Goal: Task Accomplishment & Management: Use online tool/utility

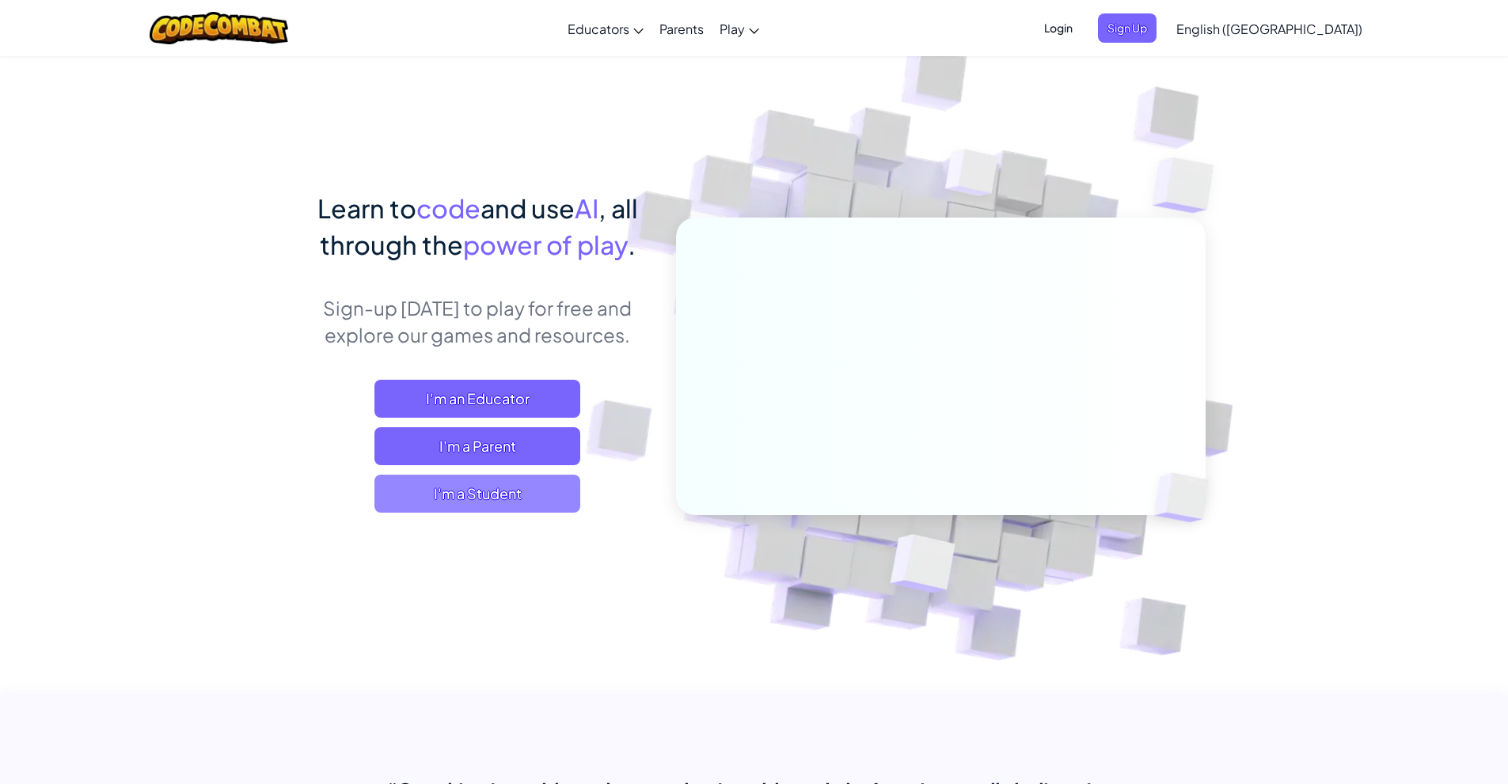
click at [532, 495] on span "I'm a Student" at bounding box center [477, 494] width 206 height 38
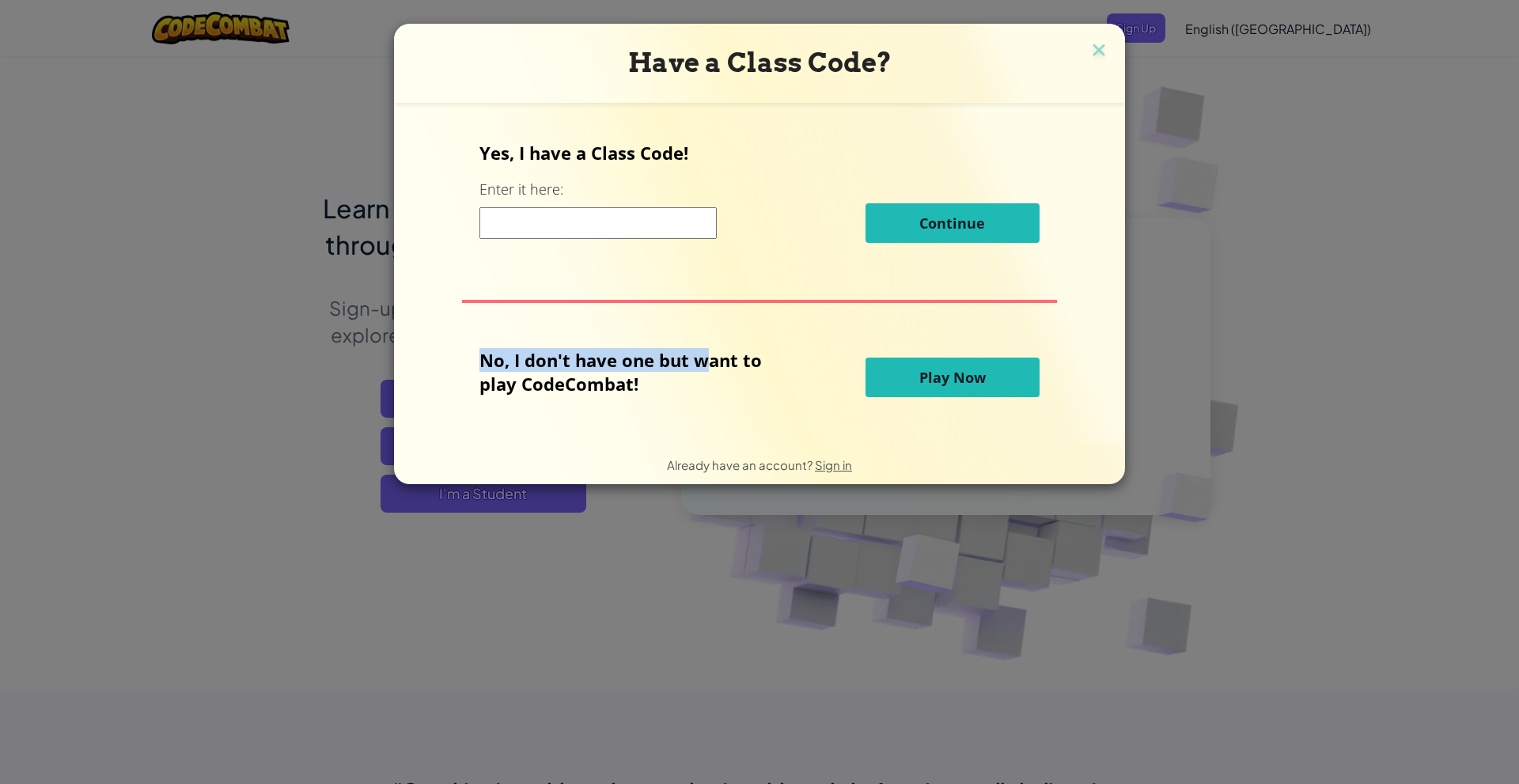
drag, startPoint x: 716, startPoint y: 402, endPoint x: 717, endPoint y: 425, distance: 23.0
click at [717, 423] on div "Yes, I have a Class Code! Enter it here: Continue No, I don't have one but want…" at bounding box center [760, 274] width 700 height 310
click at [667, 243] on div "Yes, I have a Class Code! Enter it here: Continue" at bounding box center [760, 198] width 560 height 114
click at [668, 237] on input at bounding box center [598, 223] width 237 height 32
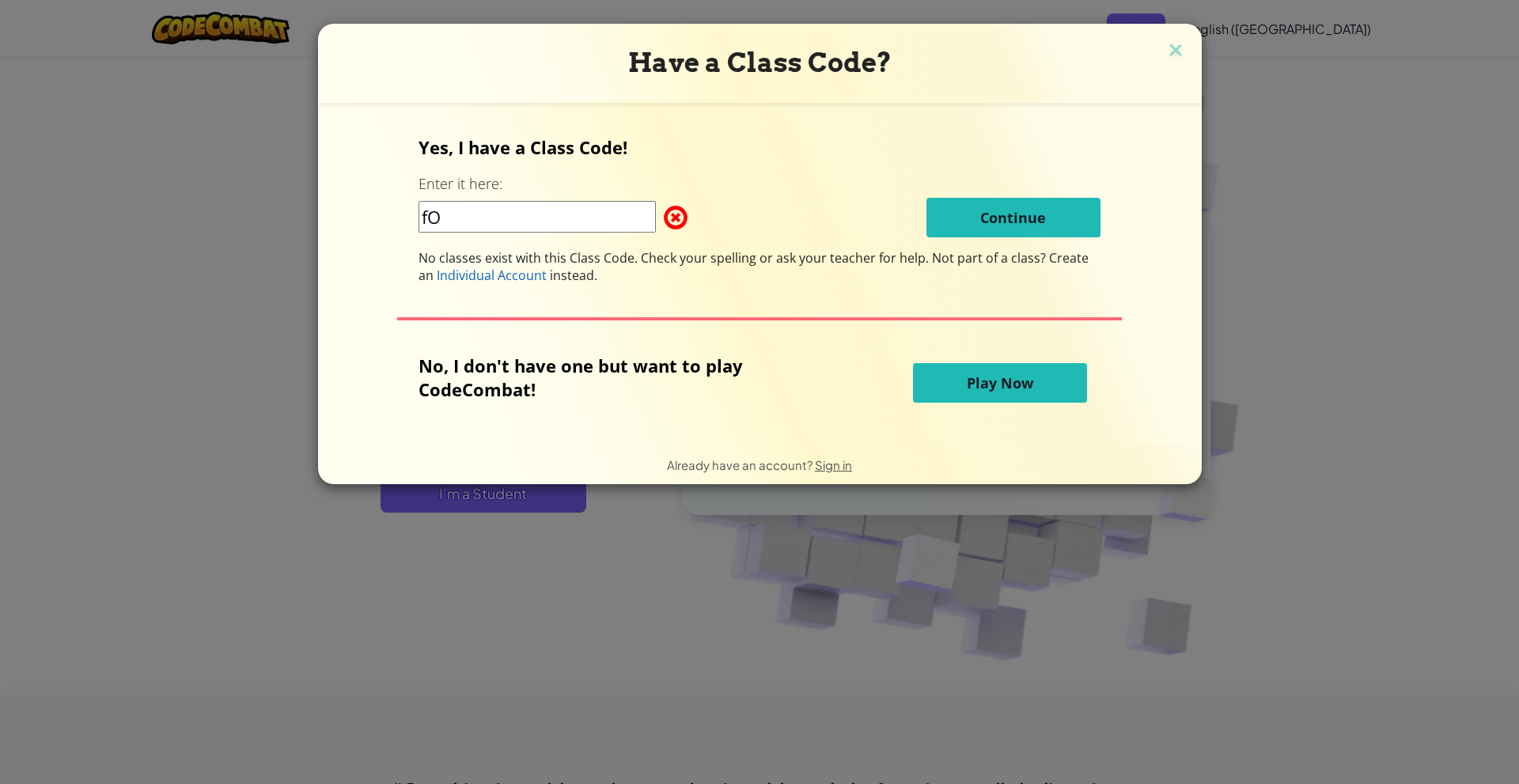
type input "f"
click at [537, 223] on input "FOOTNEXTKEY" at bounding box center [537, 217] width 237 height 32
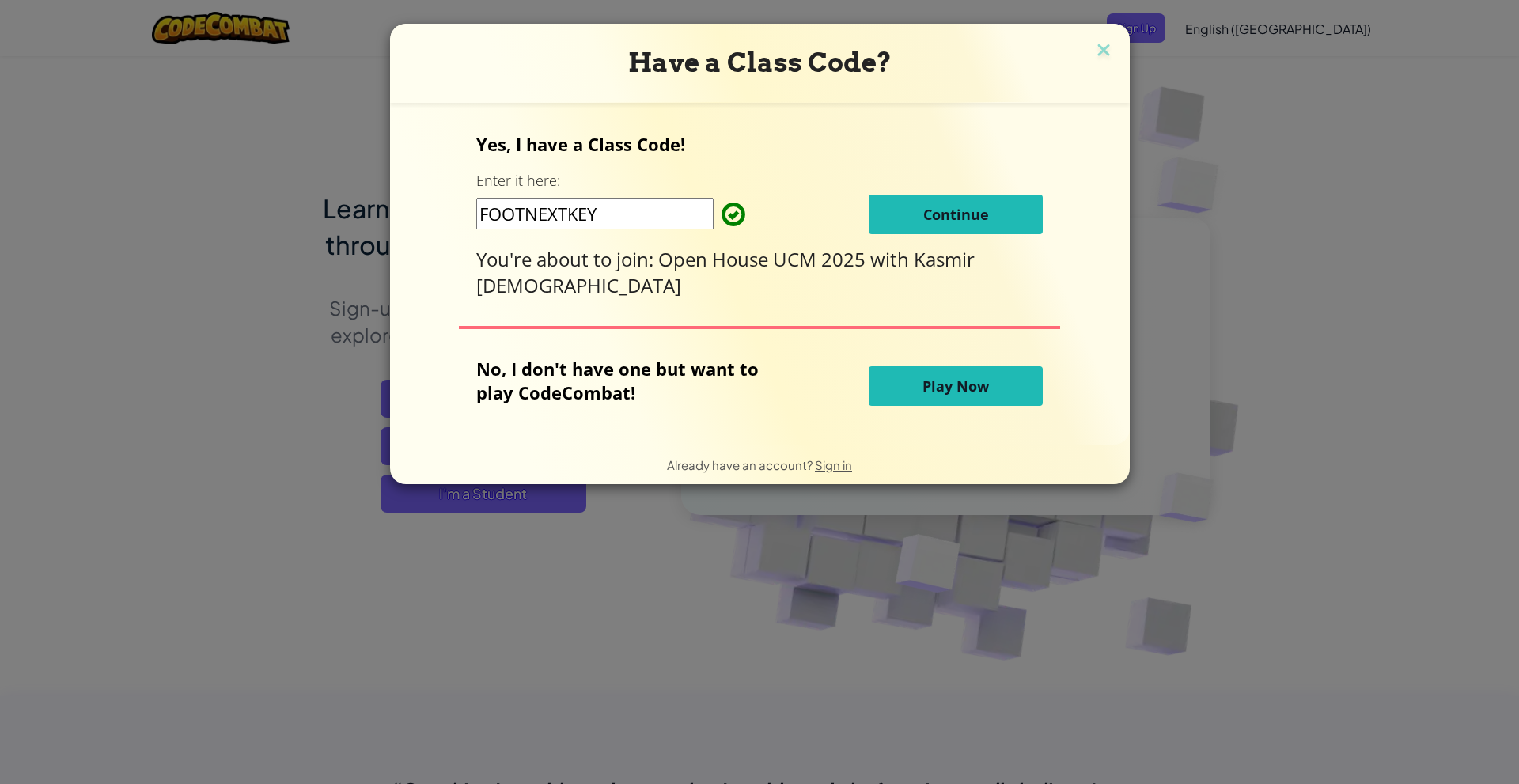
type input "FOOTNEXTKEY"
click at [875, 215] on button "Continue" at bounding box center [956, 215] width 174 height 40
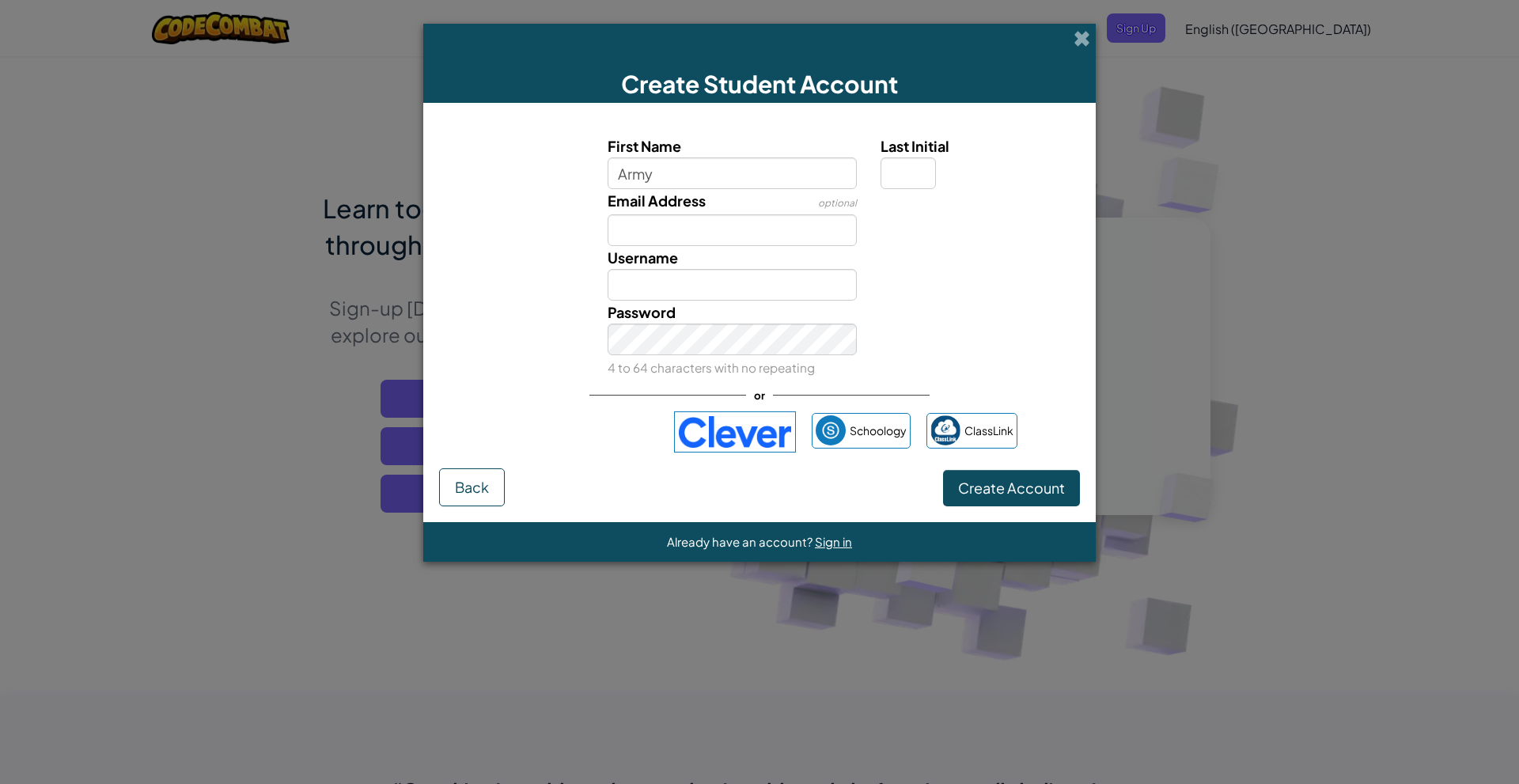
type input "Army"
click at [757, 280] on input "Army" at bounding box center [733, 285] width 250 height 32
type input "ArmyMOD"
click at [727, 323] on div "Password 4 to 64 characters with no repeating" at bounding box center [733, 340] width 274 height 78
drag, startPoint x: 902, startPoint y: 178, endPoint x: 899, endPoint y: 189, distance: 11.5
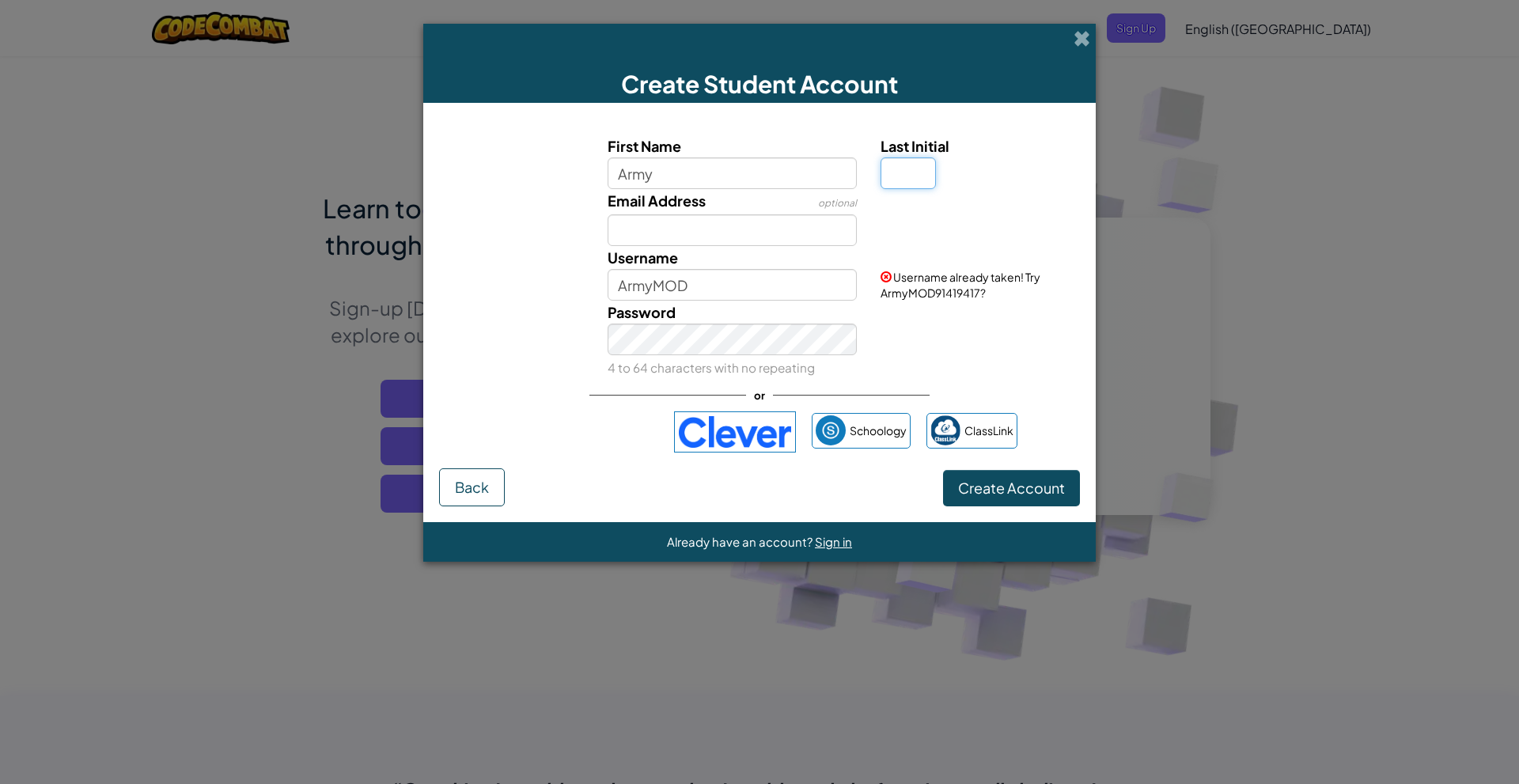
click at [901, 184] on input "Last Initial" at bounding box center [908, 173] width 55 height 32
type input "Y"
click at [981, 491] on span "Create Account" at bounding box center [1011, 488] width 107 height 18
click at [817, 300] on input "ArmyY" at bounding box center [733, 285] width 250 height 32
click at [958, 488] on button "Create Account" at bounding box center [1011, 488] width 137 height 36
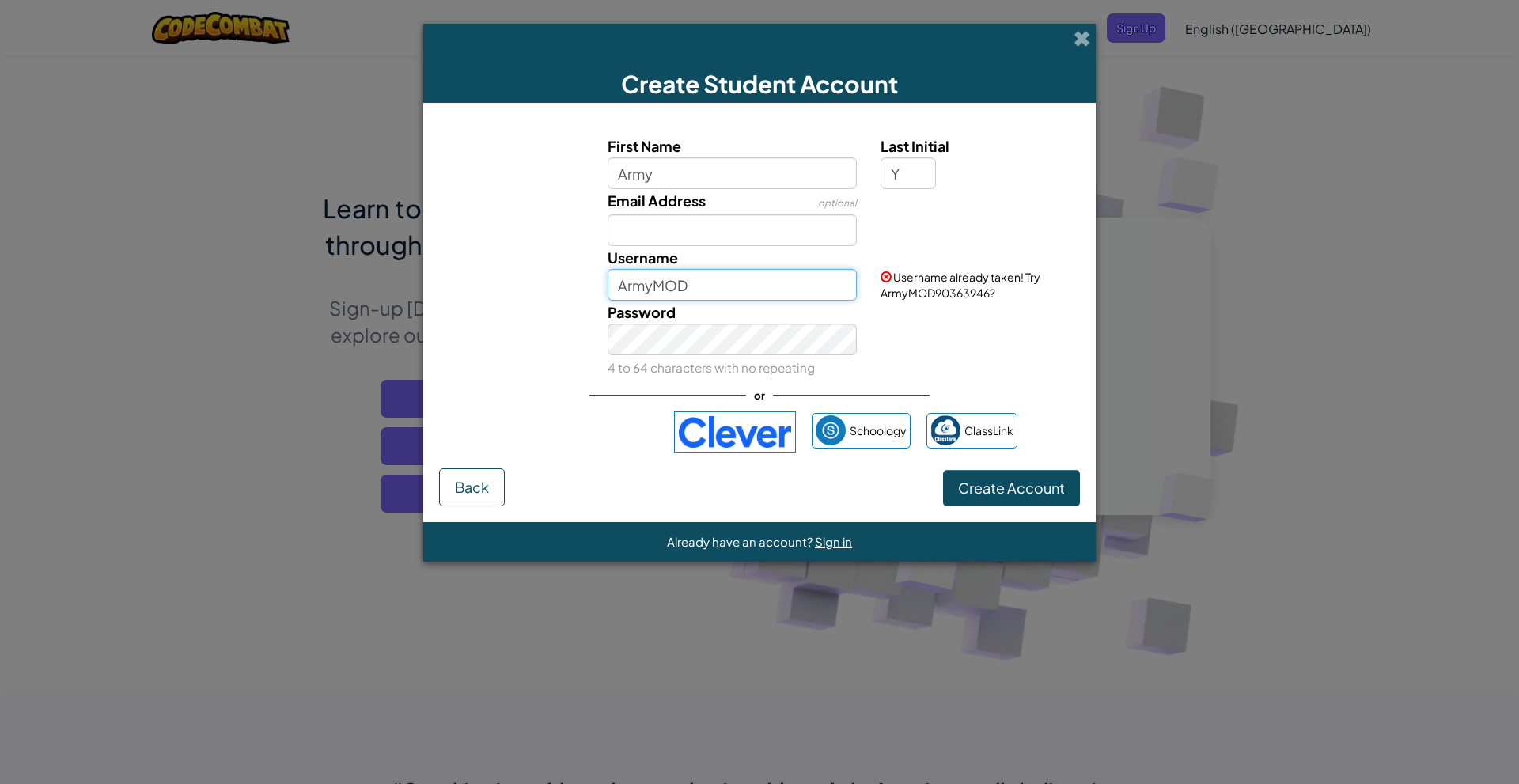
drag, startPoint x: 810, startPoint y: 283, endPoint x: 802, endPoint y: 298, distance: 17.0
click at [807, 287] on input "ArmyMOD" at bounding box center [733, 285] width 250 height 32
type input "ArmyMOD1"
click at [969, 491] on button "Create Account" at bounding box center [1011, 488] width 137 height 36
click at [969, 496] on button "Create Account" at bounding box center [1011, 488] width 137 height 36
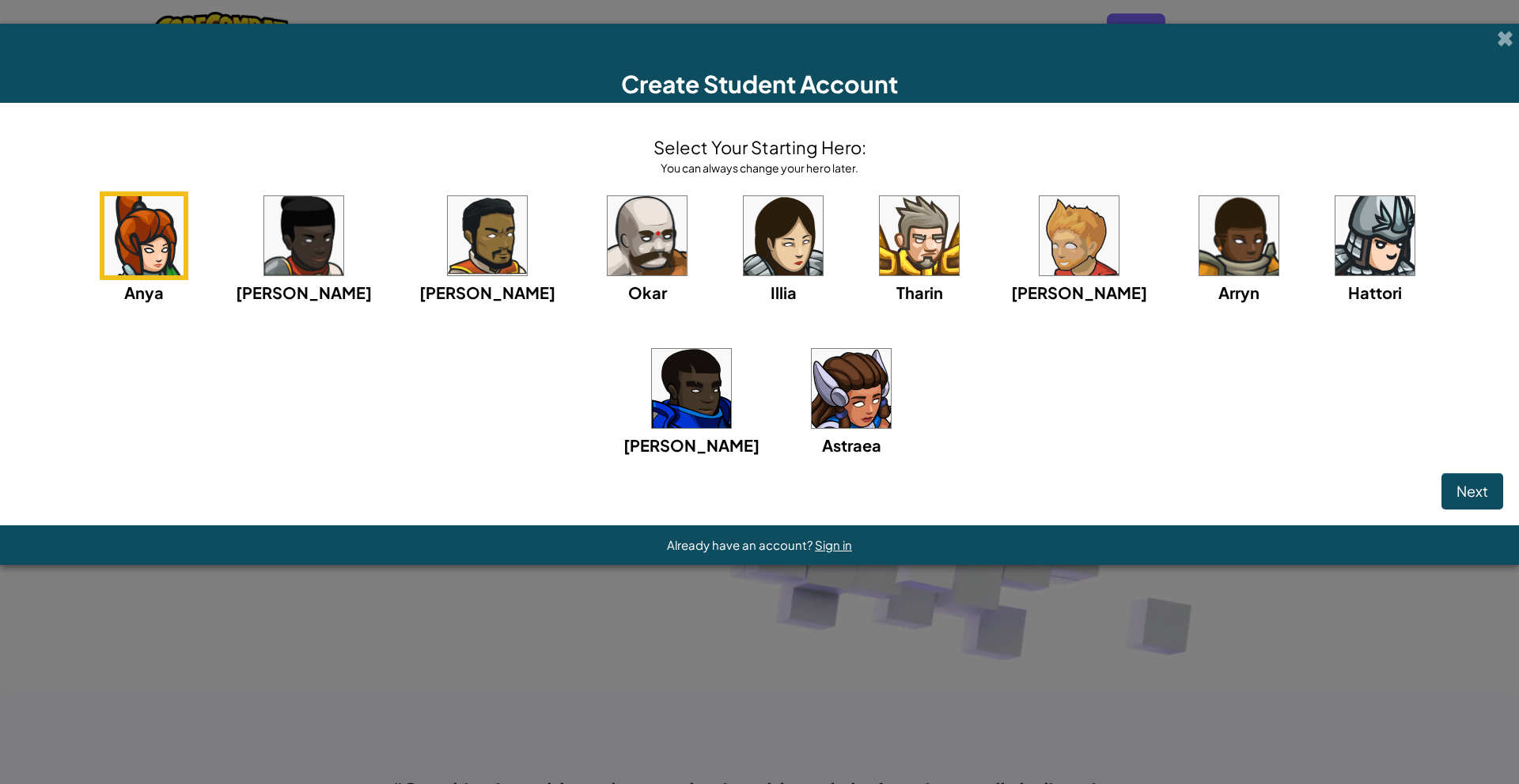
click at [1200, 249] on img at bounding box center [1239, 235] width 79 height 79
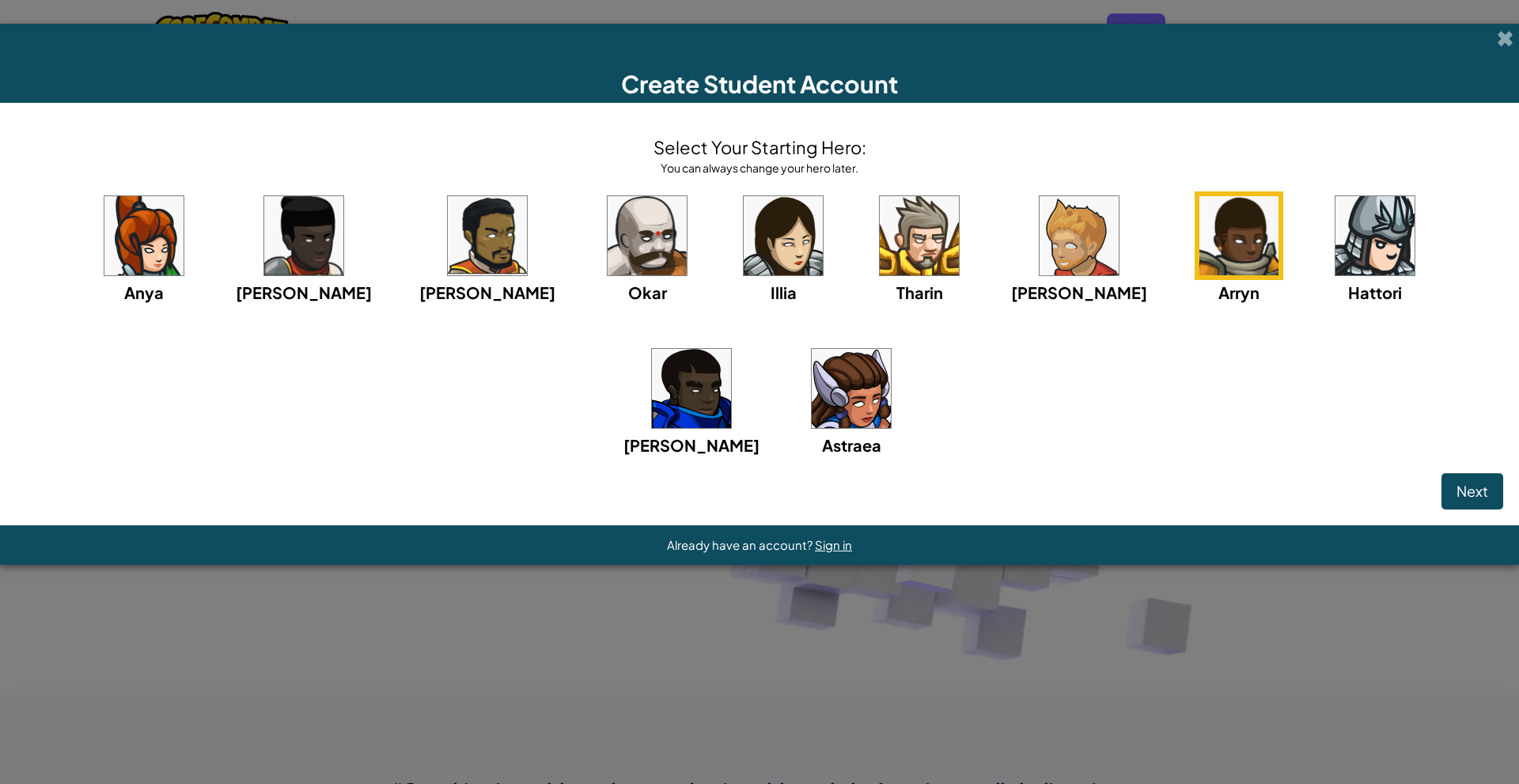
drag, startPoint x: 1432, startPoint y: 479, endPoint x: 1447, endPoint y: 484, distance: 16.0
click at [1436, 482] on div "Next" at bounding box center [760, 491] width 1488 height 36
drag, startPoint x: 1456, startPoint y: 485, endPoint x: 1440, endPoint y: 504, distance: 25.2
click at [1459, 485] on button "Next" at bounding box center [1473, 491] width 62 height 36
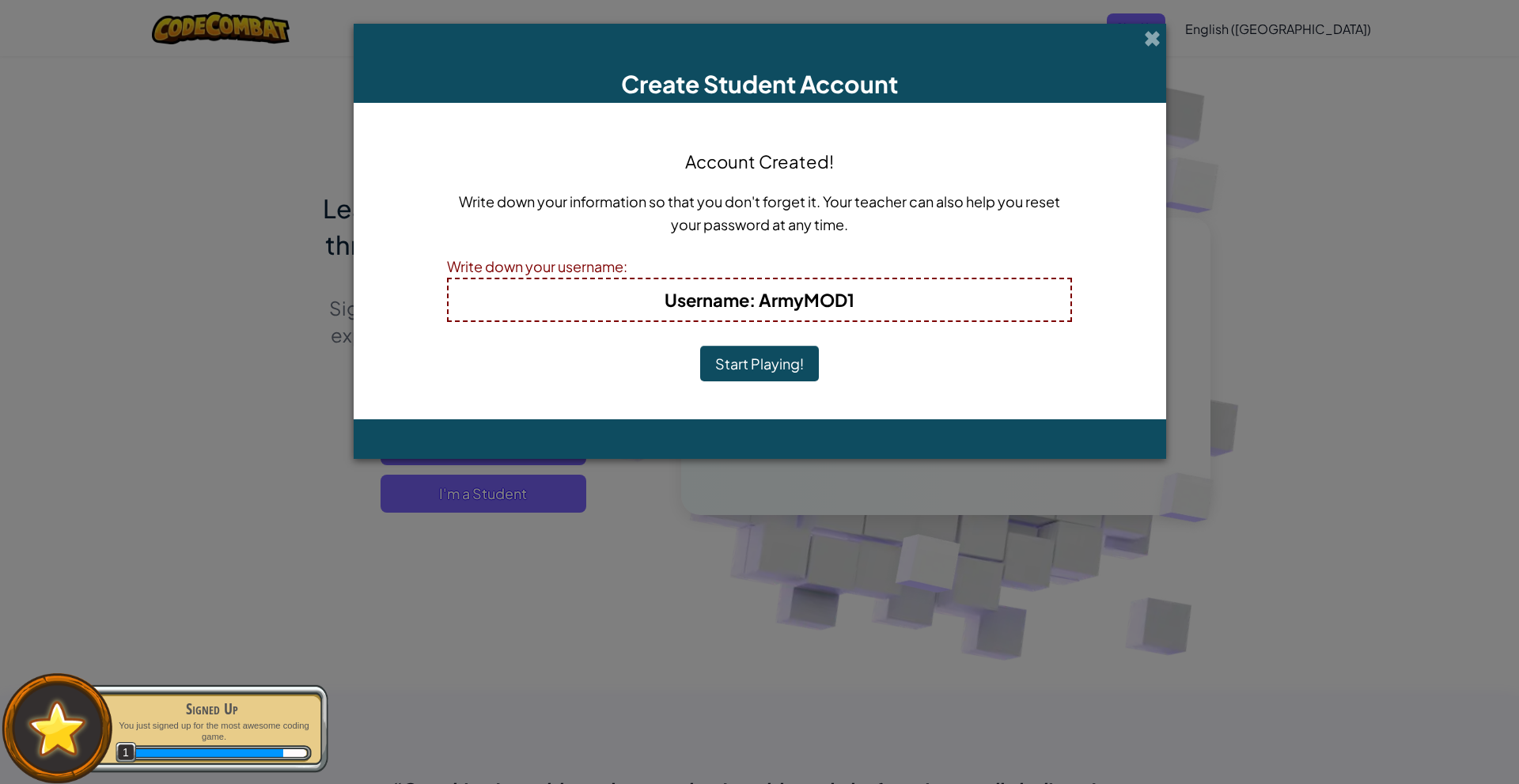
click at [805, 369] on button "Start Playing!" at bounding box center [759, 364] width 119 height 36
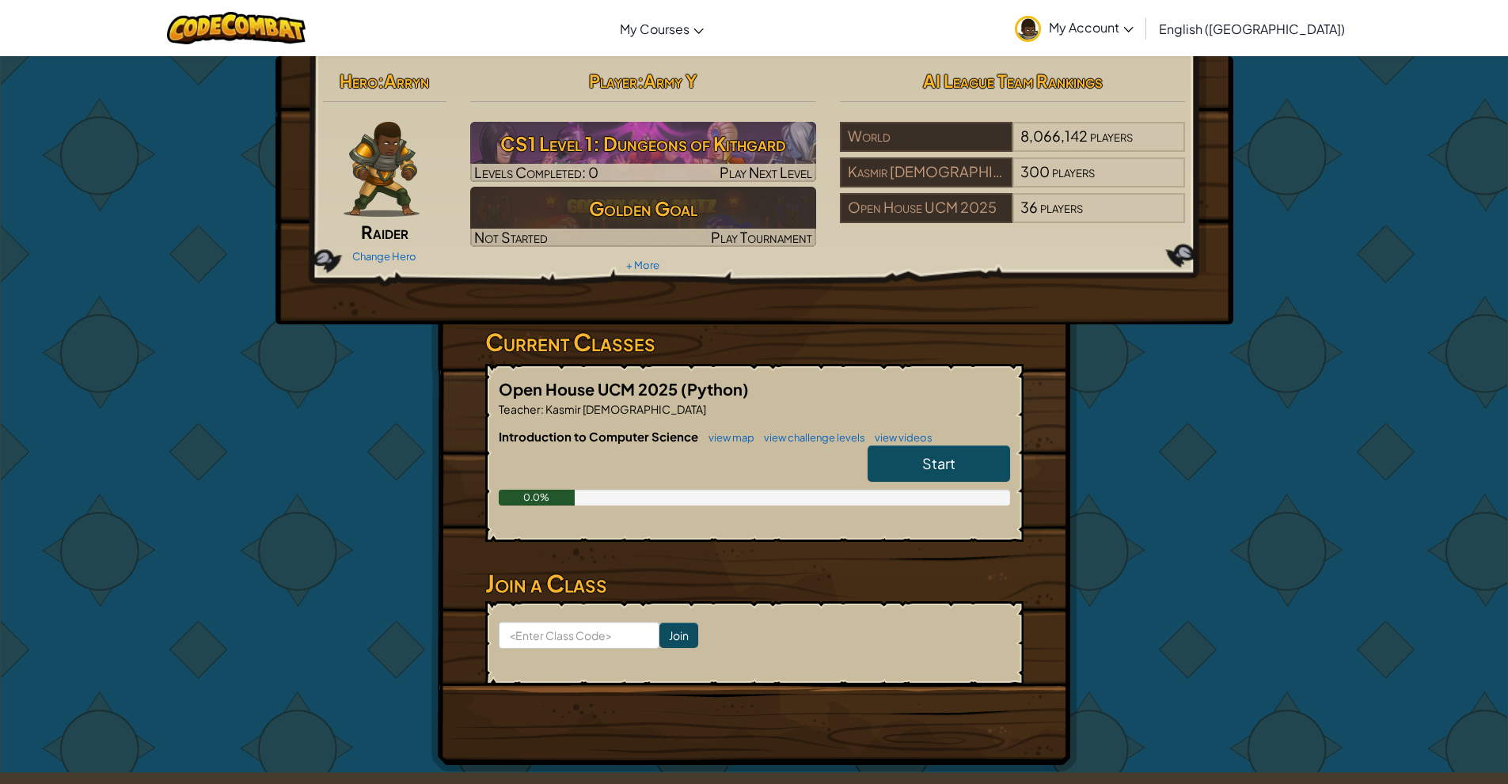
click at [945, 461] on span "Start" at bounding box center [938, 463] width 33 height 18
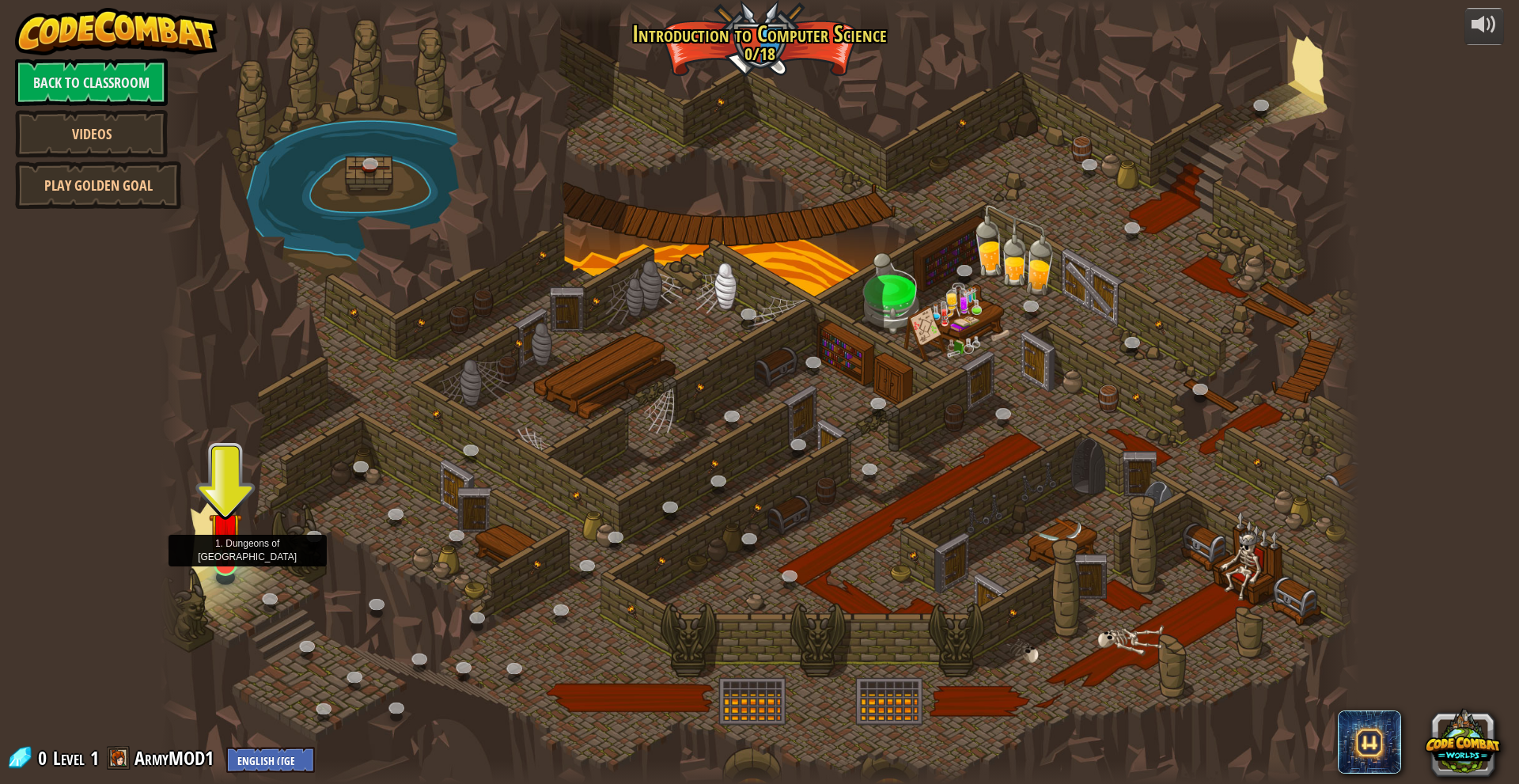
click at [232, 536] on img at bounding box center [225, 528] width 32 height 75
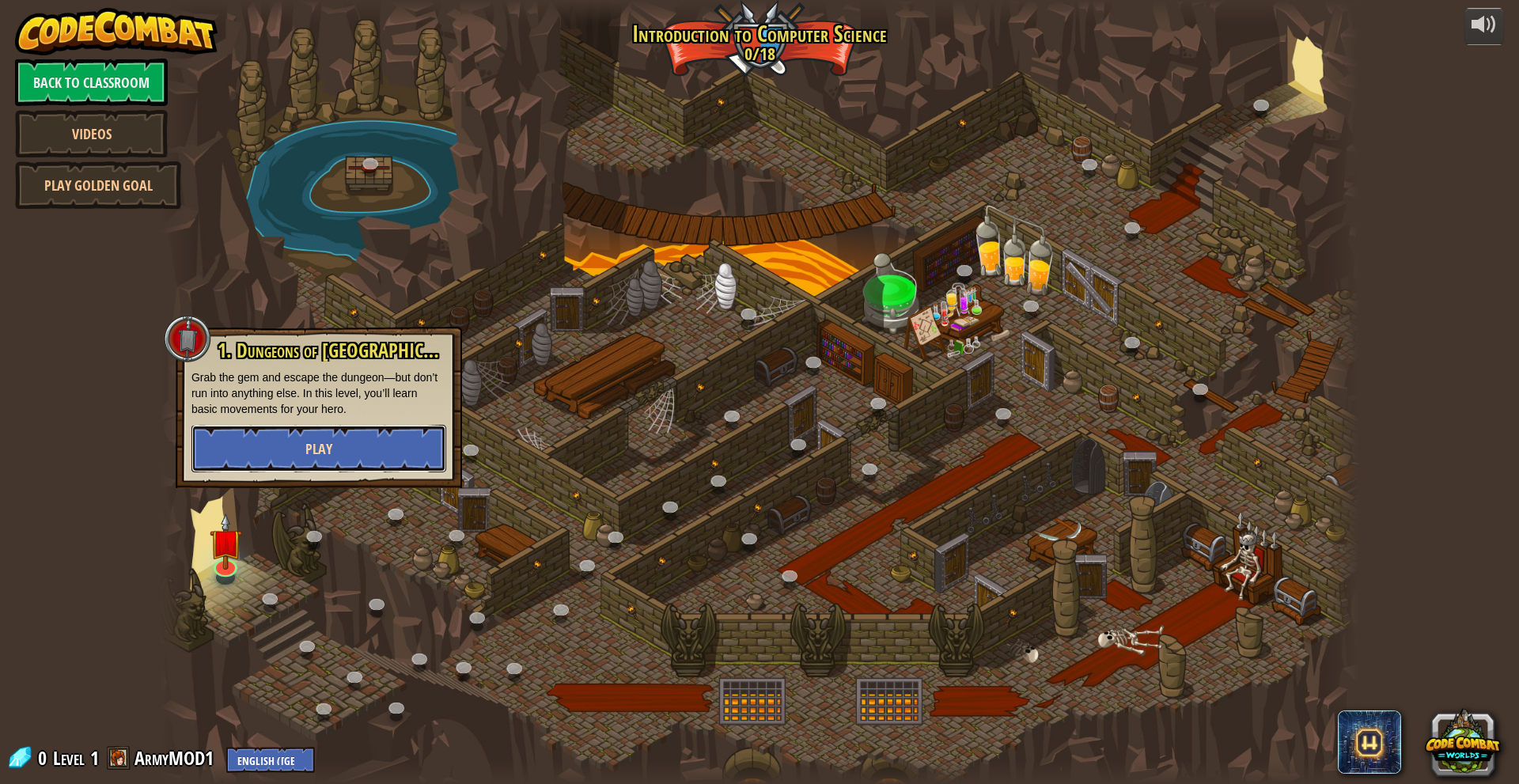
click at [332, 460] on button "Play" at bounding box center [319, 448] width 255 height 47
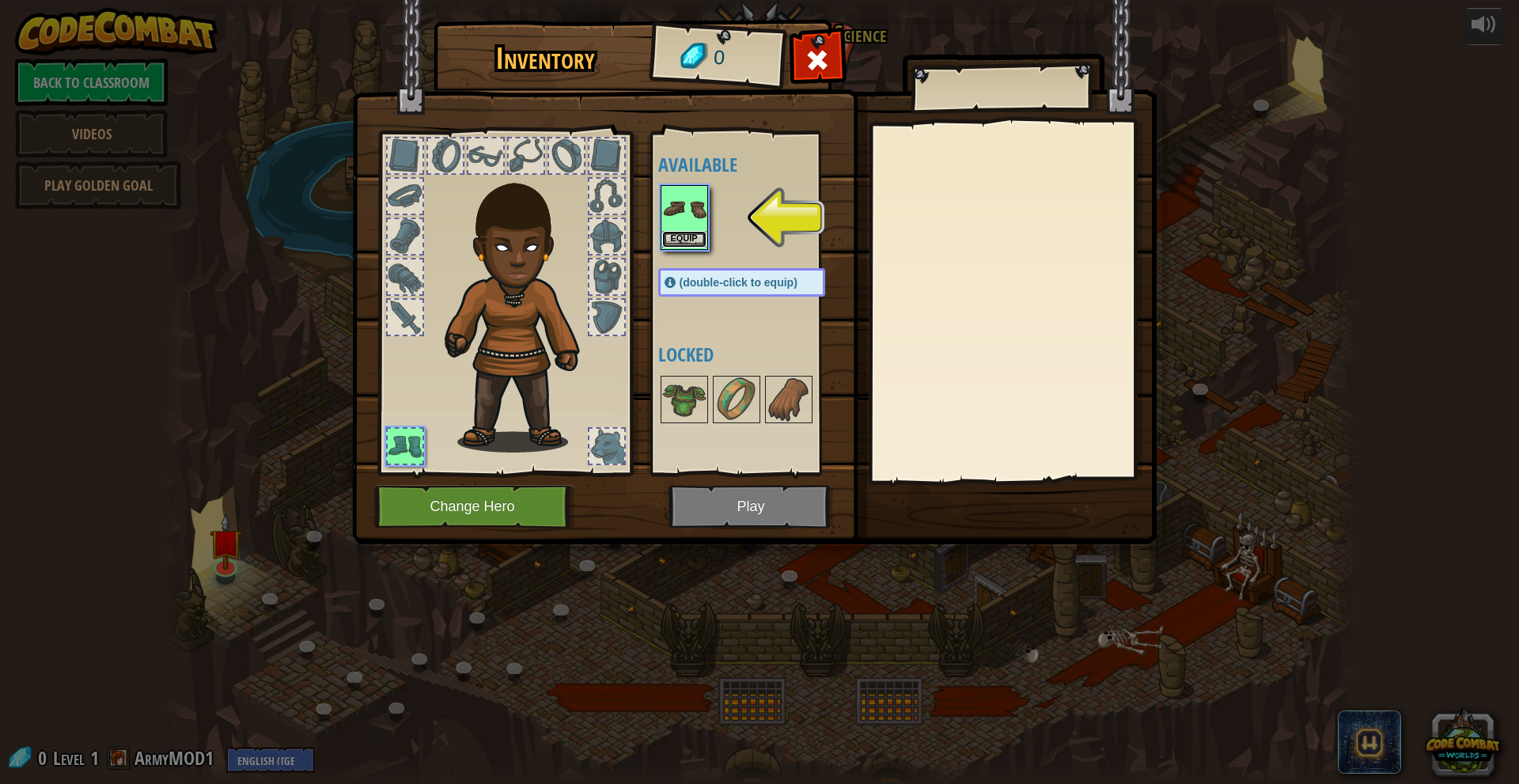
click at [698, 234] on button "Equip" at bounding box center [684, 239] width 44 height 17
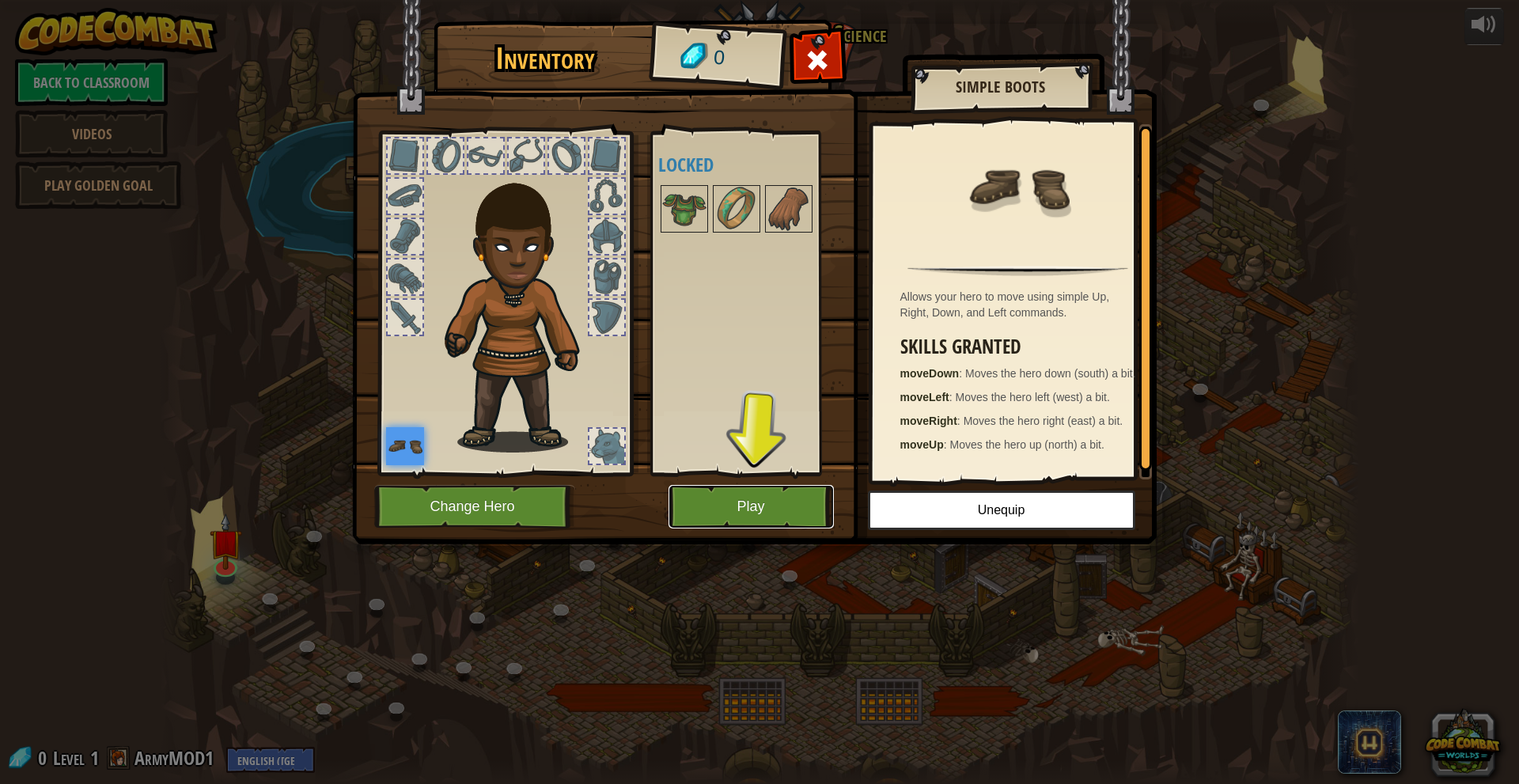
click at [745, 493] on button "Play" at bounding box center [751, 507] width 165 height 44
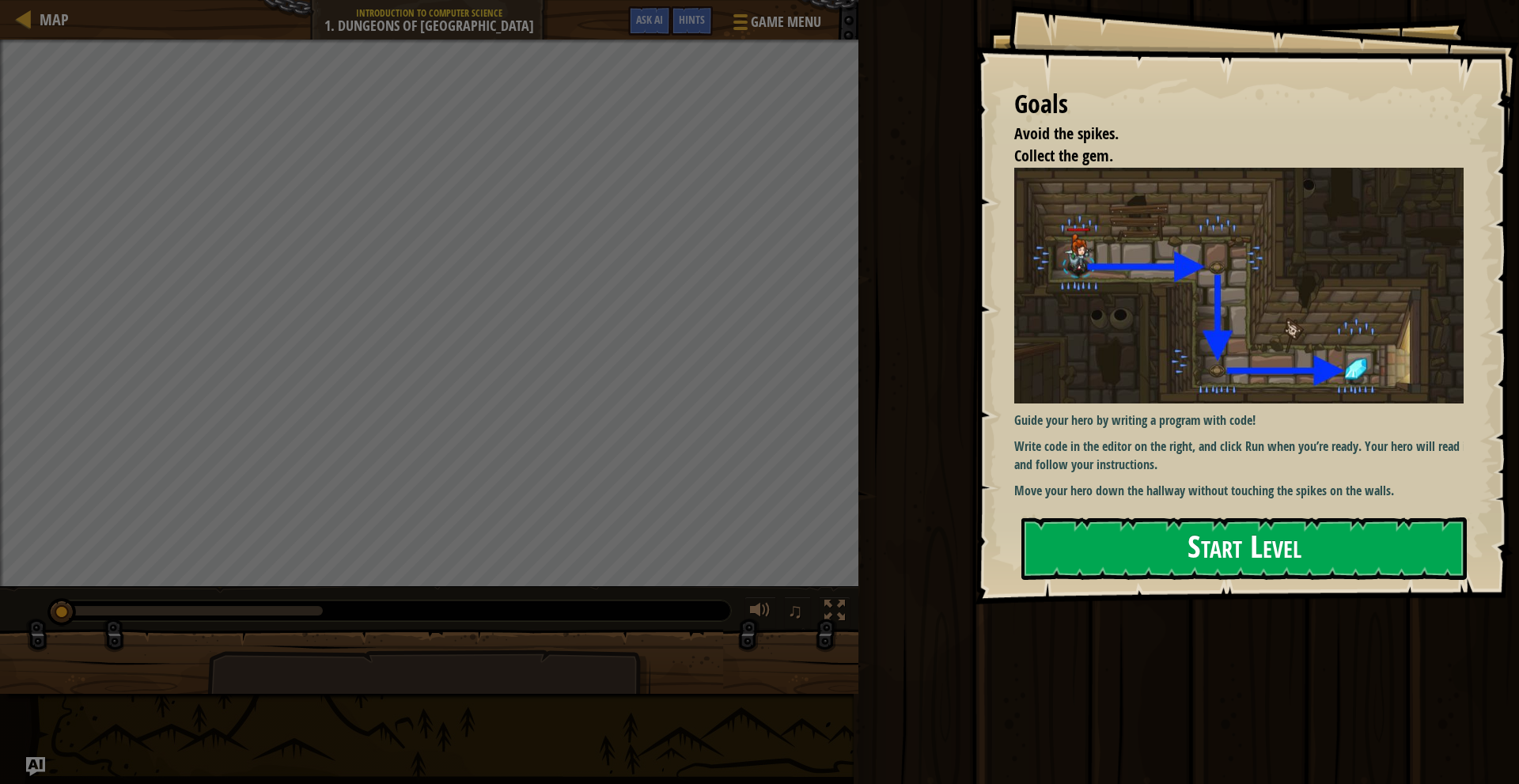
click at [1058, 518] on button "Start Level" at bounding box center [1245, 549] width 446 height 63
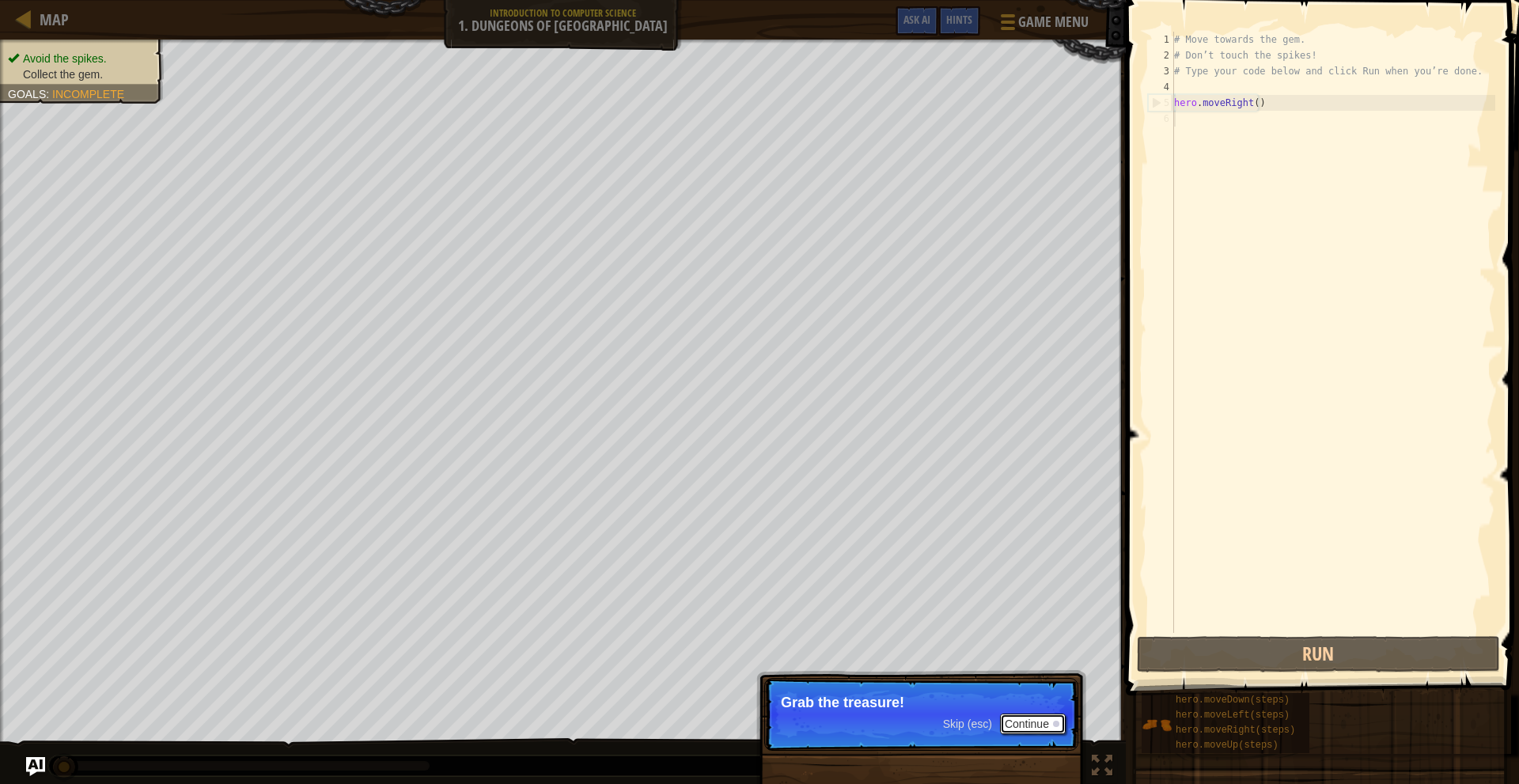
click at [1021, 719] on button "Continue" at bounding box center [1033, 724] width 66 height 21
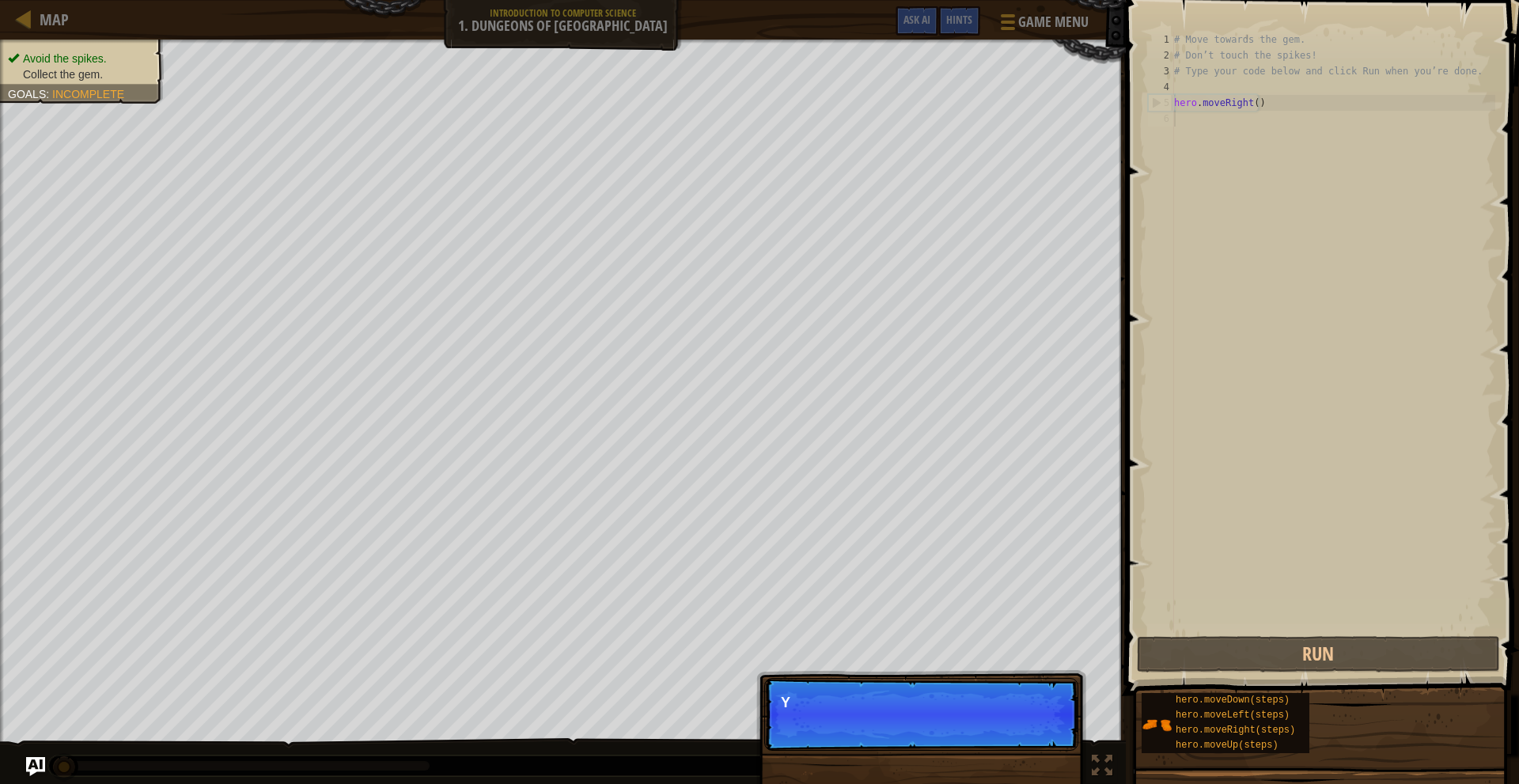
scroll to position [7, 0]
click at [982, 737] on p "Skip (esc) Continue You can use these met" at bounding box center [921, 714] width 314 height 73
click at [1225, 611] on div "# Move towards the gem. # Don’t touch the spikes! # Type your code below and cl…" at bounding box center [1333, 348] width 324 height 633
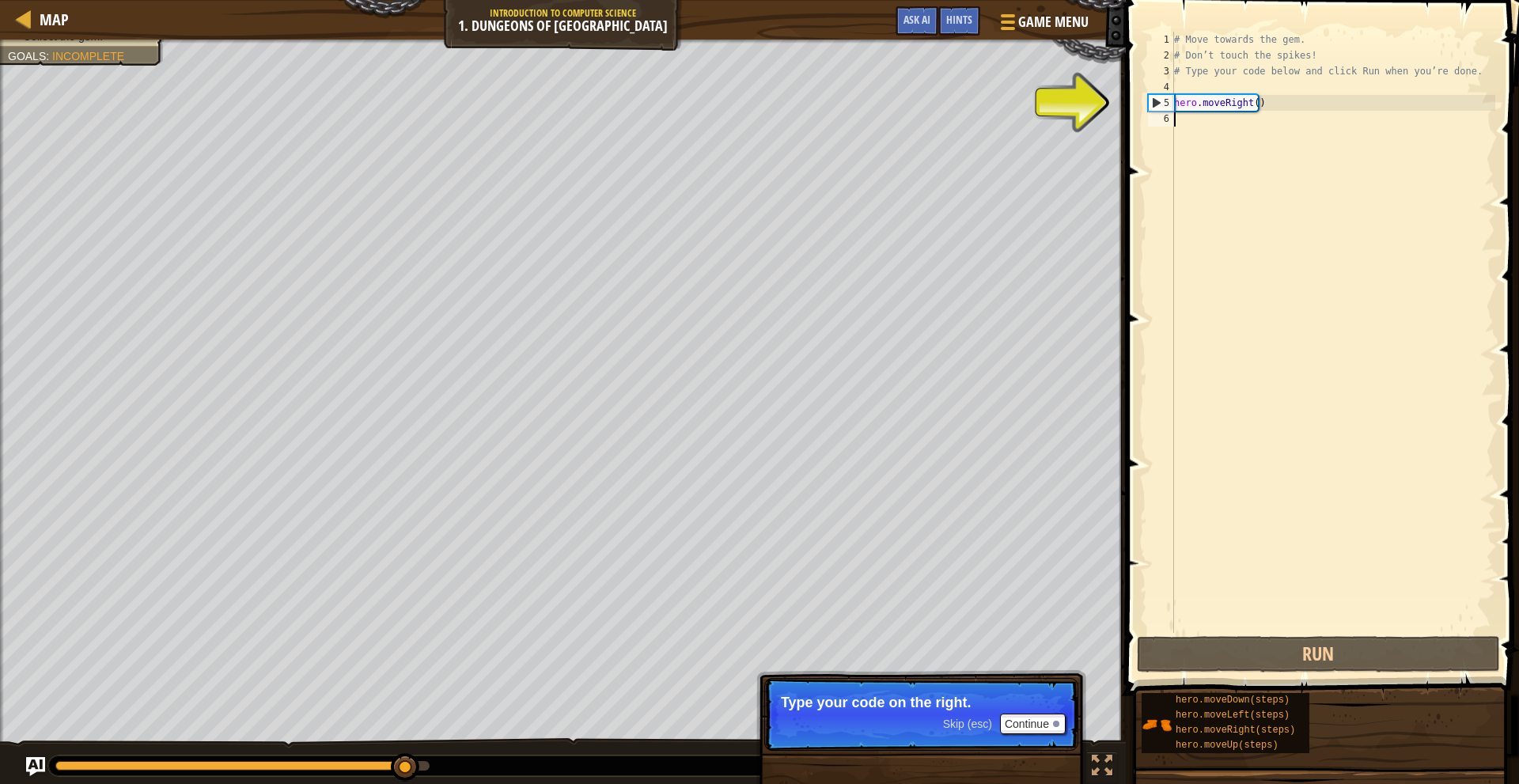
drag, startPoint x: 1249, startPoint y: 102, endPoint x: 1256, endPoint y: 107, distance: 8.6
click at [1250, 102] on div "# Move towards the gem. # Don’t touch the spikes! # Type your code below and cl…" at bounding box center [1333, 348] width 324 height 633
type textarea "hero.moveRight()"
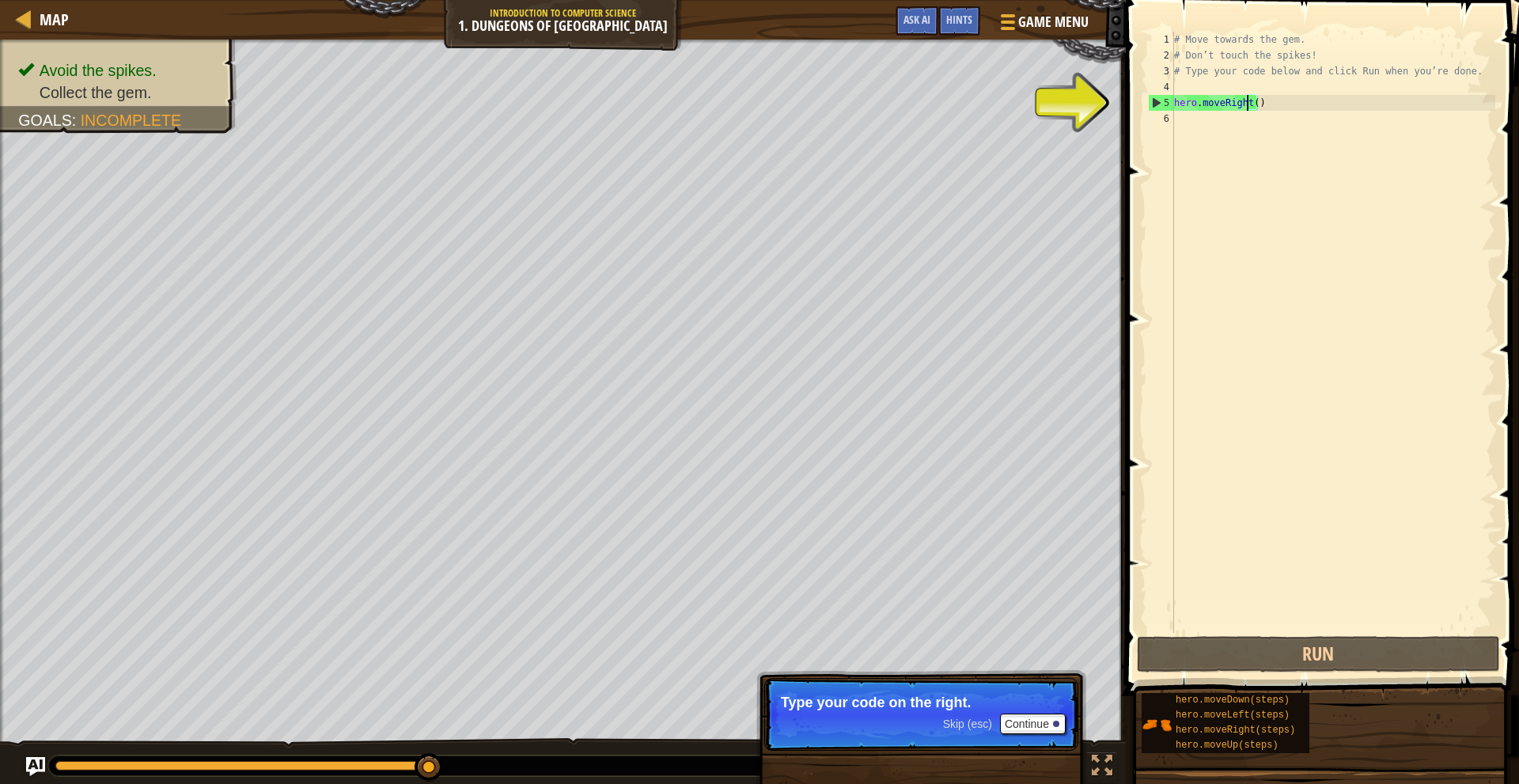
click at [1265, 123] on div "# Move towards the gem. # Don’t touch the spikes! # Type your code below and cl…" at bounding box center [1333, 348] width 324 height 633
type textarea "h"
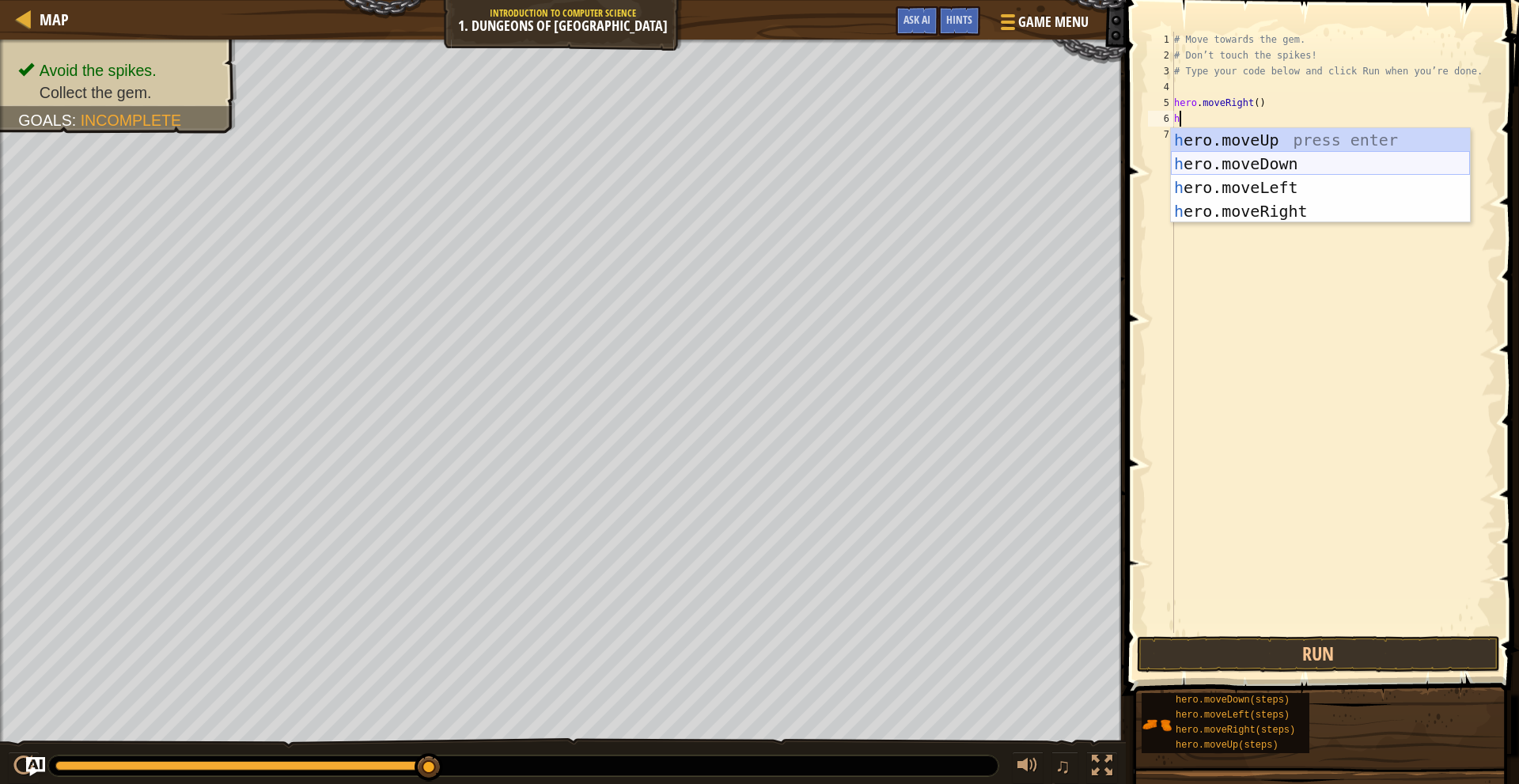
click at [1266, 165] on div "h ero.moveUp press enter h ero.moveDown press enter h ero.moveLeft press enter …" at bounding box center [1320, 199] width 299 height 142
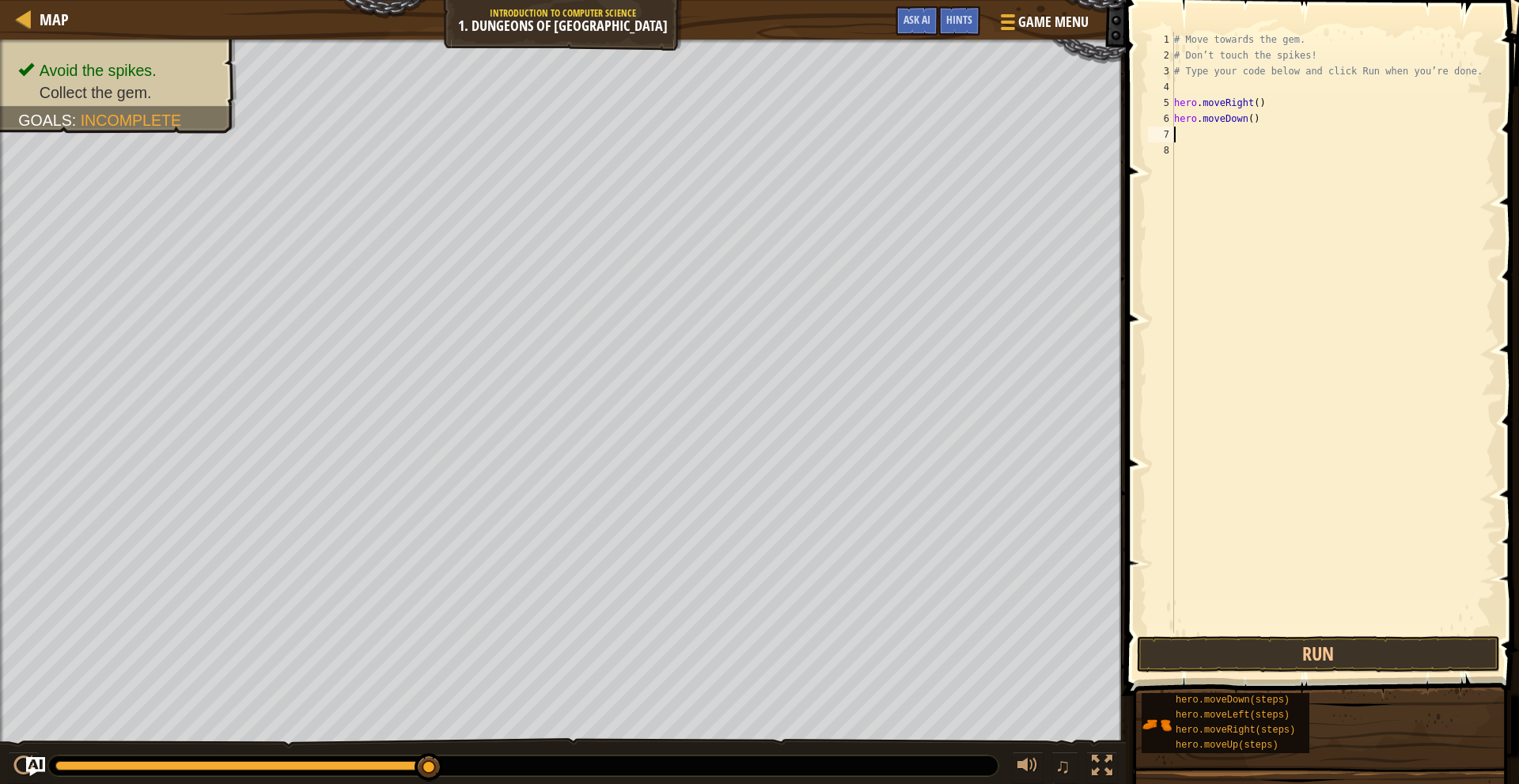
type textarea "h"
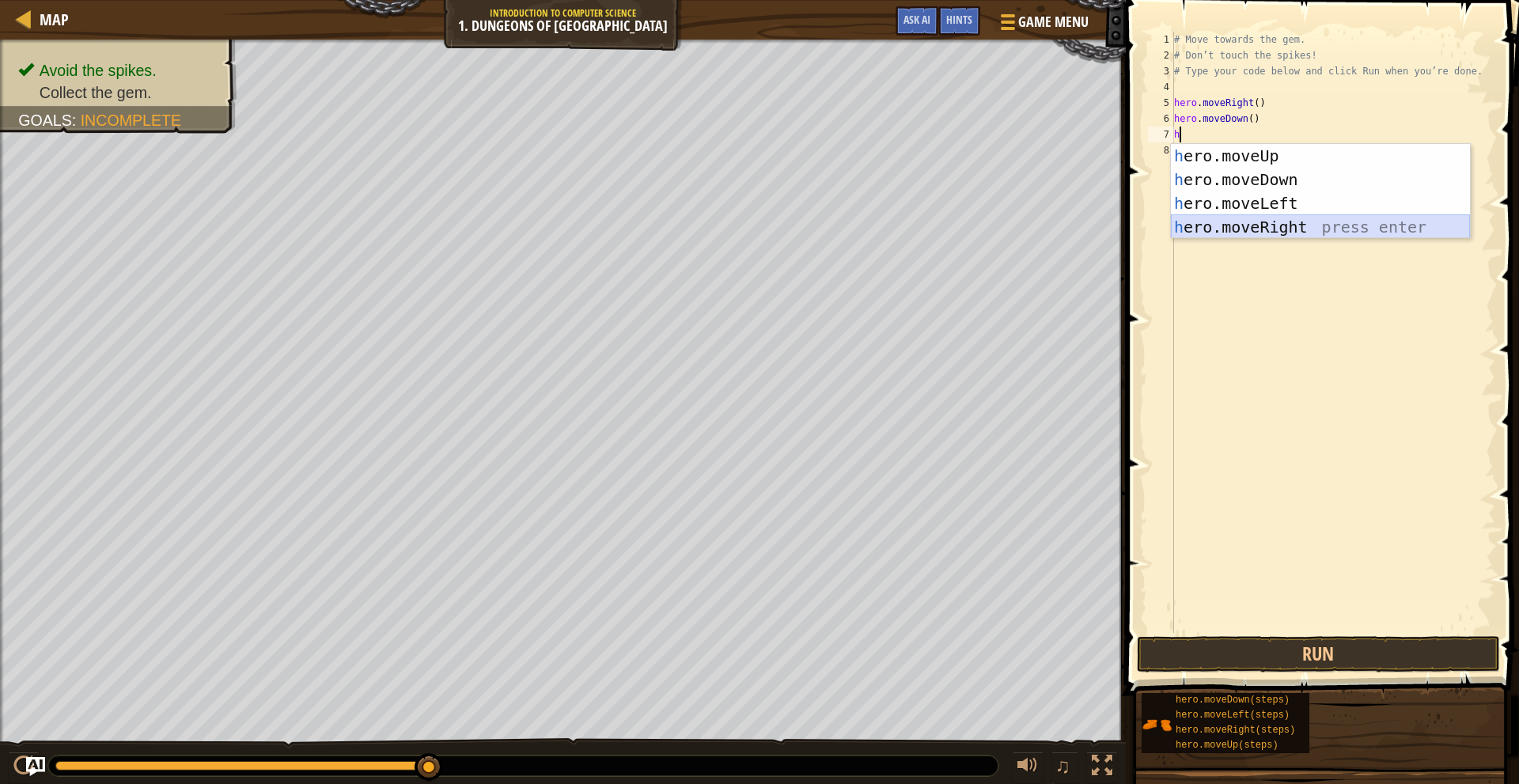
drag, startPoint x: 1277, startPoint y: 223, endPoint x: 1283, endPoint y: 252, distance: 30.0
click at [1277, 222] on div "h ero.moveUp press enter h ero.moveDown press enter h ero.moveLeft press enter …" at bounding box center [1320, 215] width 299 height 142
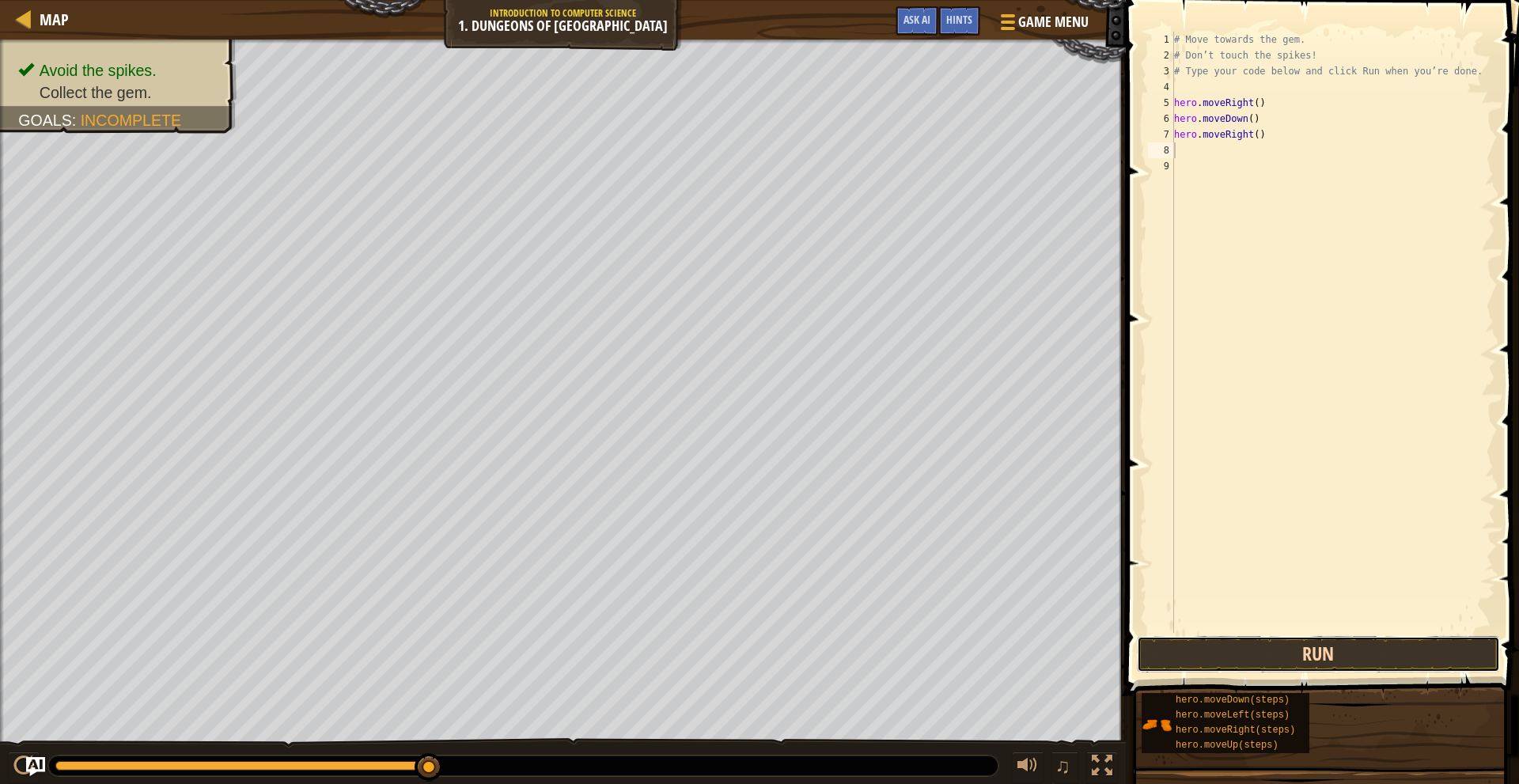
click at [1243, 647] on button "Run" at bounding box center [1318, 654] width 363 height 36
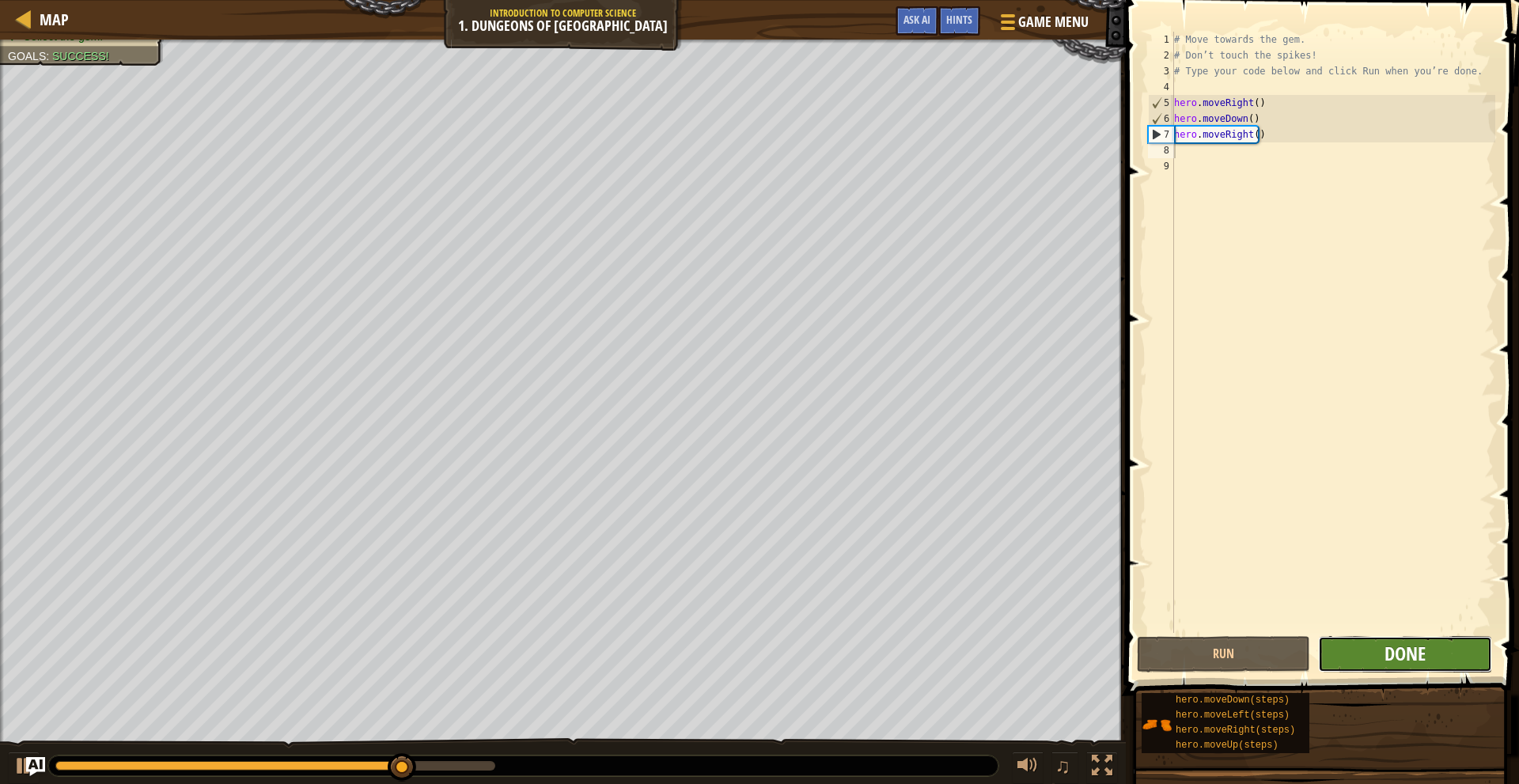
click at [1385, 654] on span "Done" at bounding box center [1405, 653] width 41 height 25
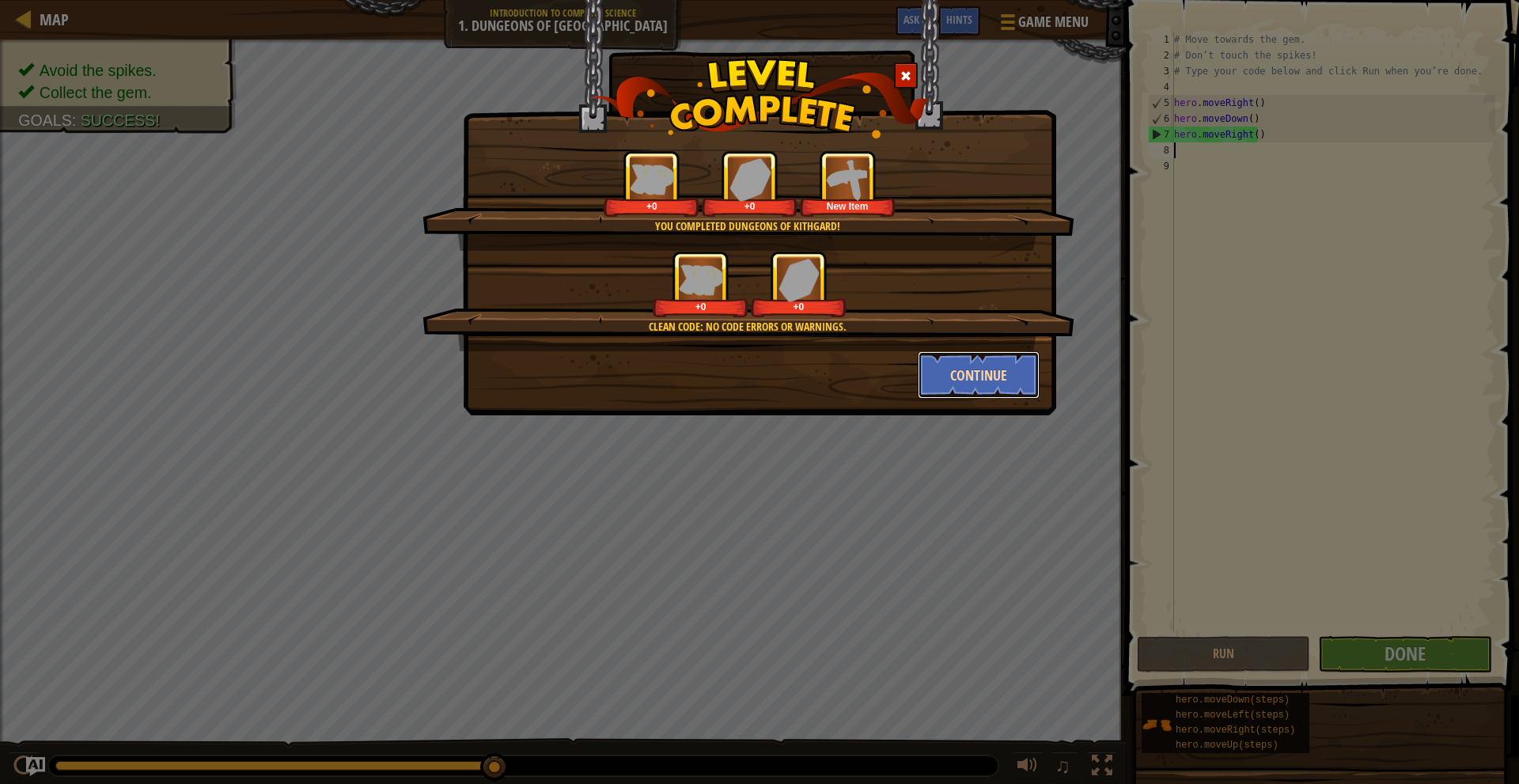
click at [966, 372] on button "Continue" at bounding box center [979, 374] width 123 height 47
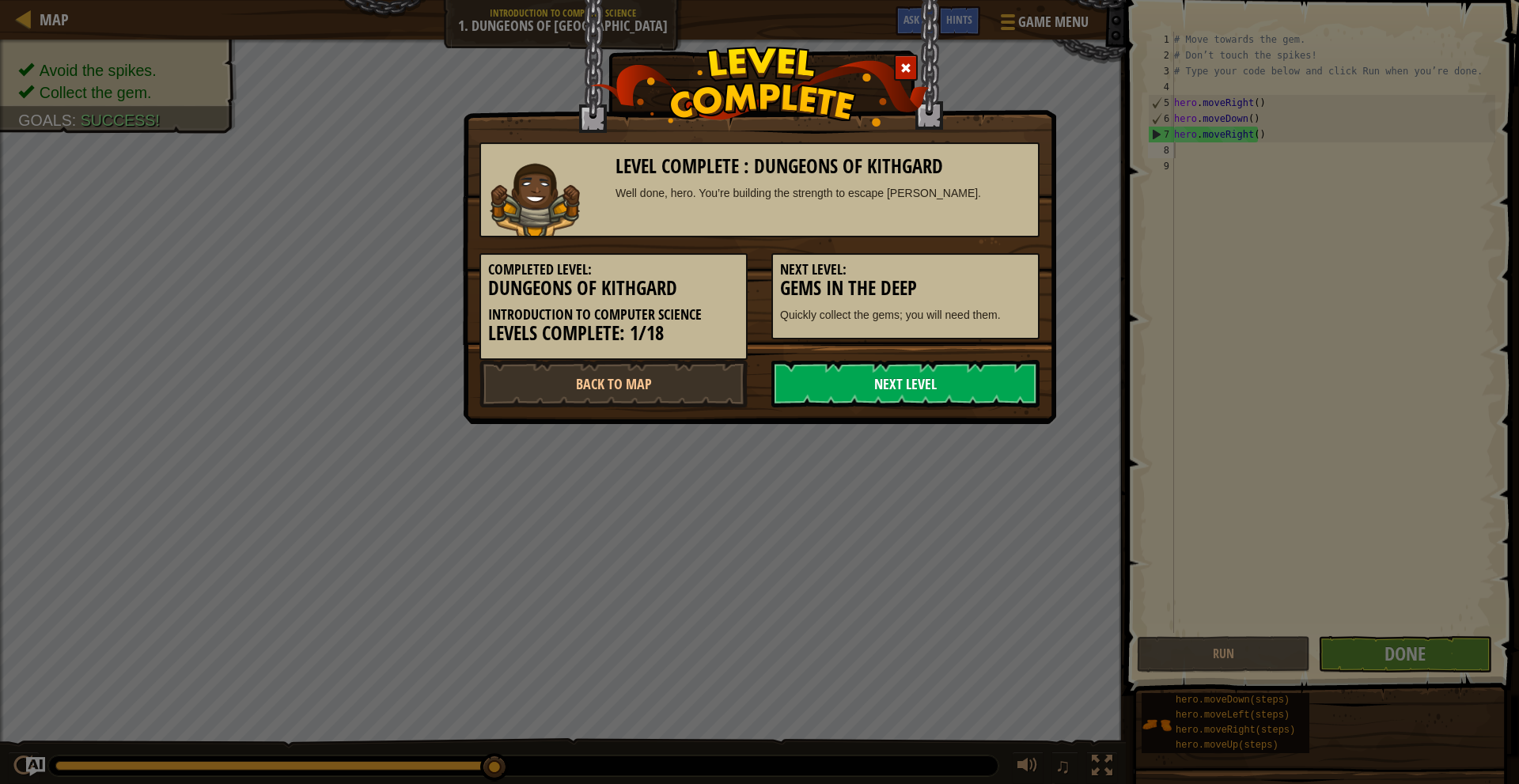
click at [893, 367] on link "Next Level" at bounding box center [906, 383] width 268 height 47
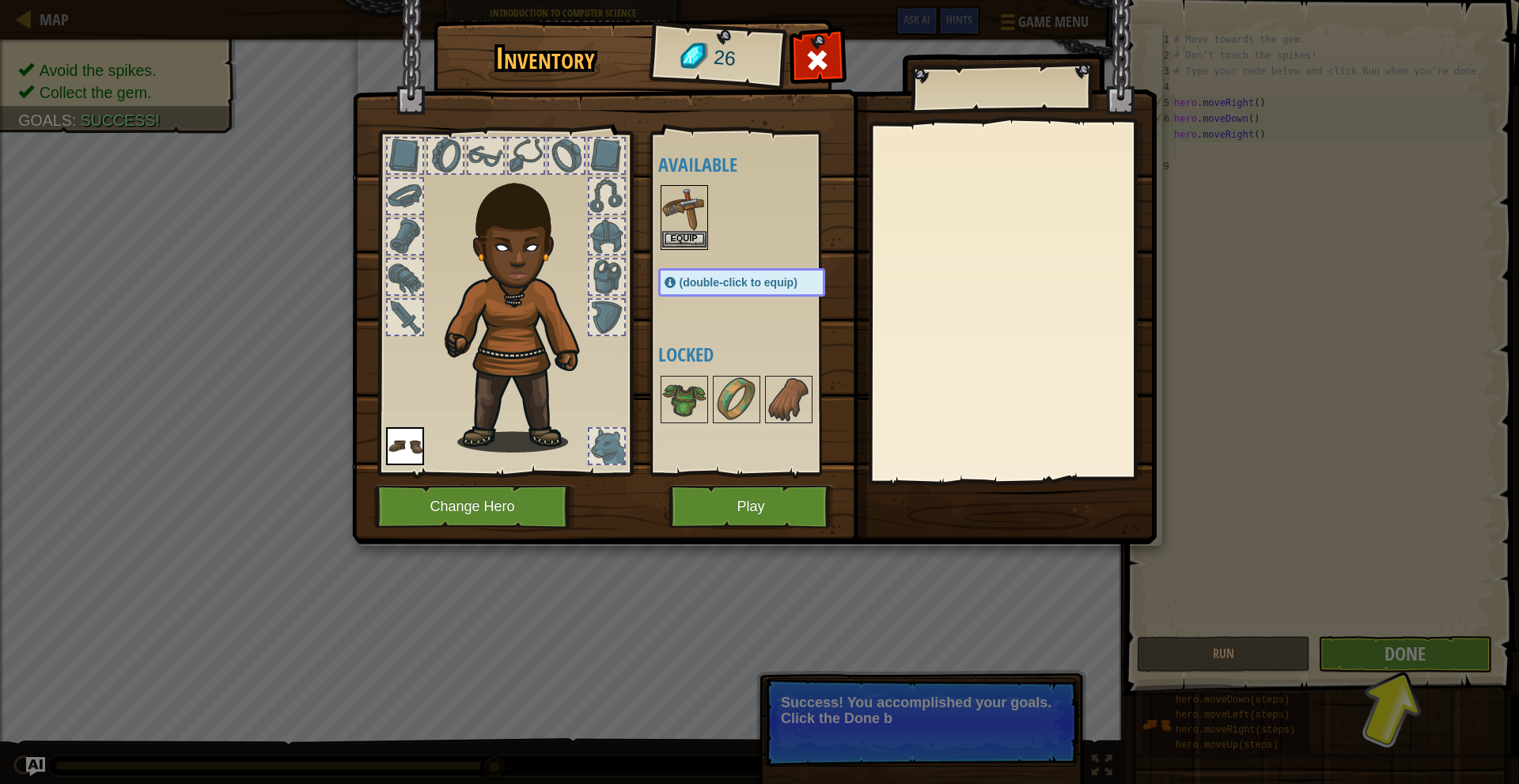
click at [673, 230] on img at bounding box center [684, 209] width 44 height 44
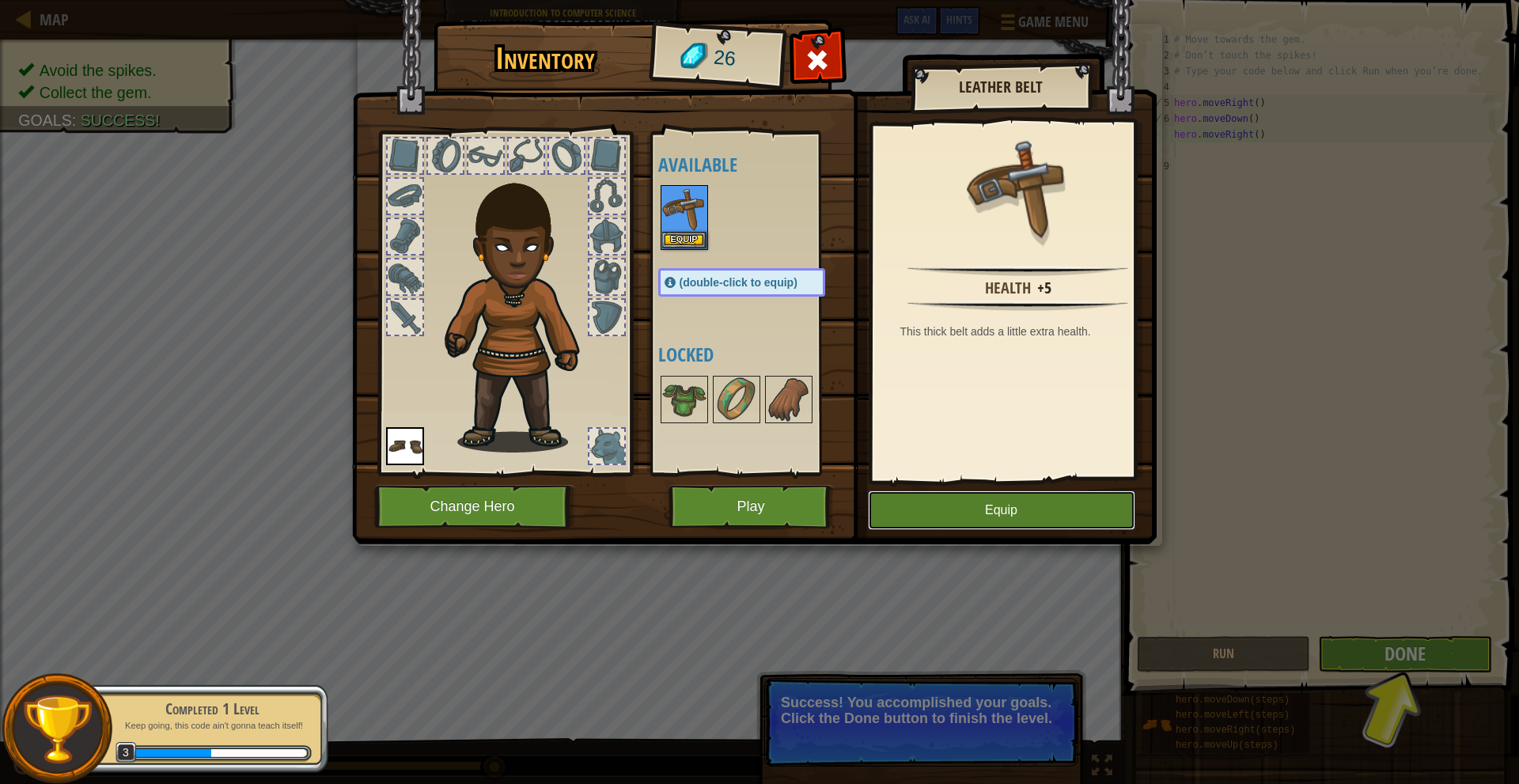
click at [915, 495] on button "Equip" at bounding box center [1001, 511] width 267 height 40
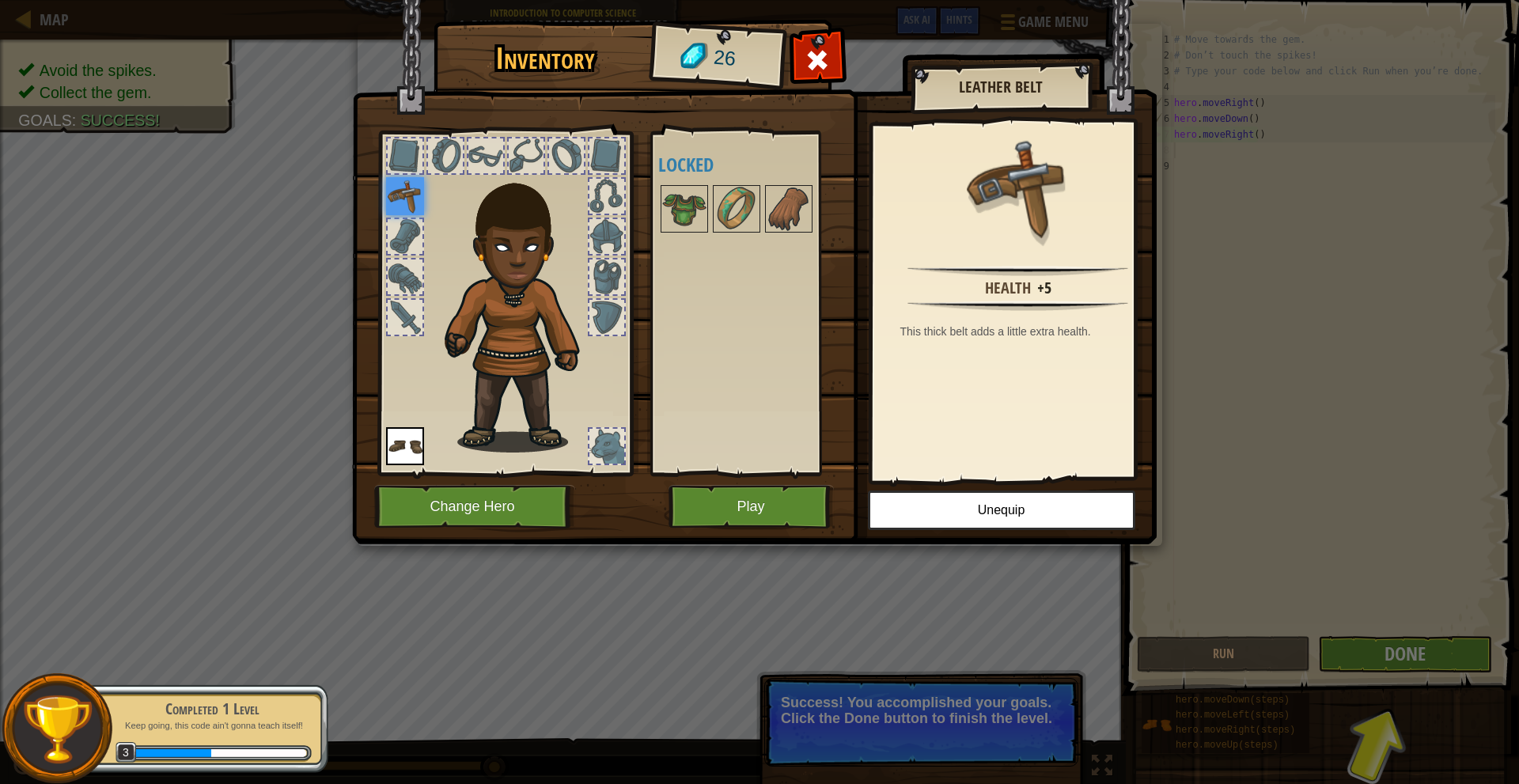
click at [1225, 545] on div "Inventory 26 Available Equip Equip (double-click to equip) Locked Leather Belt …" at bounding box center [759, 392] width 1519 height 784
click at [817, 520] on button "Play" at bounding box center [751, 507] width 165 height 44
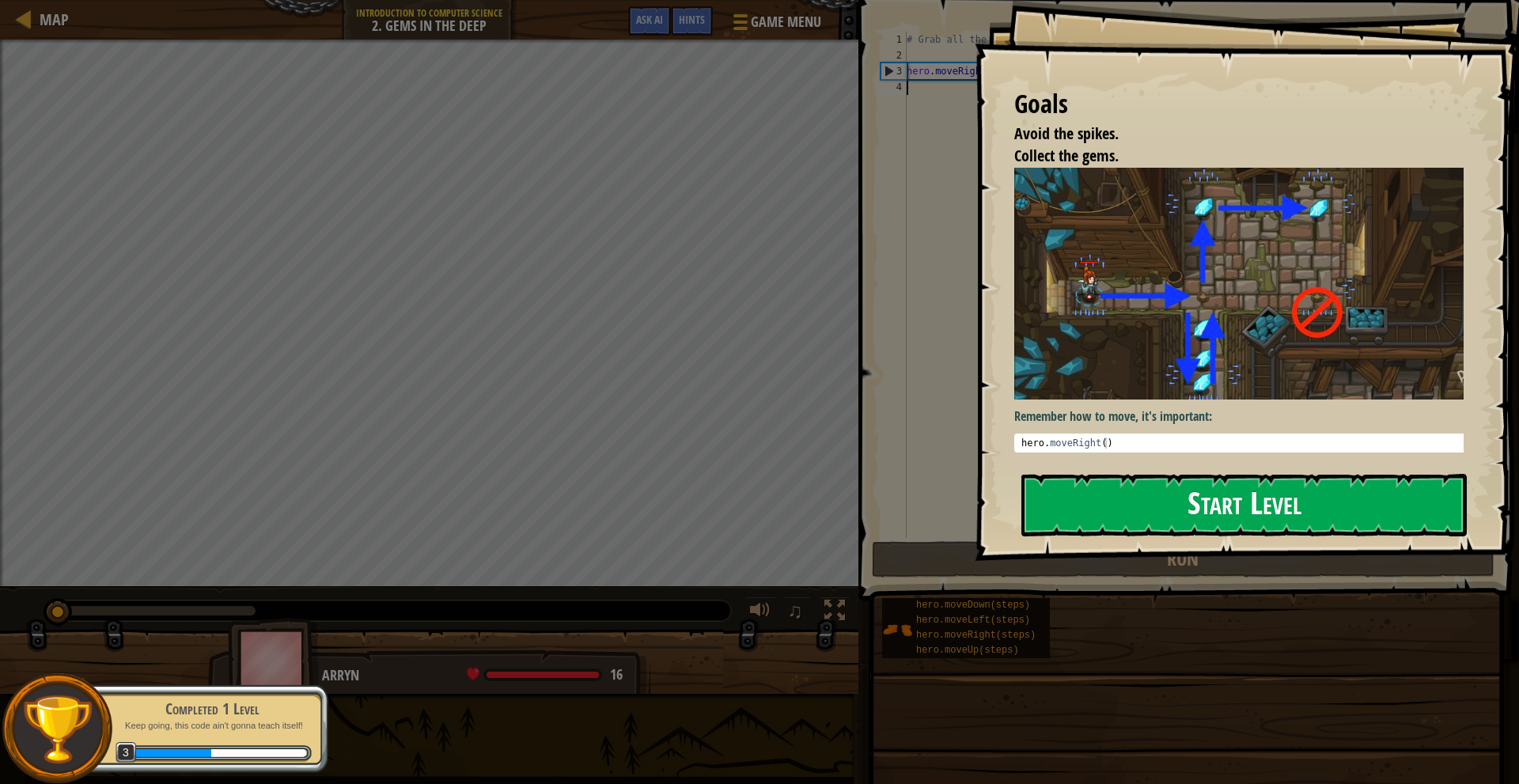
click at [1074, 474] on button "Start Level" at bounding box center [1245, 505] width 446 height 63
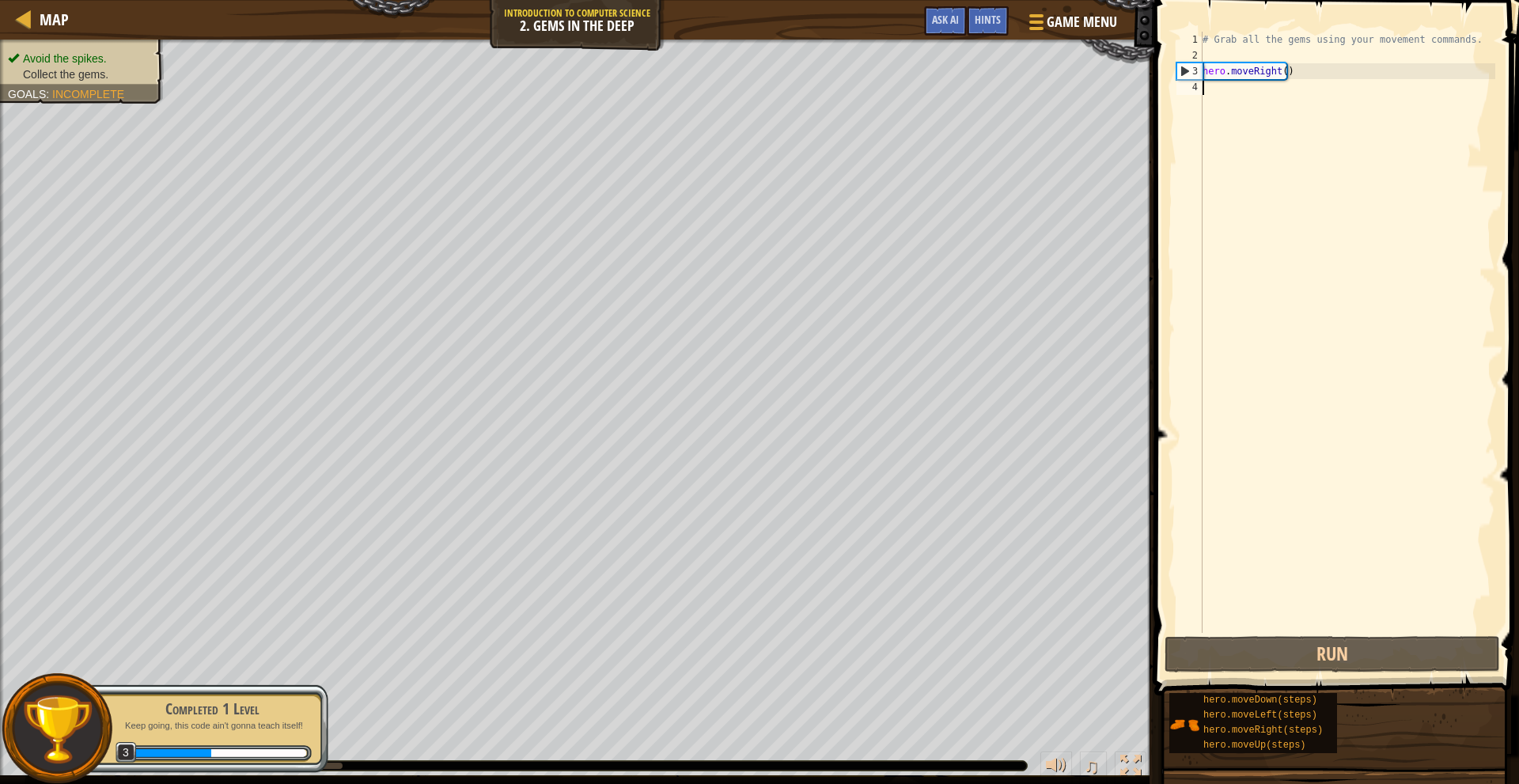
type textarea "h"
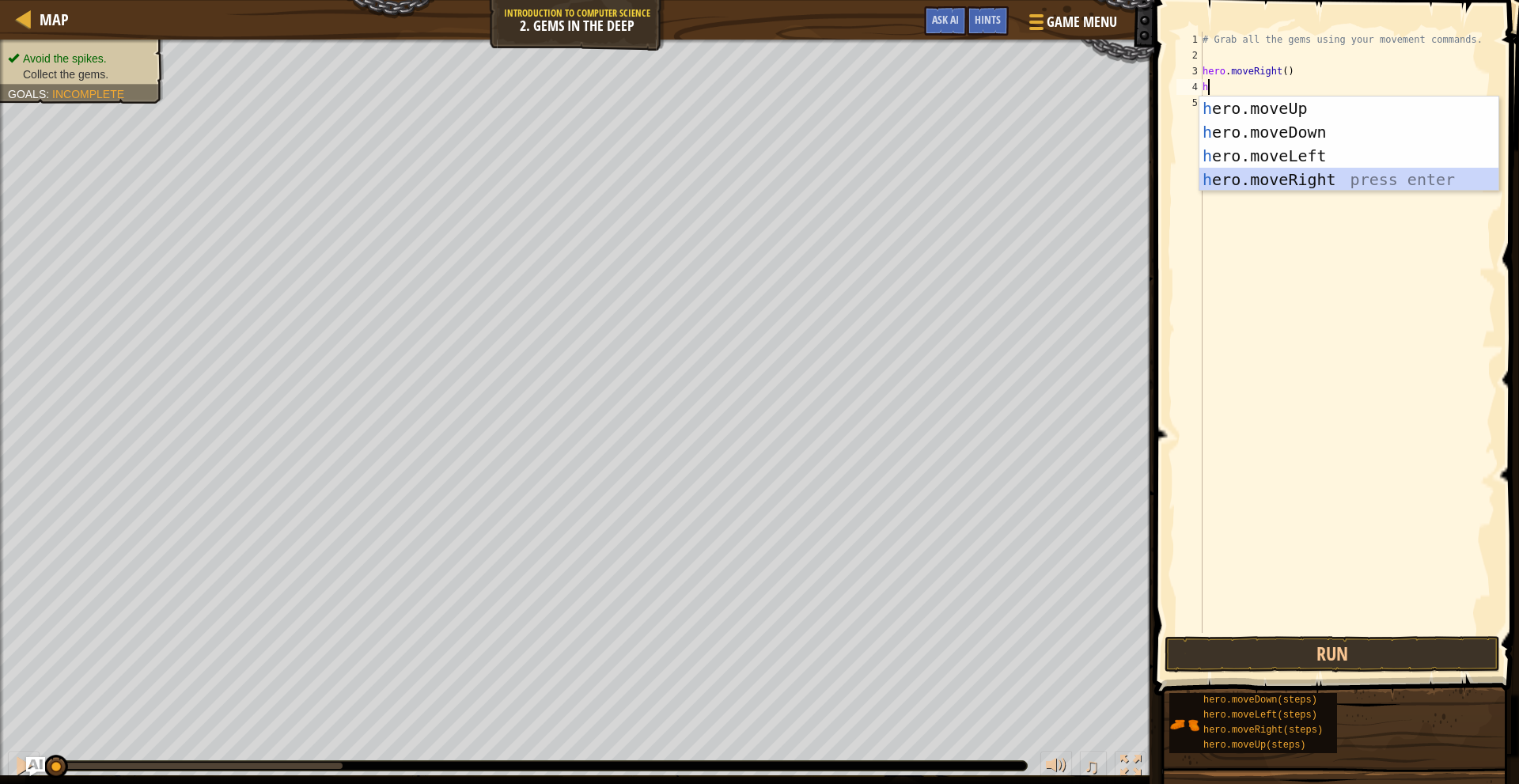
click at [1334, 185] on div "h ero.moveUp press enter h ero.moveDown press enter h ero.moveLeft press enter …" at bounding box center [1349, 168] width 299 height 142
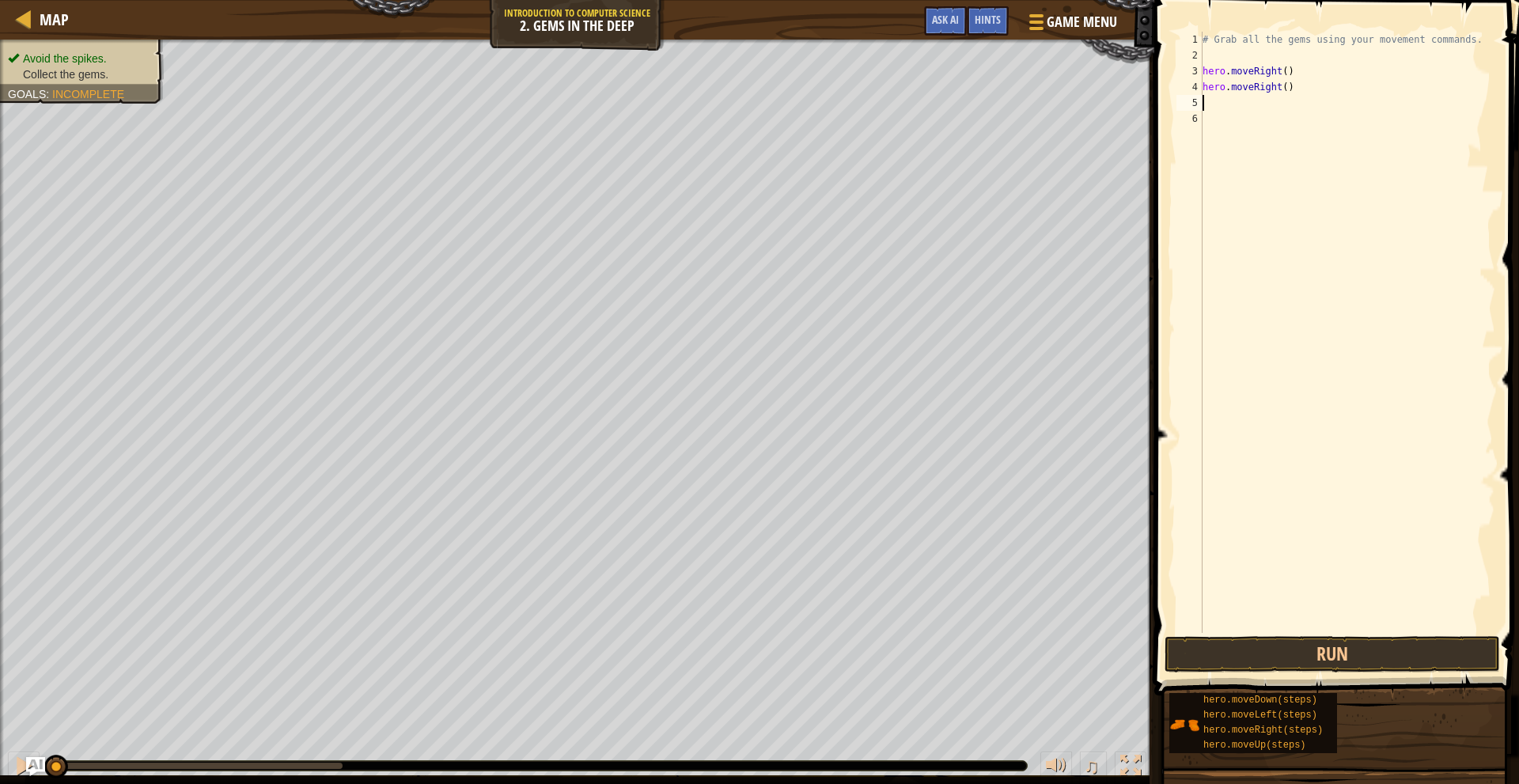
type textarea "h"
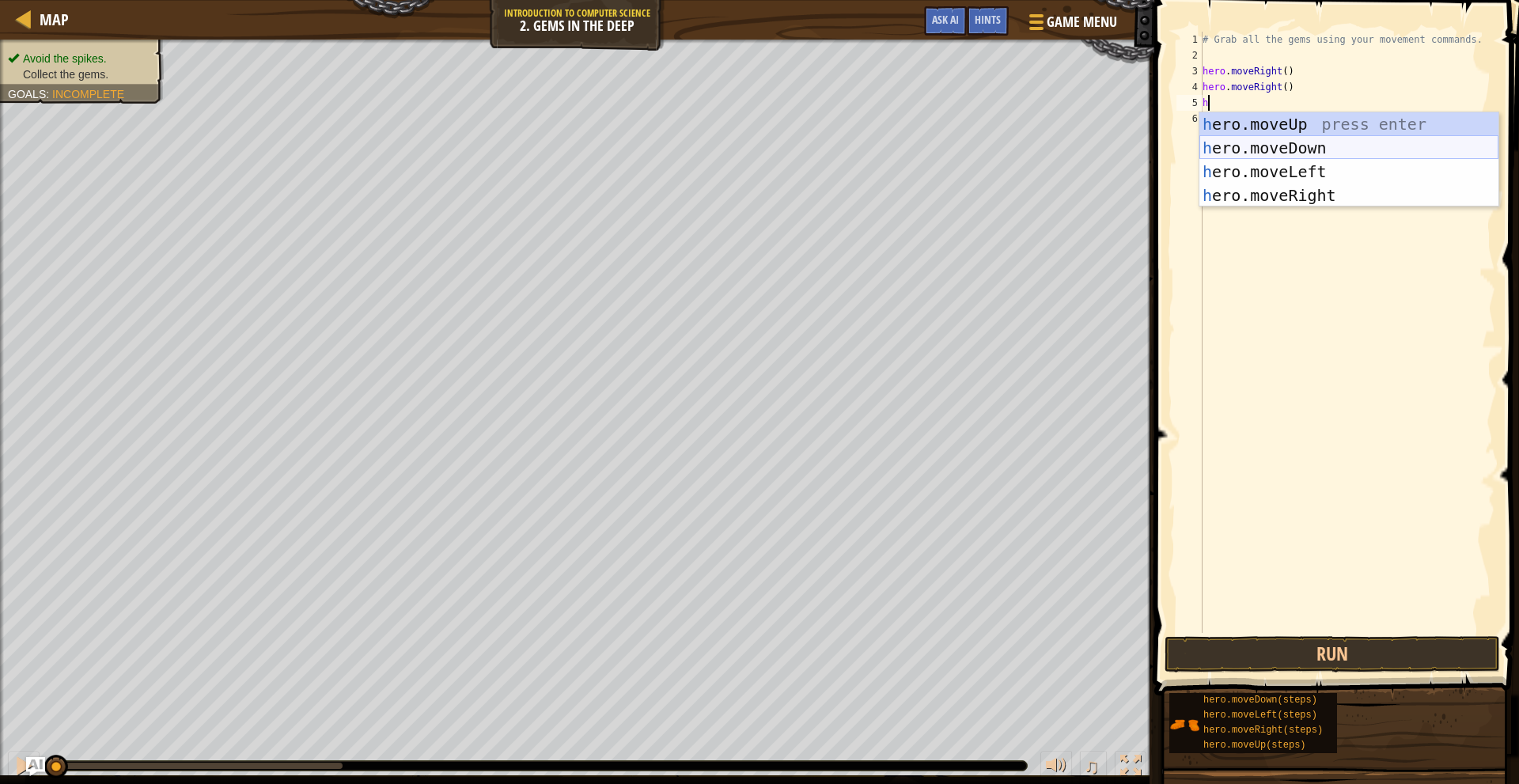
click at [1291, 149] on div "h ero.moveUp press enter h ero.moveDown press enter h ero.moveLeft press enter …" at bounding box center [1349, 183] width 299 height 142
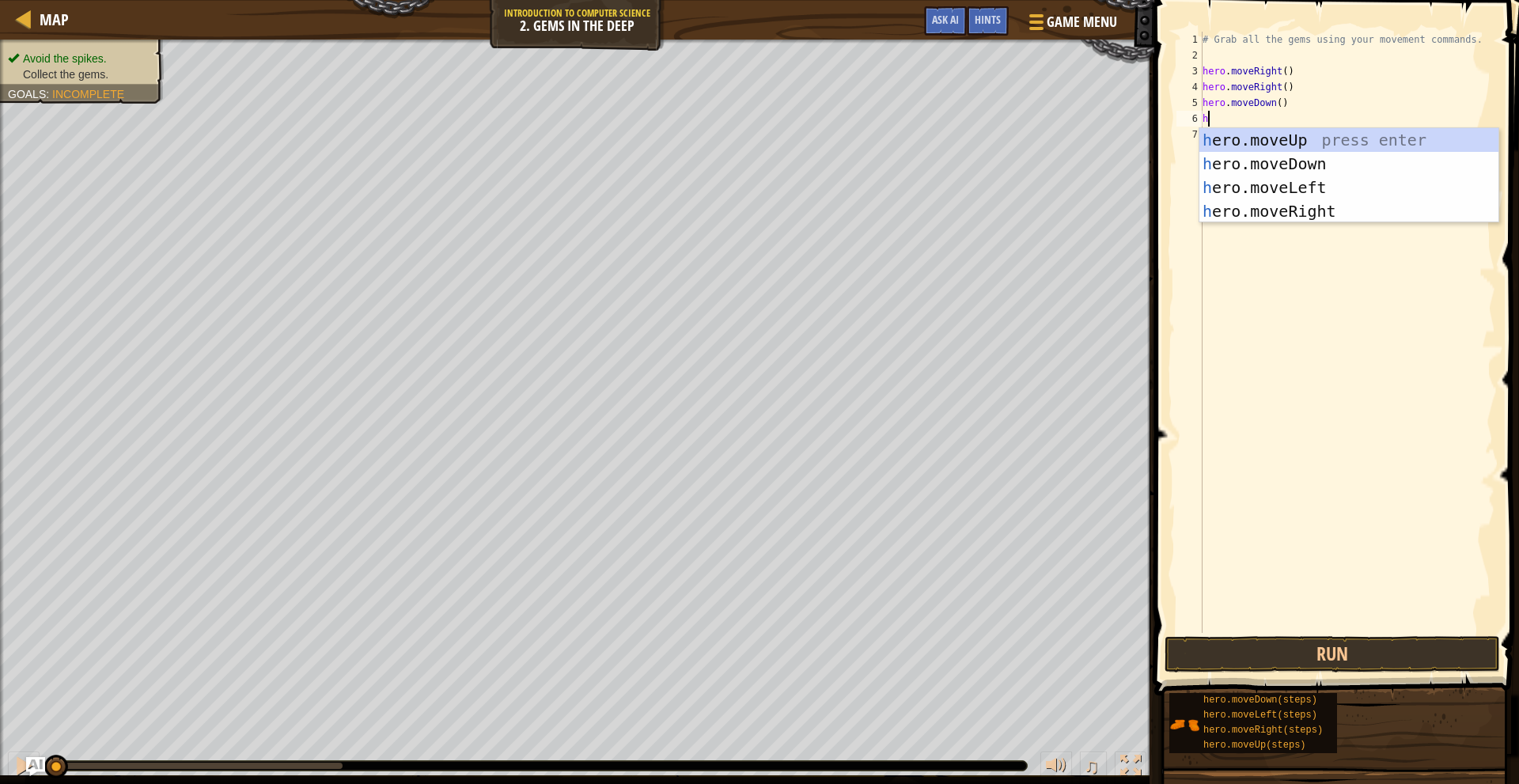
type textarea "h"
drag, startPoint x: 1336, startPoint y: 135, endPoint x: 1328, endPoint y: 152, distance: 18.4
click at [1336, 134] on div "h ero.moveUp press enter h ero.moveDown press enter h ero.moveLeft press enter …" at bounding box center [1349, 199] width 299 height 142
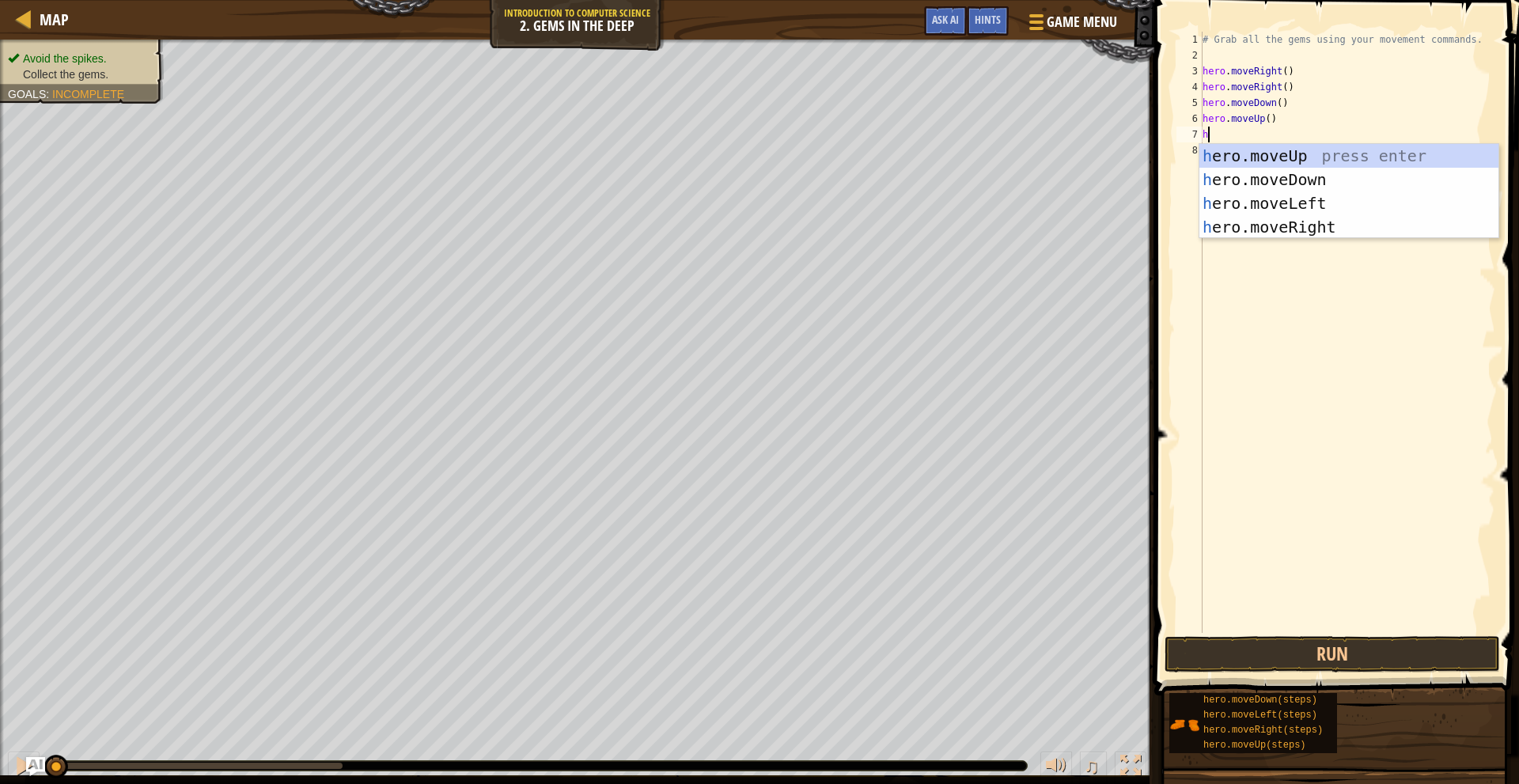
click at [1261, 116] on div "# Grab all the gems using your movement commands. hero . moveRight ( ) hero . m…" at bounding box center [1348, 348] width 296 height 633
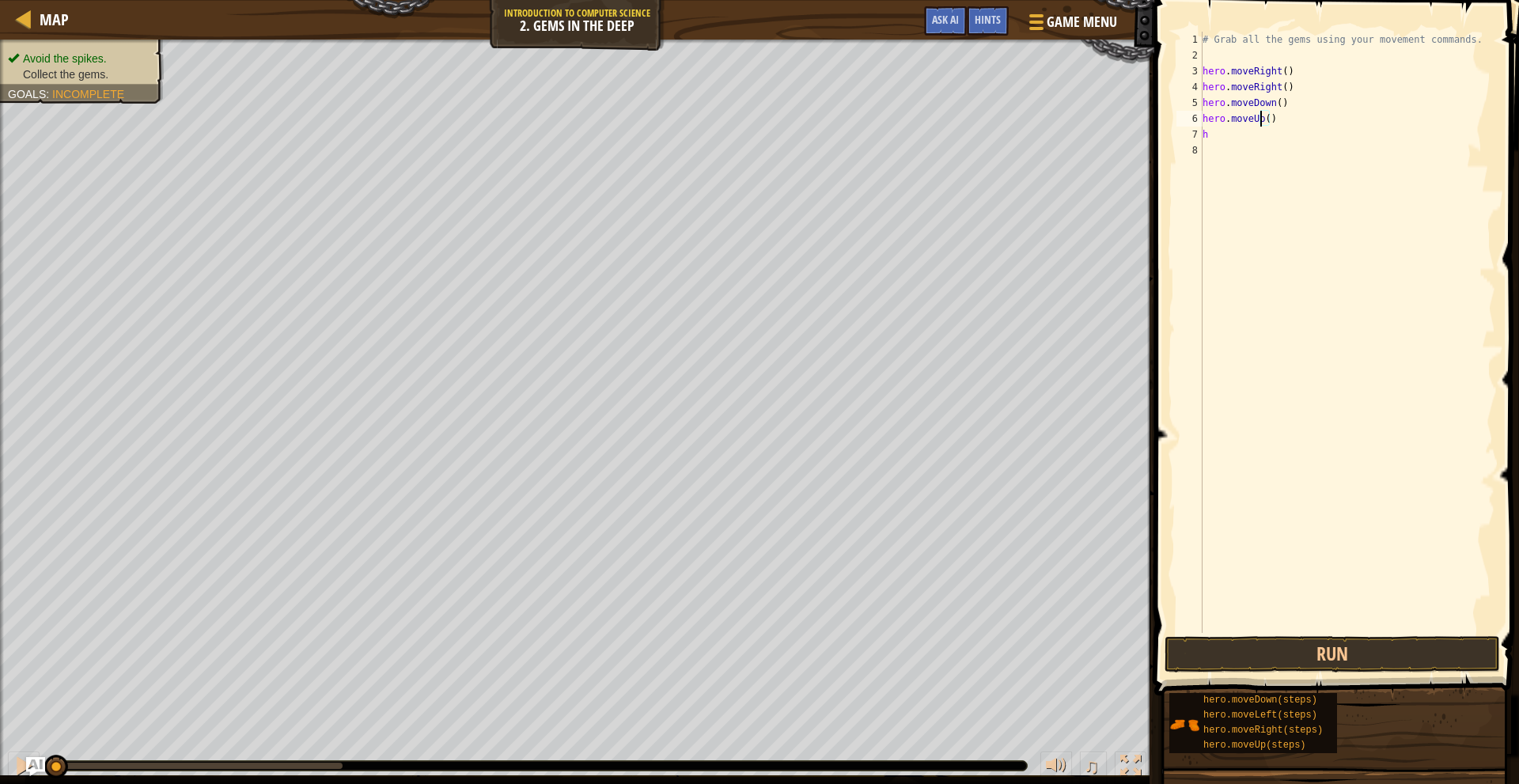
click at [1265, 122] on div "# Grab all the gems using your movement commands. hero . moveRight ( ) hero . m…" at bounding box center [1348, 348] width 296 height 633
click at [1259, 138] on div "# Grab all the gems using your movement commands. hero . moveRight ( ) hero . m…" at bounding box center [1348, 348] width 296 height 633
type textarea "h"
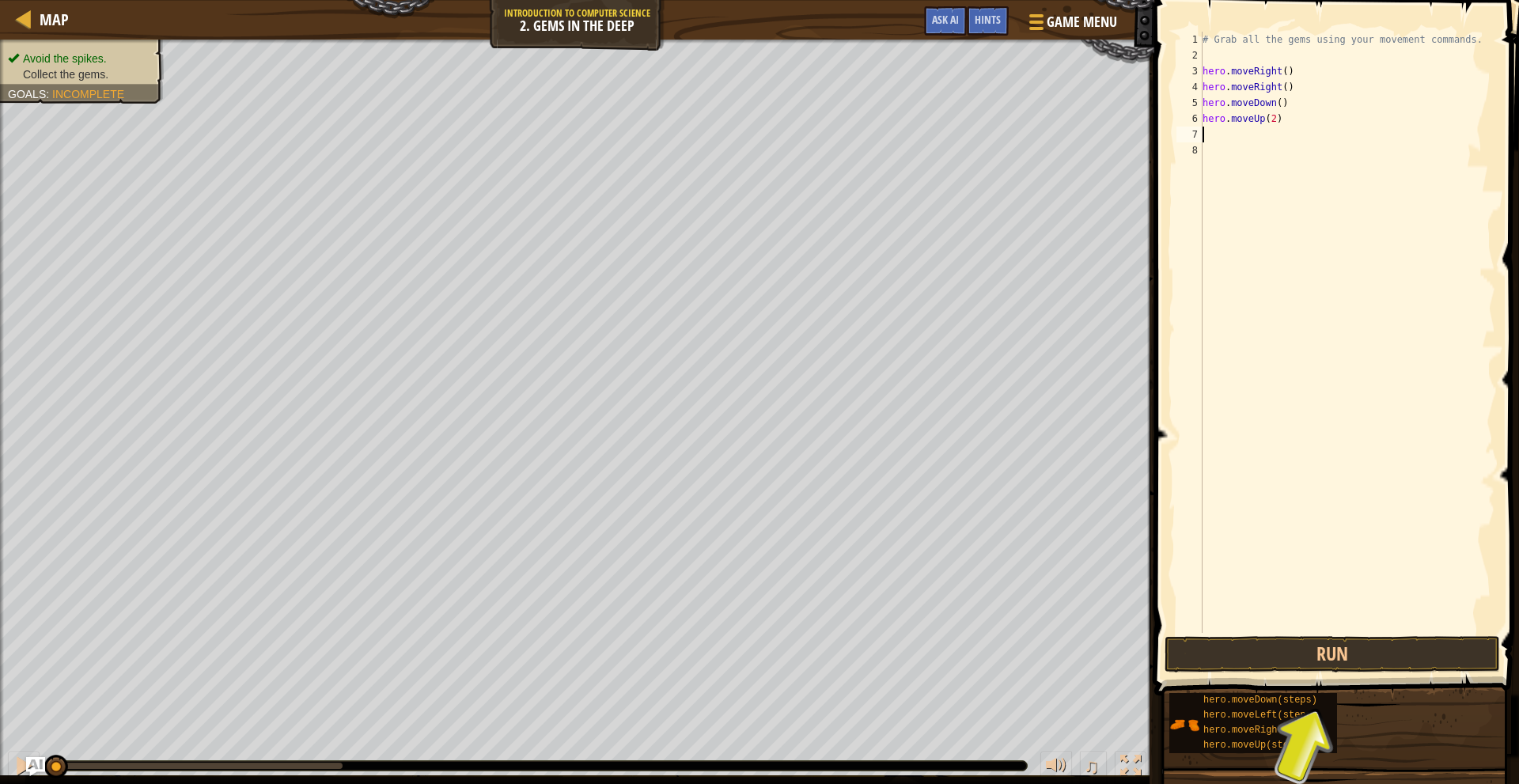
type textarea "h"
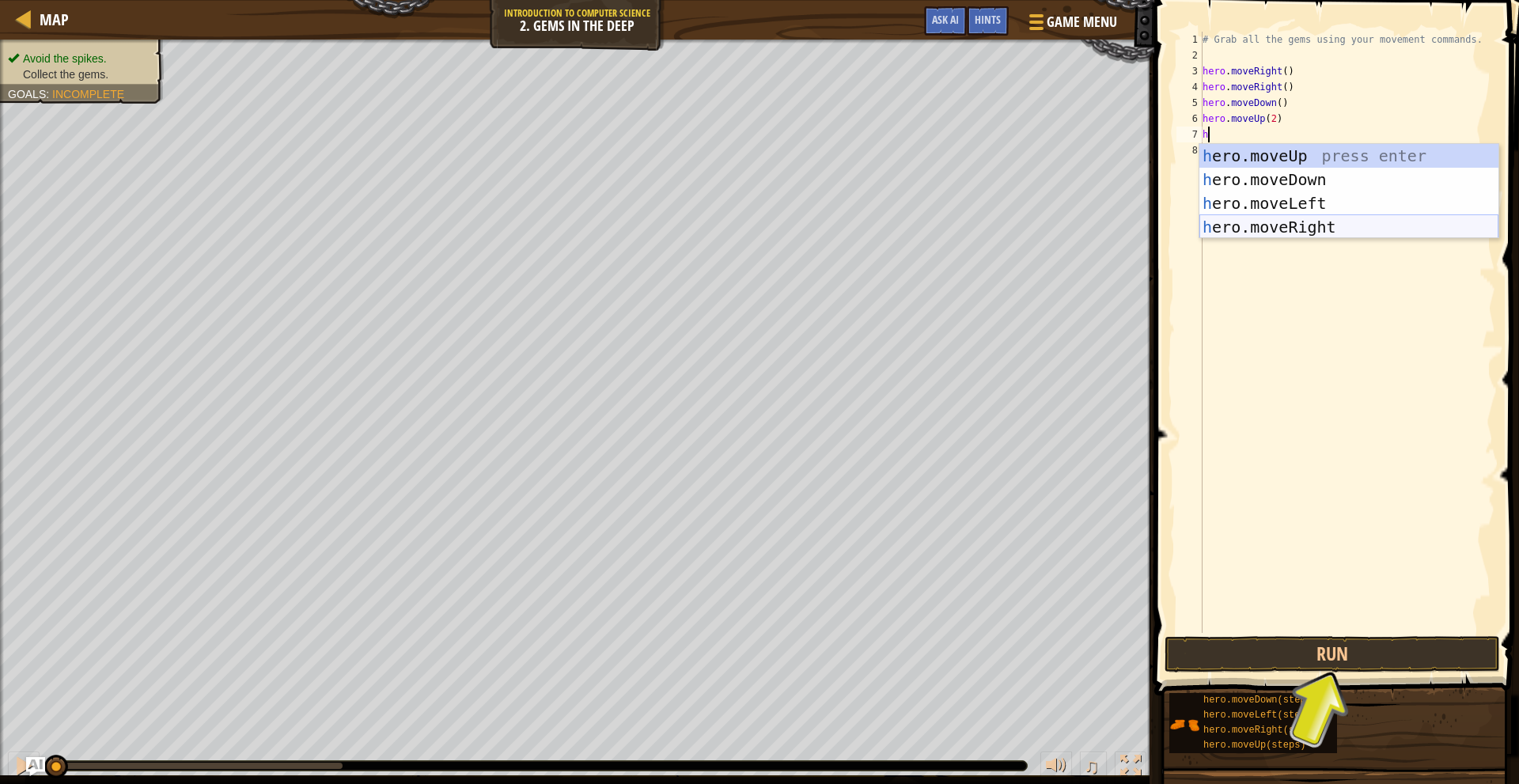
click at [1301, 231] on div "h ero.moveUp press enter h ero.moveDown press enter h ero.moveLeft press enter …" at bounding box center [1349, 215] width 299 height 142
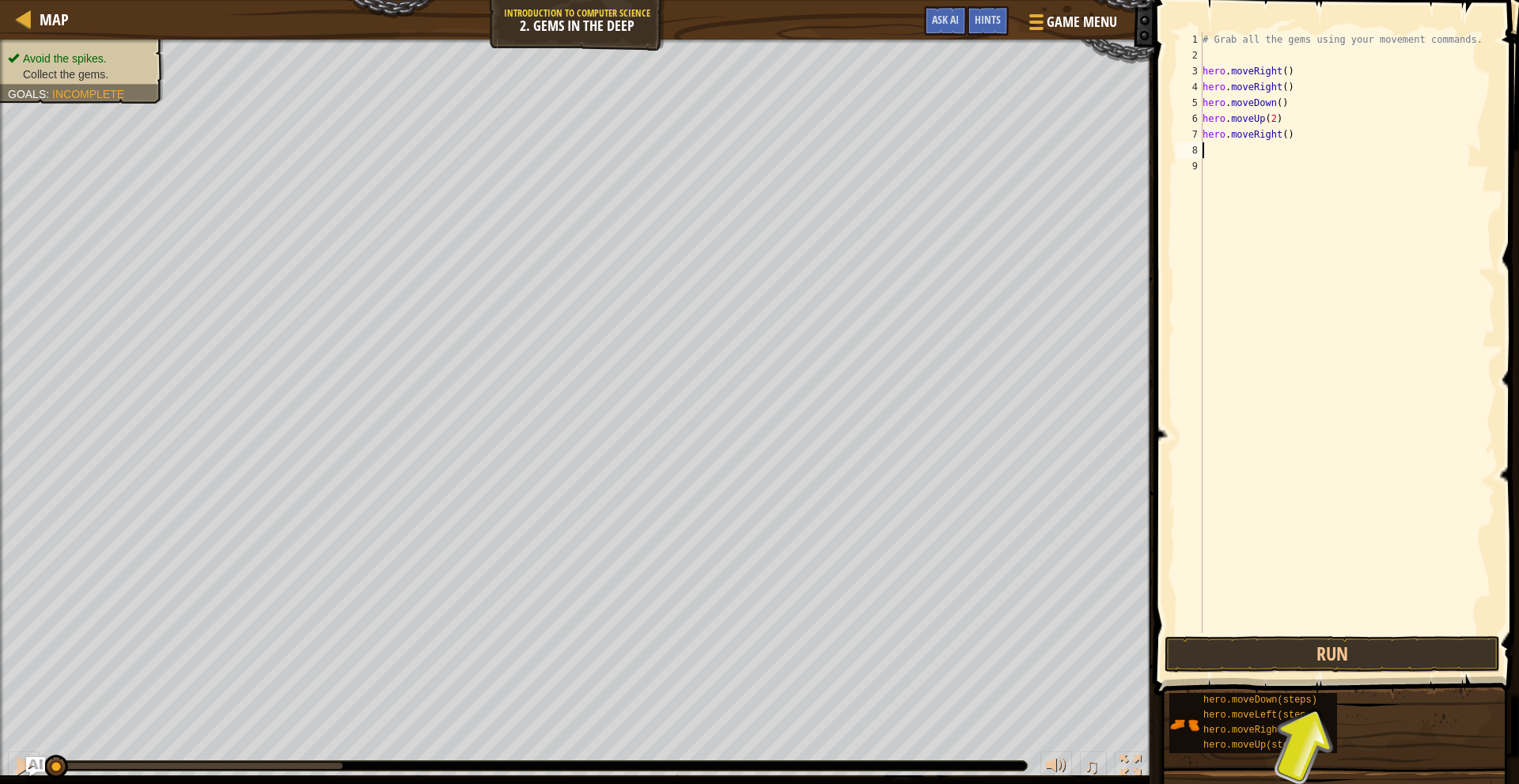
click at [1263, 104] on div "# Grab all the gems using your movement commands. hero . moveRight ( ) hero . m…" at bounding box center [1348, 348] width 296 height 633
type textarea "hero.moveDown()"
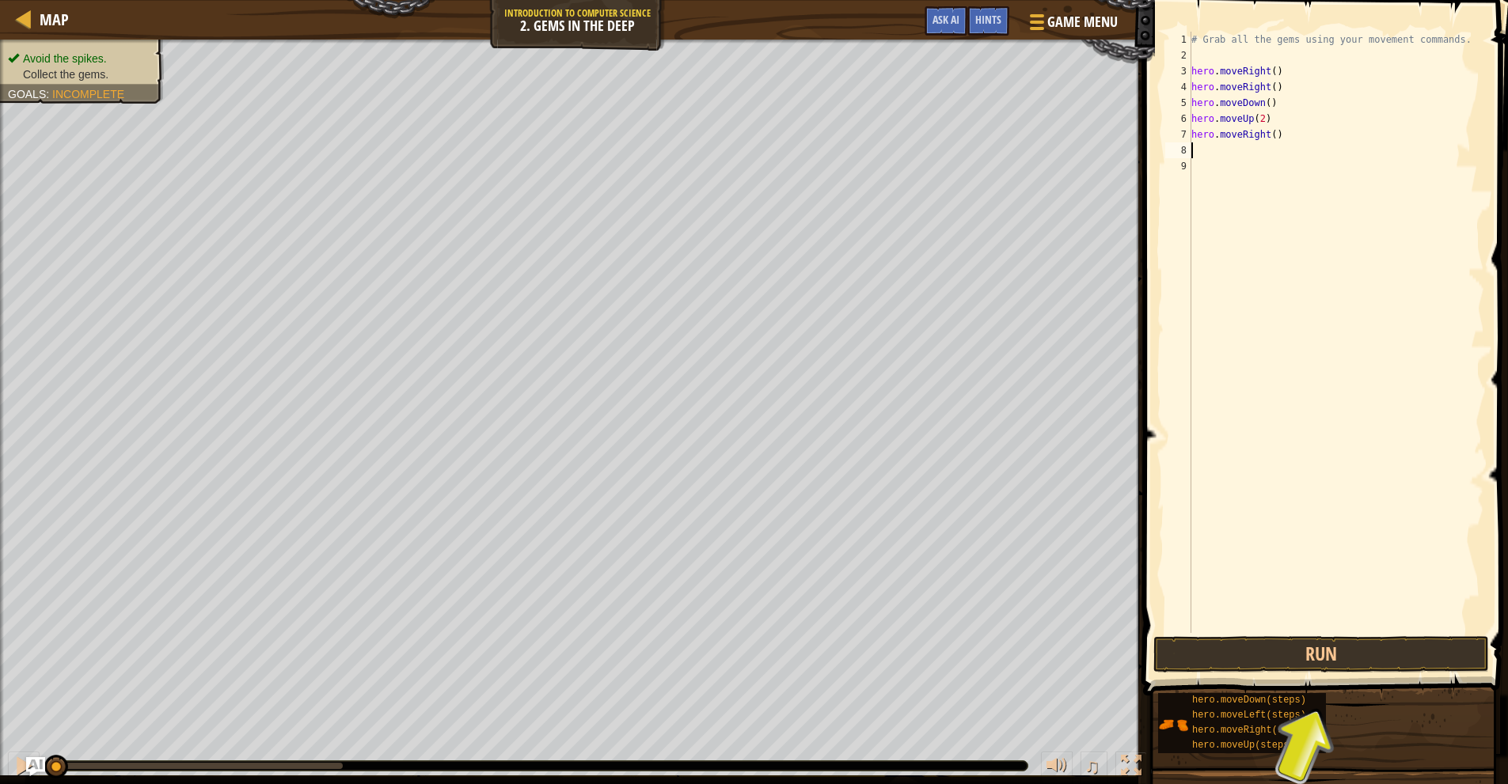
click at [1275, 150] on div "# Grab all the gems using your movement commands. hero . moveRight ( ) hero . m…" at bounding box center [1336, 348] width 296 height 633
type textarea "h"
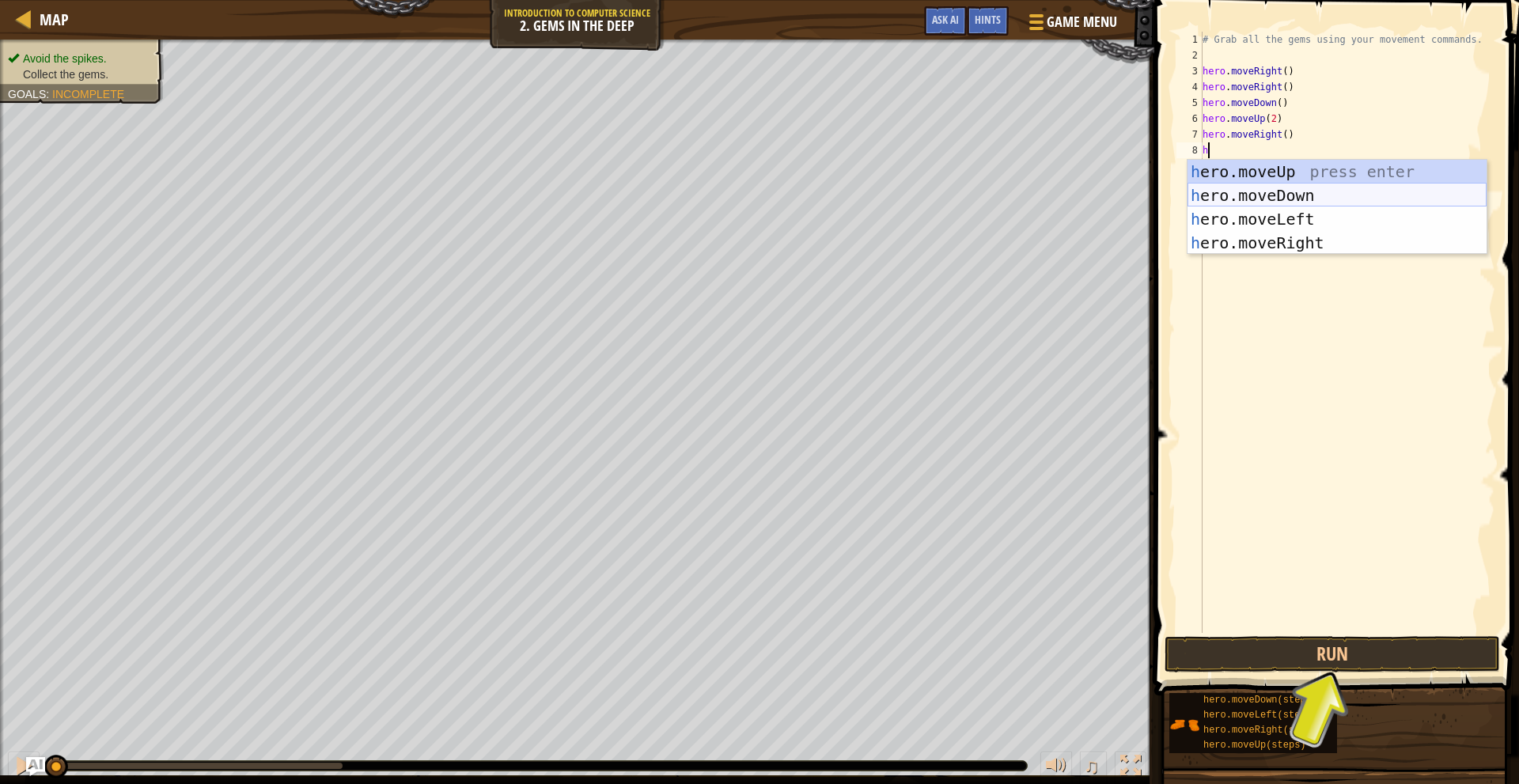
click at [1320, 186] on div "h ero.moveUp press enter h ero.moveDown press enter h ero.moveLeft press enter …" at bounding box center [1337, 231] width 299 height 142
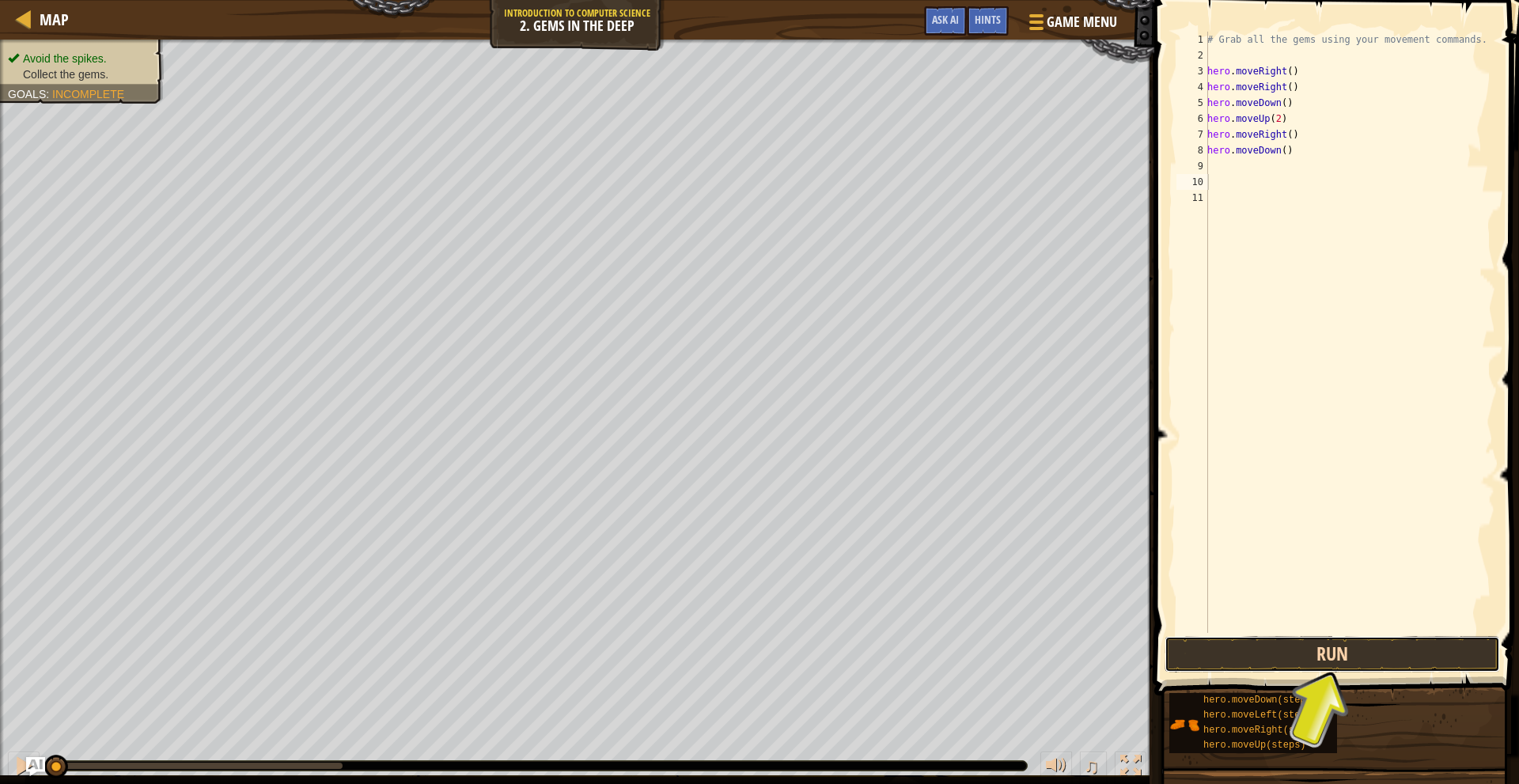
click at [1363, 670] on button "Run" at bounding box center [1333, 654] width 336 height 36
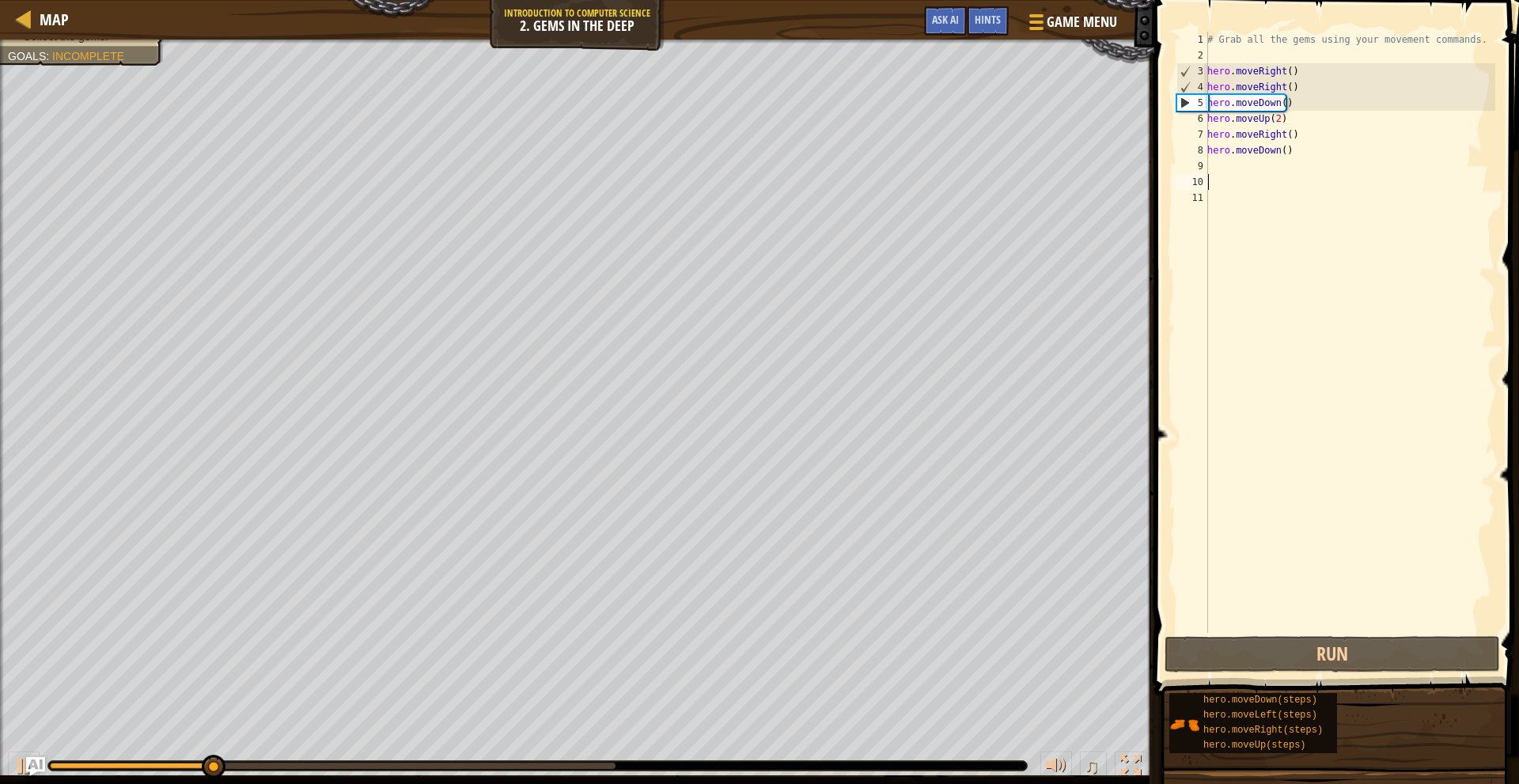
click at [1317, 91] on div "# Grab all the gems using your movement commands. hero . moveRight ( ) hero . m…" at bounding box center [1350, 348] width 291 height 633
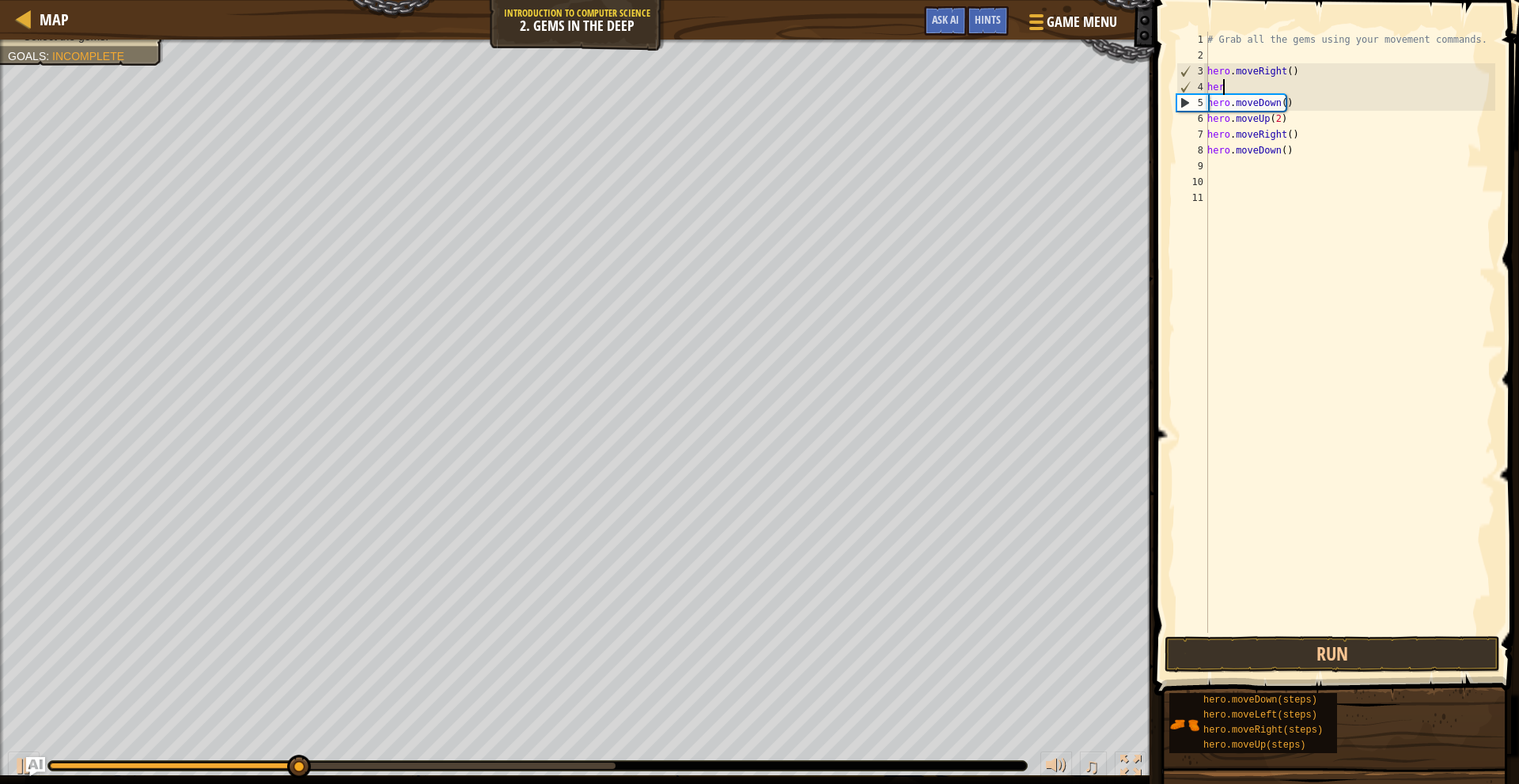
type textarea "h"
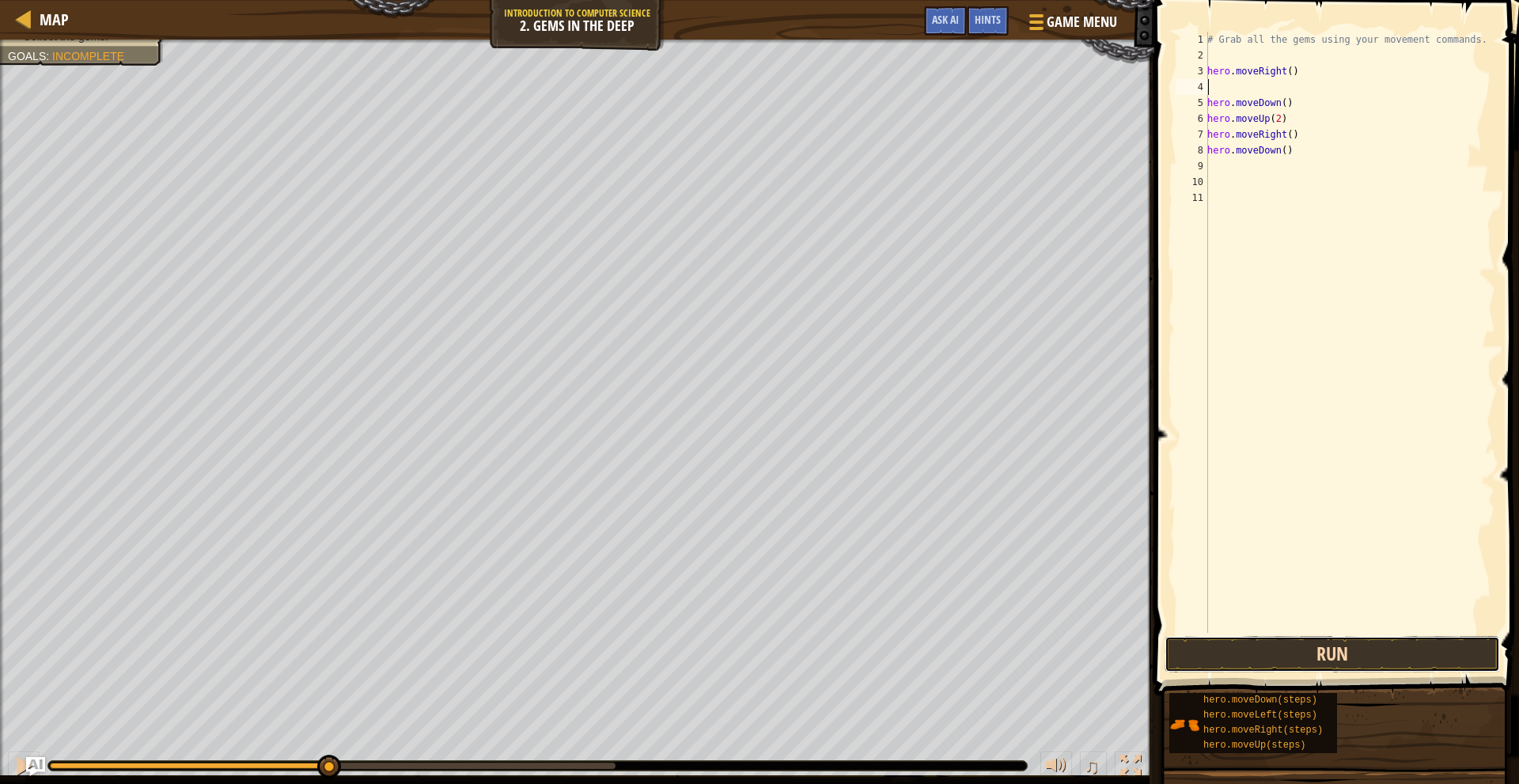
click at [1360, 643] on button "Run" at bounding box center [1333, 654] width 336 height 36
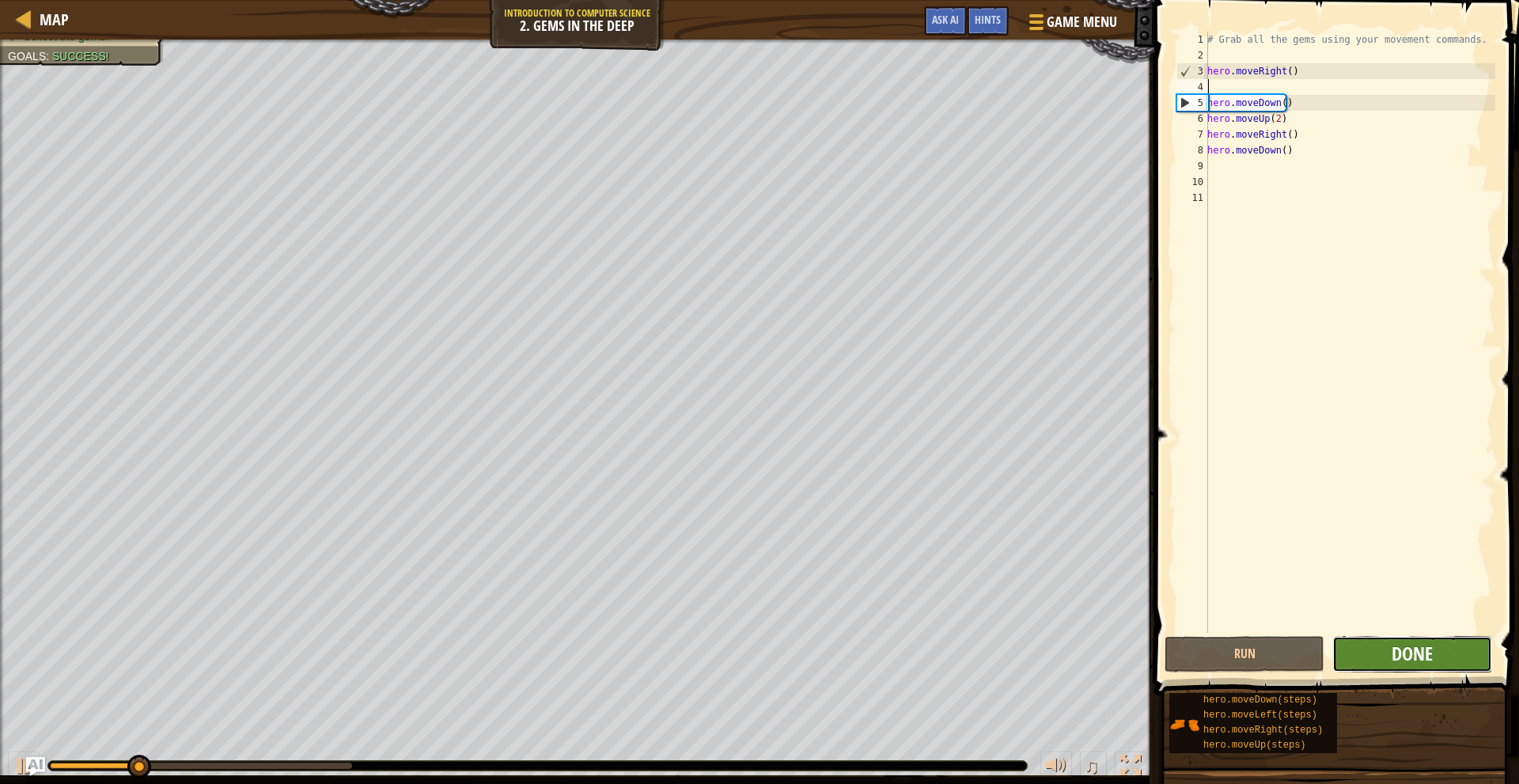
click at [1409, 662] on span "Done" at bounding box center [1412, 653] width 41 height 25
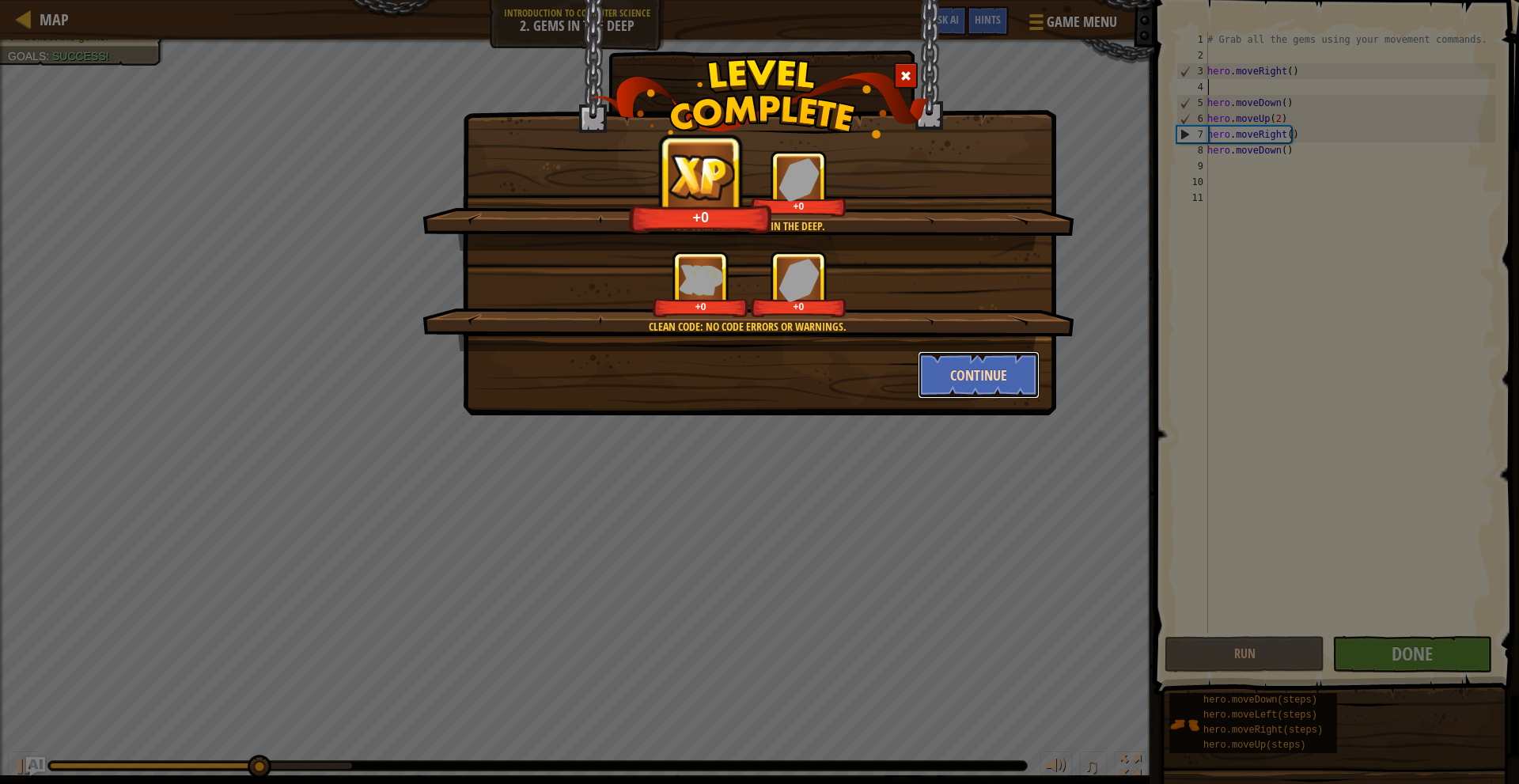
click at [956, 369] on button "Continue" at bounding box center [979, 374] width 123 height 47
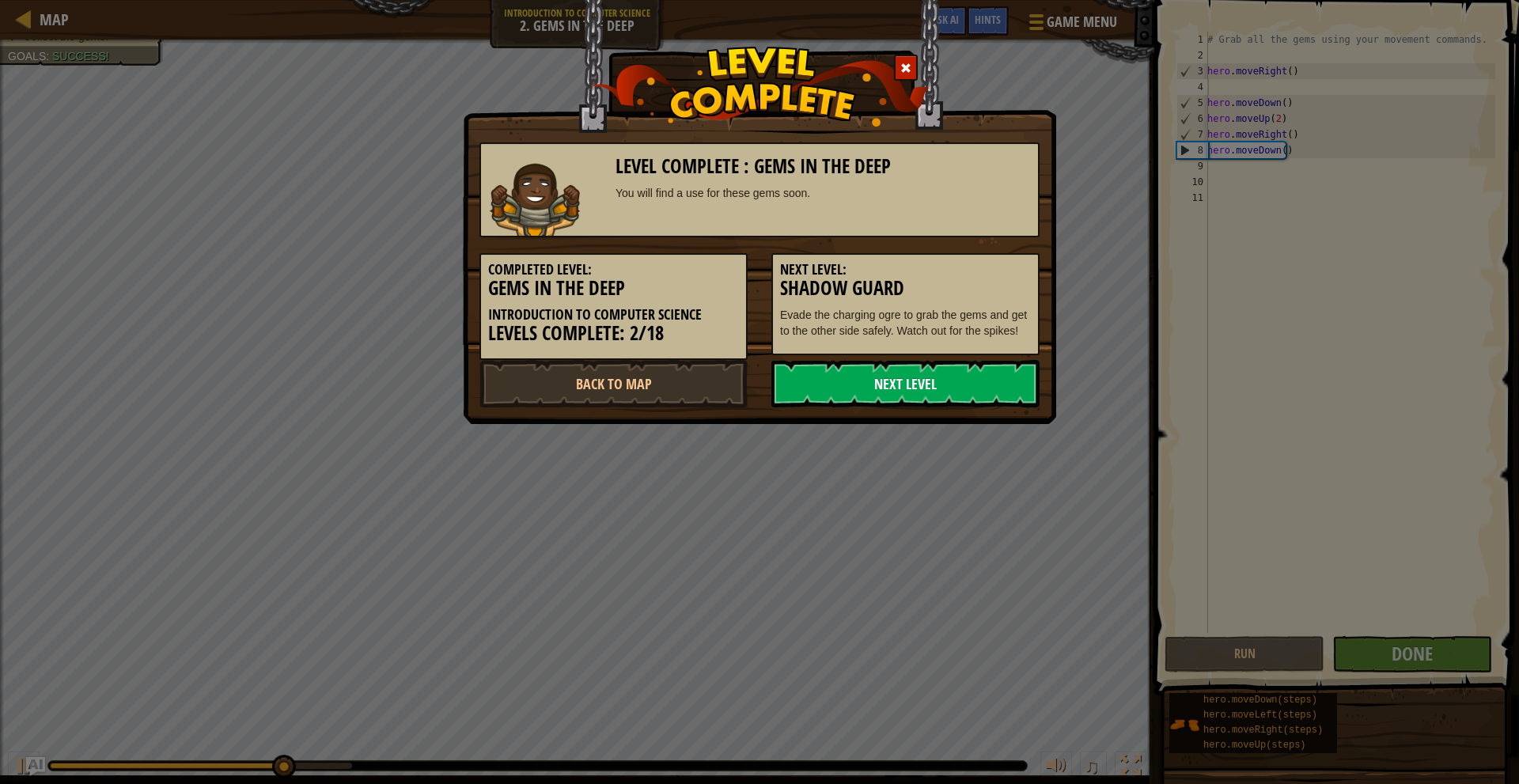
click at [886, 387] on link "Next Level" at bounding box center [906, 383] width 268 height 47
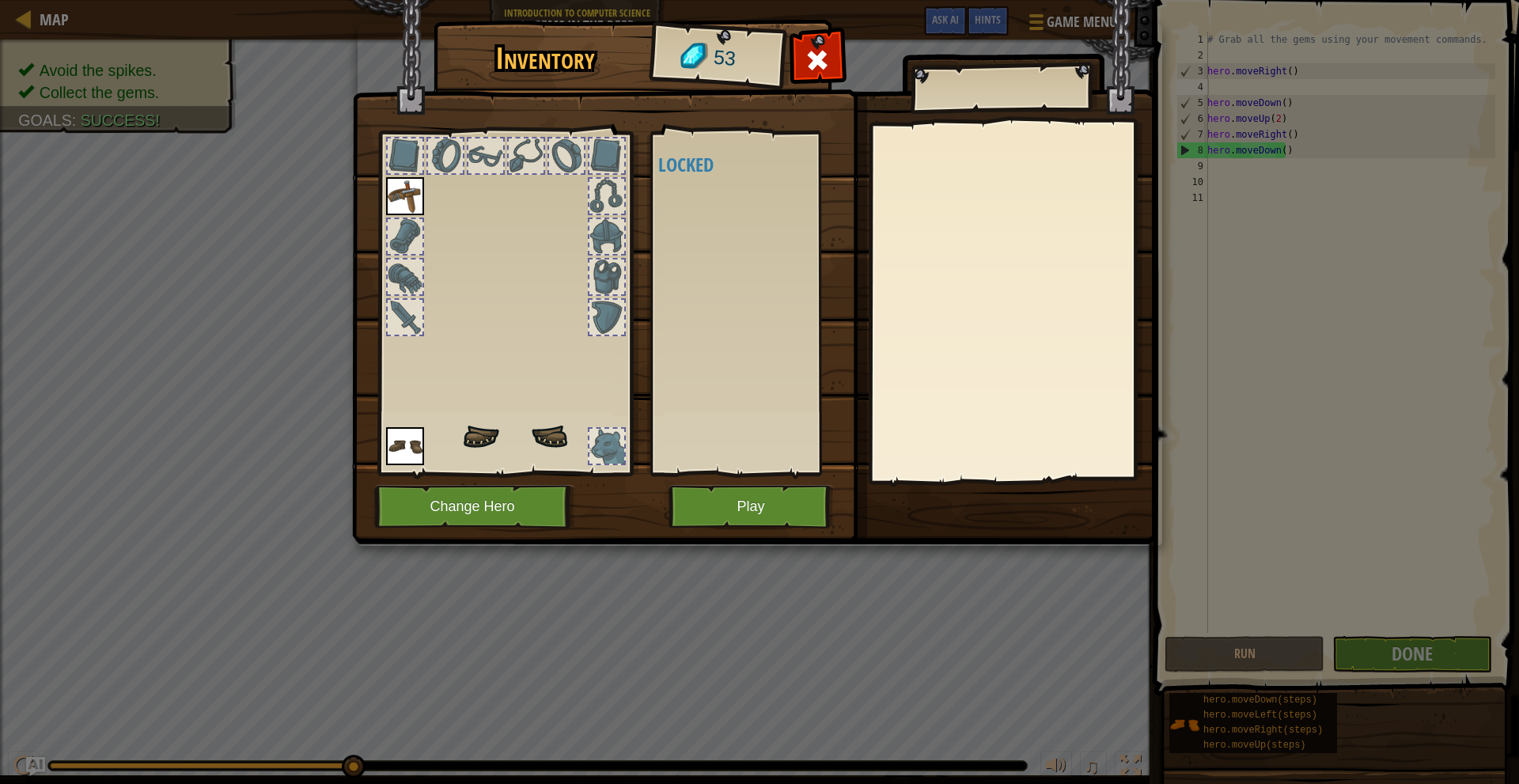
click at [882, 2] on body "Map Introduction to Computer Science 2. Gems in the Deep Game Menu Done Hints A…" at bounding box center [759, 1] width 1519 height 2
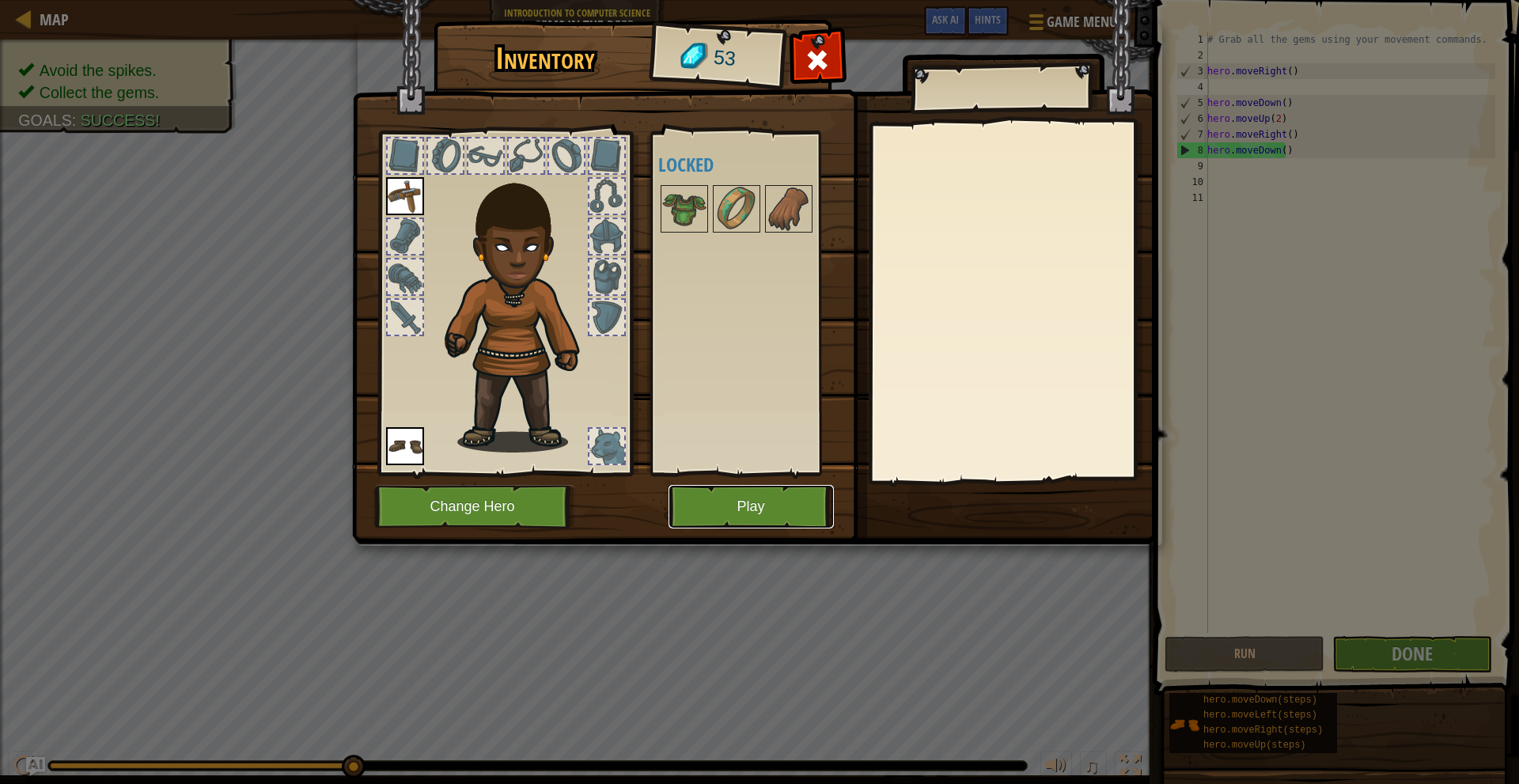
click at [784, 515] on button "Play" at bounding box center [751, 507] width 165 height 44
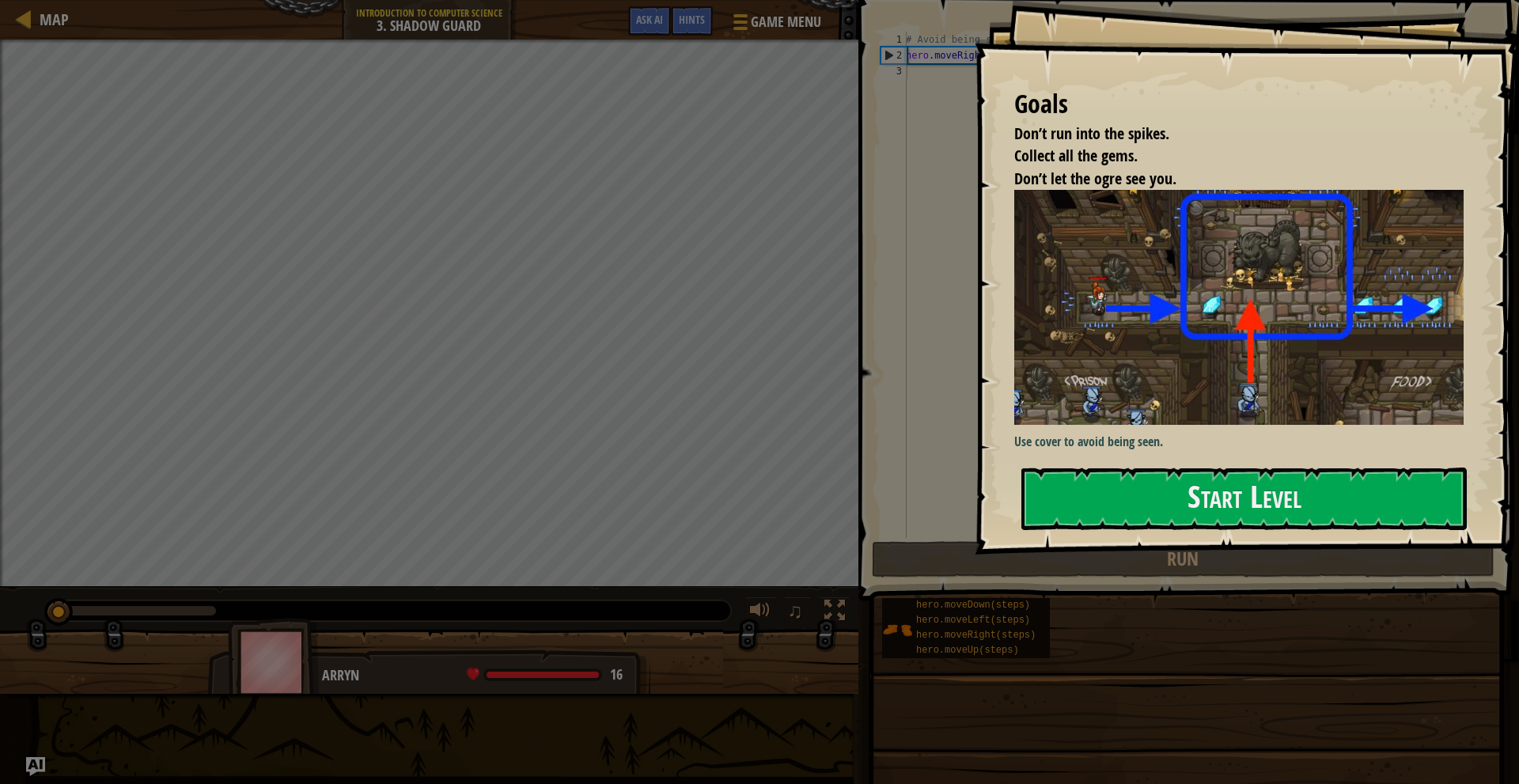
click at [1128, 309] on div "Goals Don’t run into the spikes. Collect all the gems. Don’t let the ogre see y…" at bounding box center [1247, 277] width 544 height 555
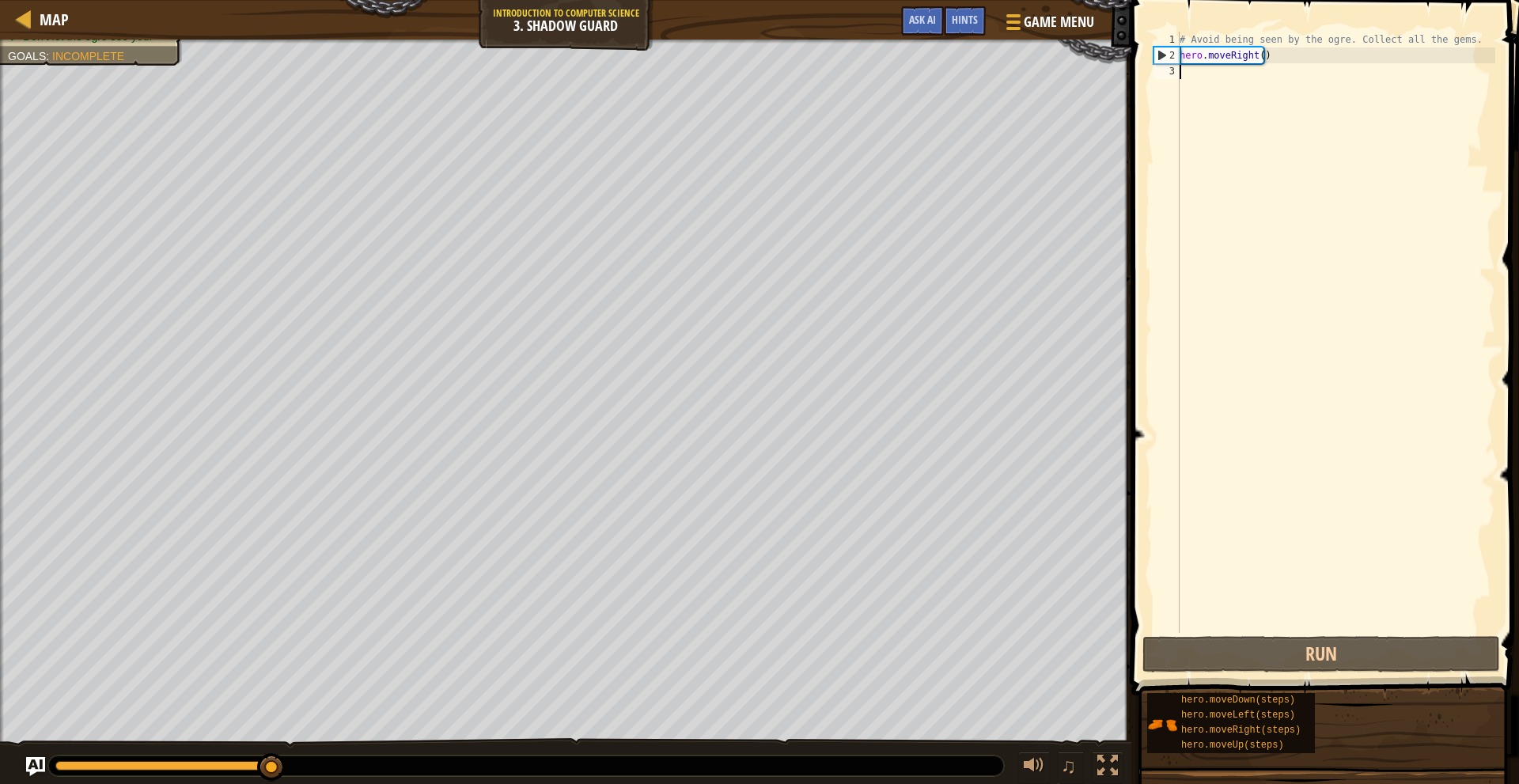
type textarea "h"
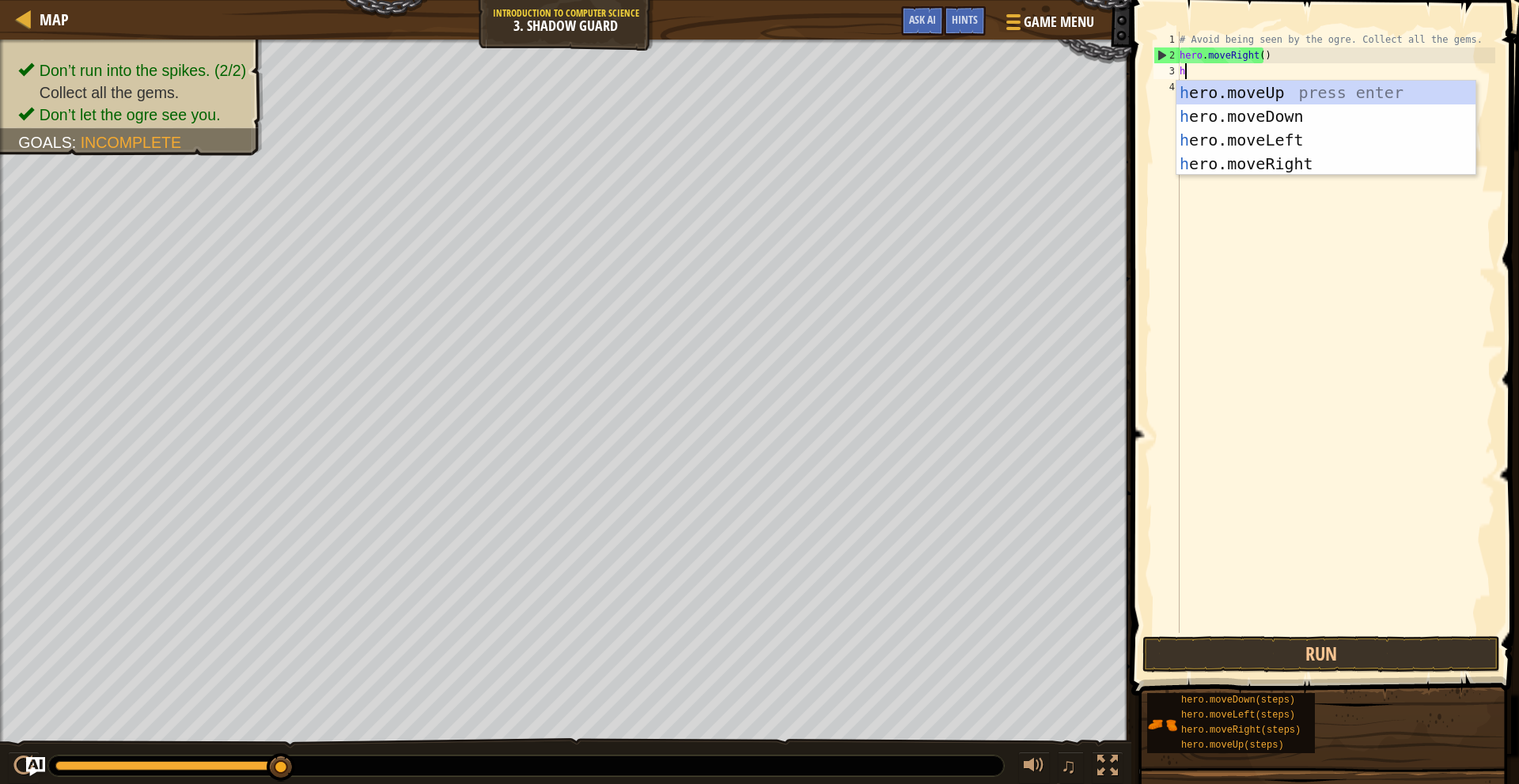
scroll to position [7, 0]
click at [1254, 91] on div "h ero.moveUp press enter h ero.moveDown press enter h ero.moveLeft press enter …" at bounding box center [1326, 152] width 299 height 142
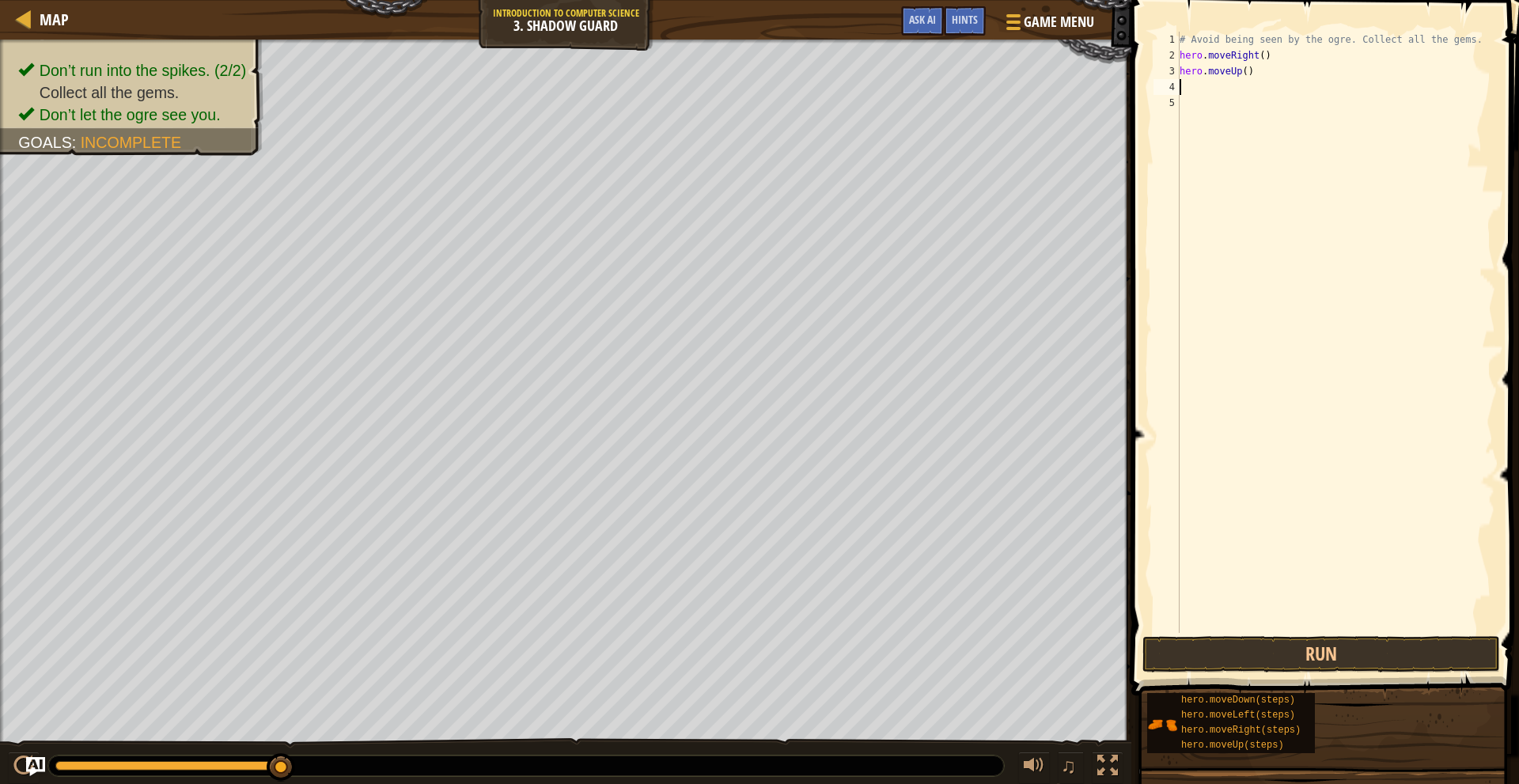
type textarea "h"
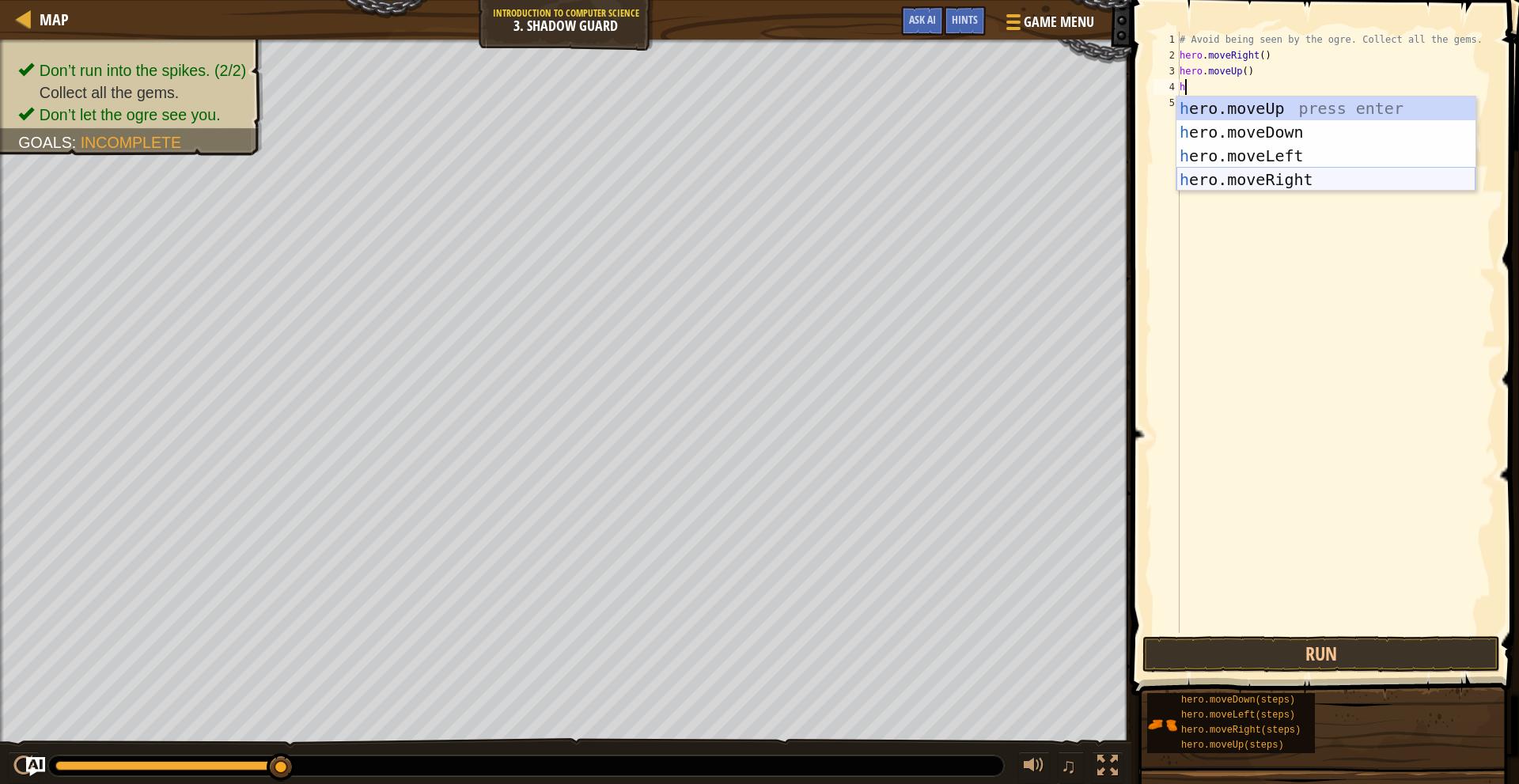
click at [1281, 179] on div "h ero.moveUp press enter h ero.moveDown press enter h ero.moveLeft press enter …" at bounding box center [1326, 168] width 299 height 142
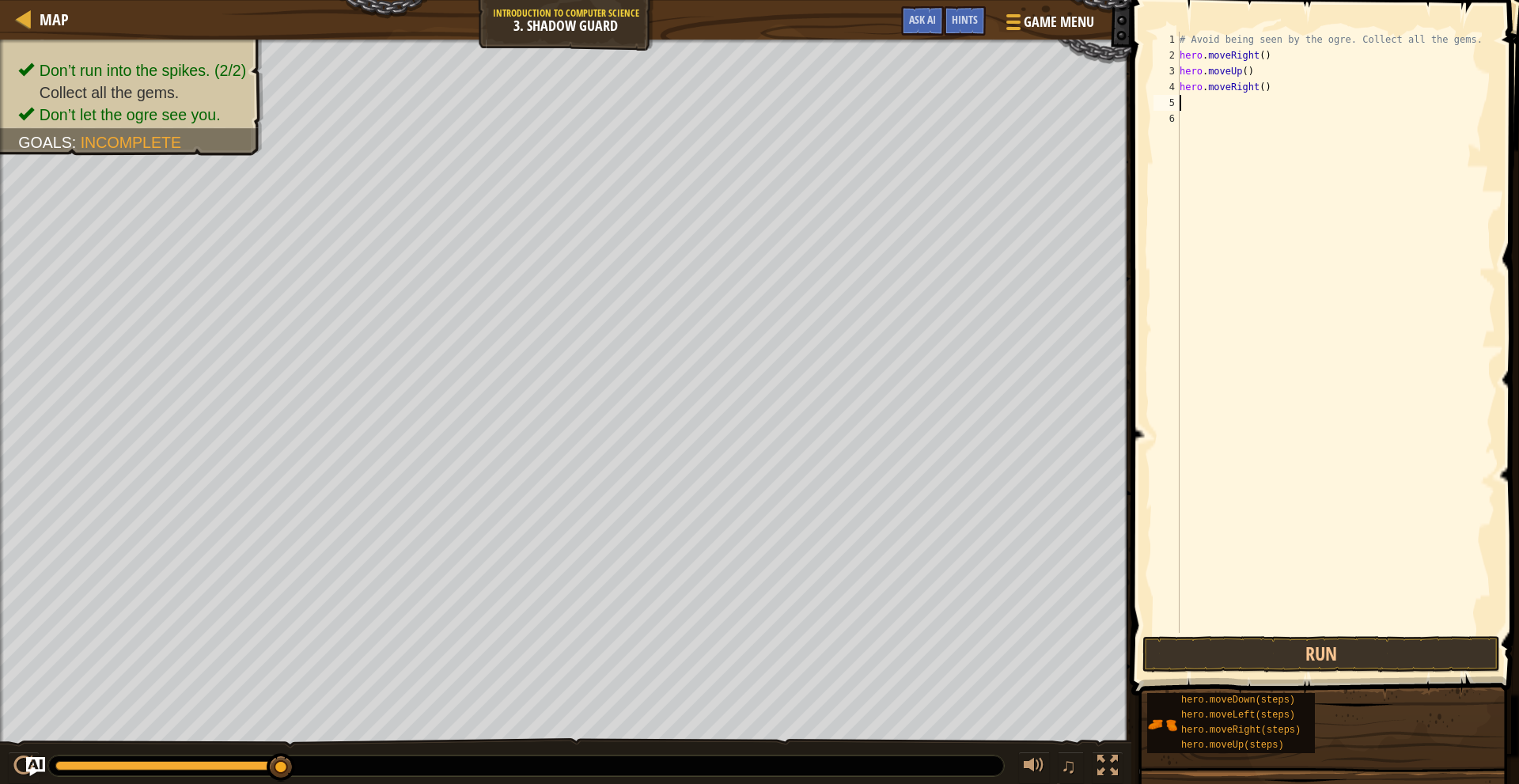
type textarea "h"
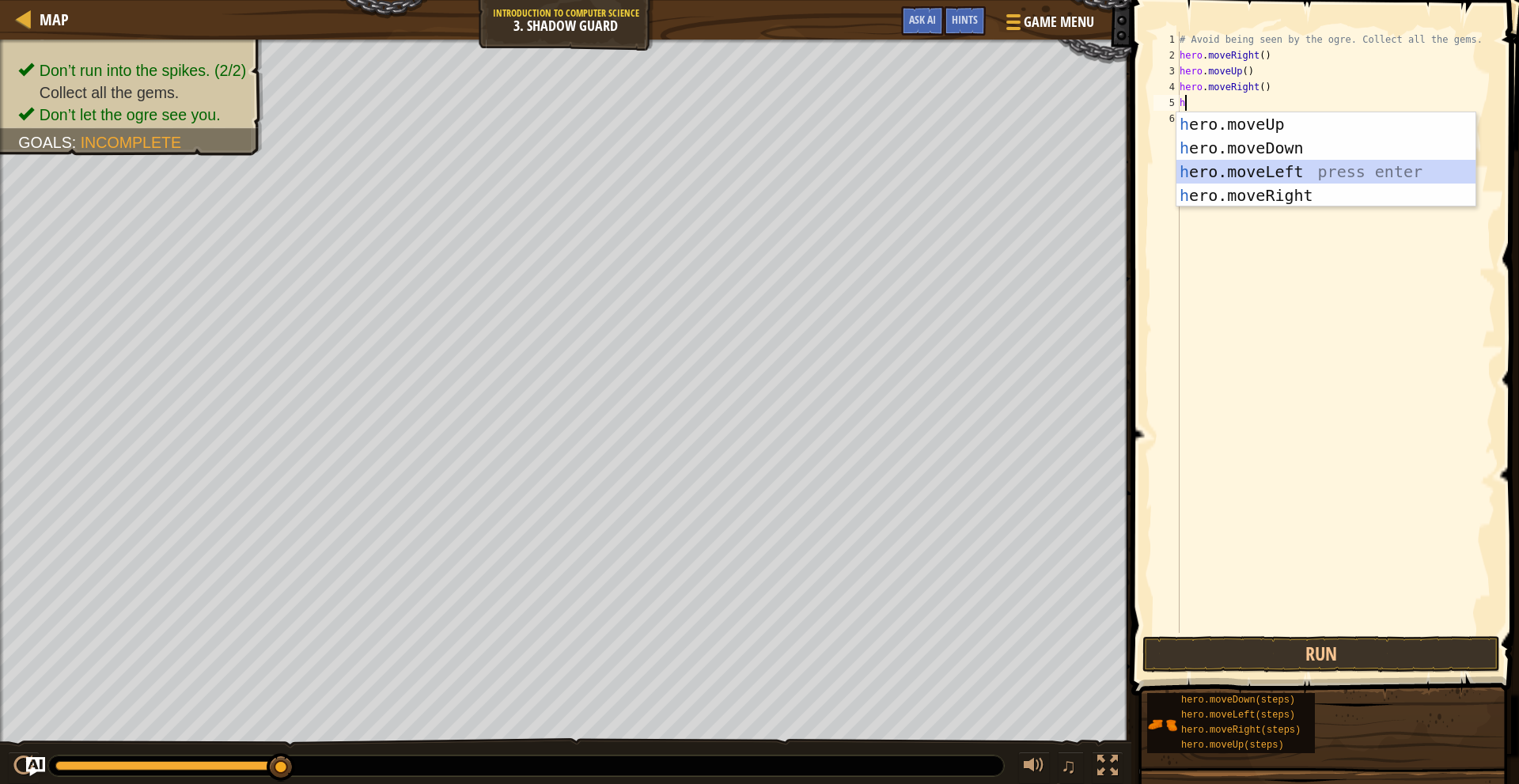
click at [1265, 169] on div "h ero.moveUp press enter h ero.moveDown press enter h ero.moveLeft press enter …" at bounding box center [1326, 183] width 299 height 142
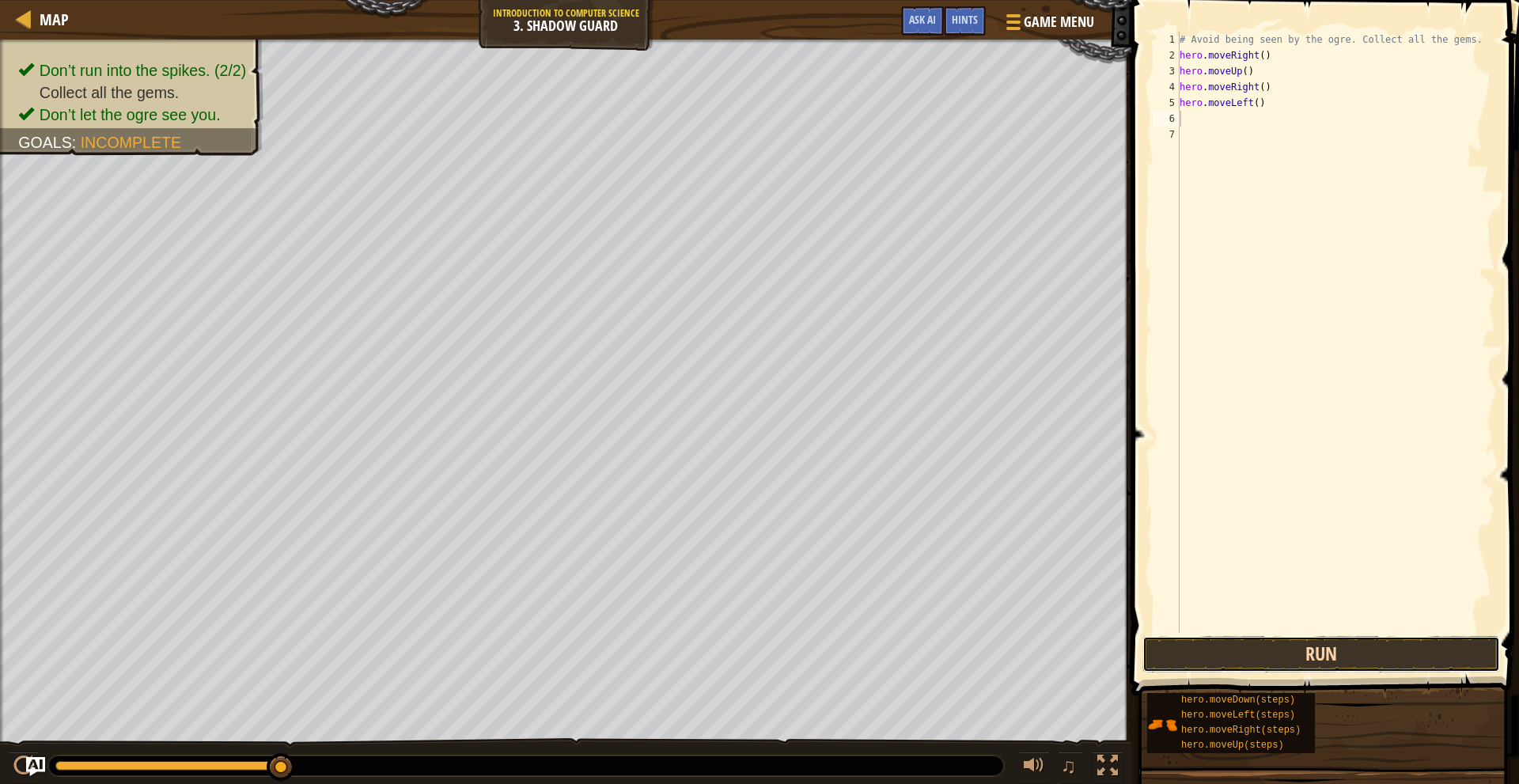
click at [1397, 655] on button "Run" at bounding box center [1322, 654] width 358 height 36
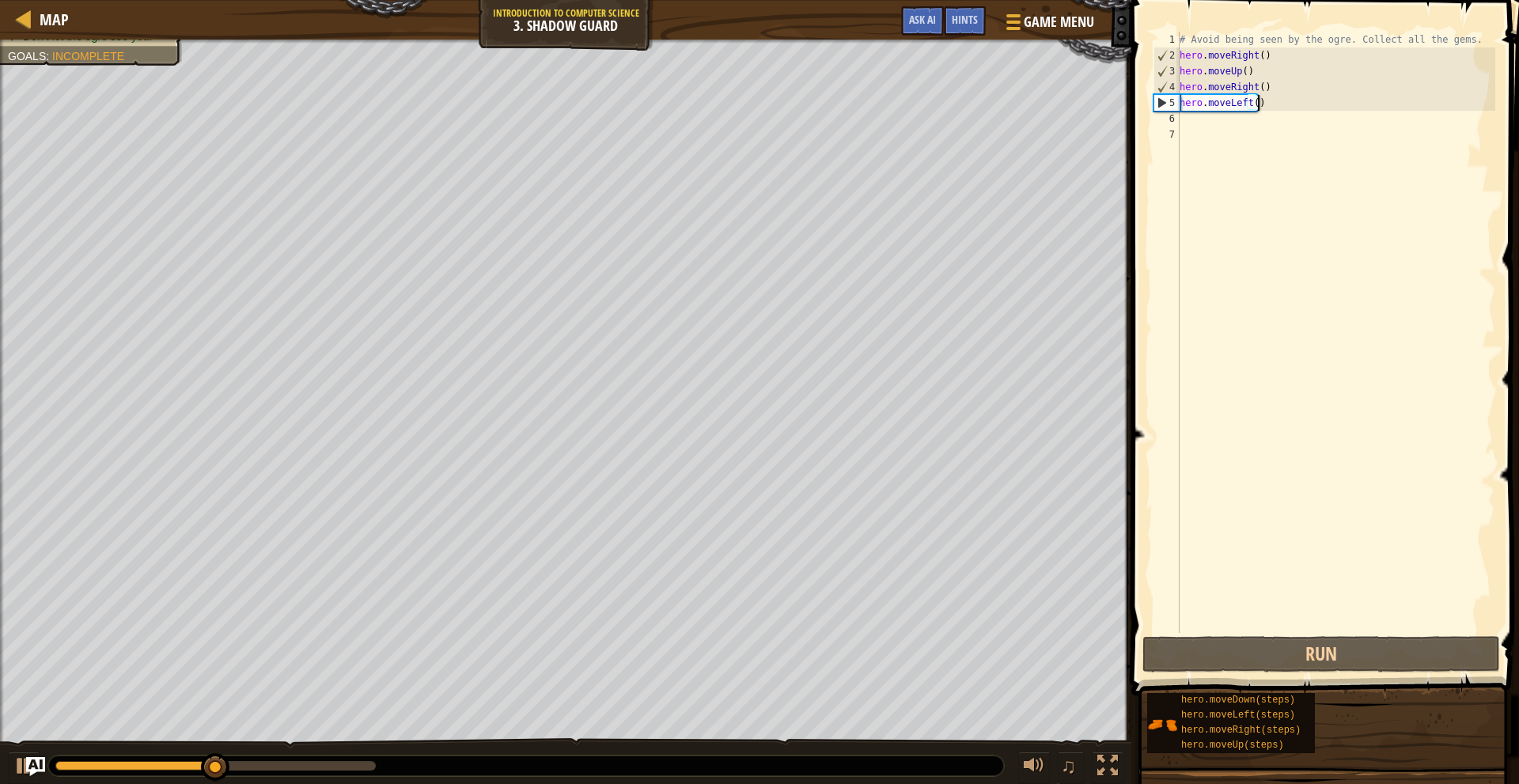
click at [1277, 105] on div "# Avoid being seen by the ogre. Collect all the gems. hero . moveRight ( ) hero…" at bounding box center [1336, 348] width 319 height 633
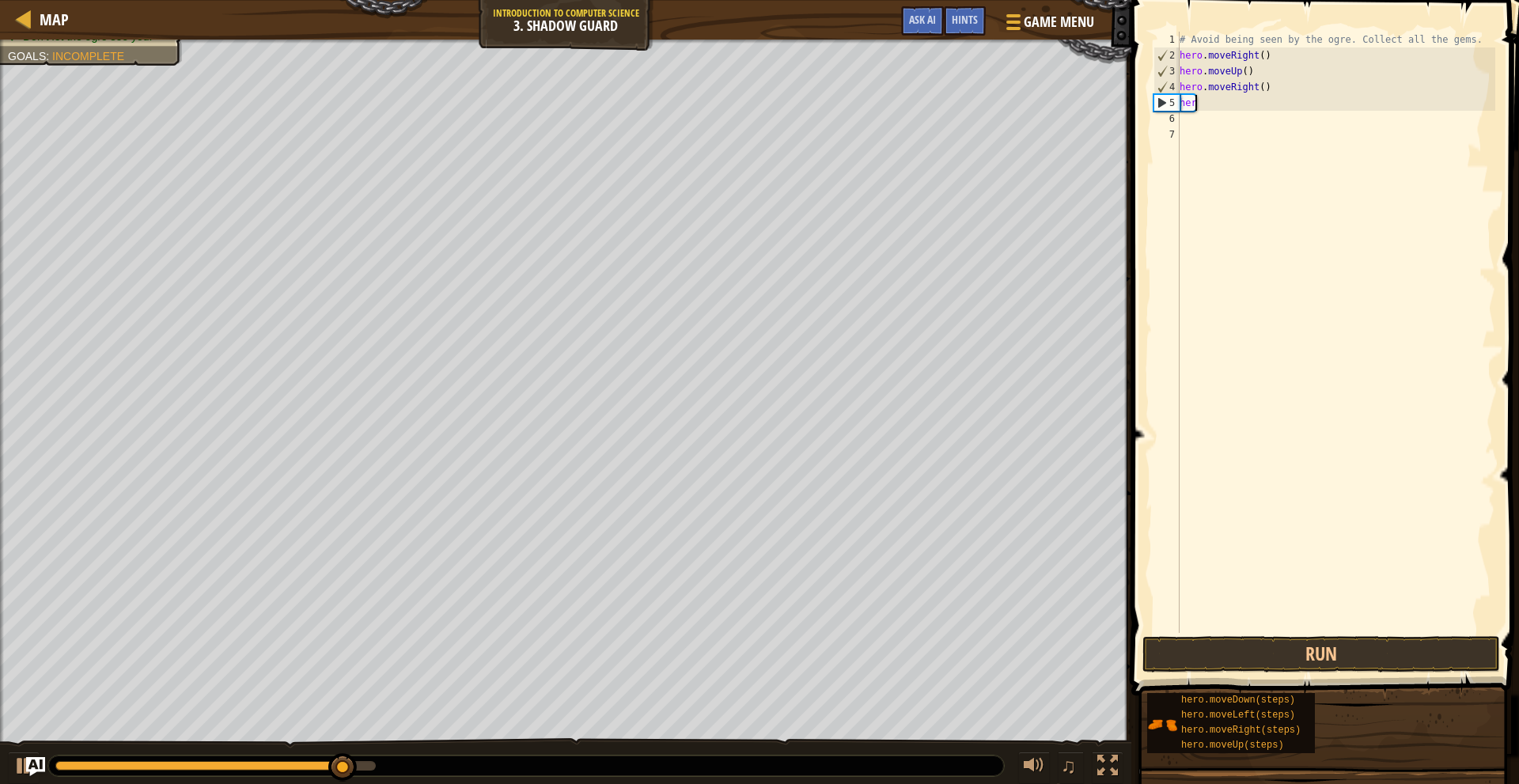
type textarea "h"
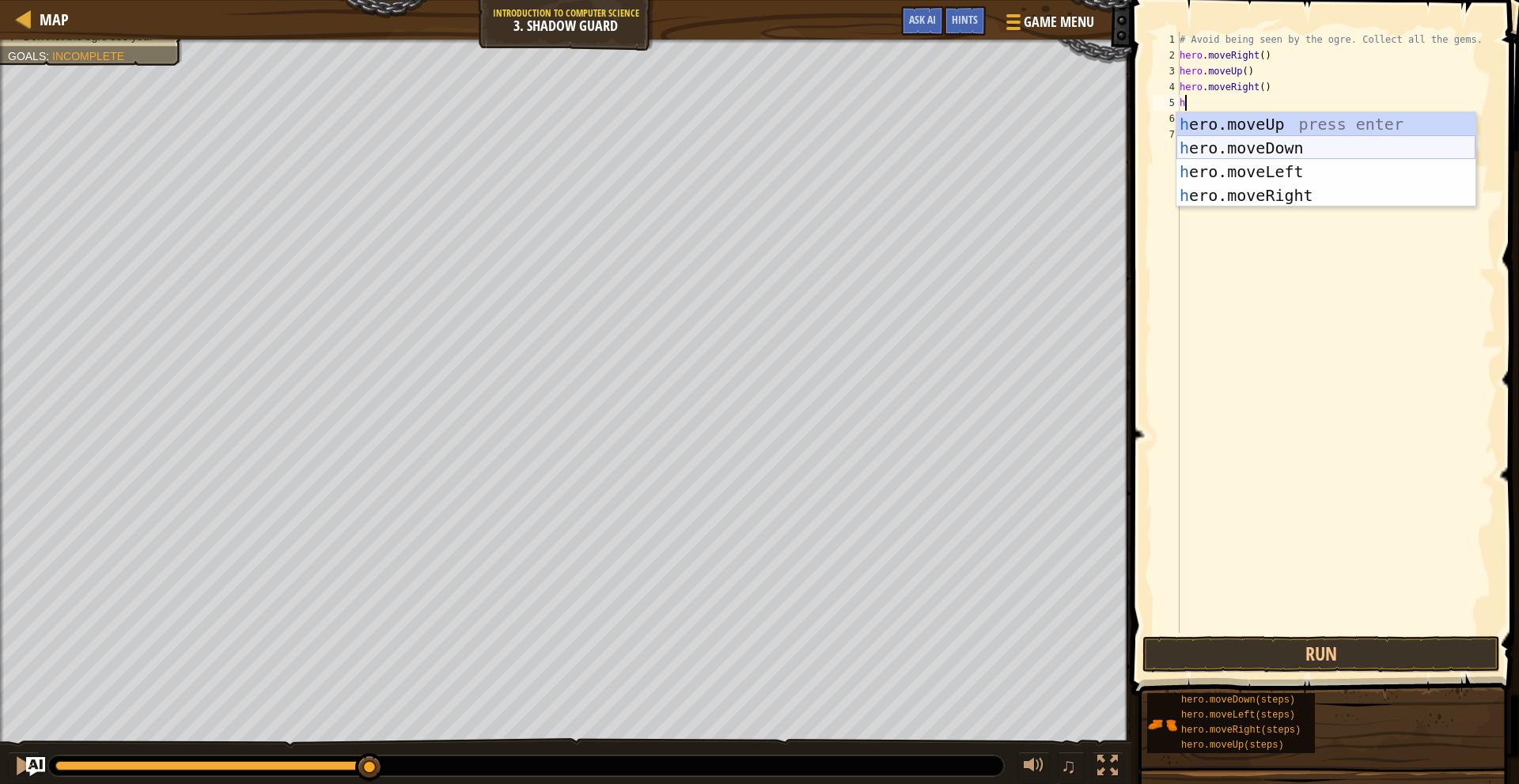
click at [1292, 146] on div "h ero.moveUp press enter h ero.moveDown press enter h ero.moveLeft press enter …" at bounding box center [1326, 183] width 299 height 142
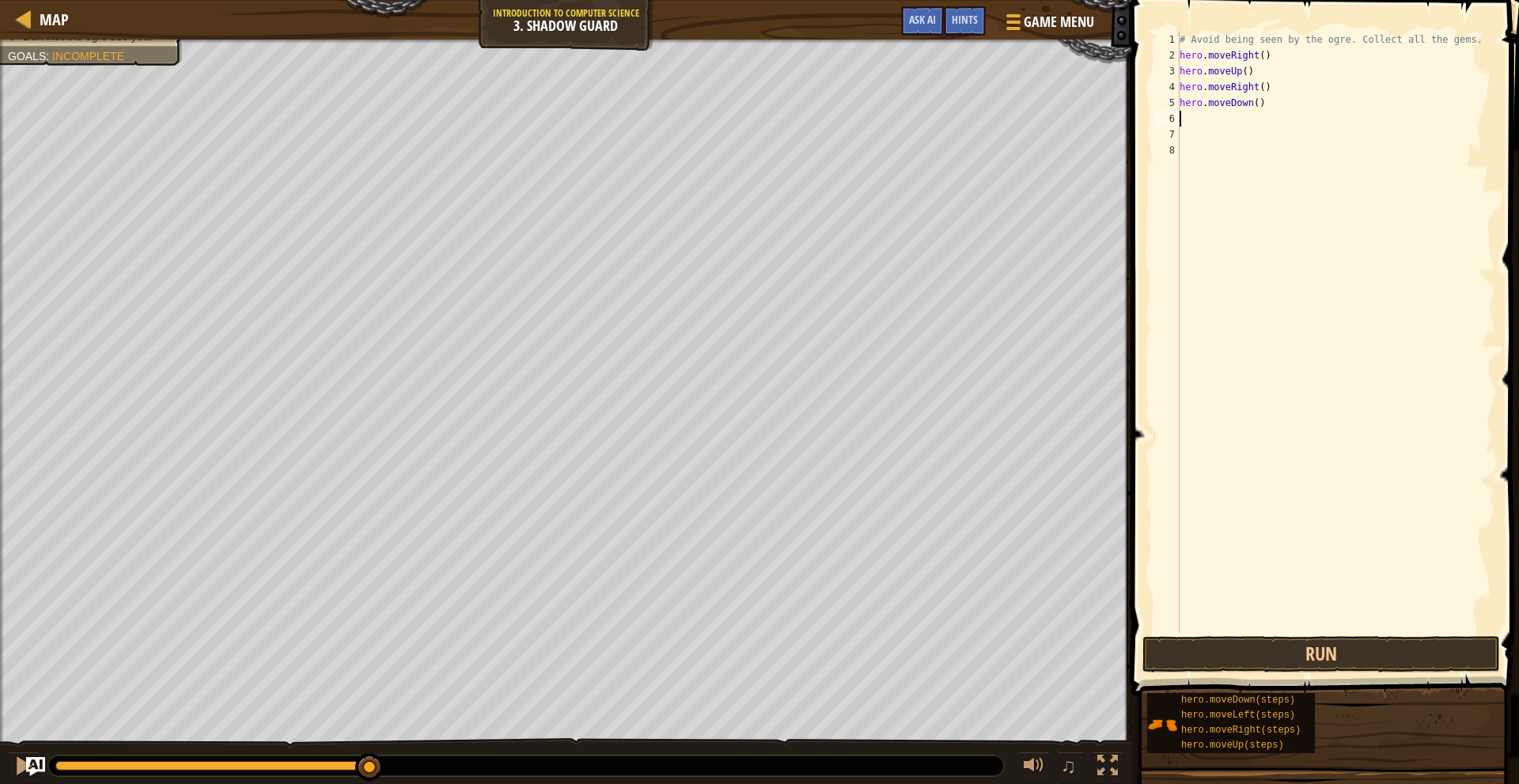
type textarea "h"
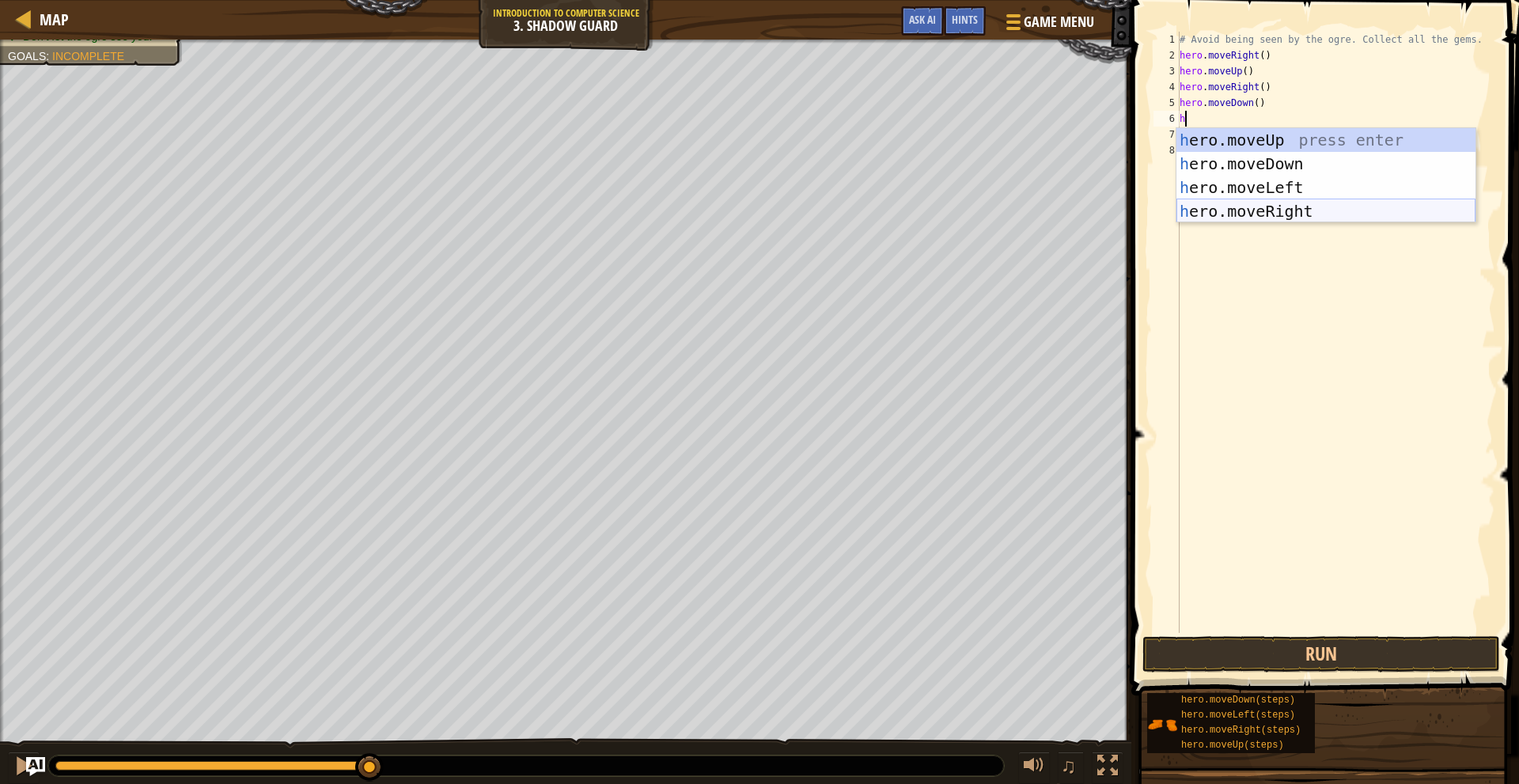
click at [1293, 211] on div "h ero.moveUp press enter h ero.moveDown press enter h ero.moveLeft press enter …" at bounding box center [1326, 199] width 299 height 142
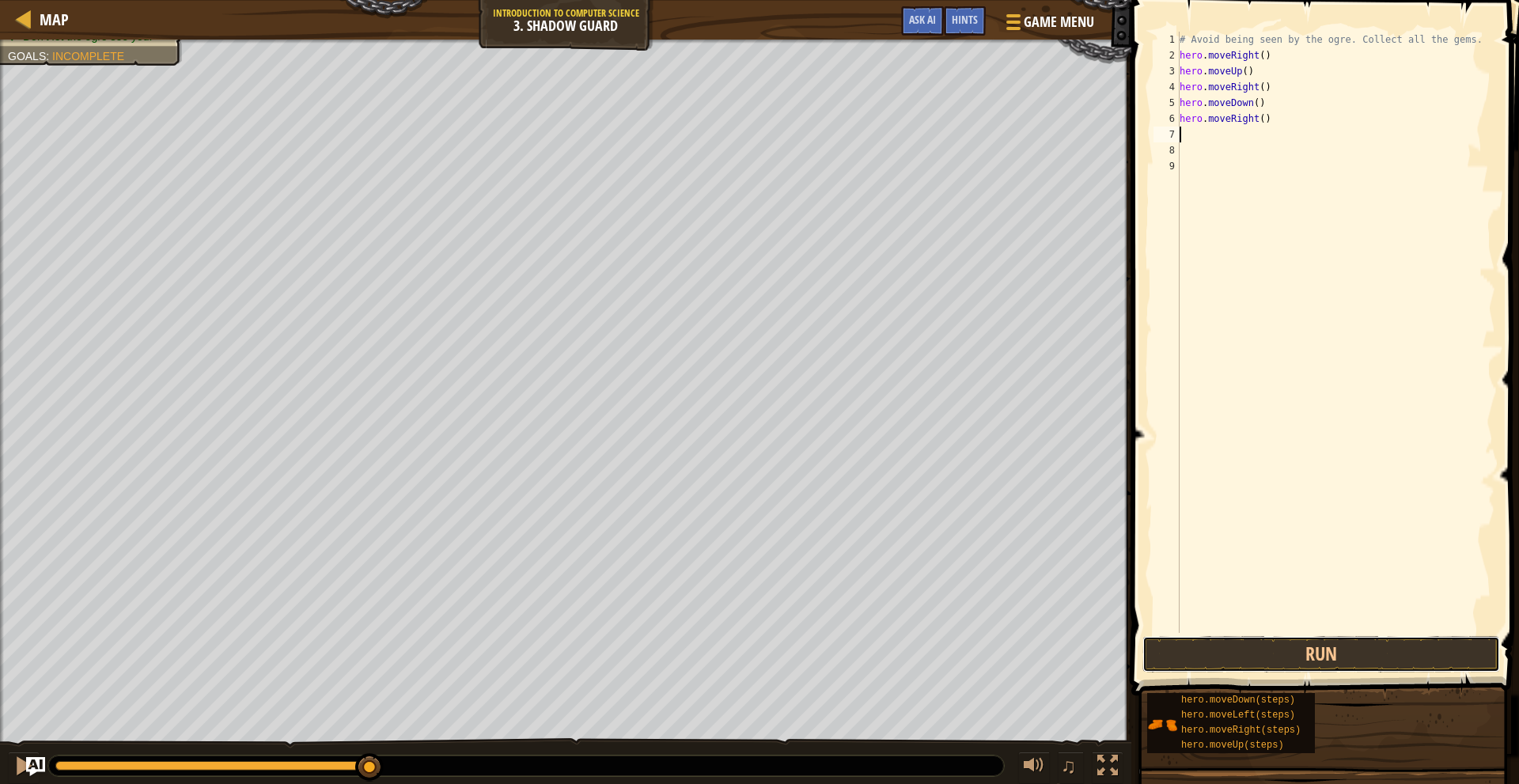
drag, startPoint x: 1334, startPoint y: 649, endPoint x: 1330, endPoint y: 624, distance: 24.9
click at [1335, 647] on button "Run" at bounding box center [1322, 654] width 358 height 36
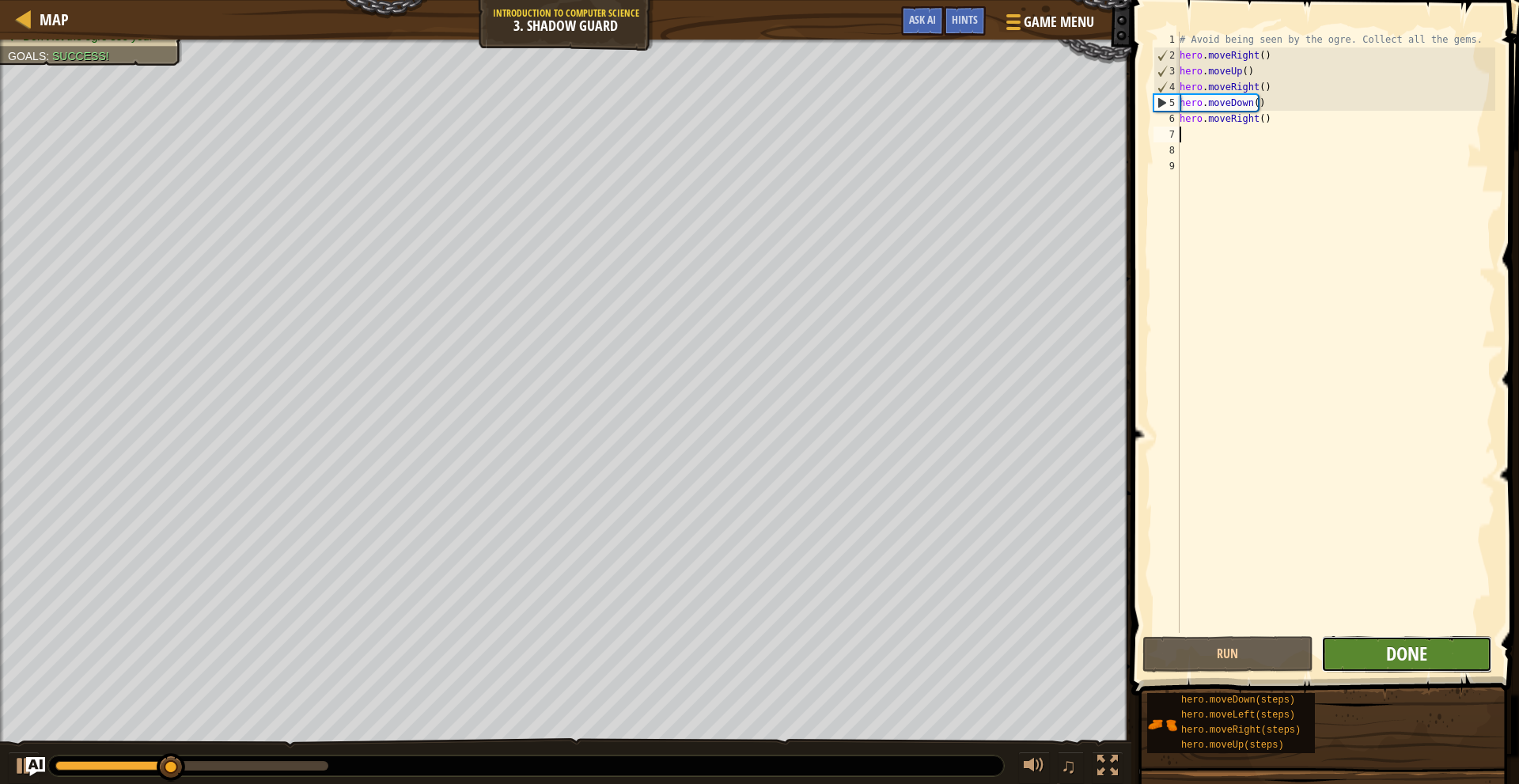
click at [1393, 658] on span "Done" at bounding box center [1407, 653] width 41 height 25
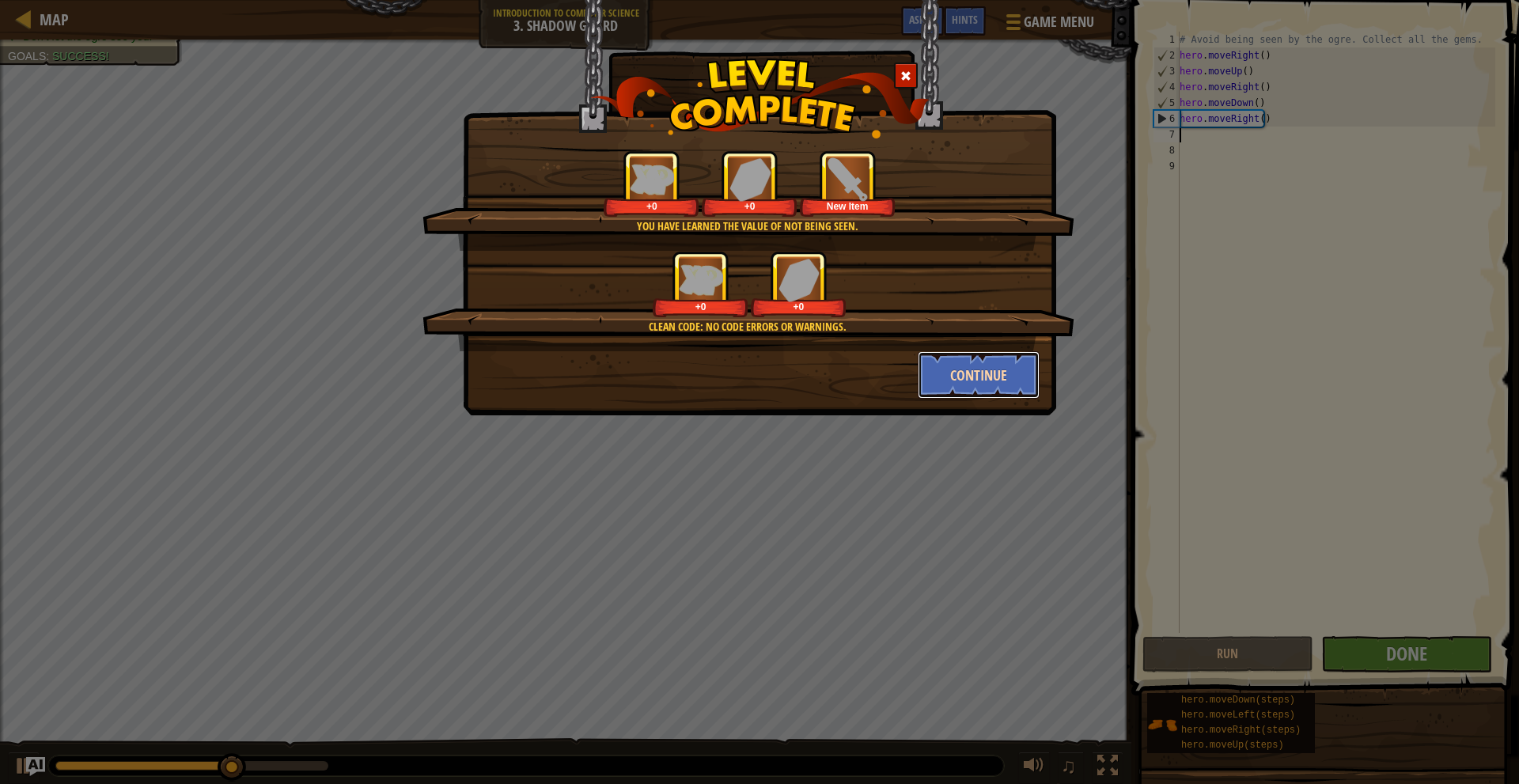
click at [1015, 370] on button "Continue" at bounding box center [979, 374] width 123 height 47
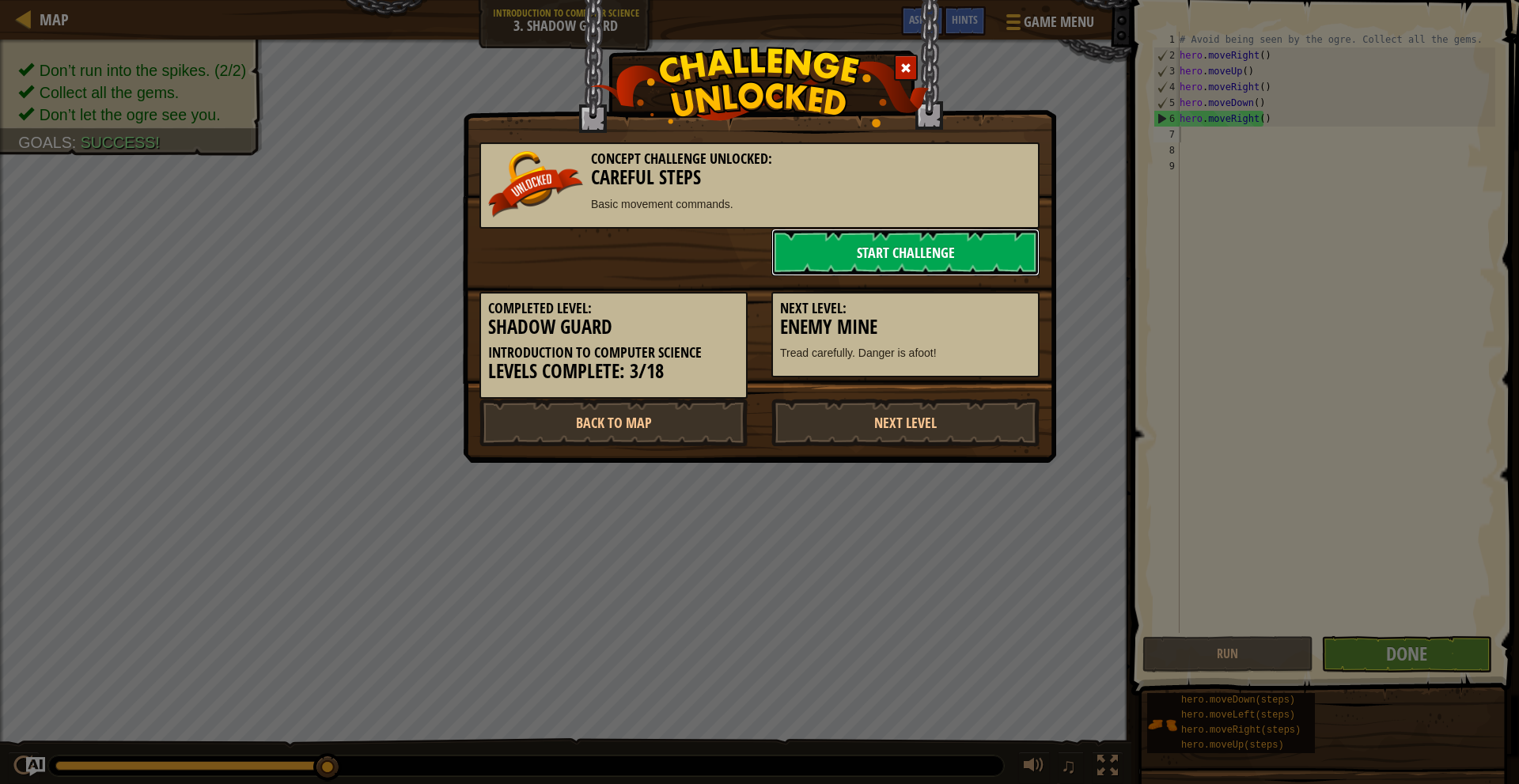
click at [950, 240] on link "Start Challenge" at bounding box center [906, 252] width 268 height 47
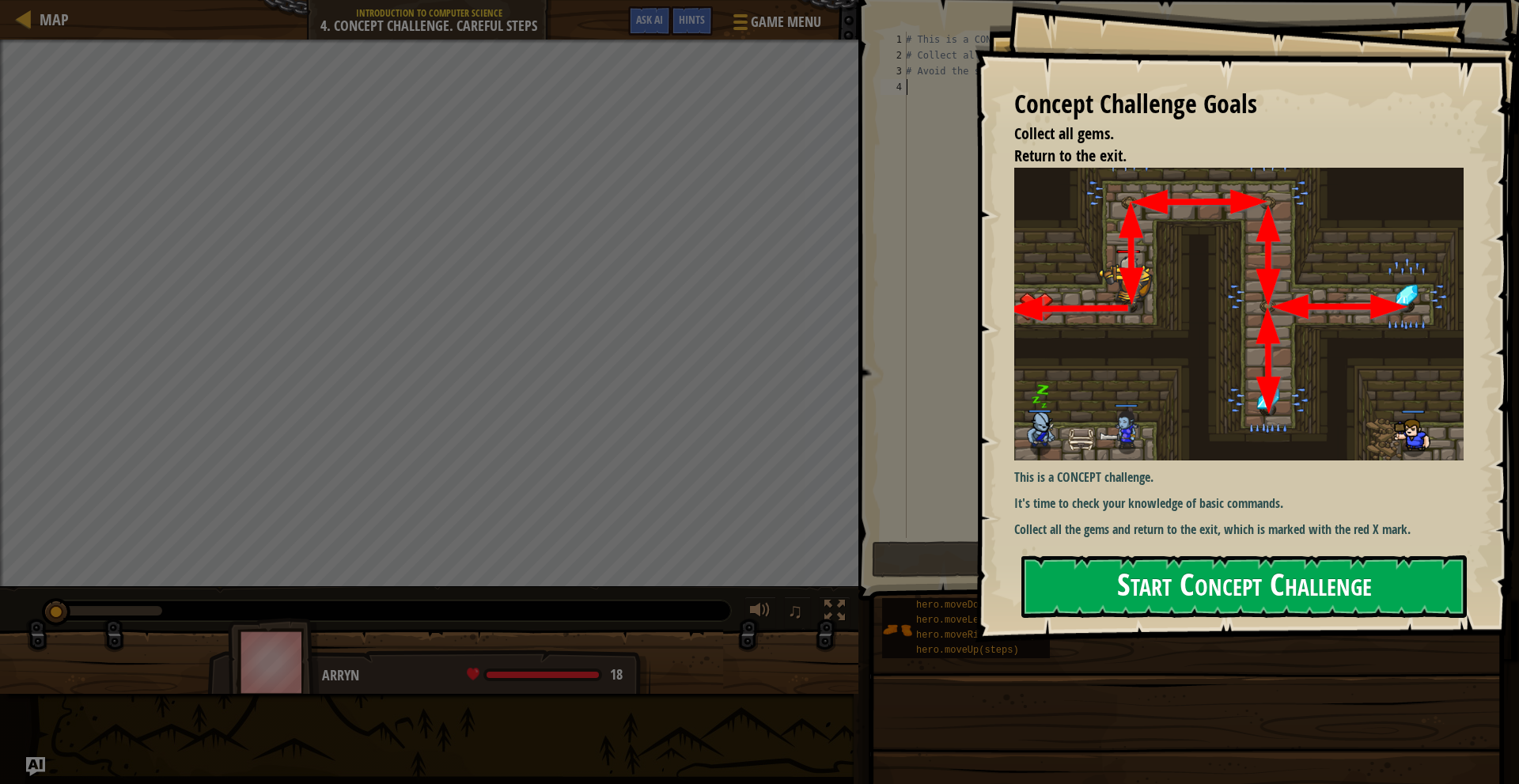
click at [1216, 595] on button "Start Concept Challenge" at bounding box center [1245, 587] width 446 height 63
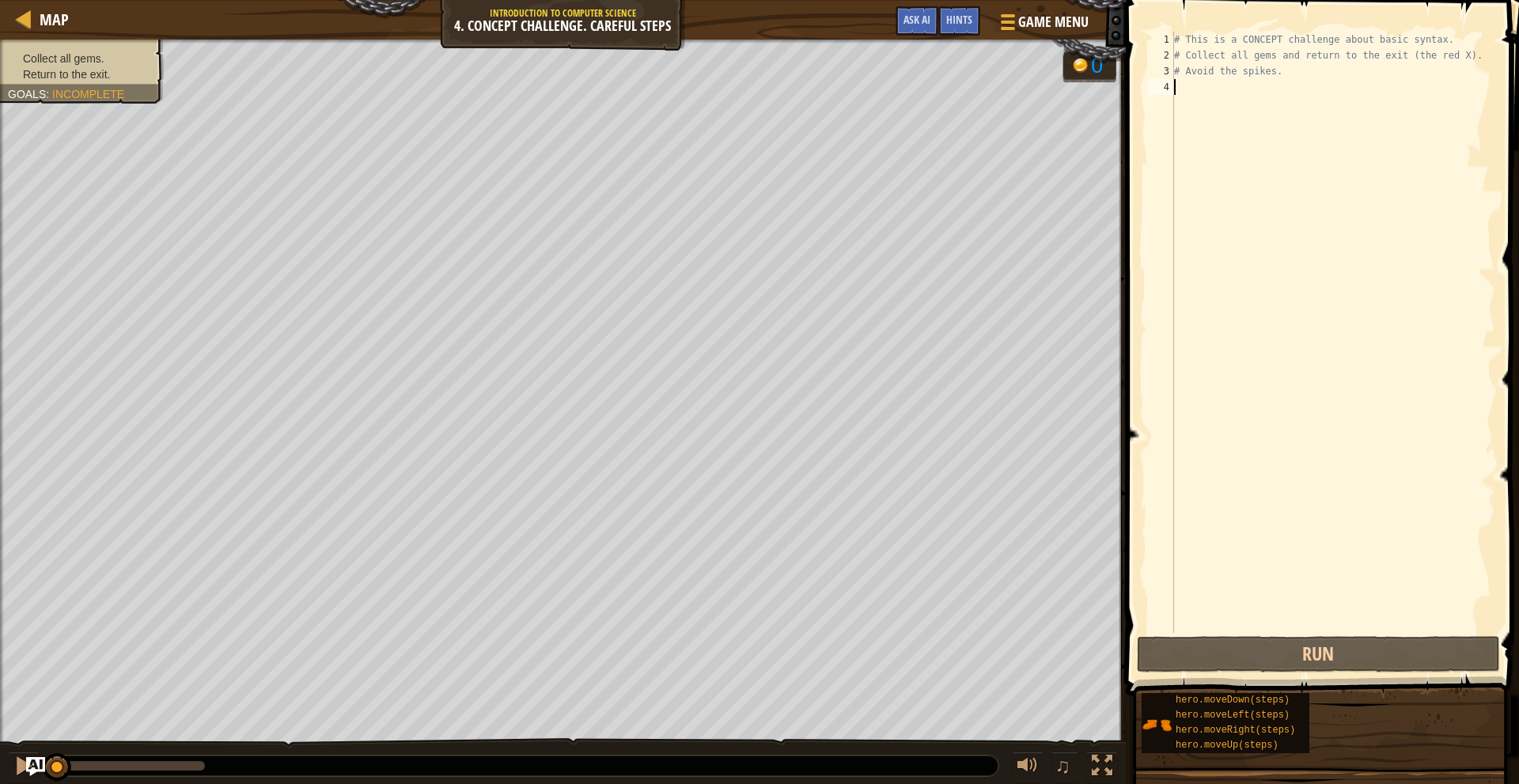
type textarea "h"
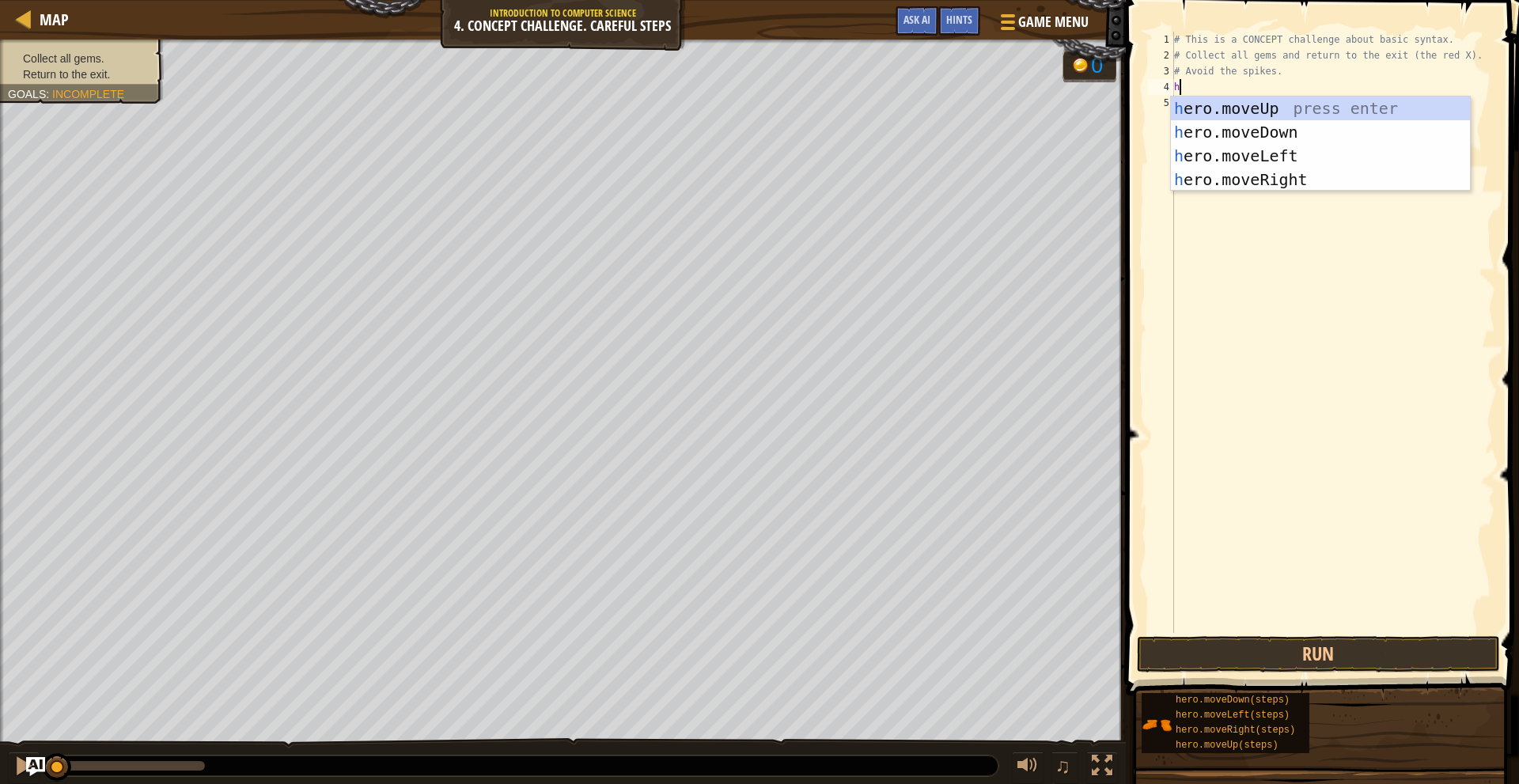
scroll to position [7, 0]
click at [1276, 106] on div "h ero.moveUp press enter h ero.moveDown press enter h ero.moveLeft press enter …" at bounding box center [1320, 168] width 299 height 142
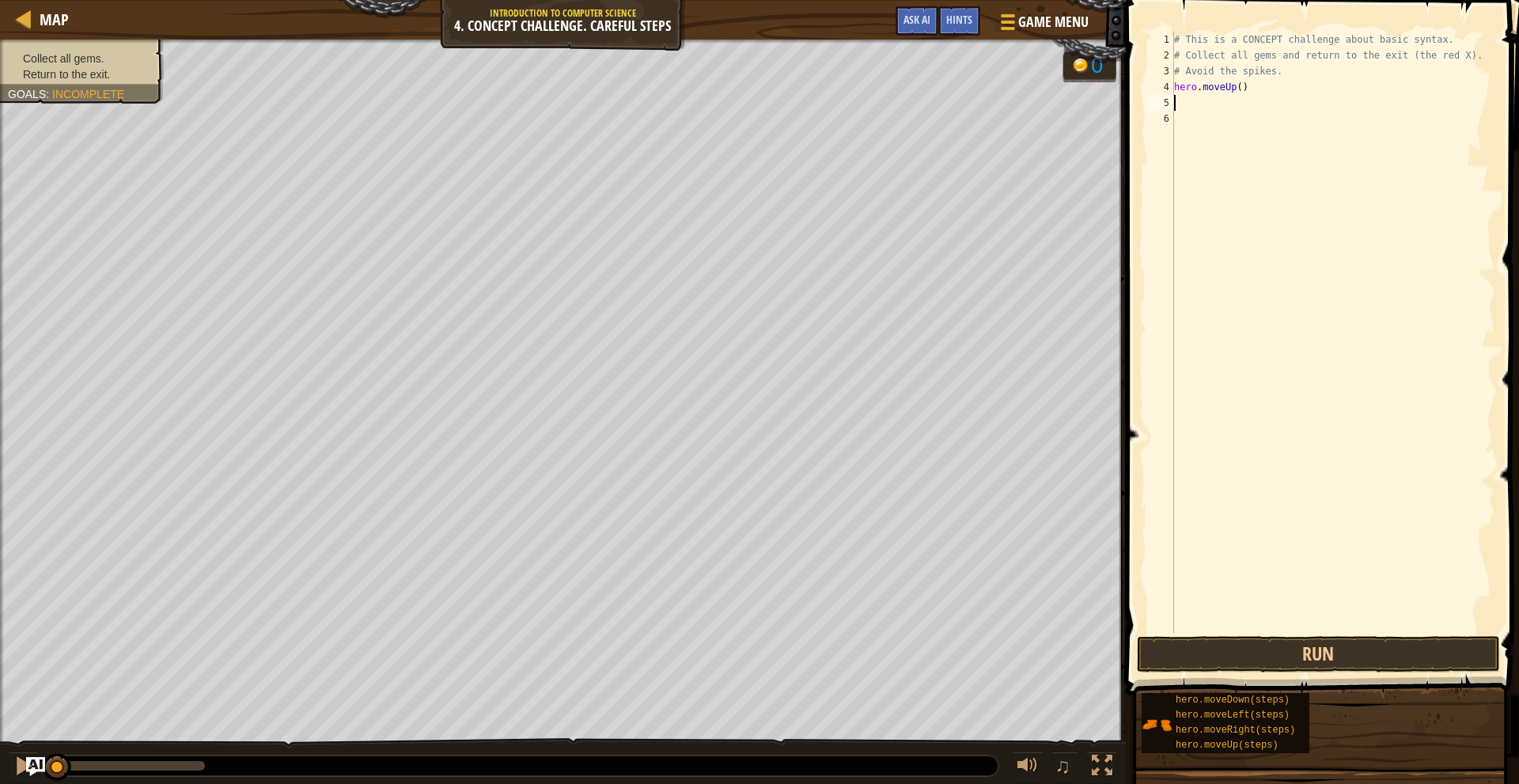
type textarea "h"
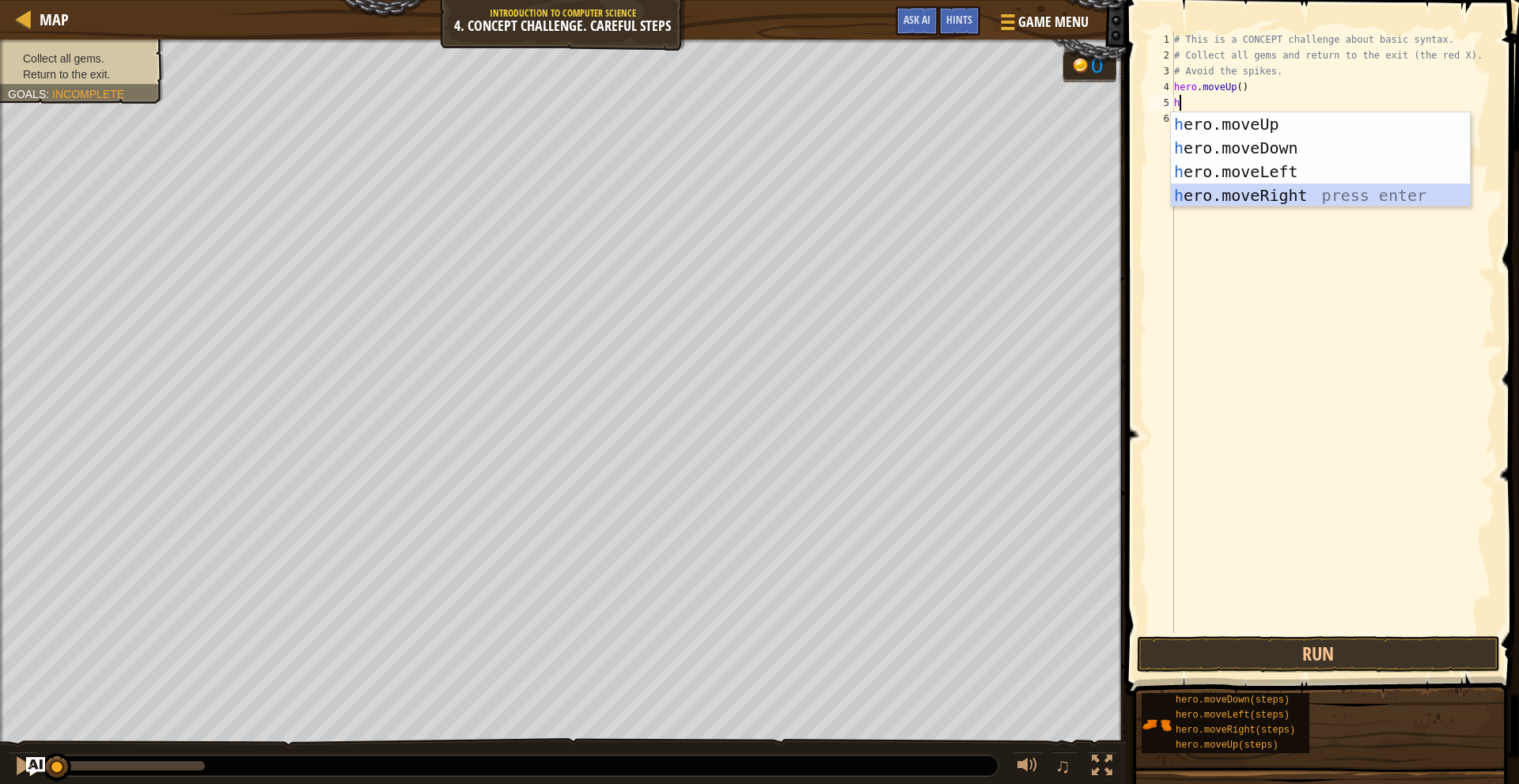
click at [1276, 203] on div "h ero.moveUp press enter h ero.moveDown press enter h ero.moveLeft press enter …" at bounding box center [1320, 183] width 299 height 142
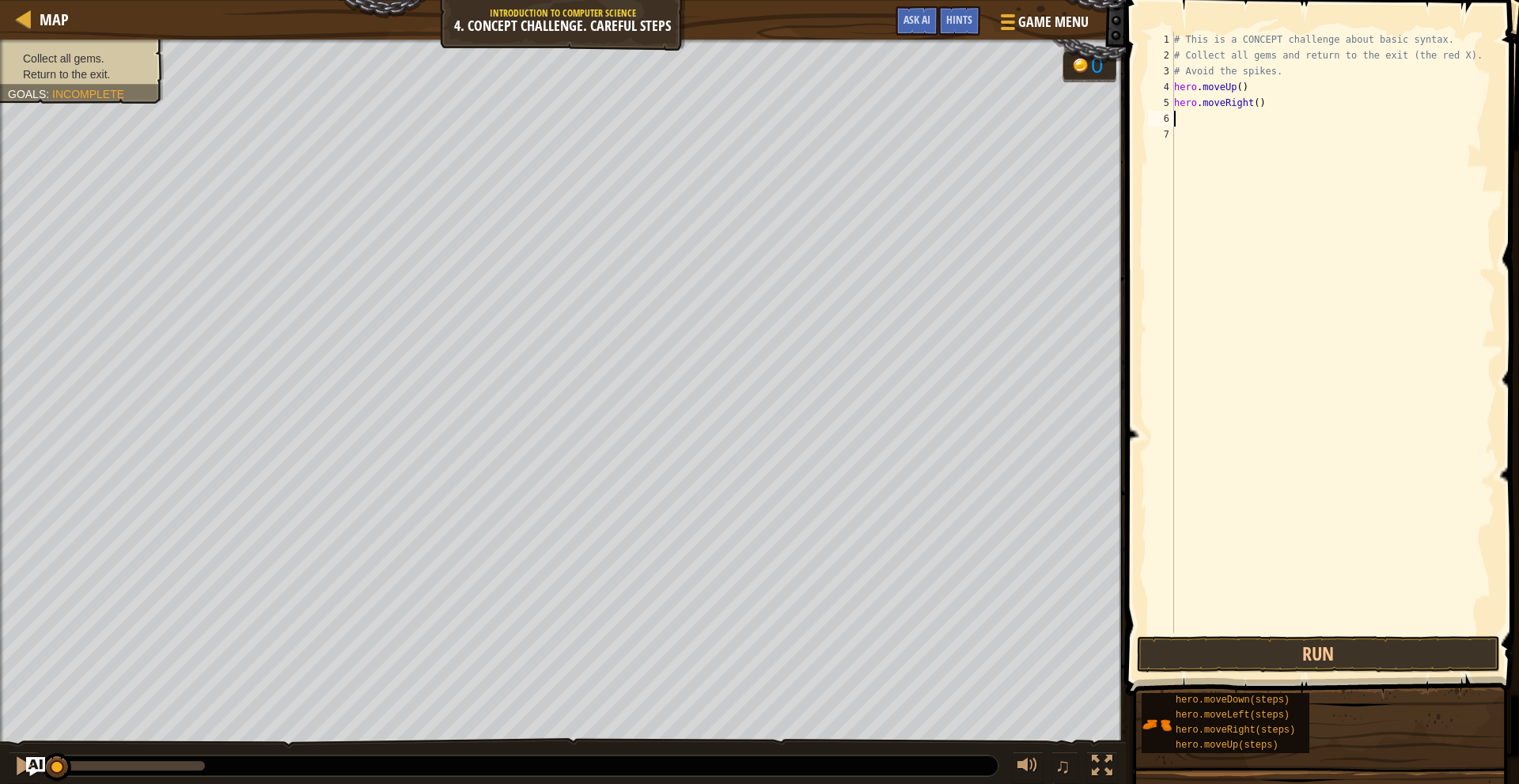
type textarea "h"
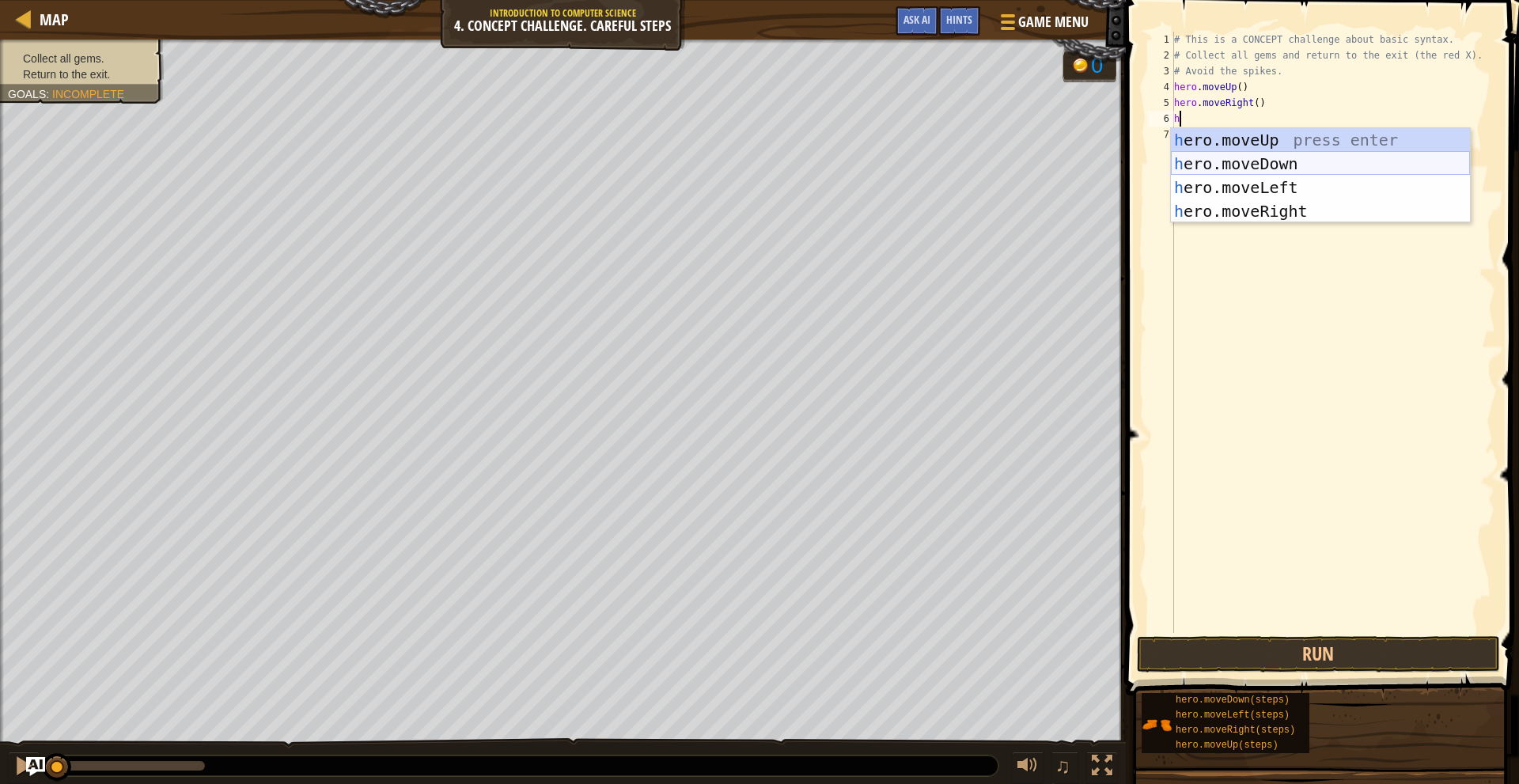
click at [1288, 164] on div "h ero.moveUp press enter h ero.moveDown press enter h ero.moveLeft press enter …" at bounding box center [1320, 199] width 299 height 142
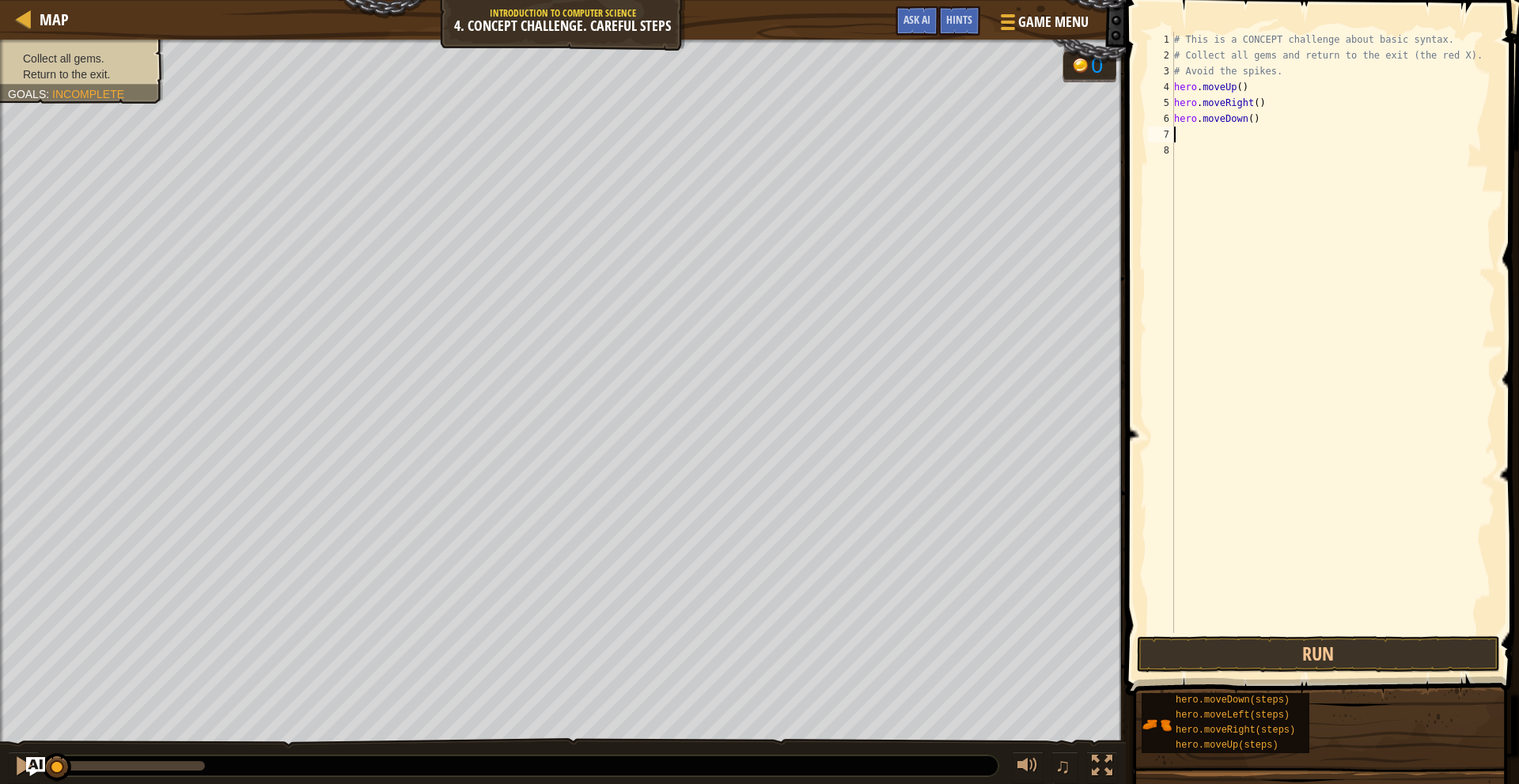
click at [1247, 120] on div "# This is a CONCEPT challenge about basic syntax. # Collect all gems and return…" at bounding box center [1333, 348] width 324 height 633
type textarea "hero.moveDown(2)"
click at [1269, 138] on div "# This is a CONCEPT challenge about basic syntax. # Collect all gems and return…" at bounding box center [1333, 348] width 324 height 633
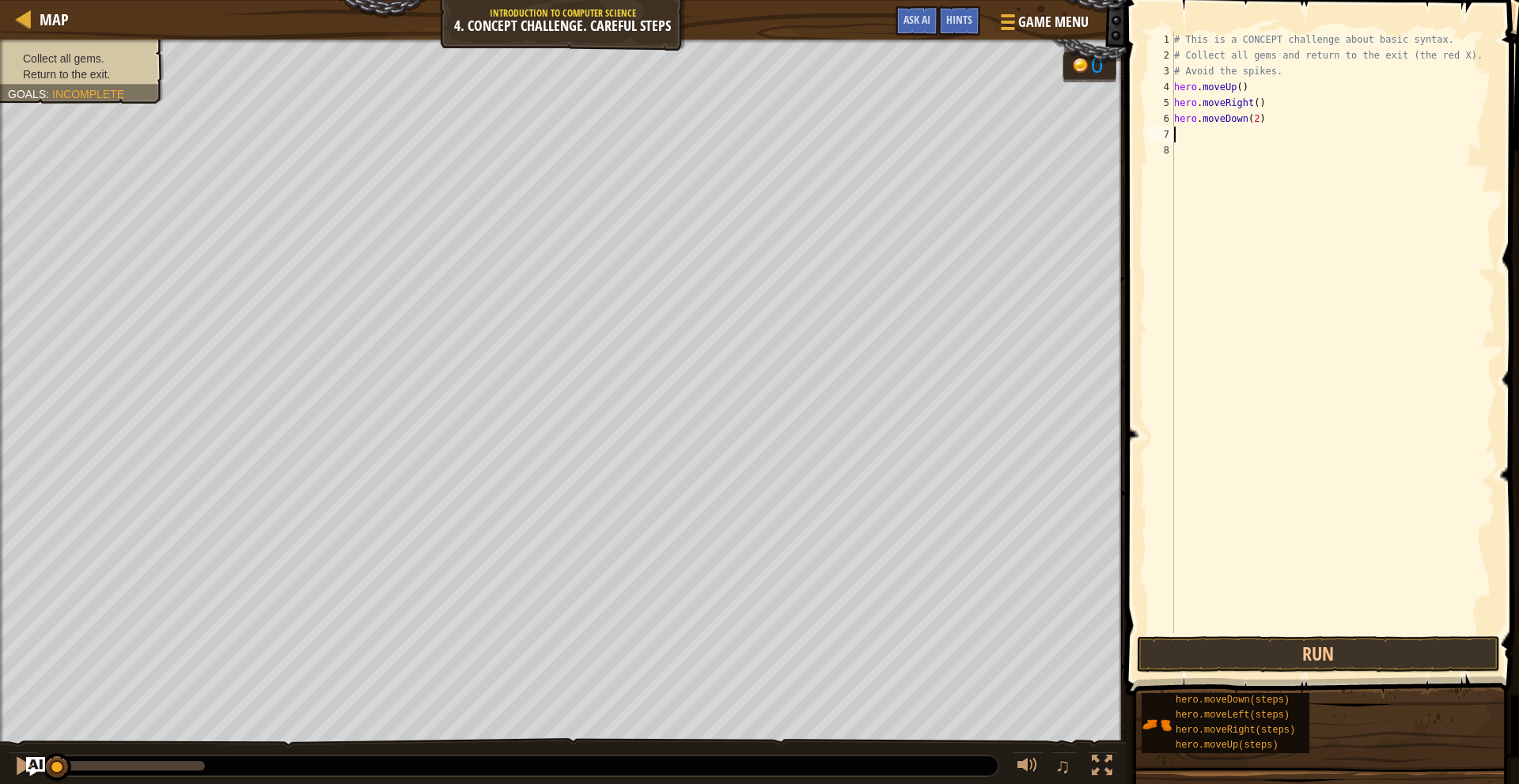
type textarea "h"
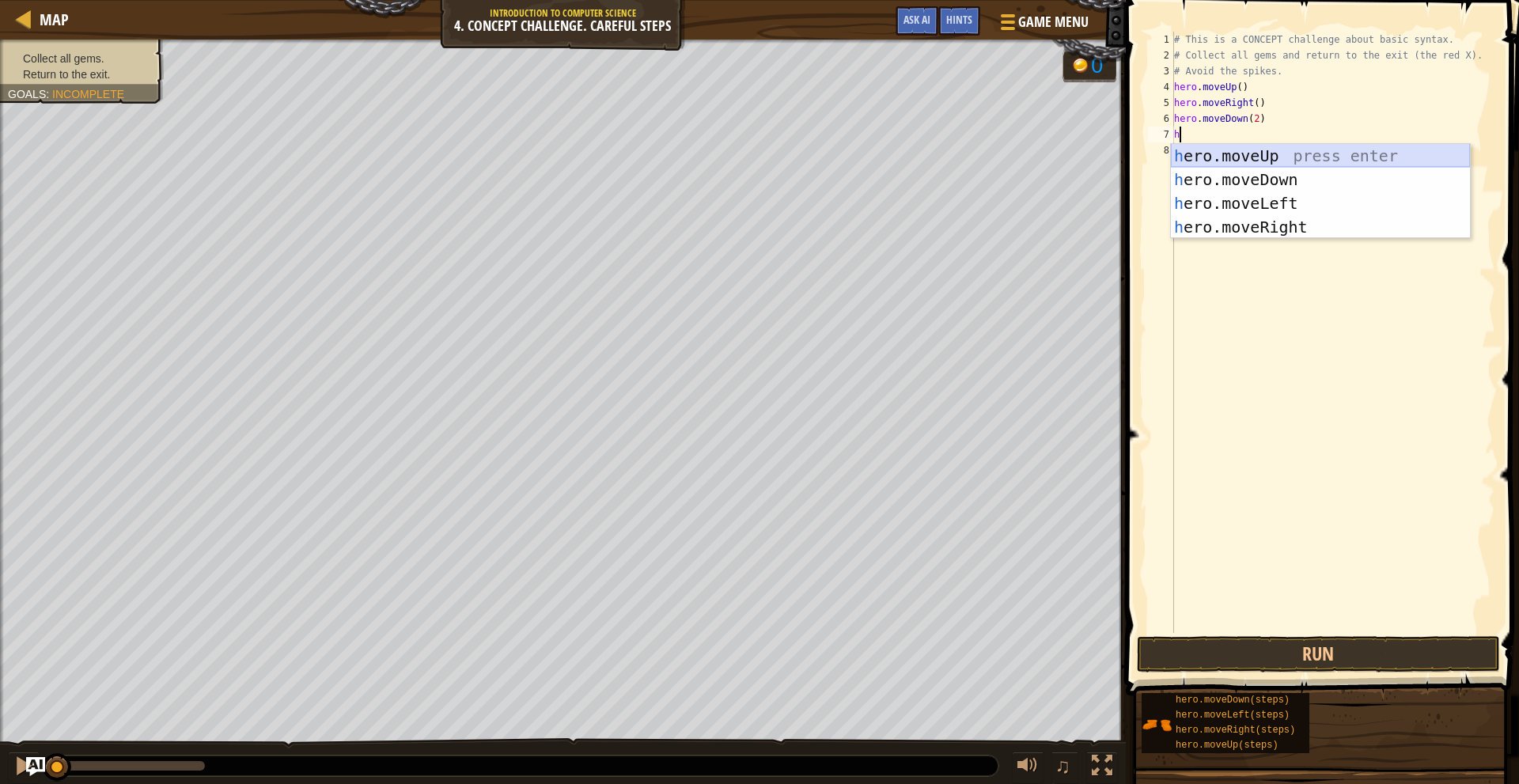
click at [1254, 154] on div "h ero.moveUp press enter h ero.moveDown press enter h ero.moveLeft press enter …" at bounding box center [1320, 215] width 299 height 142
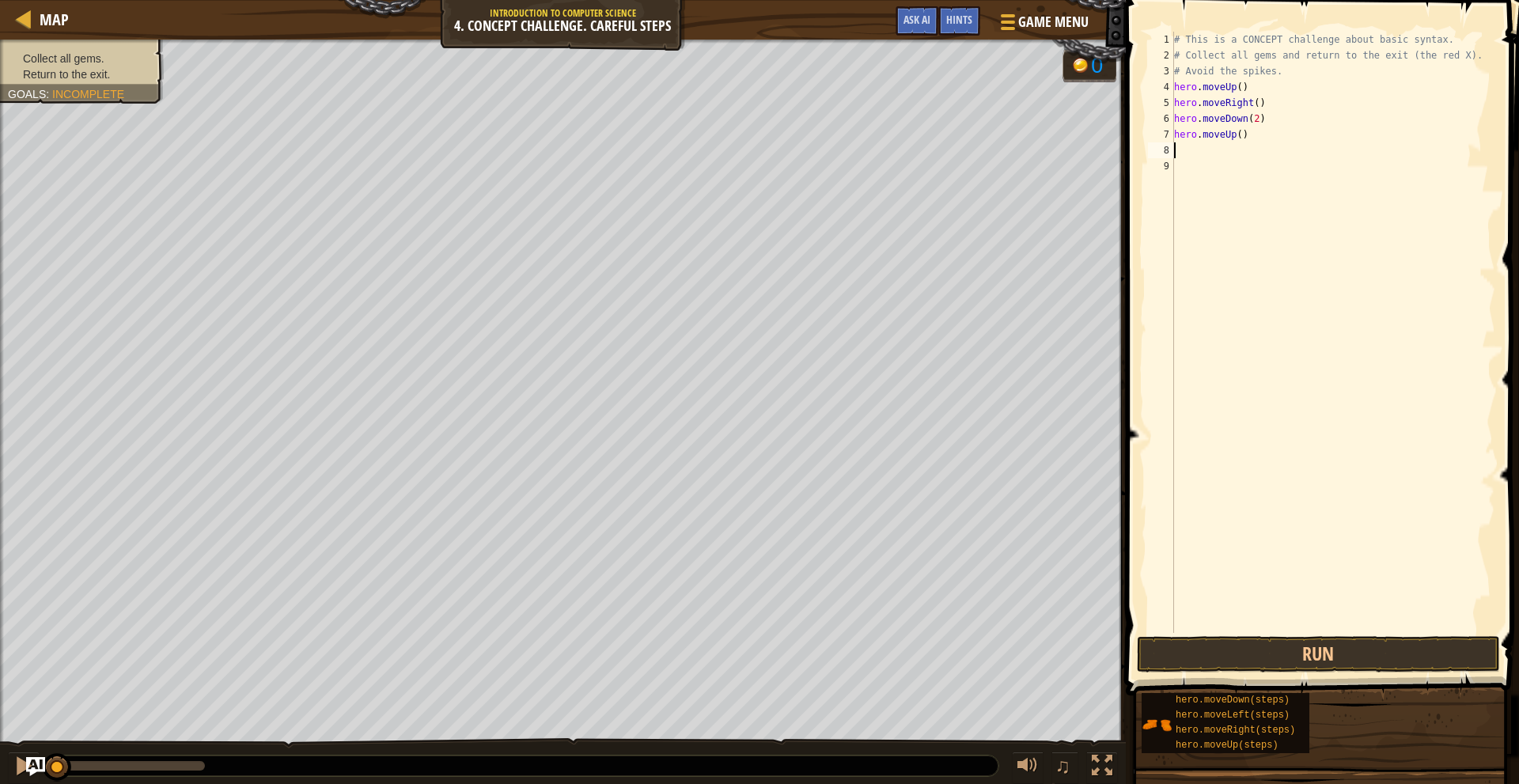
type textarea "h"
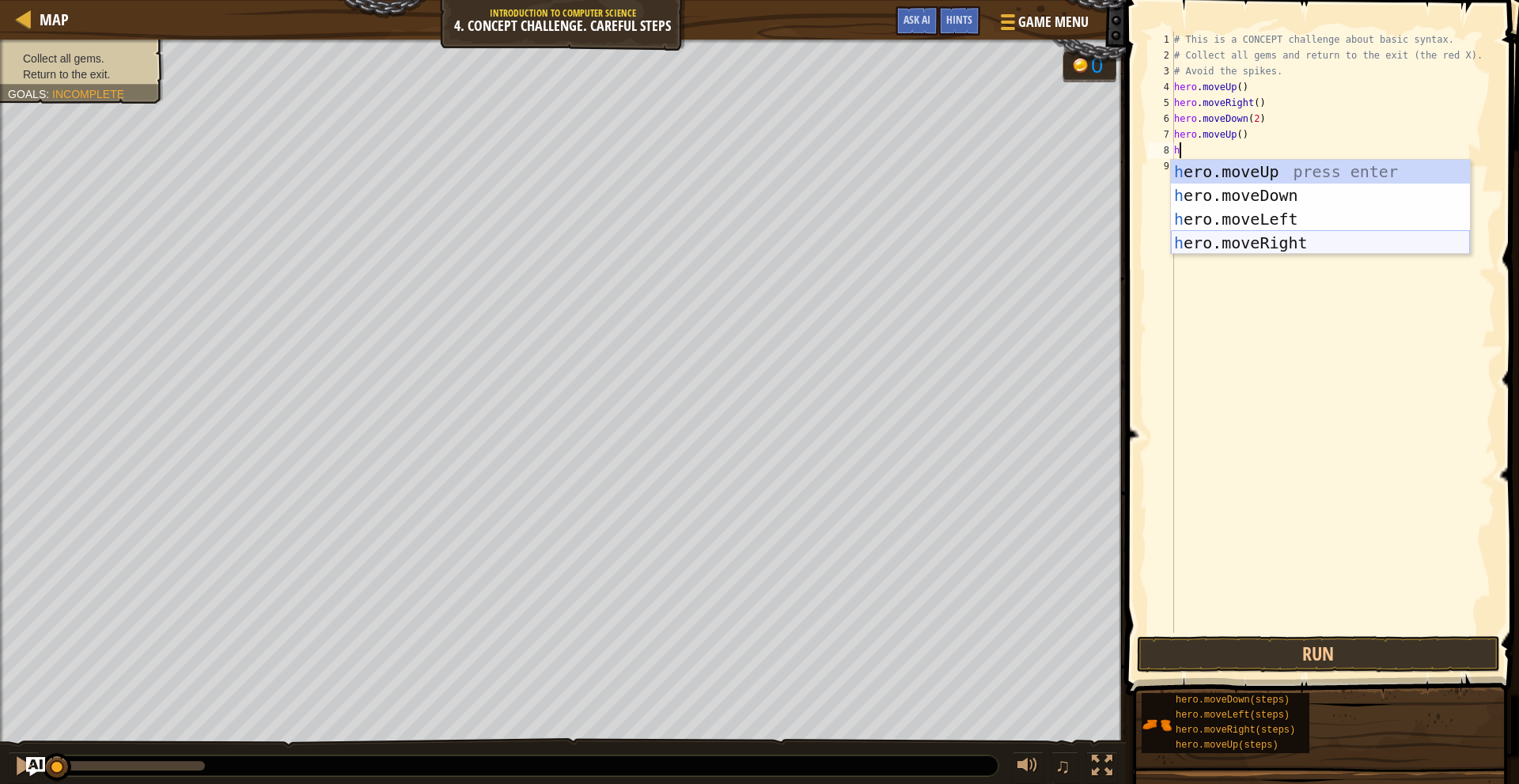
click at [1266, 241] on div "h ero.moveUp press enter h ero.moveDown press enter h ero.moveLeft press enter …" at bounding box center [1320, 231] width 299 height 142
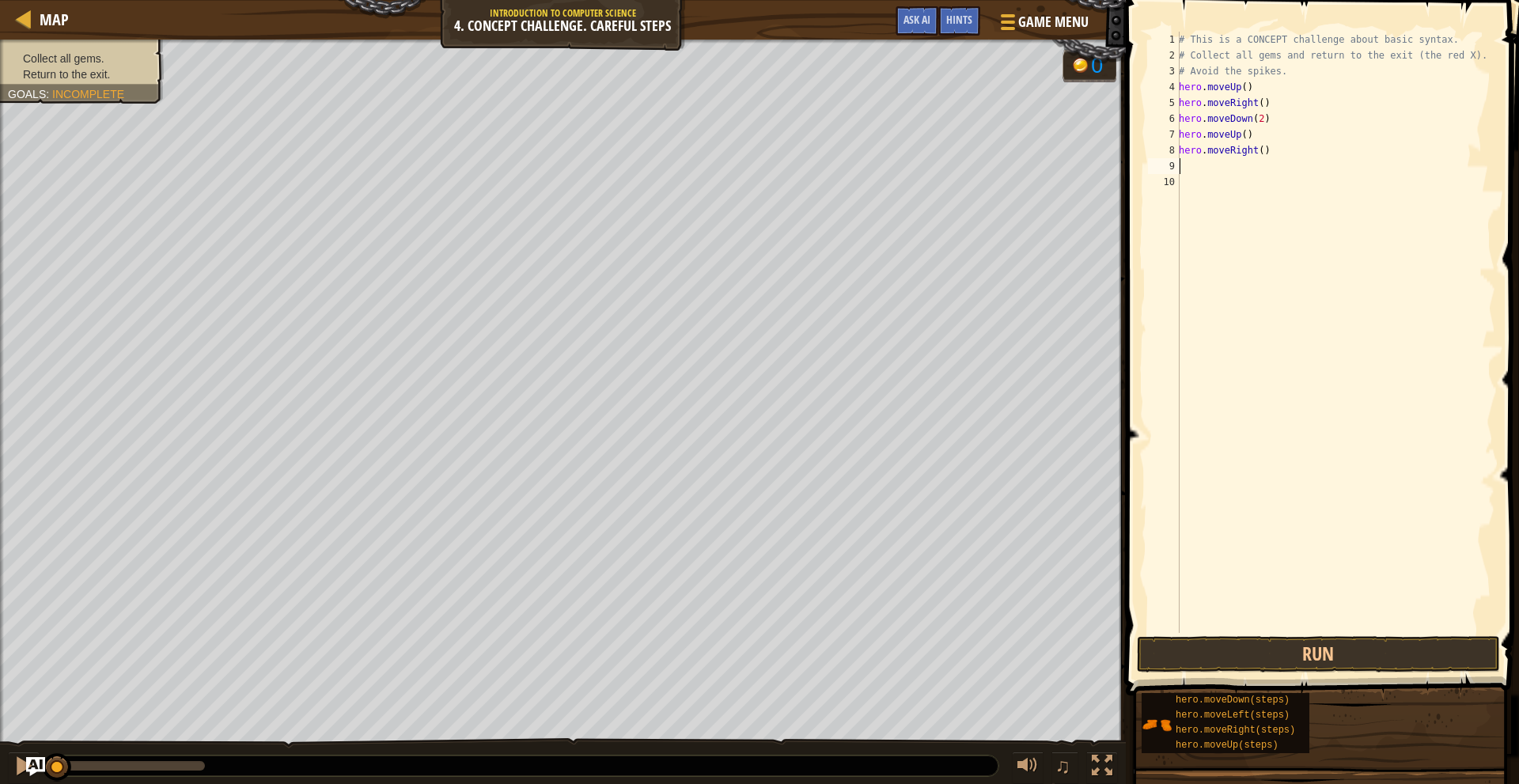
type textarea "h"
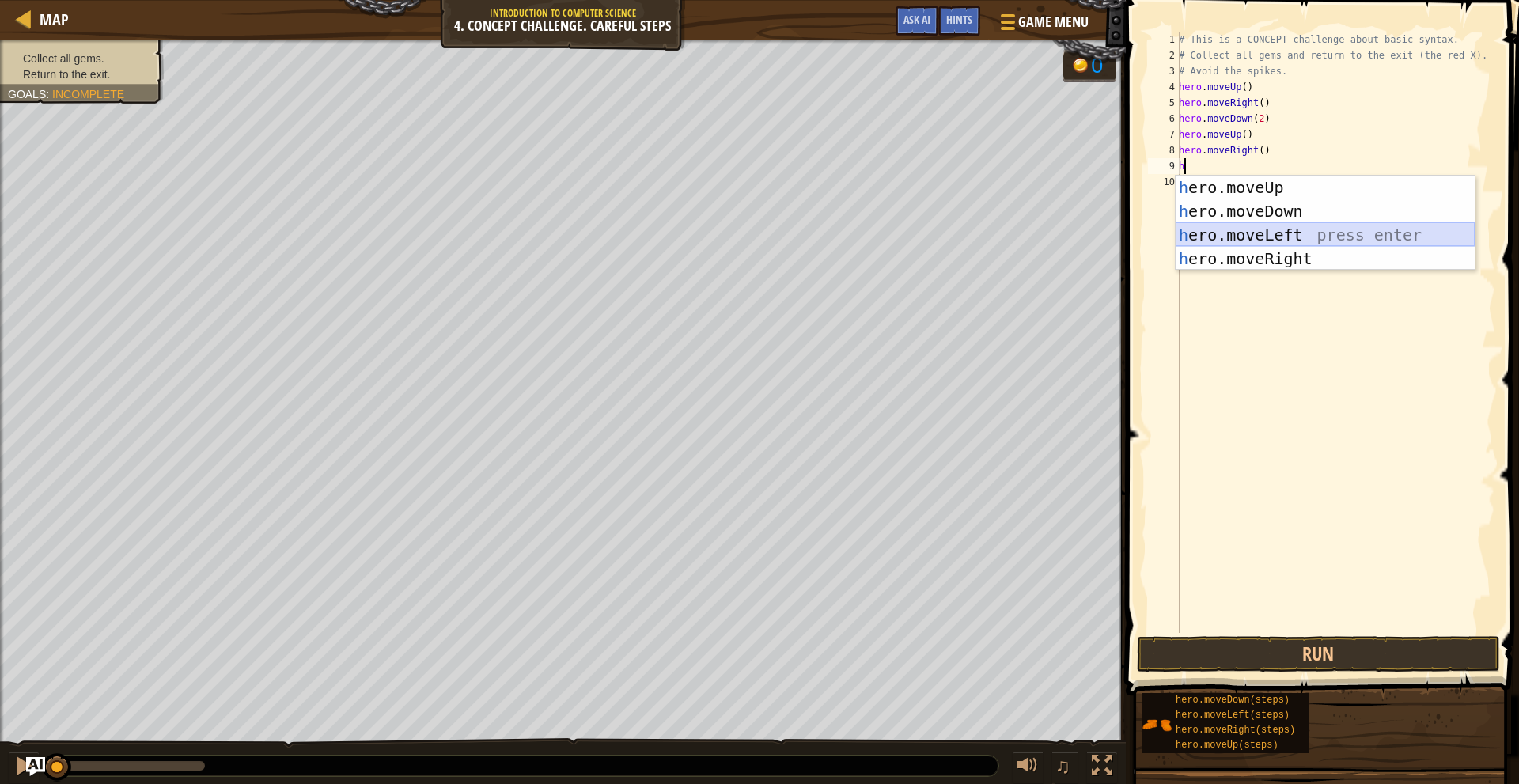
click at [1280, 226] on div "h ero.moveUp press enter h ero.moveDown press enter h ero.moveLeft press enter …" at bounding box center [1325, 247] width 299 height 142
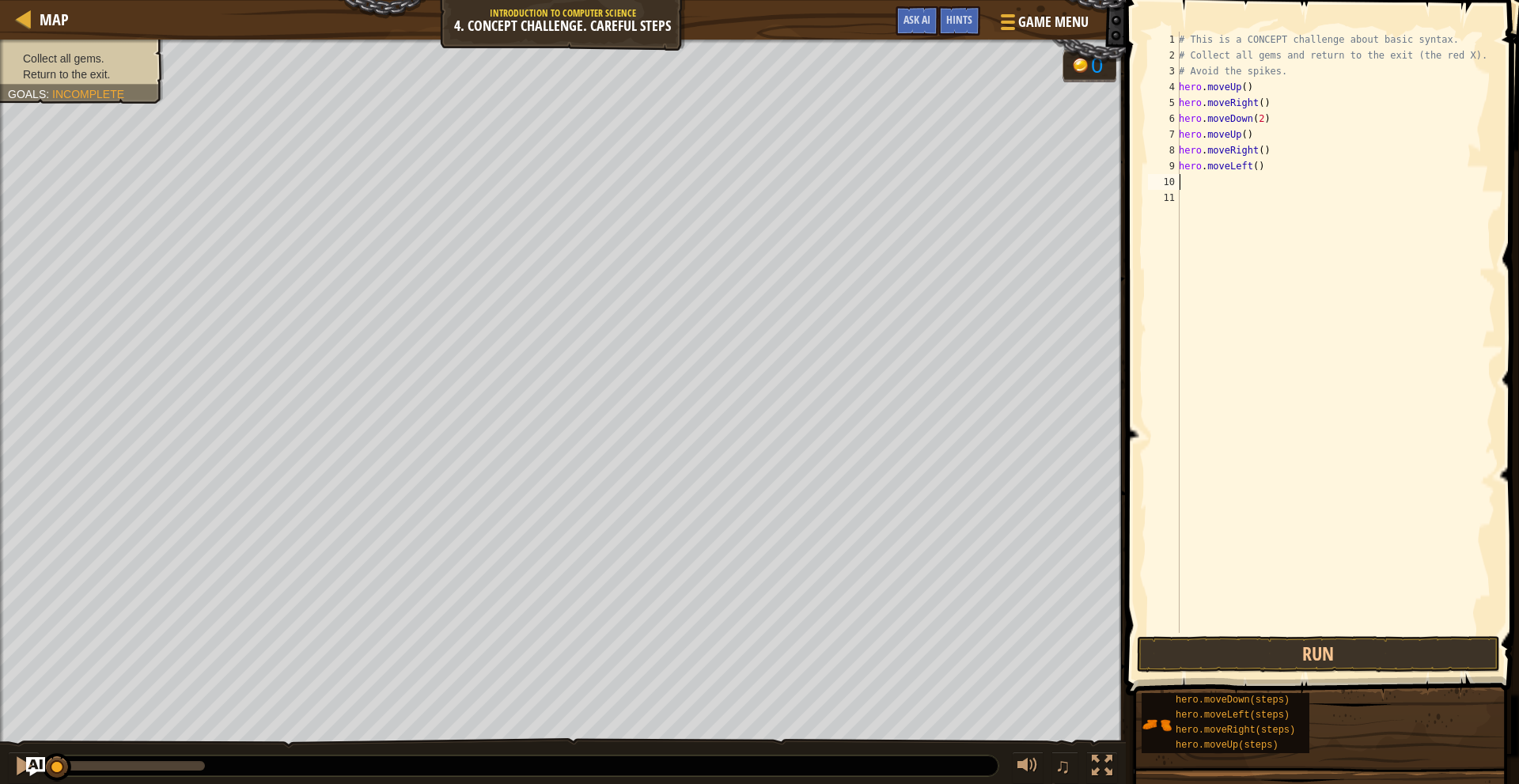
type textarea "h"
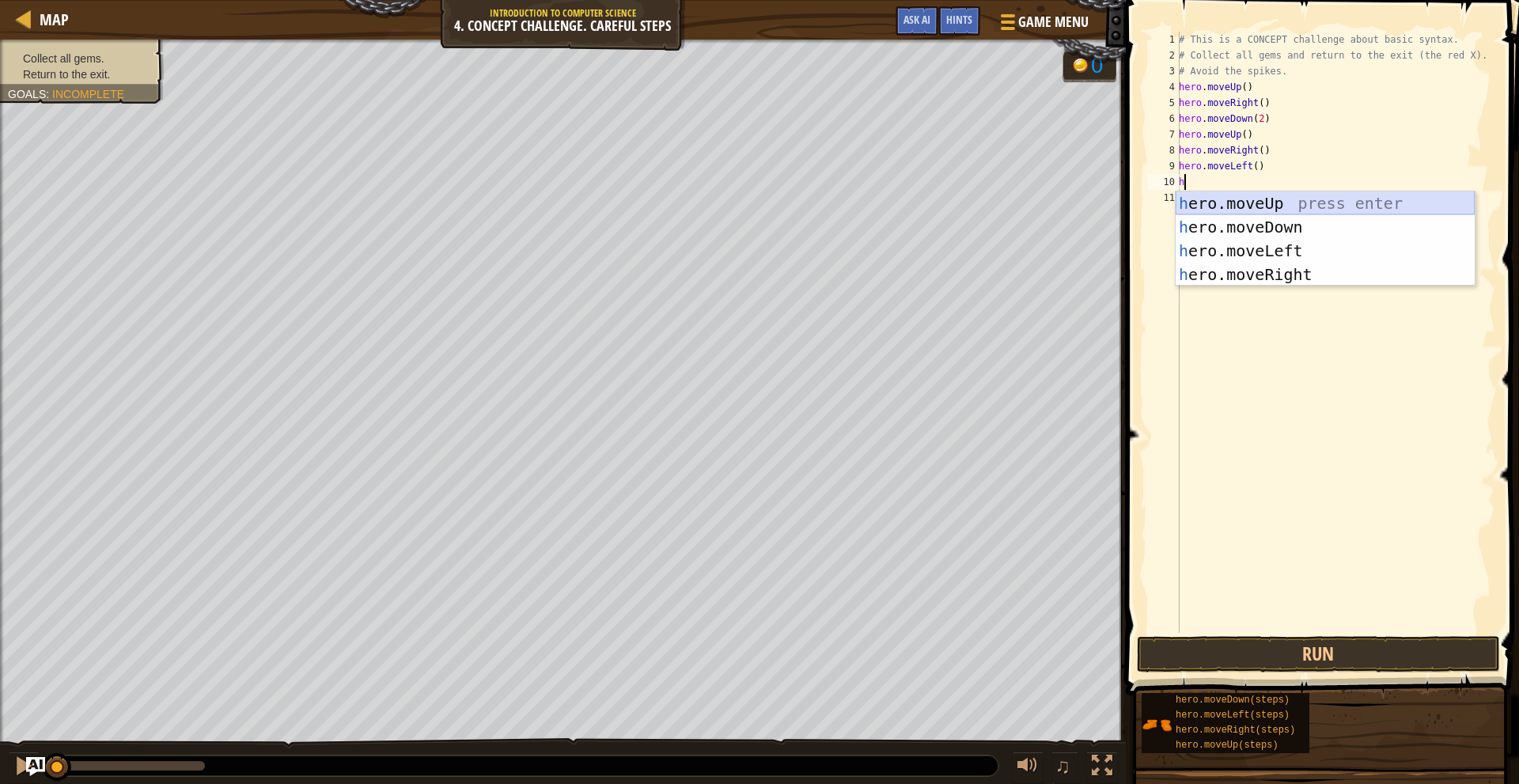
click at [1270, 206] on div "h ero.moveUp press enter h ero.moveDown press enter h ero.moveLeft press enter …" at bounding box center [1325, 263] width 299 height 142
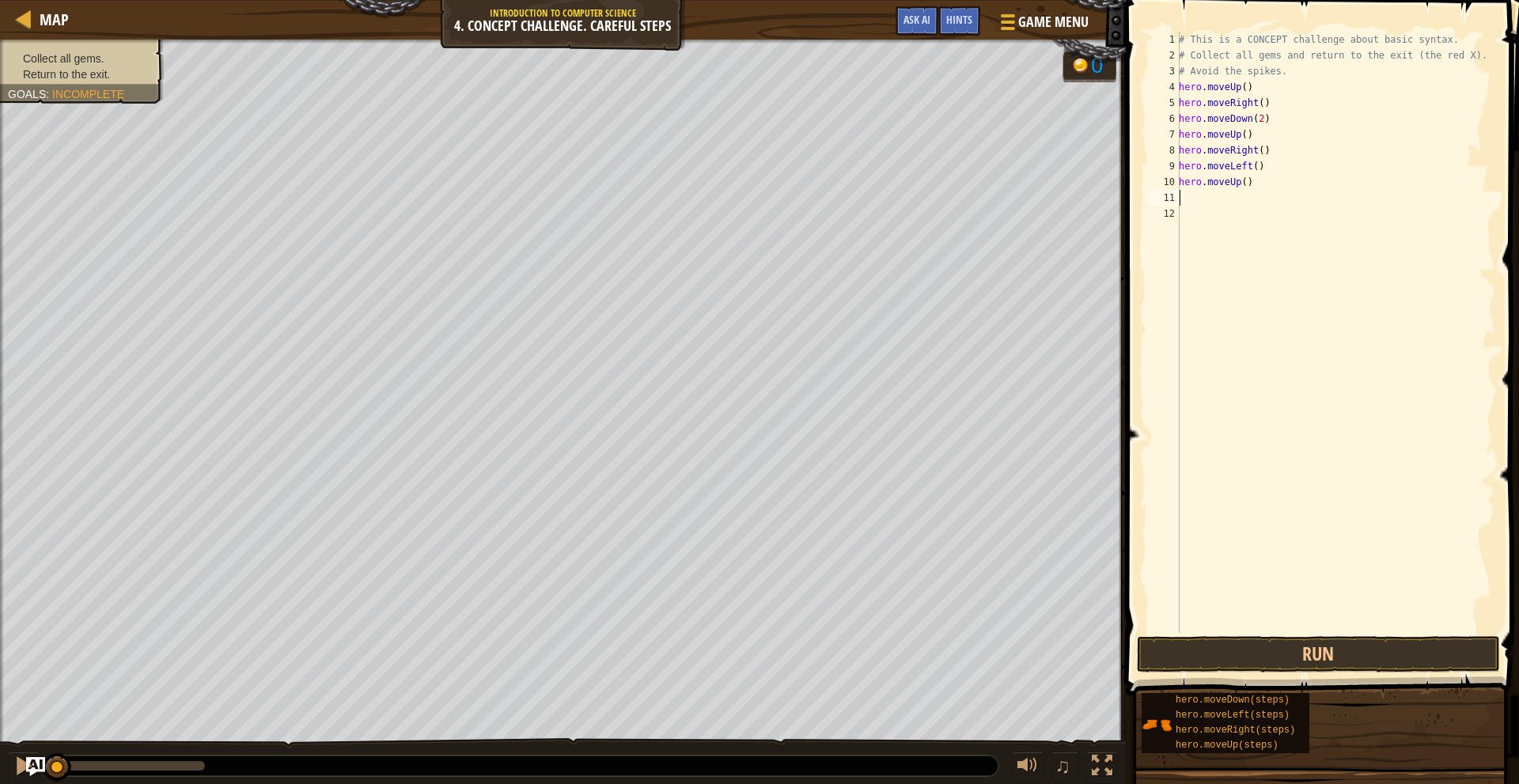
type textarea "h"
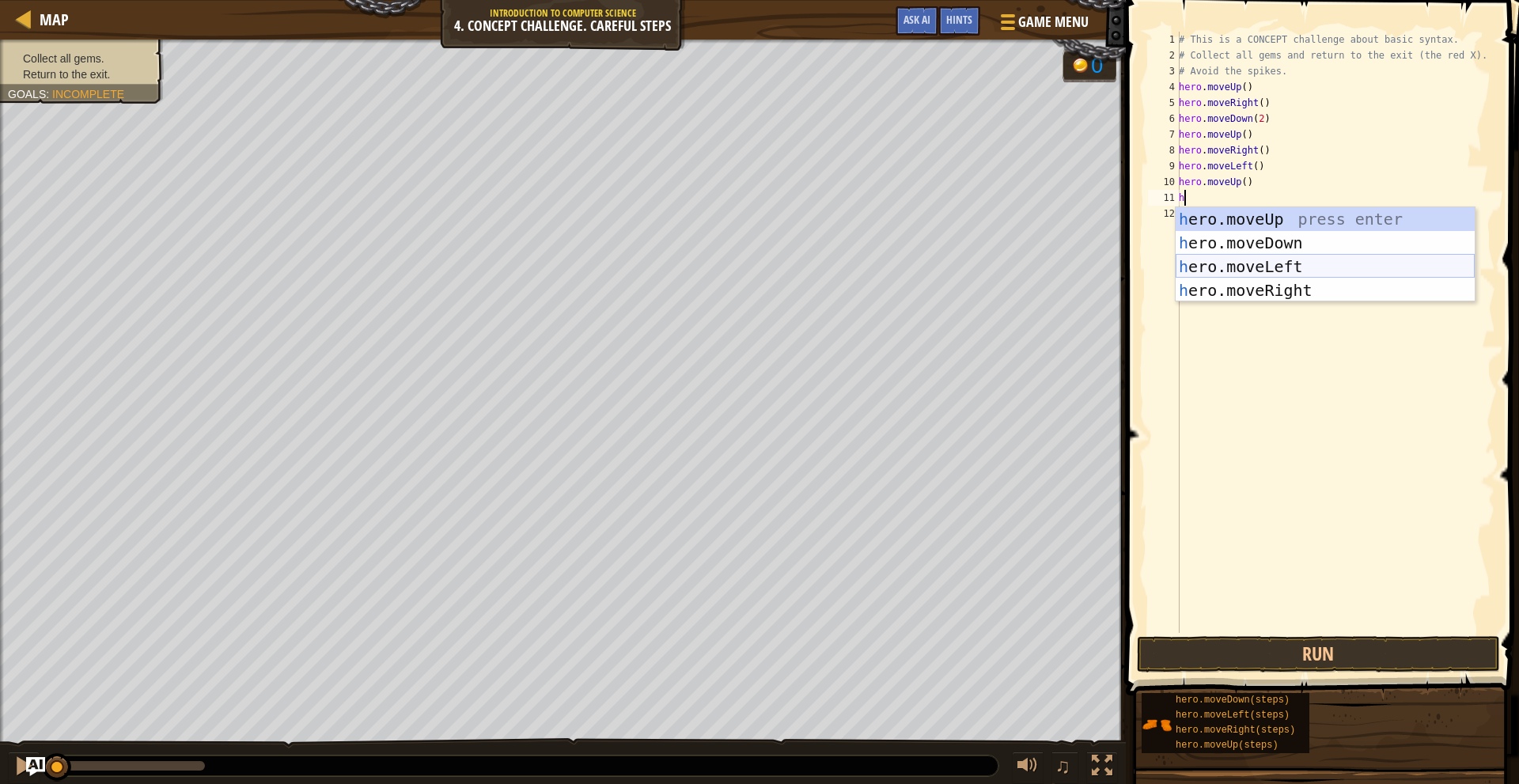
click at [1267, 268] on div "h ero.moveUp press enter h ero.moveDown press enter h ero.moveLeft press enter …" at bounding box center [1325, 278] width 299 height 142
type textarea "h"
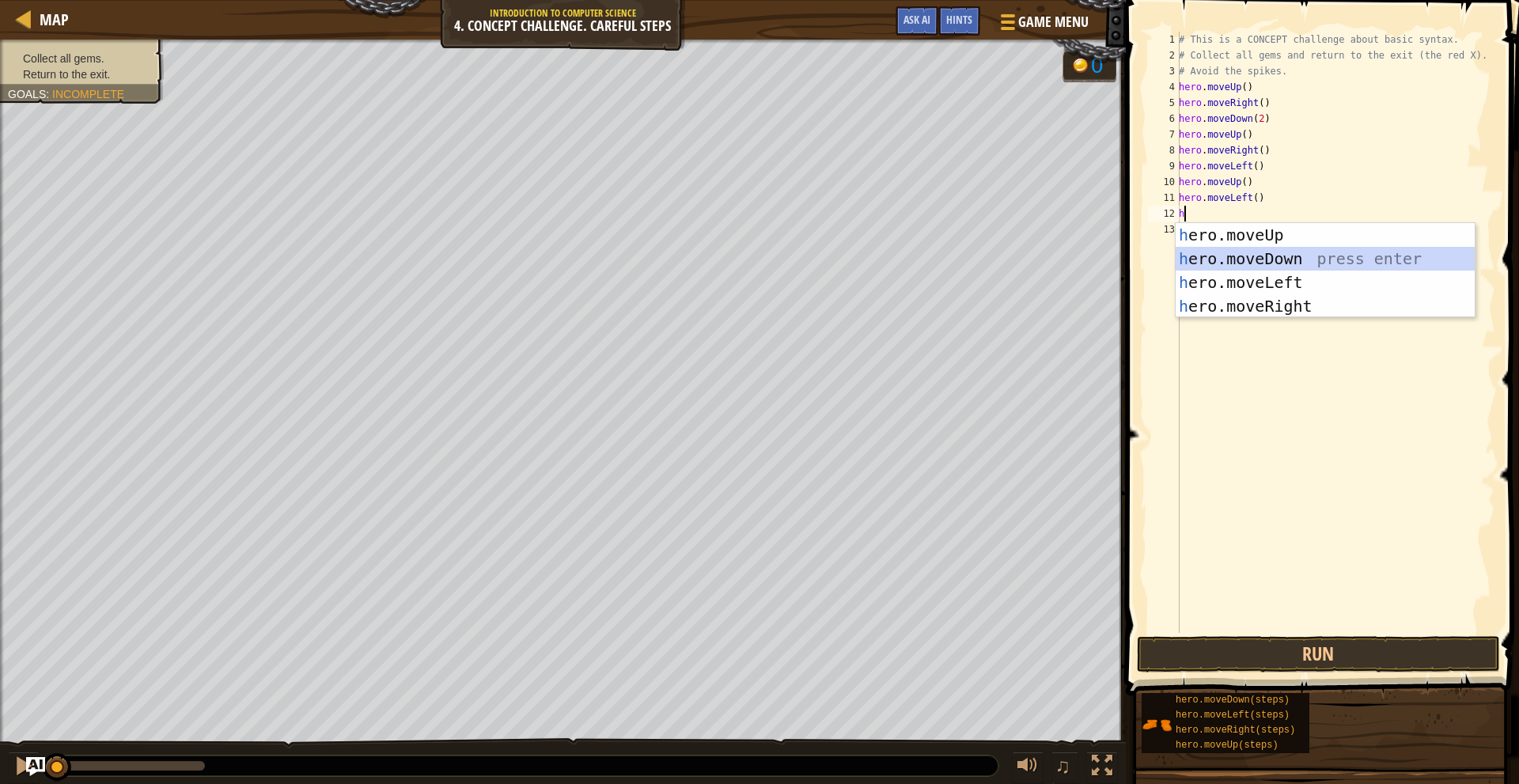
click at [1273, 264] on div "h ero.moveUp press enter h ero.moveDown press enter h ero.moveLeft press enter …" at bounding box center [1325, 294] width 299 height 142
type textarea "h"
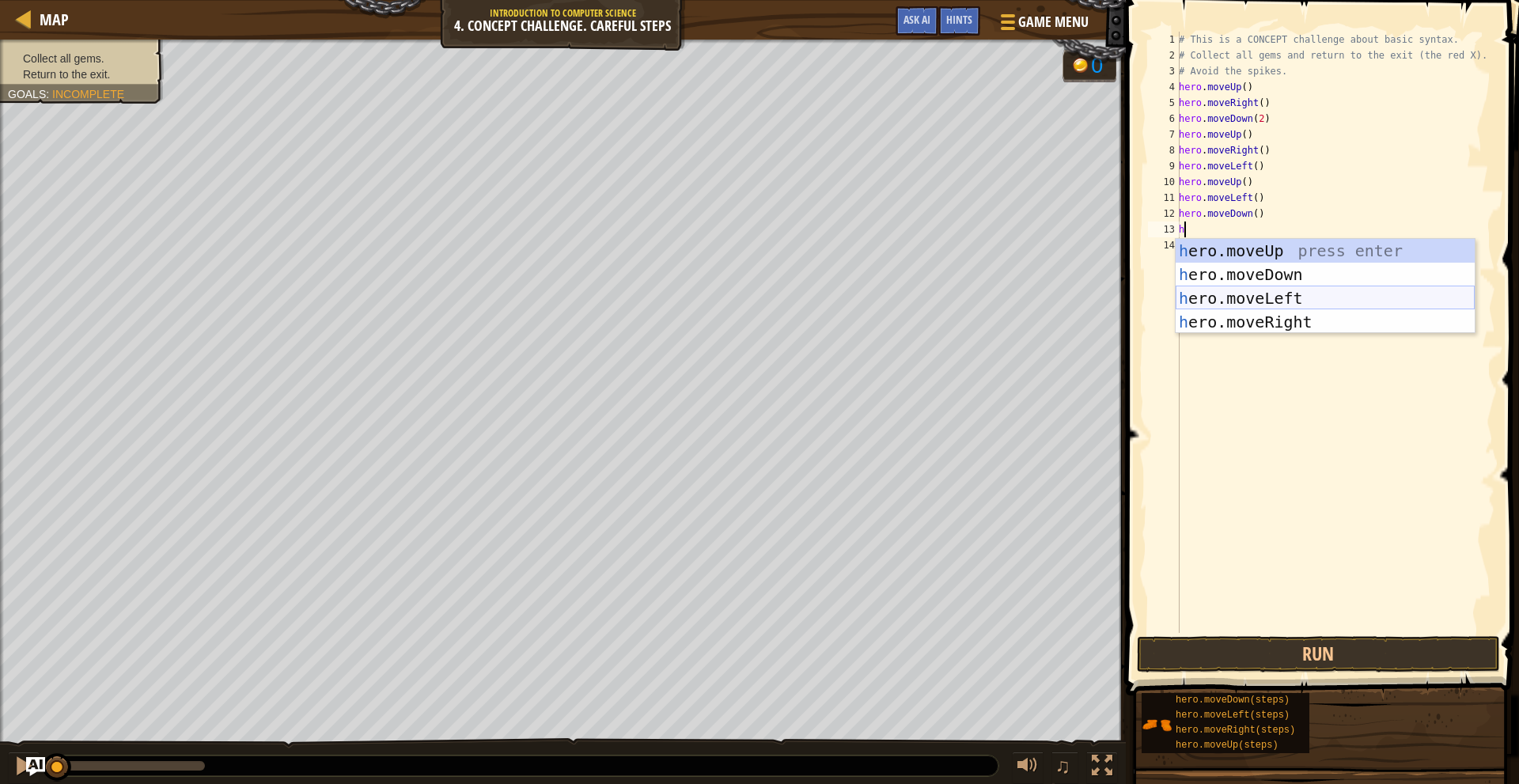
click at [1289, 300] on div "h ero.moveUp press enter h ero.moveDown press enter h ero.moveLeft press enter …" at bounding box center [1325, 310] width 299 height 142
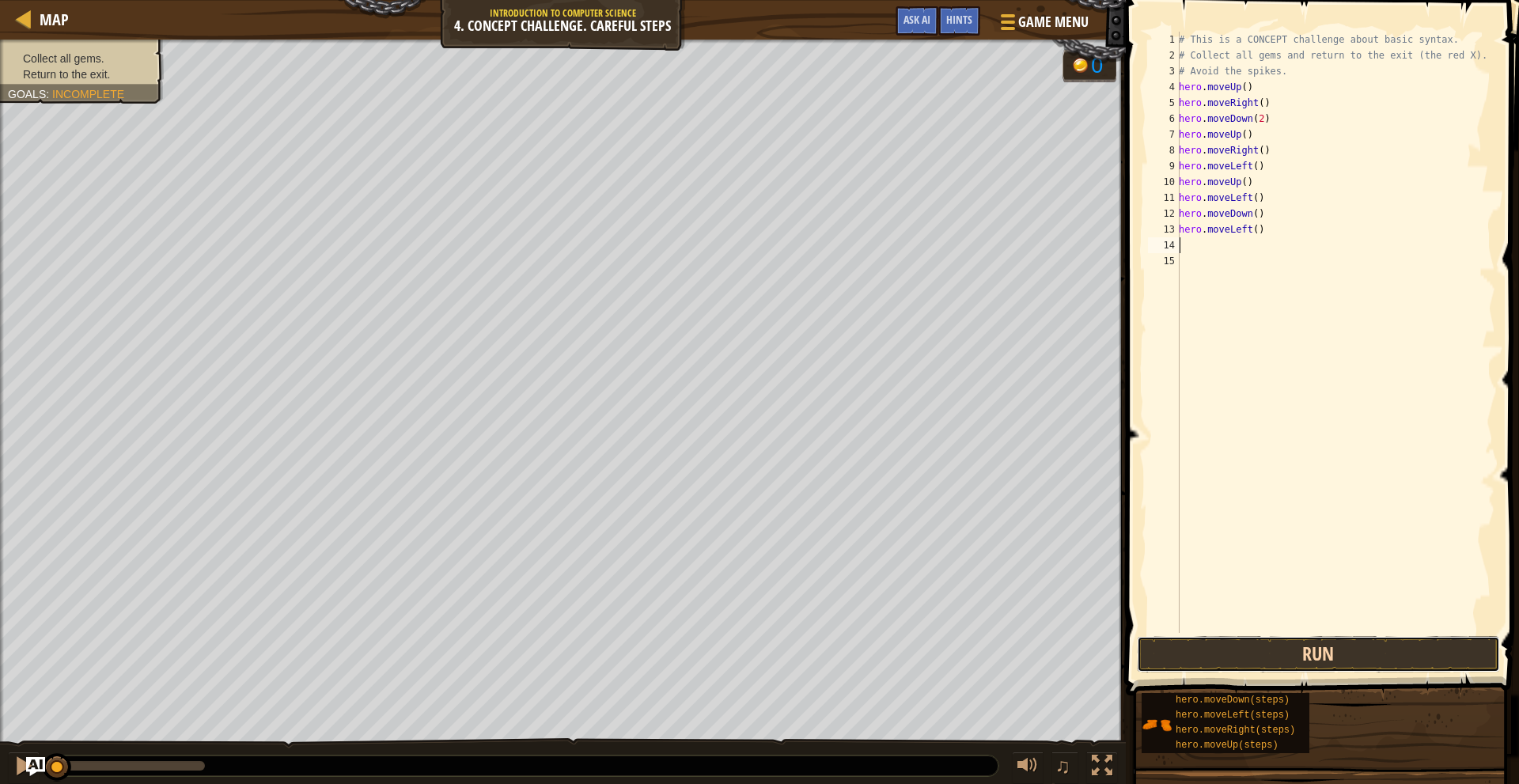
click at [1334, 640] on button "Run" at bounding box center [1318, 654] width 363 height 36
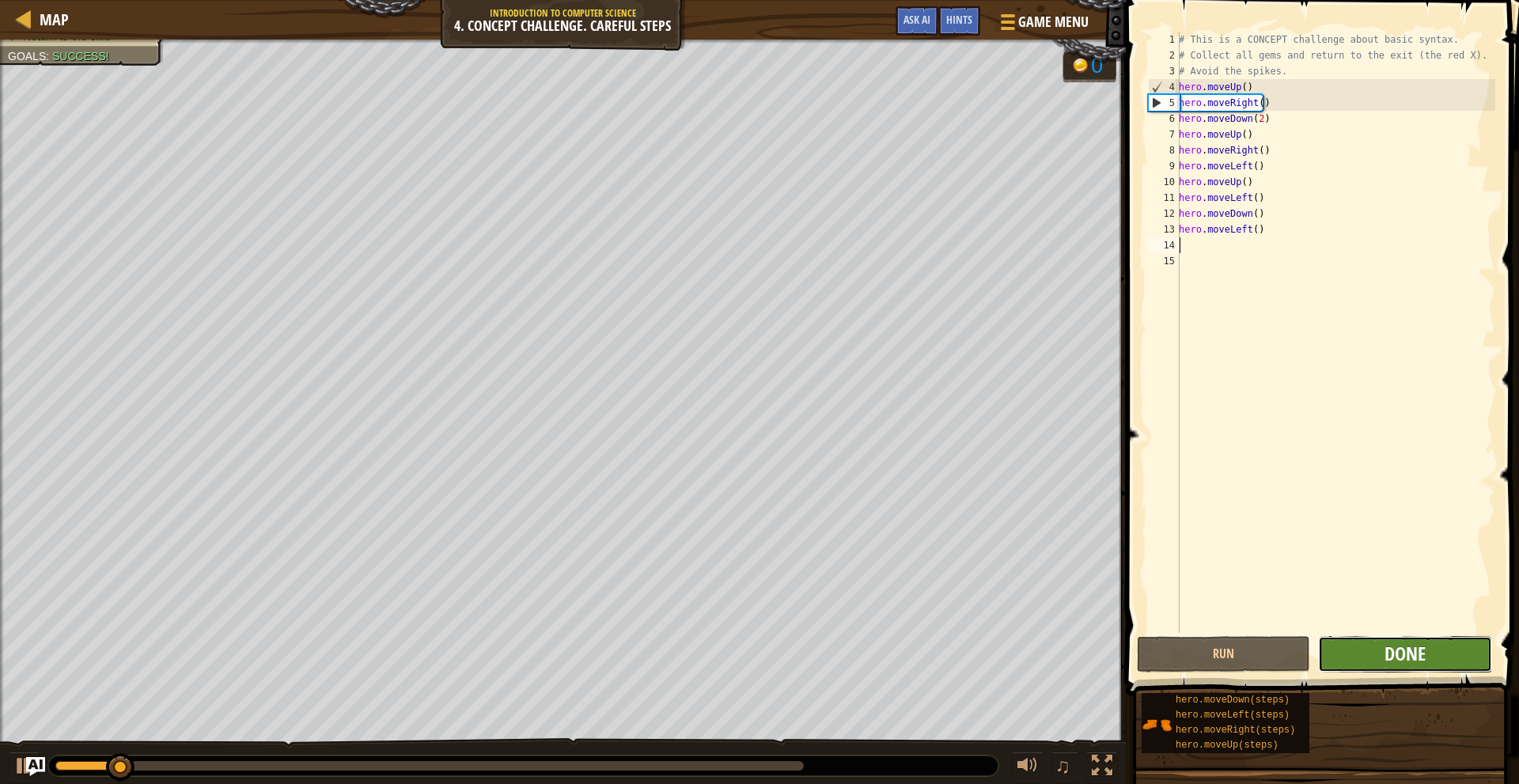
click at [1390, 652] on span "Done" at bounding box center [1405, 653] width 41 height 25
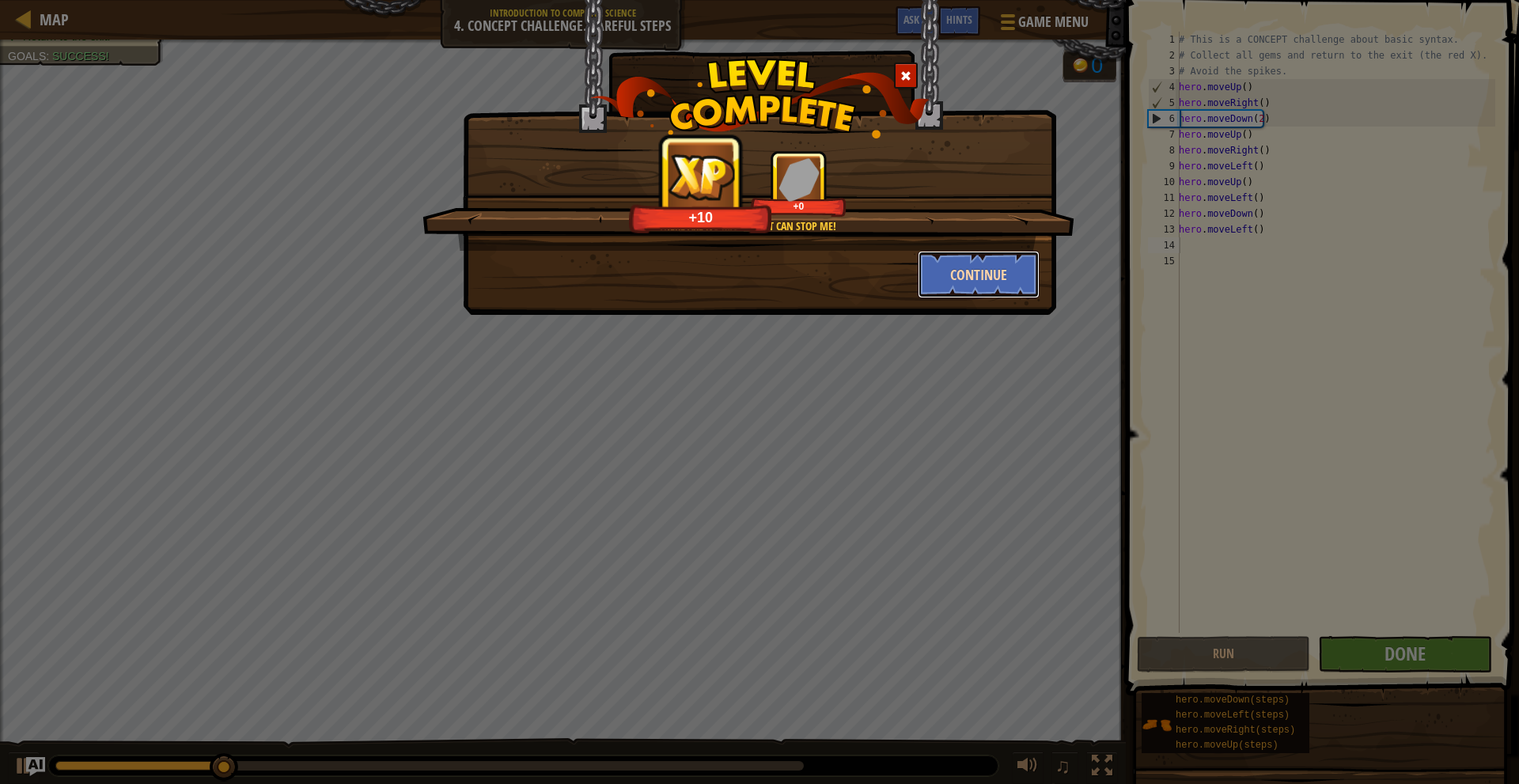
click at [1007, 294] on button "Continue" at bounding box center [979, 274] width 123 height 47
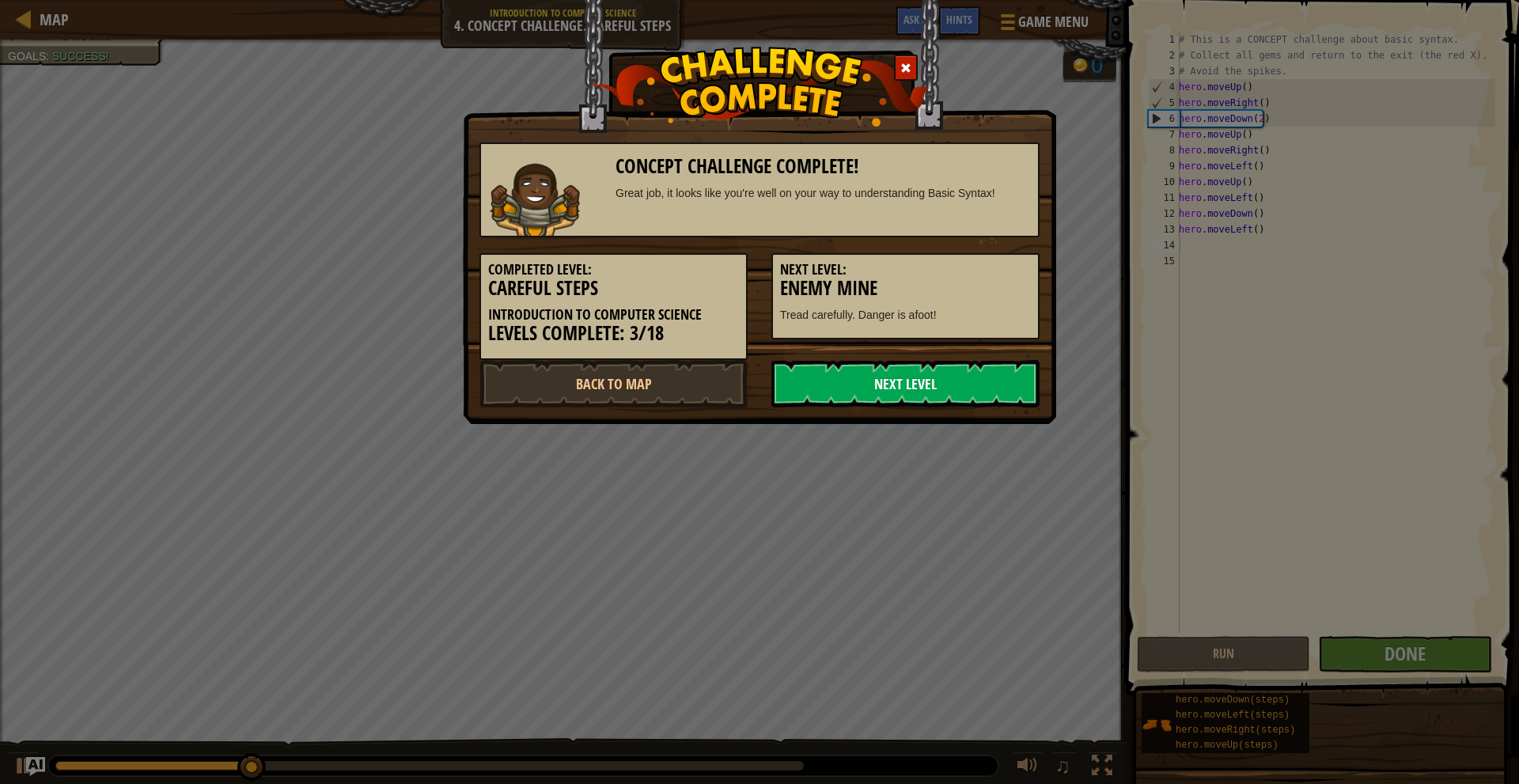
click at [953, 378] on link "Next Level" at bounding box center [906, 383] width 268 height 47
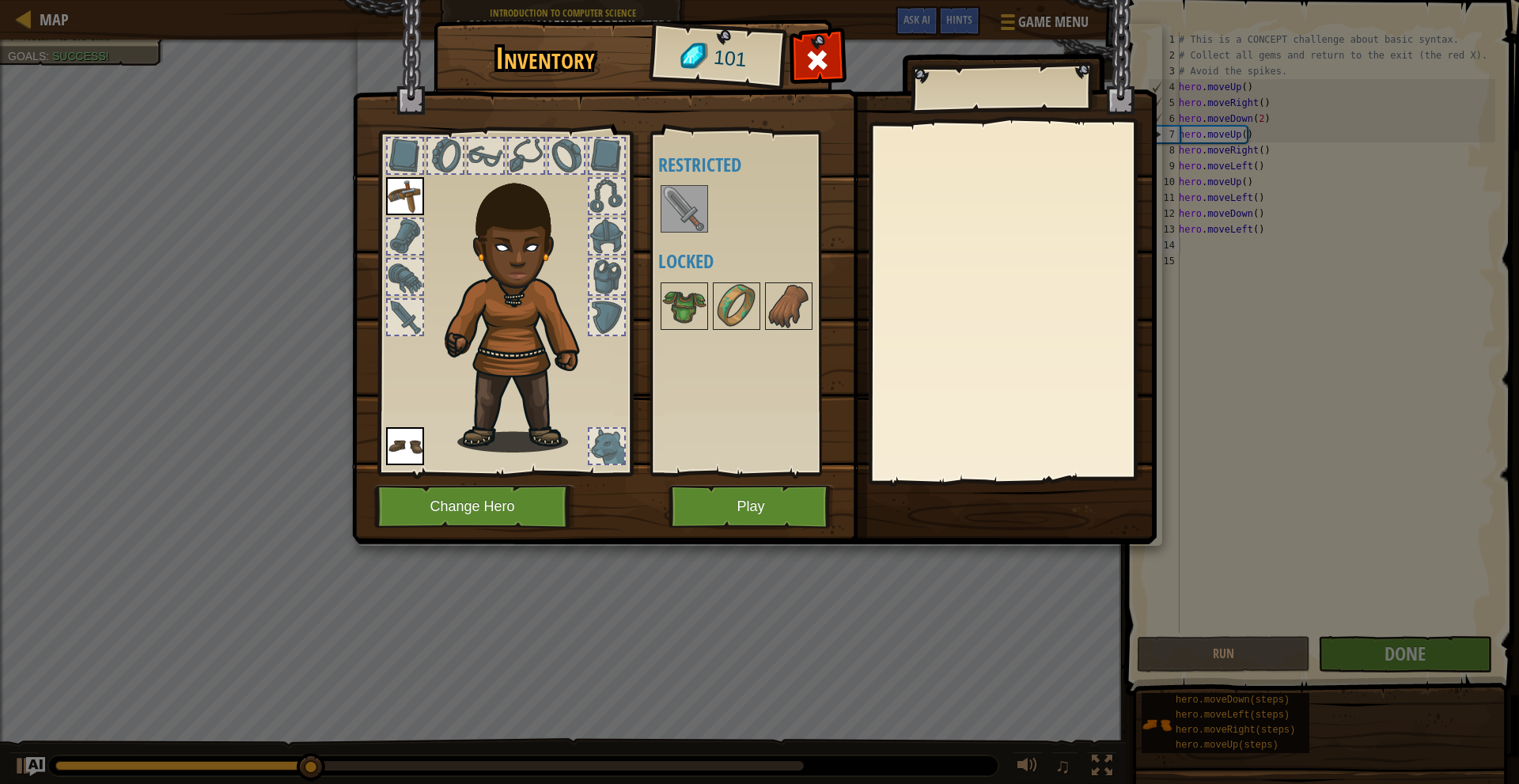
click at [701, 215] on img at bounding box center [684, 209] width 44 height 44
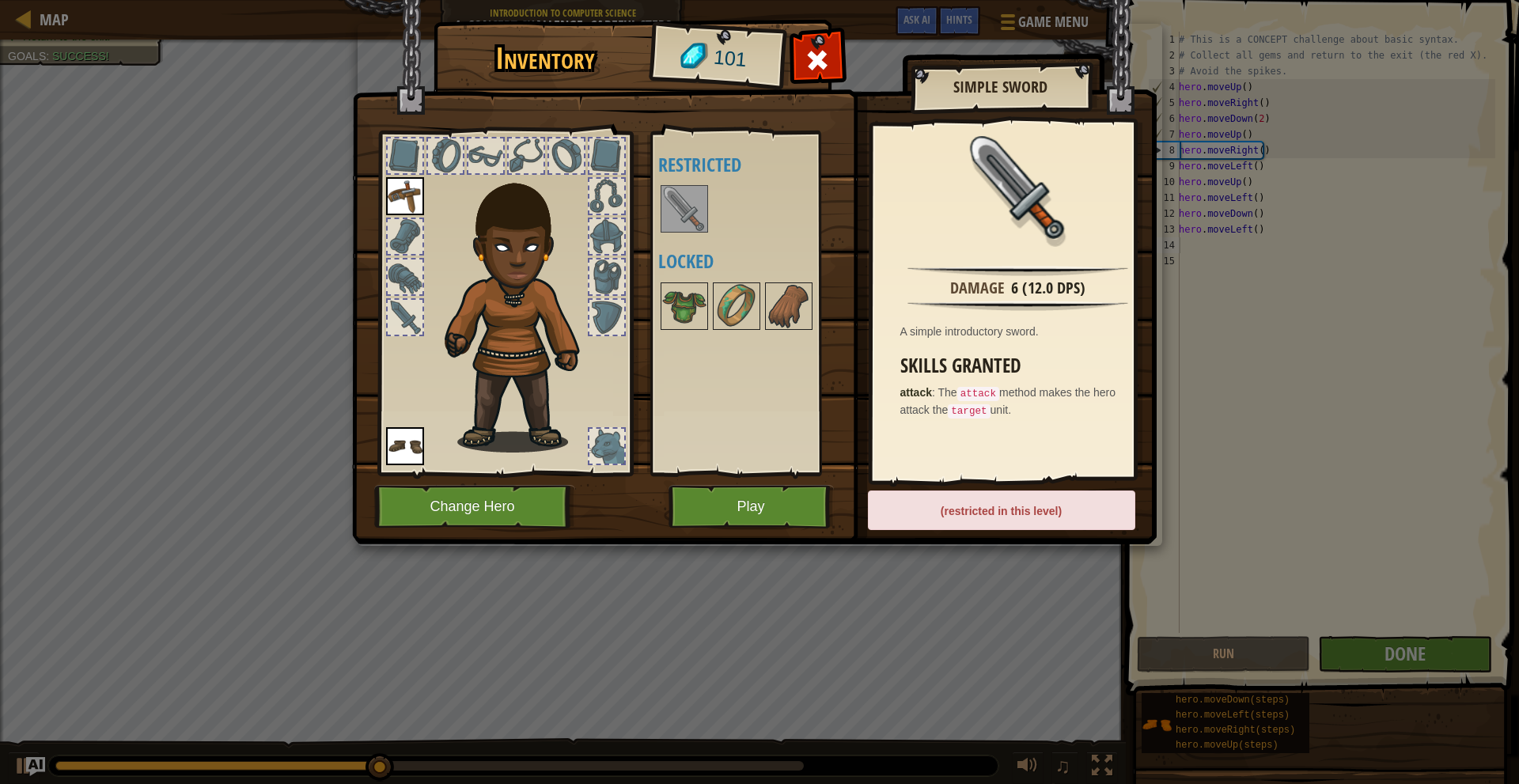
click at [1018, 510] on div "(restricted in this level)" at bounding box center [1001, 511] width 267 height 40
click at [812, 510] on button "Play" at bounding box center [751, 507] width 165 height 44
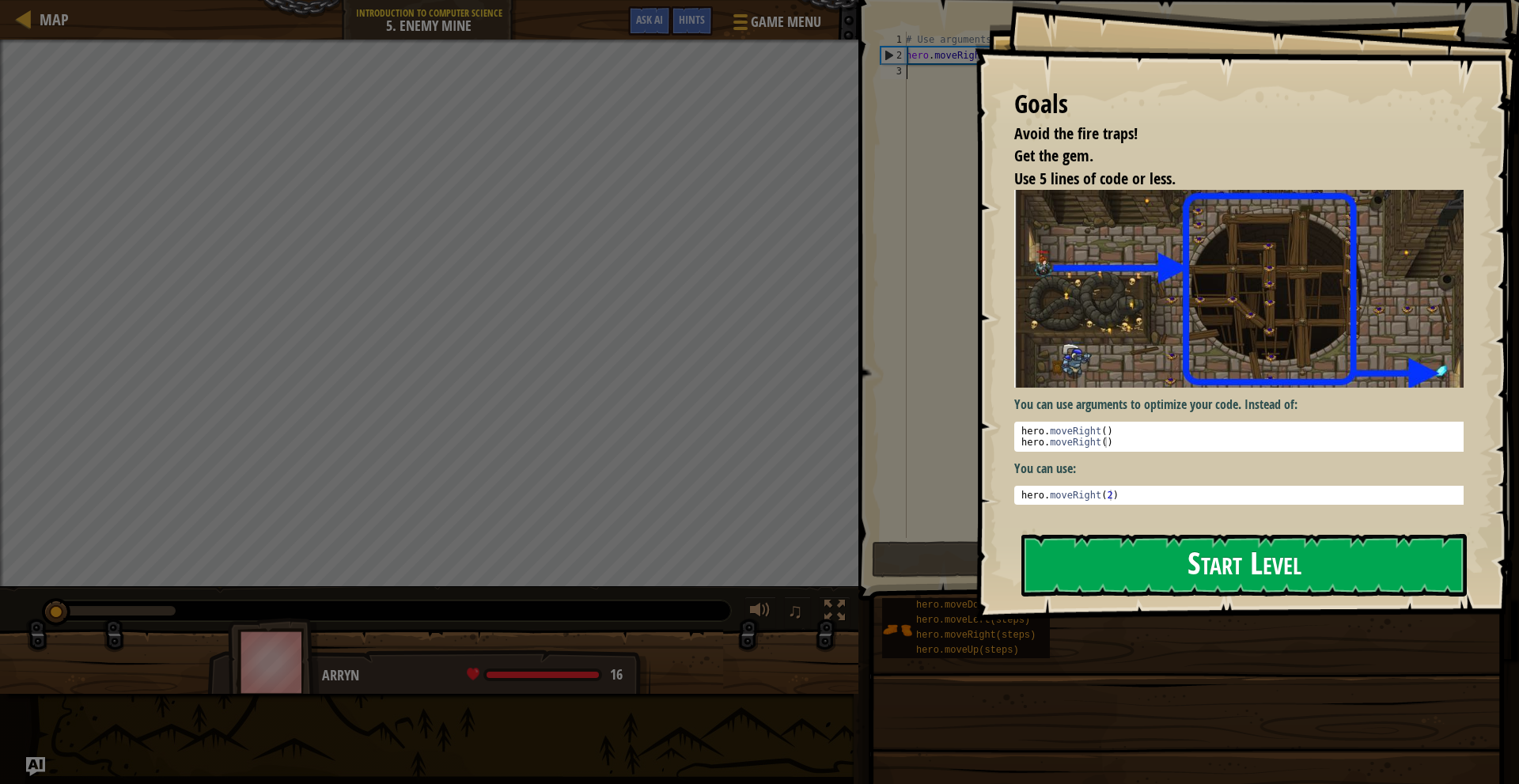
click at [1087, 558] on button "Start Level" at bounding box center [1245, 565] width 446 height 63
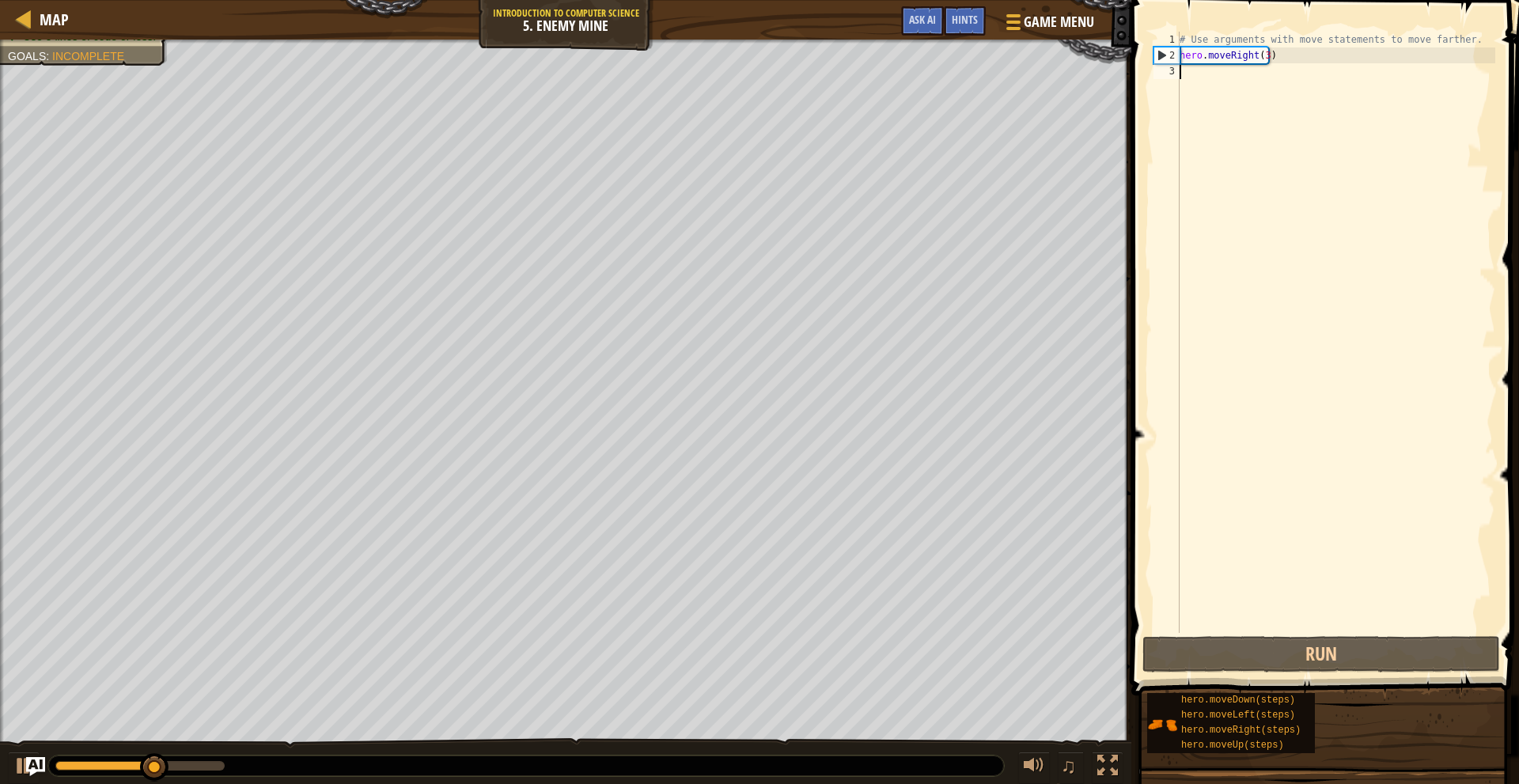
type textarea "h"
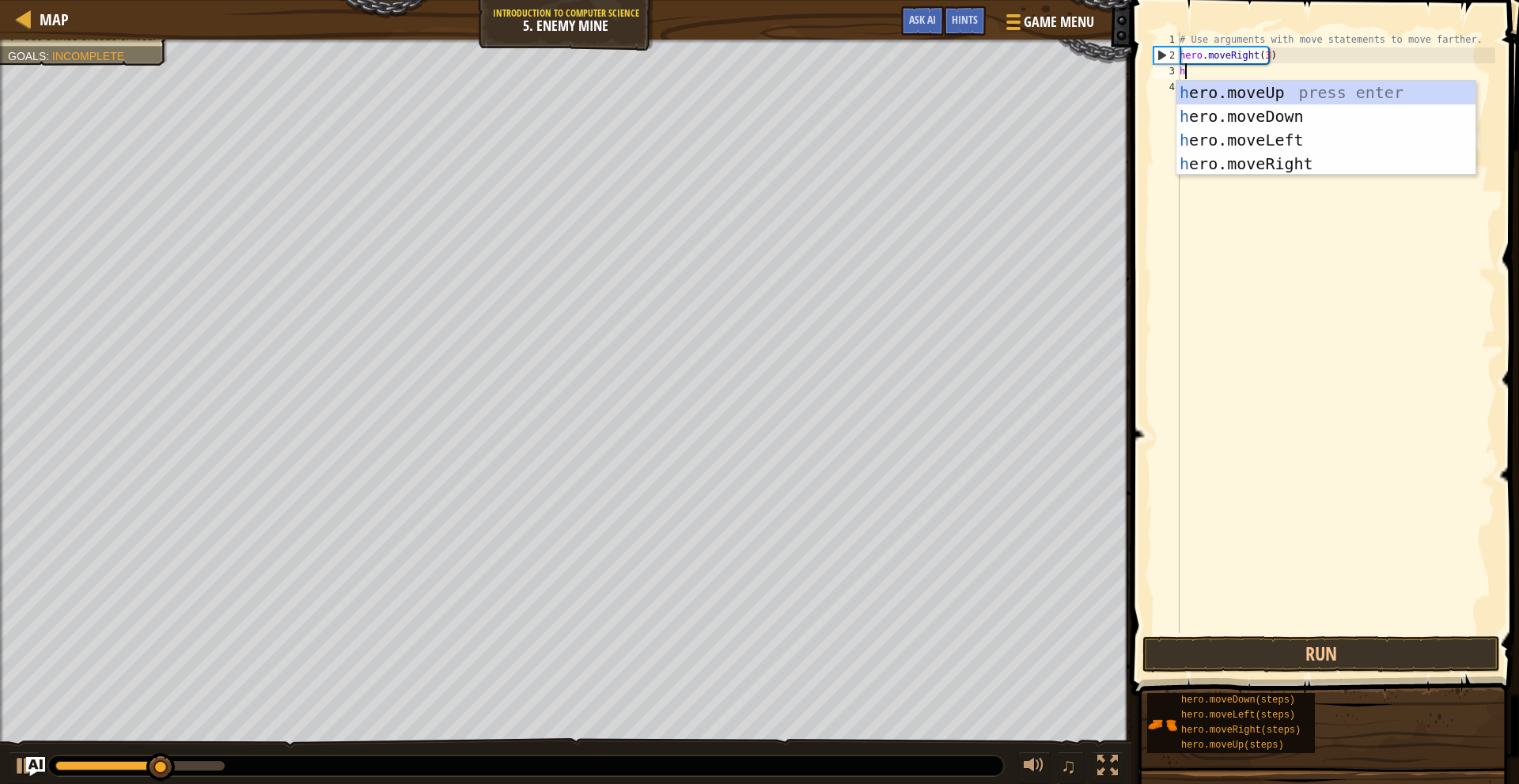
scroll to position [7, 0]
click at [1260, 97] on div "h ero.moveUp press enter h ero.moveDown press enter h ero.moveLeft press enter …" at bounding box center [1326, 152] width 299 height 142
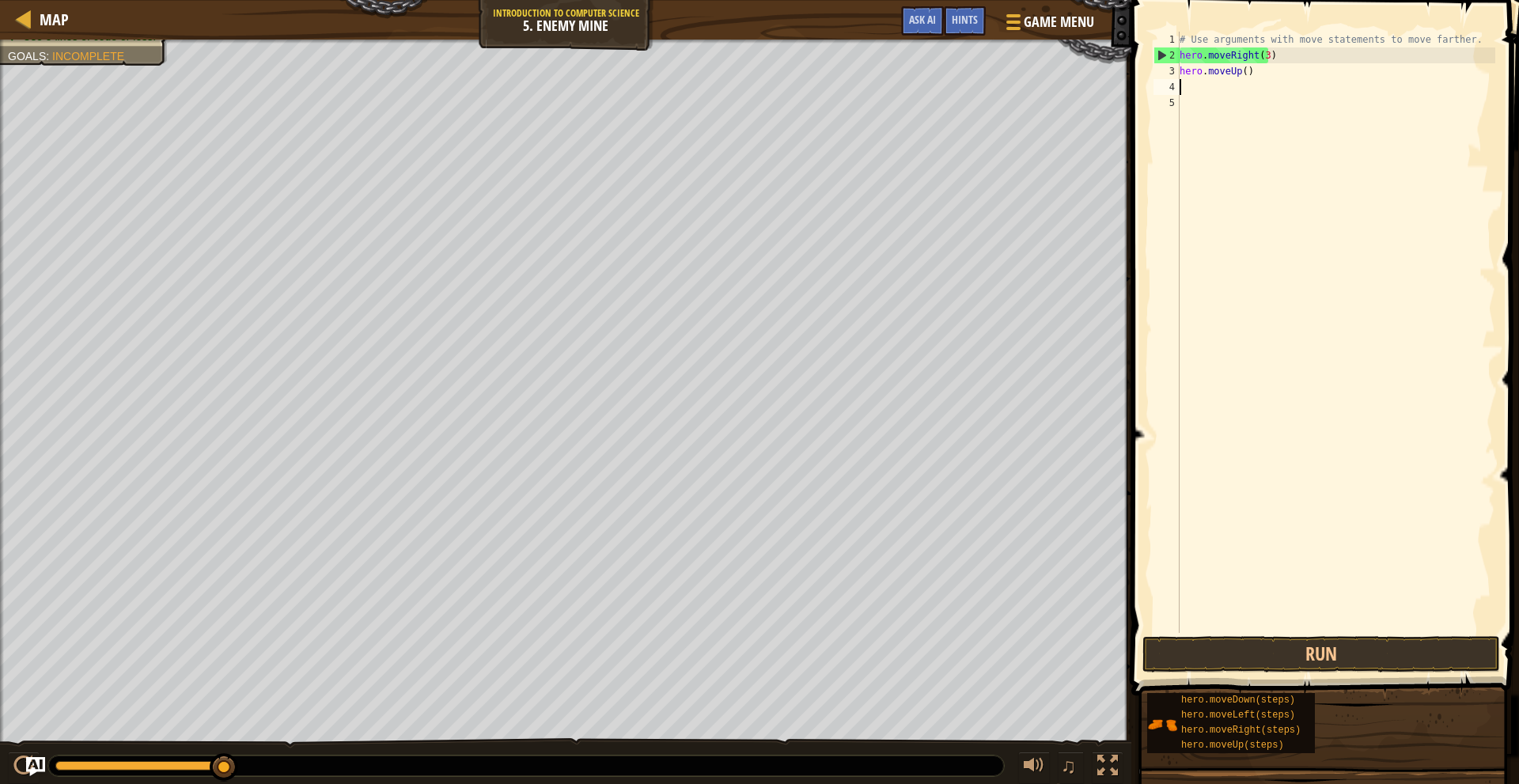
type textarea "h"
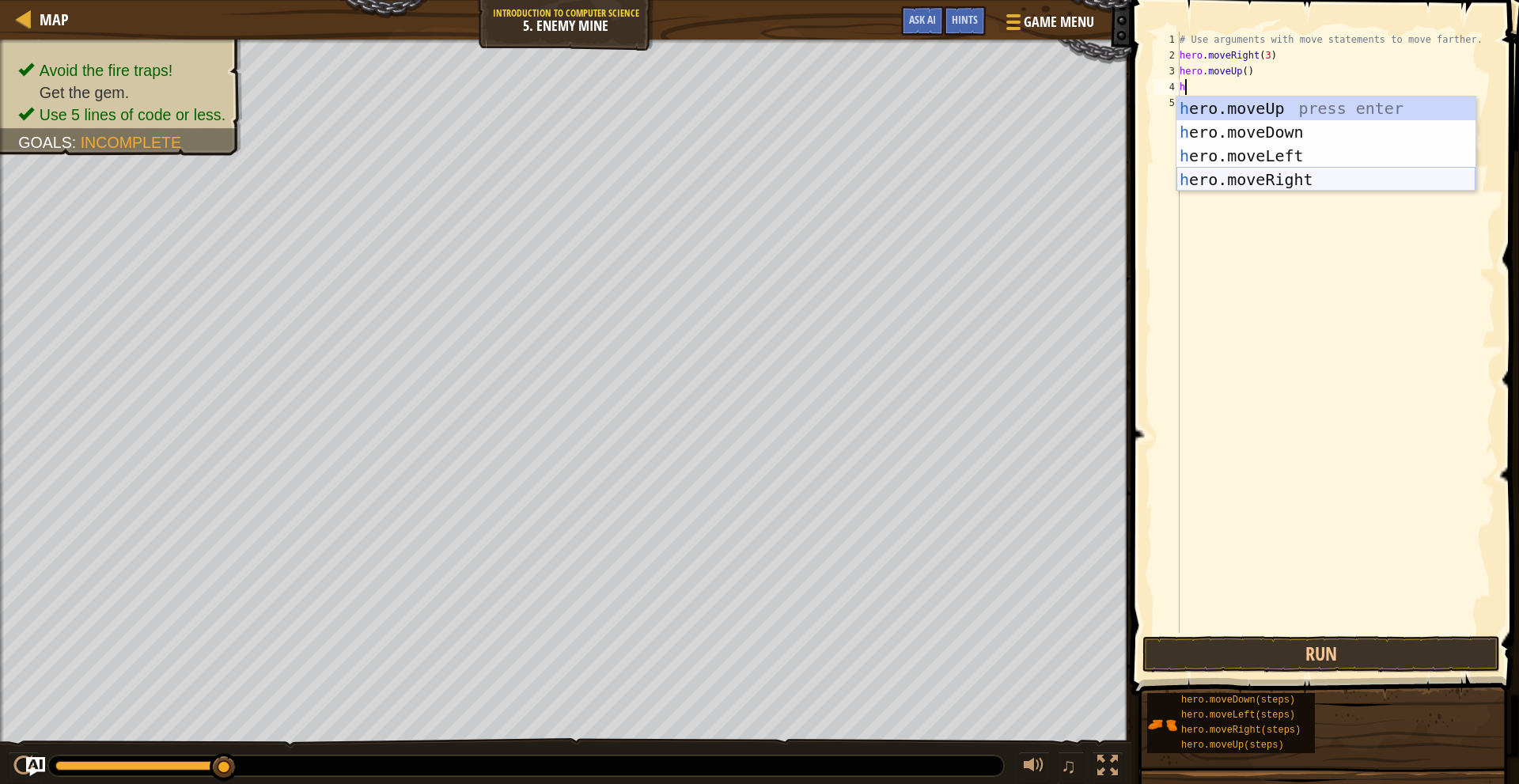
click at [1283, 179] on div "h ero.moveUp press enter h ero.moveDown press enter h ero.moveLeft press enter …" at bounding box center [1326, 168] width 299 height 142
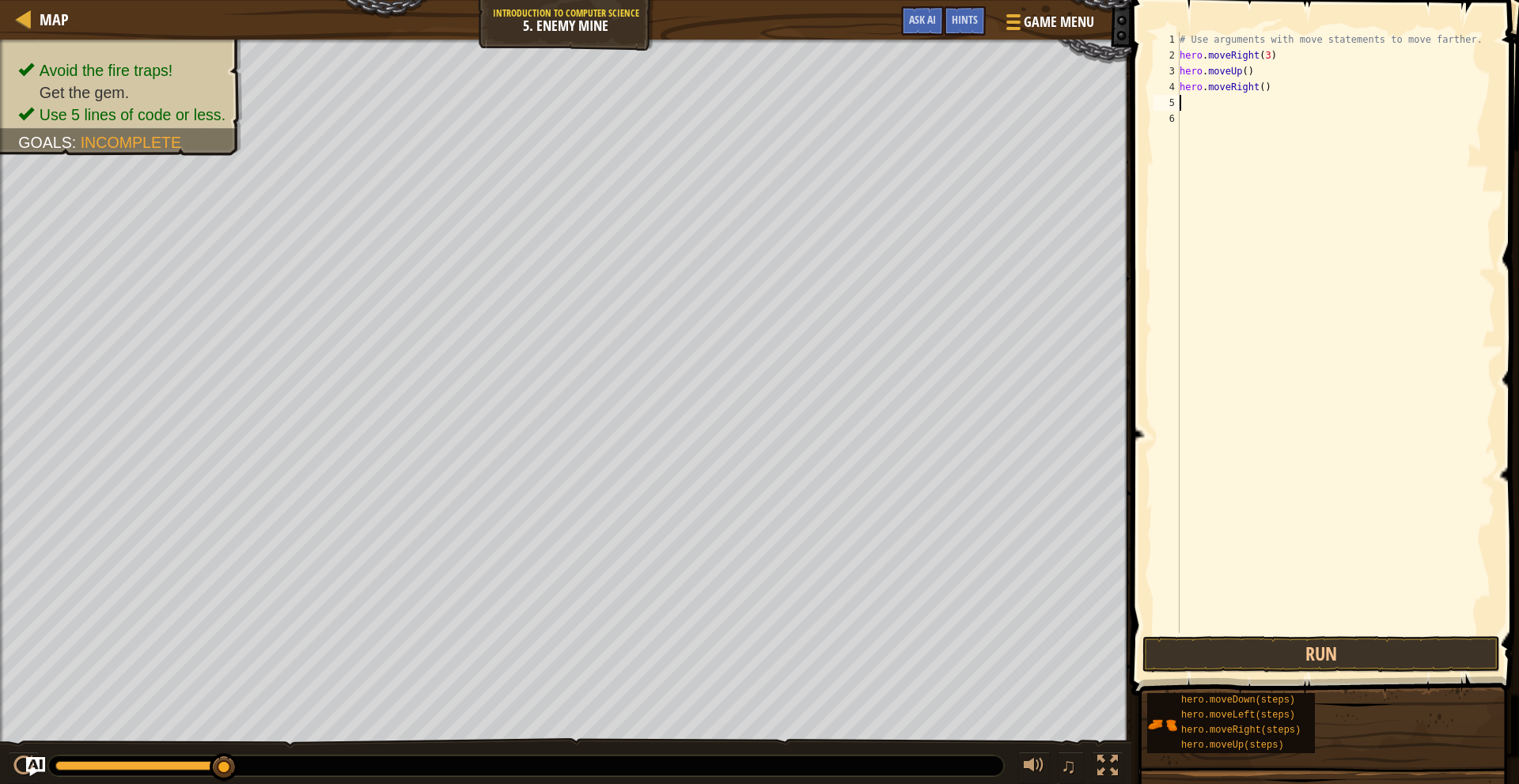
type textarea "h"
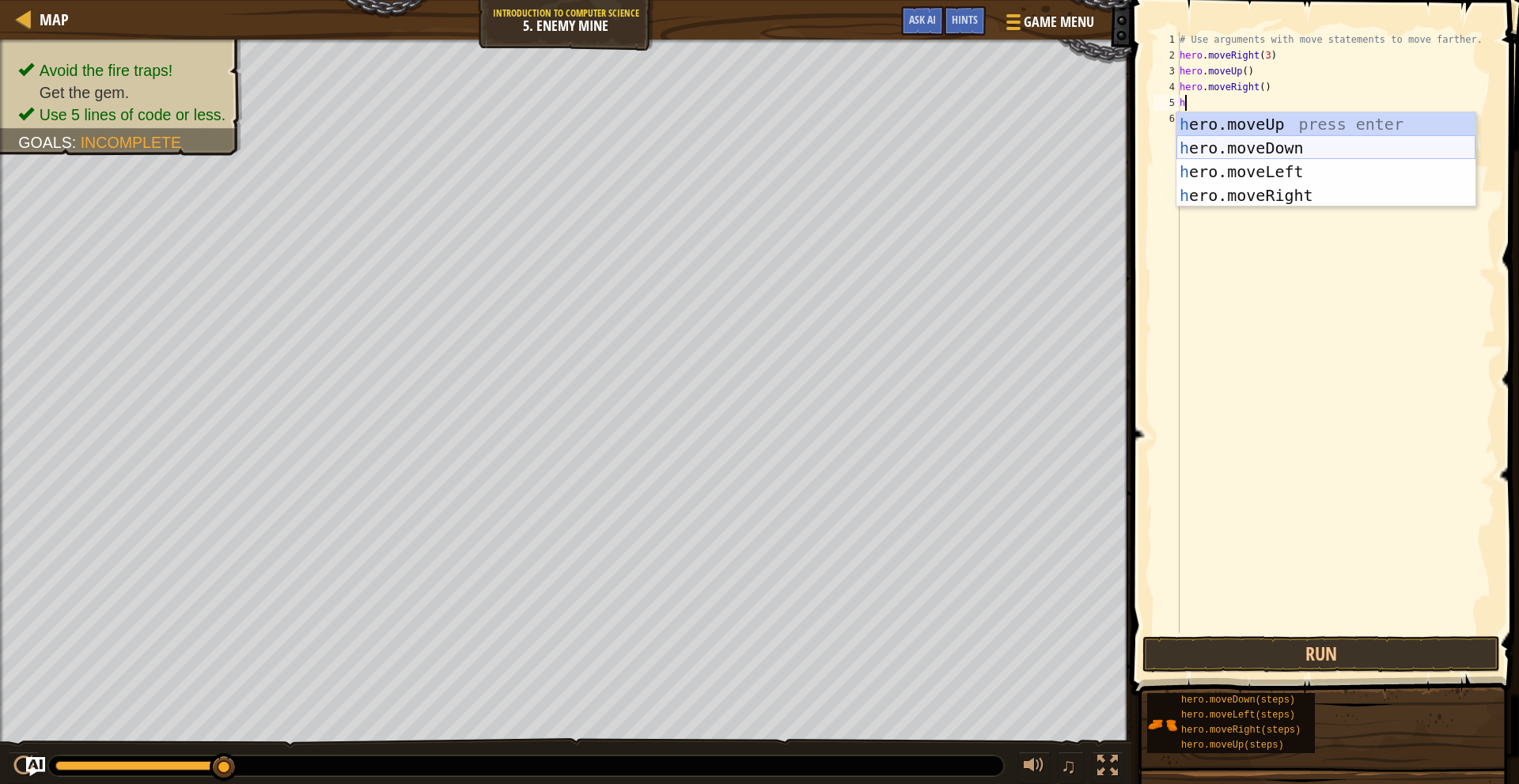
click at [1285, 146] on div "h ero.moveUp press enter h ero.moveDown press enter h ero.moveLeft press enter …" at bounding box center [1326, 183] width 299 height 142
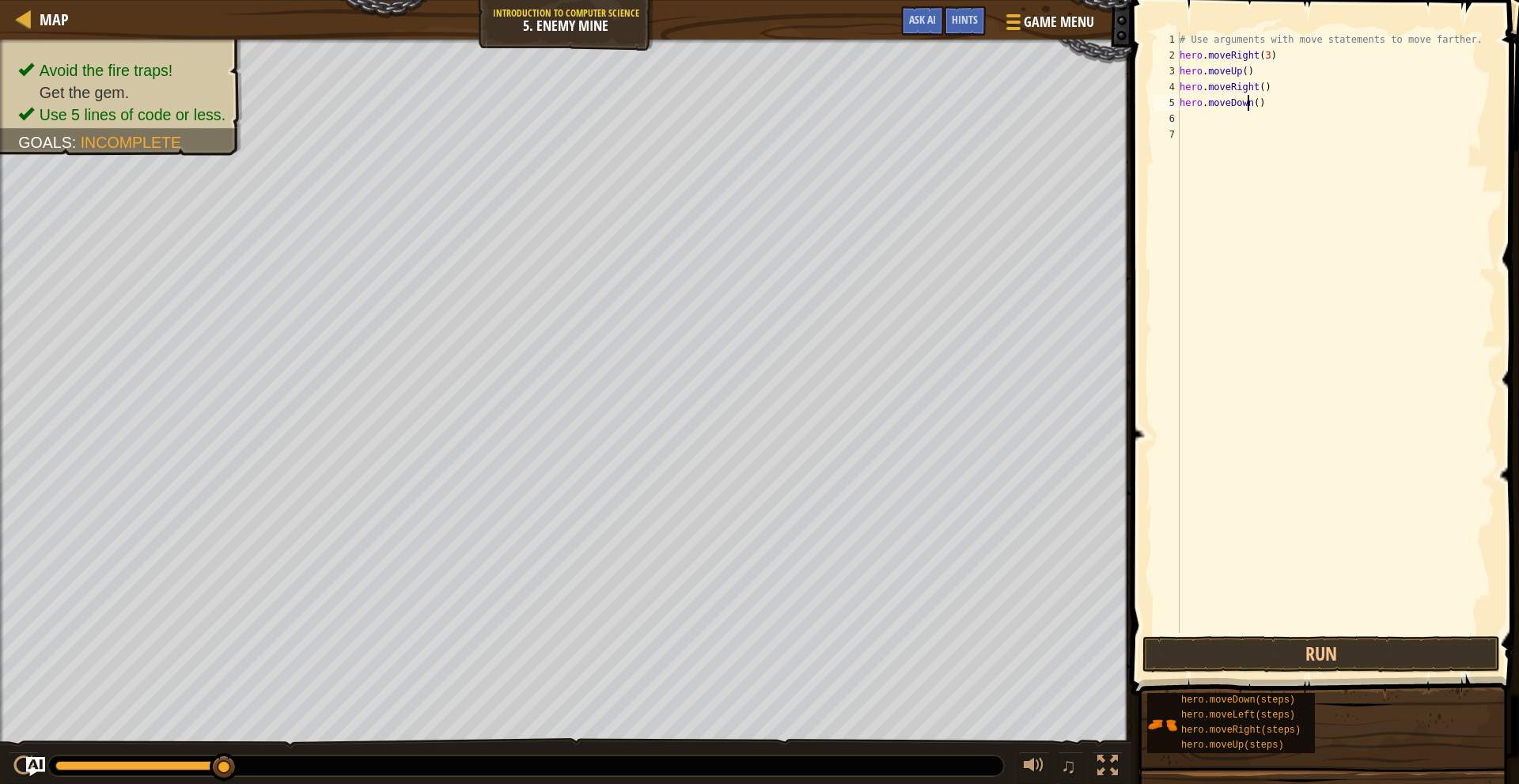
click at [1250, 103] on div "# Use arguments with move statements to move farther. hero . moveRight ( 3 ) he…" at bounding box center [1336, 348] width 319 height 633
click at [1254, 102] on div "# Use arguments with move statements to move farther. hero . moveRight ( 3 ) he…" at bounding box center [1336, 348] width 319 height 633
type textarea "hero.moveDown(3)"
click at [1272, 123] on div "# Use arguments with move statements to move farther. hero . moveRight ( 3 ) he…" at bounding box center [1336, 348] width 319 height 633
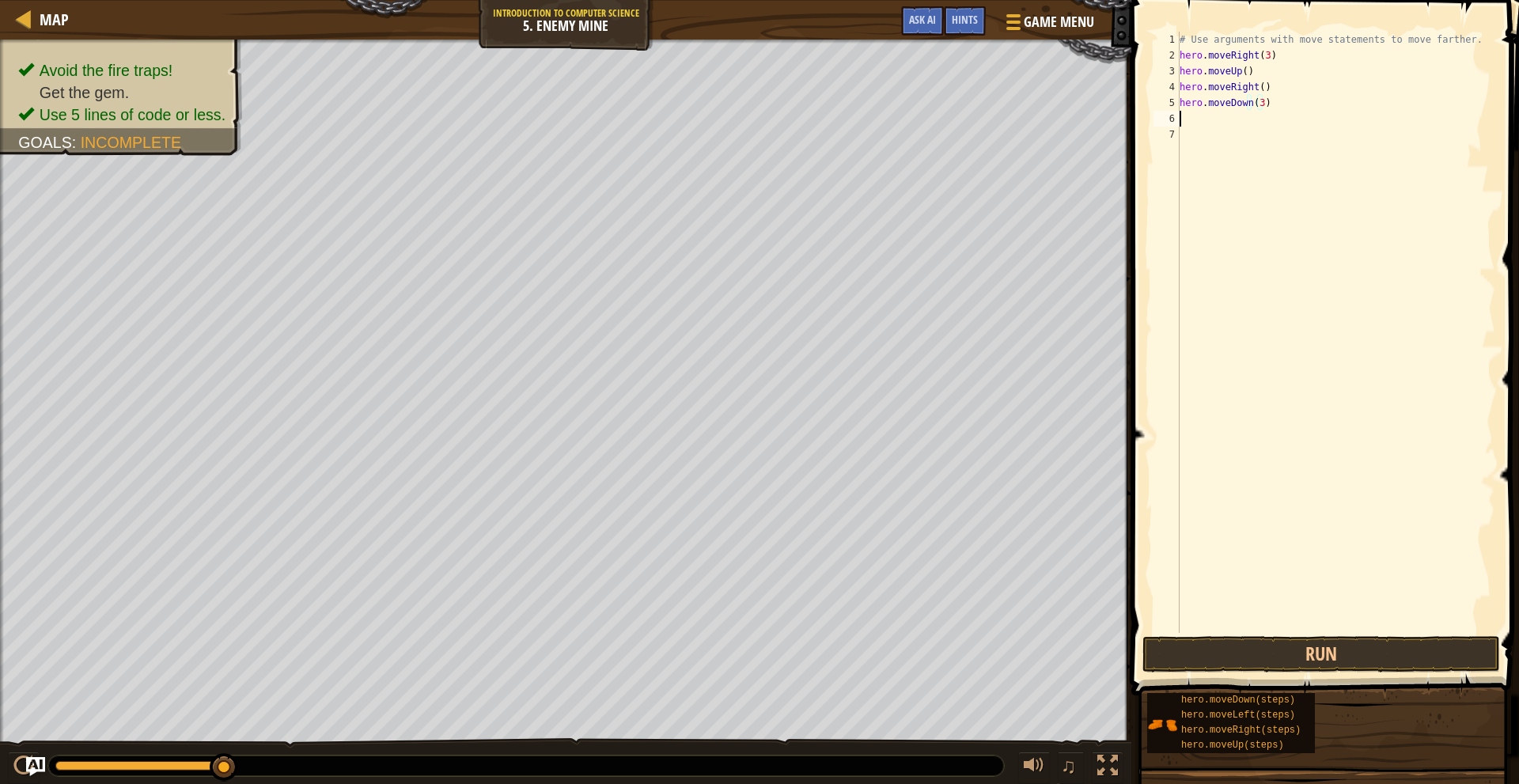
scroll to position [7, 0]
type textarea "h"
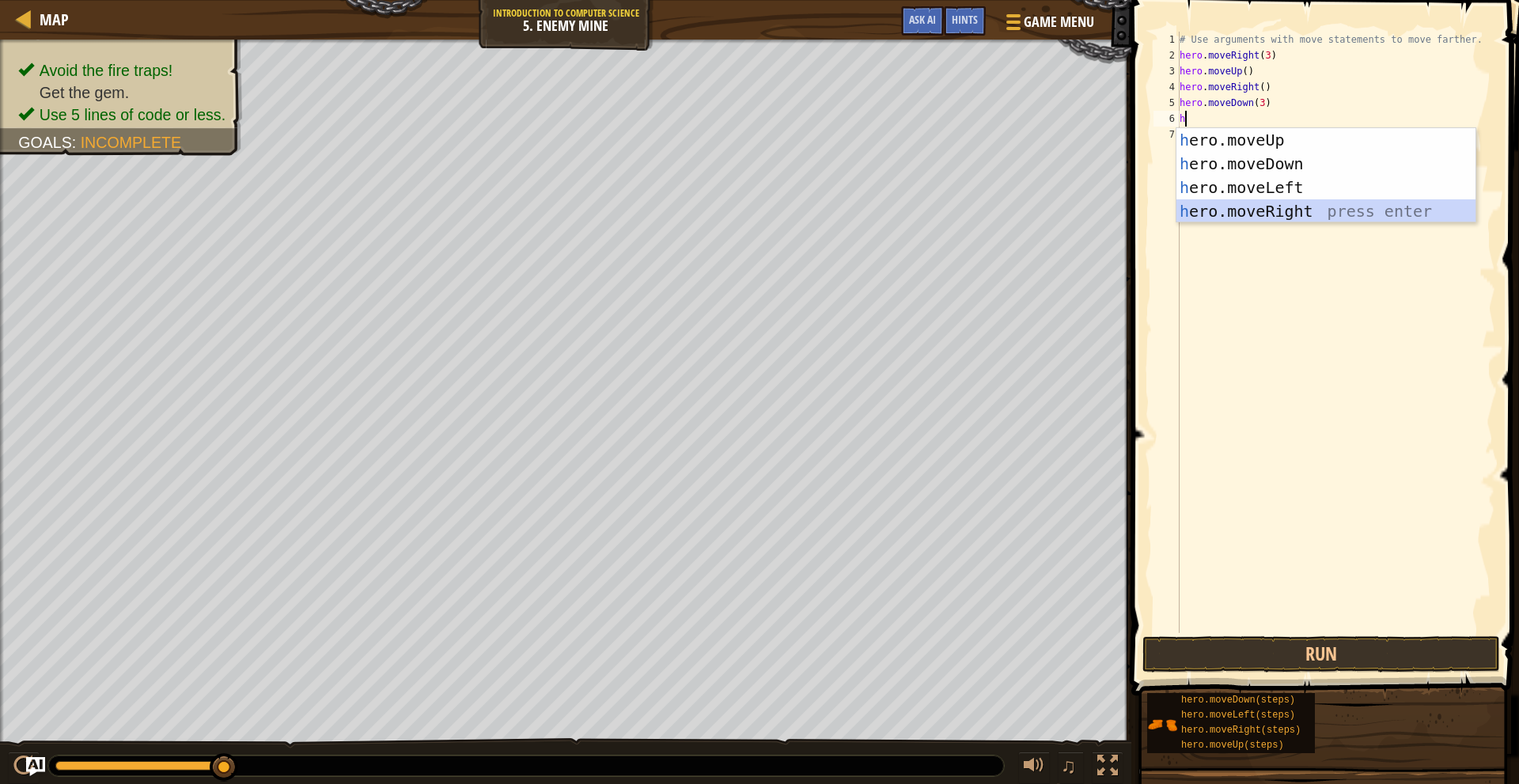
click at [1261, 206] on div "h ero.moveUp press enter h ero.moveDown press enter h ero.moveLeft press enter …" at bounding box center [1326, 199] width 299 height 142
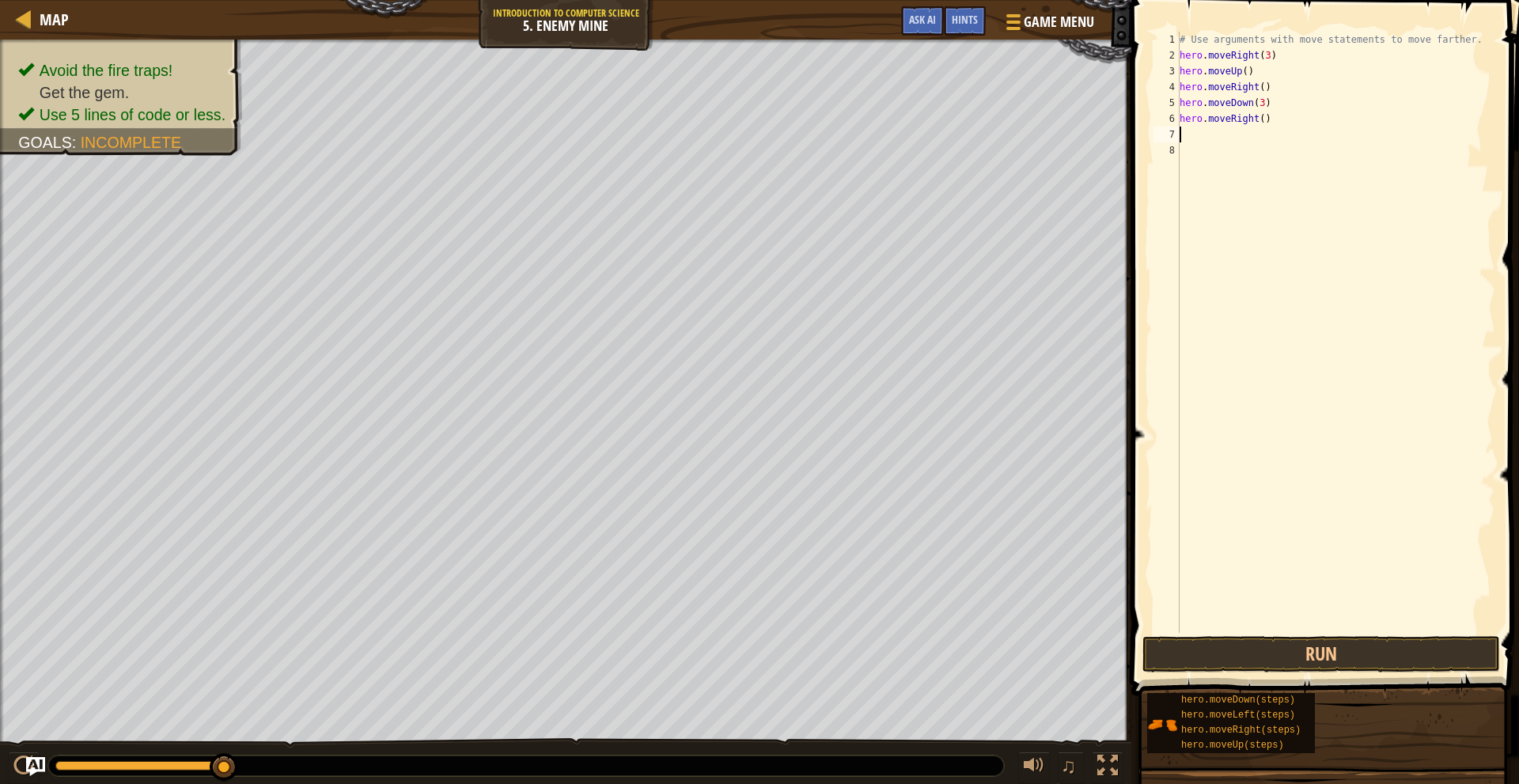
click at [1258, 124] on div "# Use arguments with move statements to move farther. hero . moveRight ( 3 ) he…" at bounding box center [1336, 348] width 319 height 633
type textarea "hero.moveRight(3)"
click at [1351, 666] on button "Run" at bounding box center [1322, 654] width 358 height 36
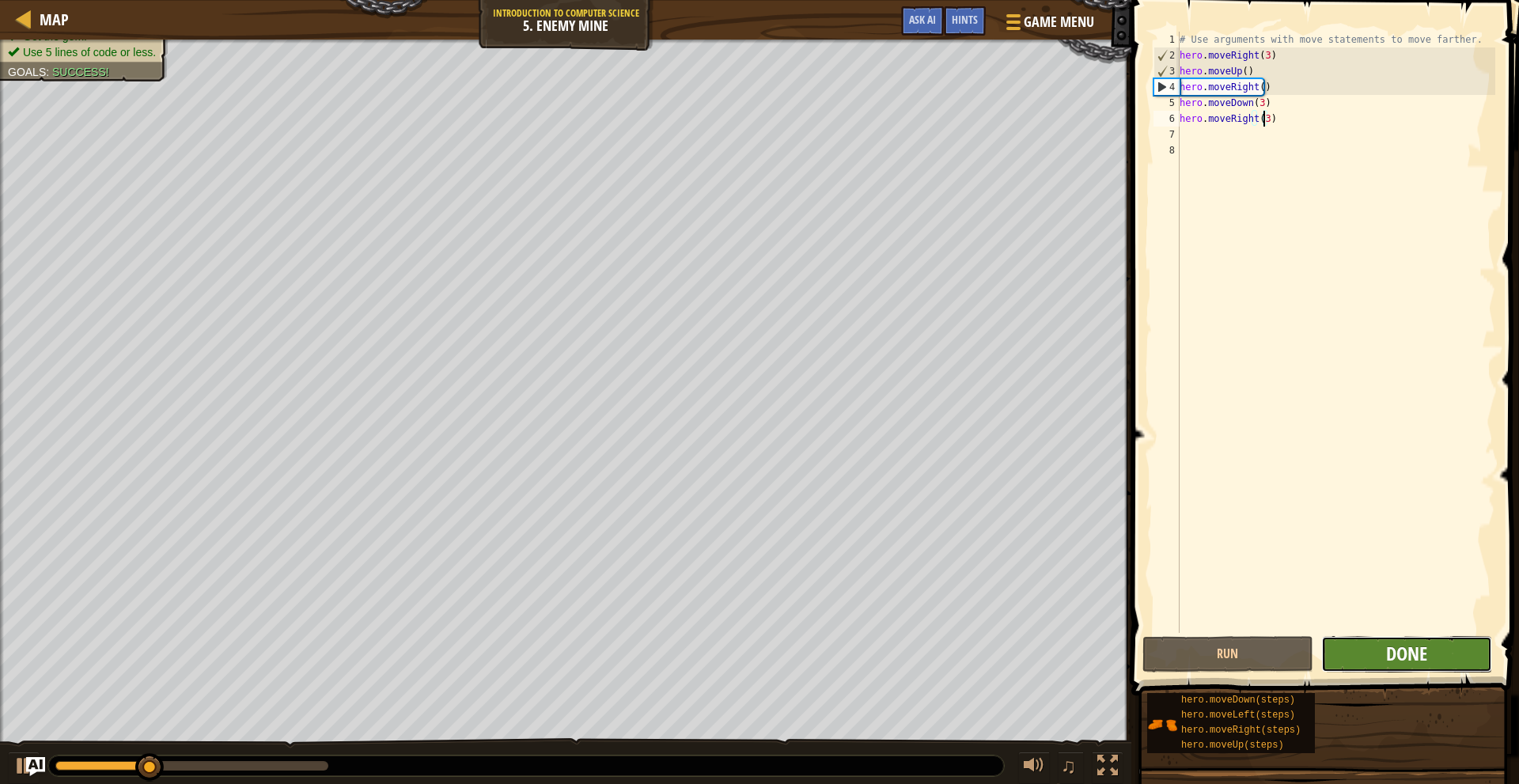
click at [1396, 650] on span "Done" at bounding box center [1407, 653] width 41 height 25
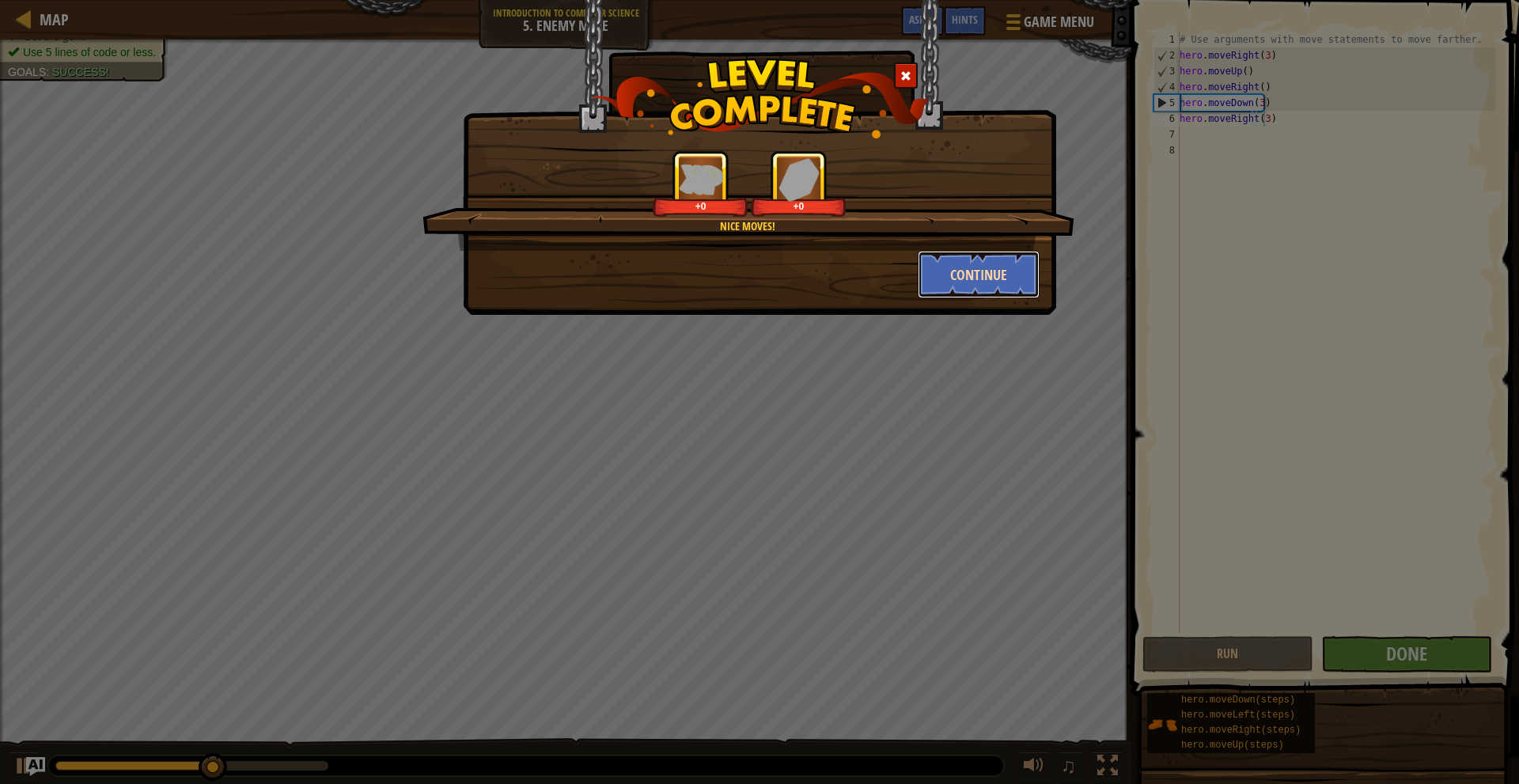
click at [935, 283] on button "Continue" at bounding box center [979, 274] width 123 height 47
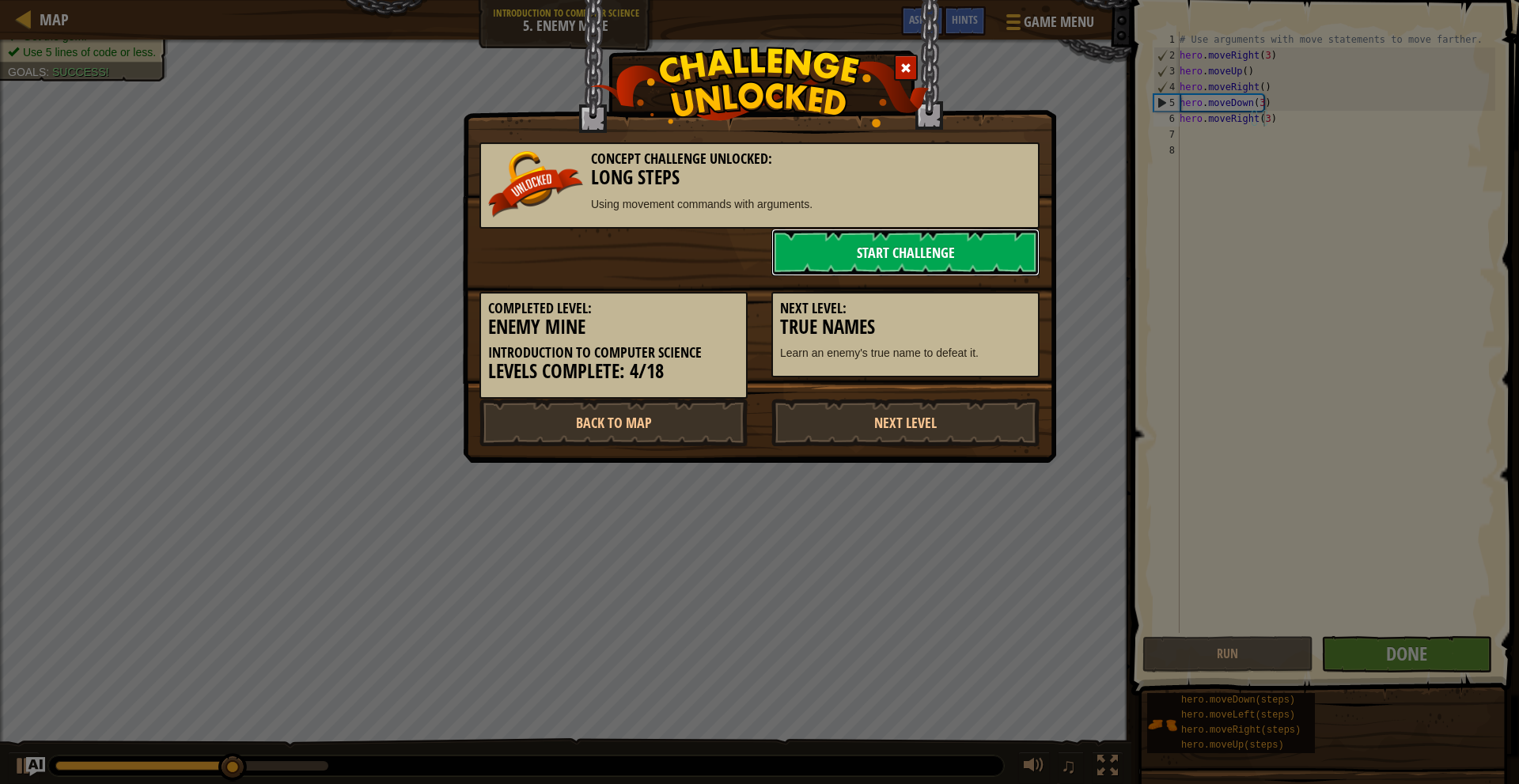
click at [928, 256] on link "Start Challenge" at bounding box center [906, 252] width 268 height 47
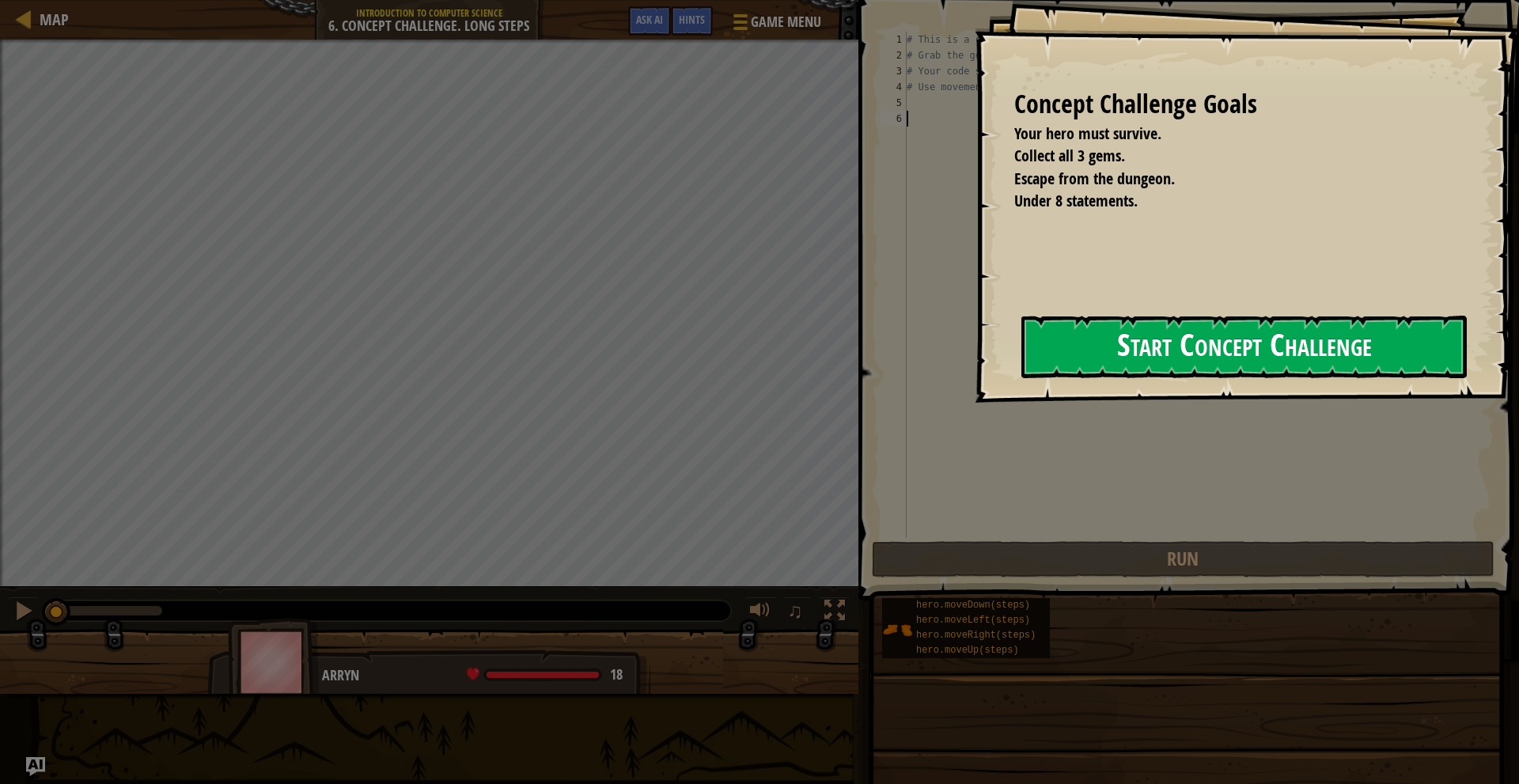
click at [1079, 354] on button "Start Concept Challenge" at bounding box center [1245, 347] width 446 height 63
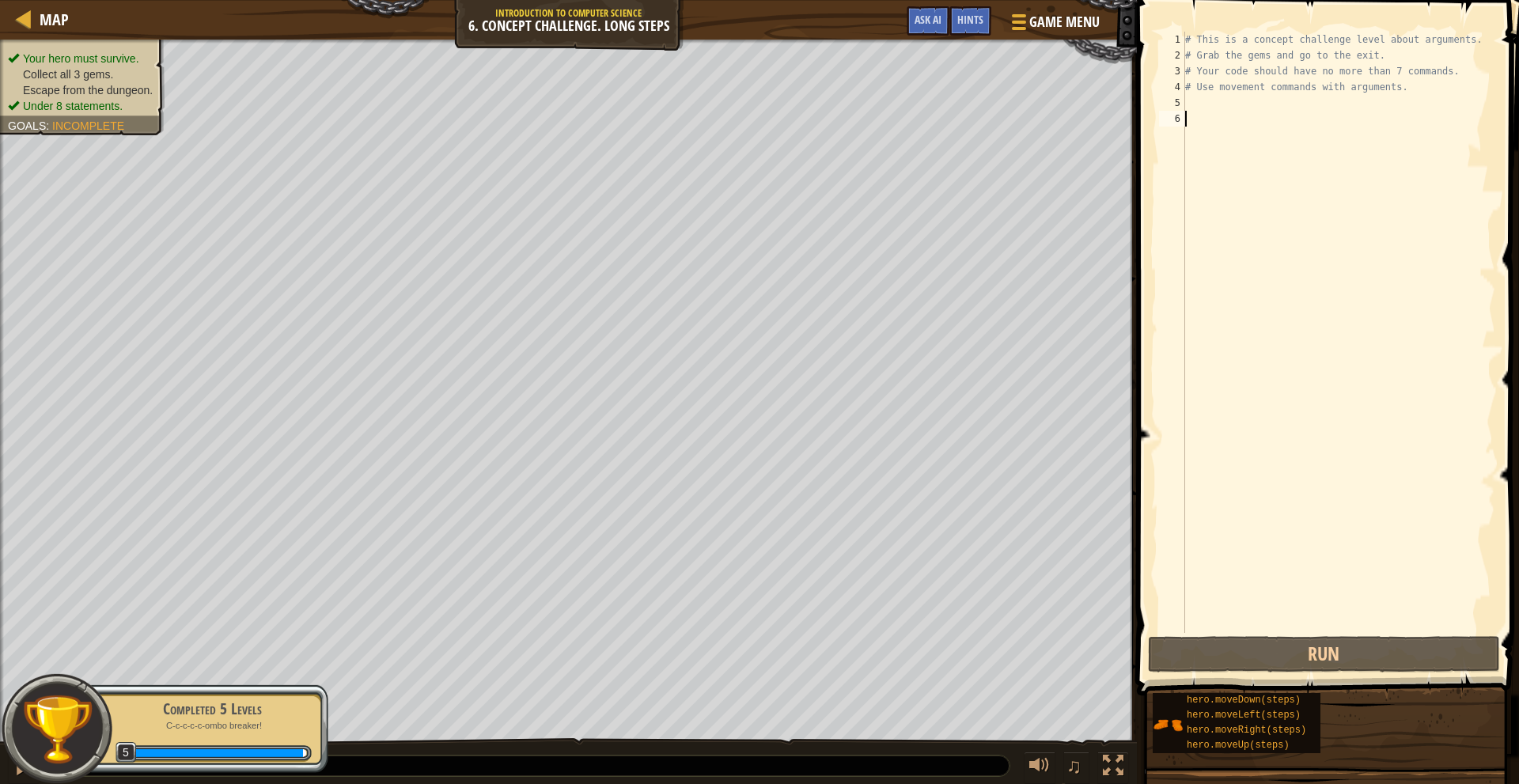
type textarea "h"
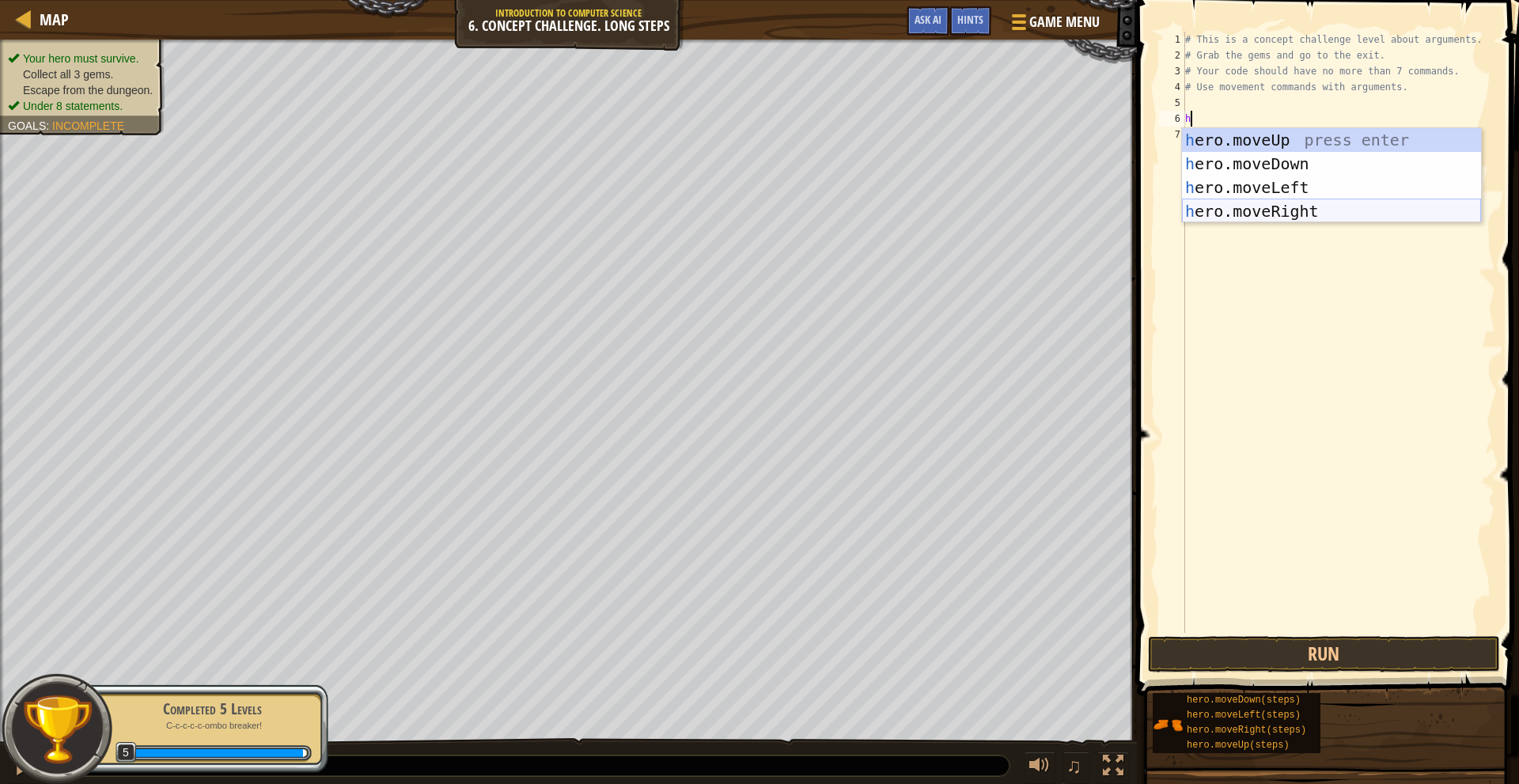
click at [1238, 211] on div "h ero.moveUp press enter h ero.moveDown press enter h ero.moveLeft press enter …" at bounding box center [1331, 199] width 299 height 142
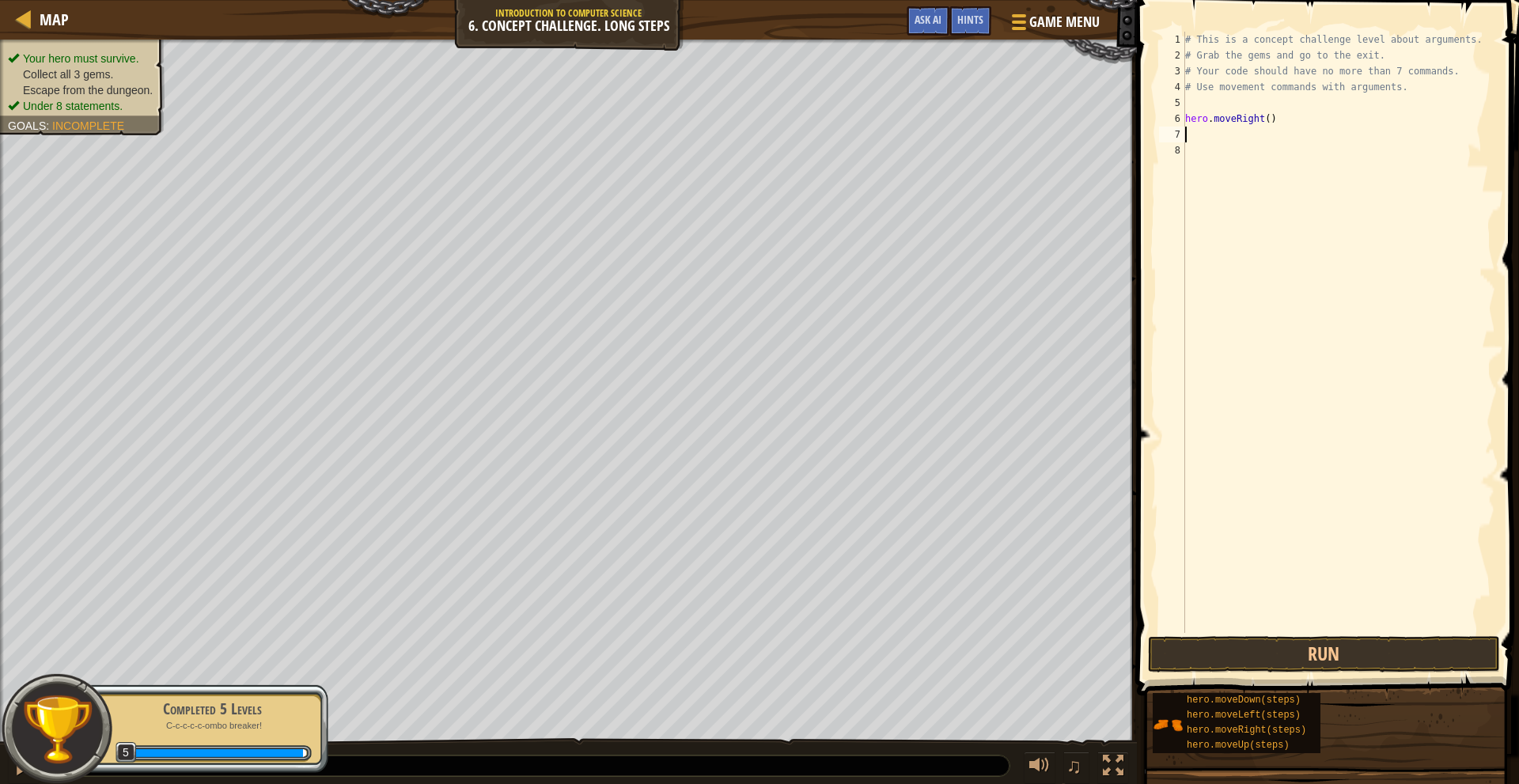
type textarea "h"
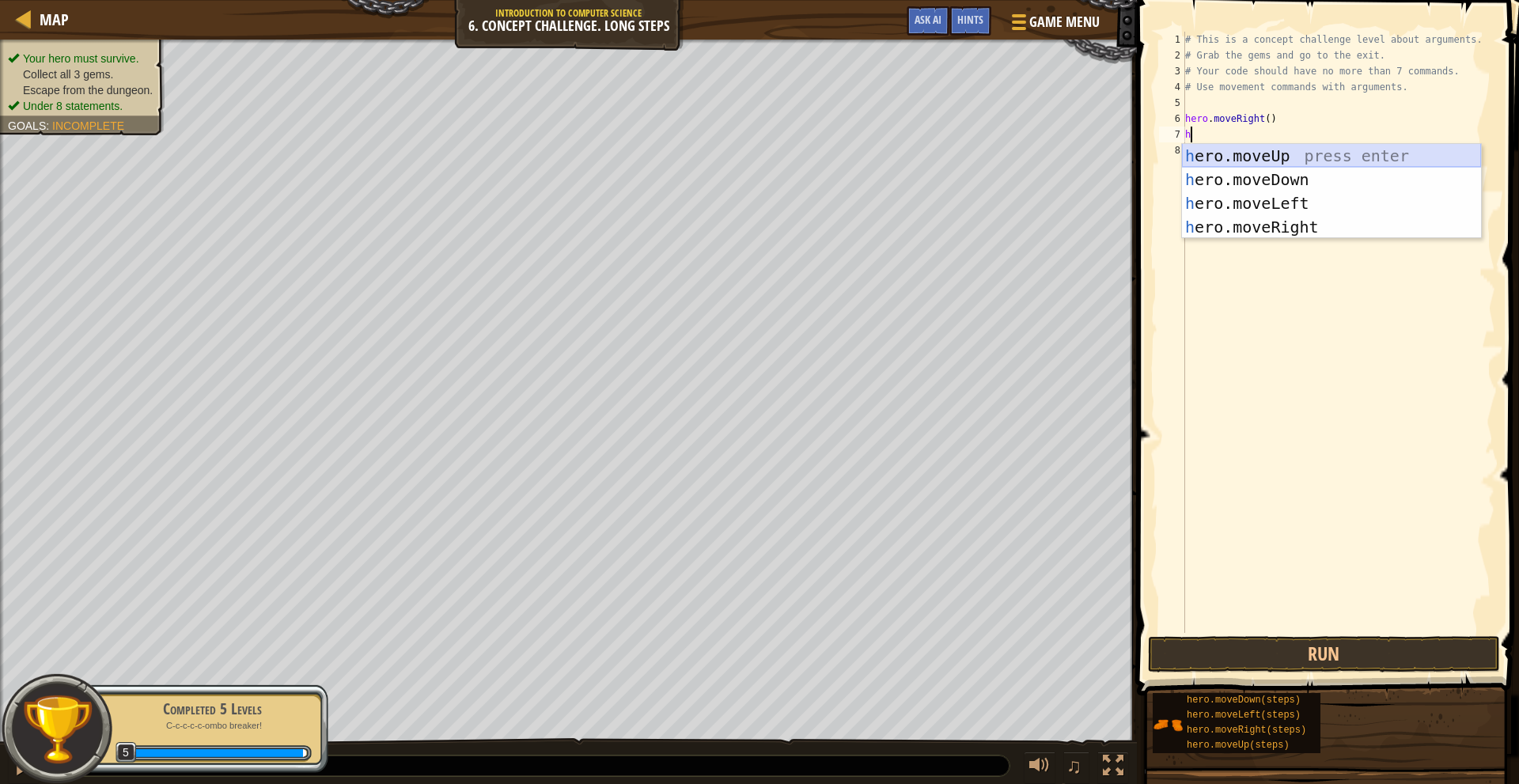
click at [1254, 161] on div "h ero.moveUp press enter h ero.moveDown press enter h ero.moveLeft press enter …" at bounding box center [1331, 215] width 299 height 142
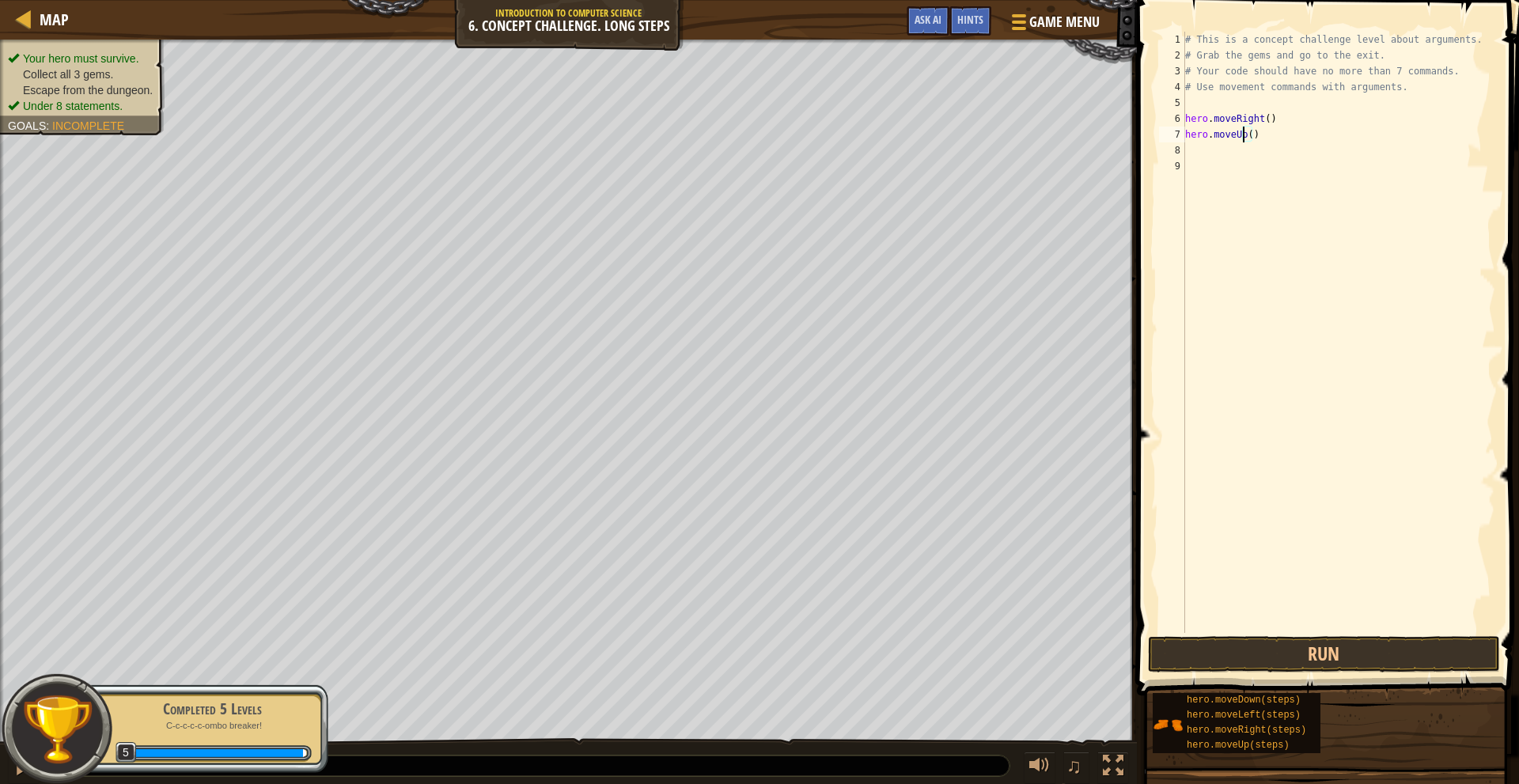
click at [1246, 136] on div "# This is a concept challenge level about arguments. # Grab the gems and go to …" at bounding box center [1338, 348] width 313 height 633
type textarea "hero.moveUp()"
click at [1246, 143] on div "# This is a concept challenge level about arguments. # Grab the gems and go to …" at bounding box center [1338, 348] width 313 height 633
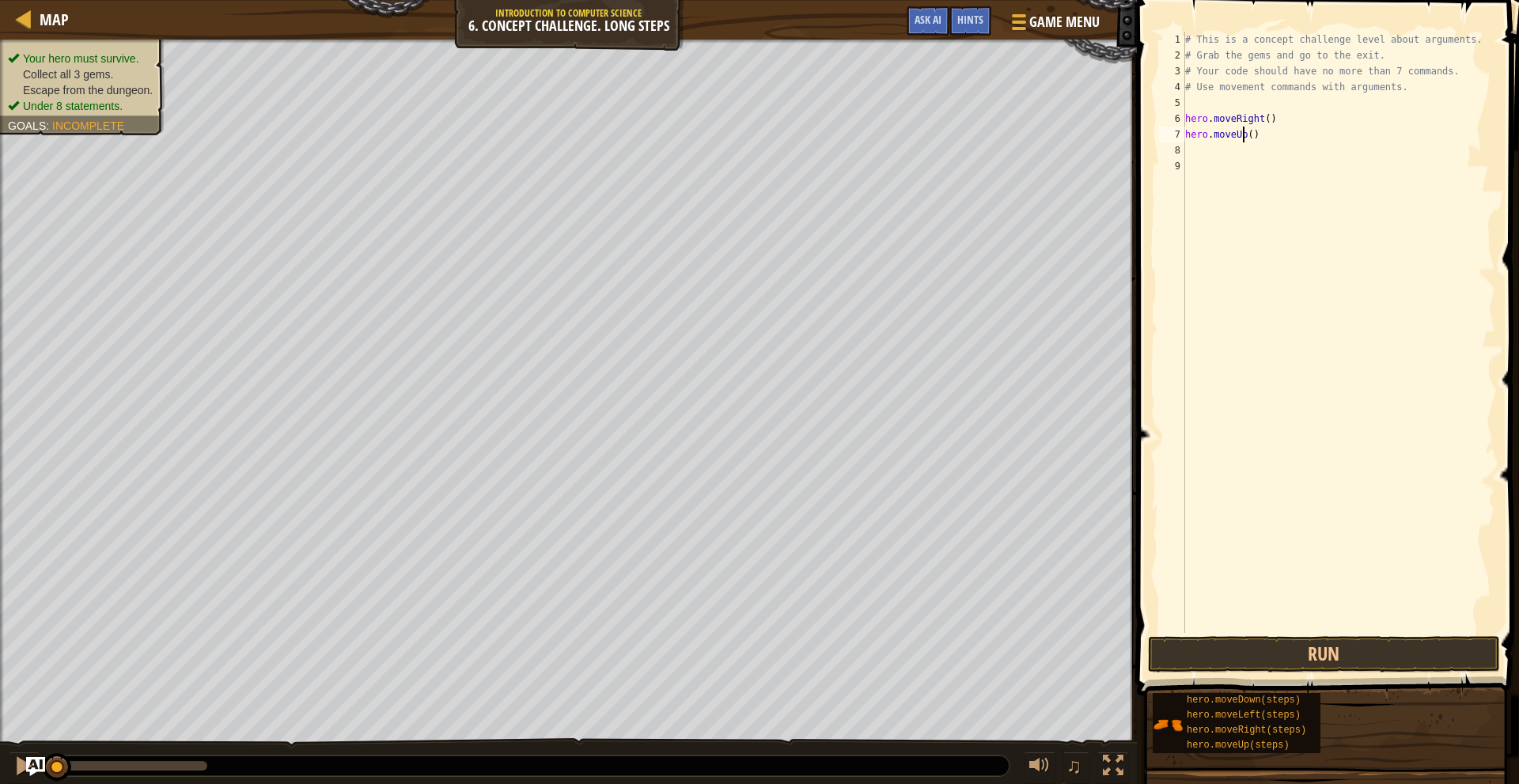
click at [1246, 136] on div "# This is a concept challenge level about arguments. # Grab the gems and go to …" at bounding box center [1338, 348] width 313 height 633
click at [1246, 134] on div "# This is a concept challenge level about arguments. # Grab the gems and go to …" at bounding box center [1338, 348] width 313 height 633
click at [1246, 136] on div "# This is a concept challenge level about arguments. # Grab the gems and go to …" at bounding box center [1338, 348] width 313 height 633
type textarea "hero.moveUp(3)"
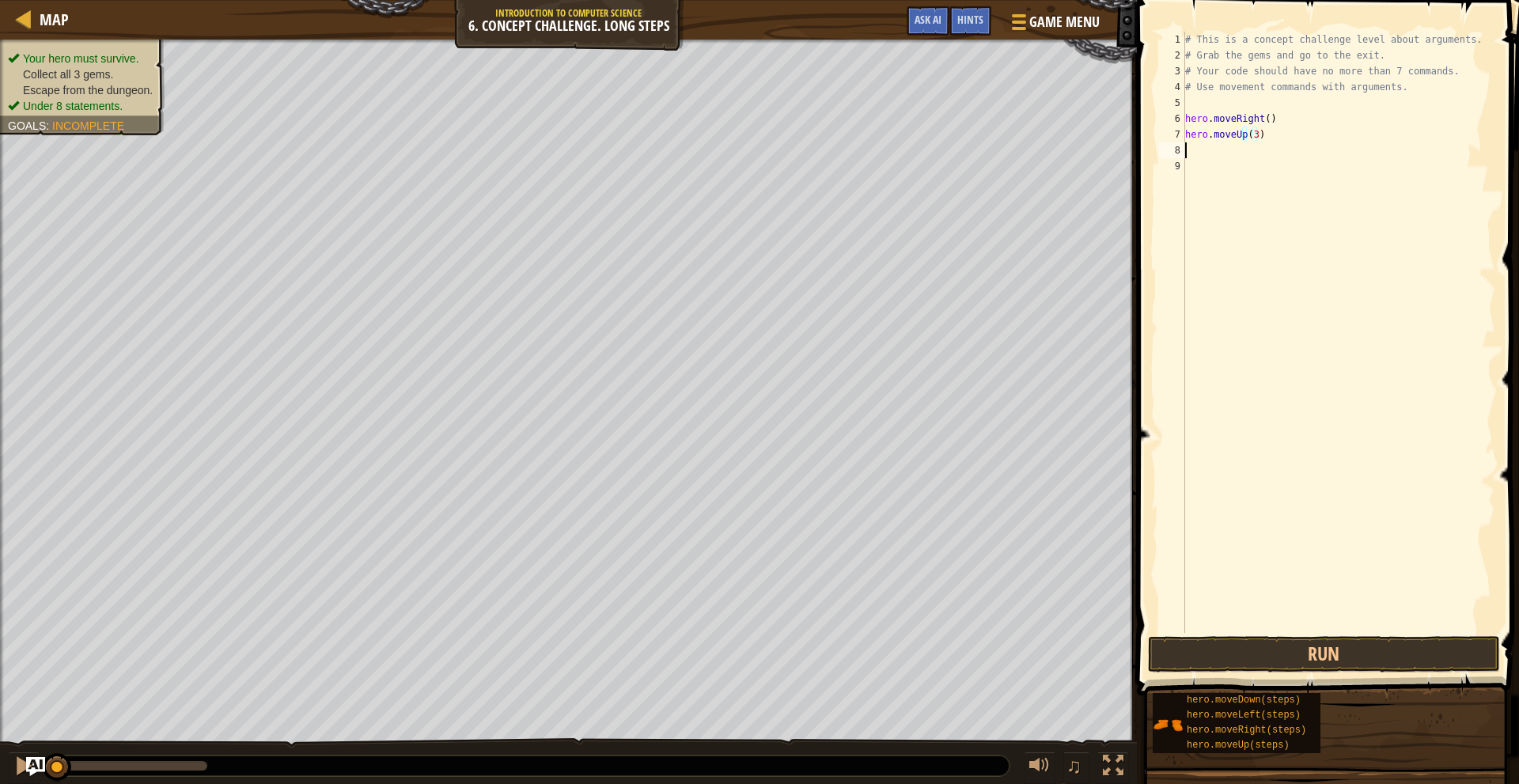
click at [1237, 154] on div "# This is a concept challenge level about arguments. # Grab the gems and go to …" at bounding box center [1338, 348] width 313 height 633
type textarea "h"
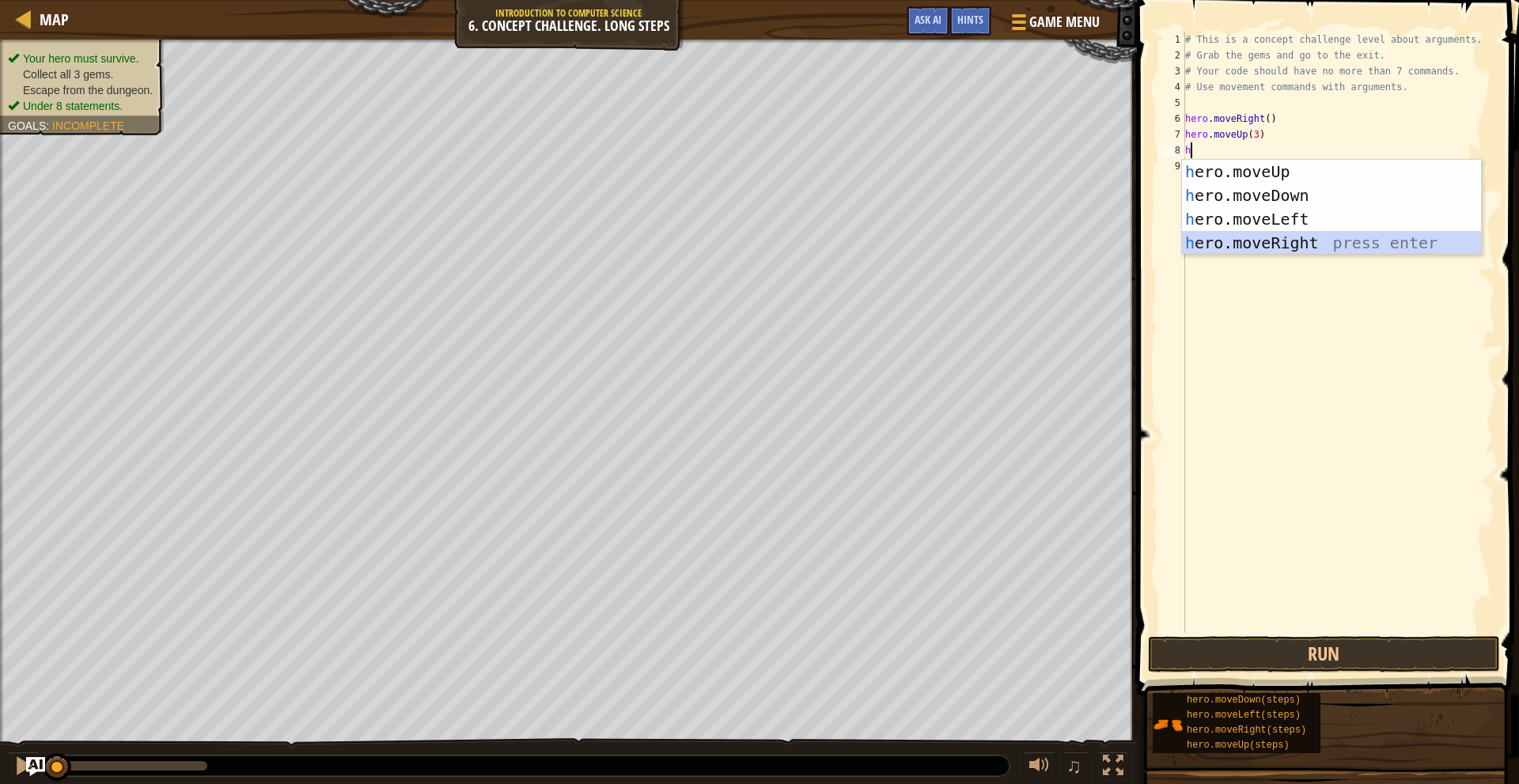
click at [1272, 239] on div "h ero.moveUp press enter h ero.moveDown press enter h ero.moveLeft press enter …" at bounding box center [1331, 231] width 299 height 142
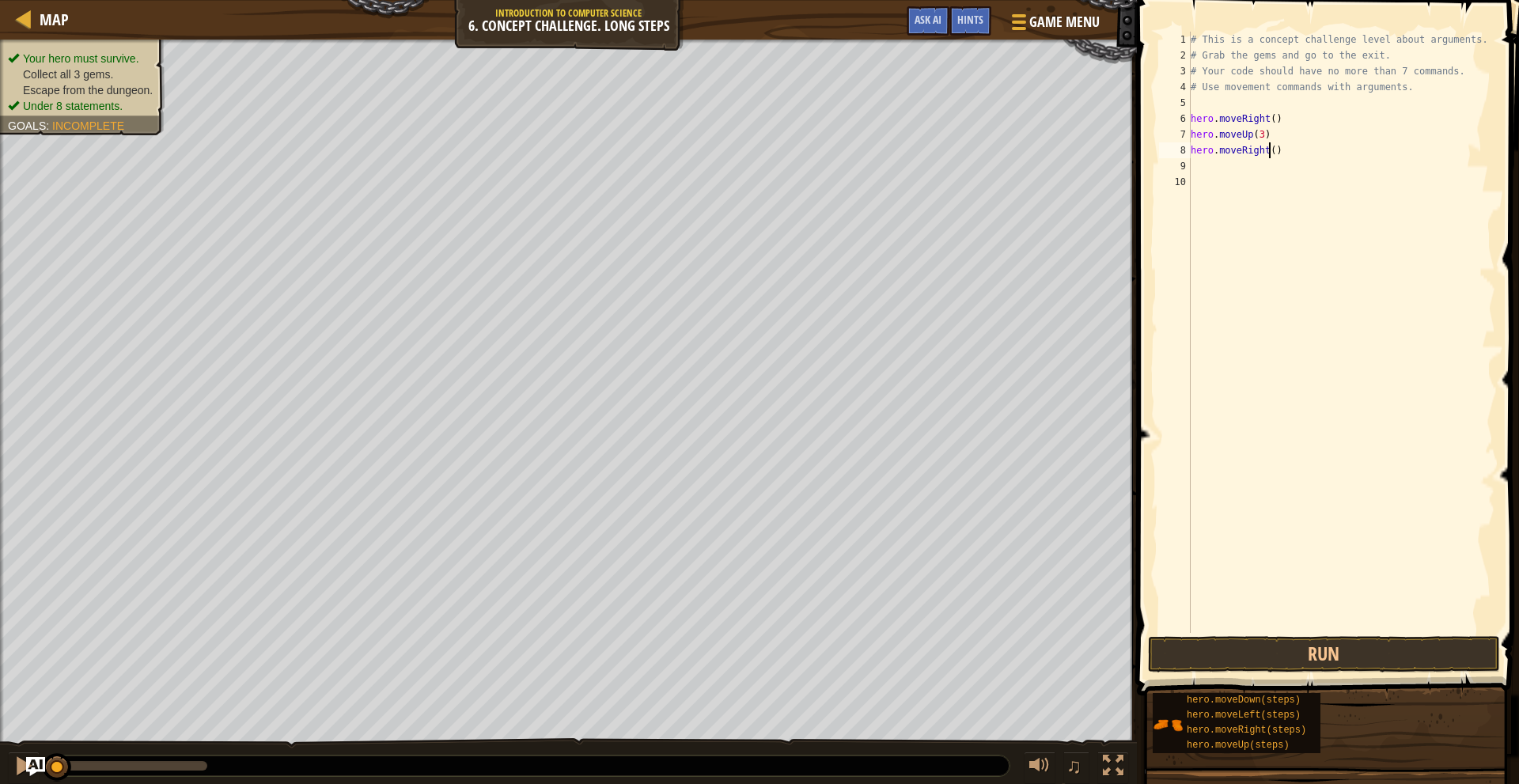
drag, startPoint x: 1271, startPoint y: 146, endPoint x: 1269, endPoint y: 157, distance: 11.2
click at [1271, 150] on div "# This is a concept challenge level about arguments. # Grab the gems and go to …" at bounding box center [1342, 348] width 309 height 633
type textarea "hero.moveRight(3)"
click at [1250, 165] on div "# This is a concept challenge level about arguments. # Grab the gems and go to …" at bounding box center [1342, 348] width 309 height 633
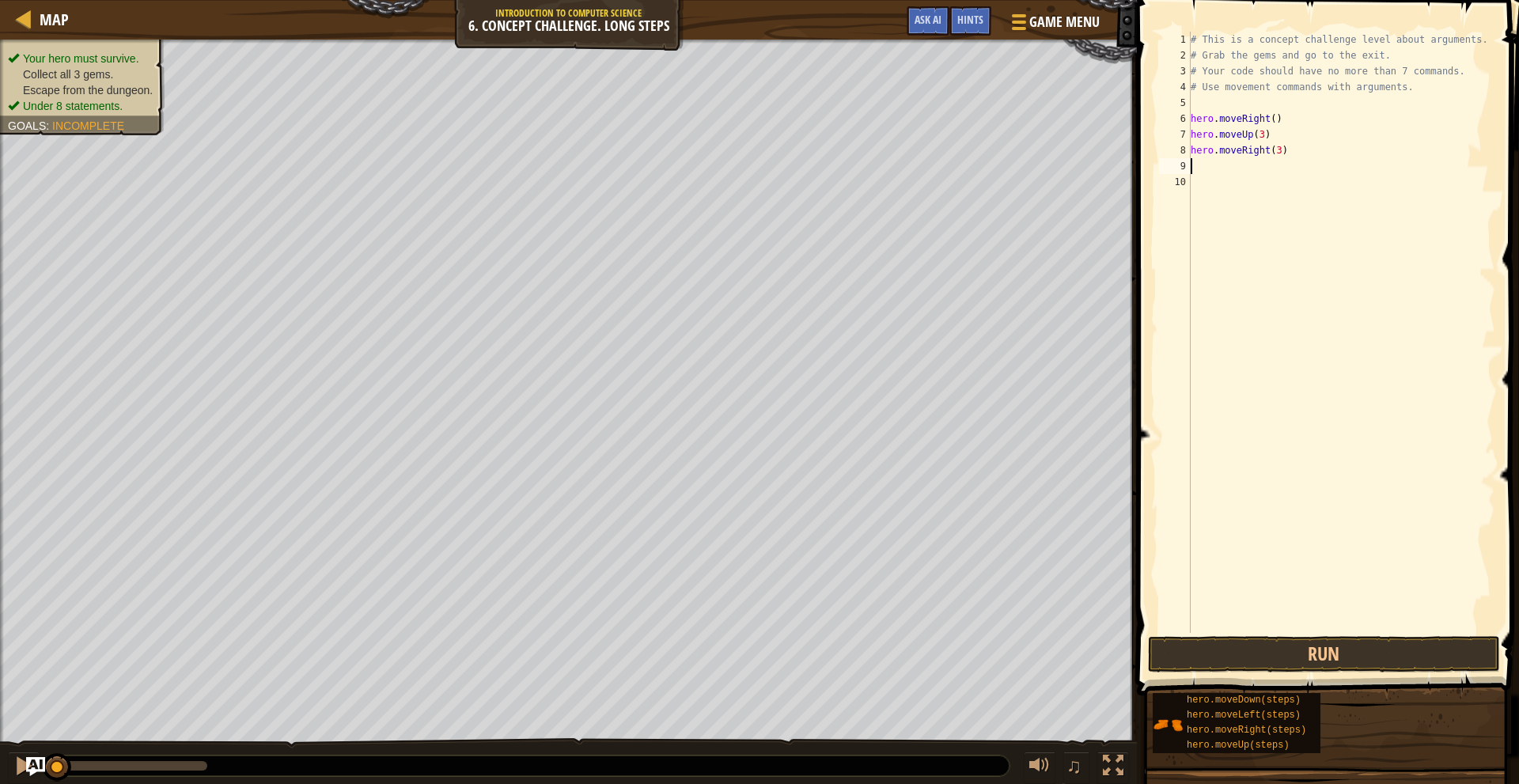
scroll to position [7, 0]
click at [1276, 155] on div "# This is a concept challenge level about arguments. # Grab the gems and go to …" at bounding box center [1342, 348] width 309 height 633
click at [1282, 157] on div "# This is a concept challenge level about arguments. # Grab the gems and go to …" at bounding box center [1342, 348] width 309 height 633
type textarea "h"
click at [1269, 122] on div "# This is a concept challenge level about arguments. # Grab the gems and go to …" at bounding box center [1342, 348] width 309 height 633
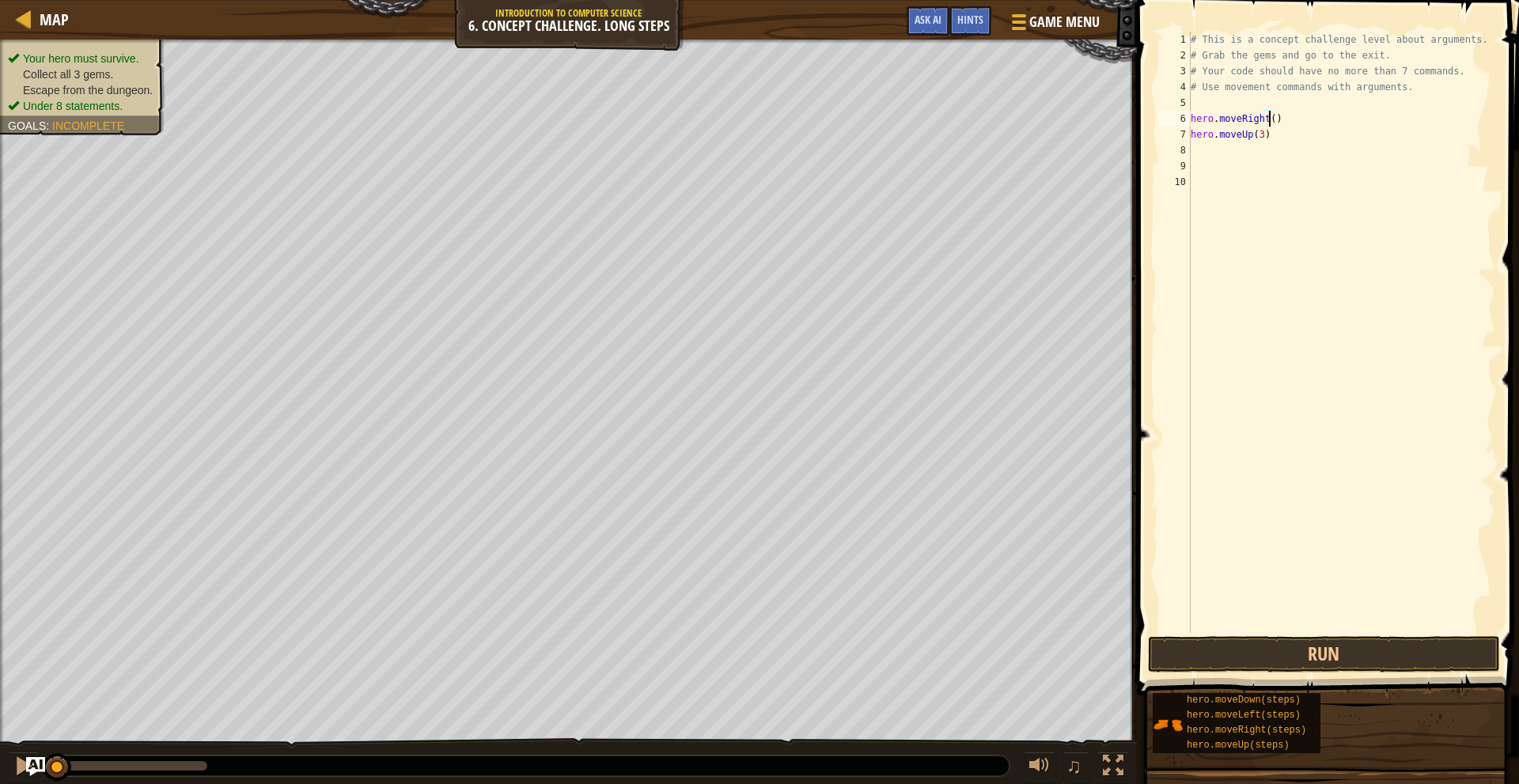
type textarea "hero.moveRight(3)"
click at [1206, 161] on div "# This is a concept challenge level about arguments. # Grab the gems and go to …" at bounding box center [1342, 348] width 309 height 633
drag, startPoint x: 1206, startPoint y: 154, endPoint x: 1204, endPoint y: 161, distance: 8.3
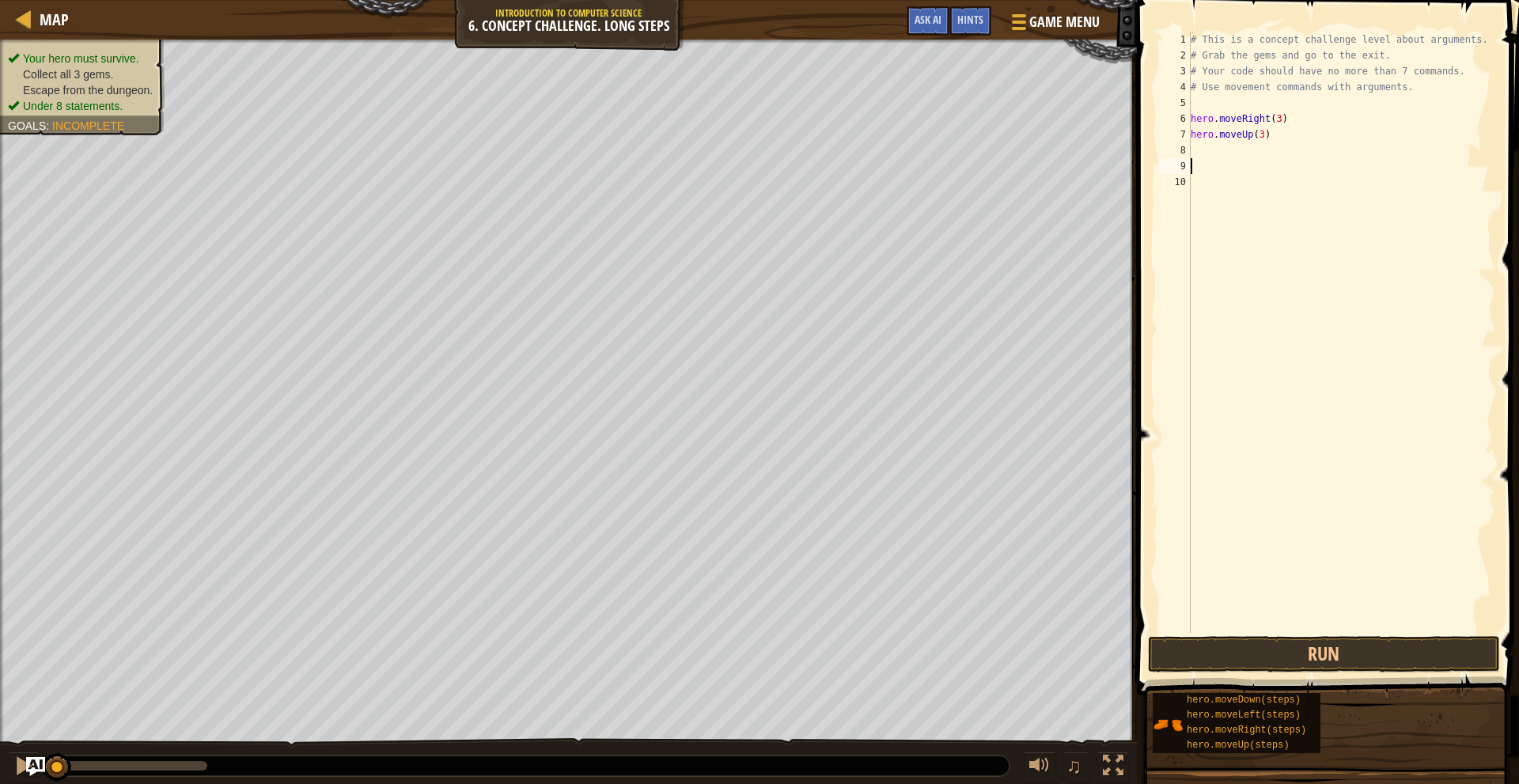
click at [1206, 154] on div "# This is a concept challenge level about arguments. # Grab the gems and go to …" at bounding box center [1342, 348] width 309 height 633
type textarea "d"
click at [1280, 172] on div "hero.[PERSON_NAME] own press enter" at bounding box center [1337, 195] width 299 height 71
click at [1263, 154] on div "# This is a concept challenge level about arguments. # Grab the gems and go to …" at bounding box center [1342, 348] width 309 height 633
type textarea "hero.moveDown(2)"
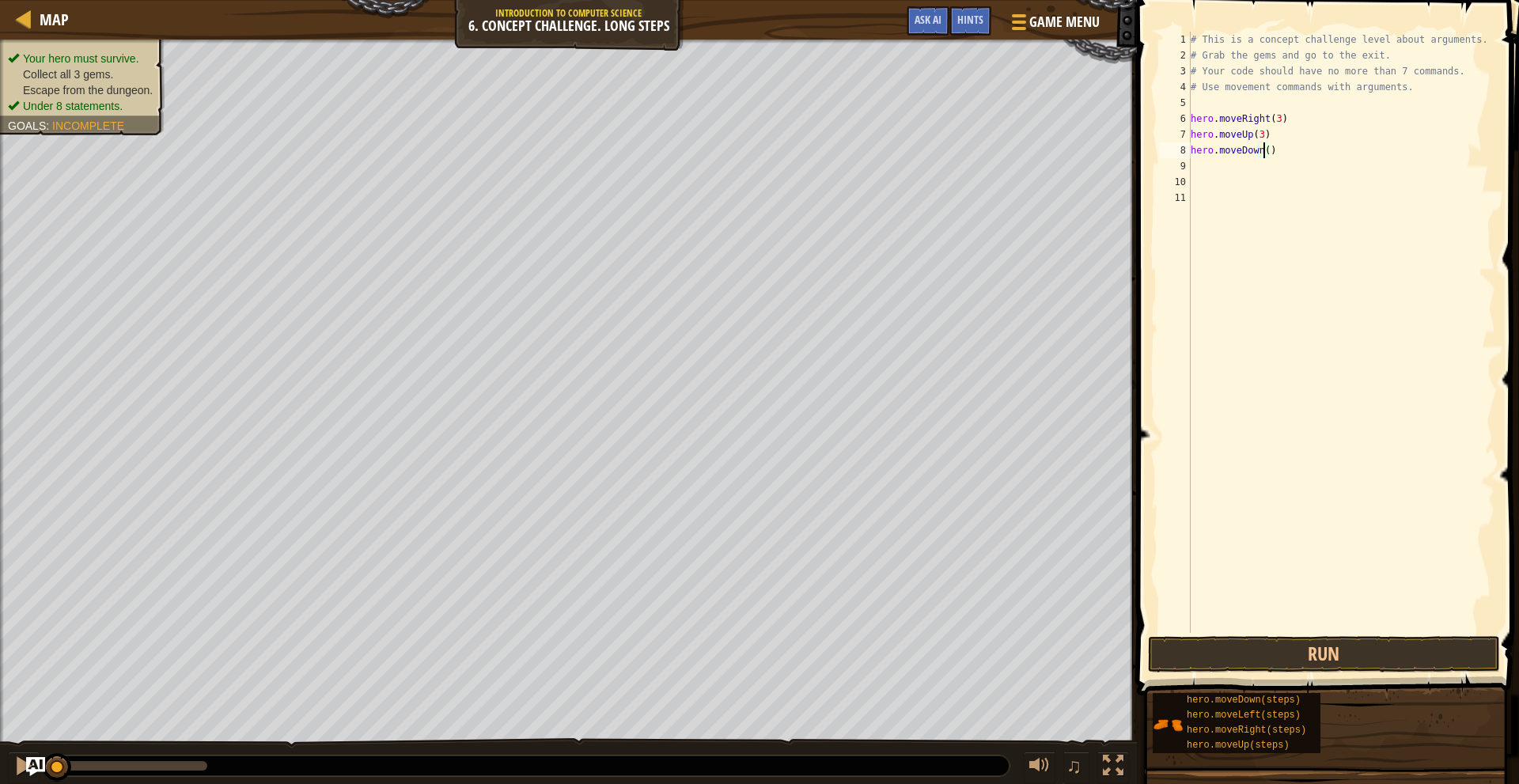
scroll to position [7, 6]
click at [1285, 179] on div "# This is a concept challenge level about arguments. # Grab the gems and go to …" at bounding box center [1342, 348] width 309 height 633
click at [1292, 169] on div "# This is a concept challenge level about arguments. # Grab the gems and go to …" at bounding box center [1342, 348] width 309 height 633
click at [1371, 660] on button "Run" at bounding box center [1324, 654] width 352 height 36
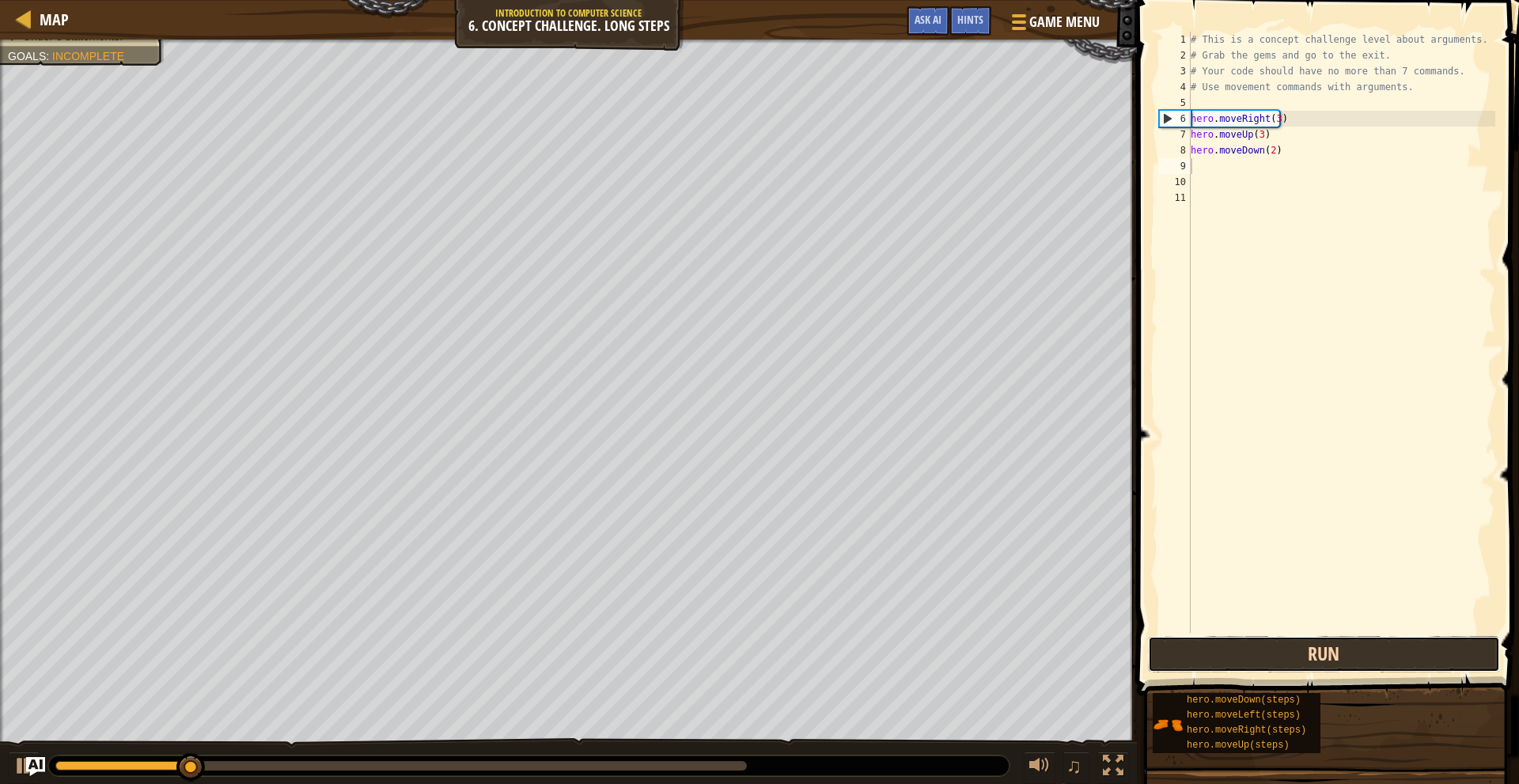
click at [1363, 652] on button "Run" at bounding box center [1324, 654] width 352 height 36
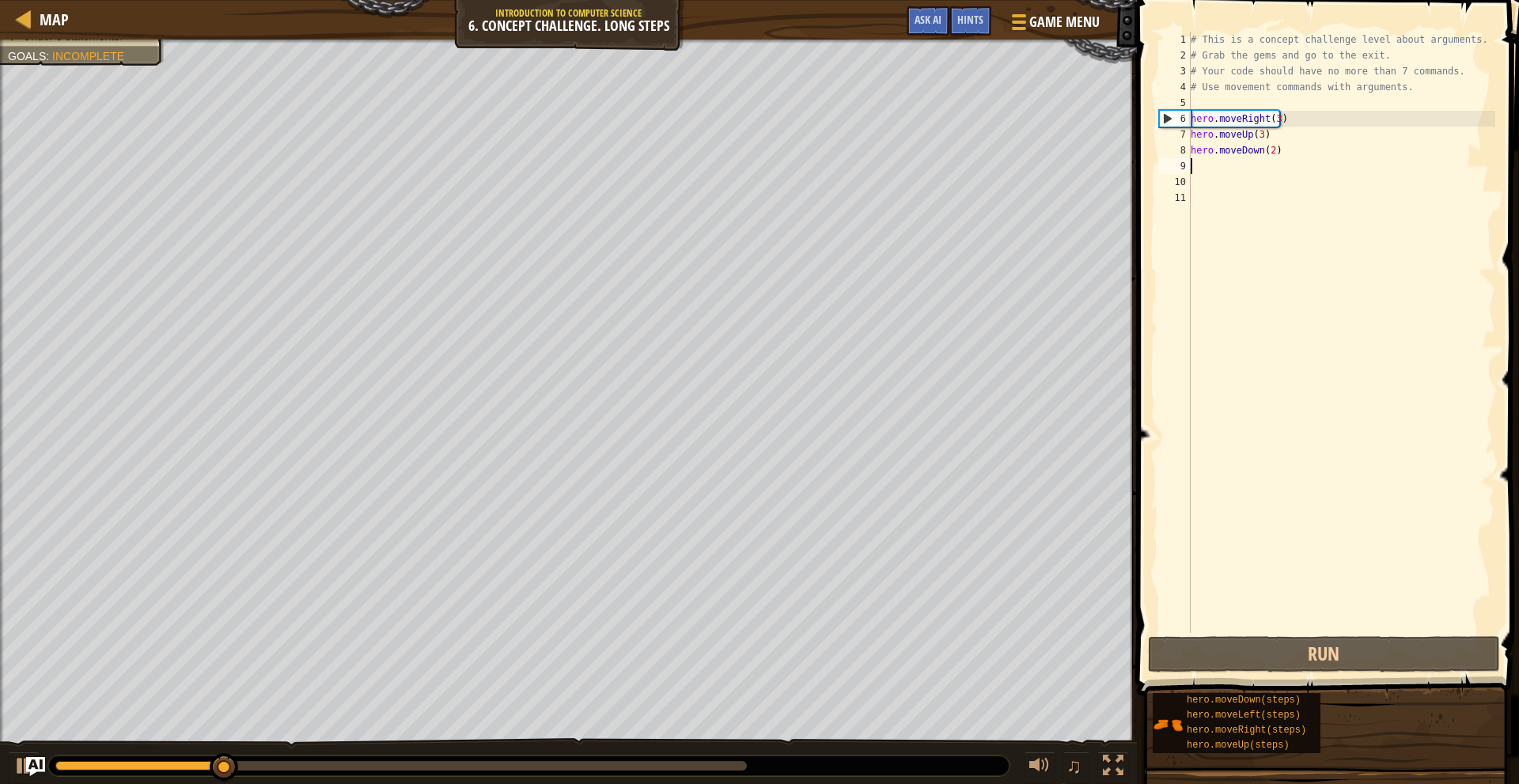
click at [1276, 123] on div "# This is a concept challenge level about arguments. # Grab the gems and go to …" at bounding box center [1342, 348] width 309 height 633
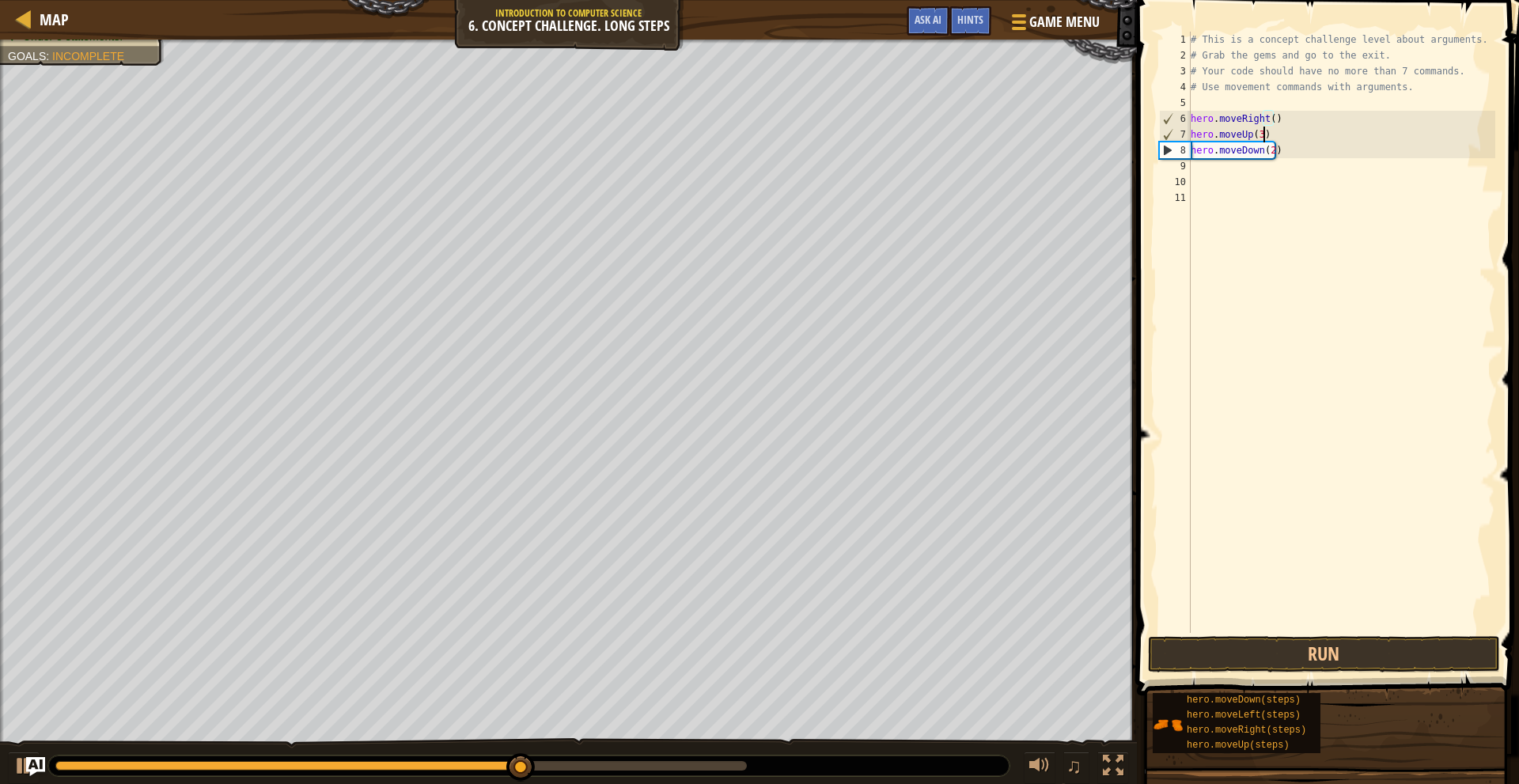
click at [1297, 131] on div "# This is a concept challenge level about arguments. # Grab the gems and go to …" at bounding box center [1342, 348] width 309 height 633
type textarea "hero.moveUp(3)"
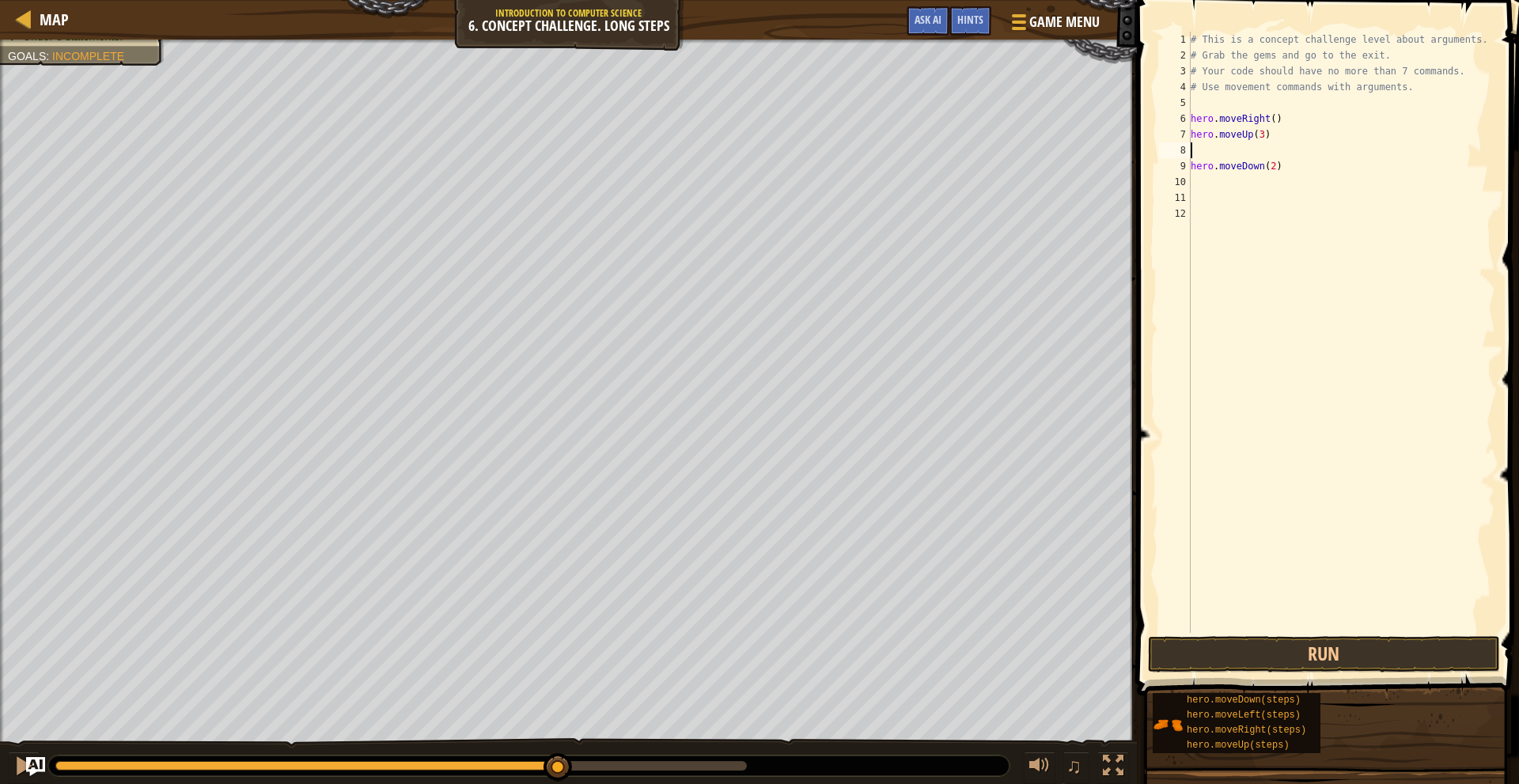
click at [1268, 150] on div "# This is a concept challenge level about arguments. # Grab the gems and go to …" at bounding box center [1342, 348] width 309 height 633
type textarea "h"
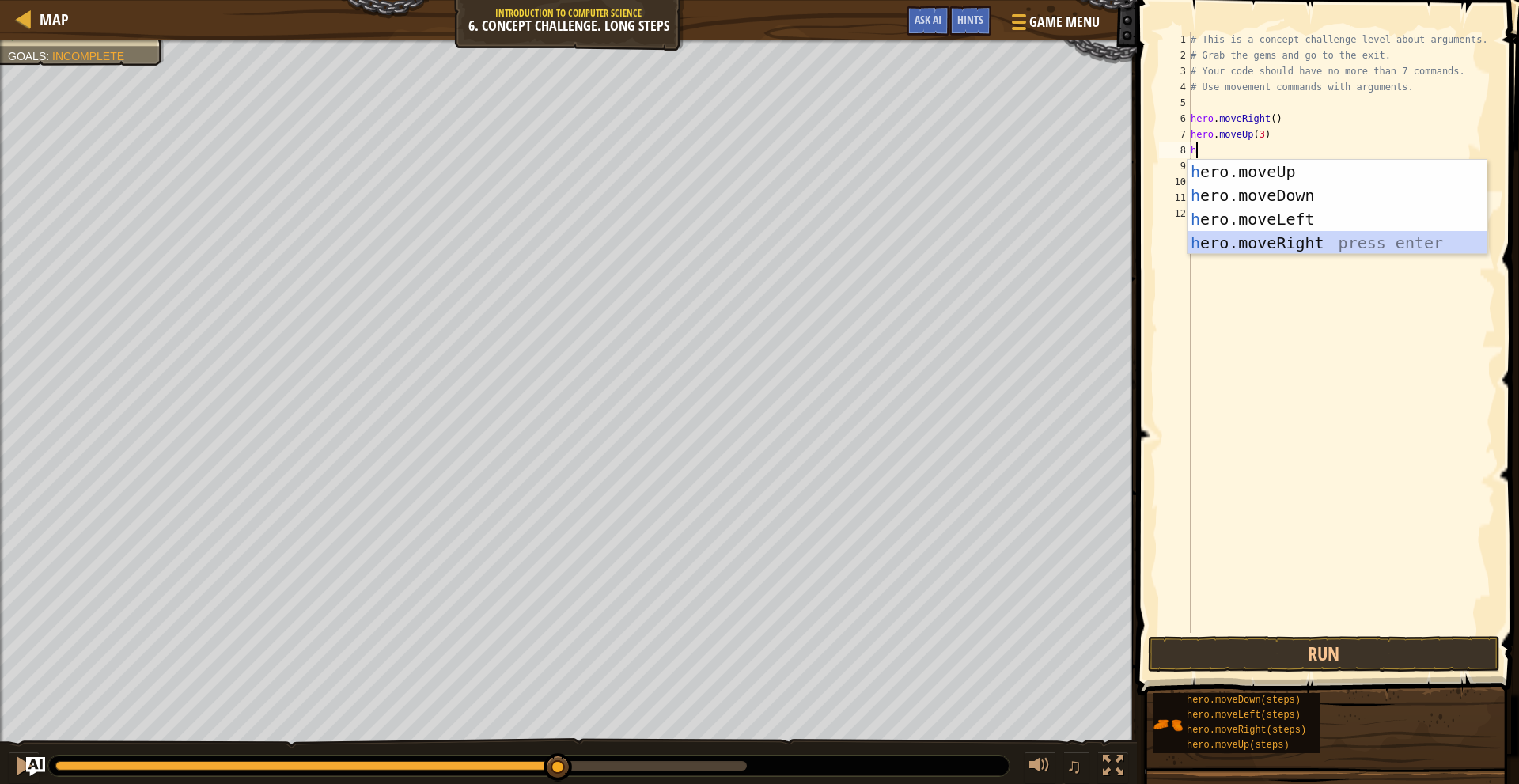
click at [1297, 246] on div "h ero.moveUp press enter h ero.moveDown press enter h ero.moveLeft press enter …" at bounding box center [1337, 231] width 299 height 142
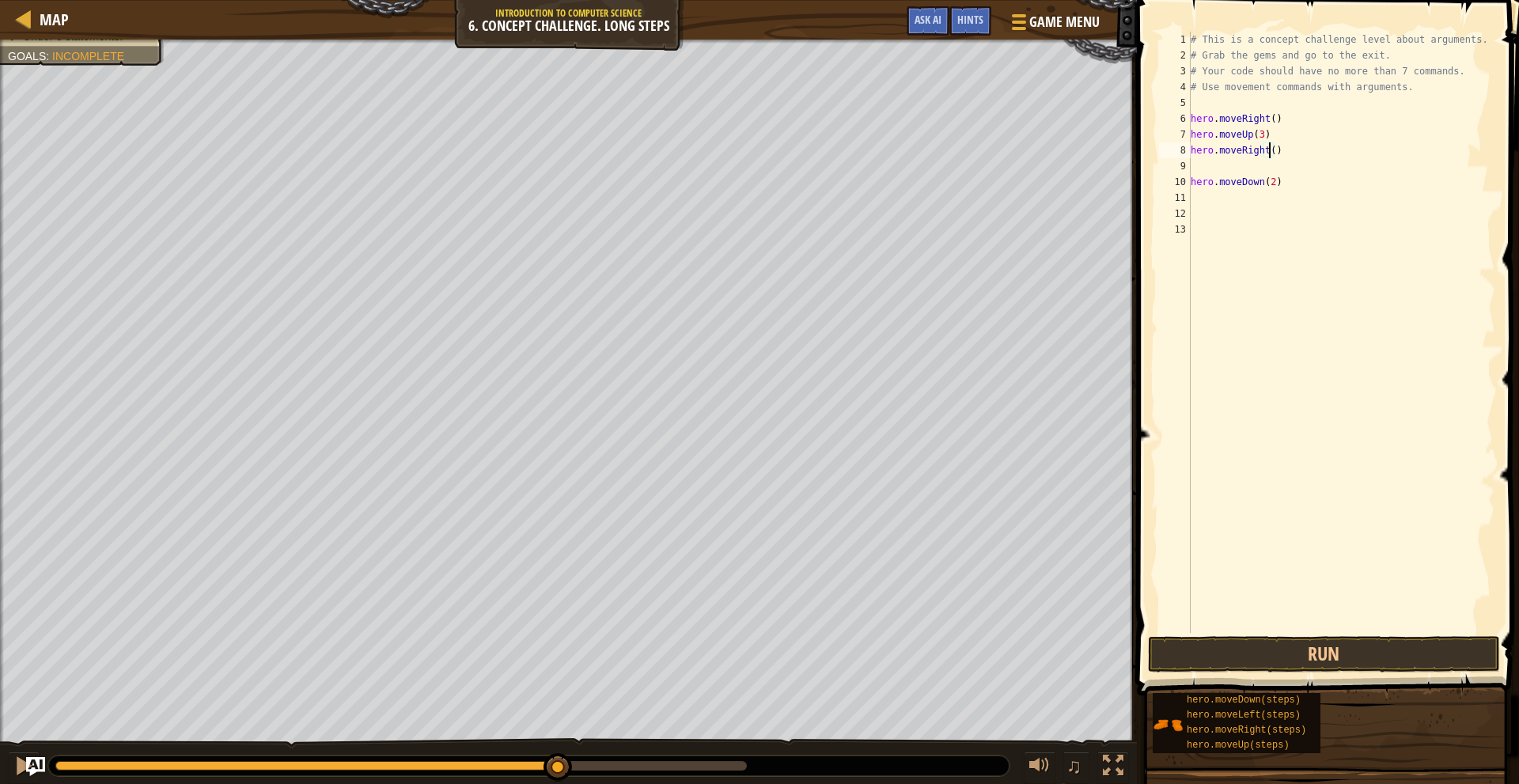
click at [1270, 154] on div "# This is a concept challenge level about arguments. # Grab the gems and go to …" at bounding box center [1342, 348] width 309 height 633
click at [1269, 158] on div "# This is a concept challenge level about arguments. # Grab the gems and go to …" at bounding box center [1342, 348] width 309 height 633
type textarea "hero.moveRight(2)"
click at [1267, 168] on div "# This is a concept challenge level about arguments. # Grab the gems and go to …" at bounding box center [1342, 348] width 309 height 633
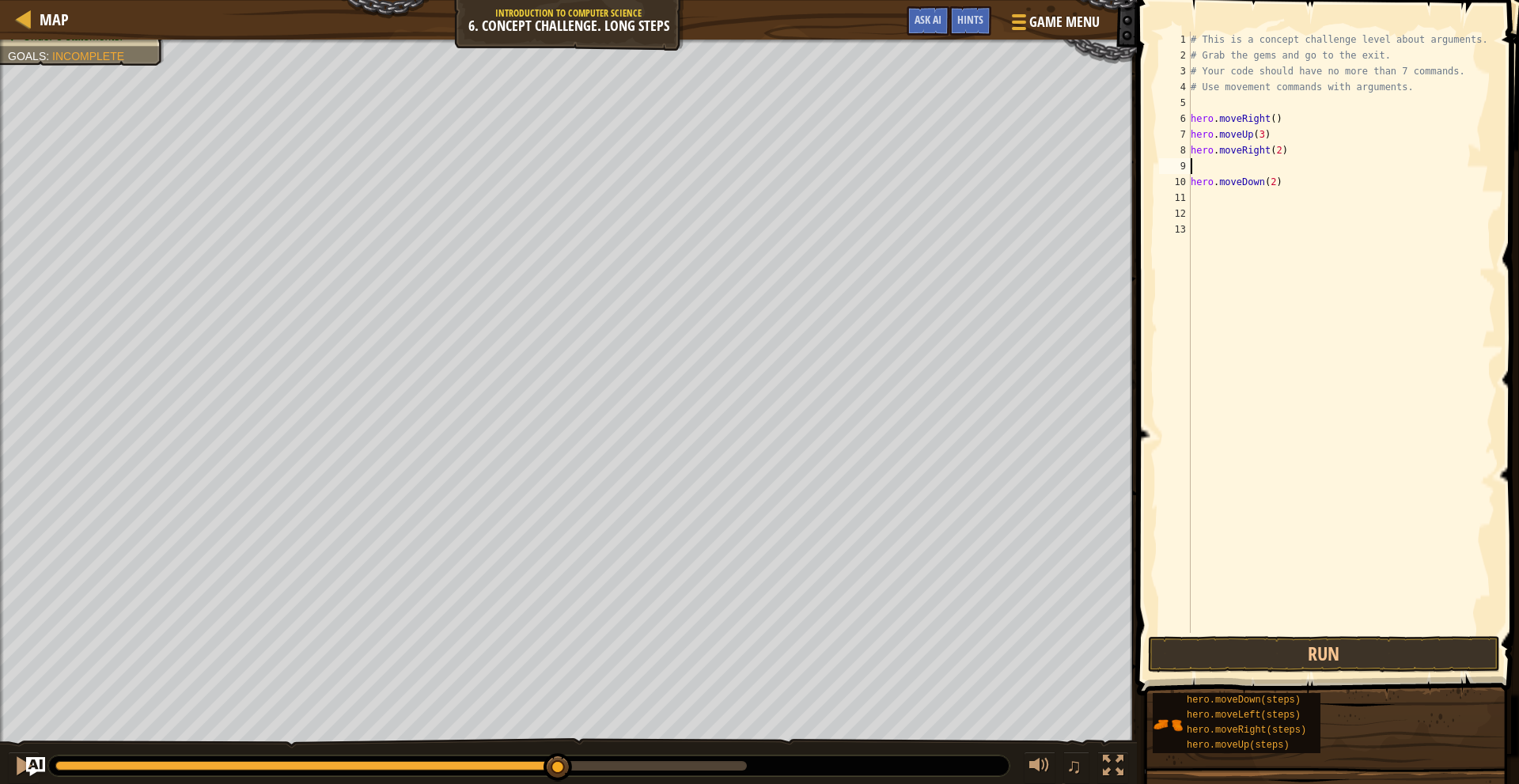
scroll to position [7, 0]
click at [1261, 201] on div "# This is a concept challenge level about arguments. # Grab the gems and go to …" at bounding box center [1342, 348] width 309 height 633
type textarea "h"
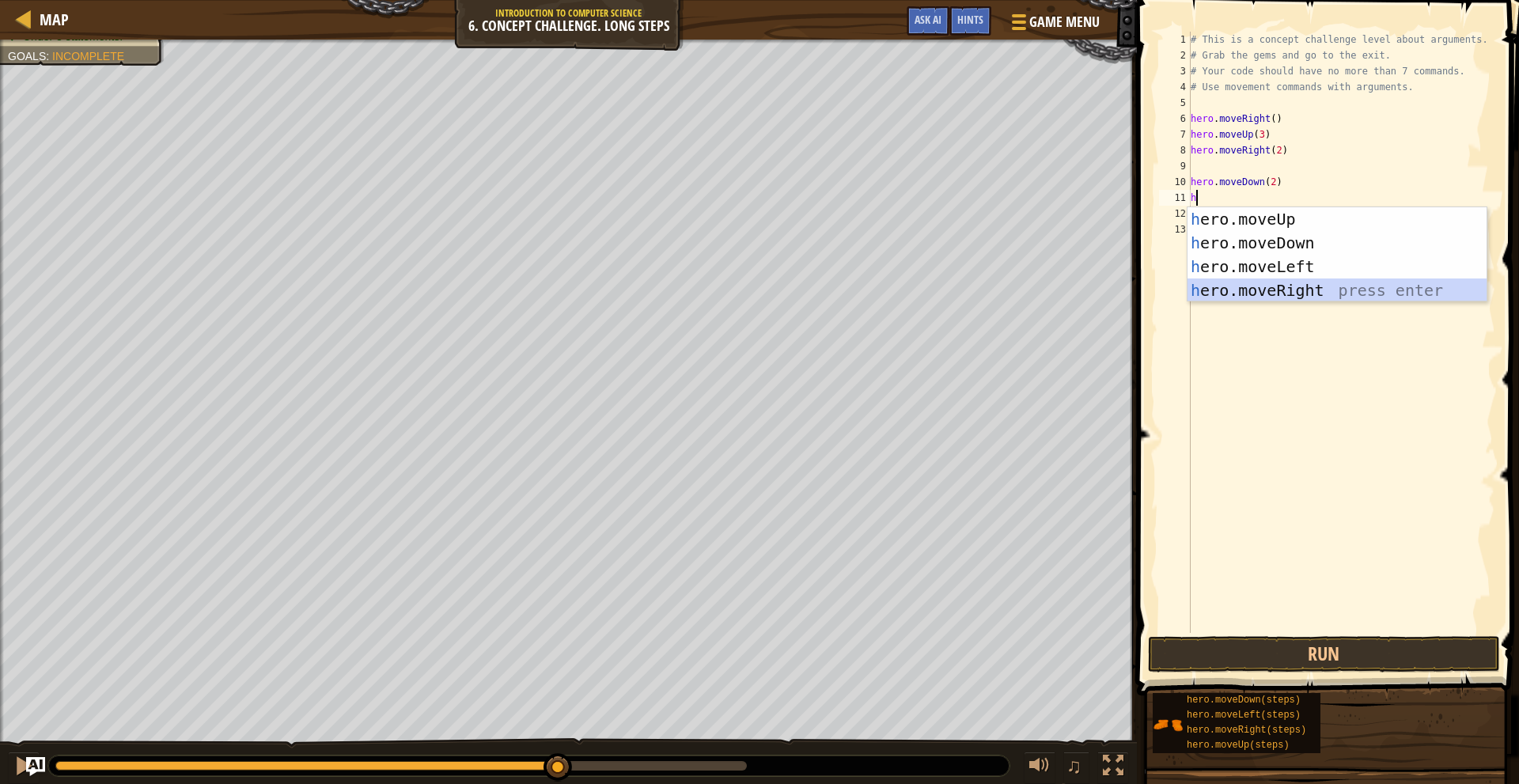
click at [1282, 283] on div "h ero.moveUp press enter h ero.moveDown press enter h ero.moveLeft press enter …" at bounding box center [1337, 278] width 299 height 142
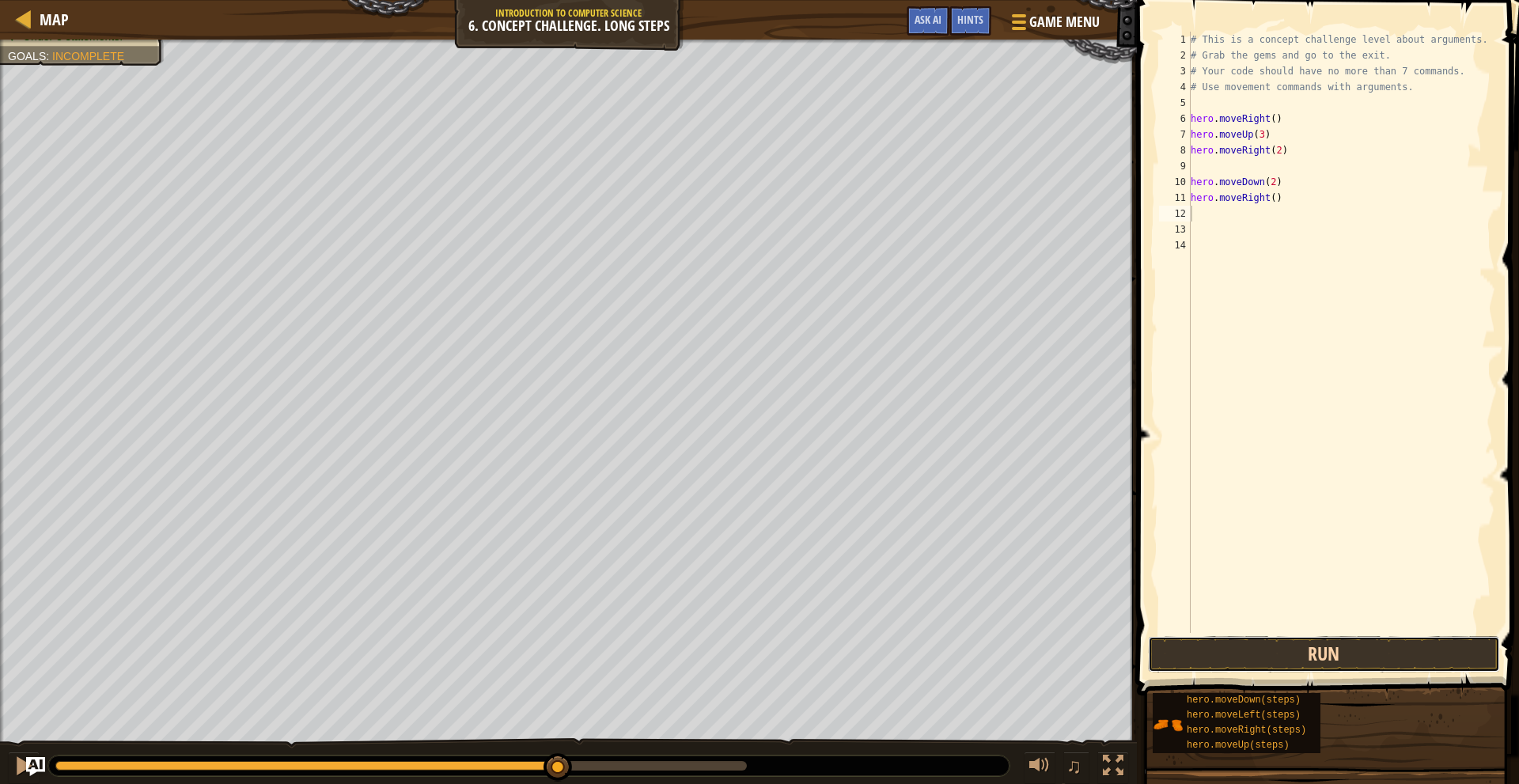
click at [1349, 644] on button "Run" at bounding box center [1324, 654] width 352 height 36
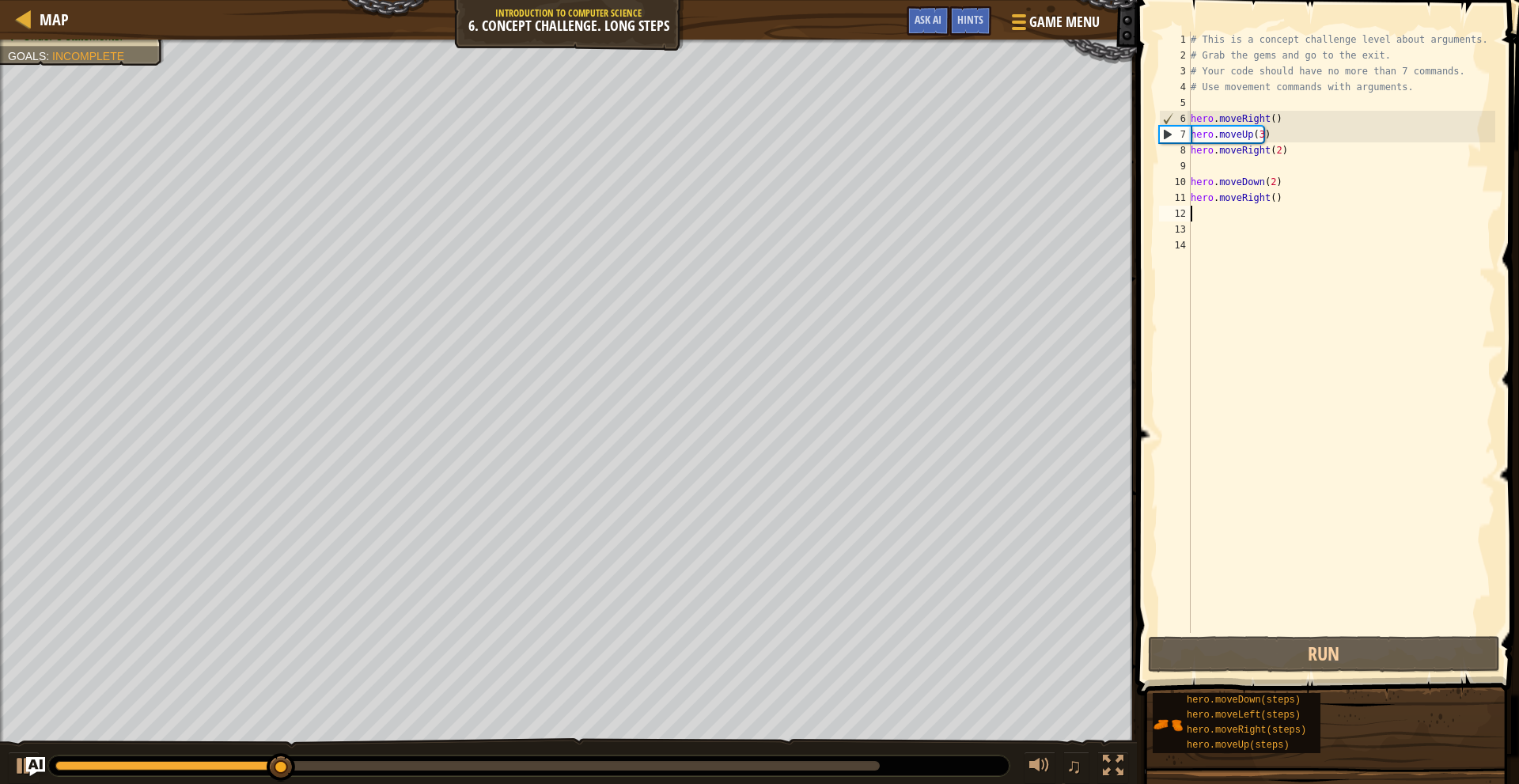
click at [1270, 201] on div "# This is a concept challenge level about arguments. # Grab the gems and go to …" at bounding box center [1342, 348] width 309 height 633
click at [1260, 205] on div "# This is a concept challenge level about arguments. # Grab the gems and go to …" at bounding box center [1342, 348] width 309 height 633
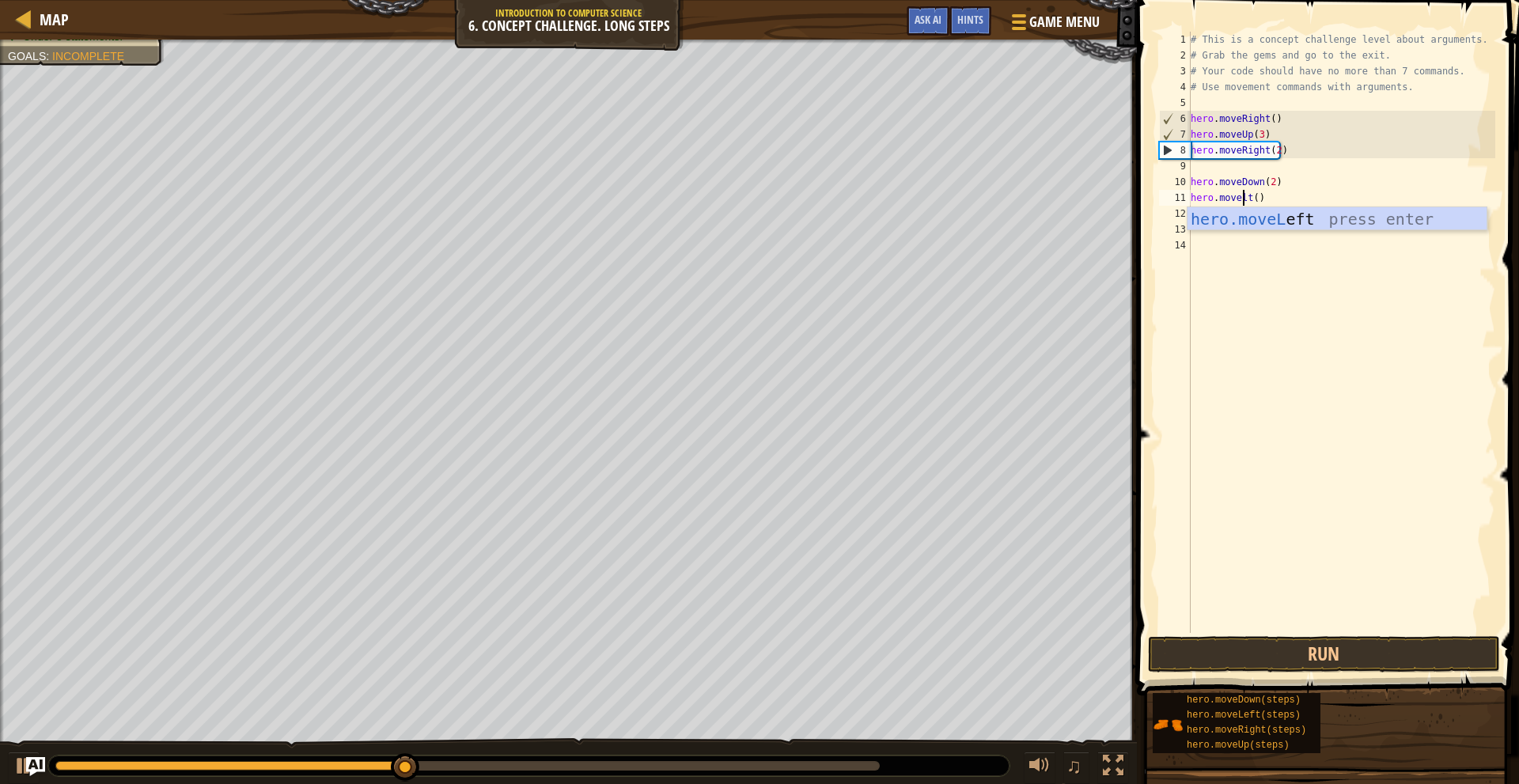
scroll to position [7, 5]
click at [1264, 218] on div "hero.moveL eft press enter" at bounding box center [1337, 242] width 299 height 71
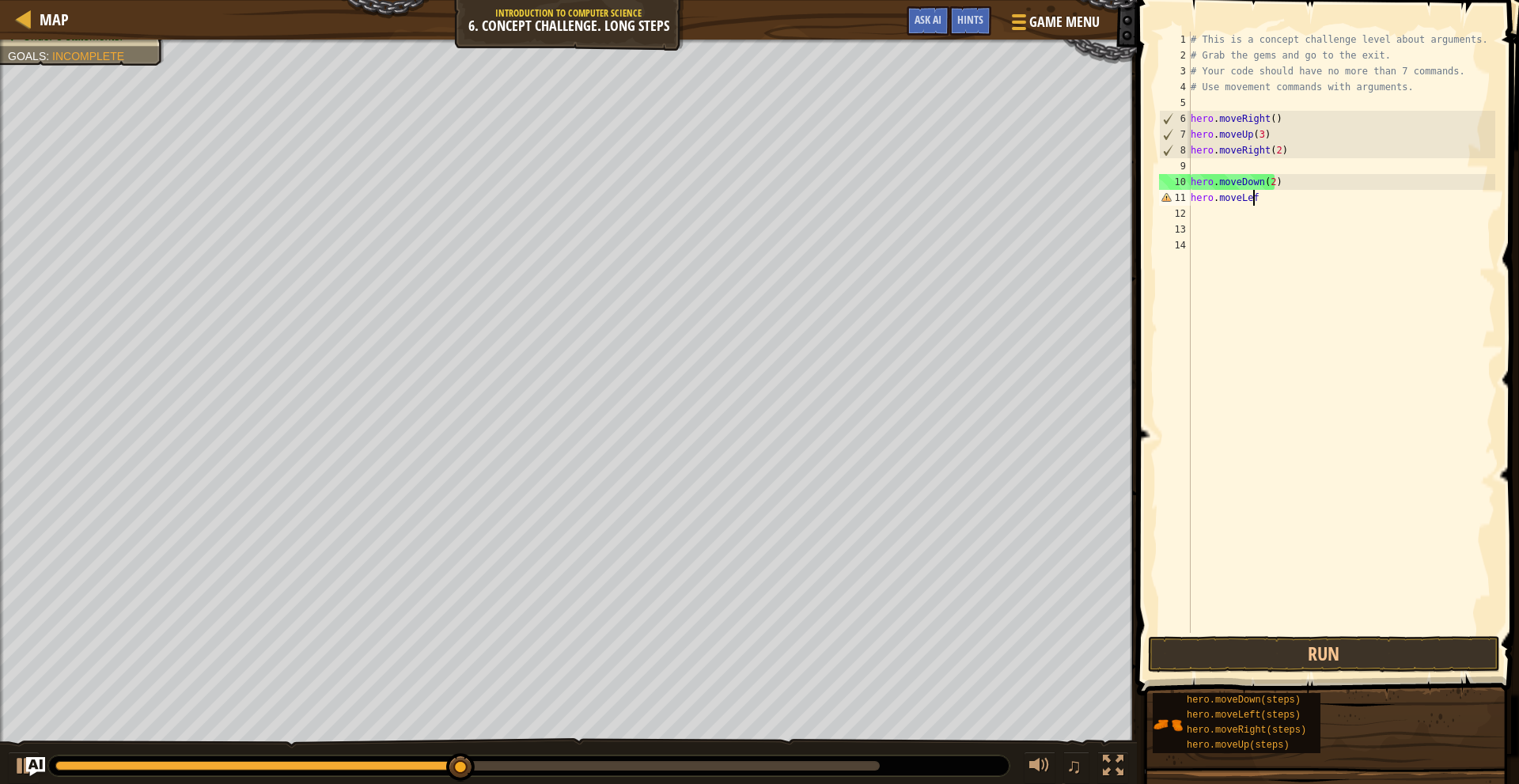
click at [1272, 204] on div "# This is a concept challenge level about arguments. # Grab the gems and go to …" at bounding box center [1342, 348] width 309 height 633
click at [1266, 185] on div "# This is a concept challenge level about arguments. # Grab the gems and go to …" at bounding box center [1342, 348] width 309 height 633
click at [1269, 180] on div "# This is a concept challenge level about arguments. # Grab the gems and go to …" at bounding box center [1342, 348] width 309 height 633
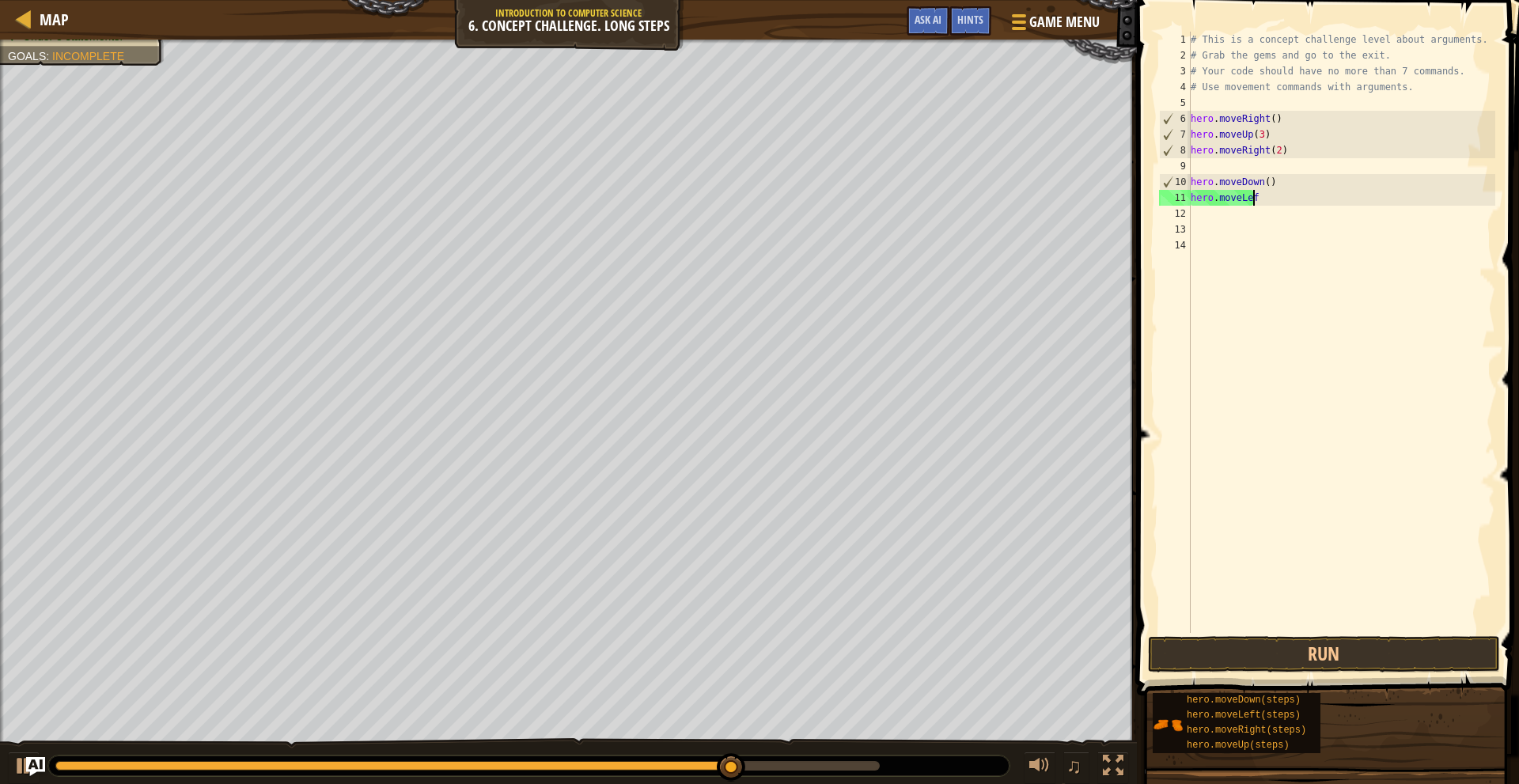
click at [1262, 194] on div "# This is a concept challenge level about arguments. # Grab the gems and go to …" at bounding box center [1342, 348] width 309 height 633
type textarea "hero.moveLeft"
click at [1269, 217] on div "hero.moveLeft press enter" at bounding box center [1337, 242] width 299 height 71
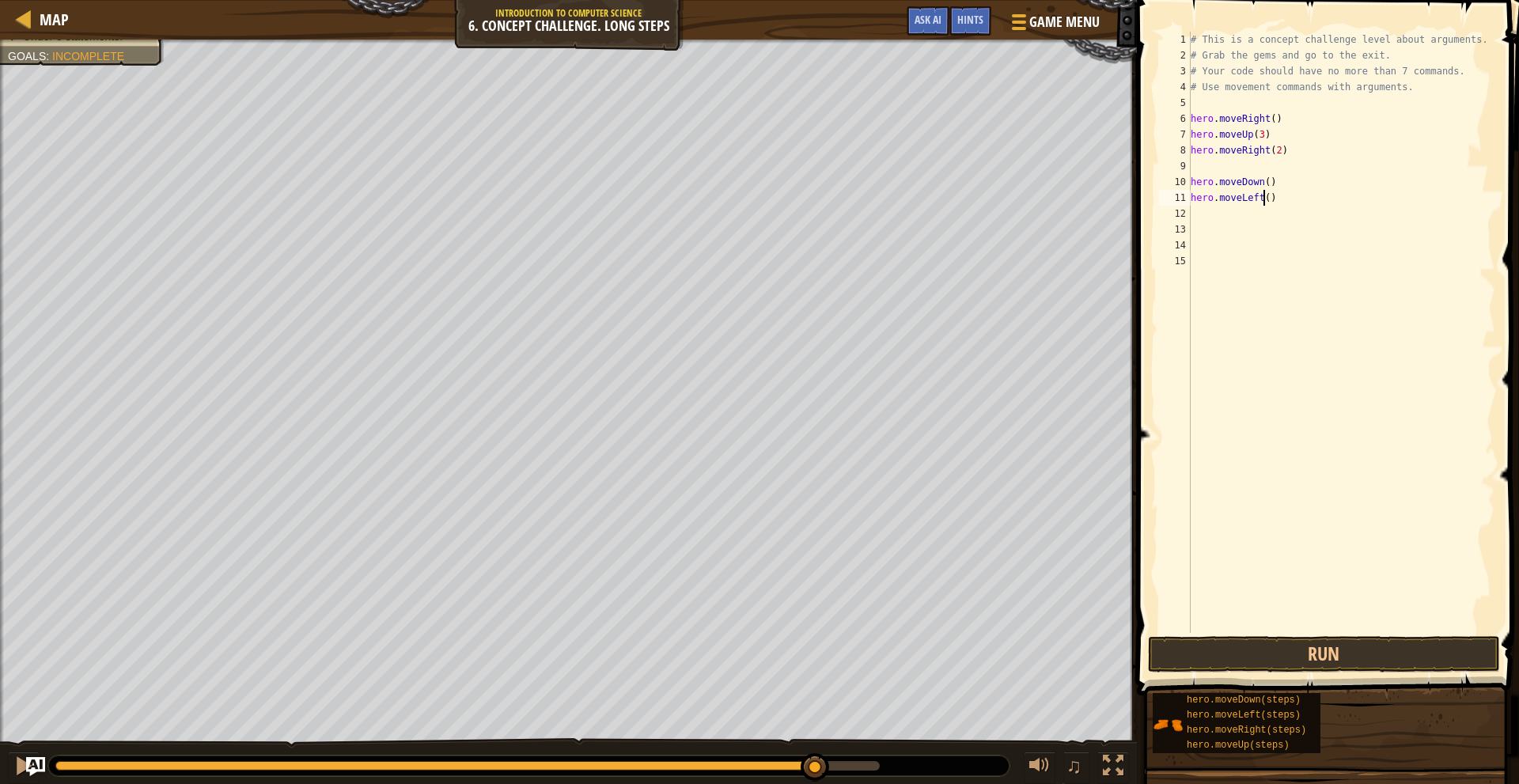
click at [1262, 201] on div "# This is a concept challenge level about arguments. # Grab the gems and go to …" at bounding box center [1342, 348] width 309 height 633
type textarea "hero.moveLeft()"
click at [1253, 221] on div "# This is a concept challenge level about arguments. # Grab the gems and go to …" at bounding box center [1342, 348] width 309 height 633
type textarea "h"
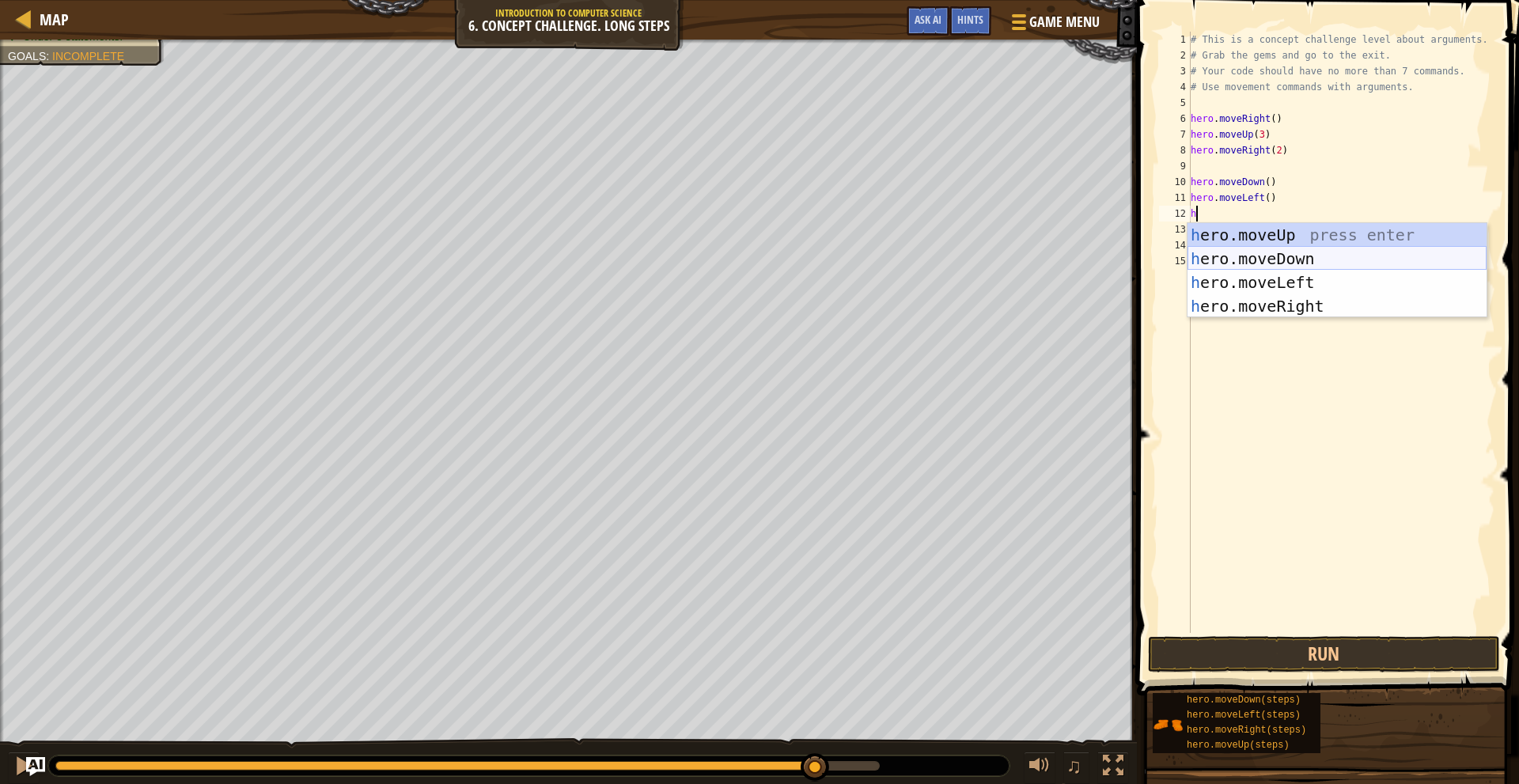
click at [1290, 258] on div "h ero.moveUp press enter h ero.moveDown press enter h ero.moveLeft press enter …" at bounding box center [1337, 294] width 299 height 142
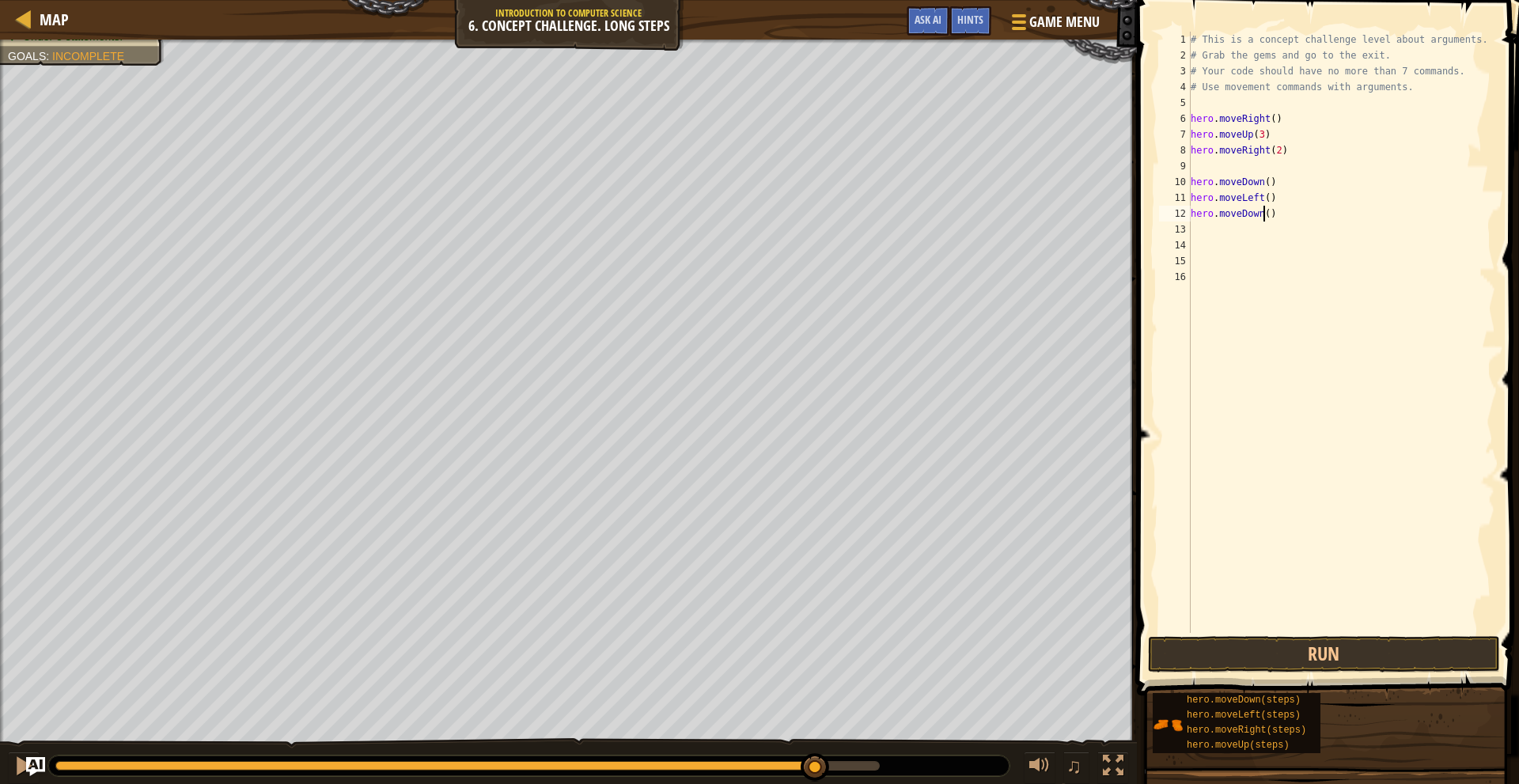
click at [1261, 212] on div "# This is a concept challenge level about arguments. # Grab the gems and go to …" at bounding box center [1342, 348] width 309 height 633
type textarea "hero.moveDown(2)"
click at [1280, 239] on div "# This is a concept challenge level about arguments. # Grab the gems and go to …" at bounding box center [1342, 348] width 309 height 633
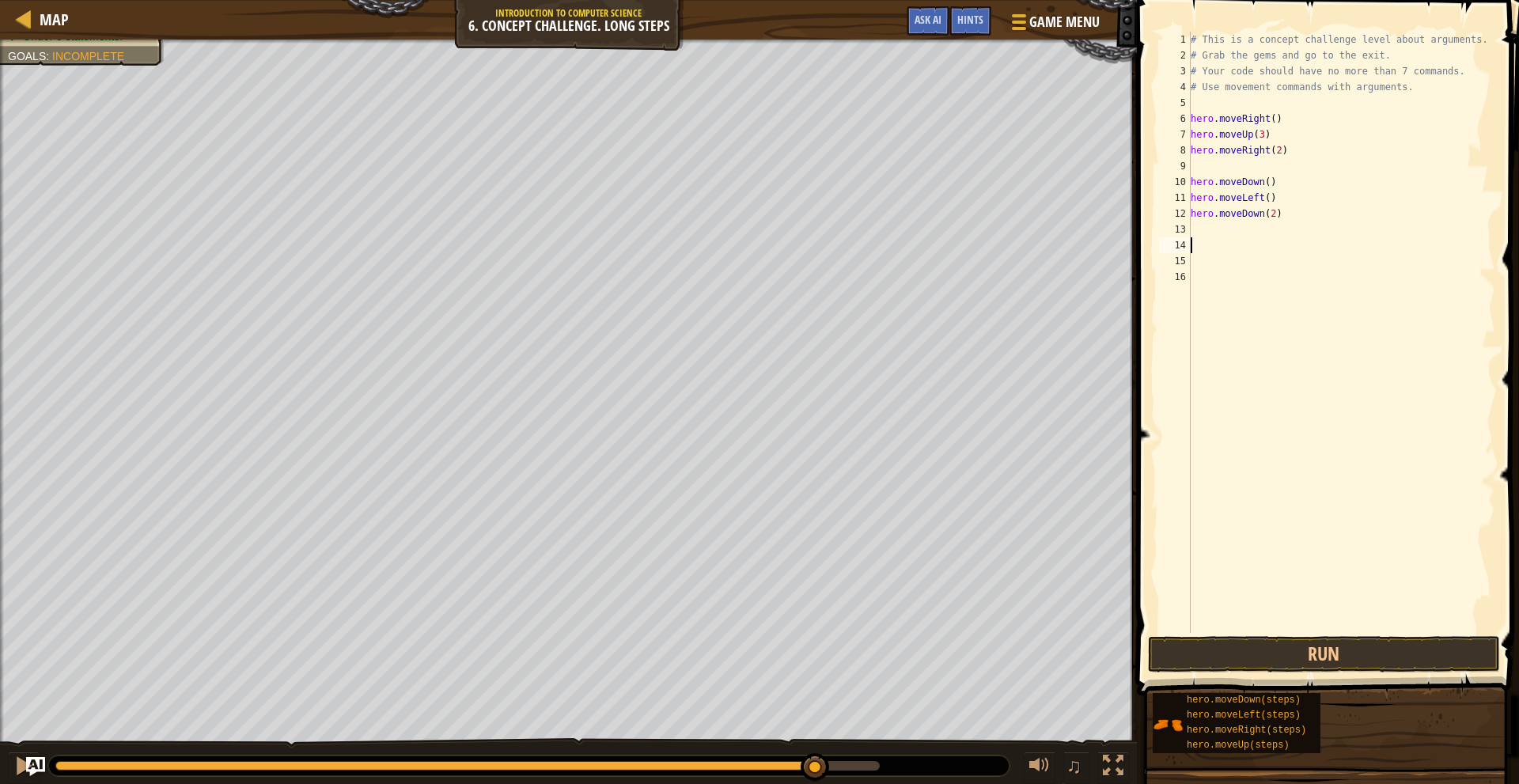
click at [1286, 231] on div "# This is a concept challenge level about arguments. # Grab the gems and go to …" at bounding box center [1342, 348] width 309 height 633
type textarea "h"
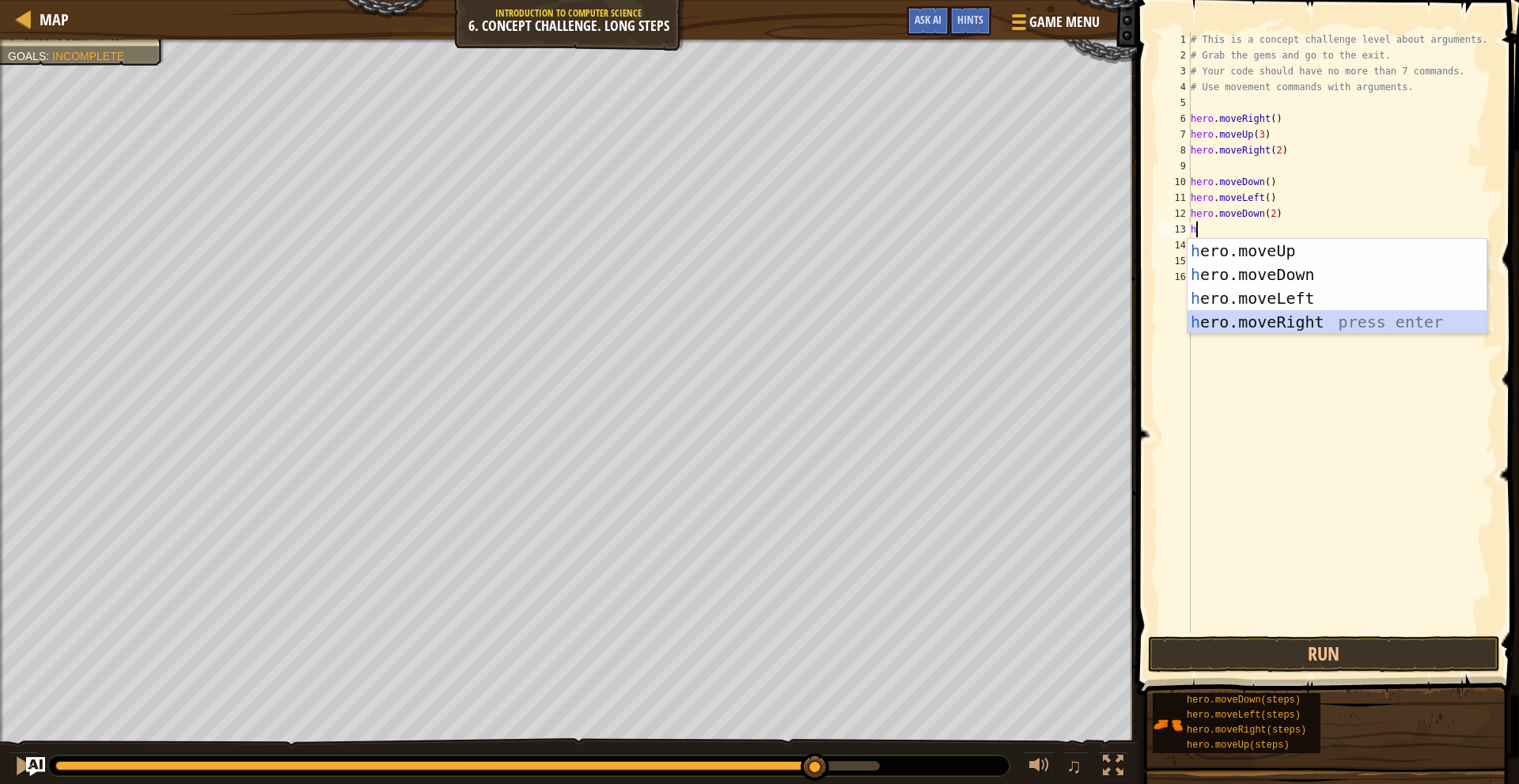
click at [1273, 321] on div "h ero.moveUp press enter h ero.moveDown press enter h ero.moveLeft press enter …" at bounding box center [1337, 310] width 299 height 142
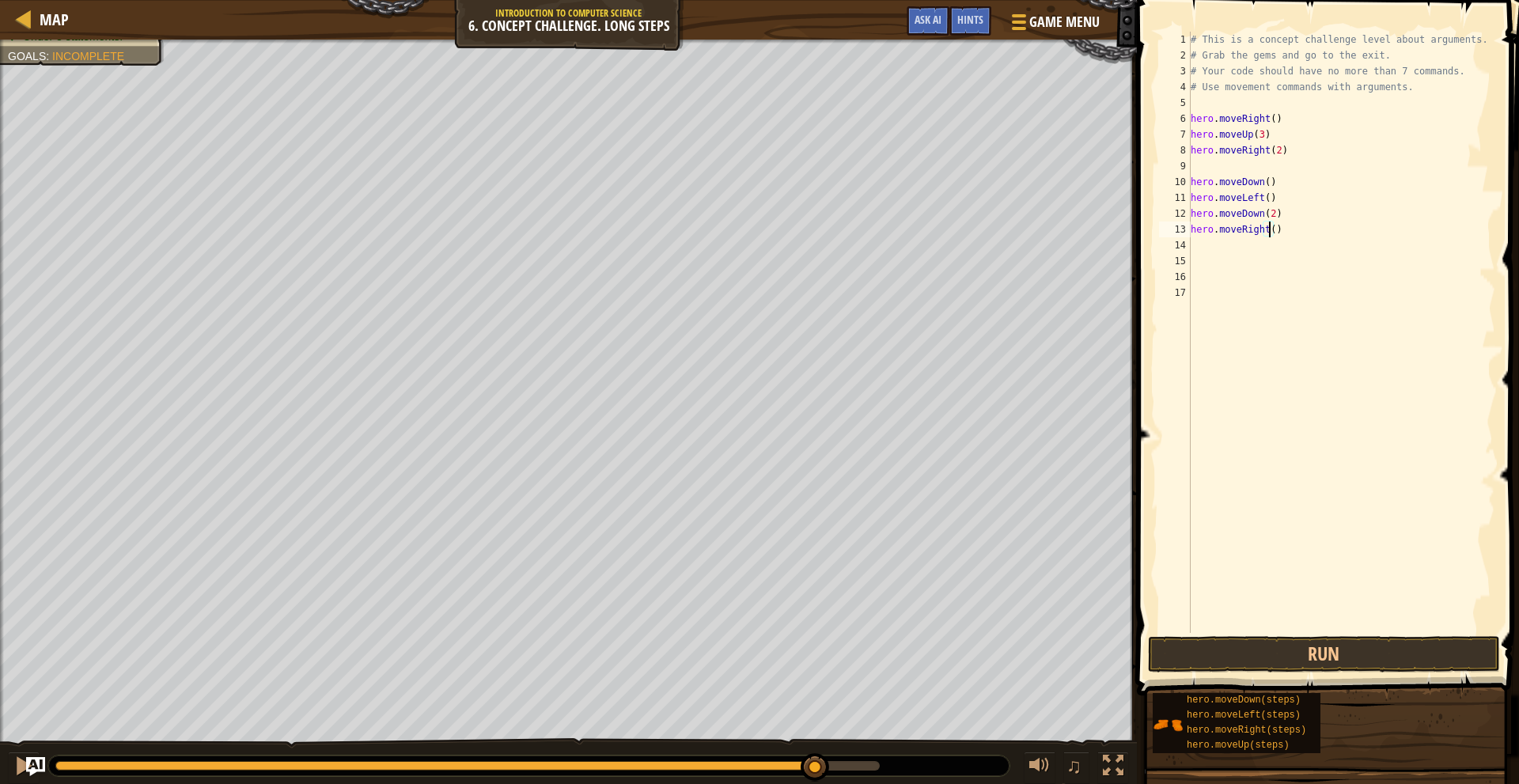
click at [1270, 230] on div "# This is a concept challenge level about arguments. # Grab the gems and go to …" at bounding box center [1342, 348] width 309 height 633
type textarea "hero.moveRight(3)"
click at [1310, 647] on button "Run" at bounding box center [1324, 654] width 352 height 36
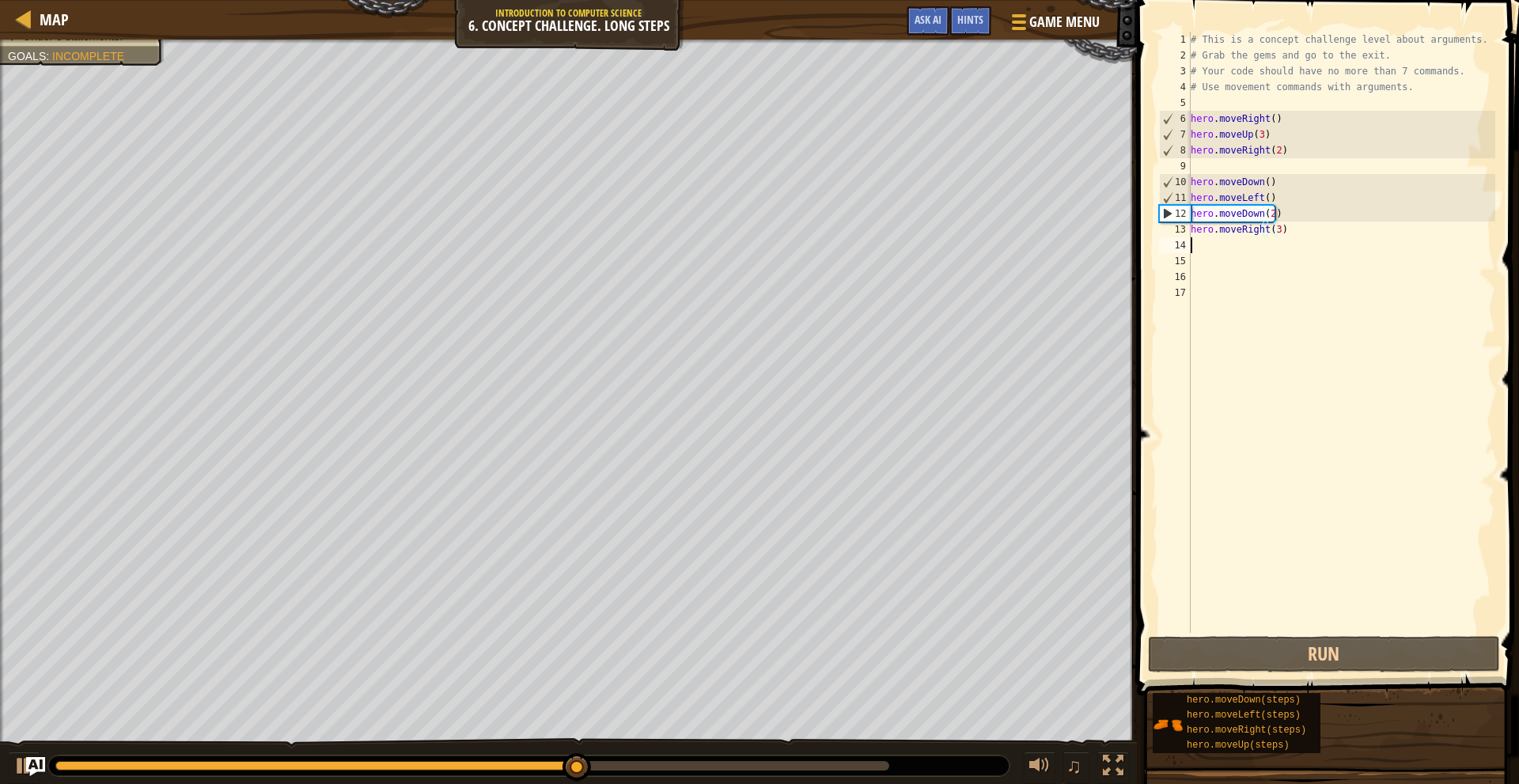
click at [1284, 249] on div "# This is a concept challenge level about arguments. # Grab the gems and go to …" at bounding box center [1342, 348] width 309 height 633
type textarea "h"
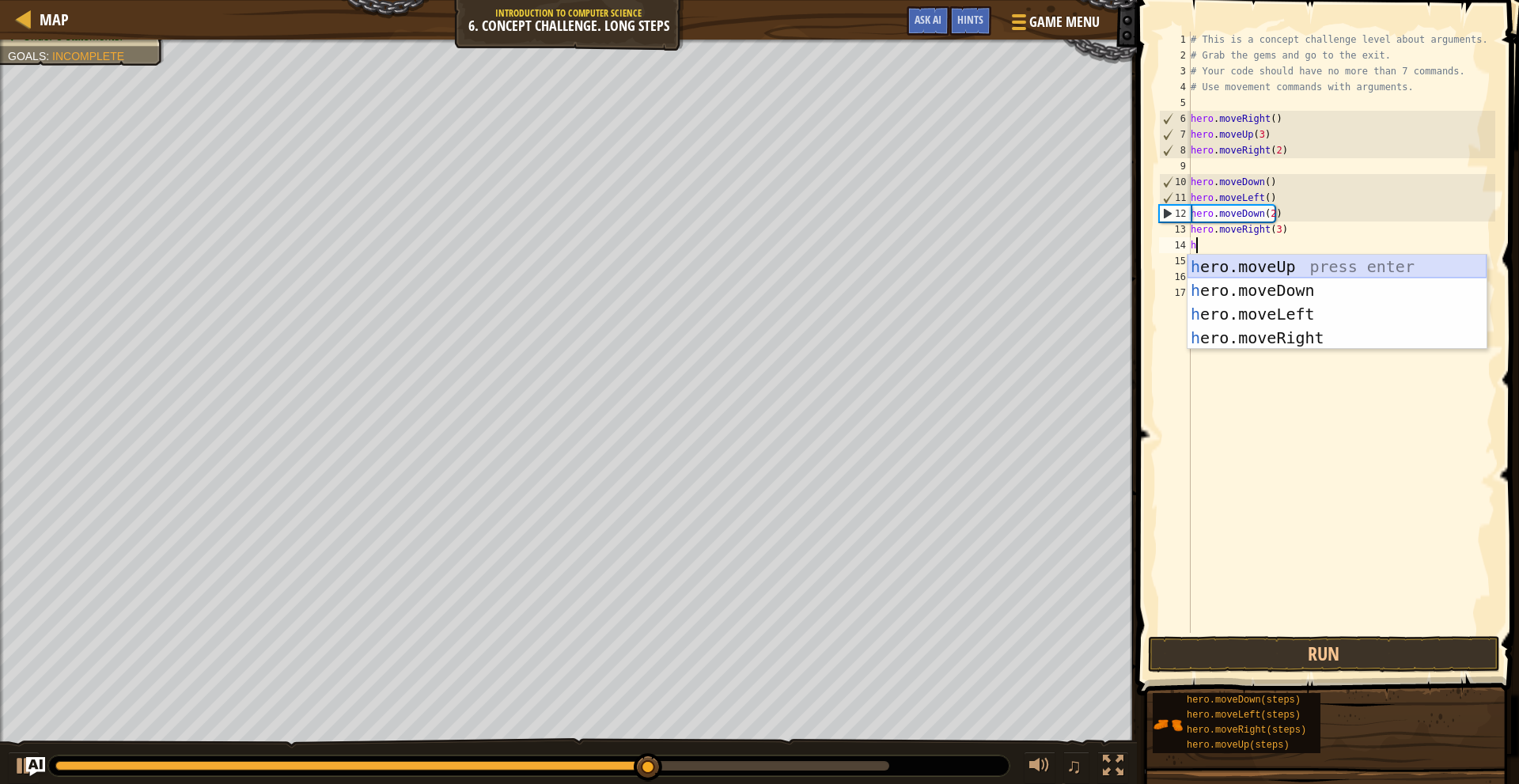
click at [1286, 268] on div "h ero.moveUp press enter h ero.moveDown press enter h ero.moveLeft press enter …" at bounding box center [1337, 326] width 299 height 142
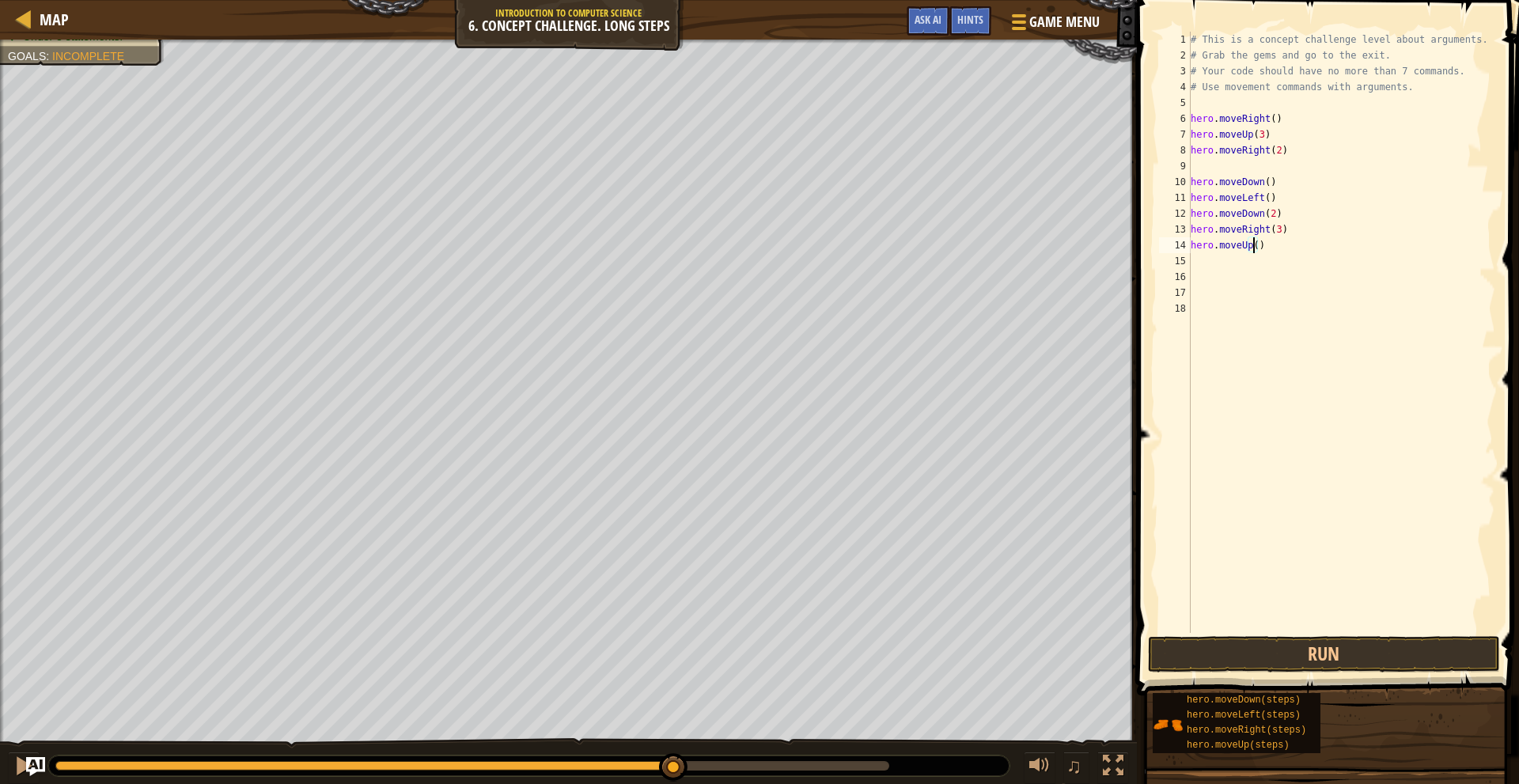
click at [1254, 251] on div "# This is a concept challenge level about arguments. # Grab the gems and go to …" at bounding box center [1342, 348] width 309 height 633
click at [1270, 651] on button "Run" at bounding box center [1324, 654] width 352 height 36
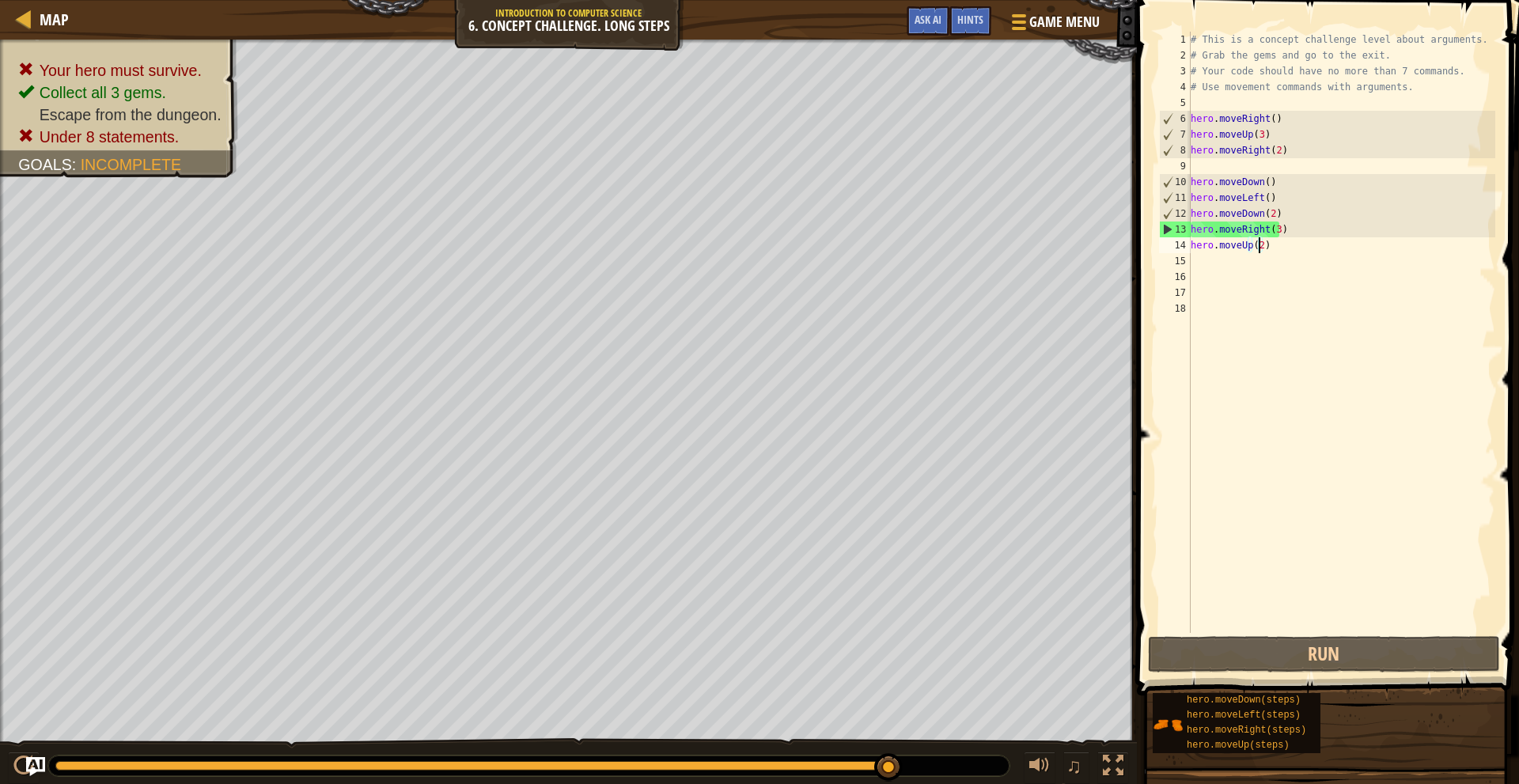
click at [1280, 246] on div "# This is a concept challenge level about arguments. # Grab the gems and go to …" at bounding box center [1342, 348] width 309 height 633
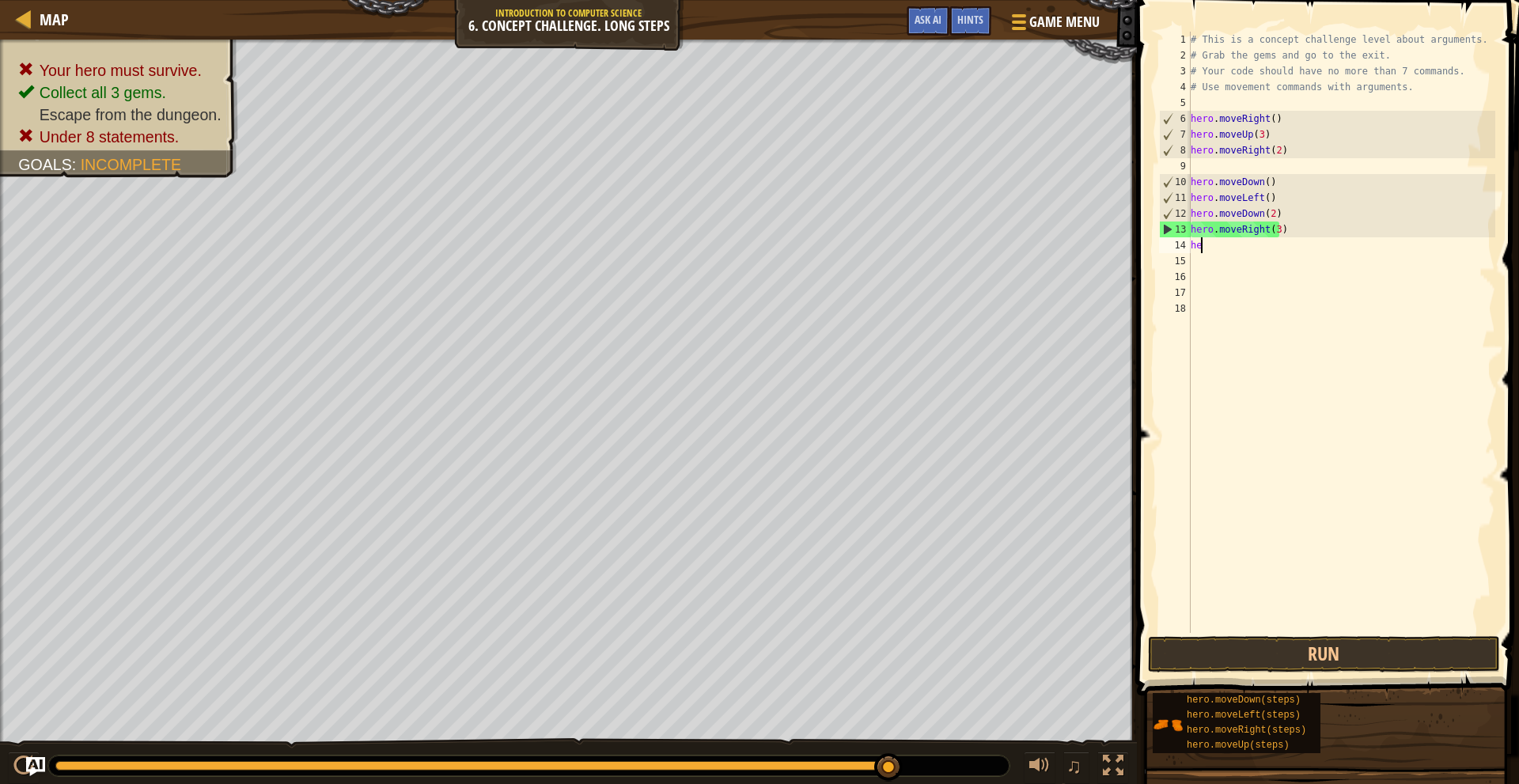
type textarea "h"
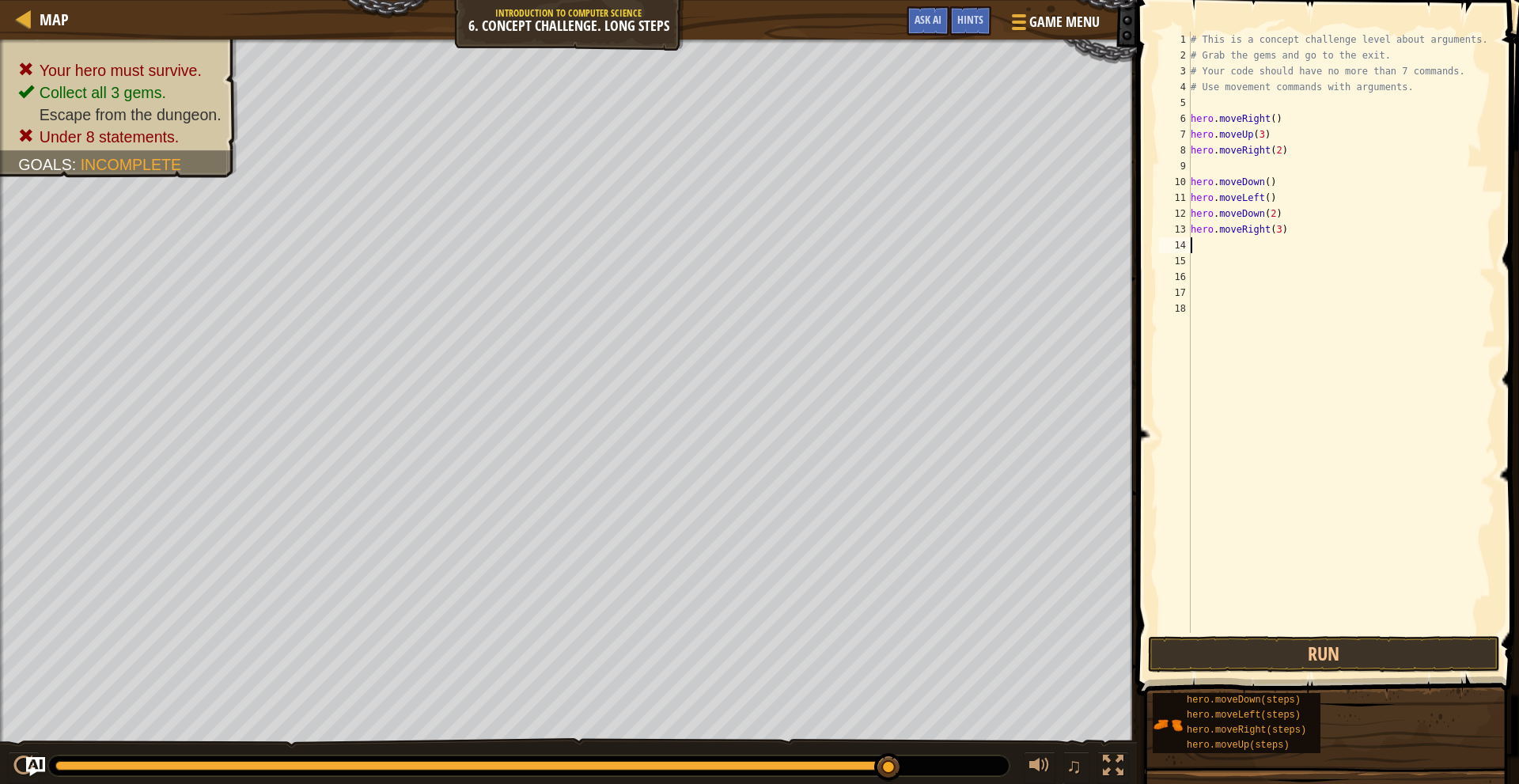
type textarea "h"
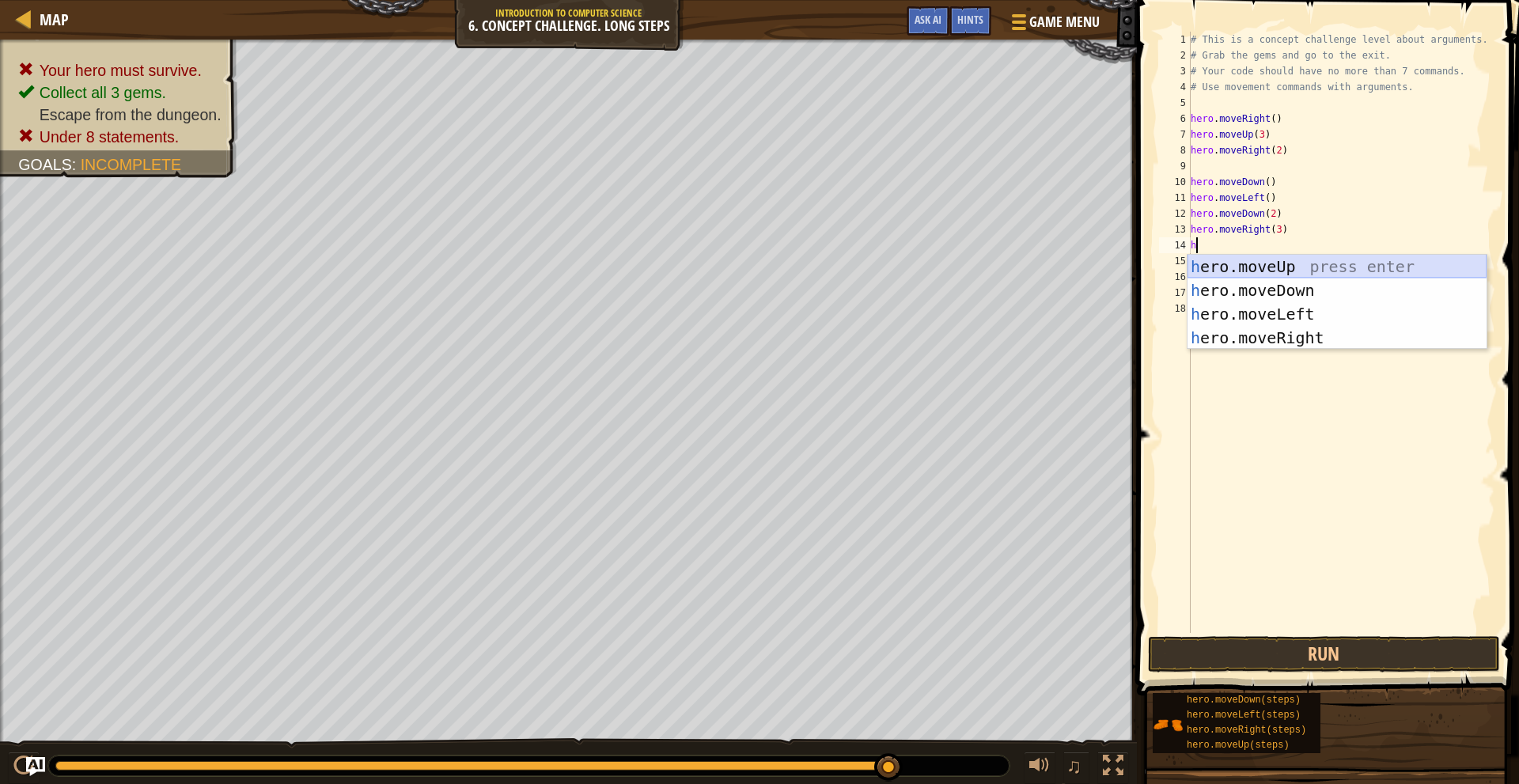
click at [1288, 256] on div "h ero.moveUp press enter h ero.moveDown press enter h ero.moveLeft press enter …" at bounding box center [1337, 326] width 299 height 142
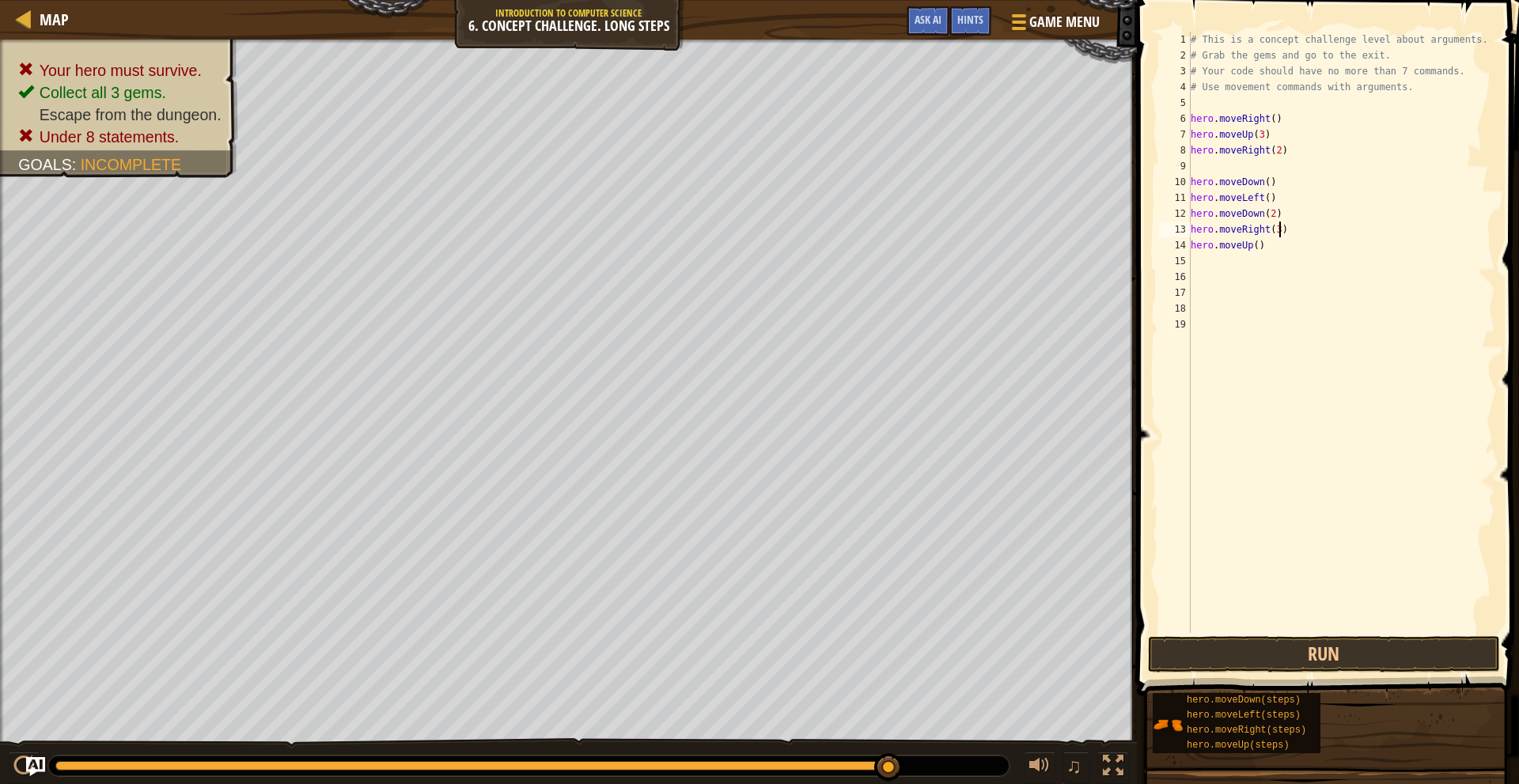
click at [1288, 222] on div "# This is a concept challenge level about arguments. # Grab the gems and go to …" at bounding box center [1342, 348] width 309 height 633
click at [1283, 241] on div "# This is a concept challenge level about arguments. # Grab the gems and go to …" at bounding box center [1342, 348] width 309 height 633
type textarea "h"
click at [1286, 226] on div "# This is a concept challenge level about arguments. # Grab the gems and go to …" at bounding box center [1342, 348] width 309 height 633
click at [1287, 221] on div "# This is a concept challenge level about arguments. # Grab the gems and go to …" at bounding box center [1342, 348] width 309 height 633
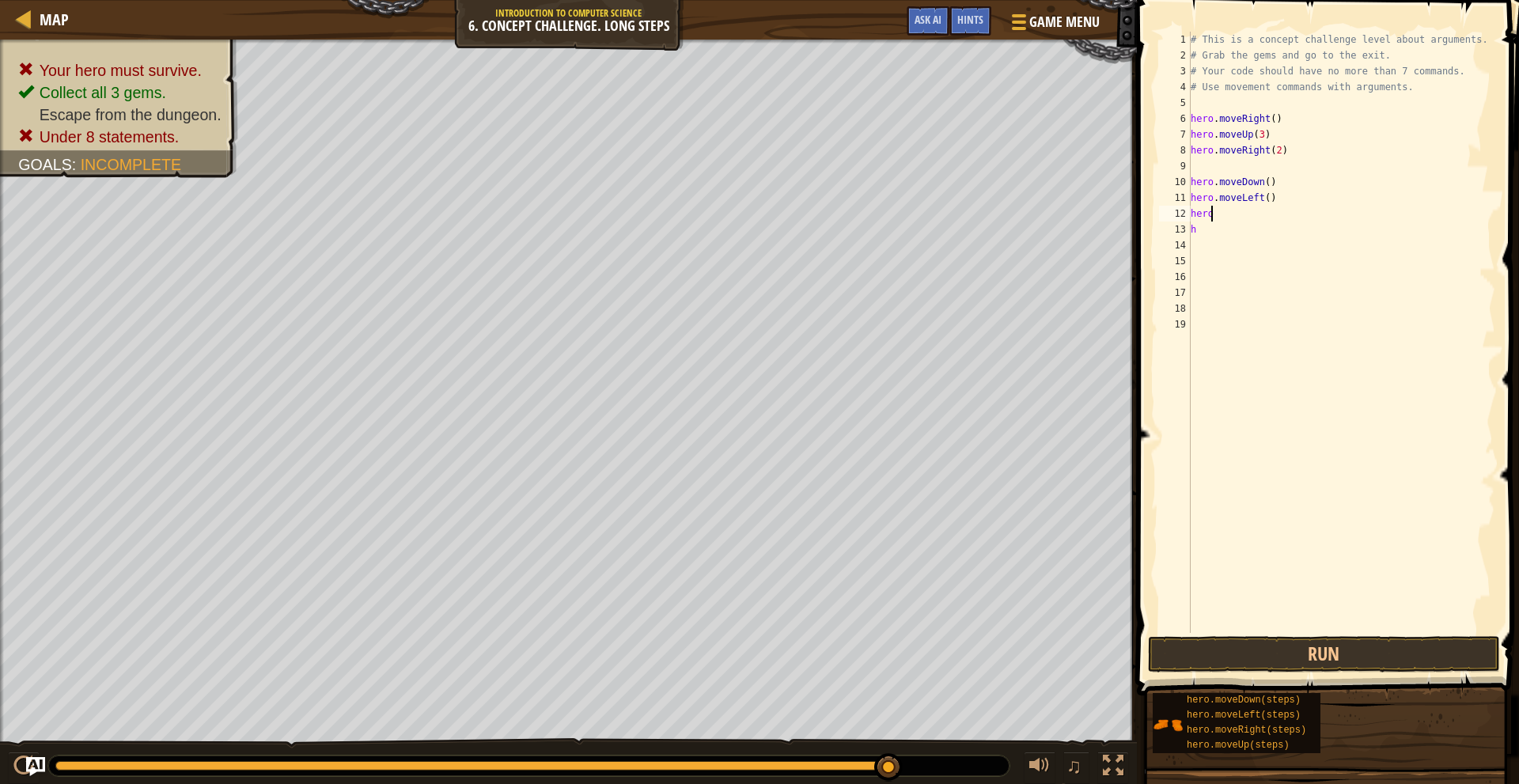
type textarea "h"
click at [1294, 196] on div "# This is a concept challenge level about arguments. # Grab the gems and go to …" at bounding box center [1342, 348] width 309 height 633
type textarea "h"
click at [1297, 186] on div "# This is a concept challenge level about arguments. # Grab the gems and go to …" at bounding box center [1342, 348] width 309 height 633
type textarea "h"
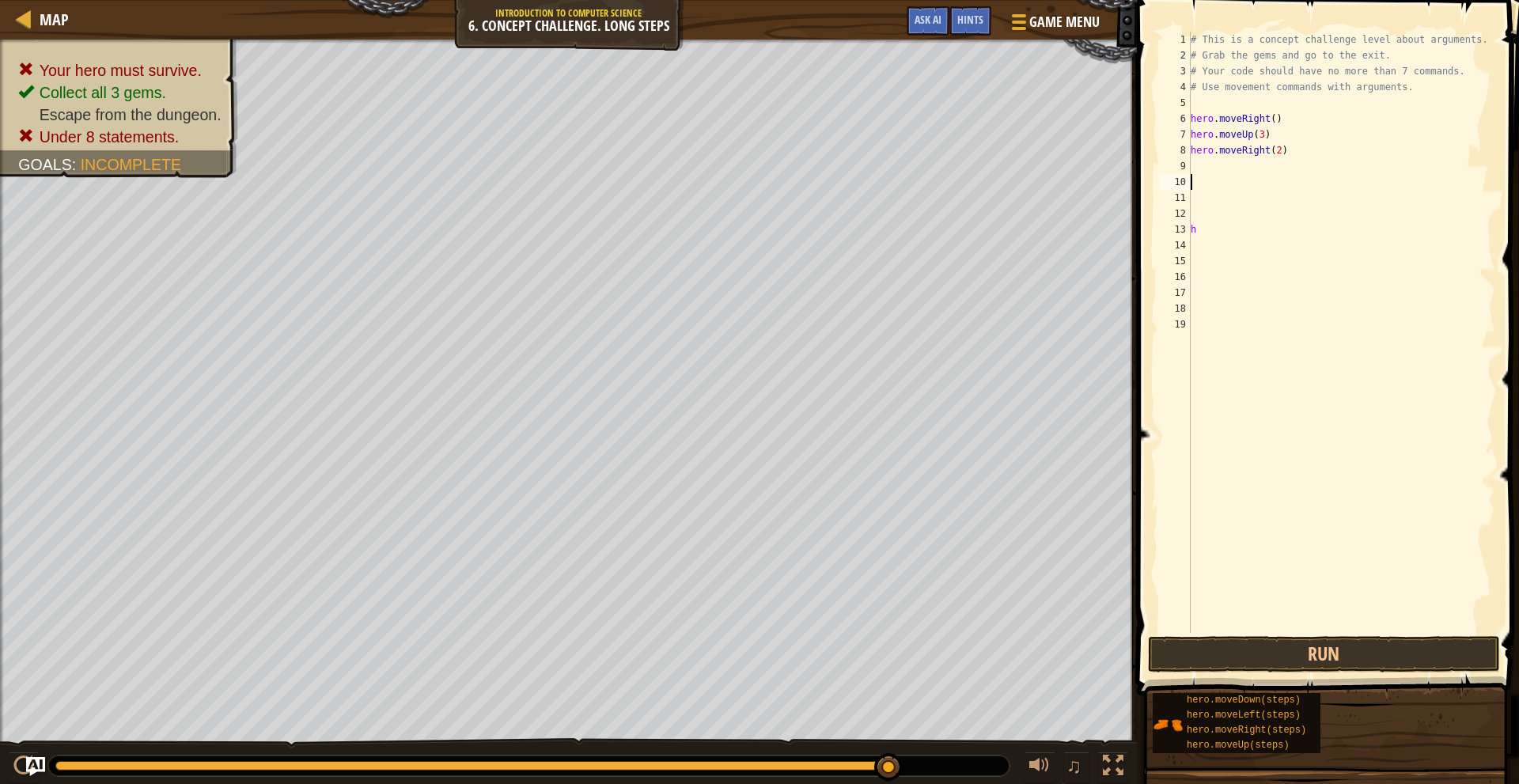
click at [1285, 164] on div "# This is a concept challenge level about arguments. # Grab the gems and go to …" at bounding box center [1342, 348] width 309 height 633
type textarea "h"
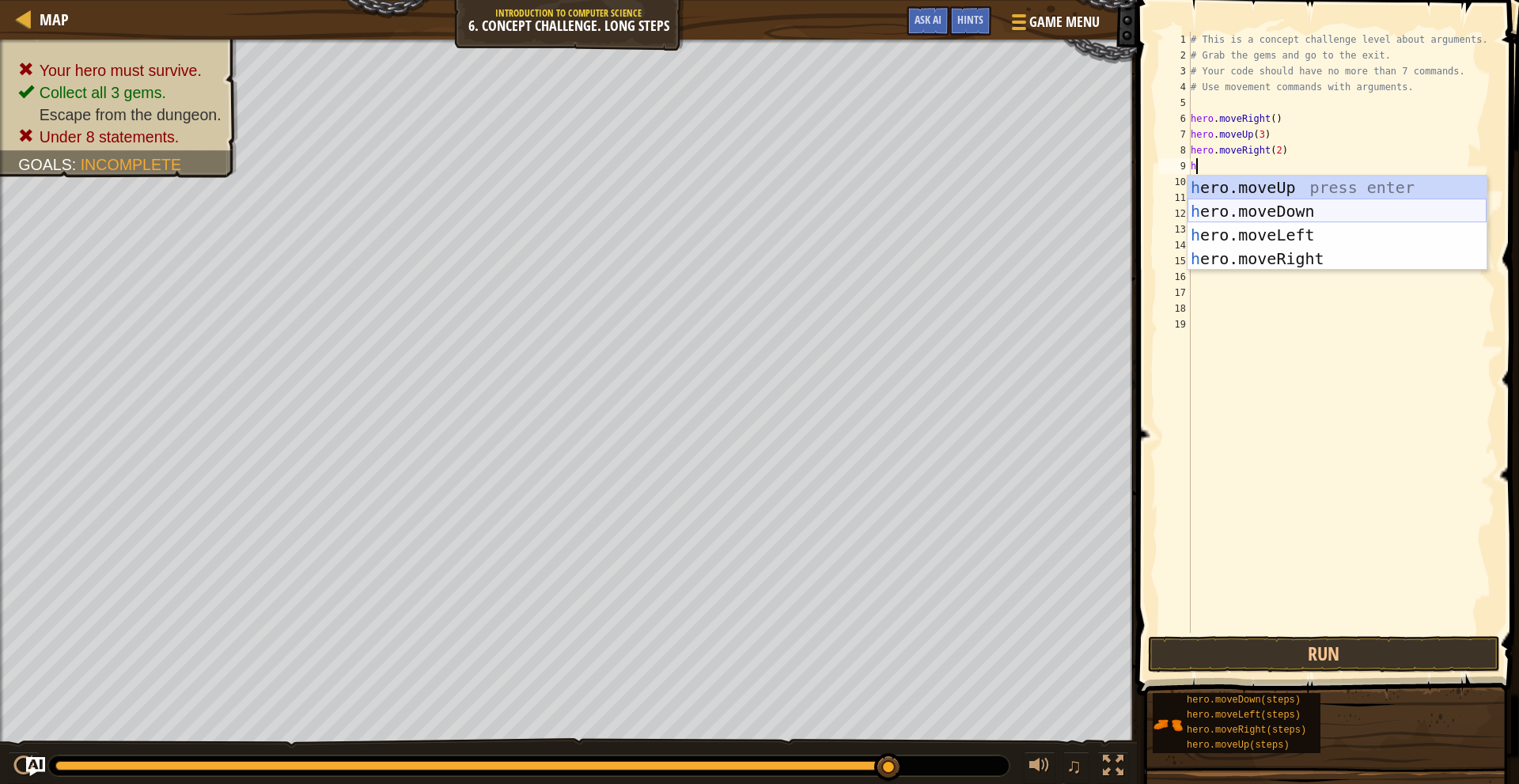
click at [1329, 207] on div "h ero.moveUp press enter h ero.moveDown press enter h ero.moveLeft press enter …" at bounding box center [1337, 247] width 299 height 142
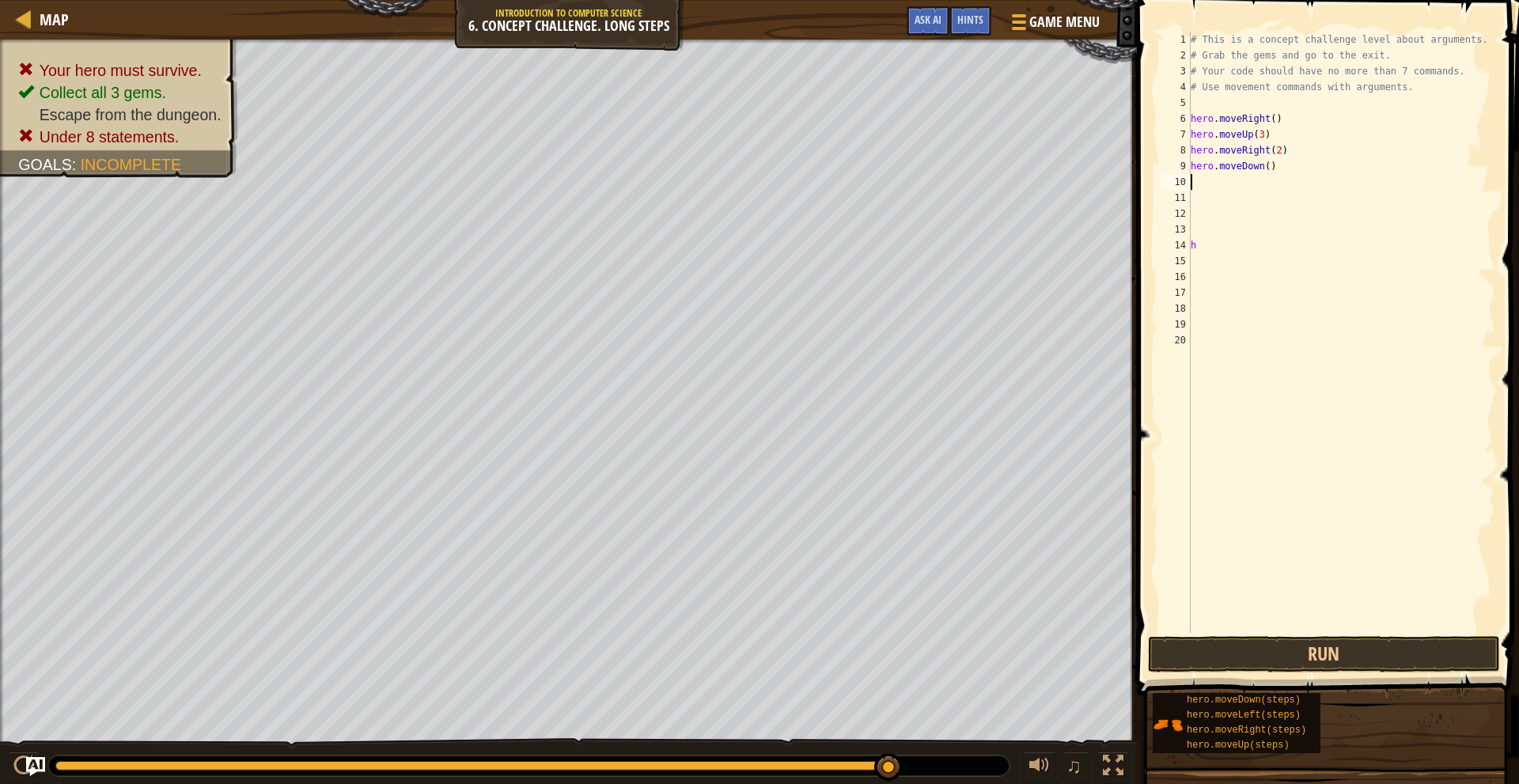
type textarea "h"
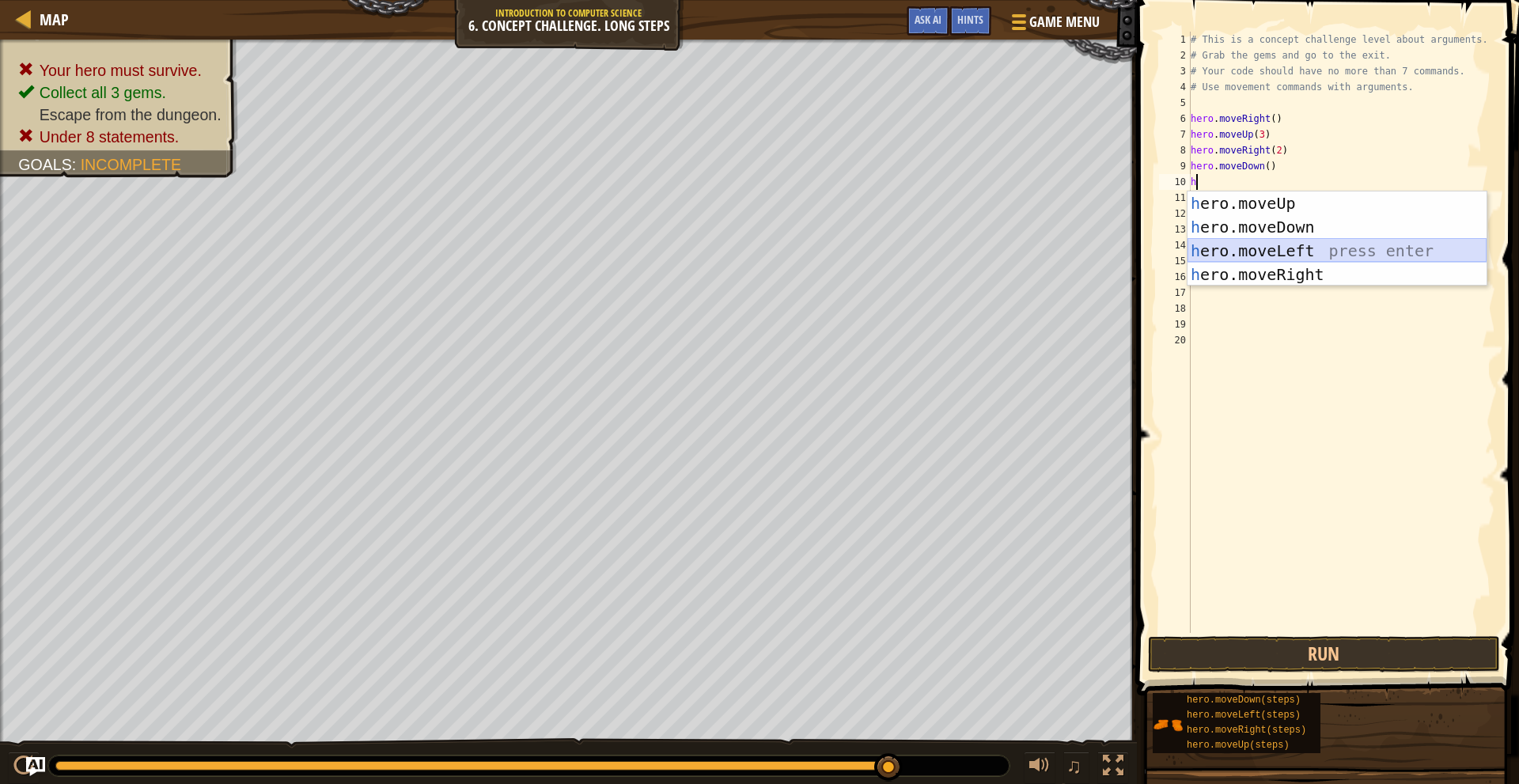
click at [1274, 247] on div "h ero.moveUp press enter h ero.moveDown press enter h ero.moveLeft press enter …" at bounding box center [1337, 263] width 299 height 142
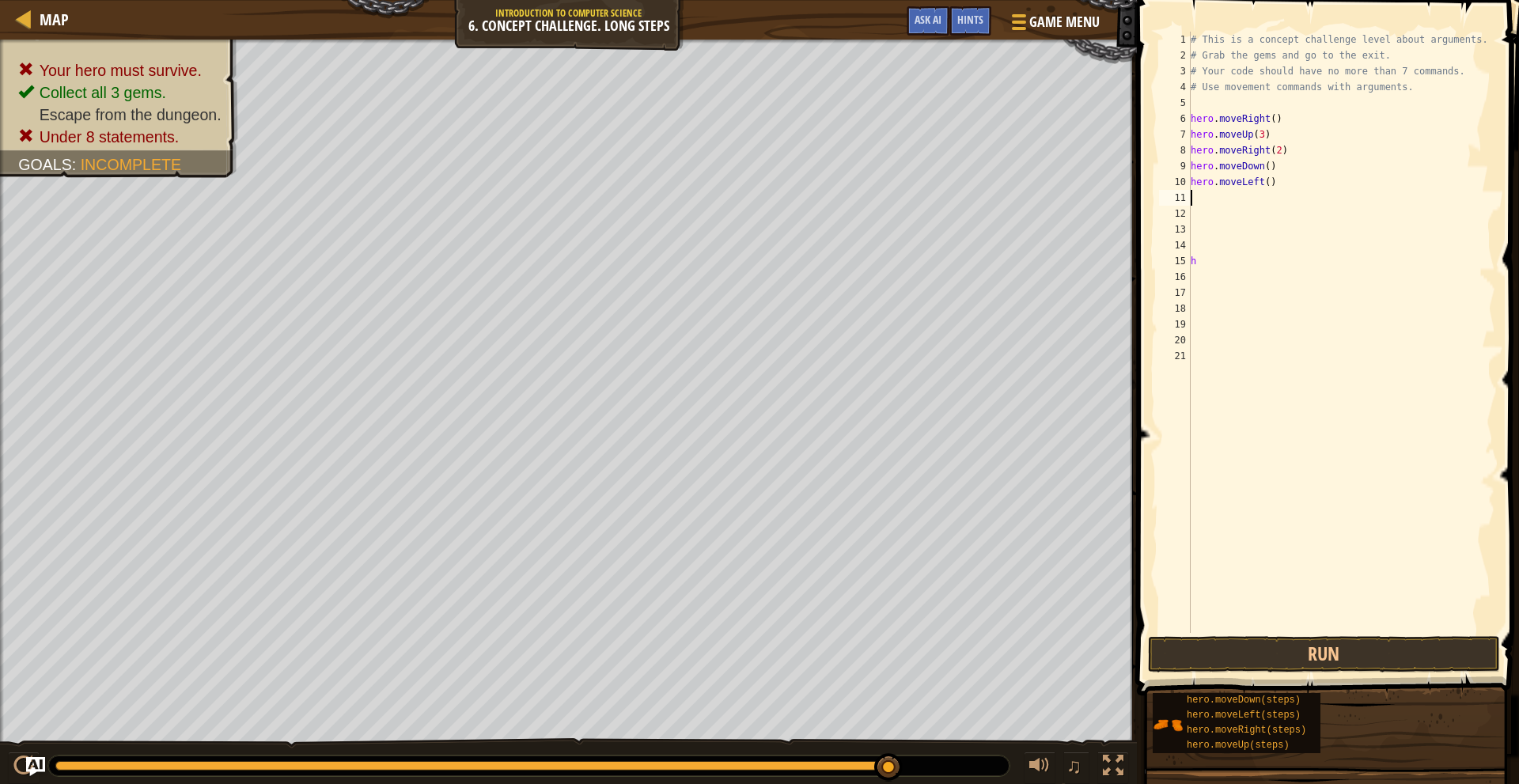
type textarea "h"
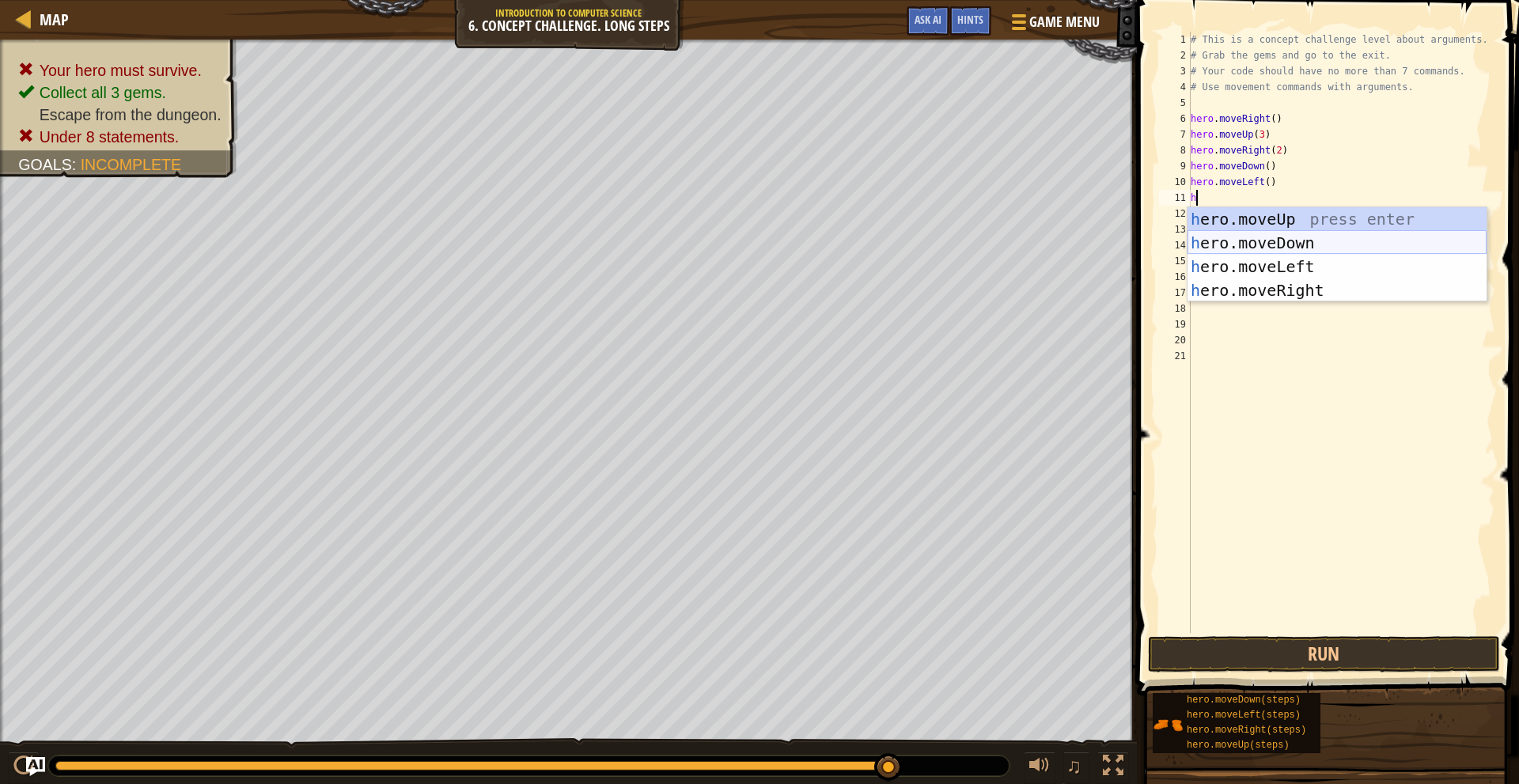
click at [1292, 248] on div "h ero.moveUp press enter h ero.moveDown press enter h ero.moveLeft press enter …" at bounding box center [1337, 278] width 299 height 142
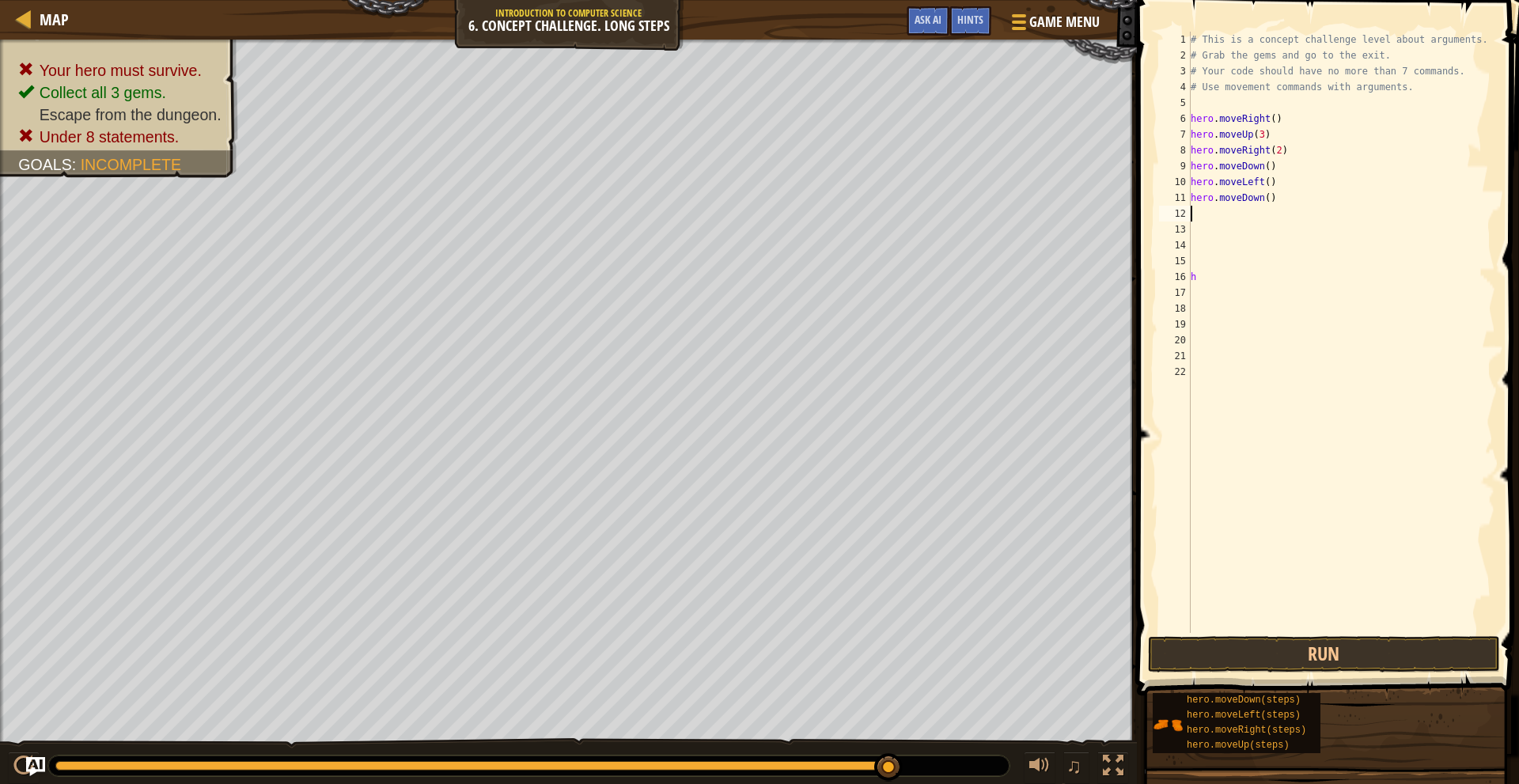
click at [1262, 200] on div "# This is a concept challenge level about arguments. # Grab the gems and go to …" at bounding box center [1342, 348] width 309 height 633
type textarea "hero.moveDown(2)"
click at [1167, 645] on button "Run" at bounding box center [1324, 654] width 352 height 36
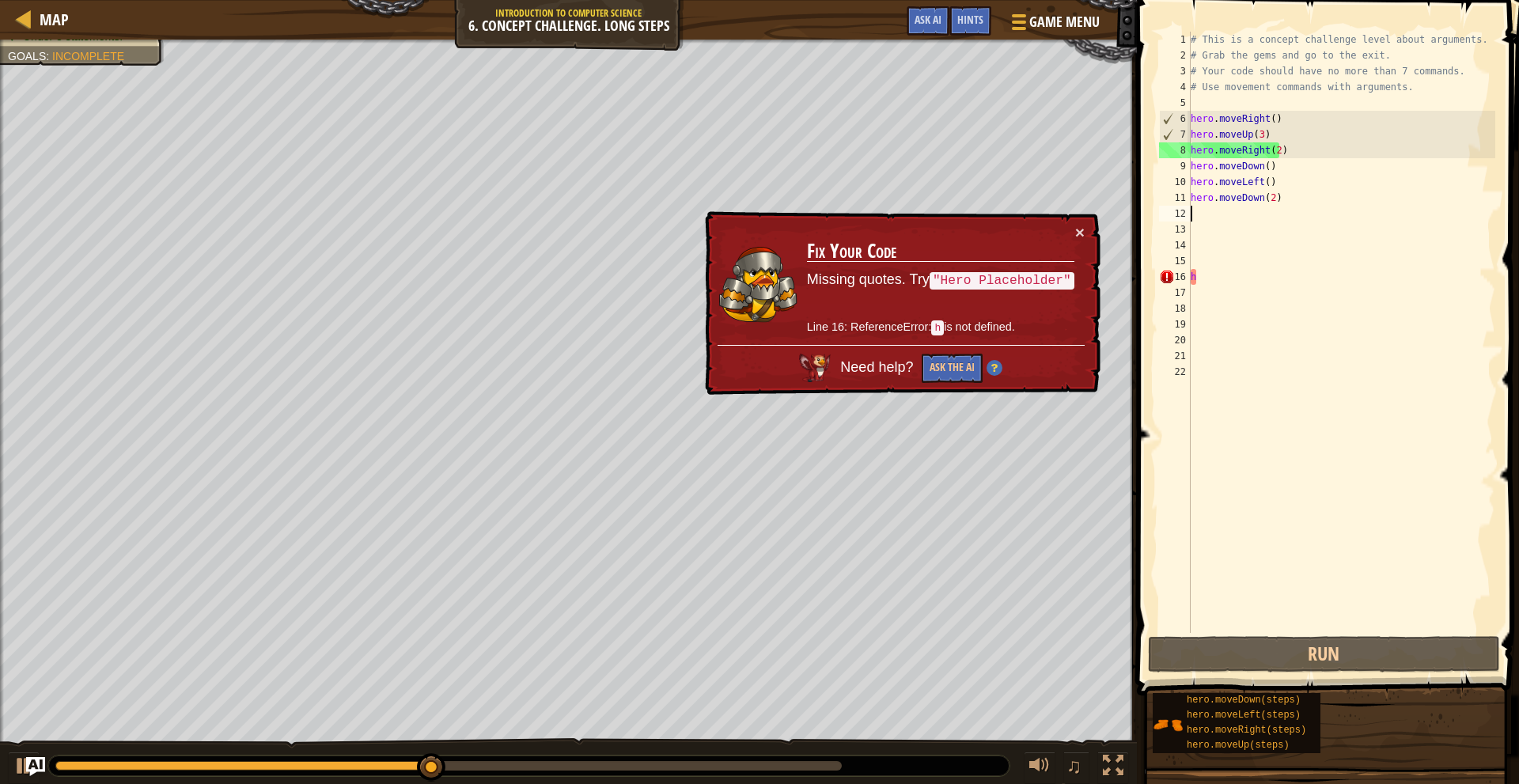
click at [1214, 209] on div "# This is a concept challenge level about arguments. # Grab the gems and go to …" at bounding box center [1342, 348] width 309 height 633
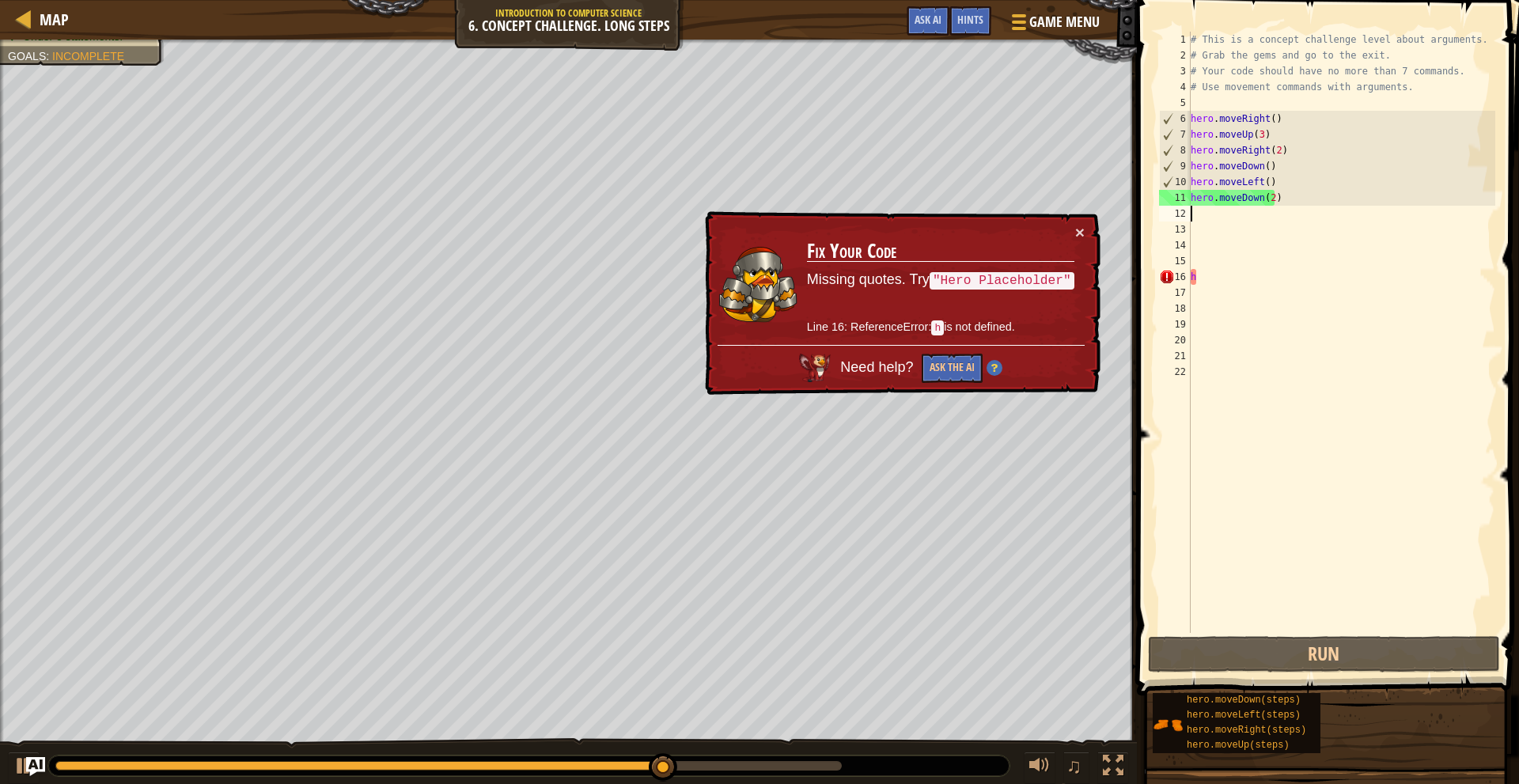
type textarea "h"
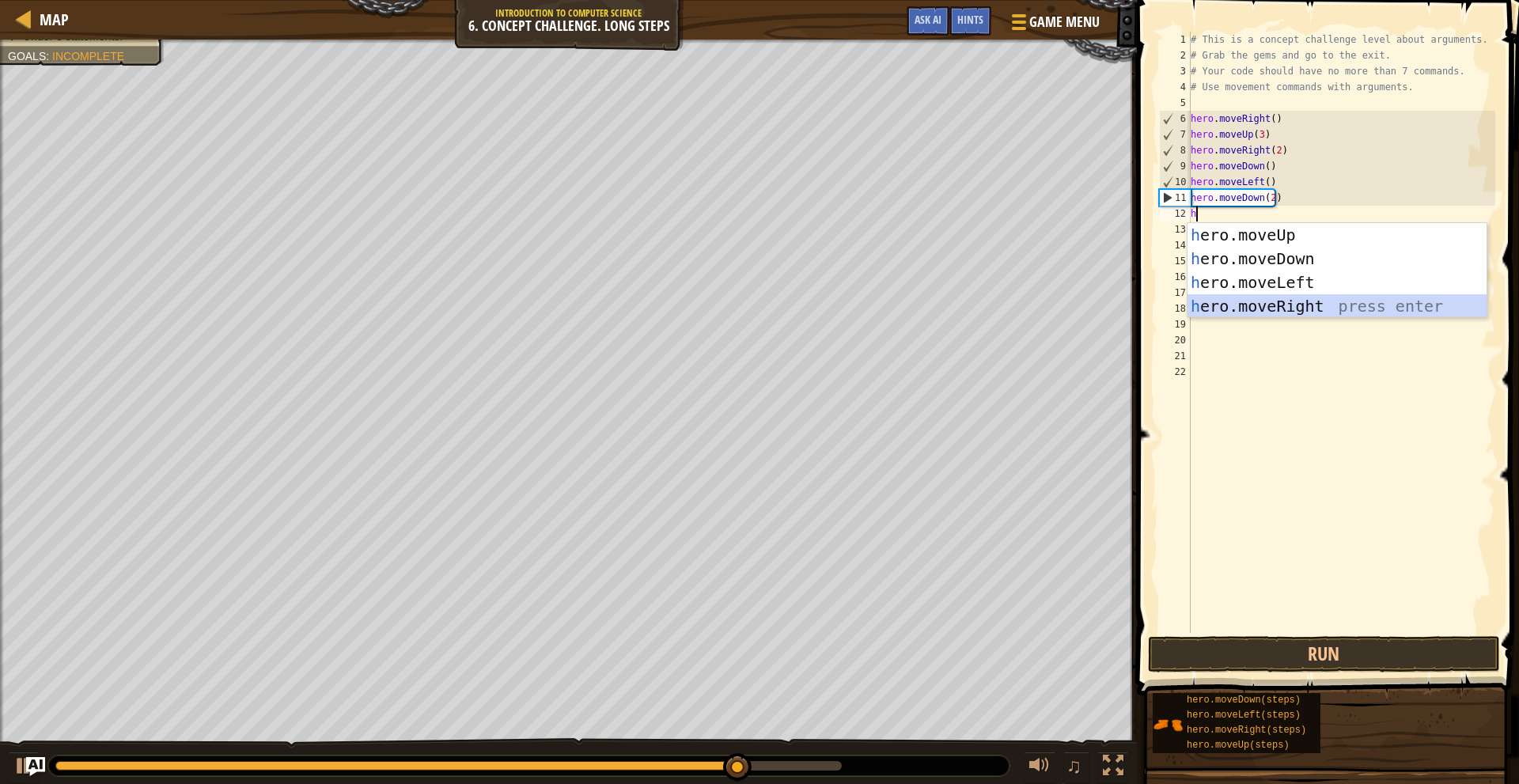
click at [1284, 308] on div "h ero.moveUp press enter h ero.moveDown press enter h ero.moveLeft press enter …" at bounding box center [1337, 294] width 299 height 142
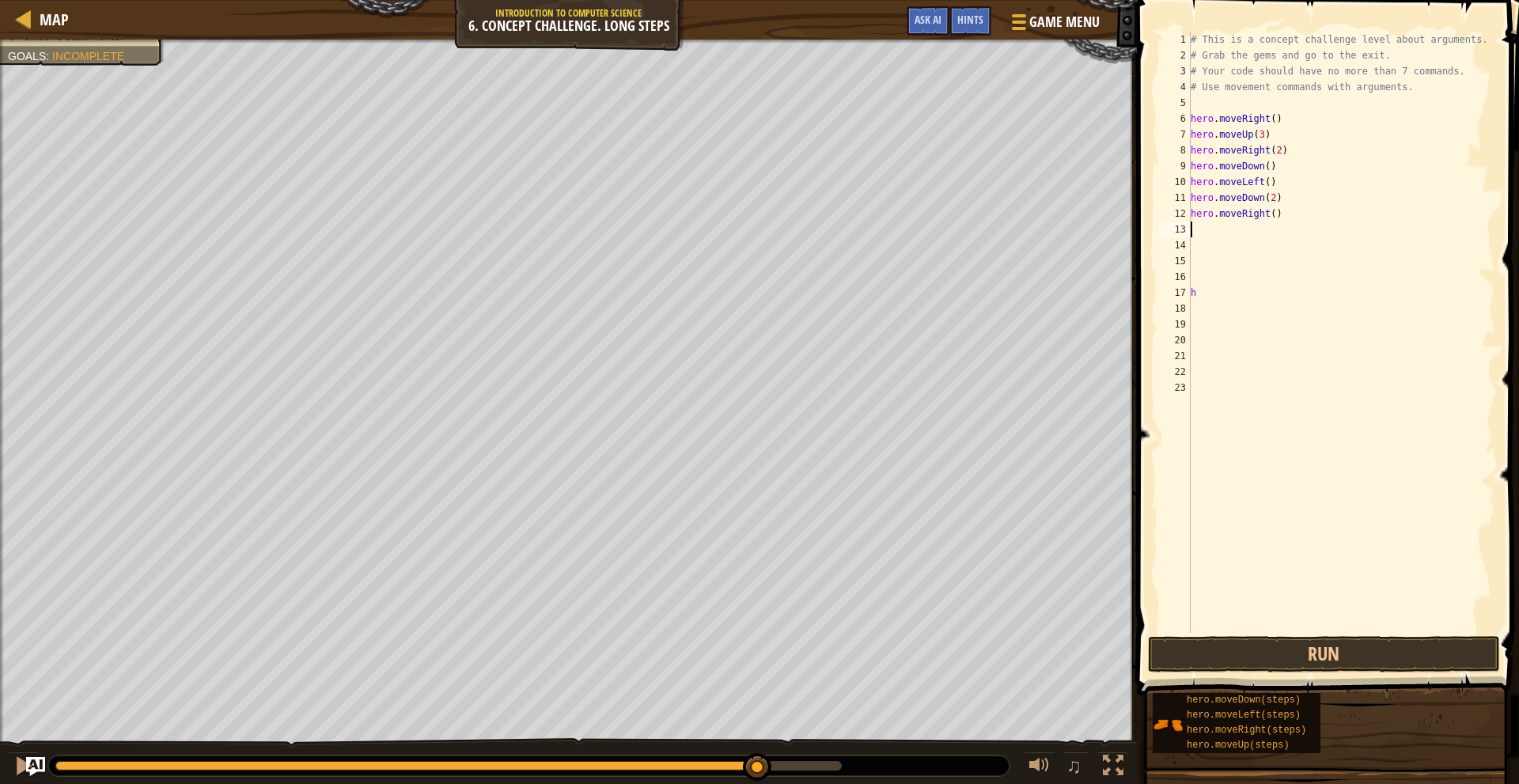
type textarea "h"
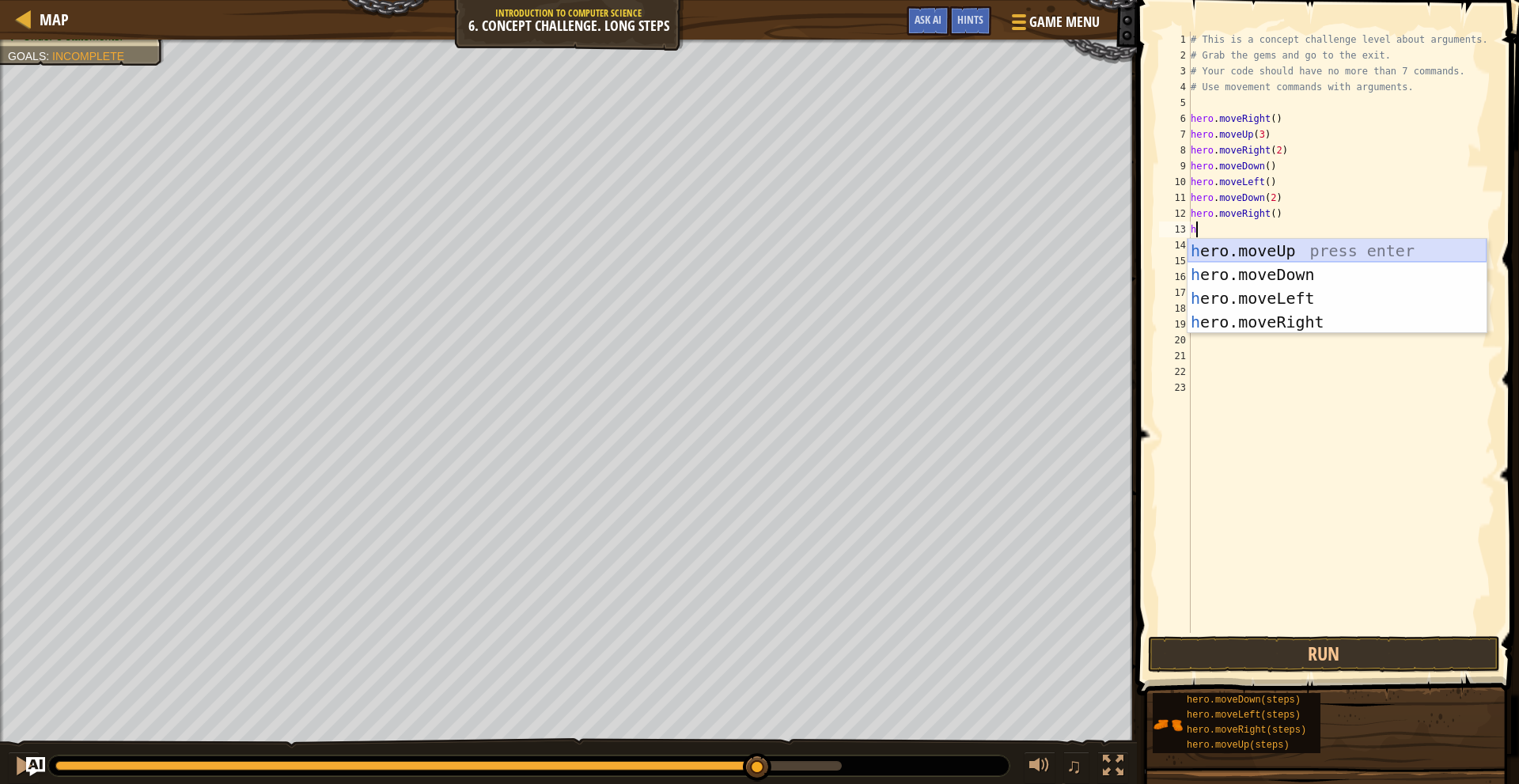
click at [1258, 252] on div "h ero.moveUp press enter h ero.moveDown press enter h ero.moveLeft press enter …" at bounding box center [1337, 310] width 299 height 142
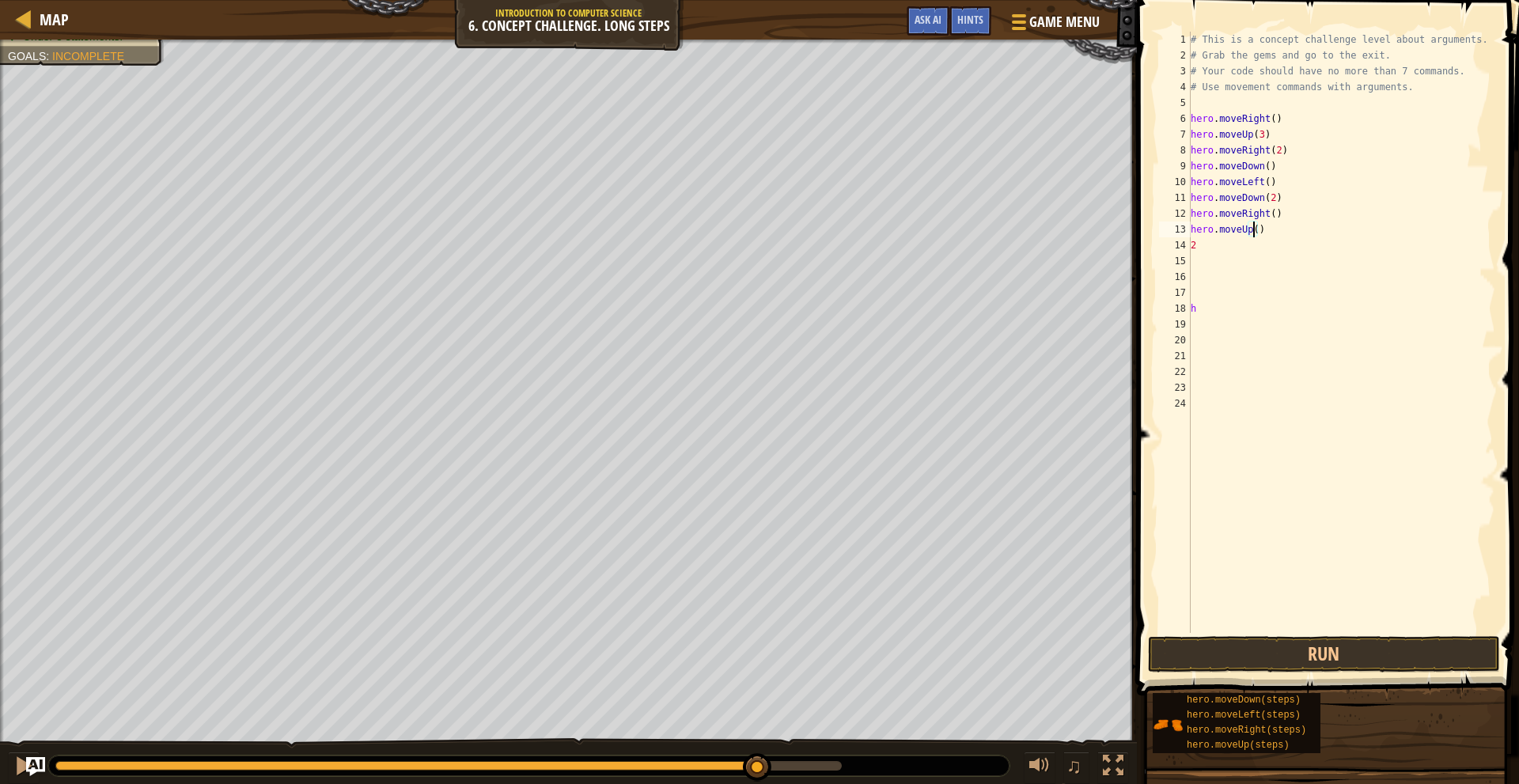
click at [1252, 230] on div "# This is a concept challenge level about arguments. # Grab the gems and go to …" at bounding box center [1342, 348] width 309 height 633
click at [1225, 241] on div "# This is a concept challenge level about arguments. # Grab the gems and go to …" at bounding box center [1342, 348] width 309 height 633
type textarea "2"
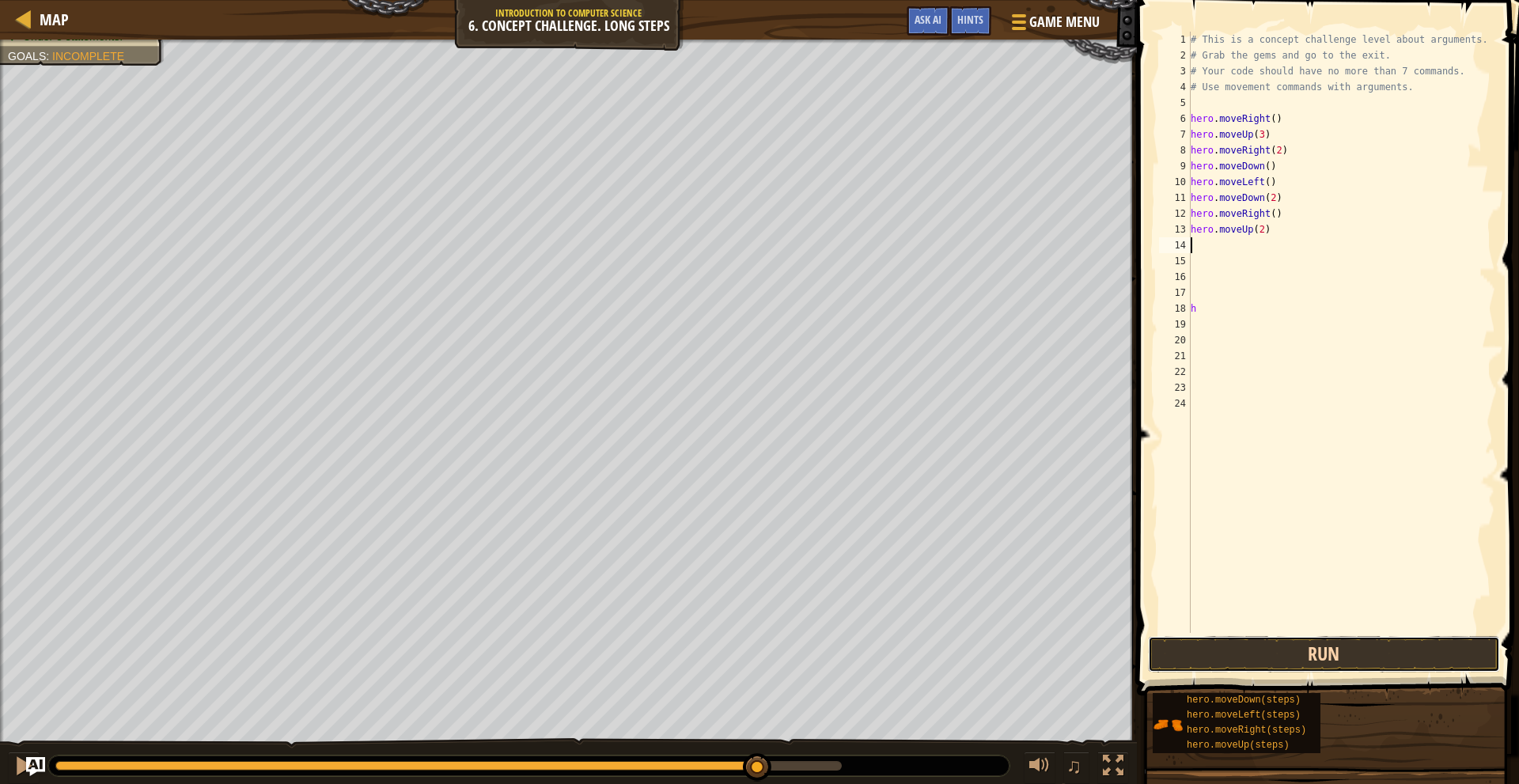
click at [1306, 662] on button "Run" at bounding box center [1324, 654] width 352 height 36
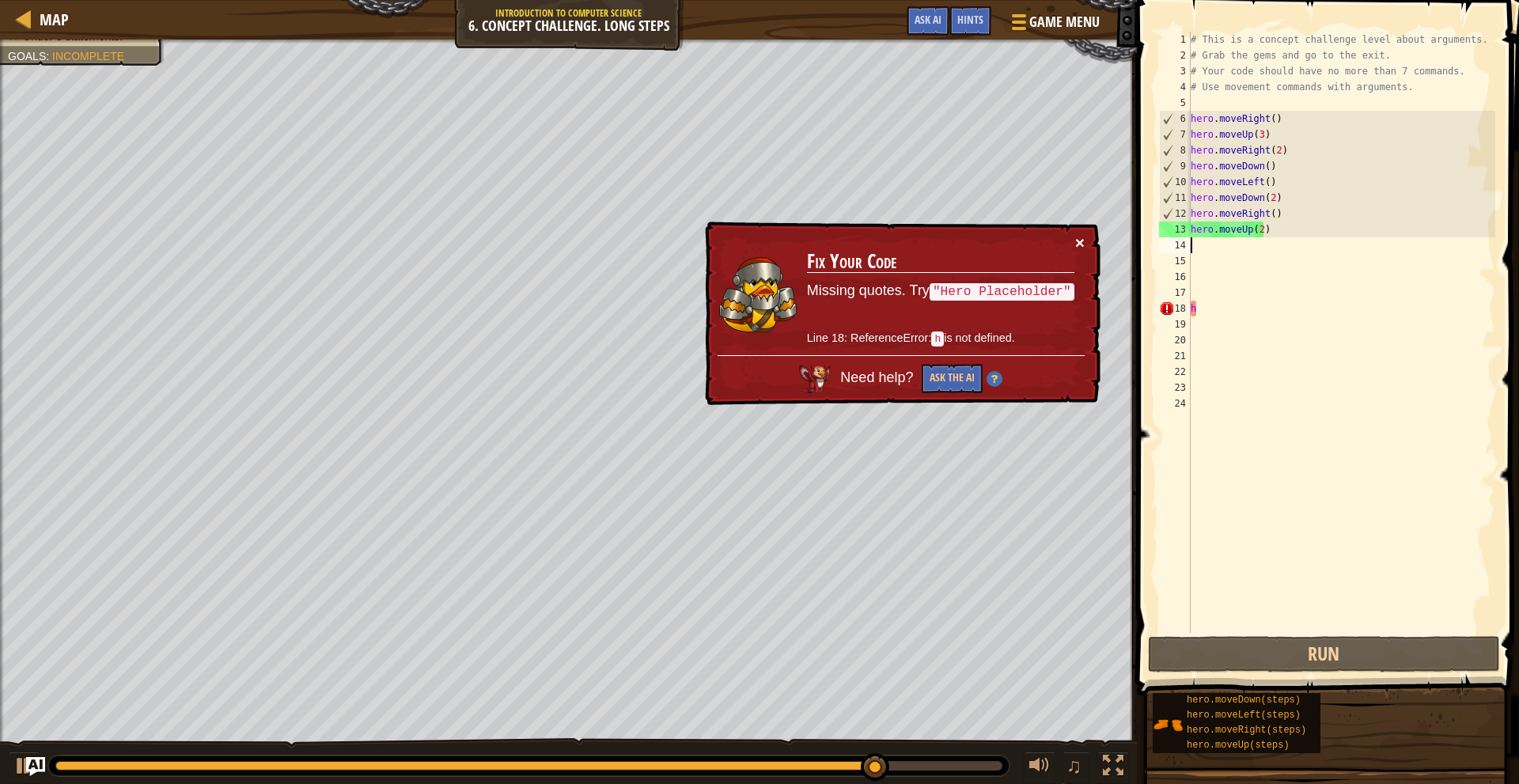
click at [1081, 237] on button "×" at bounding box center [1080, 242] width 9 height 17
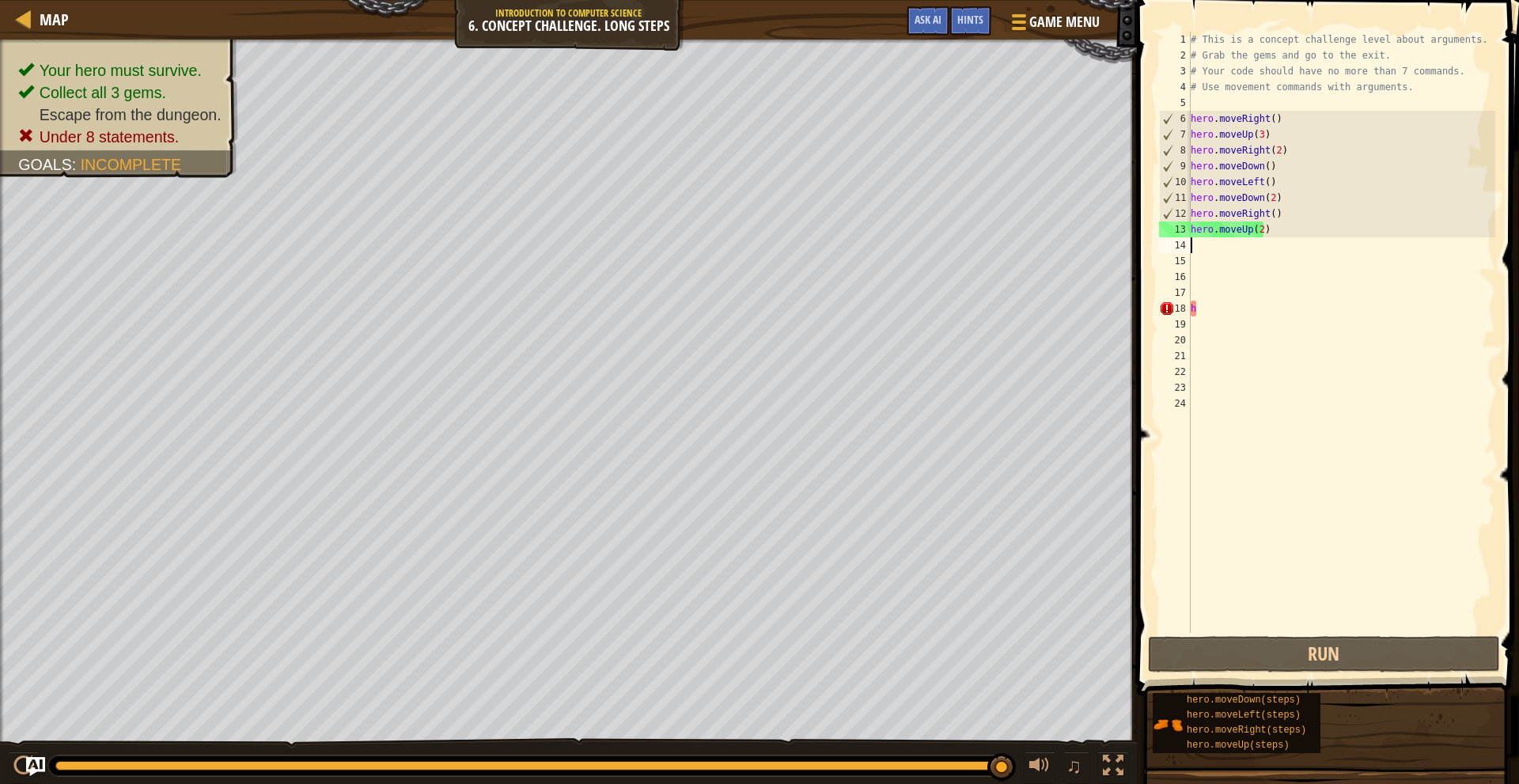
click at [1276, 222] on div "# This is a concept challenge level about arguments. # Grab the gems and go to …" at bounding box center [1342, 348] width 309 height 633
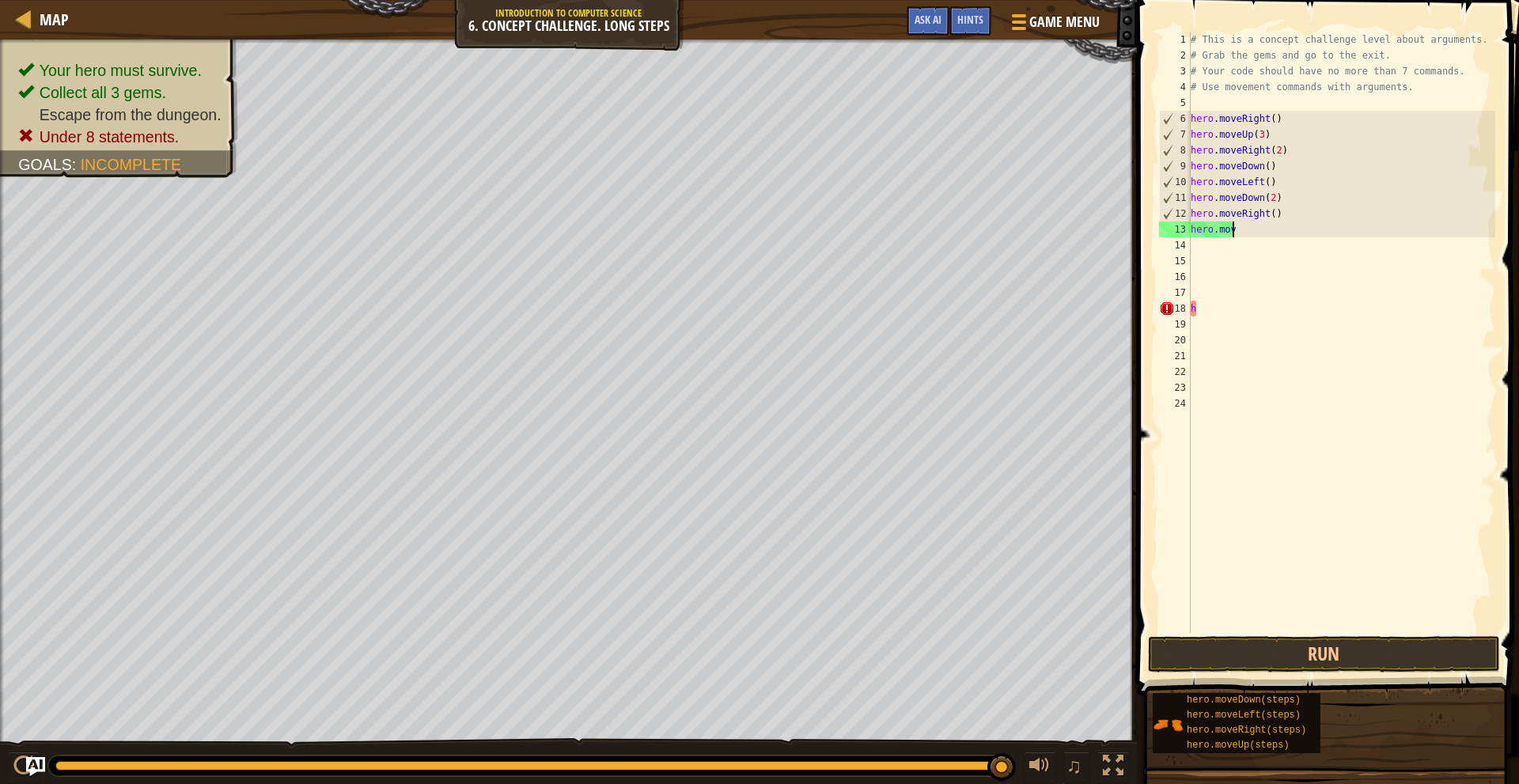
type textarea "h"
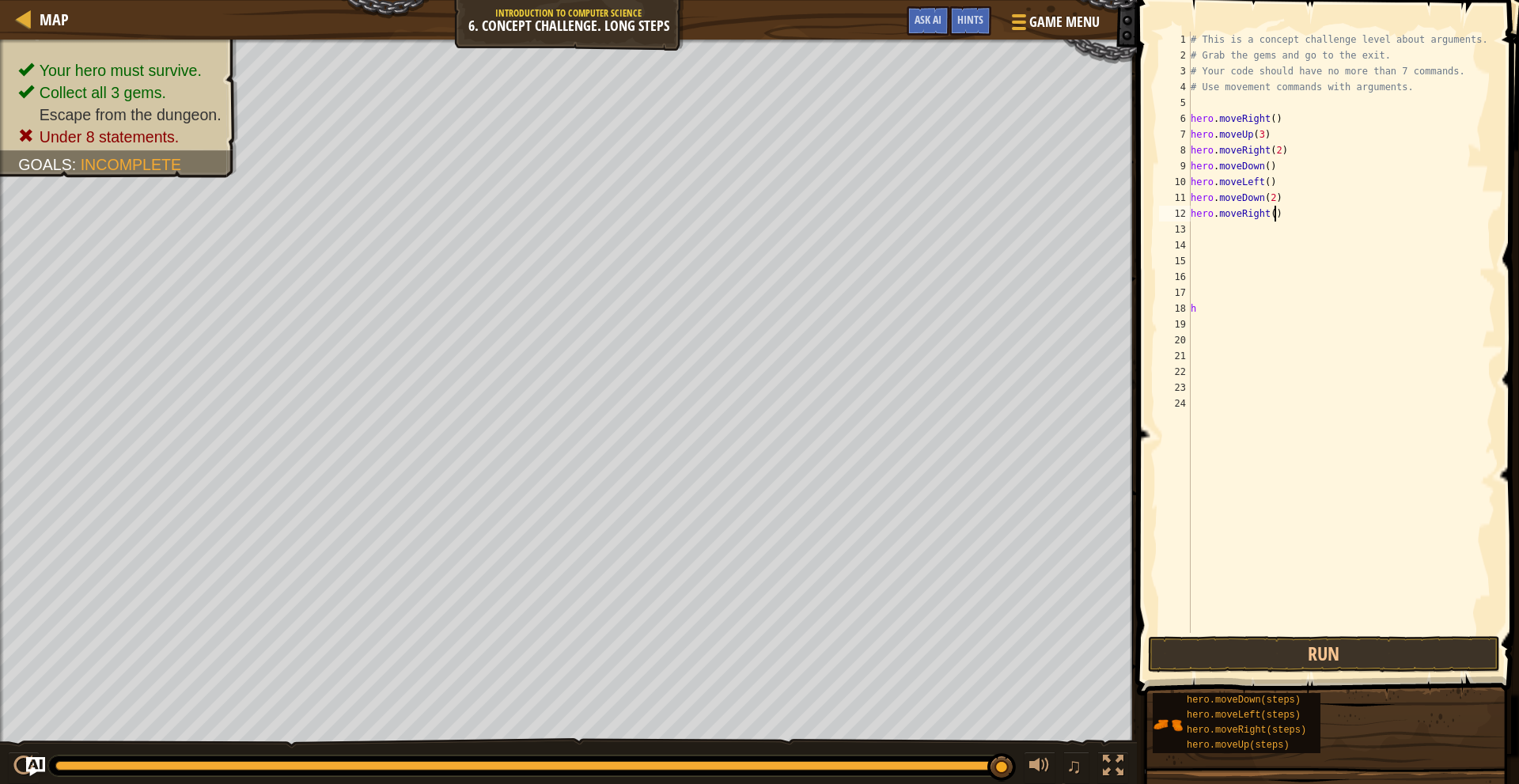
click at [1290, 213] on div "# This is a concept challenge level about arguments. # Grab the gems and go to …" at bounding box center [1342, 348] width 309 height 633
type textarea "h"
click at [1286, 198] on div "# This is a concept challenge level about arguments. # Grab the gems and go to …" at bounding box center [1342, 348] width 309 height 633
click at [1284, 181] on div "# This is a concept challenge level about arguments. # Grab the gems and go to …" at bounding box center [1342, 348] width 309 height 633
type textarea "h"
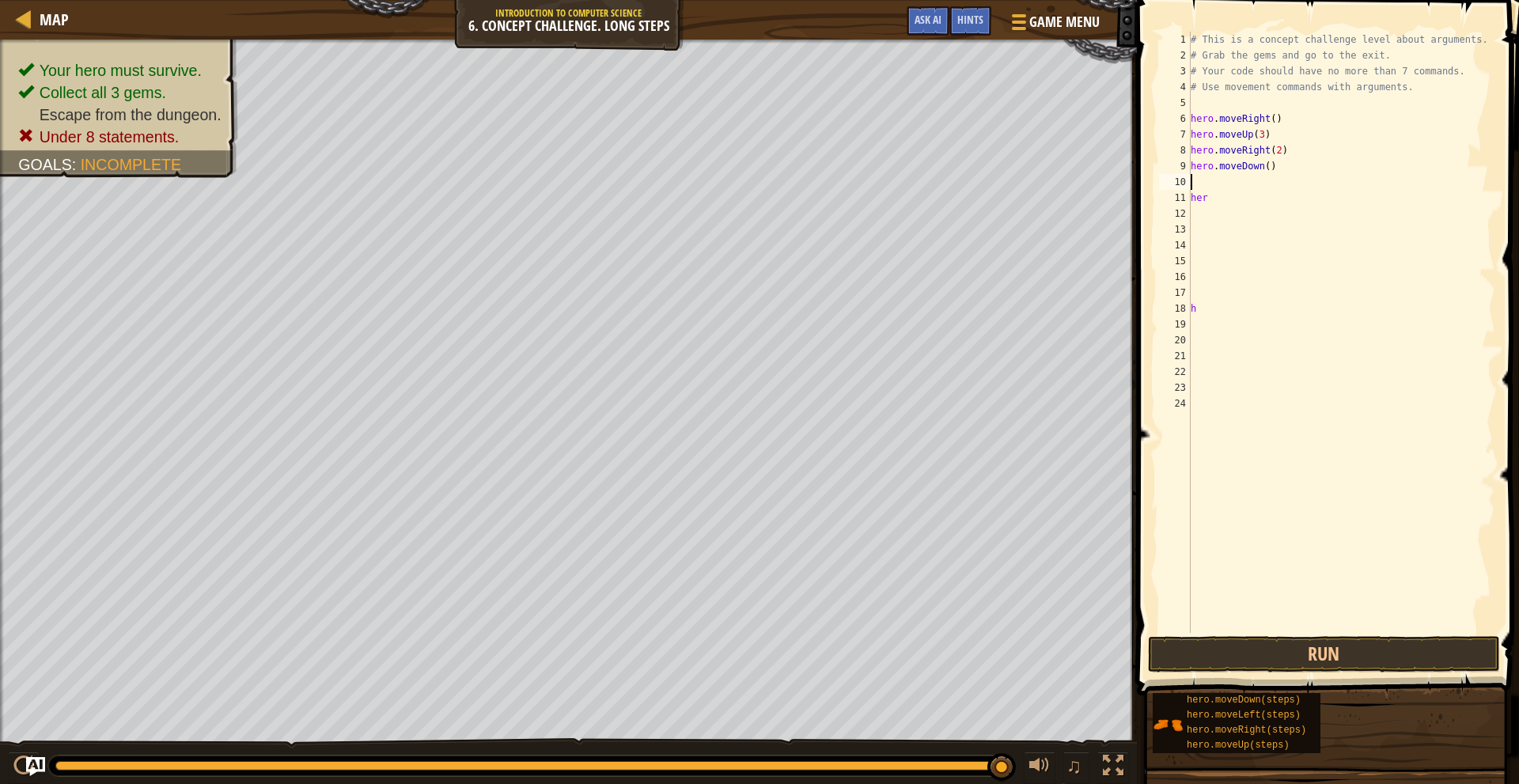
type textarea "h"
click at [1271, 192] on div "# This is a concept challenge level about arguments. # Grab the gems and go to …" at bounding box center [1342, 348] width 309 height 633
click at [1262, 169] on div "# This is a concept challenge level about arguments. # Grab the gems and go to …" at bounding box center [1342, 348] width 309 height 633
type textarea "hero.moveDown(3)"
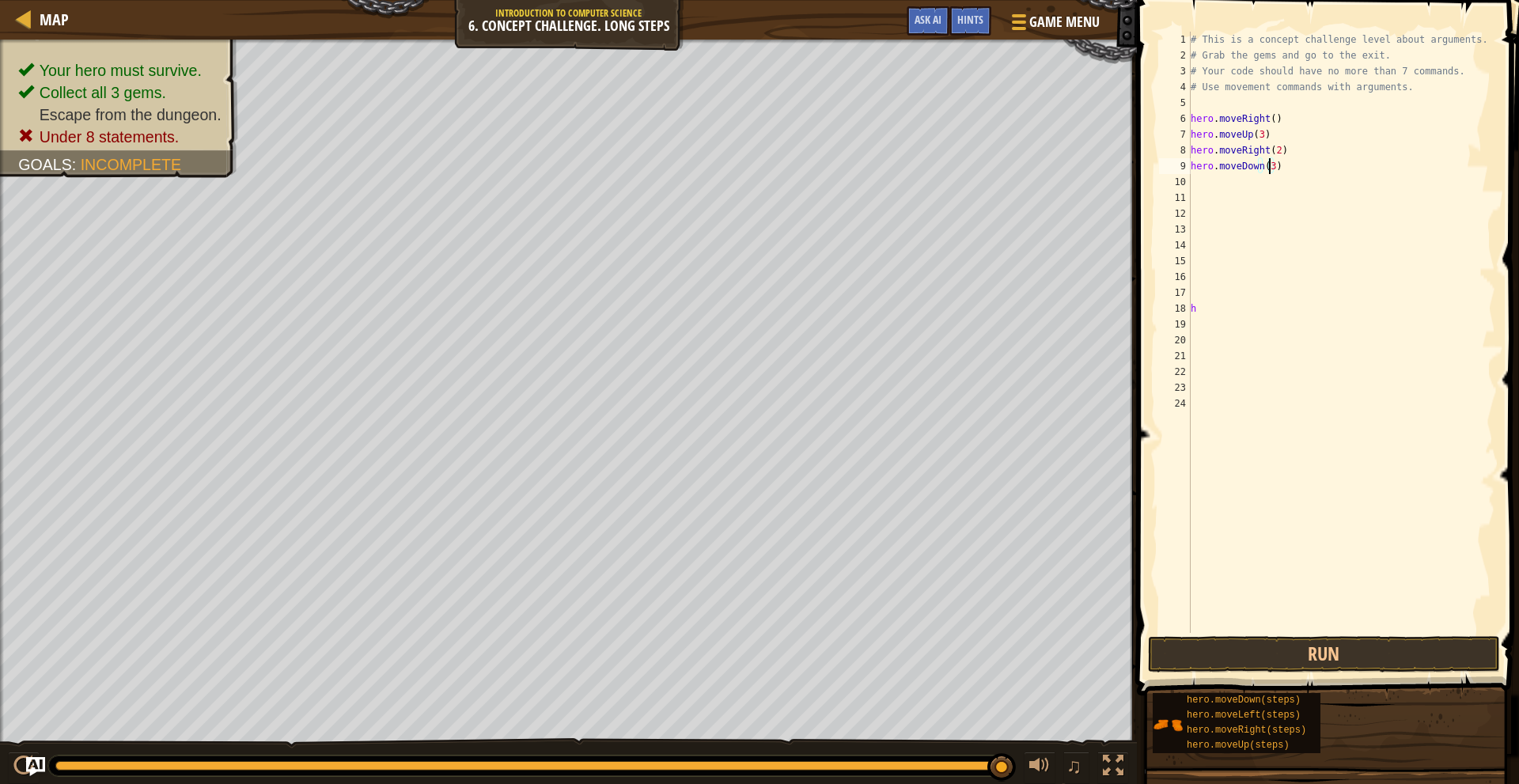
click at [1241, 184] on div "# This is a concept challenge level about arguments. # Grab the gems and go to …" at bounding box center [1342, 348] width 309 height 633
type textarea "h"
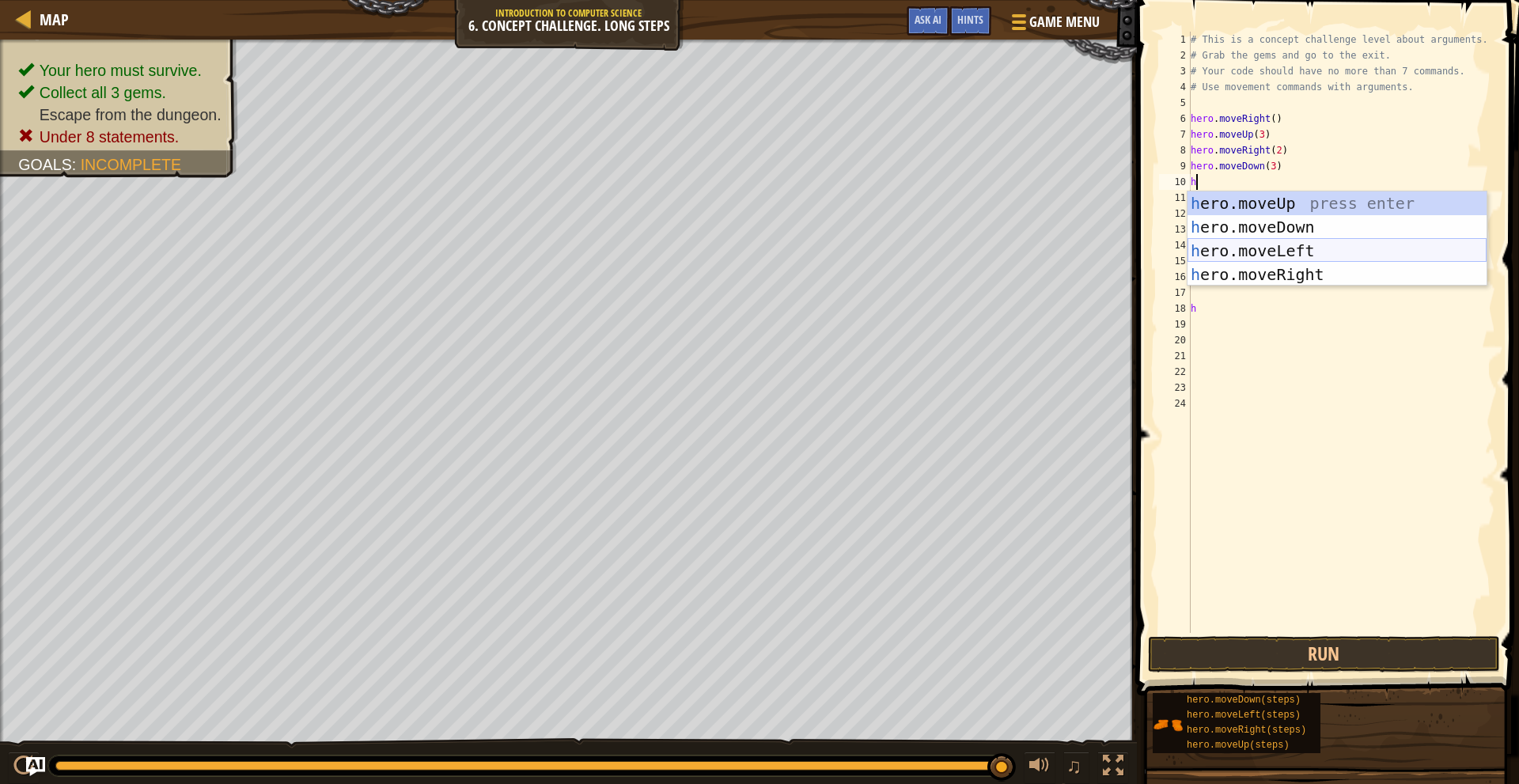
click at [1322, 250] on div "h ero.moveUp press enter h ero.moveDown press enter h ero.moveLeft press enter …" at bounding box center [1337, 263] width 299 height 142
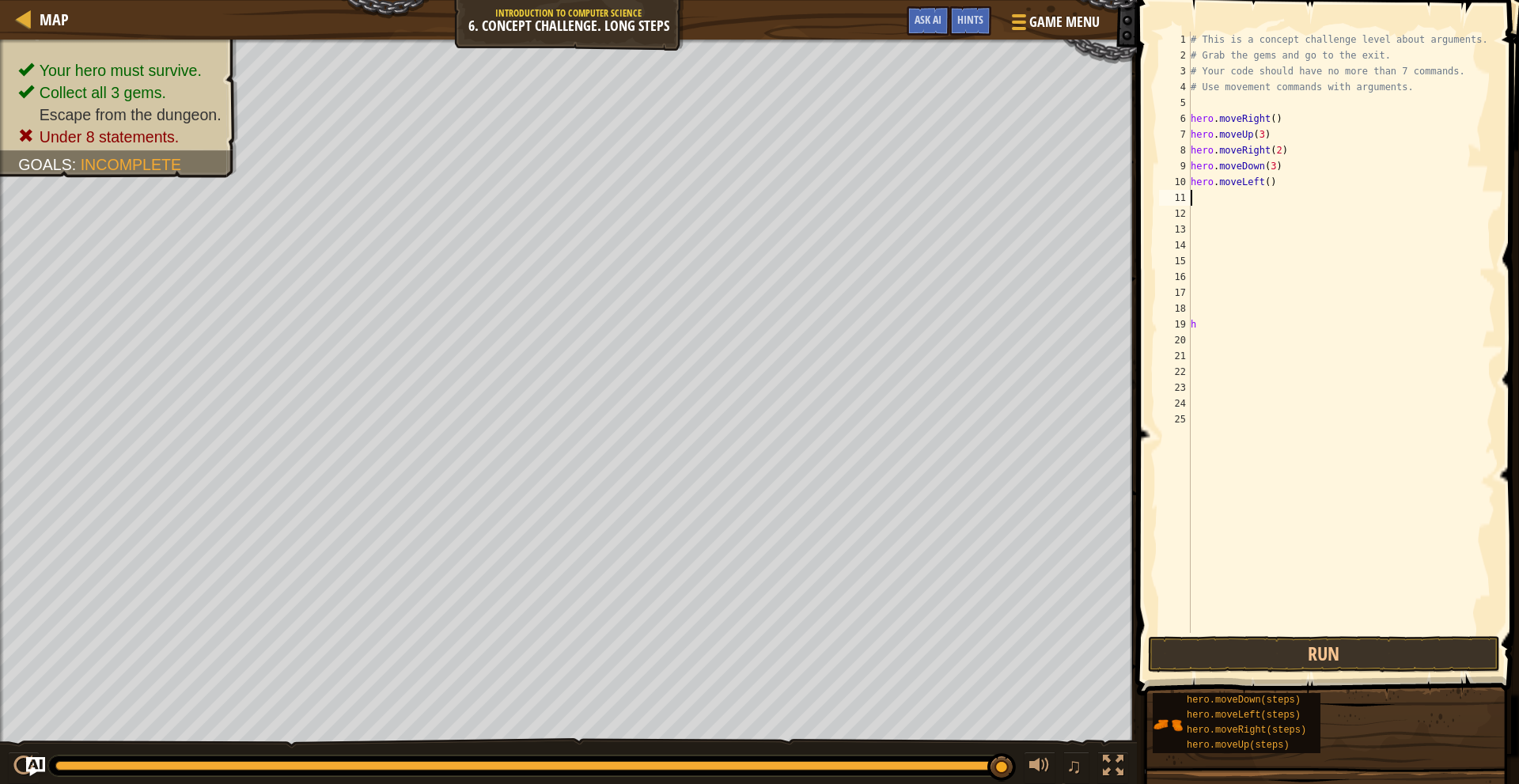
type textarea "h"
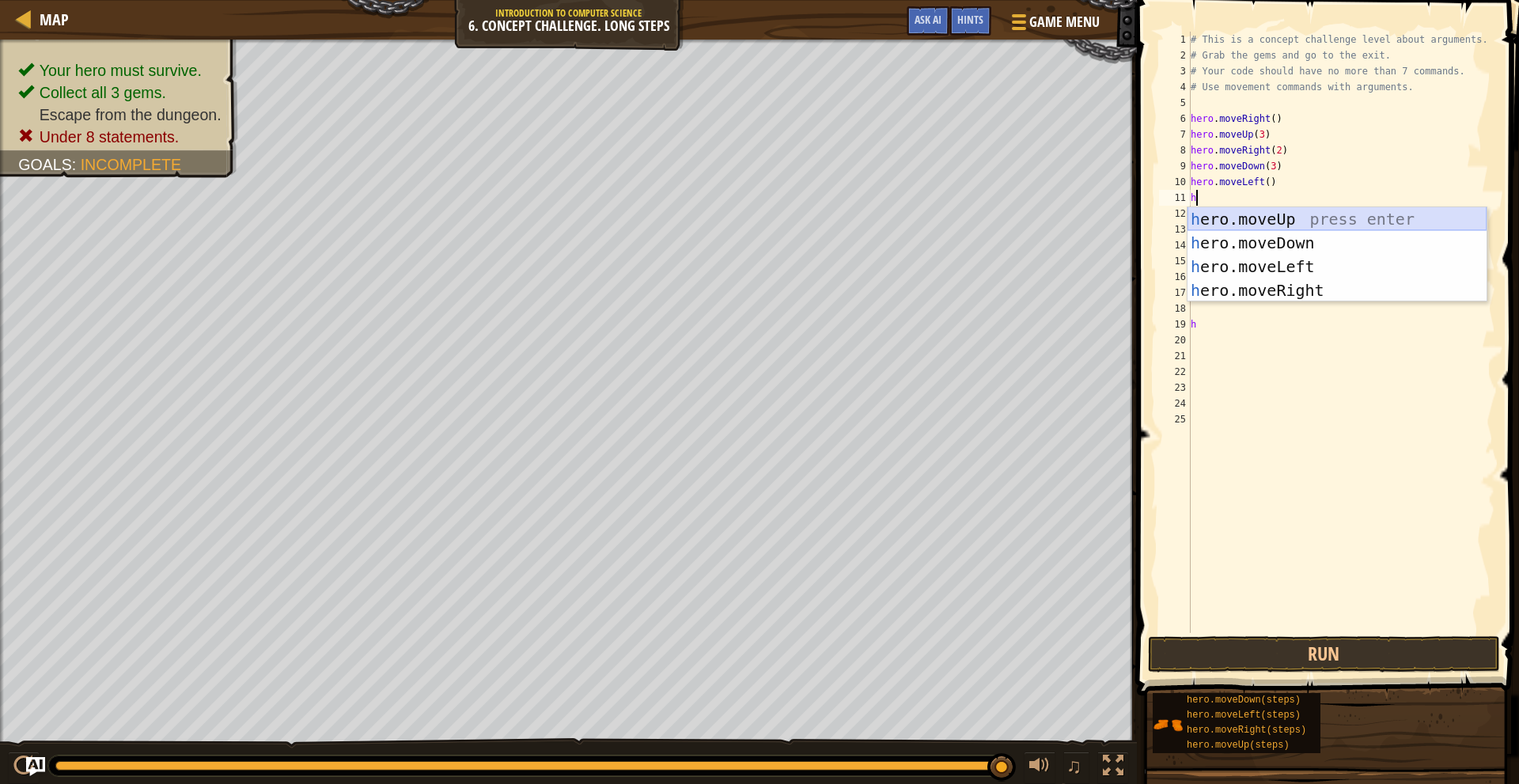
click at [1248, 216] on div "h ero.moveUp press enter h ero.moveDown press enter h ero.moveLeft press enter …" at bounding box center [1337, 278] width 299 height 142
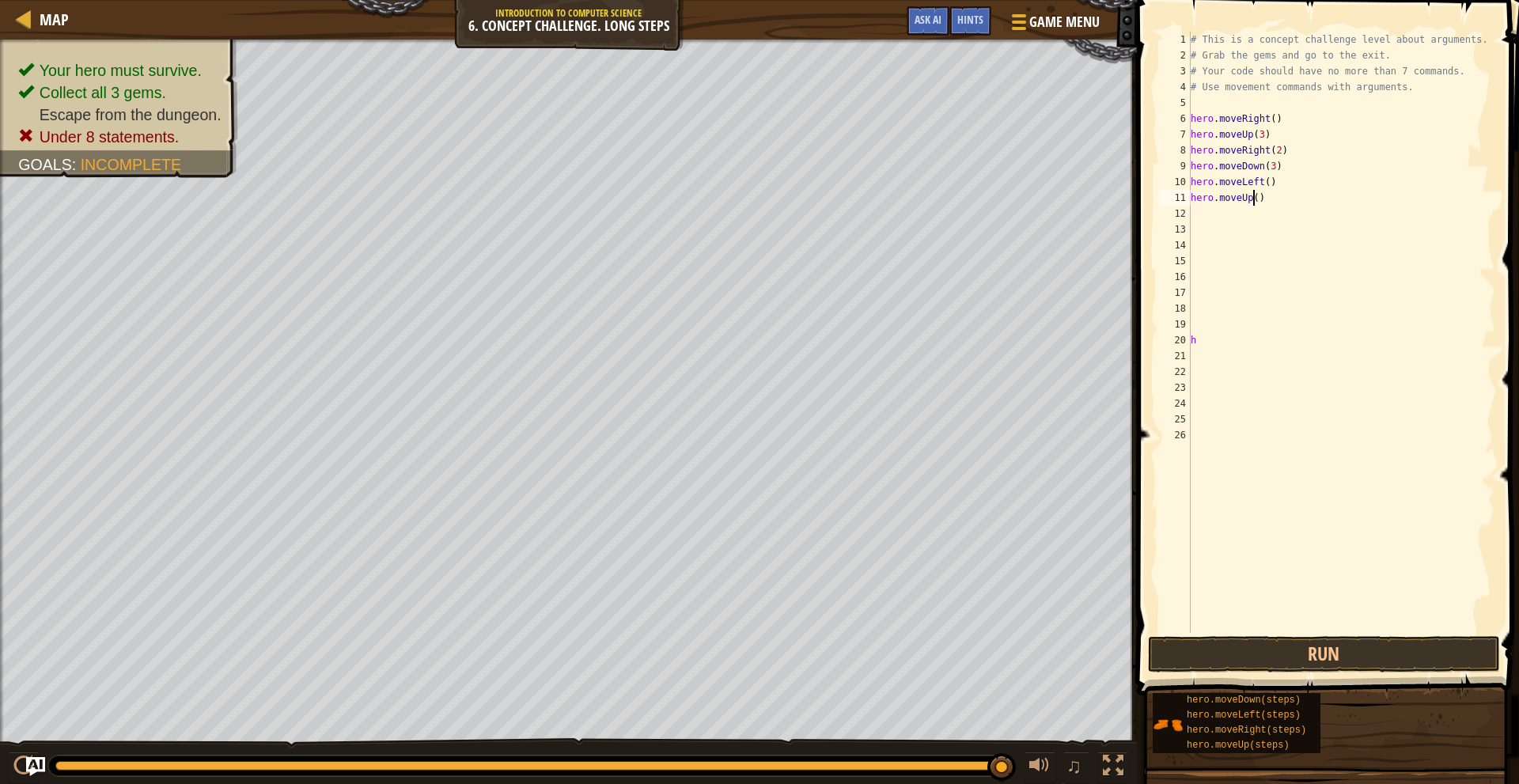
click at [1254, 203] on div "# This is a concept challenge level about arguments. # Grab the gems and go to …" at bounding box center [1342, 348] width 309 height 633
type textarea "hero.moveUp(2)"
click at [1264, 212] on div "# This is a concept challenge level about arguments. # Grab the gems and go to …" at bounding box center [1342, 348] width 309 height 633
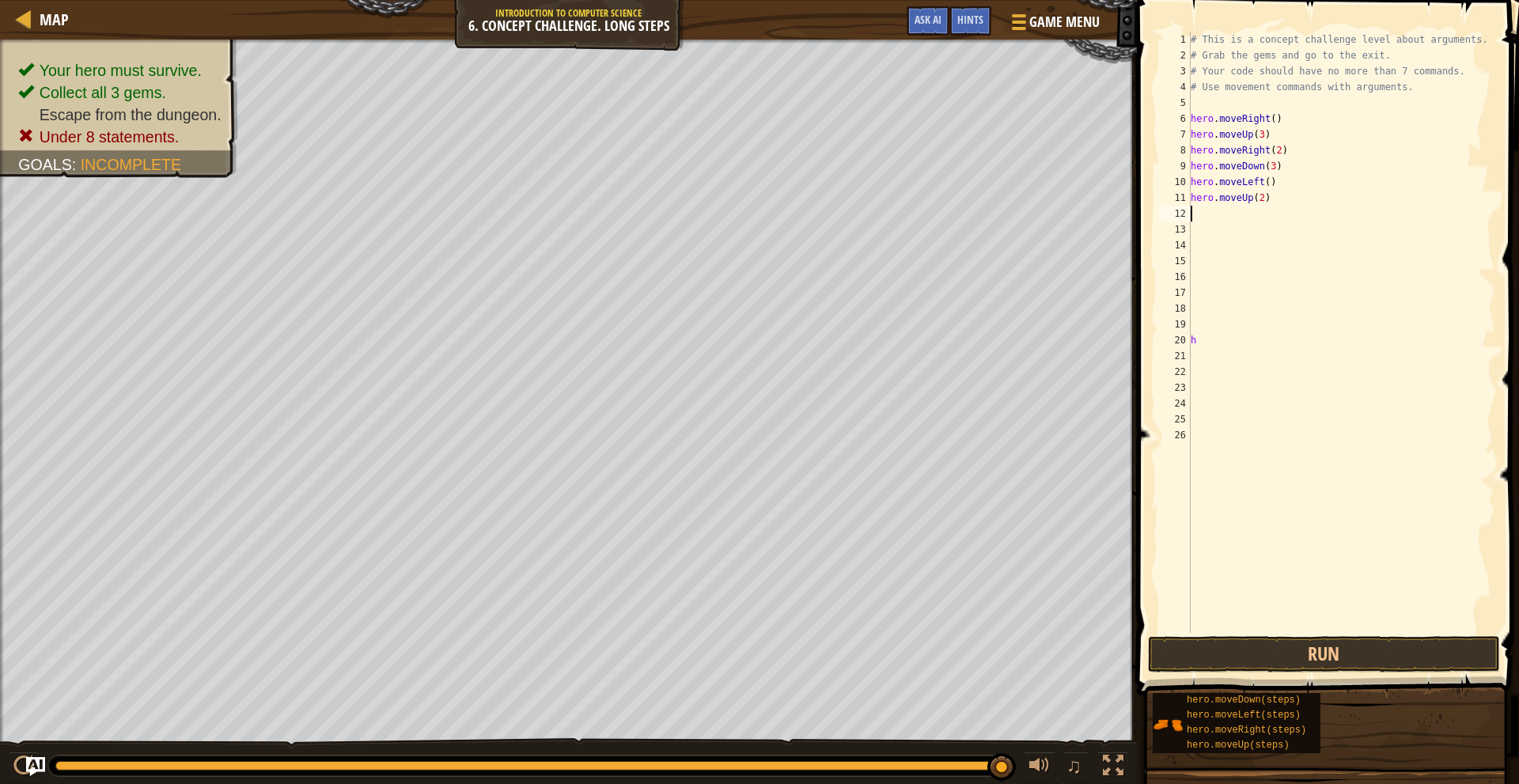
type textarea "h"
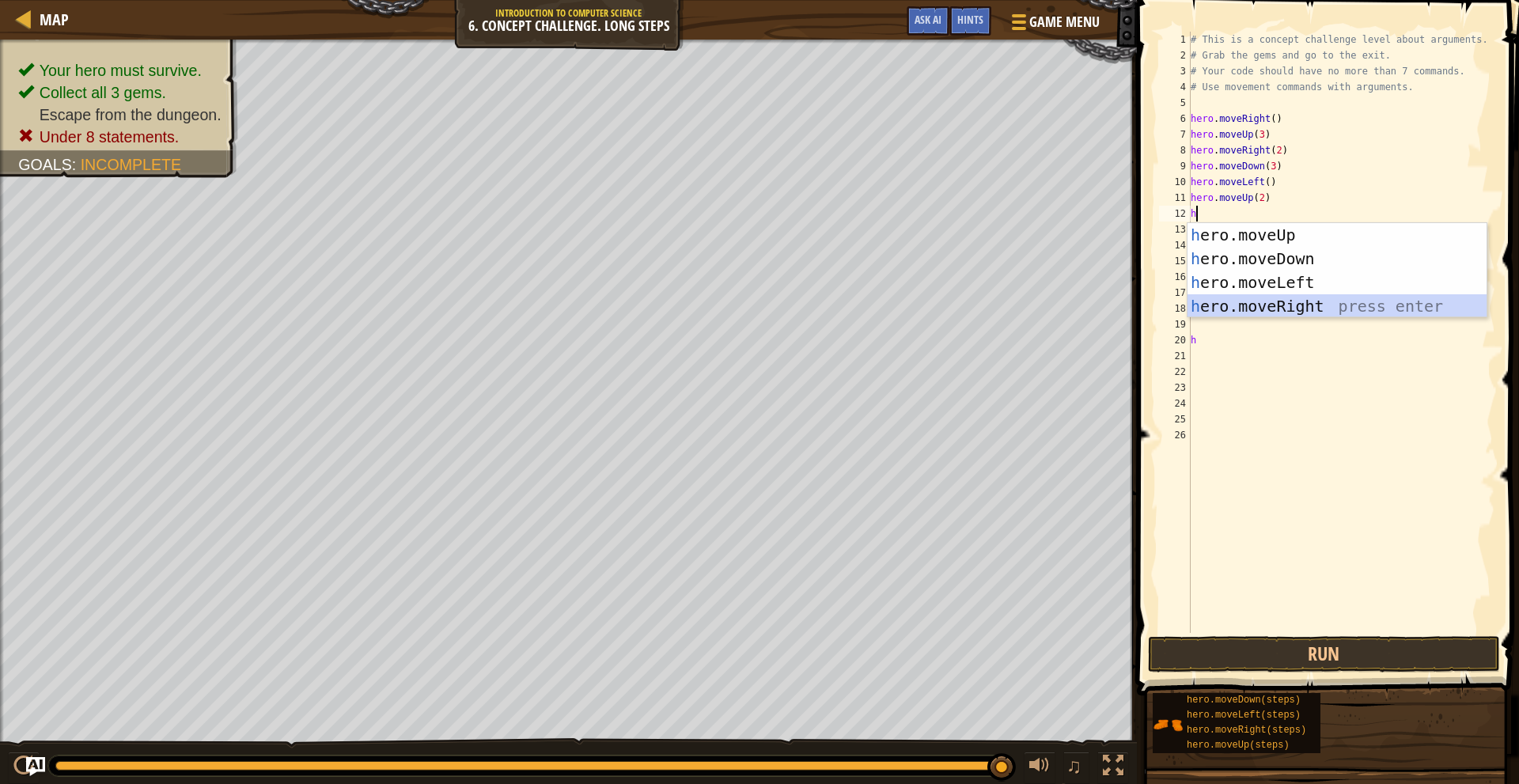
drag, startPoint x: 1295, startPoint y: 308, endPoint x: 1284, endPoint y: 303, distance: 12.1
click at [1296, 305] on div "h ero.moveUp press enter h ero.moveDown press enter h ero.moveLeft press enter …" at bounding box center [1337, 294] width 299 height 142
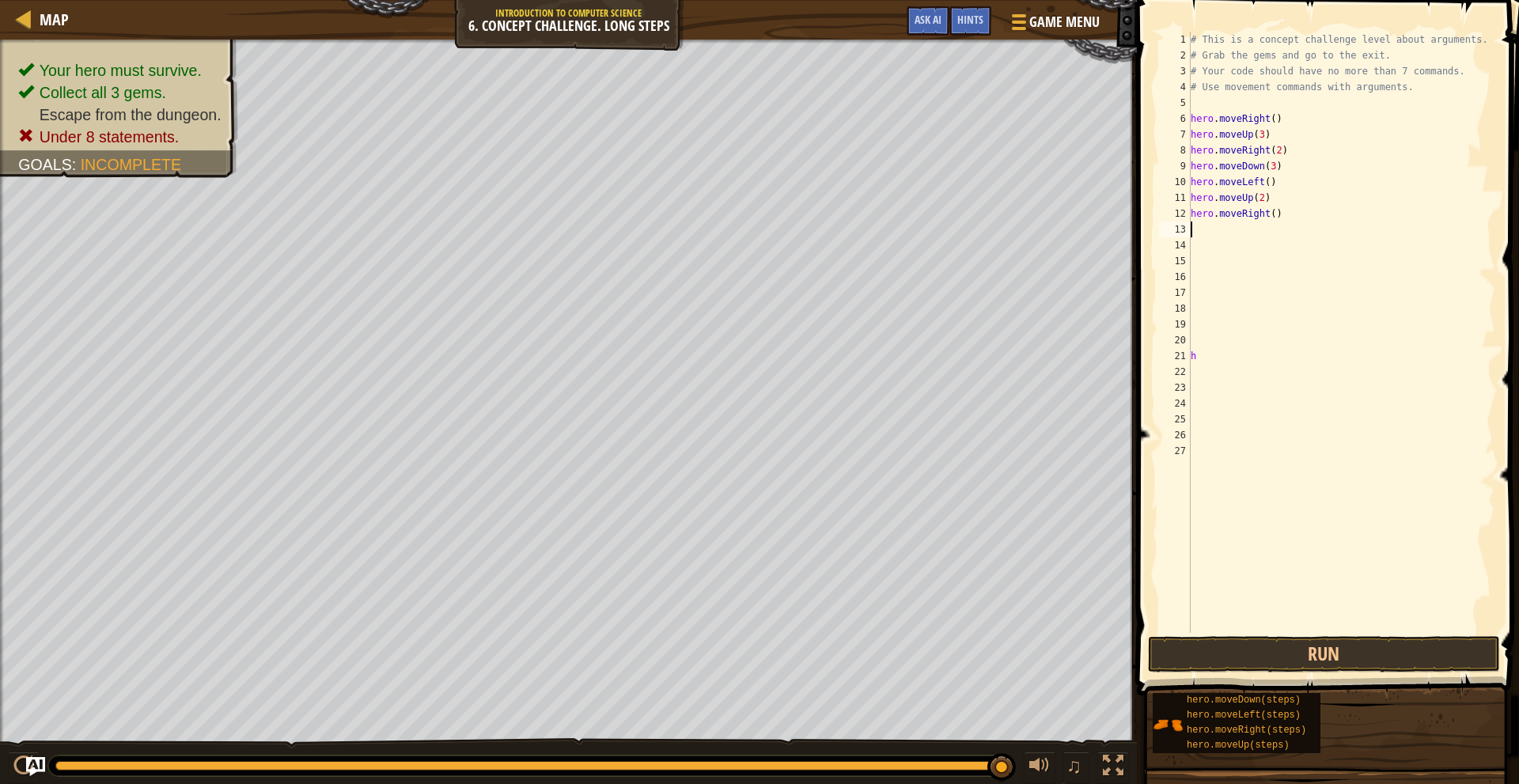
type textarea "2"
click at [1269, 214] on div "# This is a concept challenge level about arguments. # Grab the gems and go to …" at bounding box center [1342, 348] width 309 height 633
drag, startPoint x: 1303, startPoint y: 644, endPoint x: 1264, endPoint y: 450, distance: 198.5
click at [1303, 636] on button "Run" at bounding box center [1324, 654] width 352 height 36
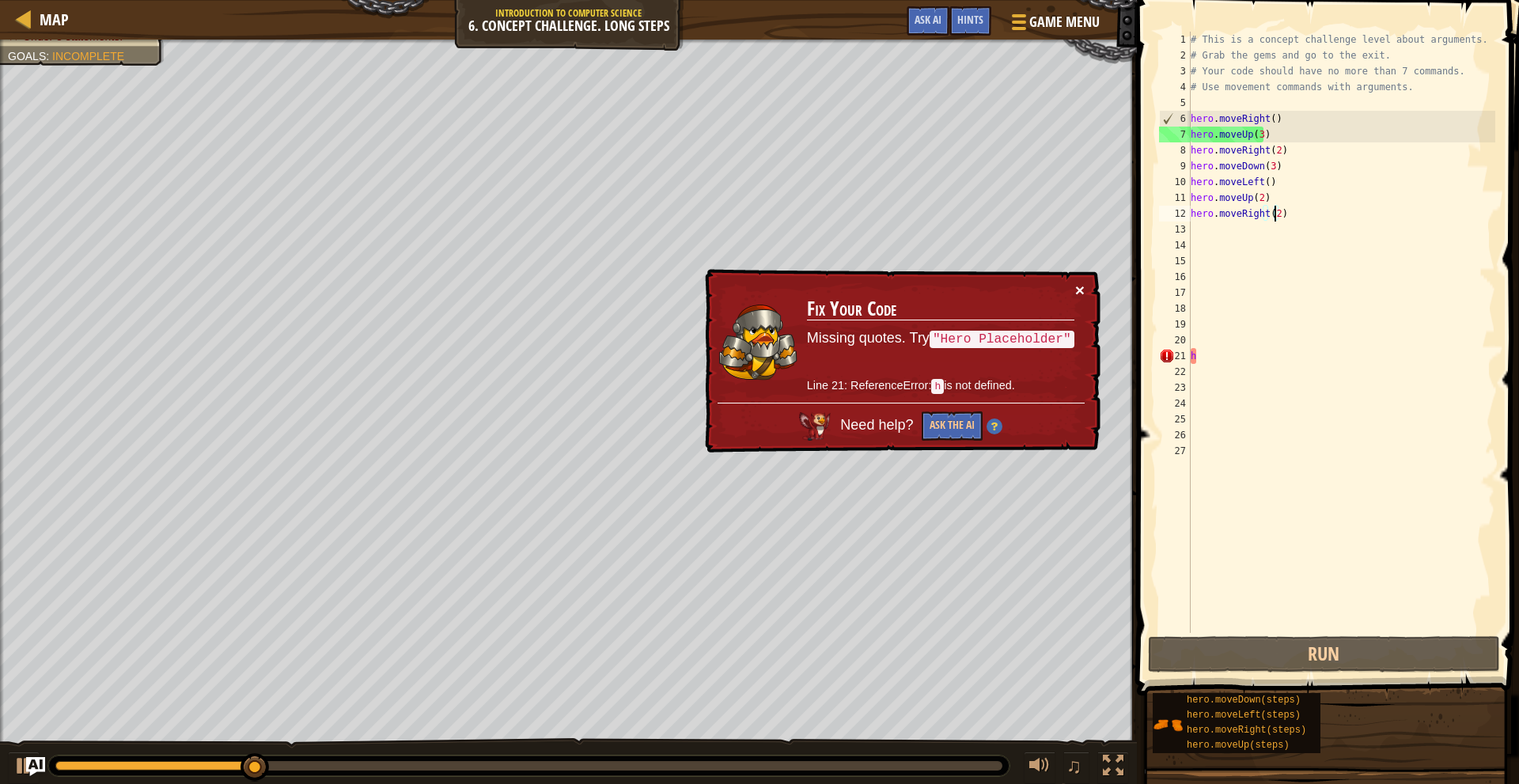
click at [1079, 284] on button "×" at bounding box center [1080, 290] width 9 height 17
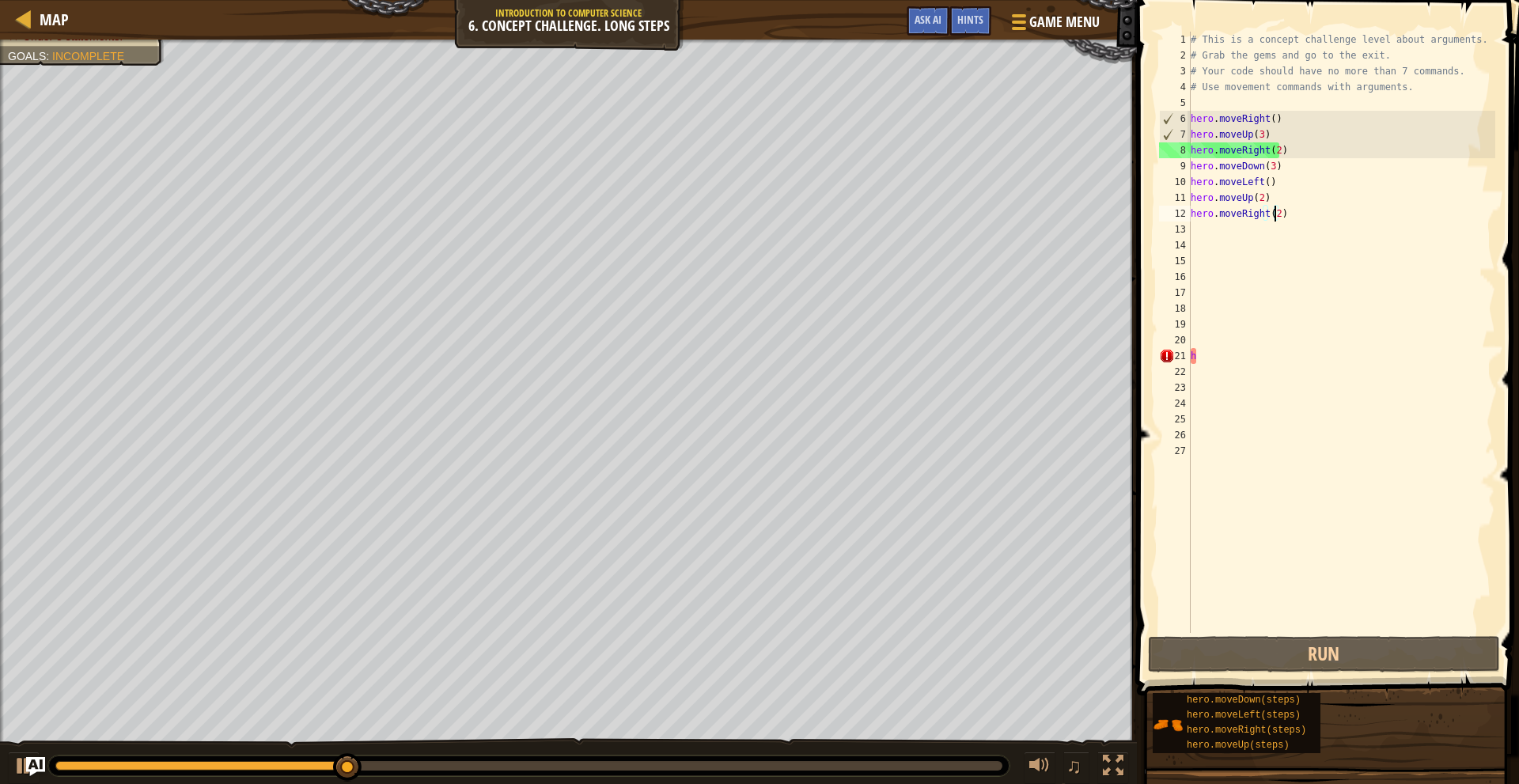
click at [1216, 362] on div "# This is a concept challenge level about arguments. # Grab the gems and go to …" at bounding box center [1342, 348] width 309 height 633
type textarea "h"
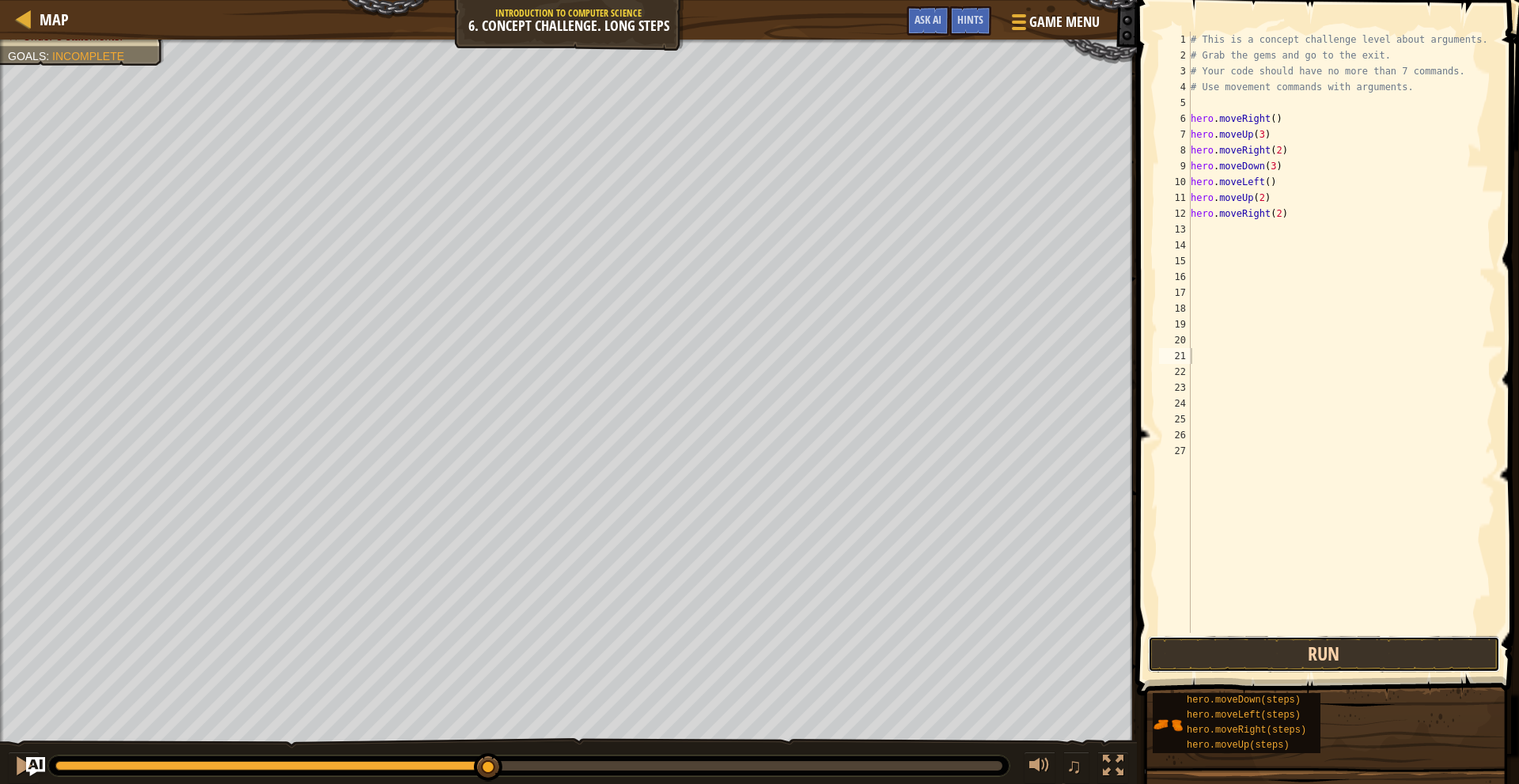
click at [1254, 645] on button "Run" at bounding box center [1324, 654] width 352 height 36
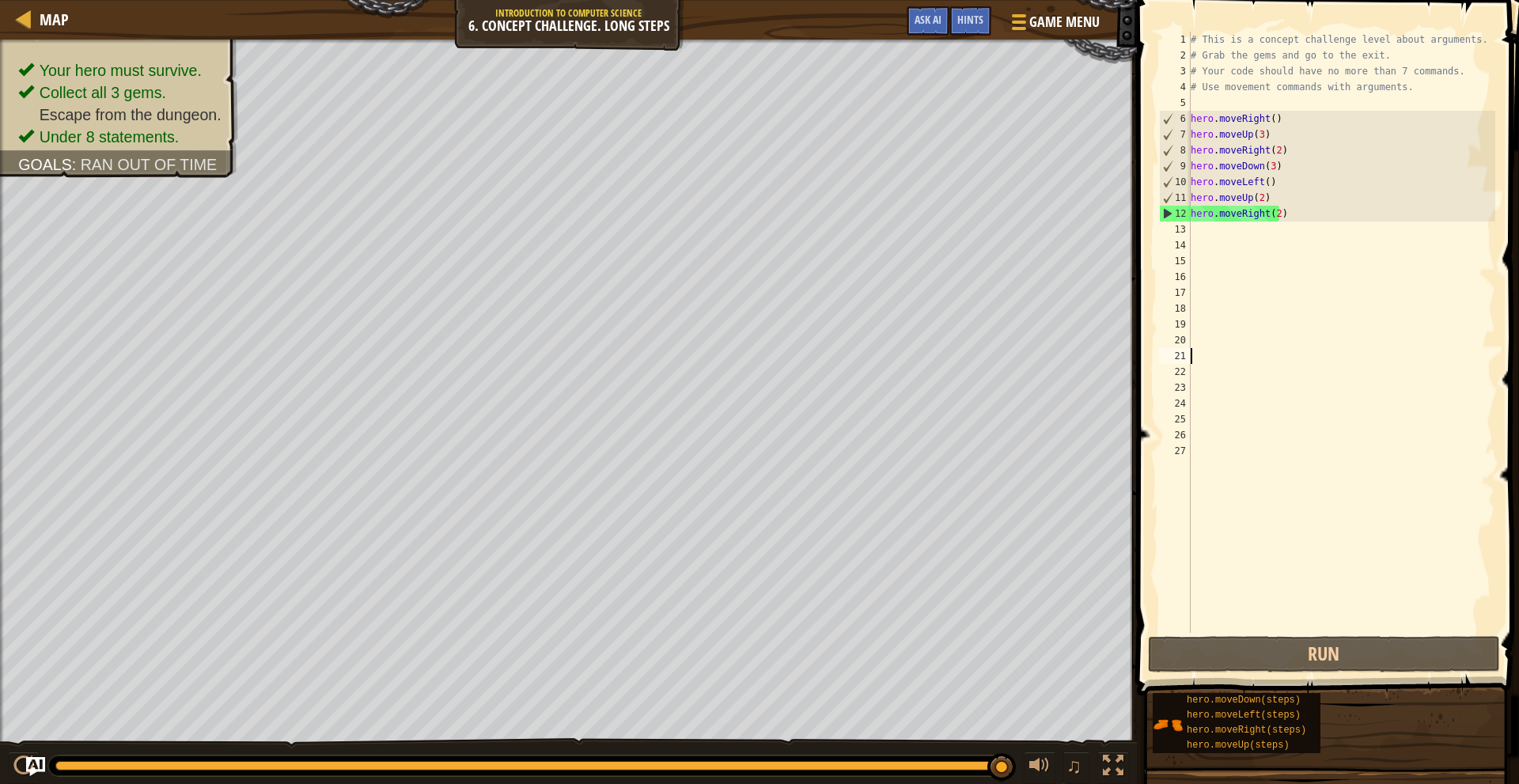
click at [1277, 216] on div "# This is a concept challenge level about arguments. # Grab the gems and go to …" at bounding box center [1342, 348] width 309 height 633
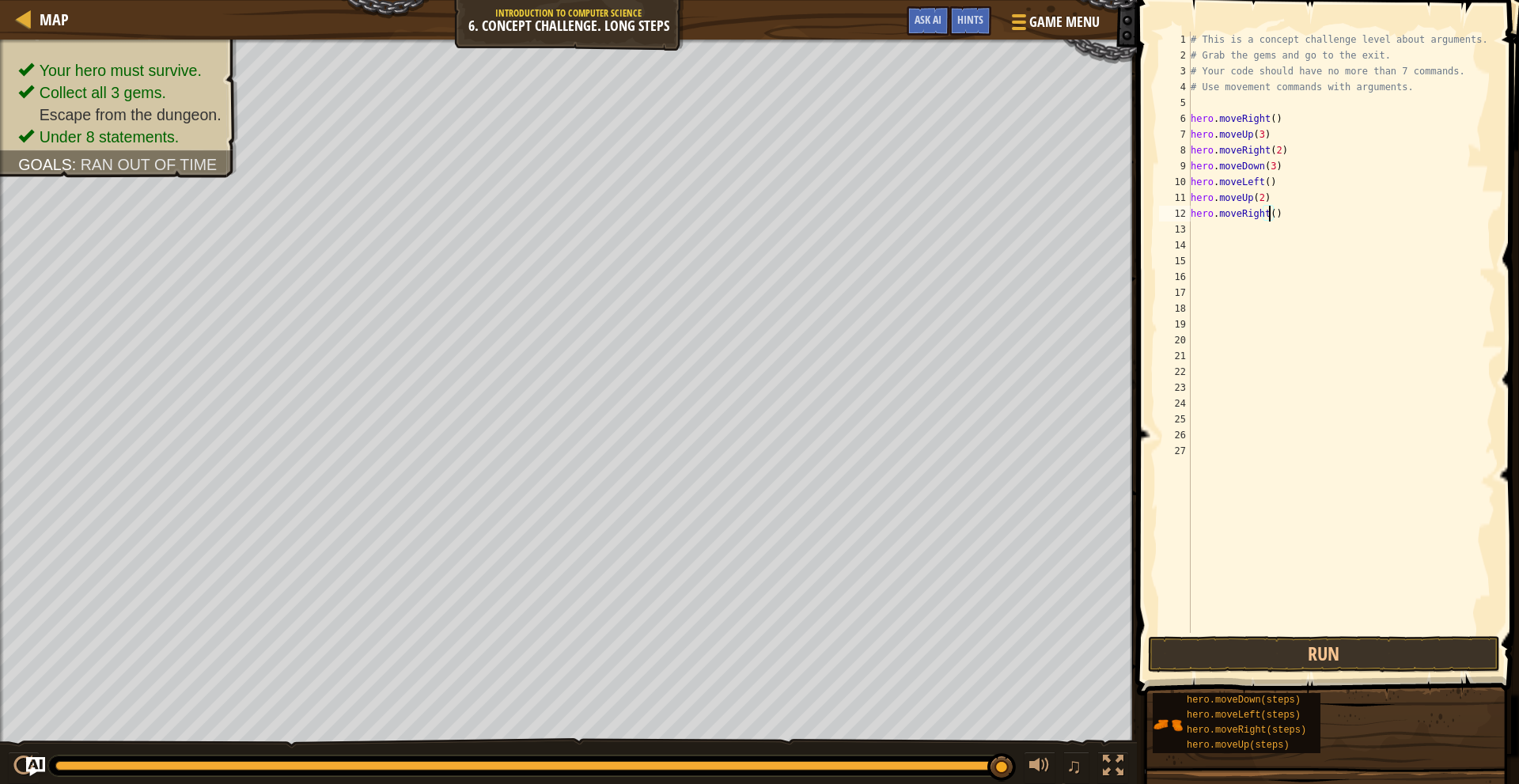
scroll to position [7, 6]
type textarea "hero.moveRight(3)"
drag, startPoint x: 1305, startPoint y: 652, endPoint x: 1299, endPoint y: 635, distance: 17.8
click at [1300, 637] on button "Run" at bounding box center [1324, 654] width 352 height 36
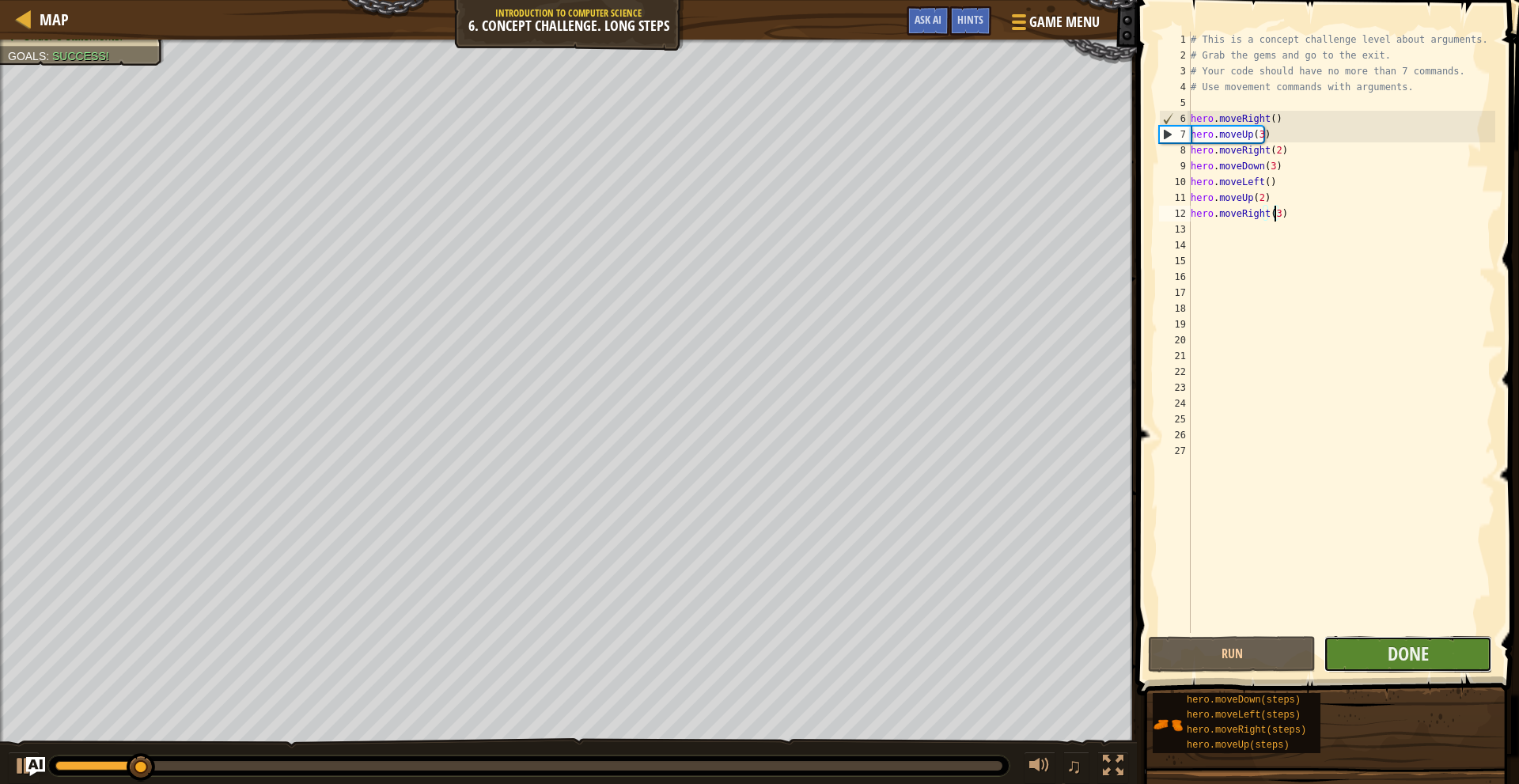
click at [1383, 647] on button "Done" at bounding box center [1408, 654] width 168 height 36
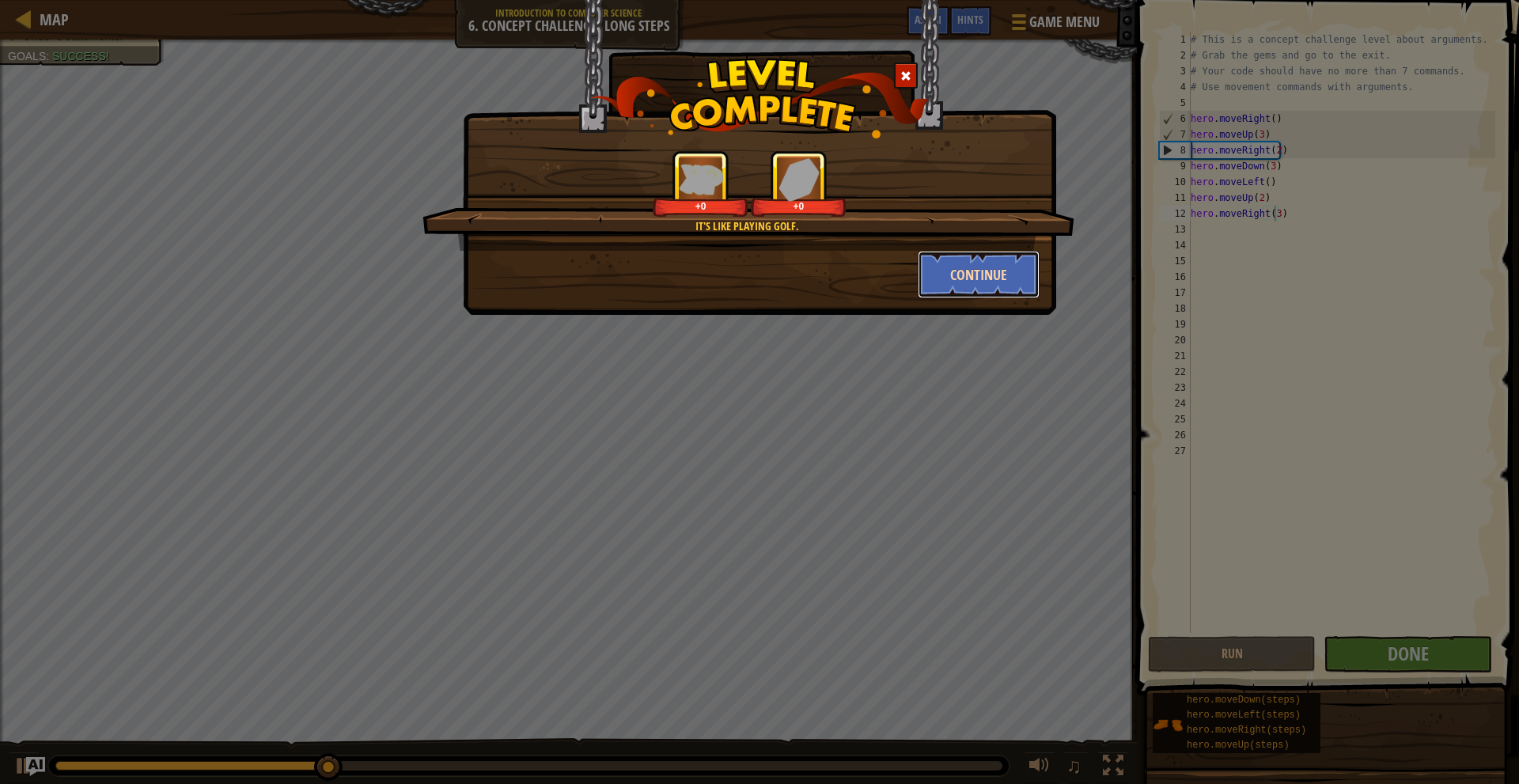
click at [990, 265] on button "Continue" at bounding box center [979, 274] width 123 height 47
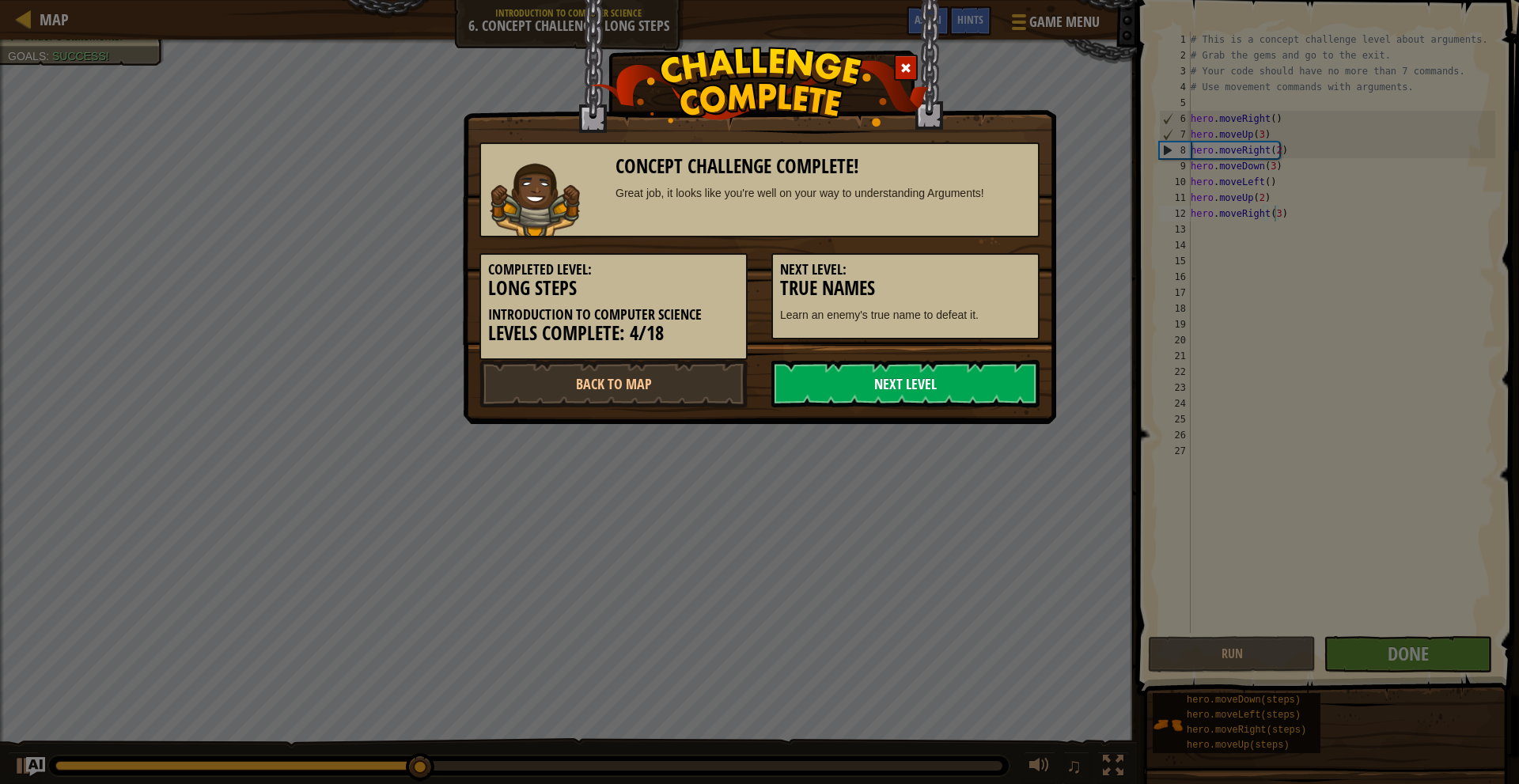
click at [996, 366] on link "Next Level" at bounding box center [906, 383] width 268 height 47
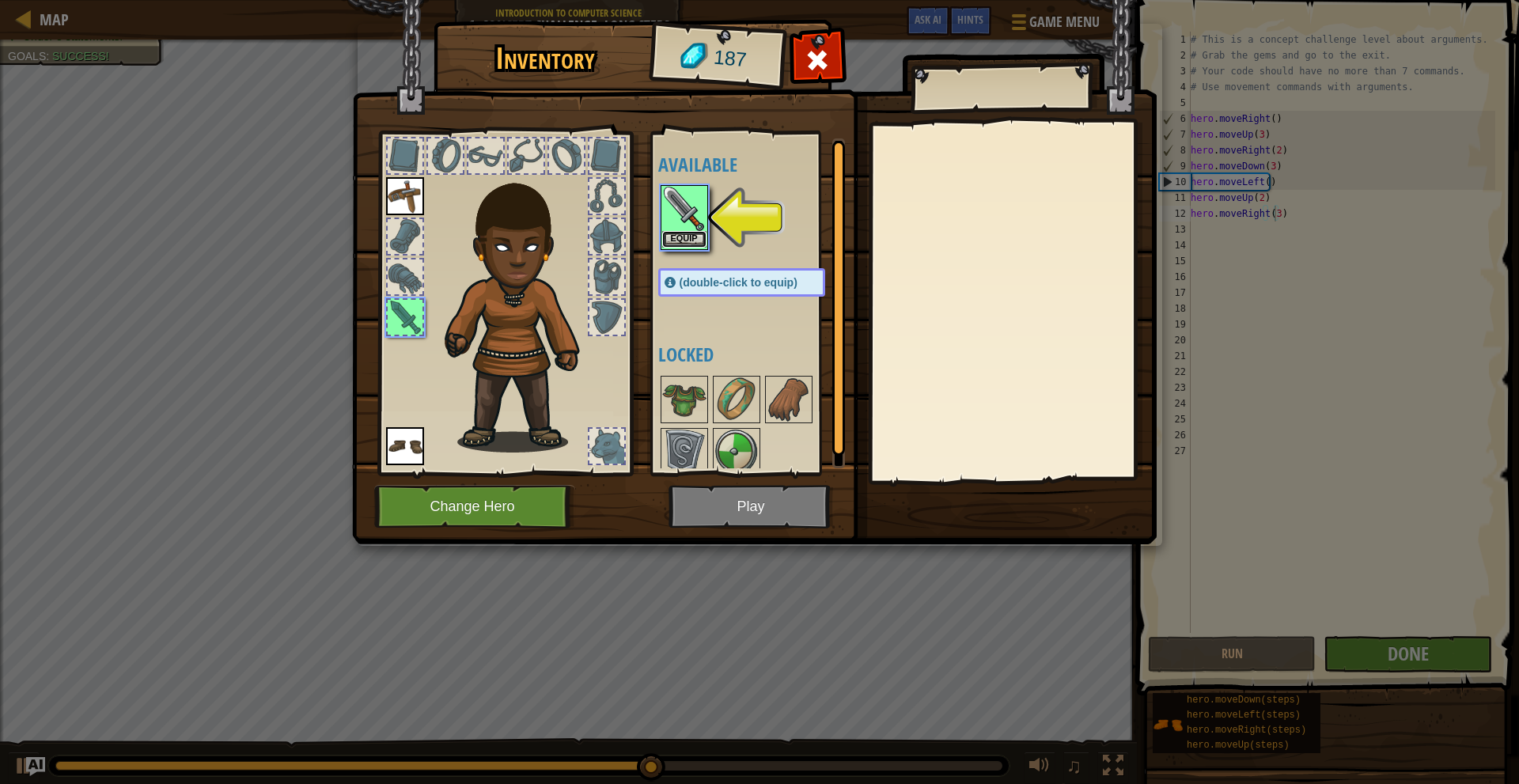
click at [690, 233] on button "Equip" at bounding box center [684, 239] width 44 height 17
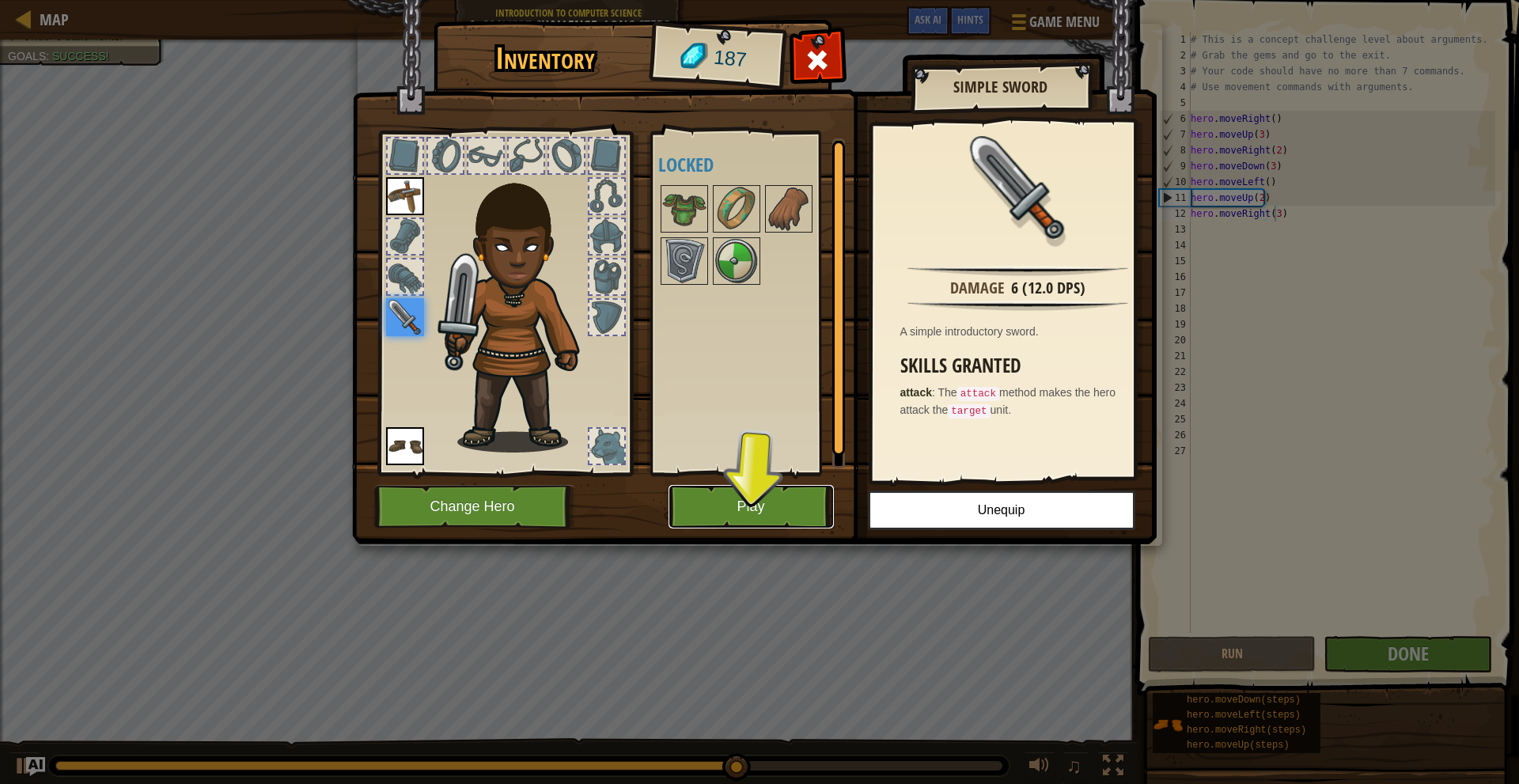
click at [764, 500] on button "Play" at bounding box center [751, 507] width 165 height 44
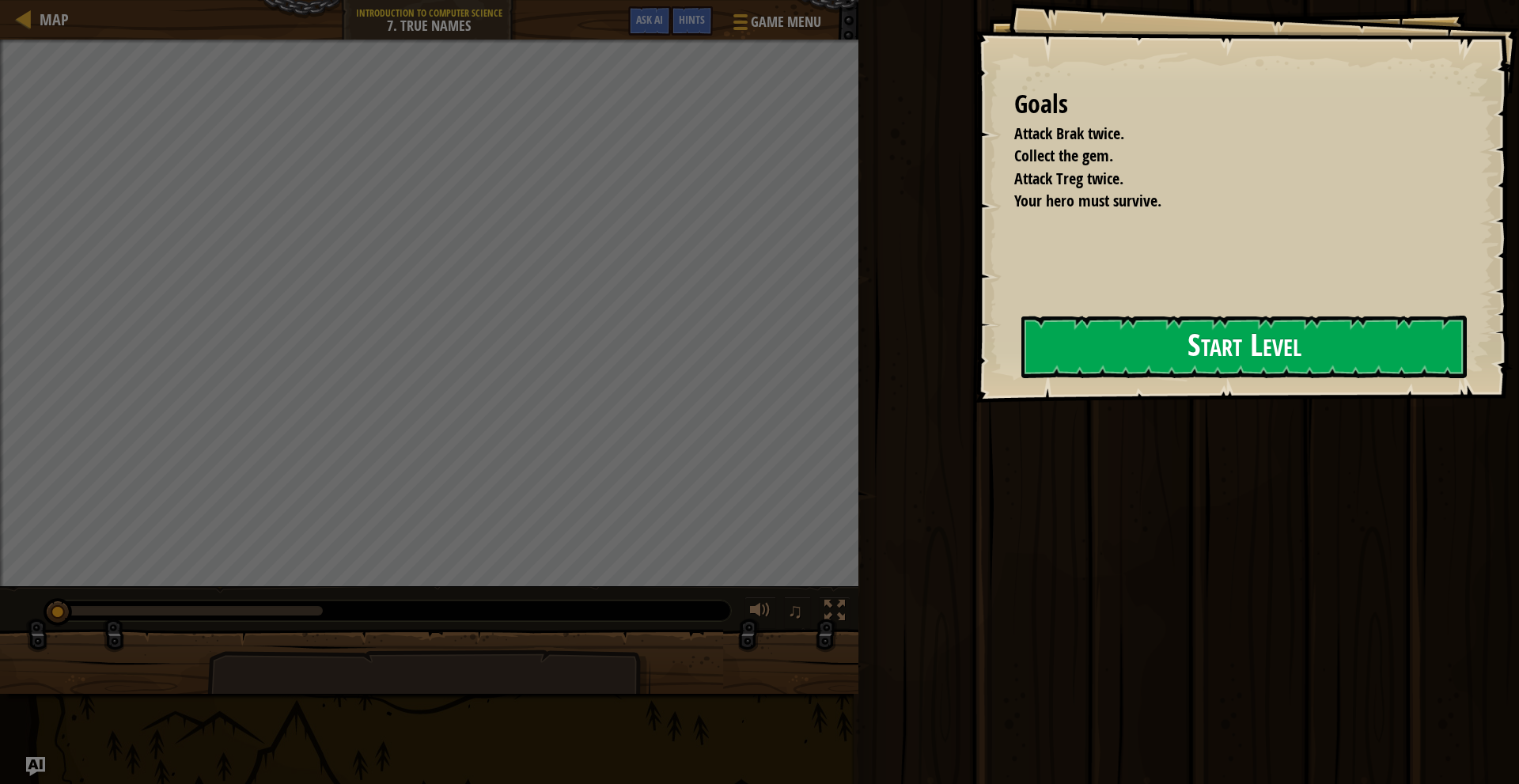
click at [1049, 332] on button "Start Level" at bounding box center [1245, 347] width 446 height 63
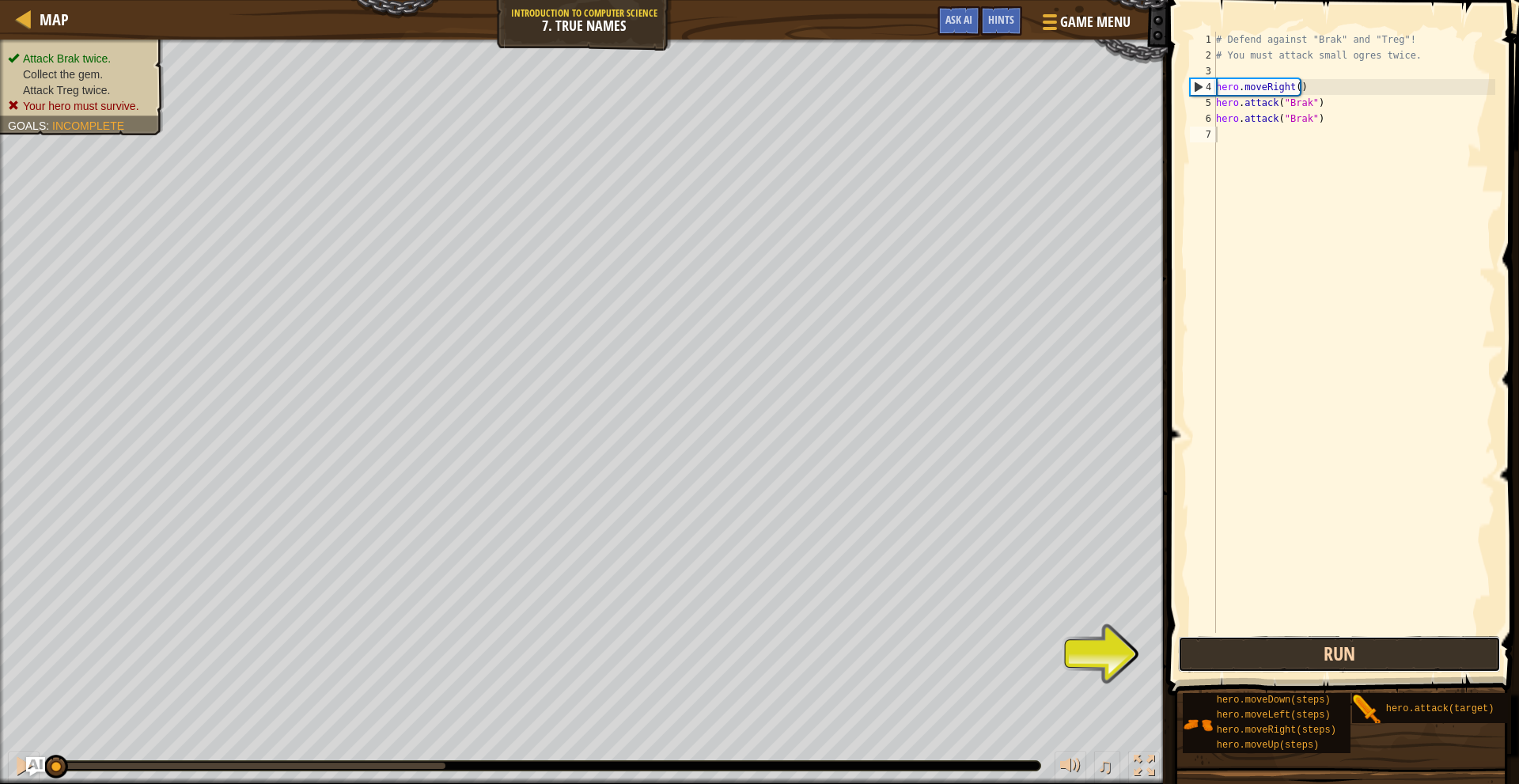
click at [1303, 662] on button "Run" at bounding box center [1339, 654] width 322 height 36
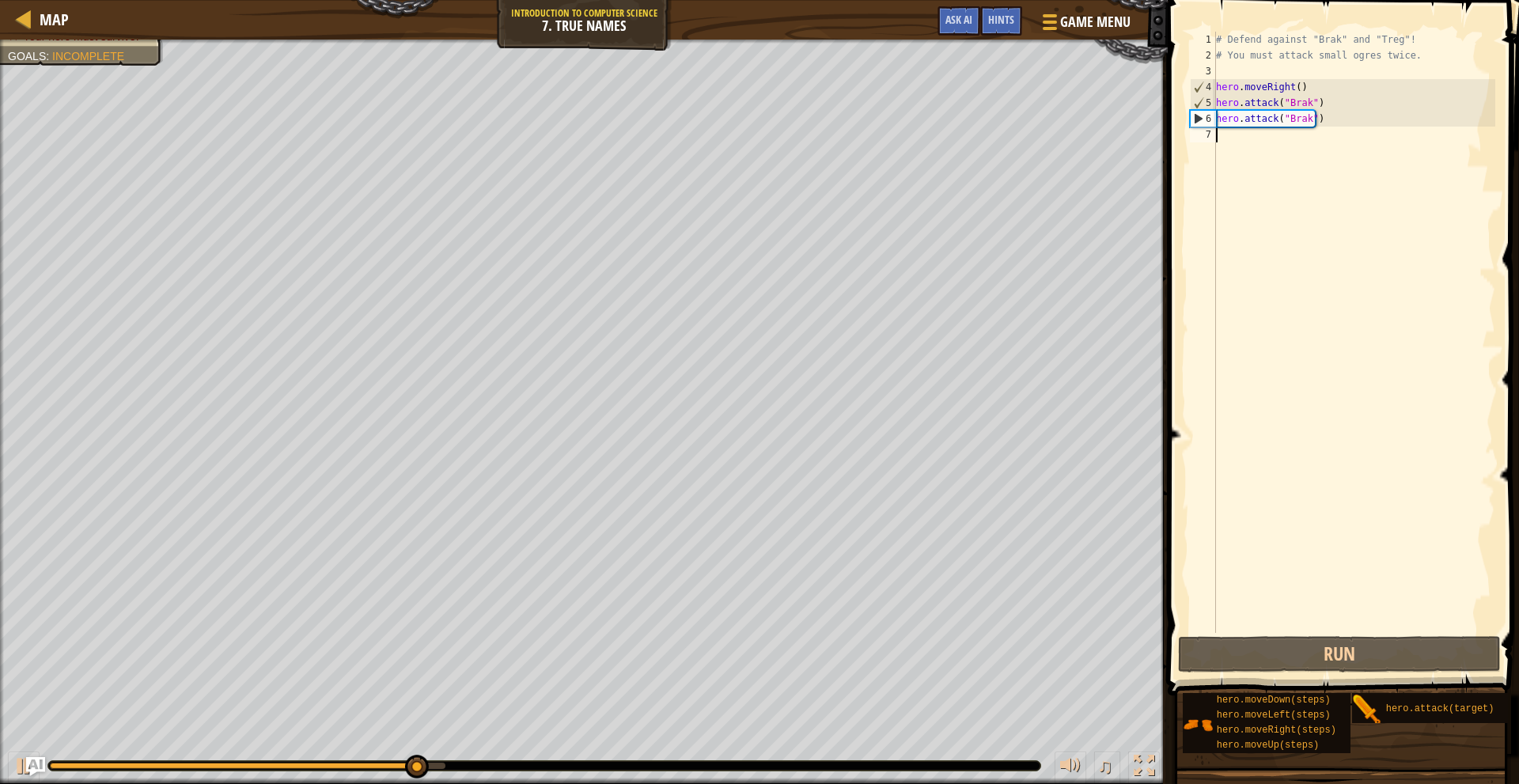
scroll to position [7, 0]
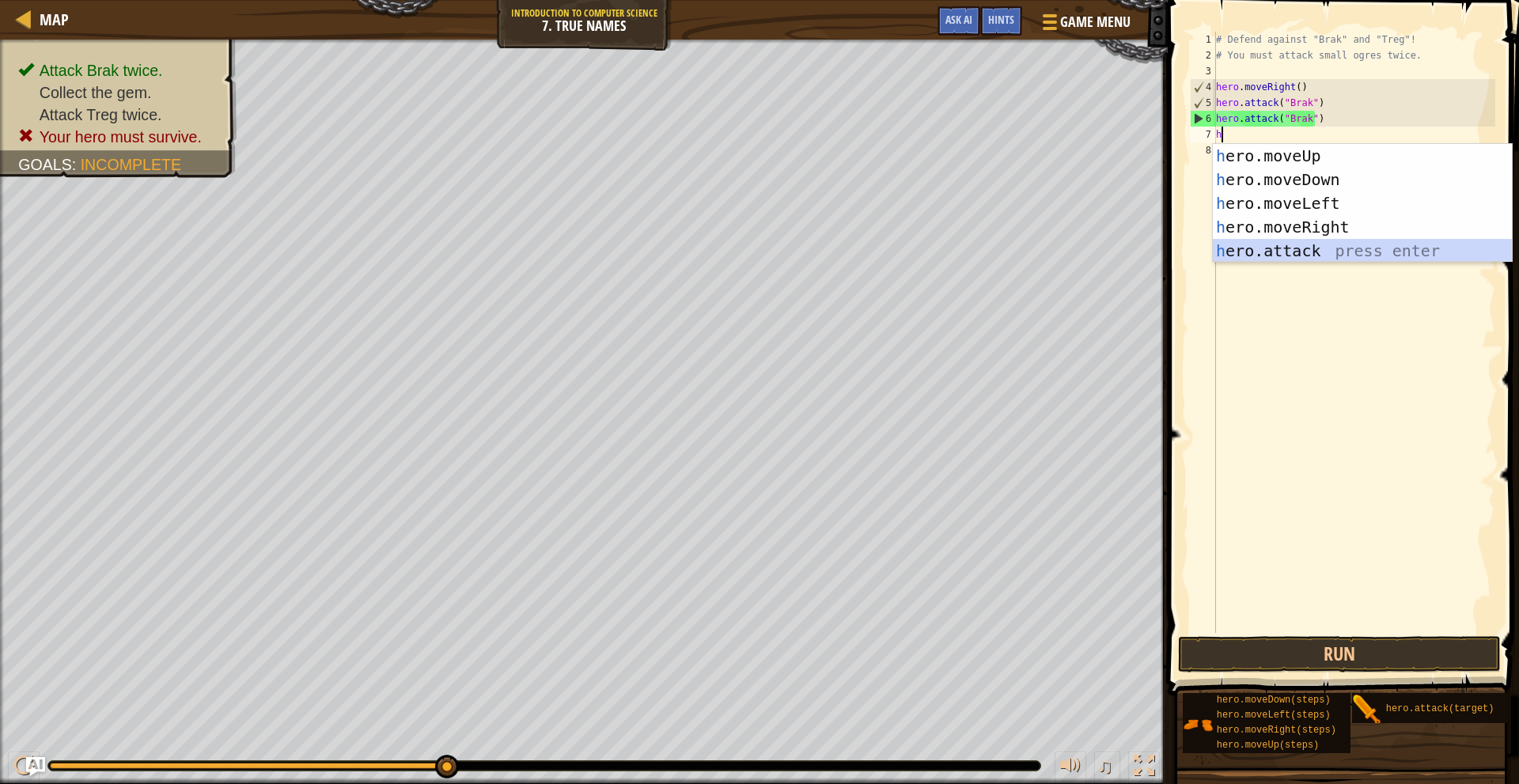
click at [1325, 247] on div "h ero.moveUp press enter h ero.moveDown press enter h ero.moveLeft press enter …" at bounding box center [1362, 227] width 299 height 166
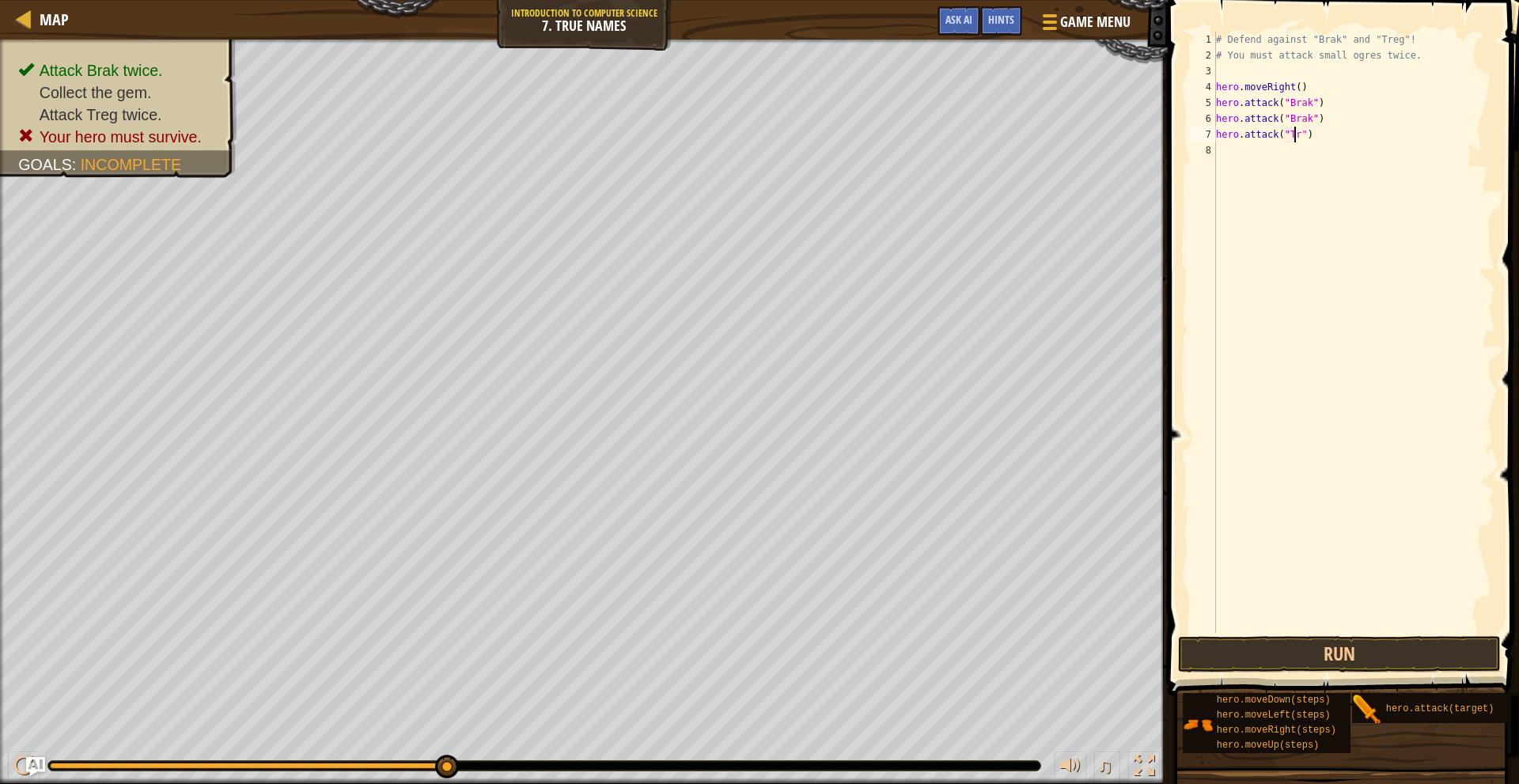
scroll to position [7, 7]
type textarea "hero.attack("Treg")"
drag, startPoint x: 1225, startPoint y: 135, endPoint x: 1271, endPoint y: 147, distance: 47.4
click at [1316, 139] on div "# Defend against "Brak" and "Treg"! # You must attack small ogres twice. hero .…" at bounding box center [1354, 348] width 283 height 633
click at [1247, 152] on div "# Defend against "Brak" and "Treg"! # You must attack small ogres twice. hero .…" at bounding box center [1354, 348] width 283 height 633
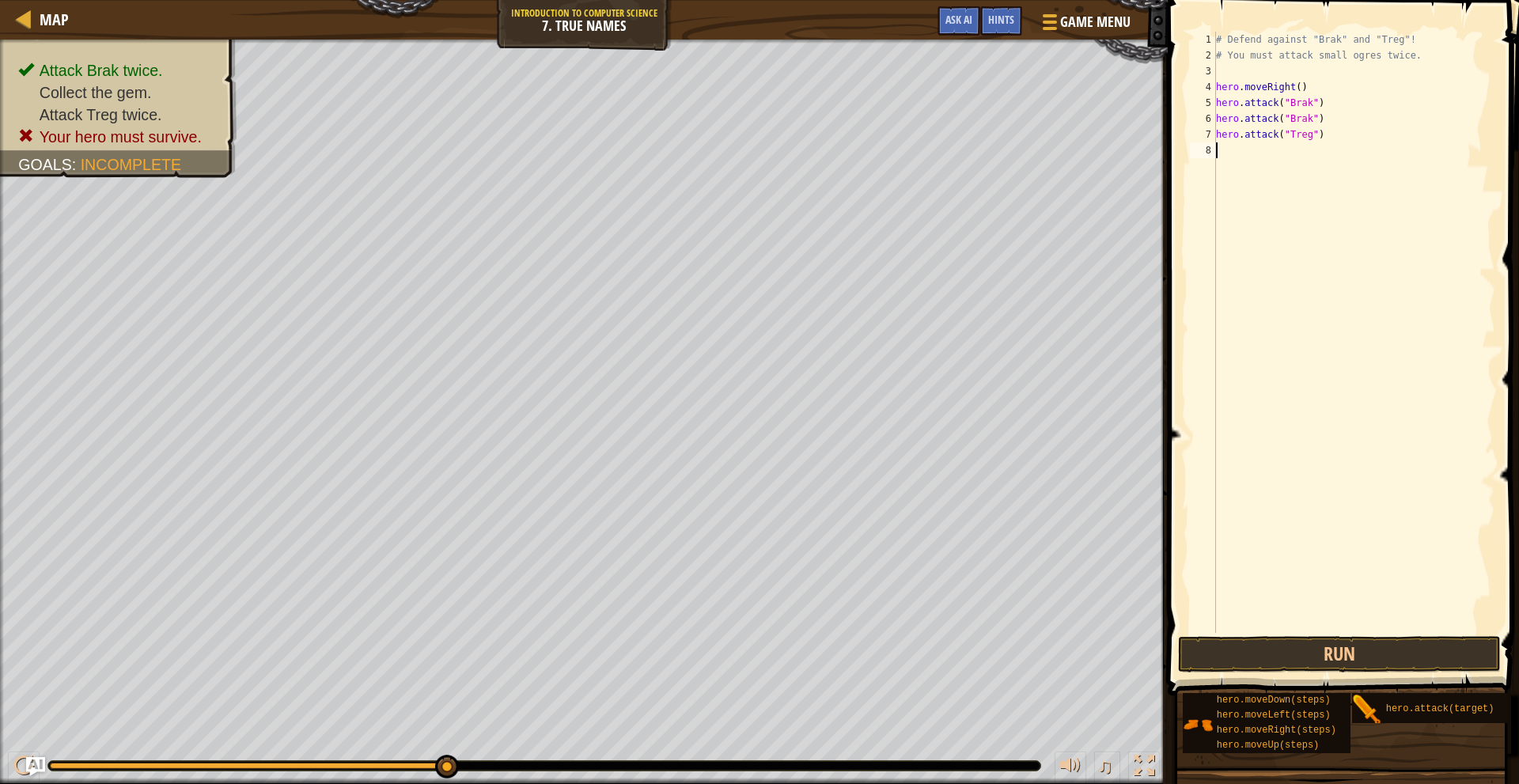
scroll to position [7, 0]
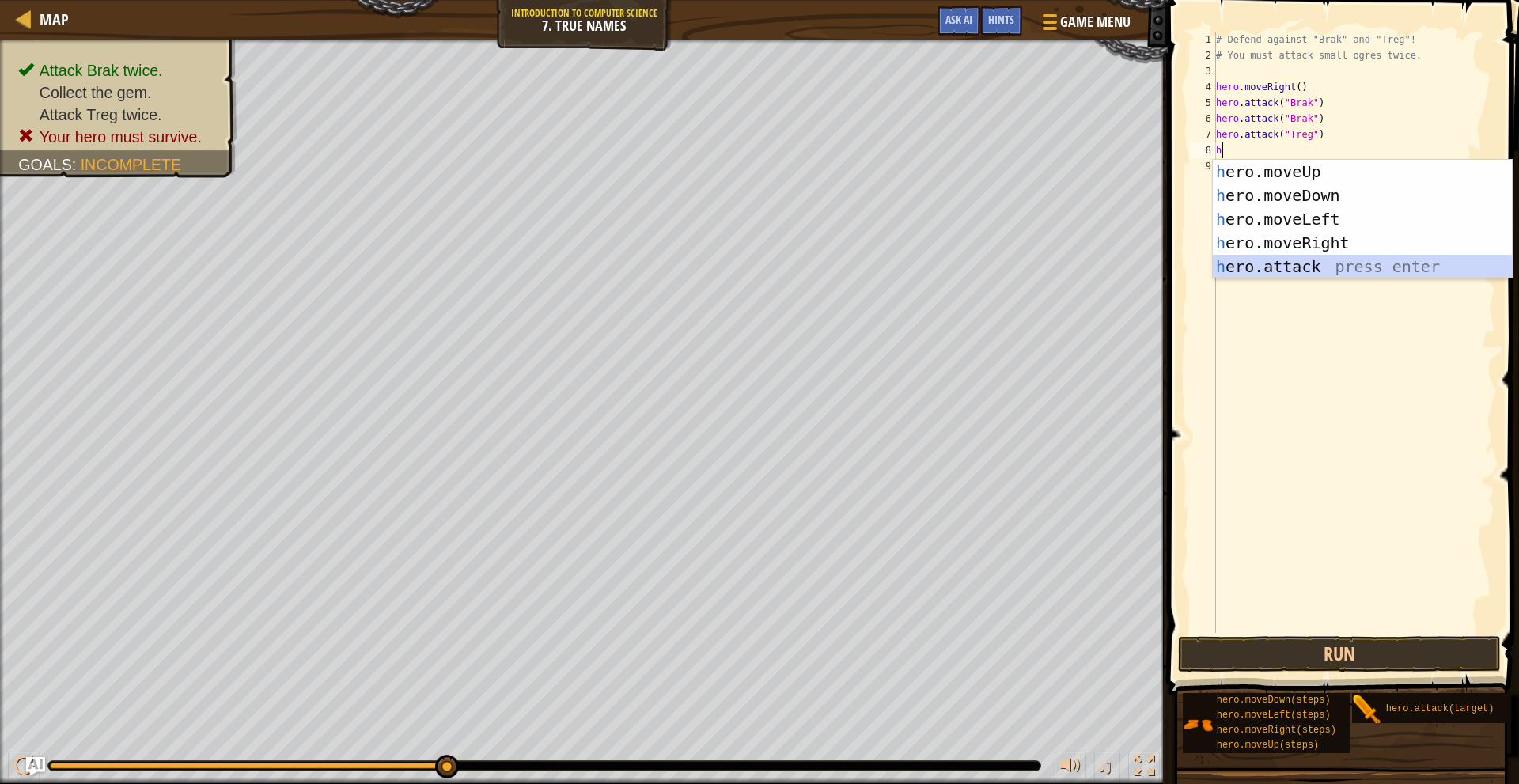
click at [1315, 263] on div "h ero.moveUp press enter h ero.moveDown press enter h ero.moveLeft press enter …" at bounding box center [1362, 243] width 299 height 166
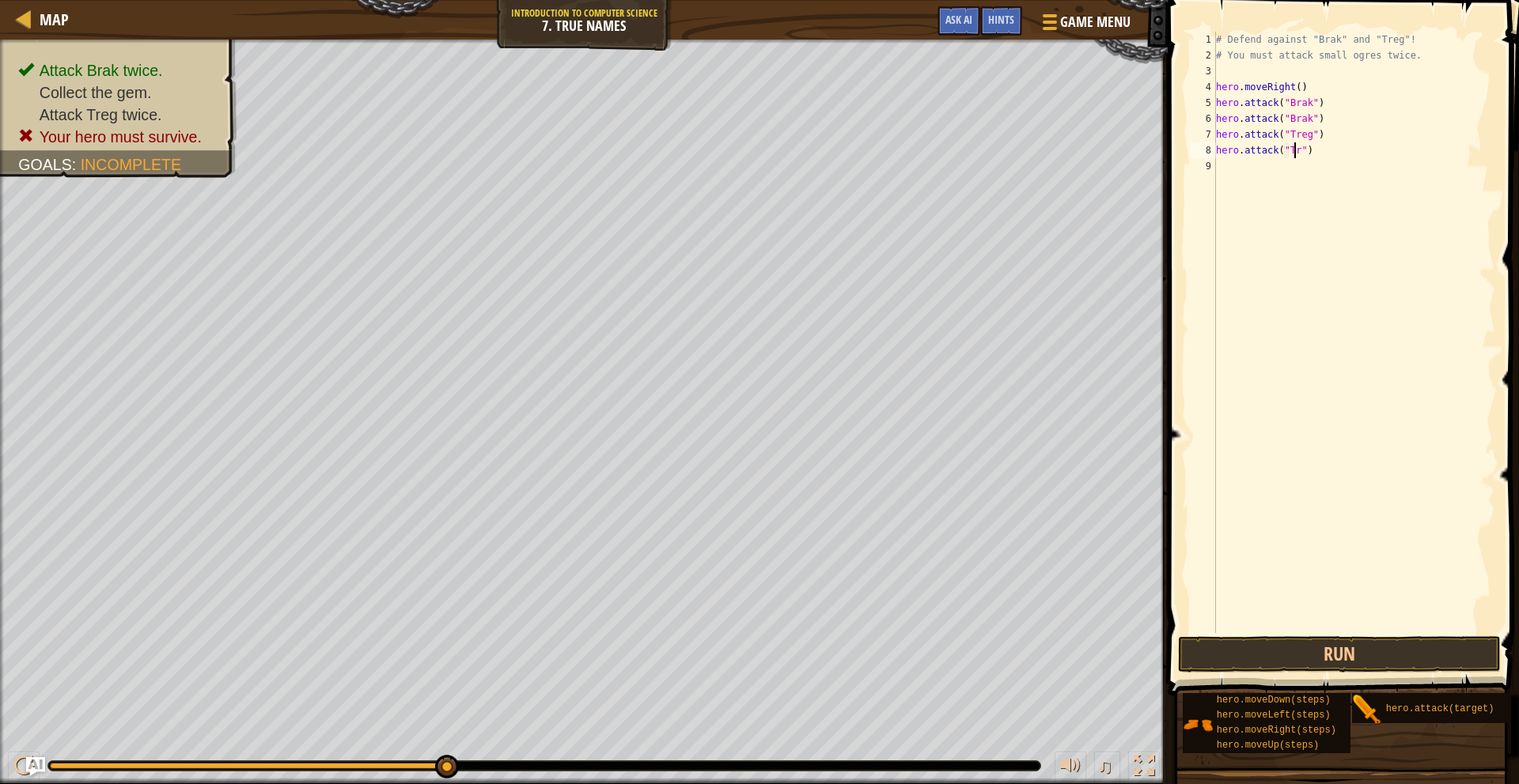
scroll to position [7, 7]
type textarea "hero.attack("Treg")"
click at [1290, 173] on div "# Defend against "Brak" and "Treg"! # You must attack small ogres twice. hero .…" at bounding box center [1354, 348] width 283 height 633
type textarea "h"
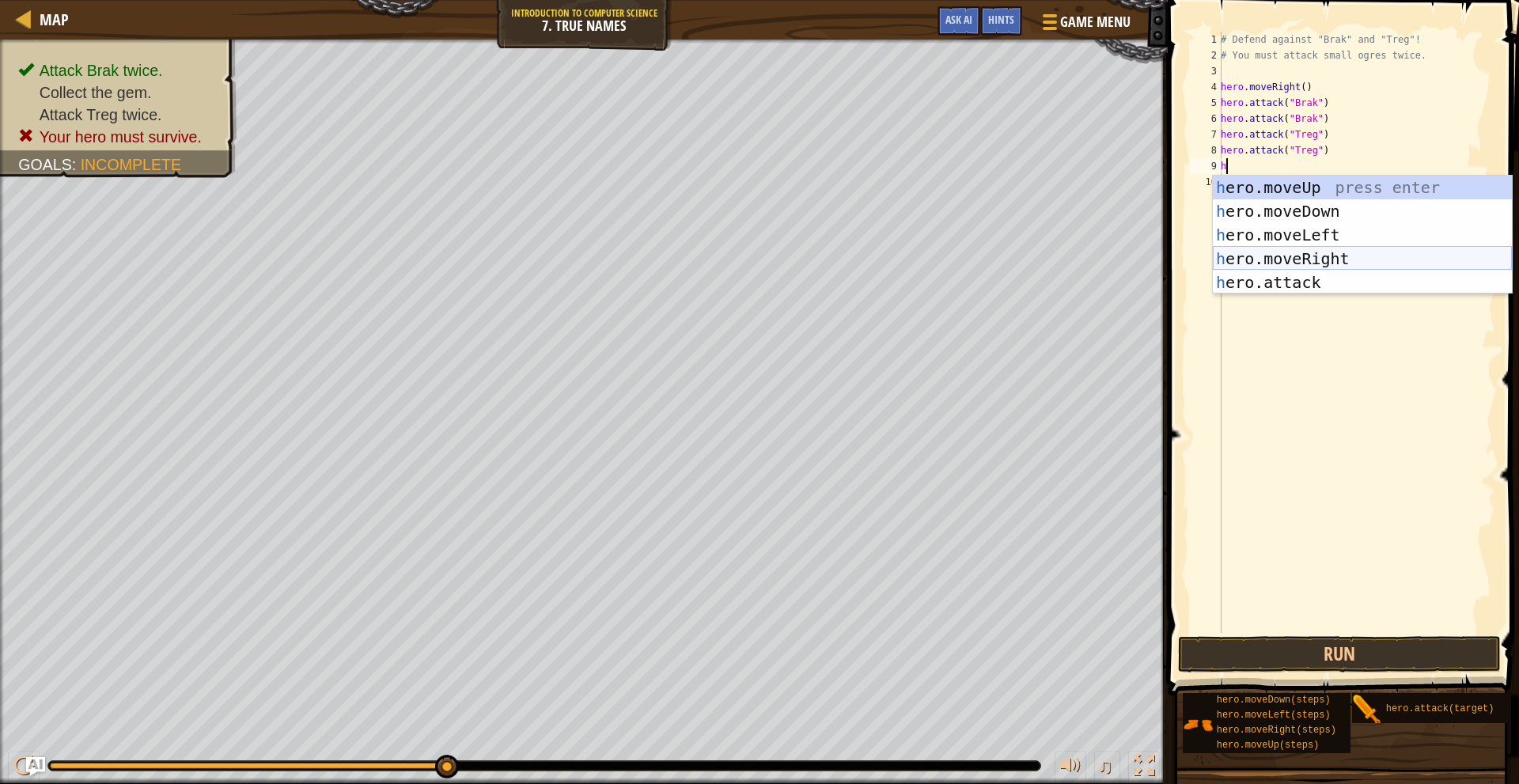
click at [1320, 253] on div "h ero.moveUp press enter h ero.moveDown press enter h ero.moveLeft press enter …" at bounding box center [1362, 259] width 299 height 166
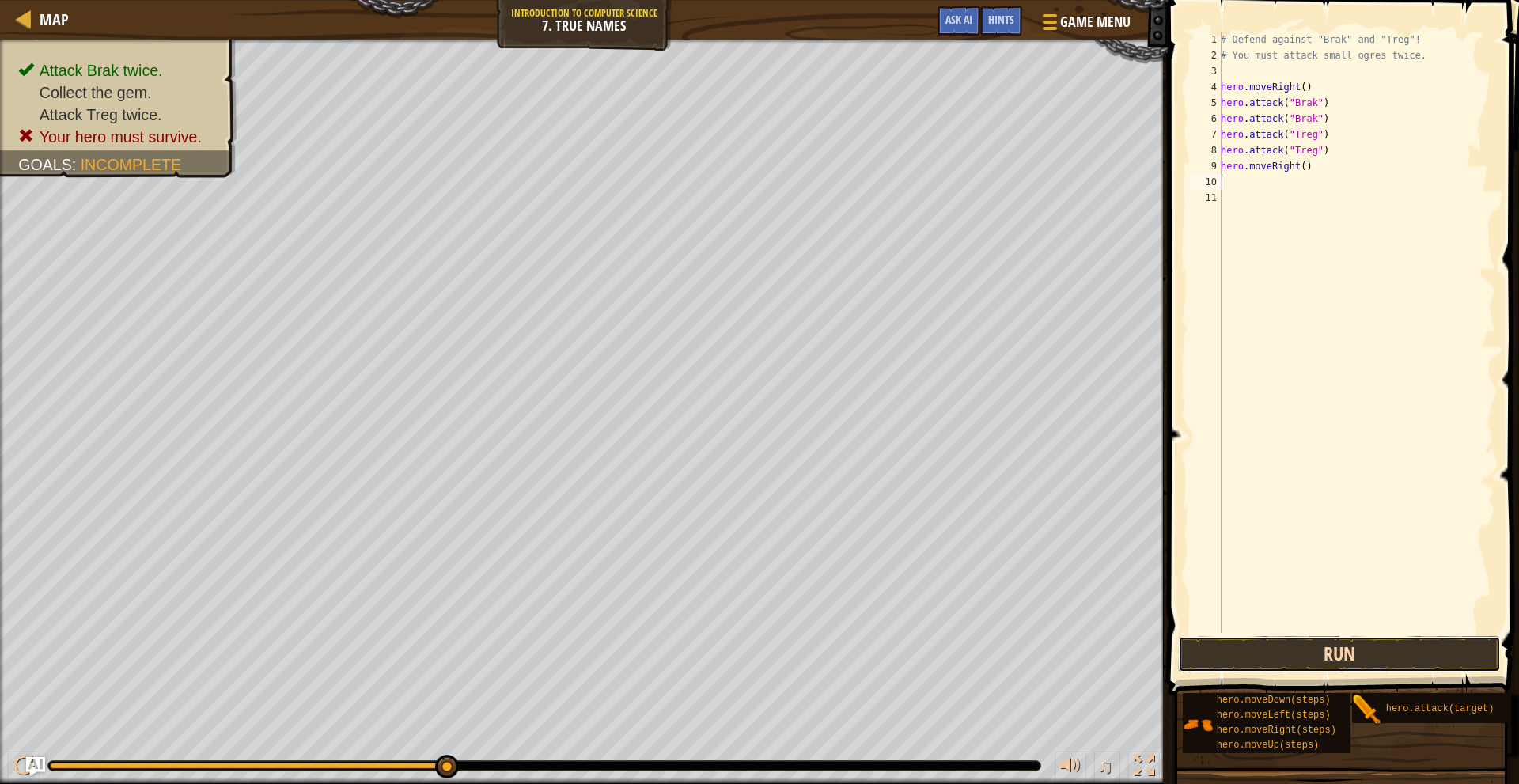
click at [1322, 651] on button "Run" at bounding box center [1339, 654] width 322 height 36
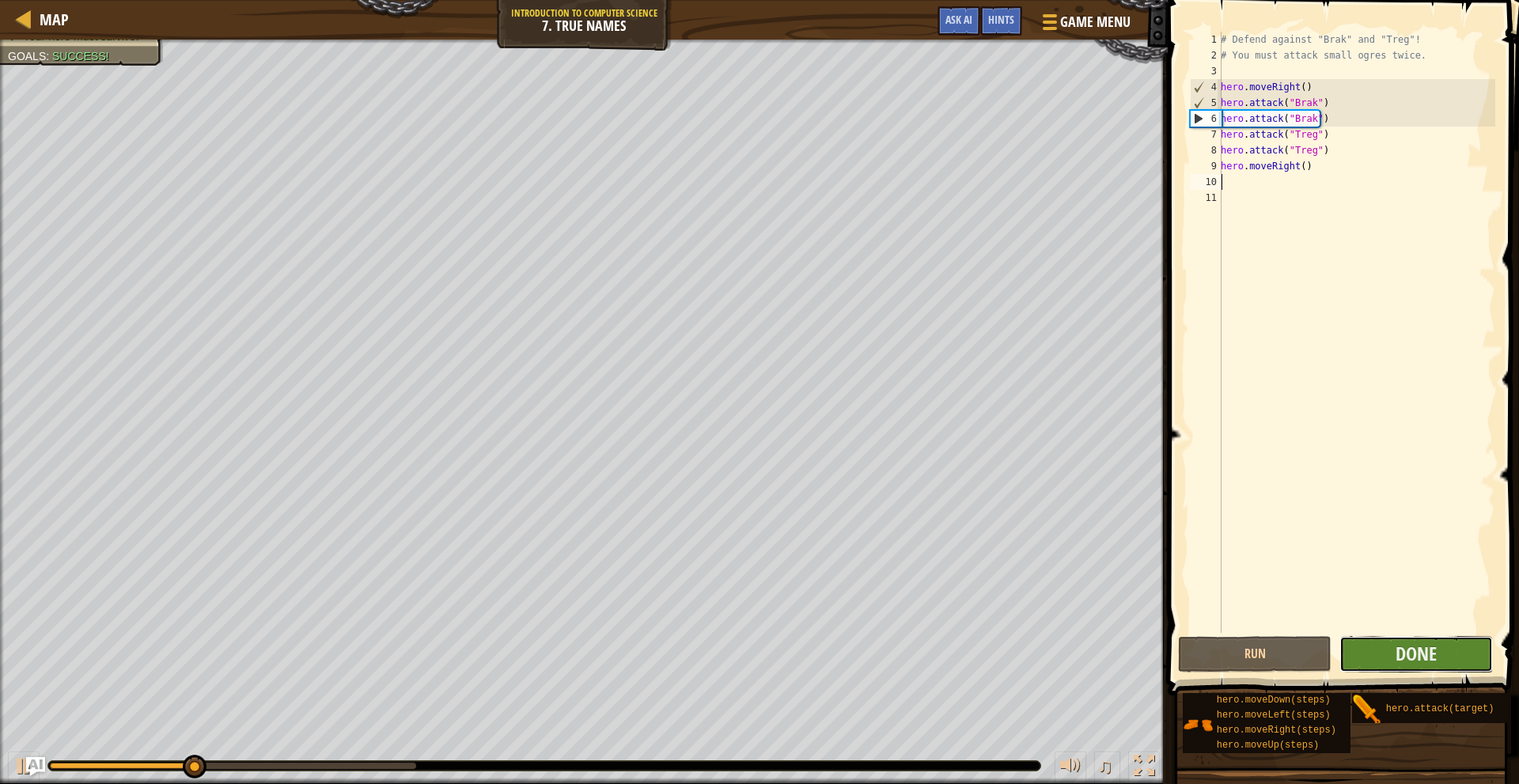
click at [1383, 650] on button "Done" at bounding box center [1417, 654] width 154 height 36
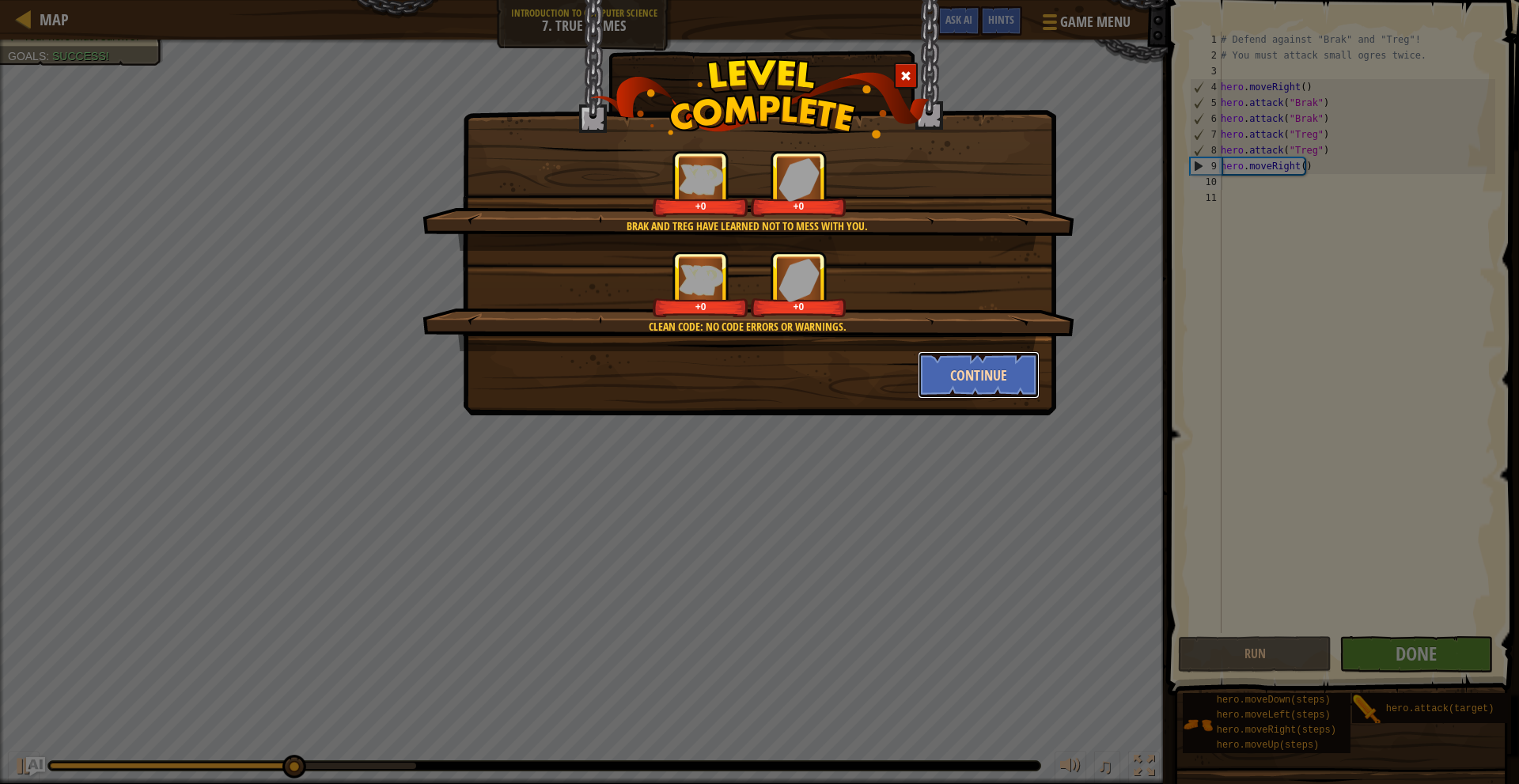
click at [953, 359] on button "Continue" at bounding box center [979, 374] width 123 height 47
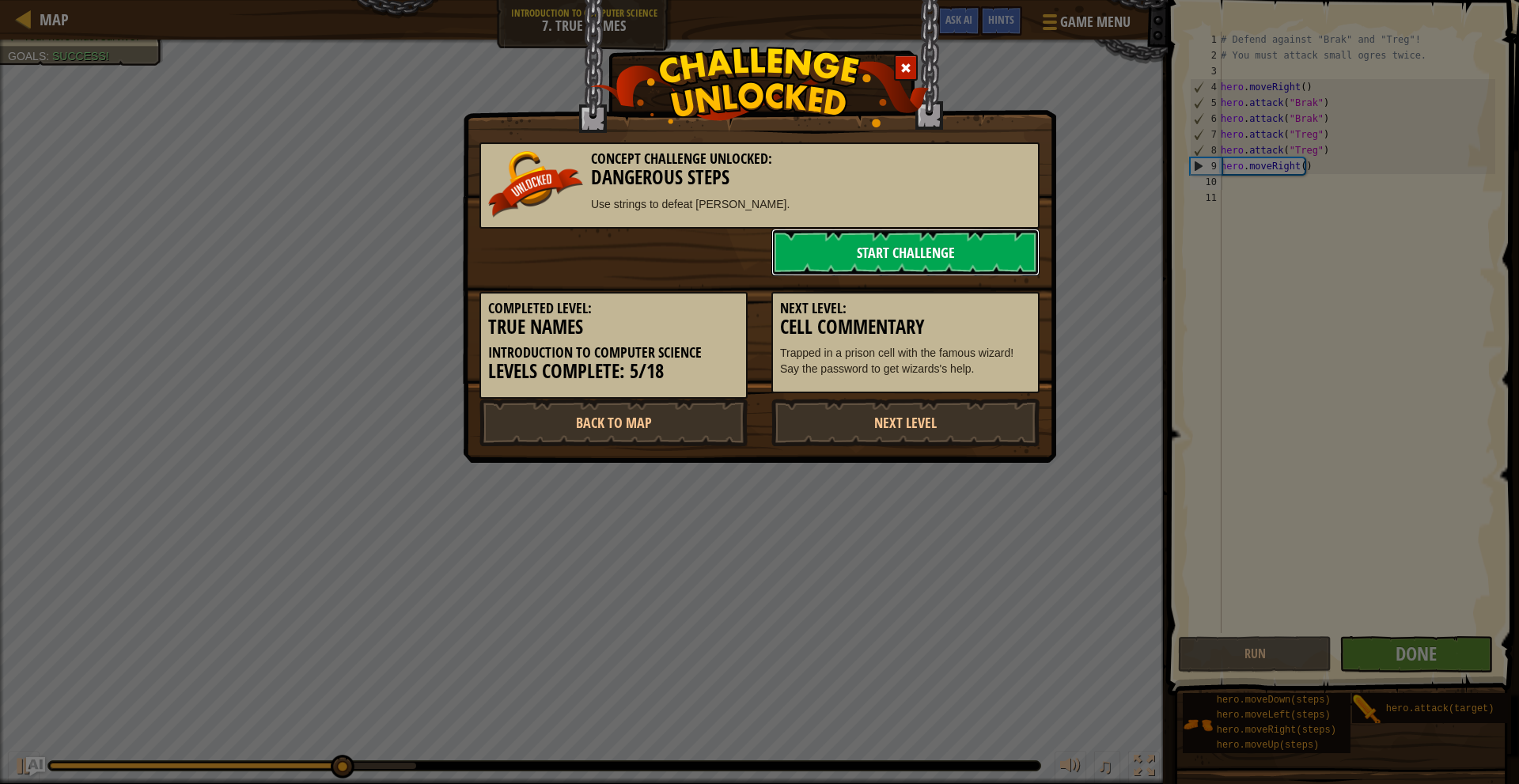
click at [953, 253] on link "Start Challenge" at bounding box center [906, 252] width 268 height 47
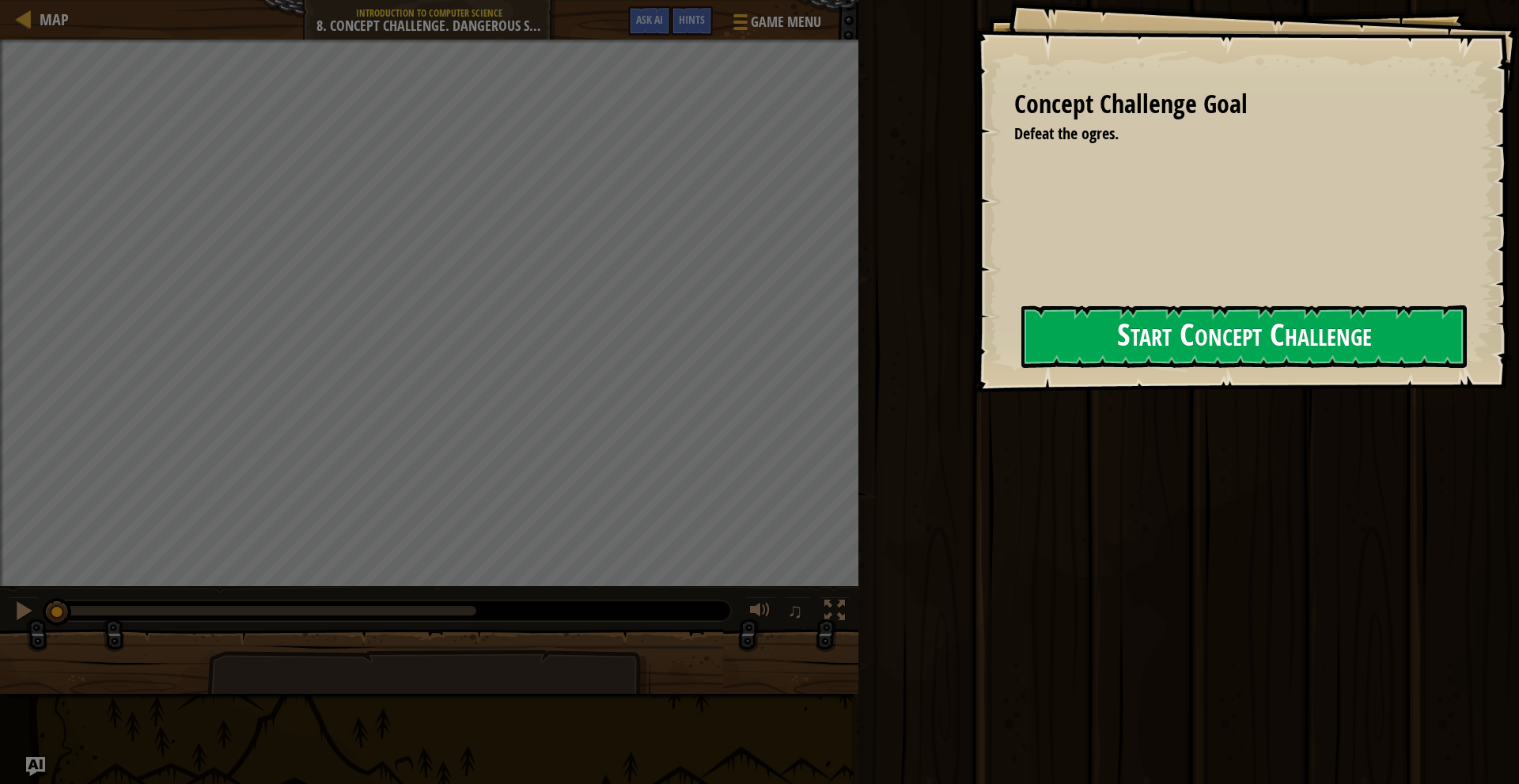
click at [1049, 349] on button "Start Concept Challenge" at bounding box center [1245, 336] width 446 height 63
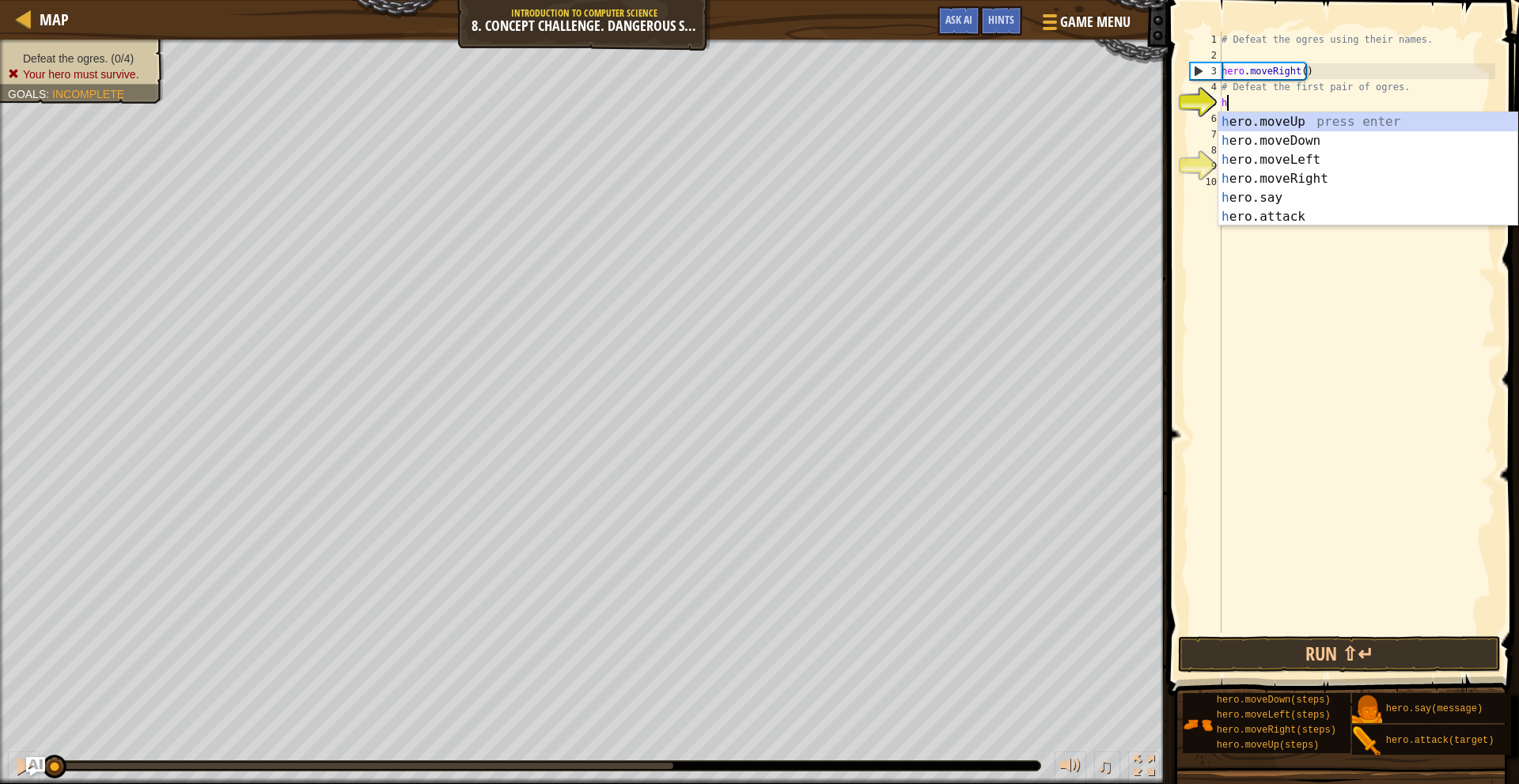
scroll to position [7, 0]
click at [1305, 218] on div "h ero.moveUp press enter h ero.moveDown press enter h ero.moveLeft press enter …" at bounding box center [1368, 188] width 299 height 152
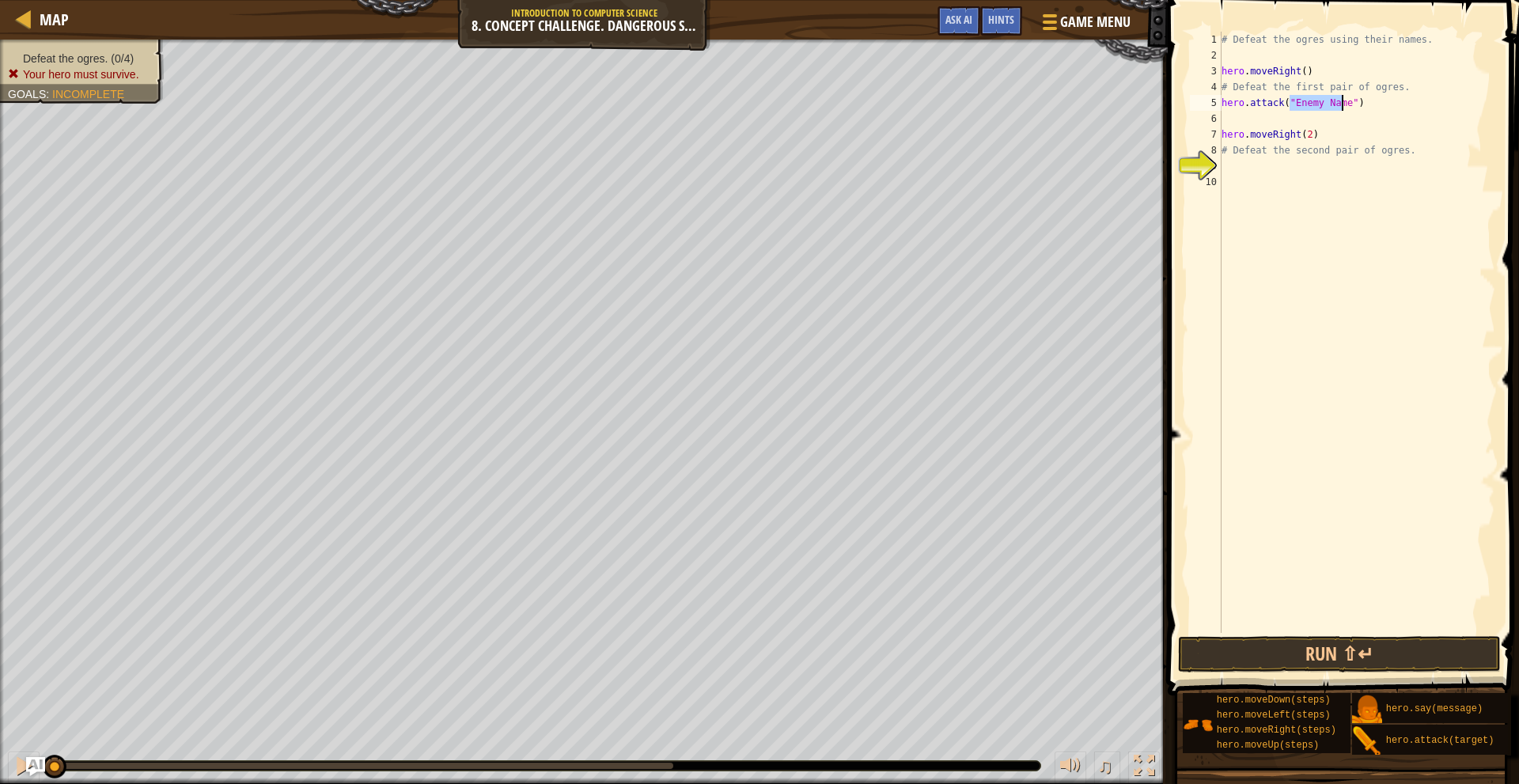
scroll to position [7, 6]
type textarea "hero.attack("Gos")"
click at [1294, 121] on div "# Defeat the ogres using their names. hero . moveRight ( ) # Defeat the first p…" at bounding box center [1357, 348] width 277 height 633
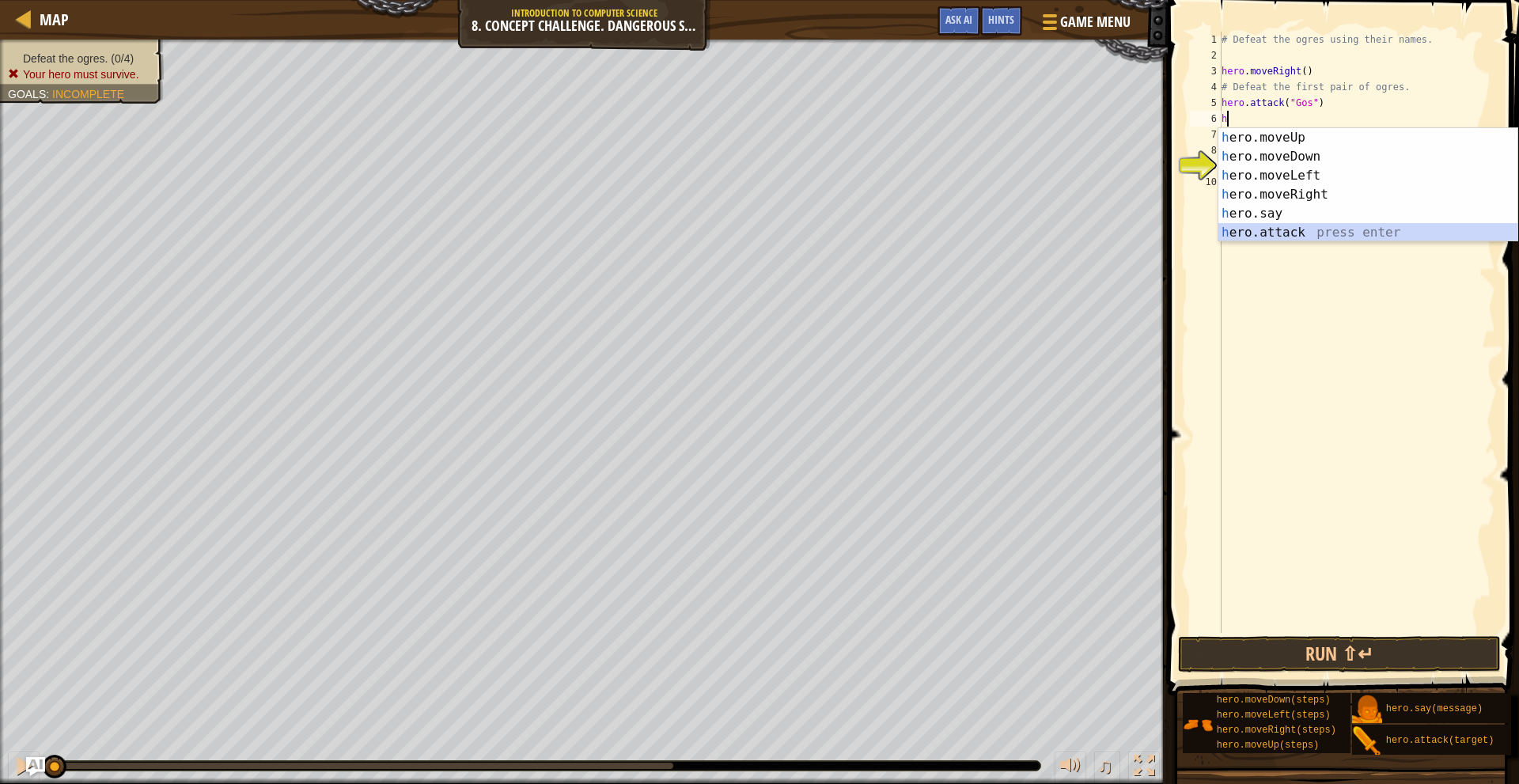
click at [1322, 237] on div "h ero.moveUp press enter h ero.moveDown press enter h ero.moveLeft press enter …" at bounding box center [1368, 204] width 299 height 152
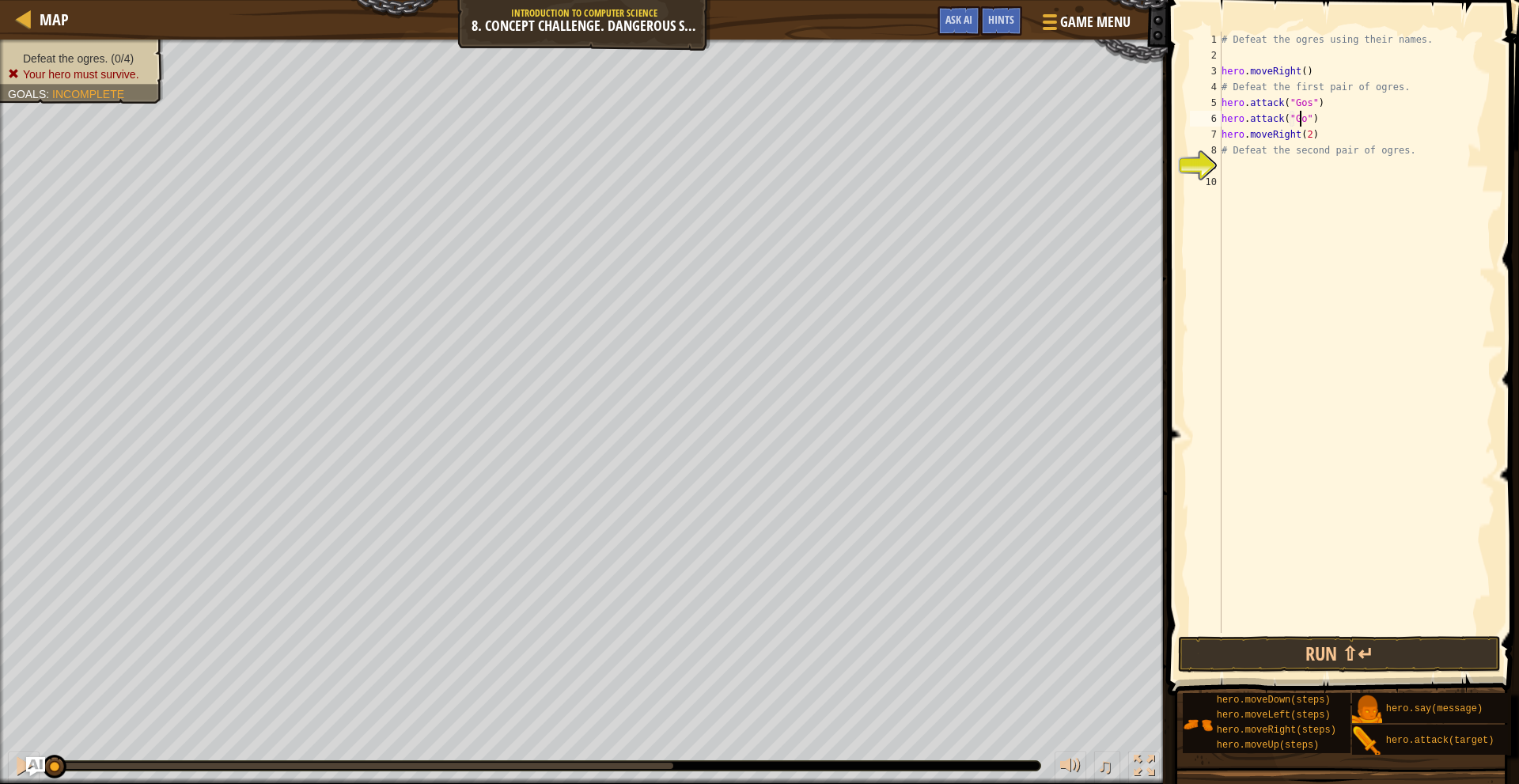
type textarea "hero.attack("Gos")"
click at [1333, 118] on div "# Defeat the ogres using their names. hero . moveRight ( ) # Defeat the first p…" at bounding box center [1357, 348] width 277 height 633
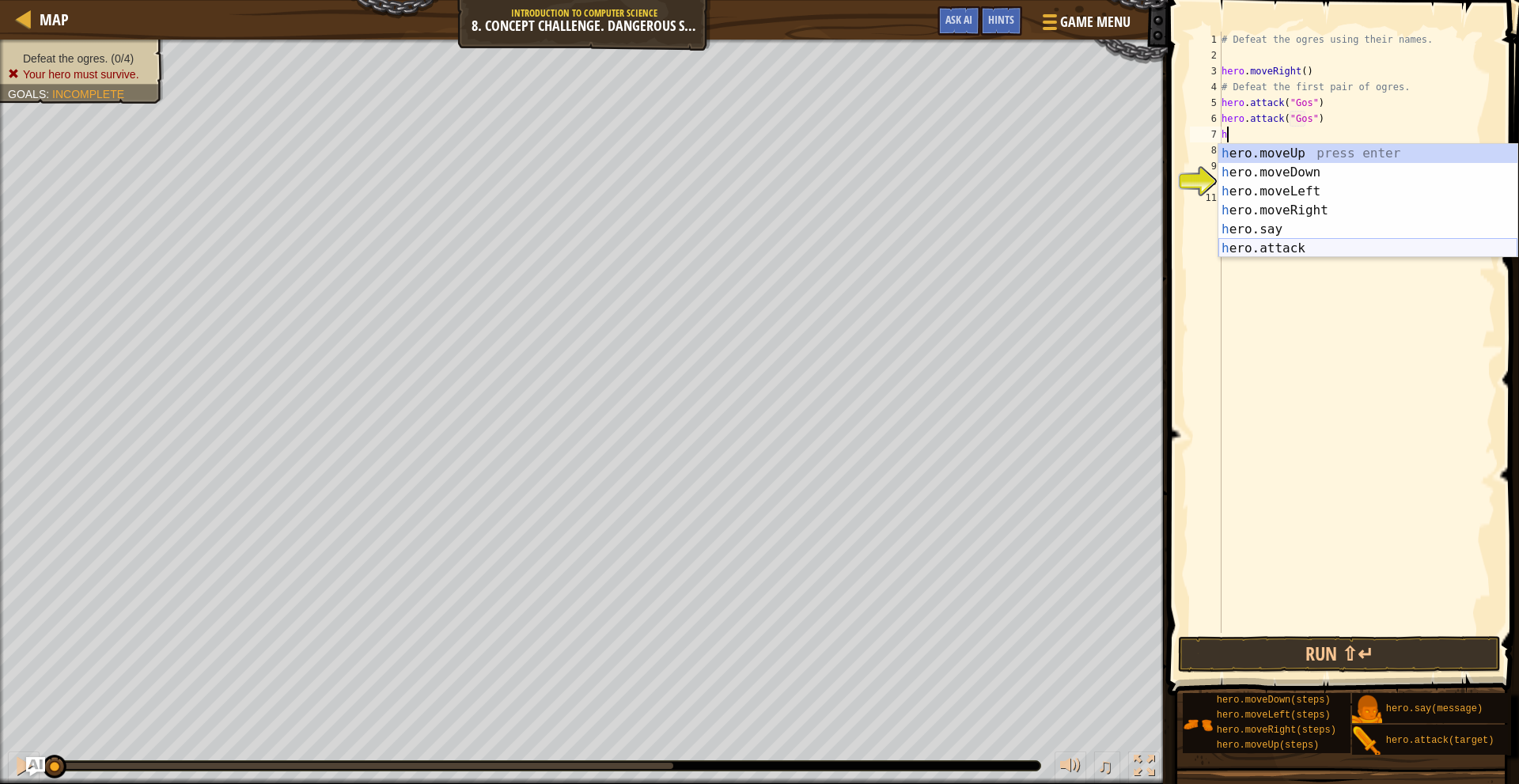
click at [1288, 248] on div "h ero.moveUp press enter h ero.moveDown press enter h ero.moveLeft press enter …" at bounding box center [1368, 220] width 299 height 152
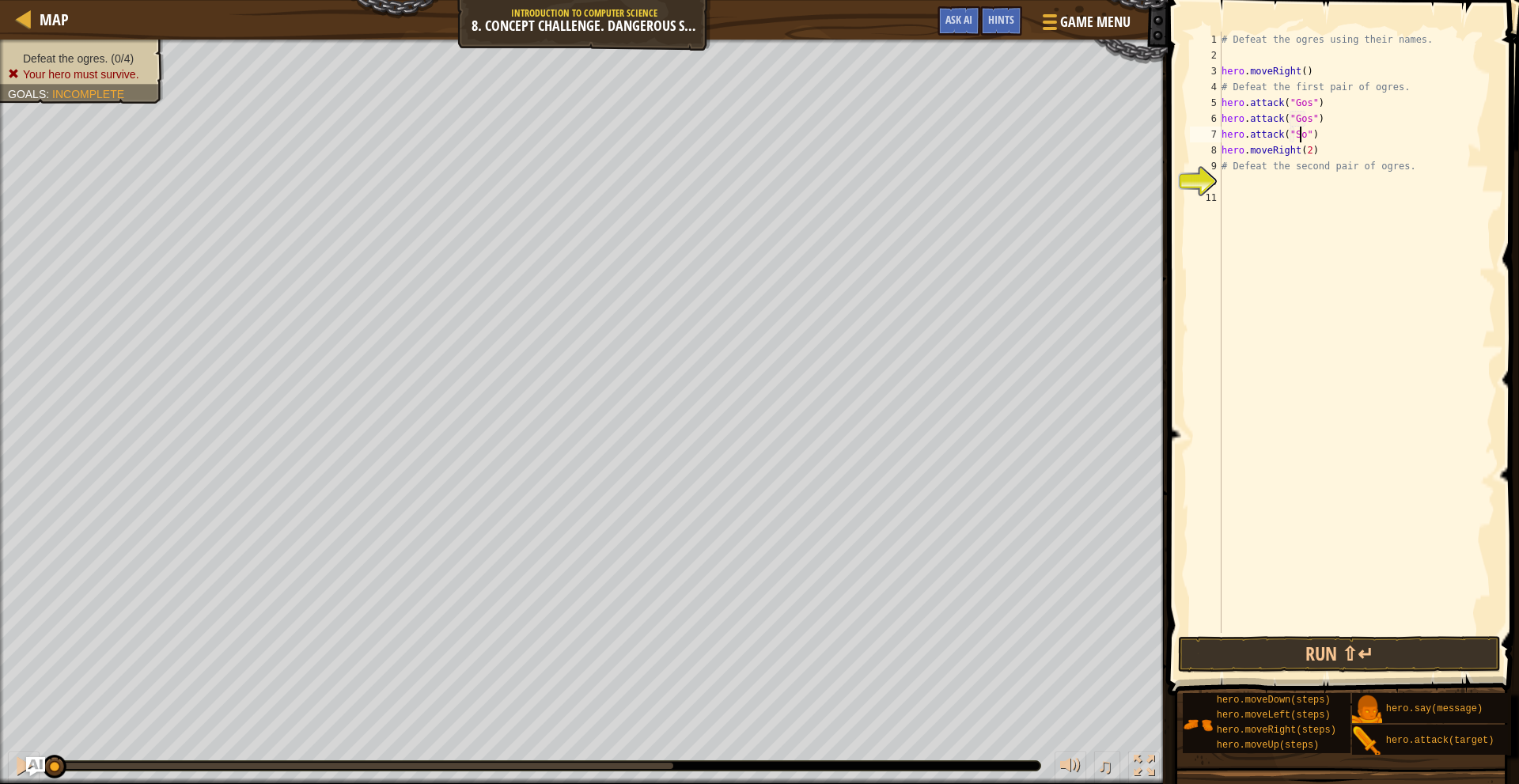
scroll to position [7, 7]
click at [1321, 126] on div "# Defeat the ogres using their names. hero . moveRight ( ) # Defeat the first p…" at bounding box center [1357, 348] width 277 height 633
click at [1316, 138] on div "# Defeat the ogres using their names. hero . moveRight ( ) # Defeat the first p…" at bounding box center [1357, 348] width 277 height 633
type textarea "hero.attack("Sog")"
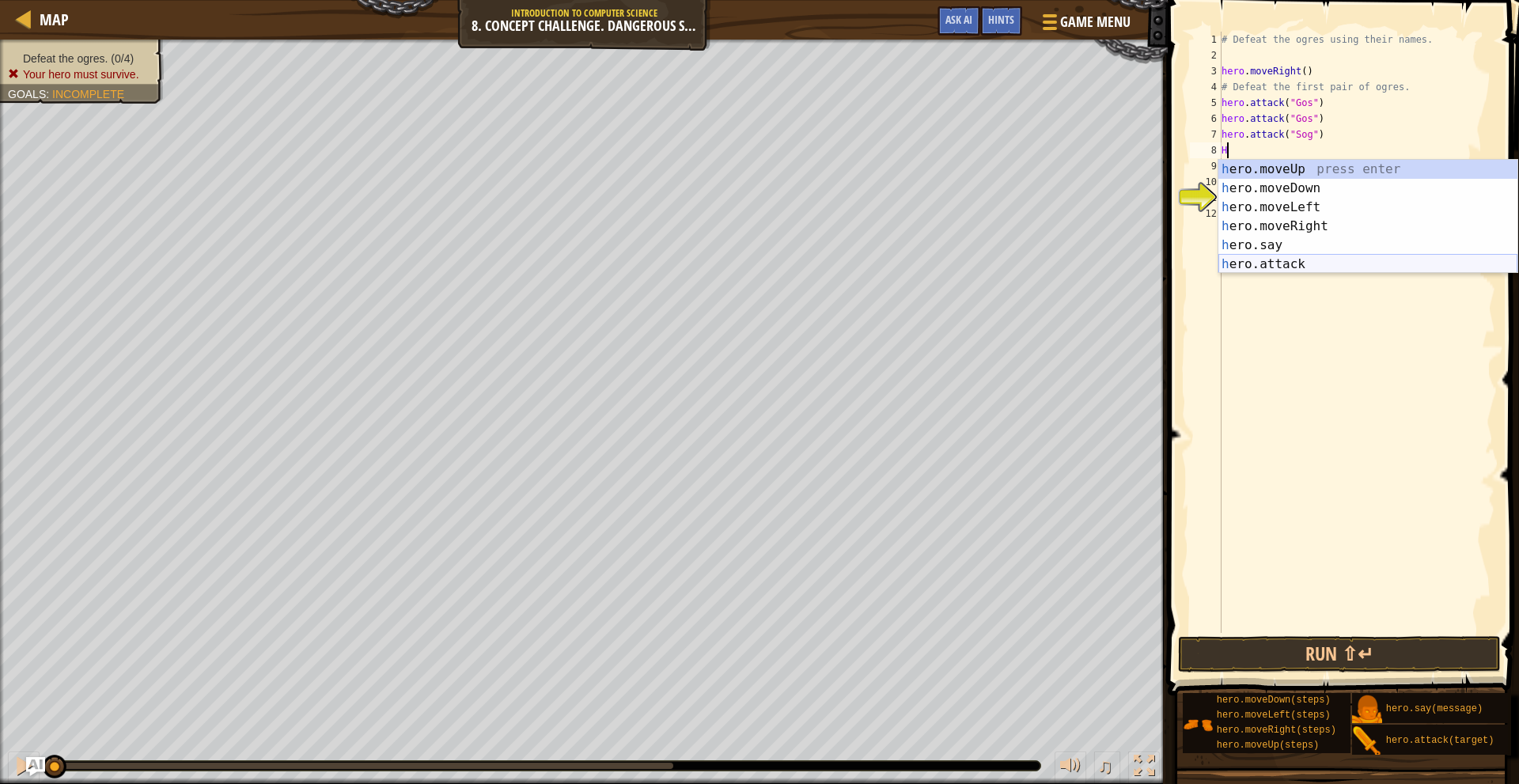
click at [1316, 265] on div "h ero.moveUp press enter h ero.moveDown press enter h ero.moveLeft press enter …" at bounding box center [1368, 236] width 299 height 152
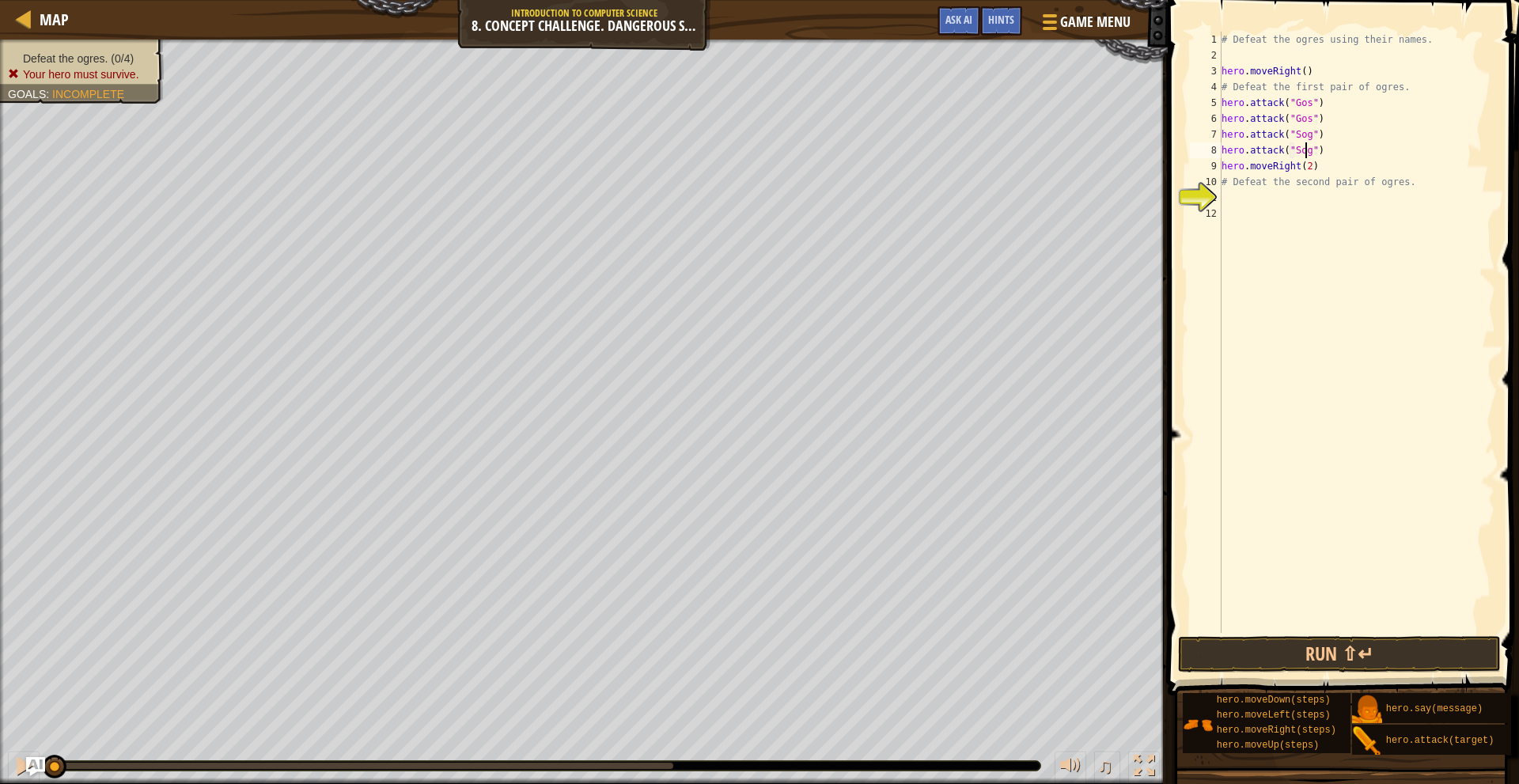
scroll to position [7, 7]
type textarea "hero.attack("Sog")"
click at [1390, 647] on button "Run ⇧↵" at bounding box center [1339, 654] width 322 height 36
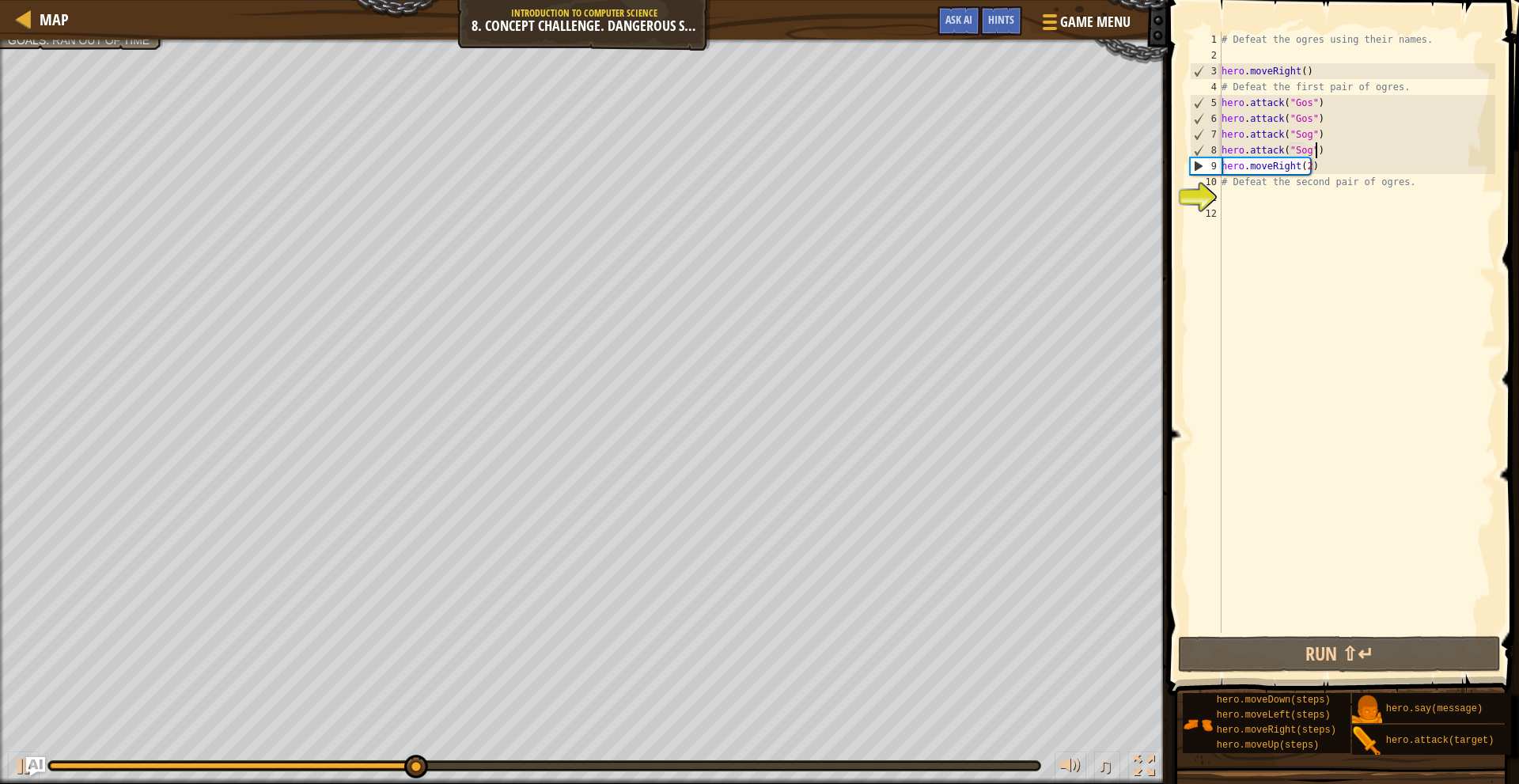
click at [1335, 153] on div "# Defeat the ogres using their names. hero . moveRight ( ) # Defeat the first p…" at bounding box center [1357, 348] width 277 height 633
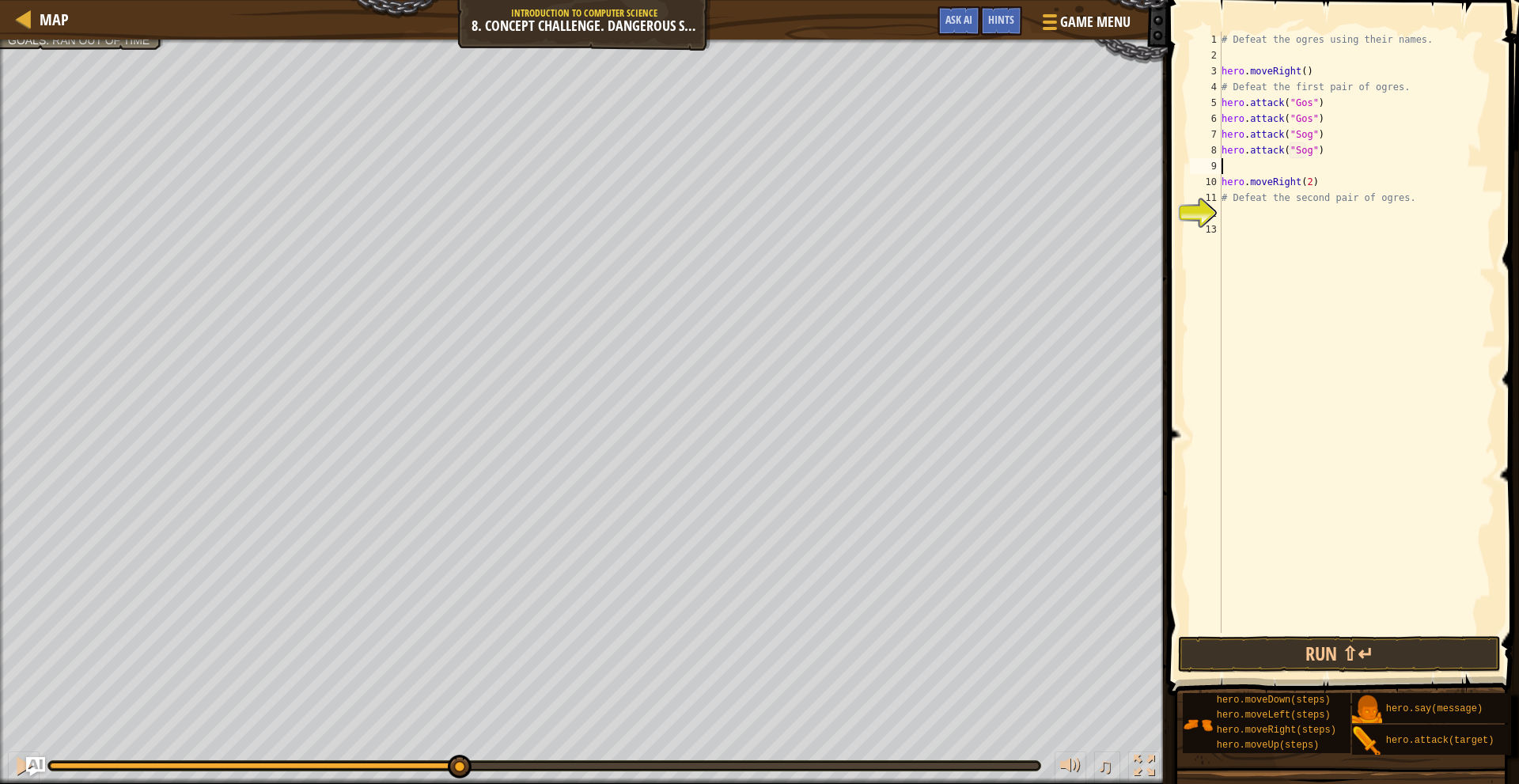
type textarea "h"
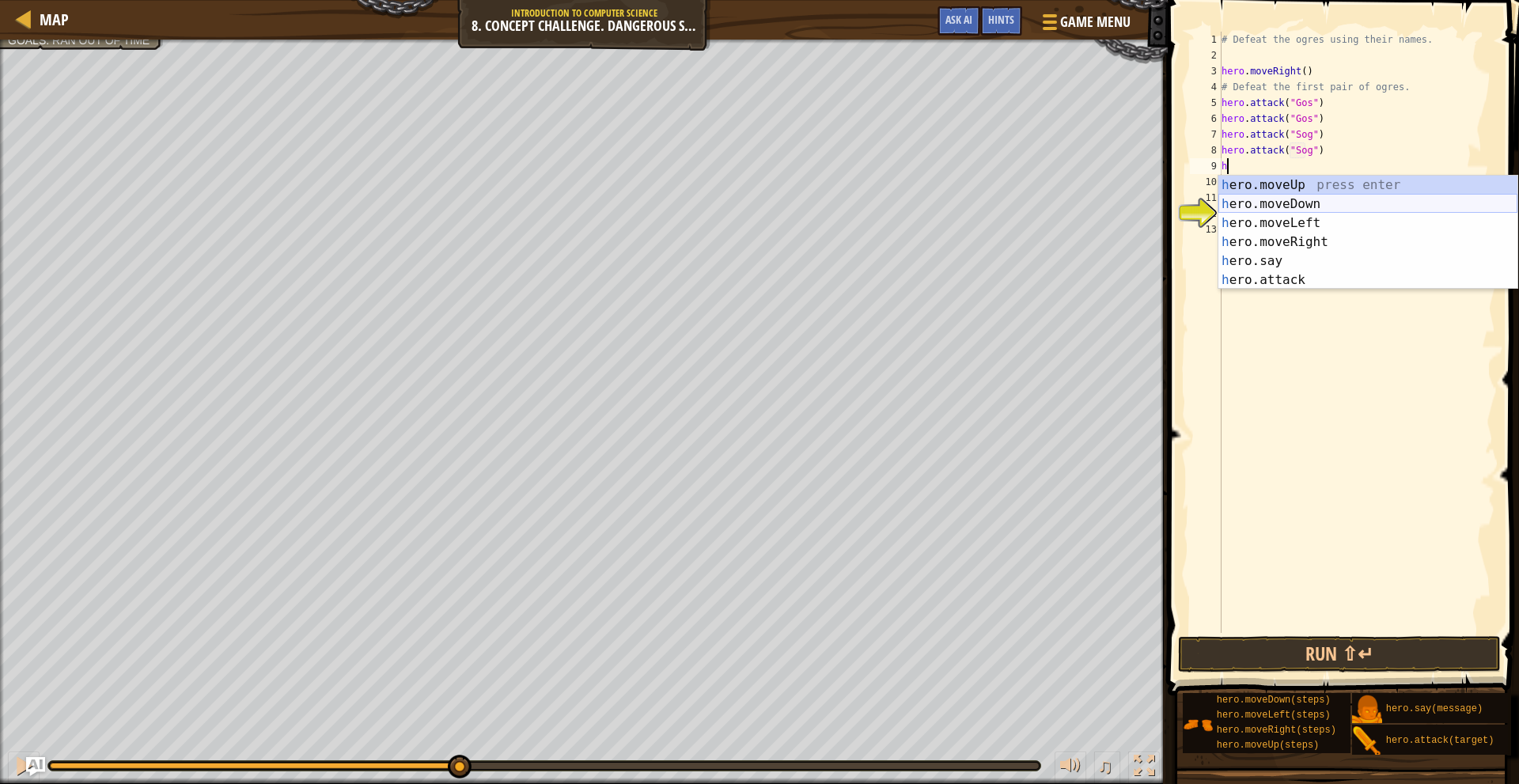
click at [1330, 204] on div "h ero.moveUp press enter h ero.moveDown press enter h ero.moveLeft press enter …" at bounding box center [1368, 252] width 299 height 152
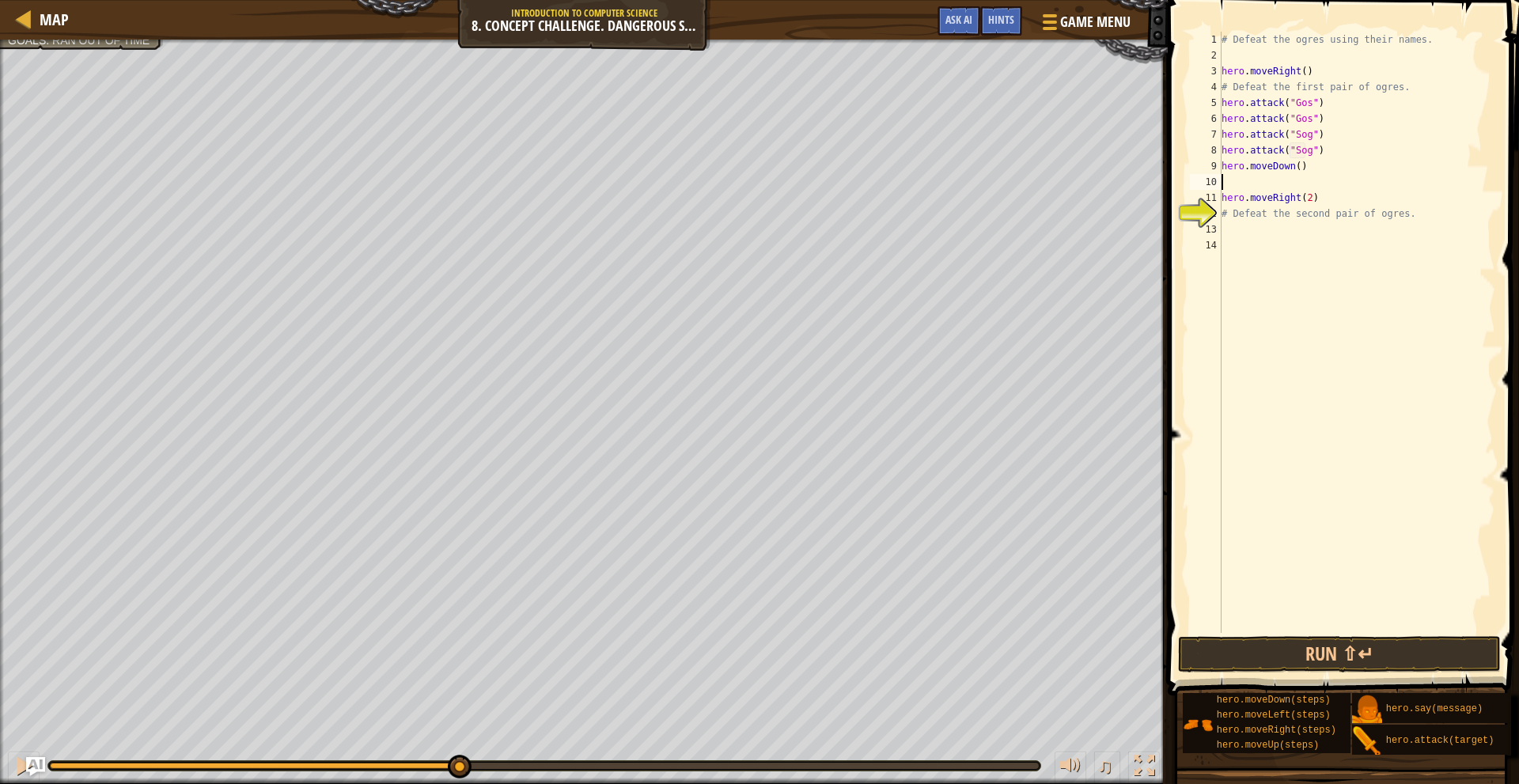
type textarea "h"
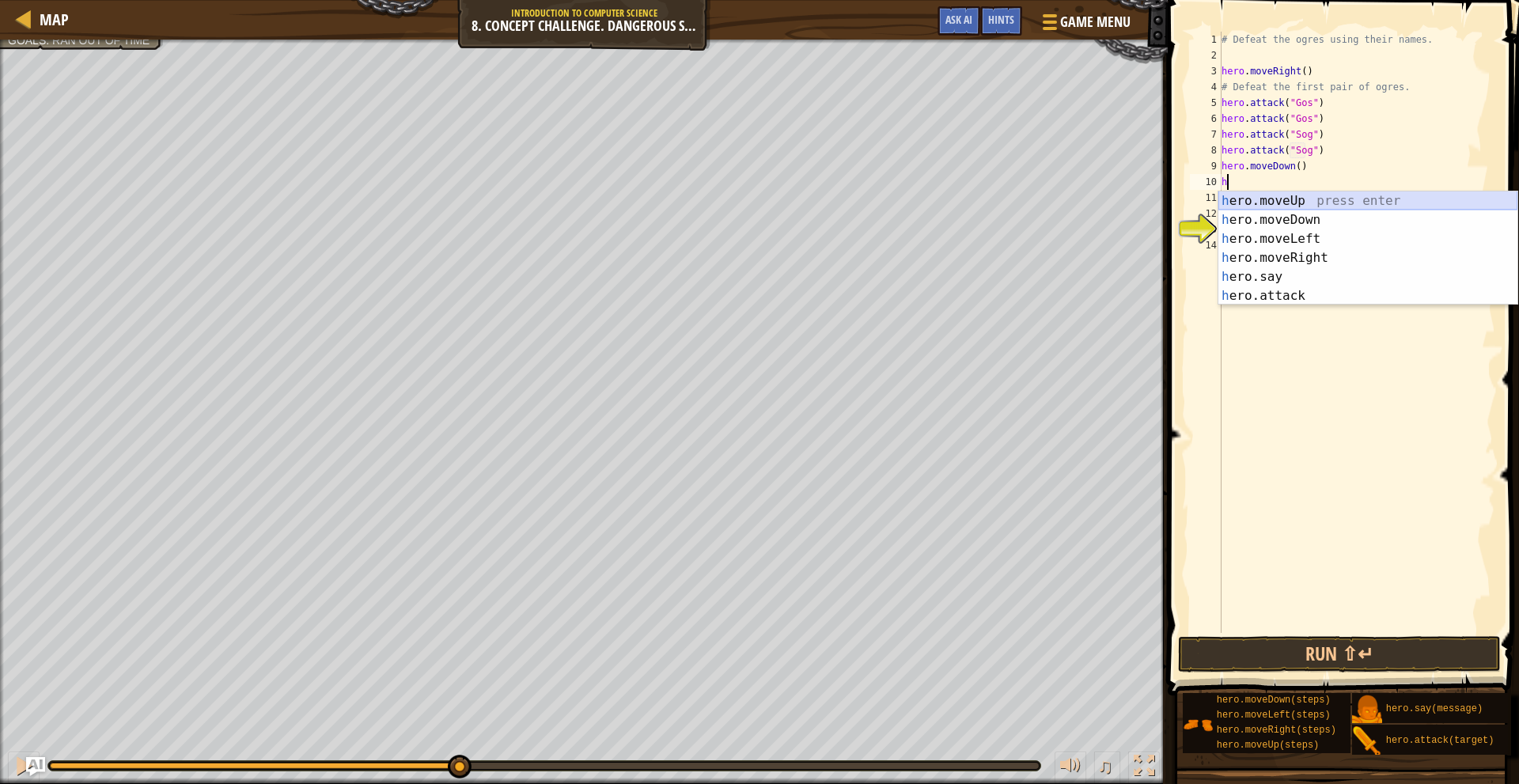
click at [1310, 196] on div "h ero.moveUp press enter h ero.moveDown press enter h ero.moveLeft press enter …" at bounding box center [1368, 268] width 299 height 152
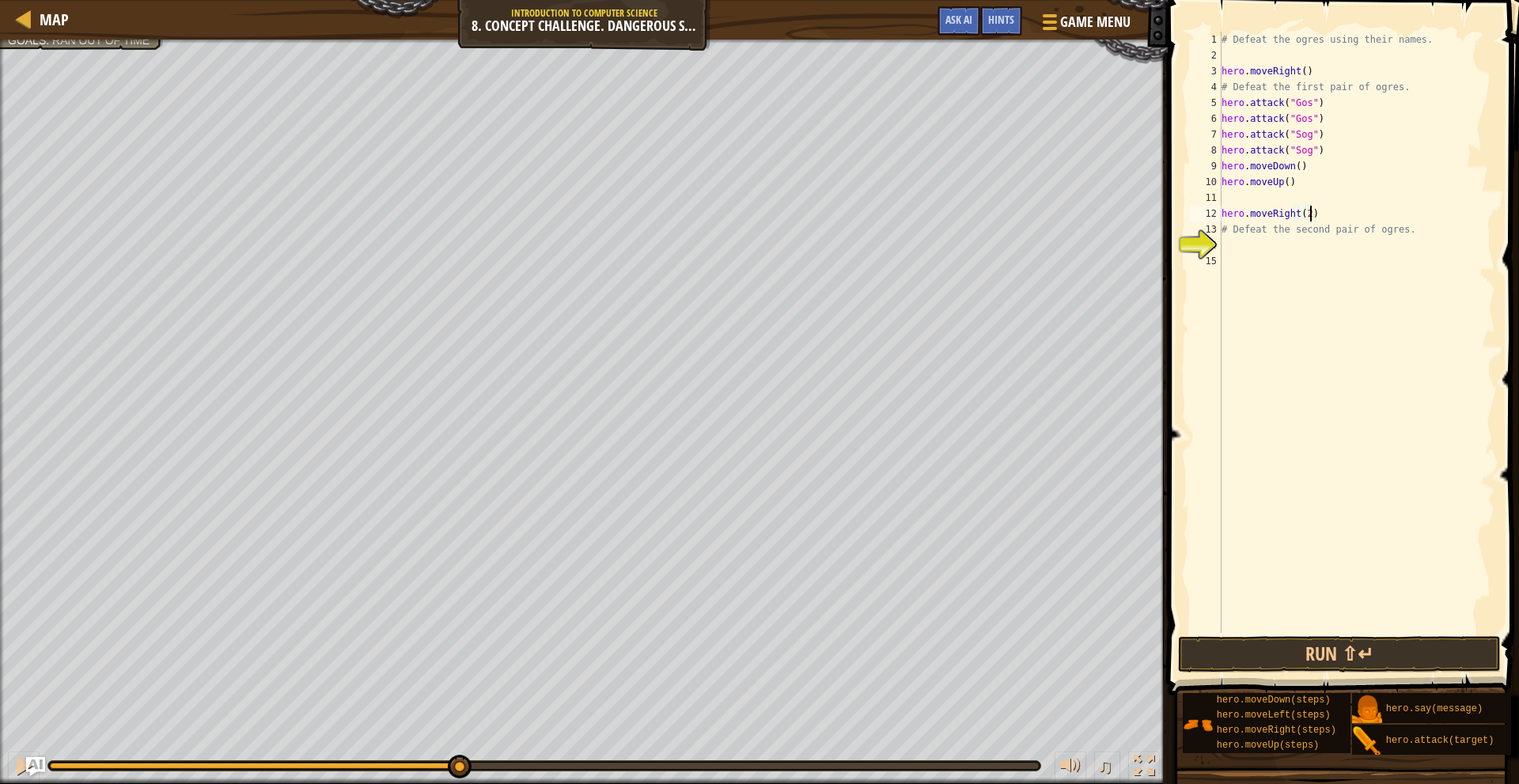
click at [1321, 219] on div "# Defeat the ogres using their names. hero . moveRight ( ) # Defeat the first p…" at bounding box center [1357, 348] width 277 height 633
type textarea "hero.moveRight(2)"
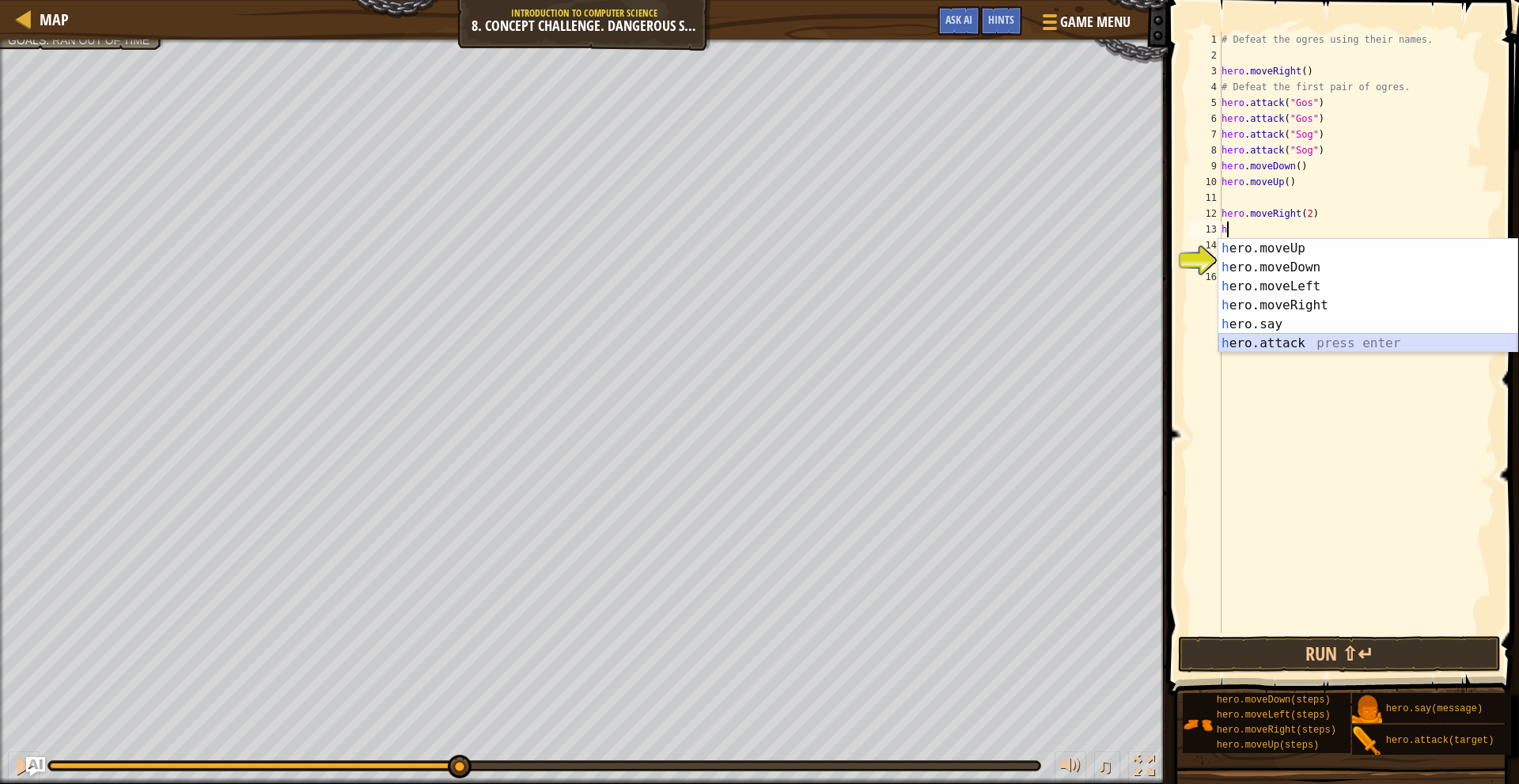
click at [1285, 343] on div "h ero.moveUp press enter h ero.moveDown press enter h ero.moveLeft press enter …" at bounding box center [1368, 315] width 299 height 152
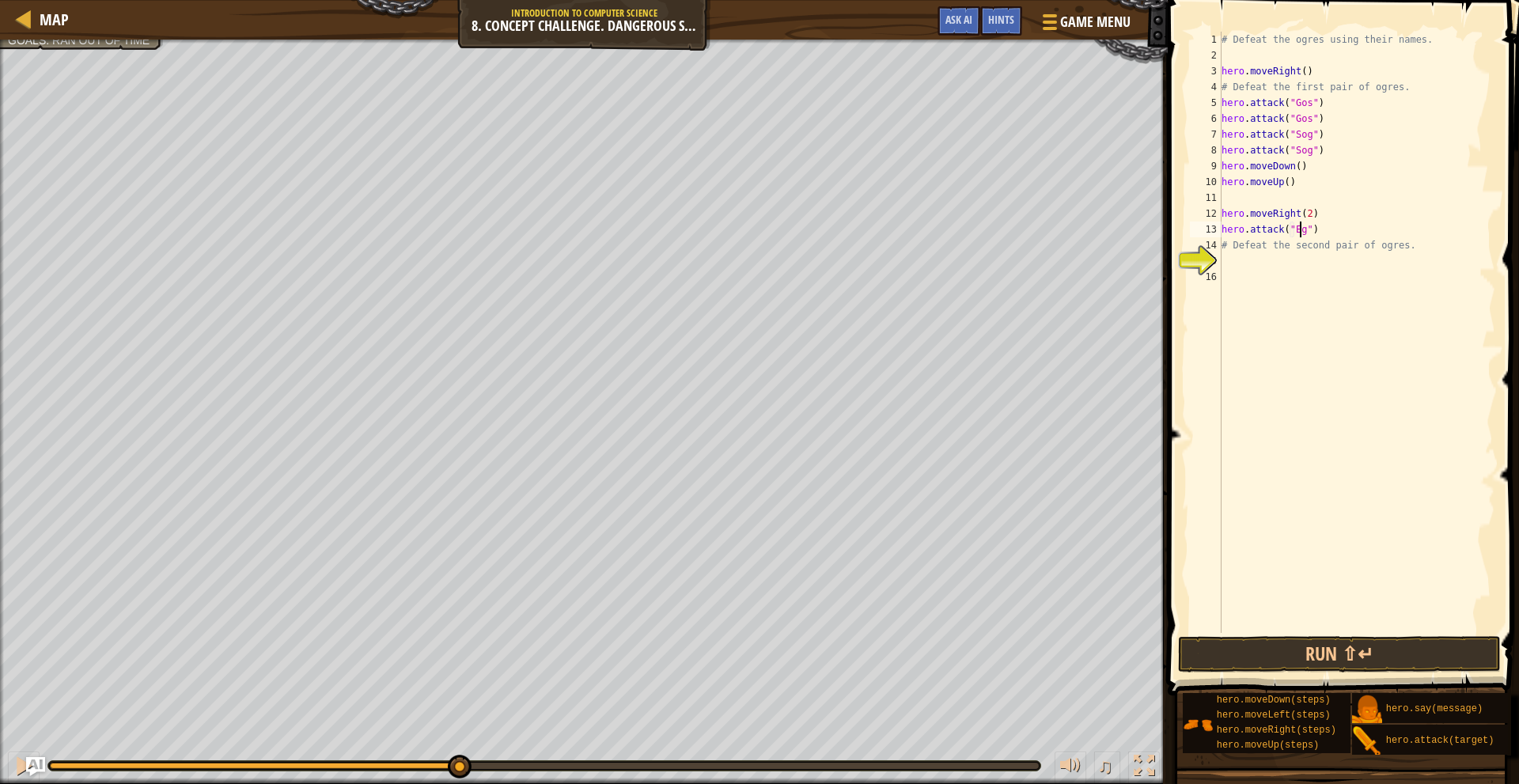
scroll to position [7, 7]
click at [1329, 230] on div "# Defeat the ogres using their names. hero . moveRight ( ) # Defeat the first p…" at bounding box center [1357, 348] width 277 height 633
click at [1309, 233] on div "# Defeat the ogres using their names. hero . moveRight ( ) # Defeat the first p…" at bounding box center [1357, 348] width 277 height 633
type textarea "hero.attack("Ergo")"
click at [1329, 230] on div "# Defeat the ogres using their names. hero . moveRight ( ) # Defeat the first p…" at bounding box center [1357, 348] width 277 height 633
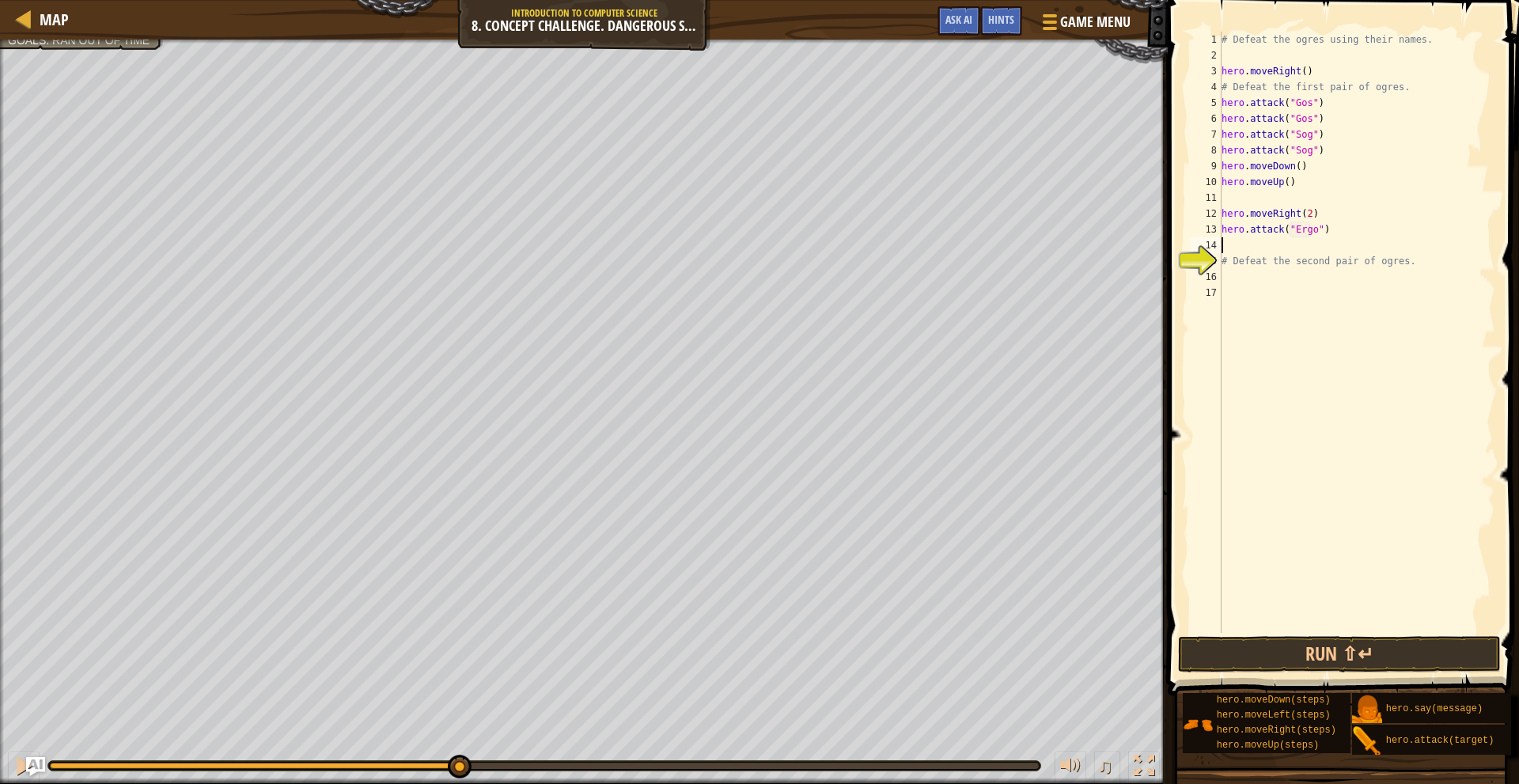
scroll to position [7, 0]
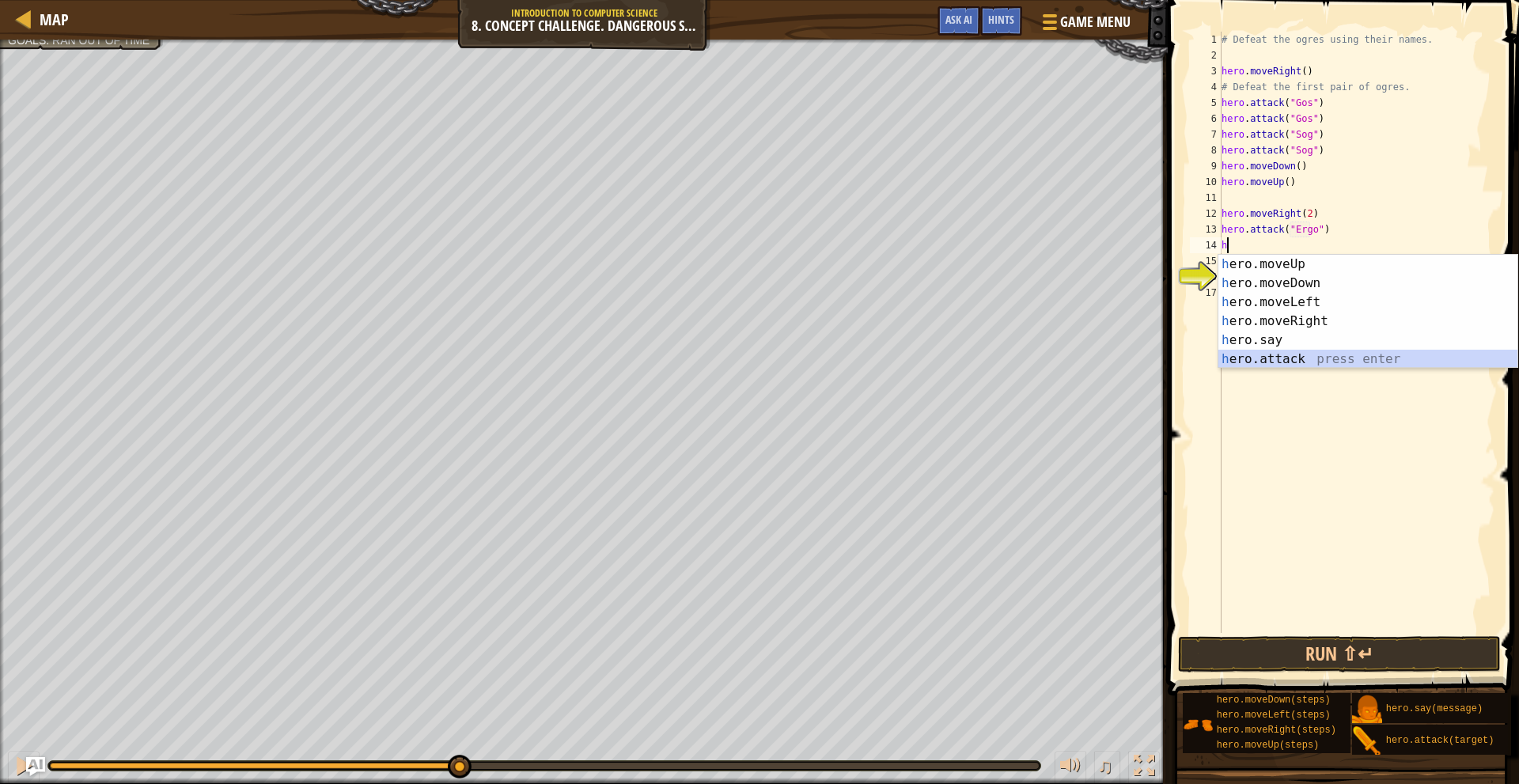
click at [1313, 350] on div "h ero.moveUp press enter h ero.moveDown press enter h ero.moveLeft press enter …" at bounding box center [1368, 331] width 299 height 152
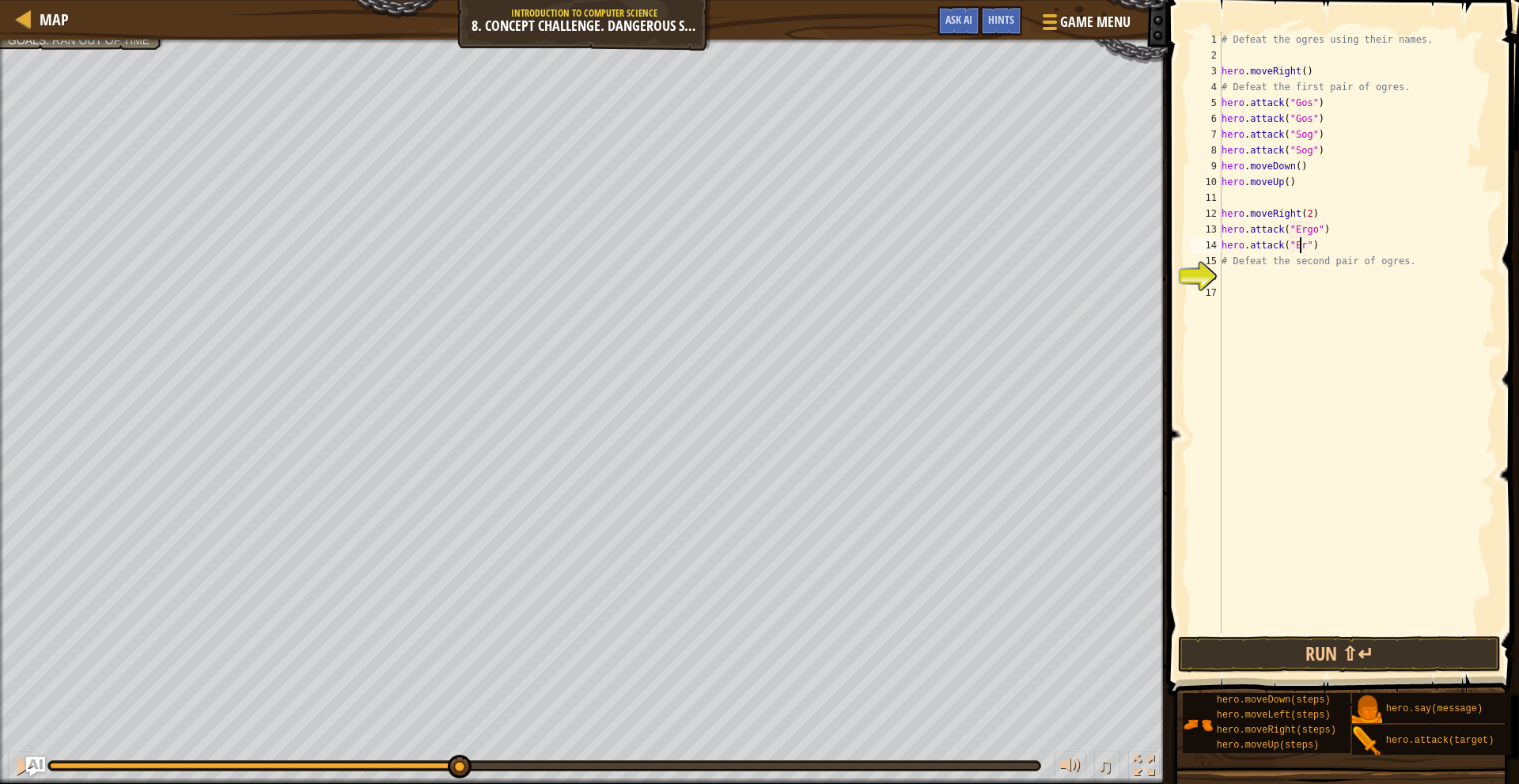
scroll to position [7, 7]
type textarea "hero.attack("Ergo")"
click at [1353, 245] on div "# Defeat the ogres using their names. hero . moveRight ( ) # Defeat the first p…" at bounding box center [1357, 348] width 277 height 633
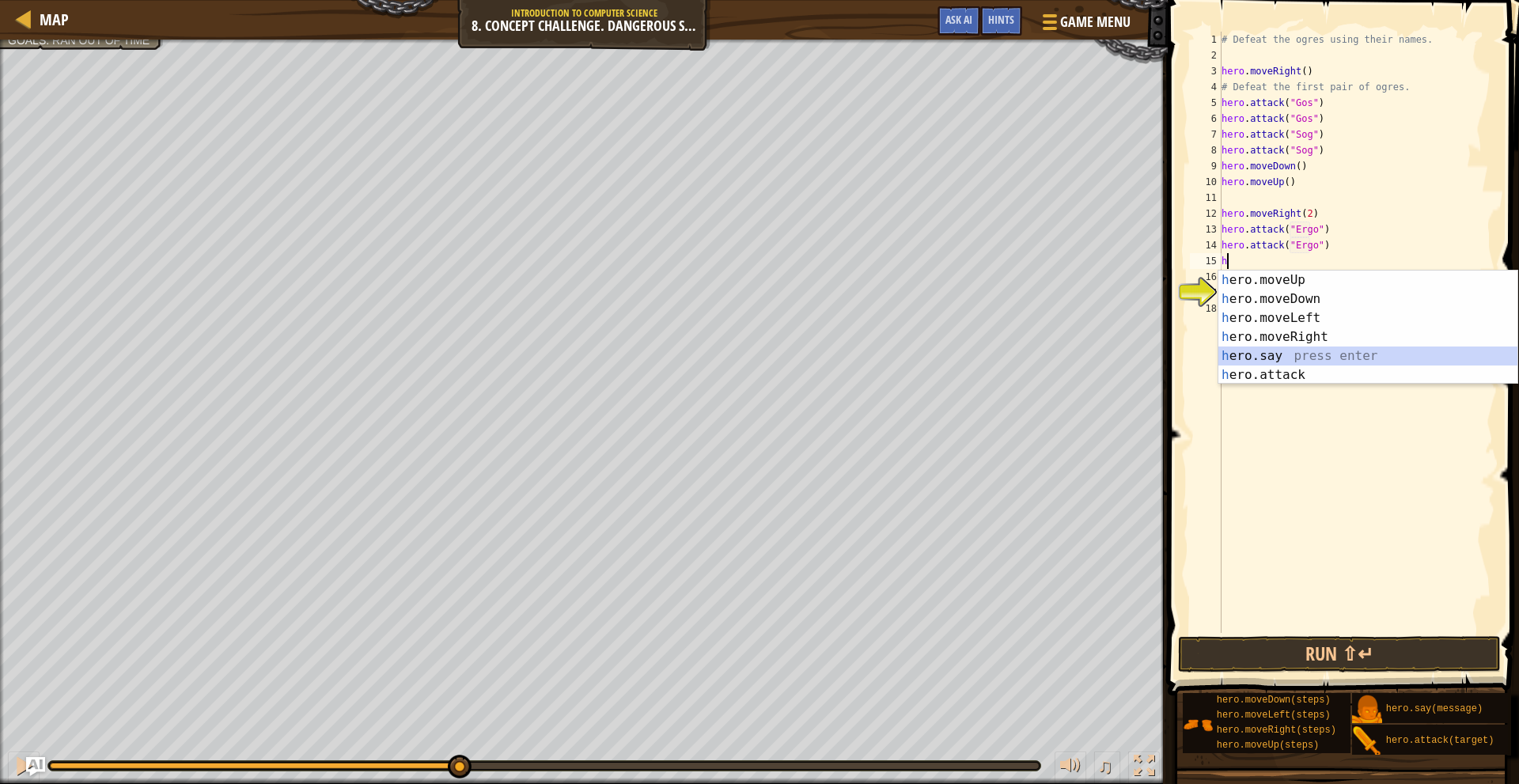
click at [1343, 363] on div "h ero.moveUp press enter h ero.moveDown press enter h ero.moveLeft press enter …" at bounding box center [1368, 347] width 299 height 152
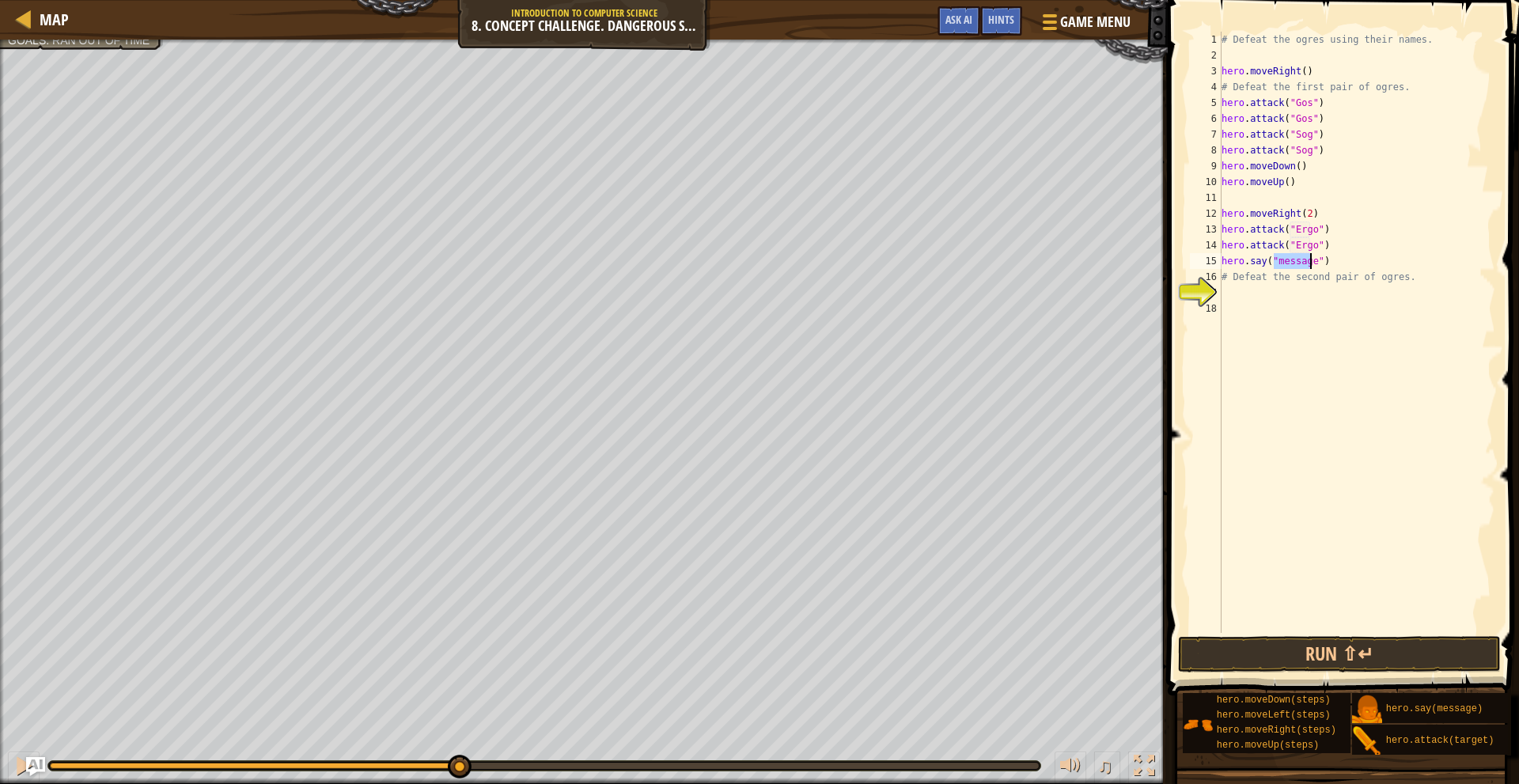
click at [1334, 260] on div "# Defeat the ogres using their names. hero . moveRight ( ) # Defeat the first p…" at bounding box center [1357, 348] width 277 height 633
type textarea "h"
click at [1365, 242] on div "# Defeat the ogres using their names. hero . moveRight ( ) # Defeat the first p…" at bounding box center [1357, 348] width 277 height 633
click at [1311, 245] on div "# Defeat the ogres using their names. hero . moveRight ( ) # Defeat the first p…" at bounding box center [1357, 348] width 277 height 633
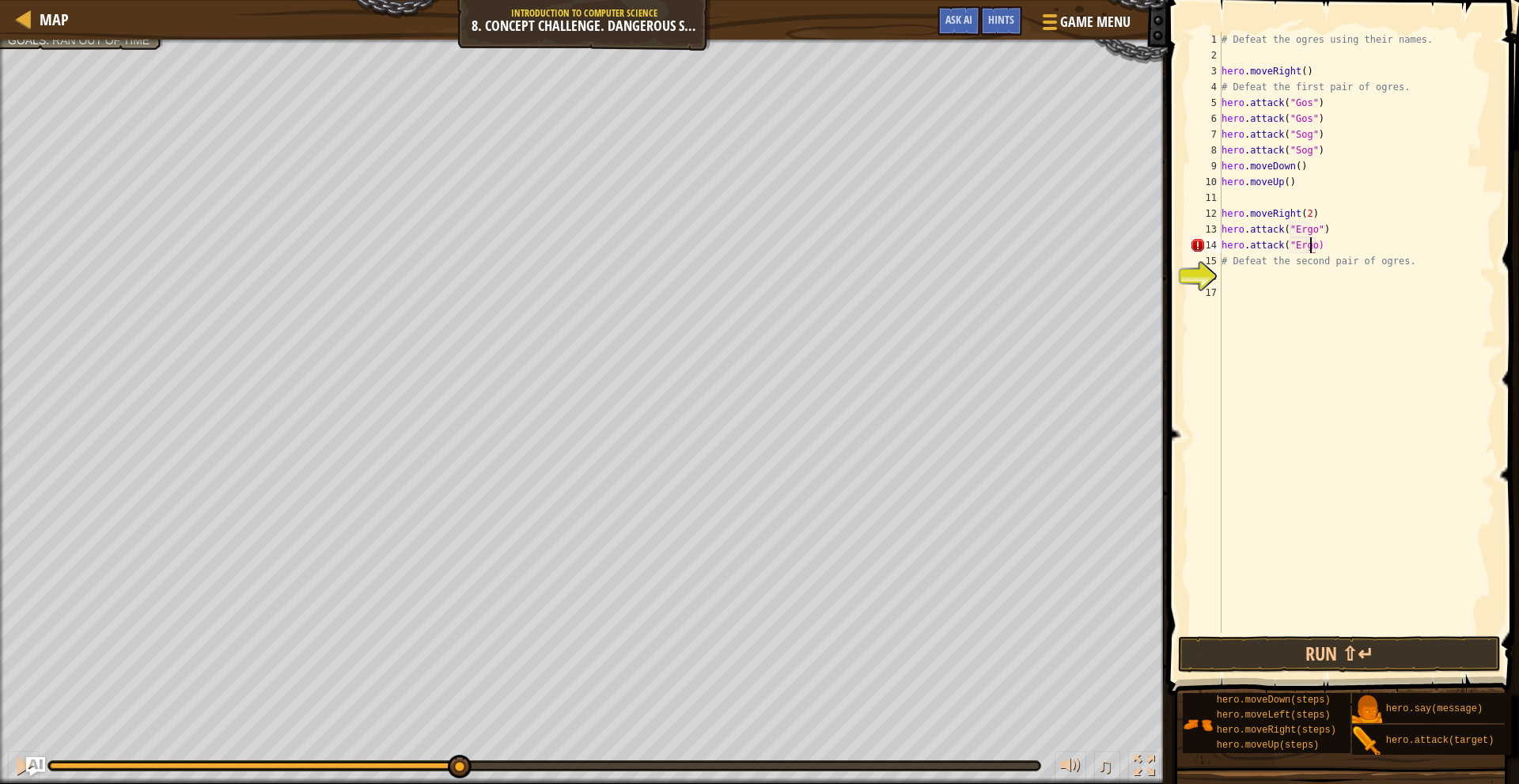
type textarea "hero.attack("Ergo")"
click at [1352, 244] on div "# Defeat the ogres using their names. hero . moveRight ( ) # Defeat the first p…" at bounding box center [1357, 348] width 277 height 633
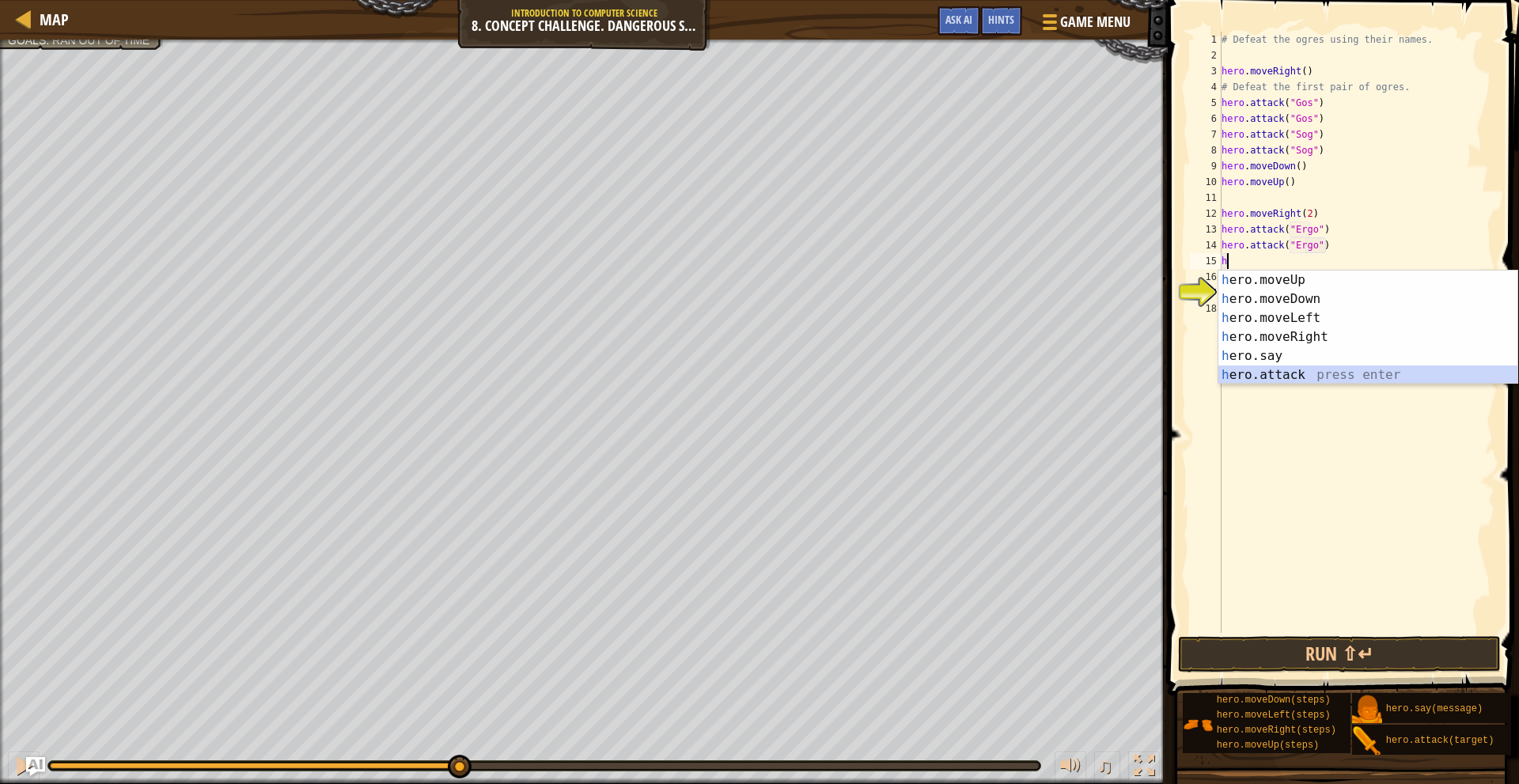
click at [1327, 377] on div "h ero.moveUp press enter h ero.moveDown press enter h ero.moveLeft press enter …" at bounding box center [1368, 347] width 299 height 152
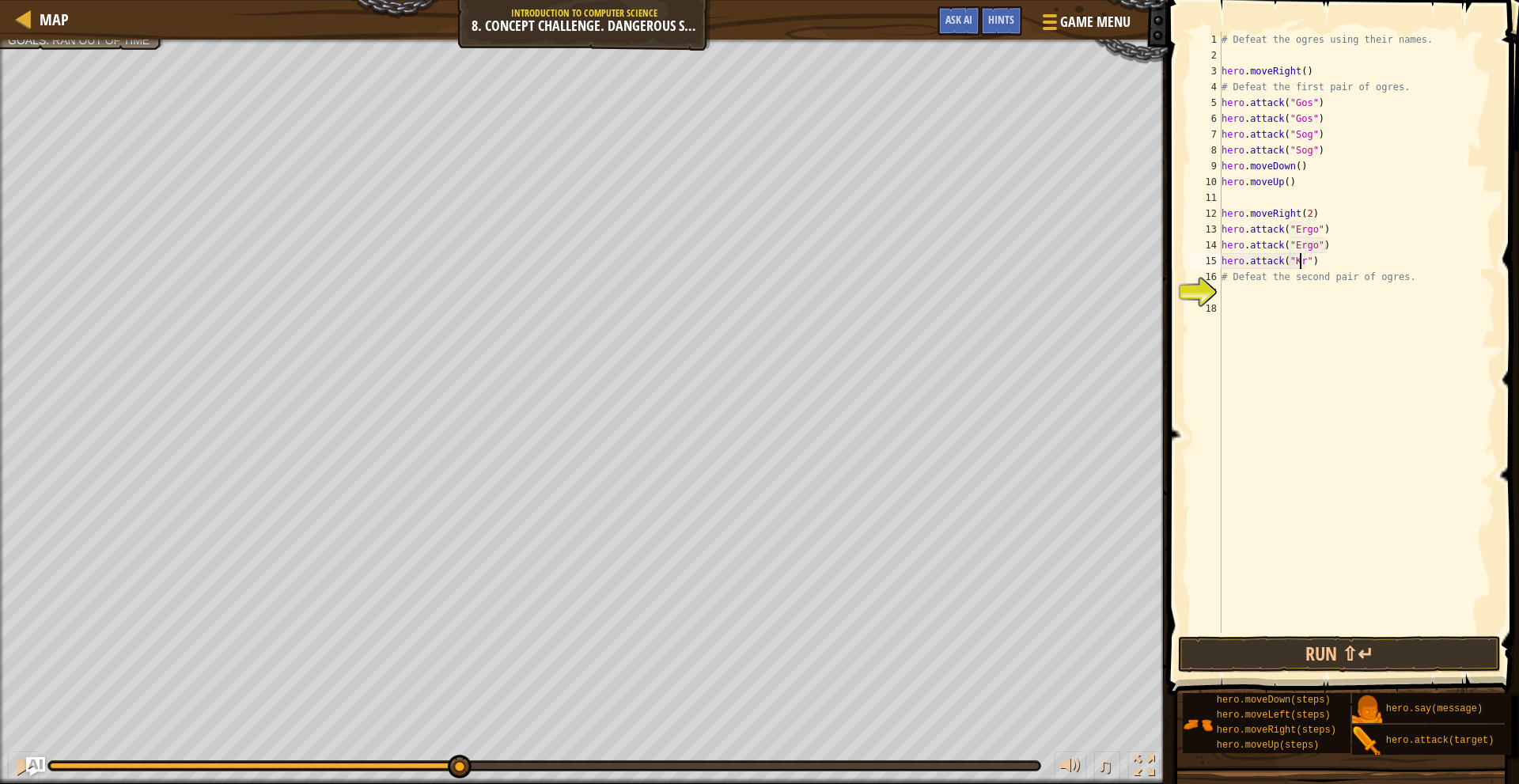
type textarea "hero.attack("Kro")"
click at [1351, 259] on div "# Defeat the ogres using their names. hero . moveRight ( ) # Defeat the first p…" at bounding box center [1357, 348] width 277 height 633
type textarea "K"
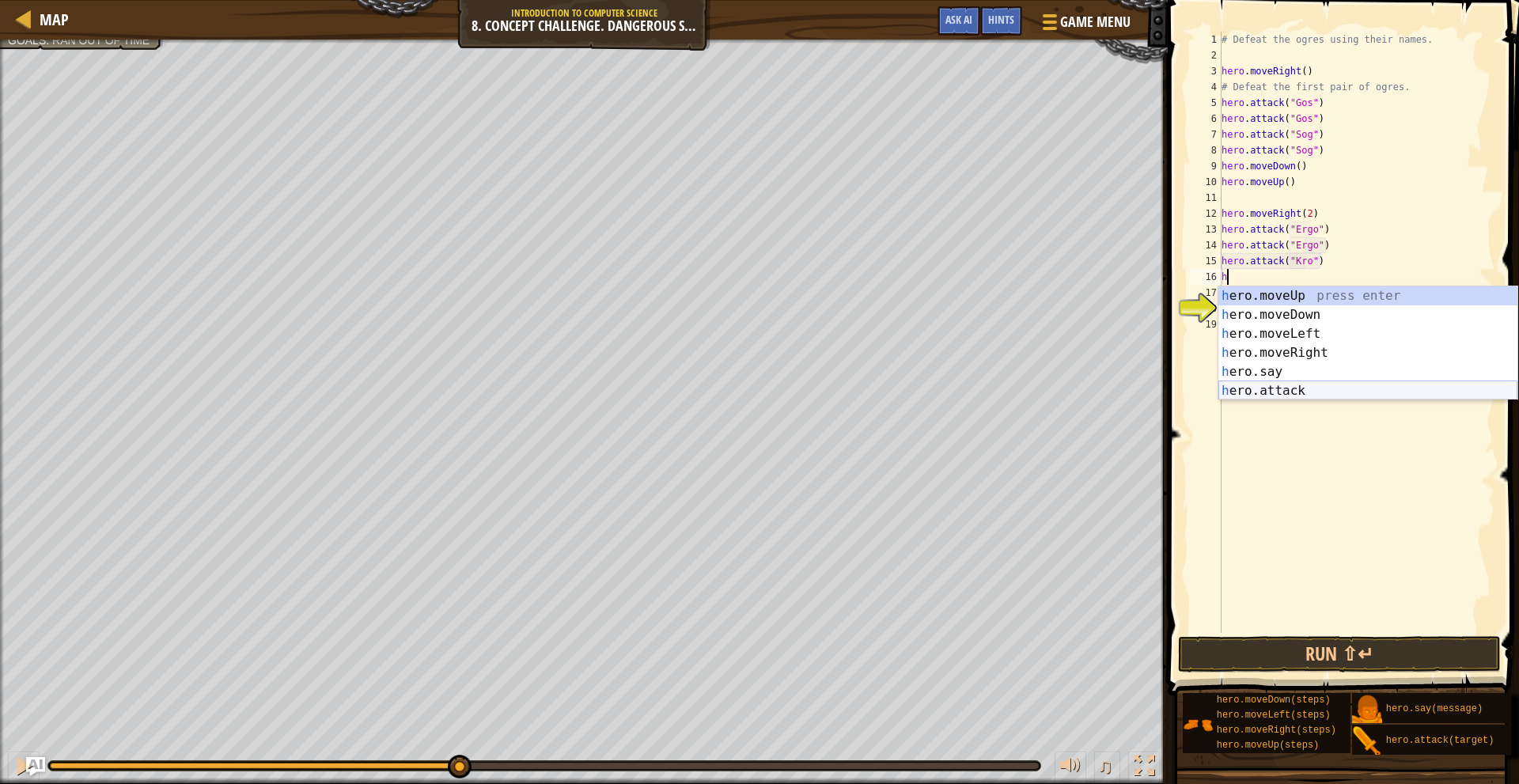
click at [1298, 395] on div "h ero.moveUp press enter h ero.moveDown press enter h ero.moveLeft press enter …" at bounding box center [1368, 362] width 299 height 152
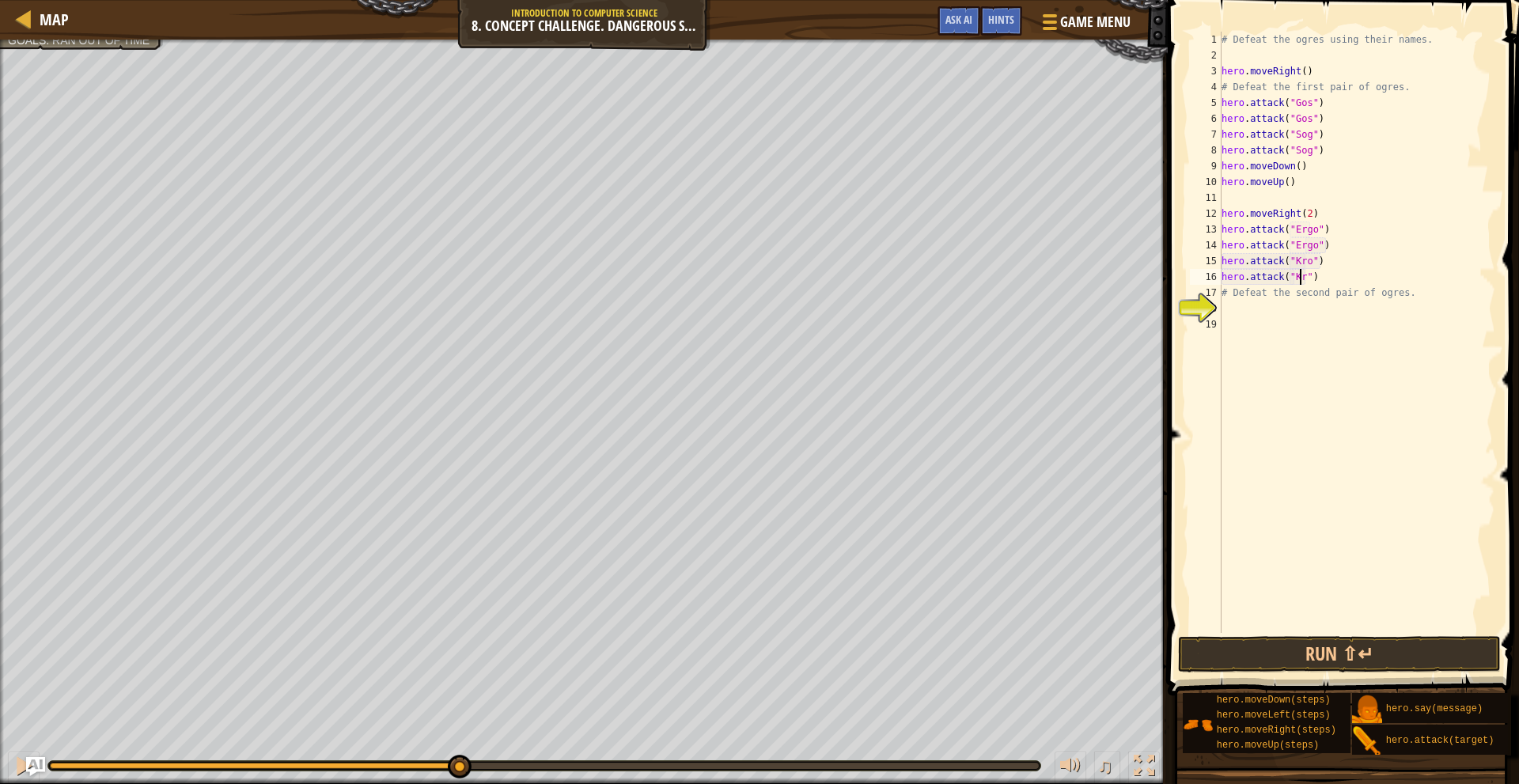
scroll to position [7, 7]
click at [1347, 285] on div "# Defeat the ogres using their names. hero . moveRight ( ) # Defeat the first p…" at bounding box center [1357, 348] width 277 height 633
click at [1351, 278] on div "# Defeat the ogres using their names. hero . moveRight ( ) # Defeat the first p…" at bounding box center [1357, 348] width 277 height 633
type textarea "hero.attack("Kro")"
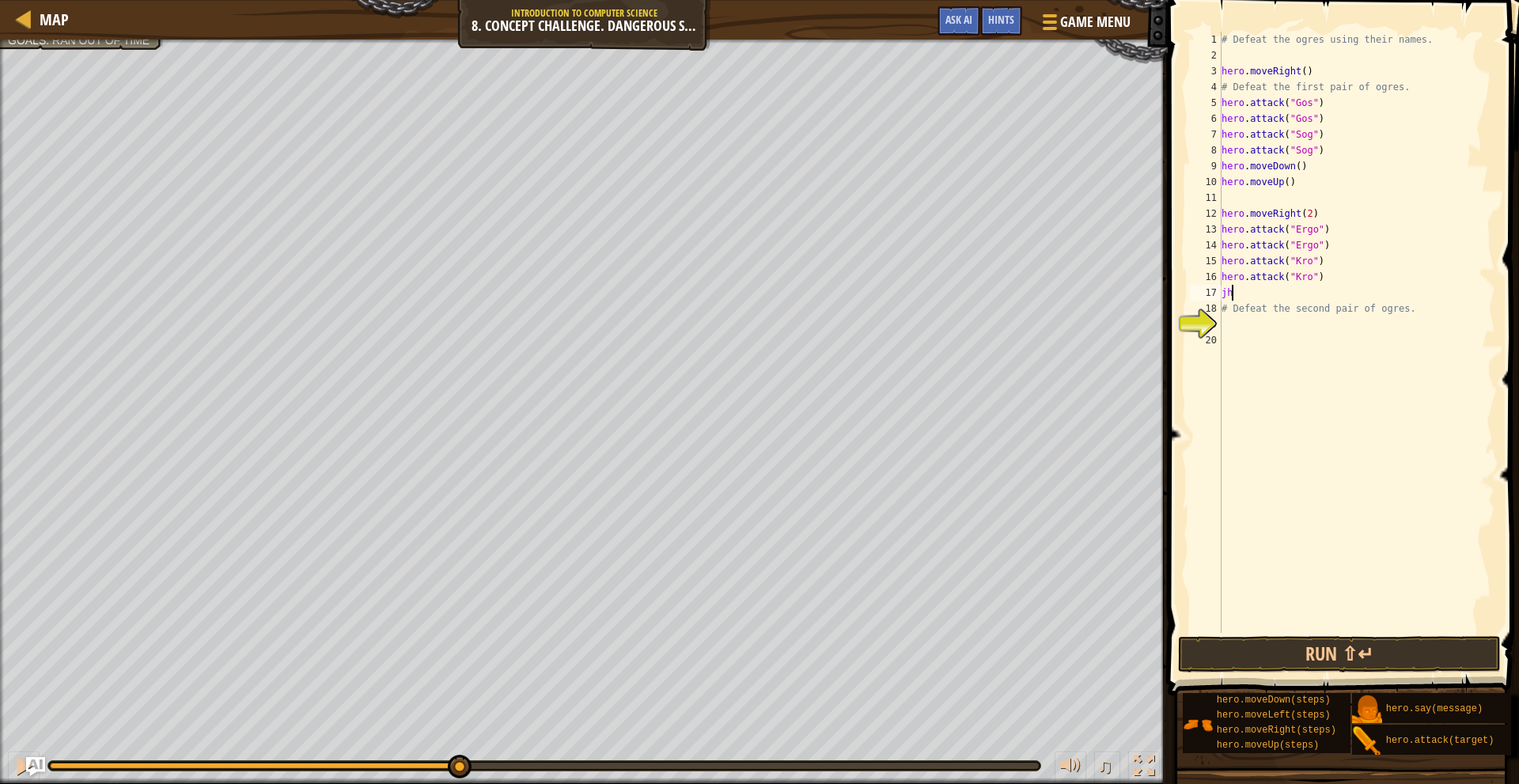
type textarea "j"
type textarea "h"
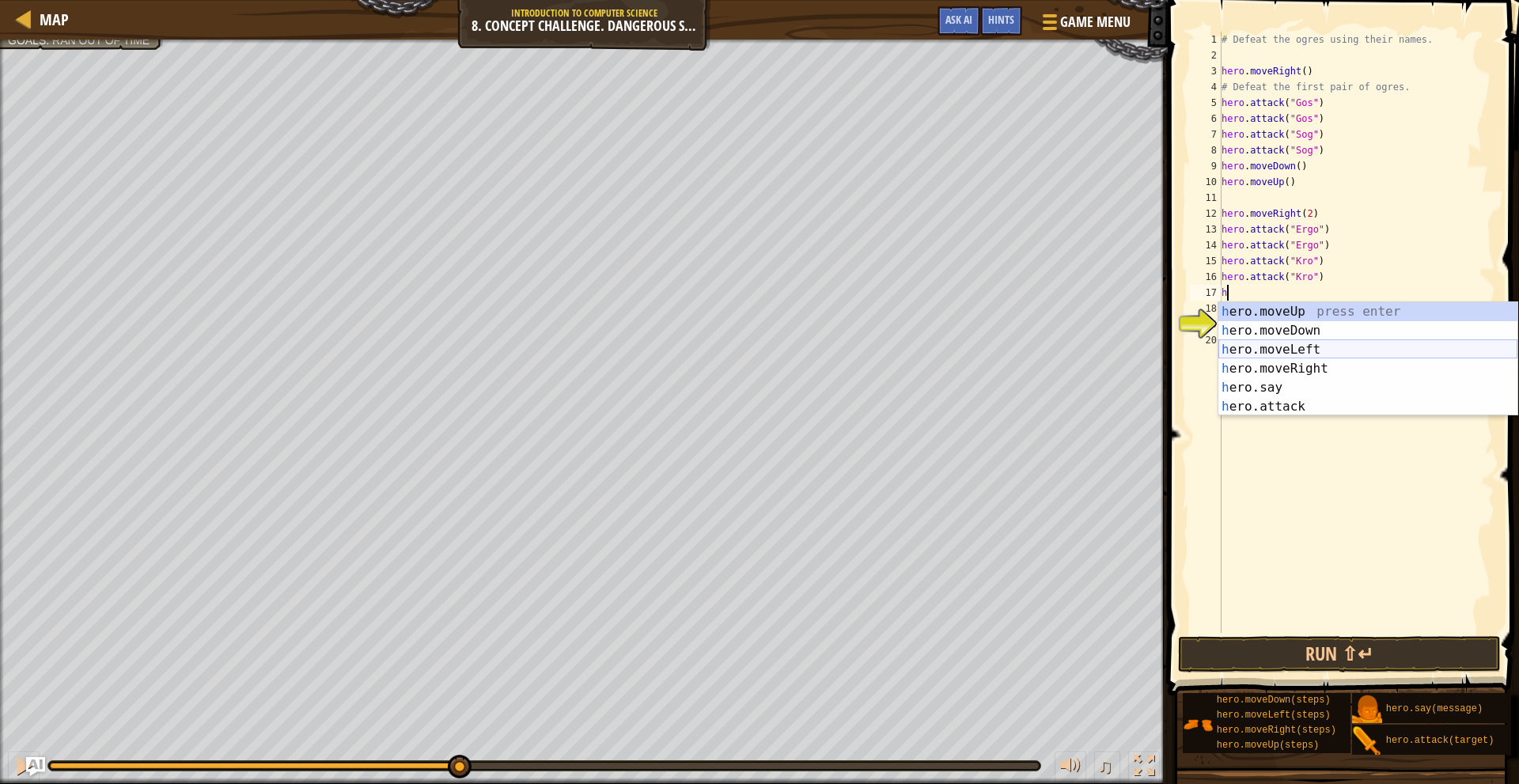
click at [1323, 350] on div "h ero.moveUp press enter h ero.moveDown press enter h ero.moveLeft press enter …" at bounding box center [1368, 378] width 299 height 152
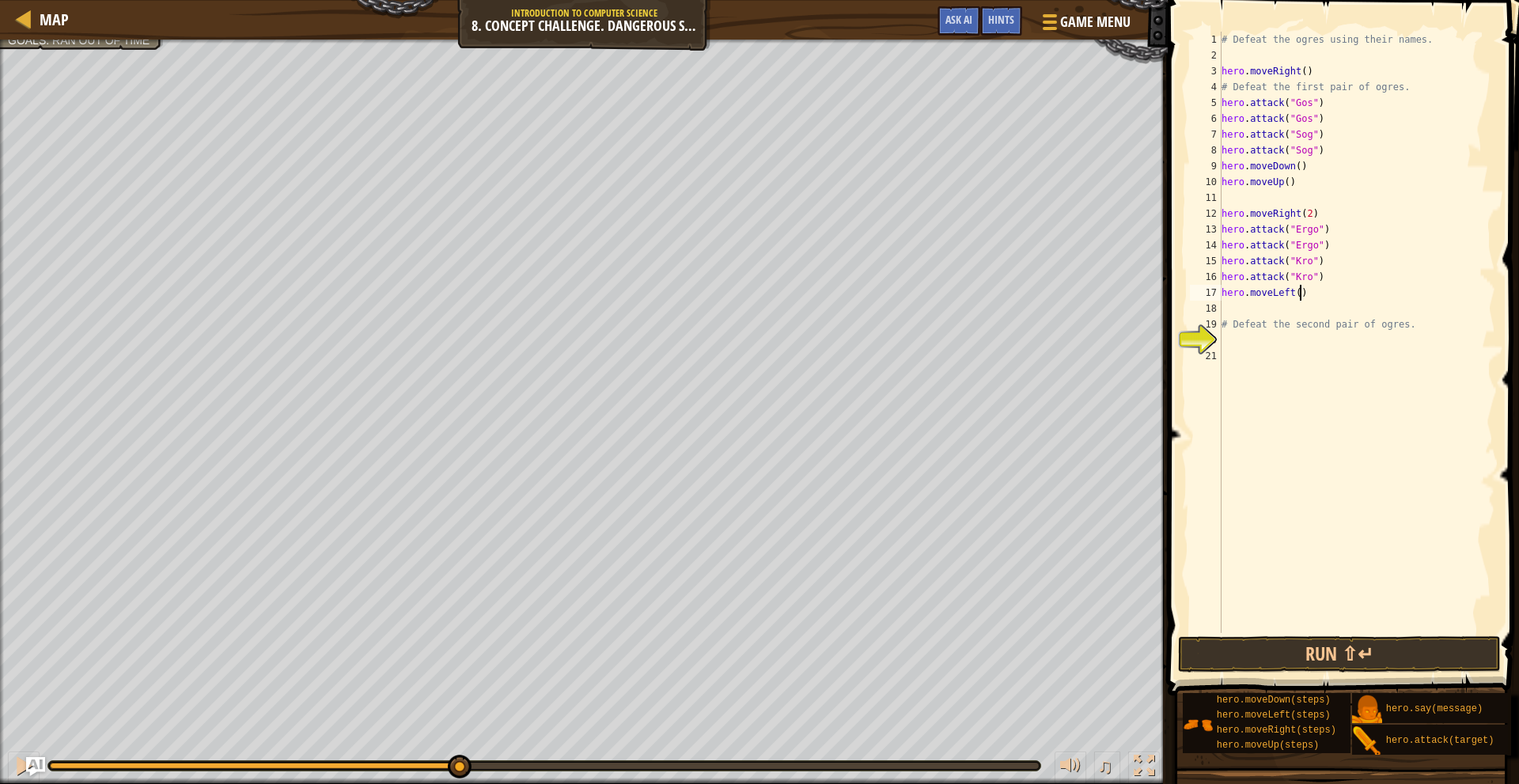
click at [1303, 297] on div "# Defeat the ogres using their names. hero . moveRight ( ) # Defeat the first p…" at bounding box center [1357, 348] width 277 height 633
type textarea "hero.move"
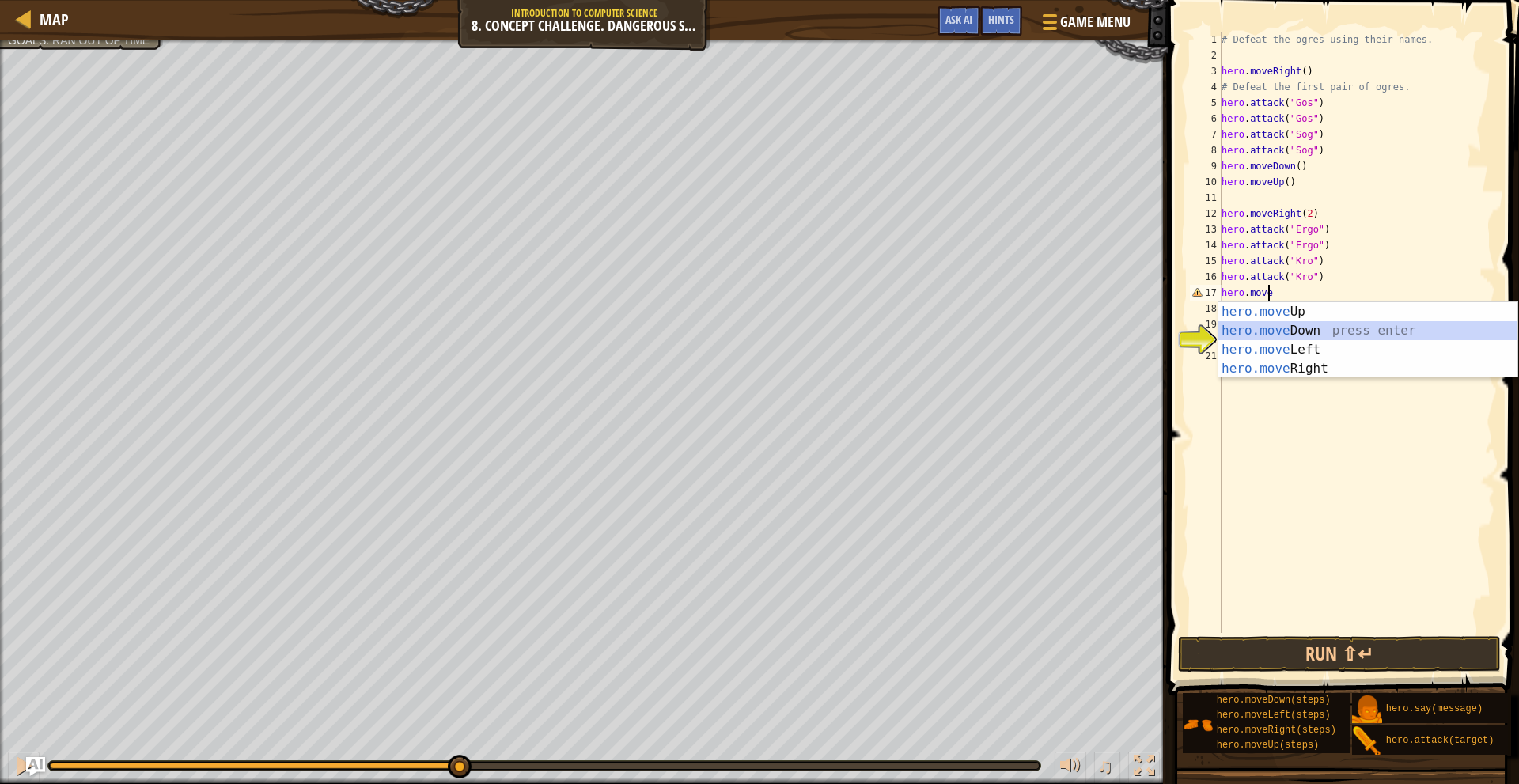
click at [1280, 332] on div "hero.move Up press enter hero.move Down press enter hero.move Left press enter …" at bounding box center [1368, 359] width 299 height 114
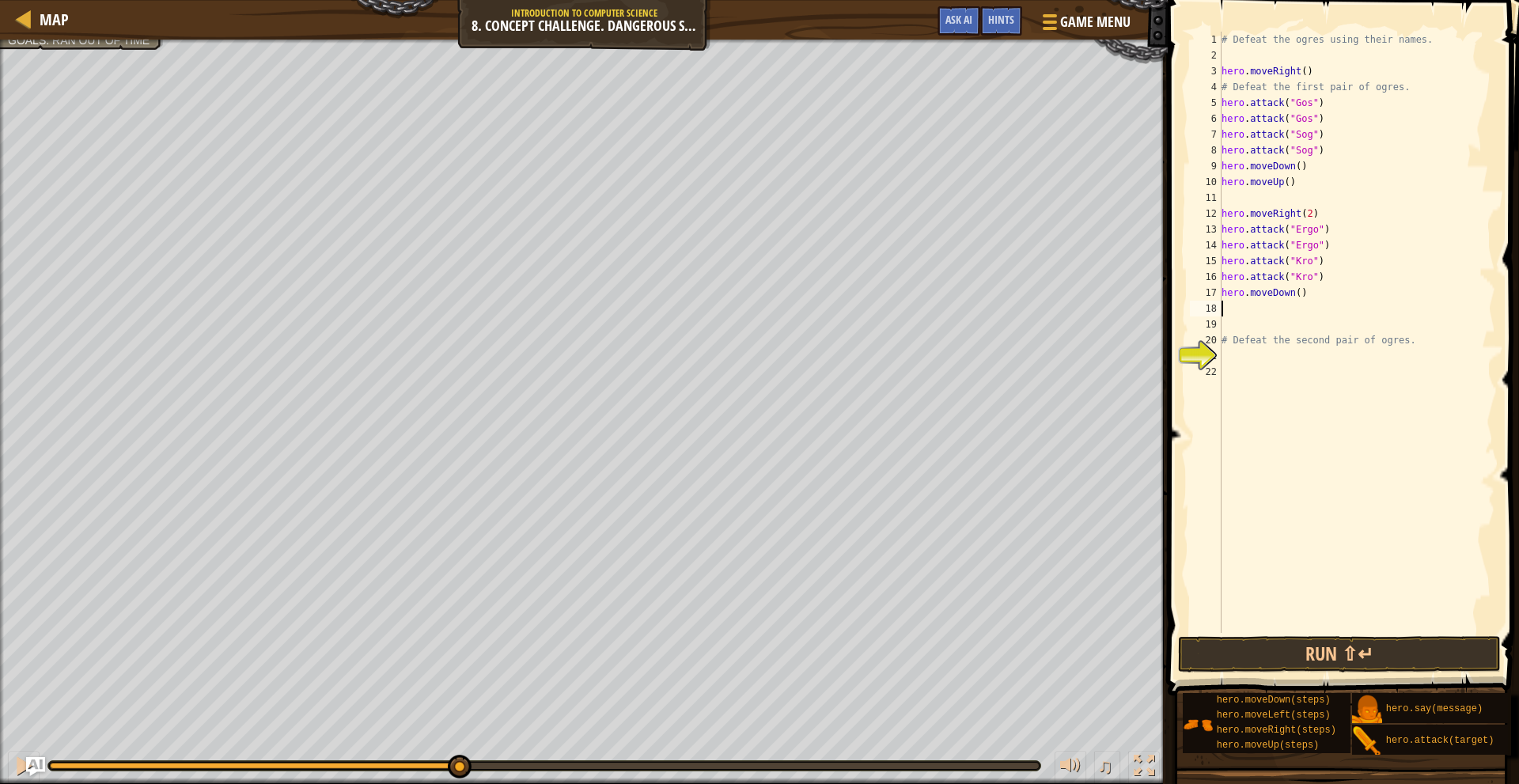
type textarea "h"
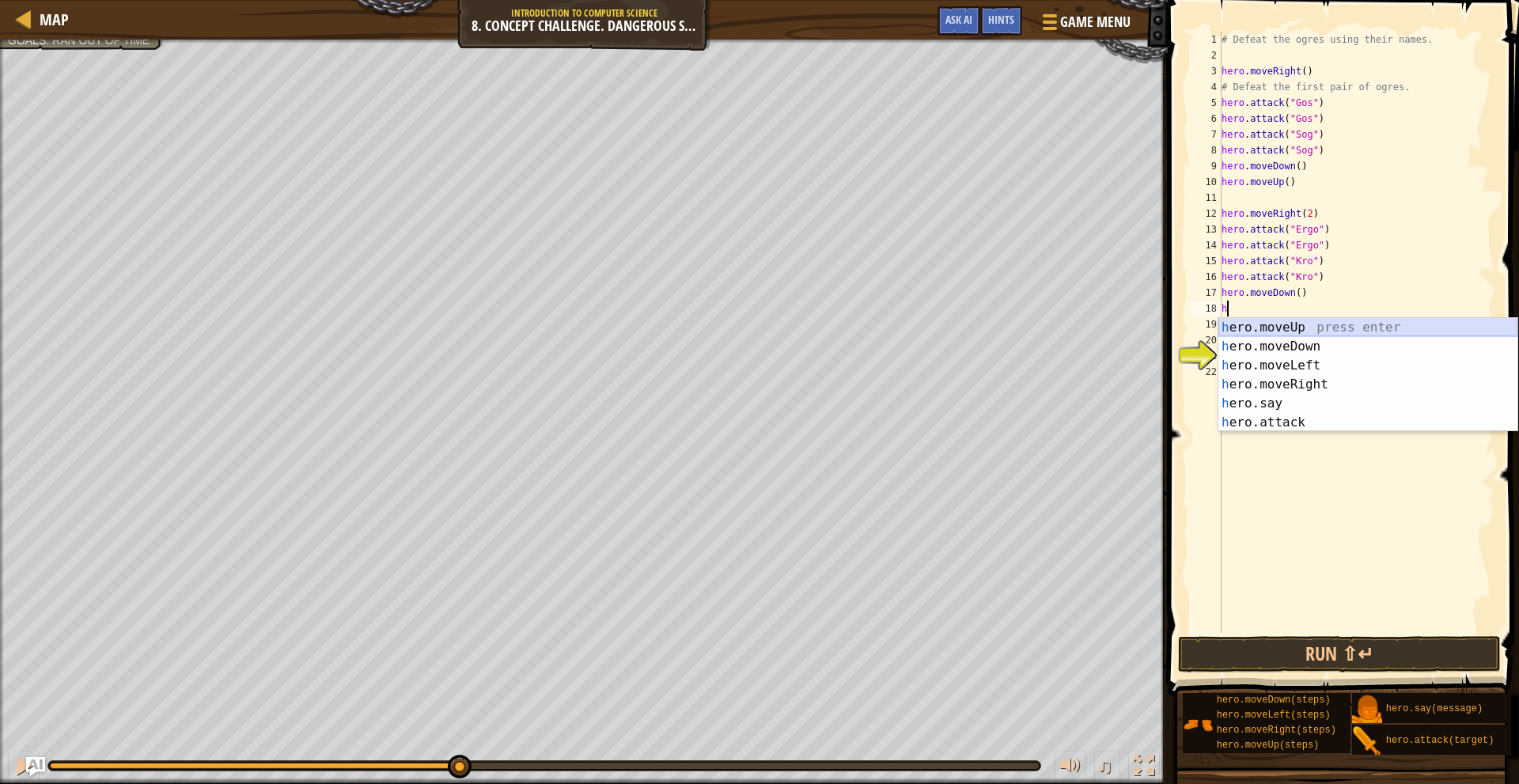
click at [1280, 334] on div "h ero.moveUp press enter h ero.moveDown press enter h ero.moveLeft press enter …" at bounding box center [1368, 394] width 299 height 152
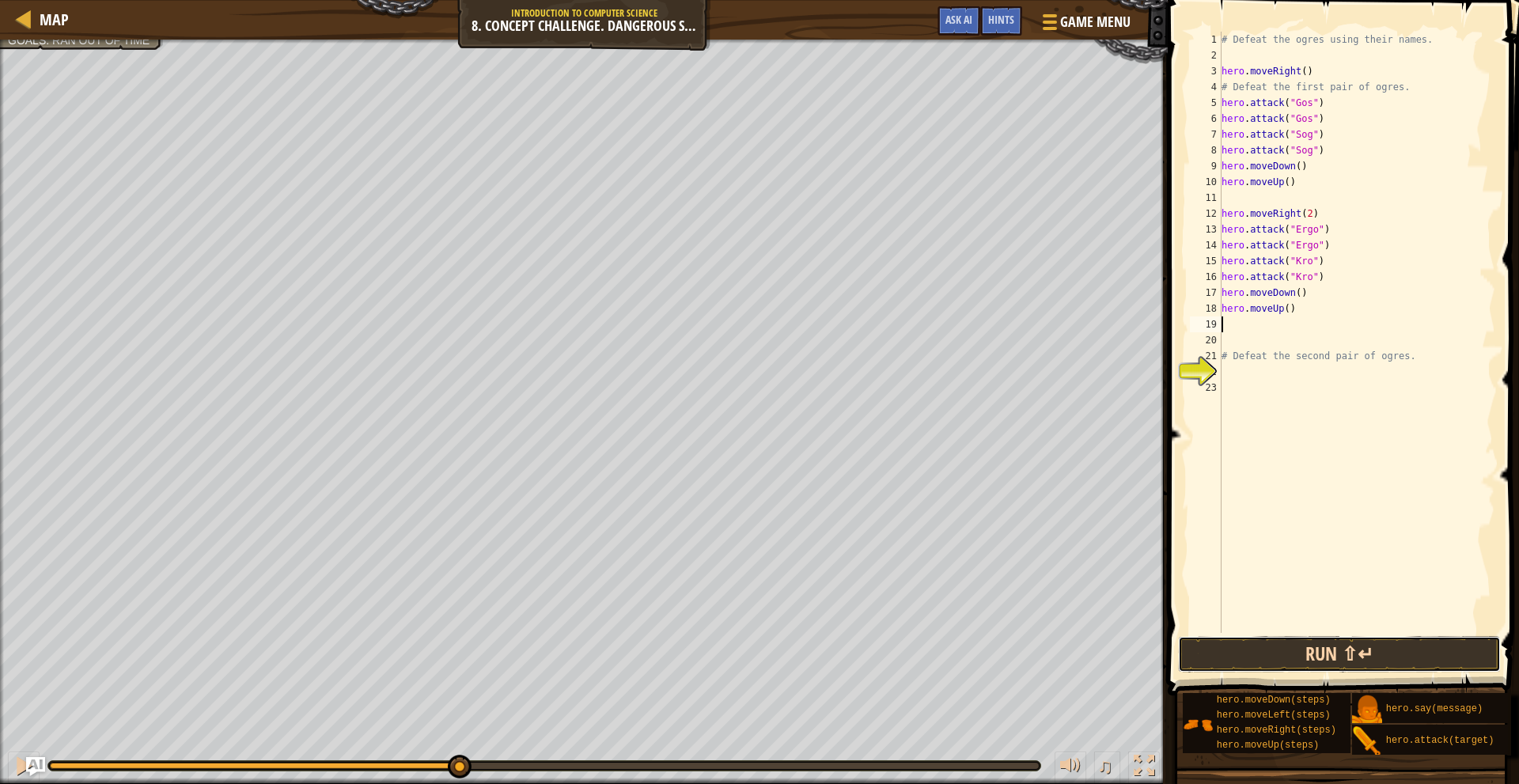
click at [1326, 641] on button "Run ⇧↵" at bounding box center [1339, 654] width 322 height 36
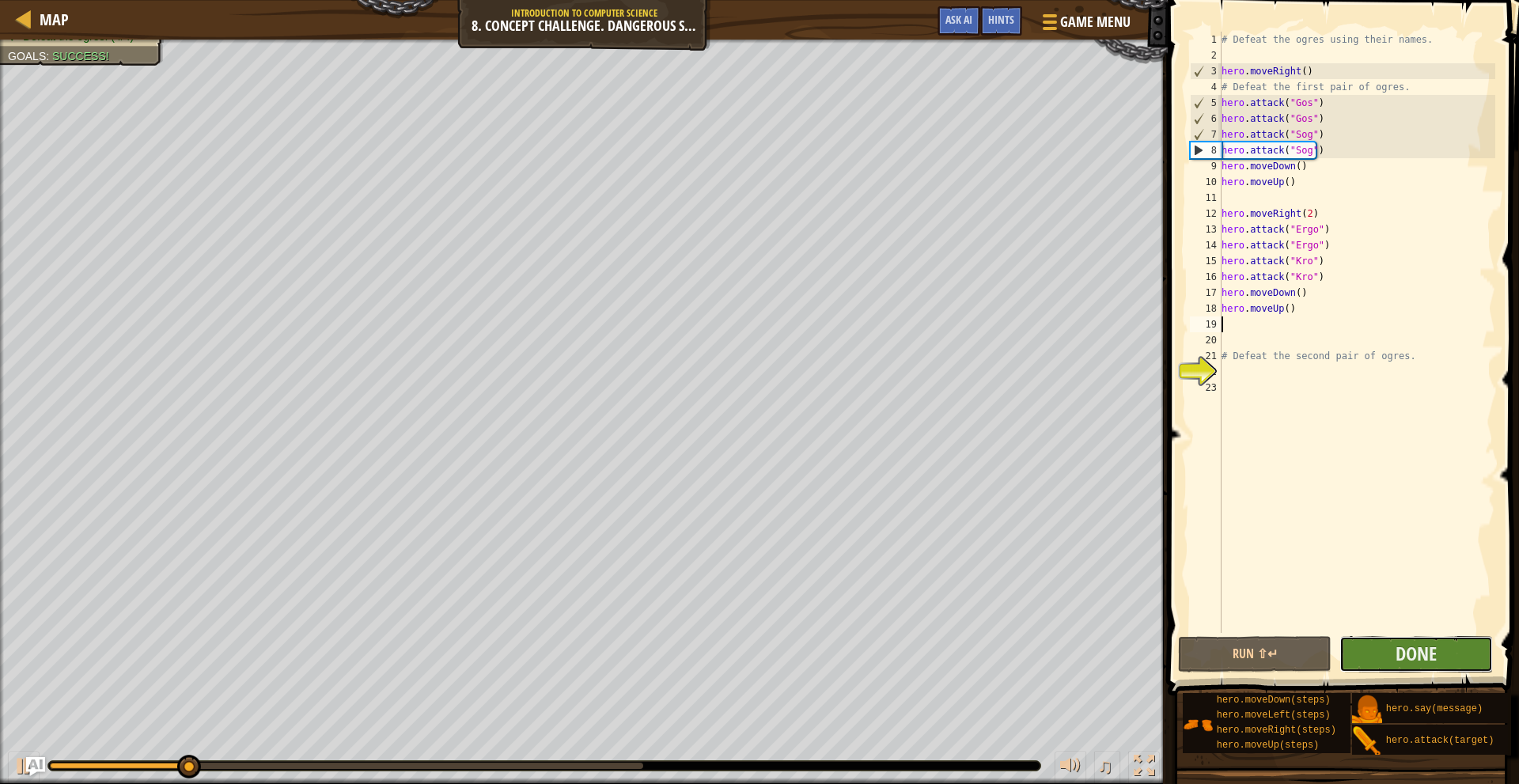
click at [1368, 648] on button "Done" at bounding box center [1417, 654] width 154 height 36
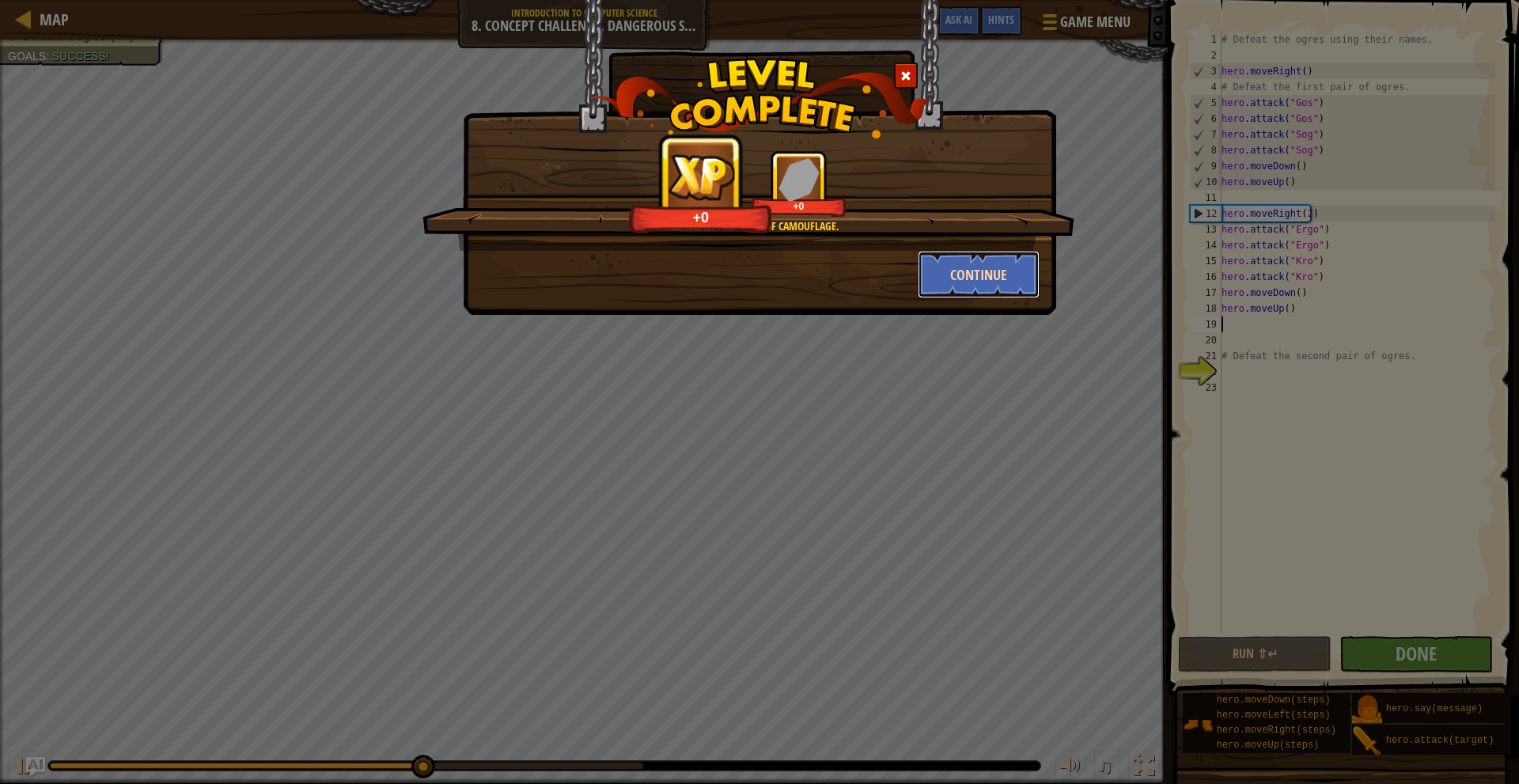
click at [990, 269] on button "Continue" at bounding box center [979, 274] width 123 height 47
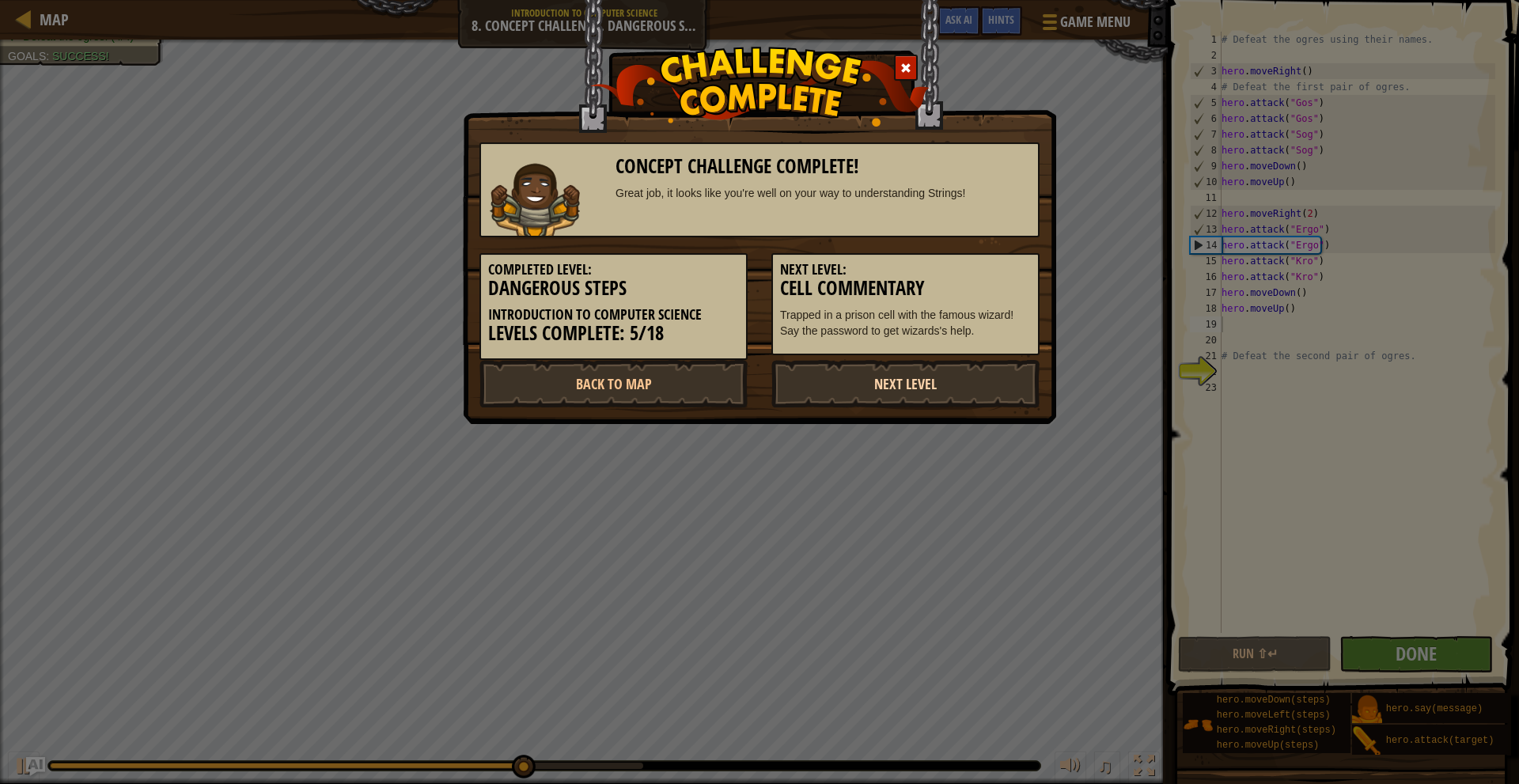
click at [905, 393] on link "Next Level" at bounding box center [906, 383] width 268 height 47
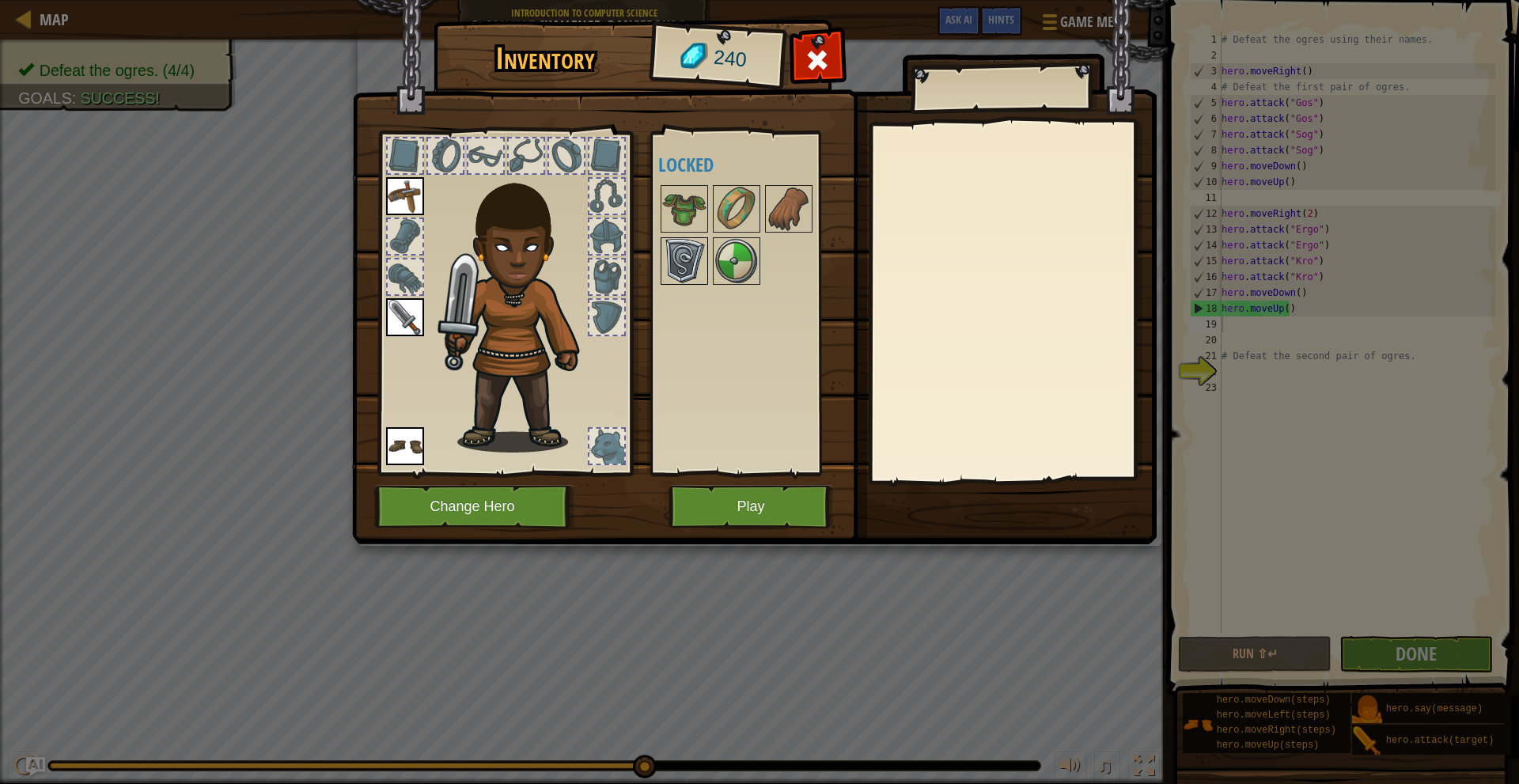
click at [694, 245] on img at bounding box center [684, 261] width 44 height 44
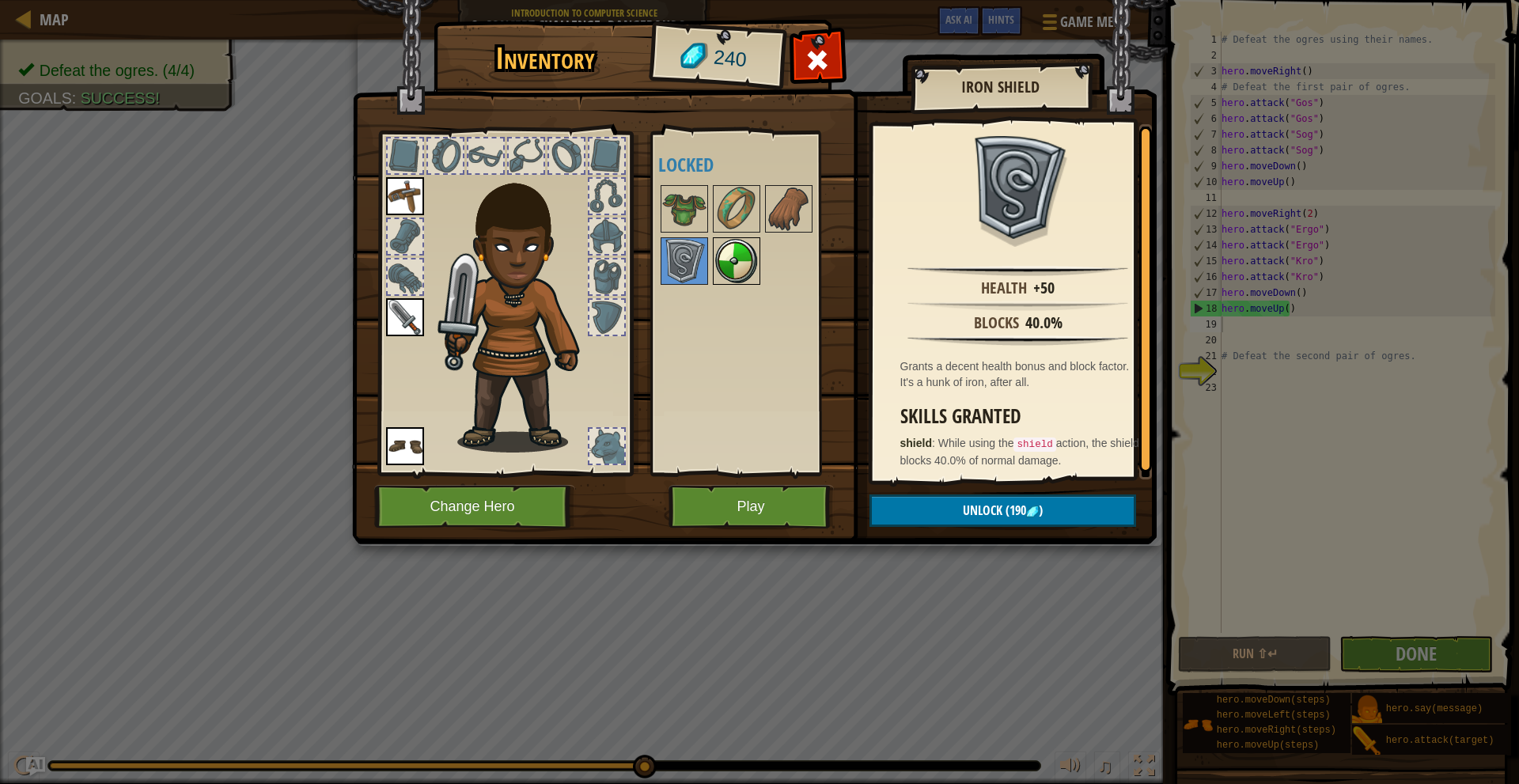
click at [743, 268] on img at bounding box center [737, 261] width 44 height 44
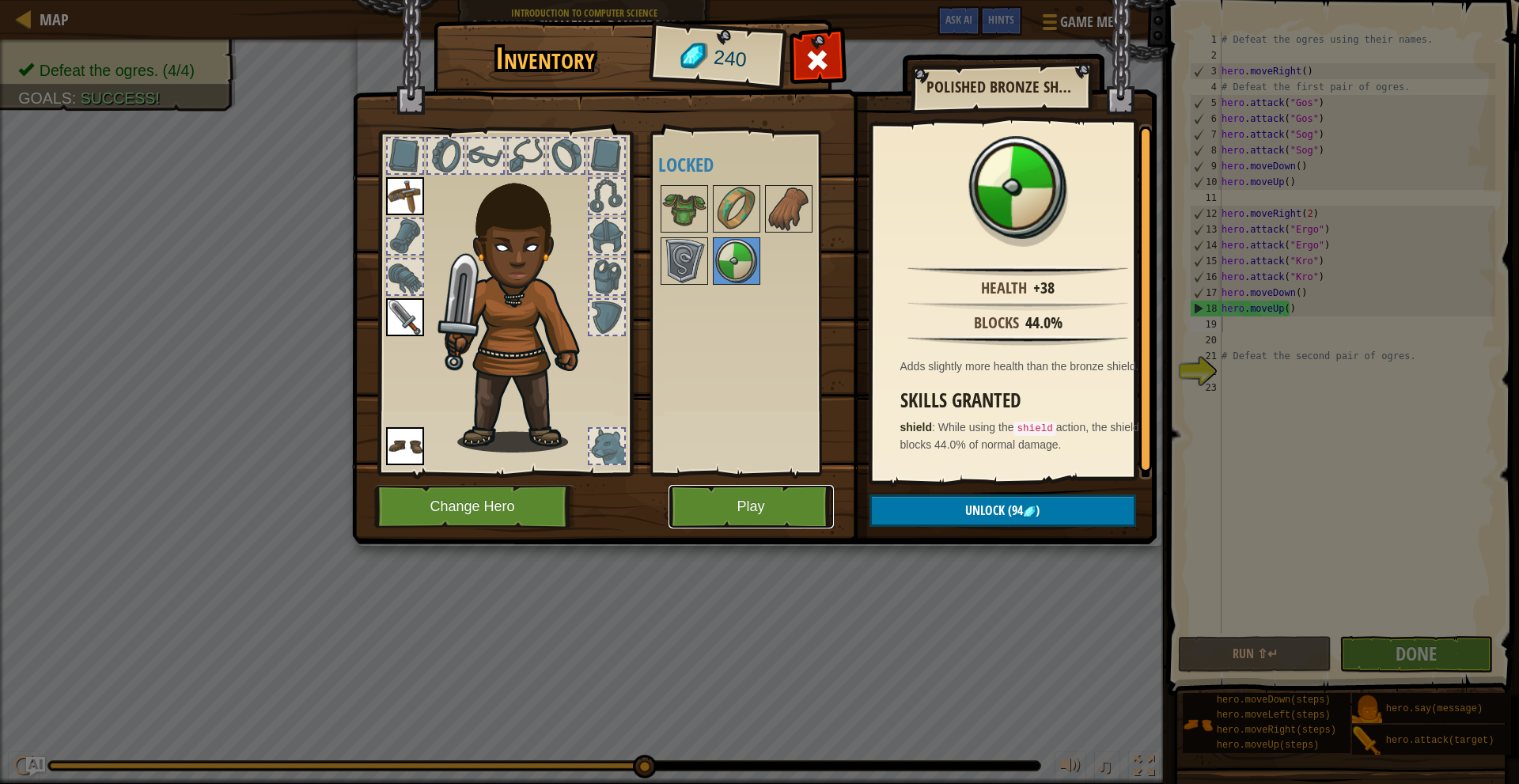
click at [777, 496] on button "Play" at bounding box center [751, 507] width 165 height 44
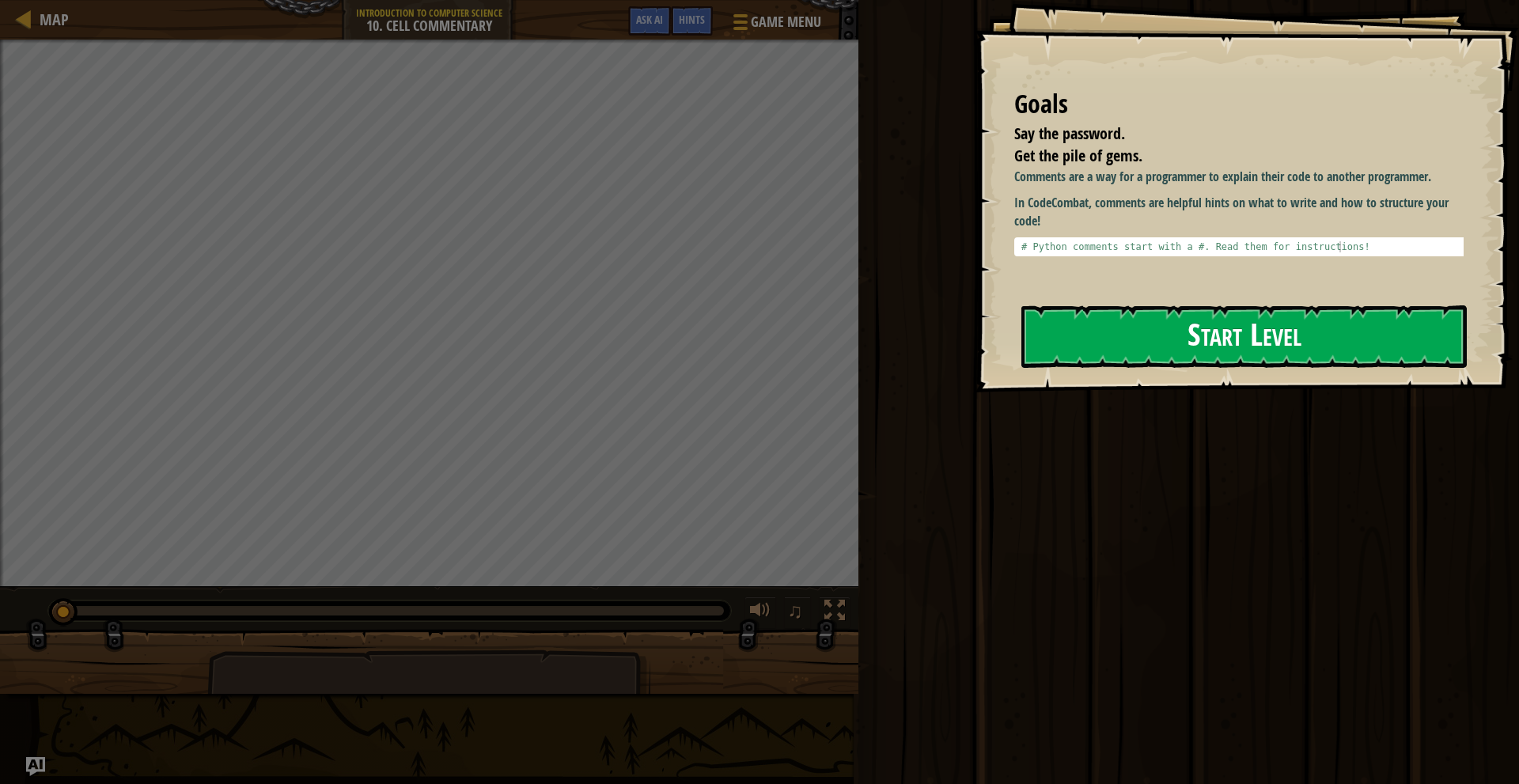
click at [1200, 327] on button "Start Level" at bounding box center [1245, 336] width 446 height 63
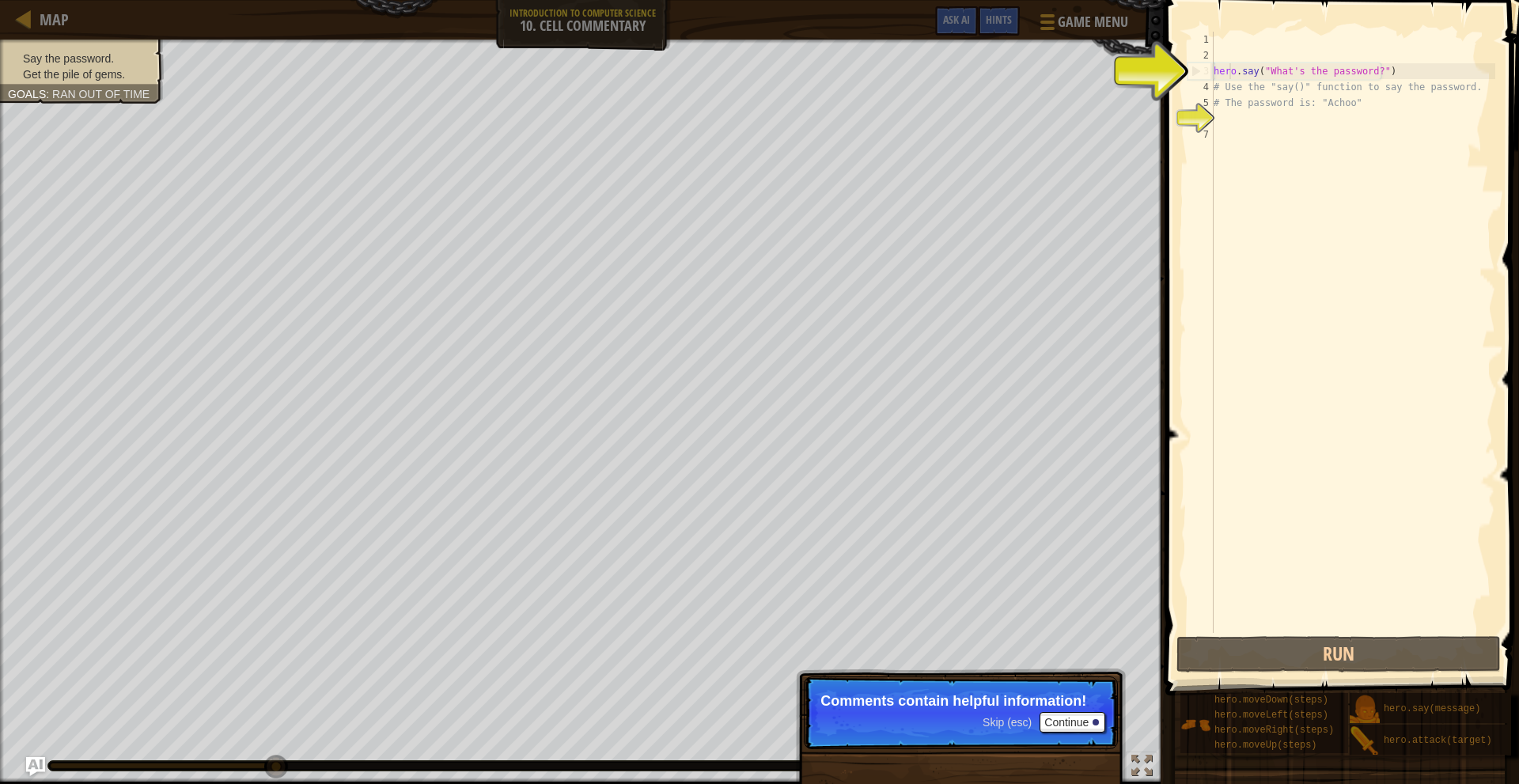
click at [1231, 69] on div "hero . say ( "What's the password?" ) # Use the "say()" function to say the pas…" at bounding box center [1353, 348] width 285 height 633
type textarea "hero.say("What's the password?")"
click at [1229, 116] on div "hero . say ( "What's the password?" ) # Use the "say()" function to say the pas…" at bounding box center [1353, 348] width 285 height 633
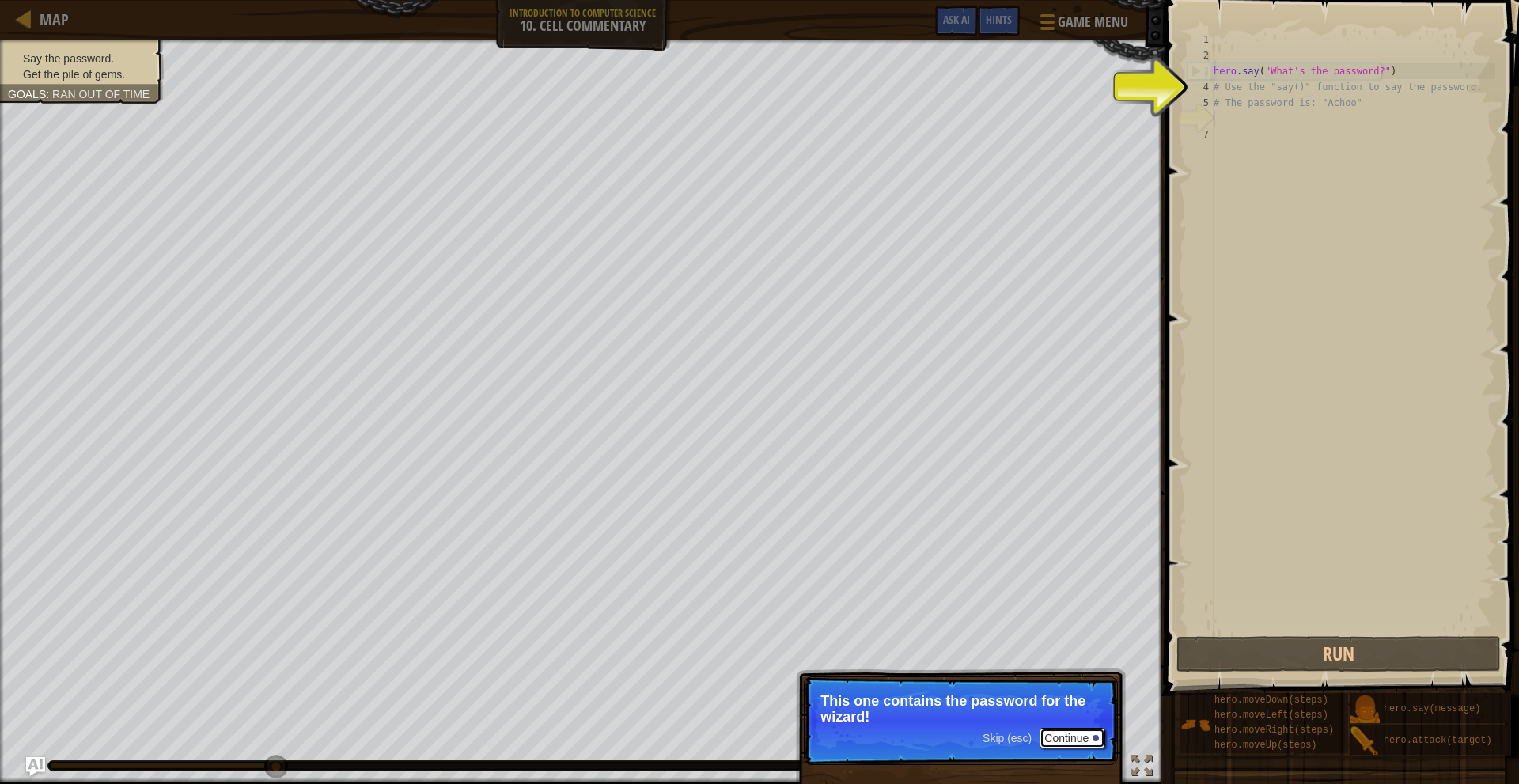
drag, startPoint x: 1060, startPoint y: 737, endPoint x: 1106, endPoint y: 702, distance: 57.6
click at [1060, 735] on button "Continue" at bounding box center [1073, 738] width 66 height 21
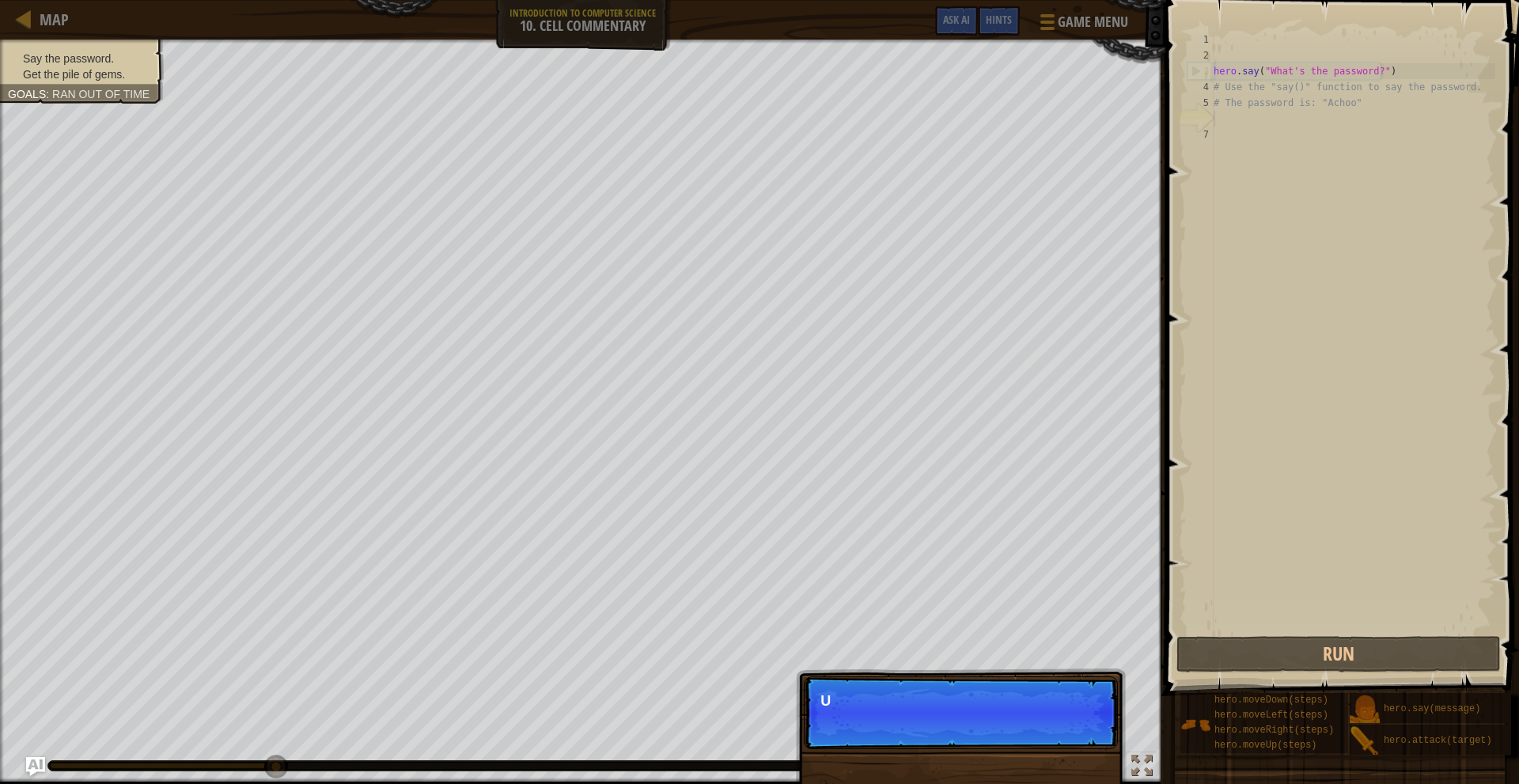
scroll to position [7, 0]
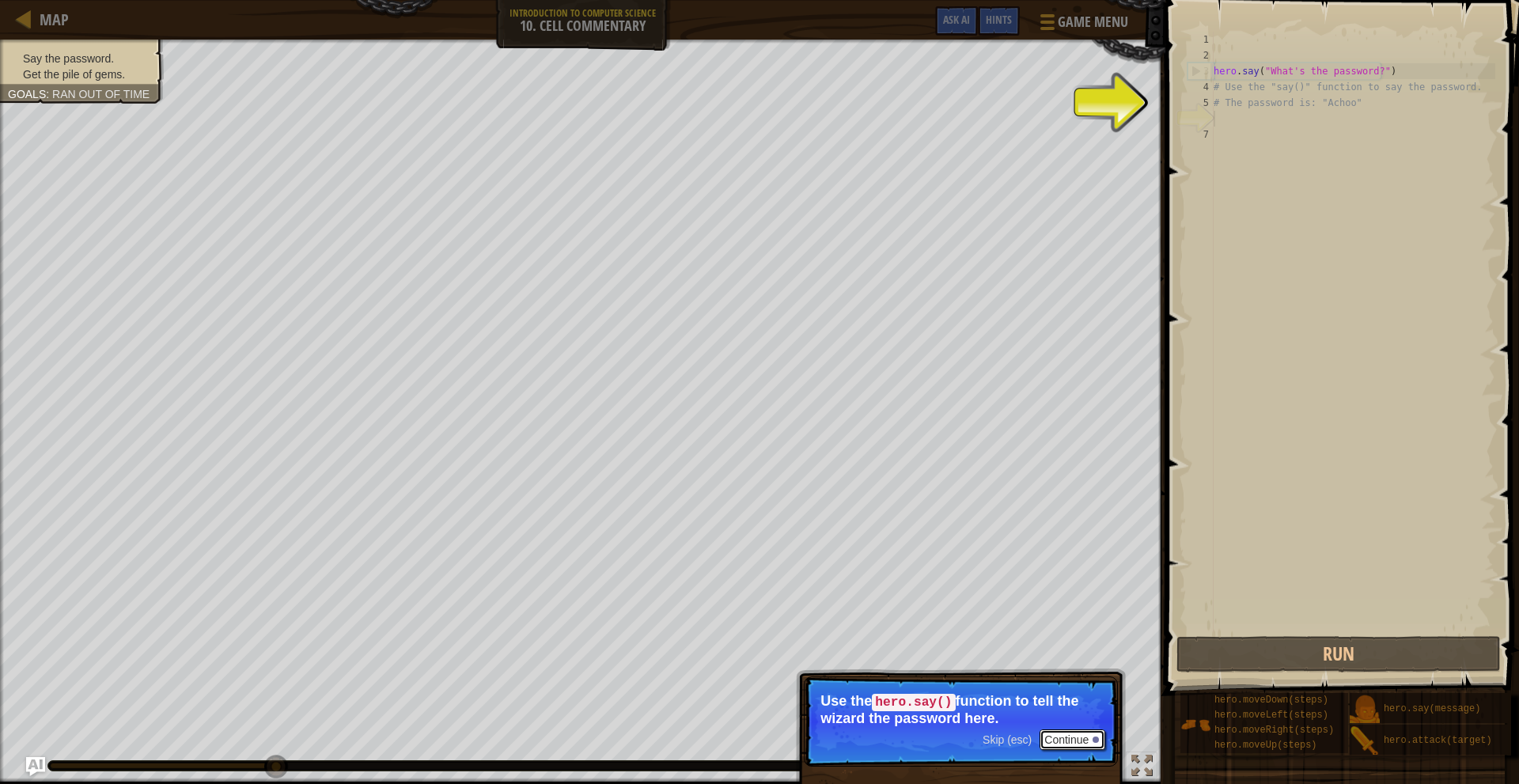
click at [1086, 735] on button "Continue" at bounding box center [1073, 740] width 66 height 21
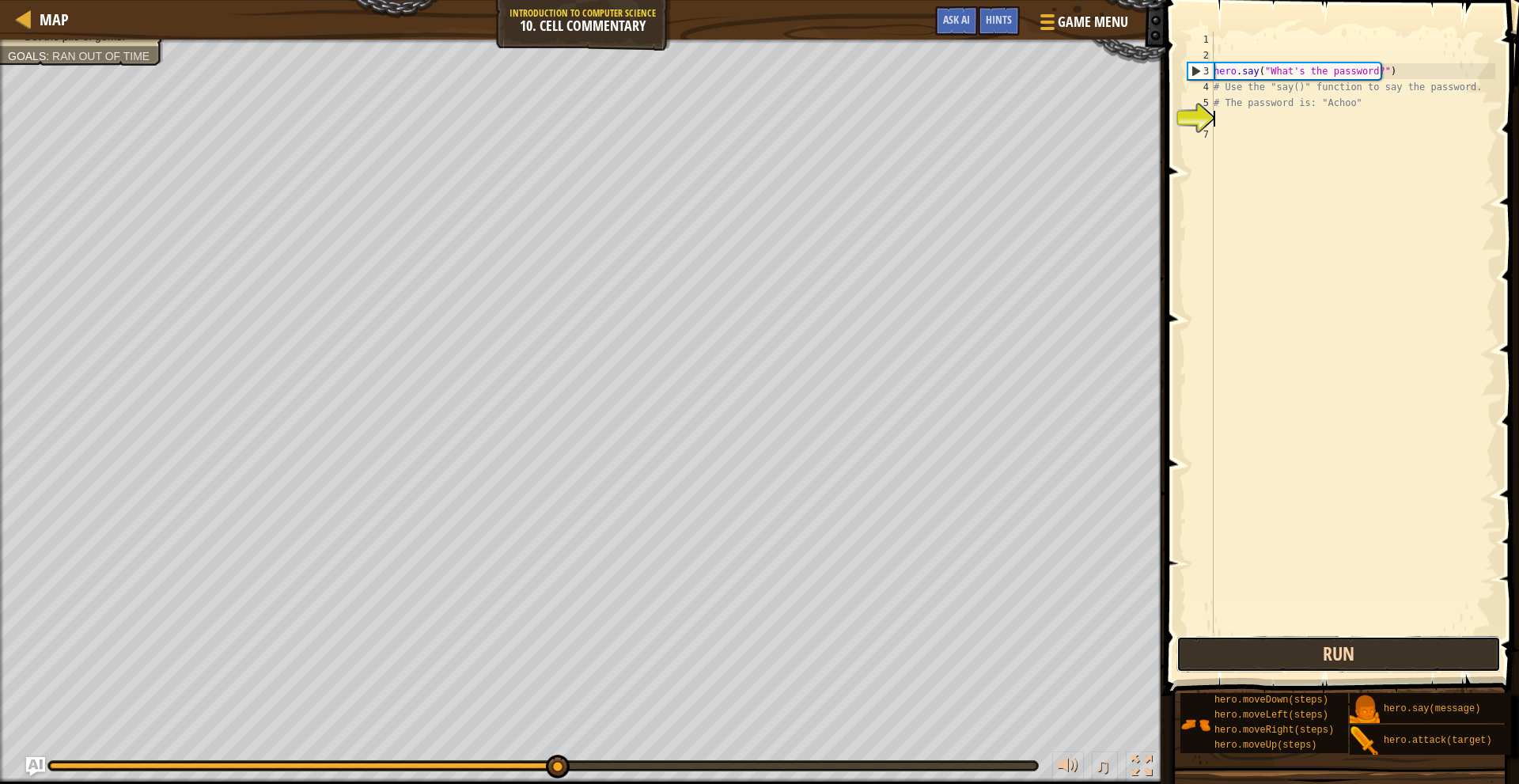
click at [1244, 659] on button "Run" at bounding box center [1339, 654] width 324 height 36
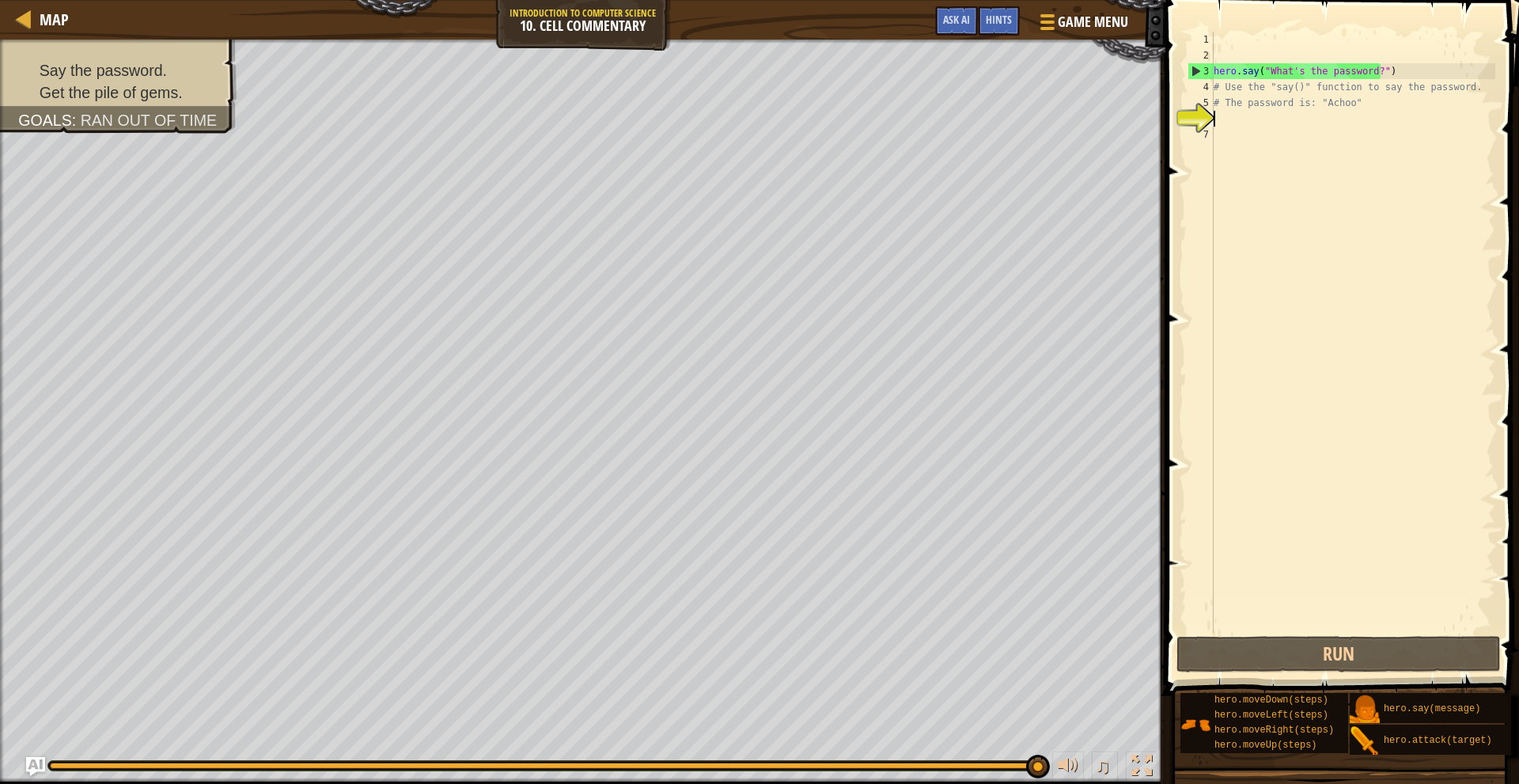
type textarea "h"
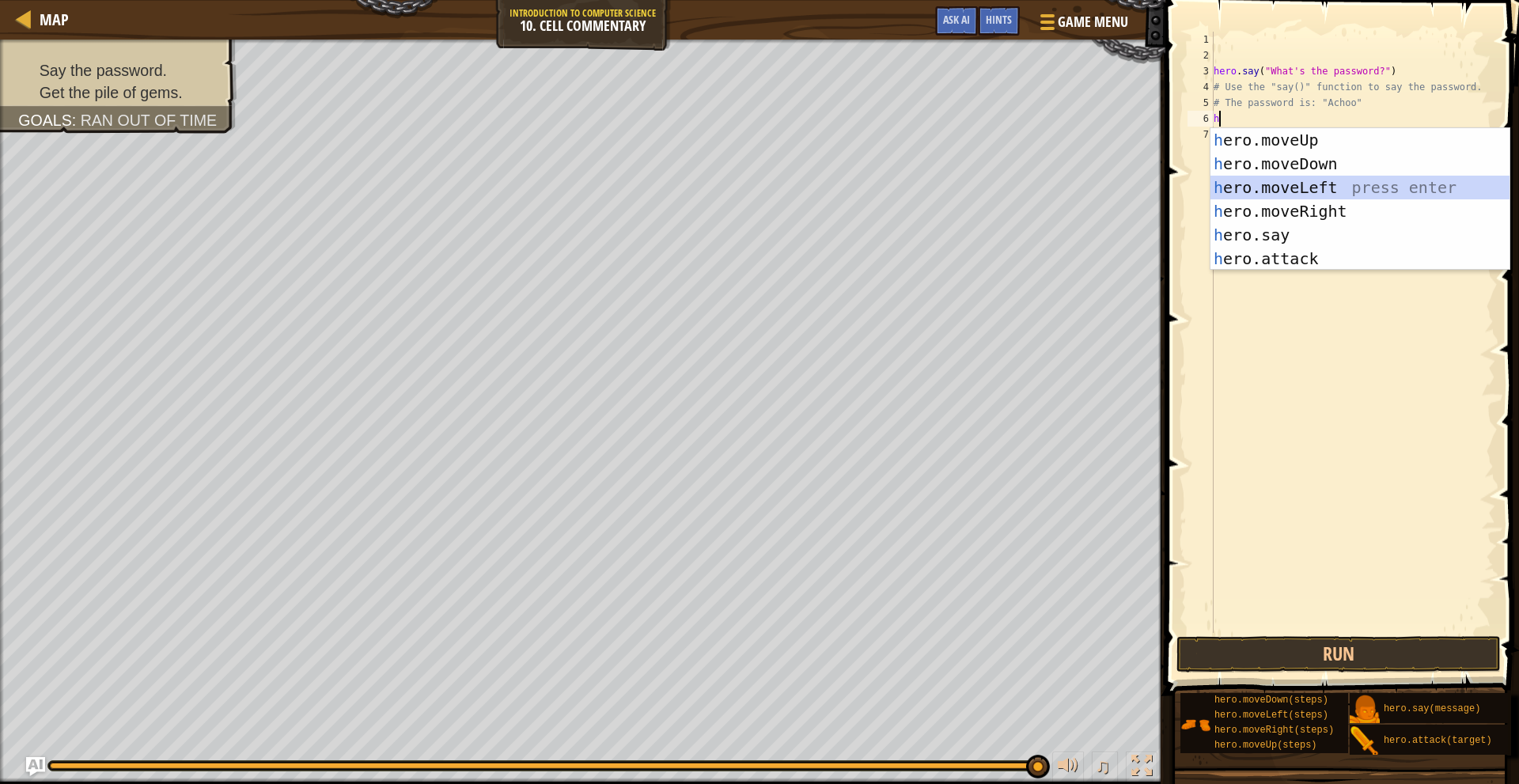
drag, startPoint x: 1336, startPoint y: 180, endPoint x: 1339, endPoint y: 267, distance: 87.1
click at [1335, 181] on div "h ero.moveUp press enter h ero.moveDown press enter h ero.moveLeft press enter …" at bounding box center [1360, 223] width 299 height 190
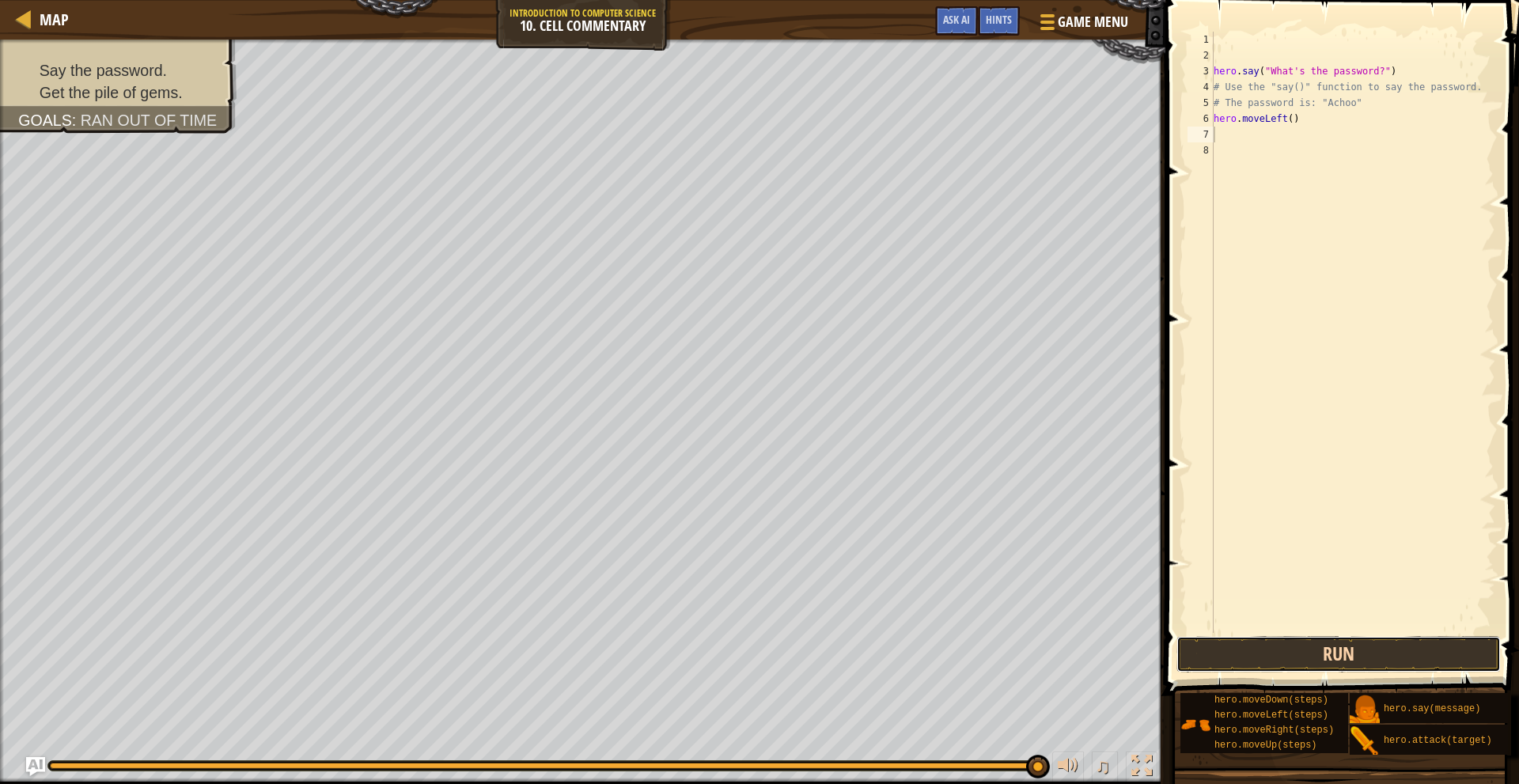
drag, startPoint x: 1330, startPoint y: 654, endPoint x: 1340, endPoint y: 642, distance: 16.3
click at [1331, 654] on button "Run" at bounding box center [1339, 654] width 324 height 36
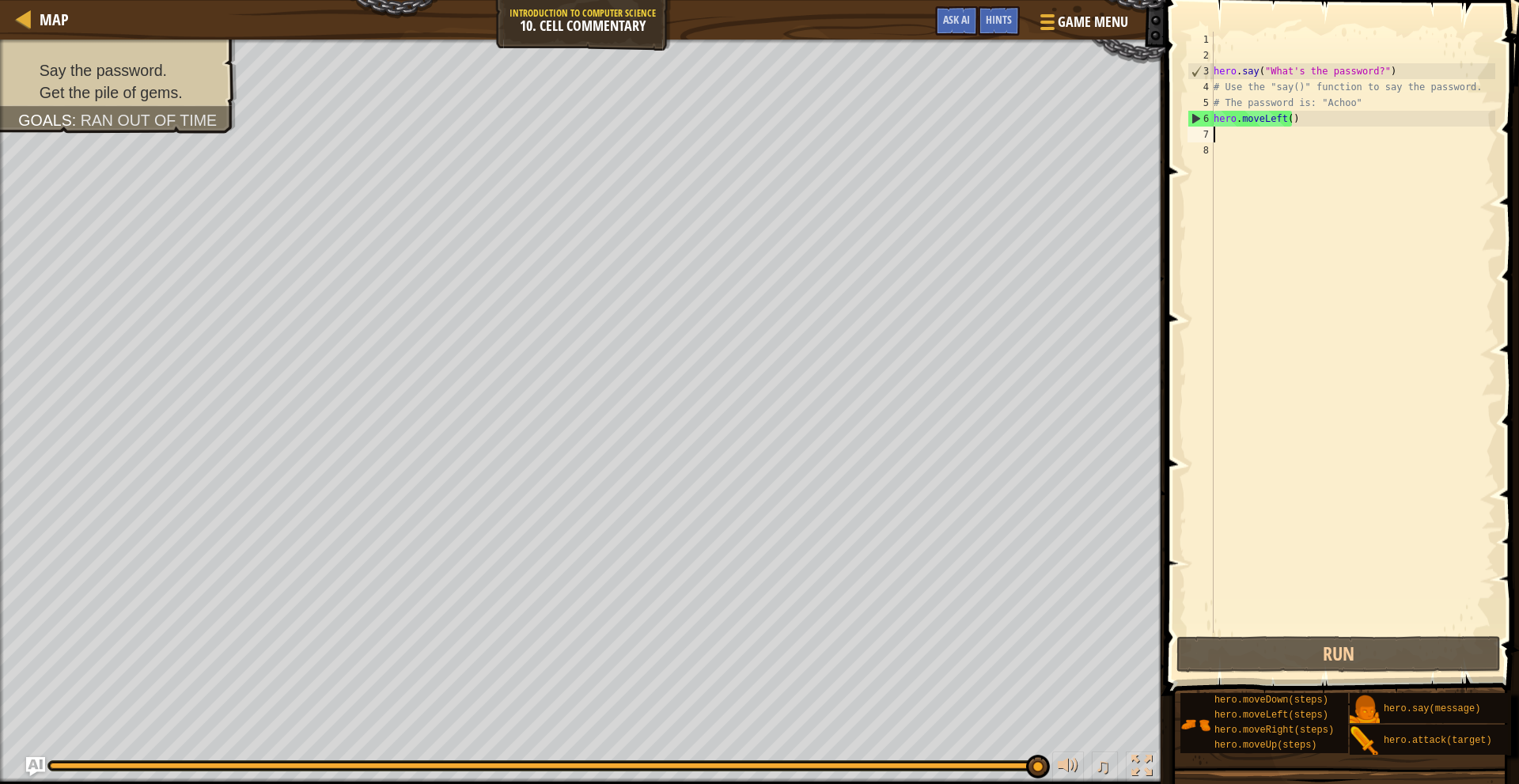
scroll to position [0, 0]
click at [1299, 120] on div "hero . say ( "What's the password?" ) # Use the "say()" function to say the pas…" at bounding box center [1353, 348] width 285 height 633
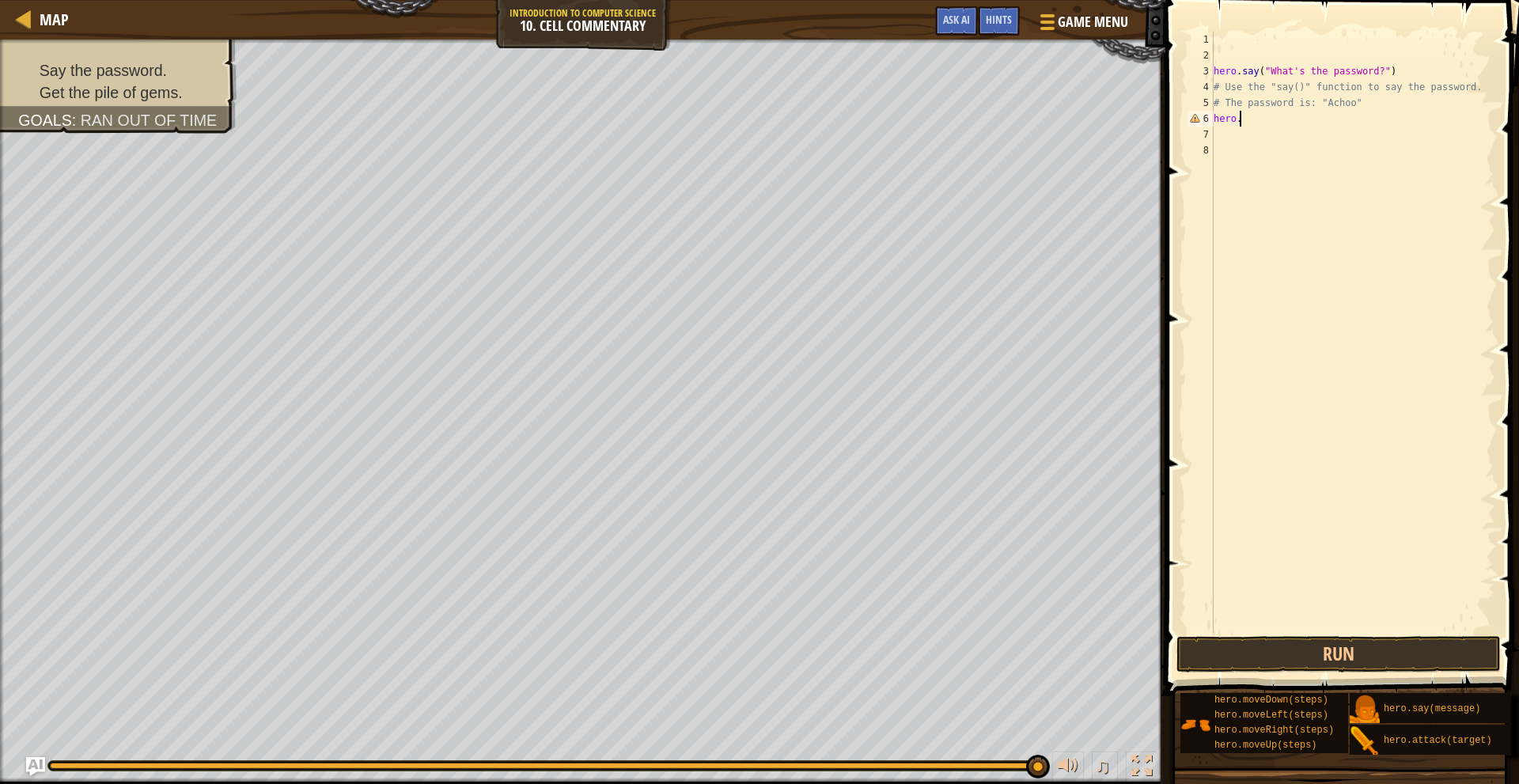
scroll to position [7, 0]
type textarea "h"
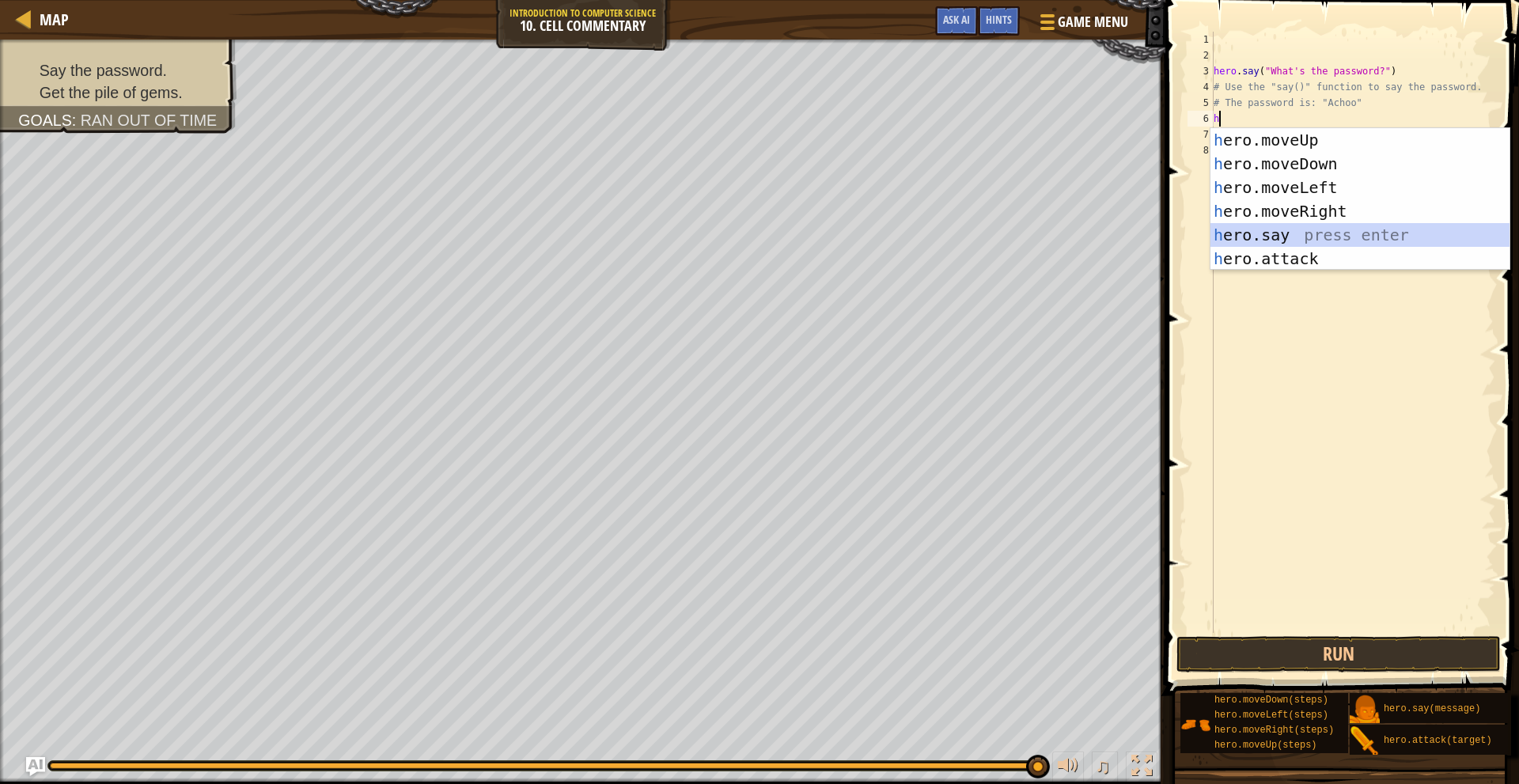
click at [1313, 234] on div "h ero.moveUp press enter h ero.moveDown press enter h ero.moveLeft press enter …" at bounding box center [1360, 223] width 299 height 190
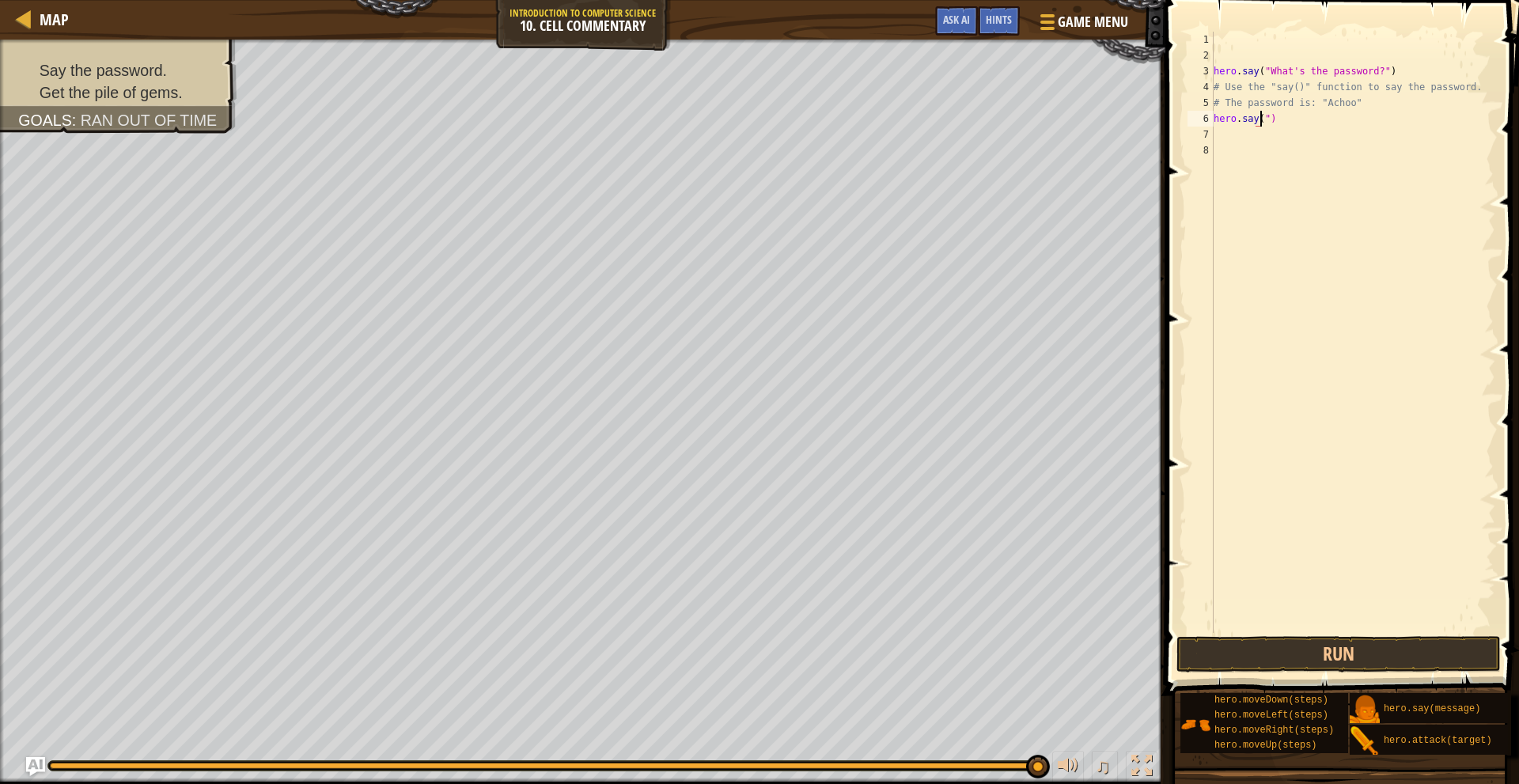
scroll to position [7, 4]
click at [1307, 119] on div "hero . say ( "What's the password?" ) # Use the "say()" function to say the pas…" at bounding box center [1353, 348] width 285 height 633
type textarea "h"
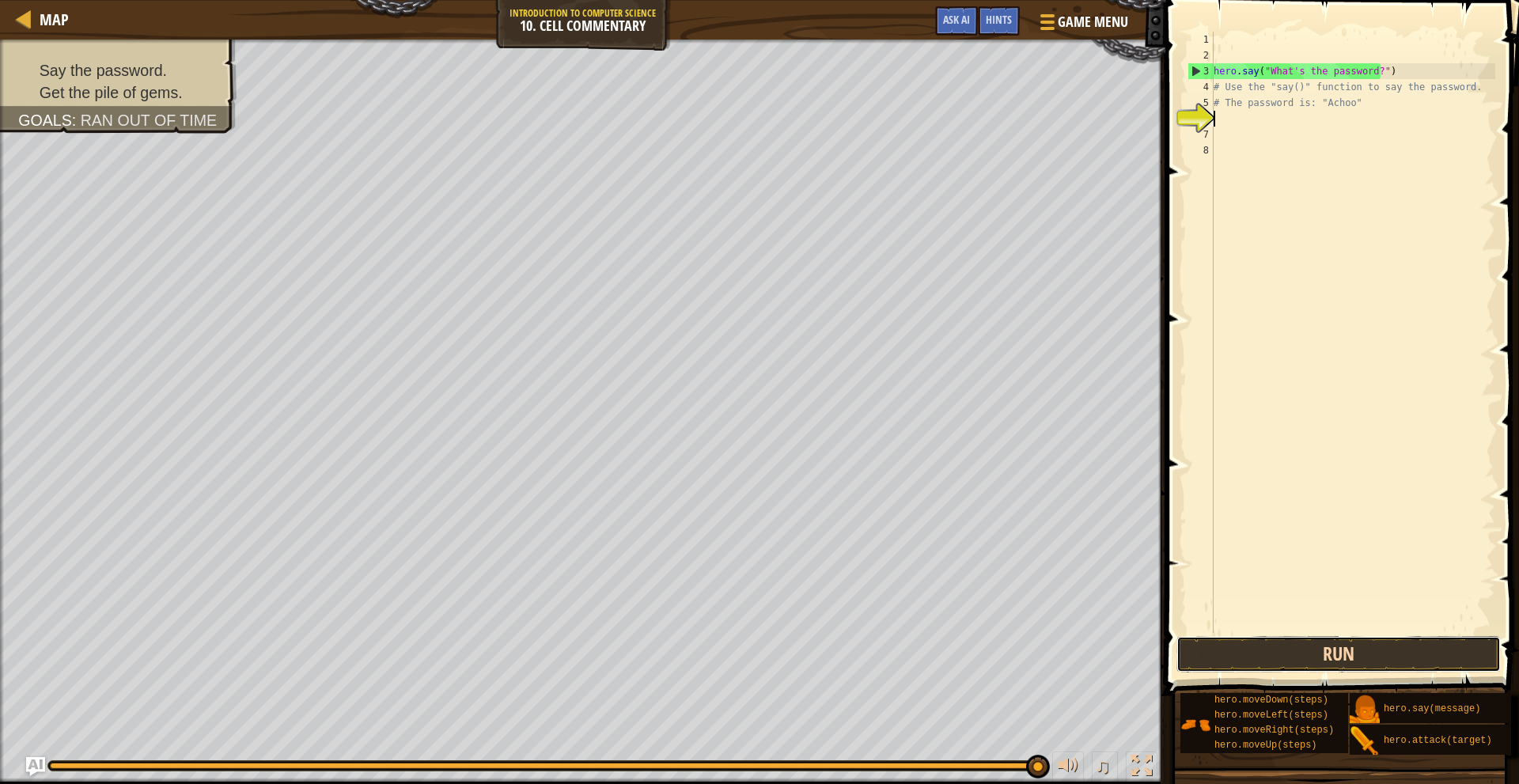
click at [1197, 654] on button "Run" at bounding box center [1339, 654] width 324 height 36
type textarea "h"
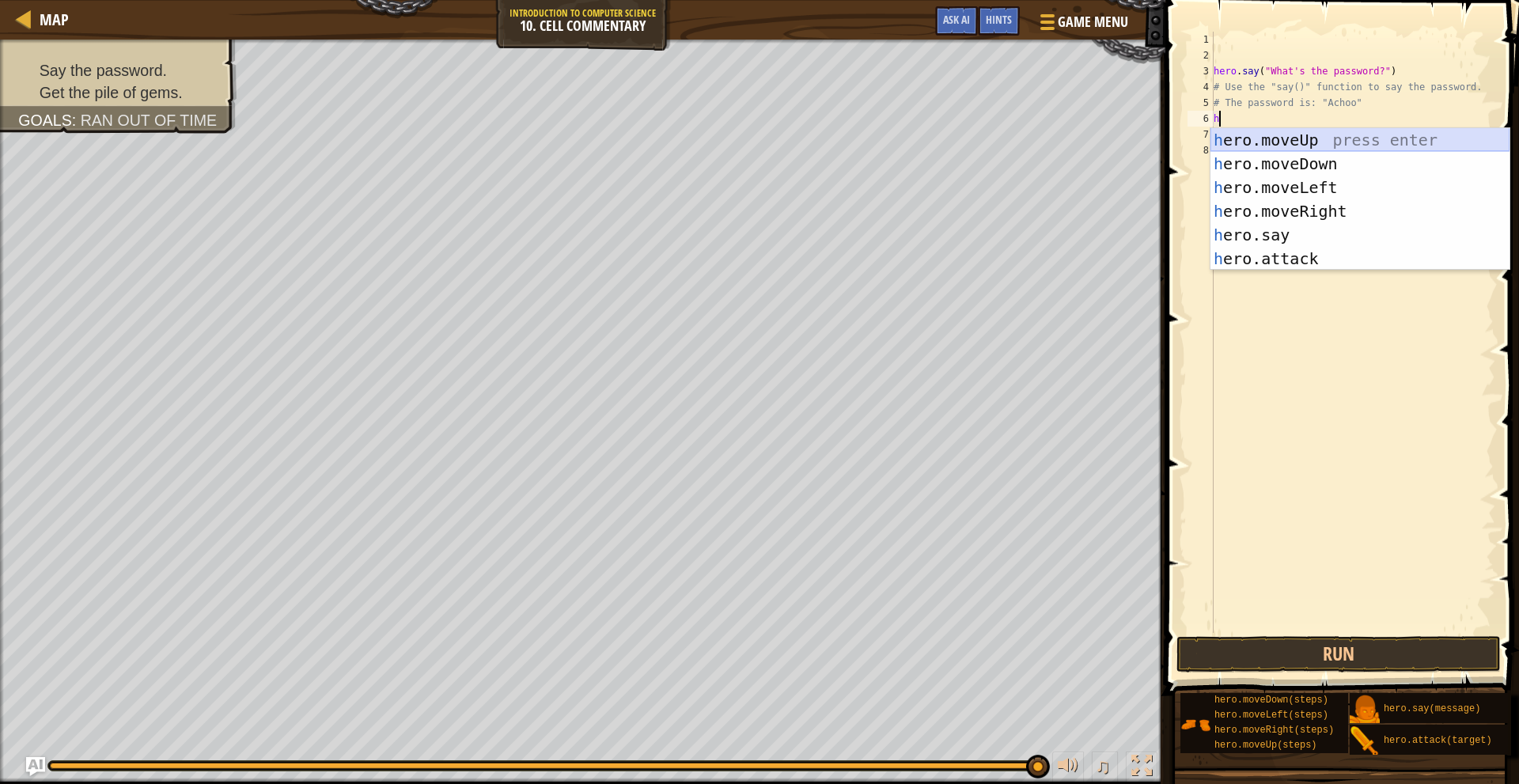
click at [1320, 139] on div "h ero.moveUp press enter h ero.moveDown press enter h ero.moveLeft press enter …" at bounding box center [1360, 223] width 299 height 190
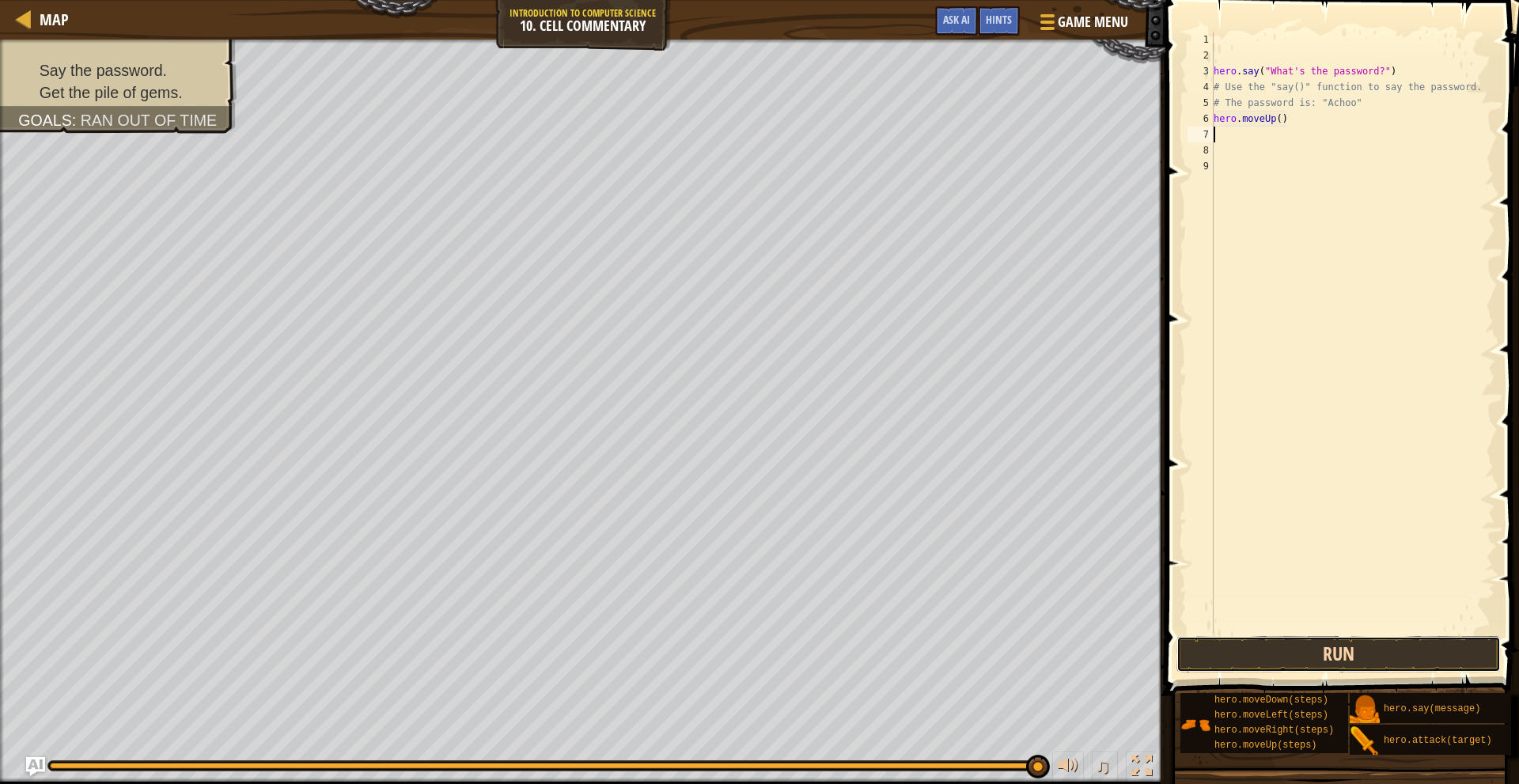
drag, startPoint x: 1343, startPoint y: 655, endPoint x: 1345, endPoint y: 645, distance: 10.4
click at [1344, 647] on button "Run" at bounding box center [1339, 654] width 324 height 36
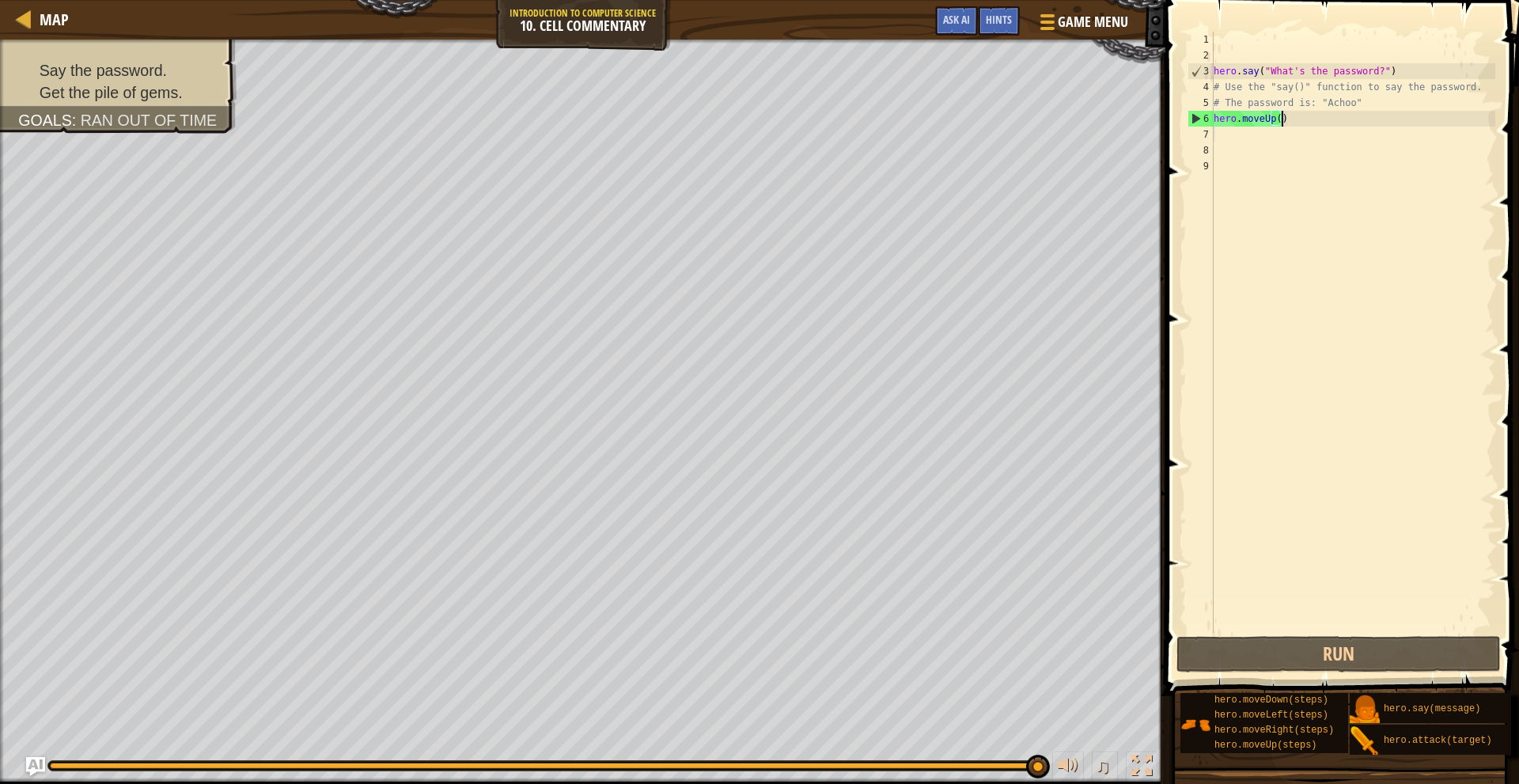
click at [1296, 122] on div "hero . say ( "What's the password?" ) # Use the "say()" function to say the pas…" at bounding box center [1353, 348] width 285 height 633
type textarea "h"
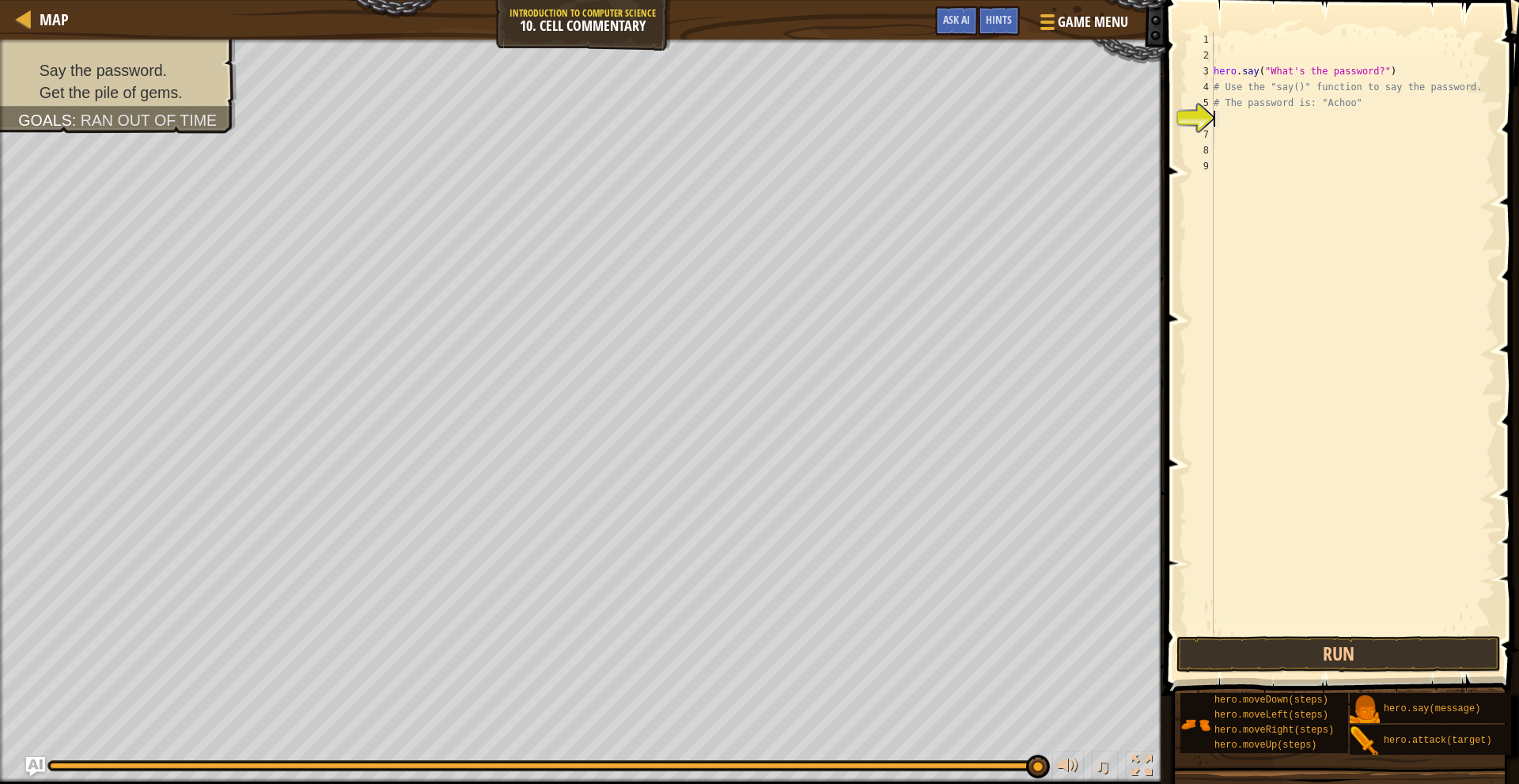
type textarea "h"
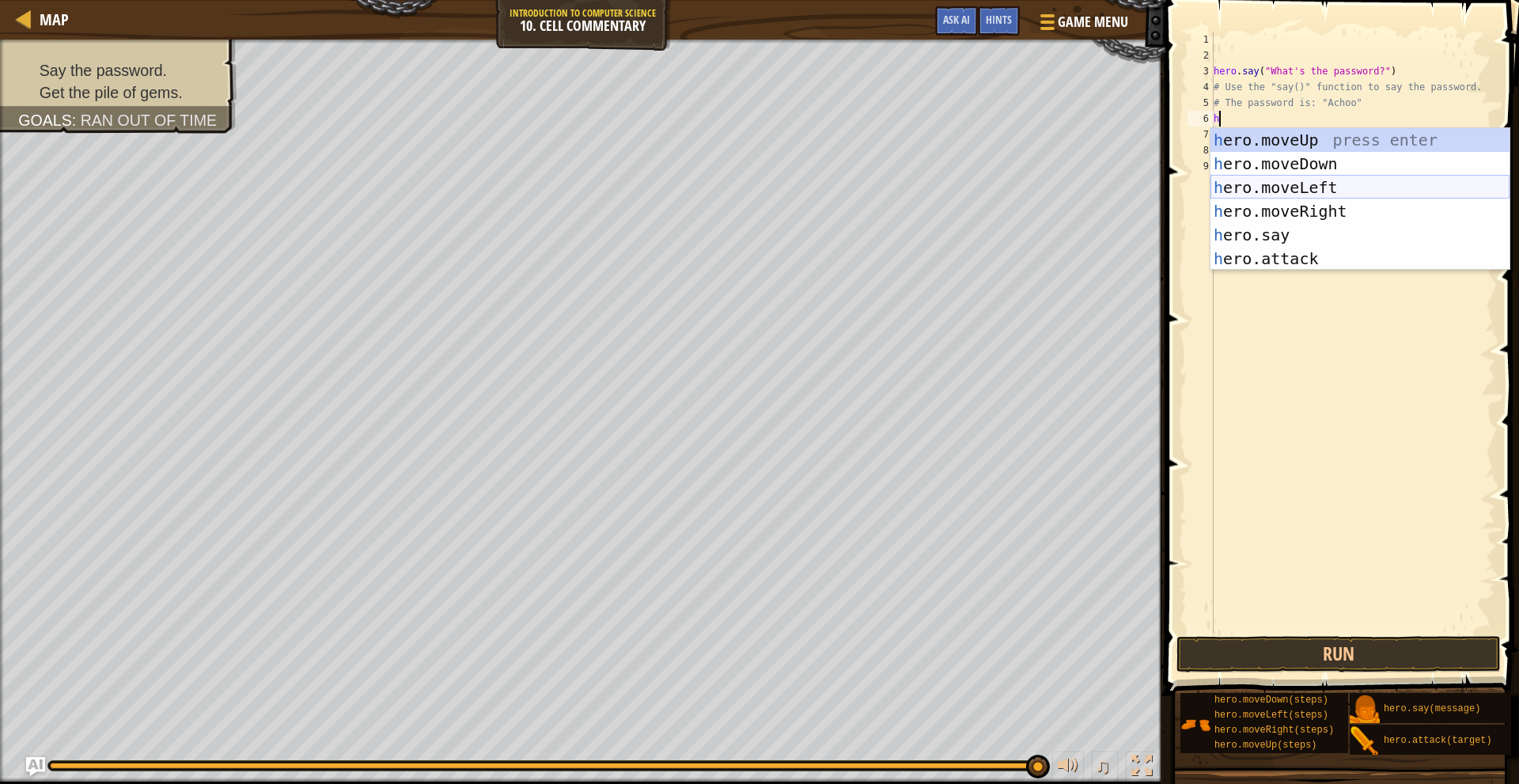
click at [1336, 186] on div "h ero.moveUp press enter h ero.moveDown press enter h ero.moveLeft press enter …" at bounding box center [1360, 223] width 299 height 190
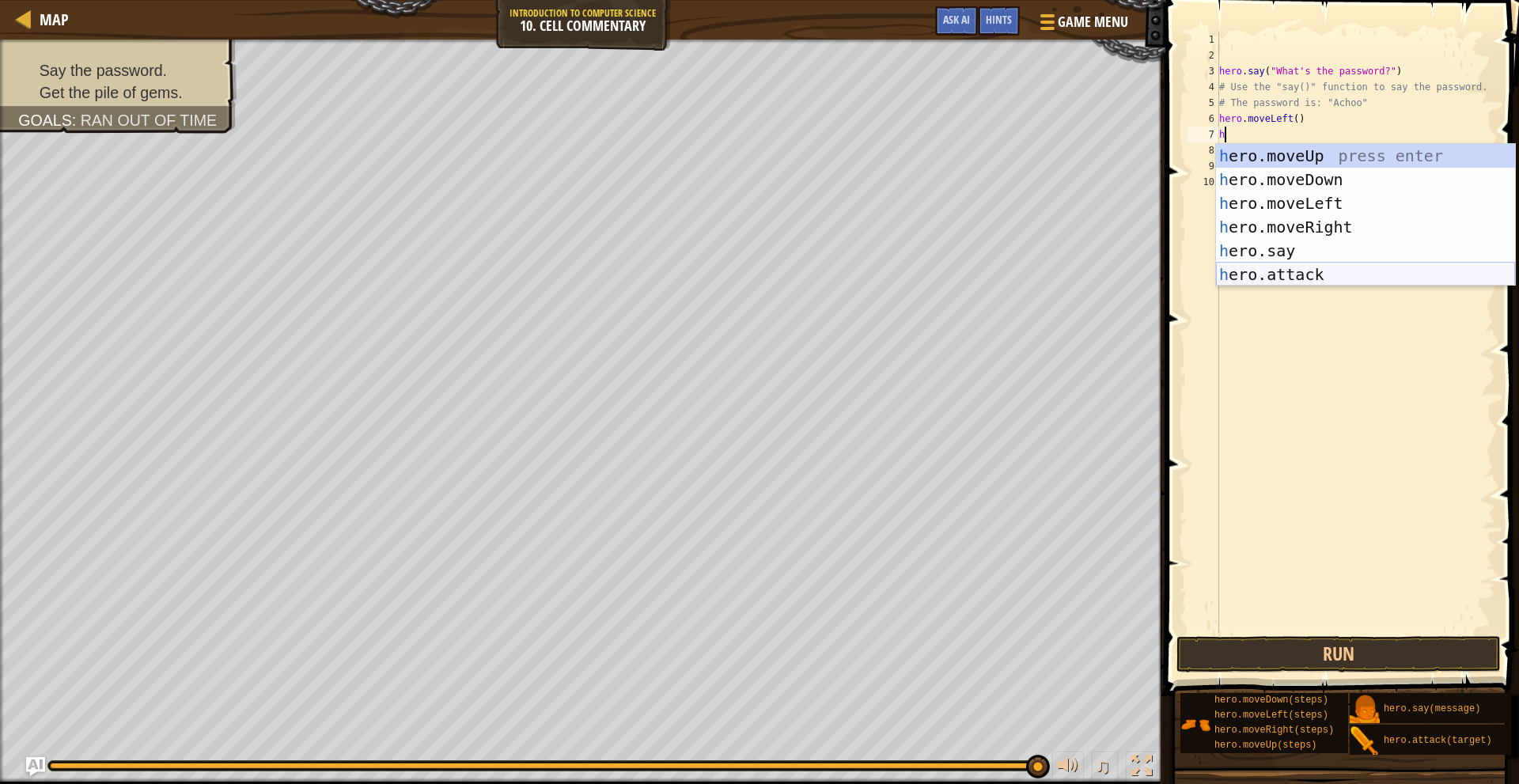
click at [1337, 267] on div "h ero.moveUp press enter h ero.moveDown press enter h ero.moveLeft press enter …" at bounding box center [1365, 239] width 299 height 190
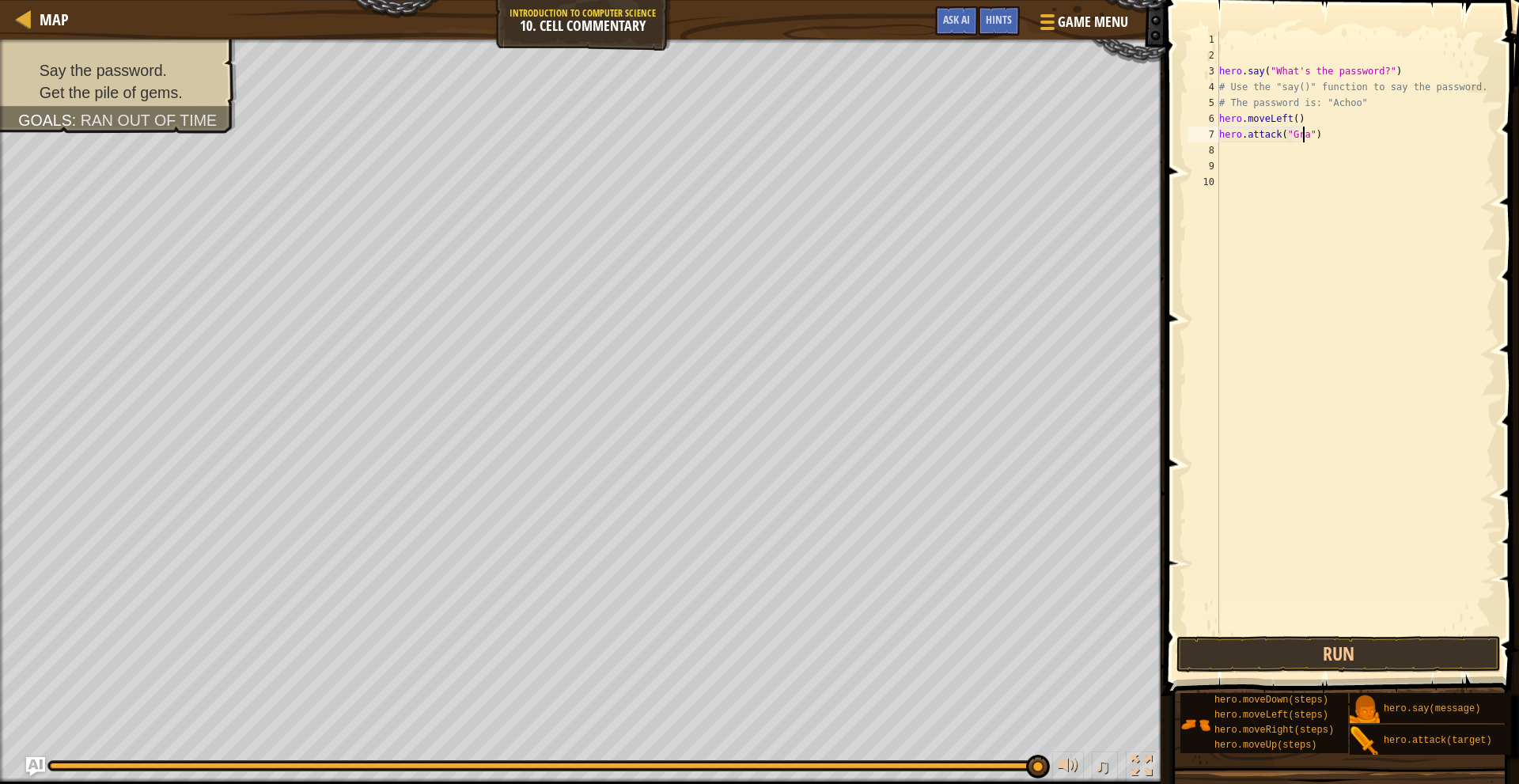
scroll to position [7, 7]
click at [1341, 654] on button "Run" at bounding box center [1339, 654] width 324 height 36
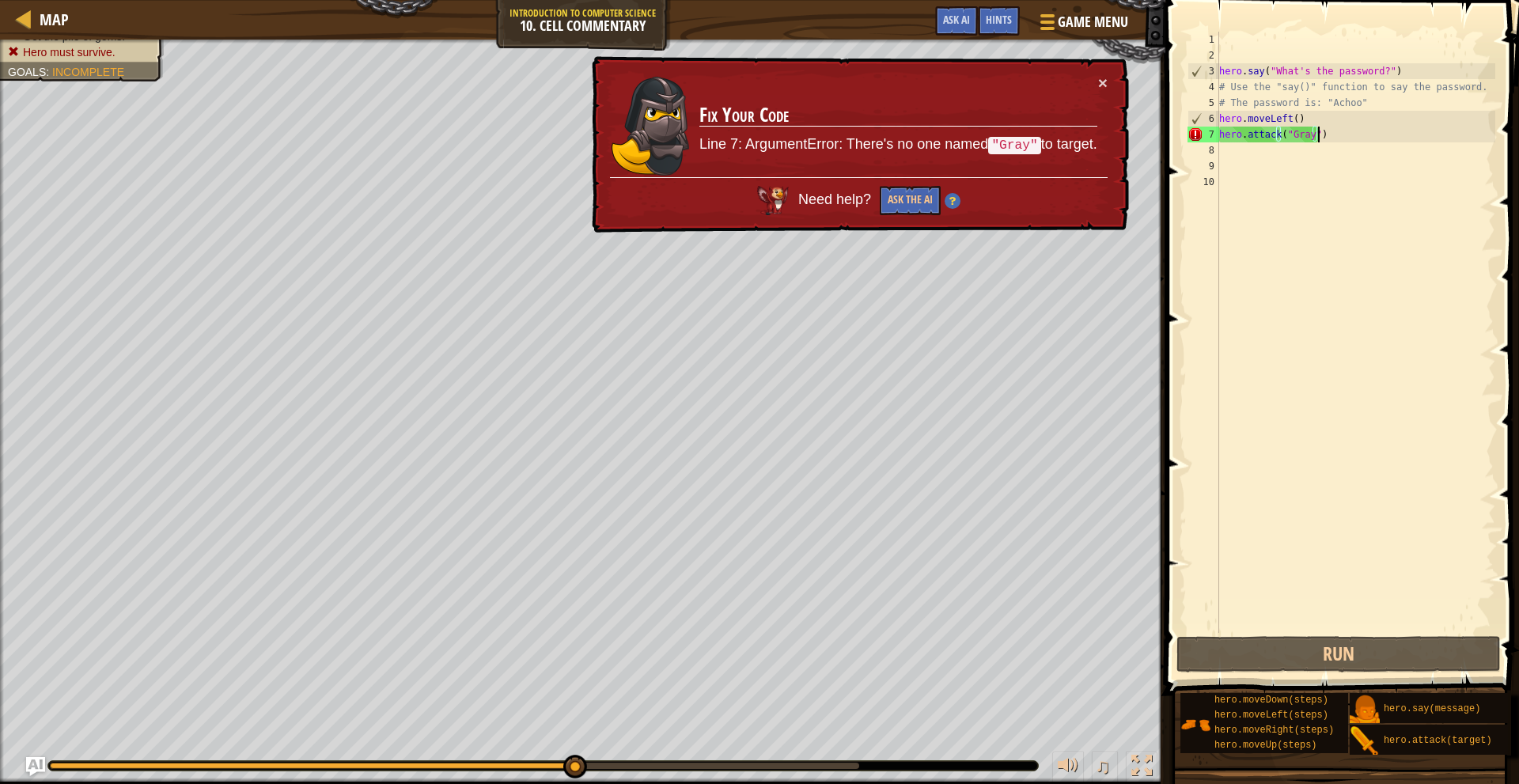
click at [1396, 138] on div "hero . say ( "What's the password?" ) # Use the "say()" function to say the pas…" at bounding box center [1356, 348] width 280 height 633
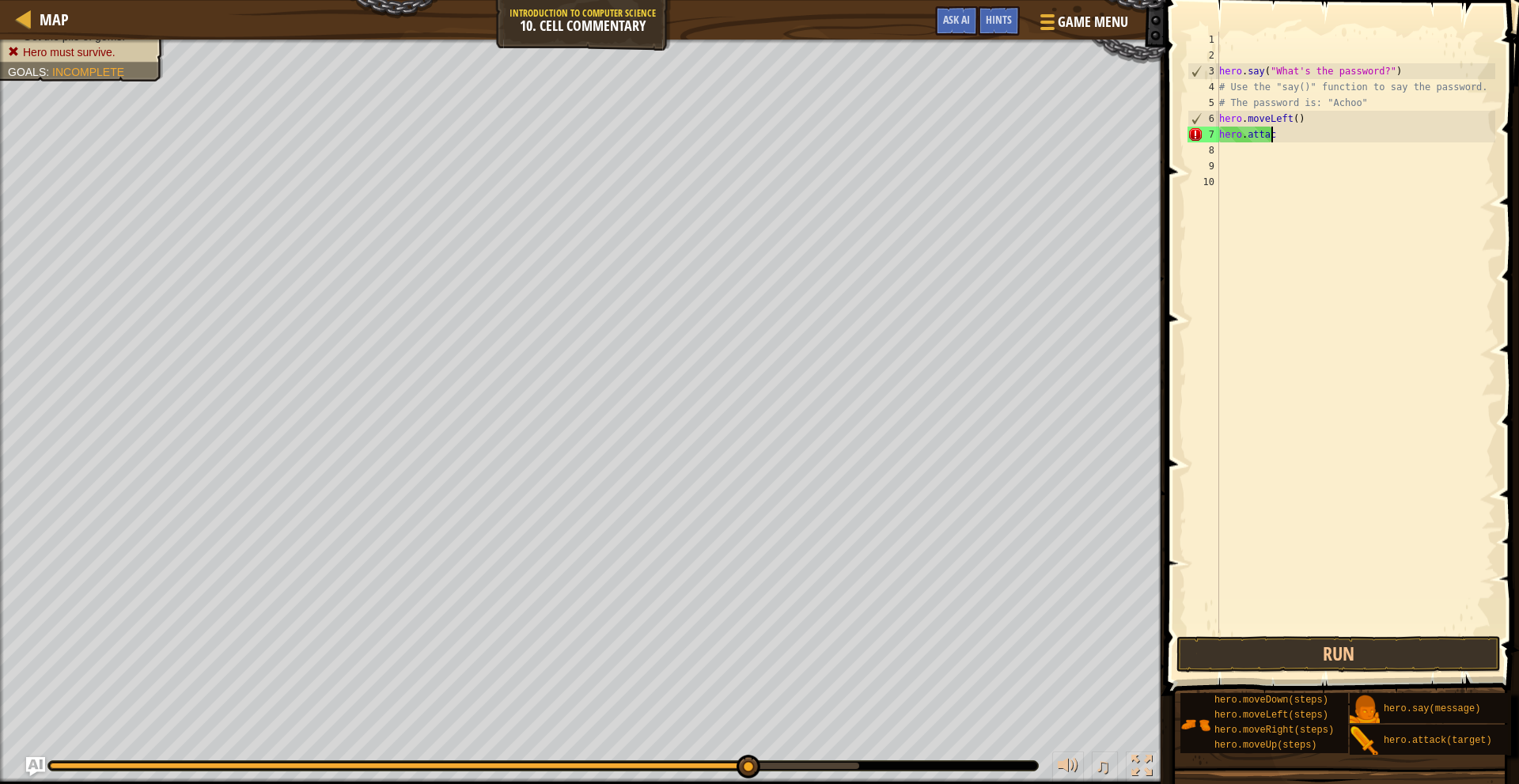
scroll to position [7, 2]
type textarea "h"
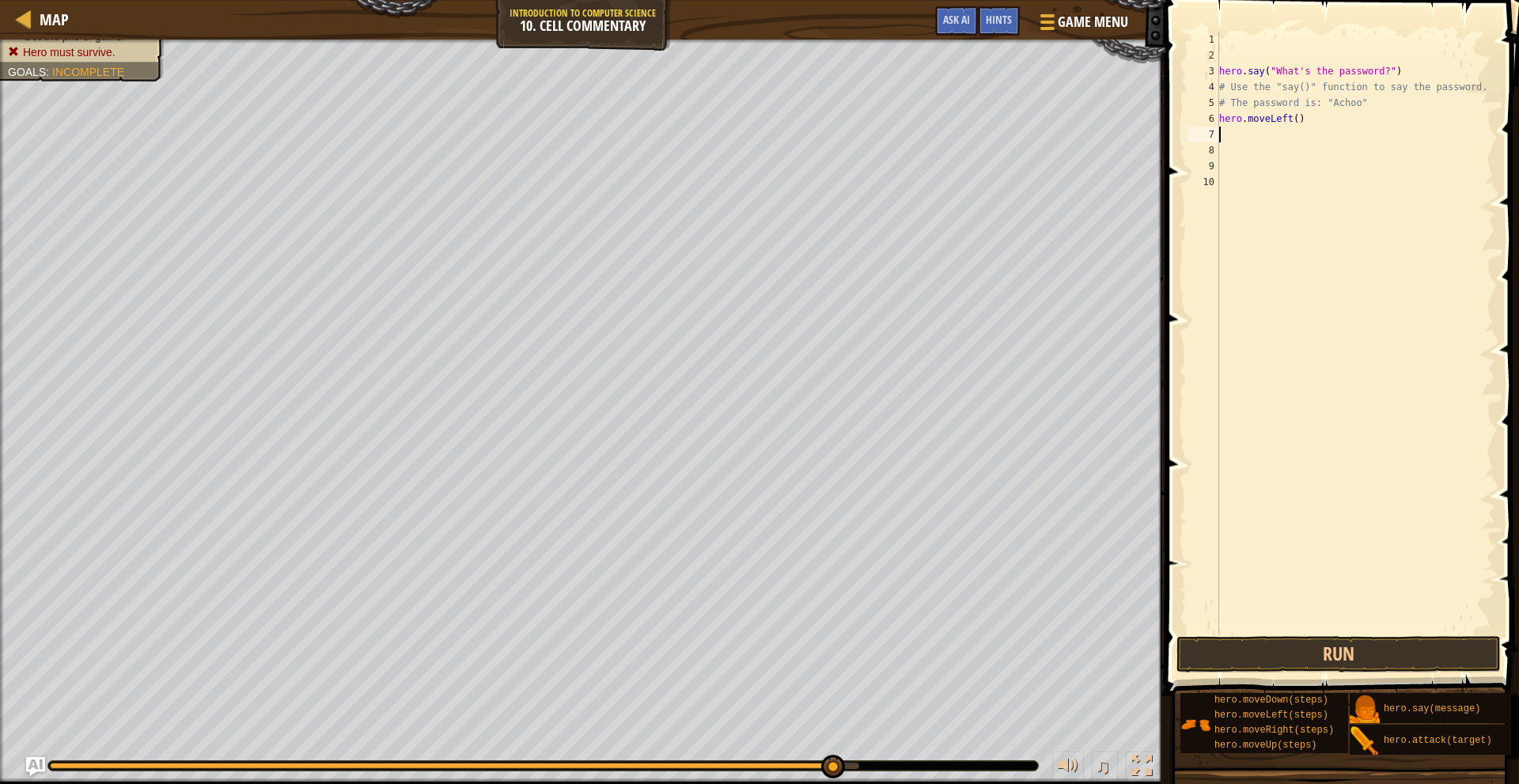
scroll to position [2, 0]
drag, startPoint x: 954, startPoint y: 17, endPoint x: 943, endPoint y: 32, distance: 19.3
click at [950, 17] on span "Ask AI" at bounding box center [956, 19] width 27 height 15
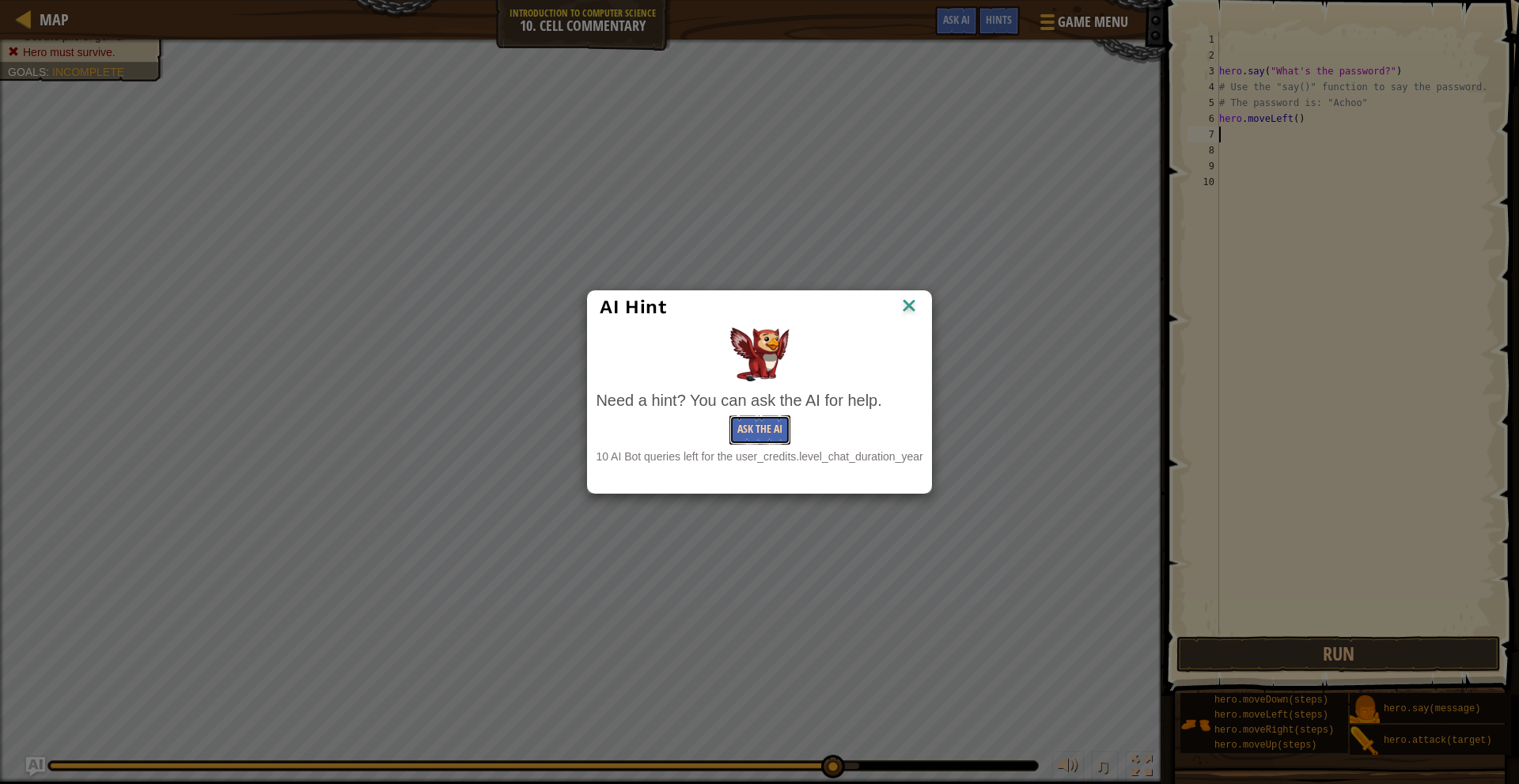
click at [776, 431] on button "Ask the AI" at bounding box center [760, 429] width 61 height 29
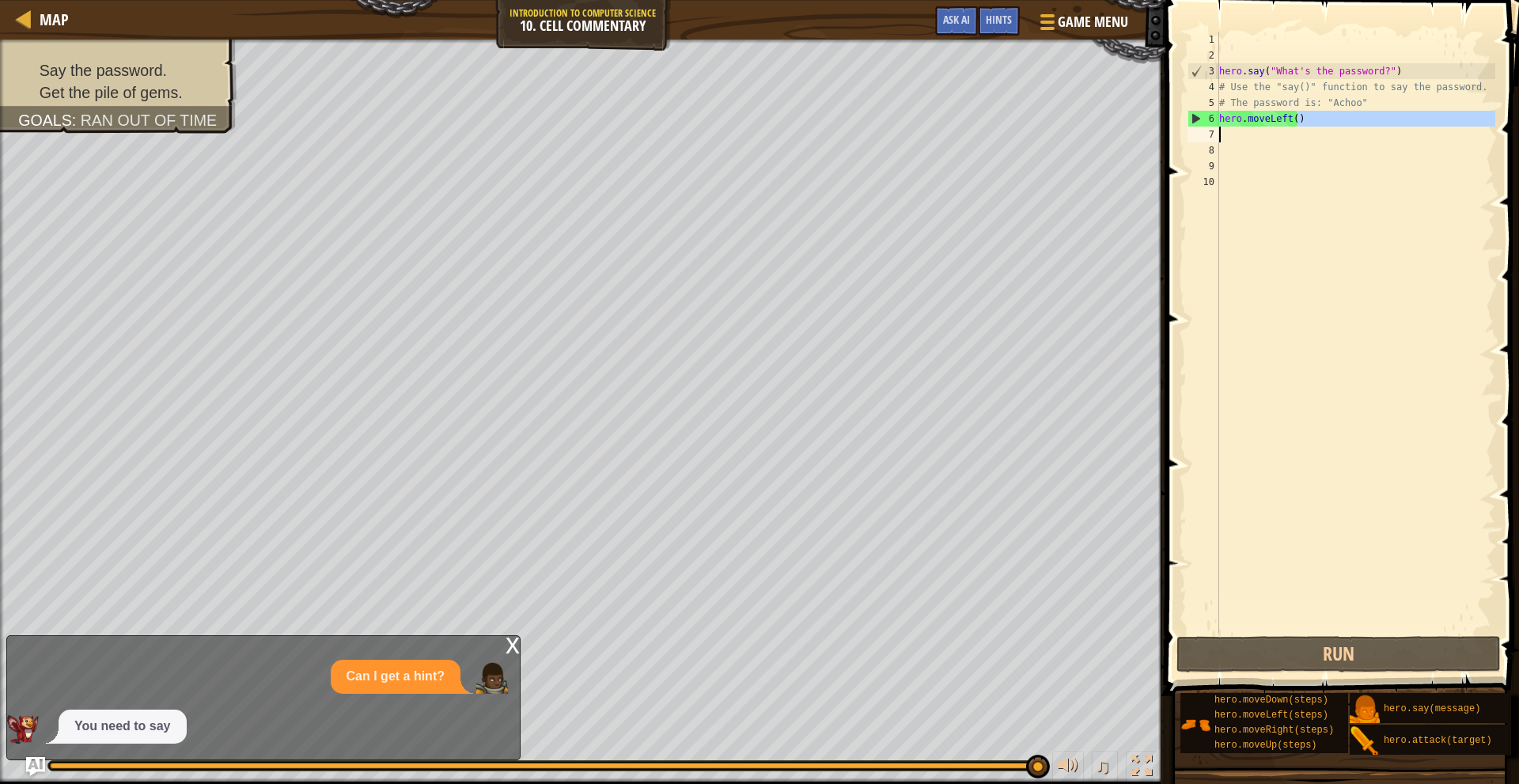
click at [1268, 132] on div "hero . say ( "What's the password?" ) # Use the "say()" function to say the pas…" at bounding box center [1356, 348] width 280 height 633
click at [1317, 122] on div "hero . say ( "What's the password?" ) # Use the "say()" function to say the pas…" at bounding box center [1356, 348] width 280 height 633
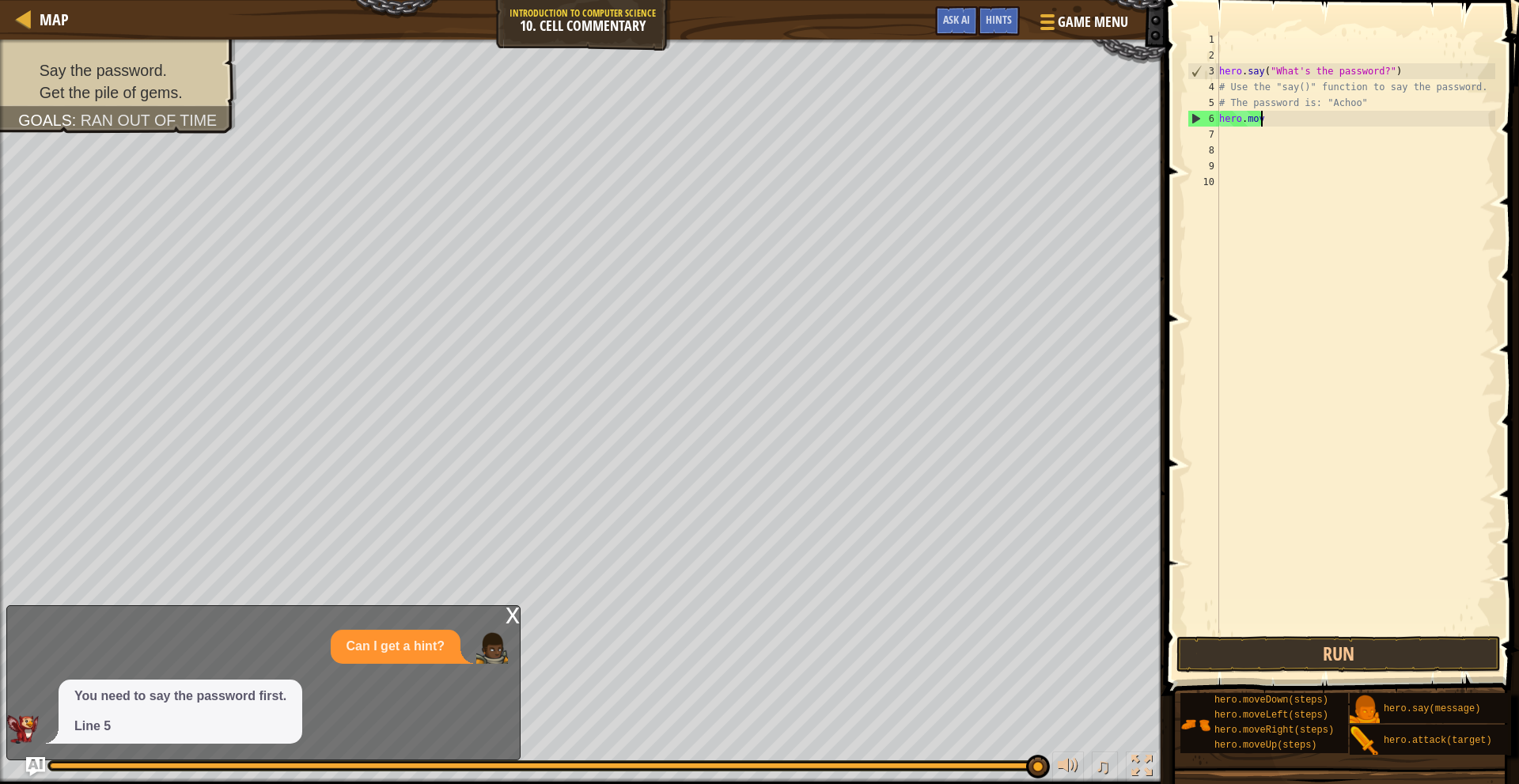
type textarea "h"
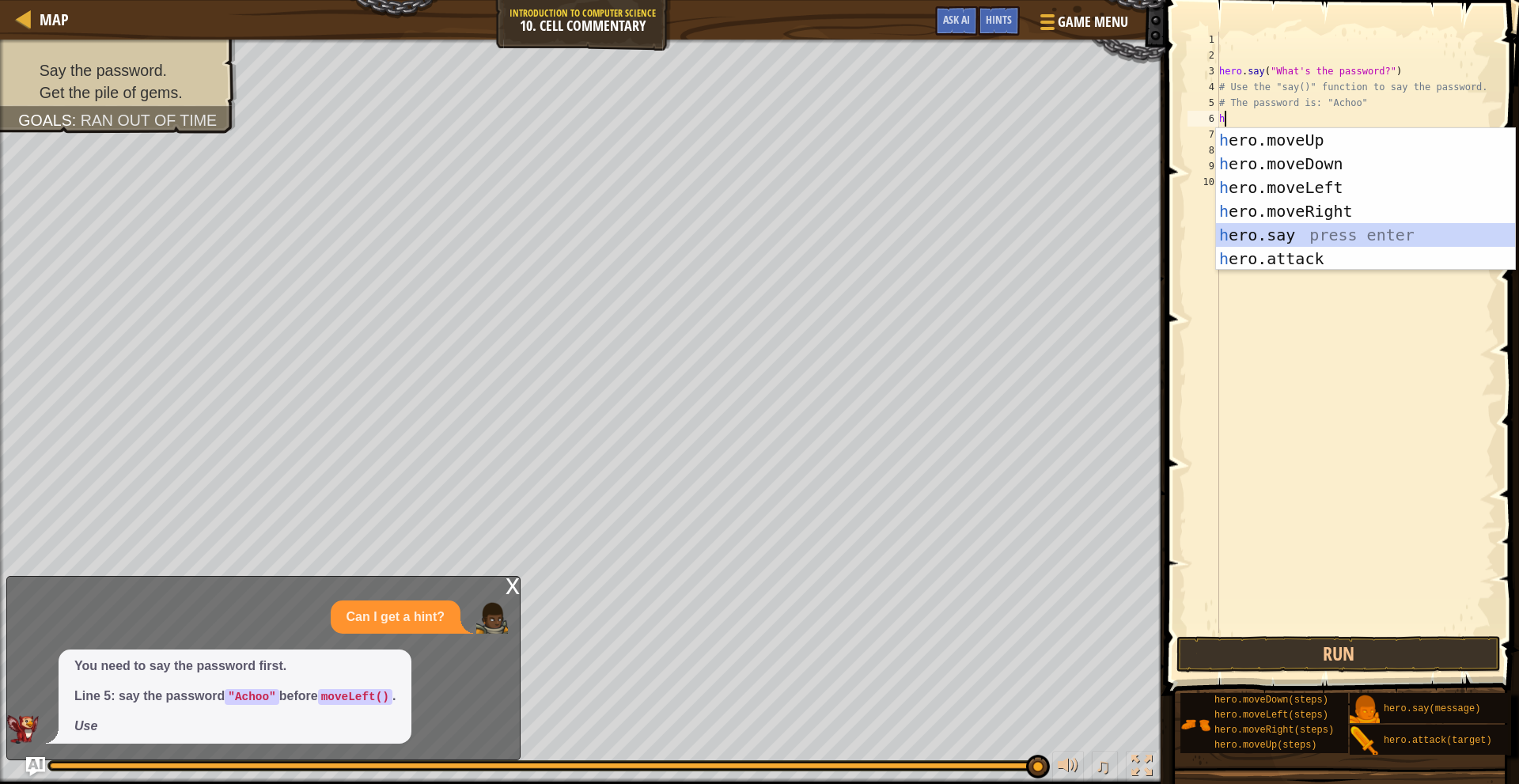
click at [1315, 233] on div "h ero.moveUp press enter h ero.moveDown press enter h ero.moveLeft press enter …" at bounding box center [1365, 223] width 299 height 190
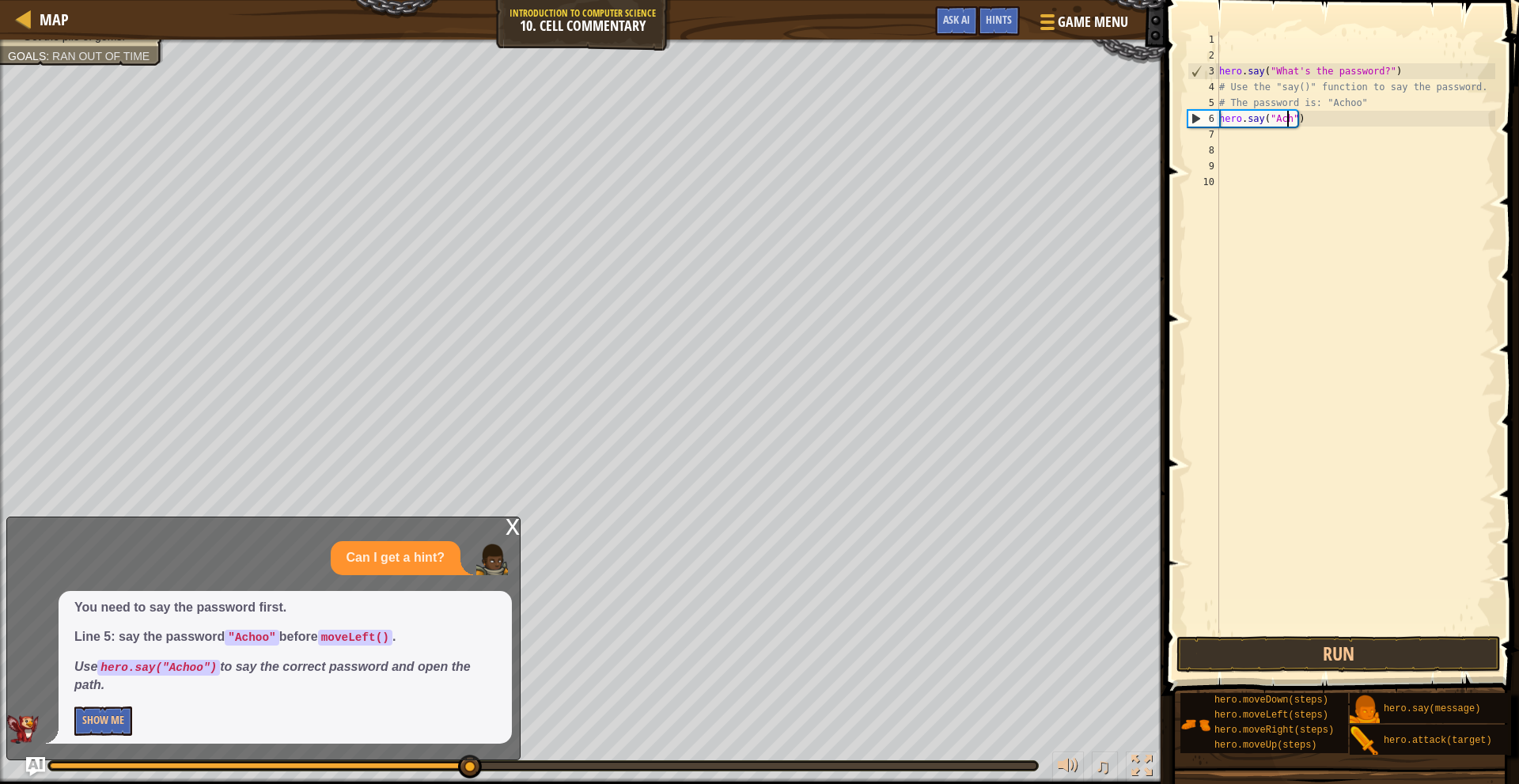
scroll to position [7, 6]
type textarea "hero.say("Achoo")"
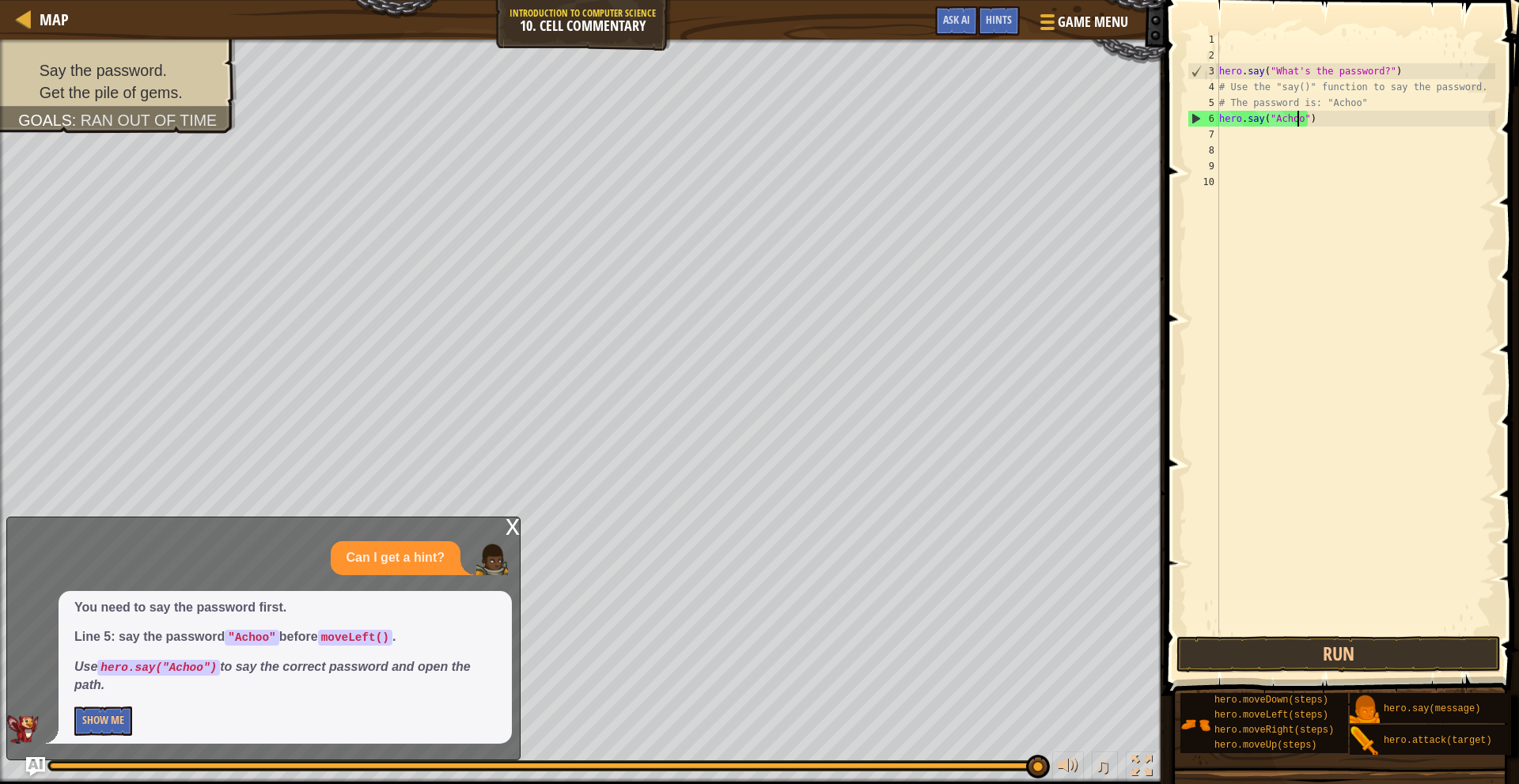
click at [1349, 118] on div "hero . say ( "What's the password?" ) # Use the "say()" function to say the pas…" at bounding box center [1356, 348] width 280 height 633
type textarea "h"
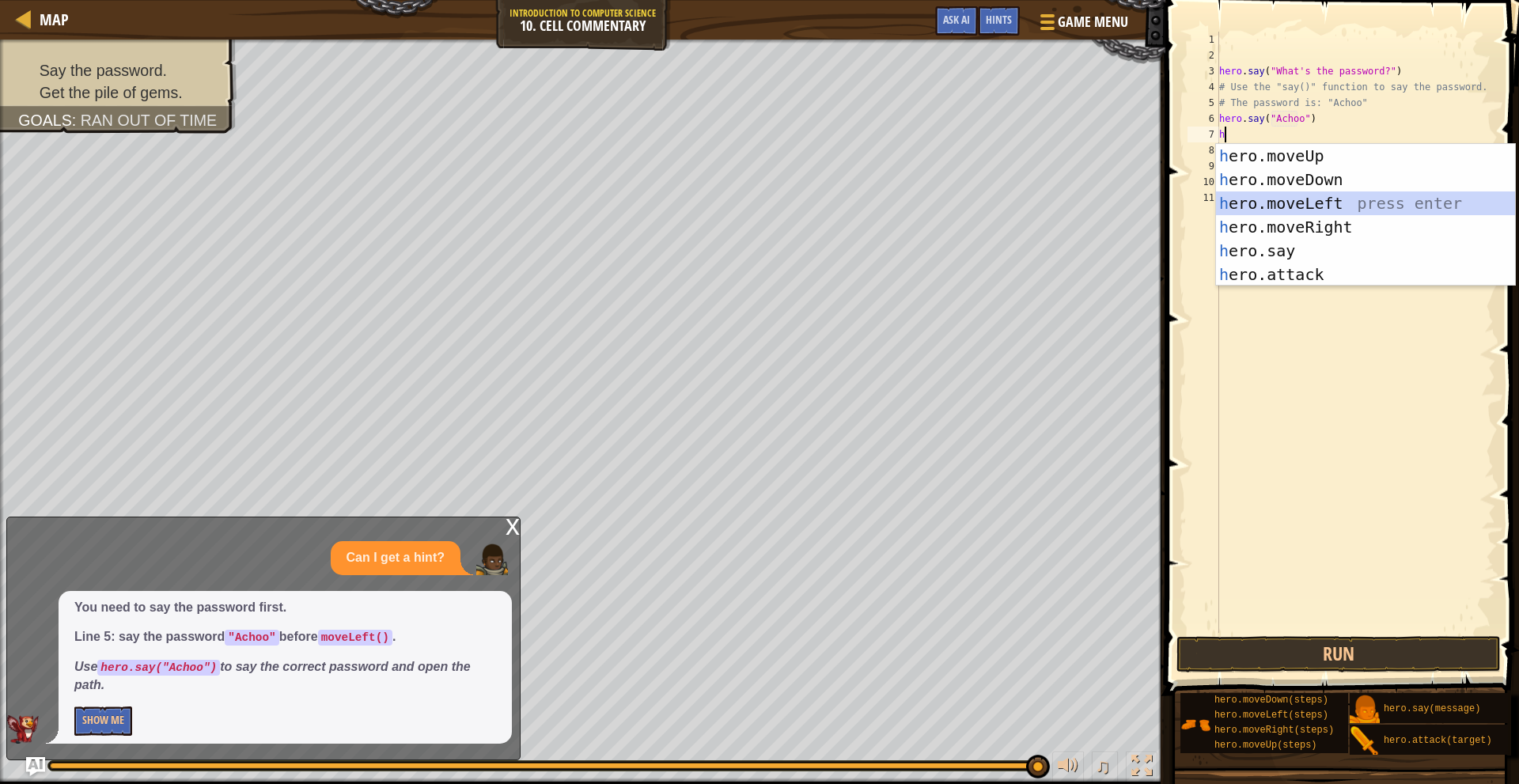
click at [1367, 194] on div "h ero.moveUp press enter h ero.moveDown press enter h ero.moveLeft press enter …" at bounding box center [1365, 239] width 299 height 190
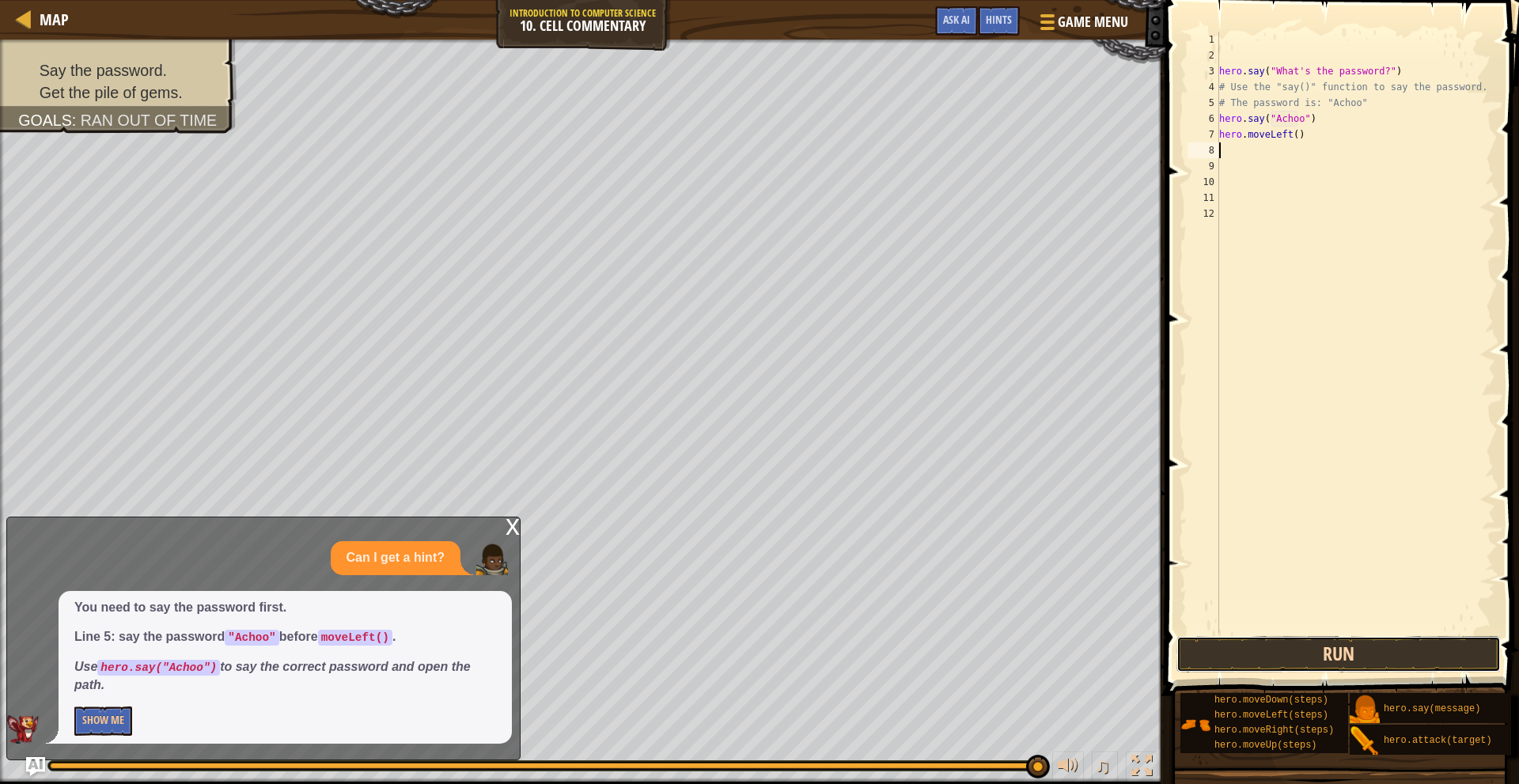
click at [1381, 653] on button "Run" at bounding box center [1339, 654] width 324 height 36
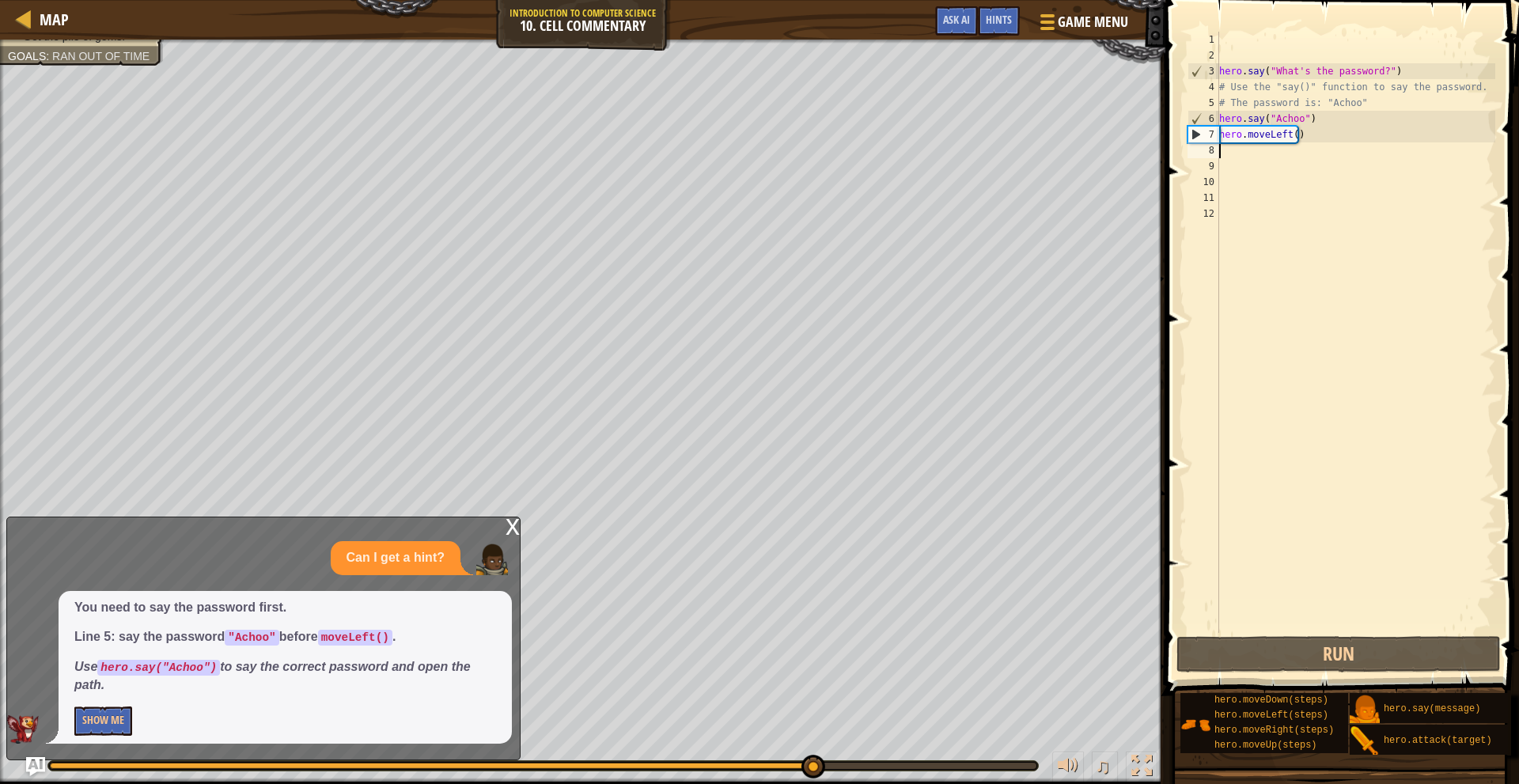
click at [1367, 123] on div "hero . say ( "What's the password?" ) # Use the "say()" function to say the pas…" at bounding box center [1356, 348] width 280 height 633
click at [1361, 137] on div "hero . say ( "What's the password?" ) # Use the "say()" function to say the pas…" at bounding box center [1356, 348] width 280 height 633
click at [1361, 135] on div "hero . say ( "What's the password?" ) # Use the "say()" function to say the pas…" at bounding box center [1356, 348] width 280 height 633
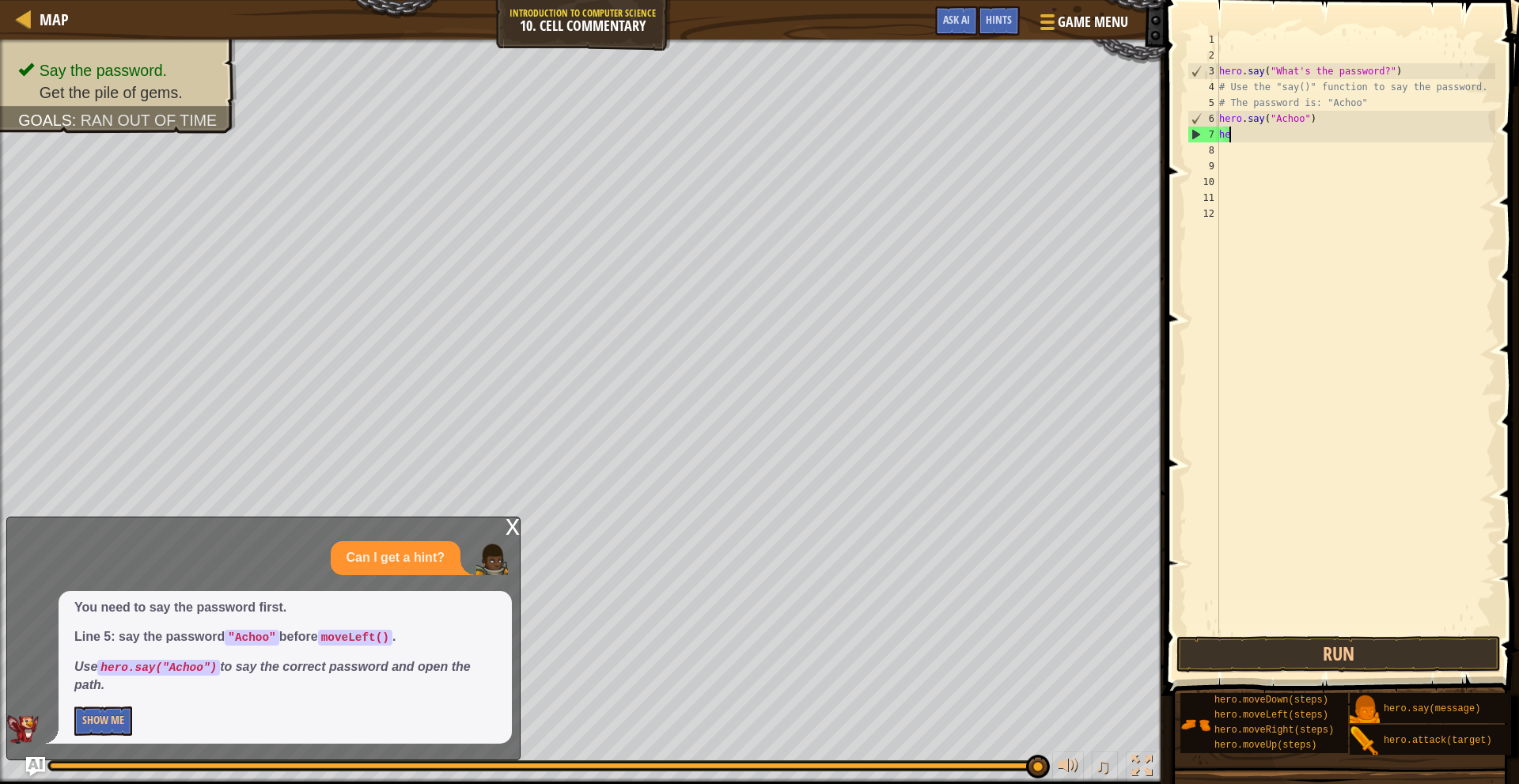
type textarea "h"
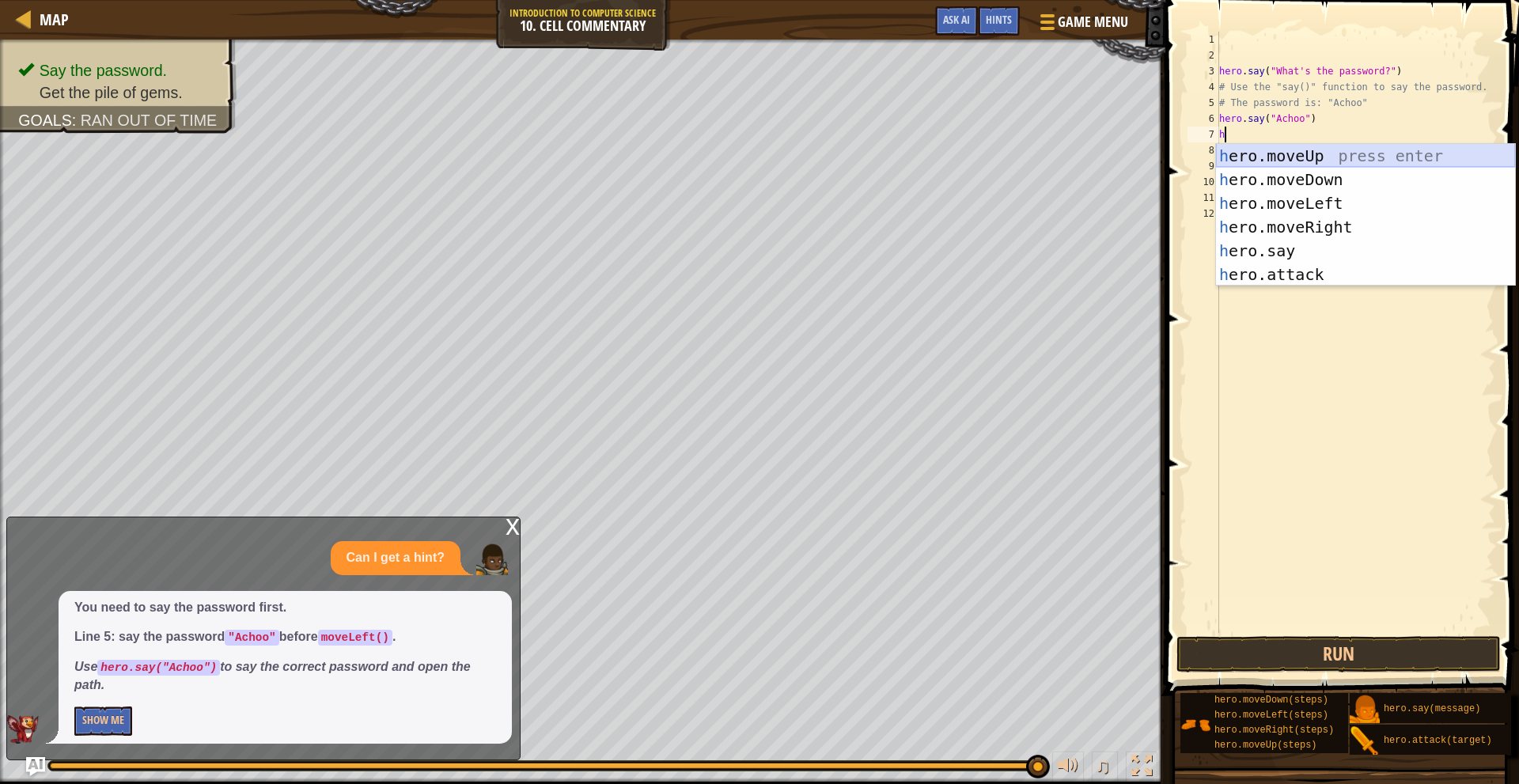
click at [1358, 154] on div "h ero.moveUp press enter h ero.moveDown press enter h ero.moveLeft press enter …" at bounding box center [1365, 239] width 299 height 190
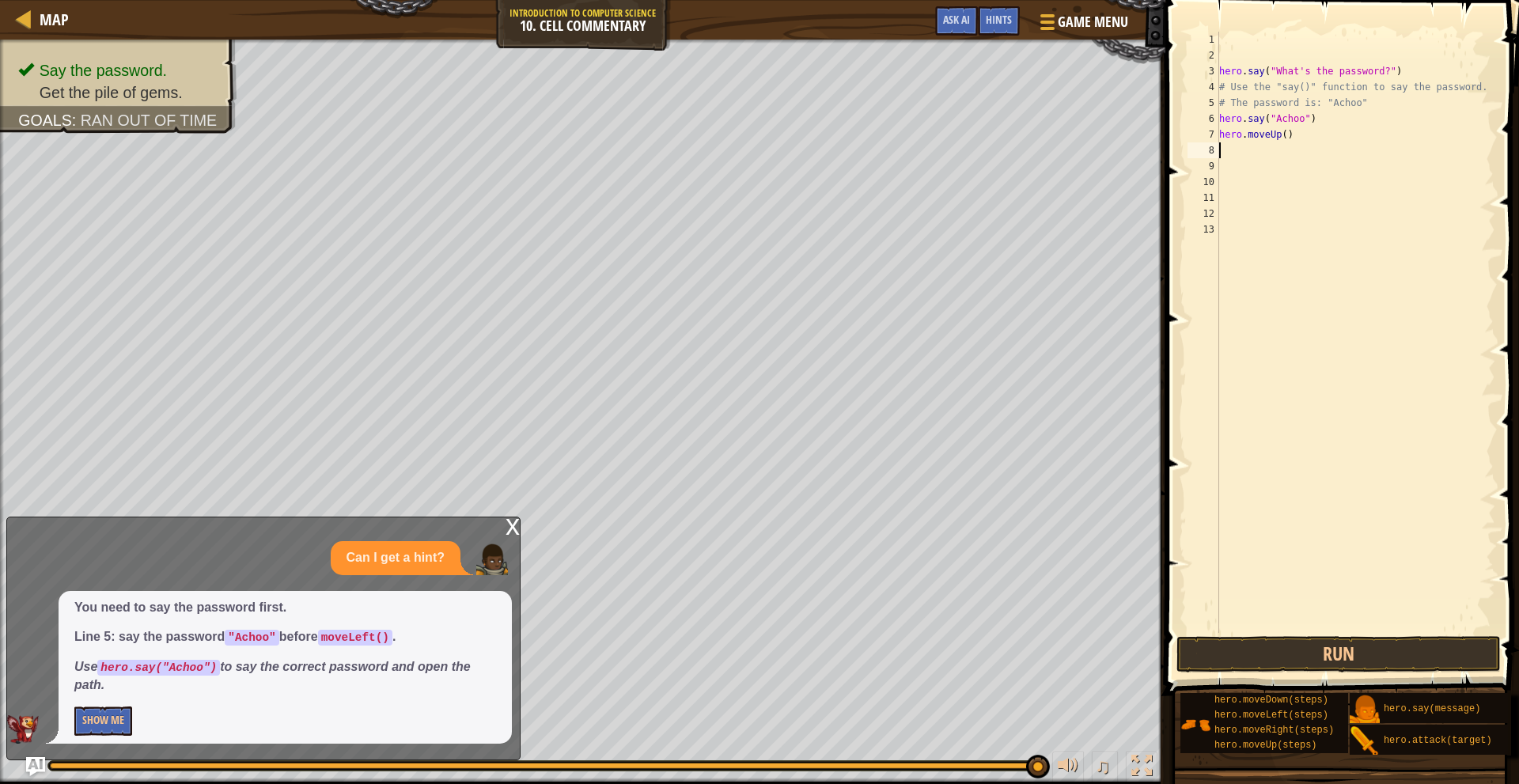
click at [1280, 135] on div "hero . say ( "What's the password?" ) # Use the "say()" function to say the pas…" at bounding box center [1356, 348] width 280 height 633
type textarea "hero.moveUp(2)"
click at [1360, 662] on button "Run" at bounding box center [1339, 654] width 324 height 36
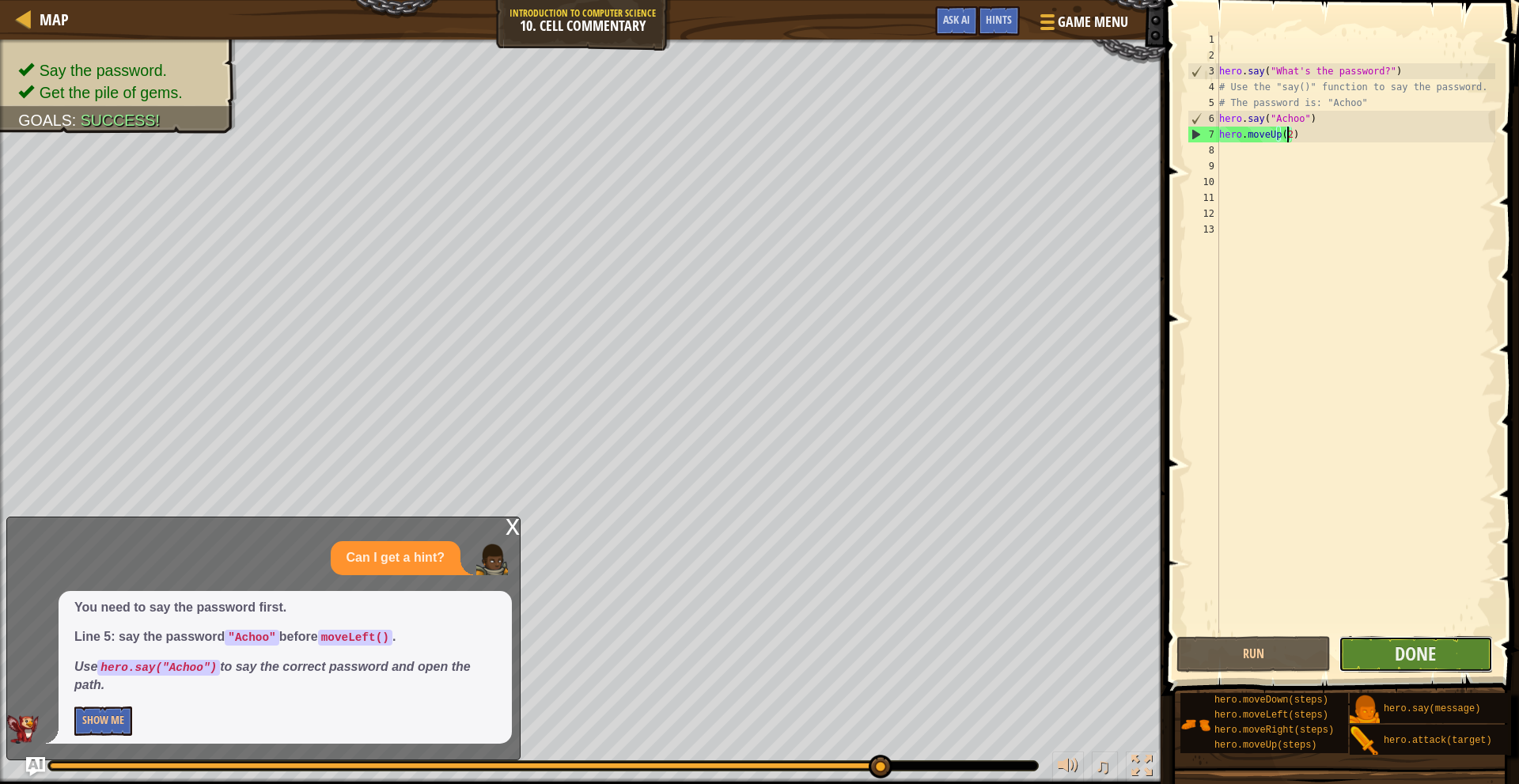
click at [1379, 651] on button "Done" at bounding box center [1416, 654] width 154 height 36
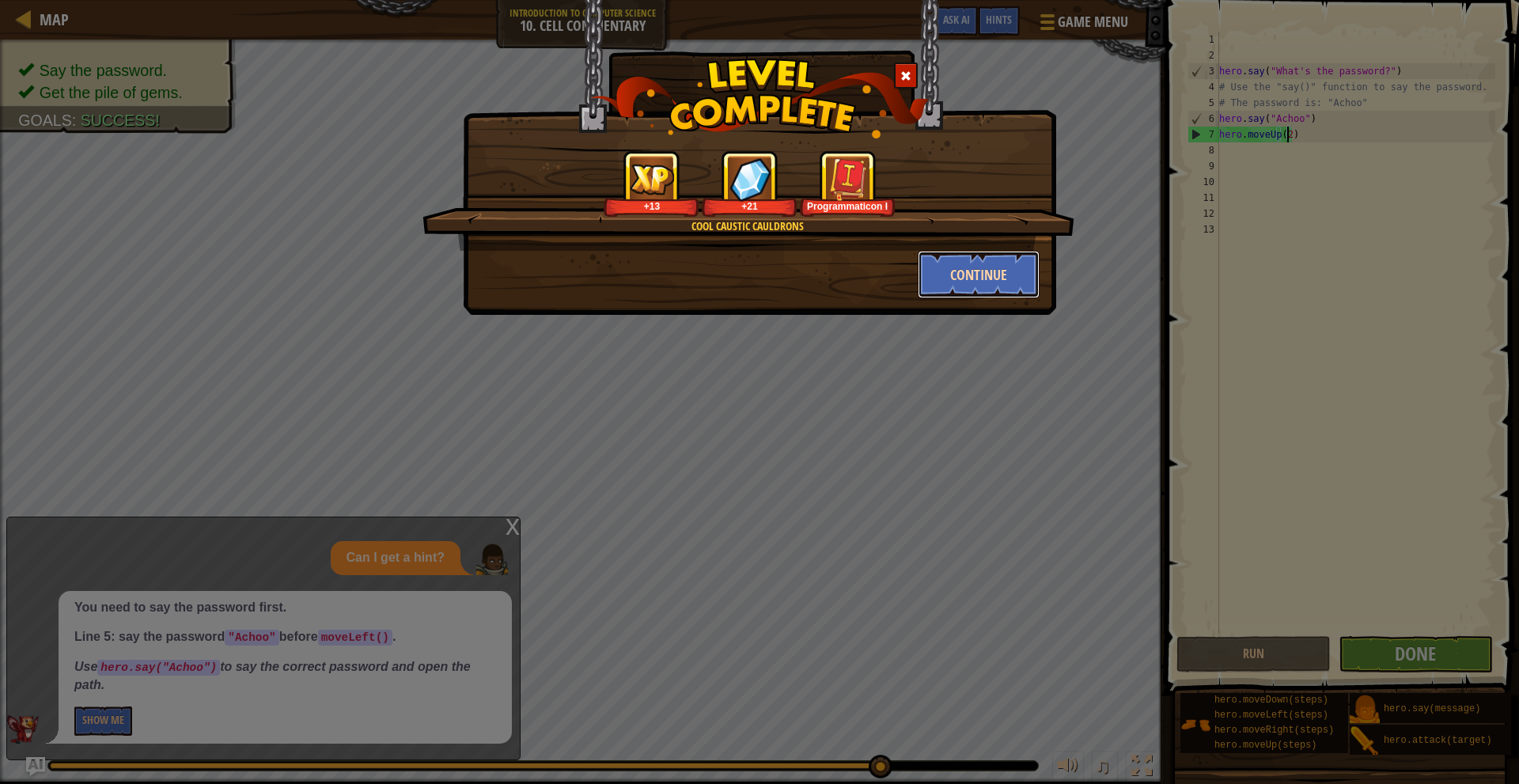
click at [960, 267] on button "Continue" at bounding box center [979, 274] width 123 height 47
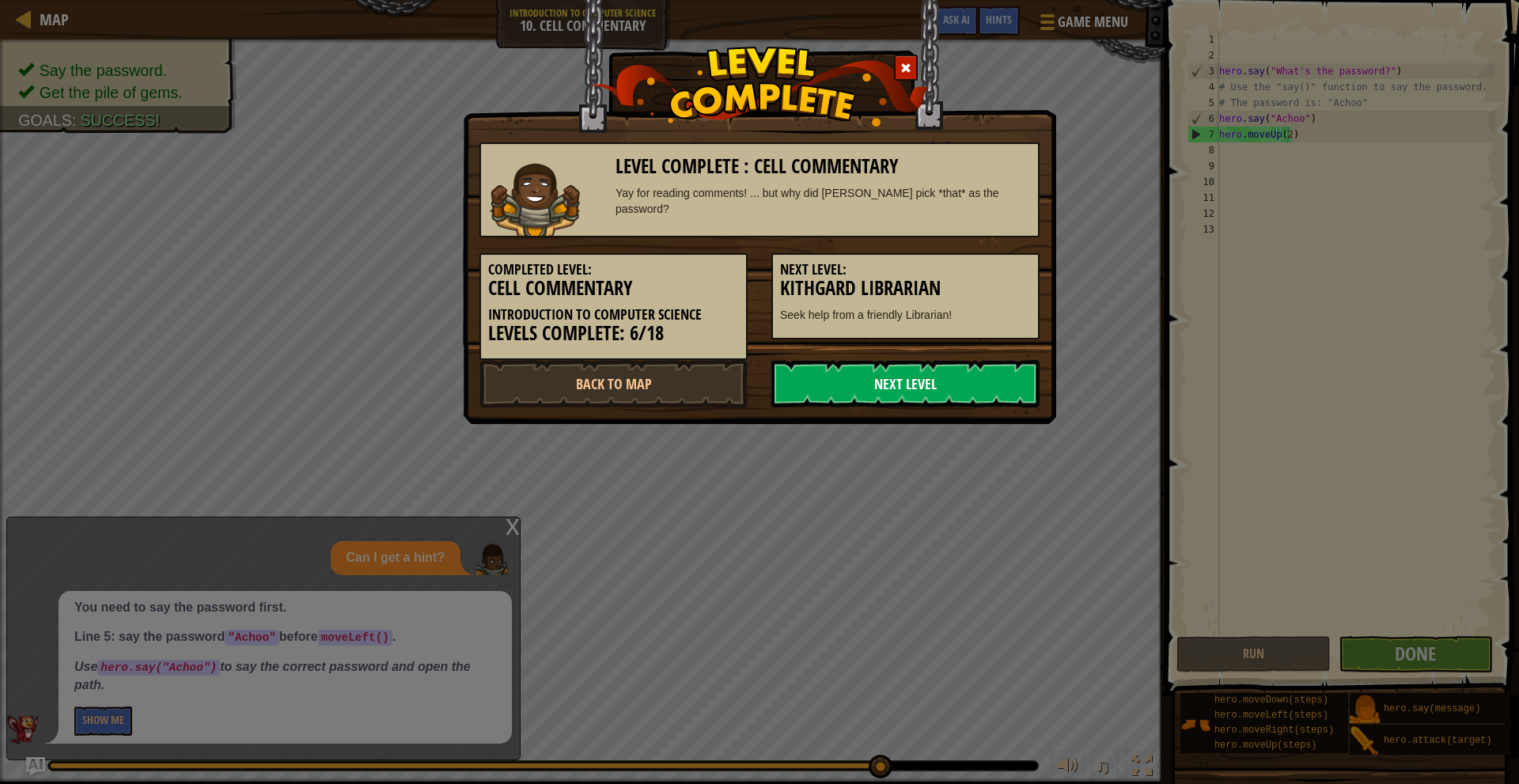
click at [957, 382] on link "Next Level" at bounding box center [906, 383] width 268 height 47
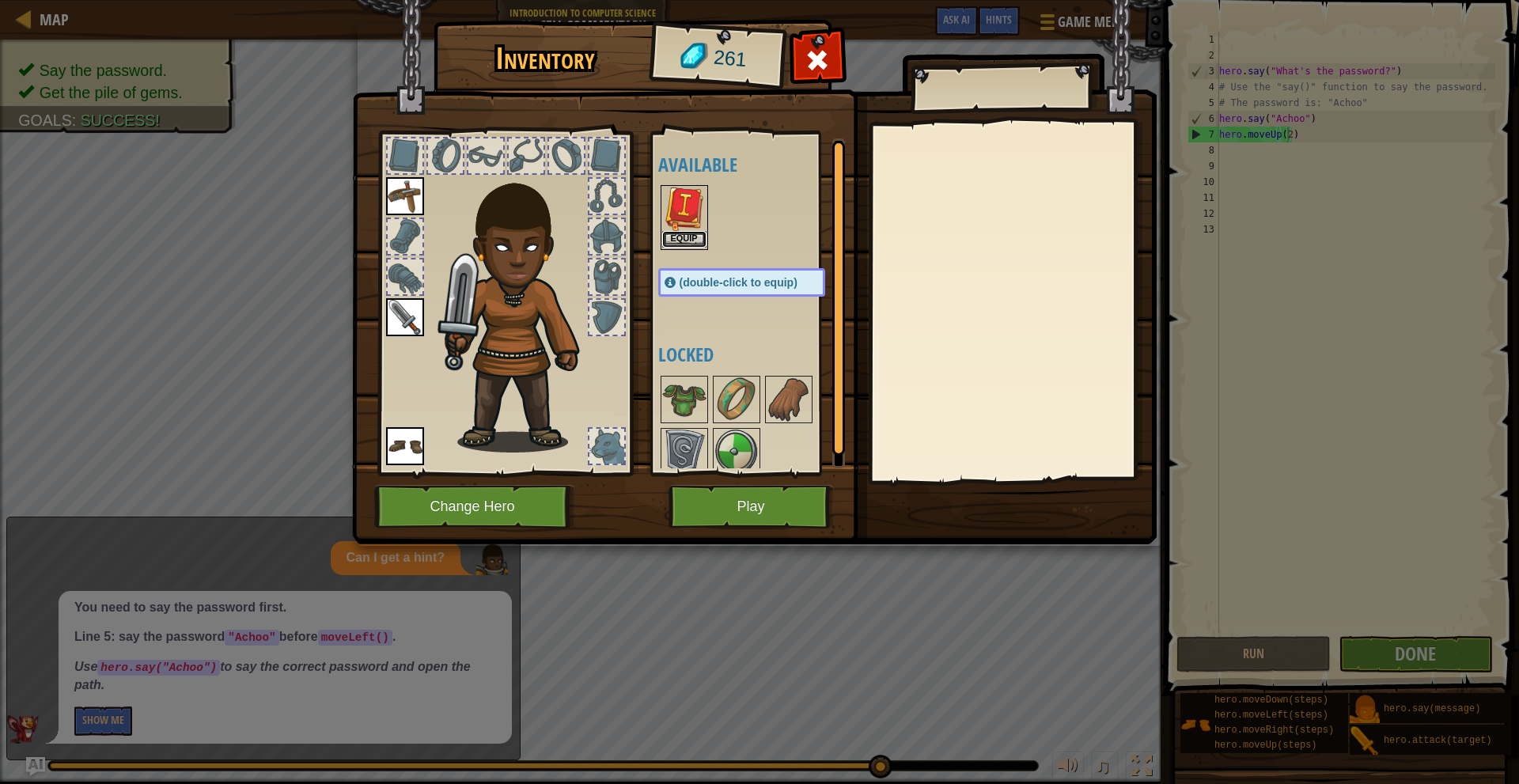
click at [693, 233] on button "Equip" at bounding box center [684, 239] width 44 height 17
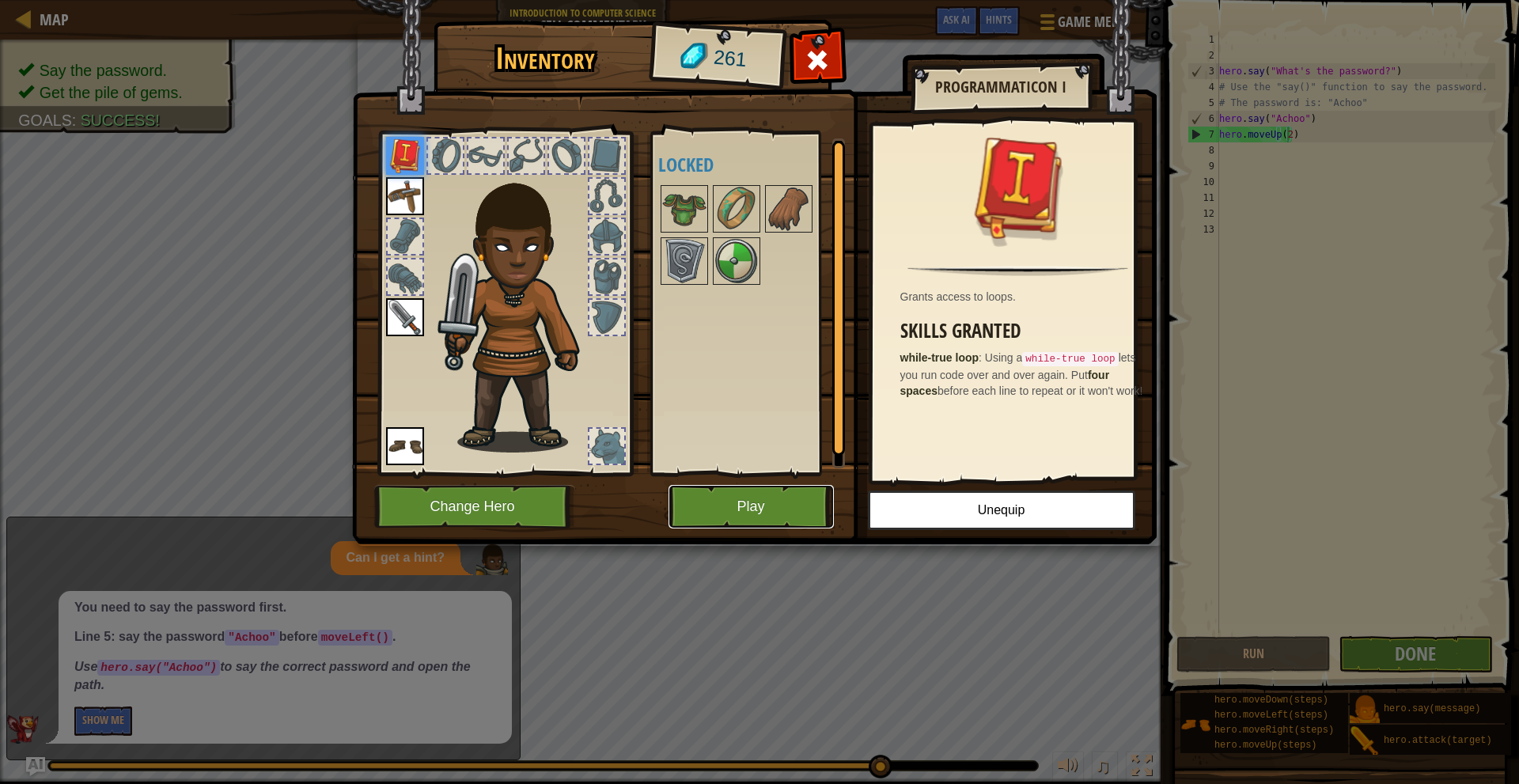
click at [731, 518] on button "Play" at bounding box center [751, 507] width 165 height 44
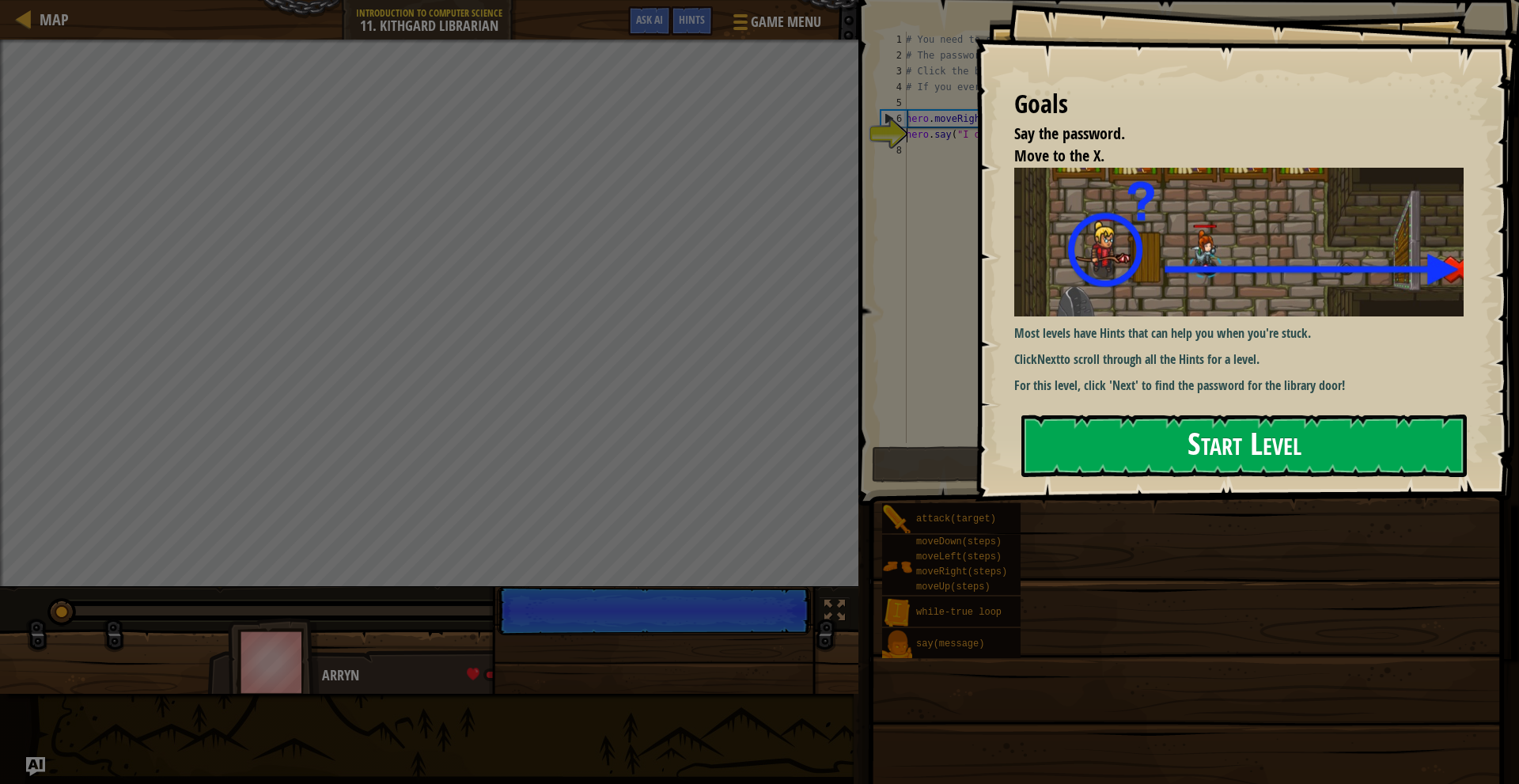
drag, startPoint x: 1042, startPoint y: 361, endPoint x: 1038, endPoint y: 370, distance: 10.6
click at [1044, 415] on button "Start Level" at bounding box center [1245, 446] width 446 height 63
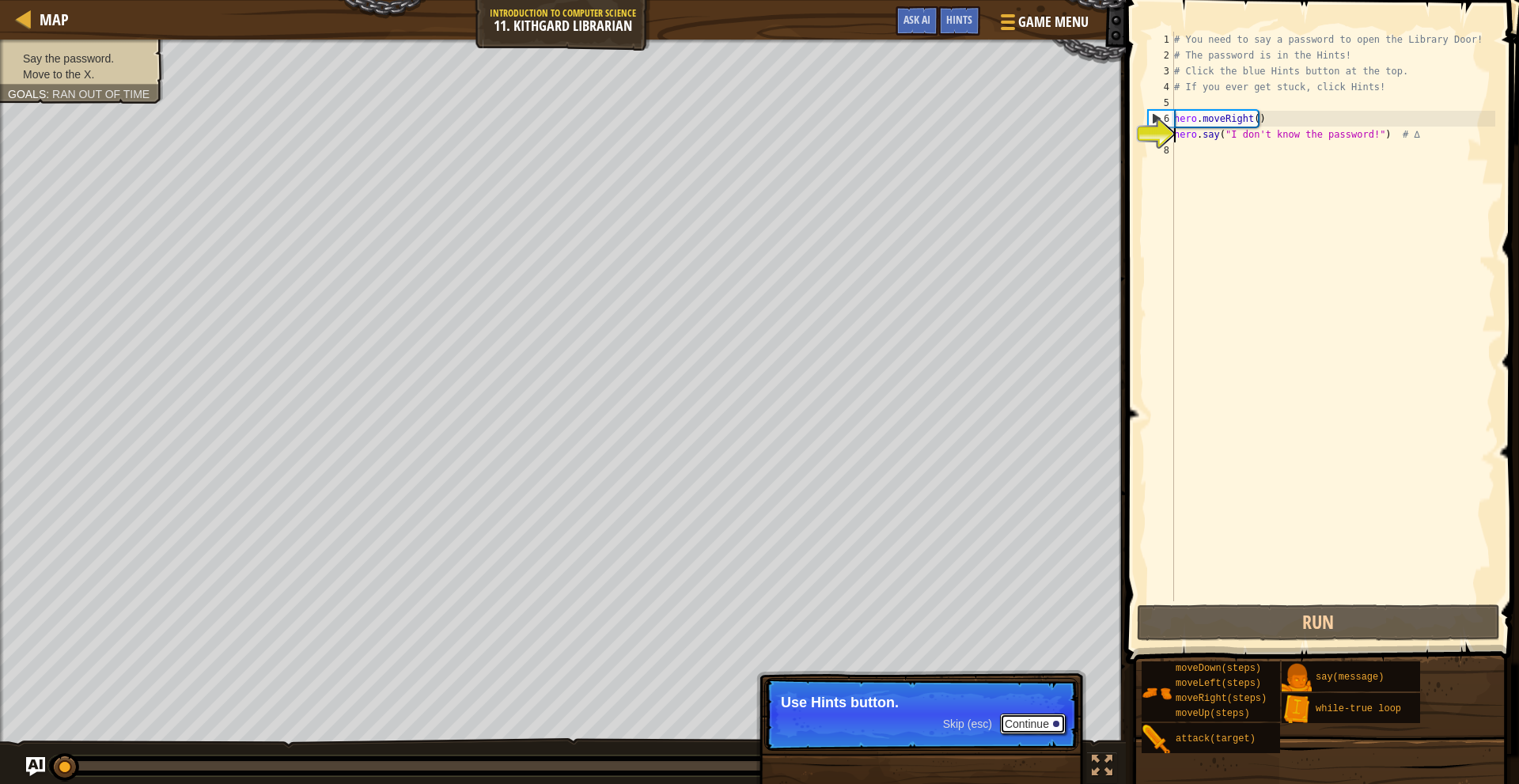
click at [1018, 723] on button "Continue" at bounding box center [1033, 724] width 66 height 21
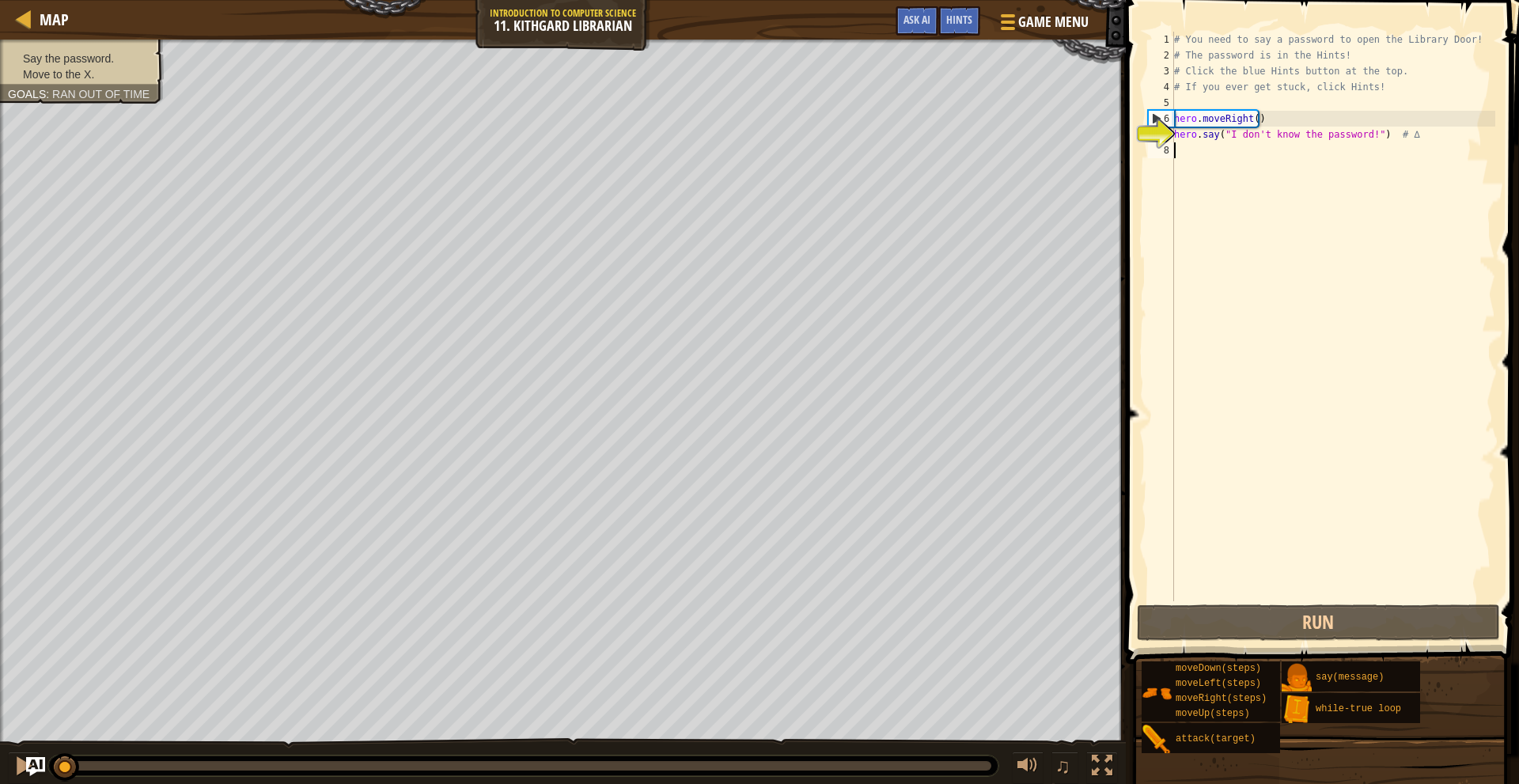
click at [1259, 150] on div "# You need to say a password to open the Library Door! # The password is in the…" at bounding box center [1333, 332] width 324 height 601
click at [1339, 626] on button "Run" at bounding box center [1318, 623] width 363 height 36
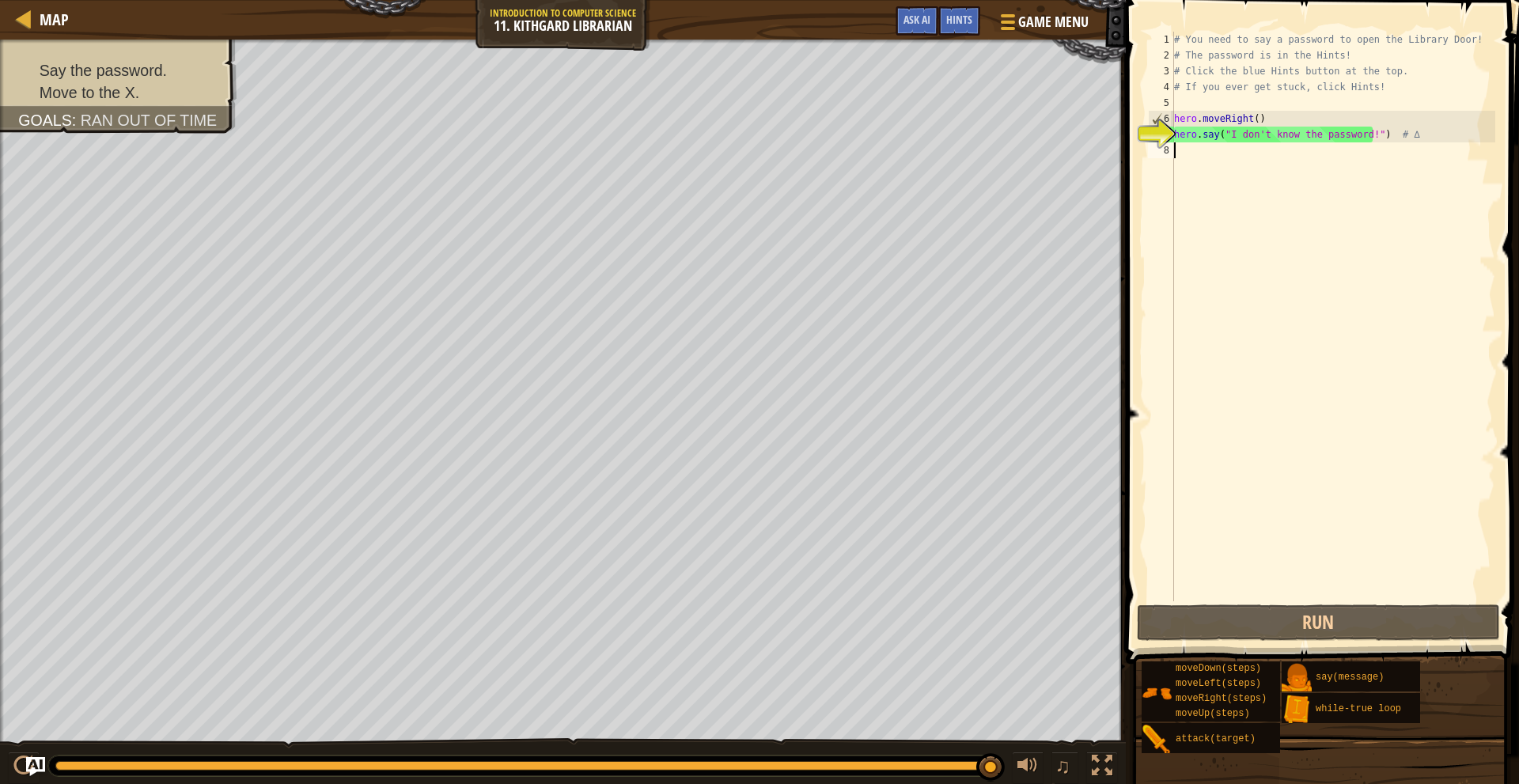
type textarea "h"
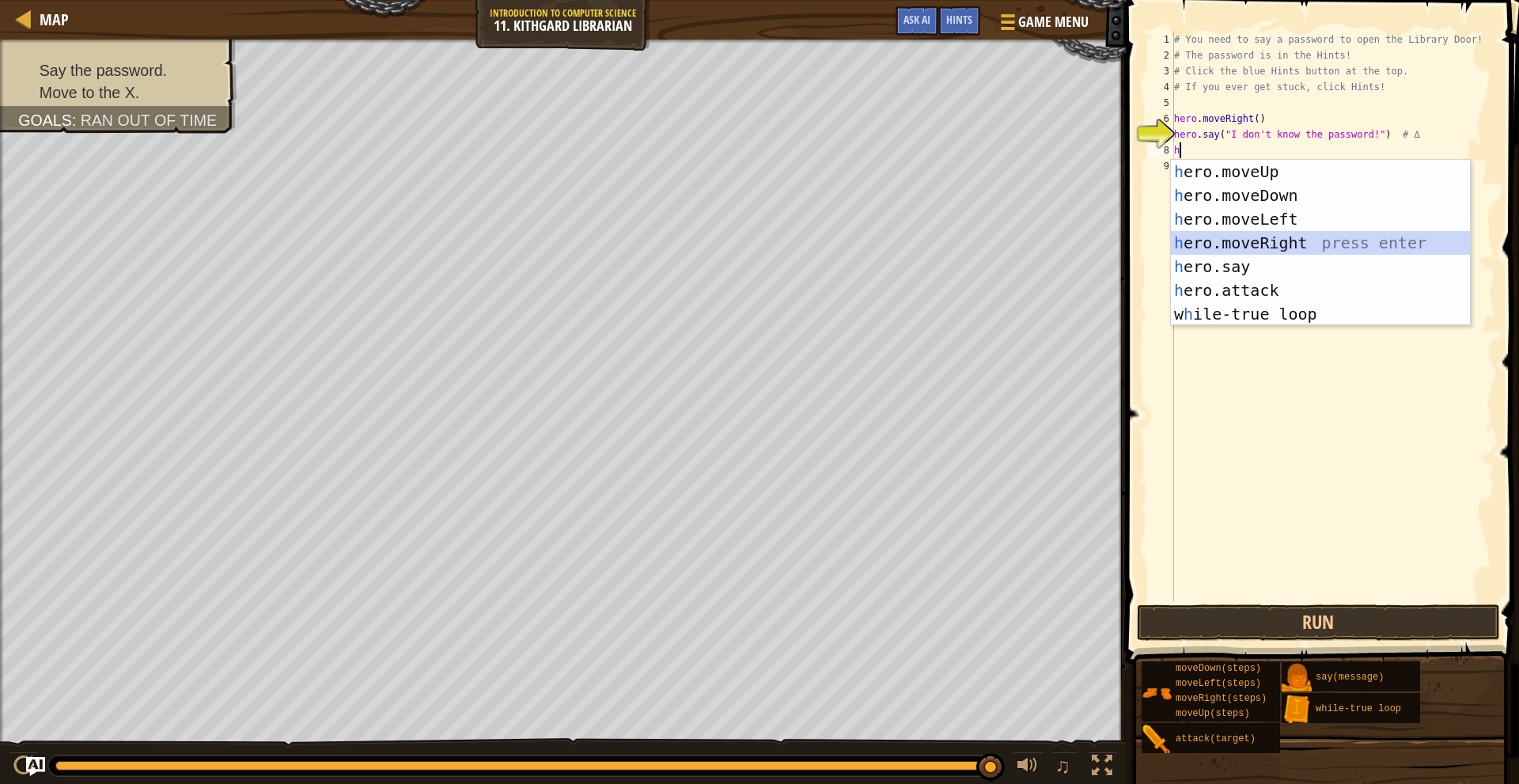
click at [1273, 244] on div "h ero.moveUp press enter h ero.moveDown press enter h ero.moveLeft press enter …" at bounding box center [1320, 267] width 299 height 214
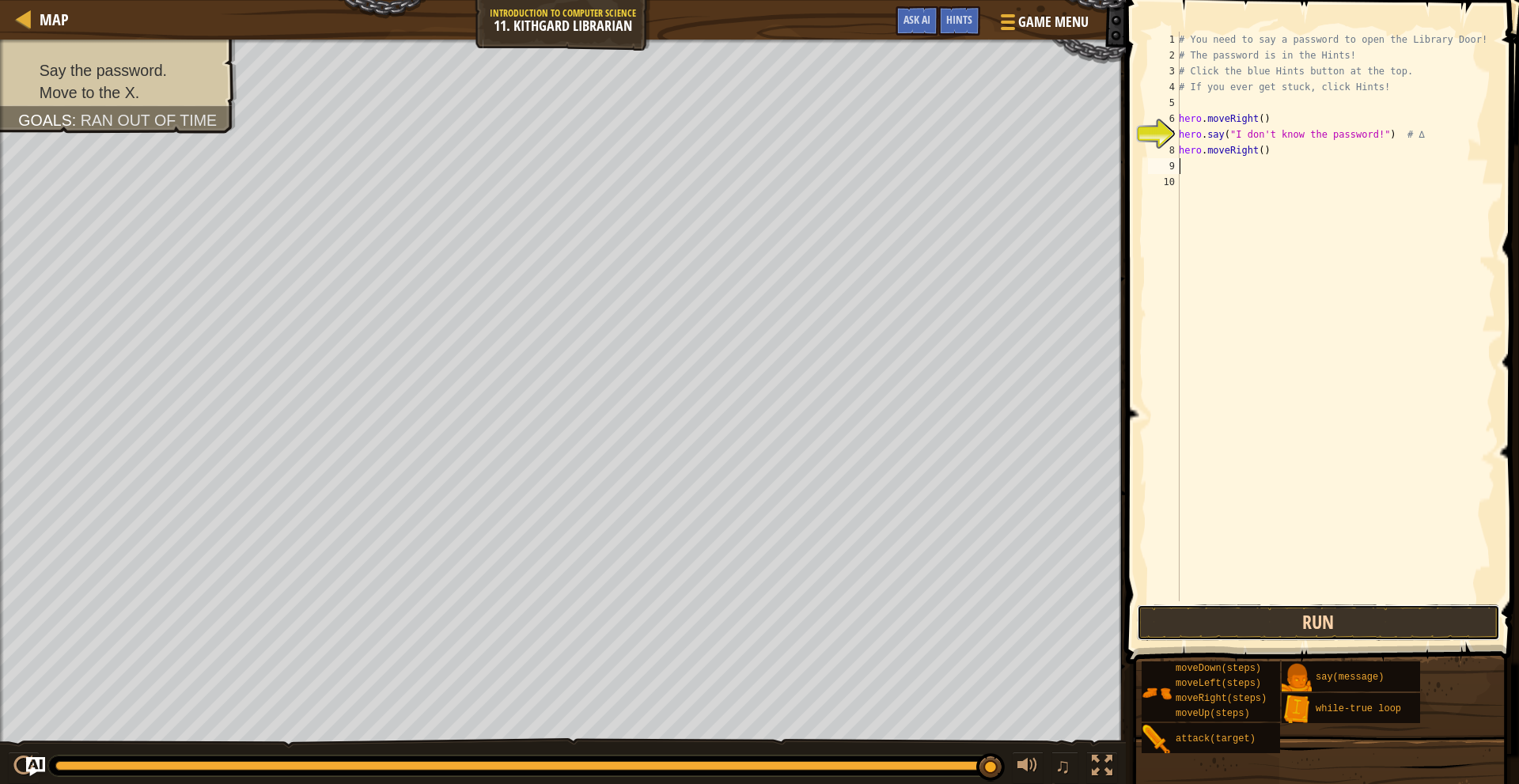
click at [1327, 624] on button "Run" at bounding box center [1318, 623] width 363 height 36
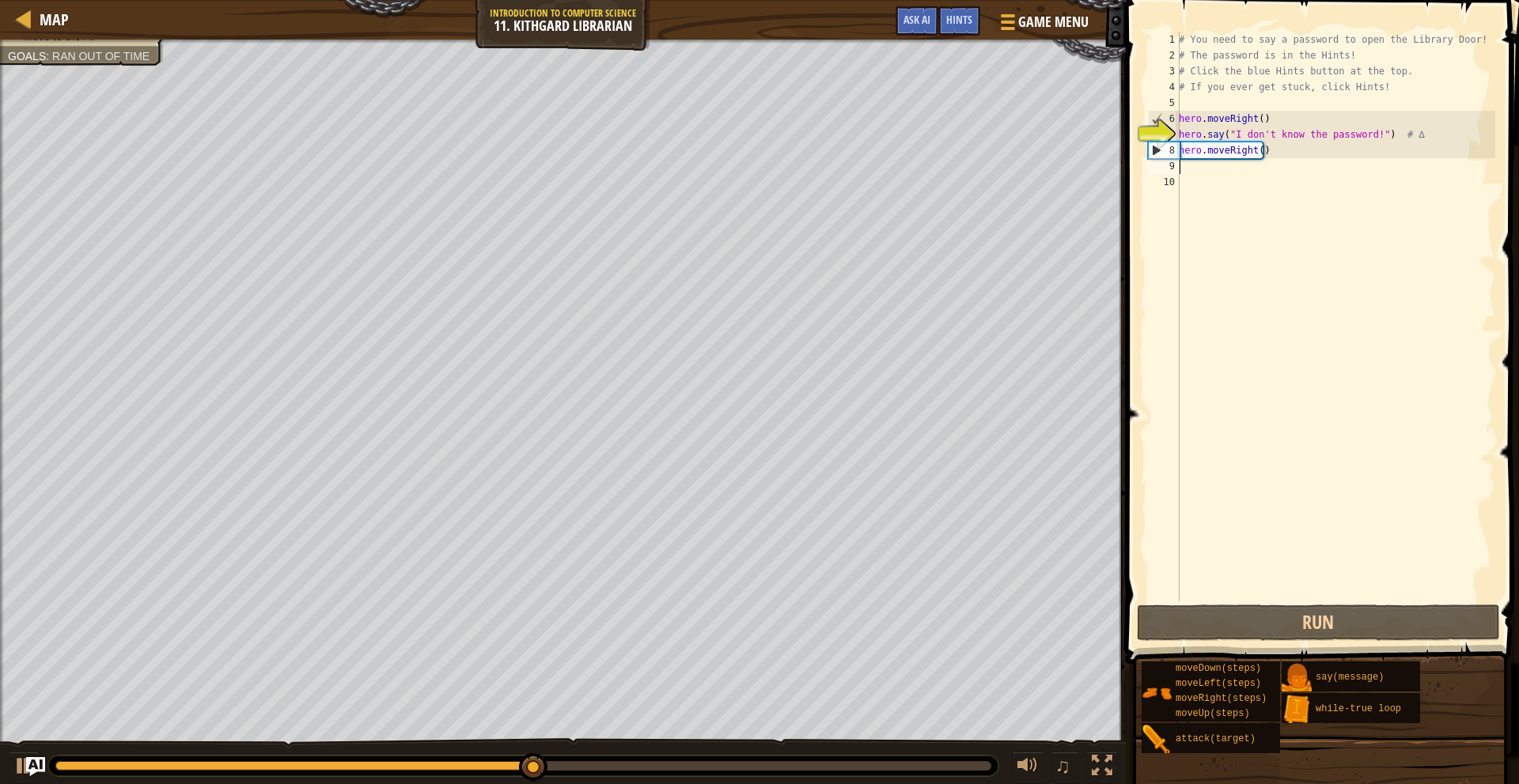
click at [1311, 146] on div "# You need to say a password to open the Library Door! # The password is in the…" at bounding box center [1336, 332] width 320 height 601
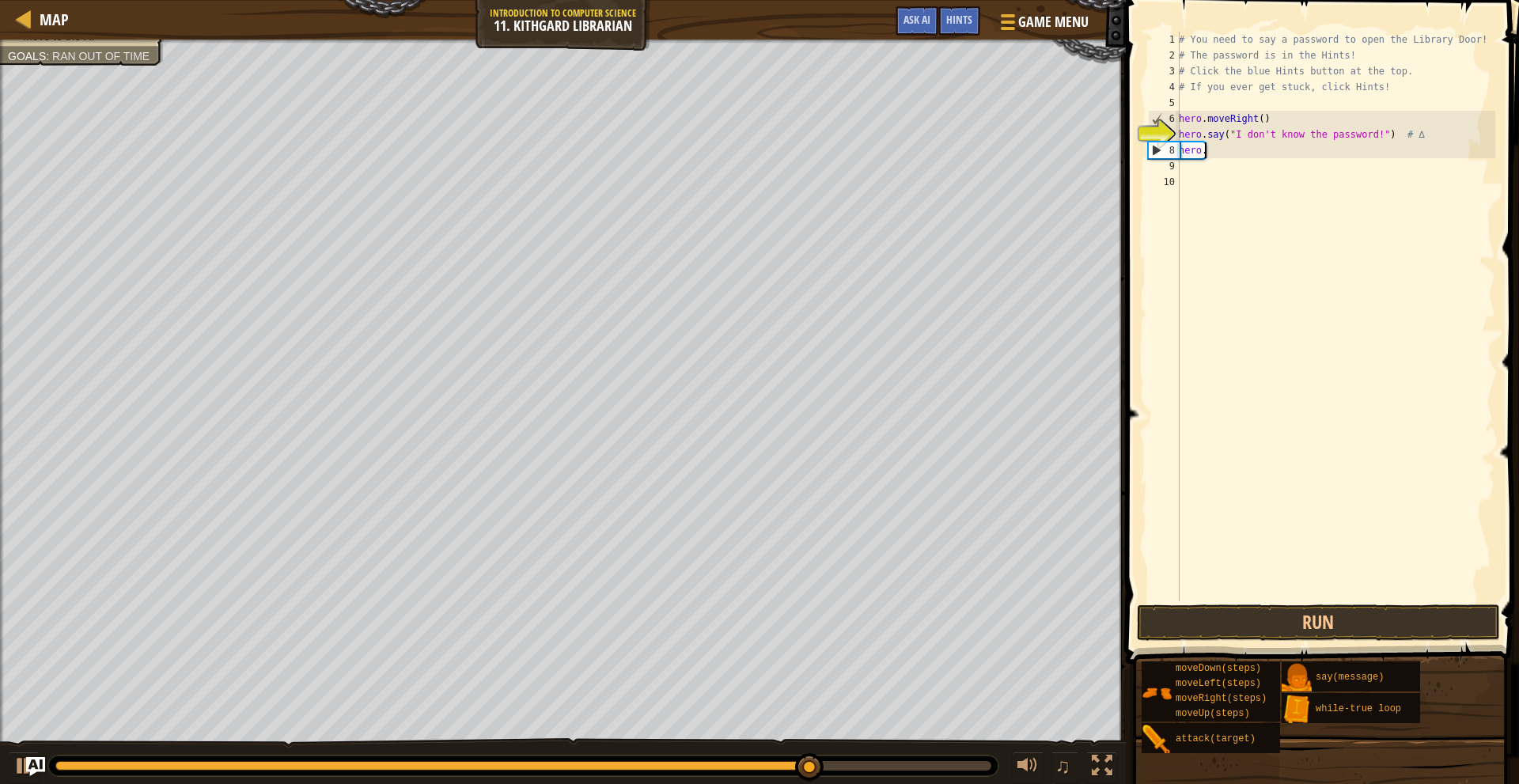
type textarea "h"
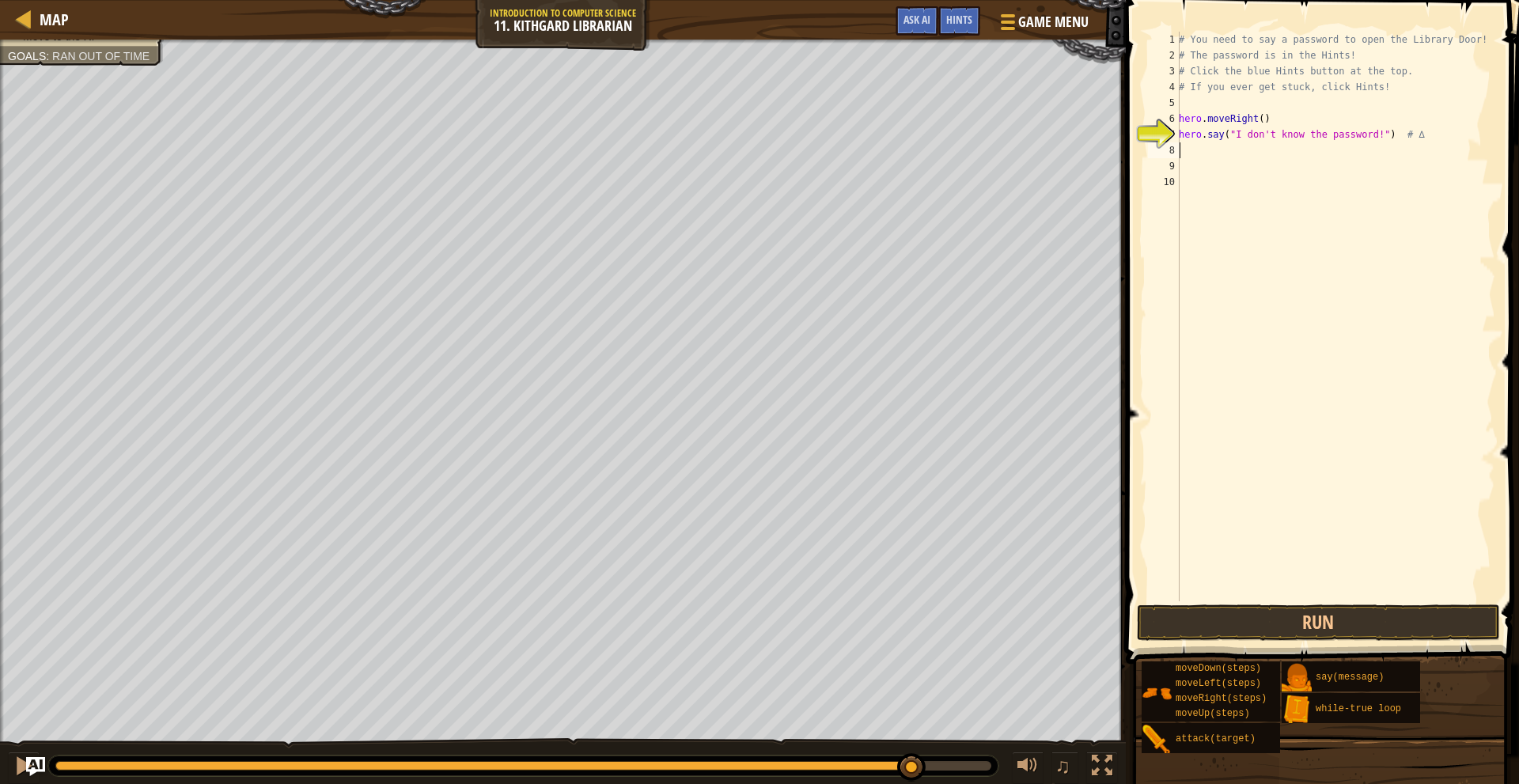
type textarea "h"
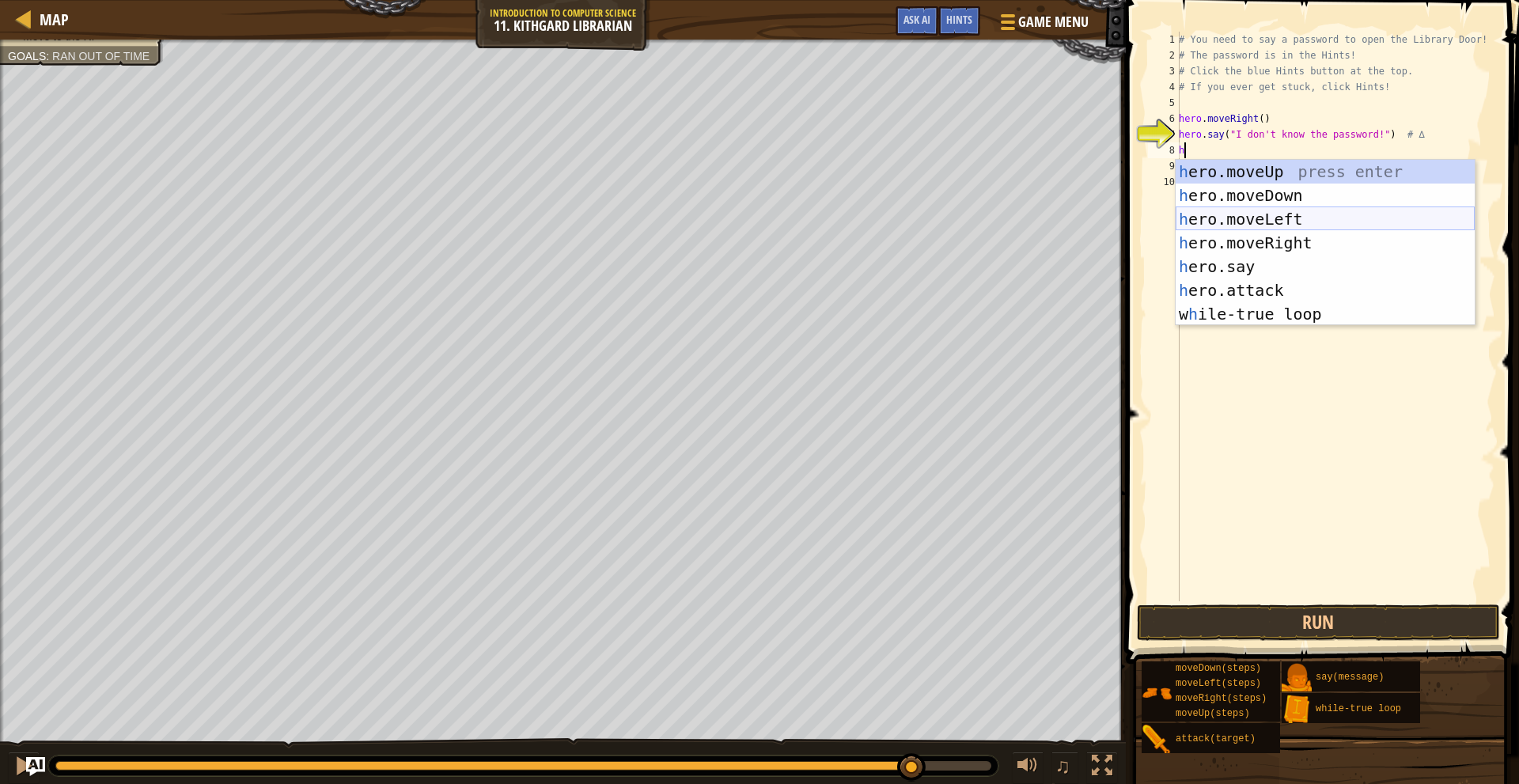
click at [1285, 217] on div "h ero.moveUp press enter h ero.moveDown press enter h ero.moveLeft press enter …" at bounding box center [1325, 267] width 299 height 214
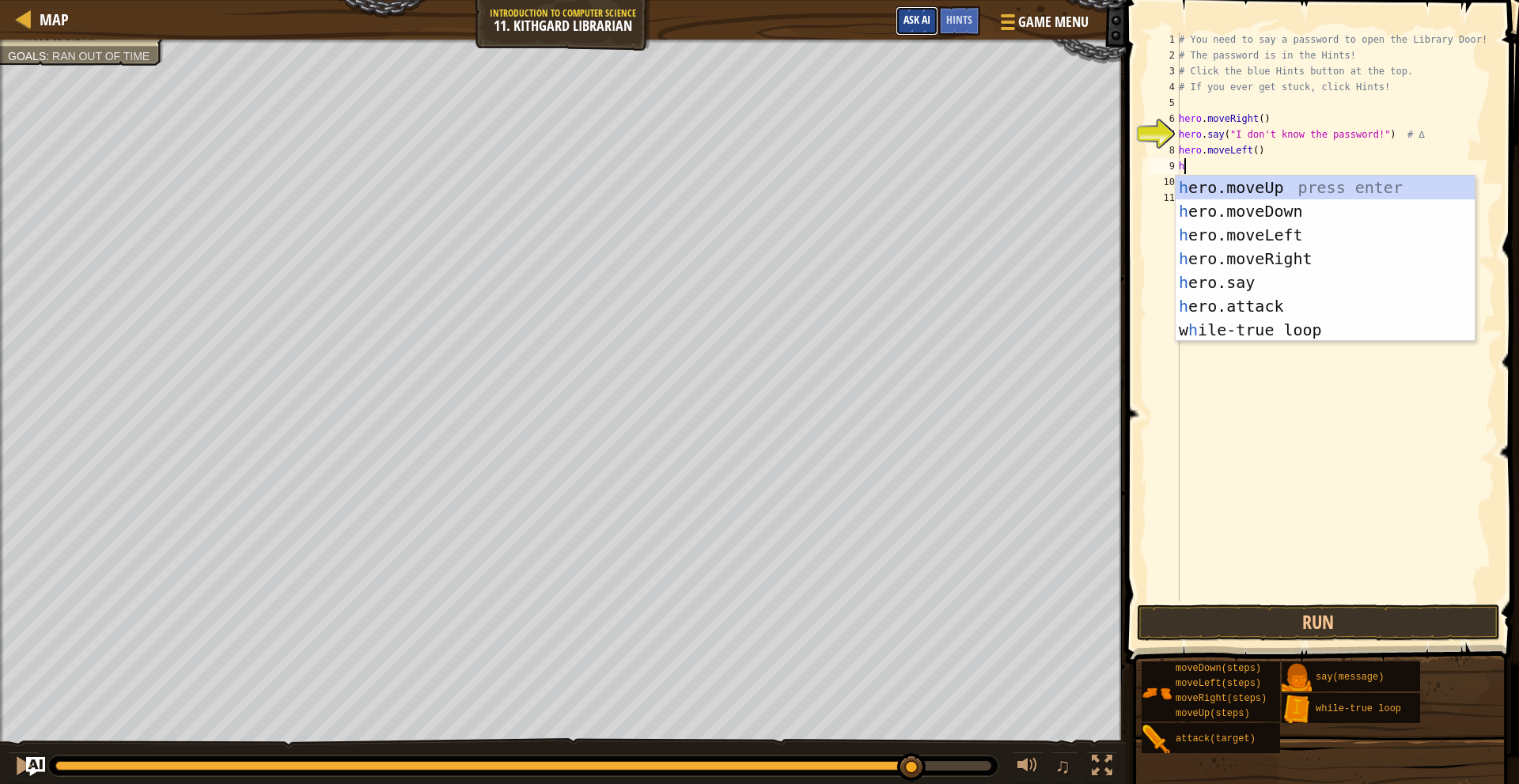
click at [912, 27] on button "Ask AI" at bounding box center [917, 20] width 43 height 29
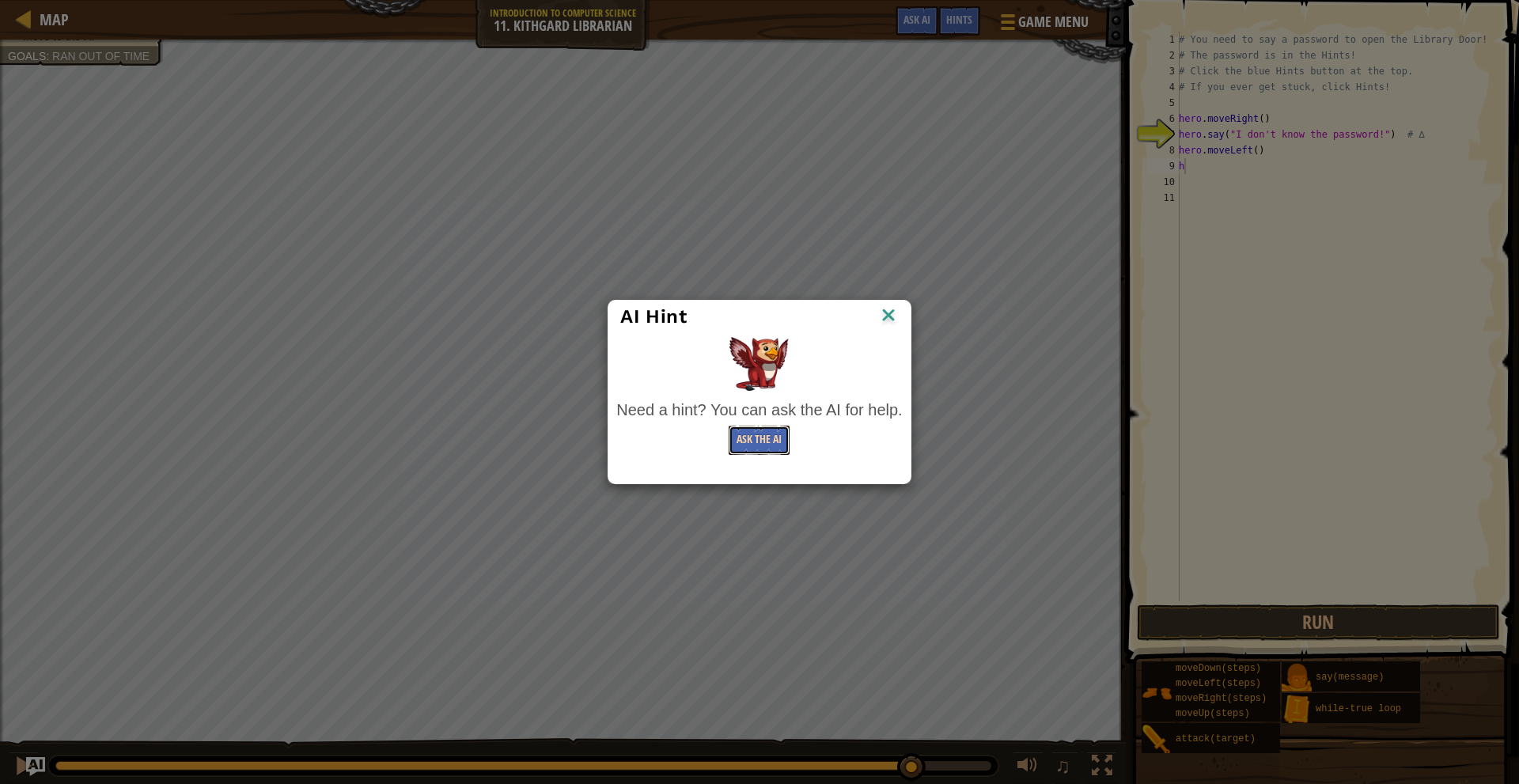
click at [774, 451] on button "Ask the AI" at bounding box center [759, 440] width 61 height 29
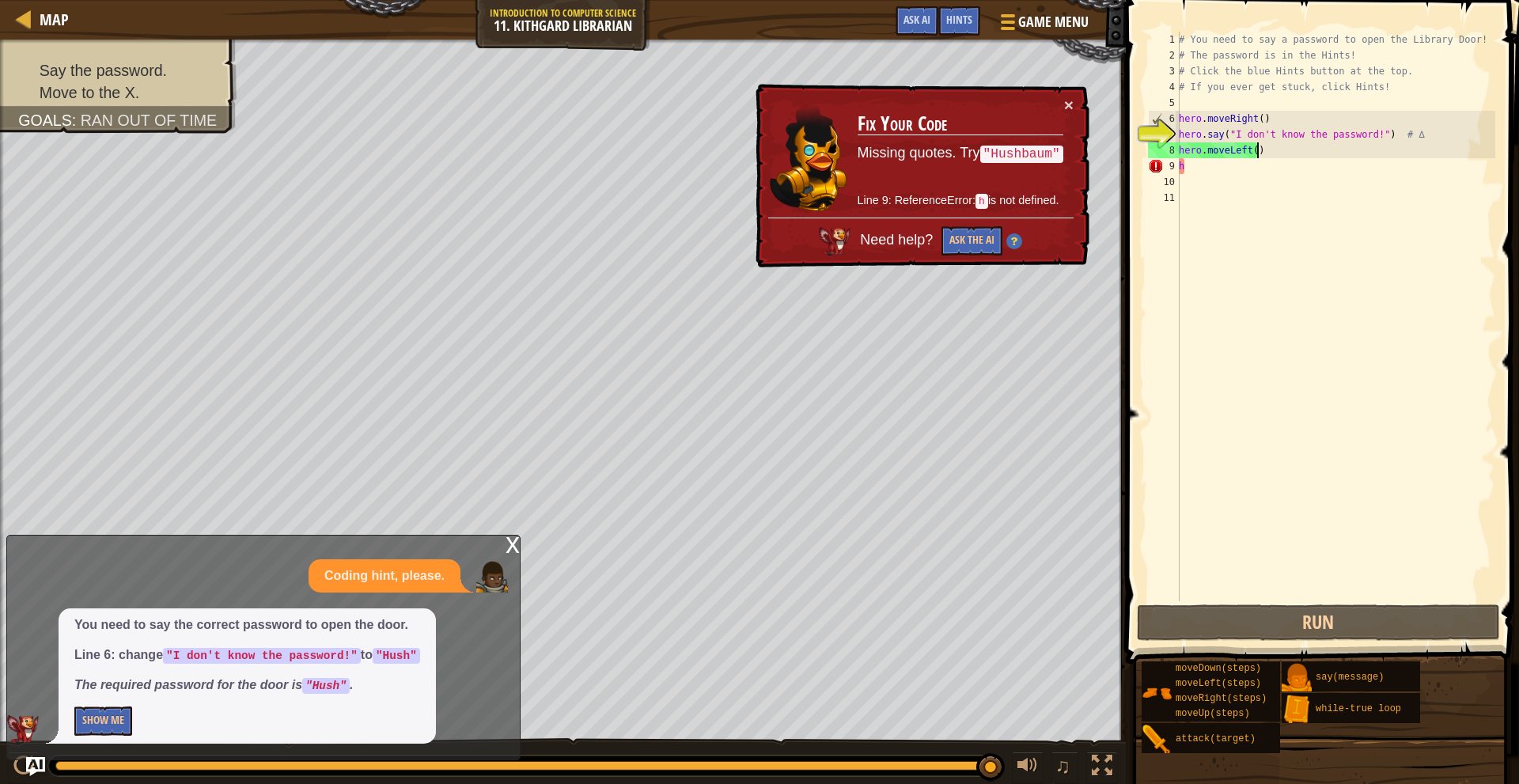
click at [1269, 150] on div "# You need to say a password to open the Library Door! # The password is in the…" at bounding box center [1336, 332] width 320 height 601
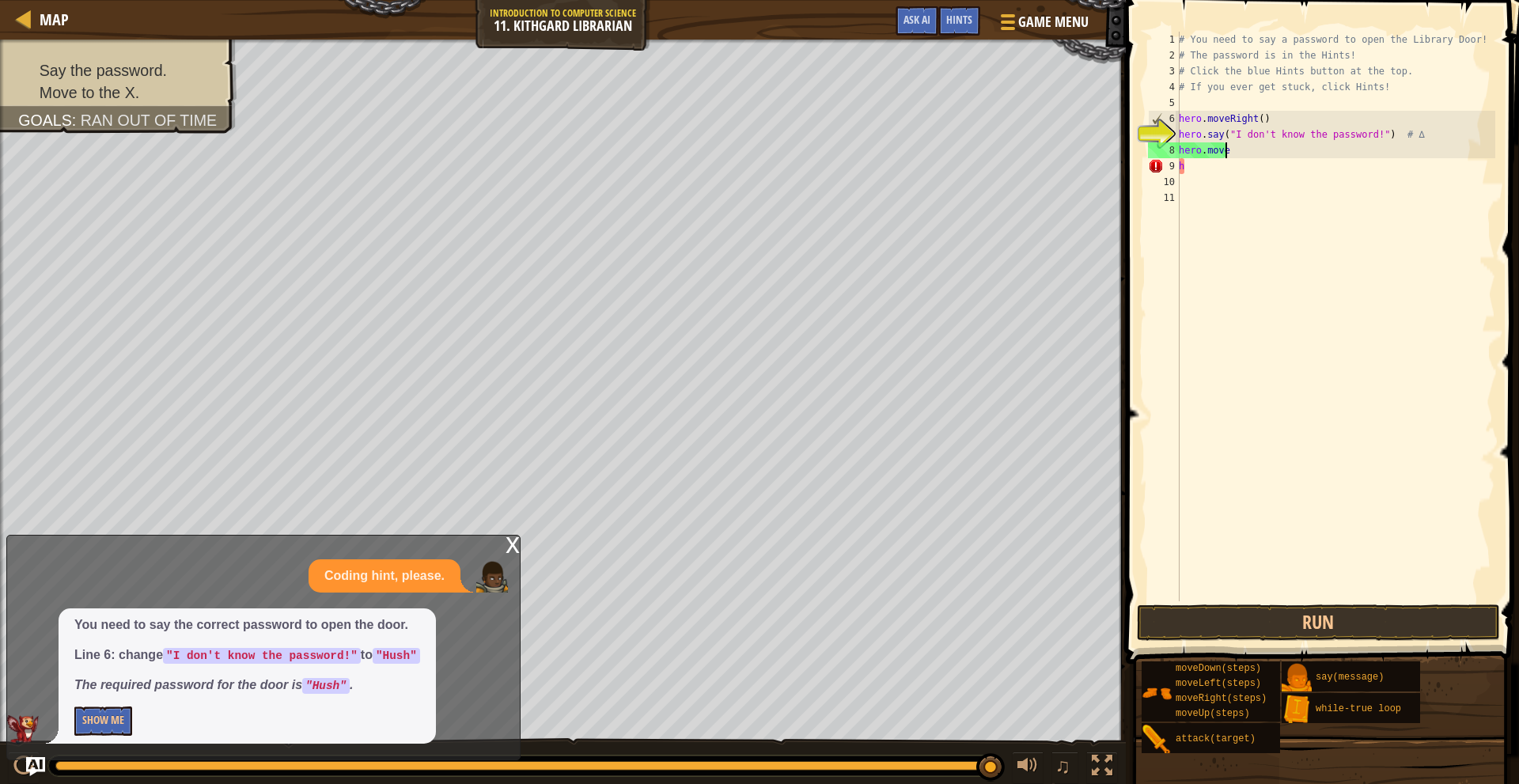
type textarea "h"
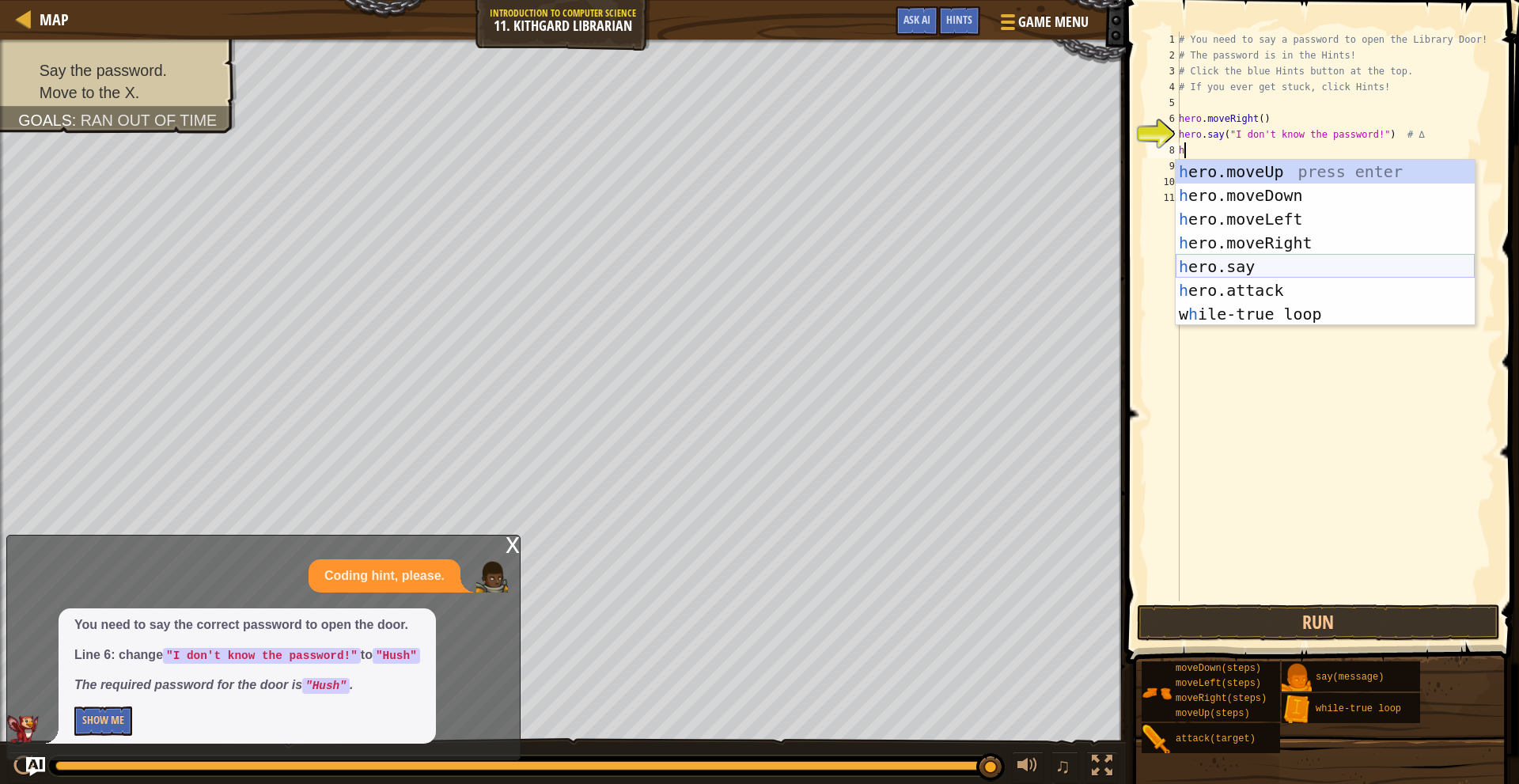
click at [1279, 273] on div "h ero.moveUp press enter h ero.moveDown press enter h ero.moveLeft press enter …" at bounding box center [1325, 267] width 299 height 214
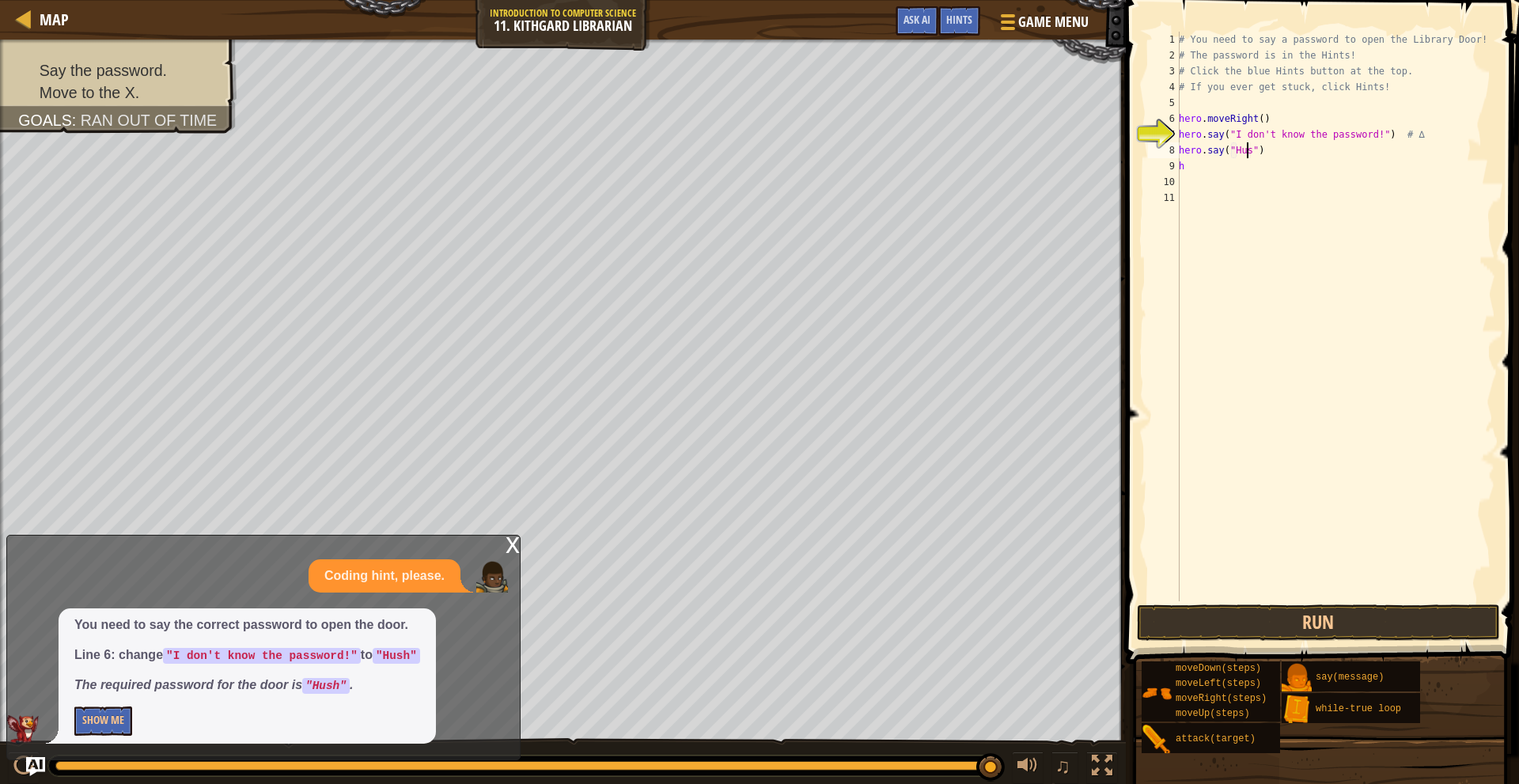
scroll to position [7, 6]
click at [1347, 627] on button "Run" at bounding box center [1318, 623] width 363 height 36
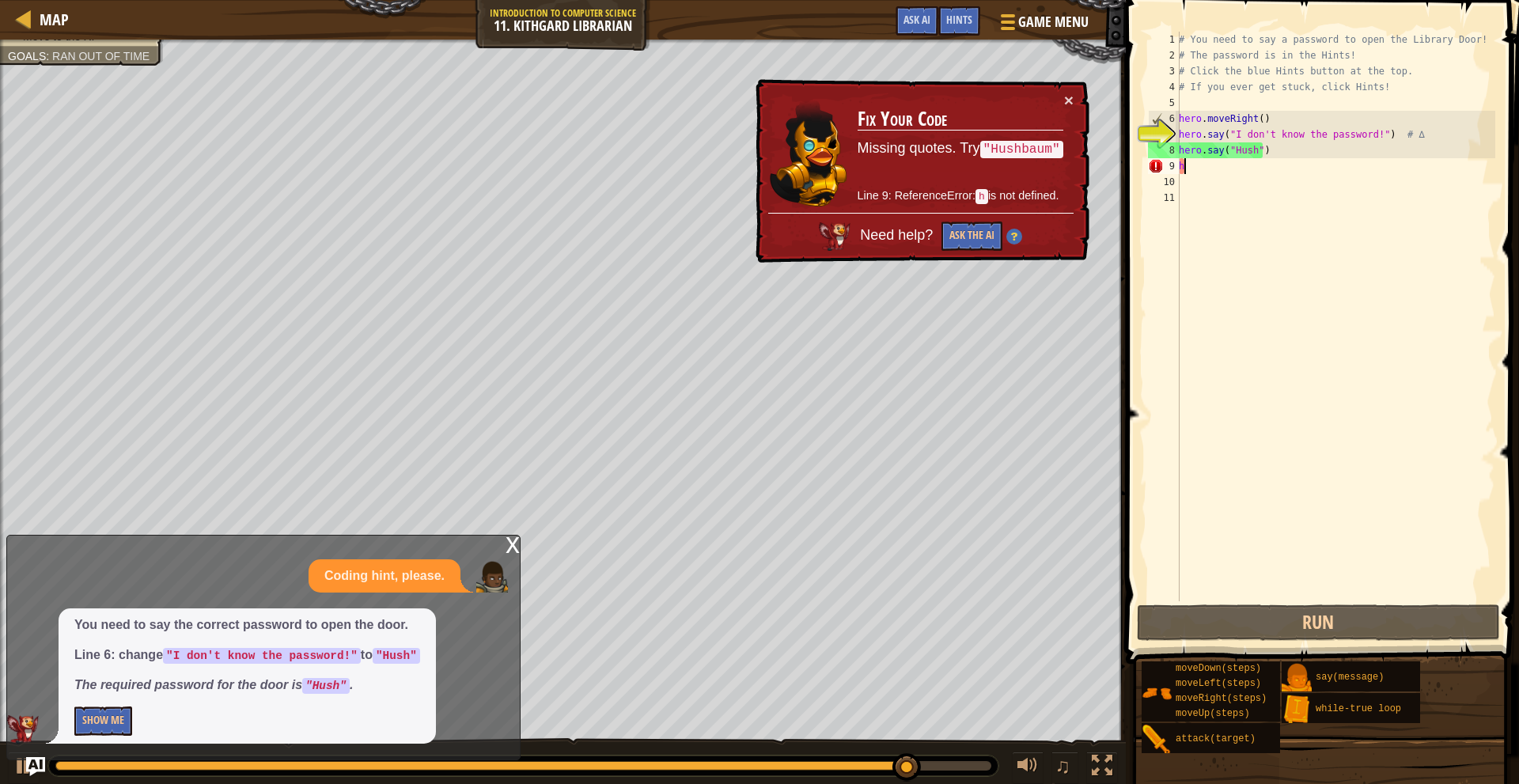
click at [1256, 166] on div "# You need to say a password to open the Library Door! # The password is in the…" at bounding box center [1336, 332] width 320 height 601
type textarea "h"
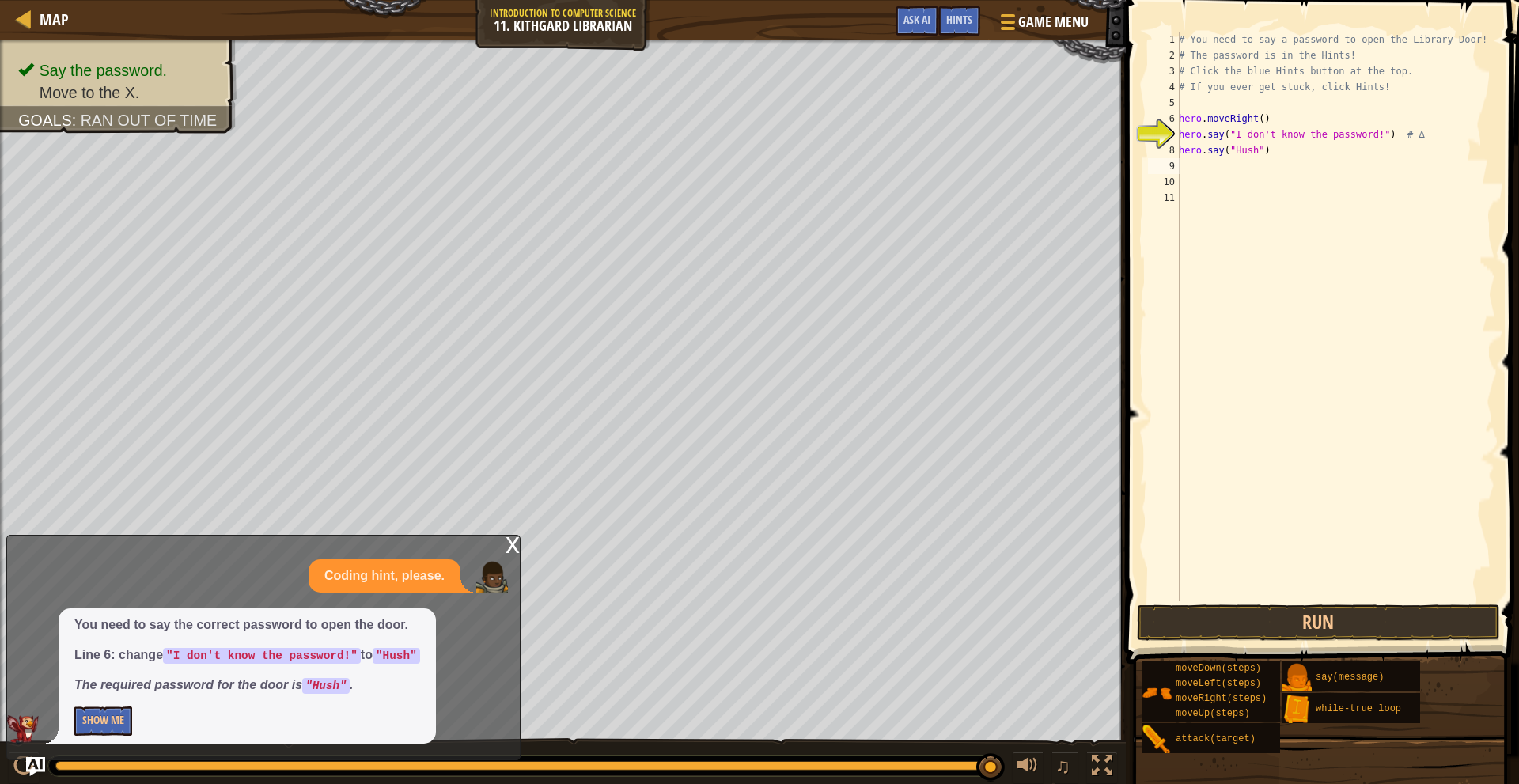
type textarea "h"
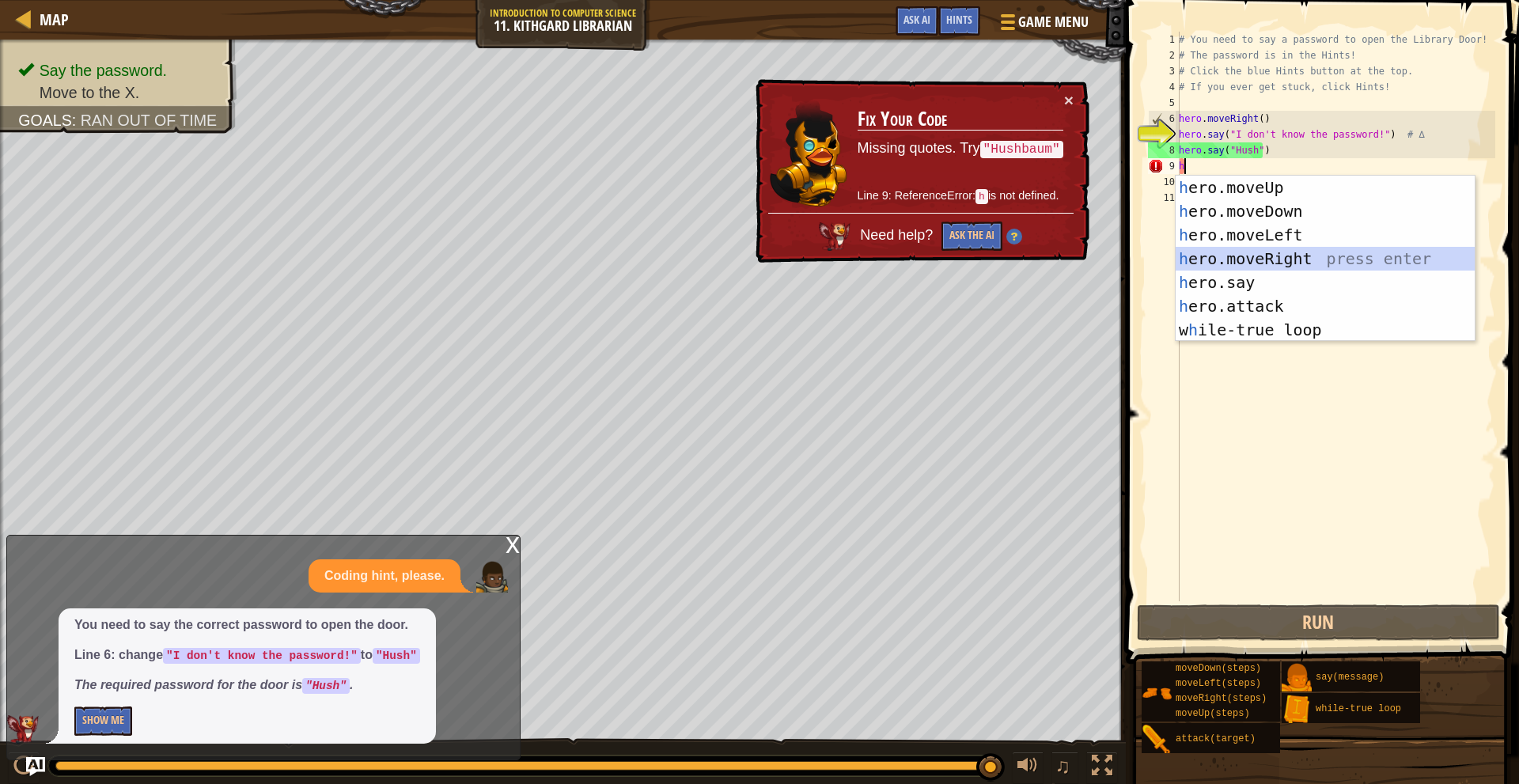
click at [1272, 265] on div "h ero.moveUp press enter h ero.moveDown press enter h ero.moveLeft press enter …" at bounding box center [1325, 283] width 299 height 214
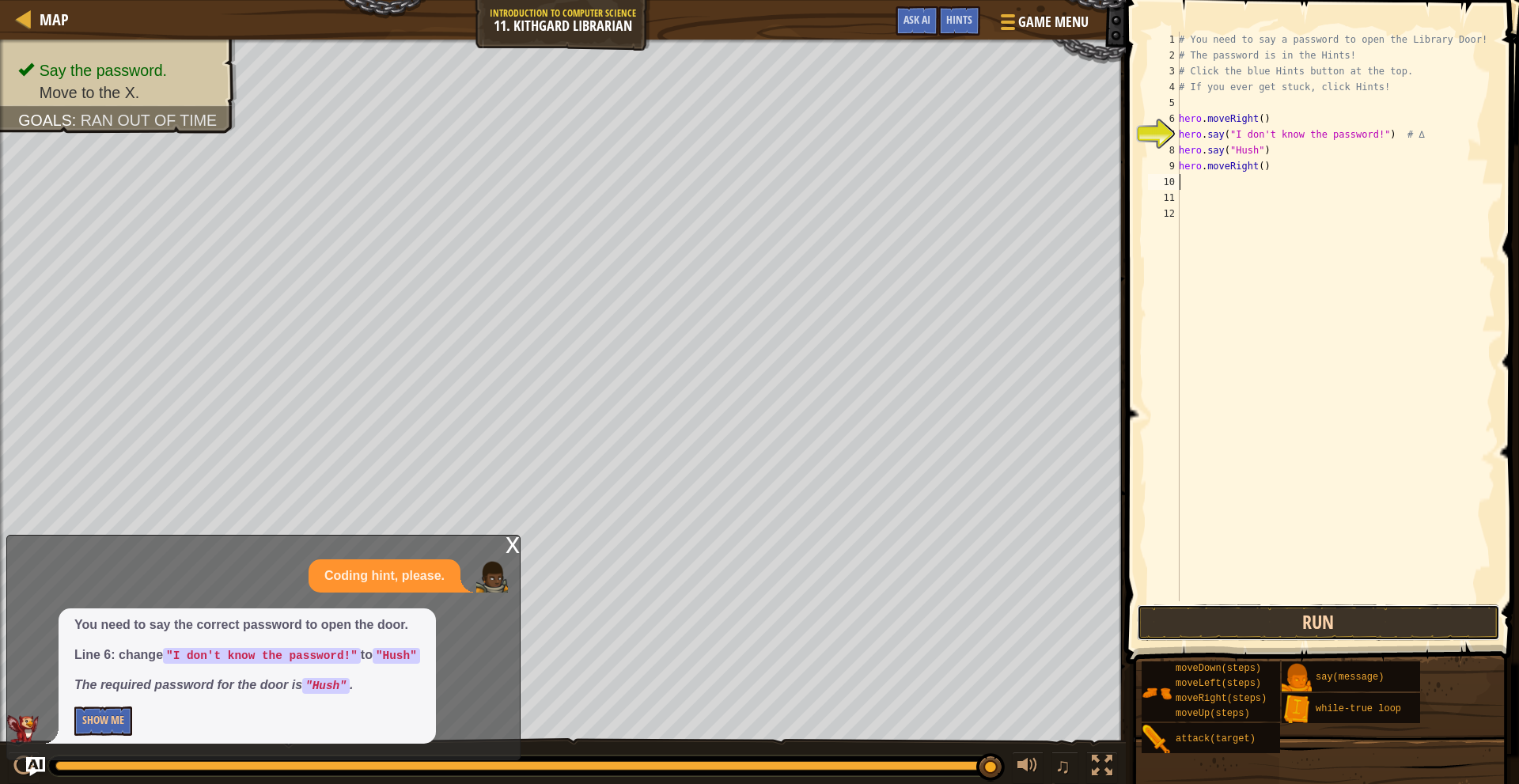
click at [1279, 633] on button "Run" at bounding box center [1318, 623] width 363 height 36
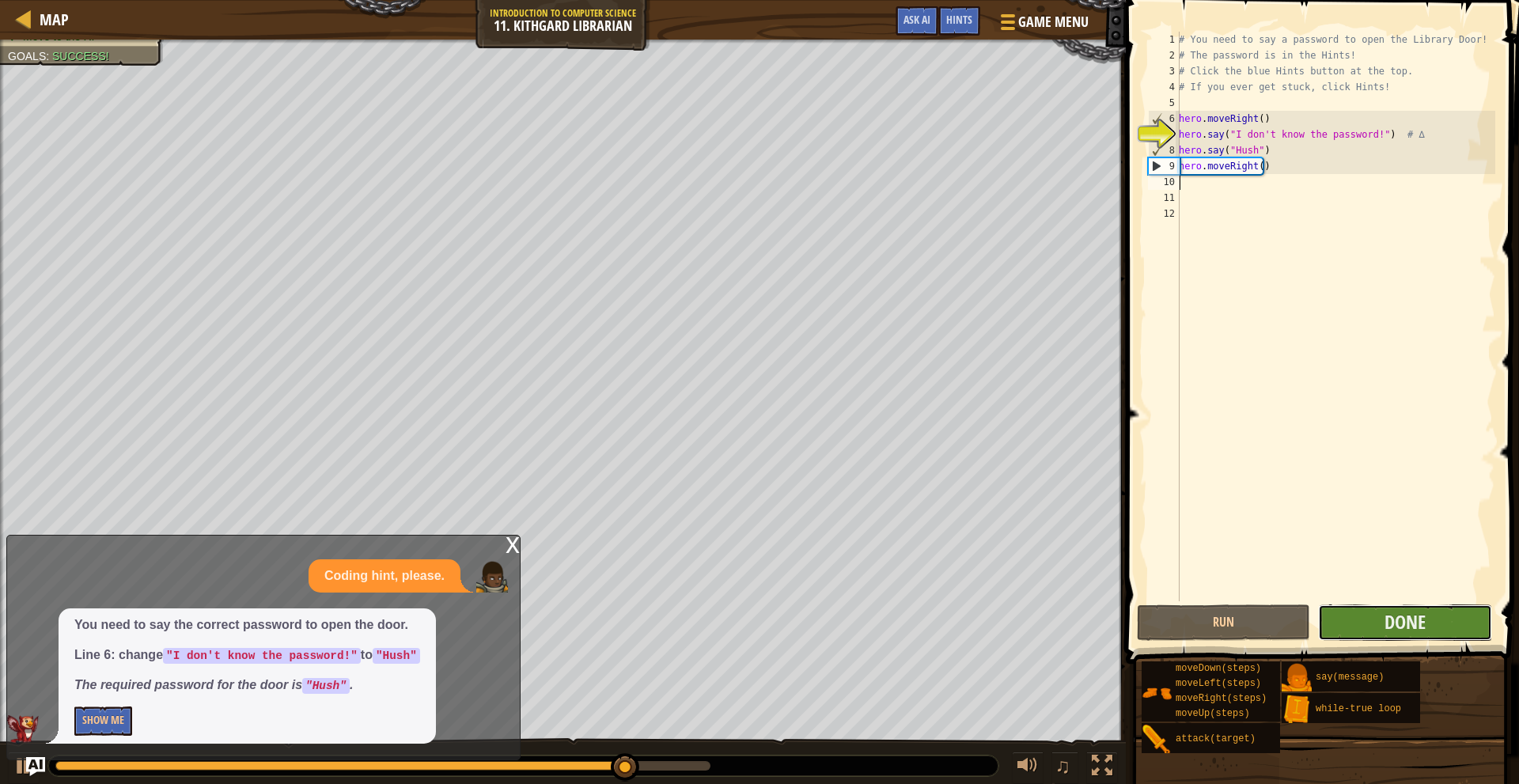
click at [1349, 617] on button "Done" at bounding box center [1404, 623] width 173 height 36
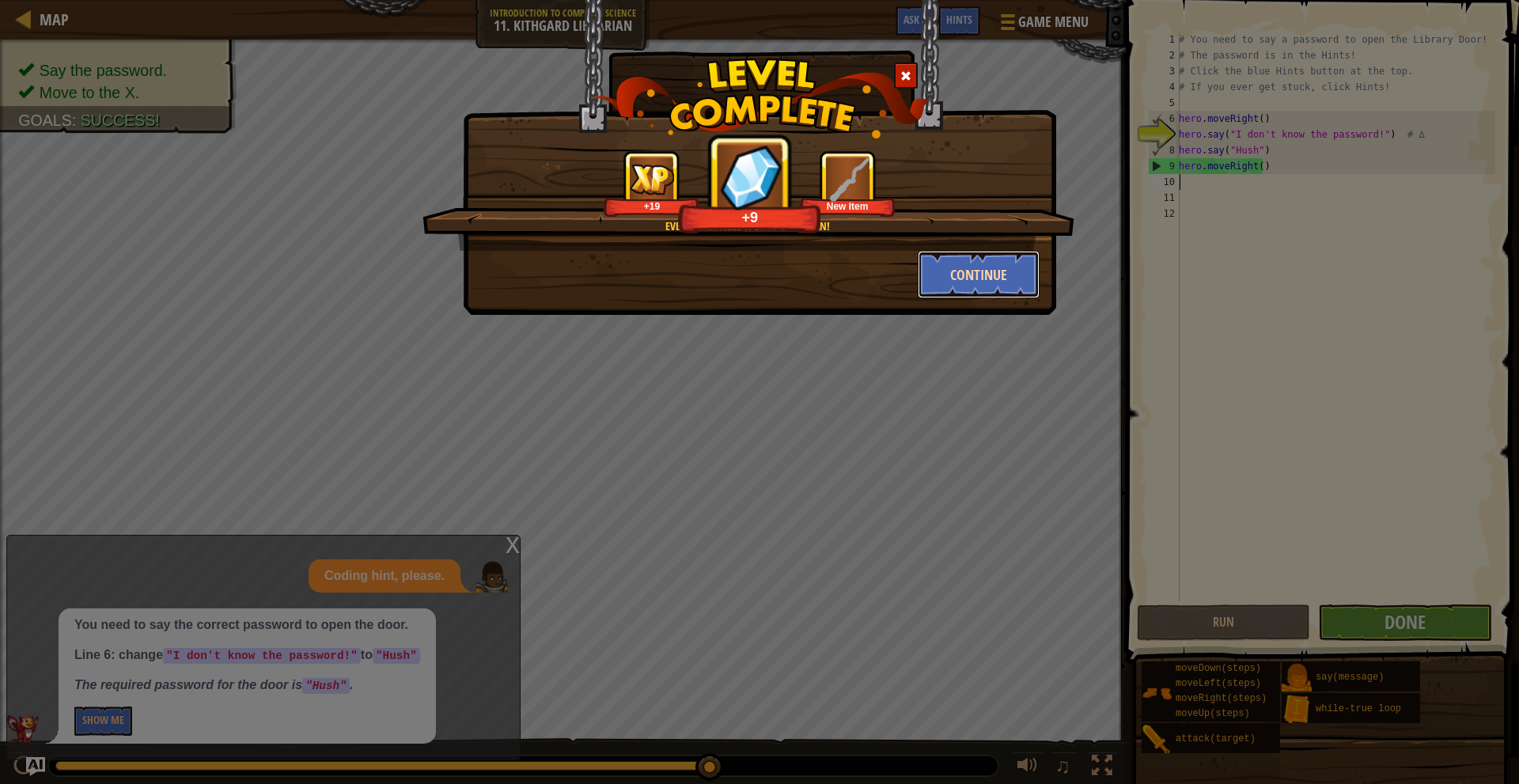
click at [953, 273] on button "Continue" at bounding box center [979, 274] width 123 height 47
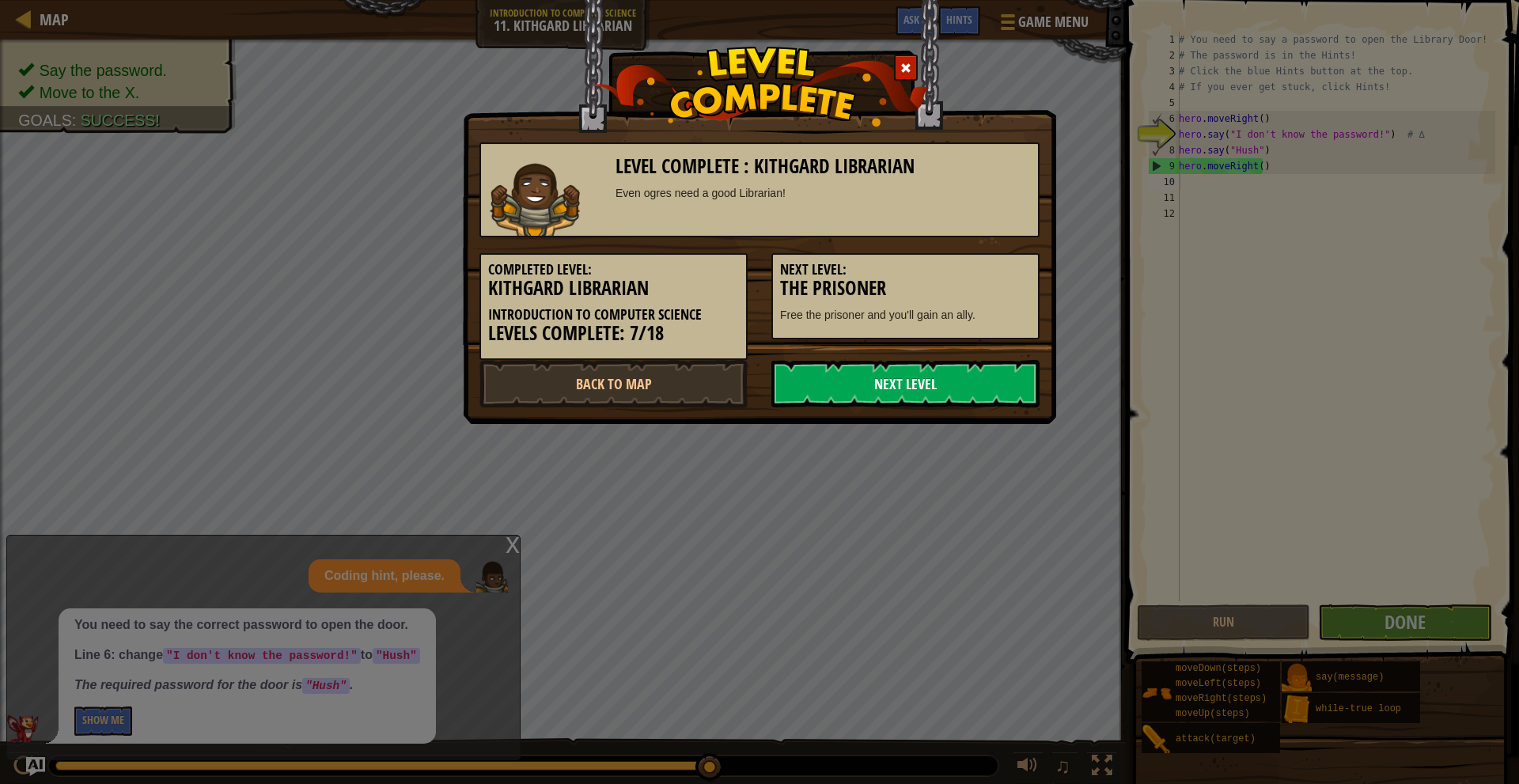
click at [905, 377] on link "Next Level" at bounding box center [906, 383] width 268 height 47
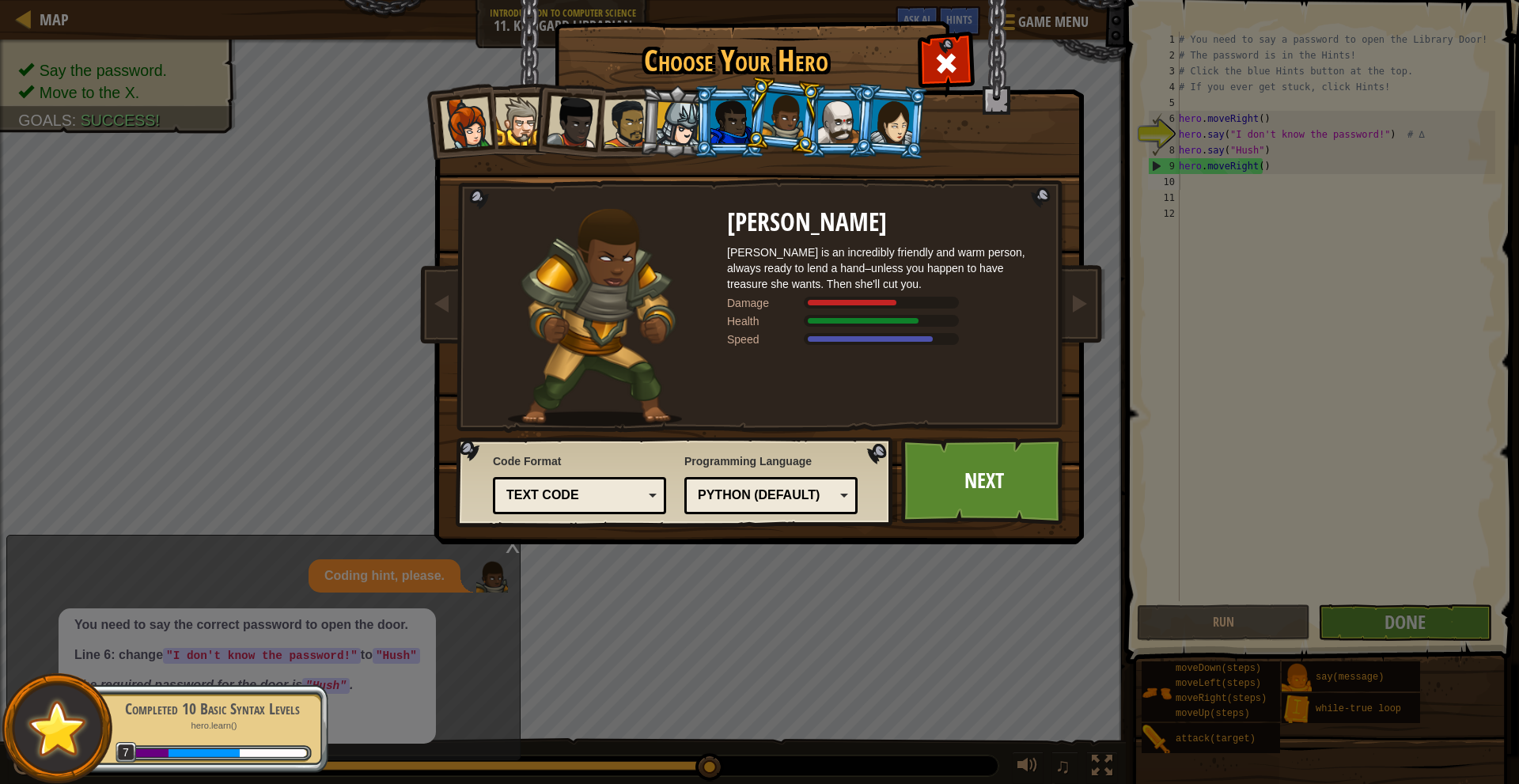
click at [651, 495] on div "Text code" at bounding box center [579, 496] width 153 height 25
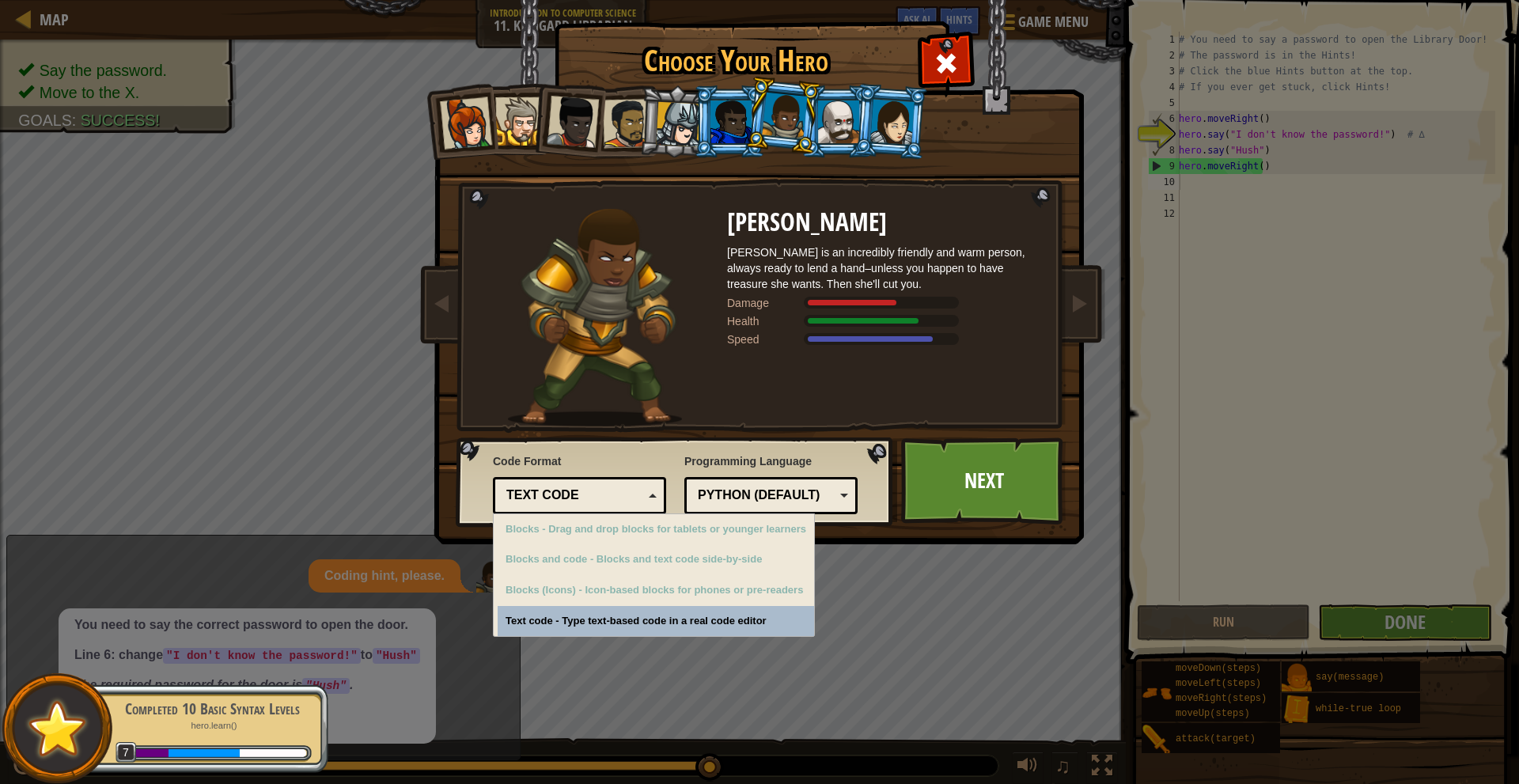
click at [651, 495] on div "Text code" at bounding box center [579, 496] width 153 height 25
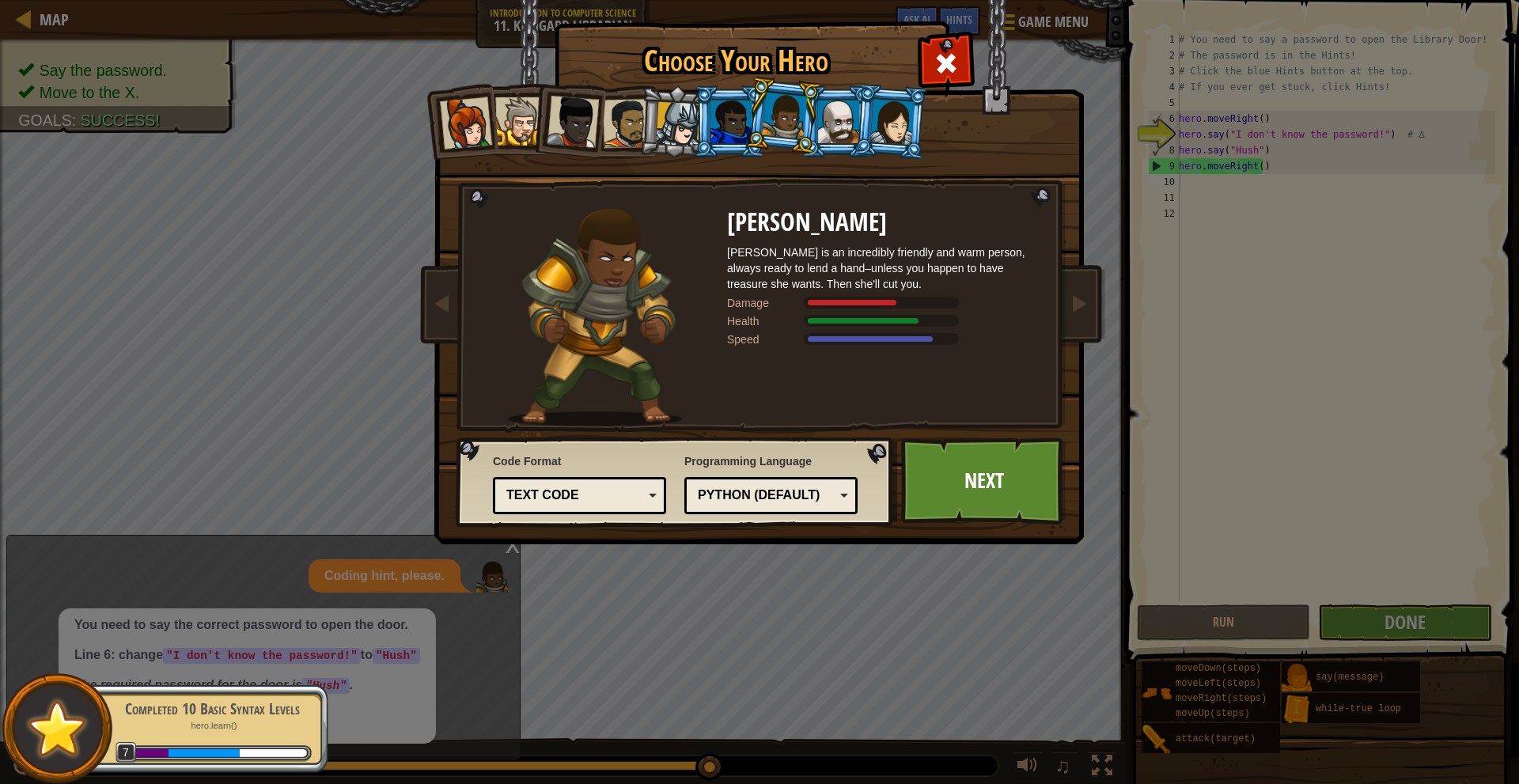
click at [842, 492] on div "Python (Default)" at bounding box center [771, 496] width 153 height 25
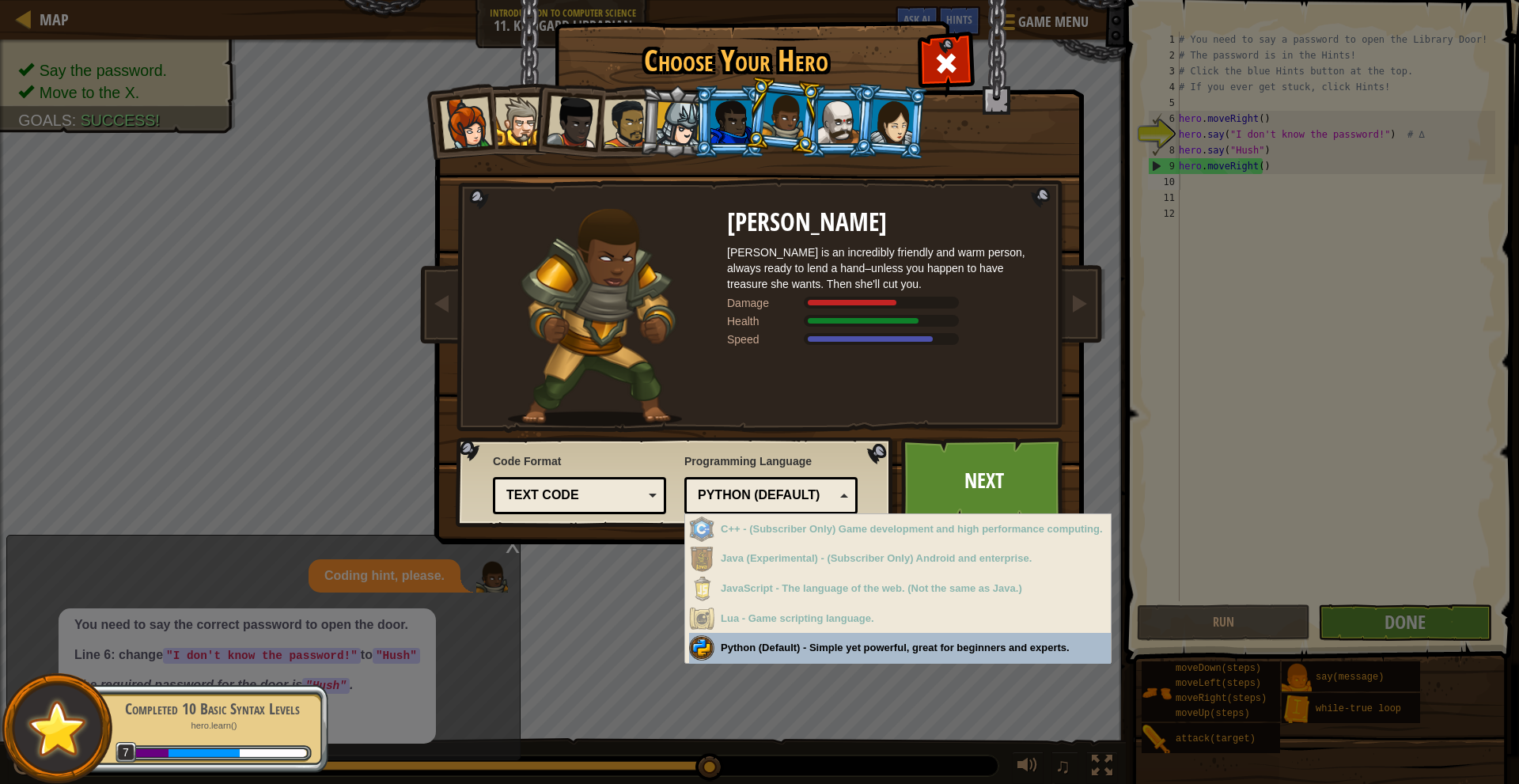
click at [848, 486] on div "Python (Default) JavaScript Lua C++ Java (Experimental) Python (Default)" at bounding box center [771, 495] width 173 height 37
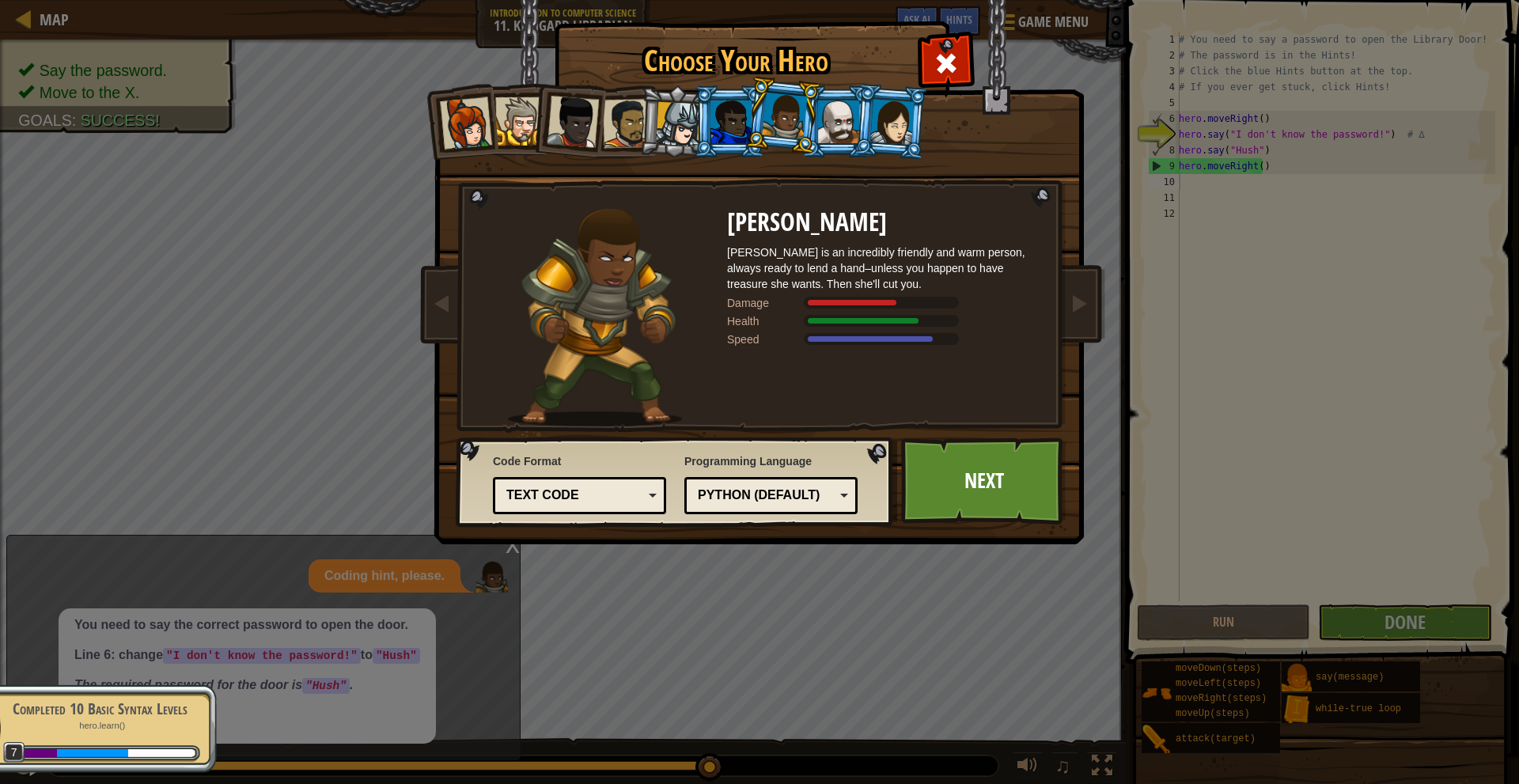
click at [836, 134] on div at bounding box center [838, 122] width 41 height 43
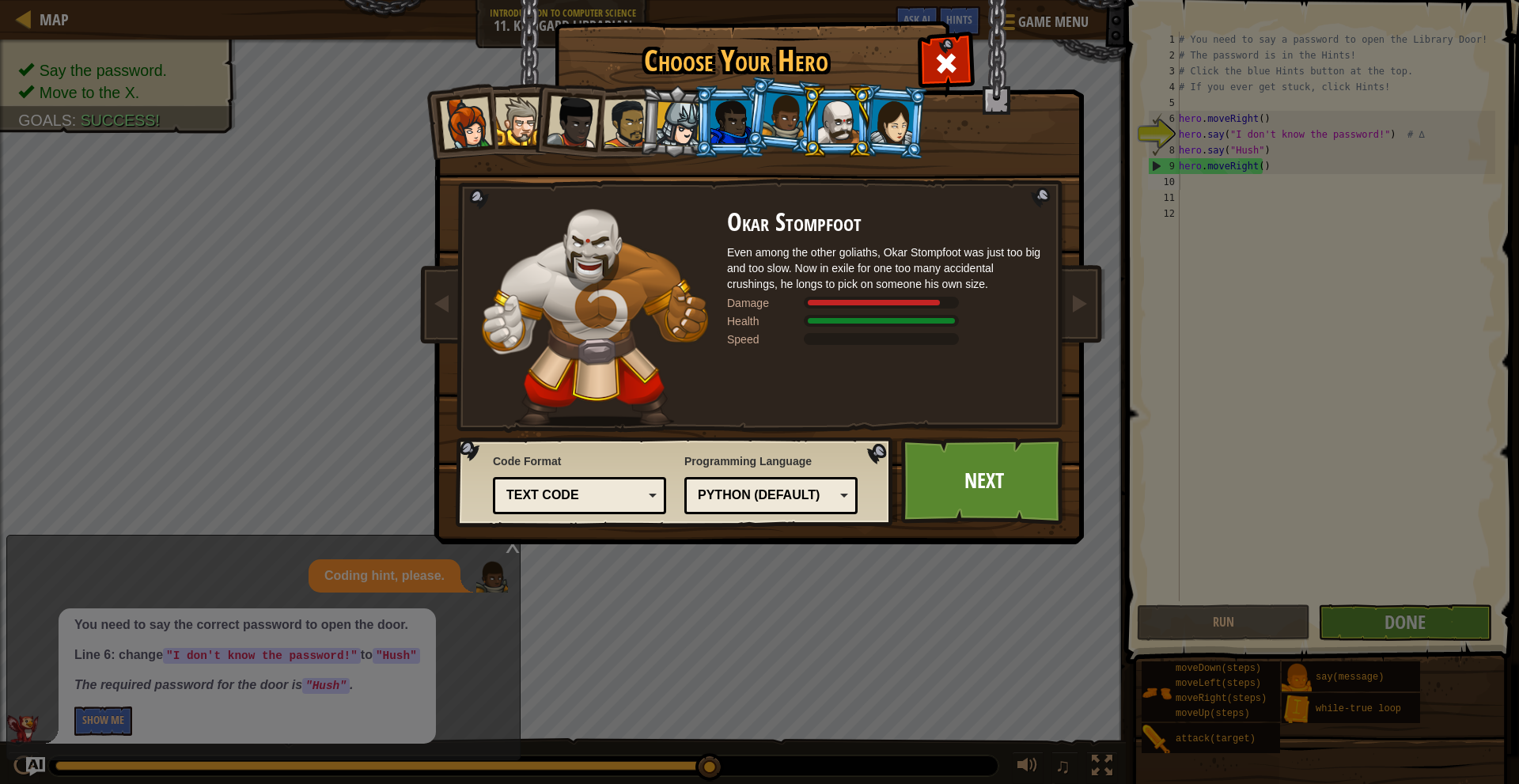
click at [784, 118] on div at bounding box center [784, 116] width 45 height 47
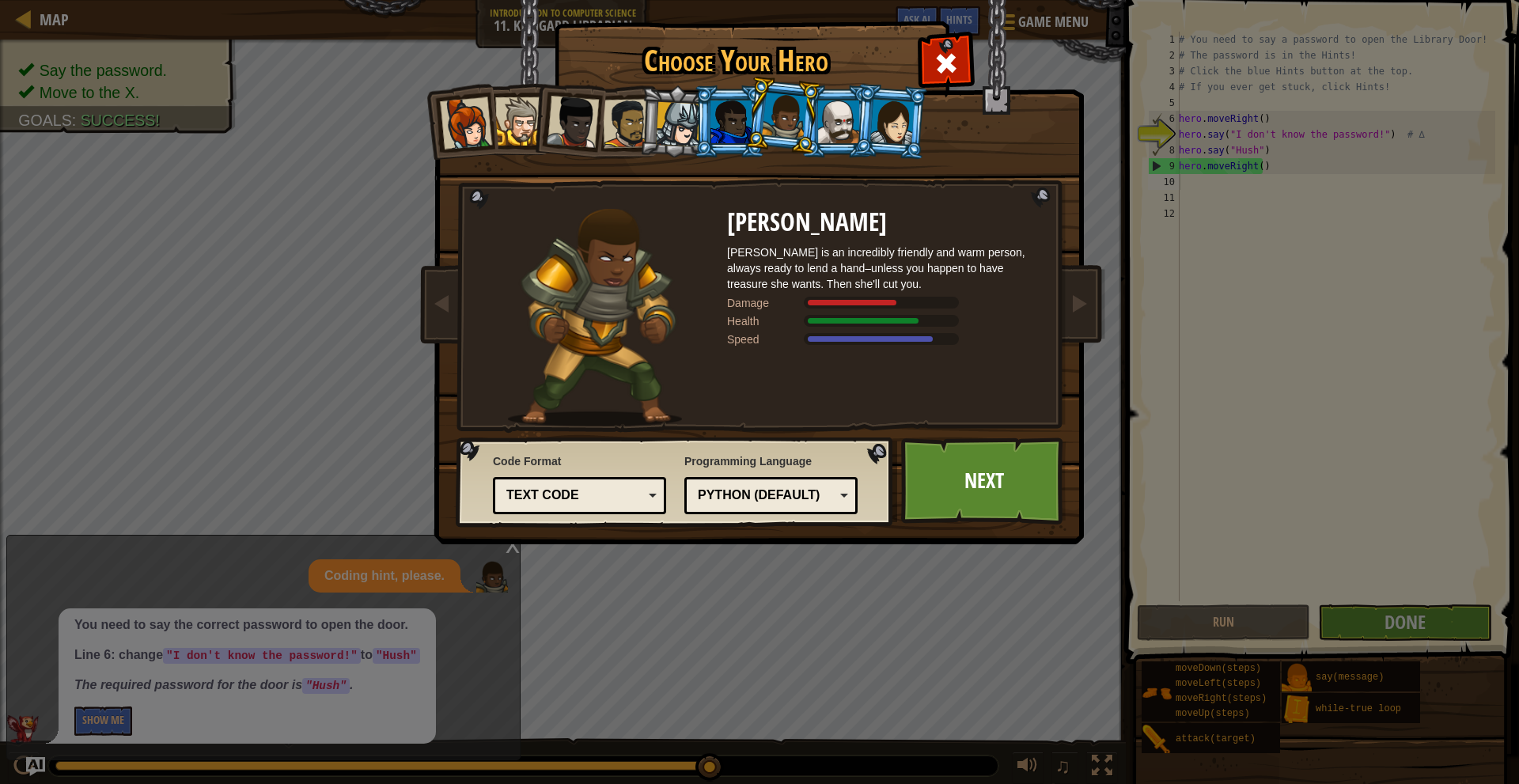
click at [839, 141] on div at bounding box center [838, 122] width 41 height 43
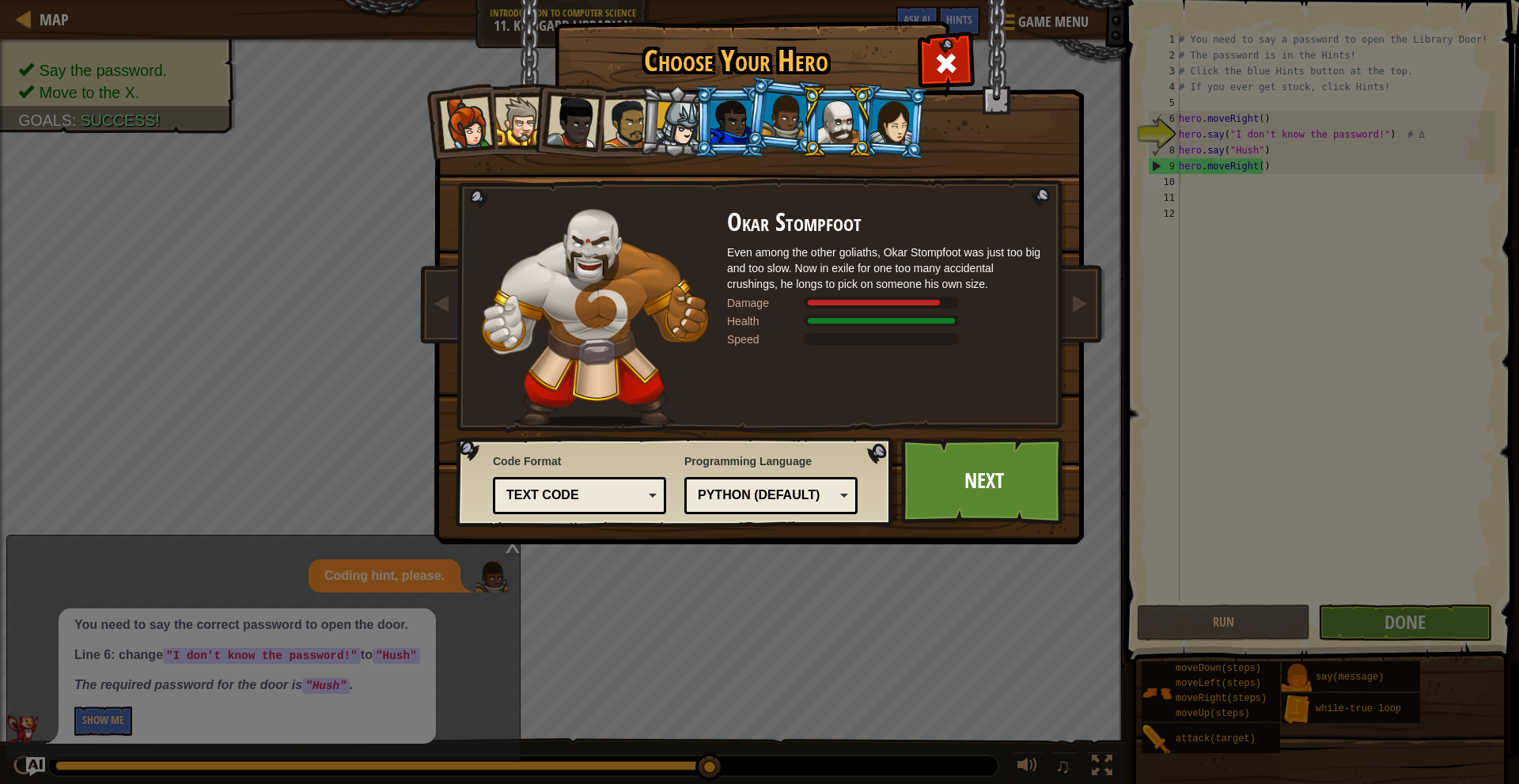
click at [891, 135] on div at bounding box center [893, 121] width 44 height 45
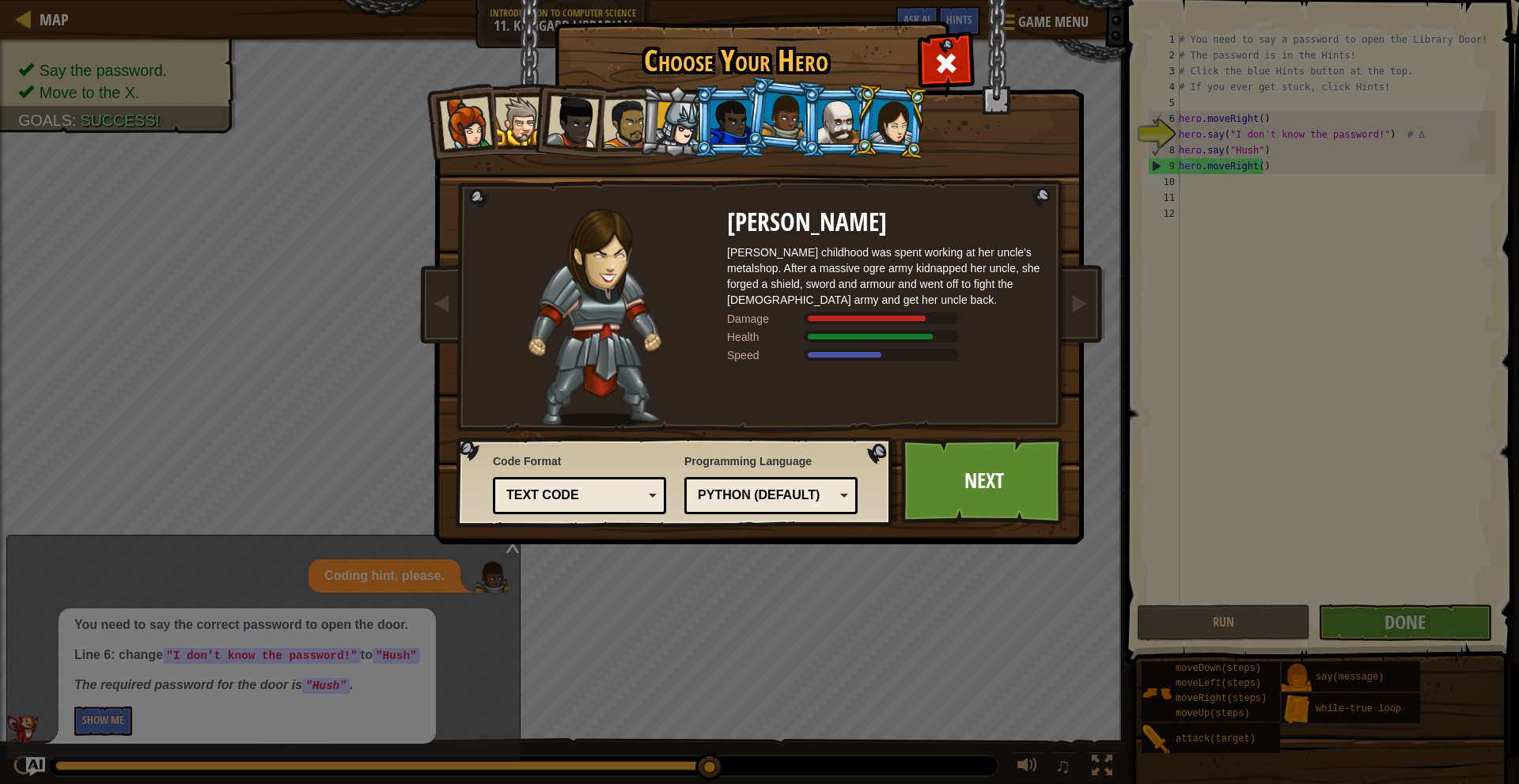
click at [799, 138] on div at bounding box center [784, 116] width 45 height 47
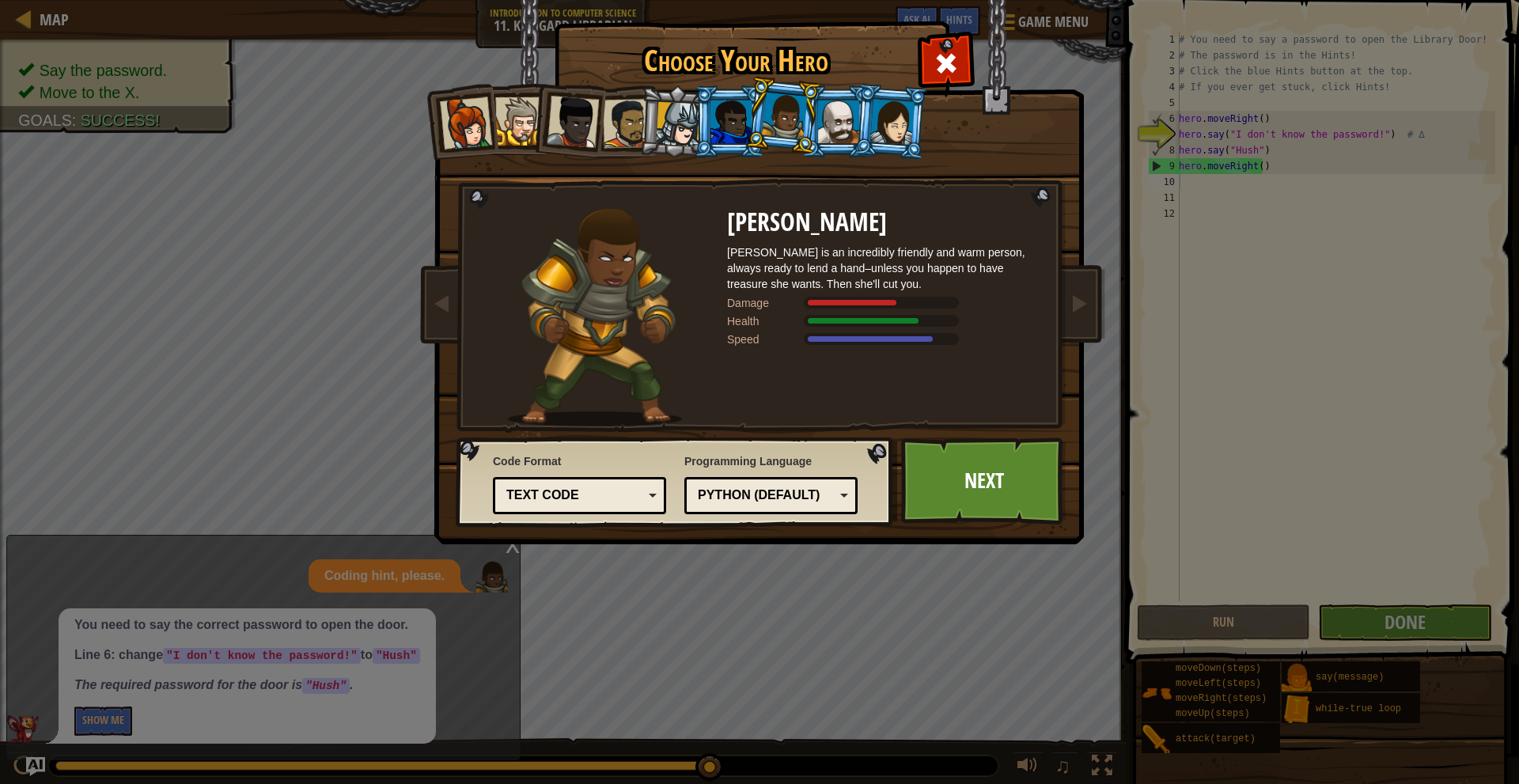
click at [727, 134] on div at bounding box center [731, 122] width 41 height 43
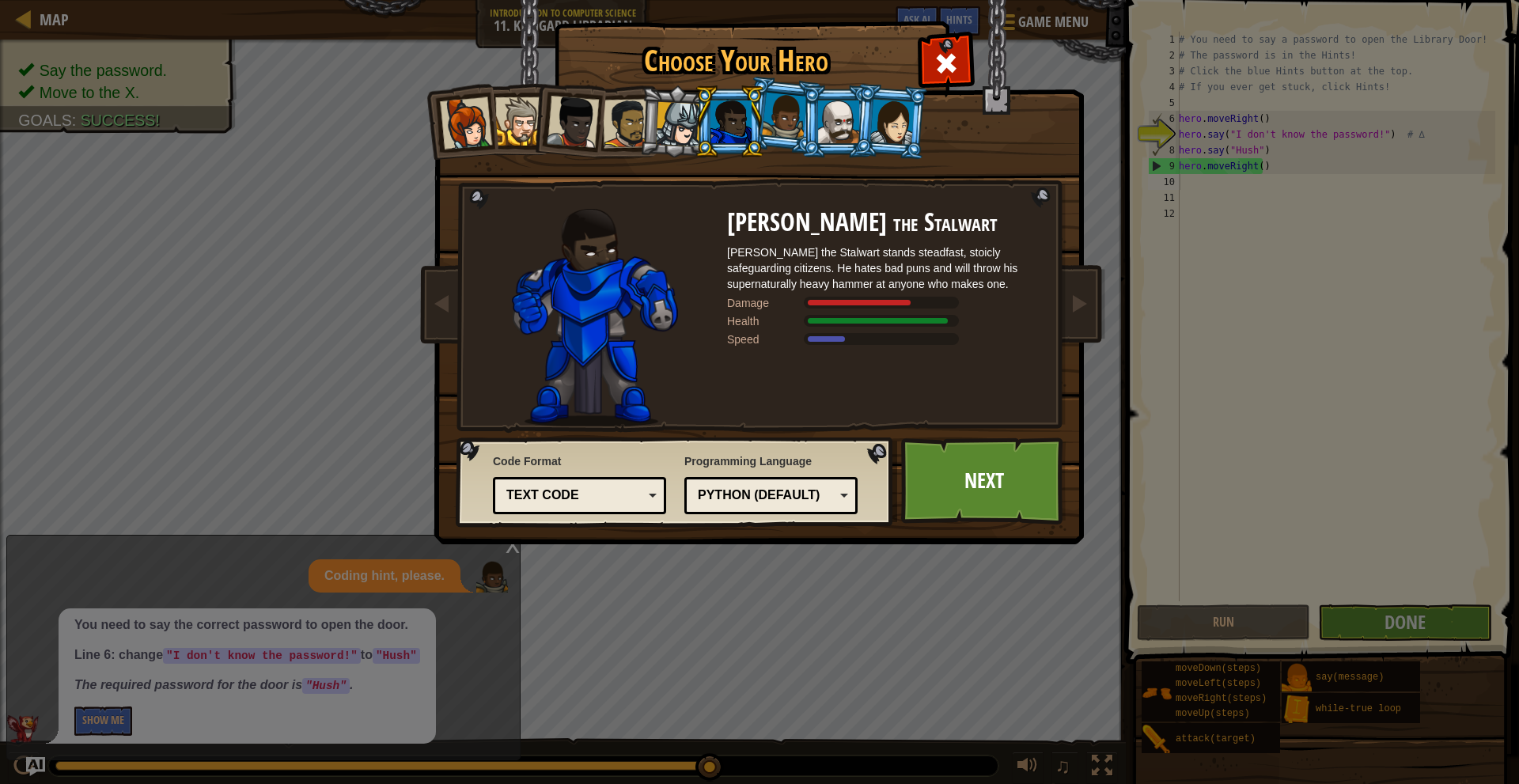
click at [803, 130] on li at bounding box center [837, 121] width 71 height 72
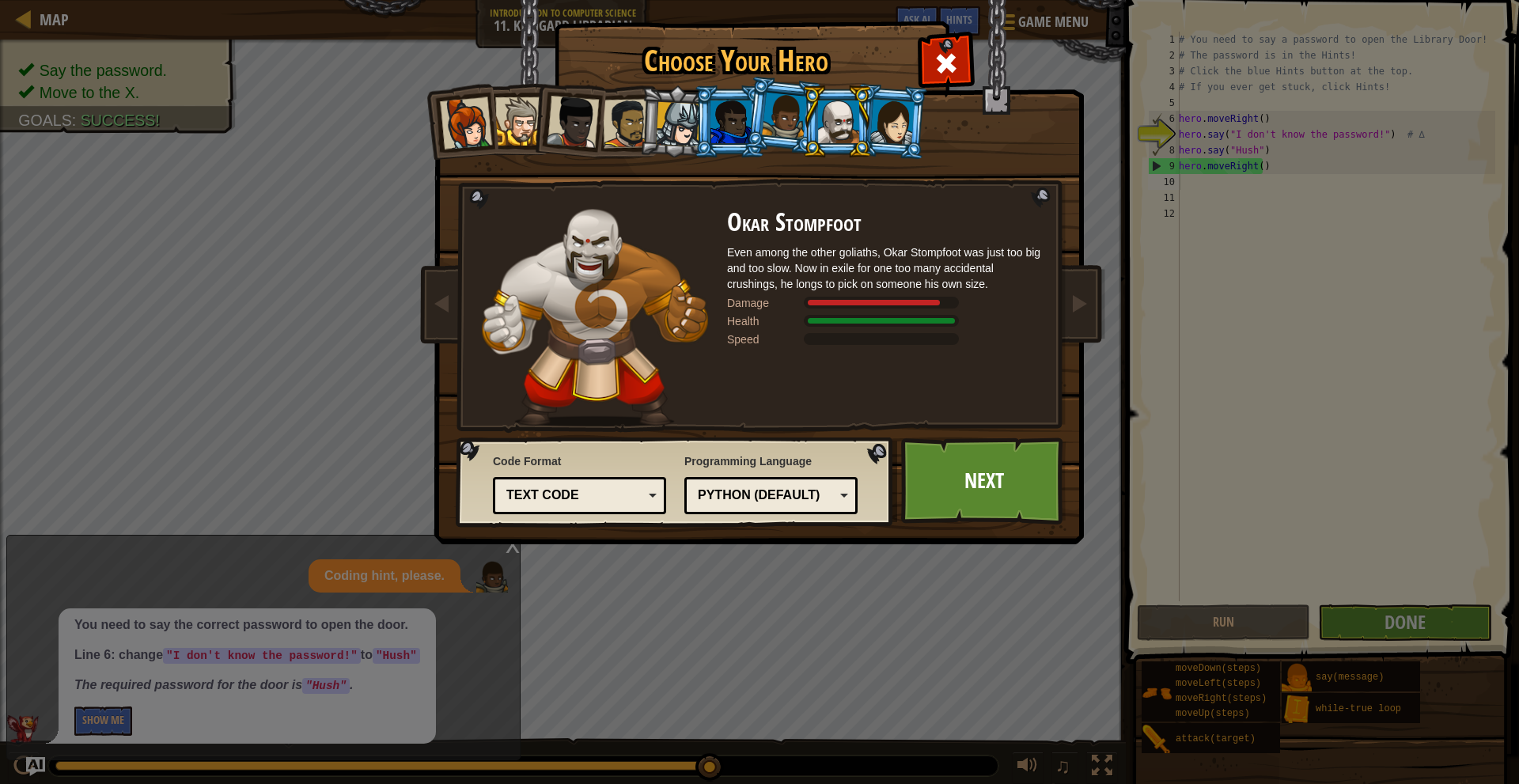
click at [784, 135] on div at bounding box center [784, 116] width 45 height 47
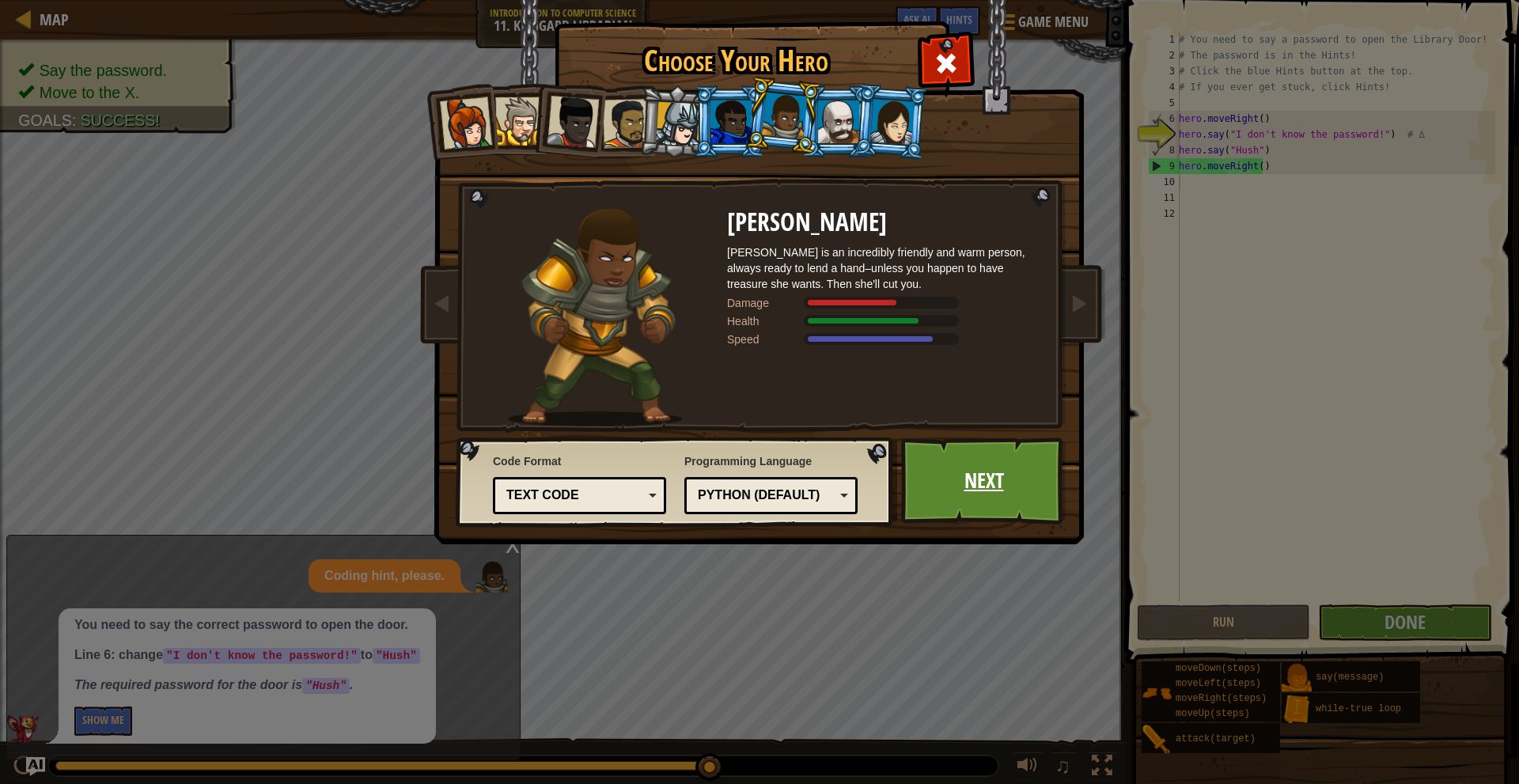
click at [935, 448] on link "Next" at bounding box center [983, 481] width 165 height 87
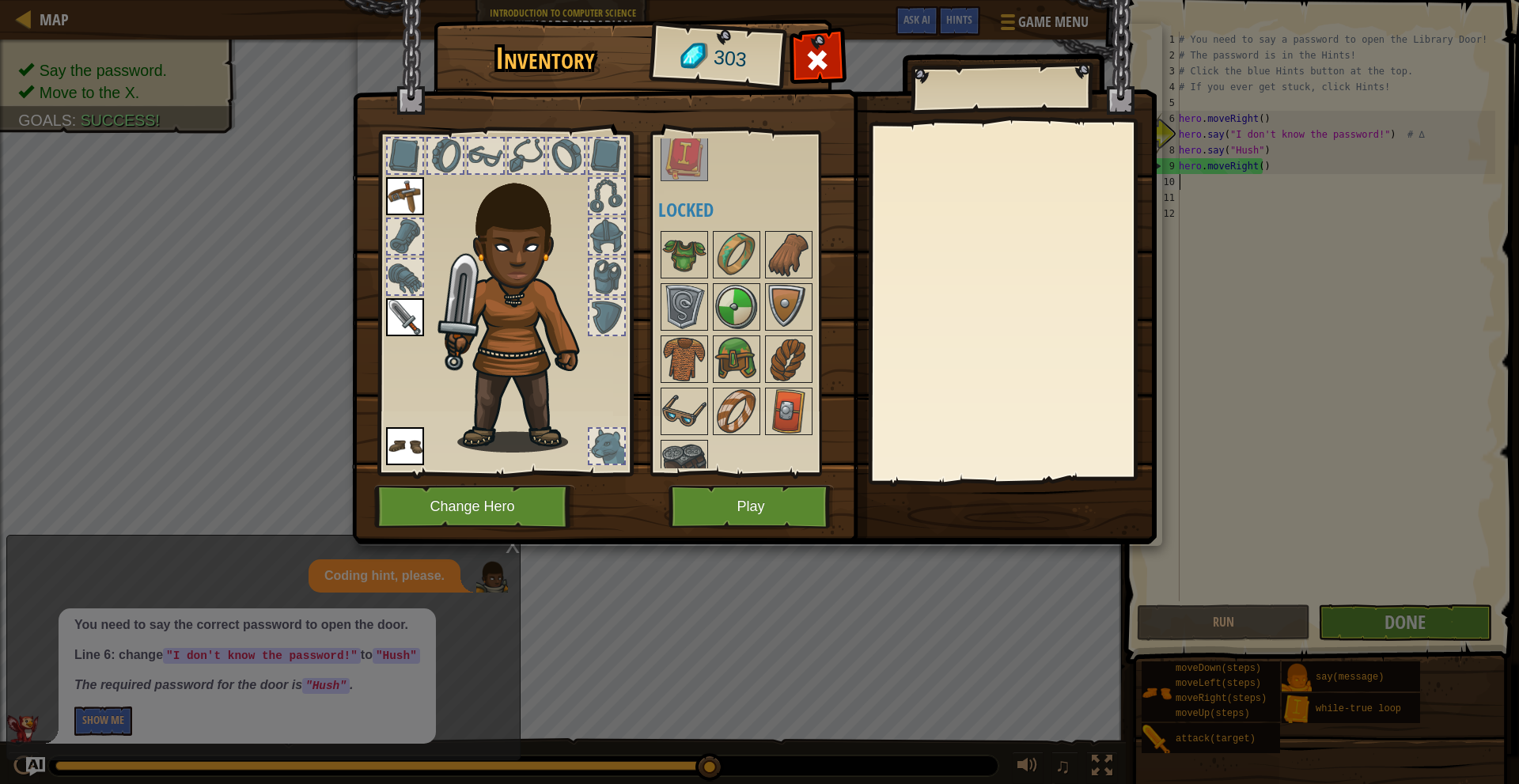
scroll to position [73, 0]
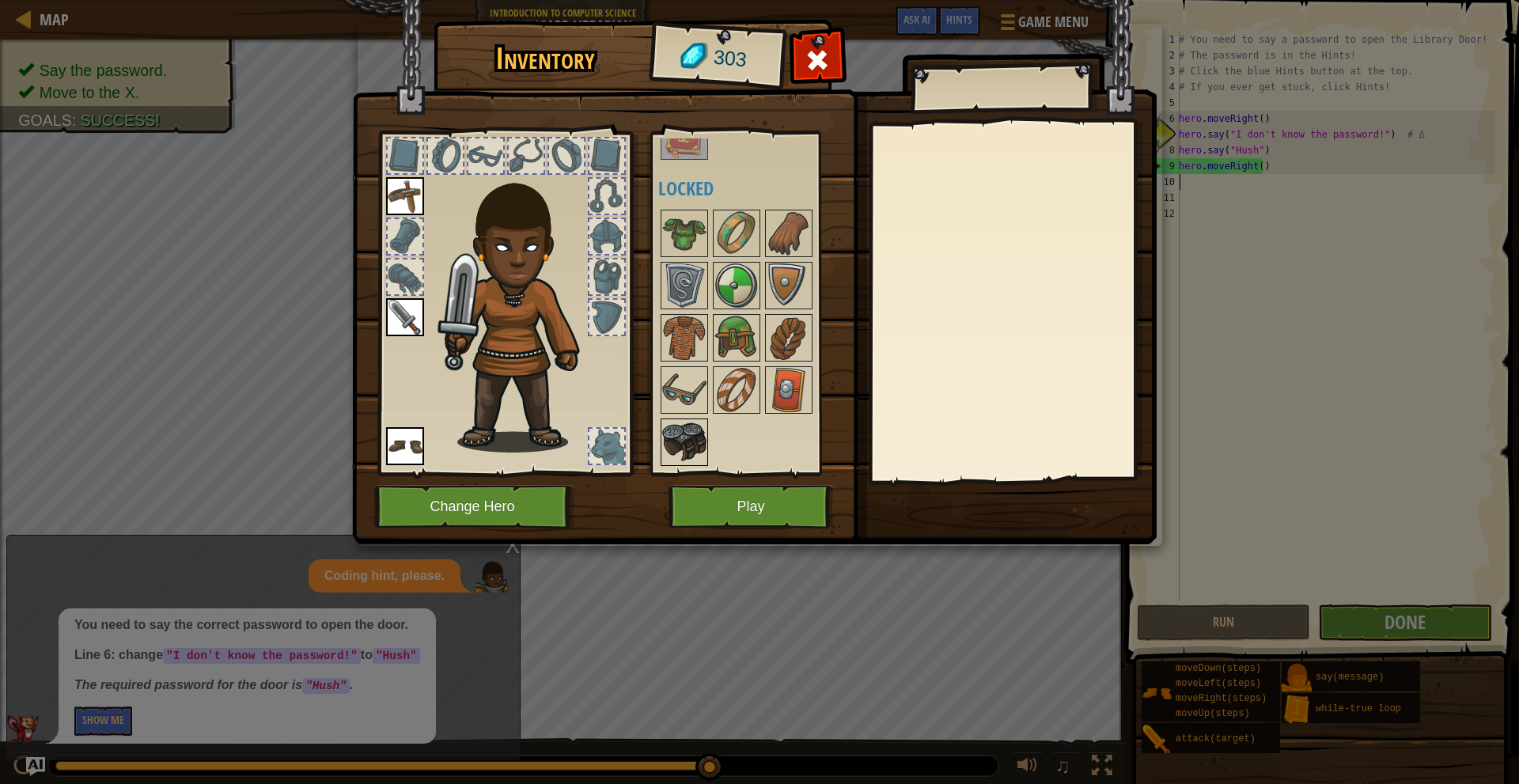
click at [682, 434] on img at bounding box center [684, 442] width 44 height 44
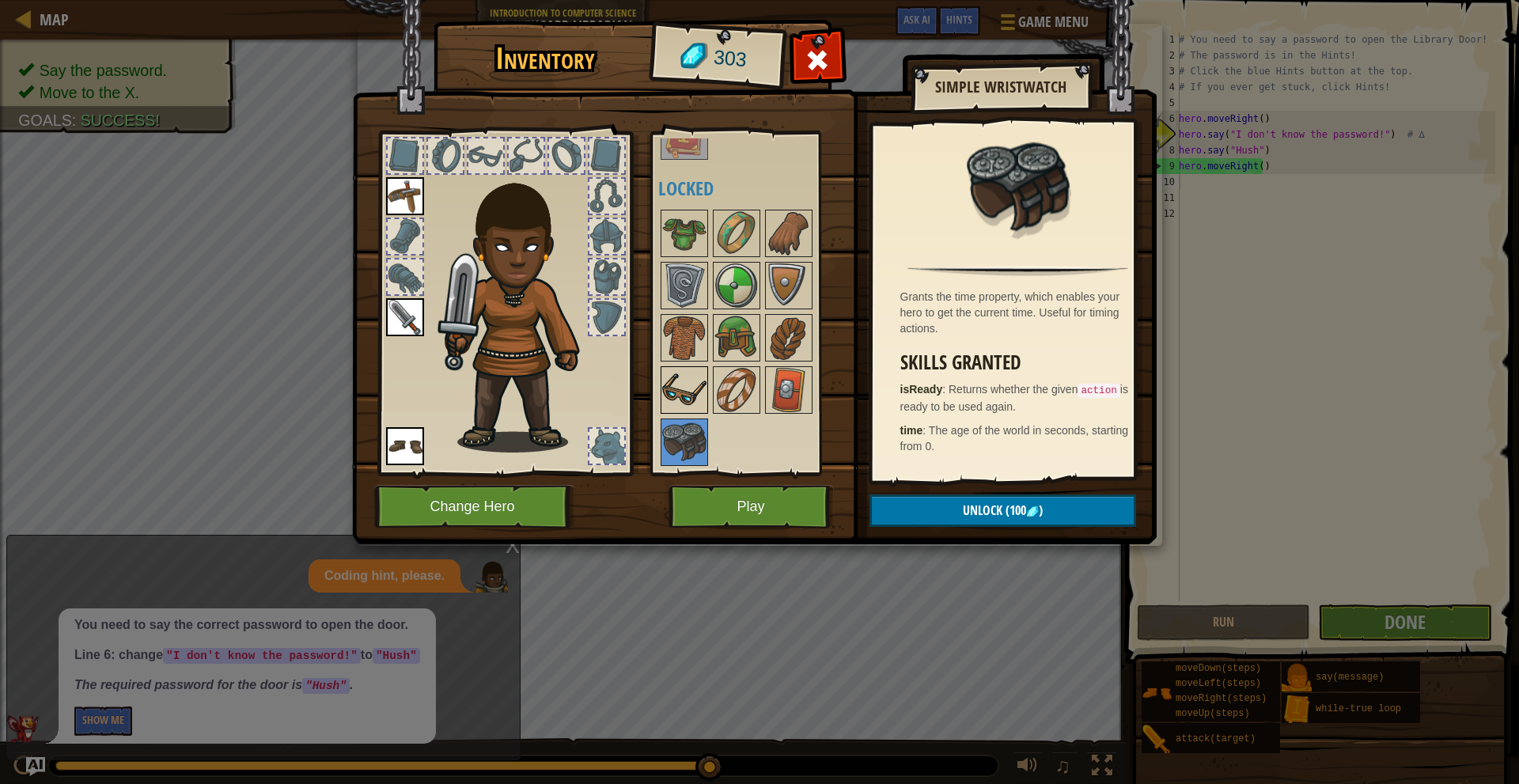
click at [676, 382] on img at bounding box center [684, 390] width 44 height 44
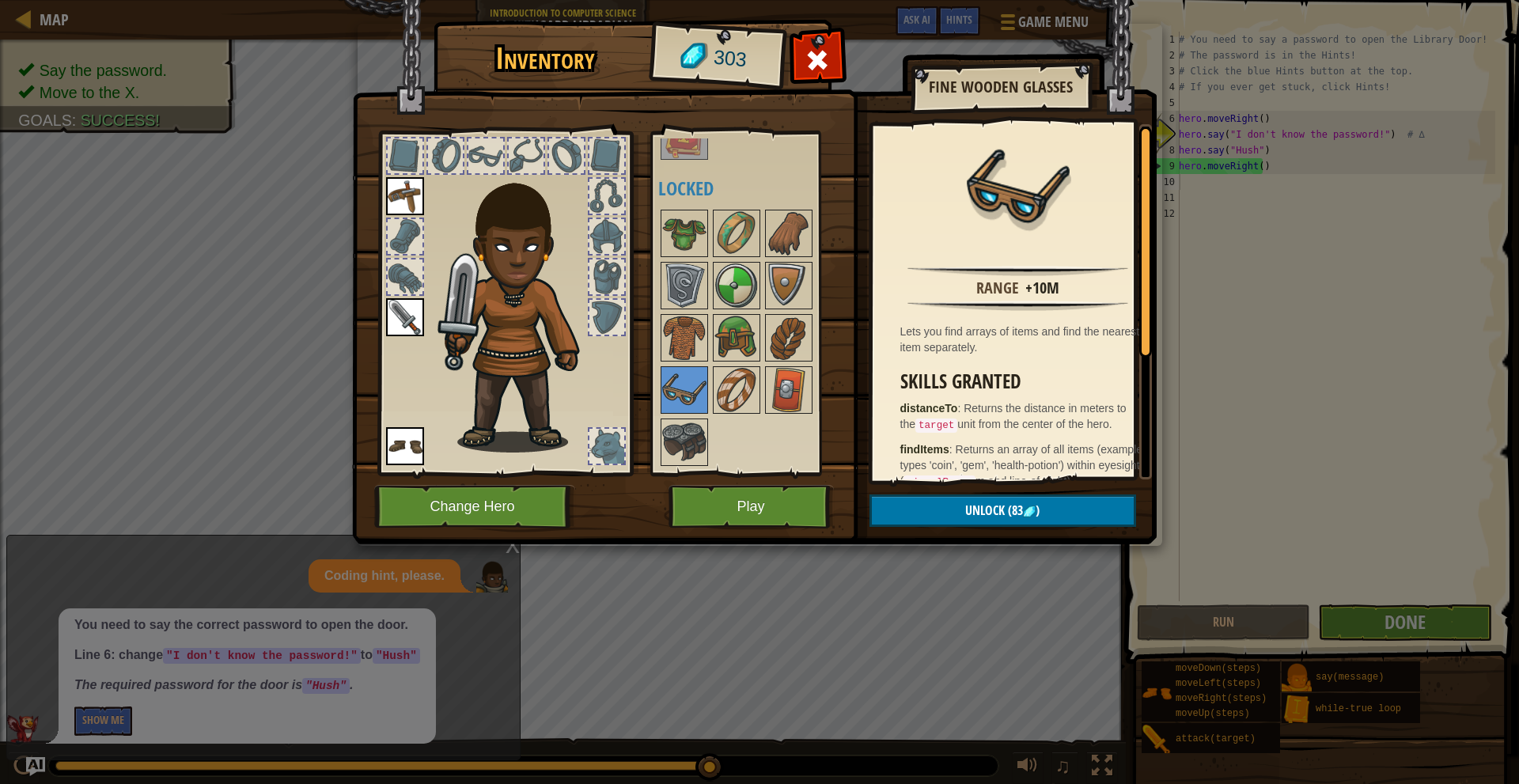
click at [683, 414] on div at bounding box center [757, 337] width 199 height 261
click at [676, 426] on img at bounding box center [684, 442] width 44 height 44
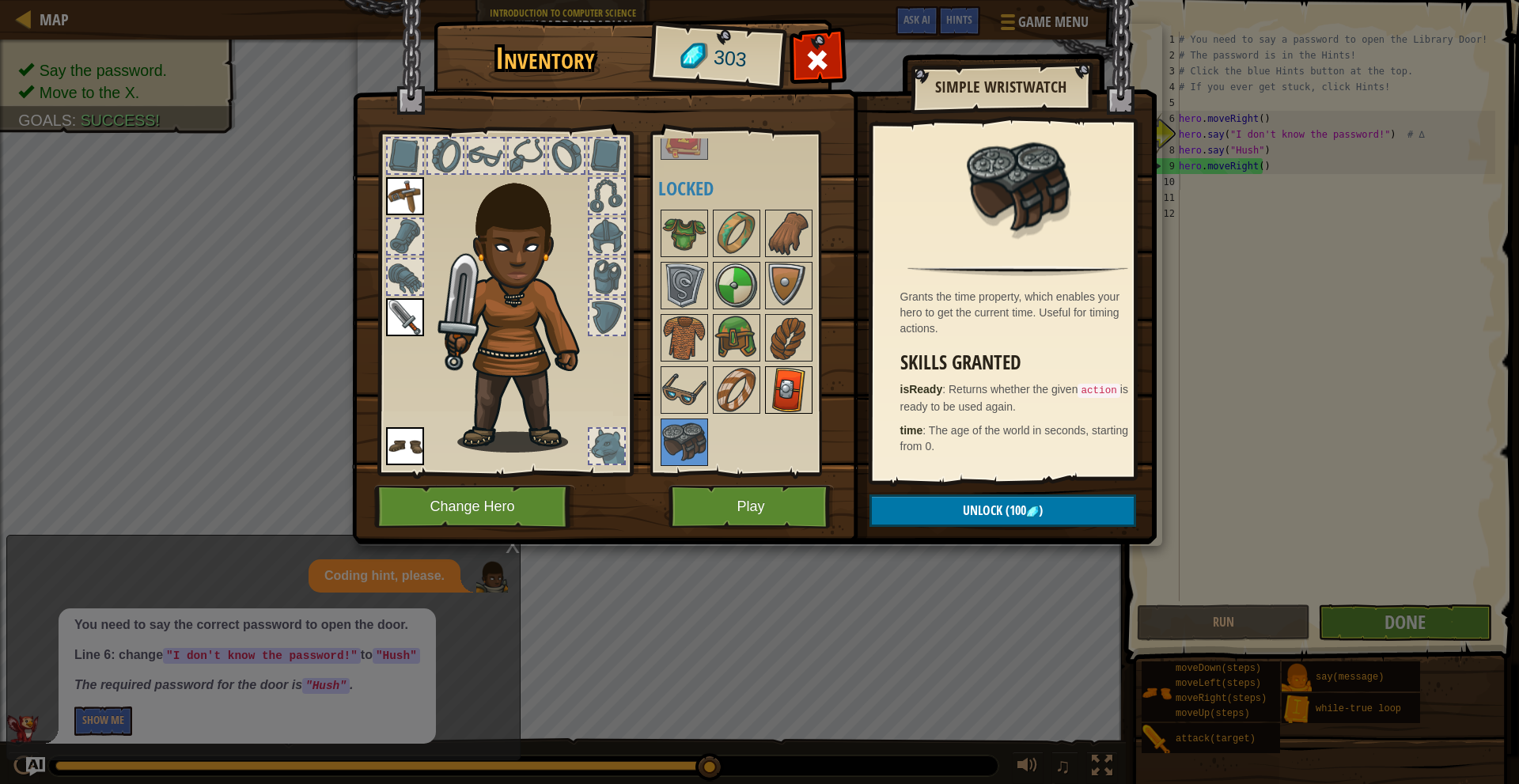
click at [783, 403] on img at bounding box center [789, 390] width 44 height 44
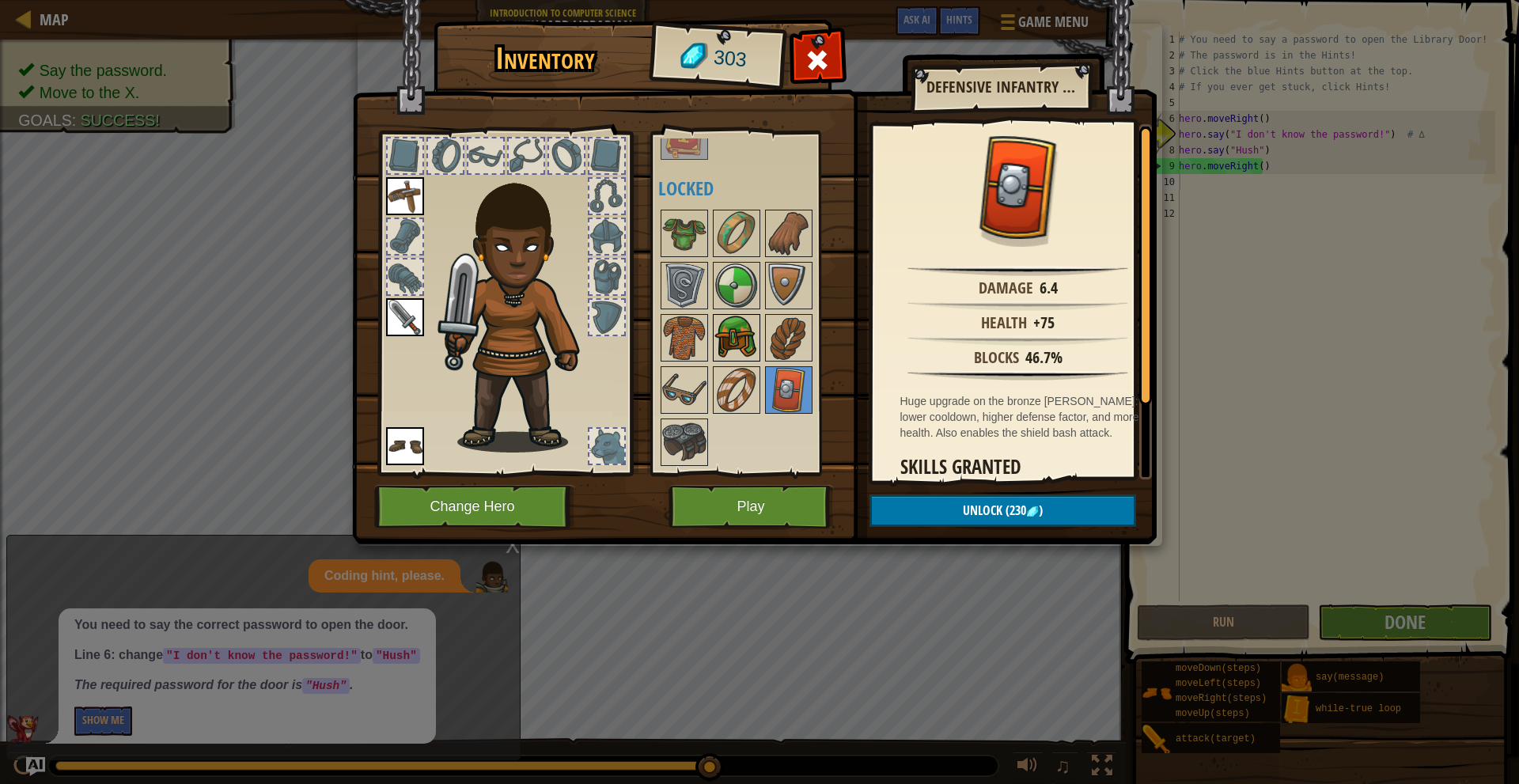
click at [744, 337] on img at bounding box center [737, 338] width 44 height 44
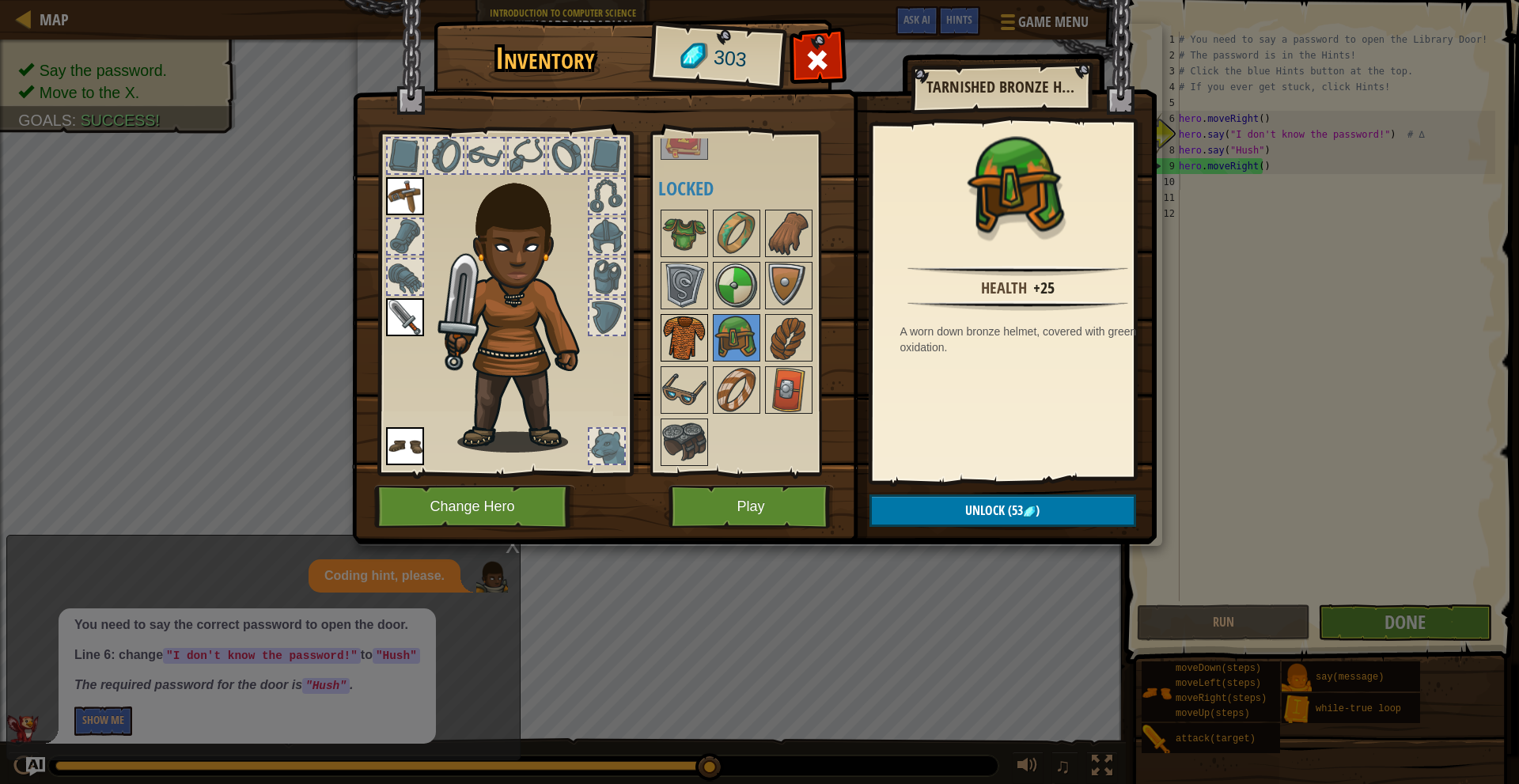
drag, startPoint x: 681, startPoint y: 332, endPoint x: 696, endPoint y: 318, distance: 20.7
click at [684, 325] on img at bounding box center [684, 338] width 44 height 44
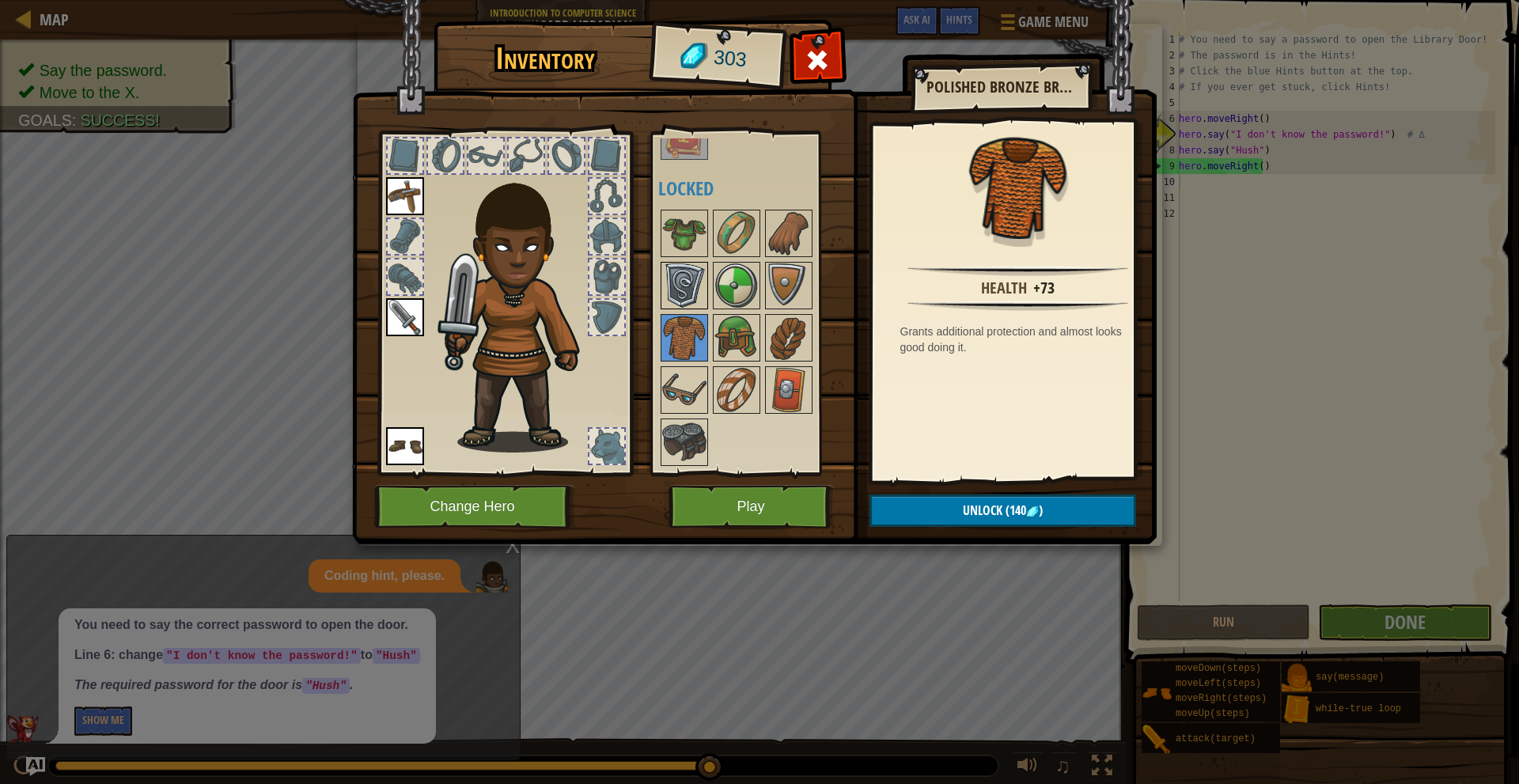
click at [686, 290] on img at bounding box center [684, 286] width 44 height 44
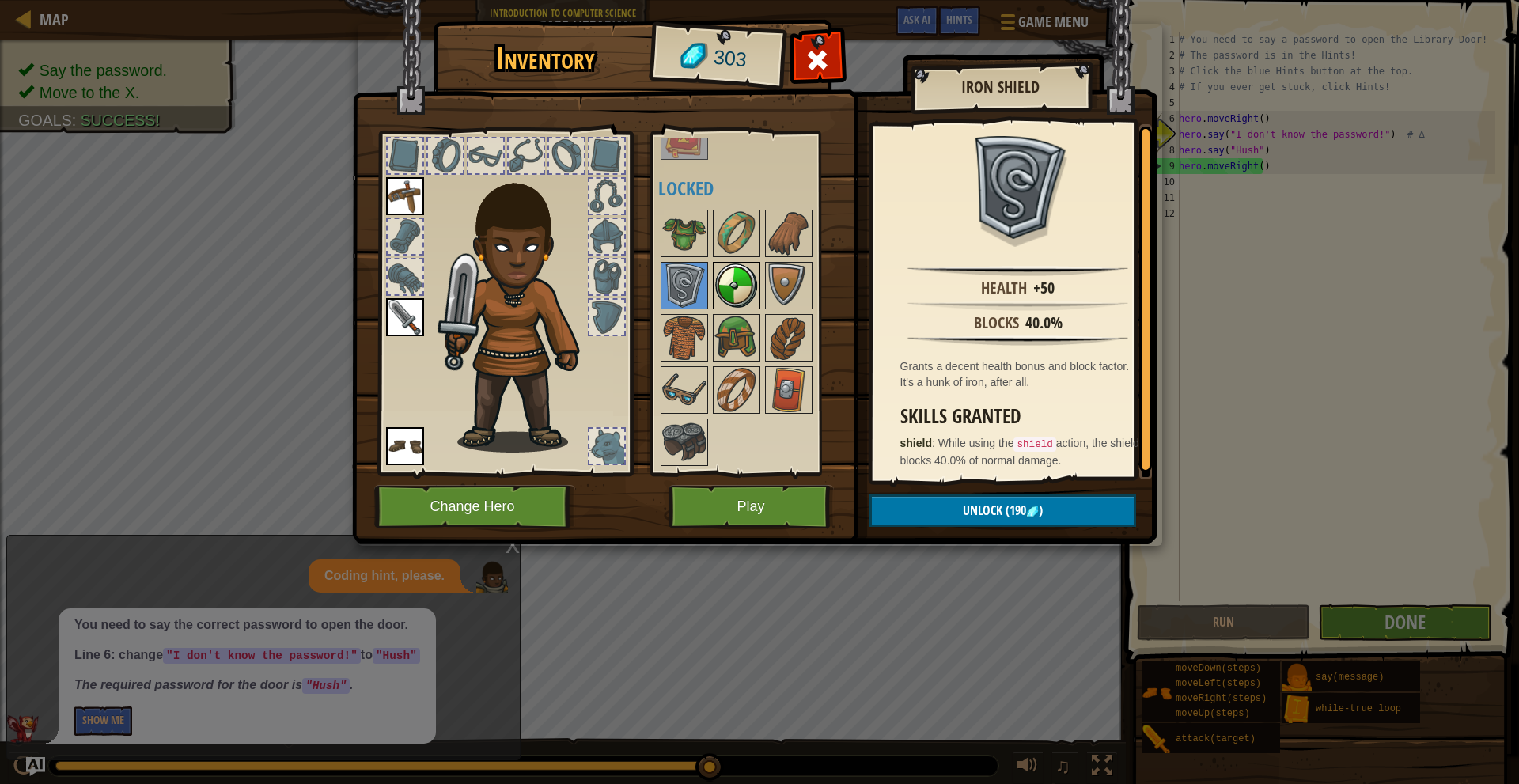
click at [736, 291] on img at bounding box center [737, 286] width 44 height 44
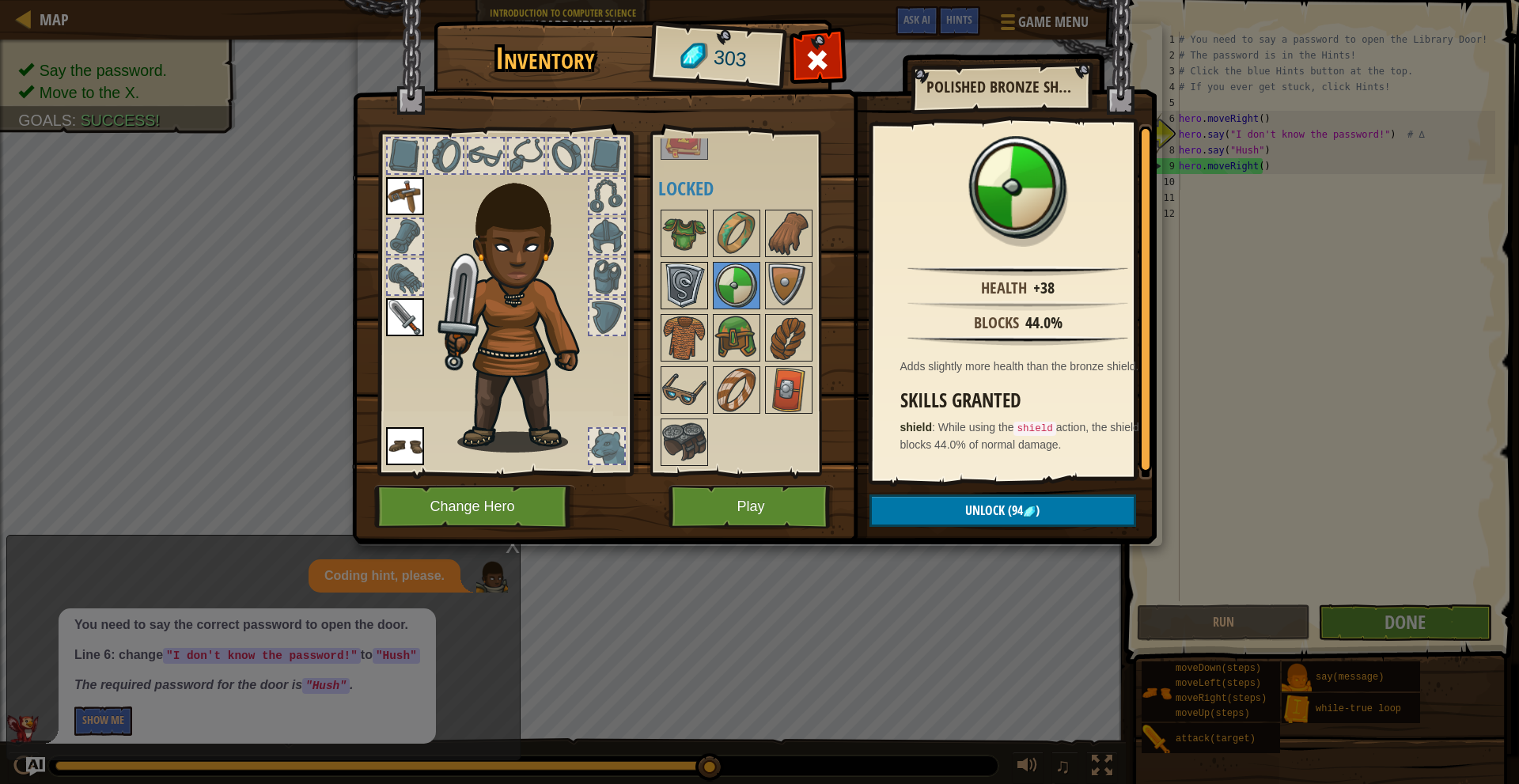
click at [691, 290] on img at bounding box center [684, 286] width 44 height 44
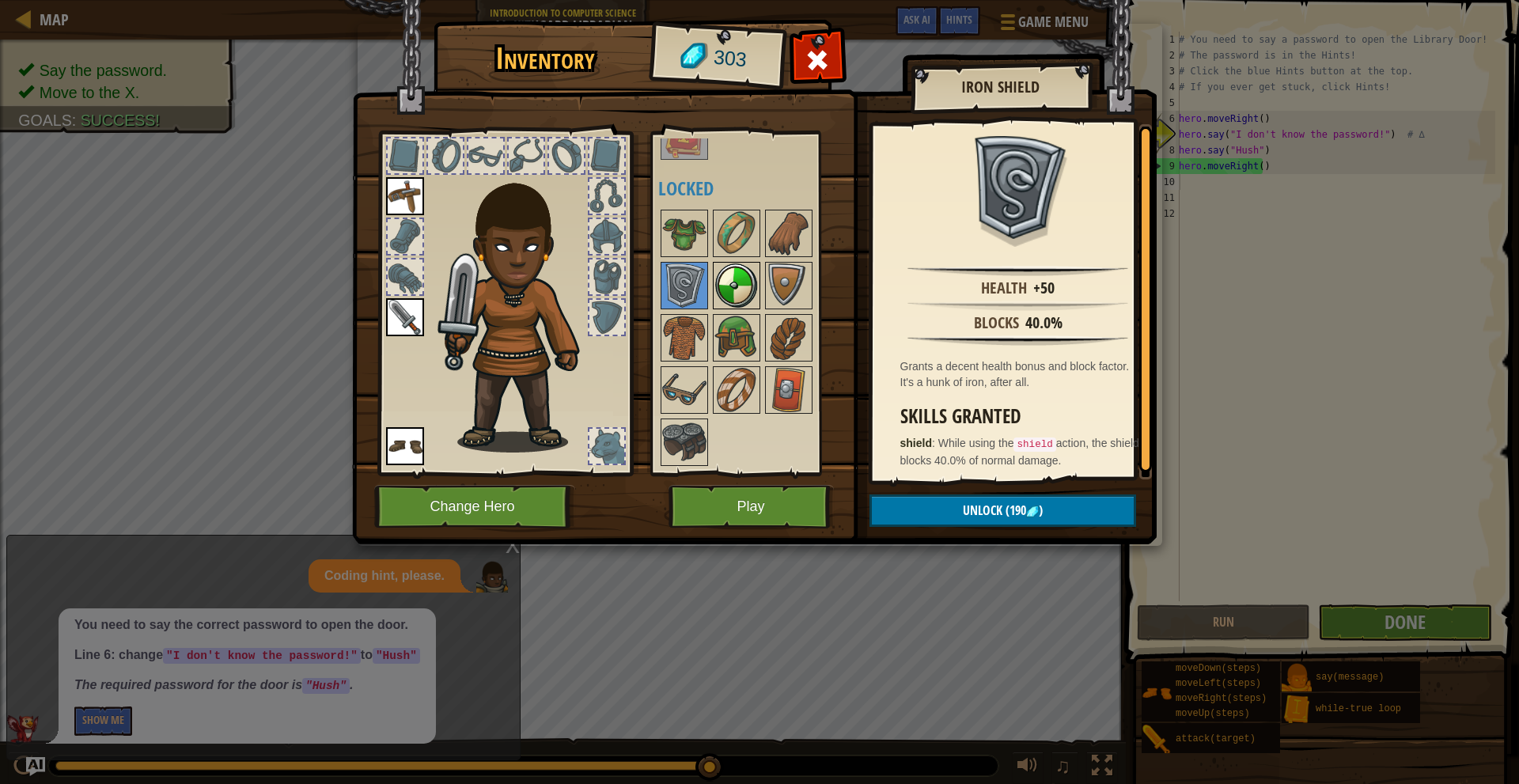
click at [738, 291] on img at bounding box center [737, 286] width 44 height 44
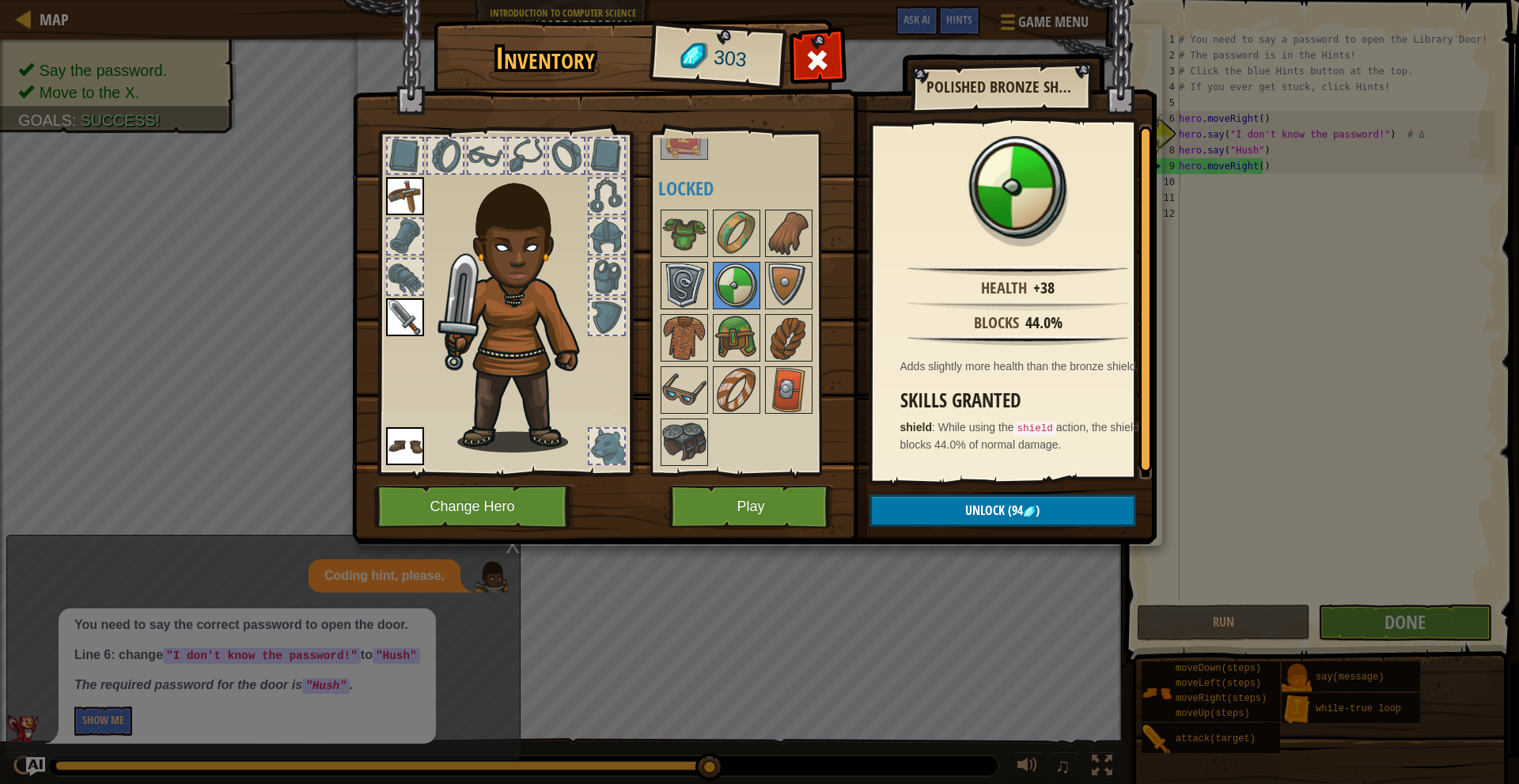
drag, startPoint x: 677, startPoint y: 298, endPoint x: 688, endPoint y: 290, distance: 13.2
click at [682, 292] on img at bounding box center [684, 286] width 44 height 44
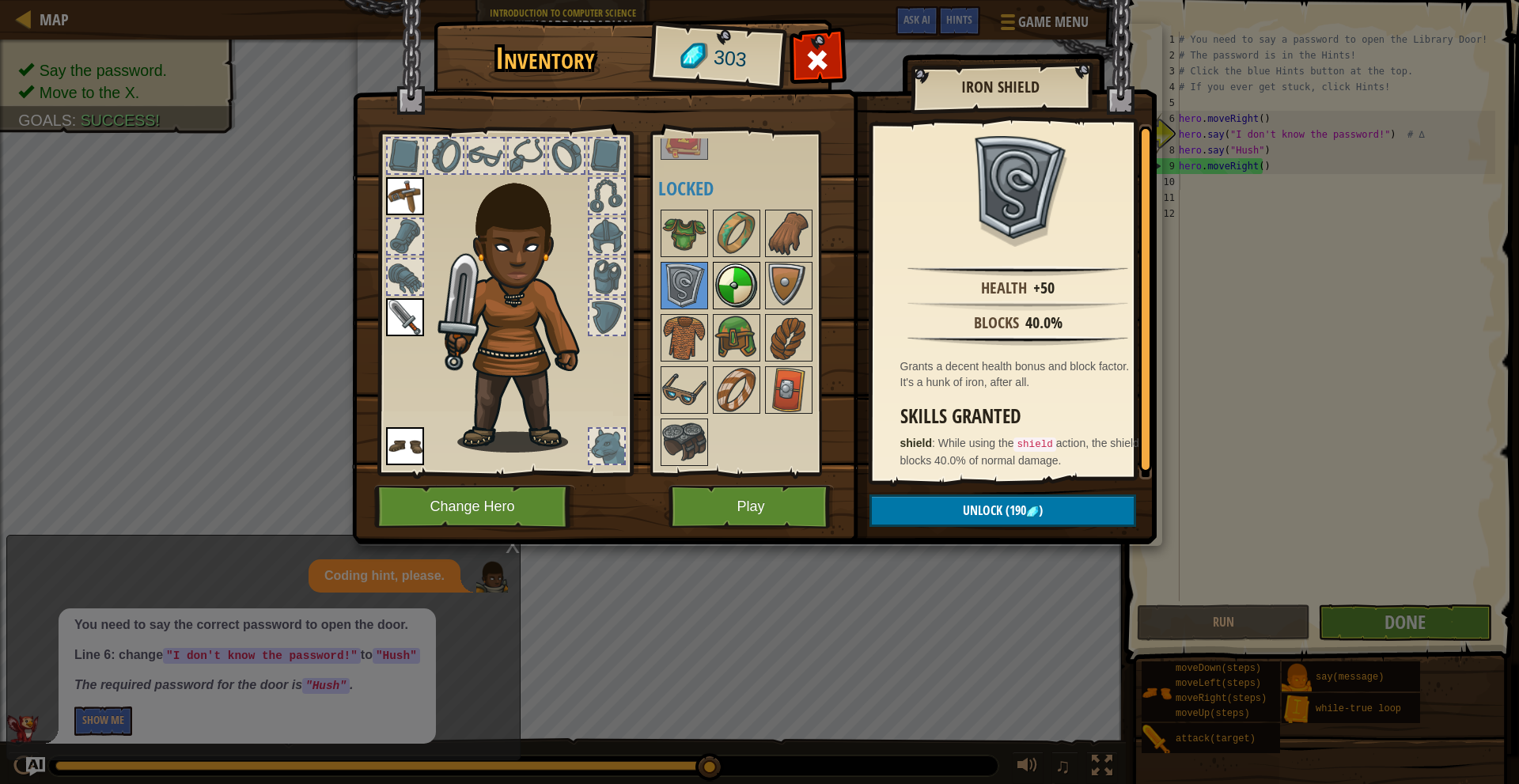
click at [726, 284] on img at bounding box center [737, 286] width 44 height 44
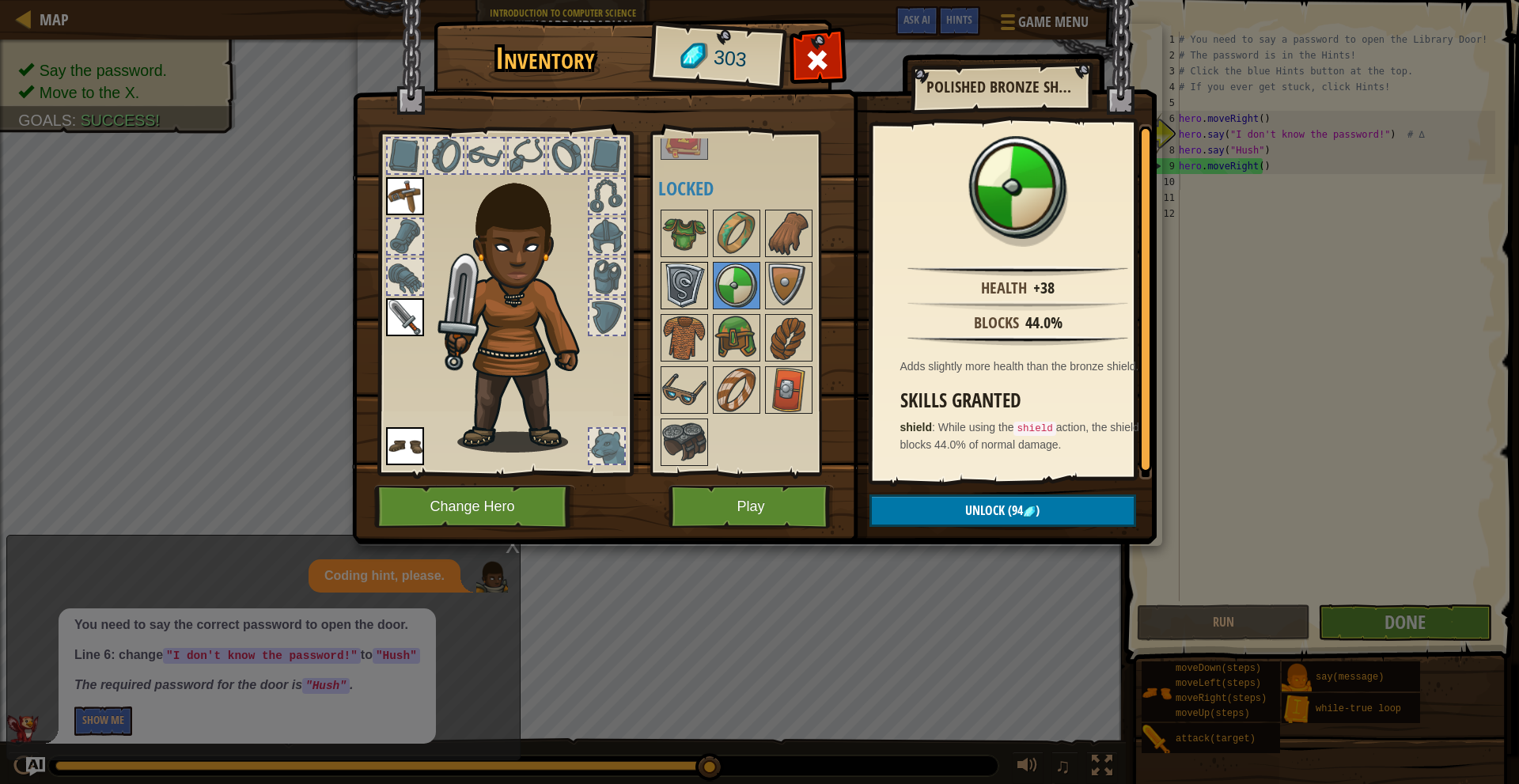
drag, startPoint x: 676, startPoint y: 291, endPoint x: 692, endPoint y: 283, distance: 18.1
click at [680, 287] on img at bounding box center [684, 286] width 44 height 44
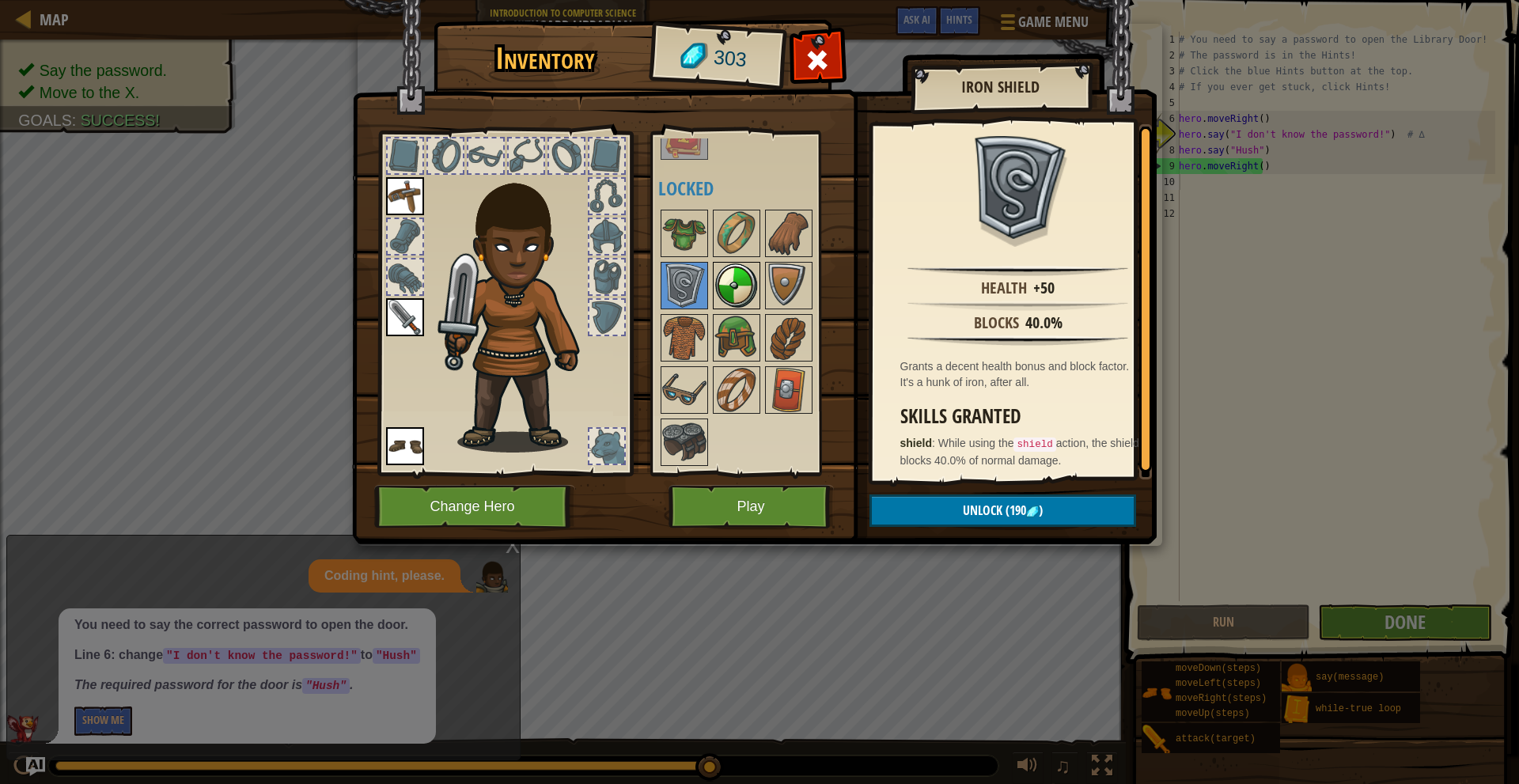
click at [719, 285] on img at bounding box center [737, 286] width 44 height 44
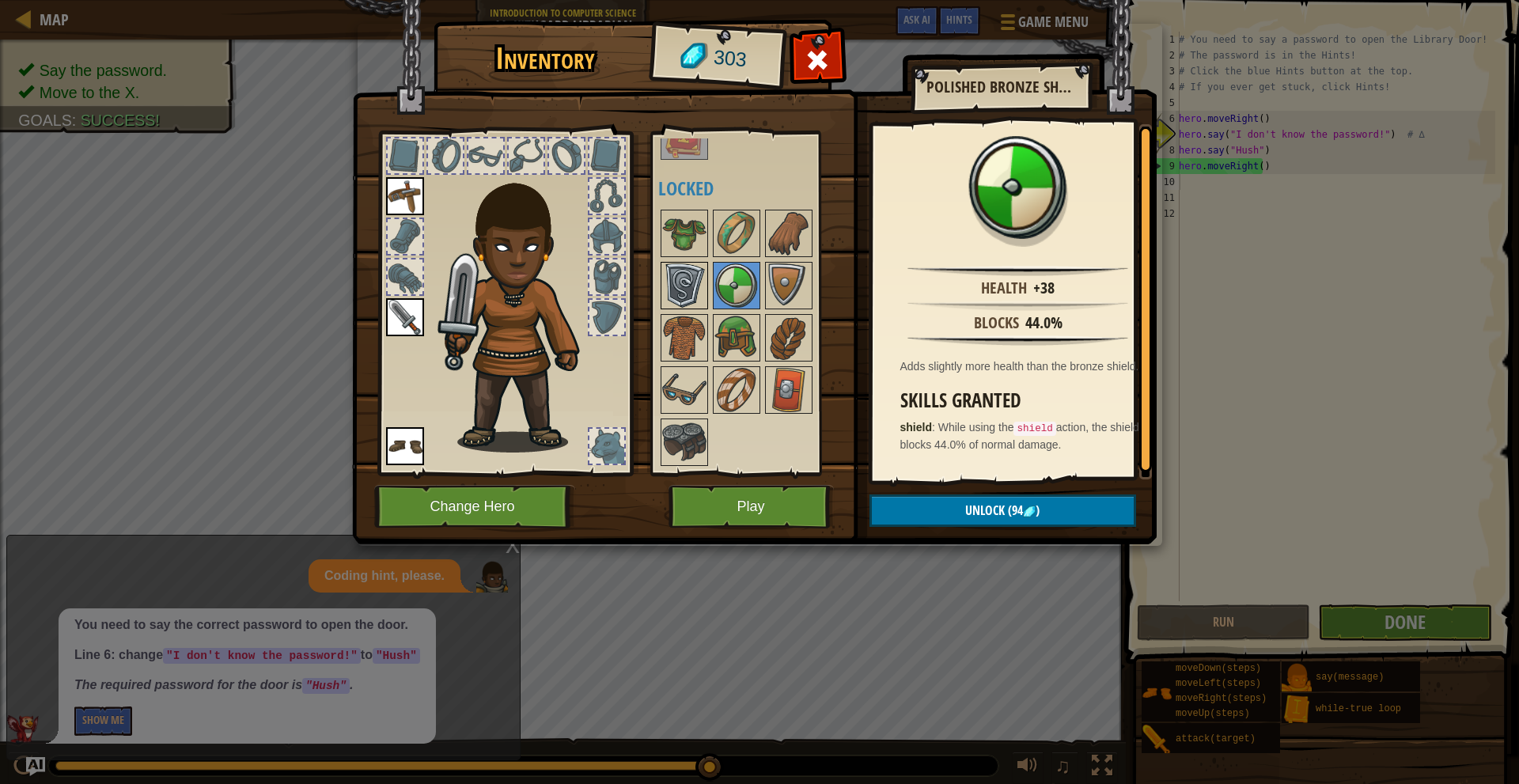
click at [681, 290] on img at bounding box center [684, 286] width 44 height 44
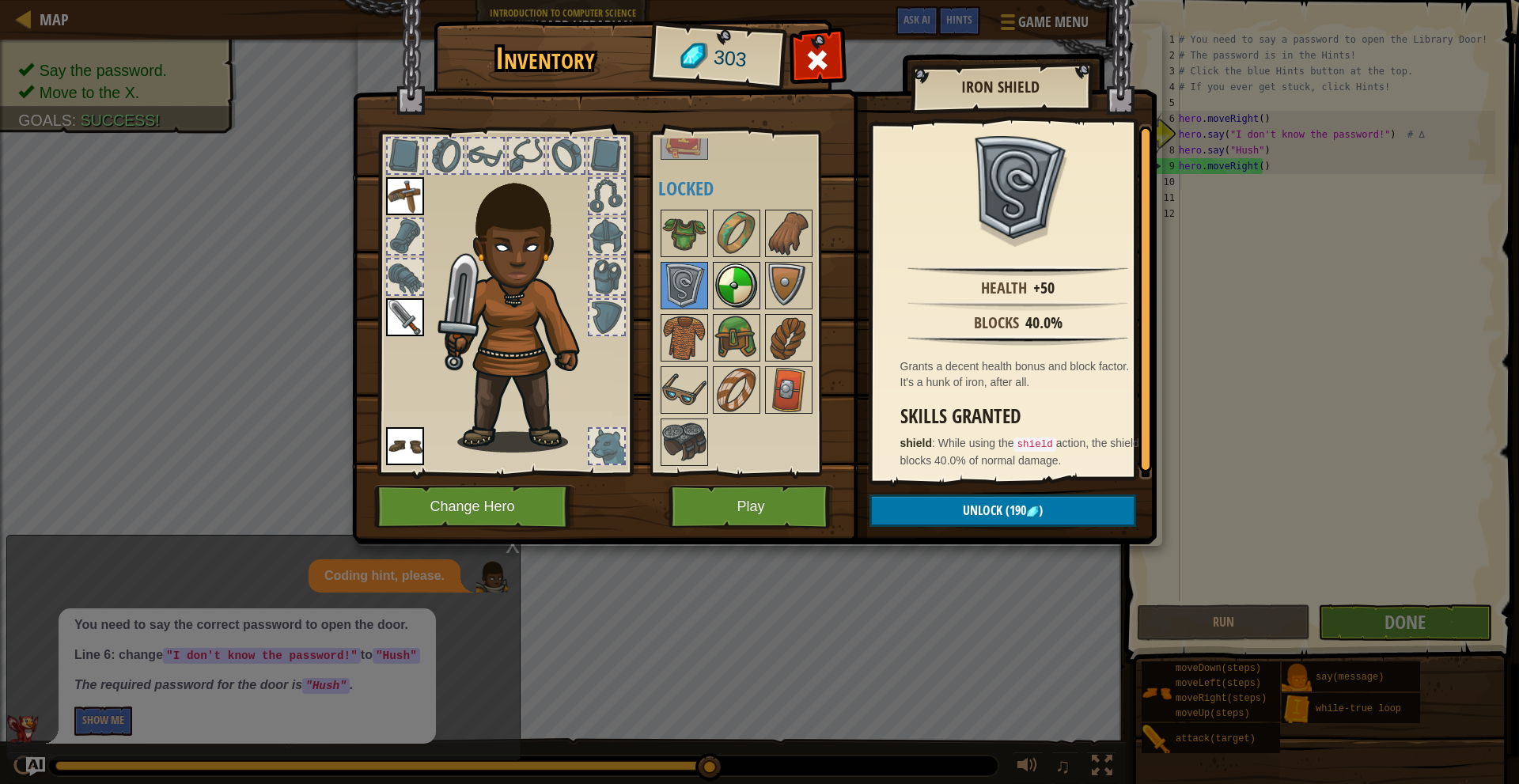
click at [718, 286] on img at bounding box center [737, 286] width 44 height 44
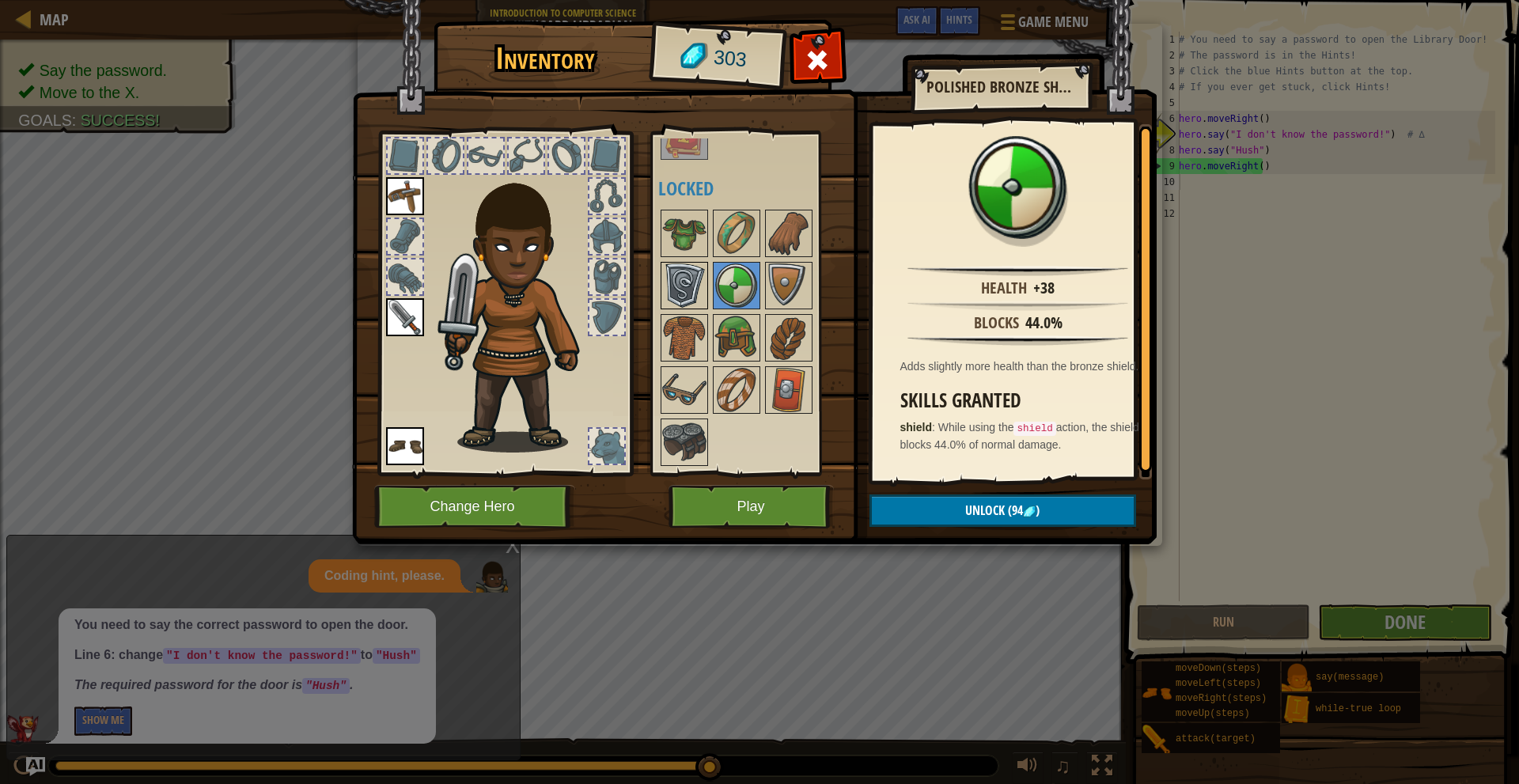
drag, startPoint x: 674, startPoint y: 292, endPoint x: 697, endPoint y: 286, distance: 23.6
click at [678, 290] on img at bounding box center [684, 286] width 44 height 44
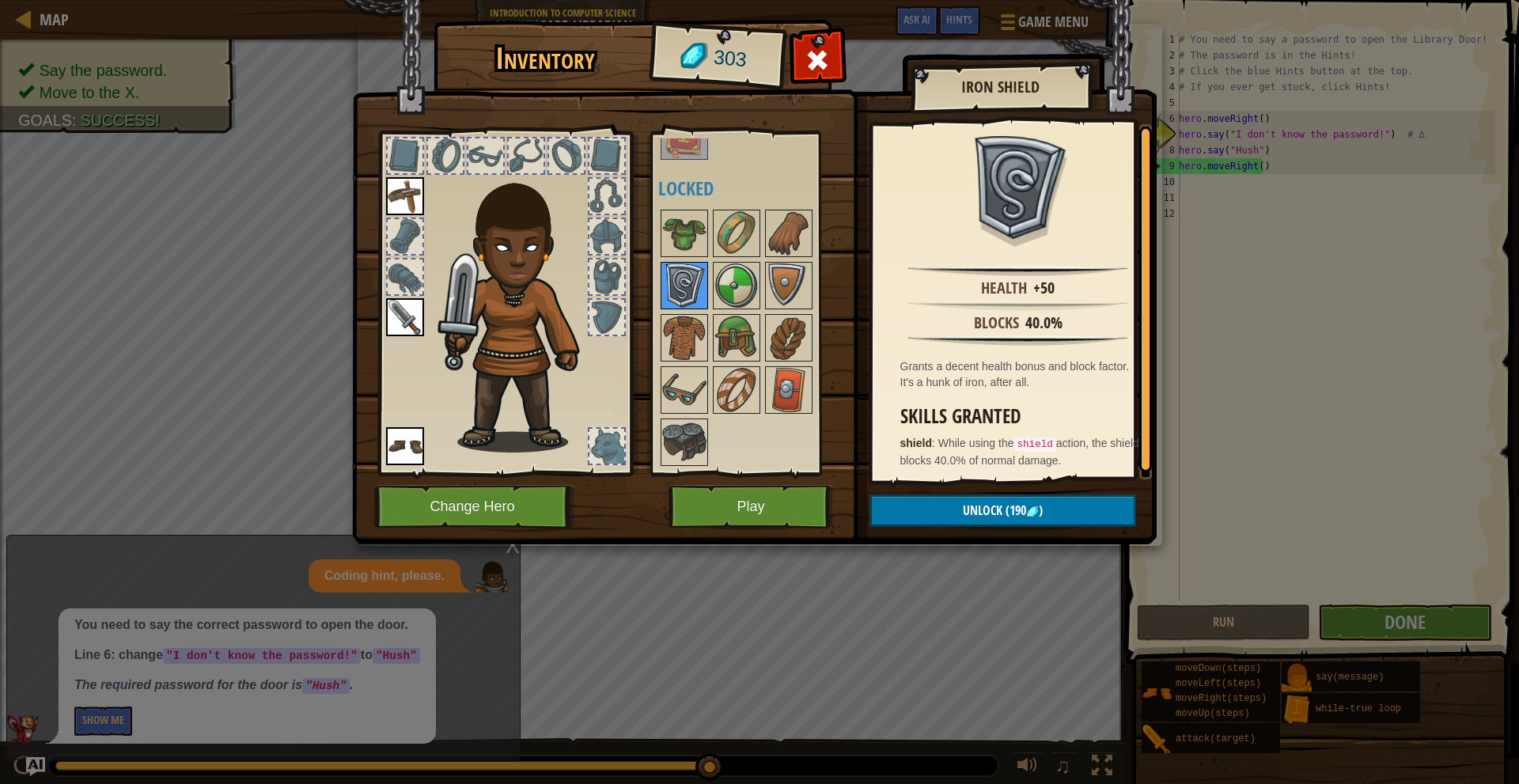
click at [700, 286] on img at bounding box center [684, 286] width 44 height 44
click at [676, 292] on img at bounding box center [684, 286] width 44 height 44
click at [702, 288] on img at bounding box center [684, 286] width 44 height 44
drag, startPoint x: 716, startPoint y: 286, endPoint x: 700, endPoint y: 294, distance: 17.7
click at [715, 286] on img at bounding box center [737, 286] width 44 height 44
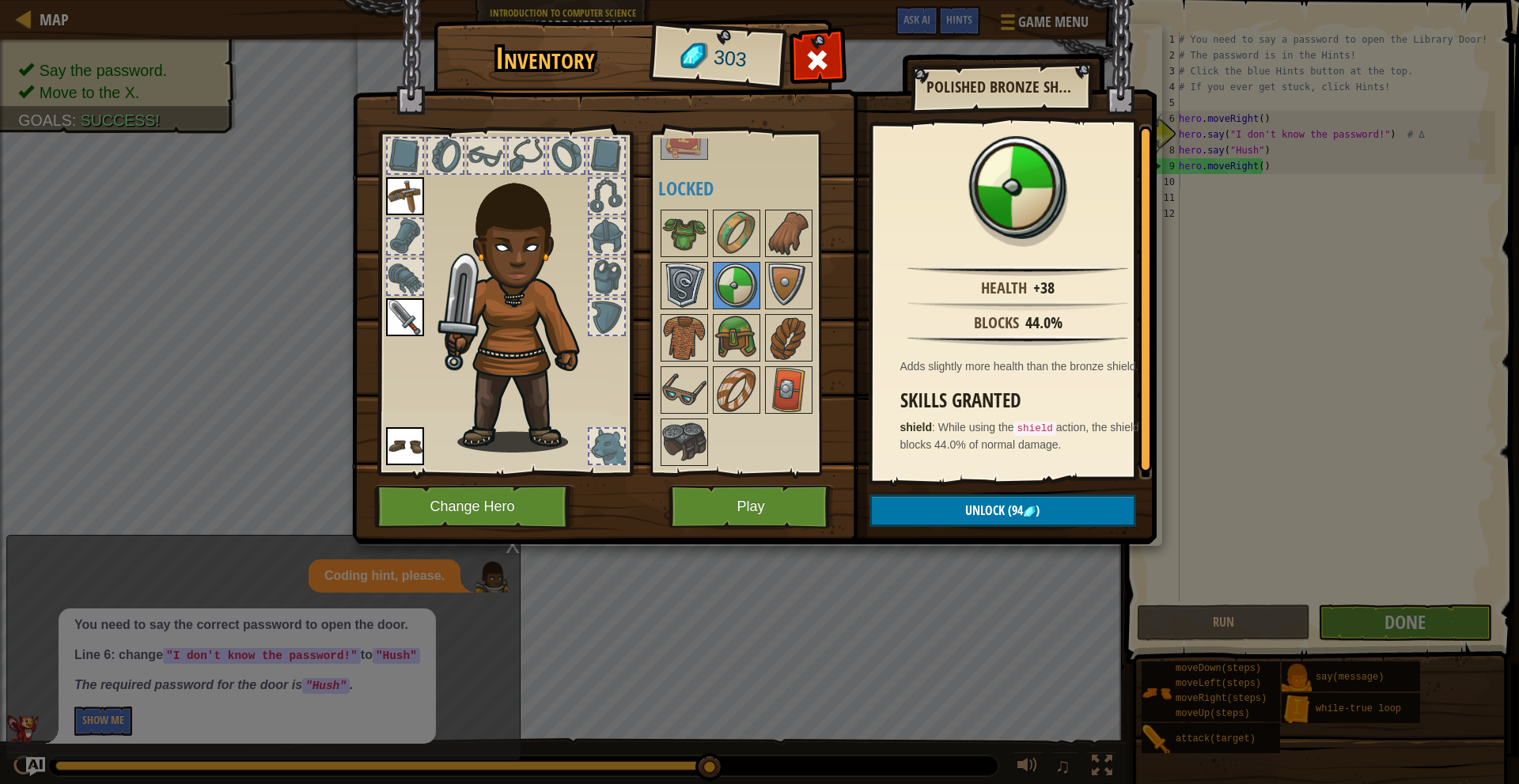
drag, startPoint x: 670, startPoint y: 291, endPoint x: 702, endPoint y: 285, distance: 33.1
click at [672, 291] on img at bounding box center [684, 286] width 44 height 44
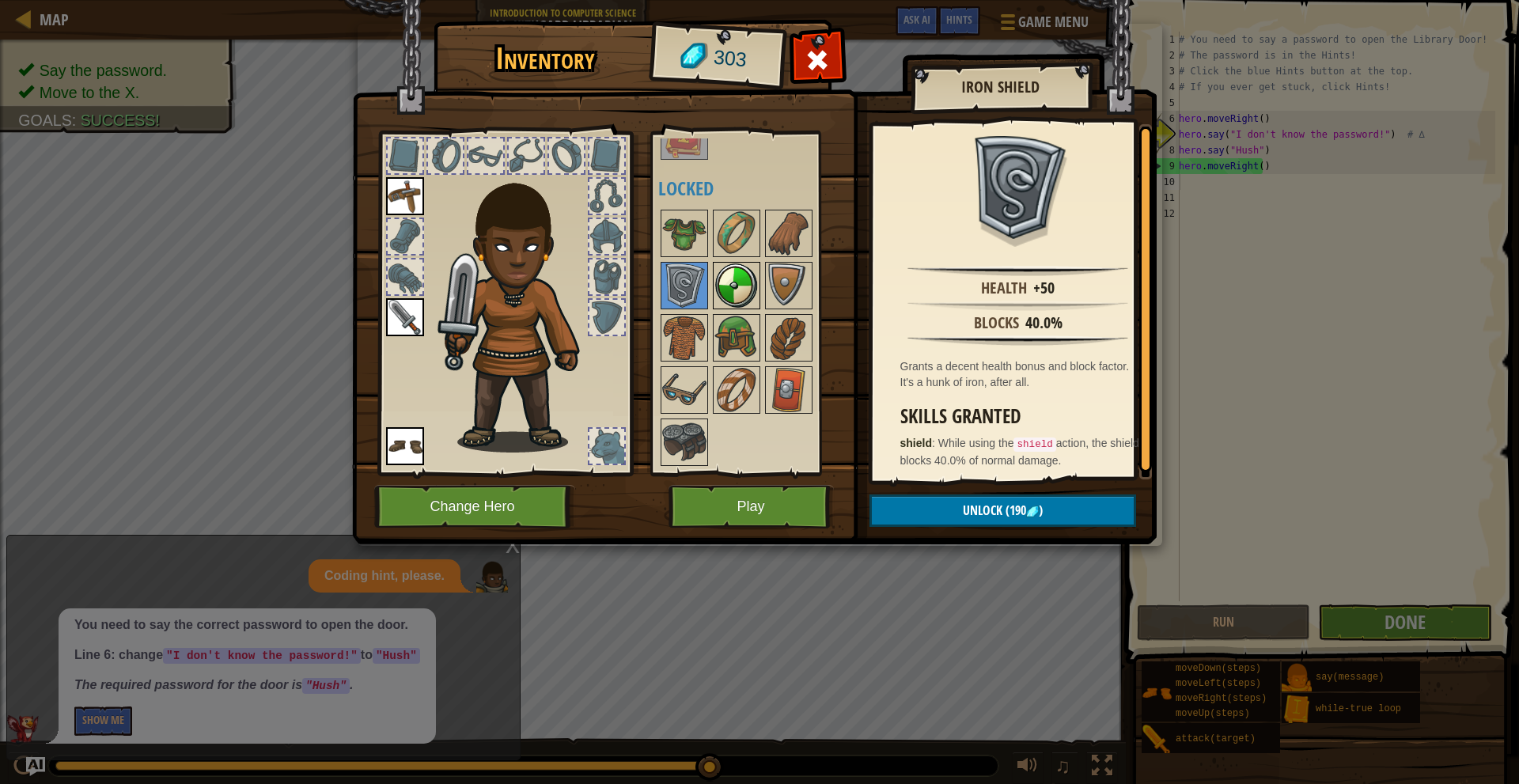
click at [715, 284] on img at bounding box center [737, 286] width 44 height 44
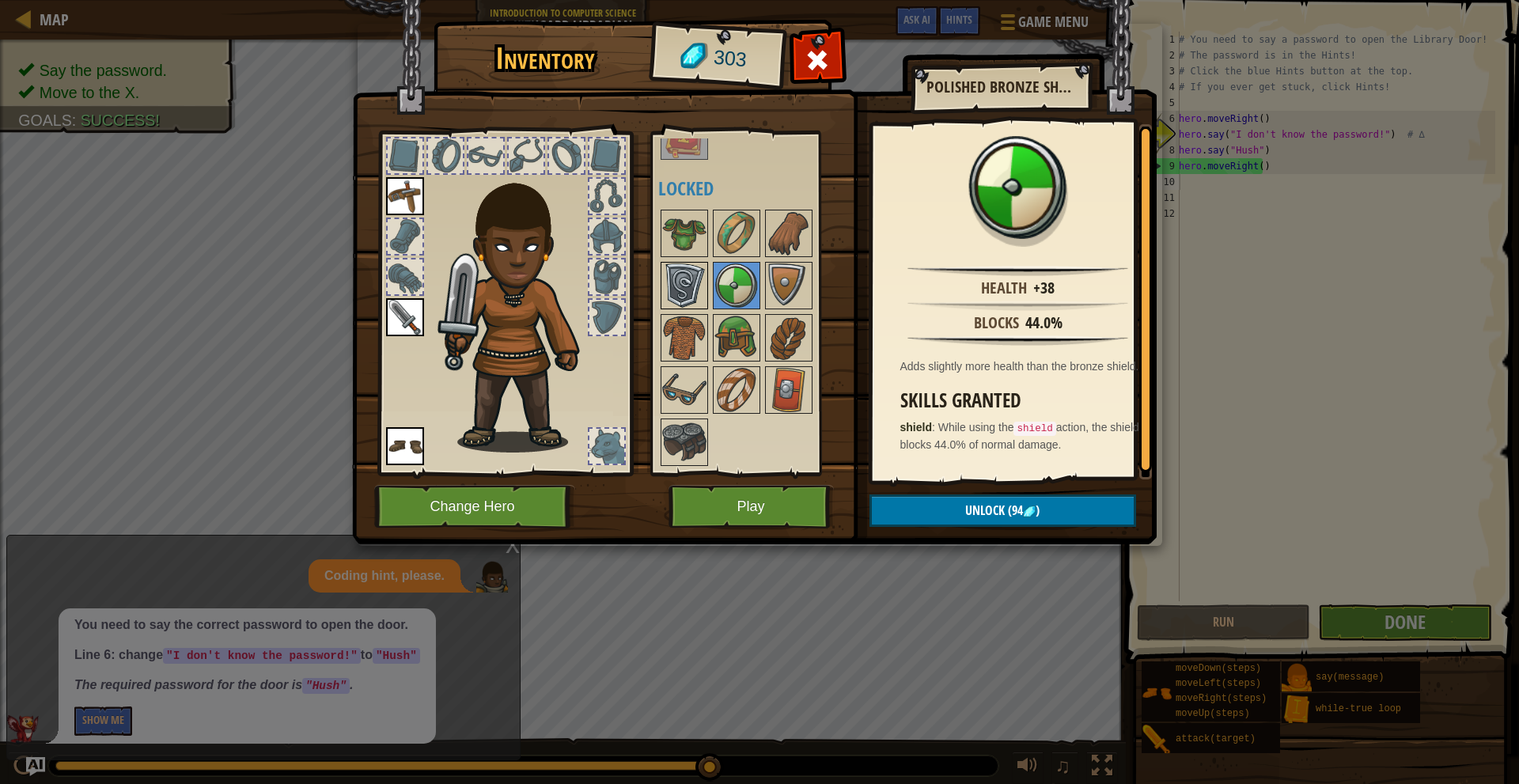
click at [673, 302] on img at bounding box center [684, 286] width 44 height 44
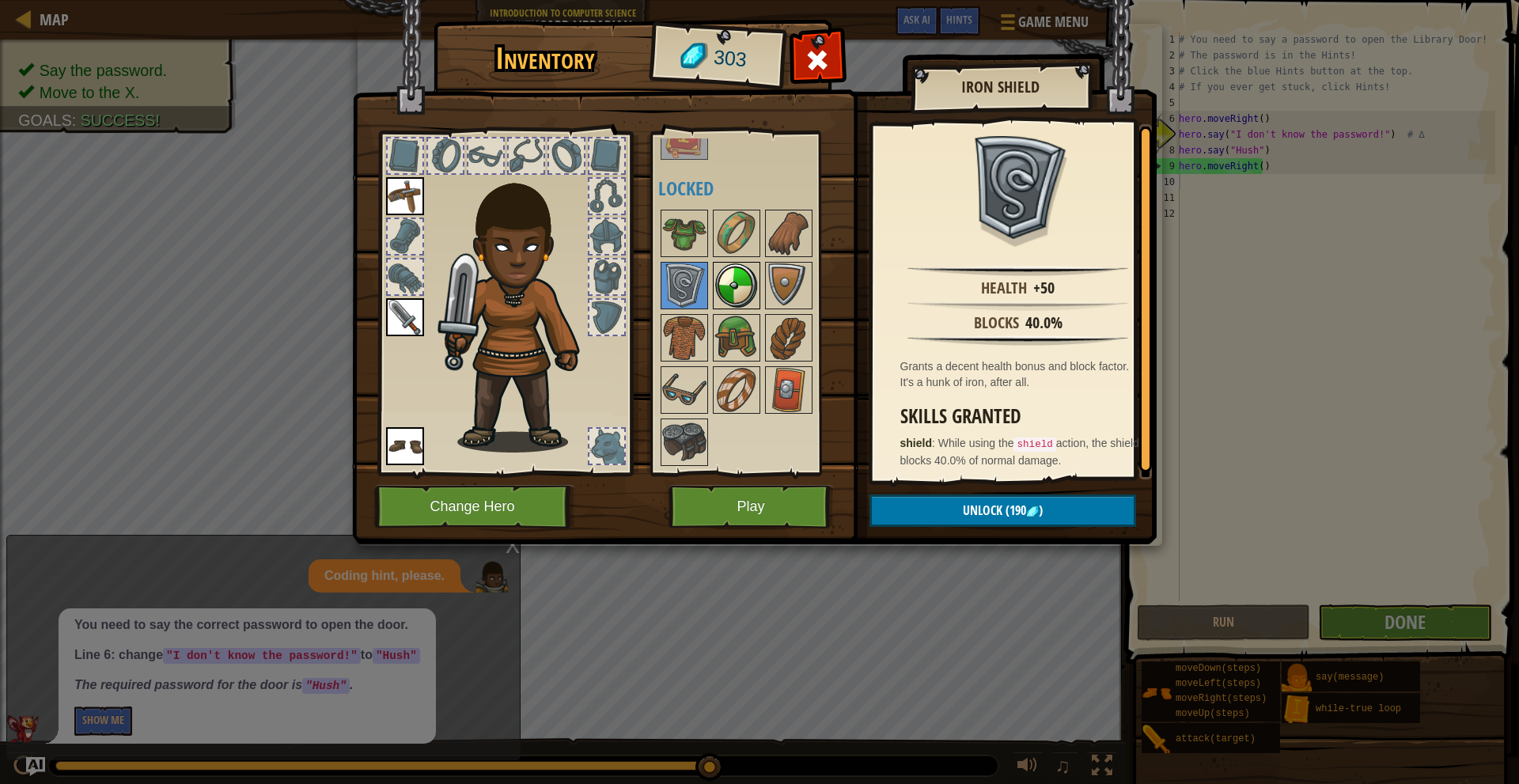
click at [716, 287] on img at bounding box center [737, 286] width 44 height 44
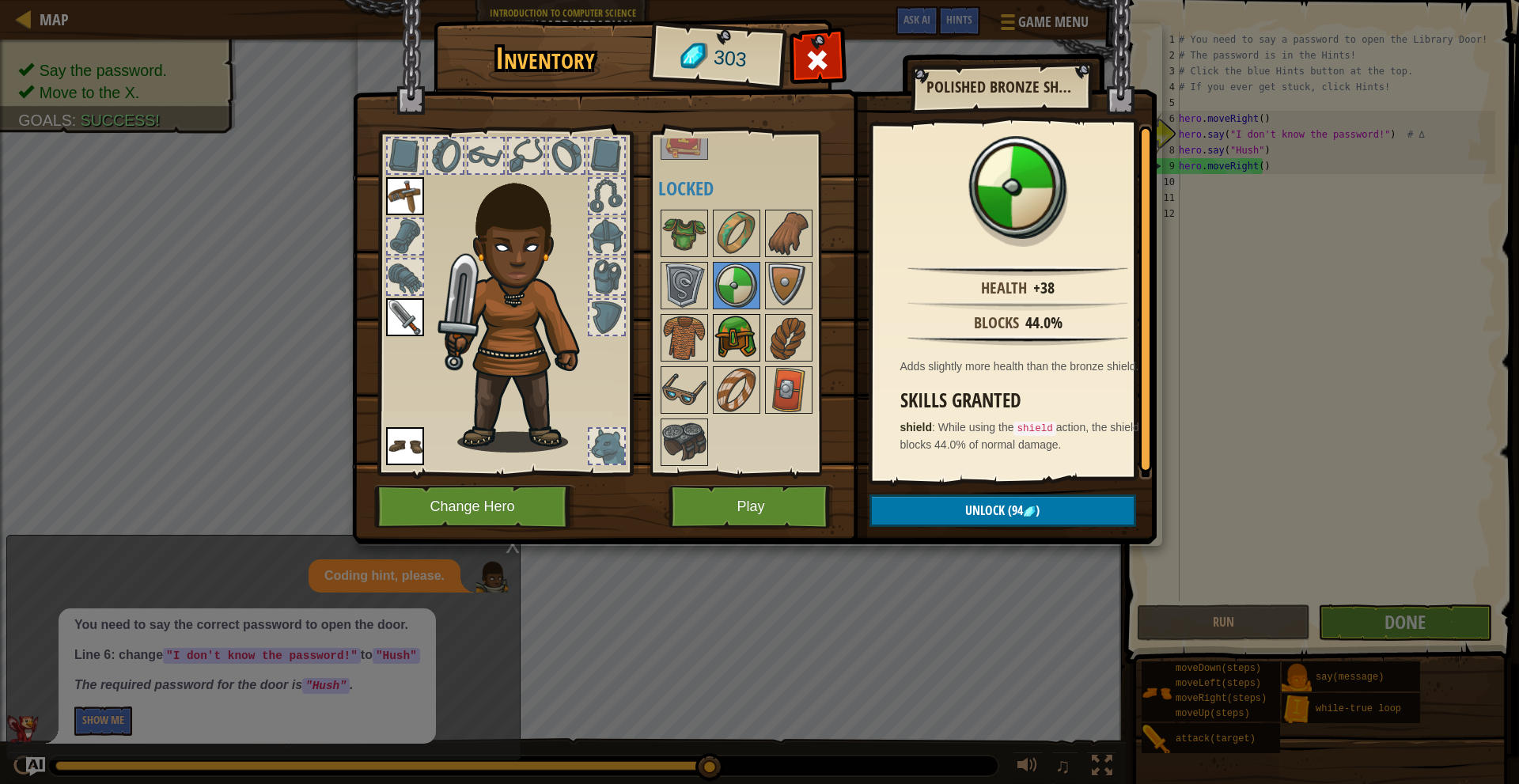
scroll to position [0, 0]
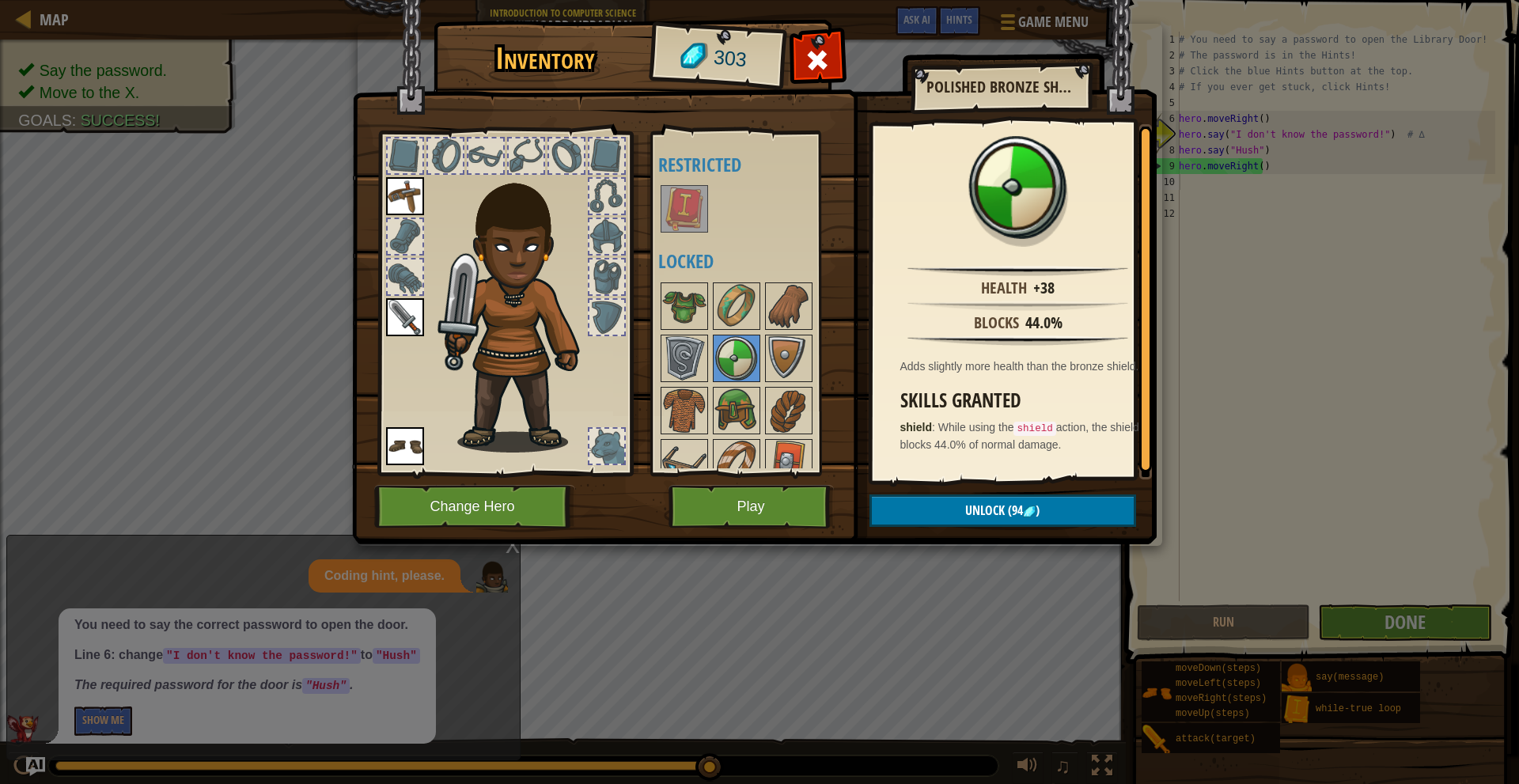
click at [694, 212] on img at bounding box center [684, 209] width 44 height 44
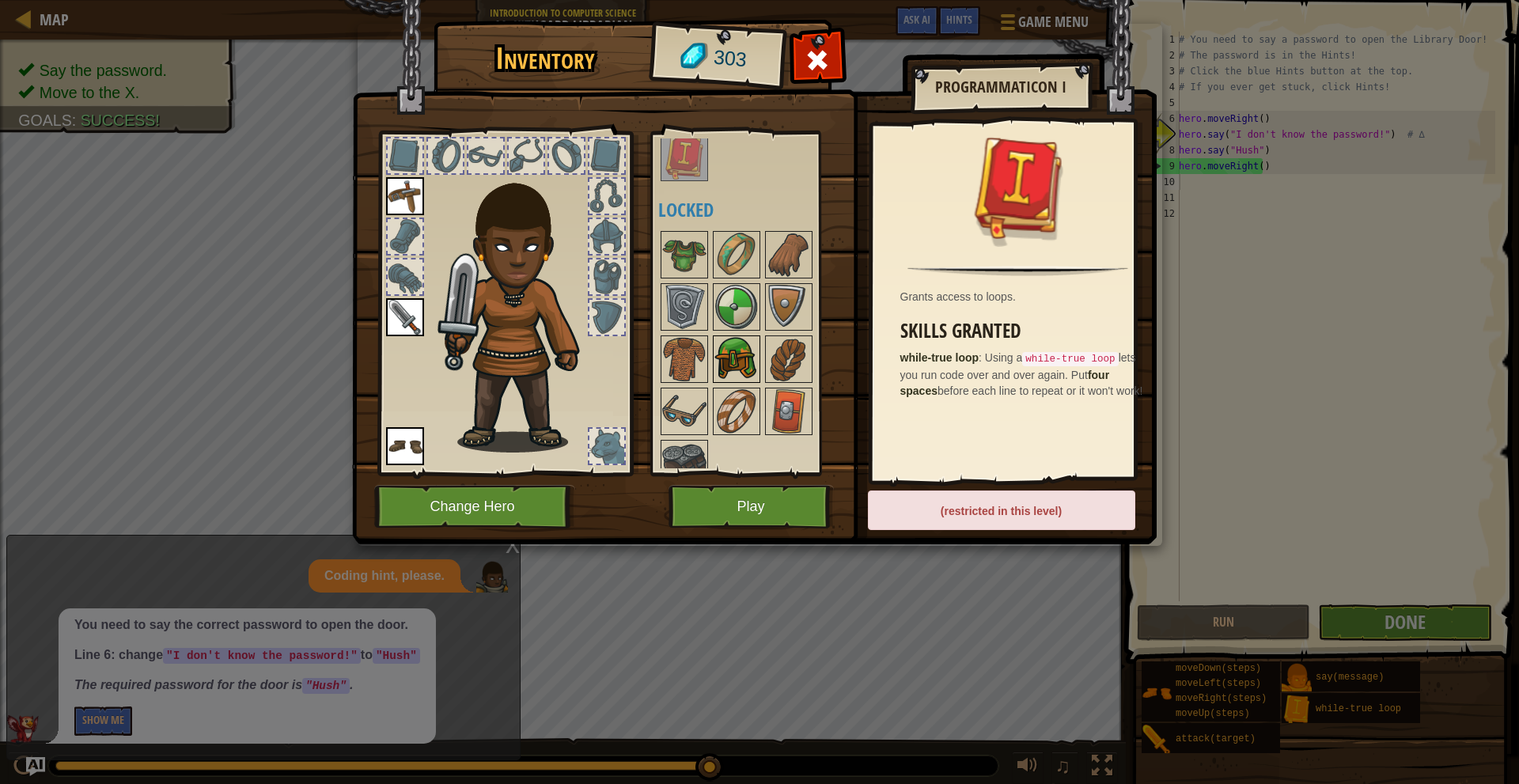
scroll to position [73, 0]
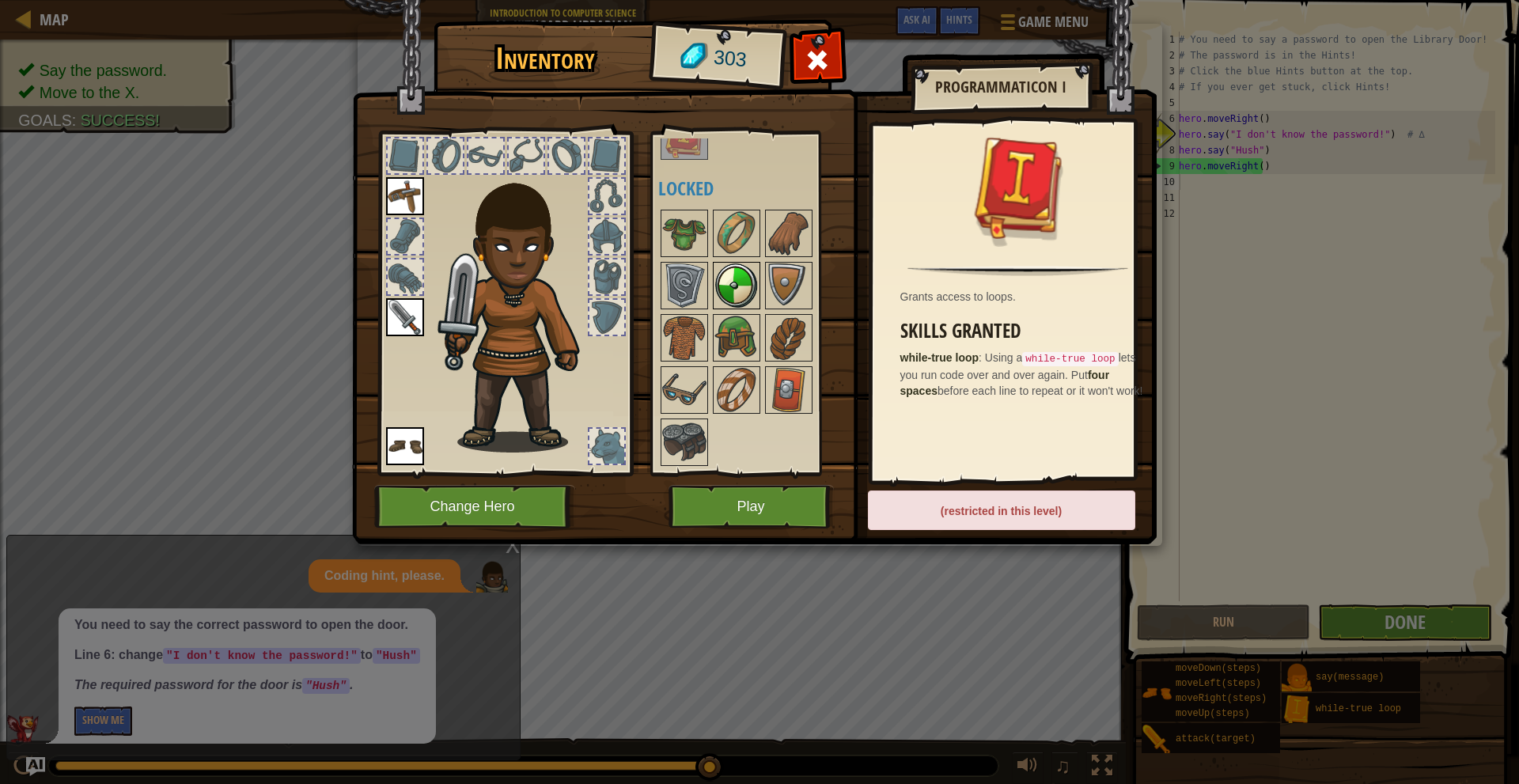
click at [736, 297] on img at bounding box center [737, 286] width 44 height 44
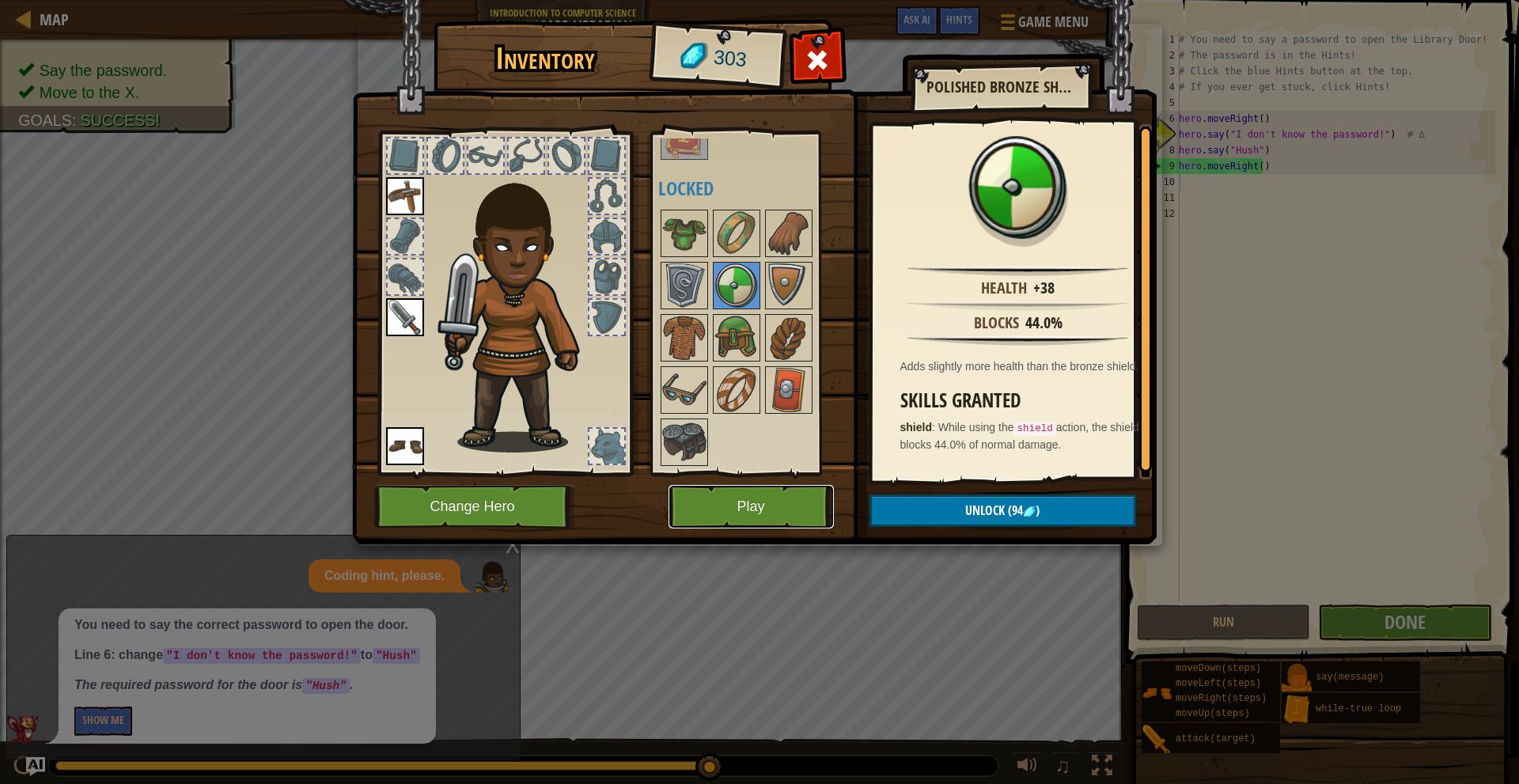
click at [772, 491] on button "Play" at bounding box center [751, 507] width 165 height 44
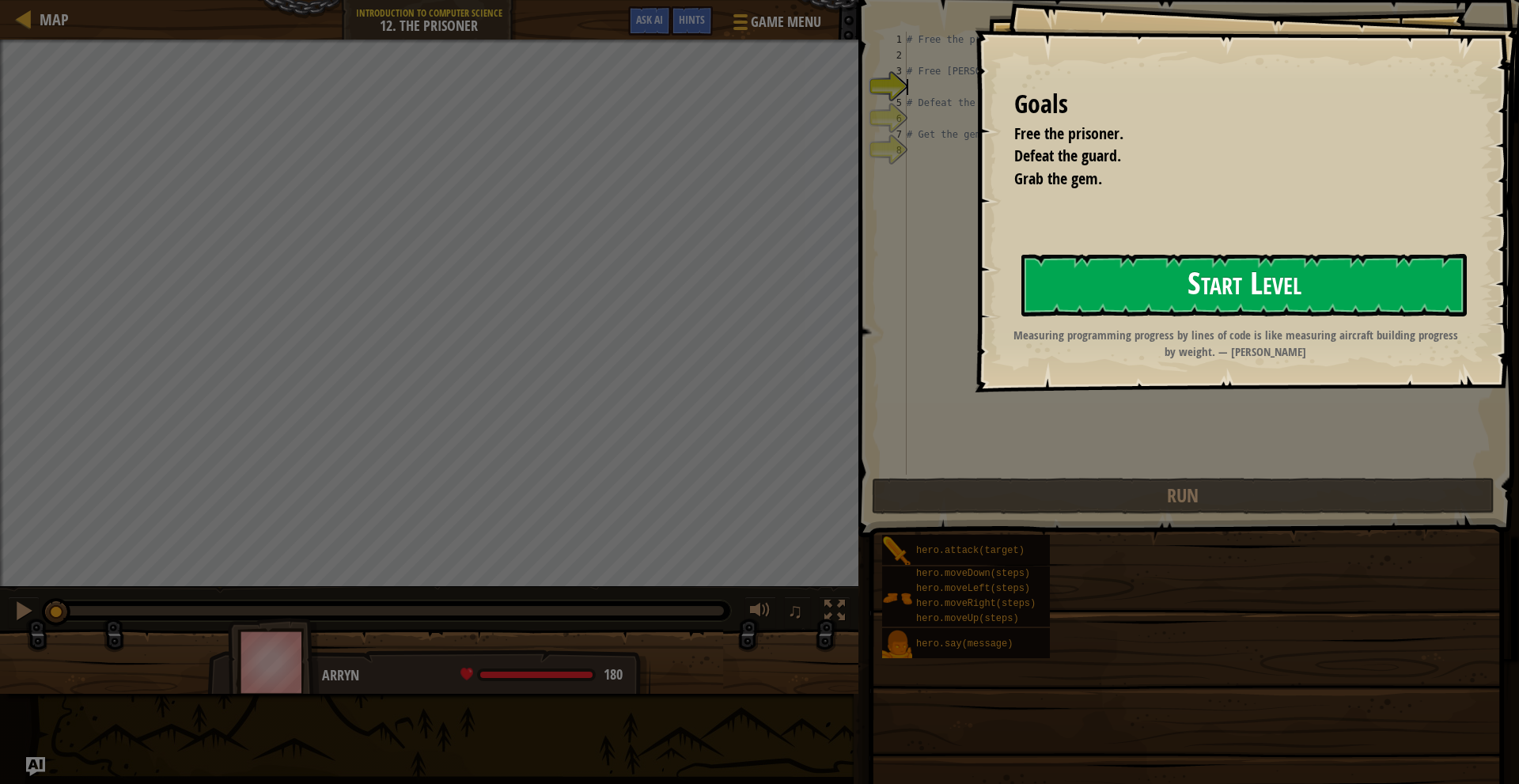
click at [1092, 309] on button "Start Level" at bounding box center [1245, 285] width 446 height 63
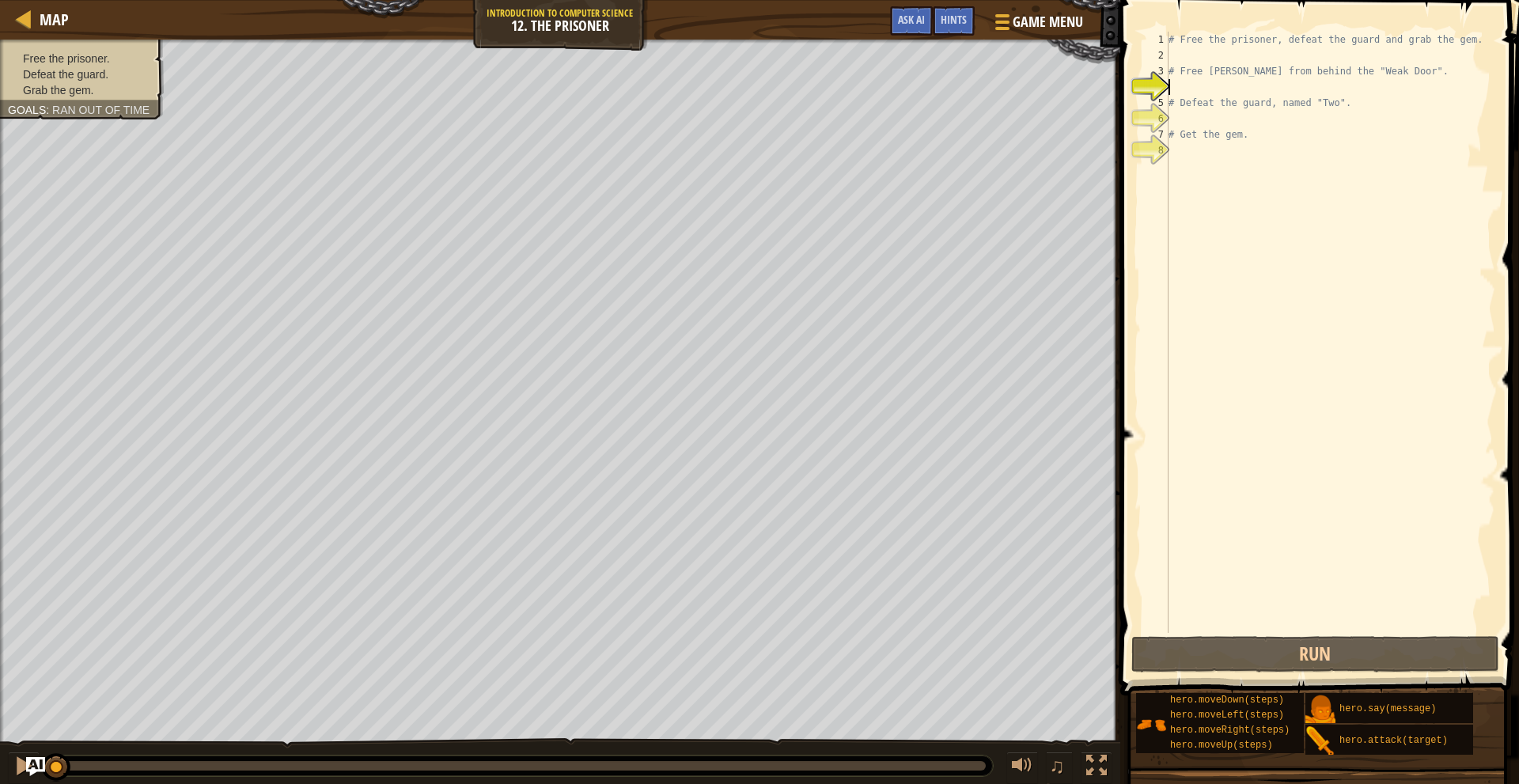
type textarea "h"
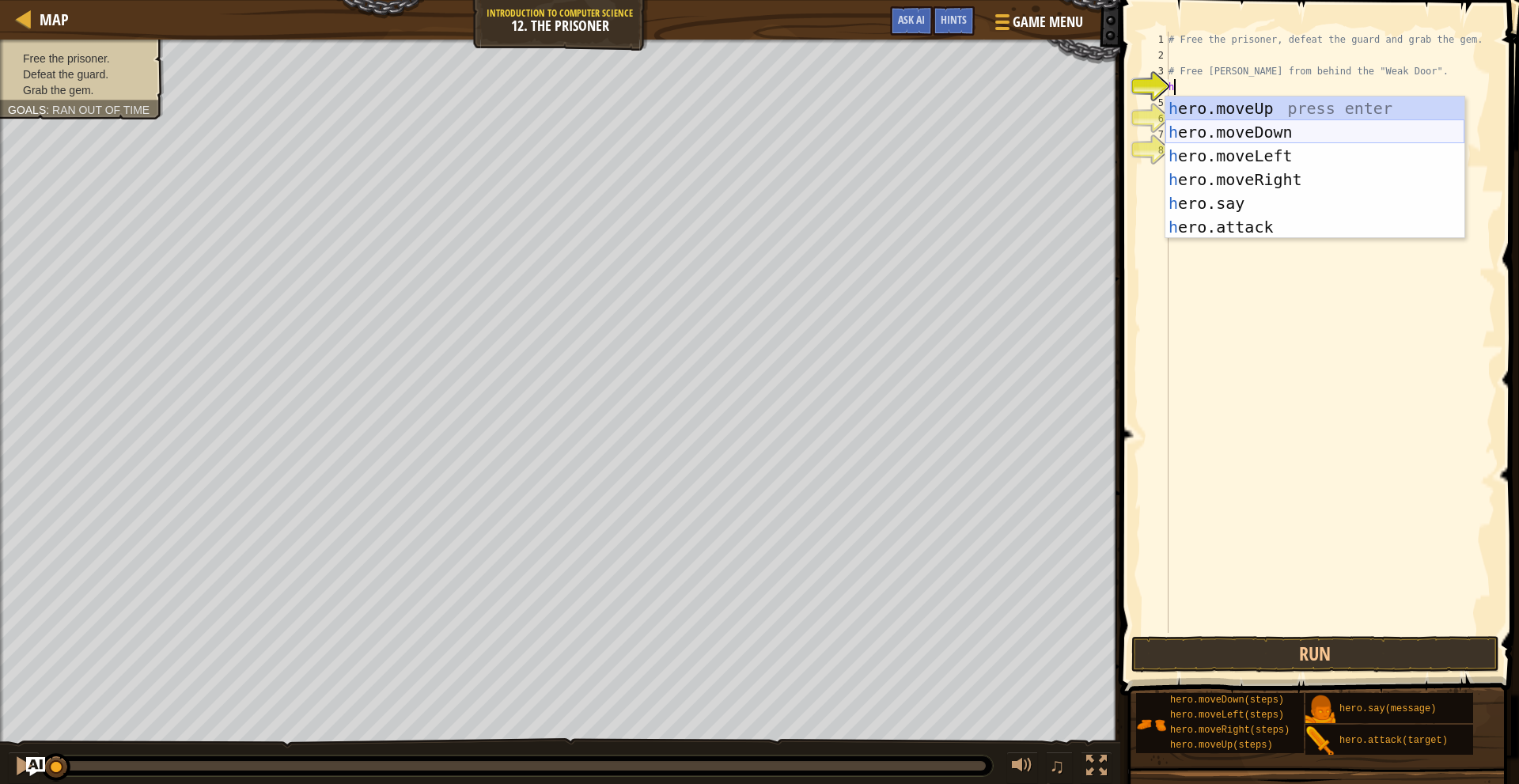
scroll to position [7, 0]
click at [1296, 178] on div "h ero.moveUp press enter h ero.moveDown press enter h ero.moveLeft press enter …" at bounding box center [1315, 192] width 299 height 190
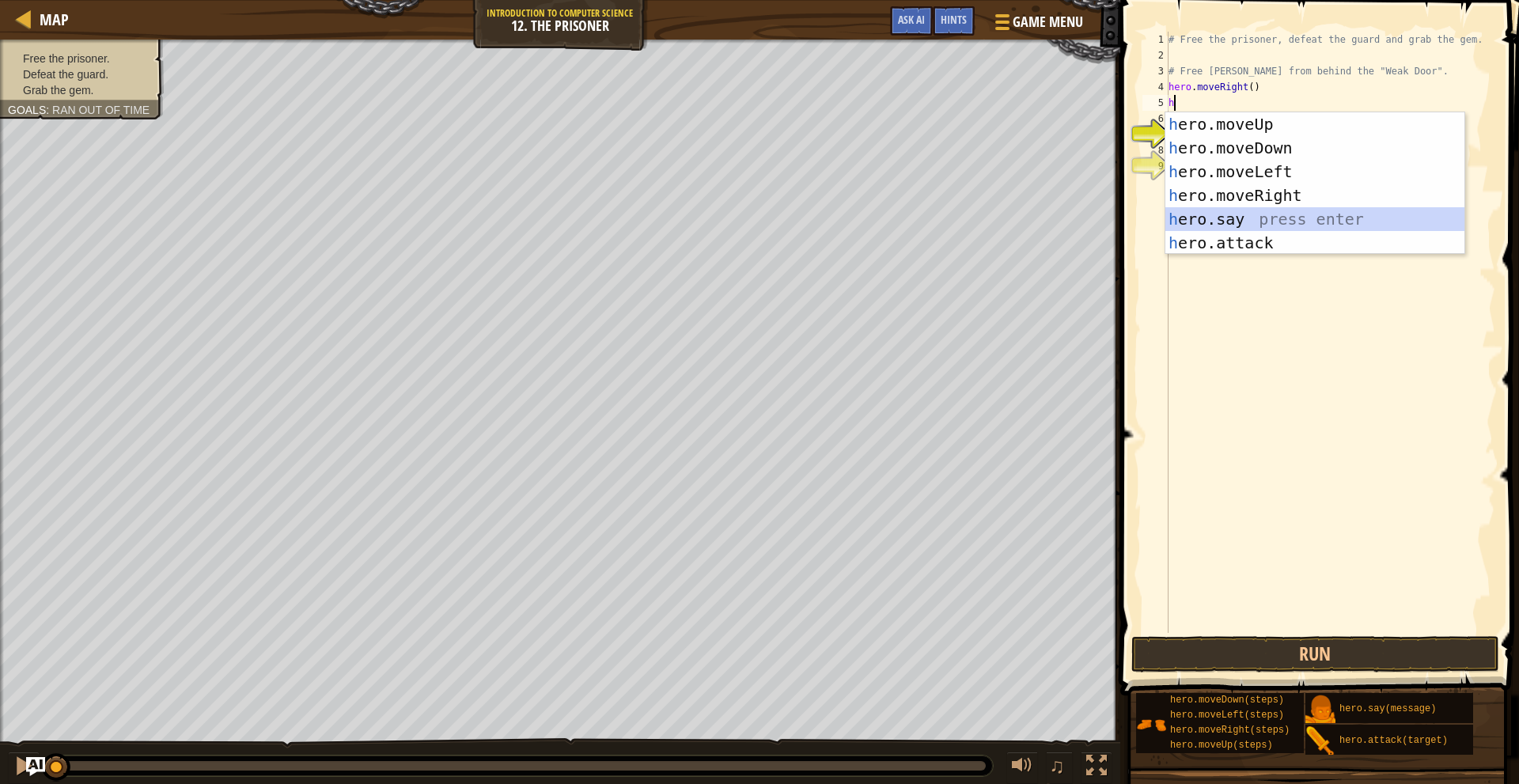
click at [1250, 217] on div "h ero.moveUp press enter h ero.moveDown press enter h ero.moveLeft press enter …" at bounding box center [1315, 207] width 299 height 190
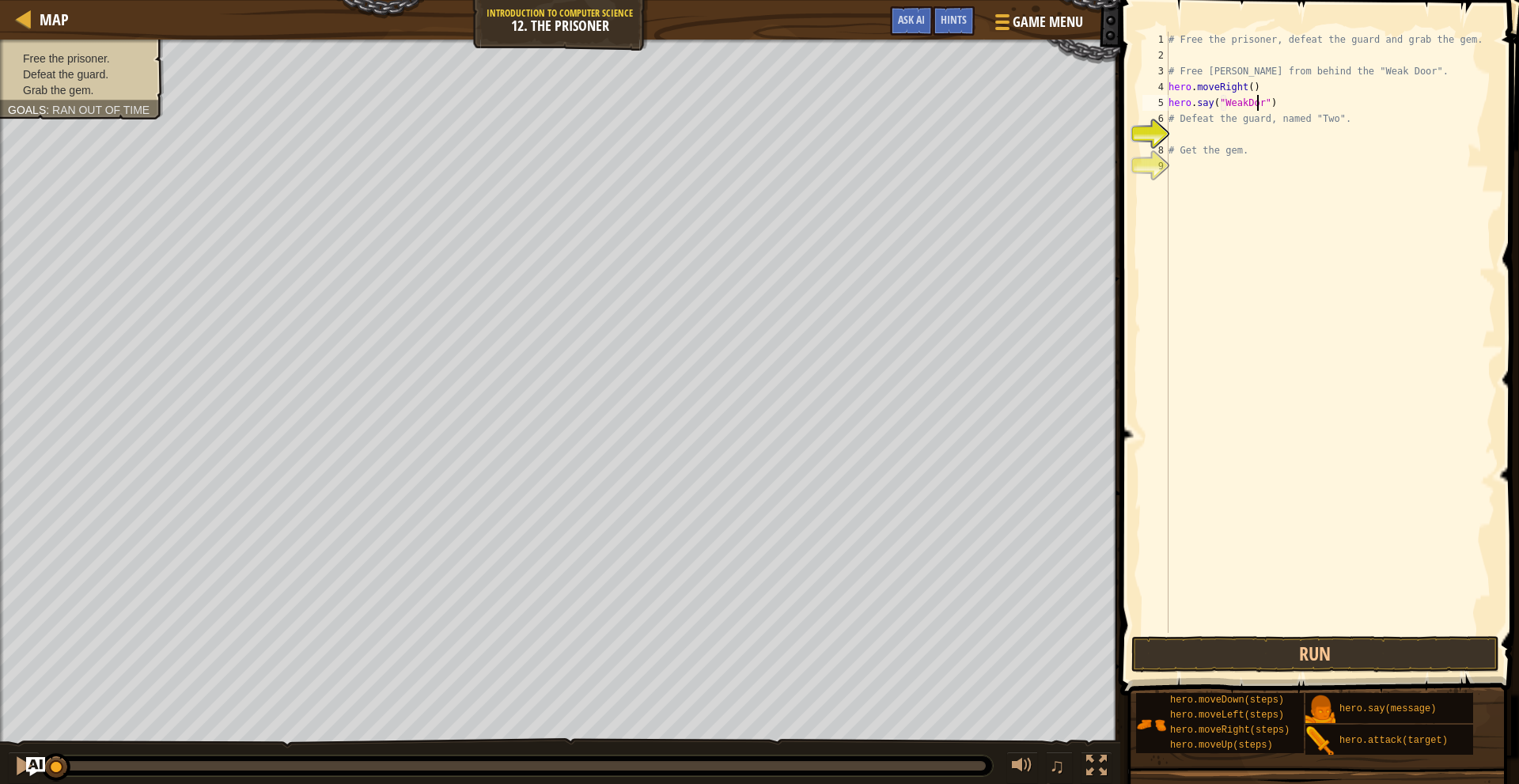
scroll to position [7, 7]
click at [1332, 645] on button "Run" at bounding box center [1316, 654] width 369 height 36
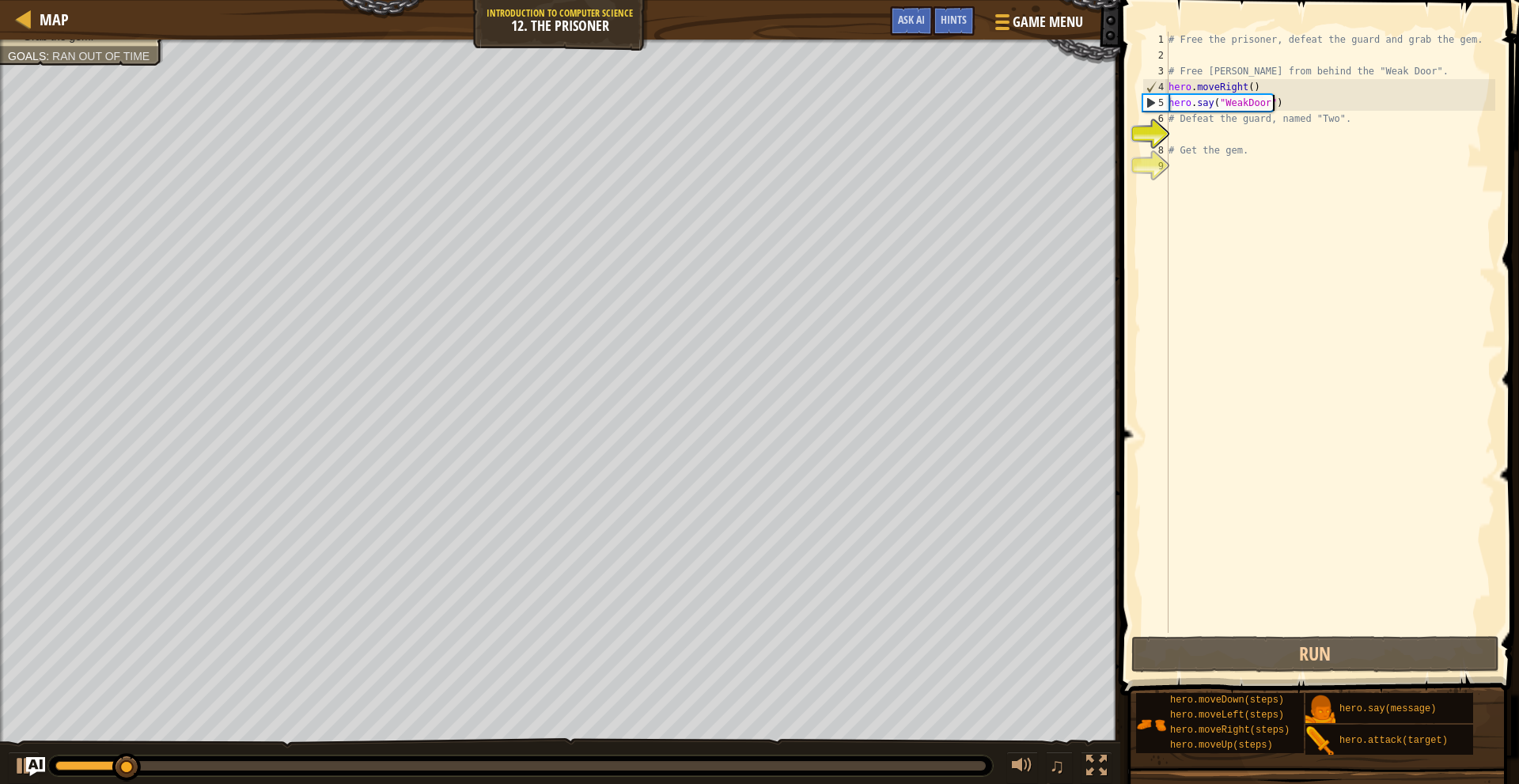
click at [1273, 101] on div "# Free the prisoner, defeat the guard and grab the gem. # Free [PERSON_NAME] fr…" at bounding box center [1331, 348] width 330 height 633
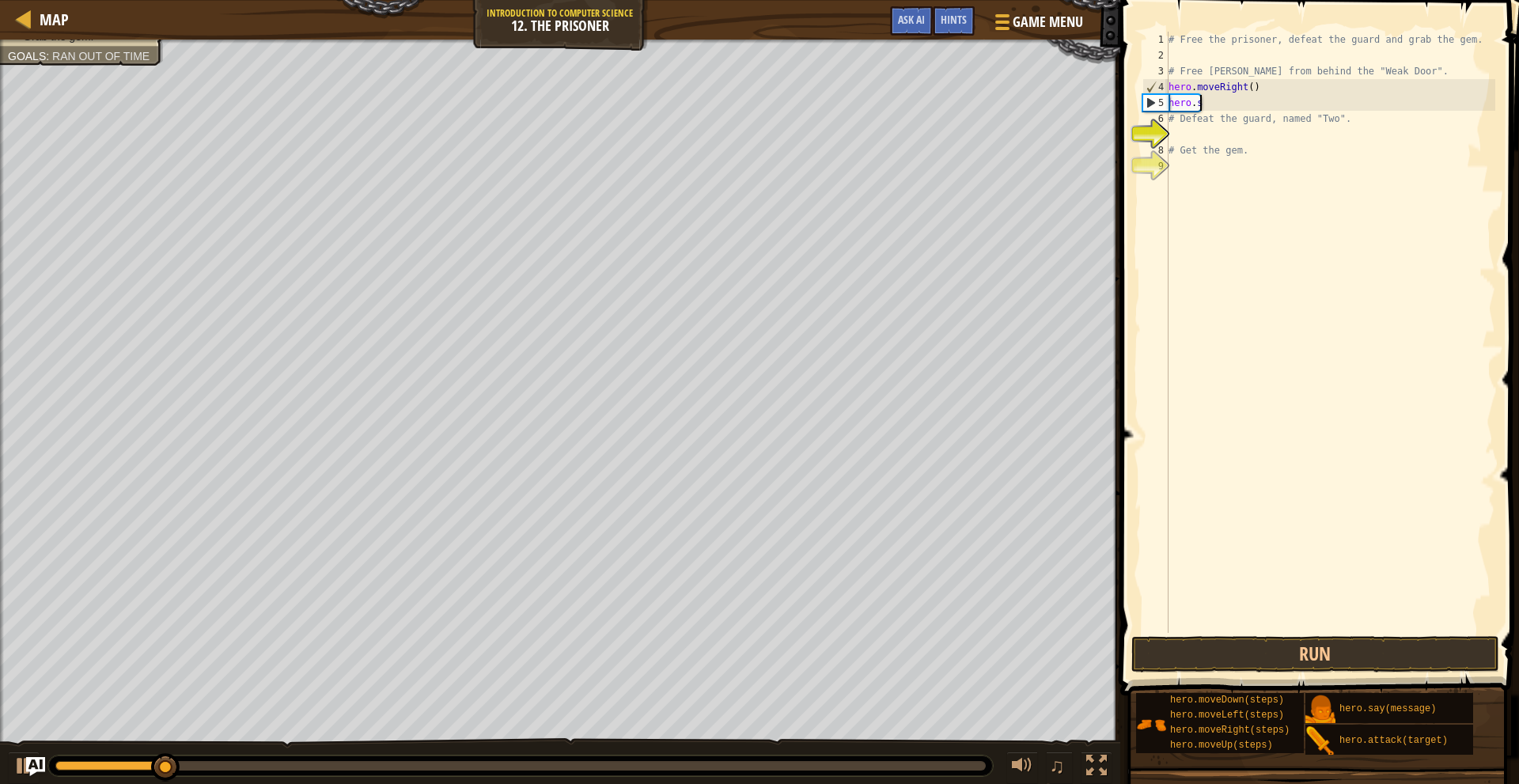
scroll to position [7, 0]
type textarea "h"
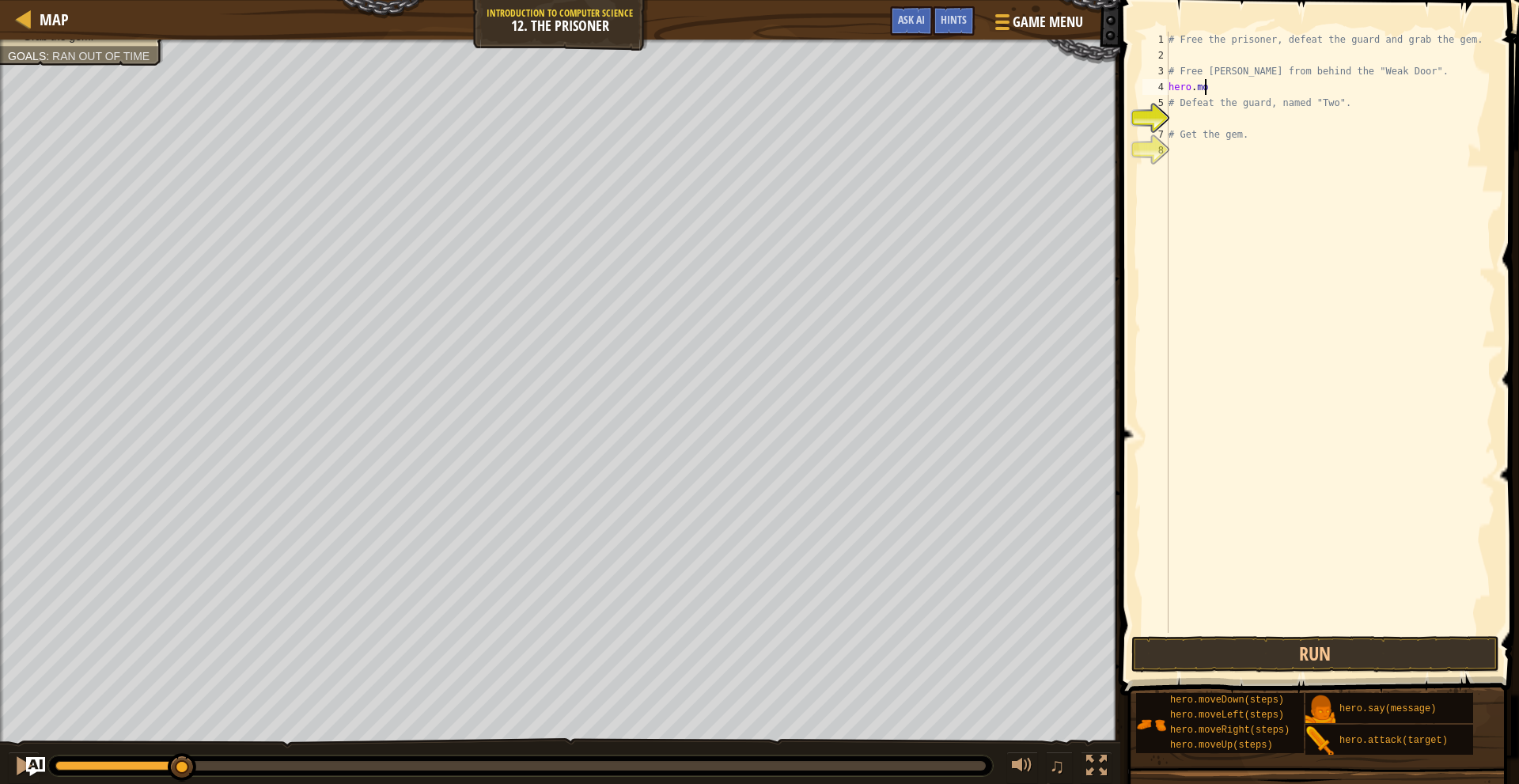
type textarea "h"
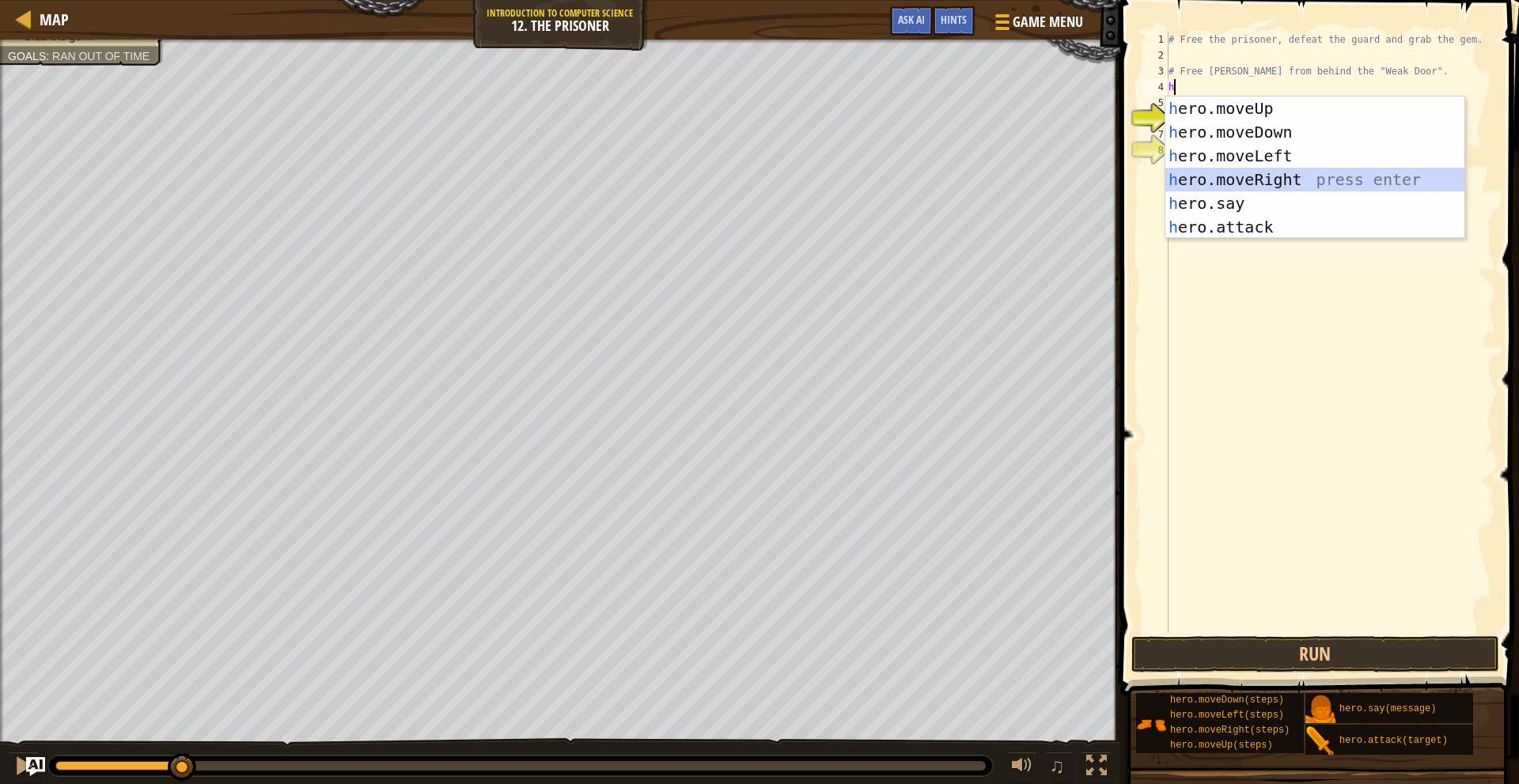
click at [1251, 179] on div "h ero.moveUp press enter h ero.moveDown press enter h ero.moveLeft press enter …" at bounding box center [1315, 192] width 299 height 190
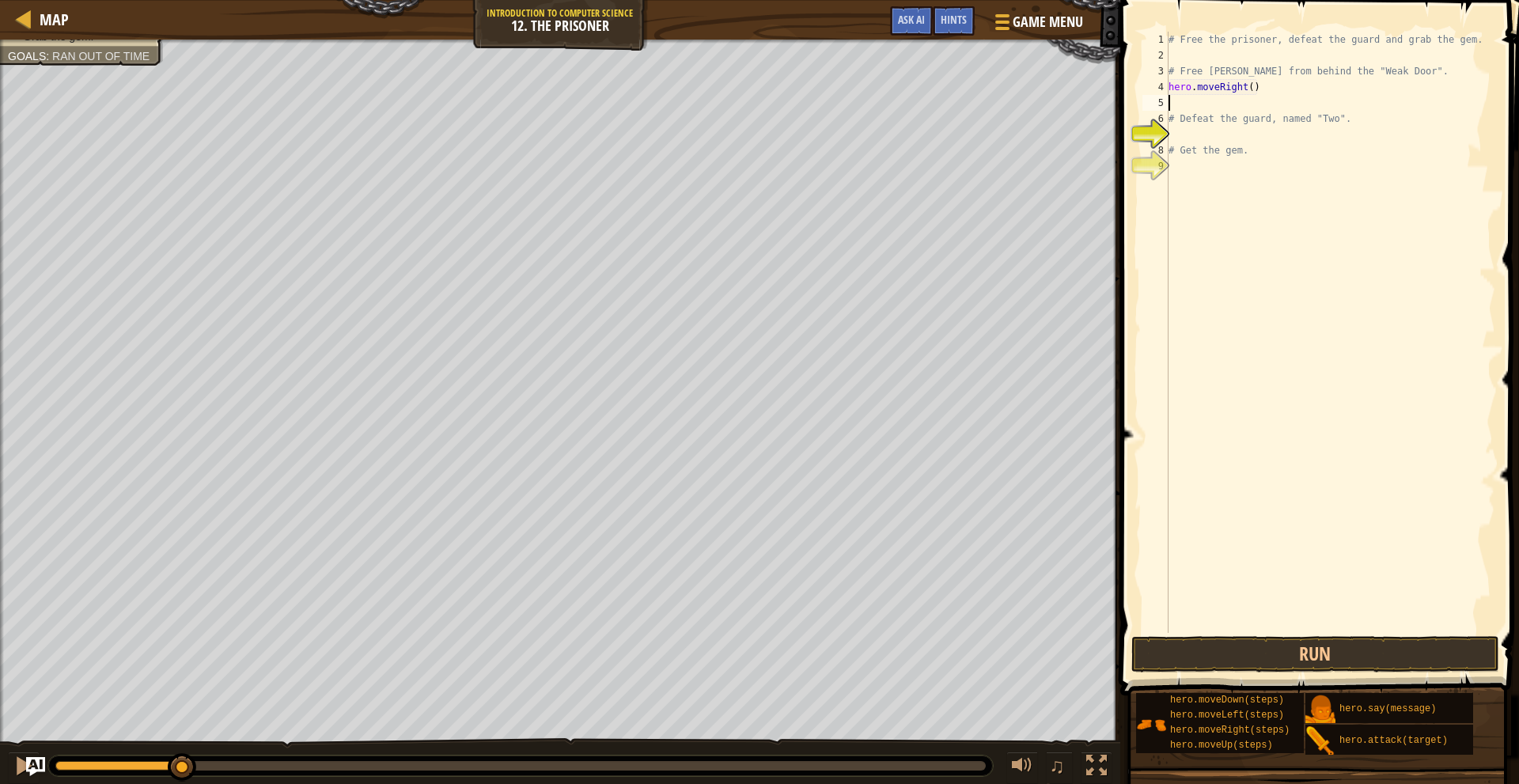
click at [1246, 92] on div "# Free the prisoner, defeat the guard and grab the gem. # Free [PERSON_NAME] fr…" at bounding box center [1331, 348] width 330 height 633
type textarea "hero.moveRight(4)"
click at [1240, 106] on div "# Free the prisoner, defeat the guard and grab the gem. # Free [PERSON_NAME] fr…" at bounding box center [1331, 348] width 330 height 633
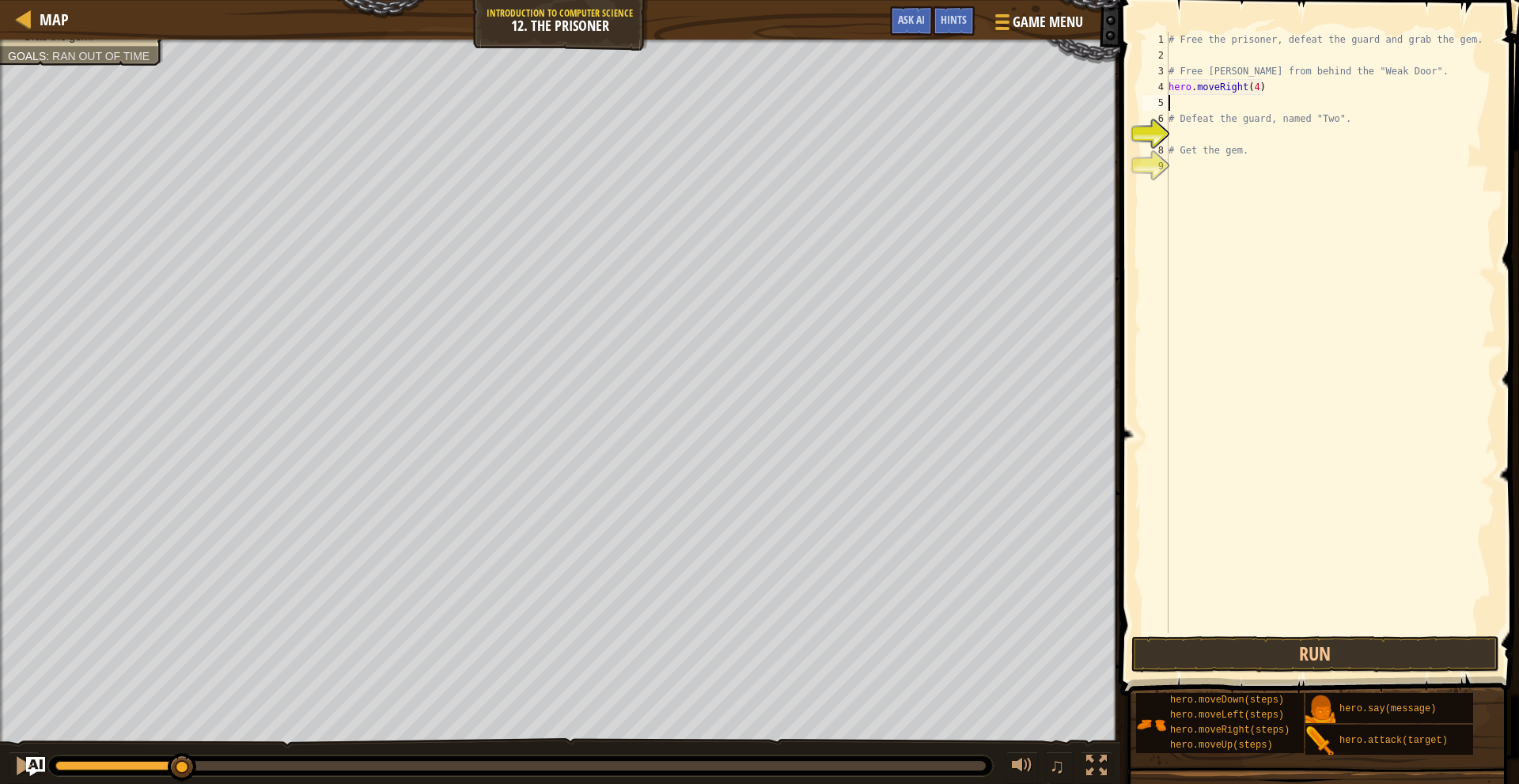
type textarea "h"
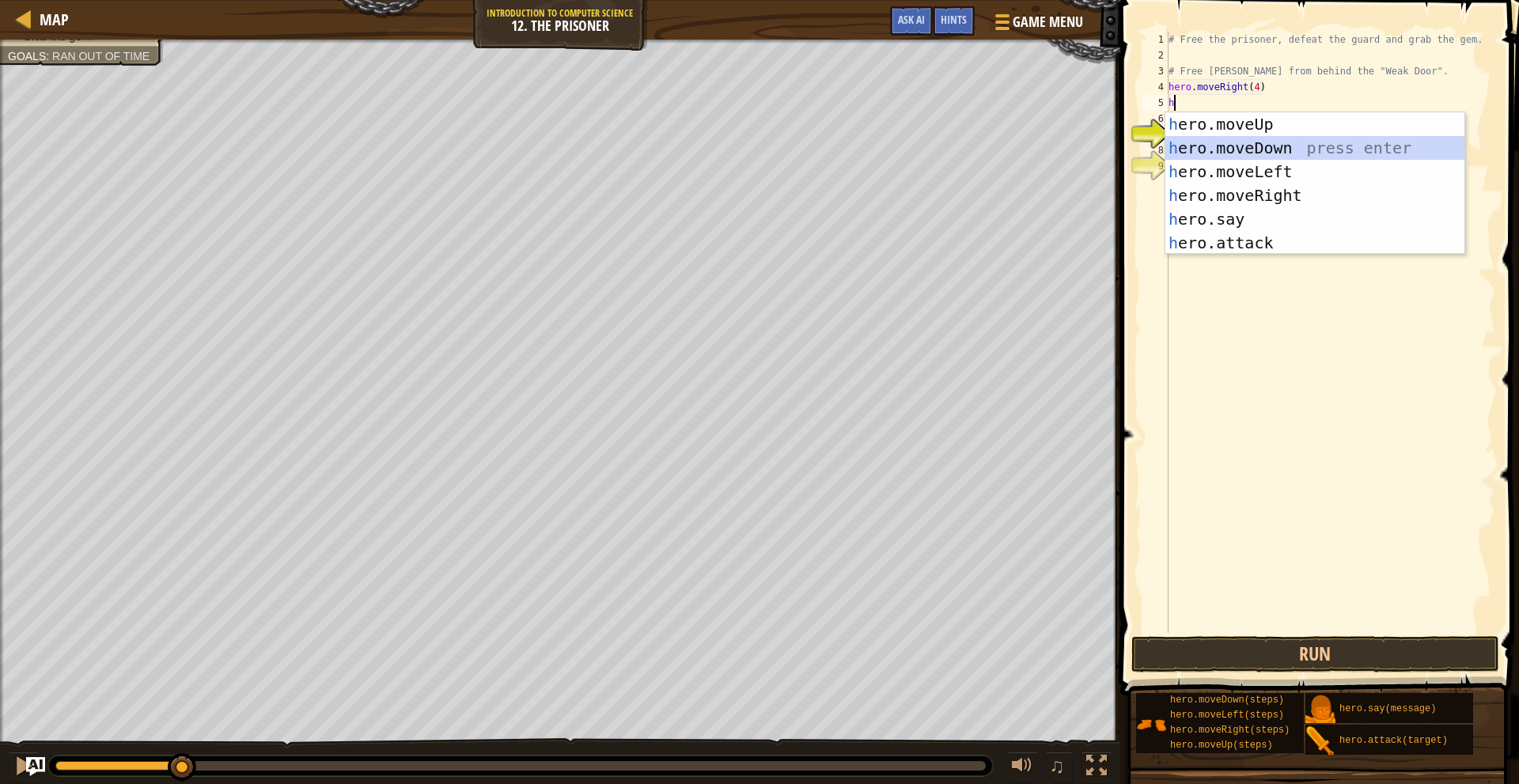
click at [1277, 148] on div "h ero.moveUp press enter h ero.moveDown press enter h ero.moveLeft press enter …" at bounding box center [1315, 207] width 299 height 190
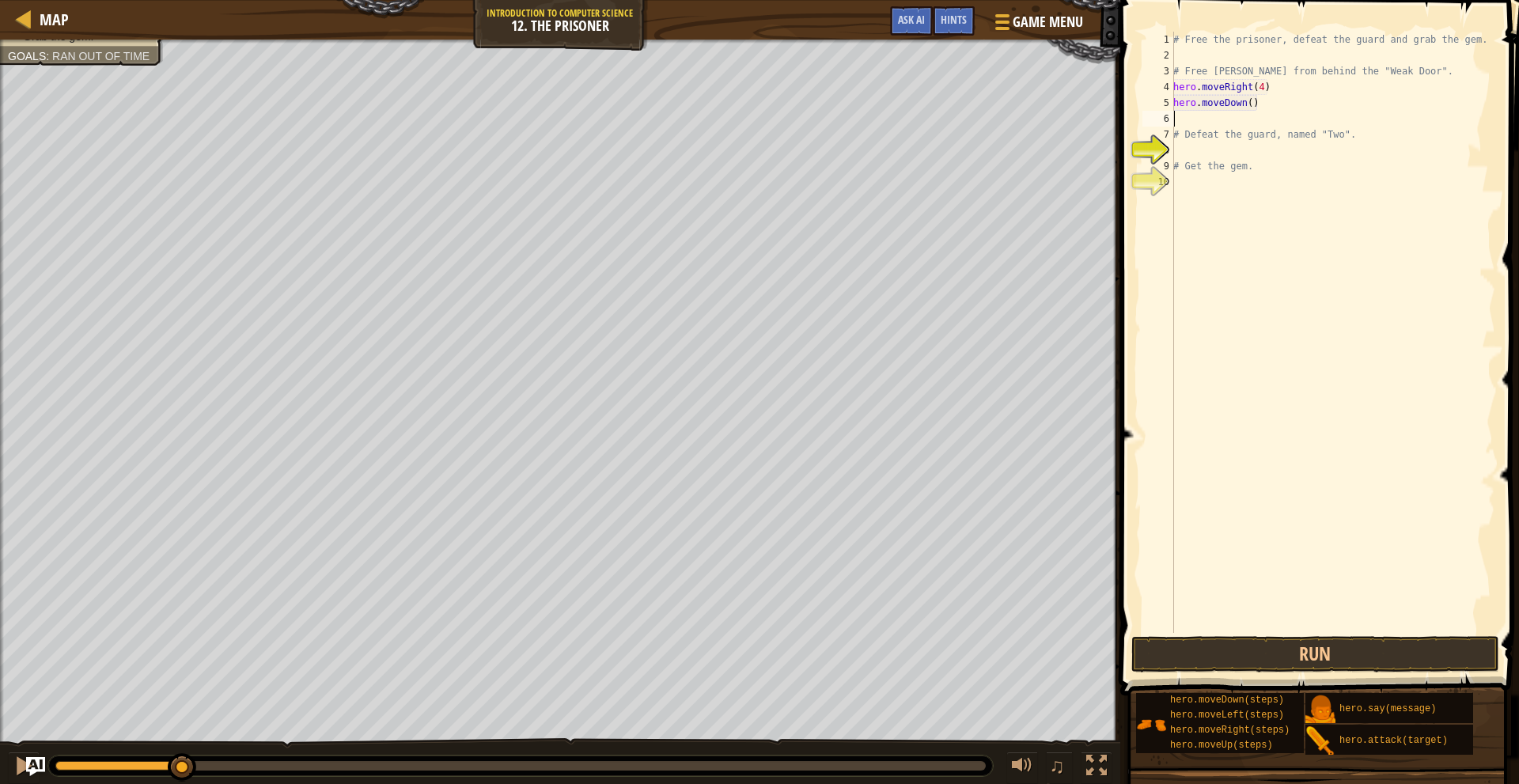
click at [1244, 109] on div "# Free the prisoner, defeat the guard and grab the gem. # Free [PERSON_NAME] fr…" at bounding box center [1332, 348] width 325 height 633
type textarea "hero.moveDown(3)"
click at [1208, 120] on div "# Free the prisoner, defeat the guard and grab the gem. # Free [PERSON_NAME] fr…" at bounding box center [1332, 348] width 325 height 633
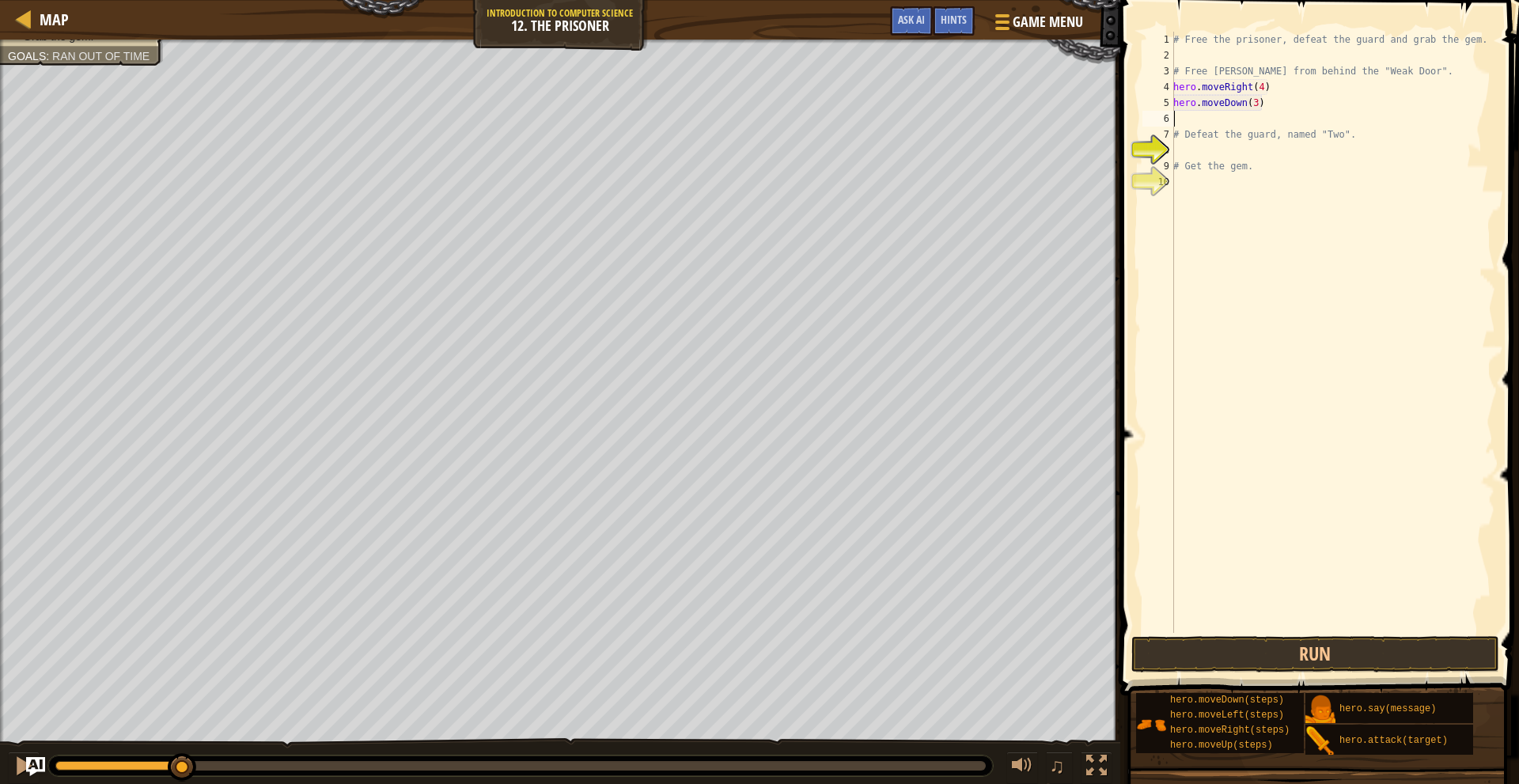
type textarea "h"
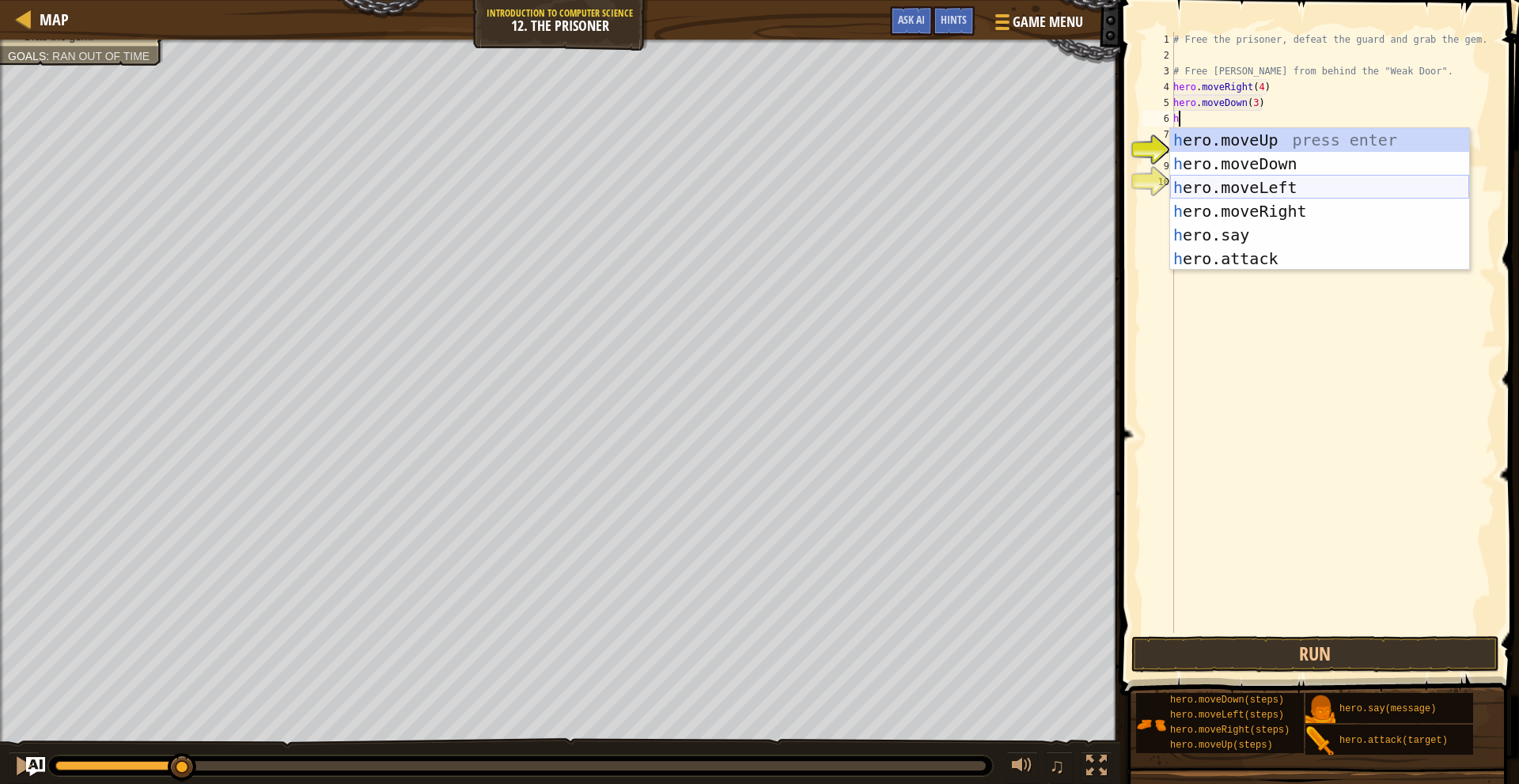
click at [1276, 177] on div "h ero.moveUp press enter h ero.moveDown press enter h ero.moveLeft press enter …" at bounding box center [1319, 223] width 299 height 190
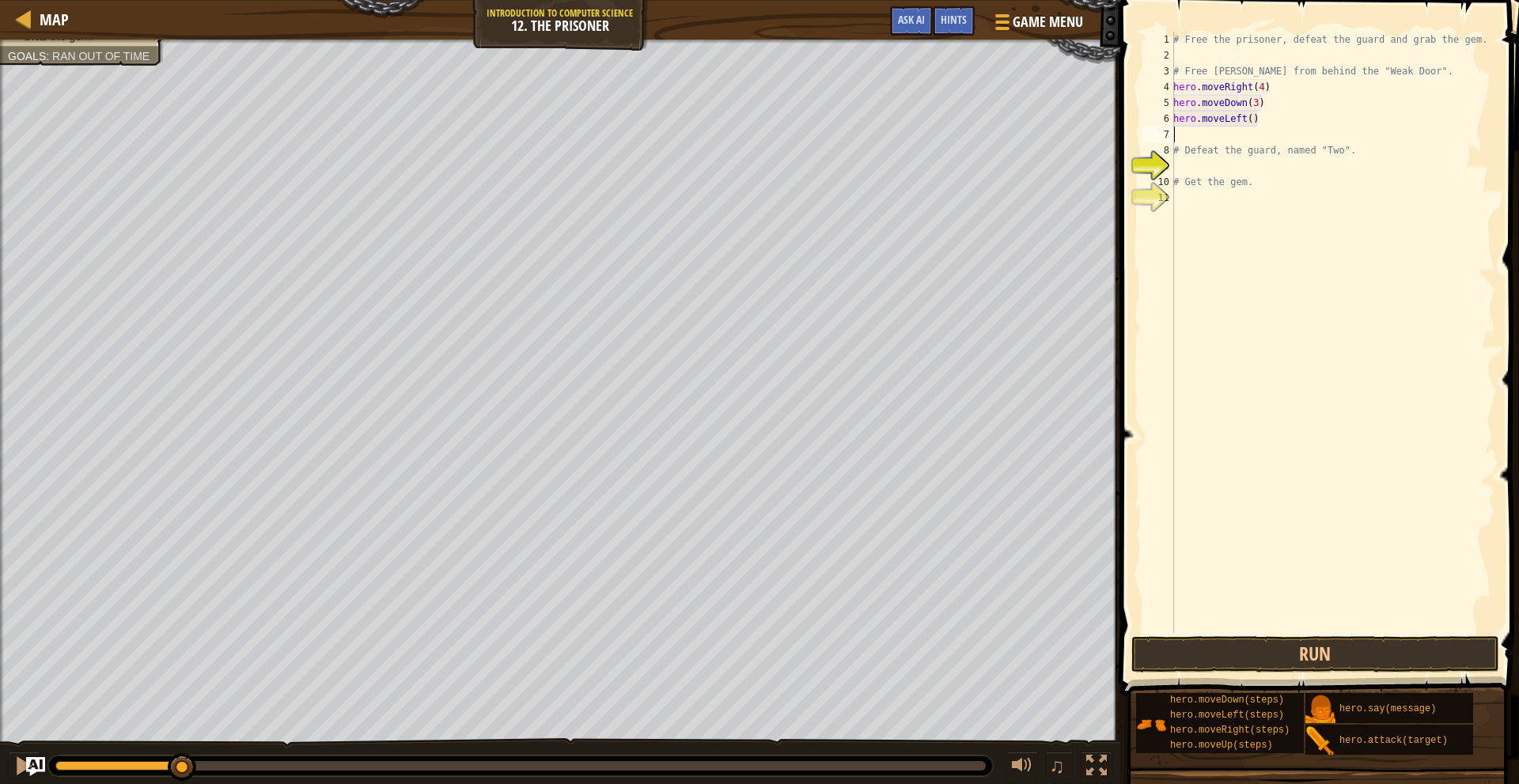
click at [1247, 123] on div "# Free the prisoner, defeat the guard and grab the gem. # Free [PERSON_NAME] fr…" at bounding box center [1332, 348] width 325 height 633
type textarea "hero.moveLeft(2)"
click at [1247, 136] on div "# Free the prisoner, defeat the guard and grab the gem. # Free [PERSON_NAME] fr…" at bounding box center [1332, 348] width 325 height 633
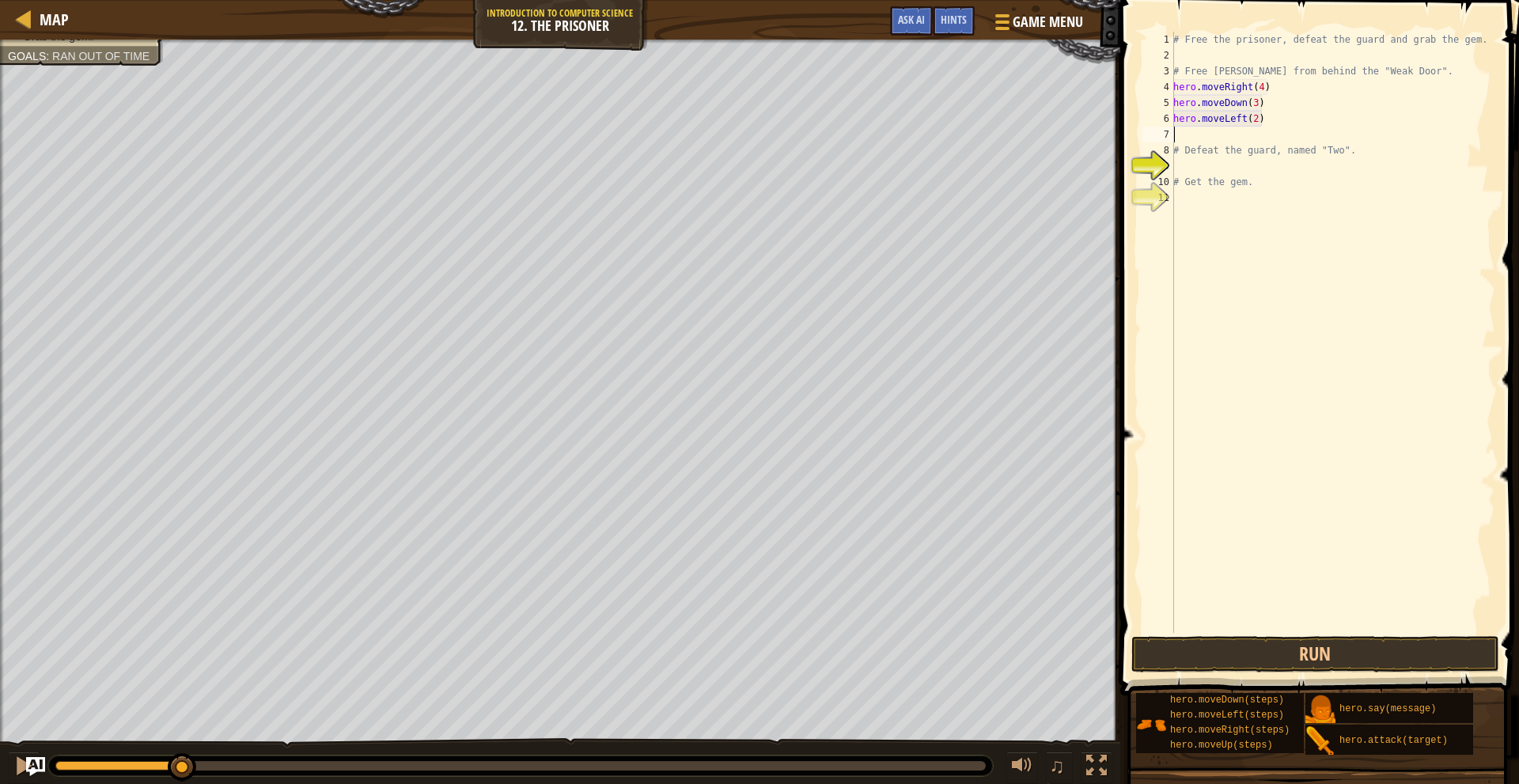
type textarea "h"
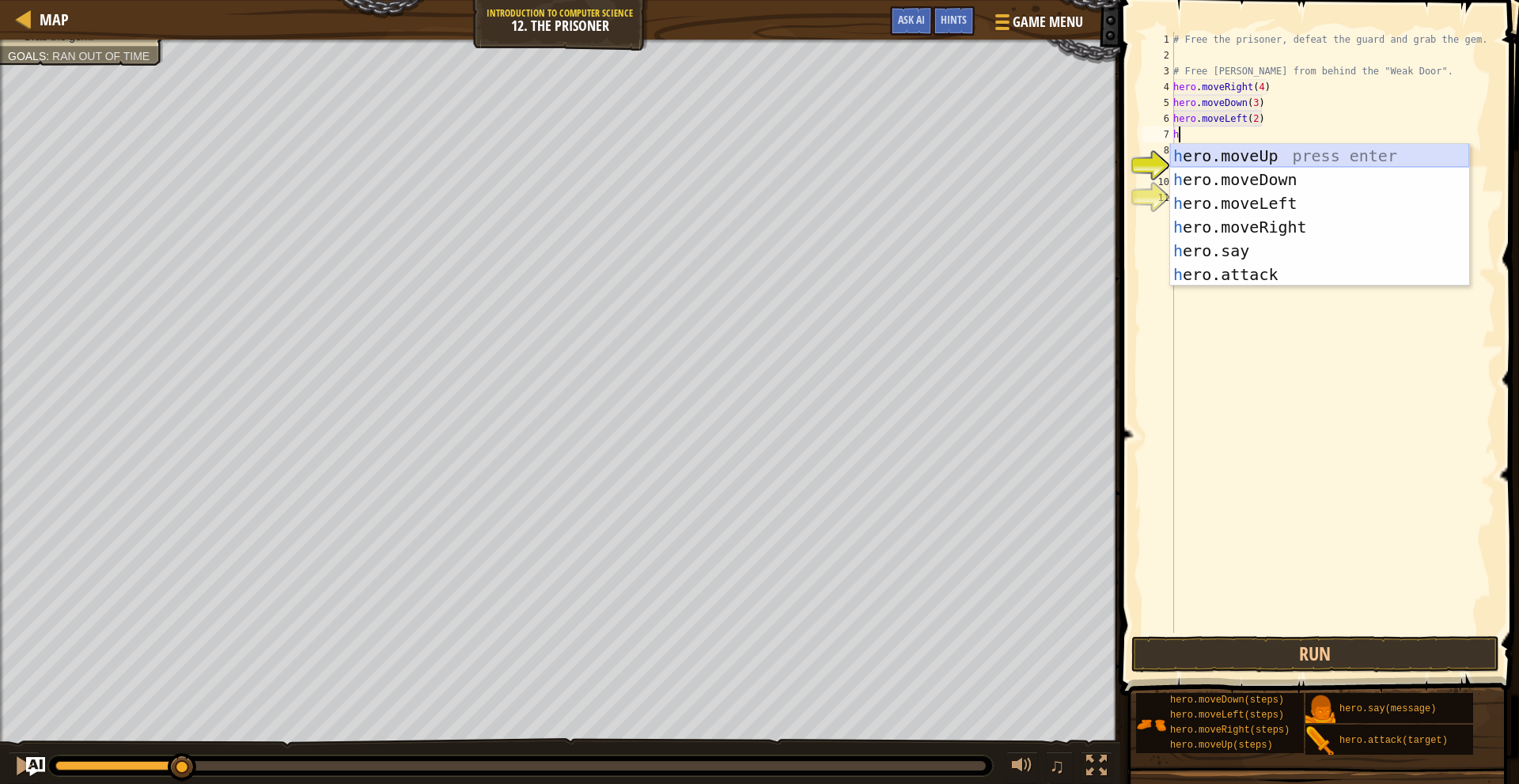
click at [1247, 150] on div "h ero.moveUp press enter h ero.moveDown press enter h ero.moveLeft press enter …" at bounding box center [1319, 239] width 299 height 190
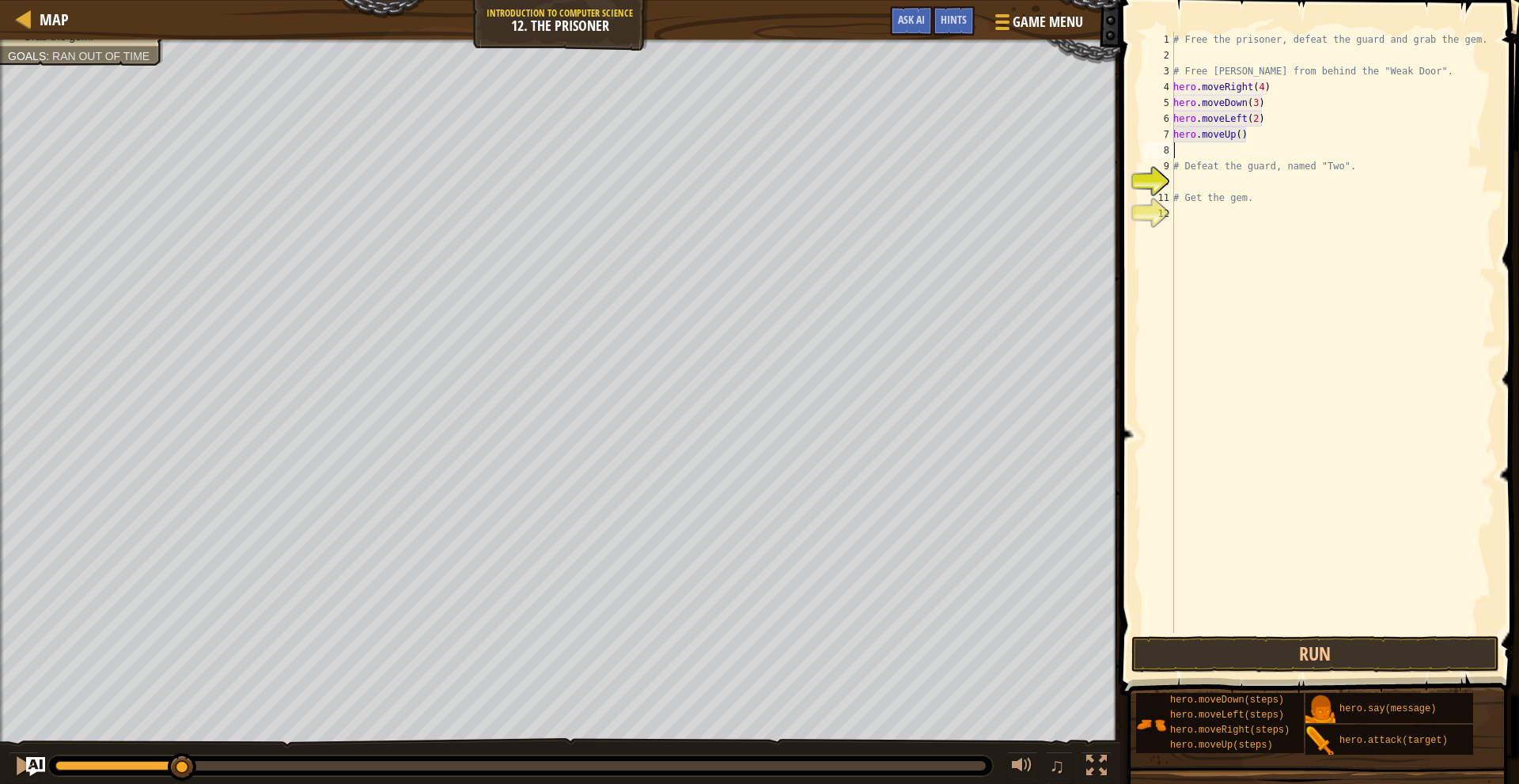
click at [1251, 131] on div "# Free the prisoner, defeat the guard and grab the gem. # Free [PERSON_NAME] fr…" at bounding box center [1332, 348] width 325 height 633
click at [1261, 121] on div "# Free the prisoner, defeat the guard and grab the gem. # Free [PERSON_NAME] fr…" at bounding box center [1332, 348] width 325 height 633
type textarea "hero.moveLeft(2)"
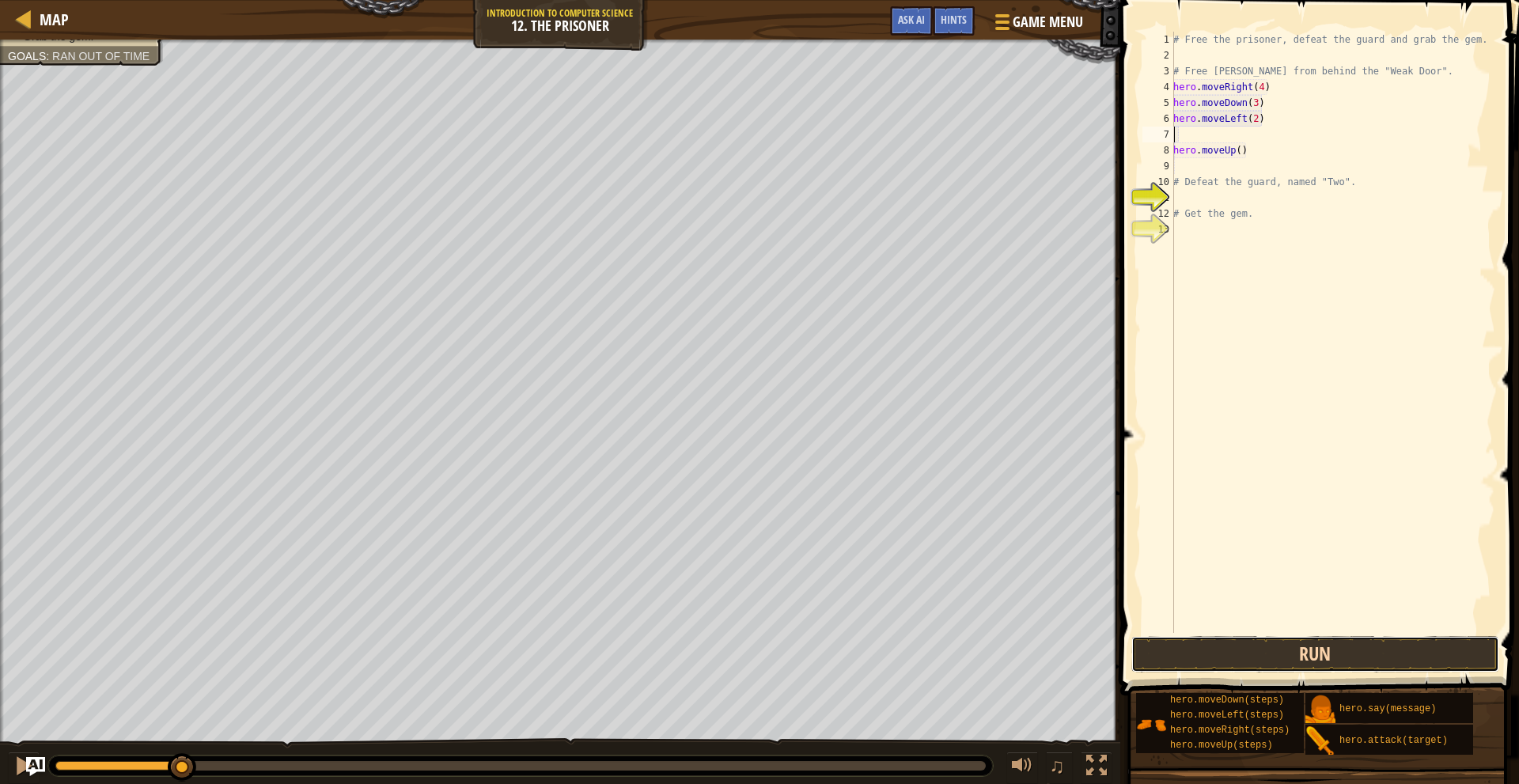
click at [1326, 649] on button "Run" at bounding box center [1316, 654] width 369 height 36
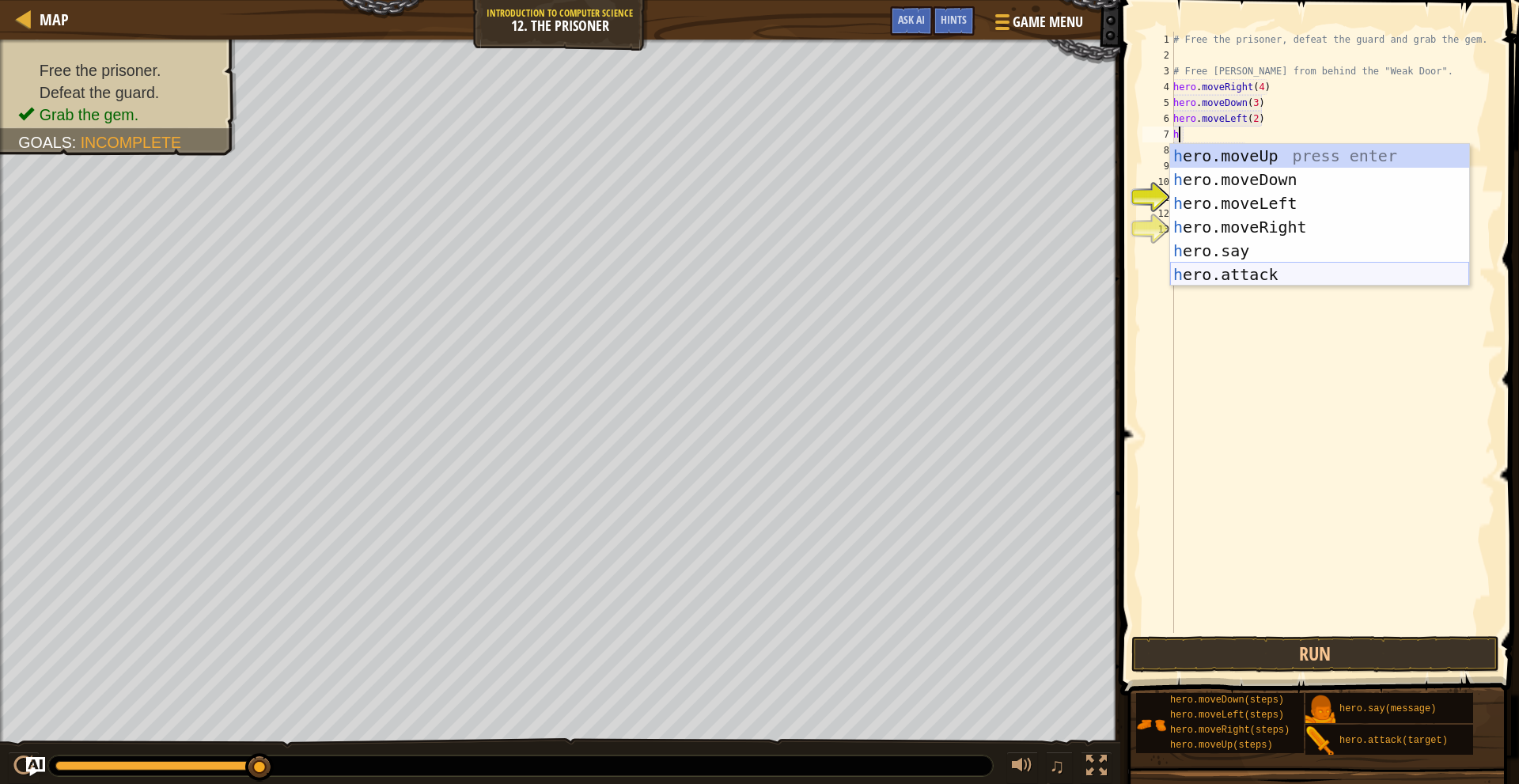
click at [1249, 270] on div "h ero.moveUp press enter h ero.moveDown press enter h ero.moveLeft press enter …" at bounding box center [1319, 239] width 299 height 190
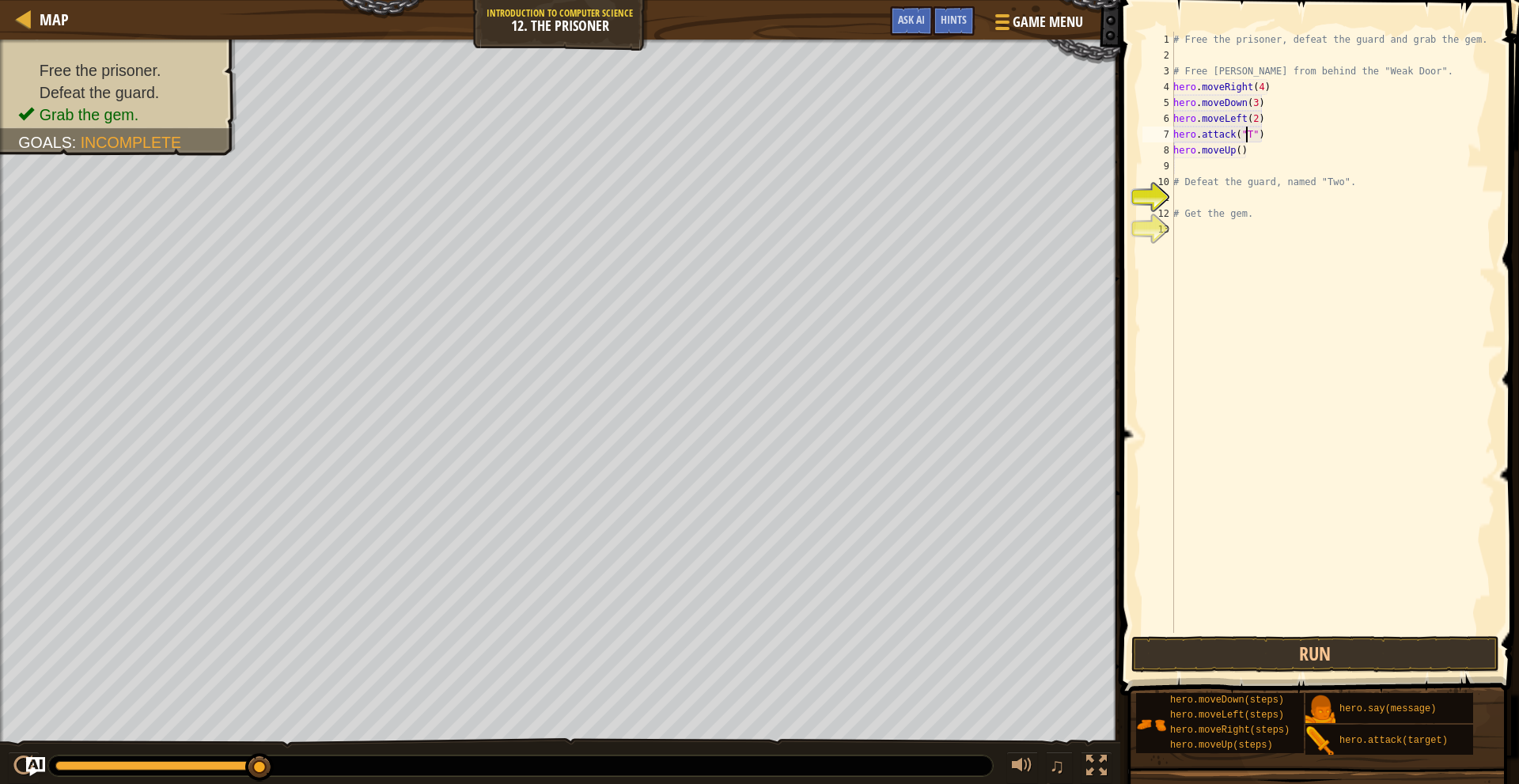
scroll to position [7, 6]
type textarea "hero.attack("Two")"
click at [1289, 138] on div "# Free the prisoner, defeat the guard and grab the gem. # Free [PERSON_NAME] fr…" at bounding box center [1332, 348] width 325 height 633
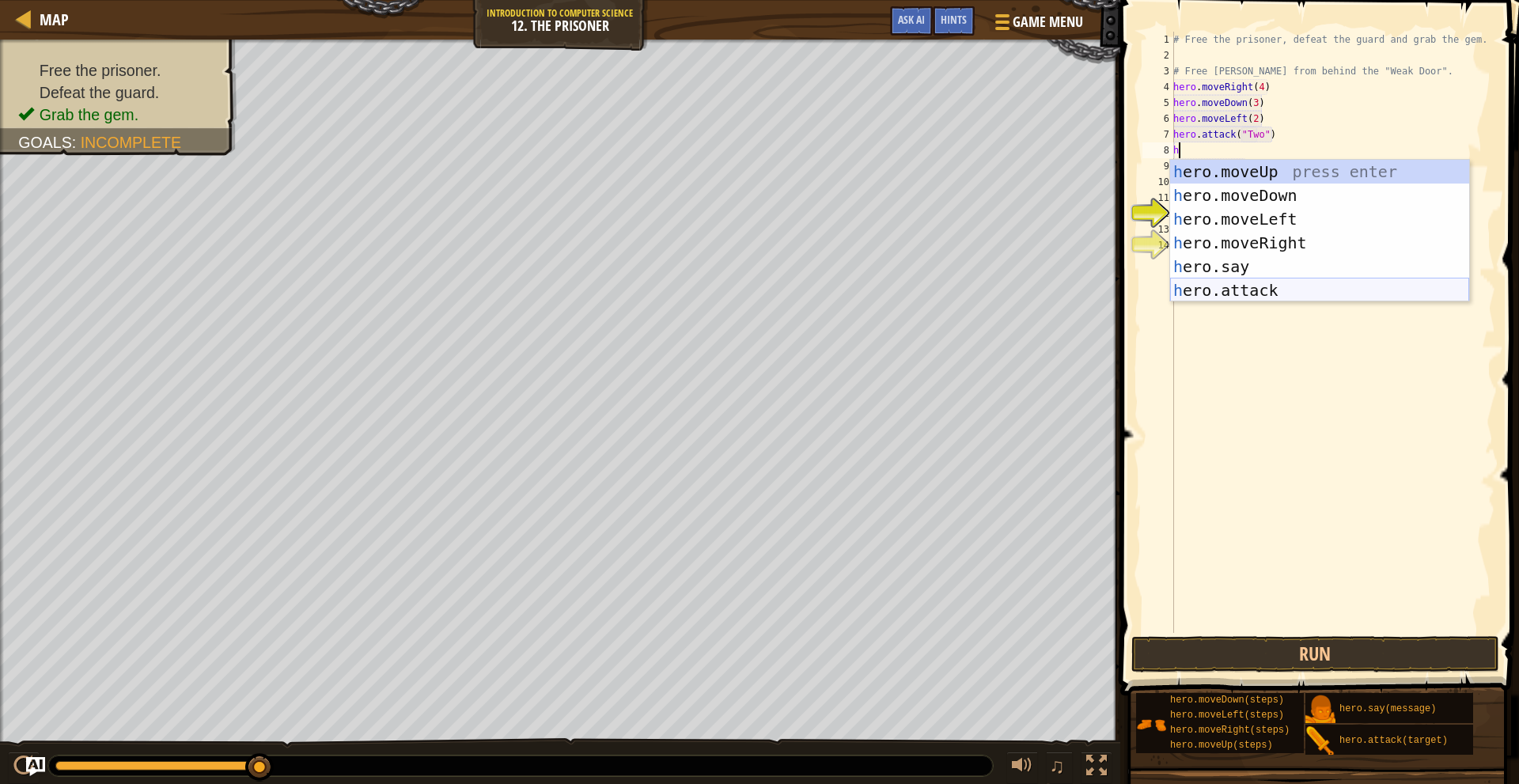
click at [1247, 284] on div "h ero.moveUp press enter h ero.moveDown press enter h ero.moveLeft press enter …" at bounding box center [1319, 255] width 299 height 190
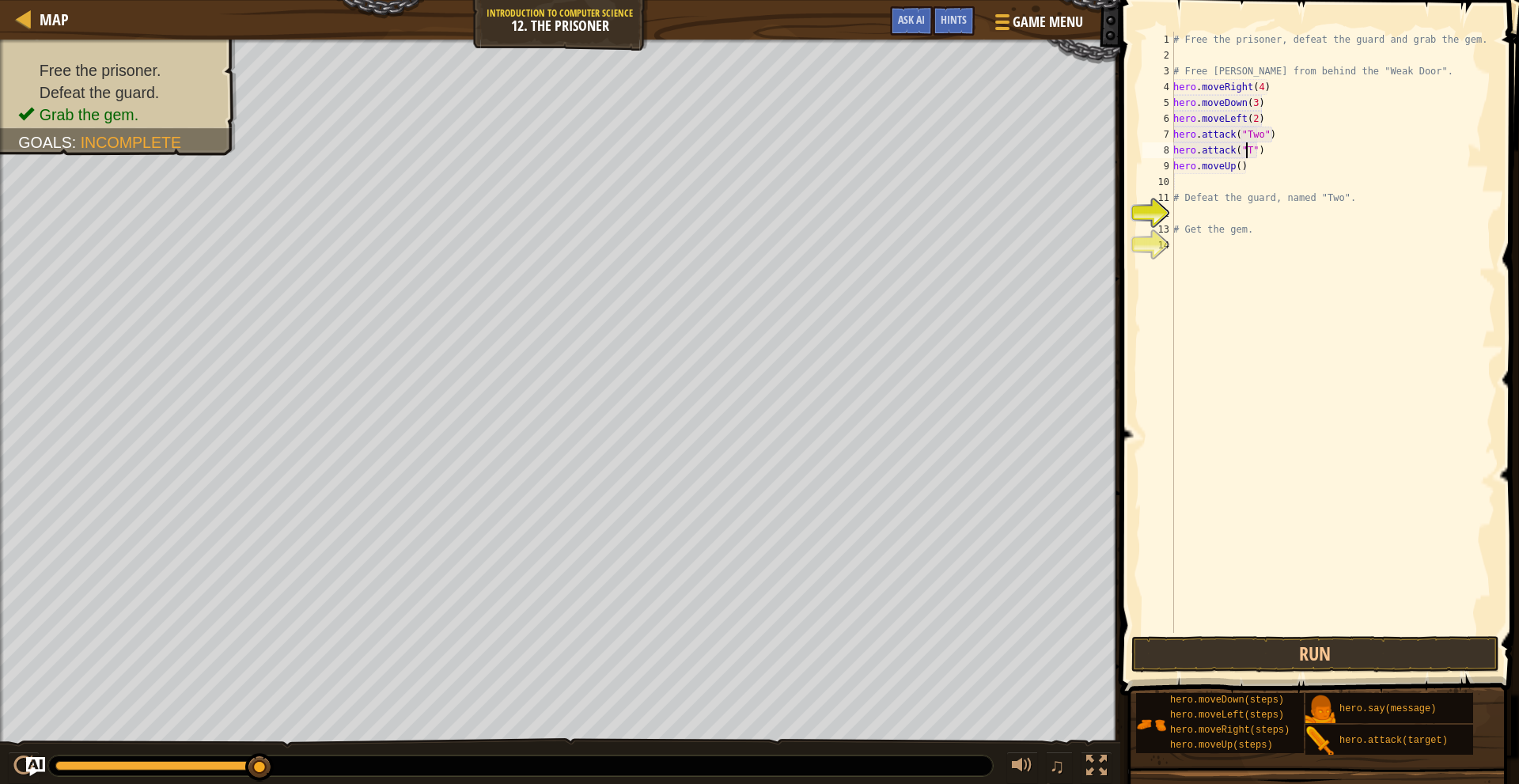
scroll to position [7, 6]
drag, startPoint x: 1251, startPoint y: 169, endPoint x: 1262, endPoint y: 173, distance: 11.5
click at [1262, 172] on div "# Free the prisoner, defeat the guard and grab the gem. # Free [PERSON_NAME] fr…" at bounding box center [1332, 348] width 325 height 633
type textarea "hero.moveUp()"
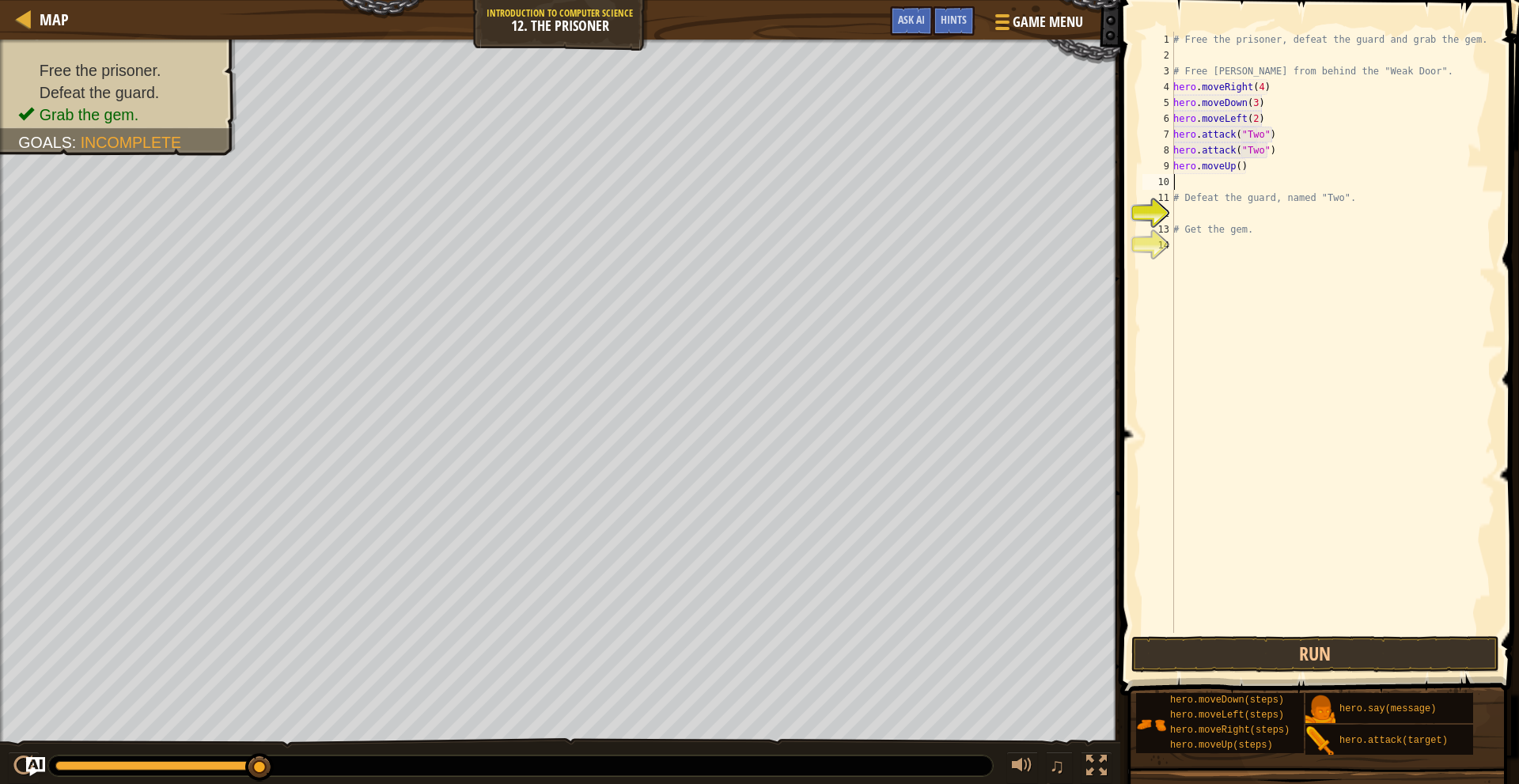
click at [1261, 175] on div "# Free the prisoner, defeat the guard and grab the gem. # Free [PERSON_NAME] fr…" at bounding box center [1332, 348] width 325 height 633
click at [1268, 166] on div "# Free the prisoner, defeat the guard and grab the gem. # Free [PERSON_NAME] fr…" at bounding box center [1332, 348] width 325 height 633
type textarea "h"
click at [1291, 649] on button "Run" at bounding box center [1316, 654] width 369 height 36
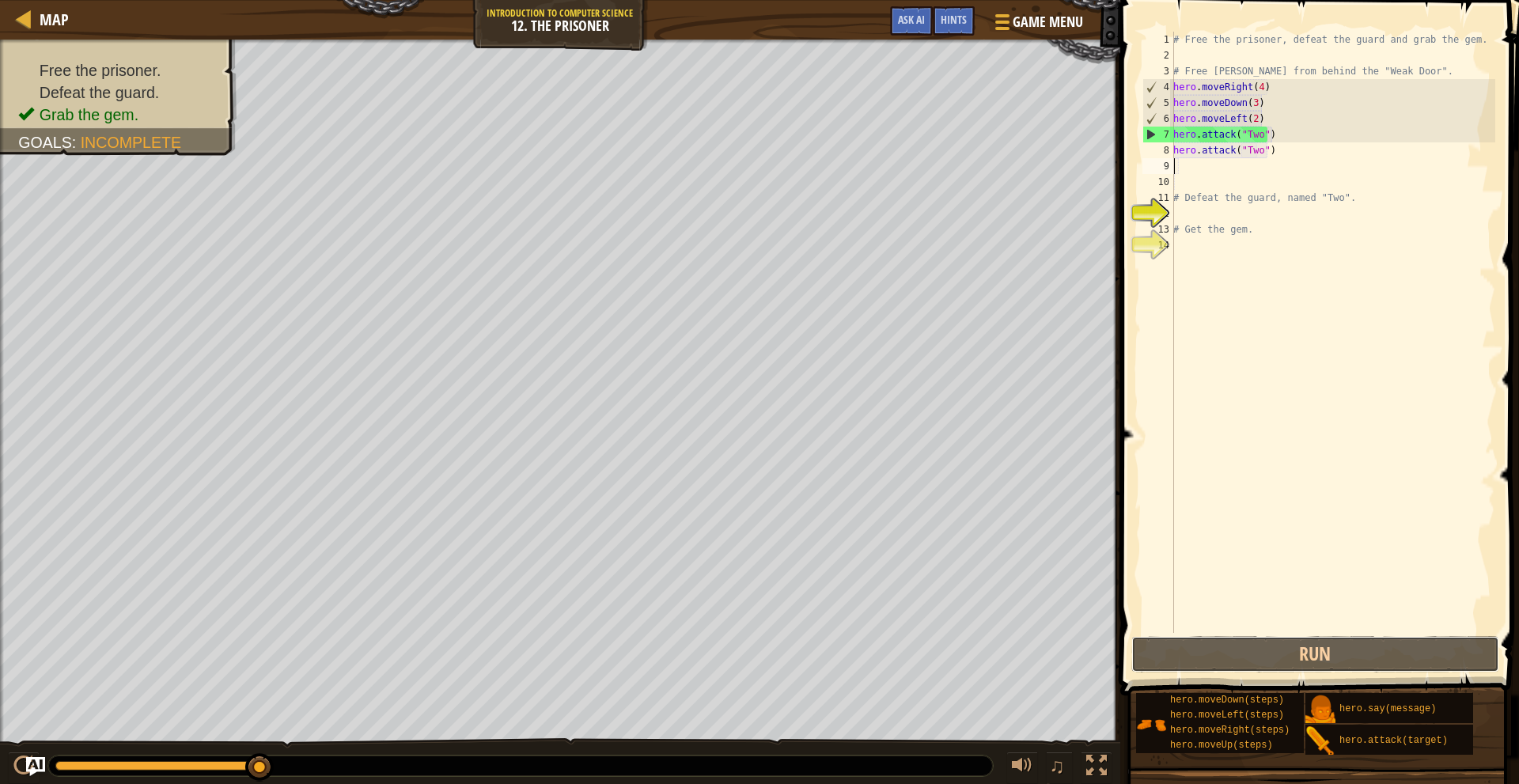
click at [1328, 635] on div "1 2 3 4 5 6 7 8 9 10 11 12 13 14 # Free the prisoner, defeat the guard and grab…" at bounding box center [1318, 379] width 404 height 742
click at [1277, 156] on div "# Free the prisoner, defeat the guard and grab the gem. # Free [PERSON_NAME] fr…" at bounding box center [1332, 348] width 325 height 633
click at [1151, 136] on div "7" at bounding box center [1159, 135] width 31 height 16
click at [1152, 131] on div "7" at bounding box center [1159, 135] width 31 height 16
click at [1307, 650] on button "Run" at bounding box center [1316, 654] width 369 height 36
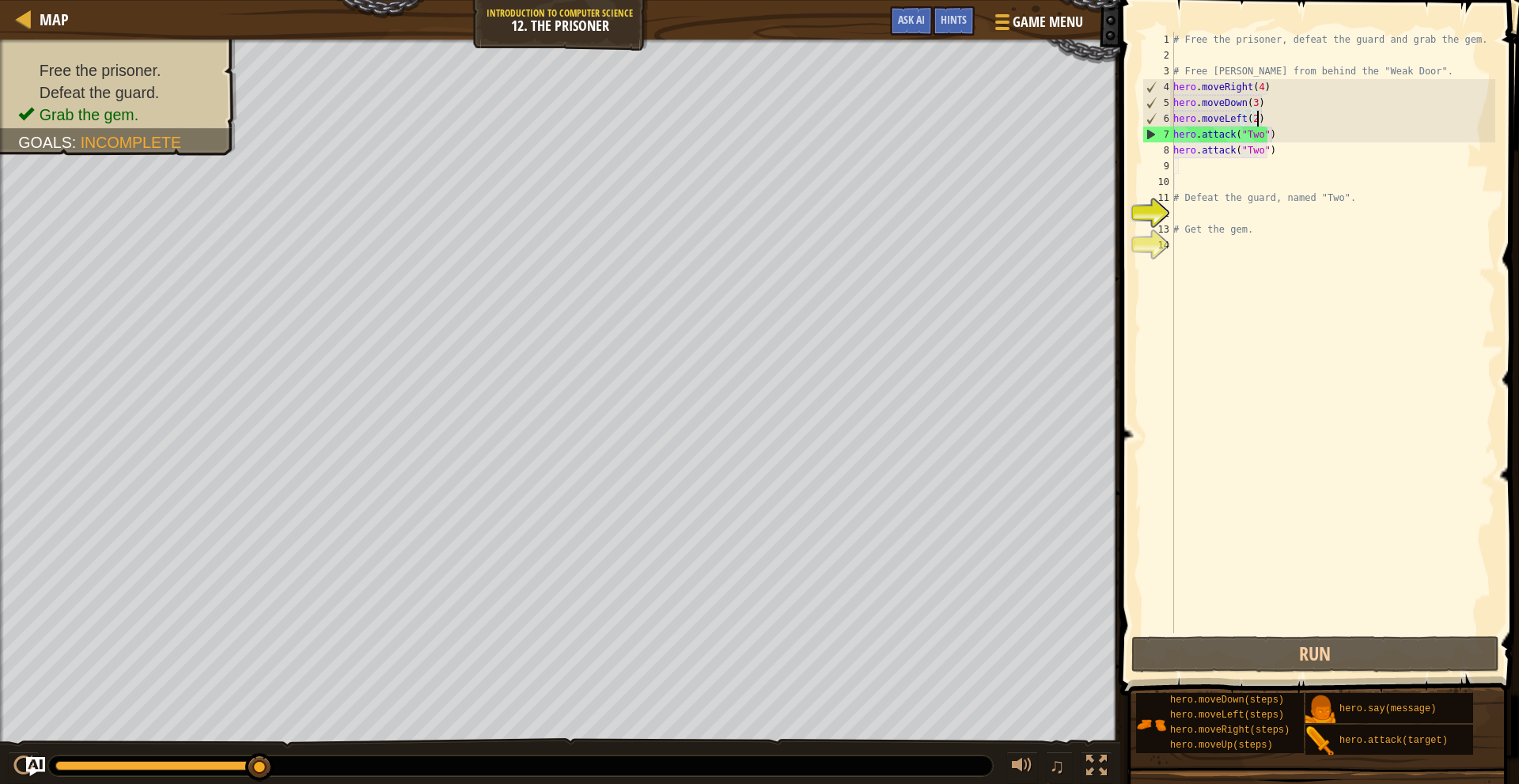
click at [1277, 116] on div "# Free the prisoner, defeat the guard and grab the gem. # Free [PERSON_NAME] fr…" at bounding box center [1332, 348] width 325 height 633
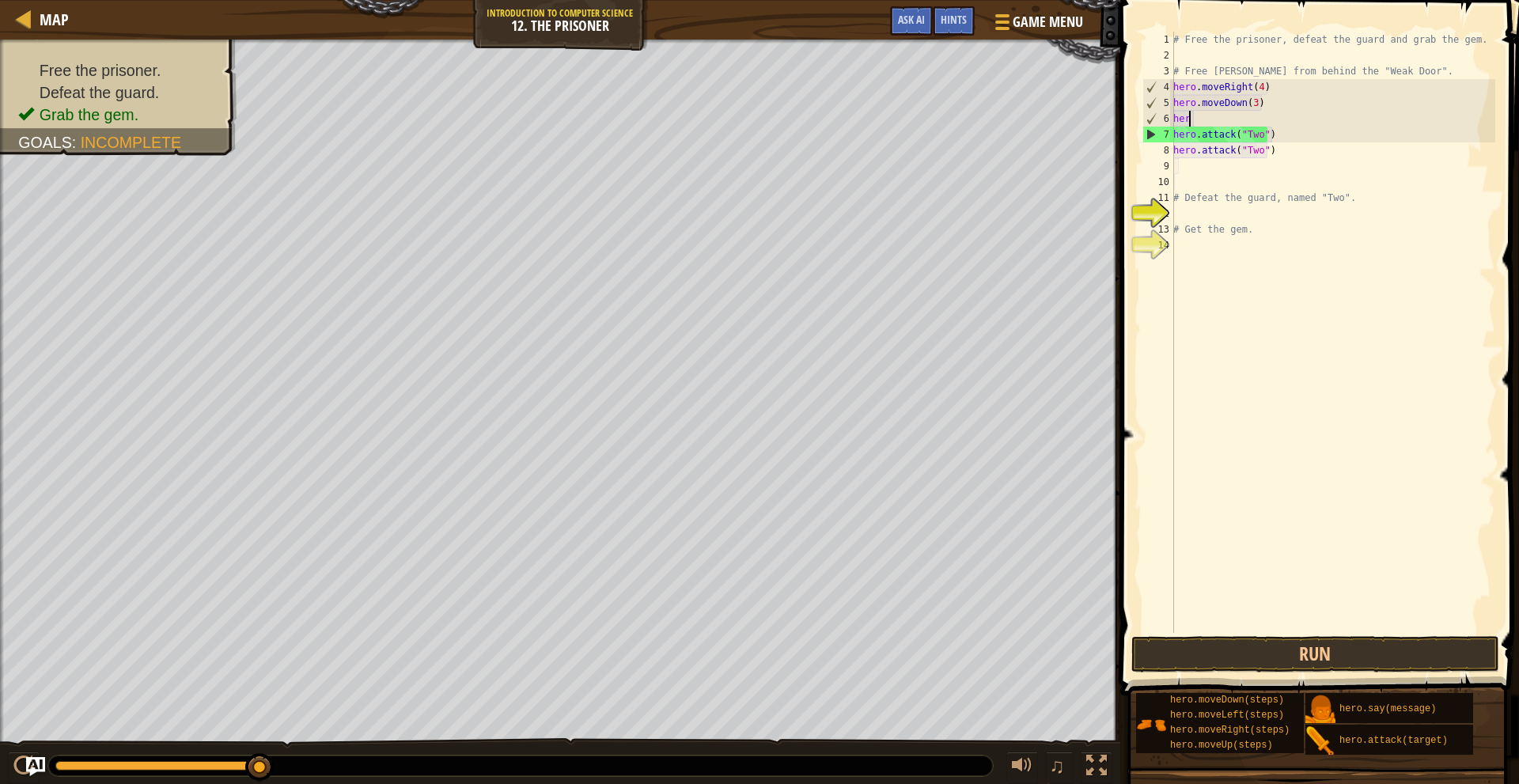
type textarea "h"
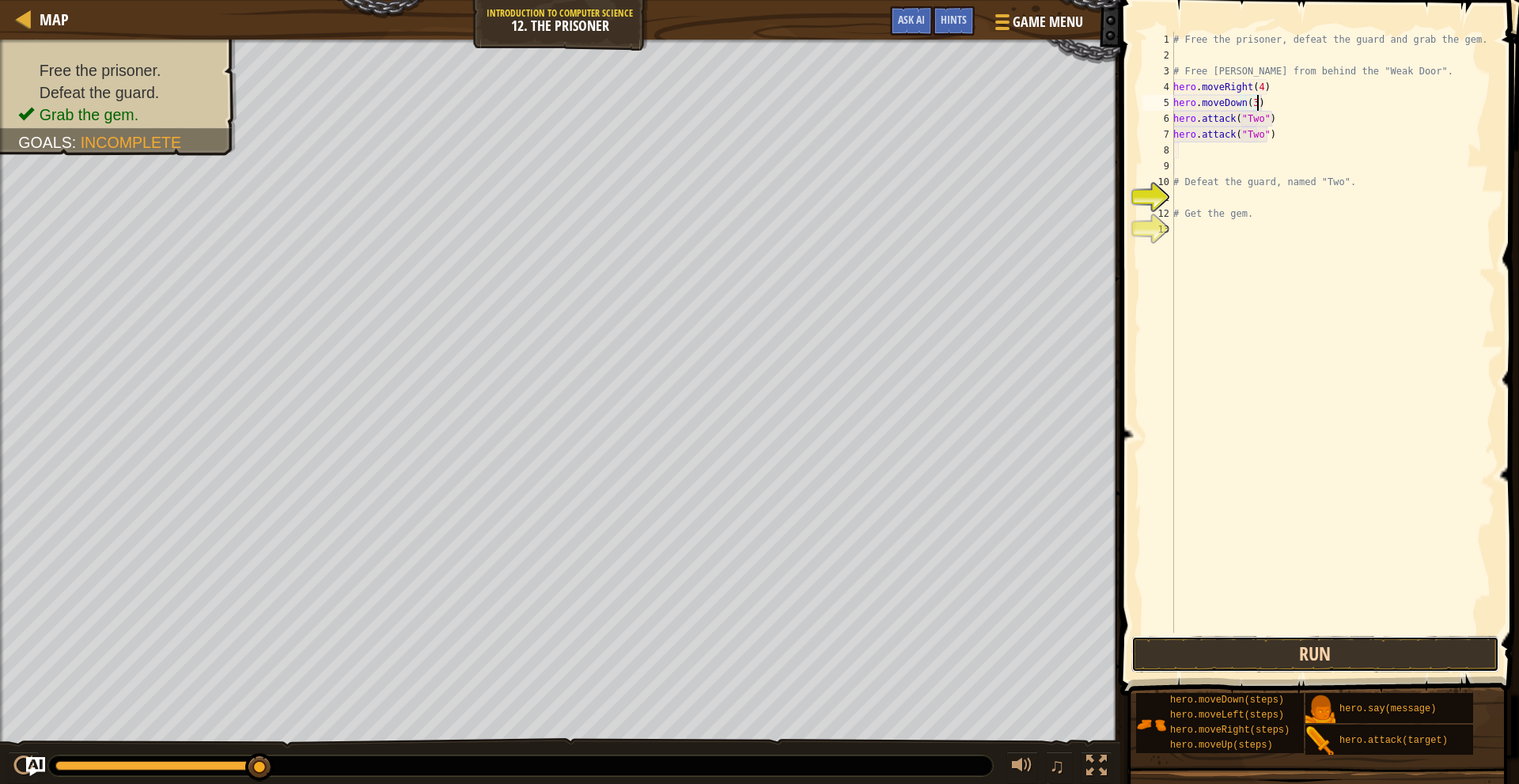
click at [1342, 651] on button "Run" at bounding box center [1316, 654] width 369 height 36
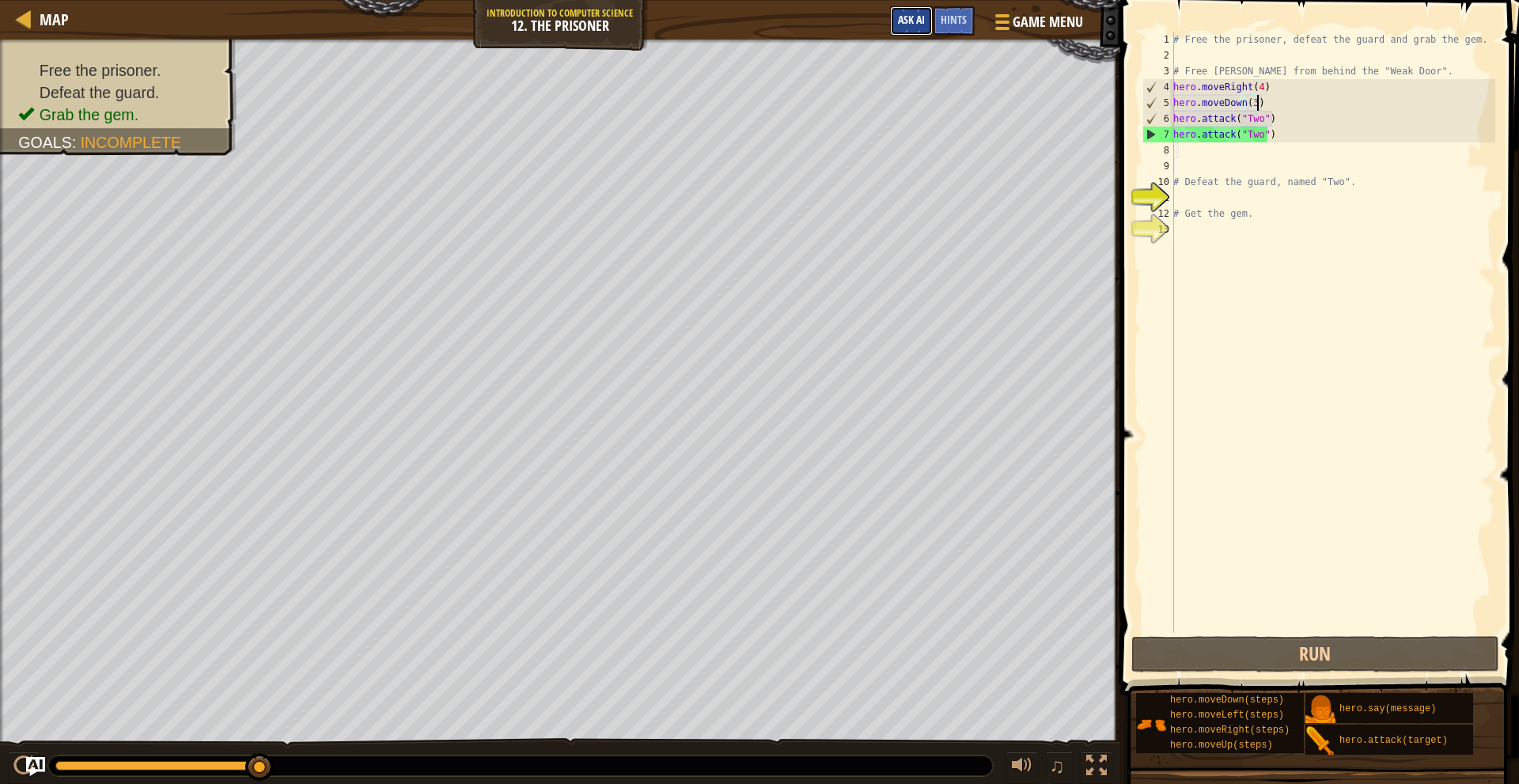
click at [912, 26] on span "Ask AI" at bounding box center [911, 19] width 27 height 15
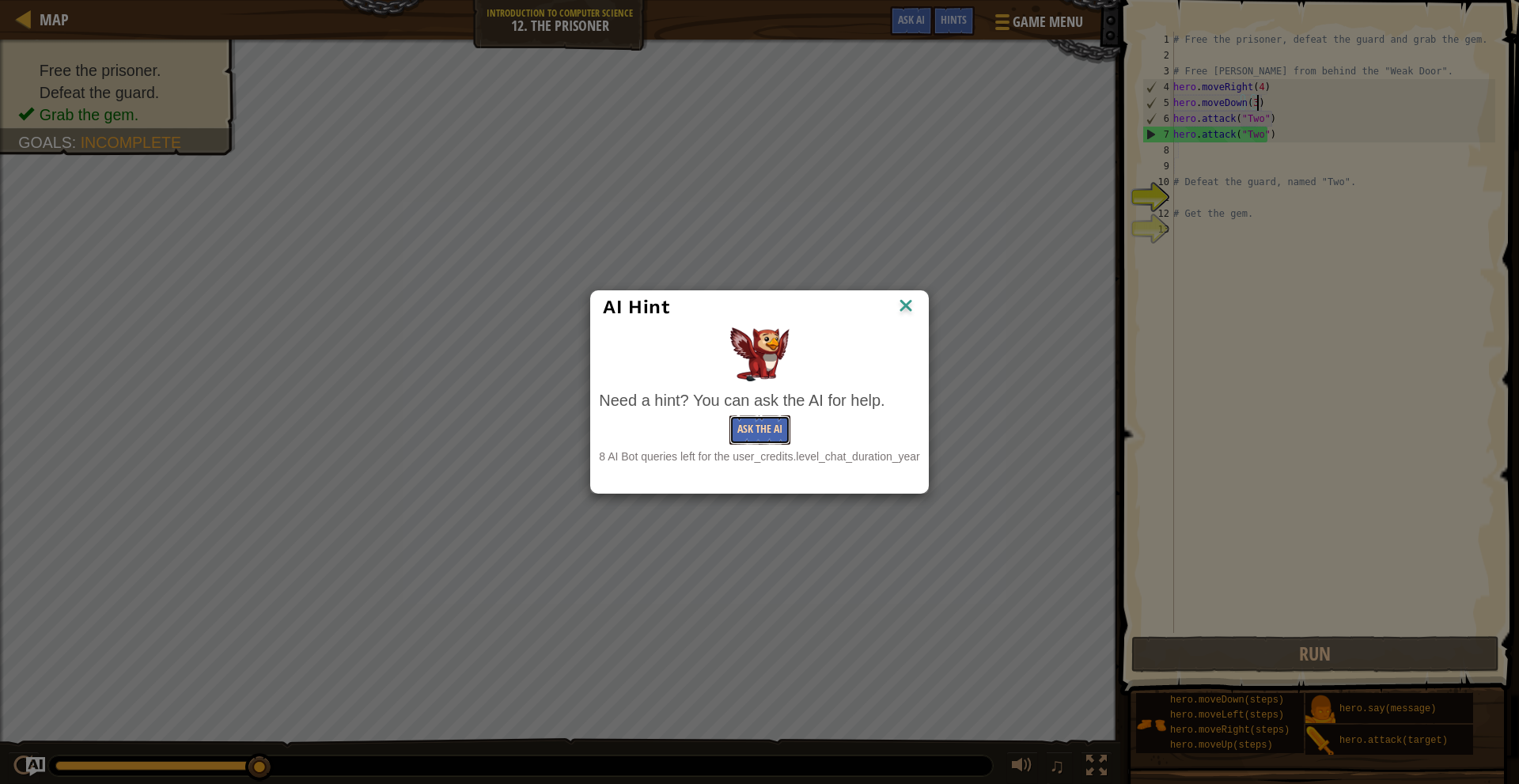
click at [765, 436] on button "Ask the AI" at bounding box center [760, 429] width 61 height 29
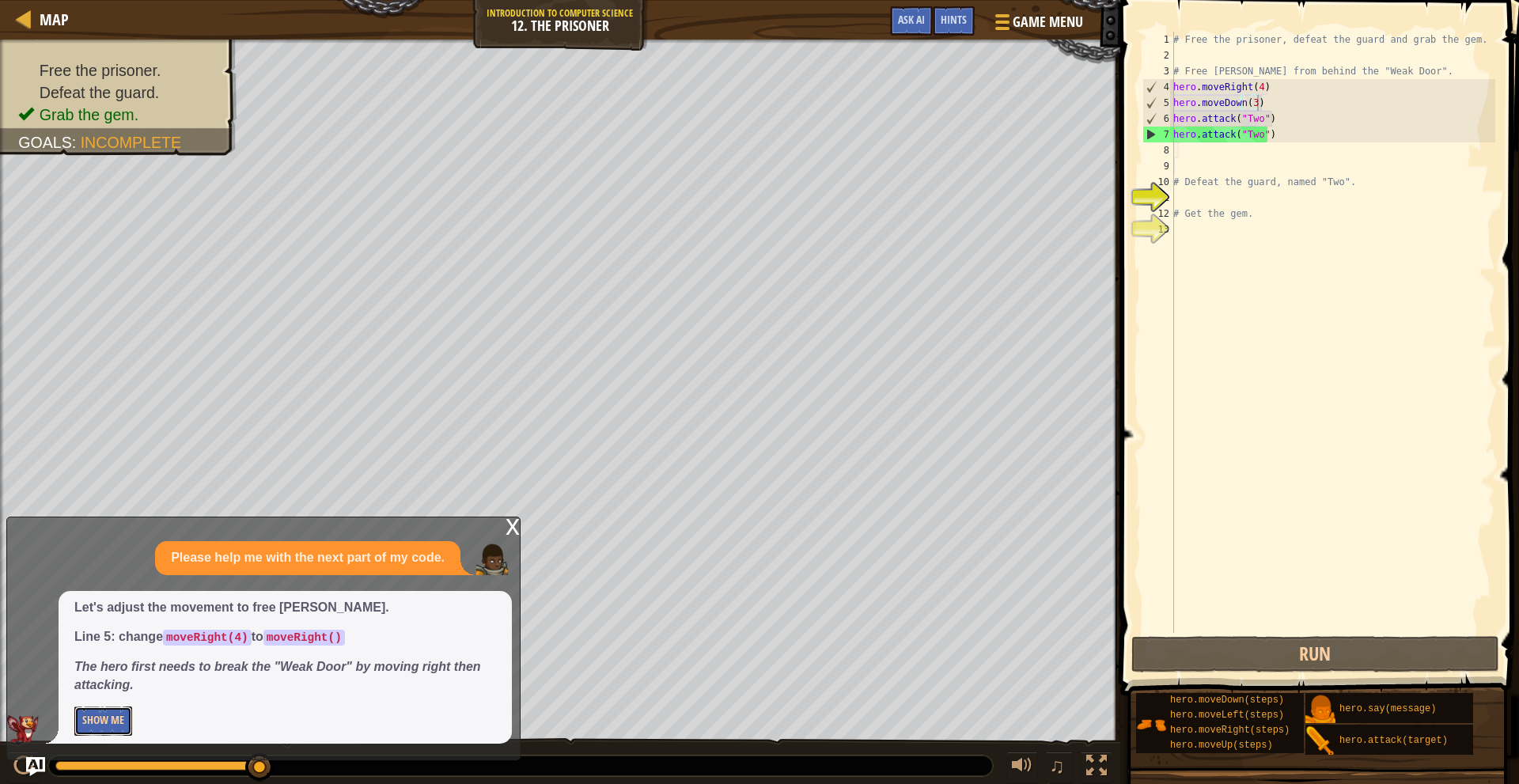
click at [115, 721] on button "Show Me" at bounding box center [103, 721] width 58 height 29
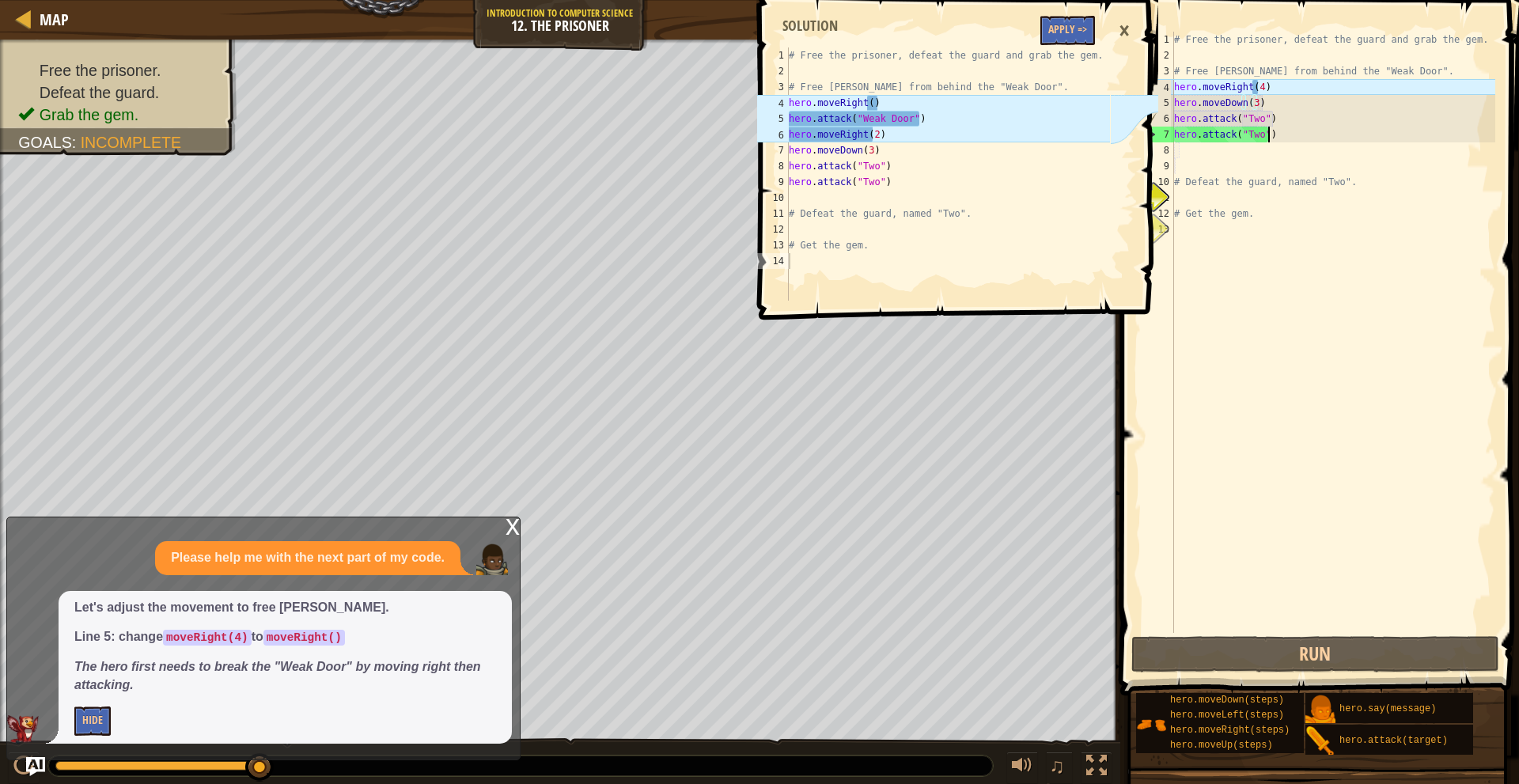
click at [1284, 138] on div "# Free the prisoner, defeat the guard and grab the gem. # Free [PERSON_NAME] fr…" at bounding box center [1333, 348] width 324 height 633
click at [1273, 101] on div "# Free the prisoner, defeat the guard and grab the gem. # Free [PERSON_NAME] fr…" at bounding box center [1333, 348] width 324 height 633
click at [1276, 84] on div "# Free the prisoner, defeat the guard and grab the gem. # Free [PERSON_NAME] fr…" at bounding box center [1333, 348] width 324 height 633
click at [1258, 92] on div "# Free the prisoner, defeat the guard and grab the gem. # Free [PERSON_NAME] fr…" at bounding box center [1333, 348] width 324 height 633
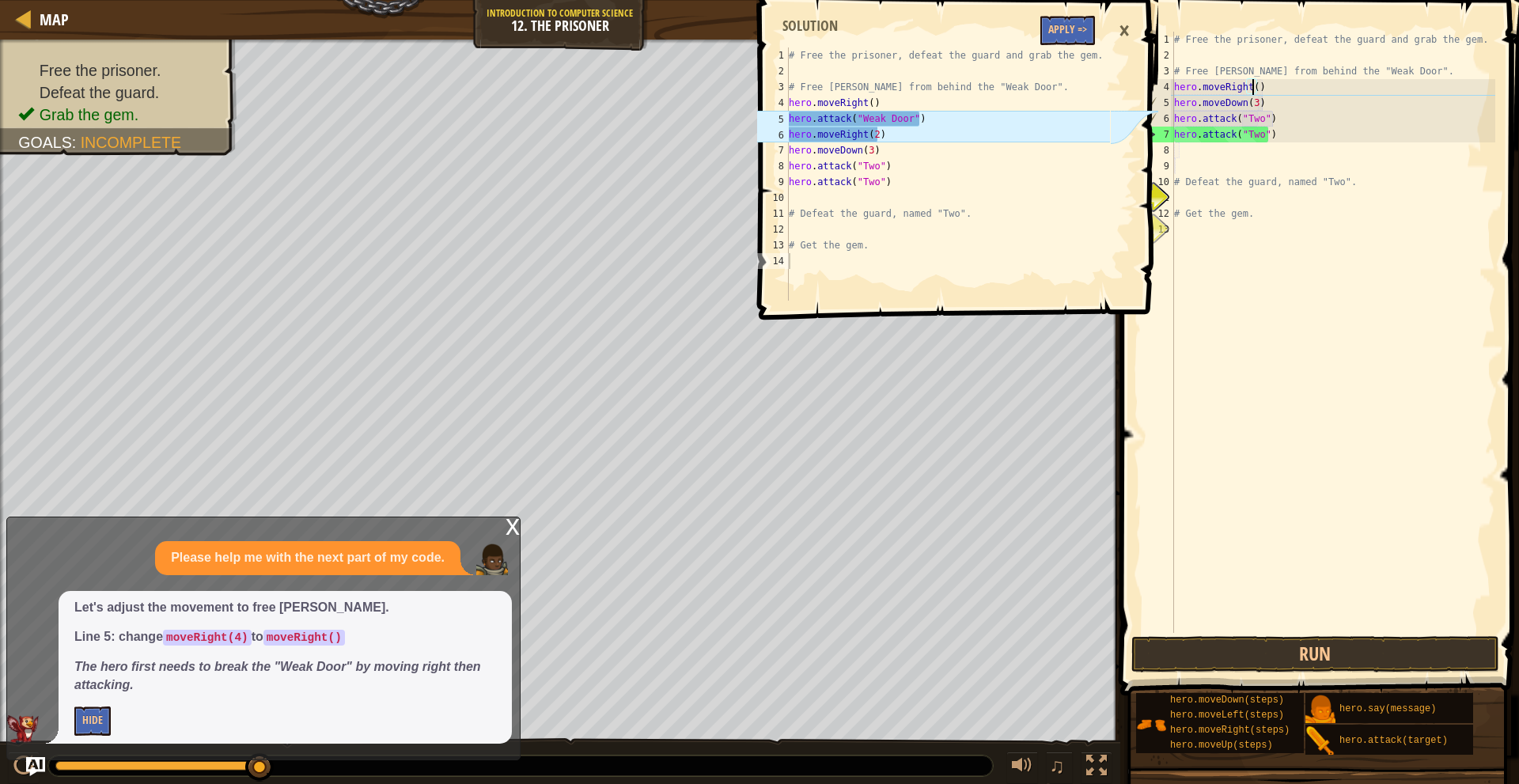
click at [1279, 91] on div "# Free the prisoner, defeat the guard and grab the gem. # Free [PERSON_NAME] fr…" at bounding box center [1333, 348] width 324 height 633
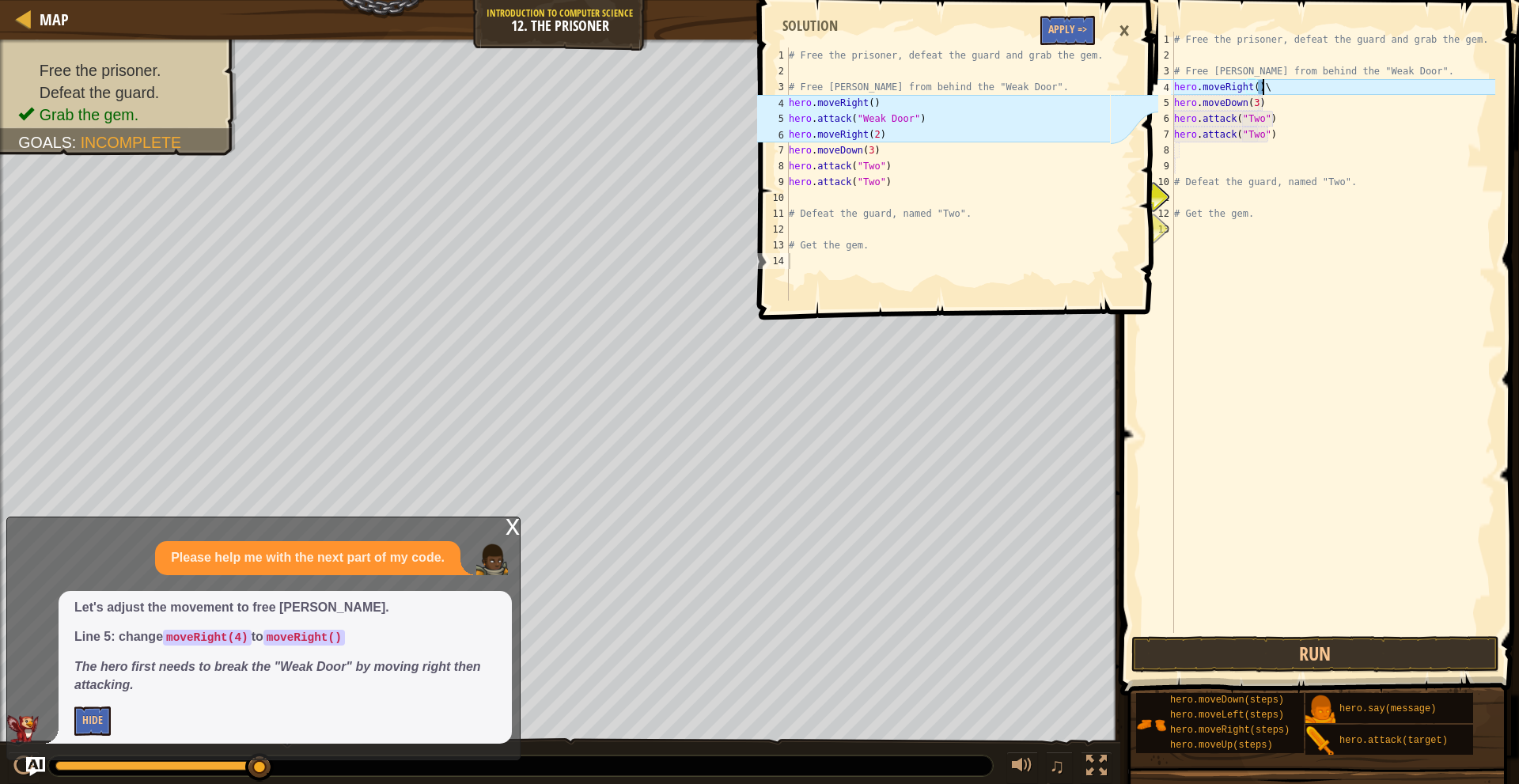
scroll to position [7, 6]
type textarea "hero.moveRight()"
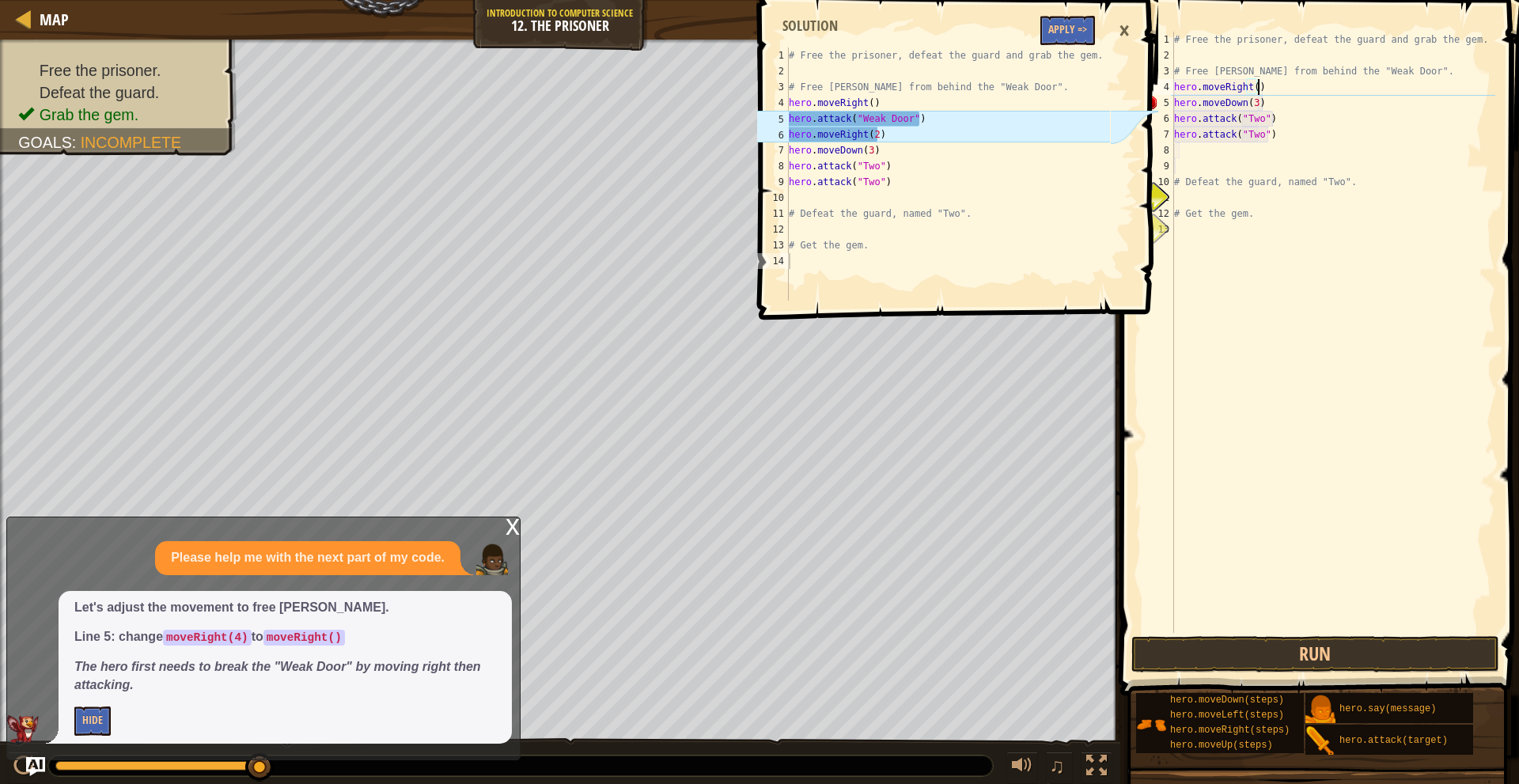
scroll to position [7, 0]
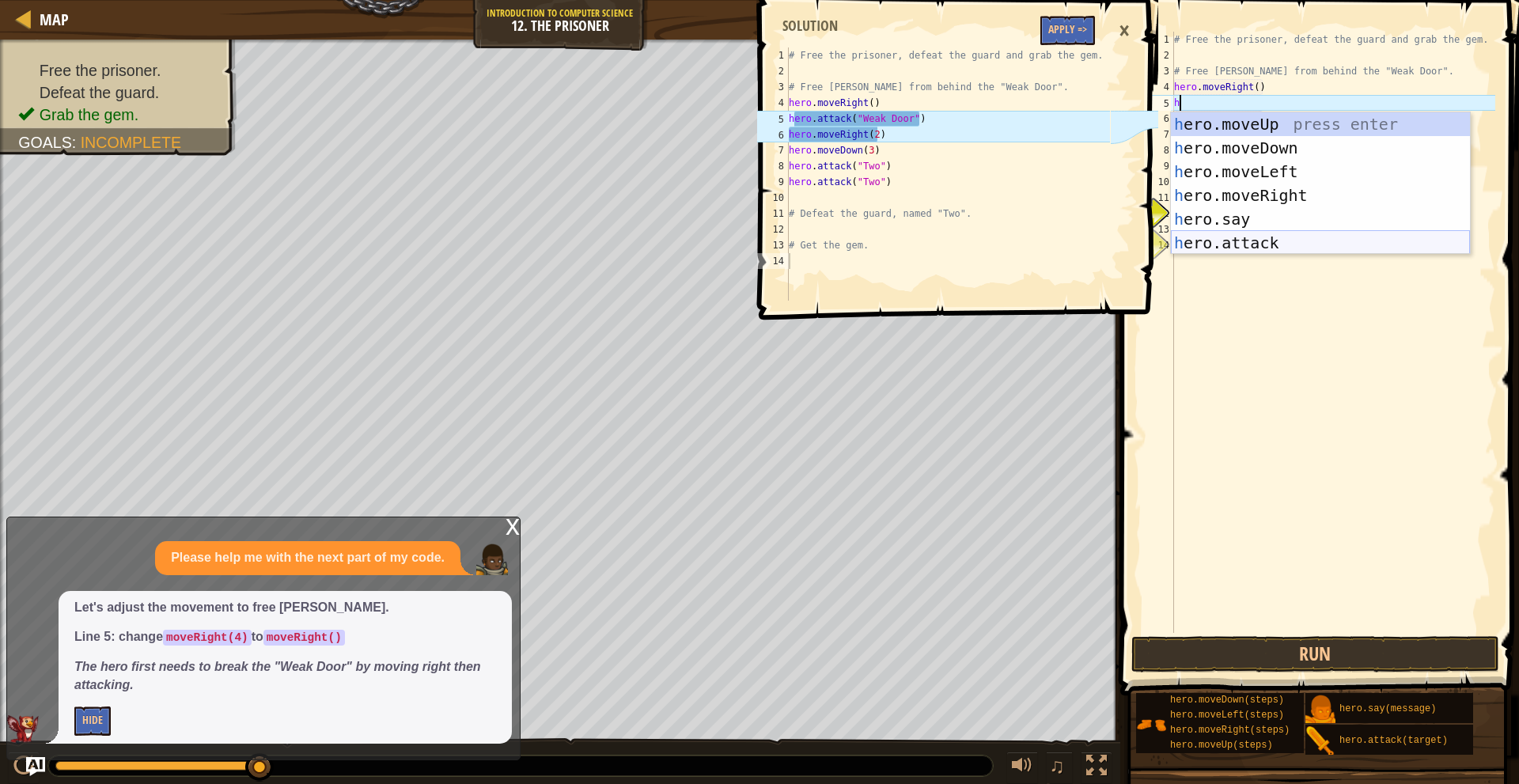
click at [1299, 235] on div "h ero.moveUp press enter h ero.moveDown press enter h ero.moveLeft press enter …" at bounding box center [1320, 207] width 299 height 190
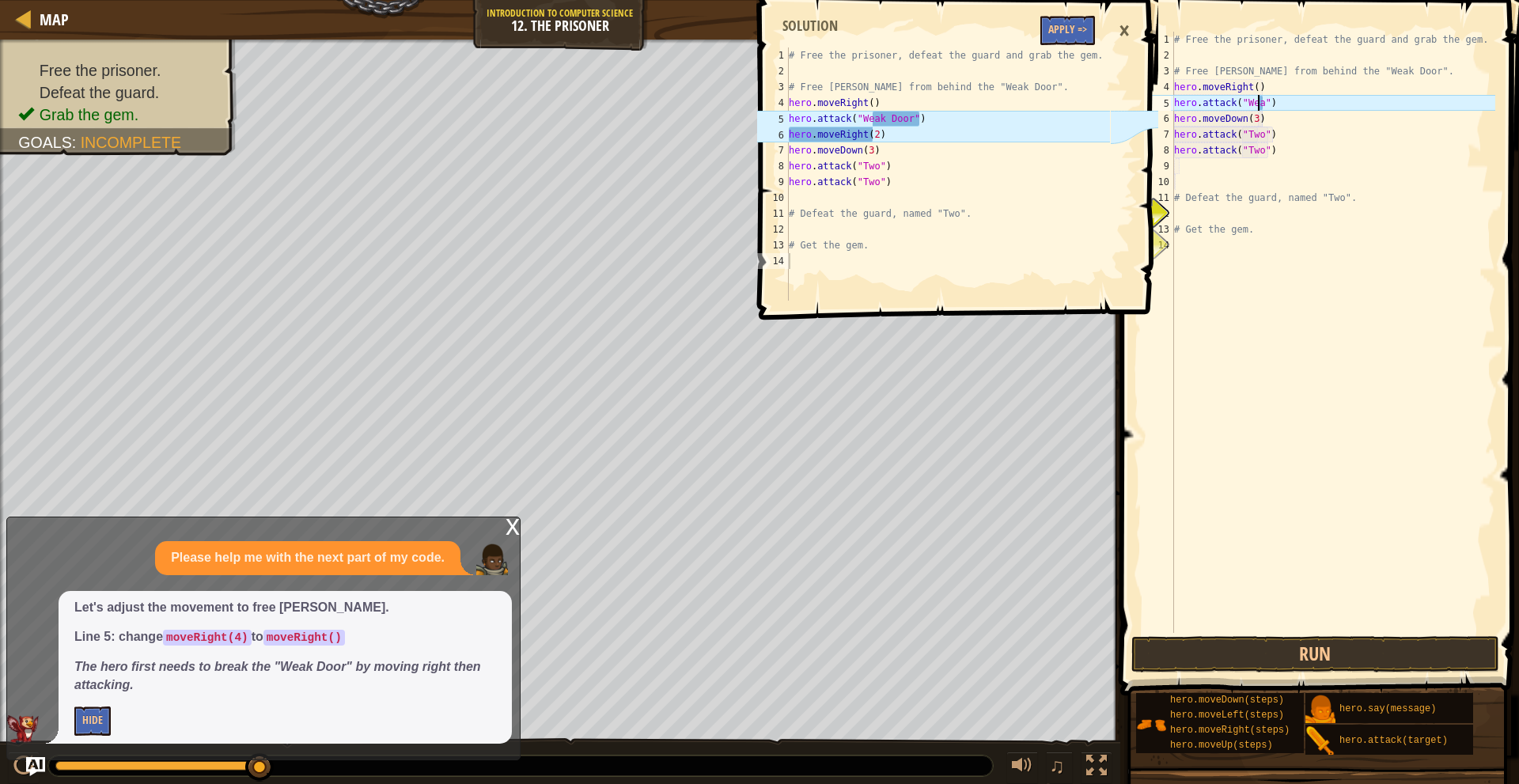
scroll to position [7, 7]
type textarea "hero.attack("Weak Door")"
click at [1318, 96] on div "# Free the prisoner, defeat the guard and grab the gem. # Free [PERSON_NAME] fr…" at bounding box center [1333, 348] width 324 height 633
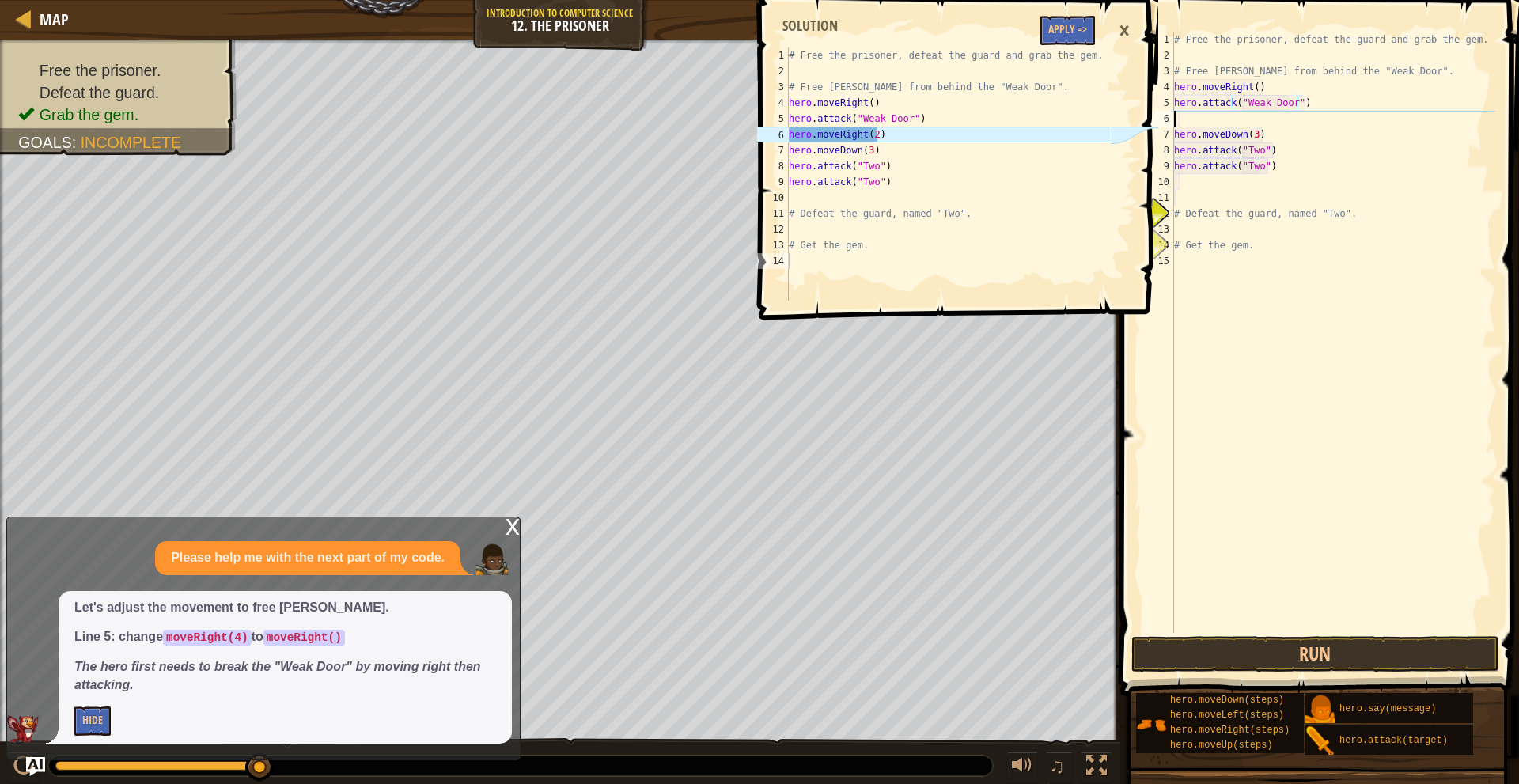
scroll to position [7, 0]
type textarea "h"
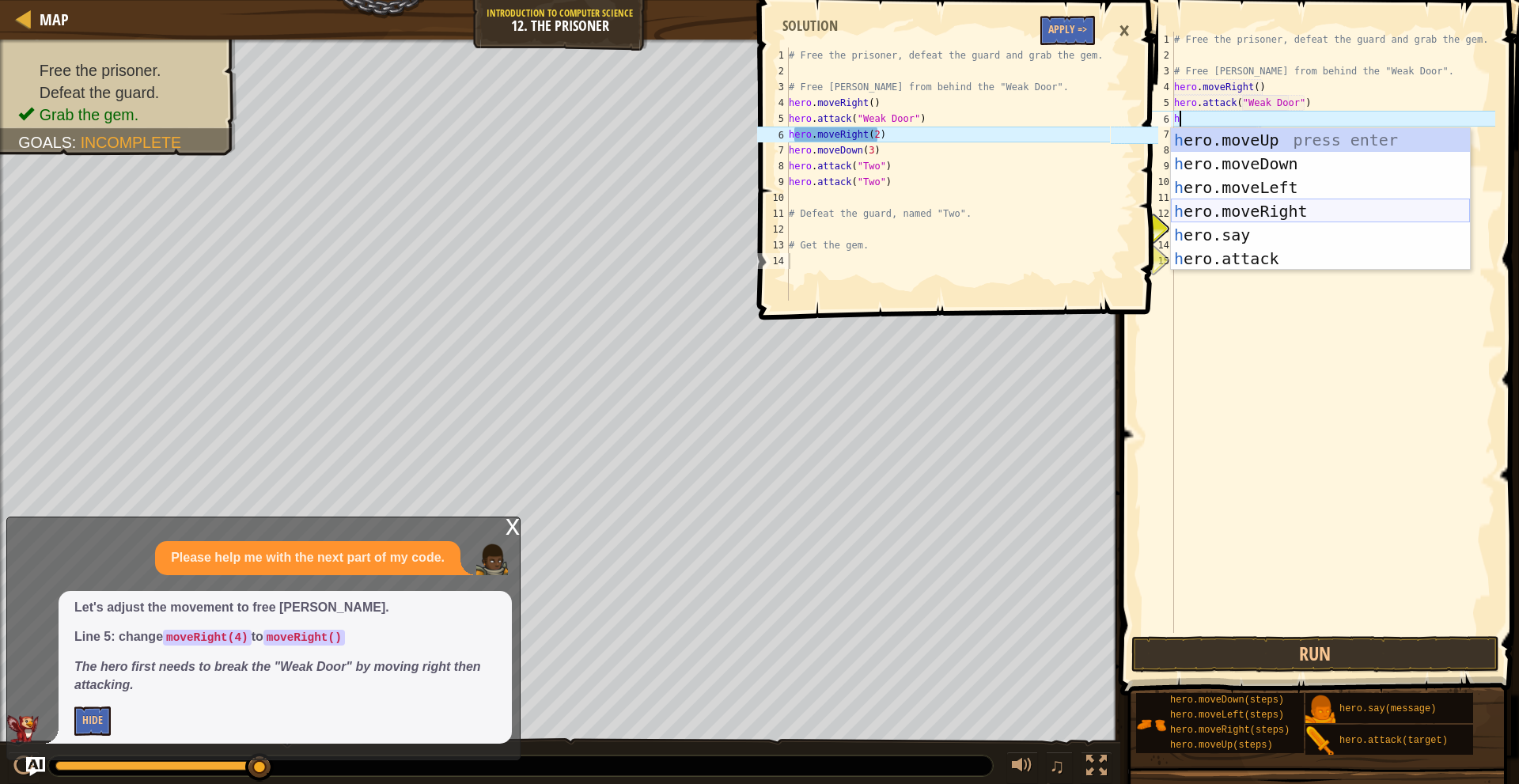
click at [1279, 204] on div "h ero.moveUp press enter h ero.moveDown press enter h ero.moveLeft press enter …" at bounding box center [1320, 223] width 299 height 190
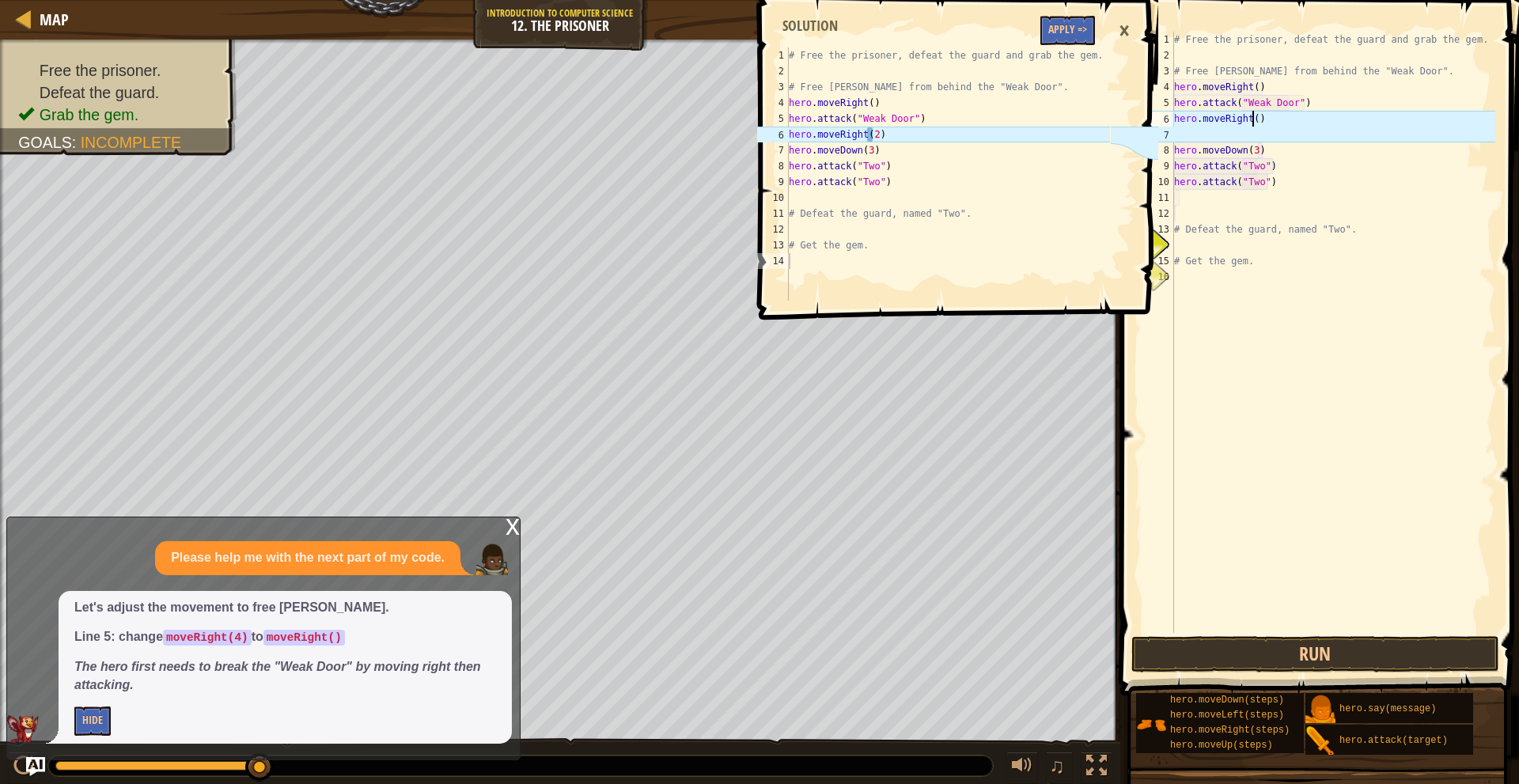
click at [1253, 124] on div "# Free the prisoner, defeat the guard and grab the gem. # Free [PERSON_NAME] fr…" at bounding box center [1333, 348] width 324 height 633
type textarea "hero.moveRight(3)"
click at [1348, 644] on button "Run" at bounding box center [1316, 654] width 369 height 36
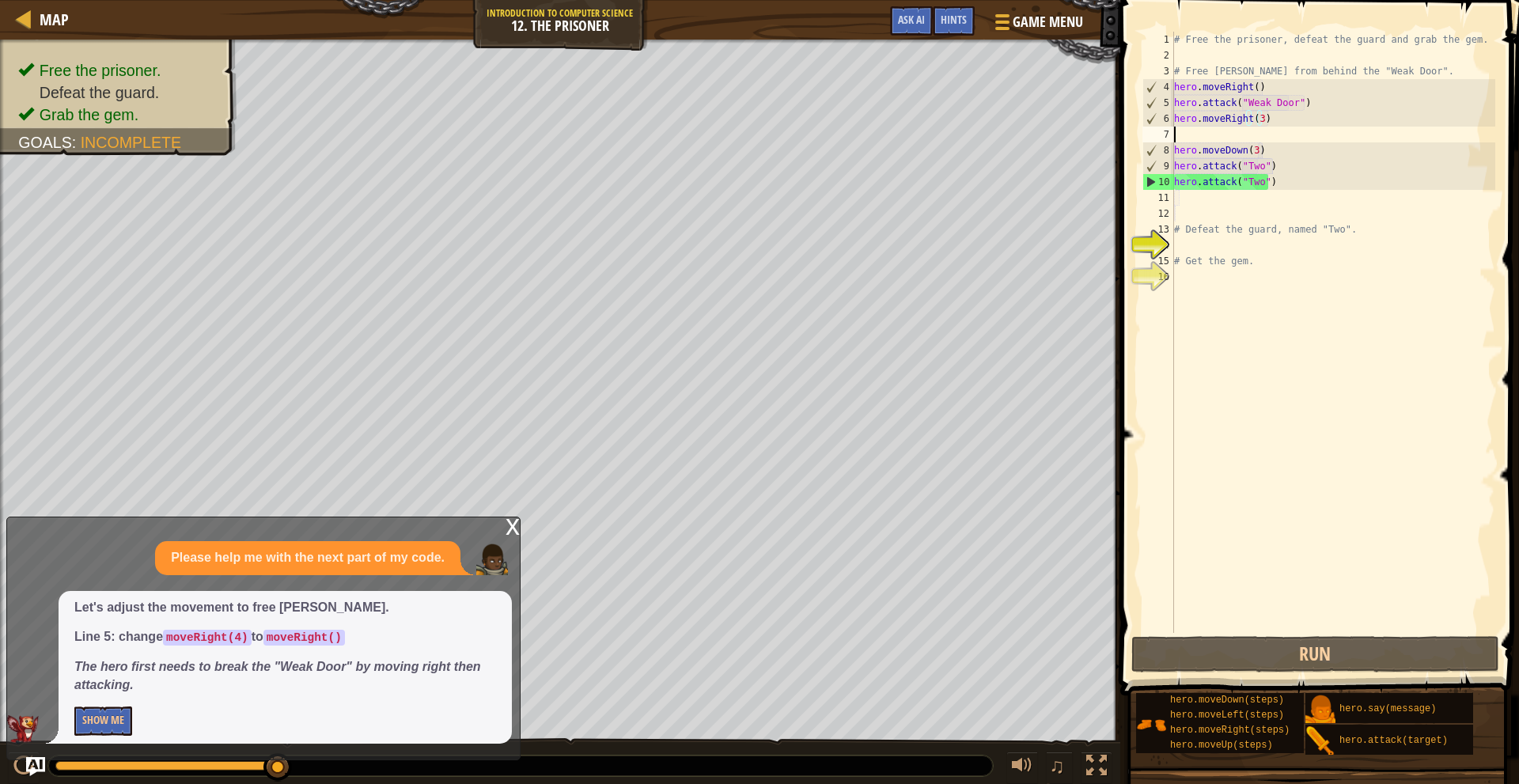
click at [1322, 135] on div "# Free the prisoner, defeat the guard and grab the gem. # Free [PERSON_NAME] fr…" at bounding box center [1333, 348] width 324 height 633
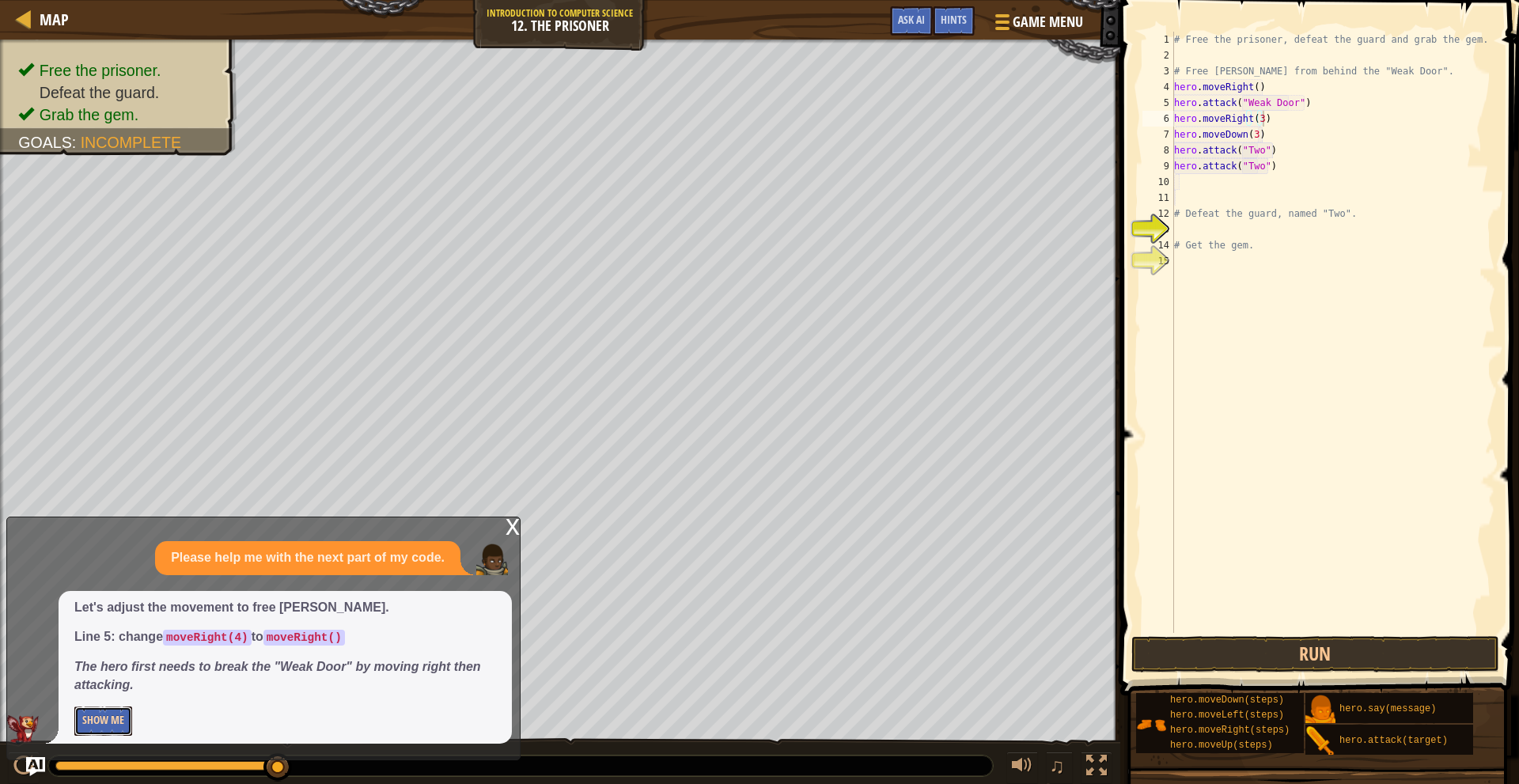
click at [108, 707] on button "Show Me" at bounding box center [103, 721] width 58 height 29
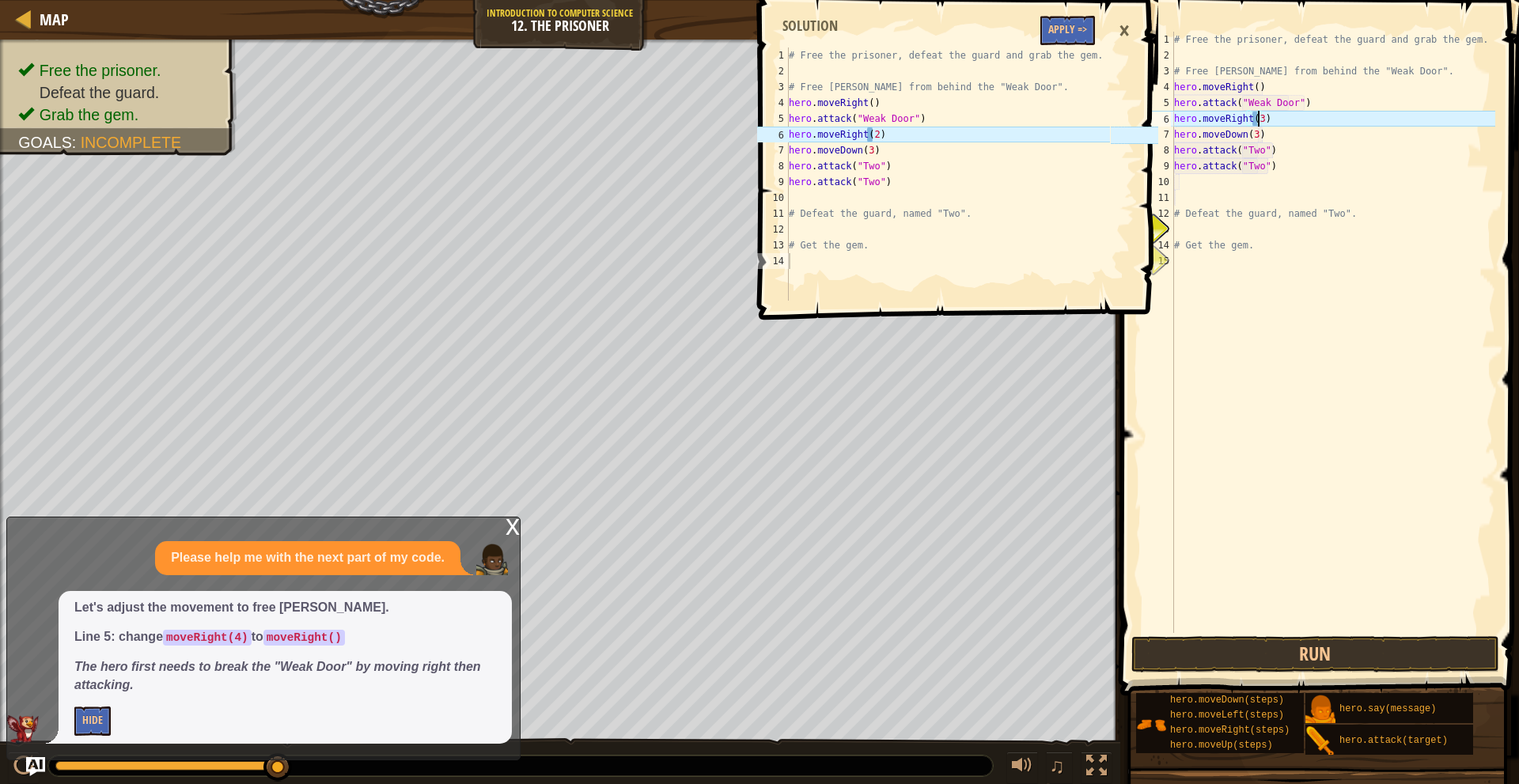
drag, startPoint x: 1256, startPoint y: 115, endPoint x: 1258, endPoint y: 127, distance: 12.1
click at [1257, 115] on div "# Free the prisoner, defeat the guard and grab the gem. # Free [PERSON_NAME] fr…" at bounding box center [1333, 348] width 324 height 633
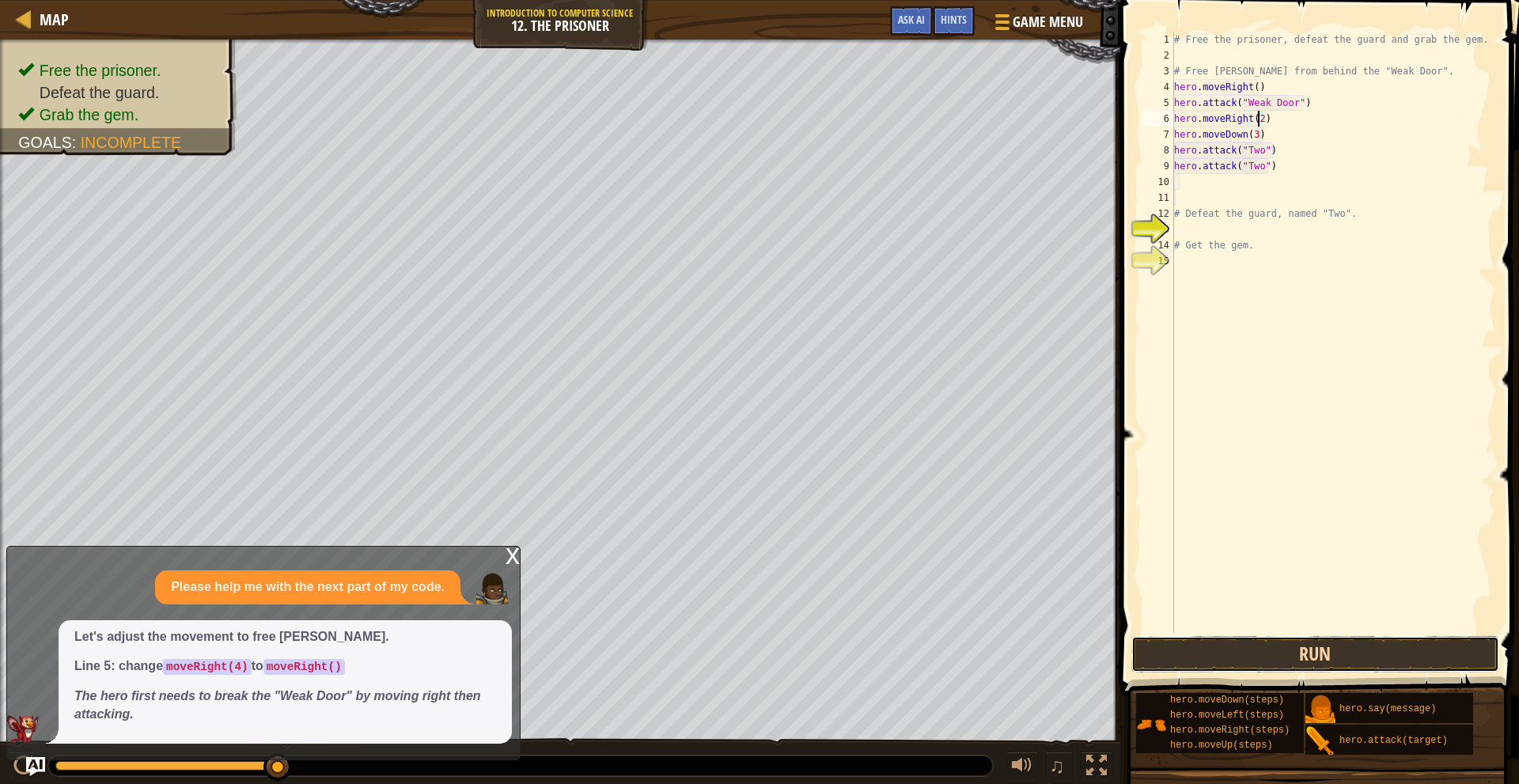
click at [1374, 657] on button "Run" at bounding box center [1316, 654] width 369 height 36
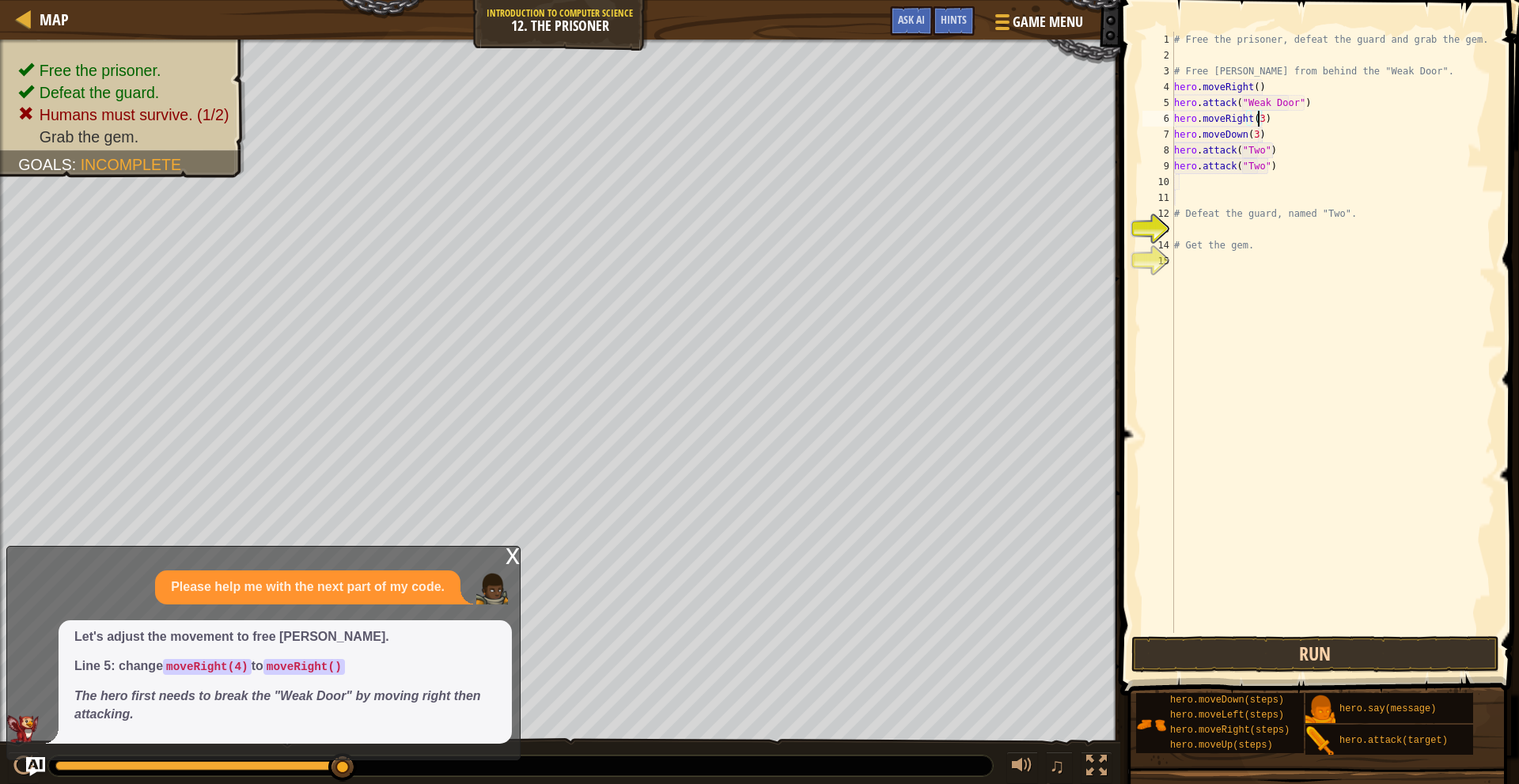
drag, startPoint x: 1307, startPoint y: 677, endPoint x: 1311, endPoint y: 665, distance: 12.8
click at [1309, 674] on div "Hints Videos hero.moveRight(3) 1 2 3 4 5 6 7 8 9 10 11 12 13 14 15 # Free the p…" at bounding box center [1318, 388] width 404 height 776
drag, startPoint x: 1313, startPoint y: 652, endPoint x: 1268, endPoint y: 632, distance: 49.3
click at [1312, 652] on button "Run" at bounding box center [1316, 654] width 369 height 36
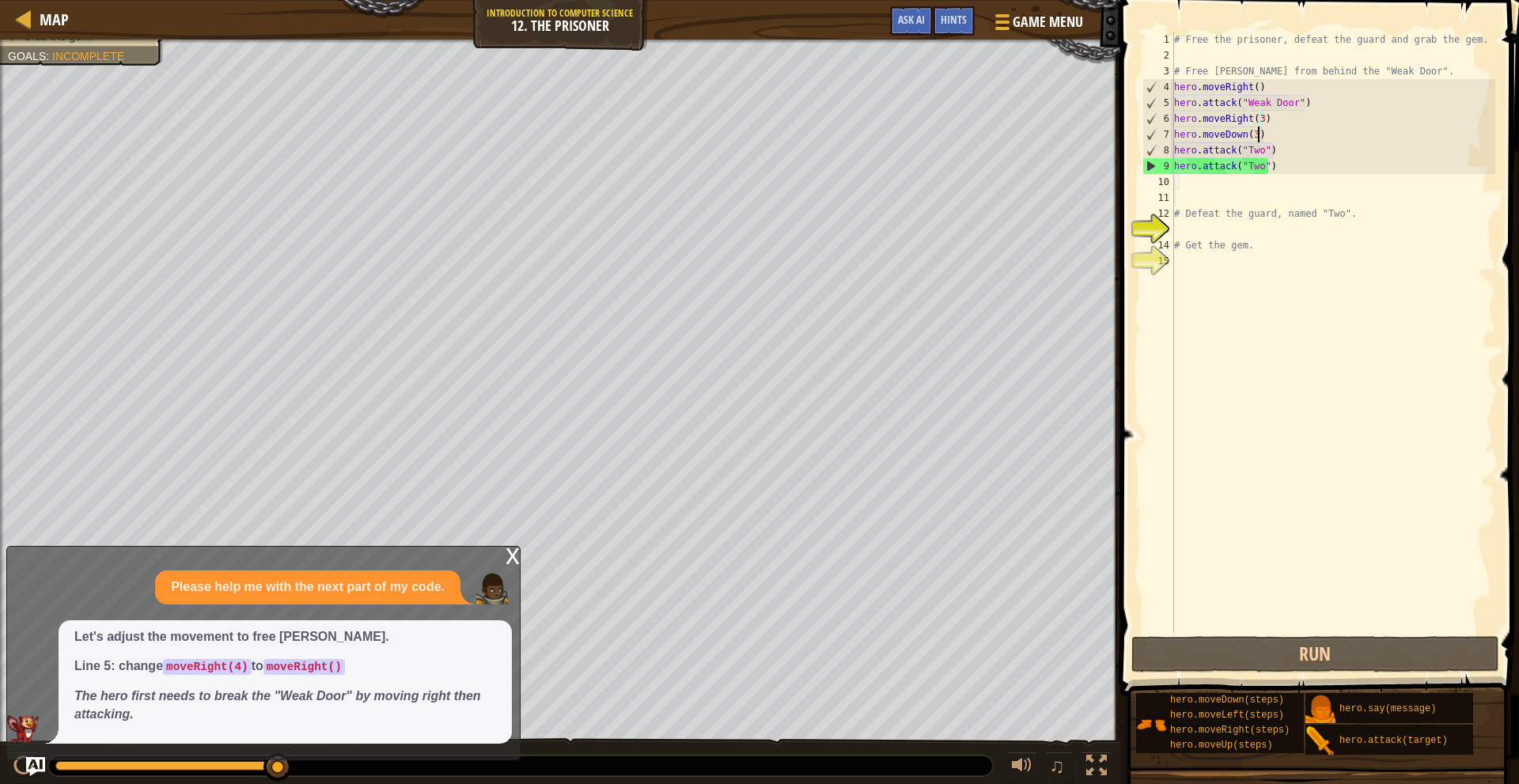
click at [1257, 137] on div "# Free the prisoner, defeat the guard and grab the gem. # Free [PERSON_NAME] fr…" at bounding box center [1333, 348] width 324 height 633
click at [1280, 167] on div "# Free the prisoner, defeat the guard and grab the gem. # Free [PERSON_NAME] fr…" at bounding box center [1333, 348] width 324 height 633
type textarea "hero.attack("Two")"
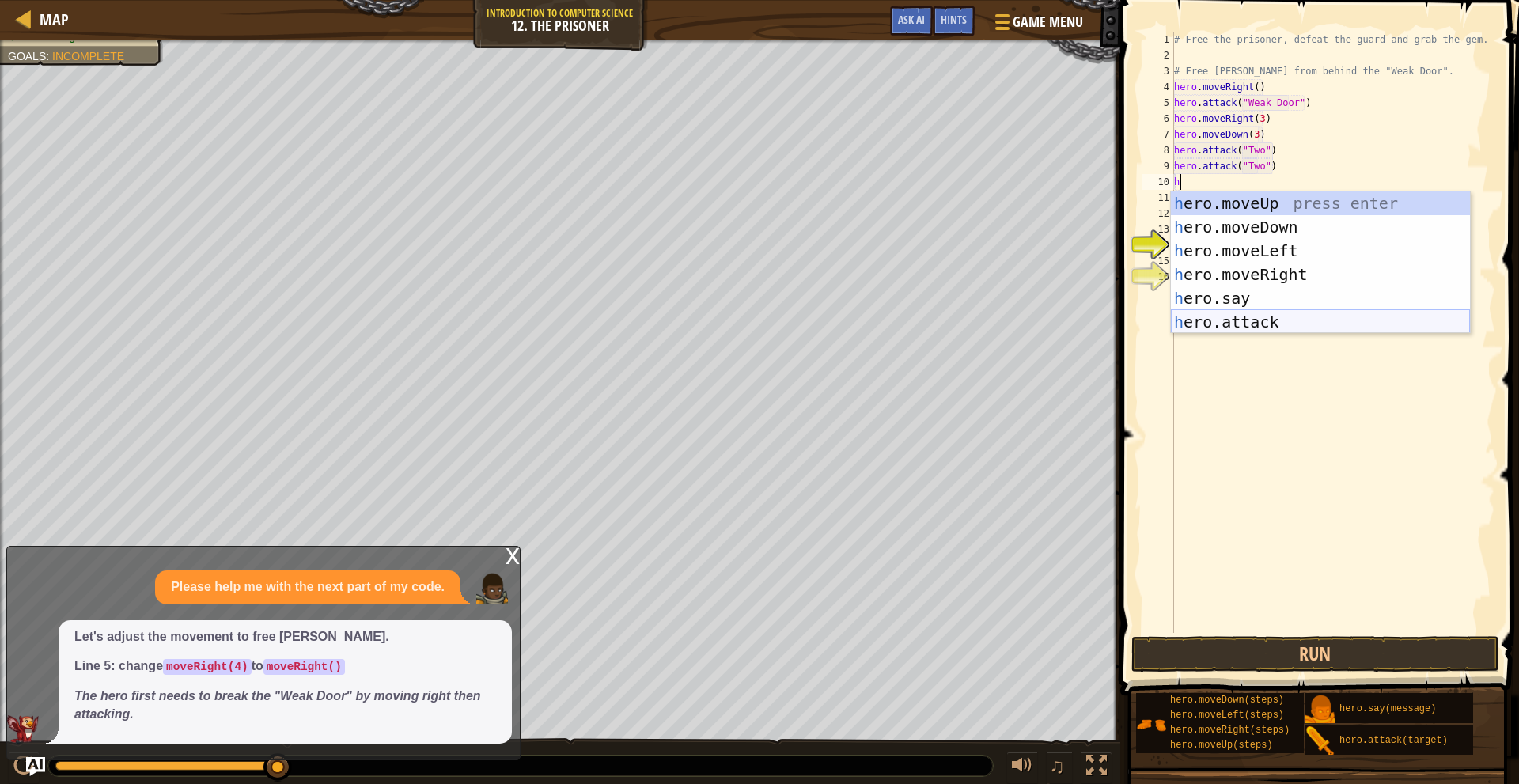
click at [1248, 316] on div "h ero.moveUp press enter h ero.moveDown press enter h ero.moveLeft press enter …" at bounding box center [1320, 287] width 299 height 190
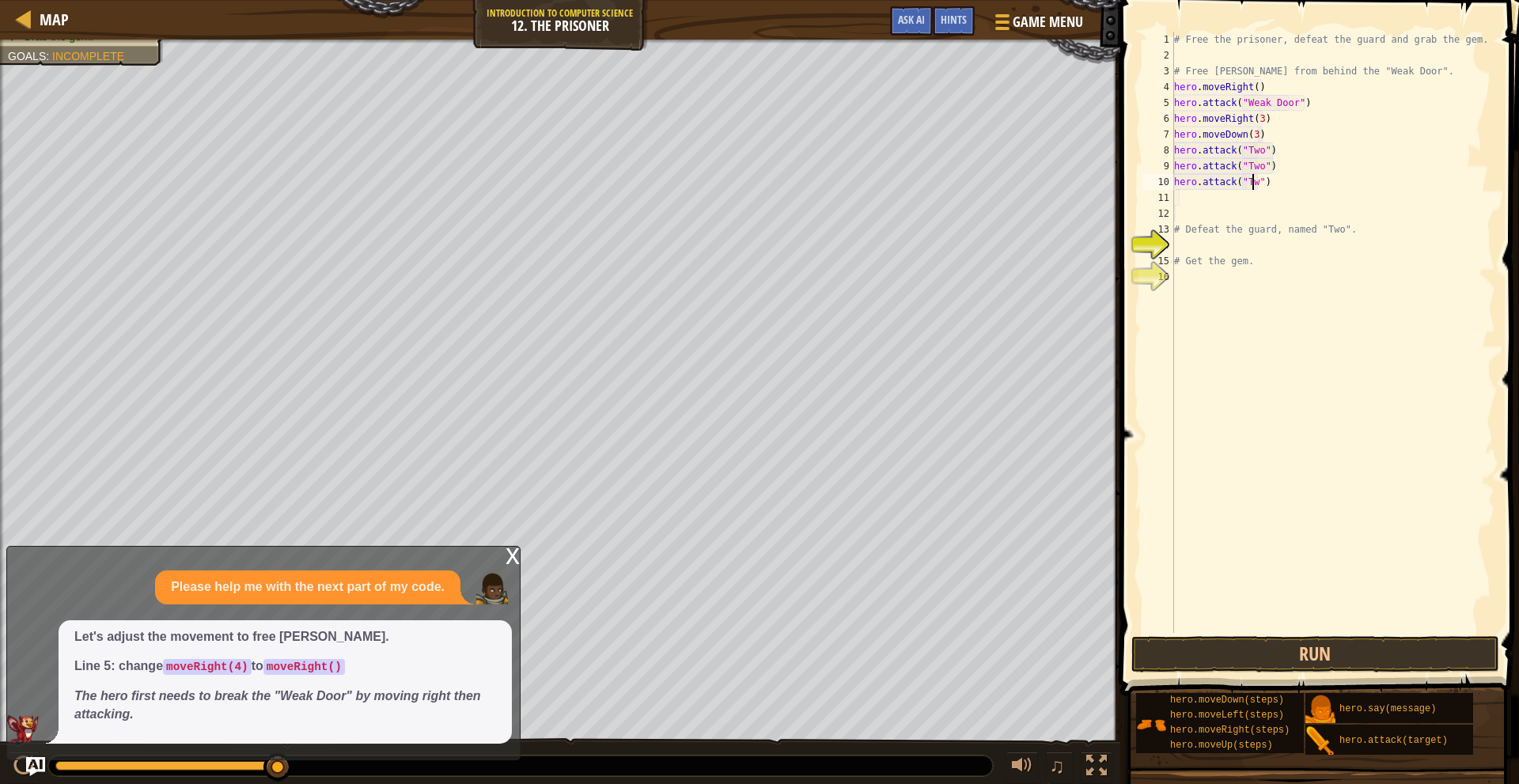
scroll to position [7, 6]
type textarea "hero.attack("Two")"
click at [1353, 644] on button "Run" at bounding box center [1316, 654] width 369 height 36
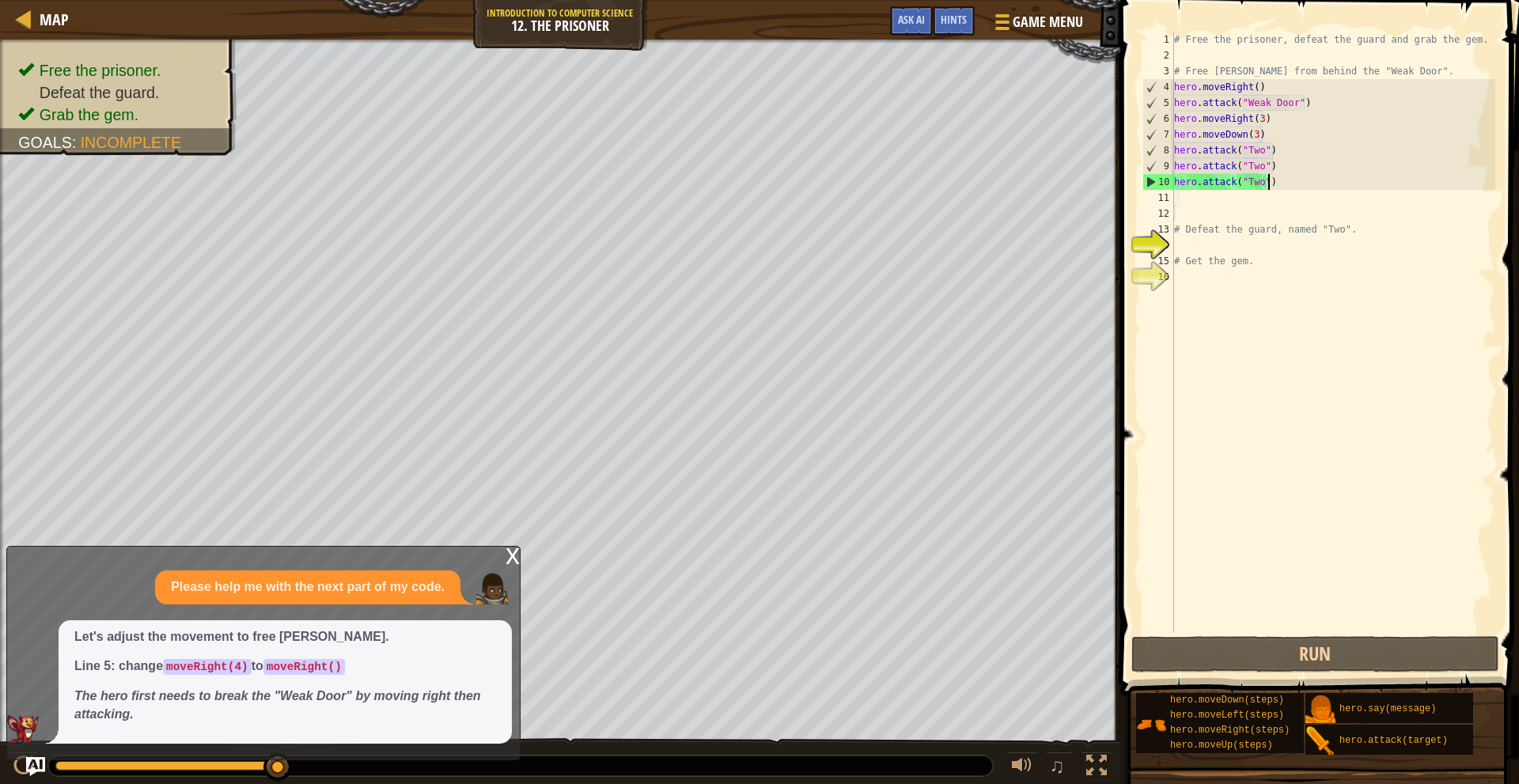
click at [1280, 184] on div "# Free the prisoner, defeat the guard and grab the gem. # Free [PERSON_NAME] fr…" at bounding box center [1333, 348] width 324 height 633
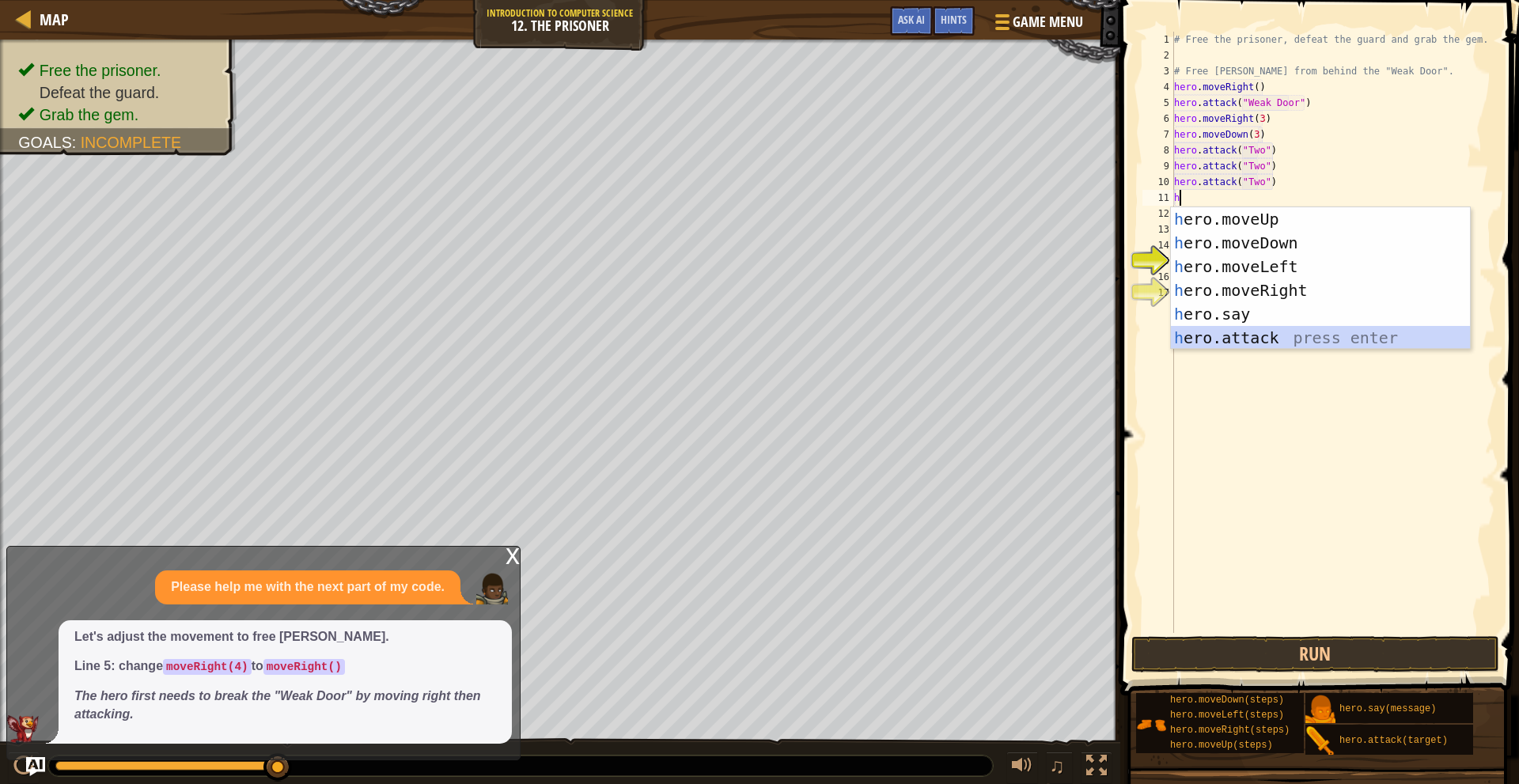
click at [1327, 340] on div "h ero.moveUp press enter h ero.moveDown press enter h ero.moveLeft press enter …" at bounding box center [1320, 302] width 299 height 190
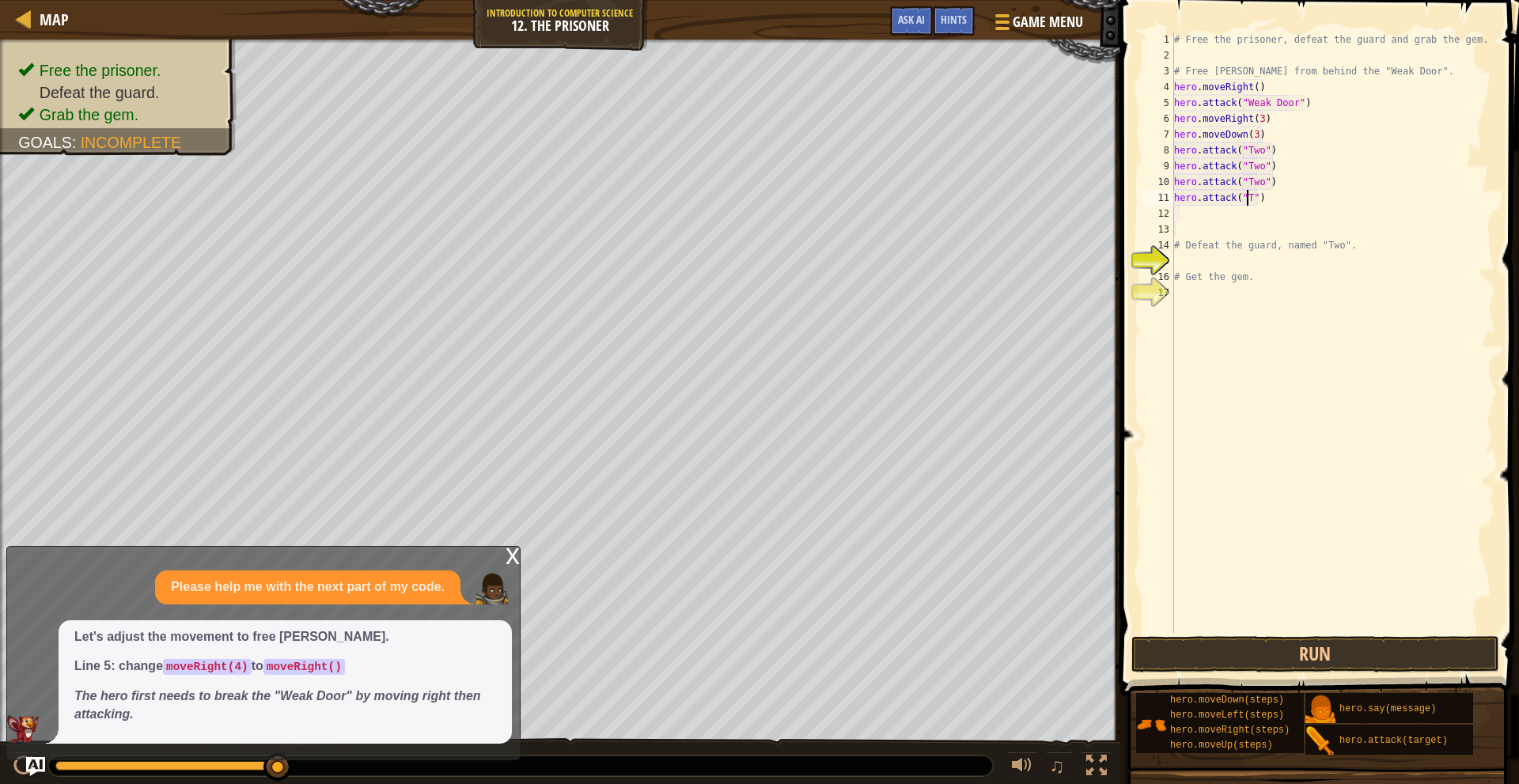
scroll to position [7, 6]
click at [1334, 653] on button "Run" at bounding box center [1316, 654] width 369 height 36
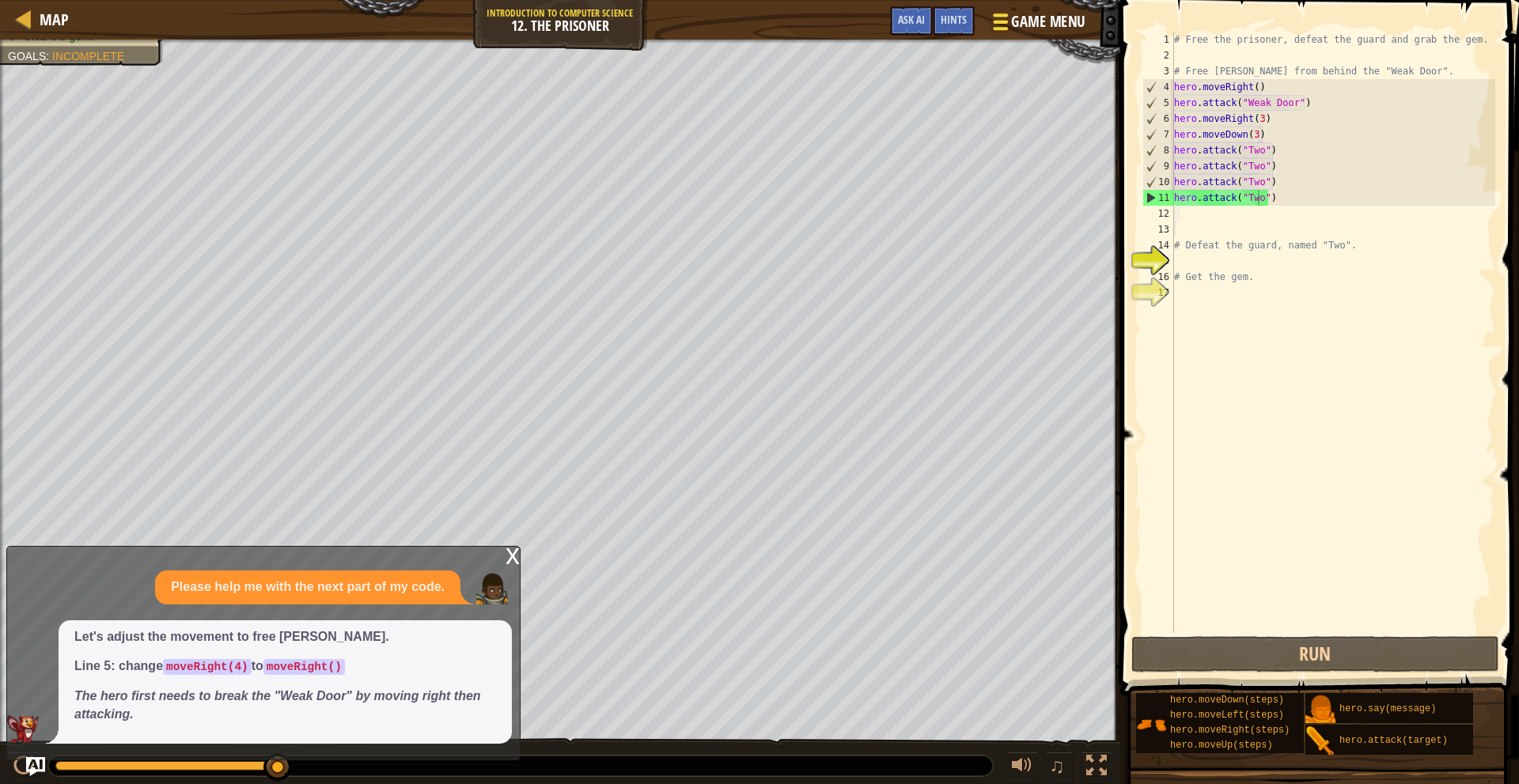
click at [1022, 20] on span "Game Menu" at bounding box center [1048, 21] width 74 height 21
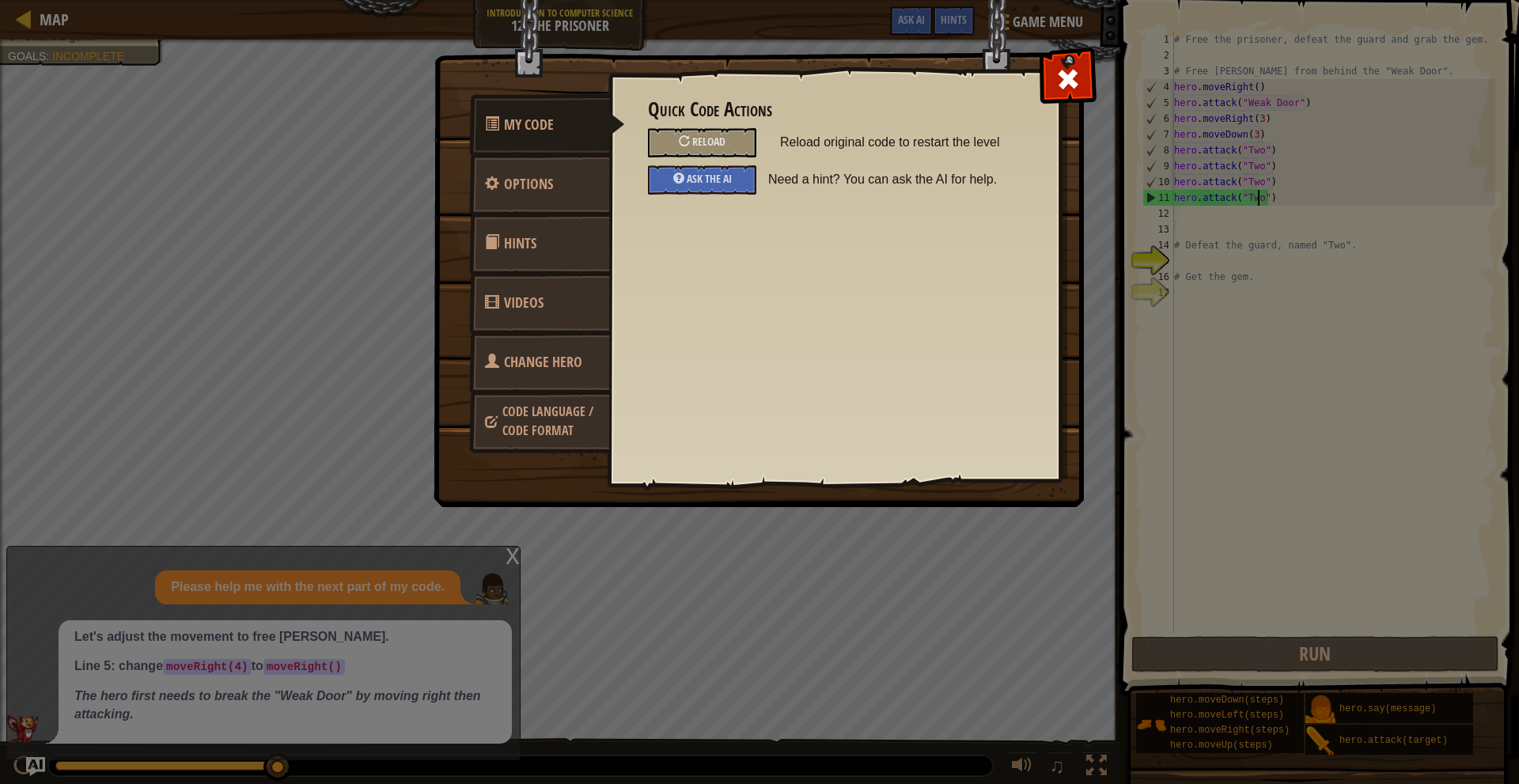
click at [551, 350] on link "Change Hero" at bounding box center [539, 363] width 141 height 62
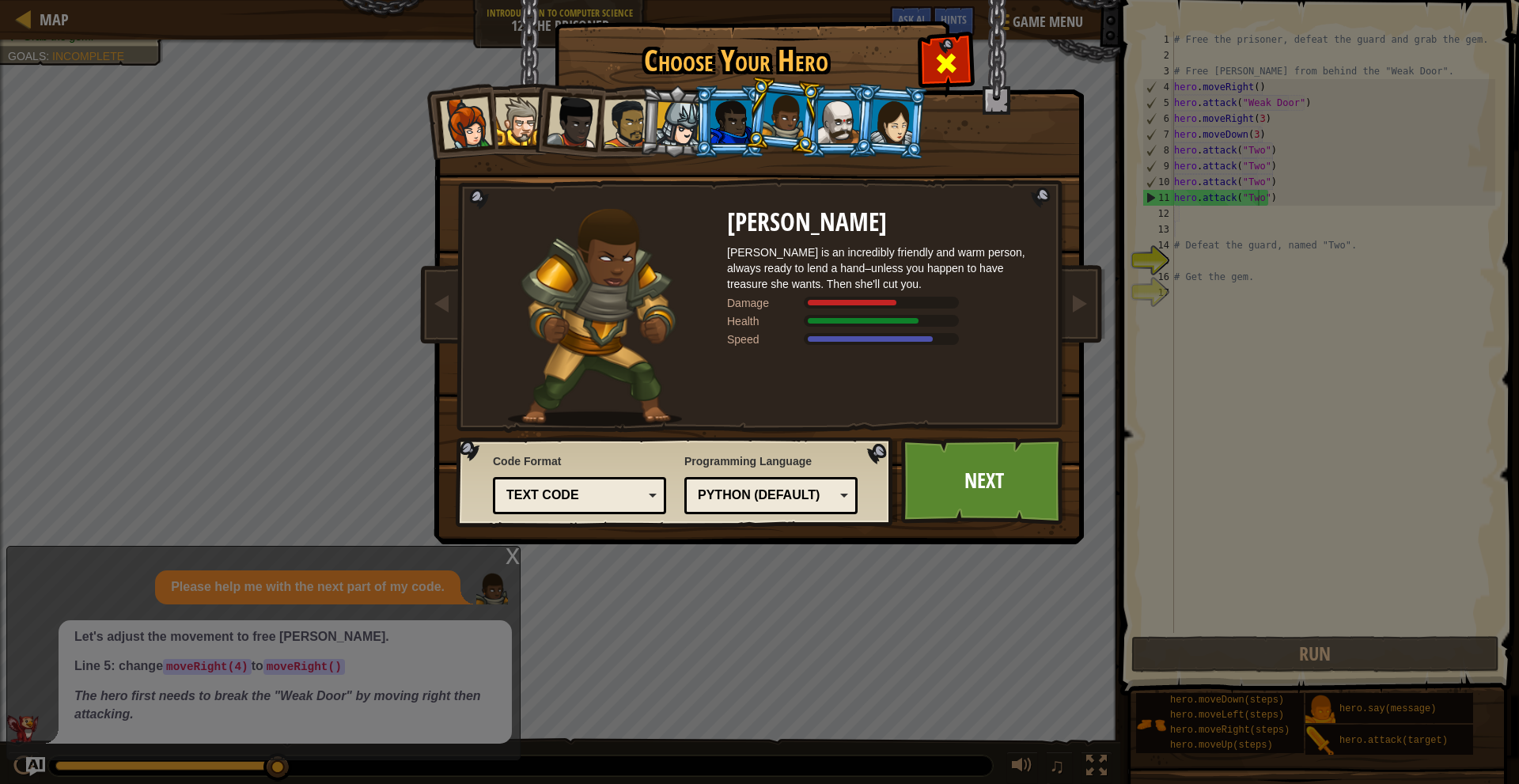
click at [950, 61] on span at bounding box center [946, 63] width 25 height 25
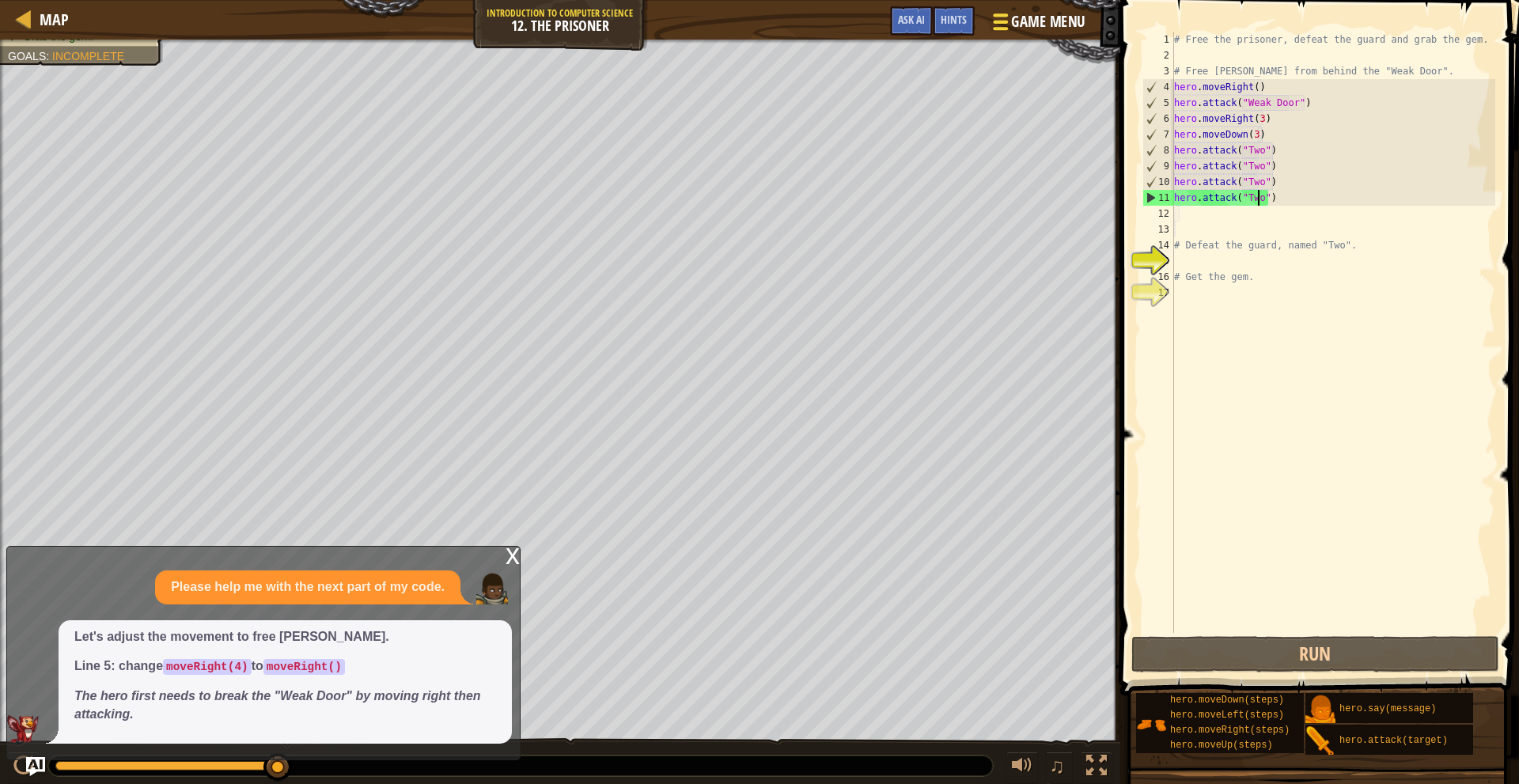
click at [1026, 25] on span "Game Menu" at bounding box center [1048, 21] width 74 height 21
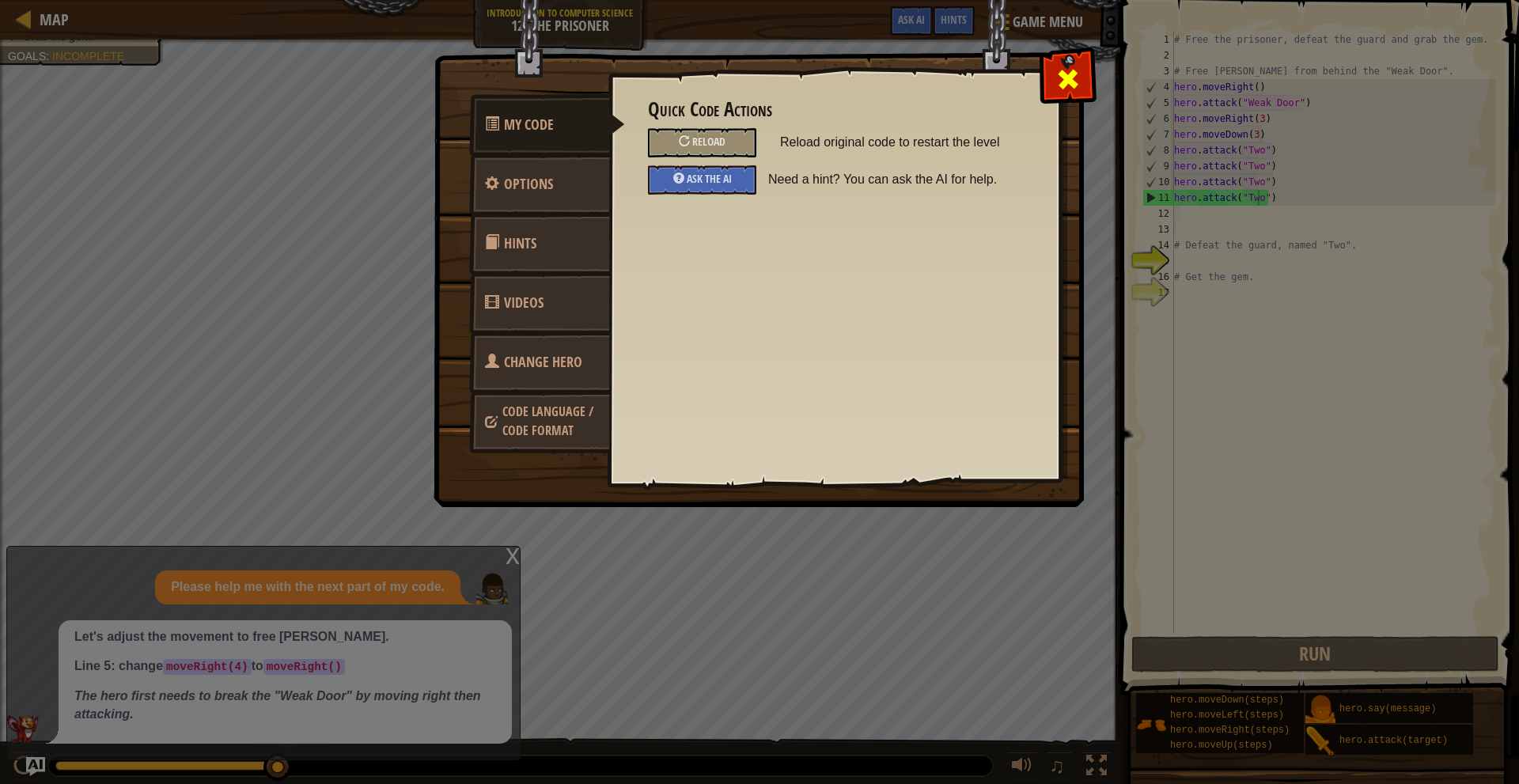
click at [1066, 91] on span at bounding box center [1068, 78] width 25 height 25
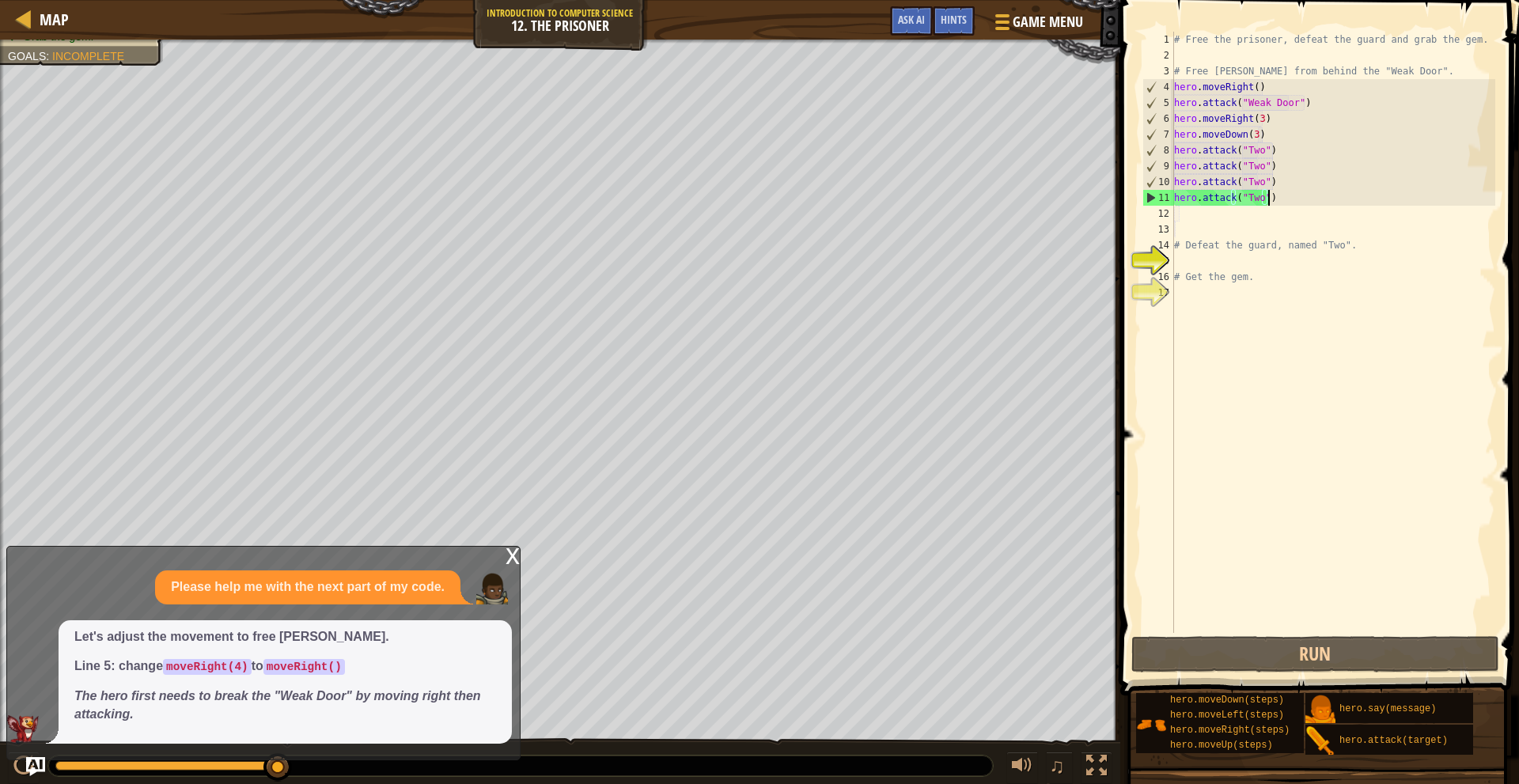
click at [1280, 195] on div "# Free the prisoner, defeat the guard and grab the gem. # Free [PERSON_NAME] fr…" at bounding box center [1333, 348] width 324 height 633
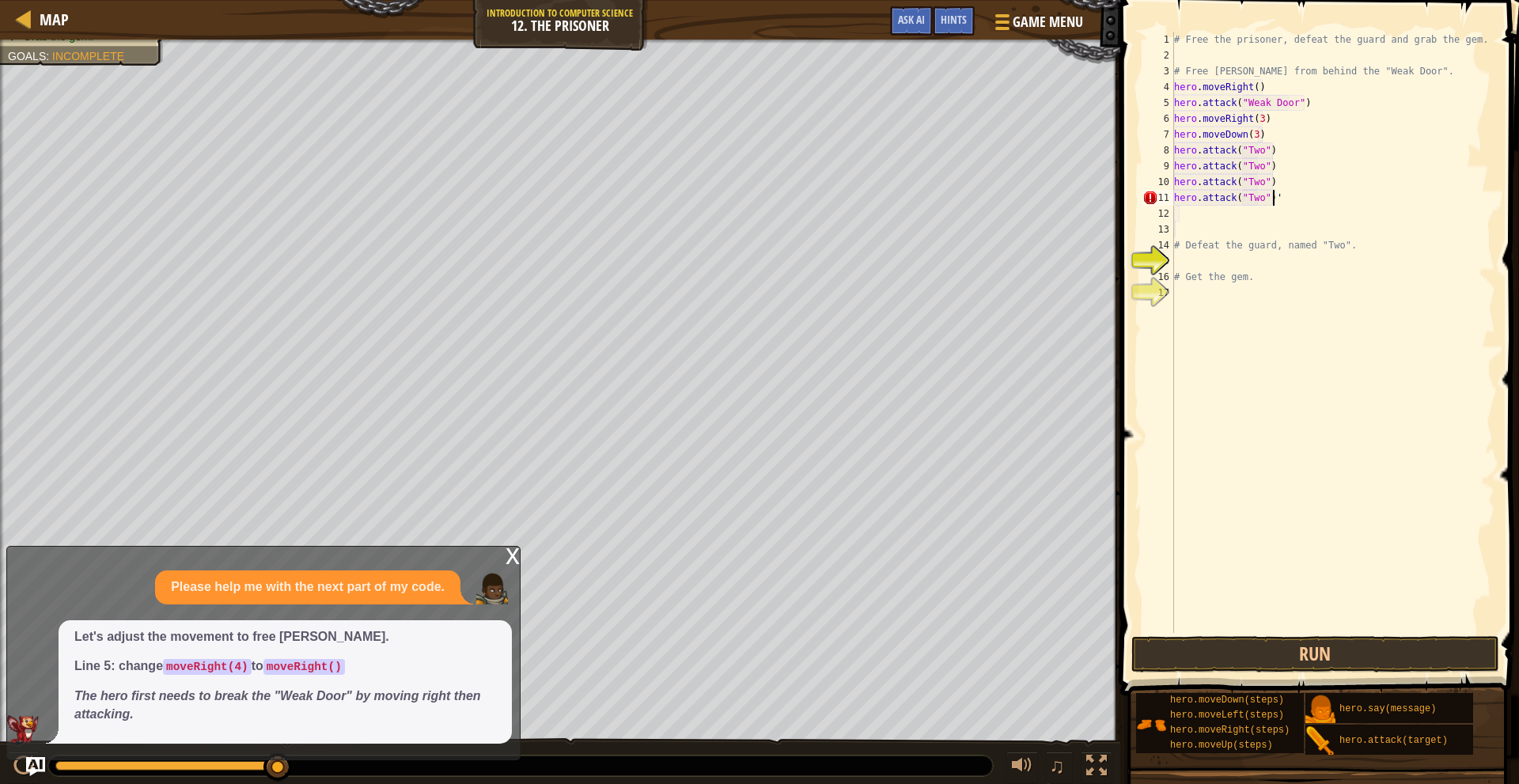
type textarea "hero.attack("Two")"
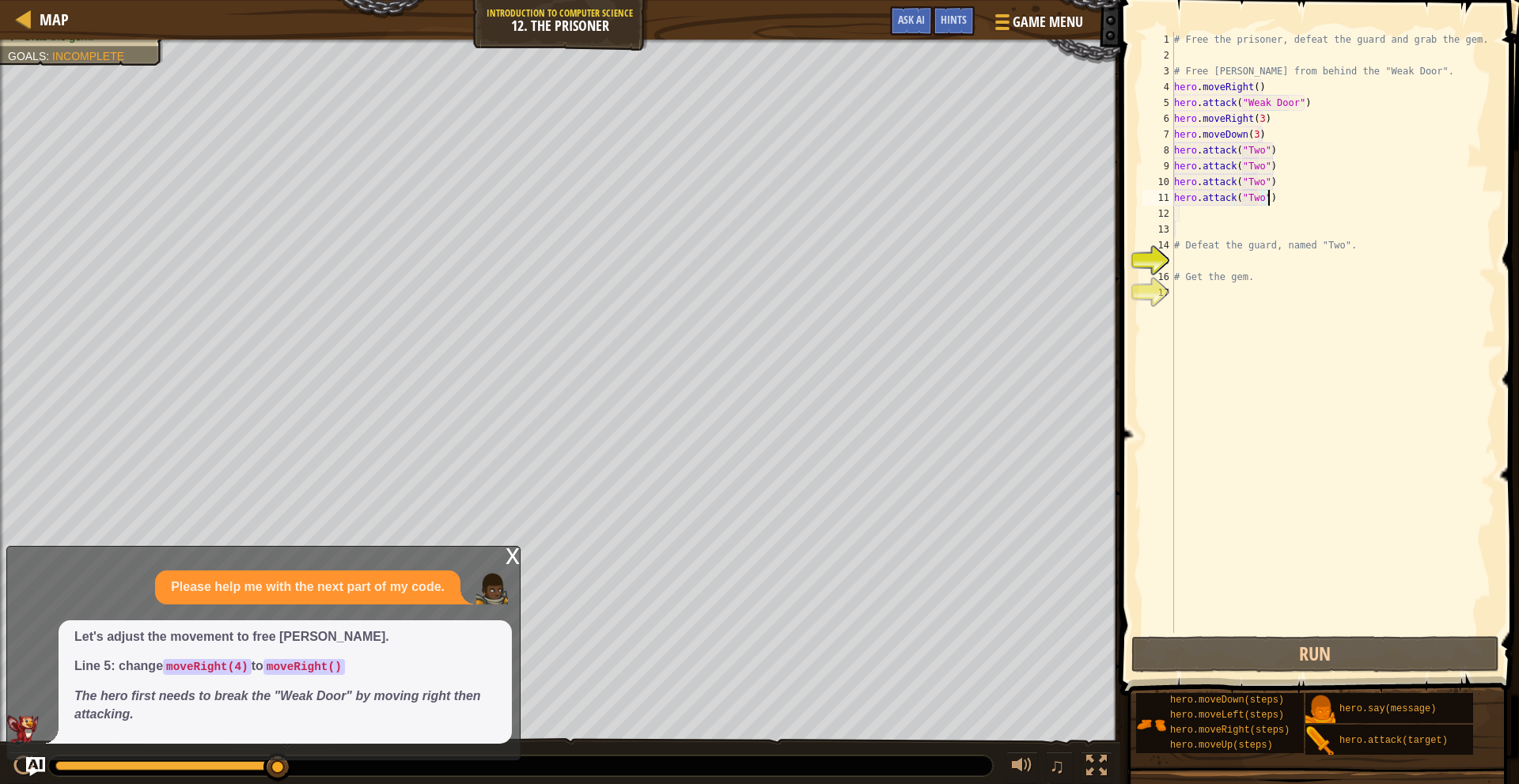
scroll to position [7, 0]
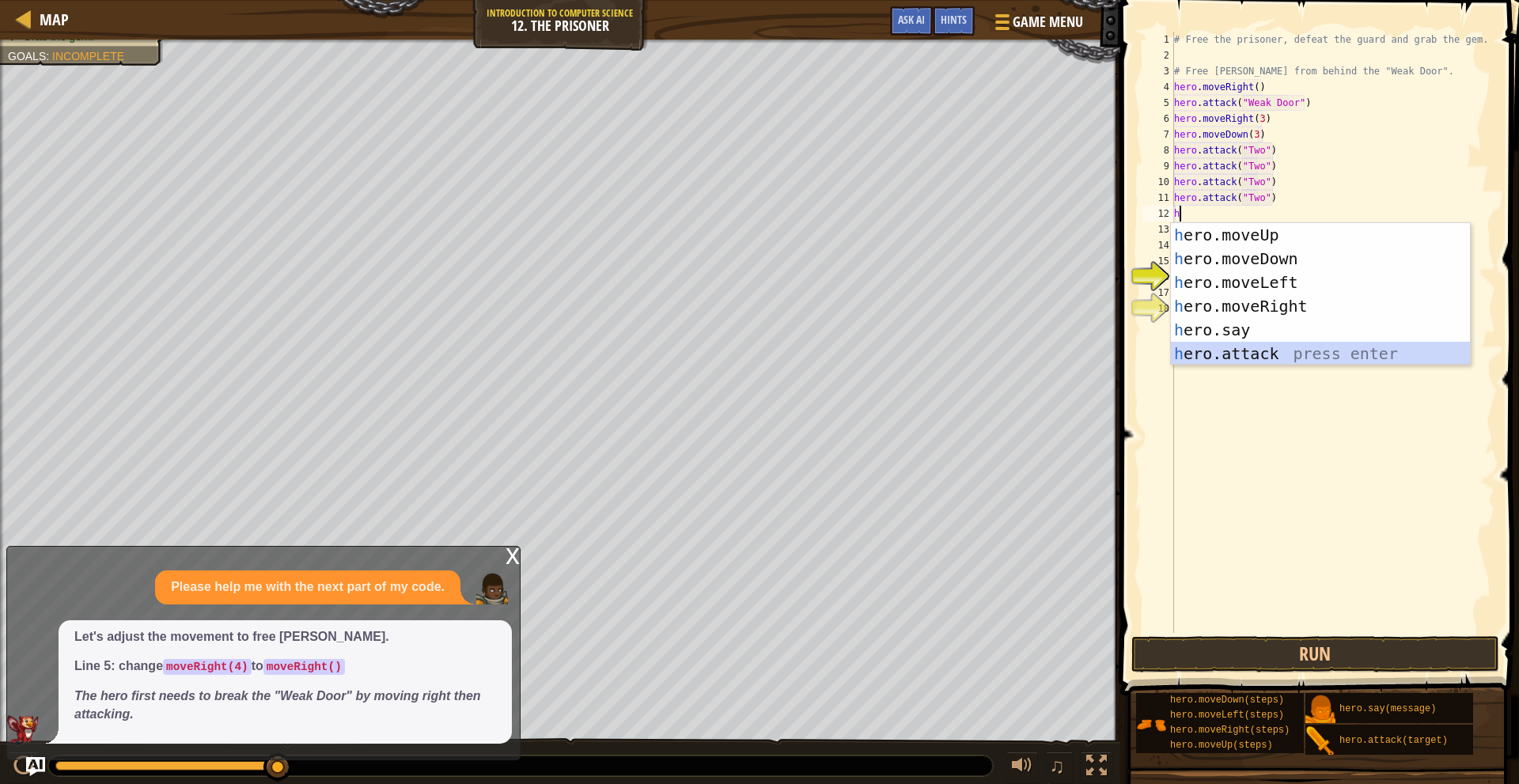
click at [1315, 353] on div "h ero.moveUp press enter h ero.moveDown press enter h ero.moveLeft press enter …" at bounding box center [1320, 318] width 299 height 190
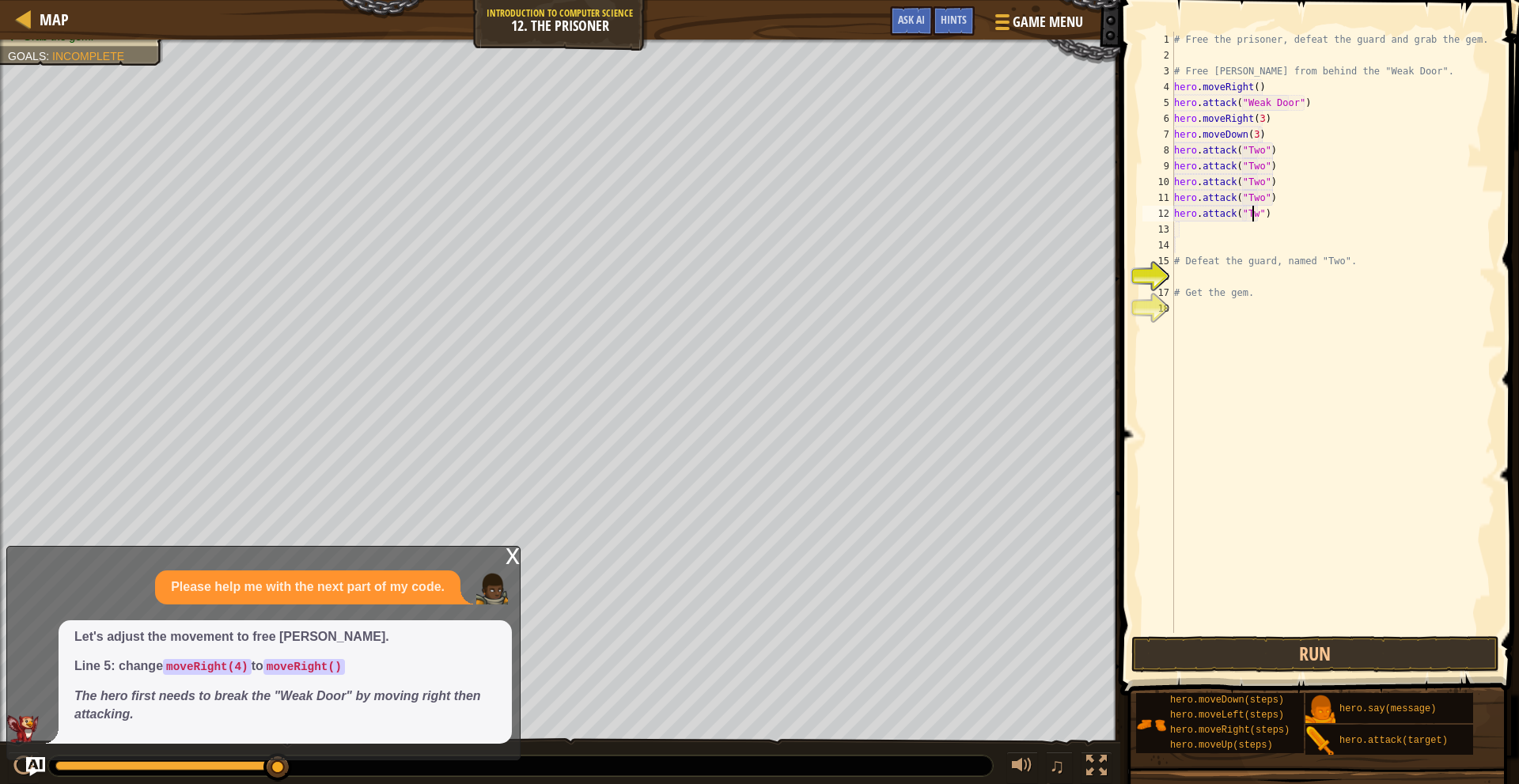
scroll to position [7, 6]
type textarea "hero.attack("Two")"
click at [1395, 628] on div "# Free the prisoner, defeat the guard and grab the gem. # Free [PERSON_NAME] fr…" at bounding box center [1333, 348] width 324 height 633
click at [1393, 632] on div "# Free the prisoner, defeat the guard and grab the gem. # Free [PERSON_NAME] fr…" at bounding box center [1333, 348] width 324 height 633
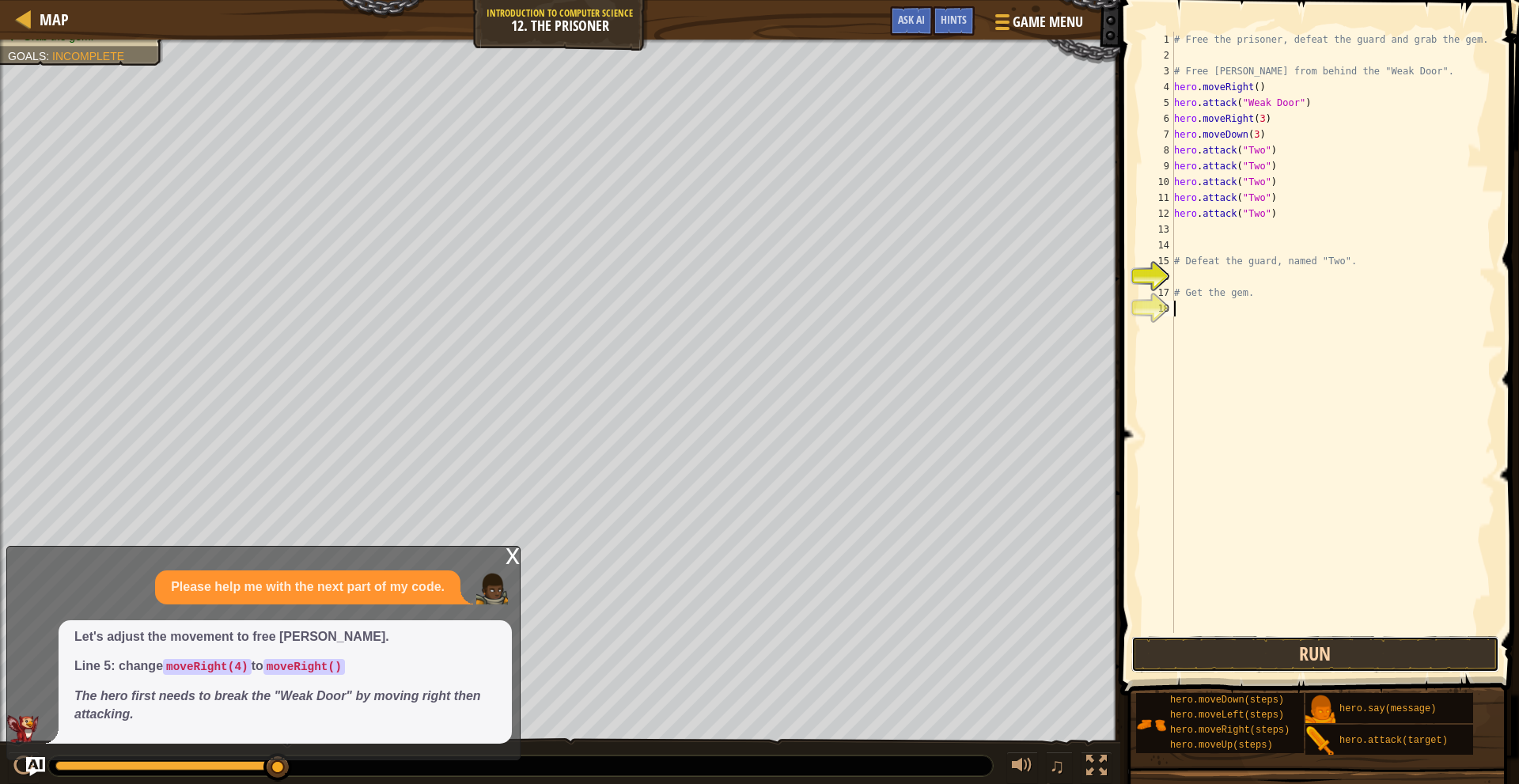
click at [1398, 645] on button "Run" at bounding box center [1316, 654] width 369 height 36
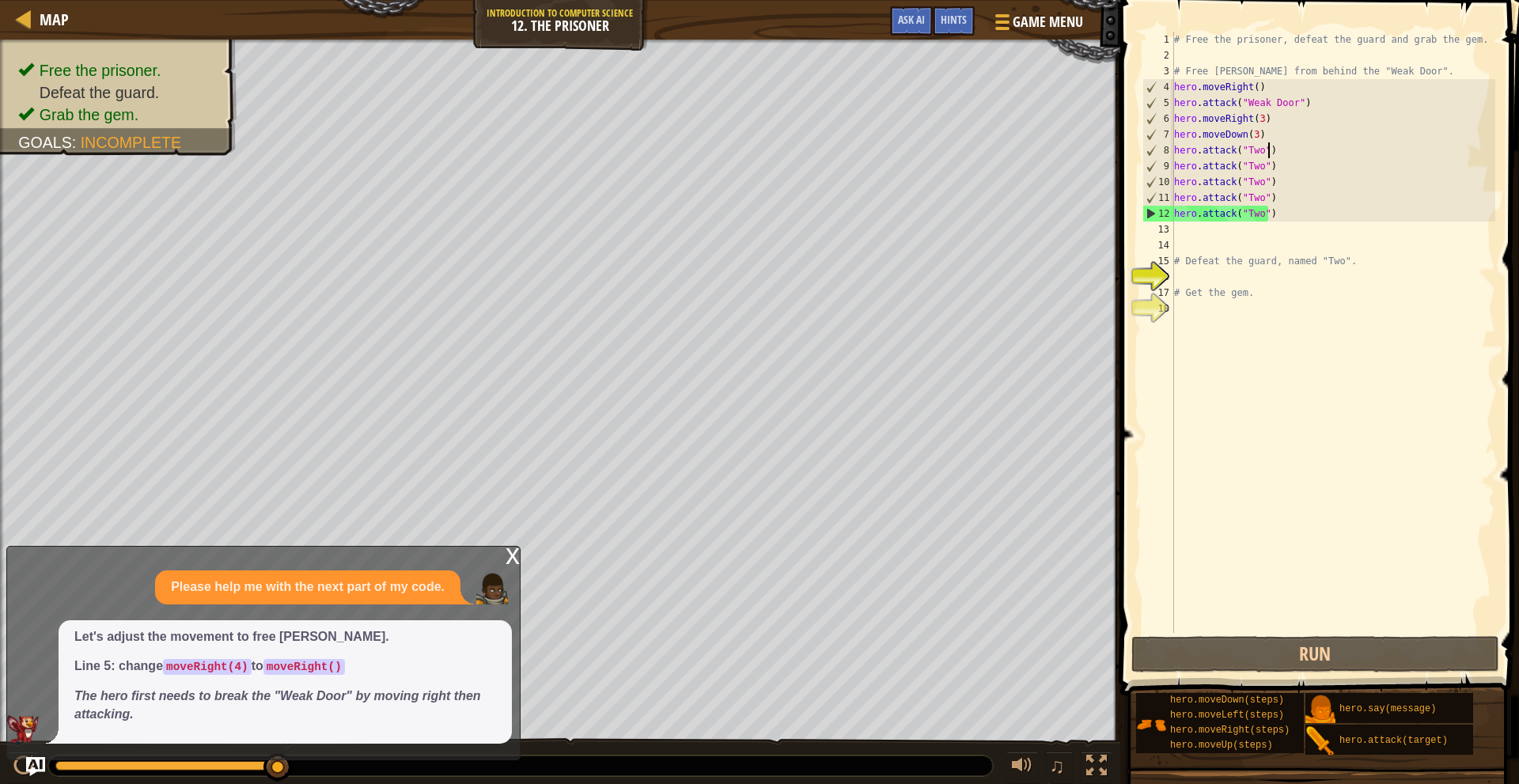
click at [1280, 150] on div "# Free the prisoner, defeat the guard and grab the gem. # Free [PERSON_NAME] fr…" at bounding box center [1333, 348] width 324 height 633
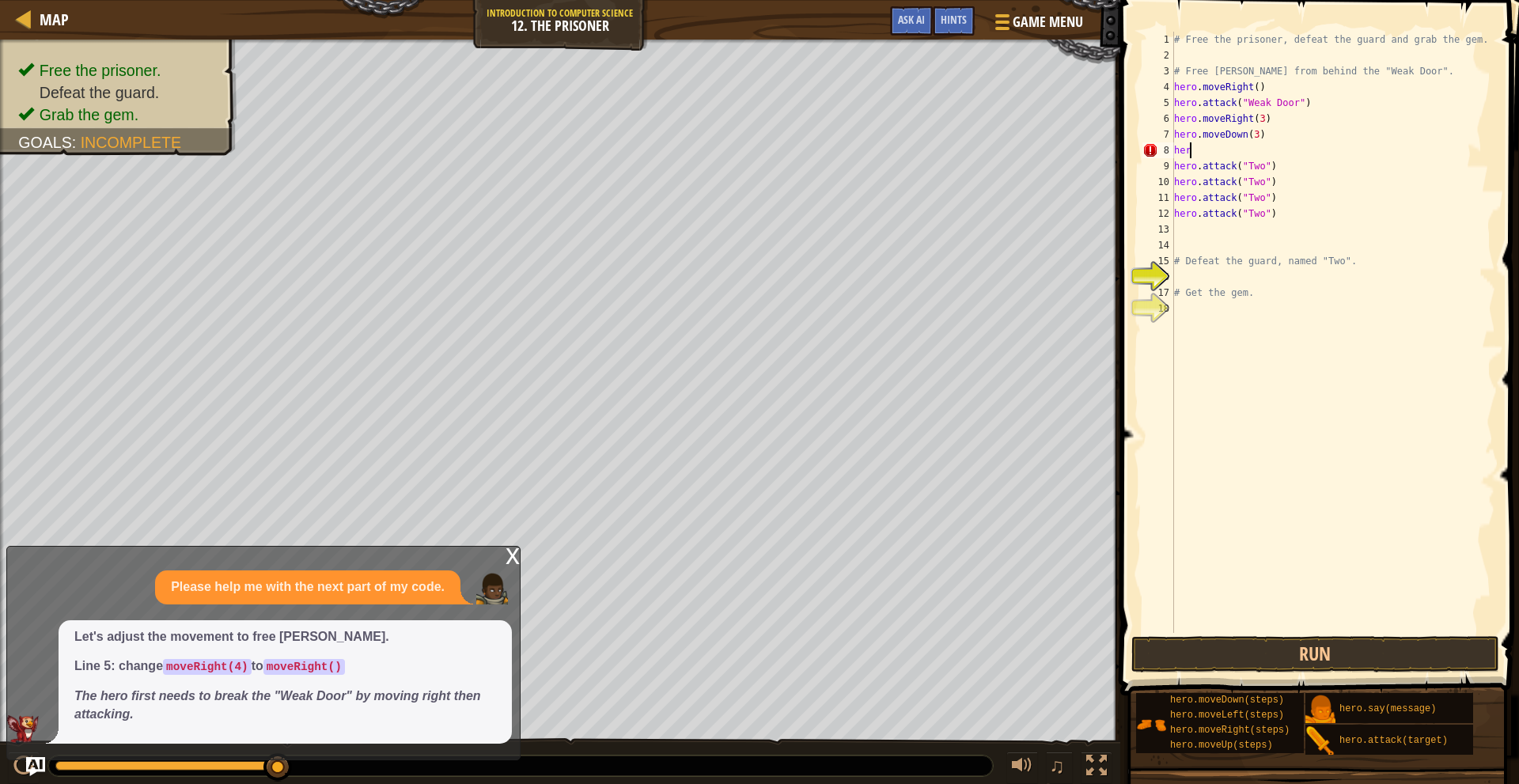
type textarea "h"
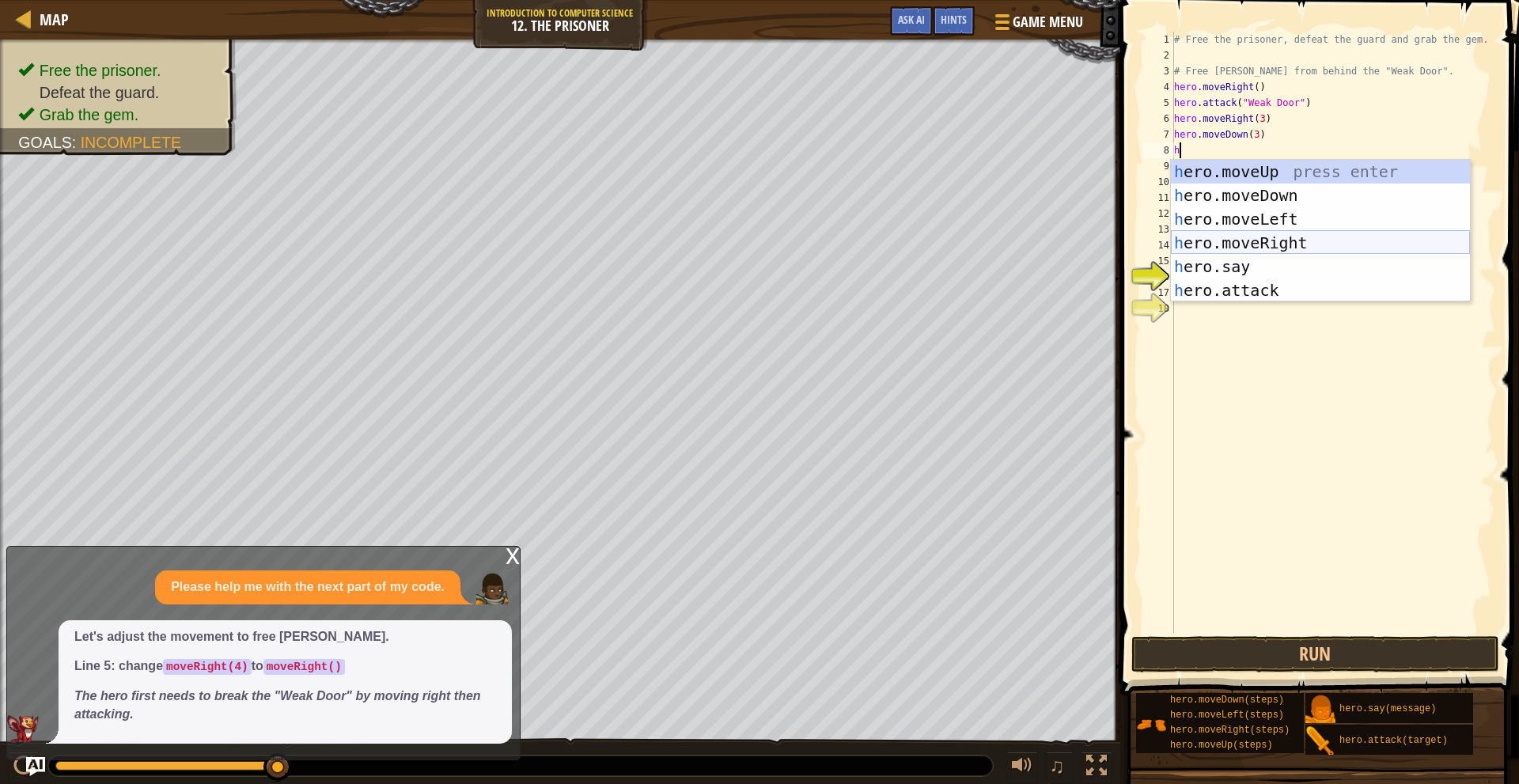
click at [1289, 239] on div "h ero.moveUp press enter h ero.moveDown press enter h ero.moveLeft press enter …" at bounding box center [1320, 255] width 299 height 190
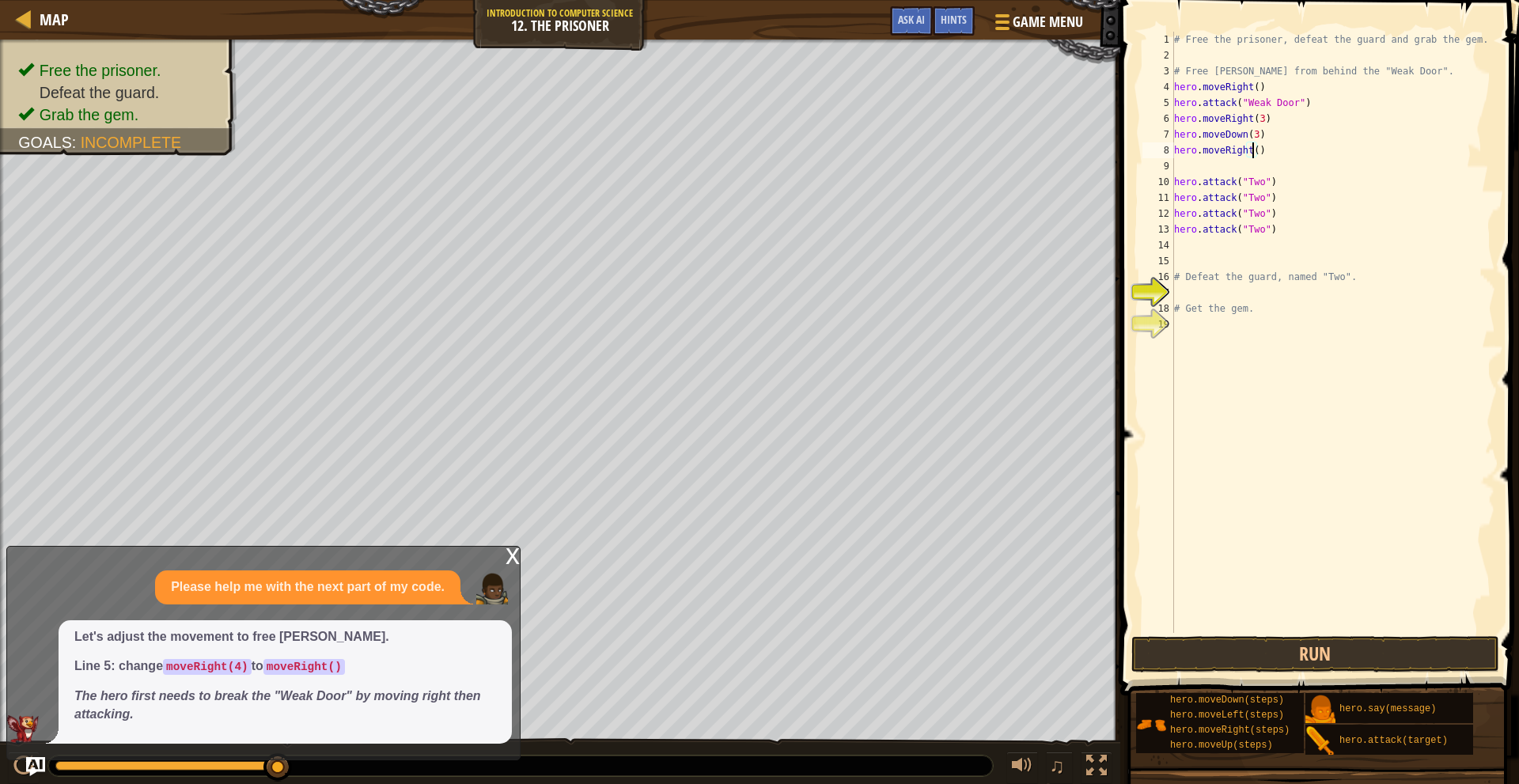
click at [1252, 149] on div "# Free the prisoner, defeat the guard and grab the gem. # Free [PERSON_NAME] fr…" at bounding box center [1333, 348] width 324 height 633
click at [1356, 651] on button "Run" at bounding box center [1316, 654] width 369 height 36
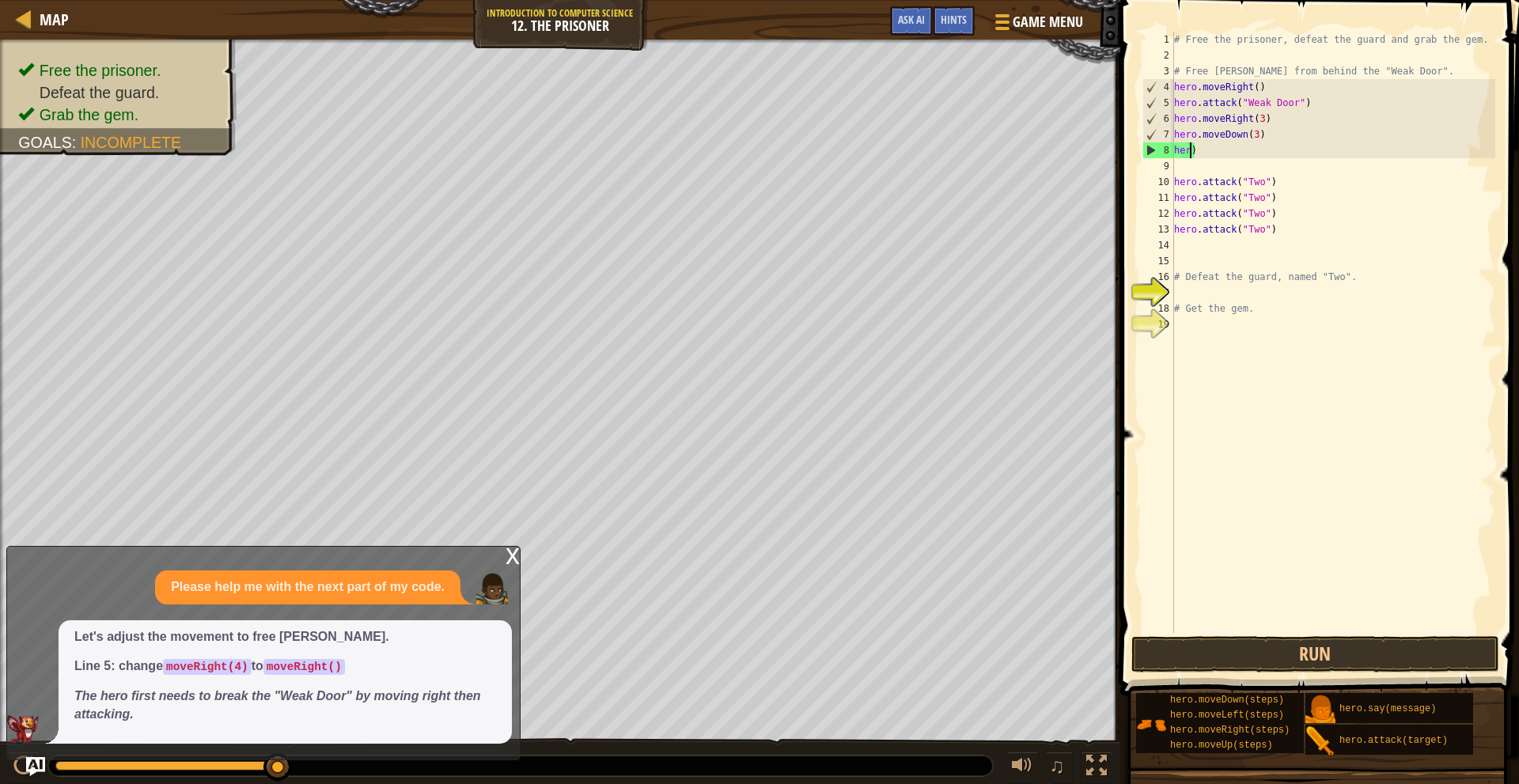
scroll to position [7, 0]
type textarea ")"
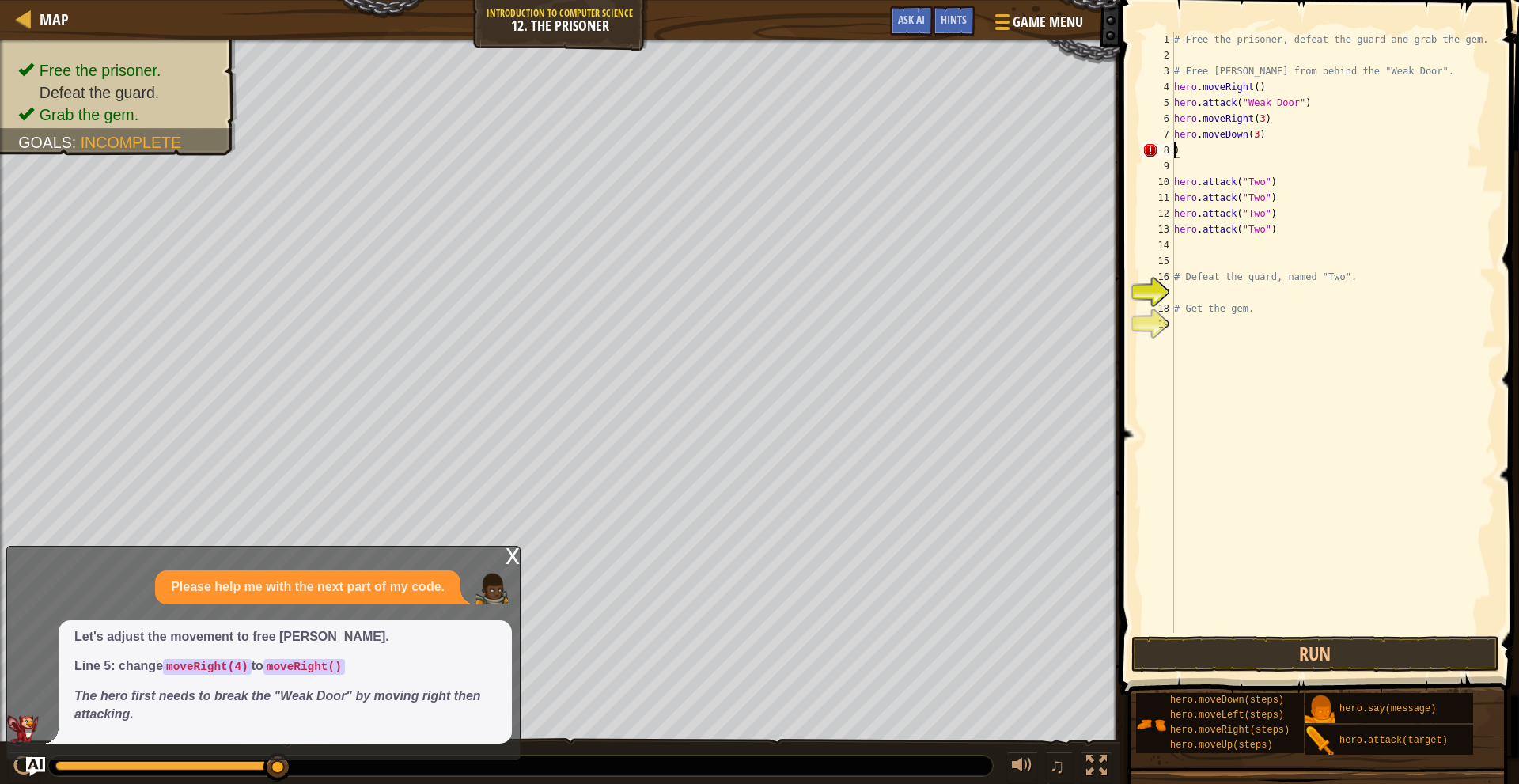
click at [1298, 145] on div "# Free the prisoner, defeat the guard and grab the gem. # Free [PERSON_NAME] fr…" at bounding box center [1333, 348] width 324 height 633
click at [1271, 226] on div "# Free the prisoner, defeat the guard and grab the gem. # Free [PERSON_NAME] fr…" at bounding box center [1333, 348] width 324 height 633
type textarea "hero.attack("Two")"
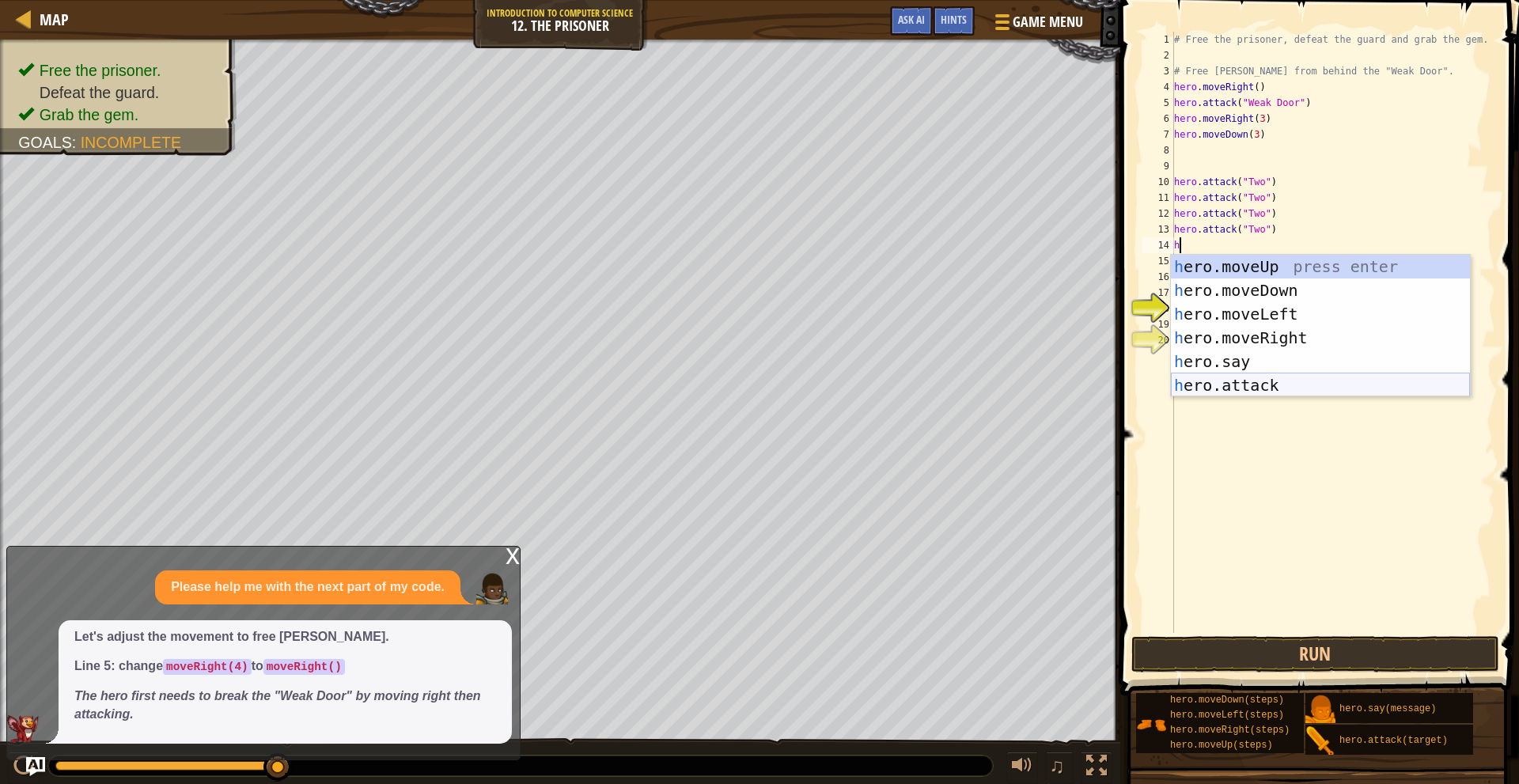
click at [1324, 381] on div "h ero.moveUp press enter h ero.moveDown press enter h ero.moveLeft press enter …" at bounding box center [1320, 350] width 299 height 190
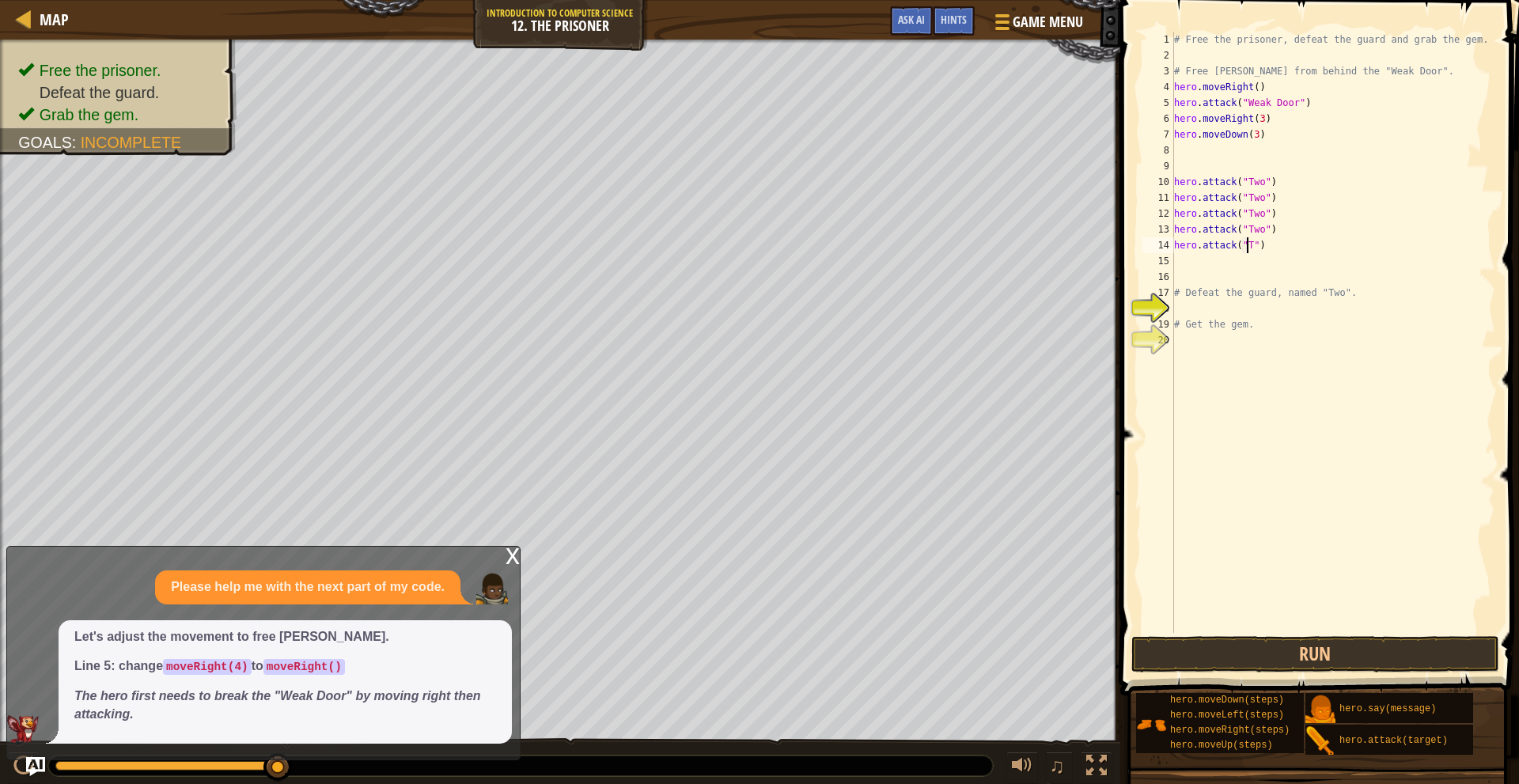
scroll to position [7, 6]
type textarea "hero.attack("Two")"
click at [1296, 651] on button "Run" at bounding box center [1316, 654] width 369 height 36
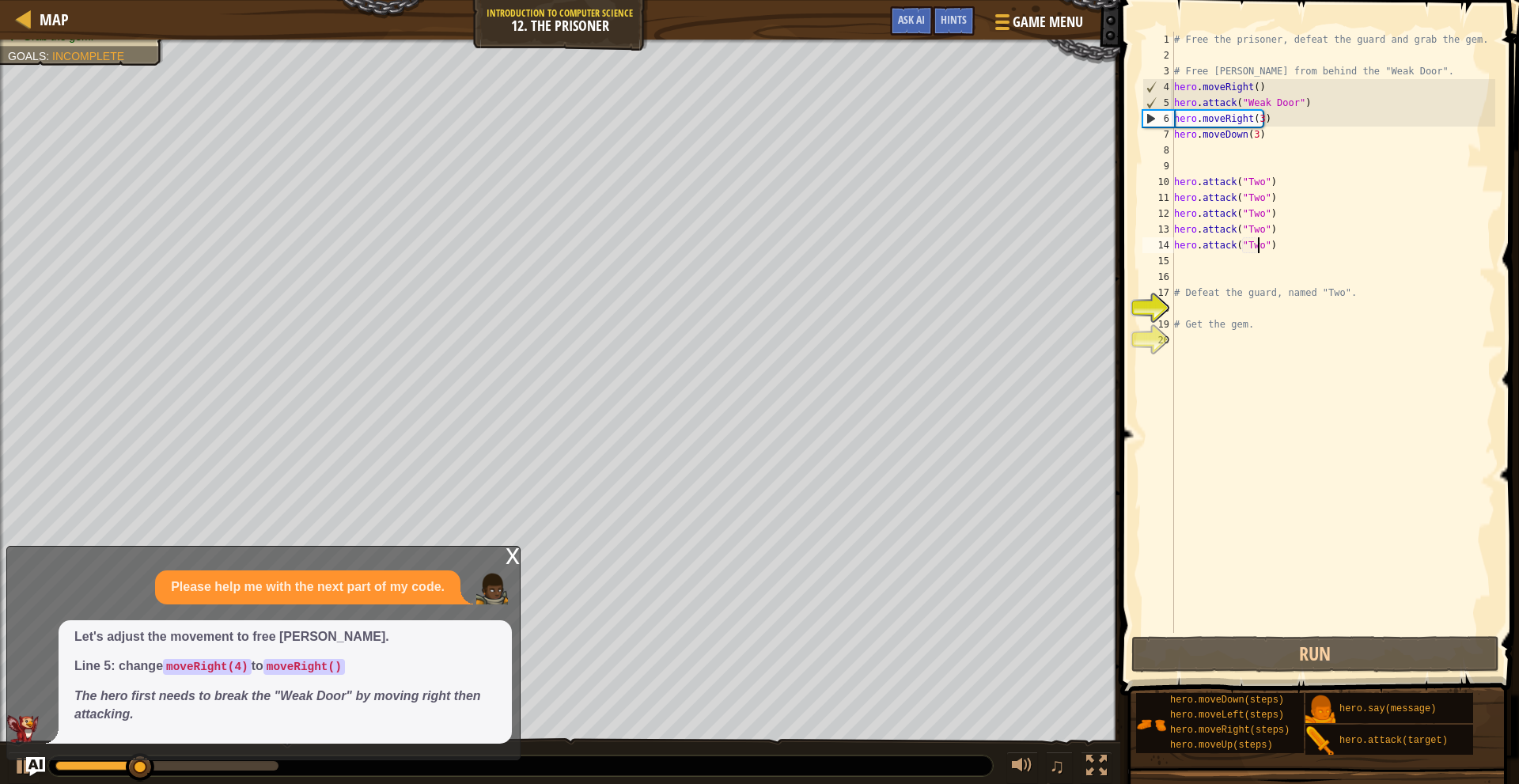
click at [1322, 247] on div "# Free the prisoner, defeat the guard and grab the gem. # Free [PERSON_NAME] fr…" at bounding box center [1333, 348] width 324 height 633
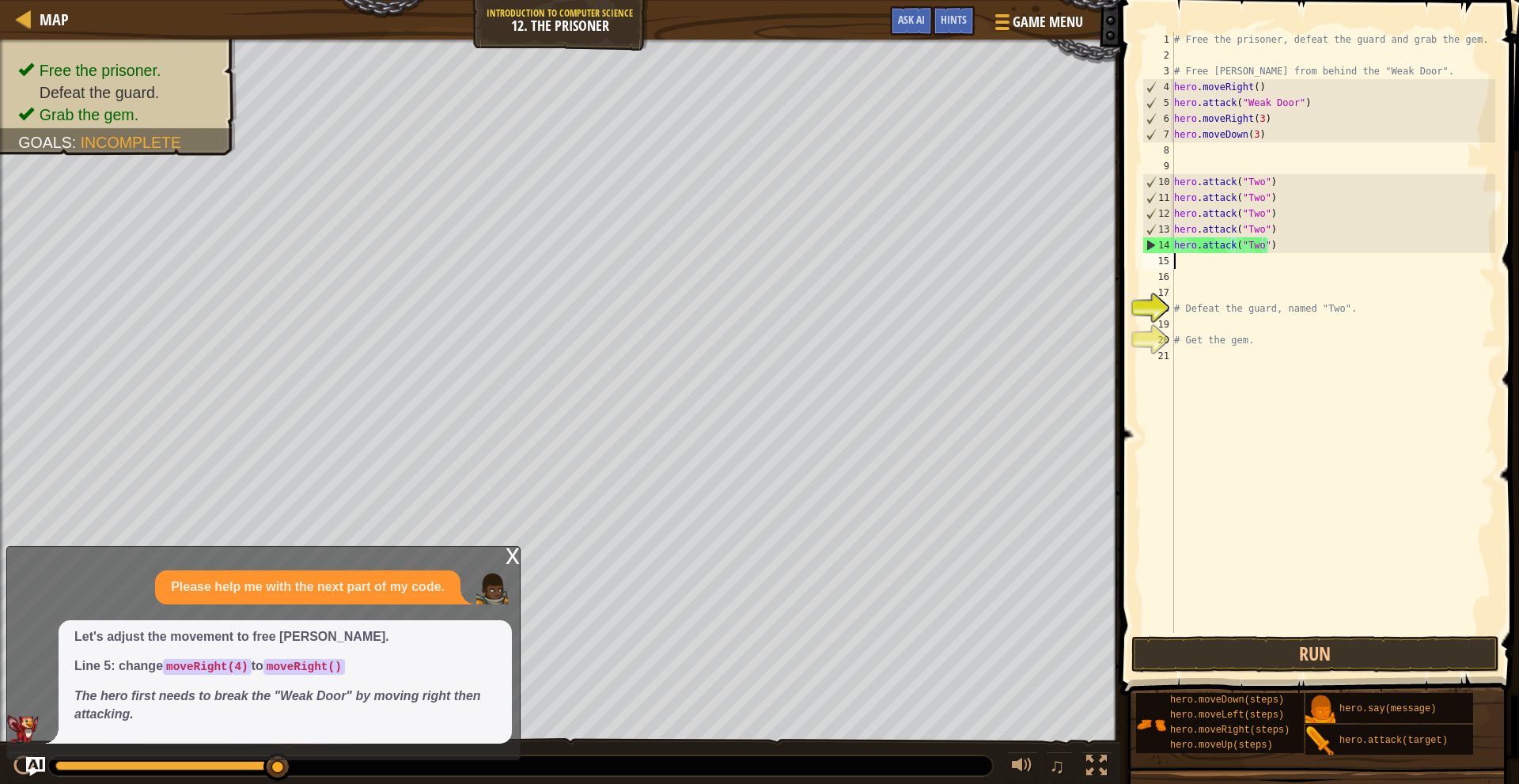
scroll to position [7, 0]
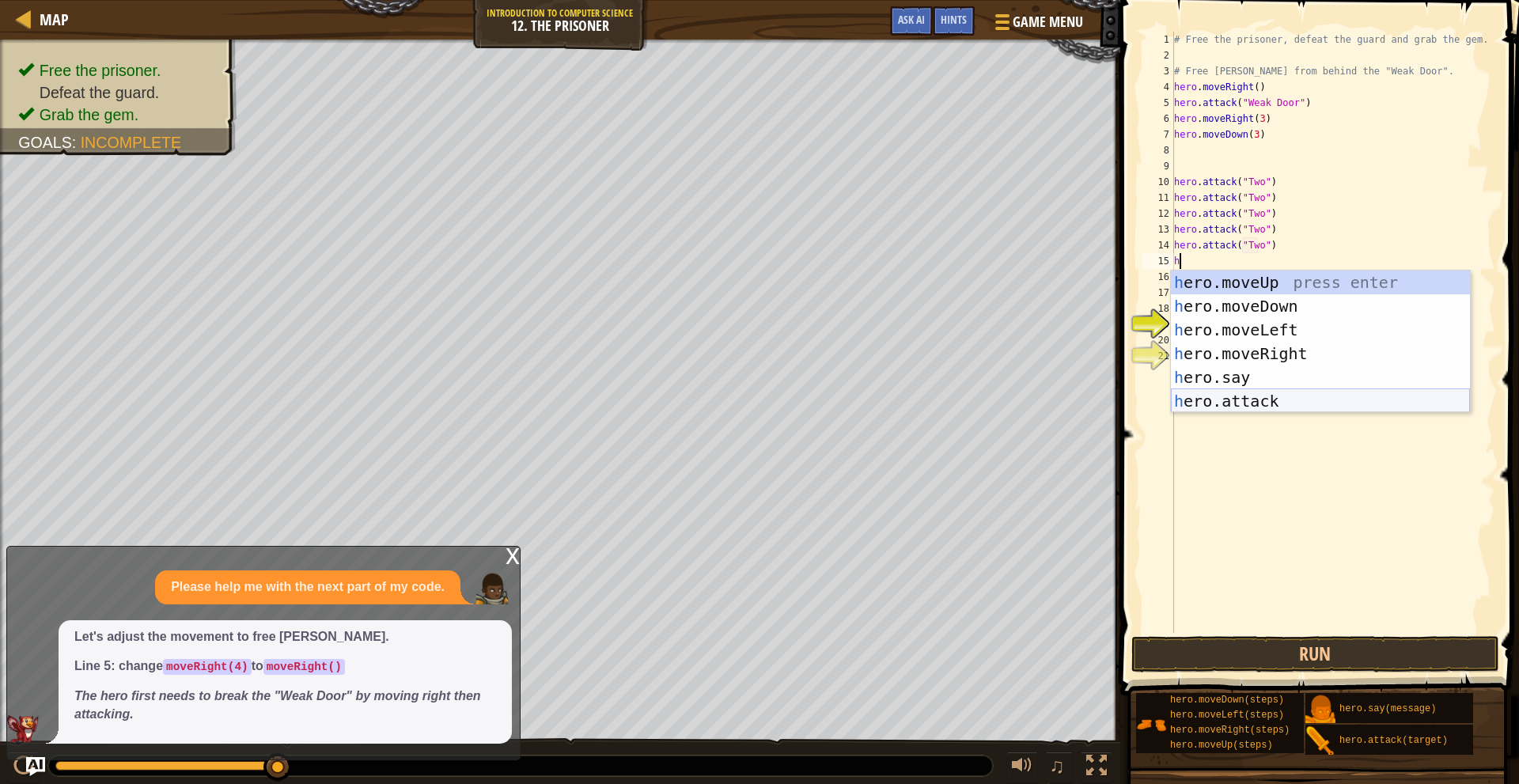
drag, startPoint x: 1265, startPoint y: 398, endPoint x: 1268, endPoint y: 382, distance: 16.1
click at [1265, 393] on div "h ero.moveUp press enter h ero.moveDown press enter h ero.moveLeft press enter …" at bounding box center [1320, 366] width 299 height 190
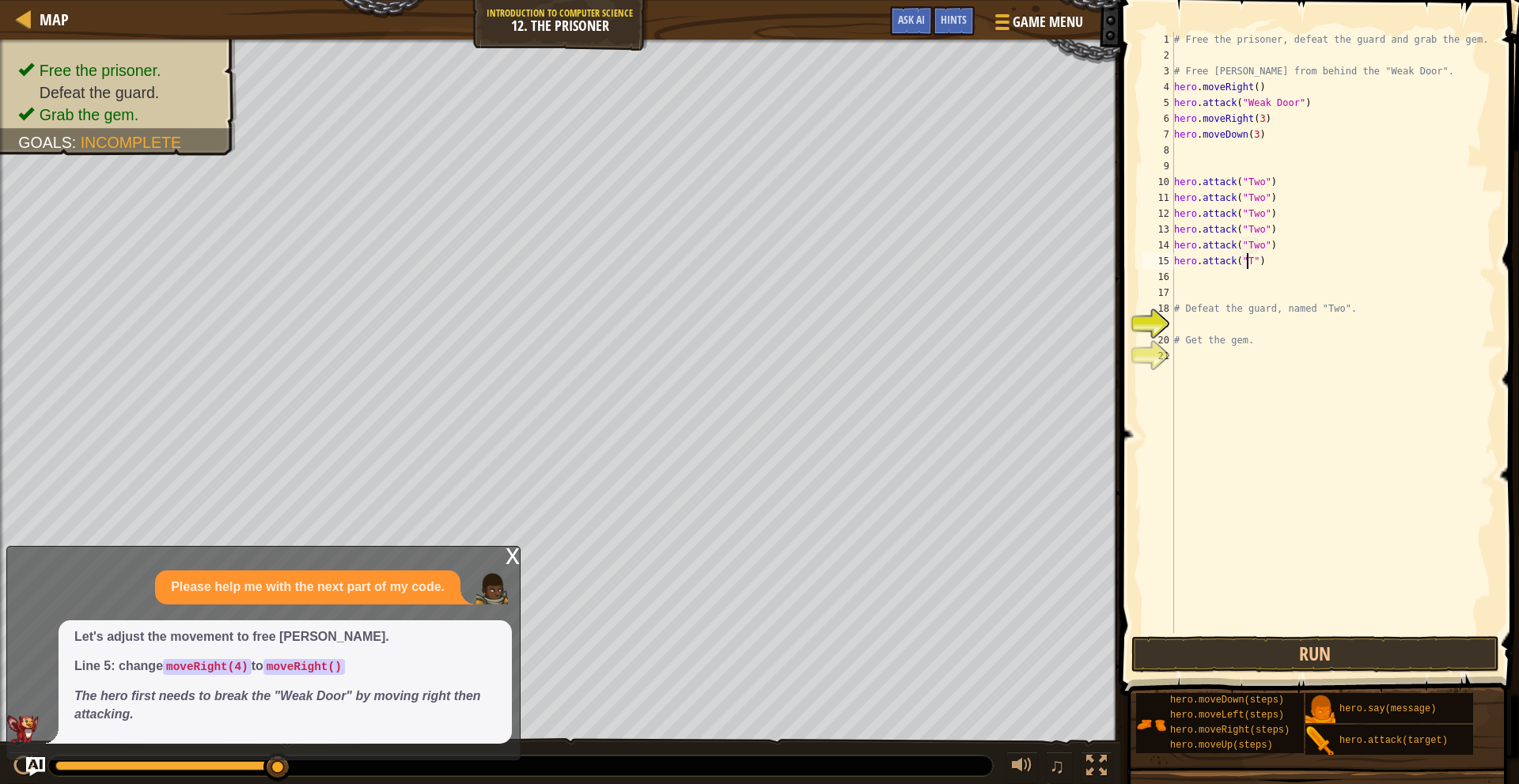
scroll to position [7, 6]
type textarea "hero.attack("Two")"
click at [1315, 259] on div "# Free the prisoner, defeat the guard and grab the gem. # Free [PERSON_NAME] fr…" at bounding box center [1333, 348] width 324 height 633
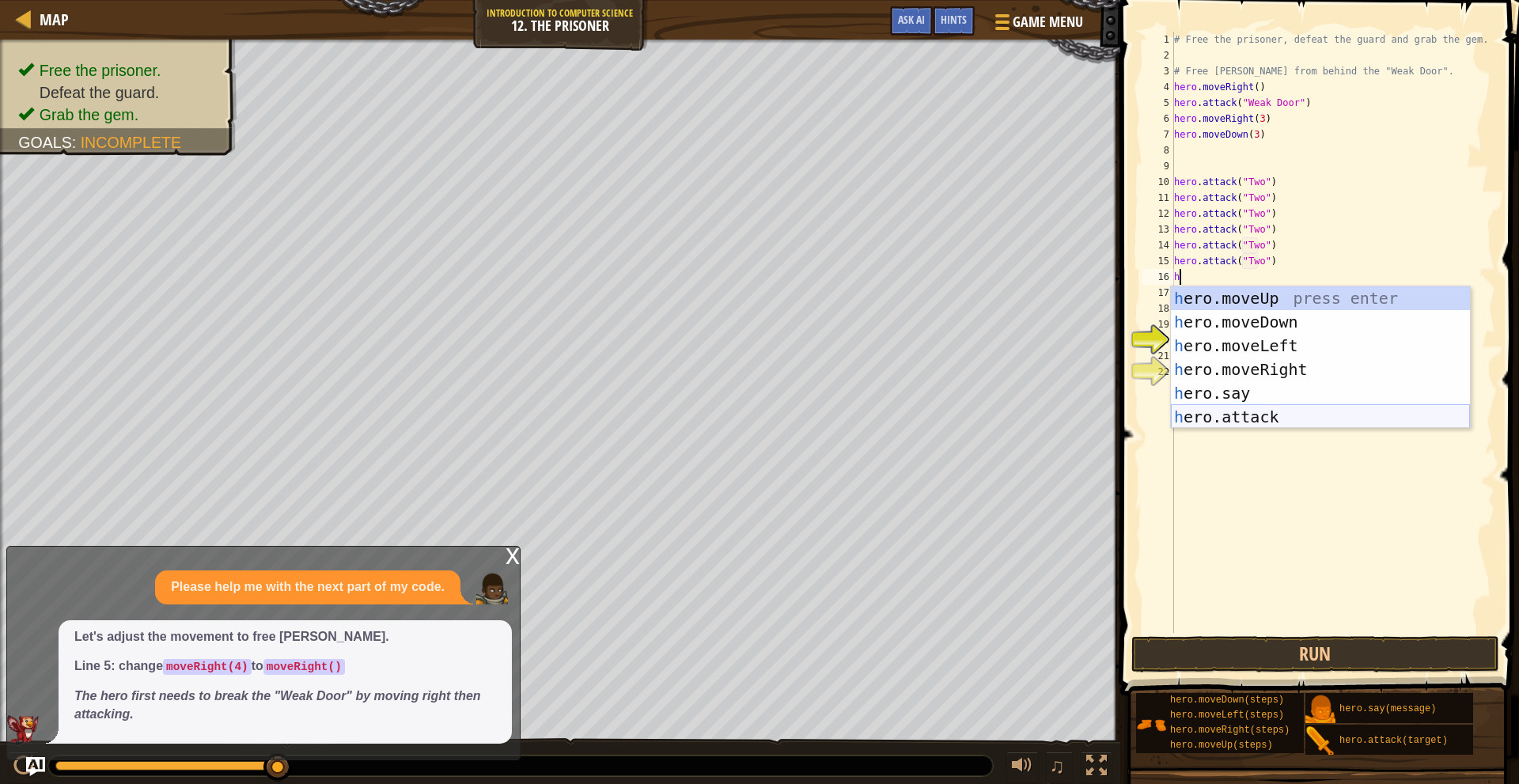
click at [1350, 413] on div "h ero.moveUp press enter h ero.moveDown press enter h ero.moveLeft press enter …" at bounding box center [1320, 381] width 299 height 190
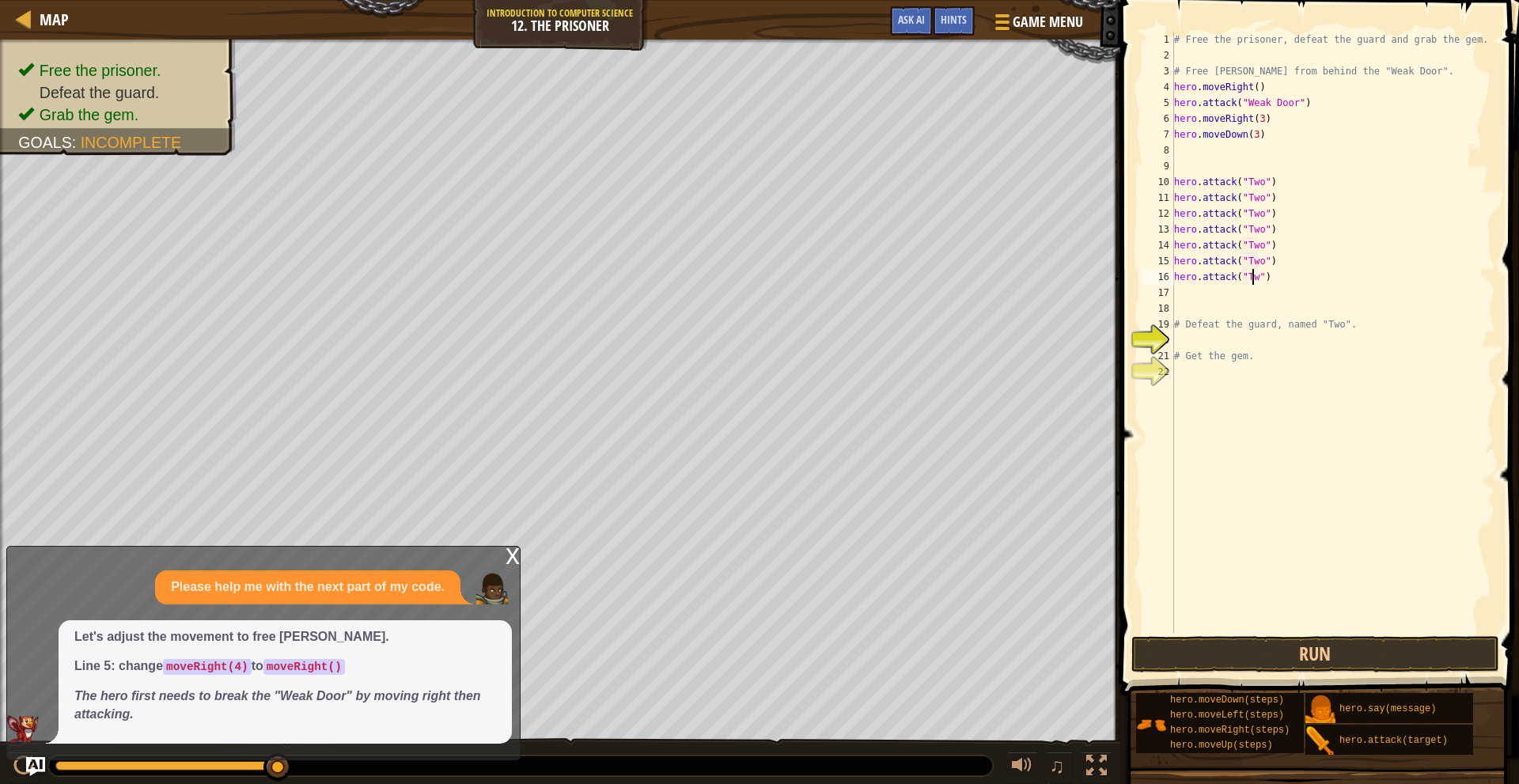
scroll to position [7, 6]
type textarea "hero.attack("Two")"
click at [1336, 658] on button "Run" at bounding box center [1316, 654] width 369 height 36
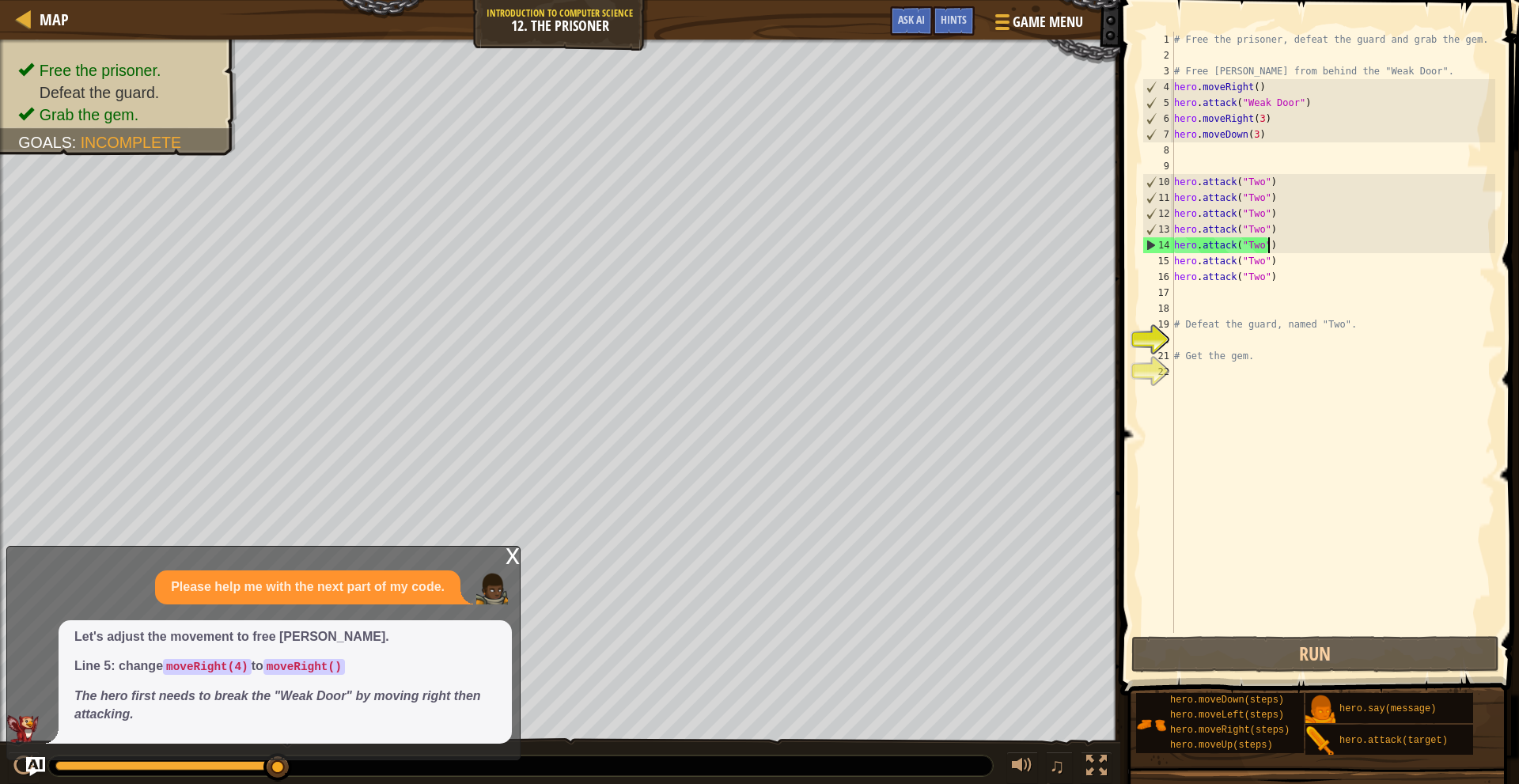
click at [1288, 252] on div "# Free the prisoner, defeat the guard and grab the gem. # Free [PERSON_NAME] fr…" at bounding box center [1333, 348] width 324 height 633
click at [1257, 169] on div "# Free the prisoner, defeat the guard and grab the gem. # Free [PERSON_NAME] fr…" at bounding box center [1333, 348] width 324 height 633
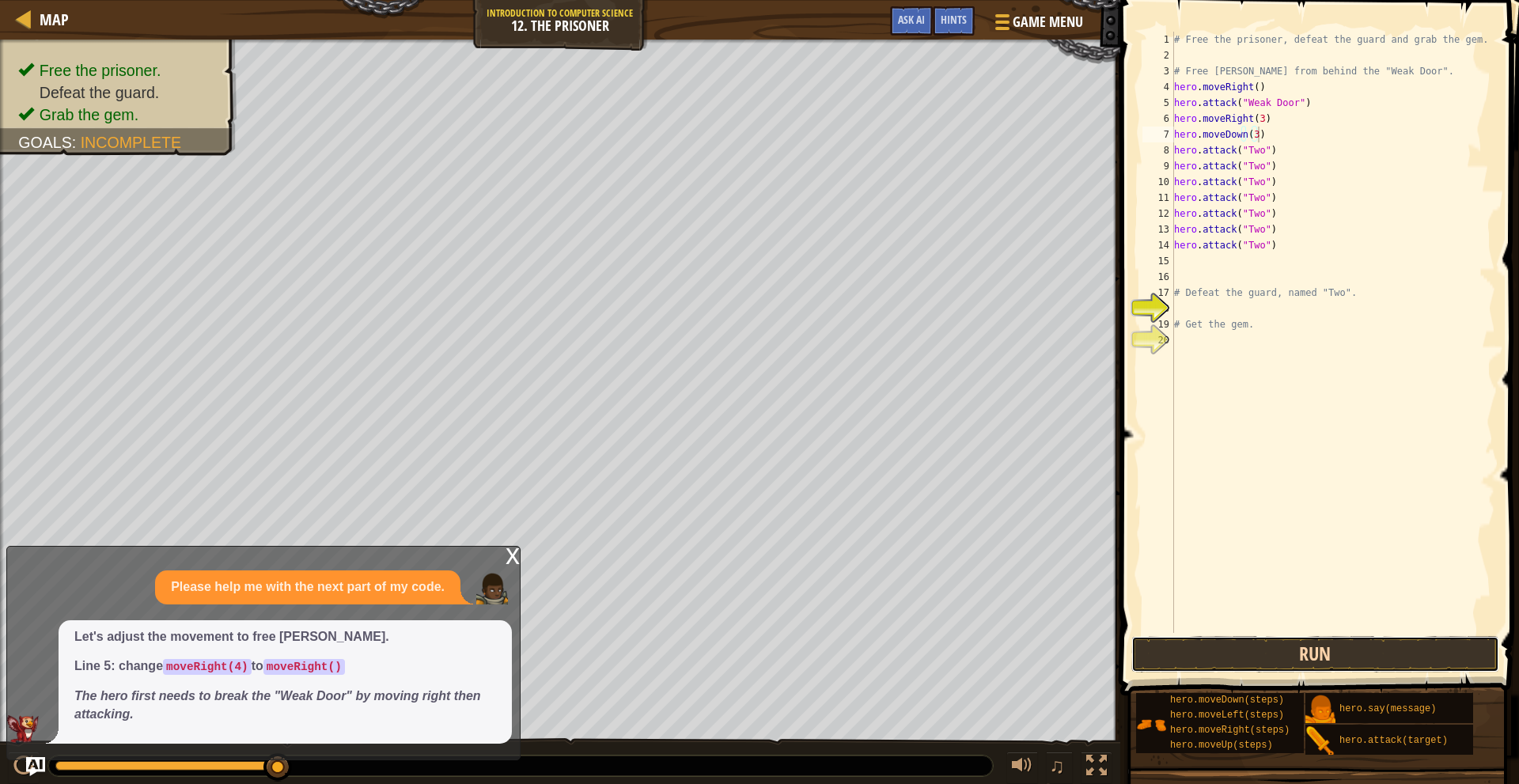
drag, startPoint x: 1248, startPoint y: 647, endPoint x: 1260, endPoint y: 638, distance: 15.2
click at [1258, 643] on button "Run" at bounding box center [1316, 654] width 369 height 36
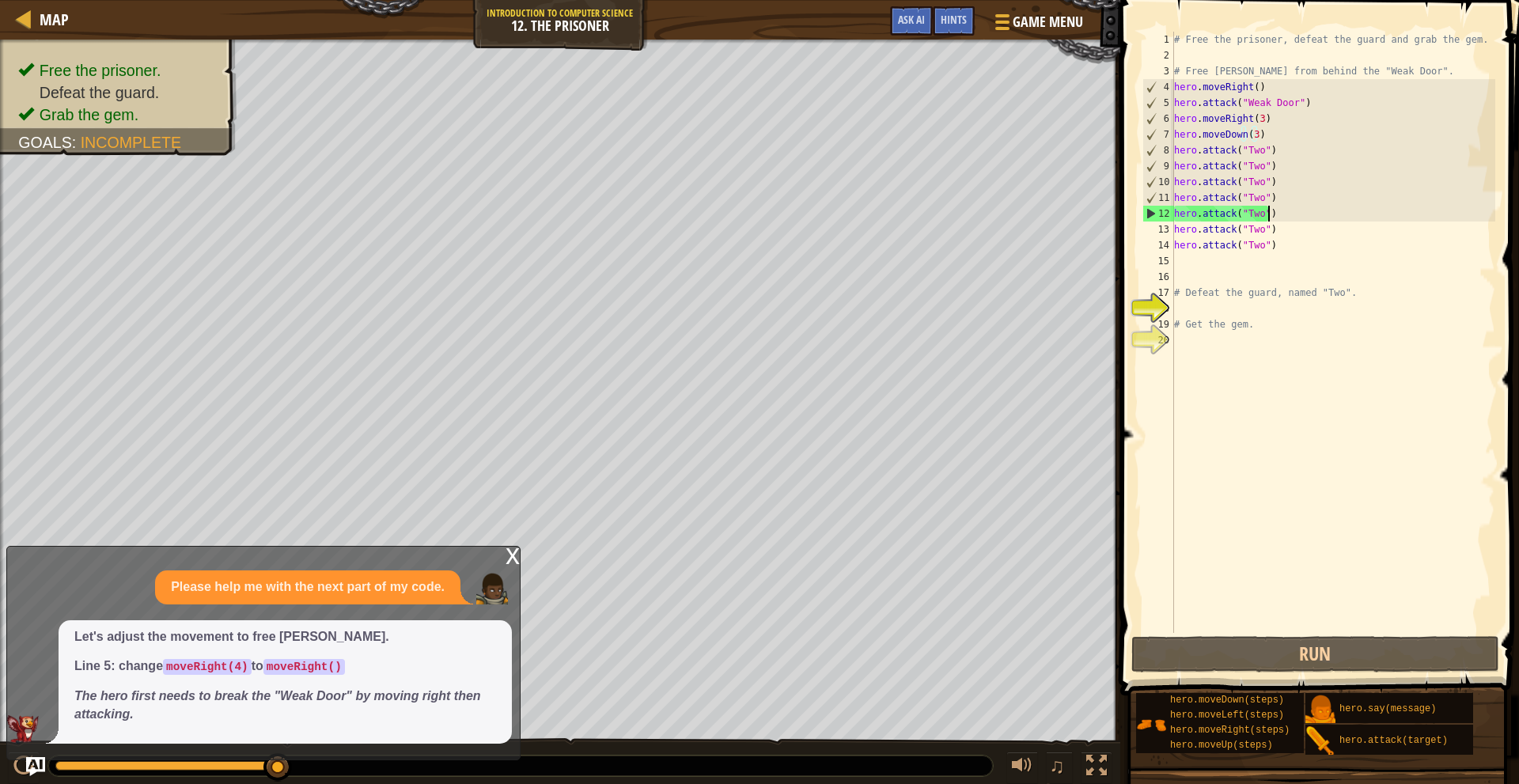
click at [1295, 210] on div "# Free the prisoner, defeat the guard and grab the gem. # Free [PERSON_NAME] fr…" at bounding box center [1333, 348] width 324 height 633
click at [1155, 214] on div "12" at bounding box center [1159, 214] width 31 height 16
click at [1271, 219] on div "# Free the prisoner, defeat the guard and grab the gem. # Free [PERSON_NAME] fr…" at bounding box center [1333, 348] width 324 height 633
click at [1020, 24] on span "Game Menu" at bounding box center [1048, 21] width 74 height 21
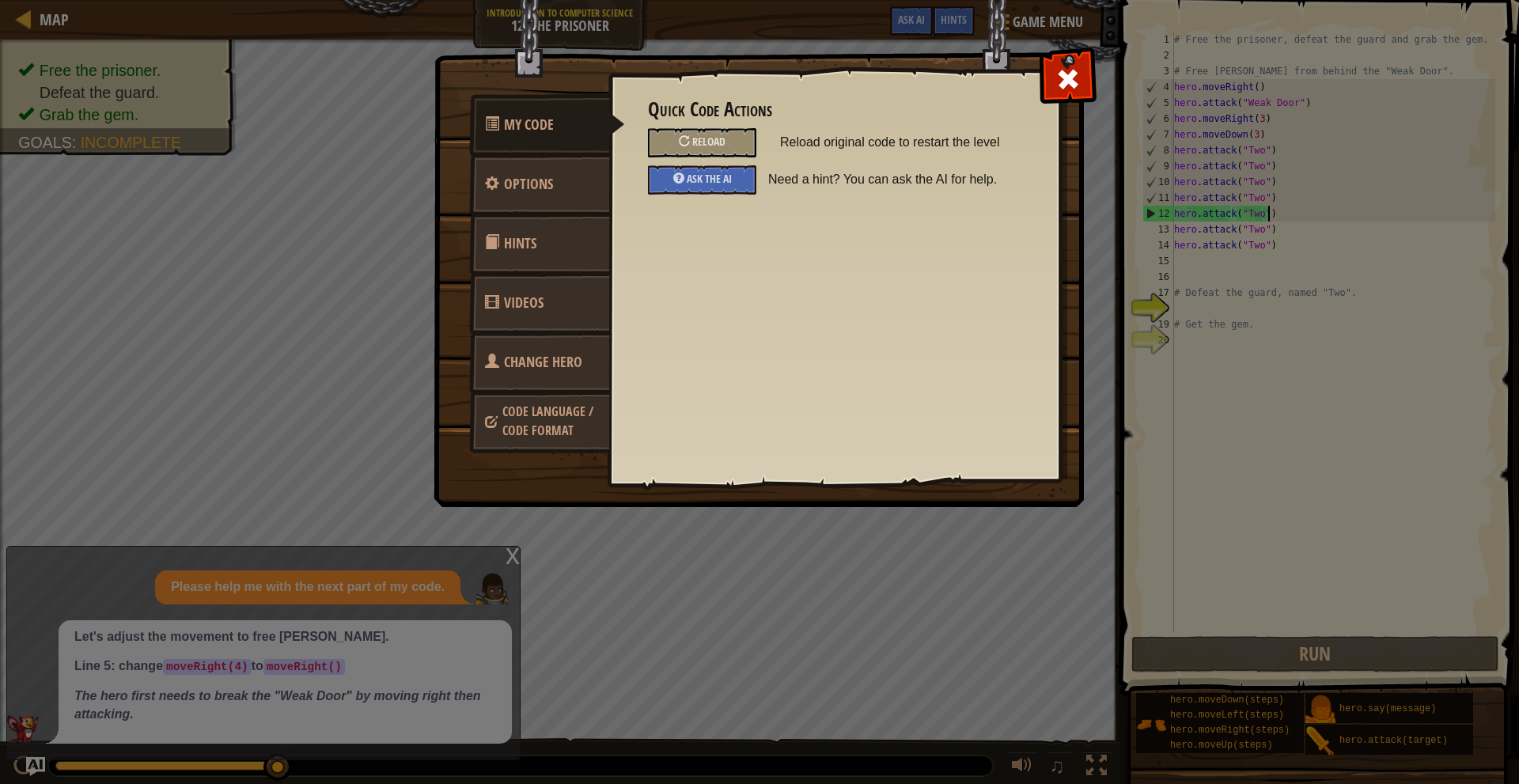
click at [544, 349] on link "Change Hero" at bounding box center [539, 363] width 141 height 62
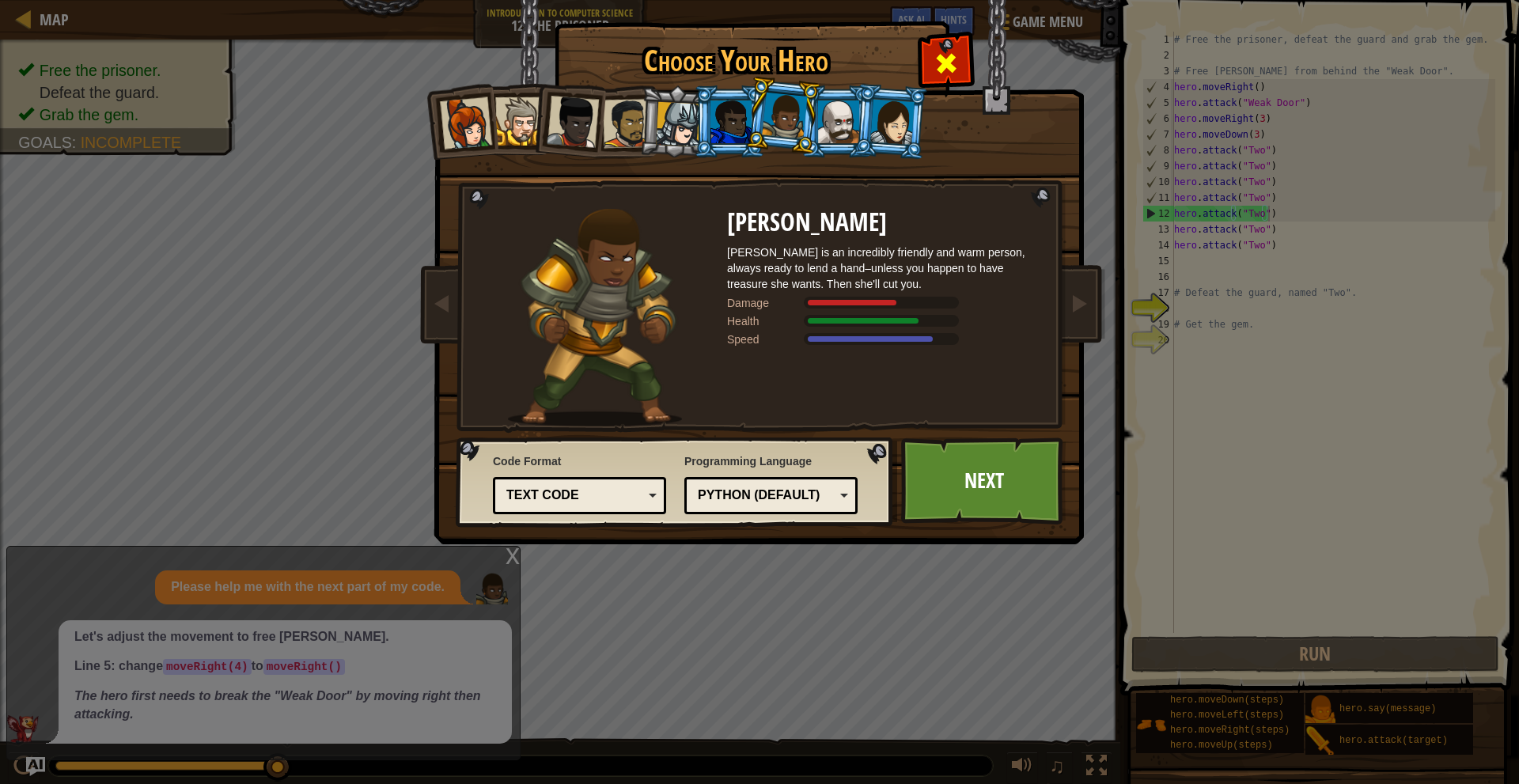
drag, startPoint x: 960, startPoint y: 60, endPoint x: 963, endPoint y: 52, distance: 8.5
click at [963, 52] on div at bounding box center [946, 61] width 50 height 50
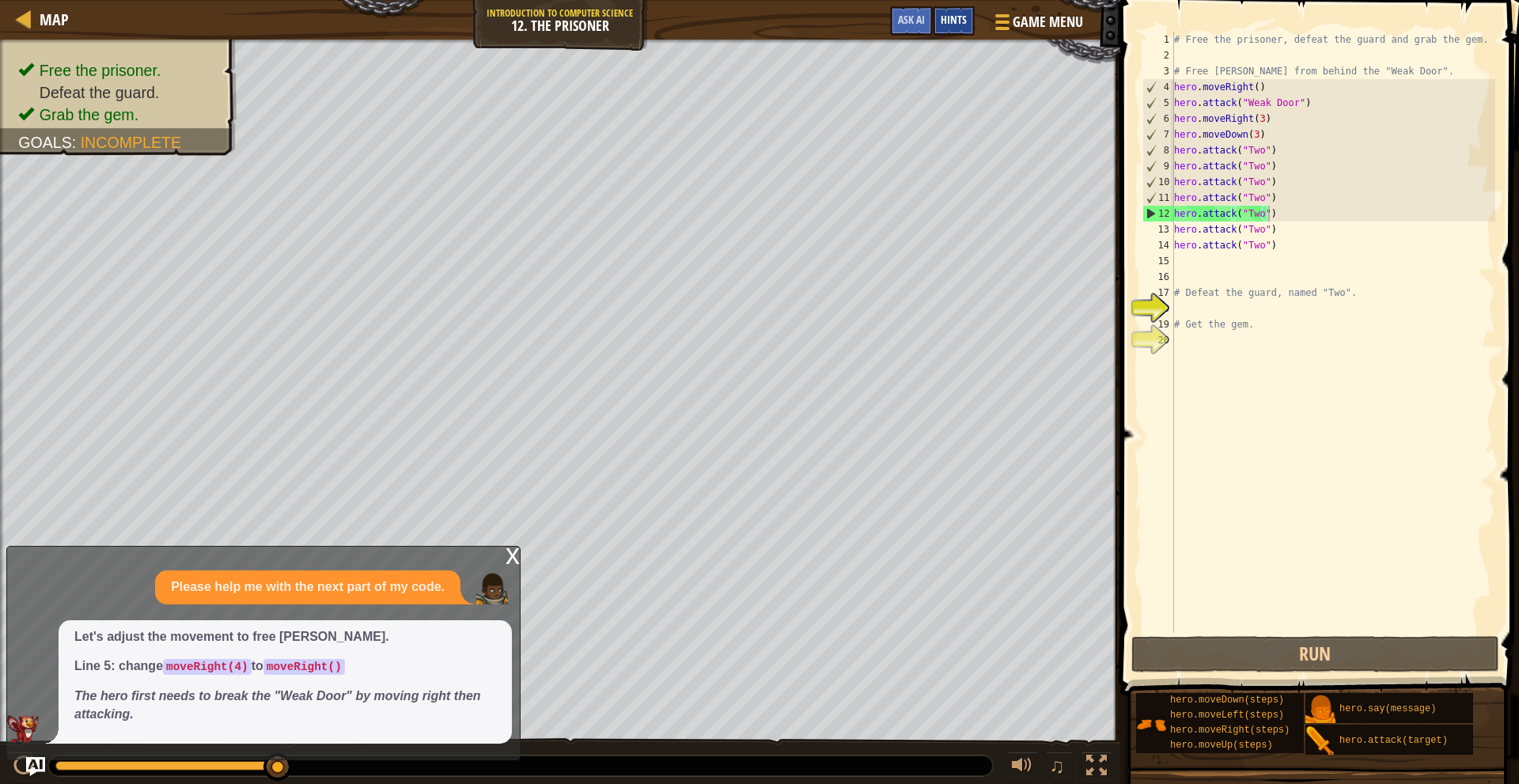
click at [946, 23] on span "Hints" at bounding box center [954, 19] width 26 height 15
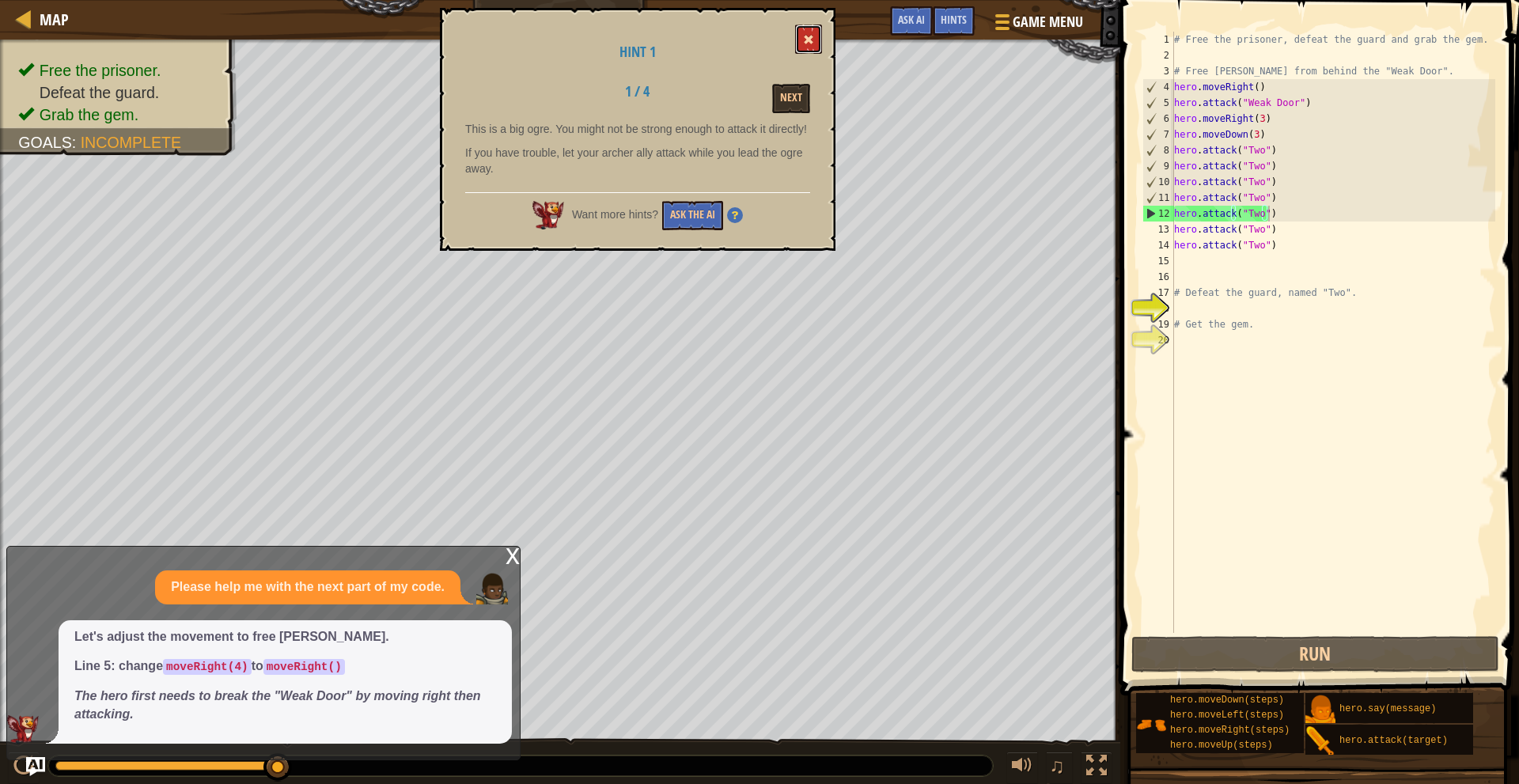
click at [815, 45] on button at bounding box center [808, 39] width 27 height 29
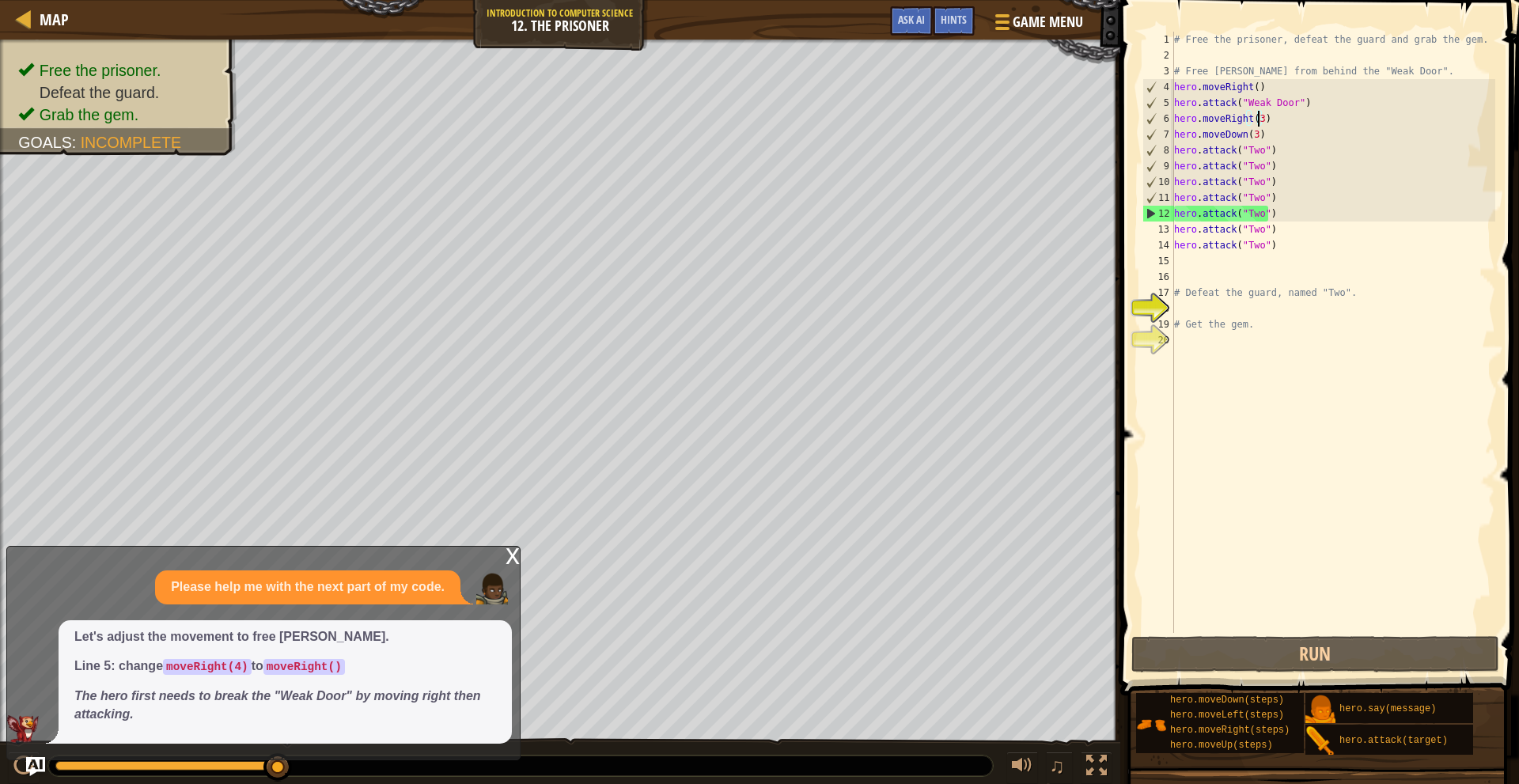
click at [1258, 122] on div "# Free the prisoner, defeat the guard and grab the gem. # Free [PERSON_NAME] fr…" at bounding box center [1333, 348] width 324 height 633
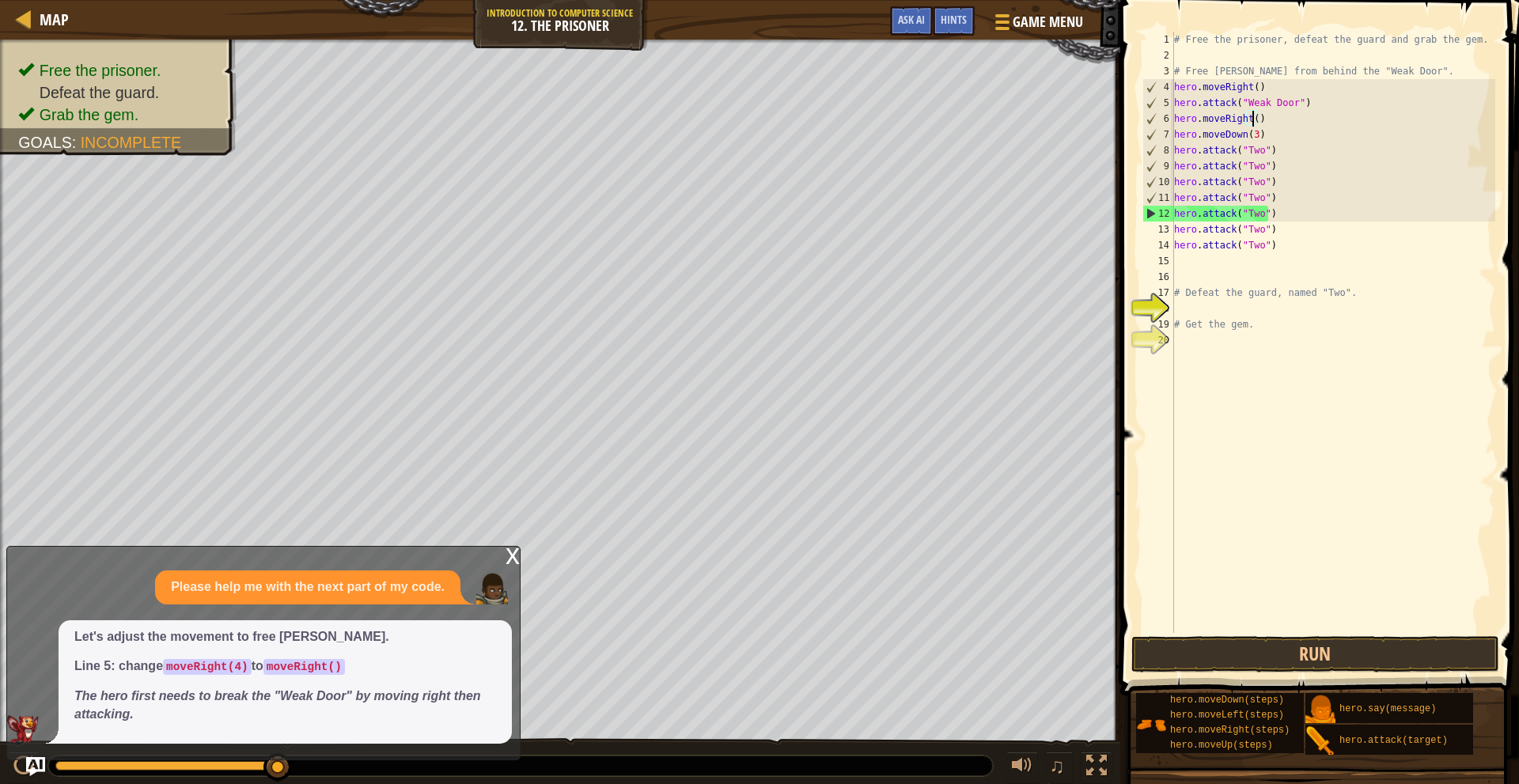
scroll to position [7, 6]
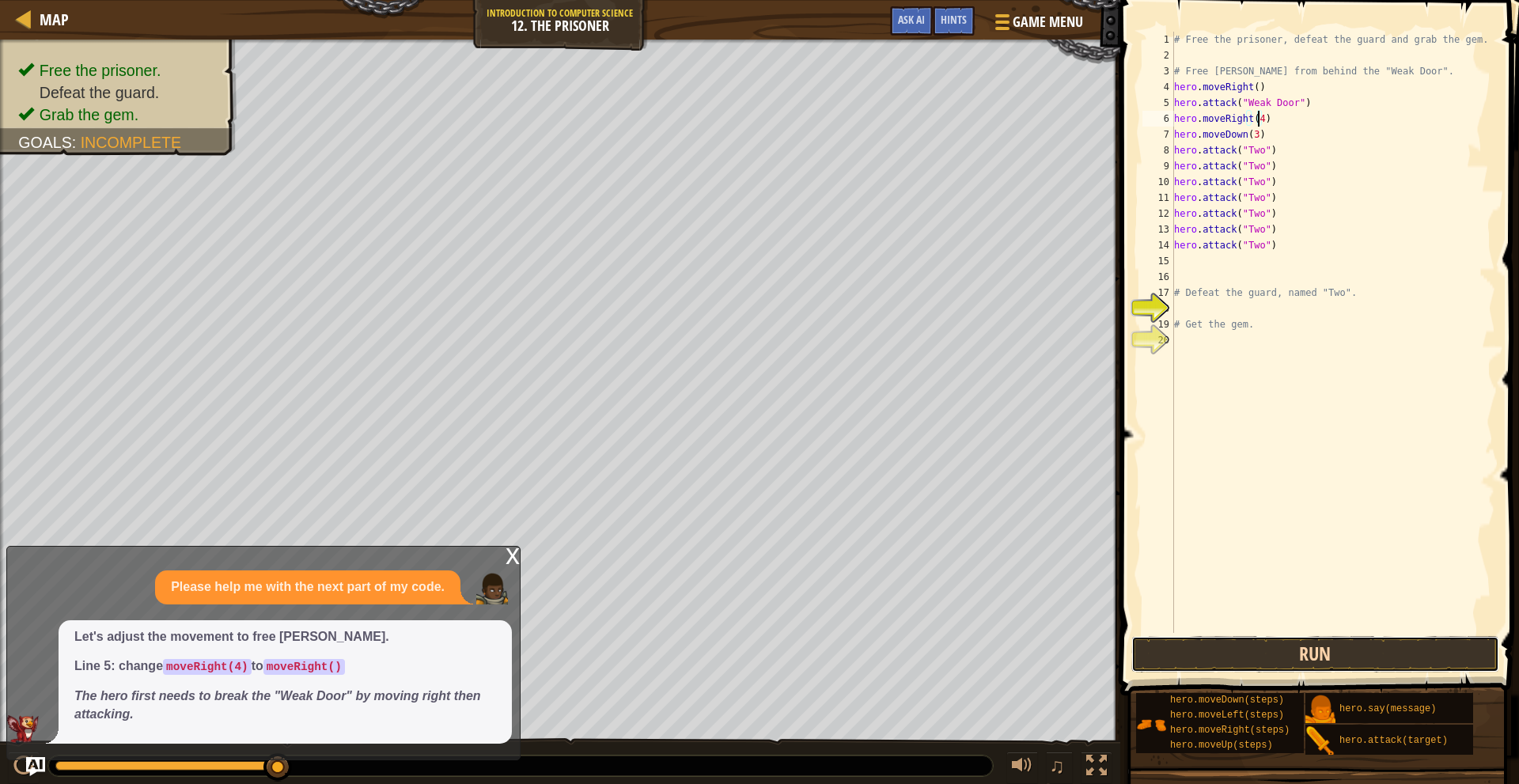
click at [1284, 658] on button "Run" at bounding box center [1316, 654] width 369 height 36
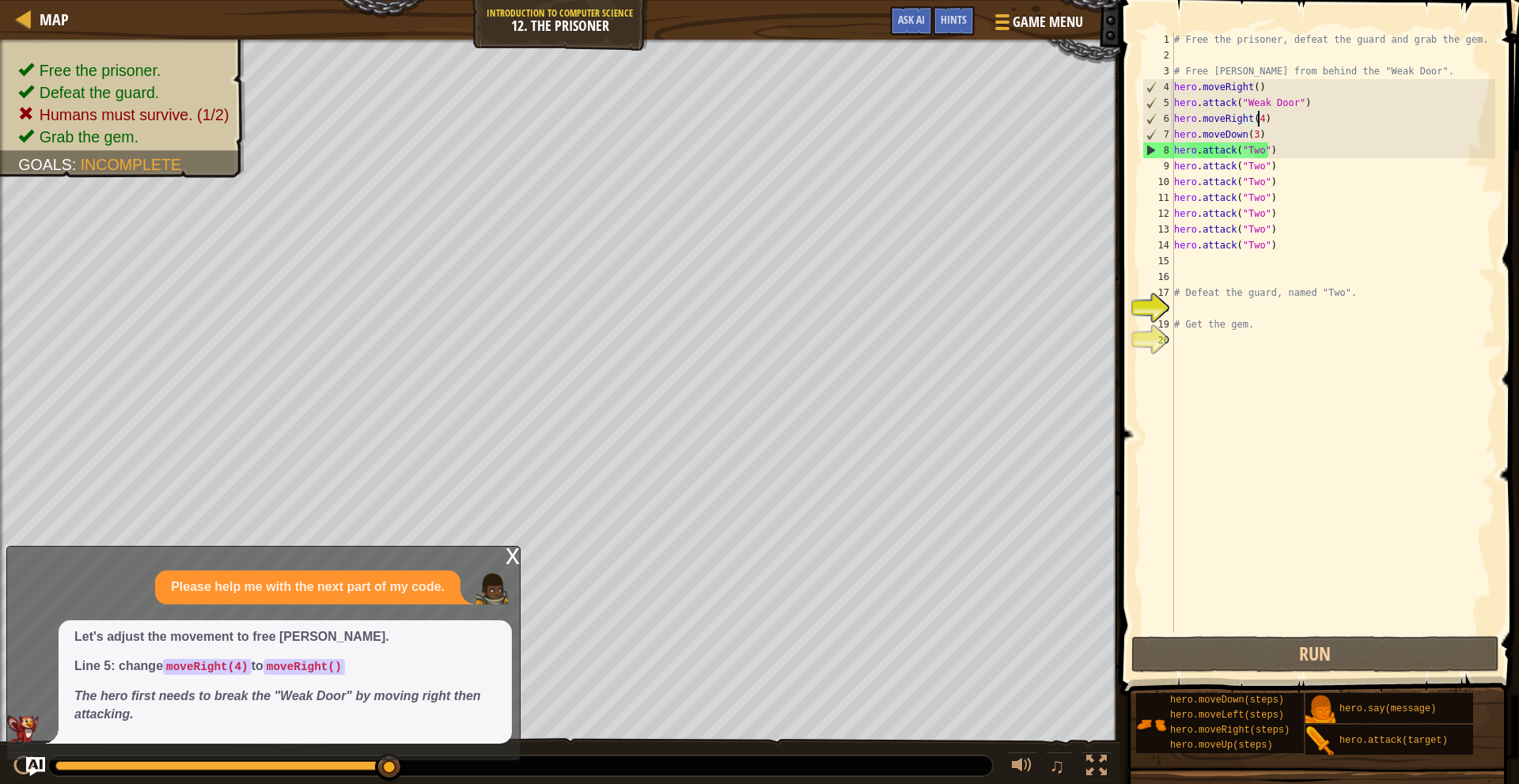
click at [1279, 122] on div "# Free the prisoner, defeat the guard and grab the gem. # Free [PERSON_NAME] fr…" at bounding box center [1333, 348] width 324 height 633
click at [1279, 244] on div "# Free the prisoner, defeat the guard and grab the gem. # Free [PERSON_NAME] fr…" at bounding box center [1333, 348] width 324 height 633
click at [1265, 129] on div "# Free the prisoner, defeat the guard and grab the gem. # Free [PERSON_NAME] fr…" at bounding box center [1333, 348] width 324 height 633
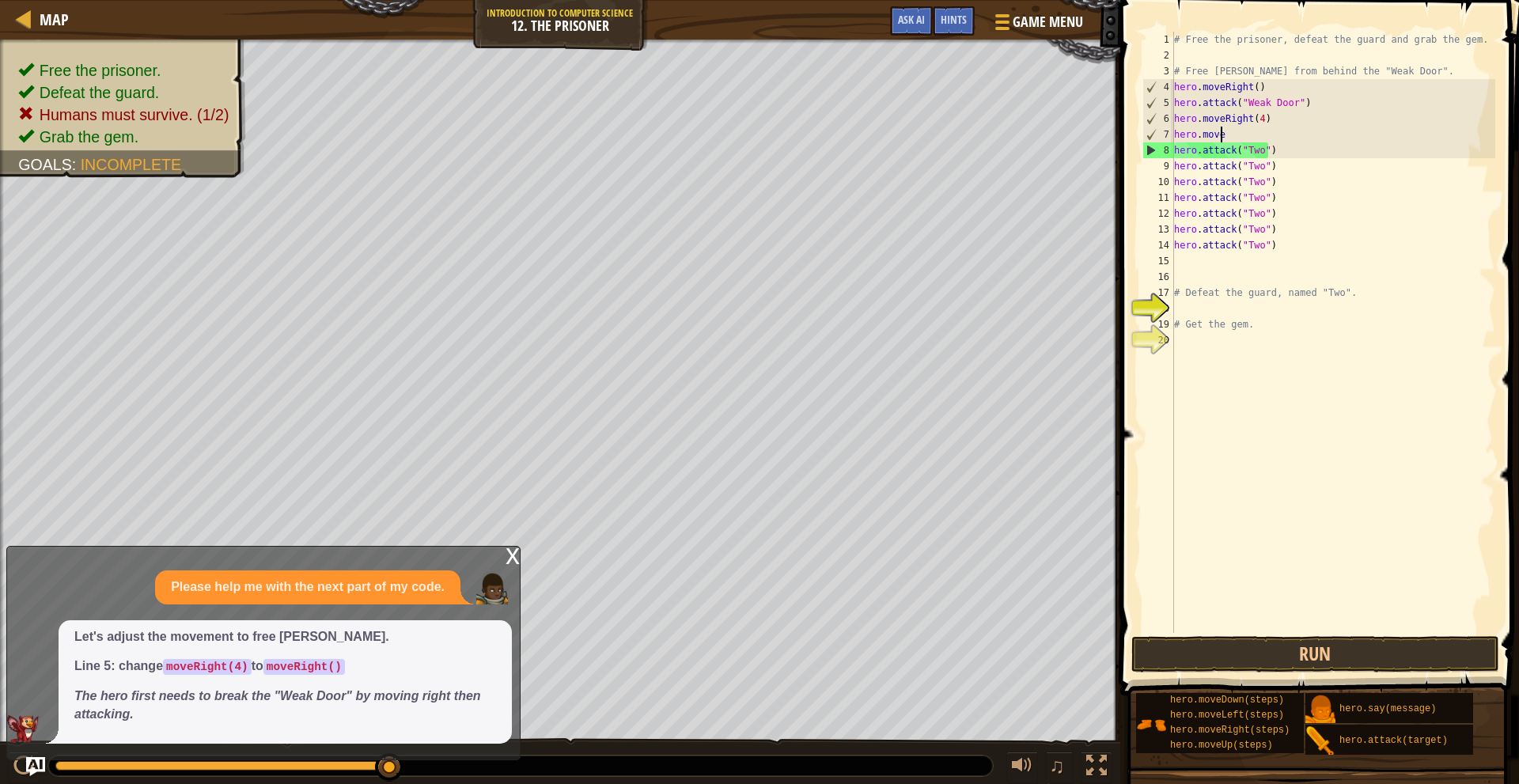
scroll to position [7, 2]
type textarea "h"
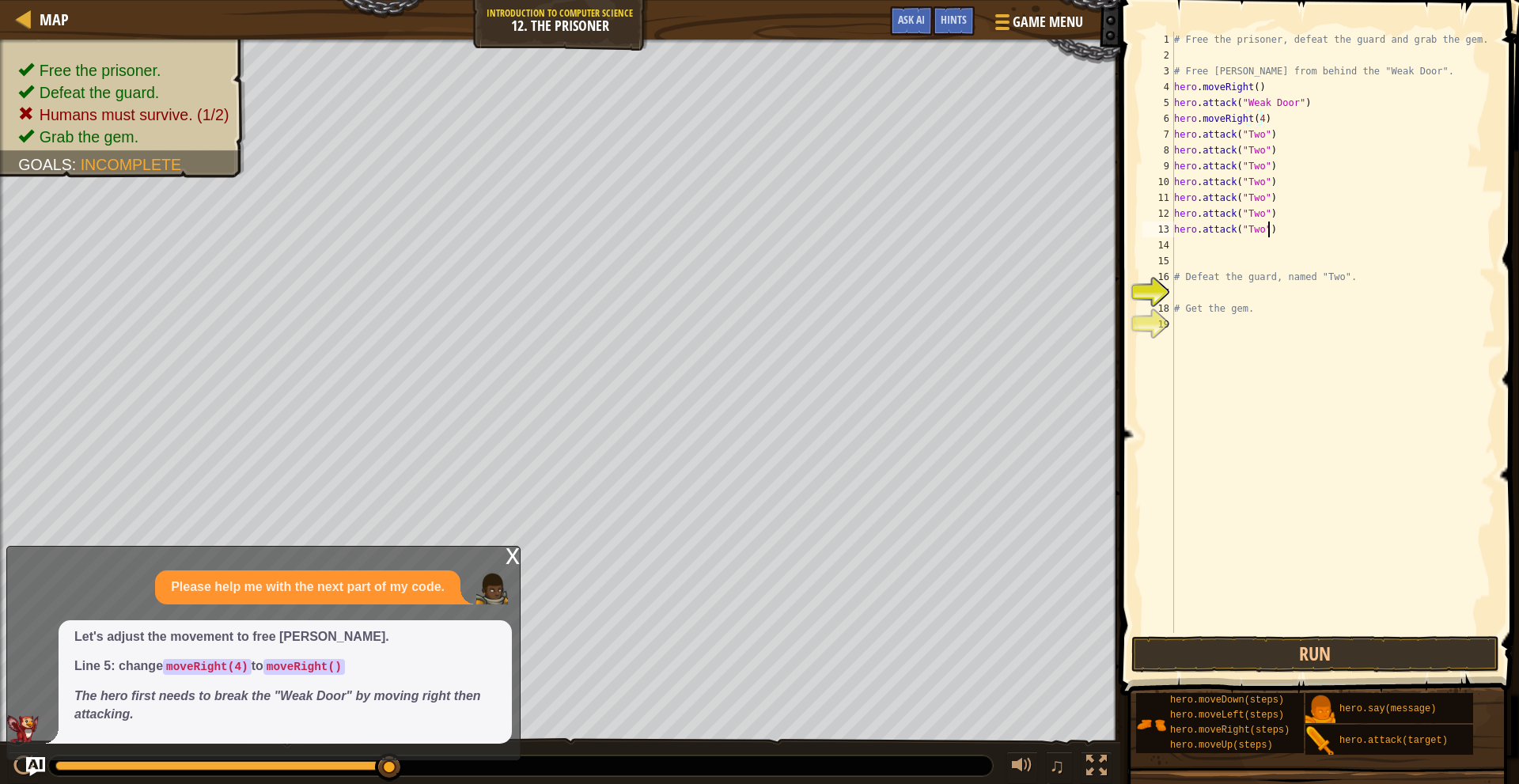
click at [1277, 230] on div "# Free the prisoner, defeat the guard and grab the gem. # Free [PERSON_NAME] fr…" at bounding box center [1333, 348] width 324 height 633
click at [1321, 648] on button "Run" at bounding box center [1316, 654] width 369 height 36
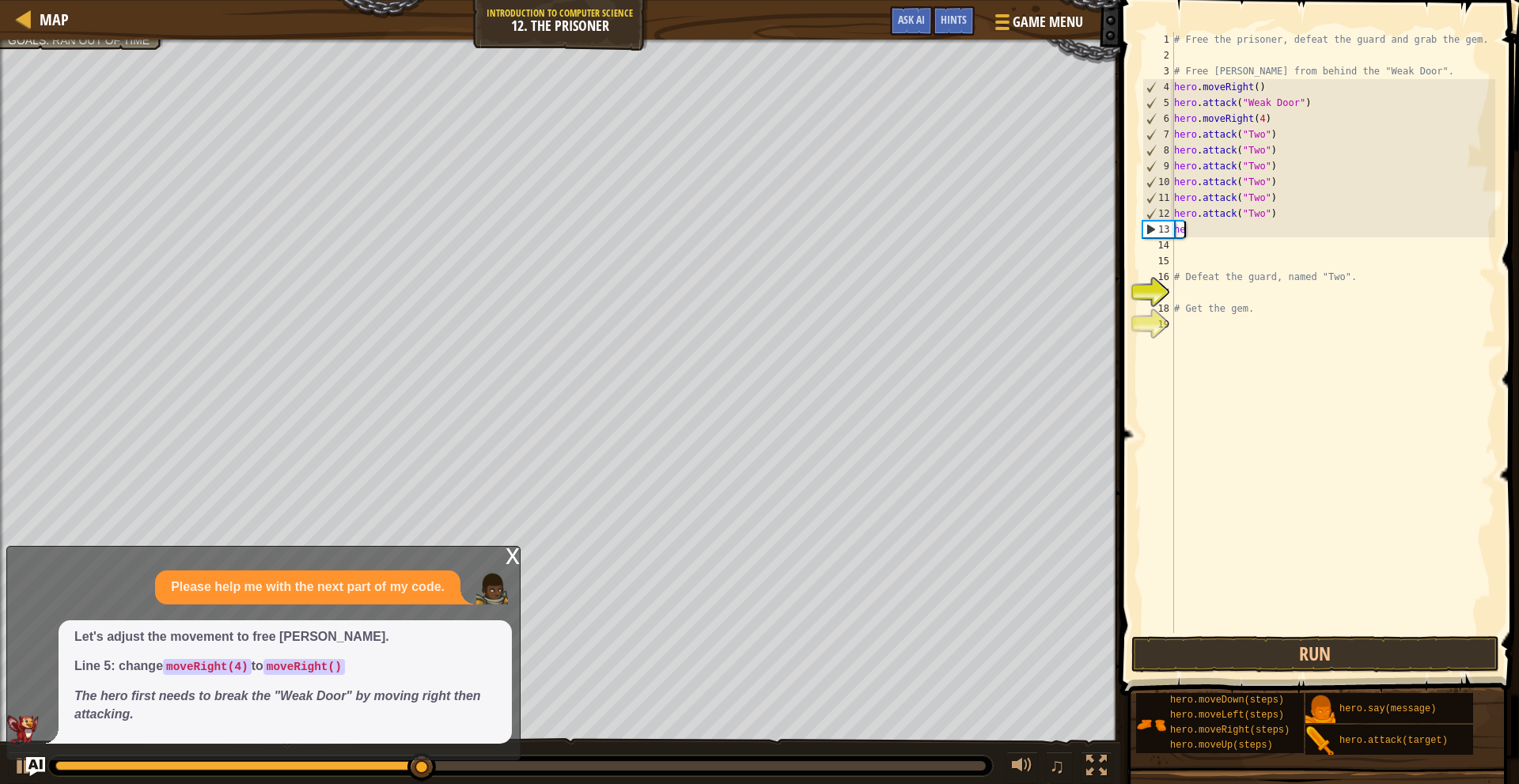
type textarea "h"
click at [1279, 217] on div "# Free the prisoner, defeat the guard and grab the gem. # Free [PERSON_NAME] fr…" at bounding box center [1333, 348] width 324 height 633
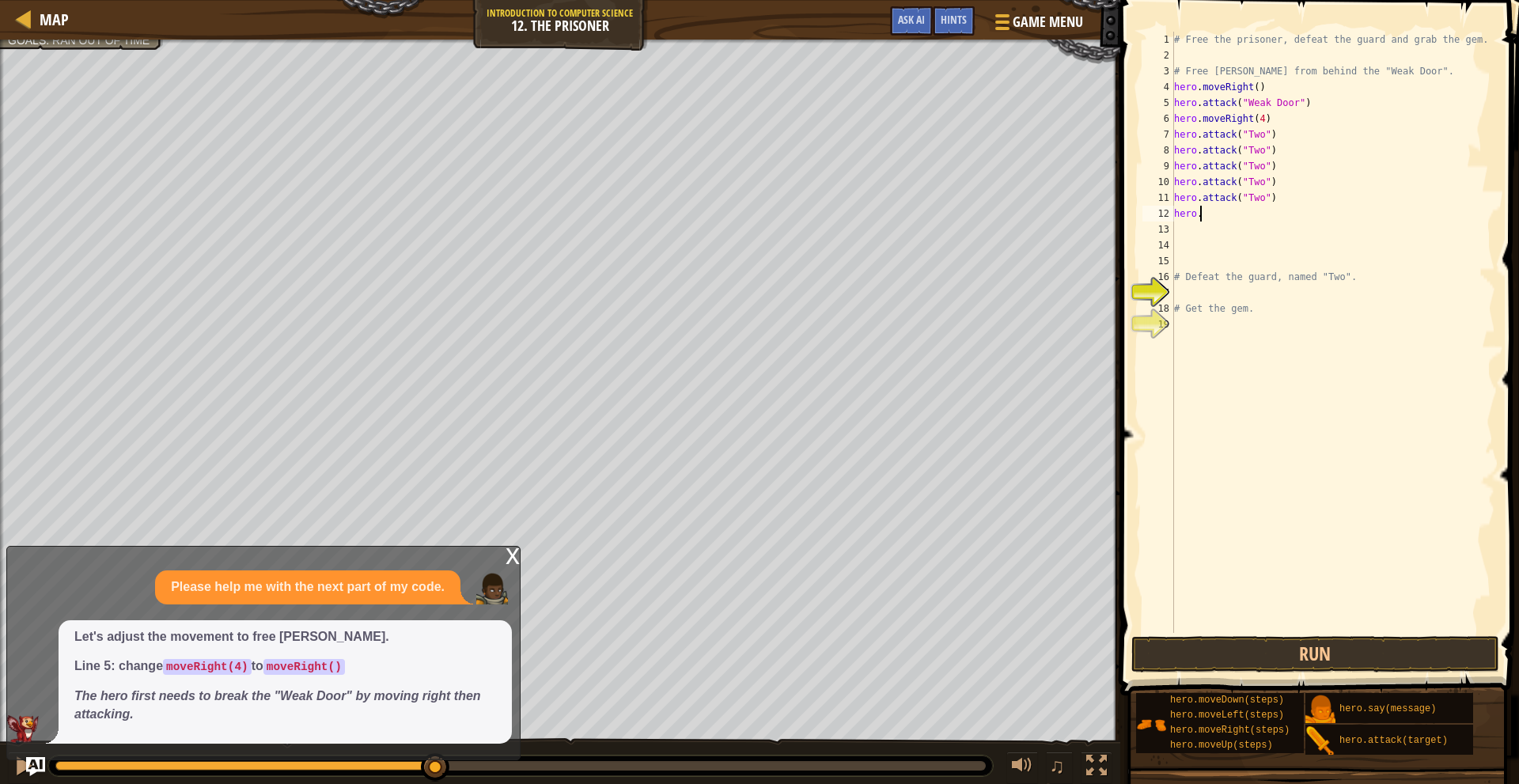
type textarea "h"
click at [1275, 196] on div "# Free the prisoner, defeat the guard and grab the gem. # Free [PERSON_NAME] fr…" at bounding box center [1333, 348] width 324 height 633
type textarea "h"
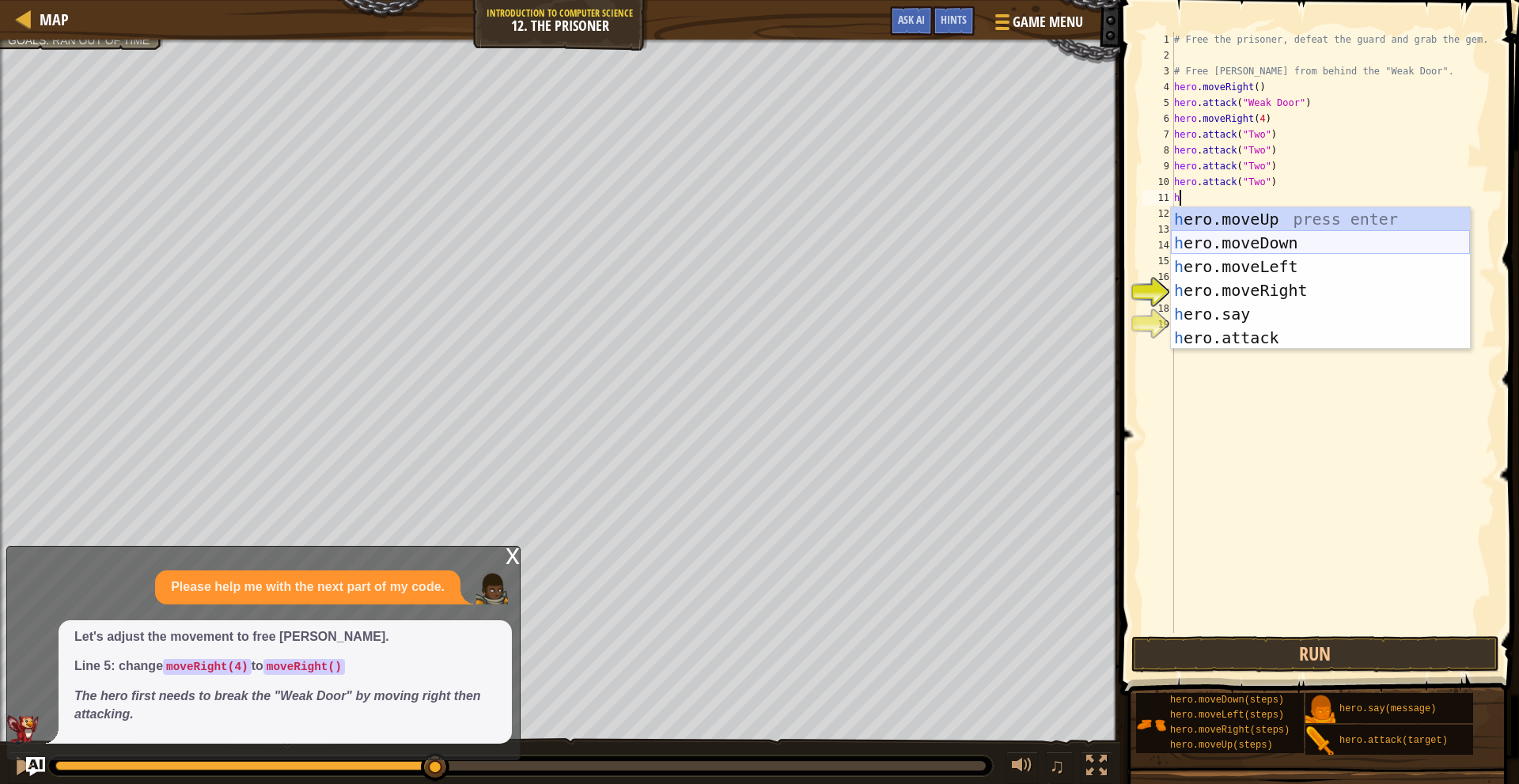
click at [1281, 245] on div "h ero.moveUp press enter h ero.moveDown press enter h ero.moveLeft press enter …" at bounding box center [1320, 302] width 299 height 190
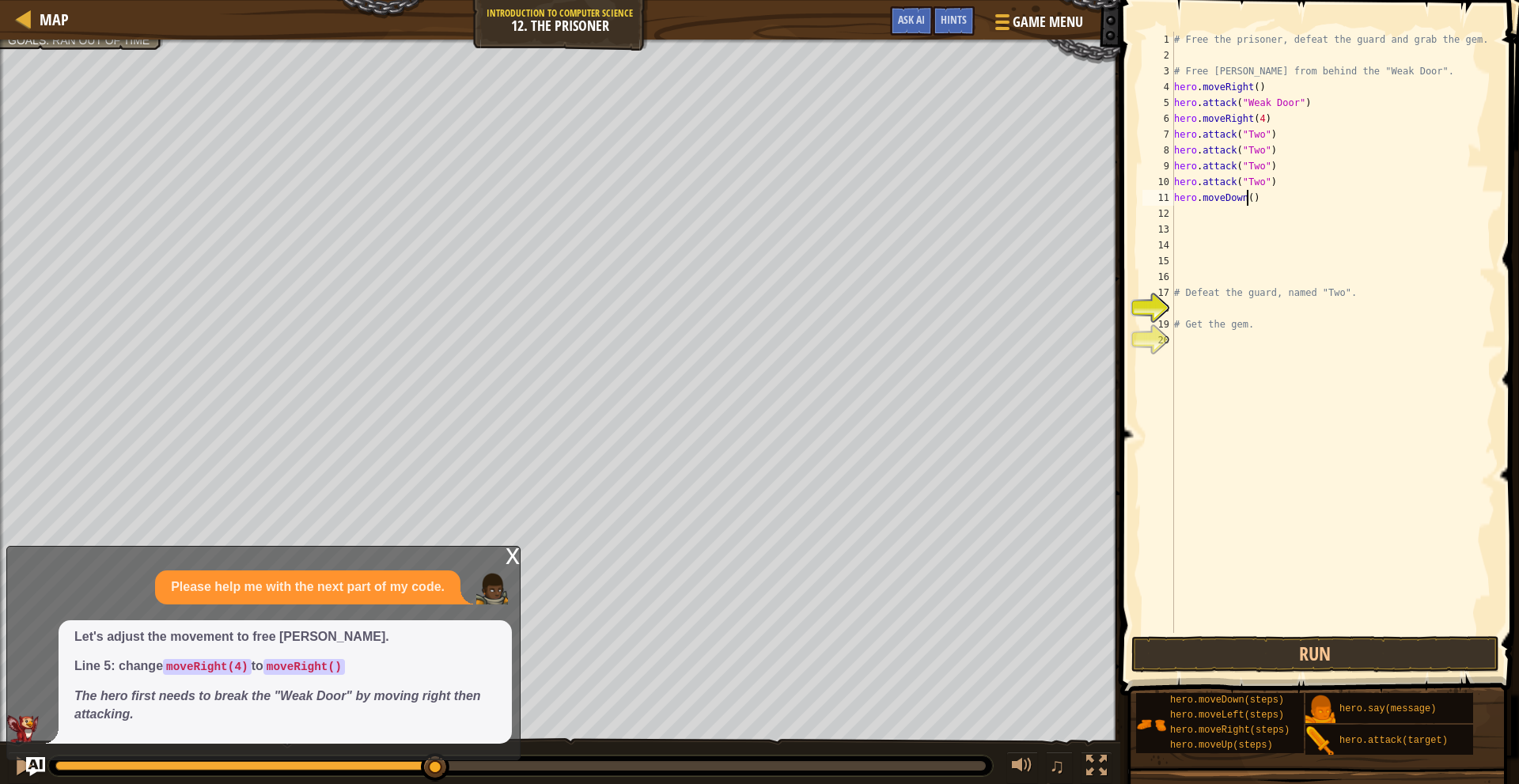
click at [1246, 199] on div "# Free the prisoner, defeat the guard and grab the gem. # Free [PERSON_NAME] fr…" at bounding box center [1333, 348] width 324 height 633
type textarea "hero.moveDown(2)"
click at [1275, 202] on div "# Free the prisoner, defeat the guard and grab the gem. # Free [PERSON_NAME] fr…" at bounding box center [1333, 348] width 324 height 633
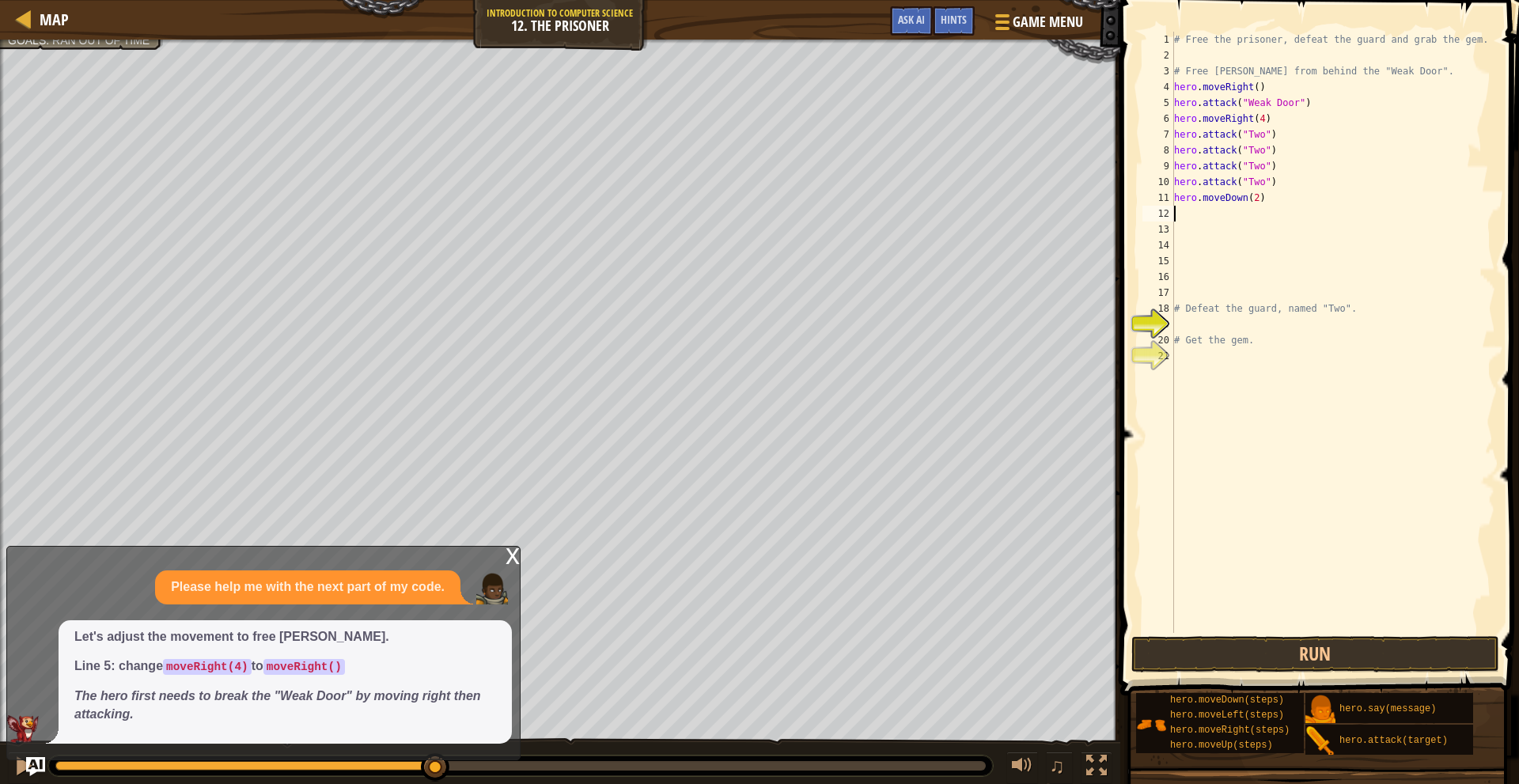
type textarea "h"
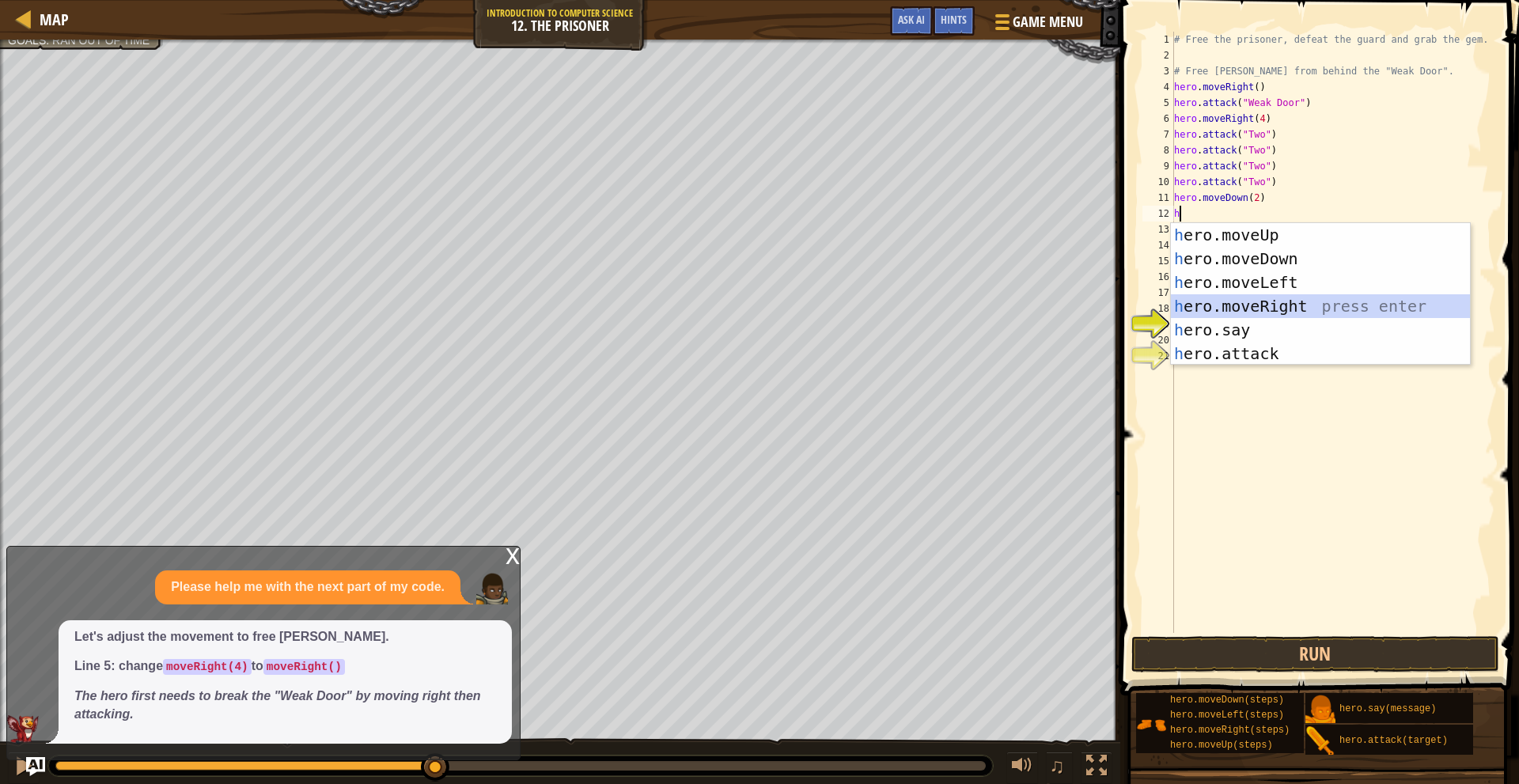
click at [1258, 299] on div "h ero.moveUp press enter h ero.moveDown press enter h ero.moveLeft press enter …" at bounding box center [1320, 318] width 299 height 190
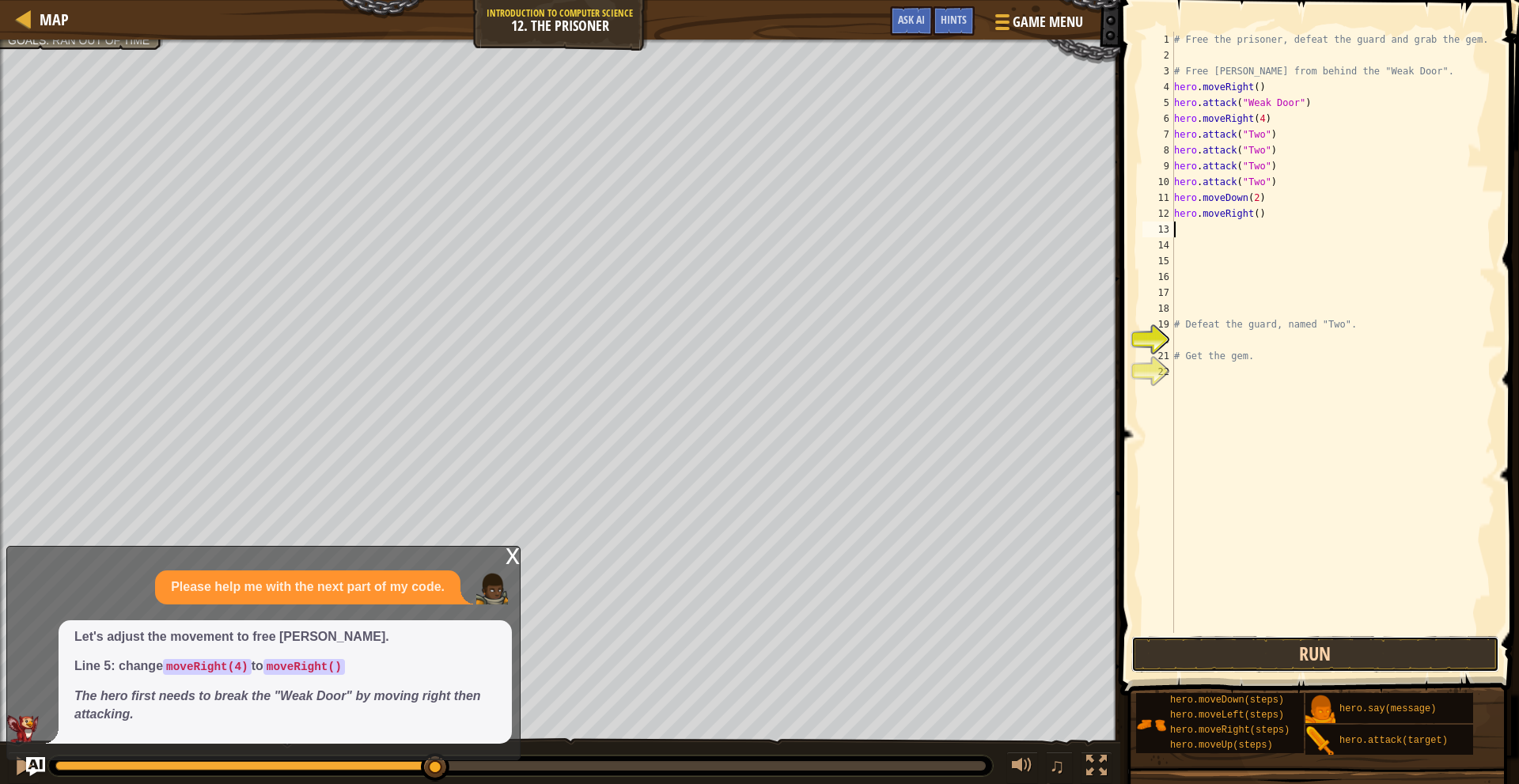
click at [1304, 643] on button "Run" at bounding box center [1316, 654] width 369 height 36
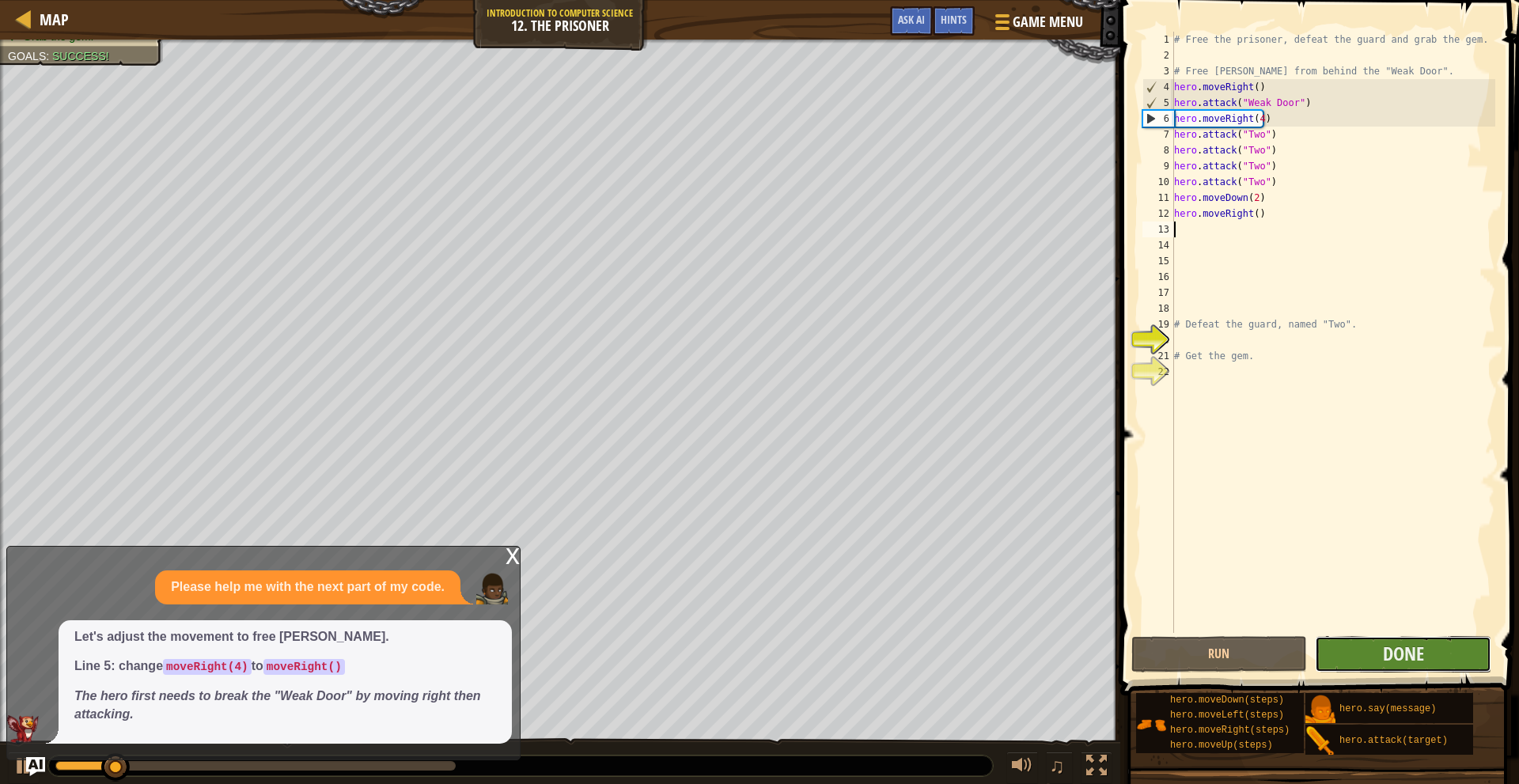
click at [1363, 659] on button "Done" at bounding box center [1403, 654] width 176 height 36
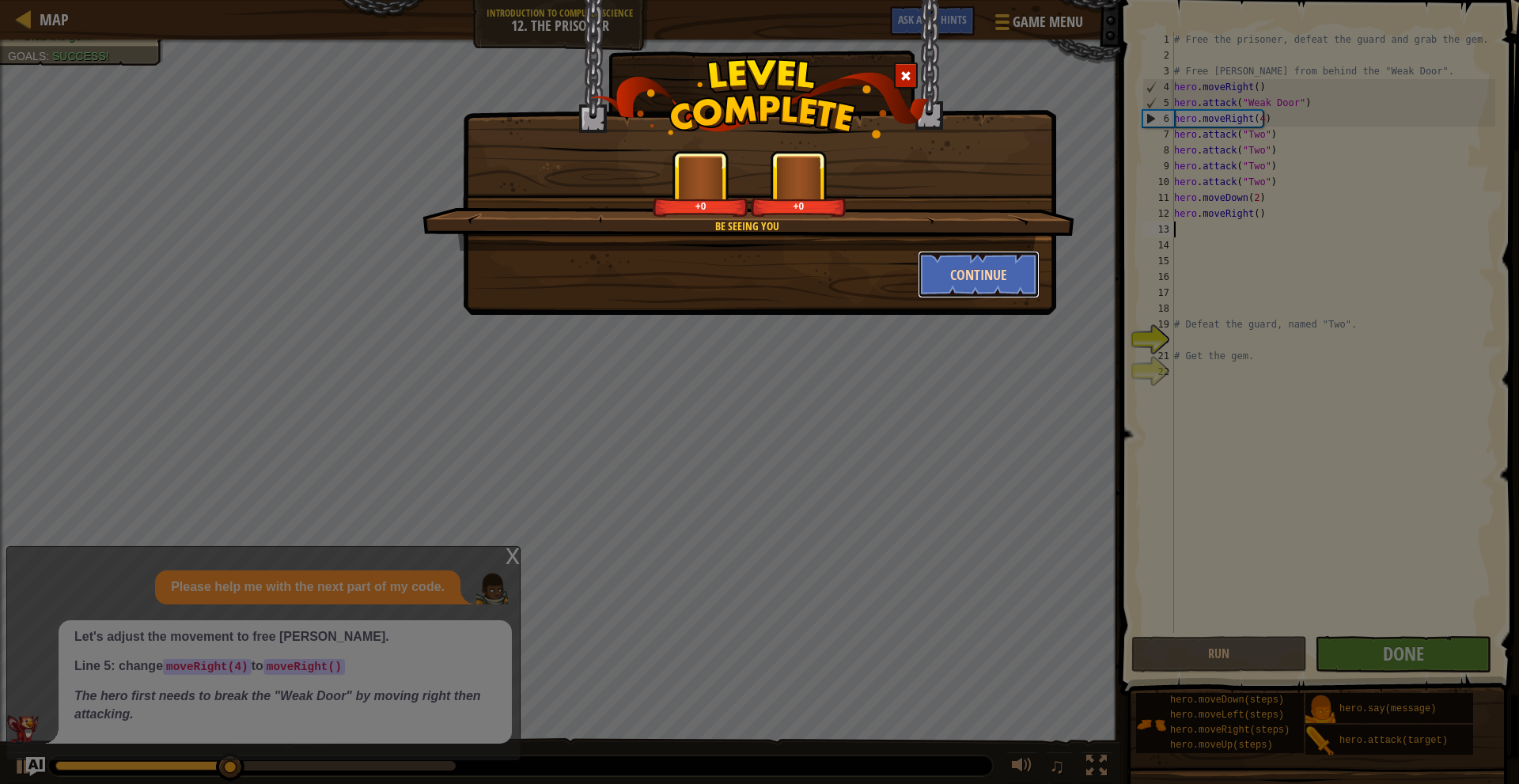
click at [957, 268] on button "Continue" at bounding box center [979, 274] width 123 height 47
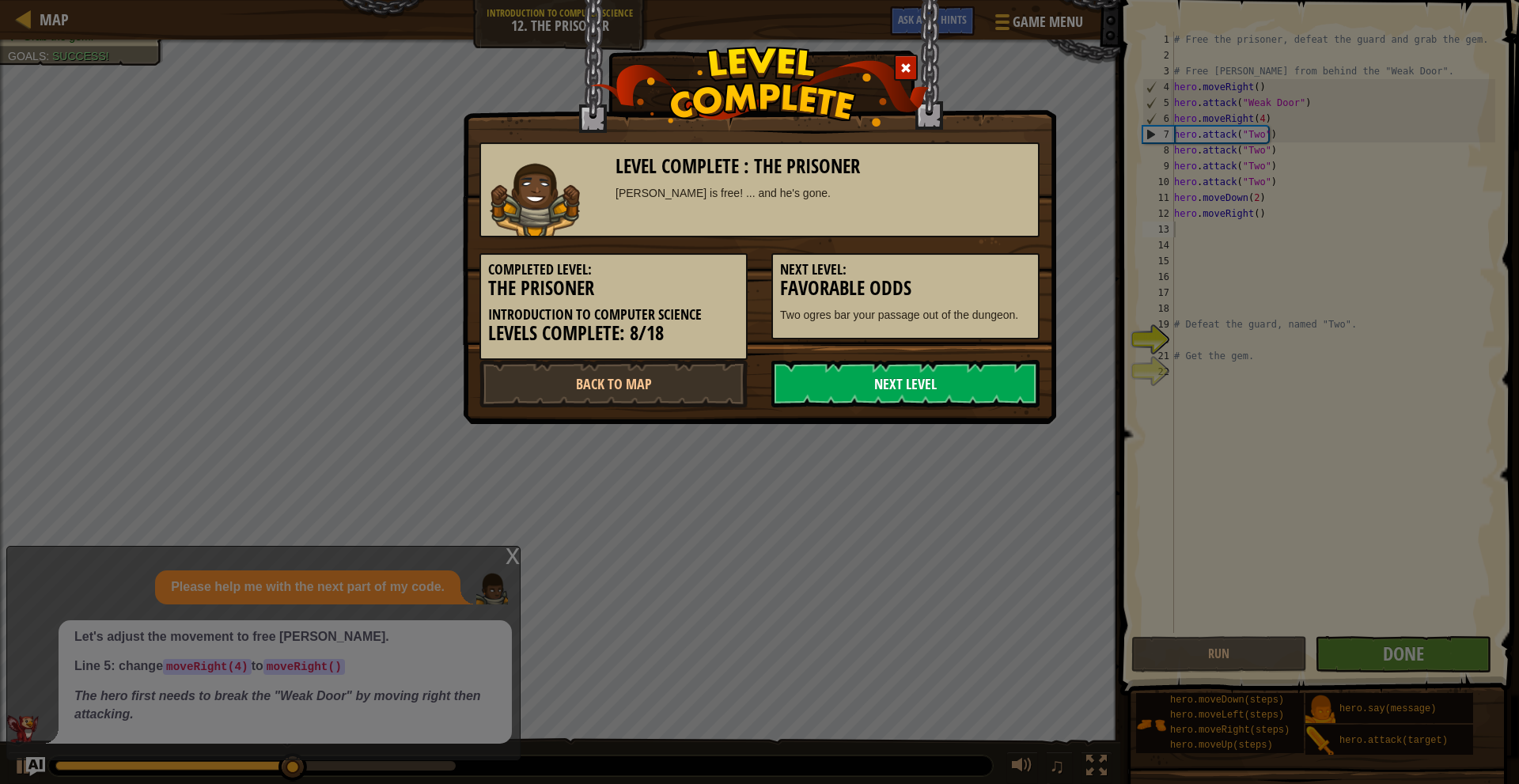
click at [958, 376] on link "Next Level" at bounding box center [906, 383] width 268 height 47
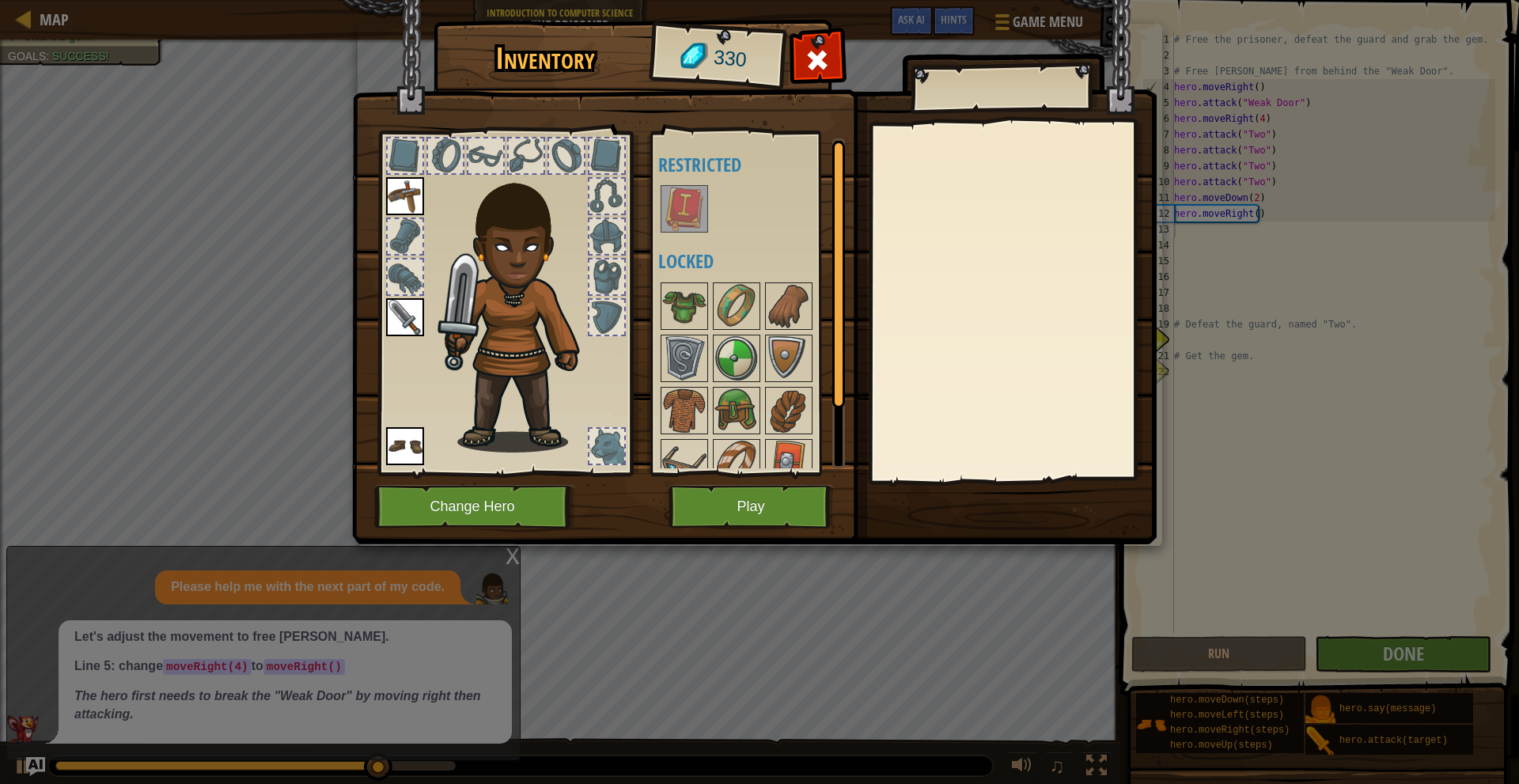
click at [696, 216] on img at bounding box center [684, 209] width 44 height 44
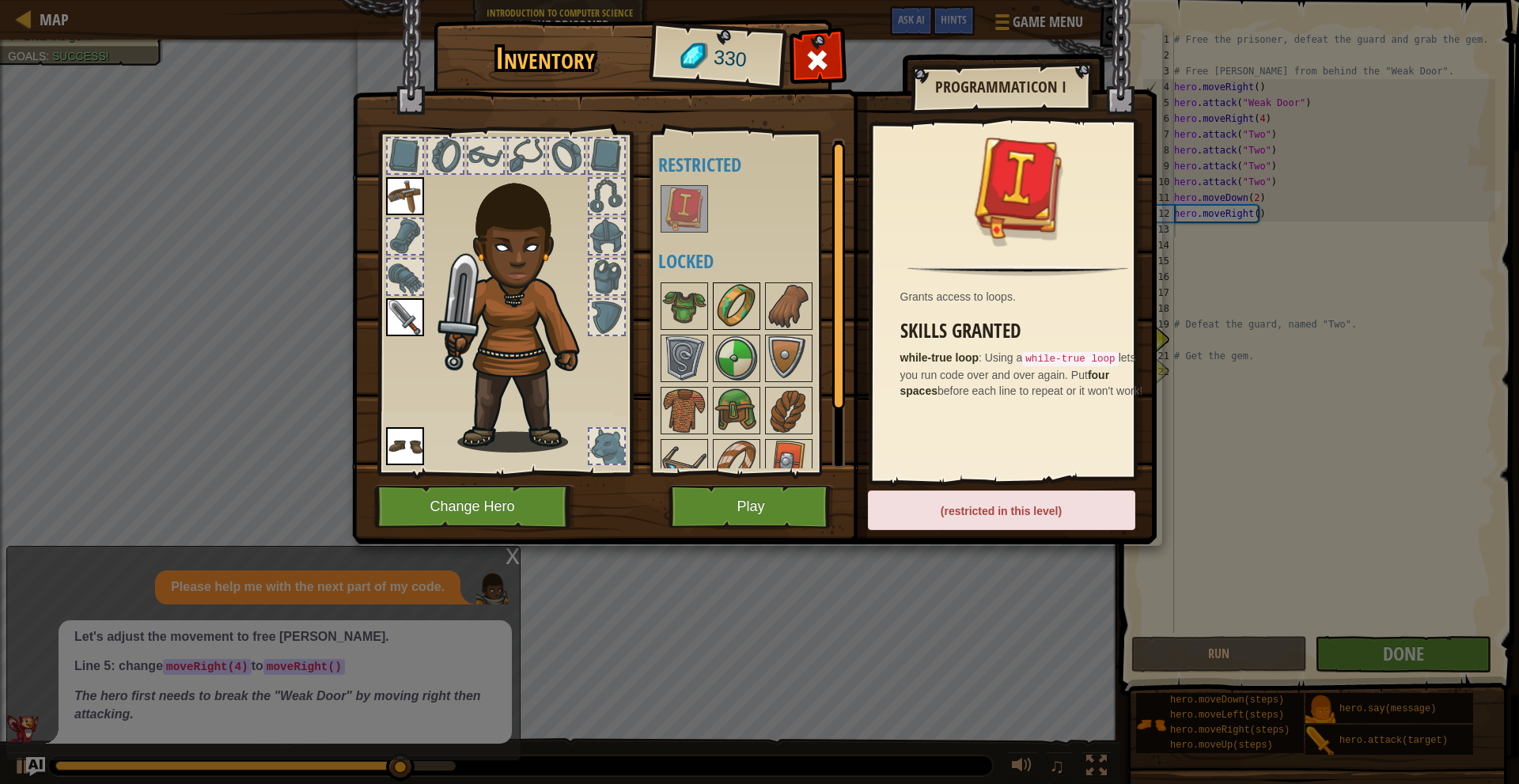
scroll to position [73, 0]
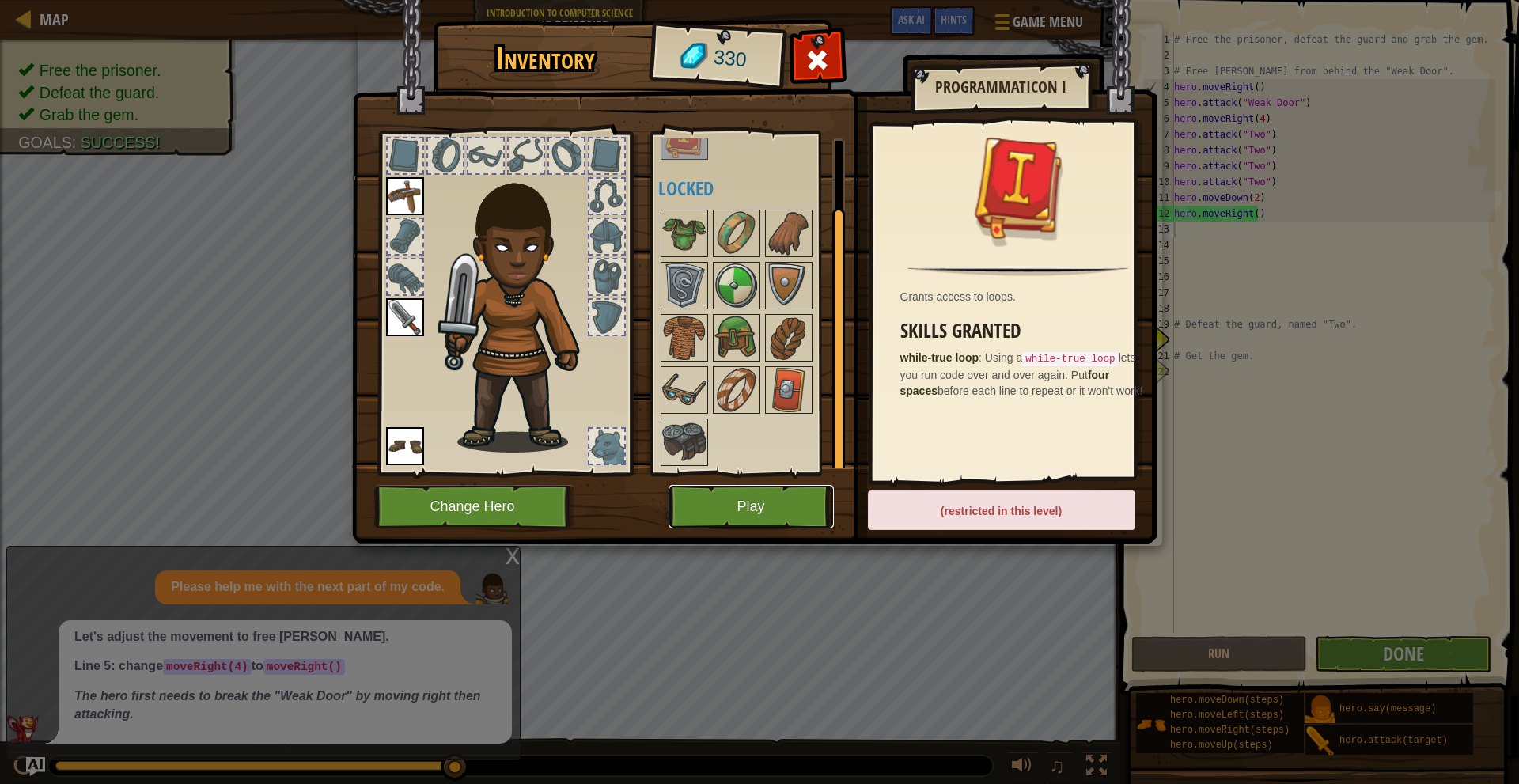
click at [756, 510] on button "Play" at bounding box center [751, 507] width 165 height 44
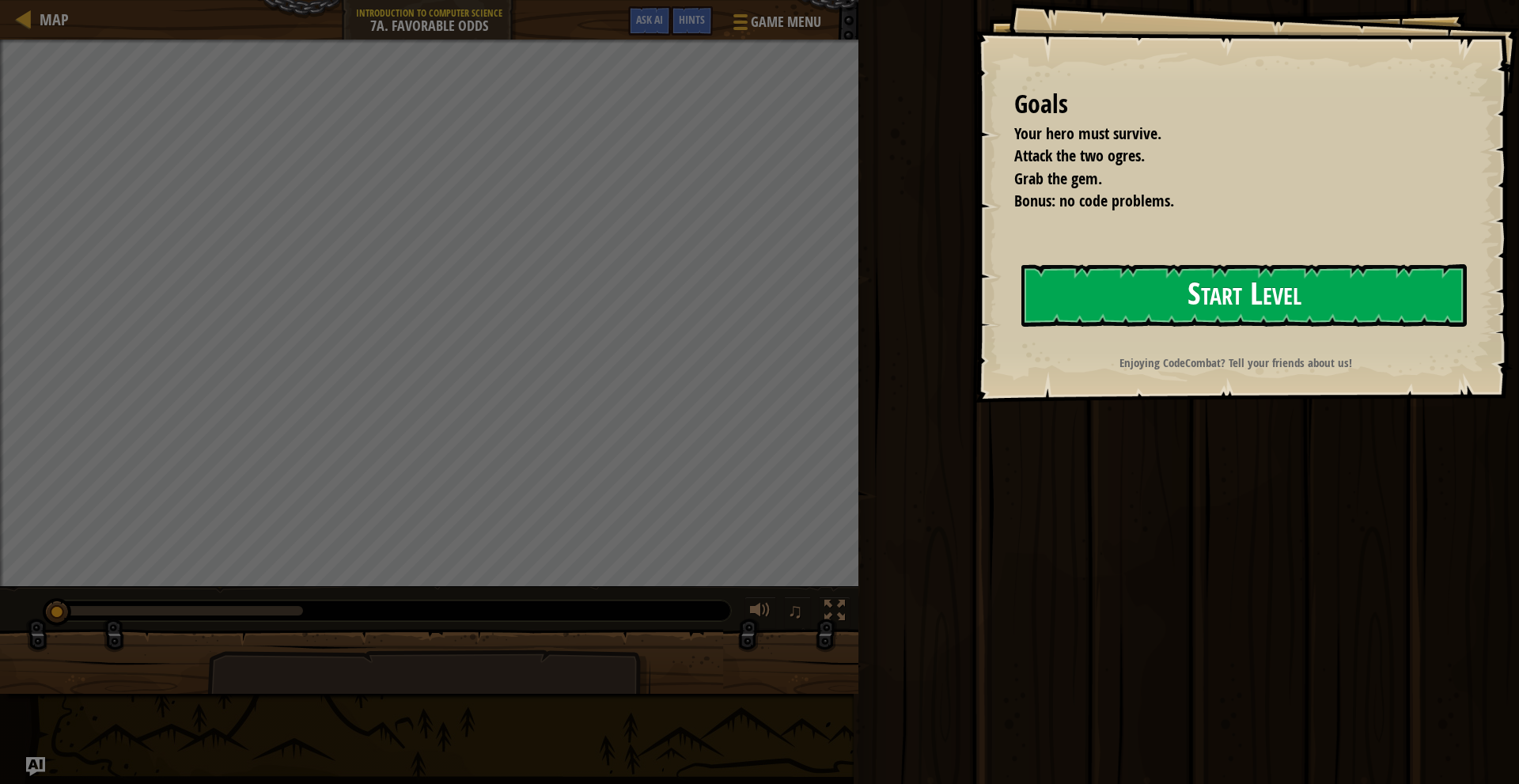
click at [1030, 290] on button "Start Level" at bounding box center [1245, 295] width 446 height 63
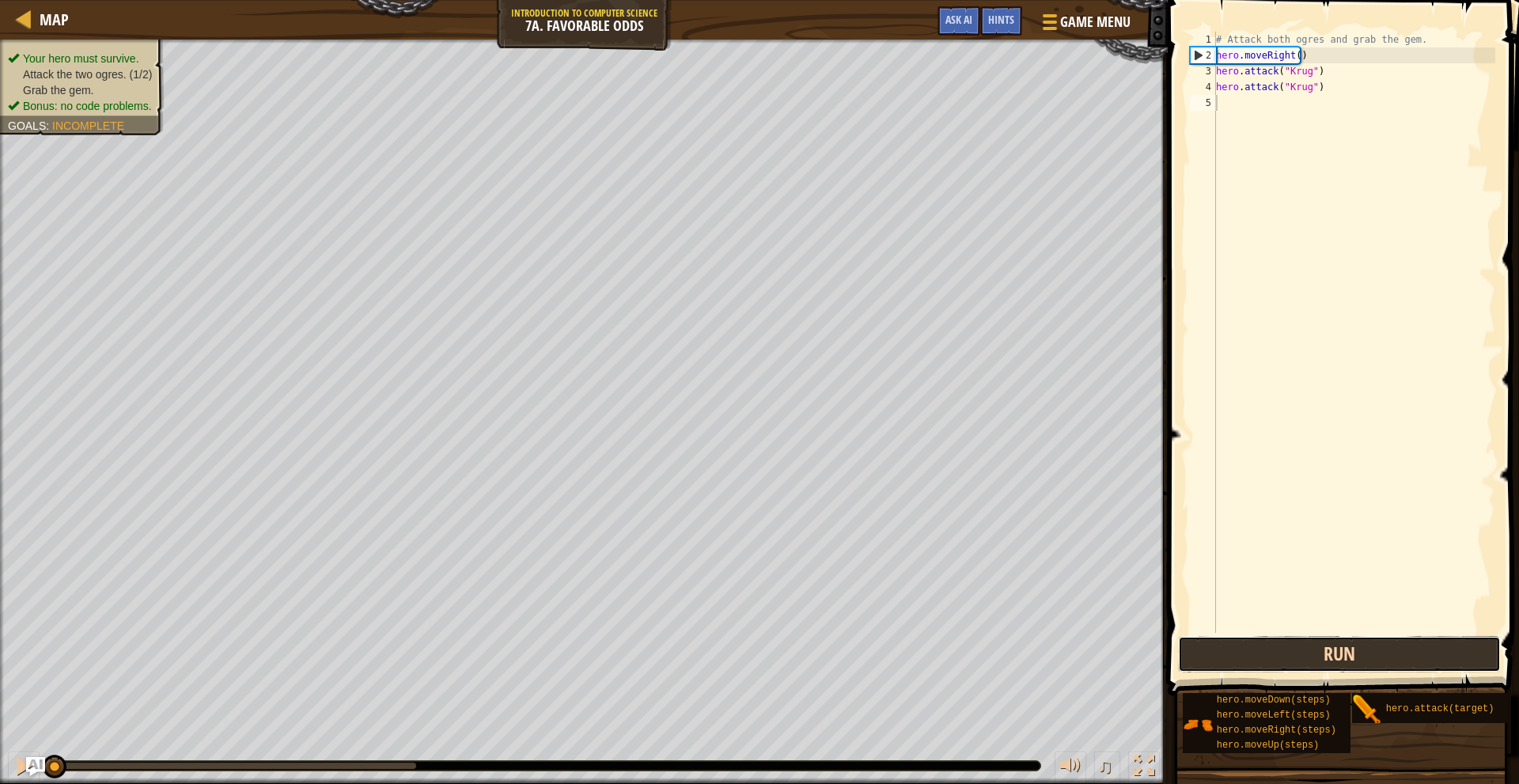
click at [1303, 656] on button "Run" at bounding box center [1339, 654] width 322 height 36
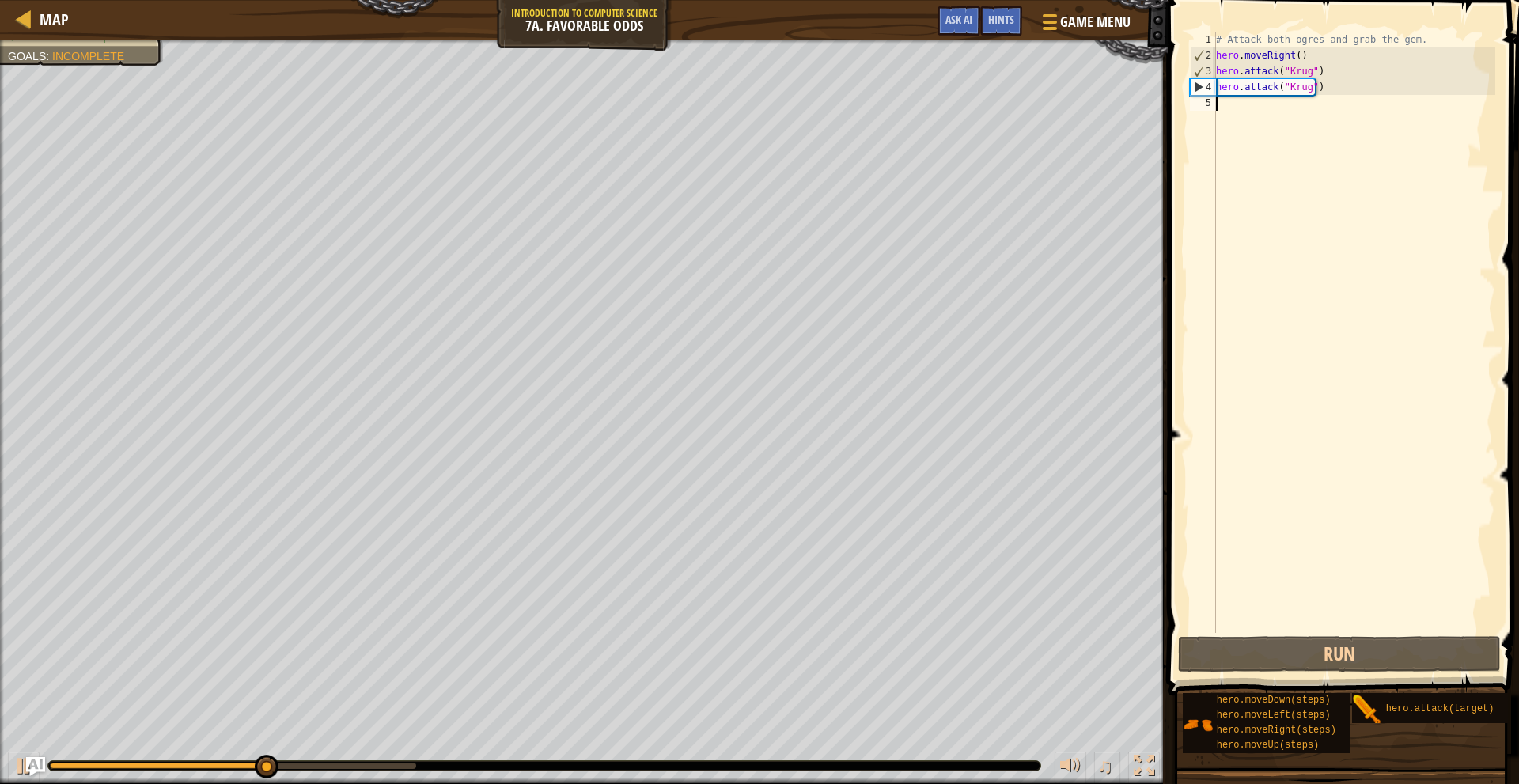
type textarea "h"
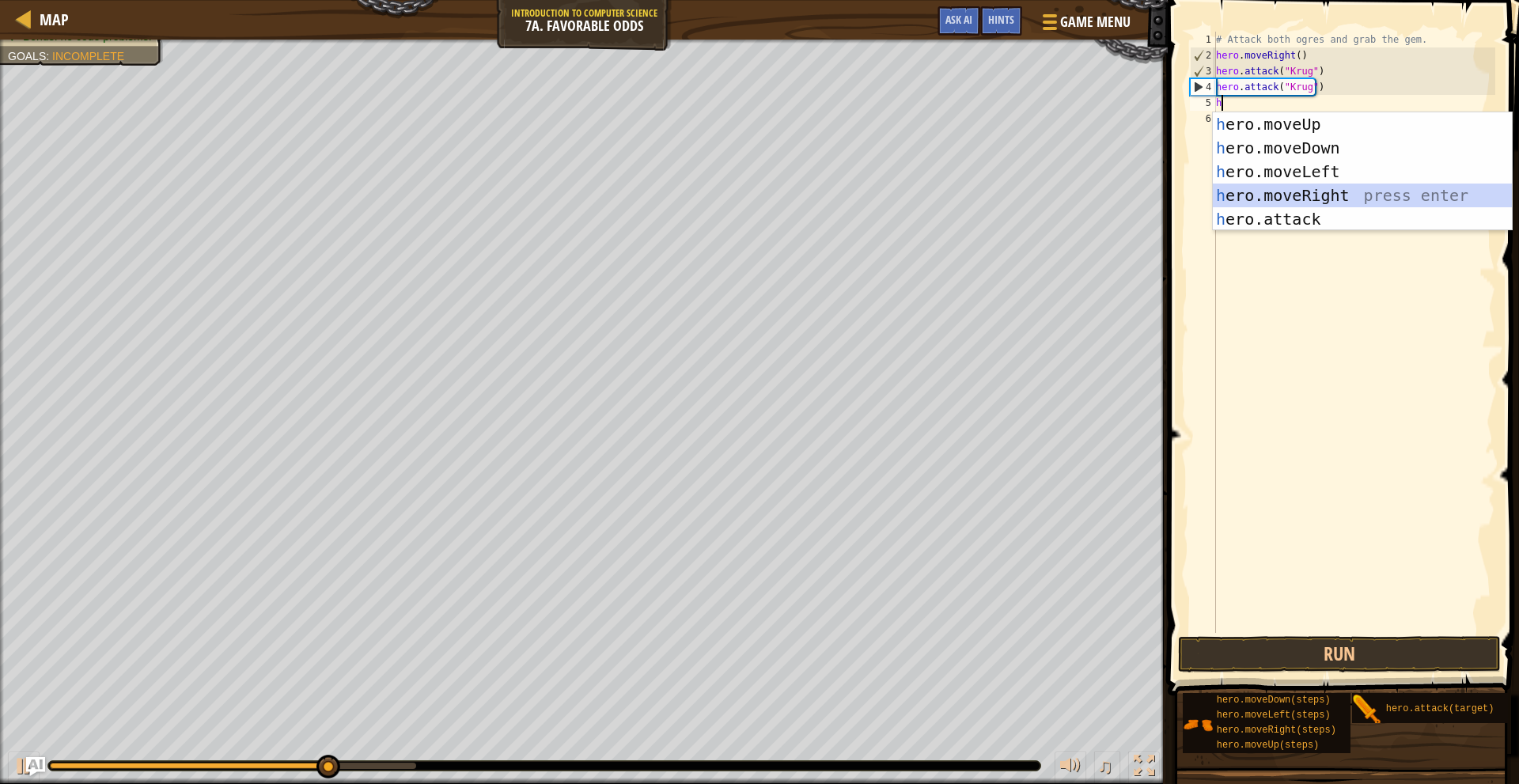
click at [1329, 193] on div "h ero.moveUp press enter h ero.moveDown press enter h ero.moveLeft press enter …" at bounding box center [1362, 195] width 299 height 166
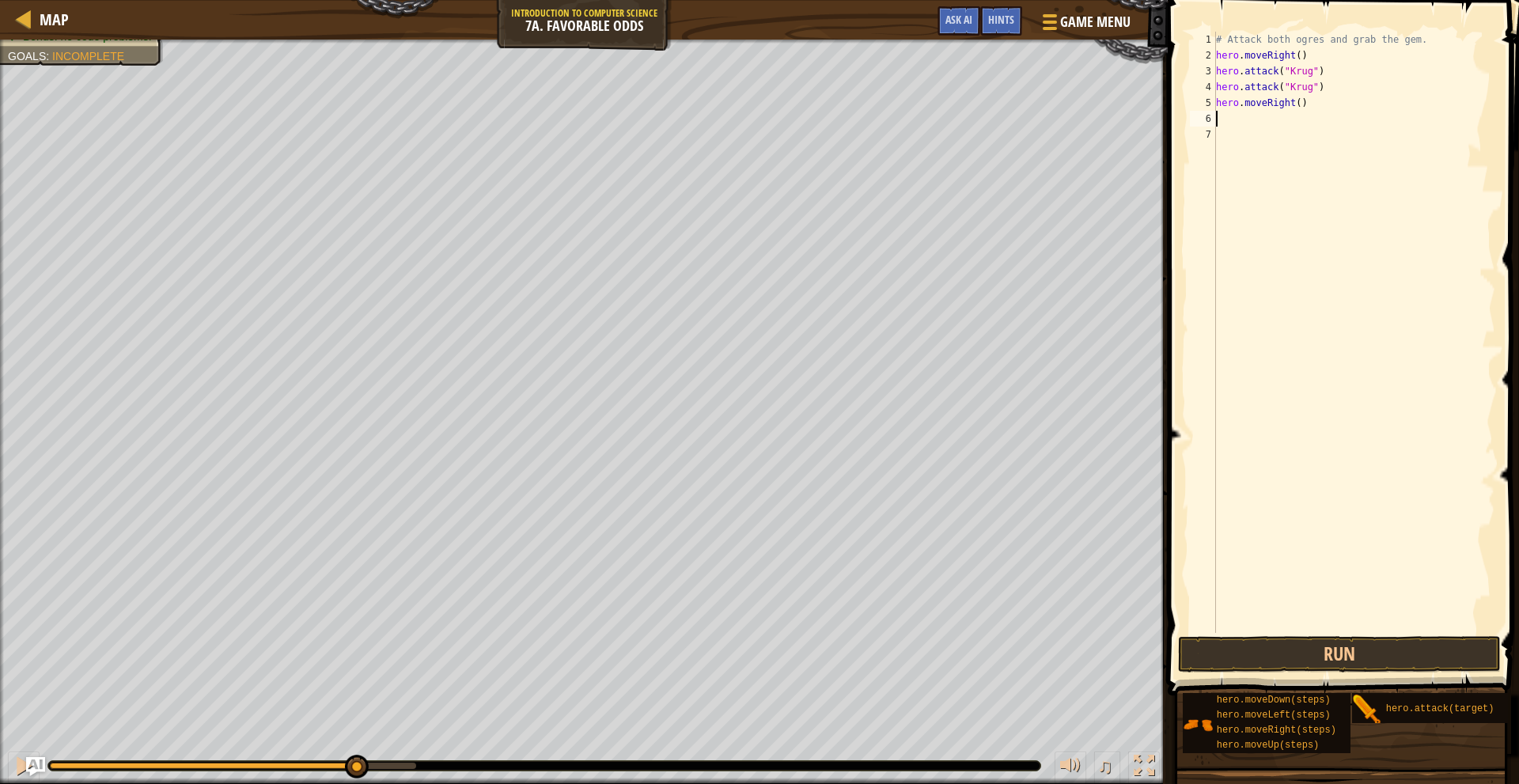
type textarea "h"
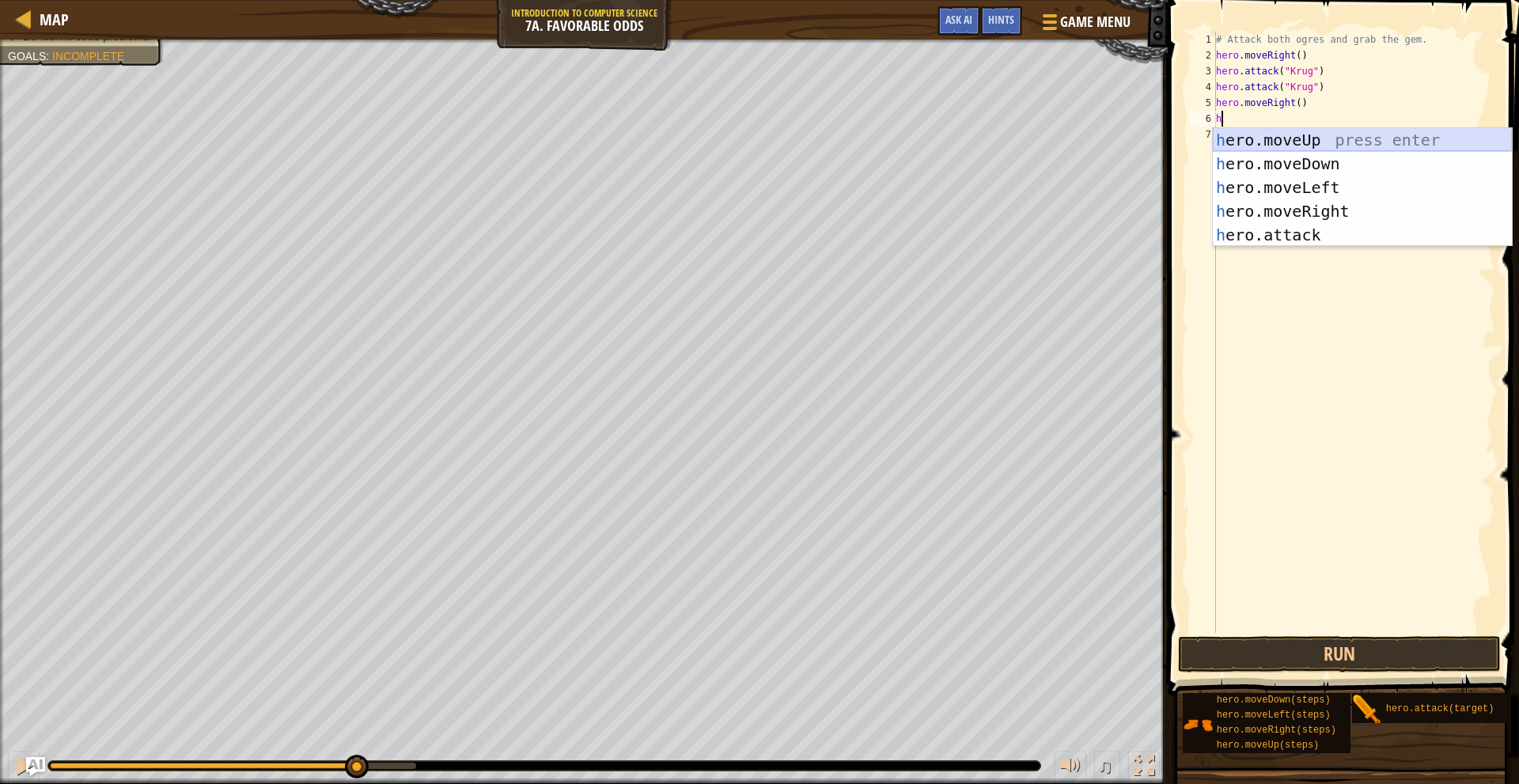
click at [1298, 144] on div "h ero.moveUp press enter h ero.moveDown press enter h ero.moveLeft press enter …" at bounding box center [1362, 211] width 299 height 166
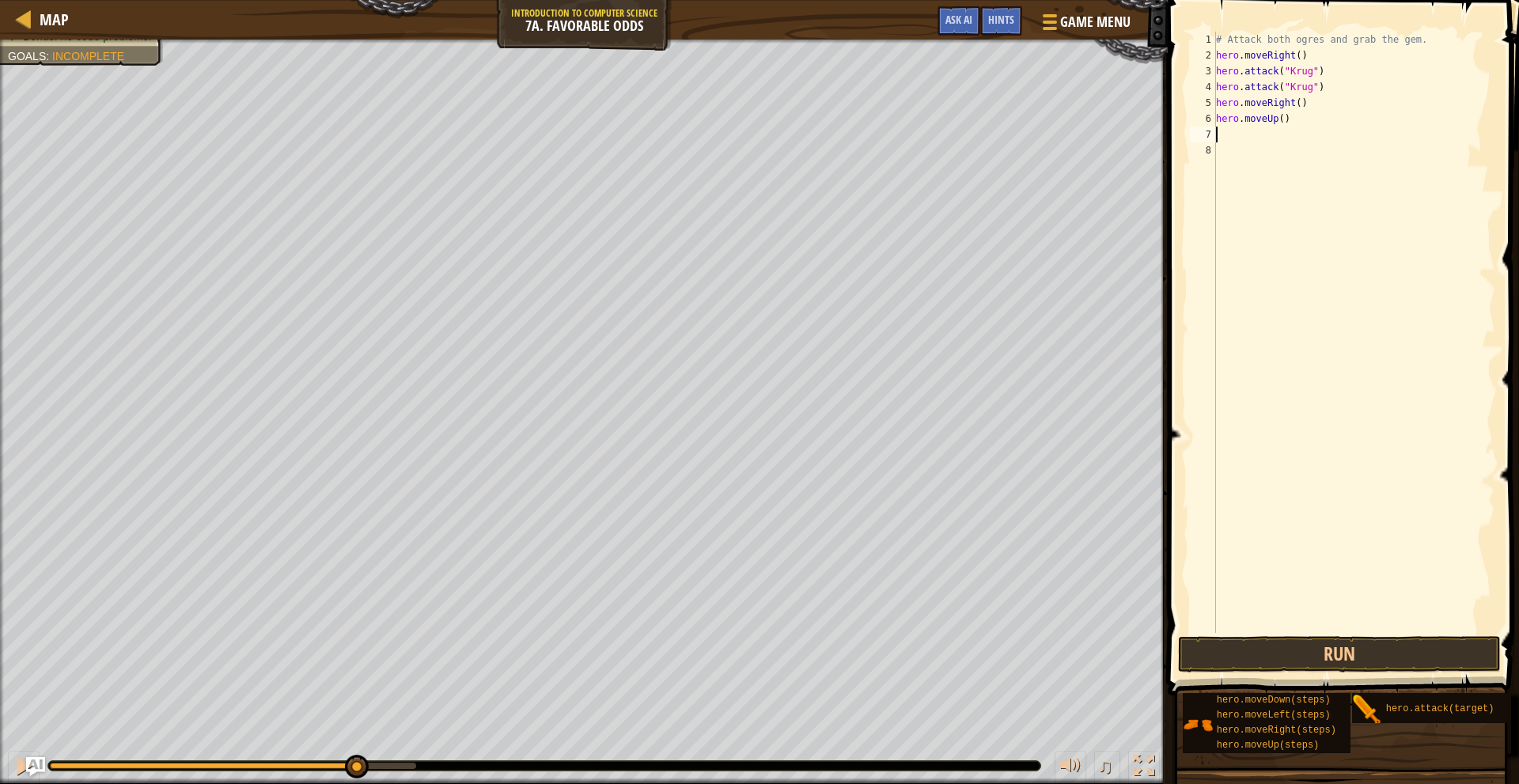
type textarea "h"
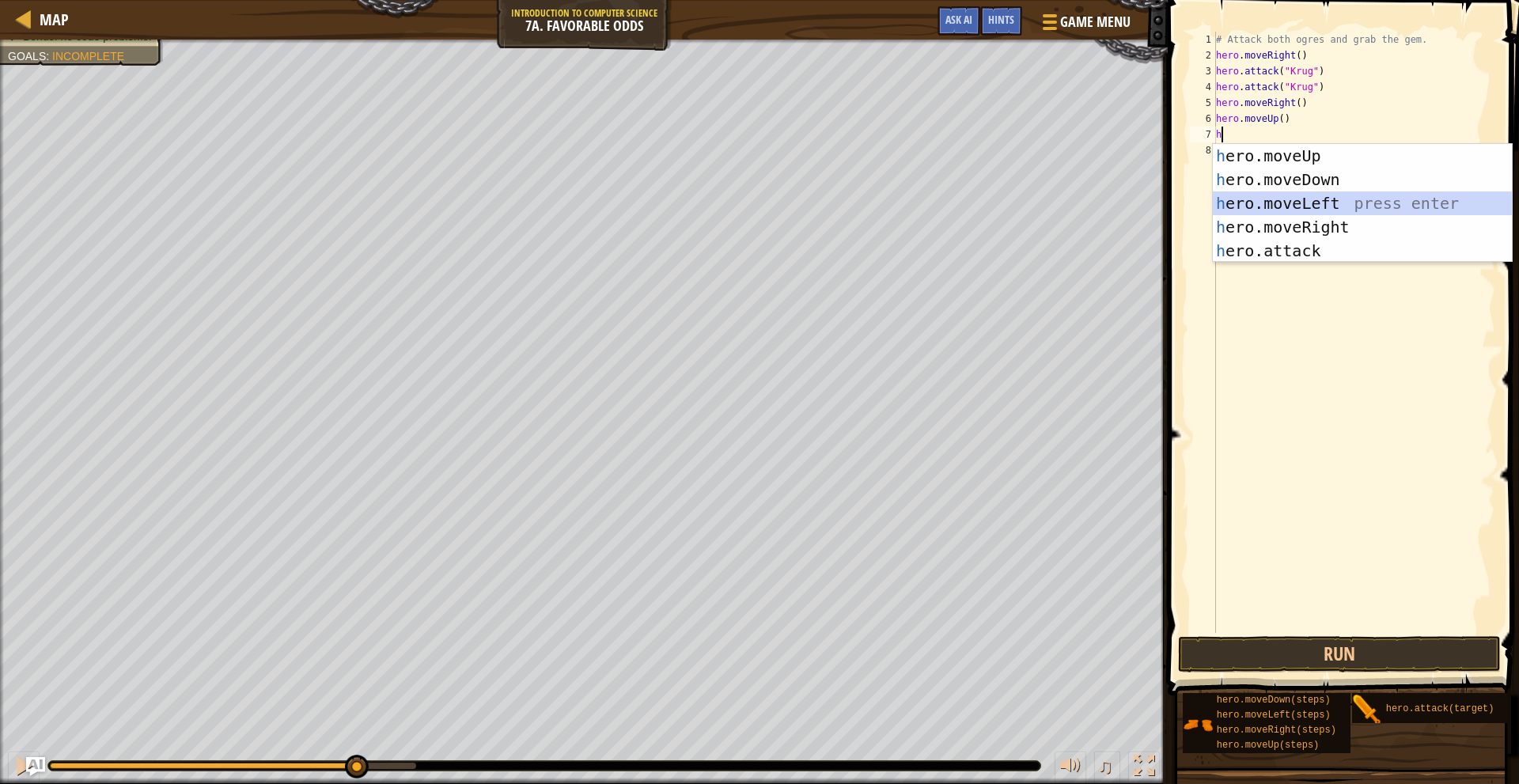
click at [1321, 203] on div "h ero.moveUp press enter h ero.moveDown press enter h ero.moveLeft press enter …" at bounding box center [1362, 227] width 299 height 166
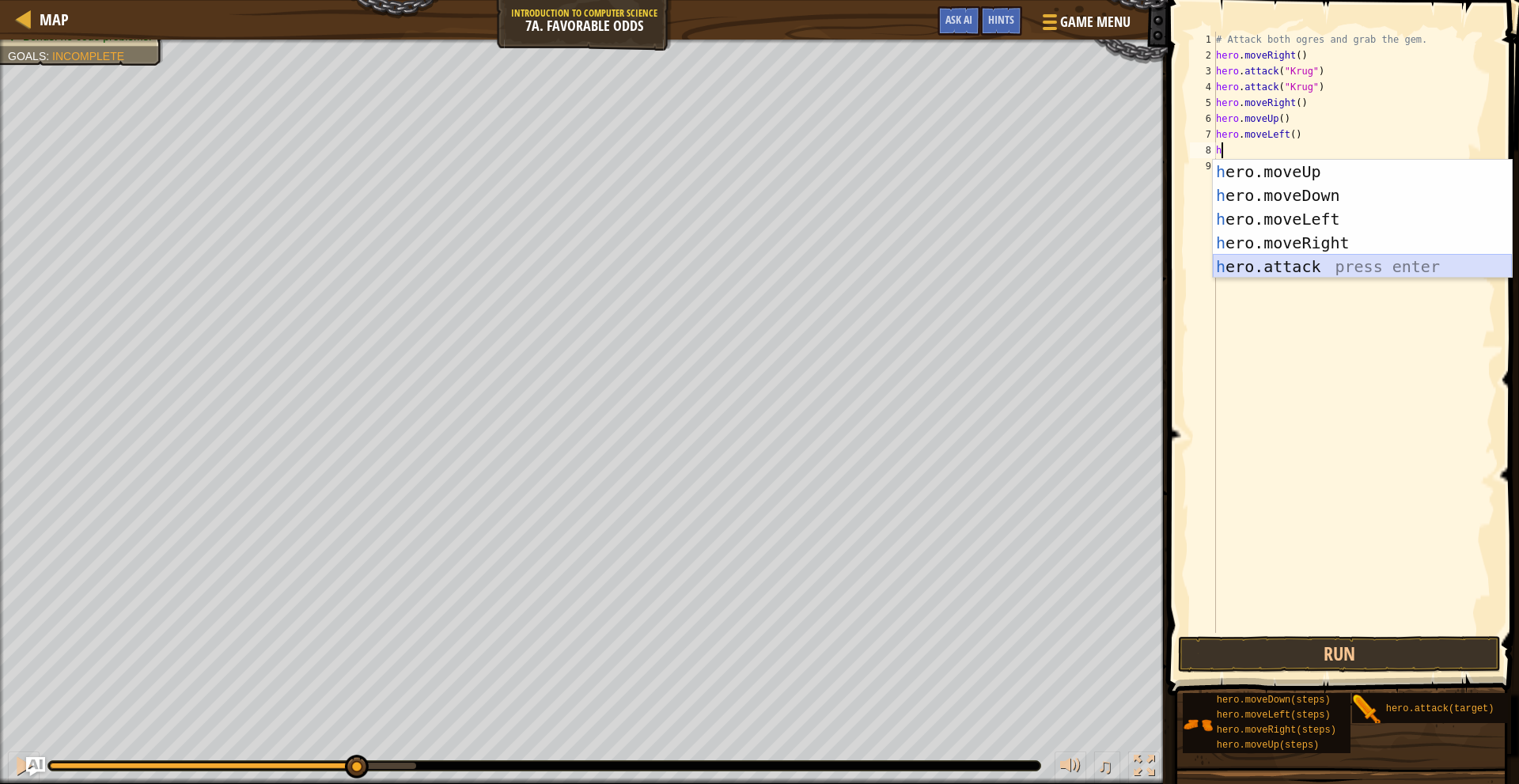
click at [1303, 267] on div "h ero.moveUp press enter h ero.moveDown press enter h ero.moveLeft press enter …" at bounding box center [1362, 243] width 299 height 166
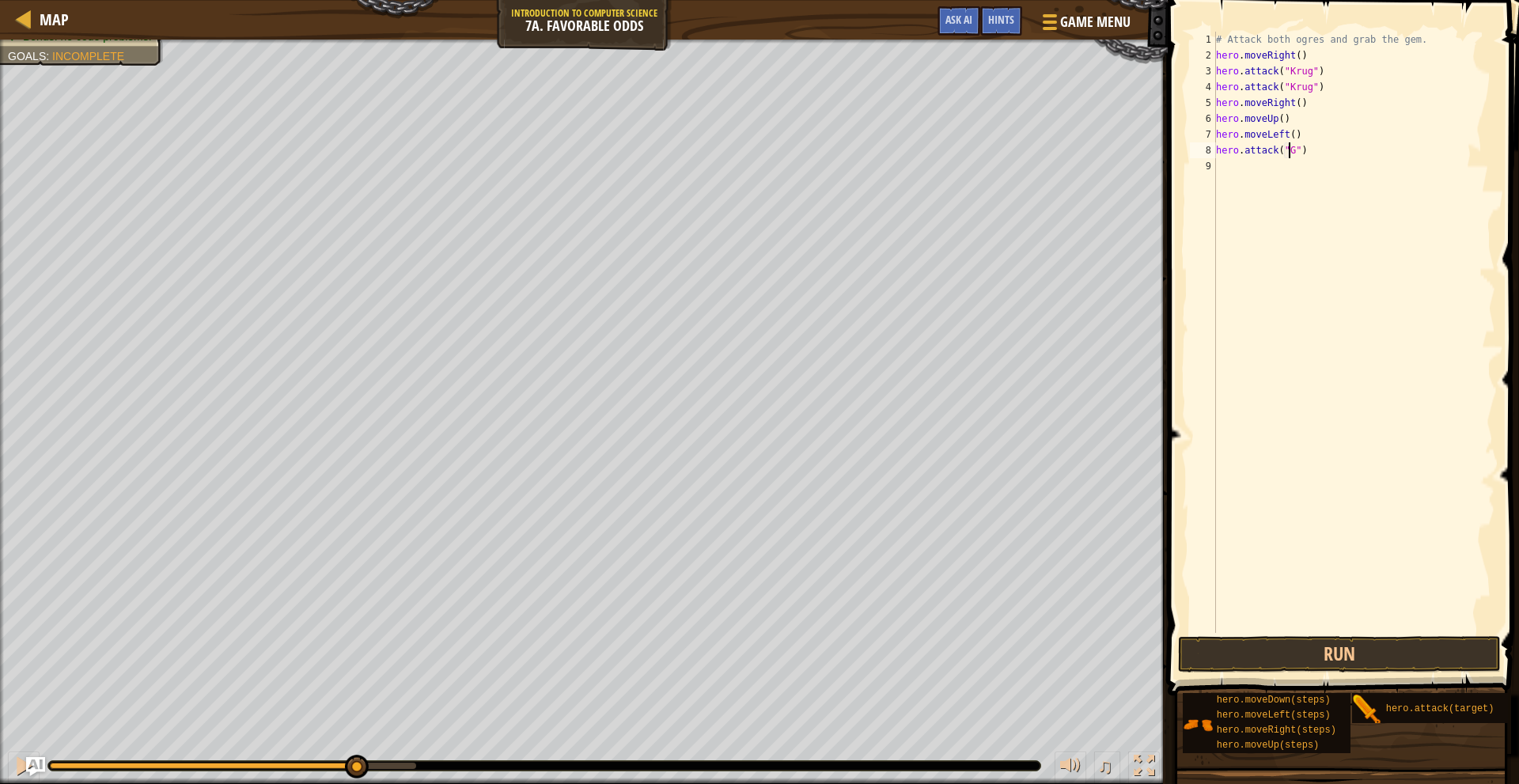
scroll to position [7, 6]
type textarea "hero.attack("Grump")"
click at [1350, 150] on div "# Attack both ogres and grab the gem. hero . moveRight ( ) hero . attack ( "[PE…" at bounding box center [1354, 348] width 283 height 633
click at [1311, 162] on div "# Attack both ogres and grab the gem. hero . moveRight ( ) hero . attack ( "[PE…" at bounding box center [1354, 348] width 283 height 633
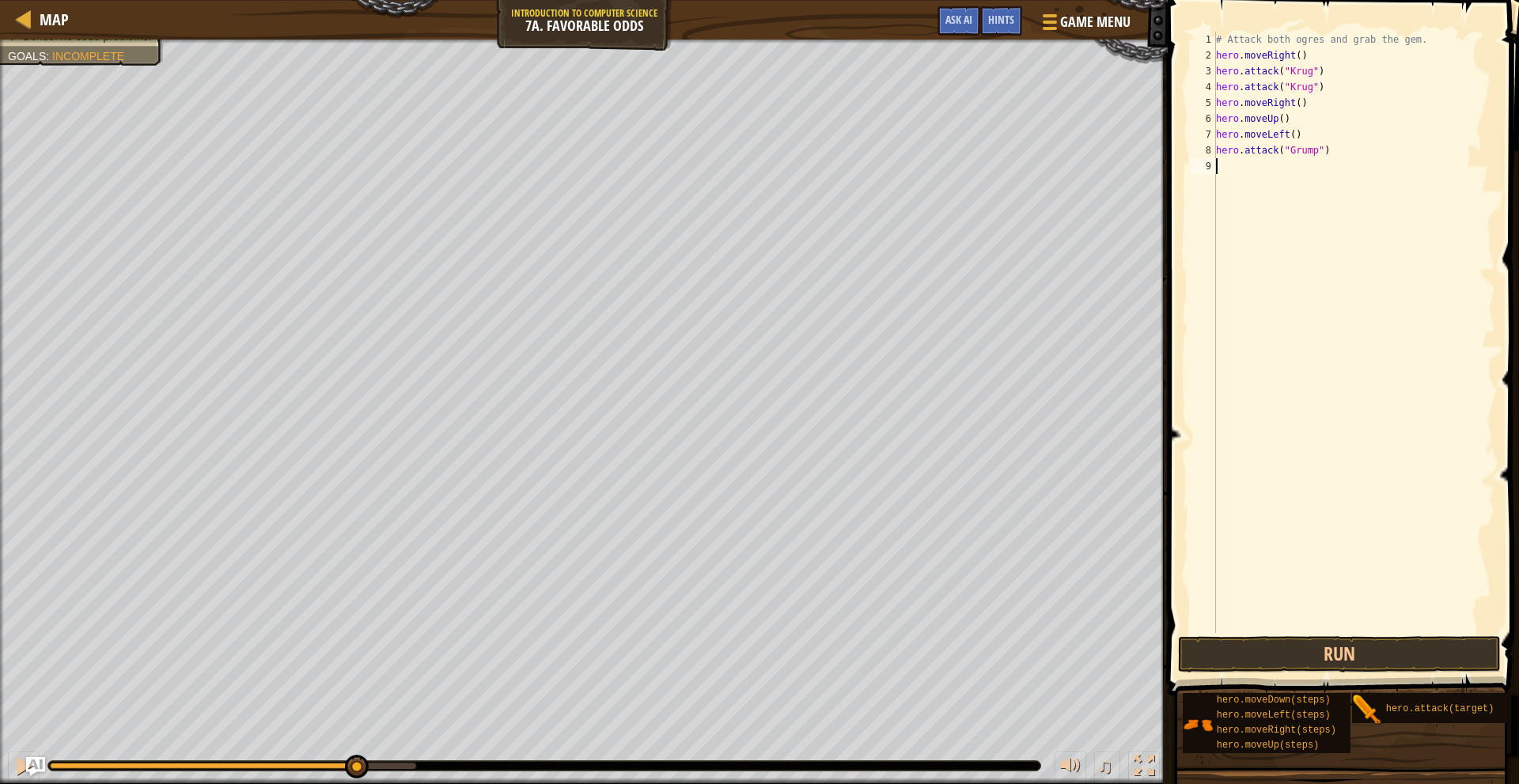
scroll to position [7, 0]
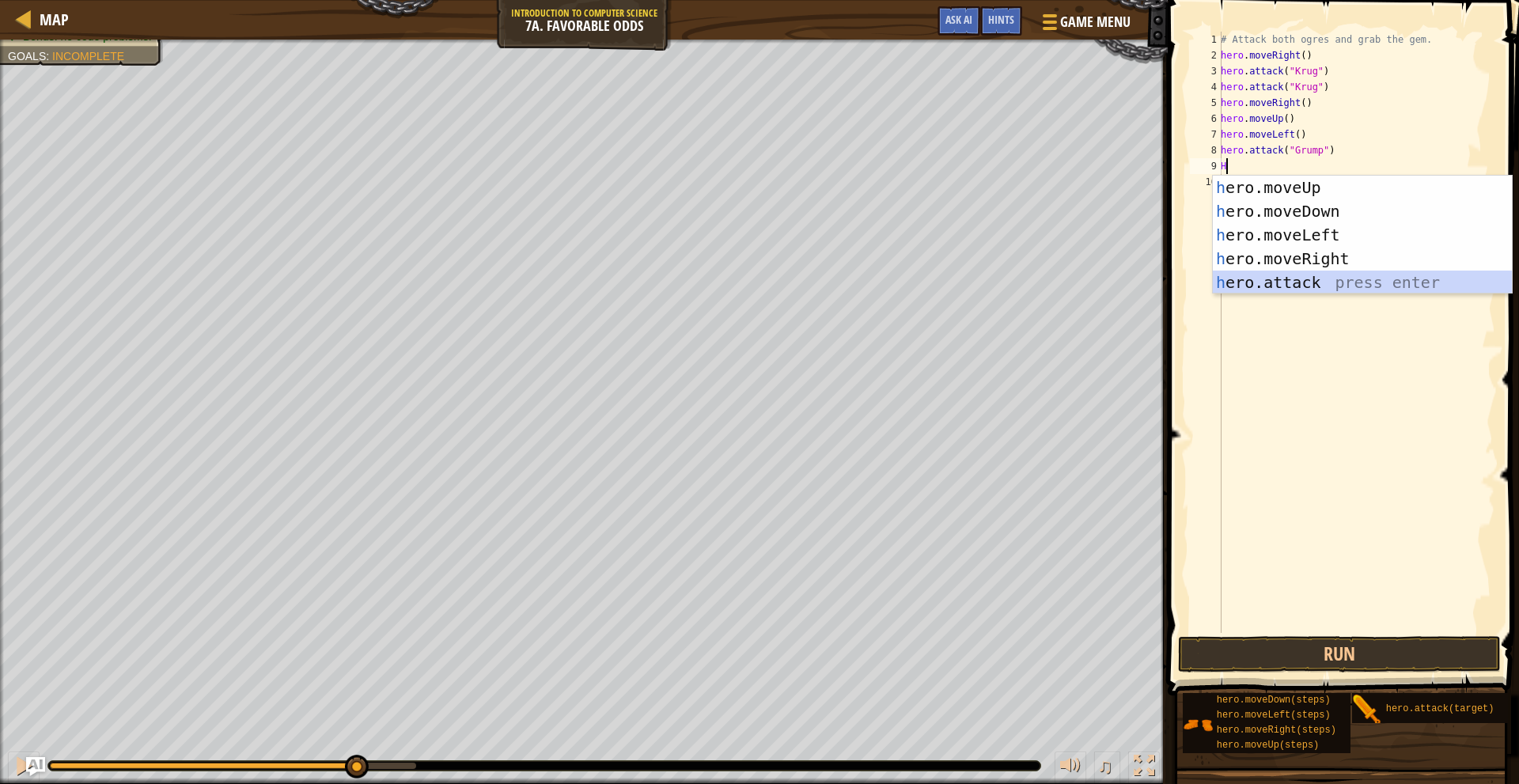
click at [1315, 278] on div "h ero.moveUp press enter h ero.moveDown press enter h ero.moveLeft press enter …" at bounding box center [1362, 259] width 299 height 166
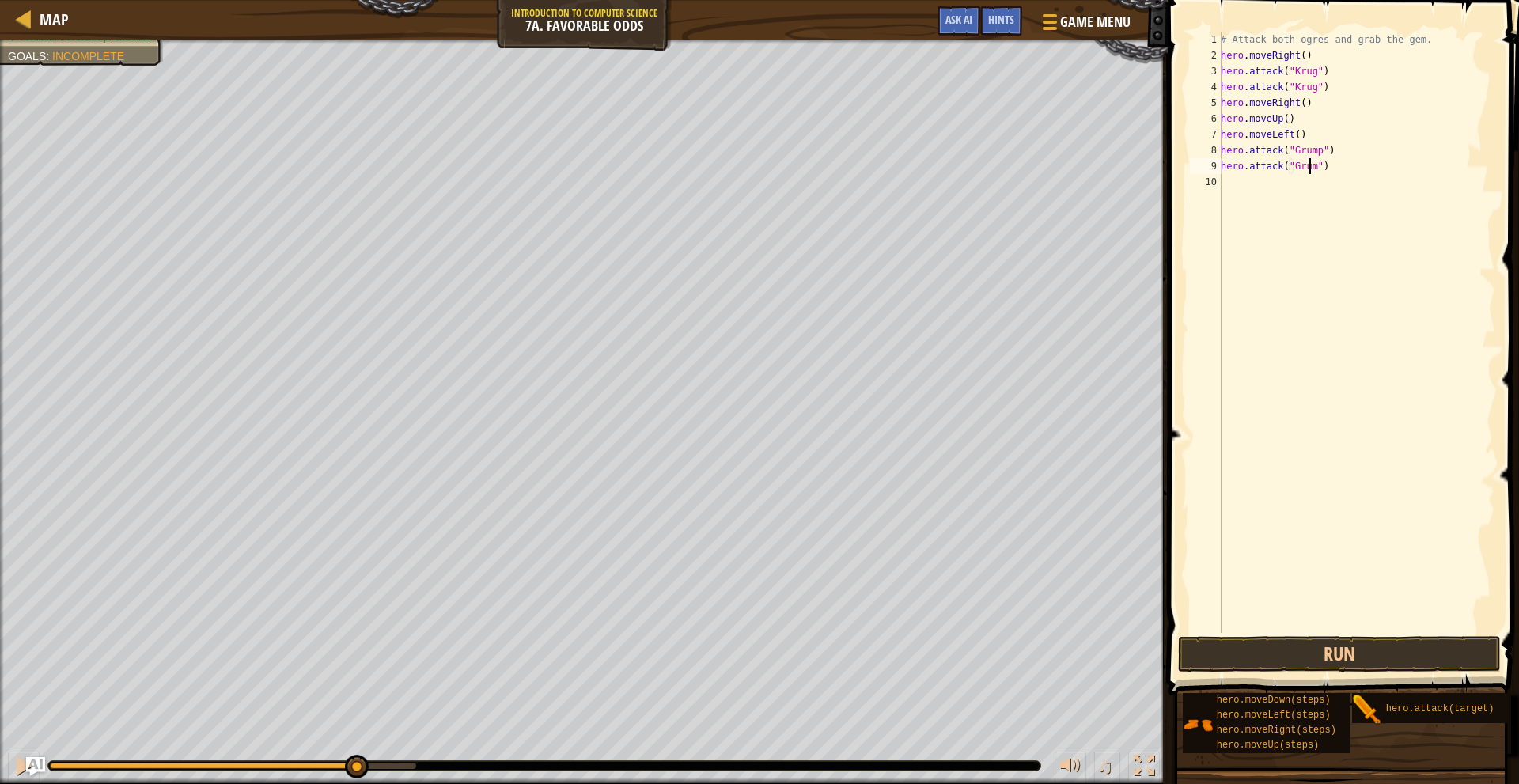
scroll to position [7, 8]
type textarea "hero.attack("Grump")"
click at [1390, 641] on button "Run" at bounding box center [1339, 654] width 322 height 36
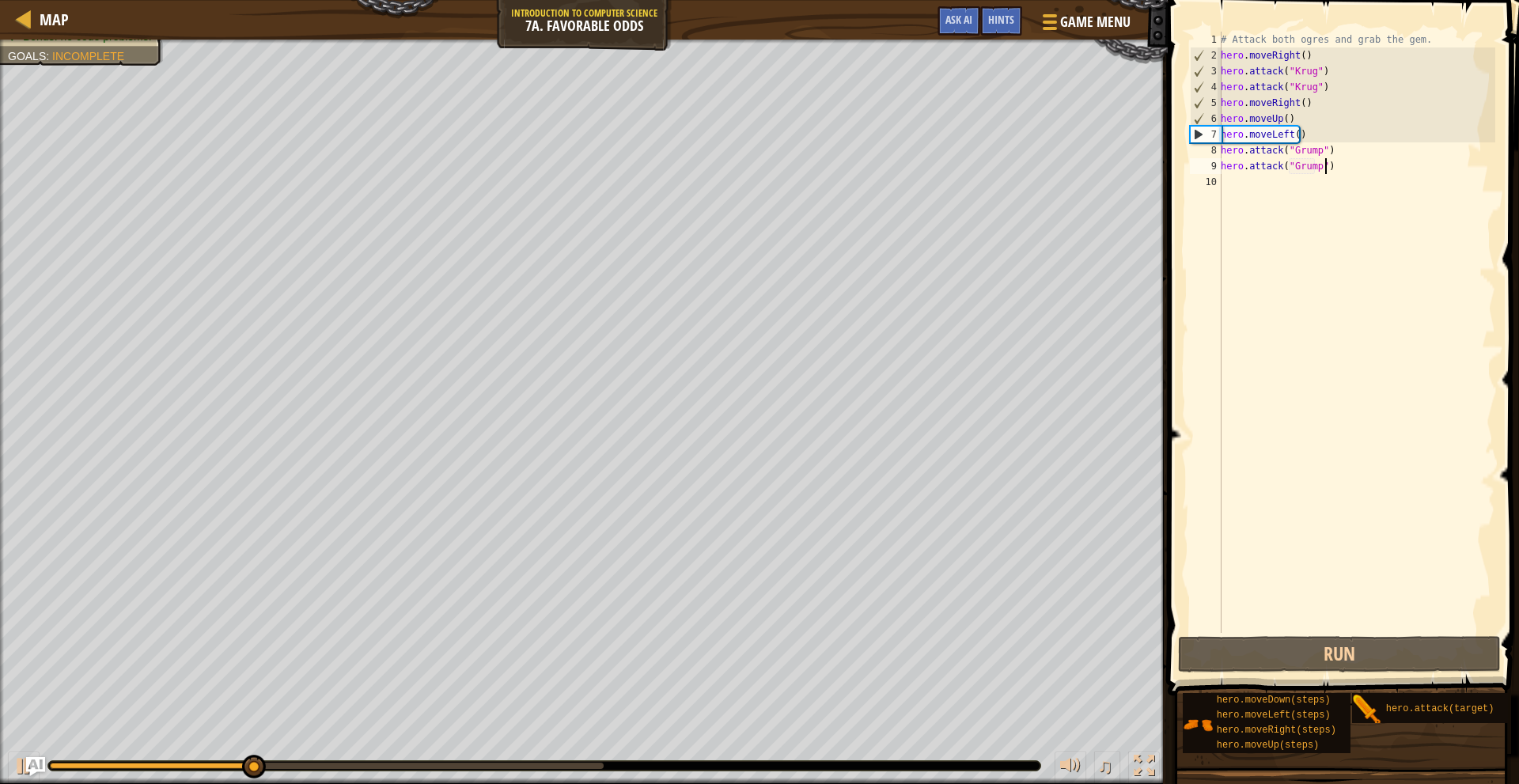
click at [1346, 173] on div "# Attack both ogres and grab the gem. hero . moveRight ( ) hero . attack ( "[PE…" at bounding box center [1357, 348] width 278 height 633
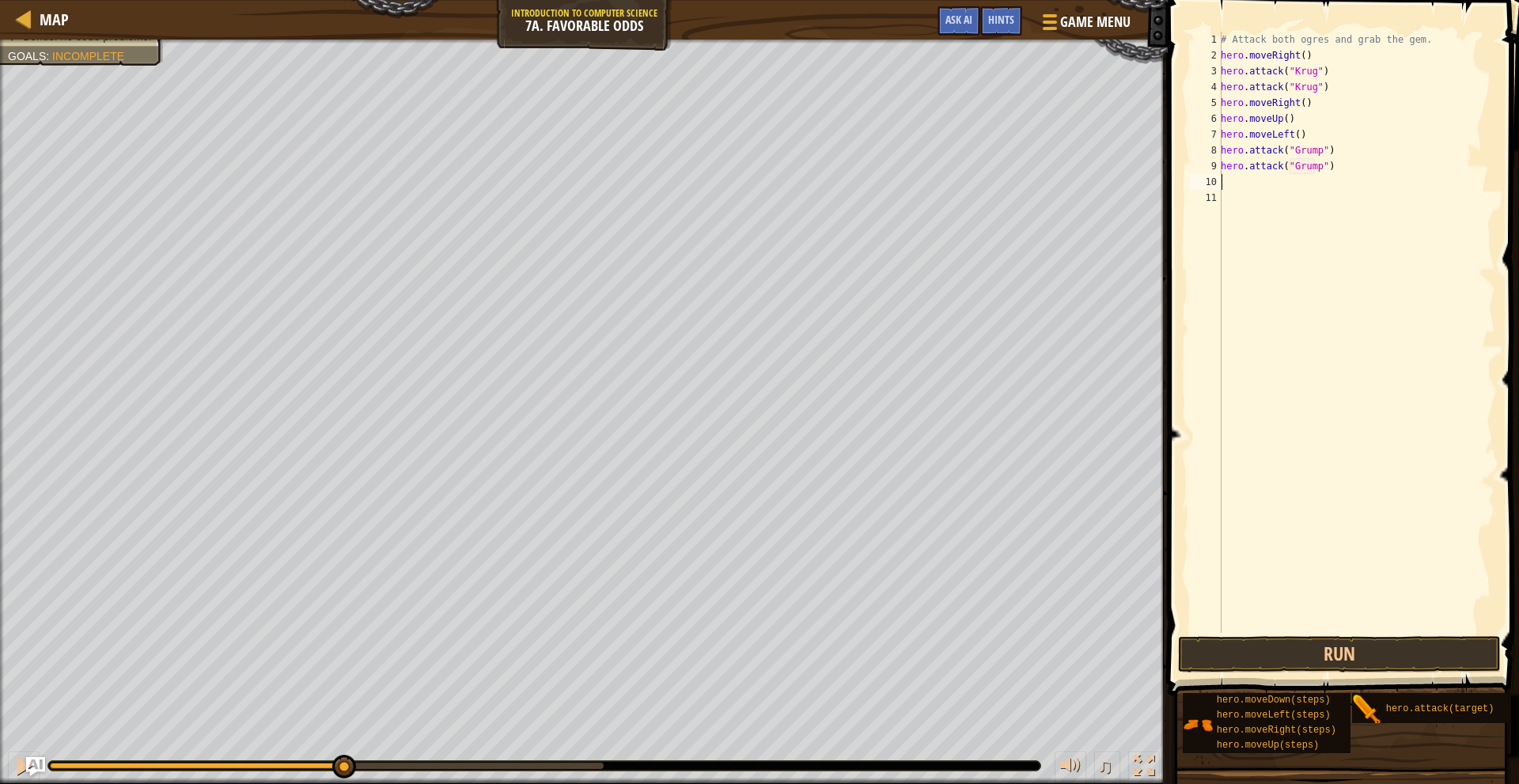
type textarea "h"
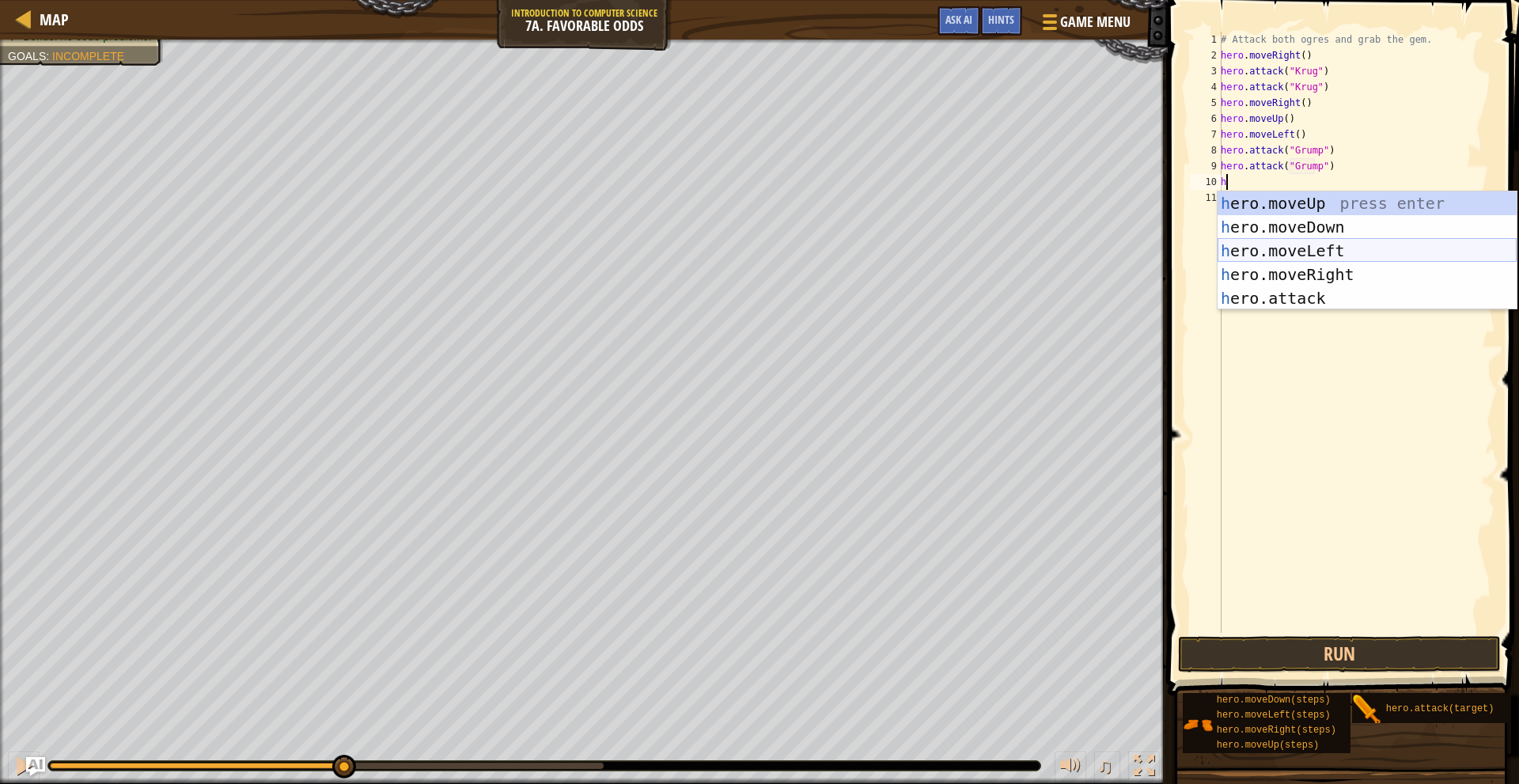
click at [1321, 242] on div "h ero.moveUp press enter h ero.moveDown press enter h ero.moveLeft press enter …" at bounding box center [1367, 275] width 299 height 166
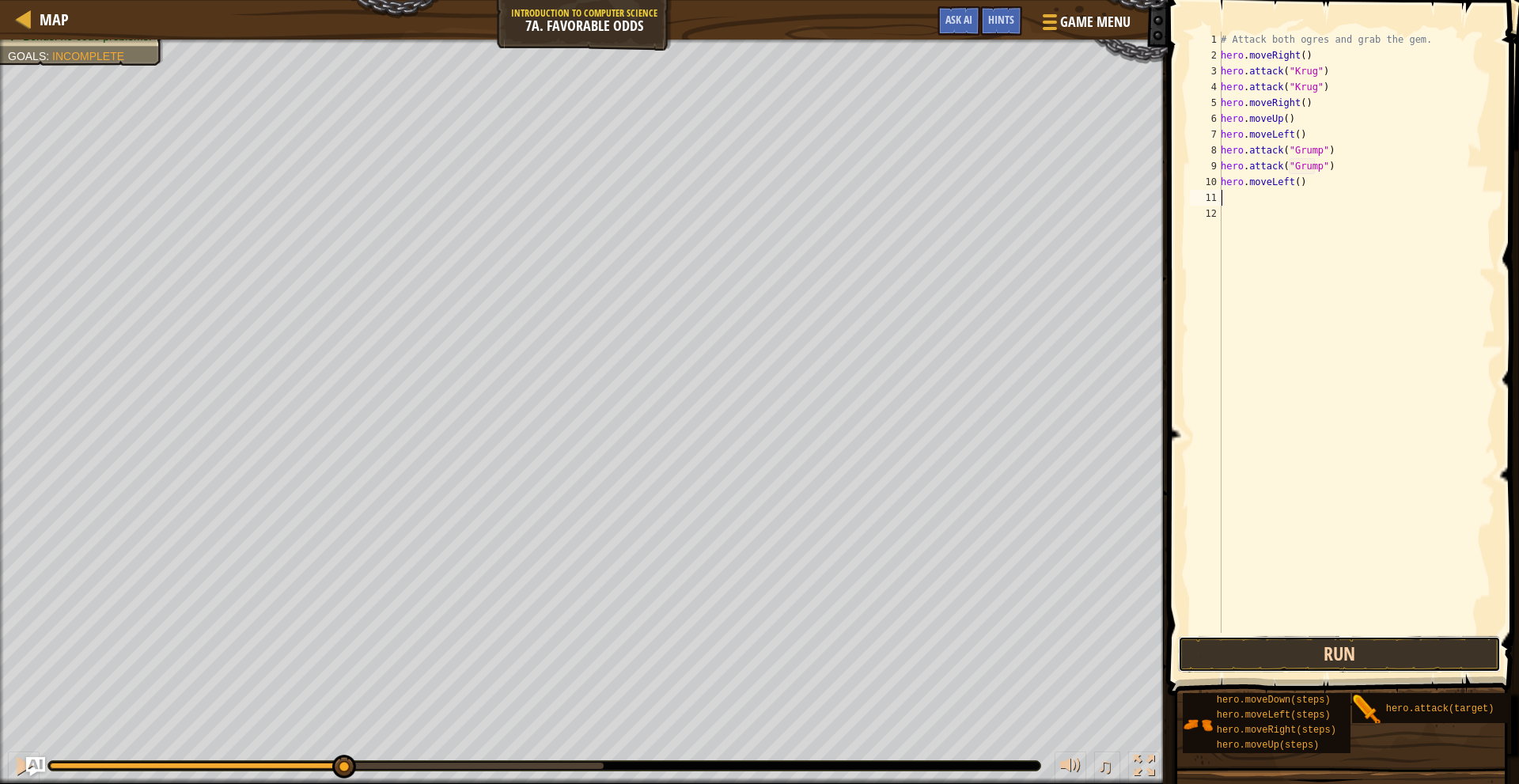
click at [1331, 647] on button "Run" at bounding box center [1339, 654] width 322 height 36
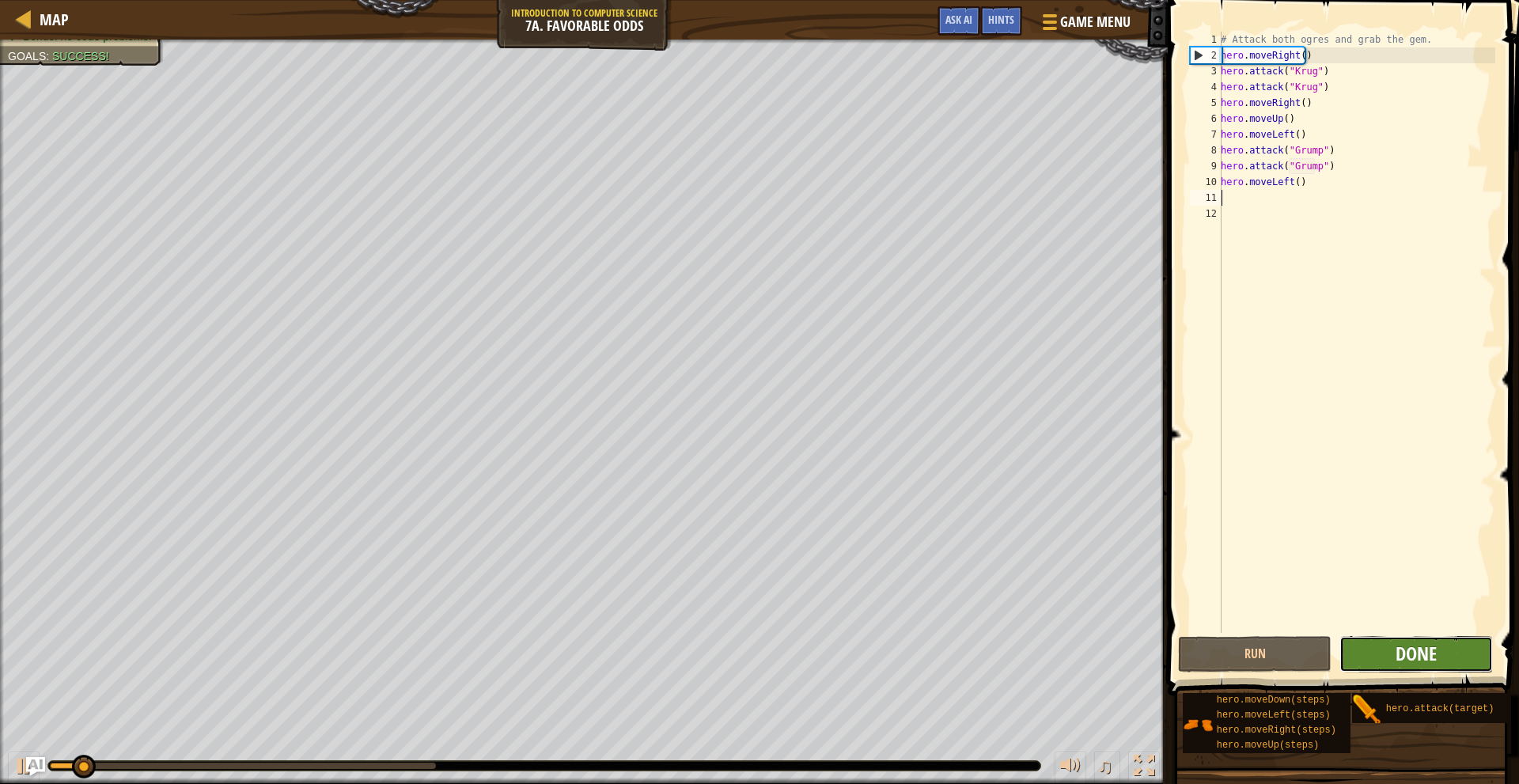
click at [1434, 656] on span "Done" at bounding box center [1416, 653] width 41 height 25
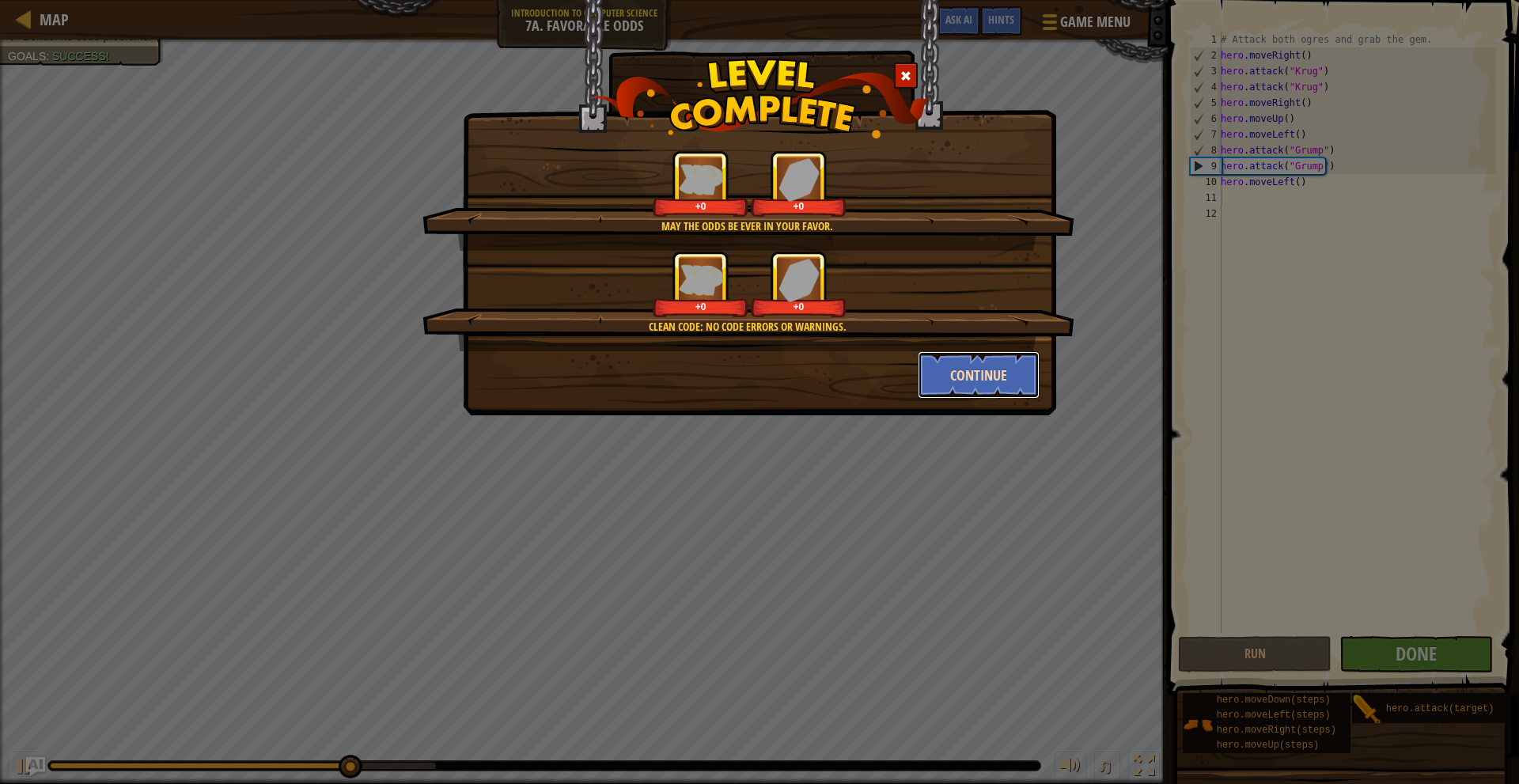
click at [981, 364] on button "Continue" at bounding box center [979, 374] width 123 height 47
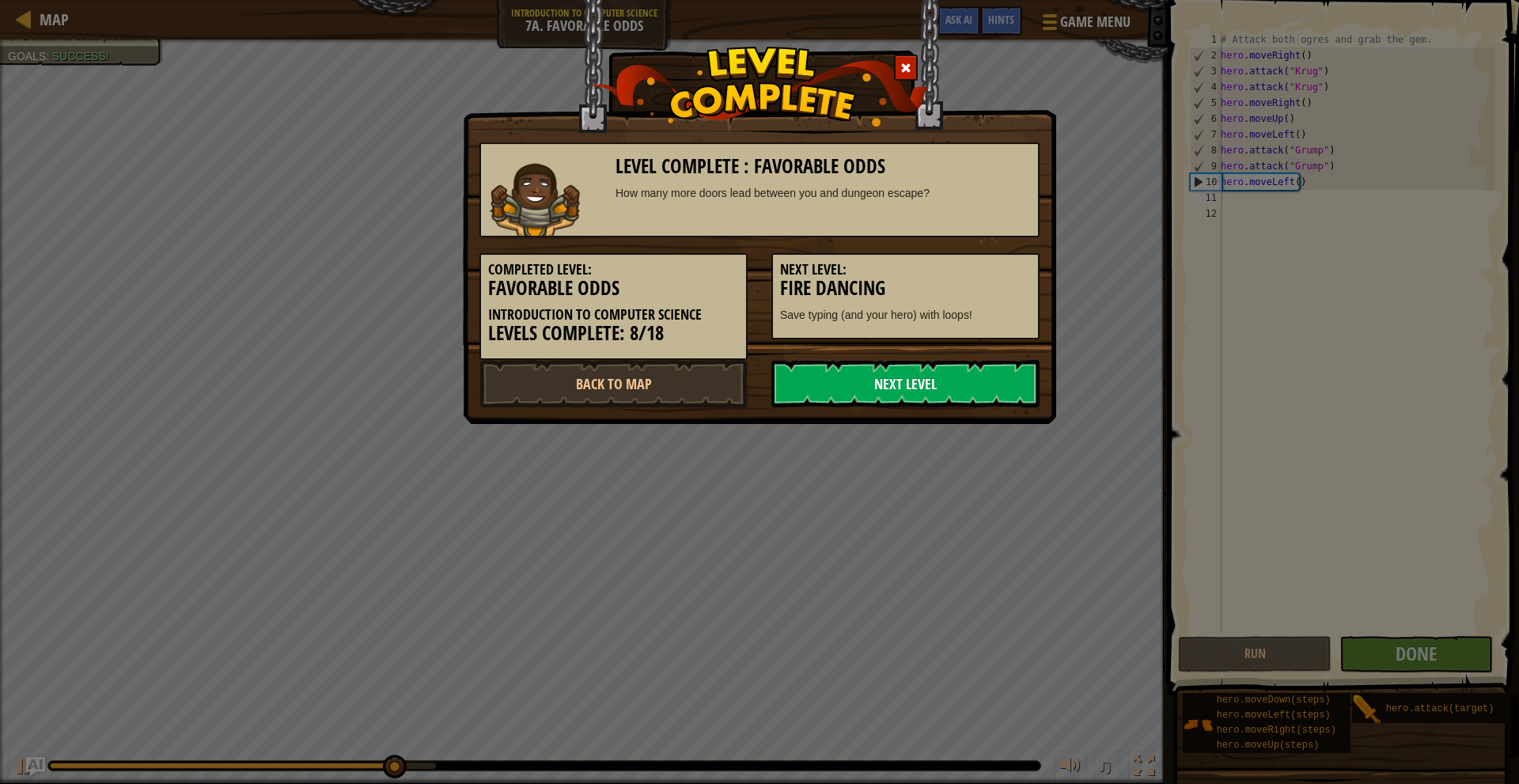
click at [918, 379] on link "Next Level" at bounding box center [906, 383] width 268 height 47
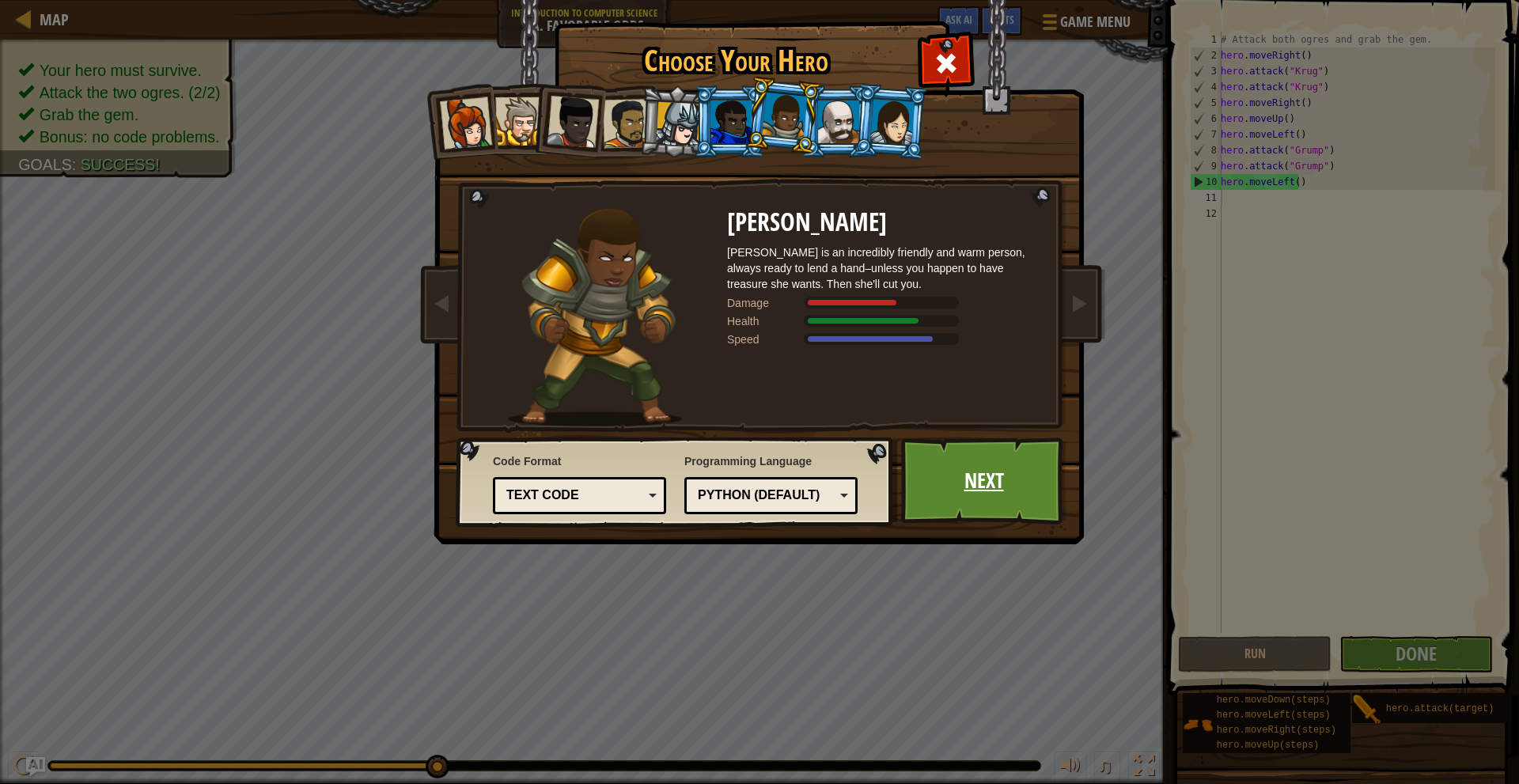
click at [989, 486] on link "Next" at bounding box center [983, 481] width 165 height 87
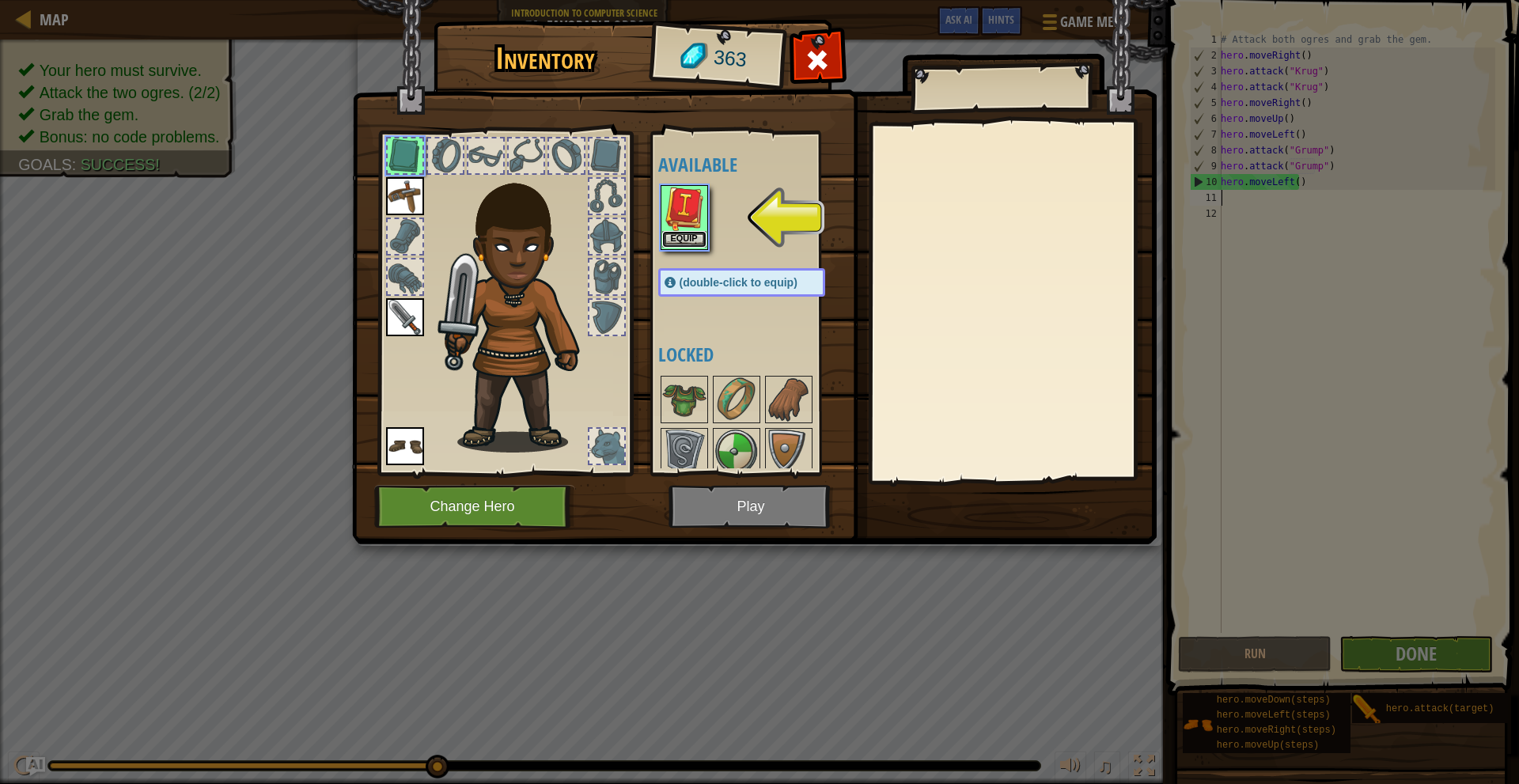
click at [691, 232] on button "Equip" at bounding box center [684, 239] width 44 height 17
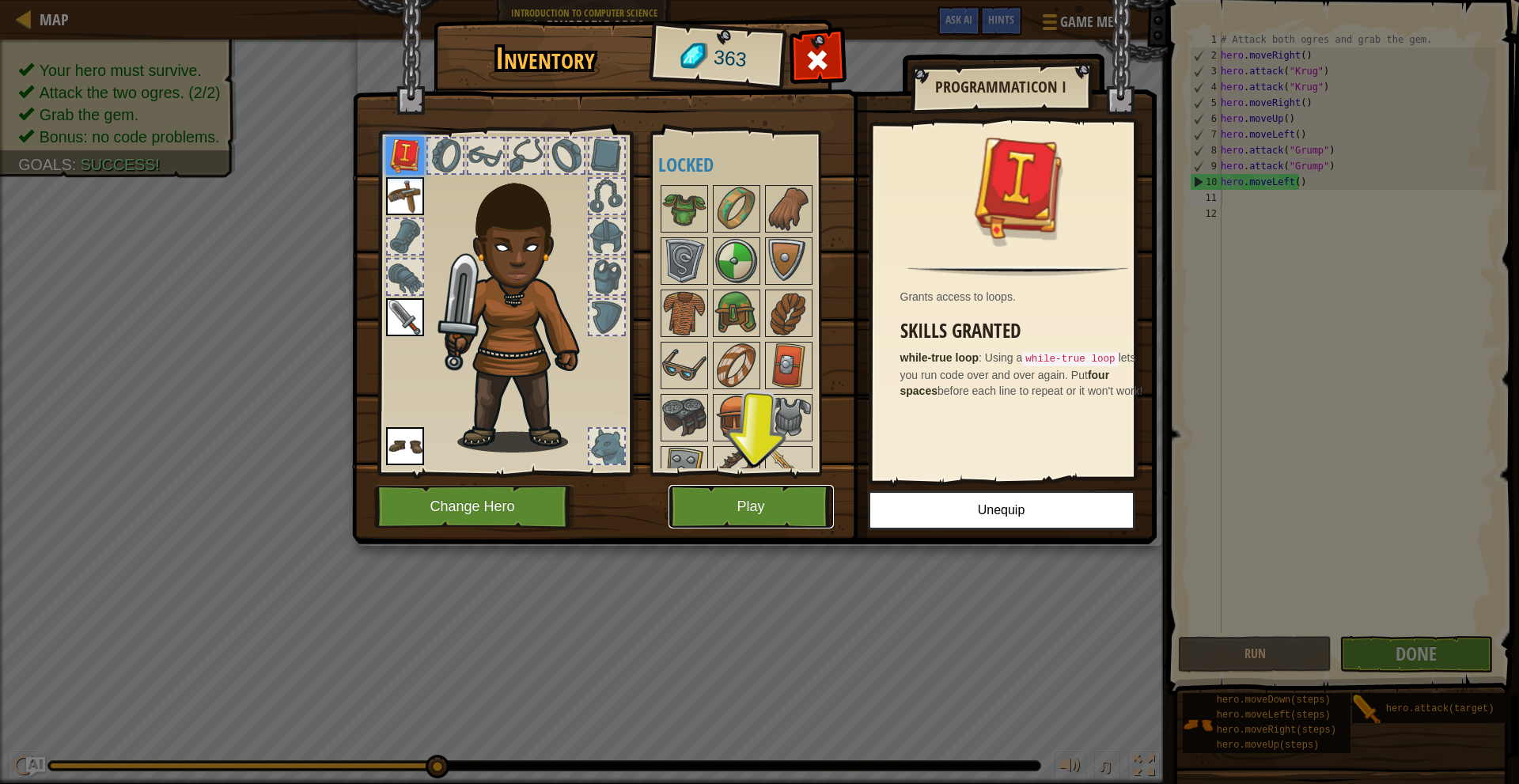
click at [768, 501] on button "Play" at bounding box center [751, 507] width 165 height 44
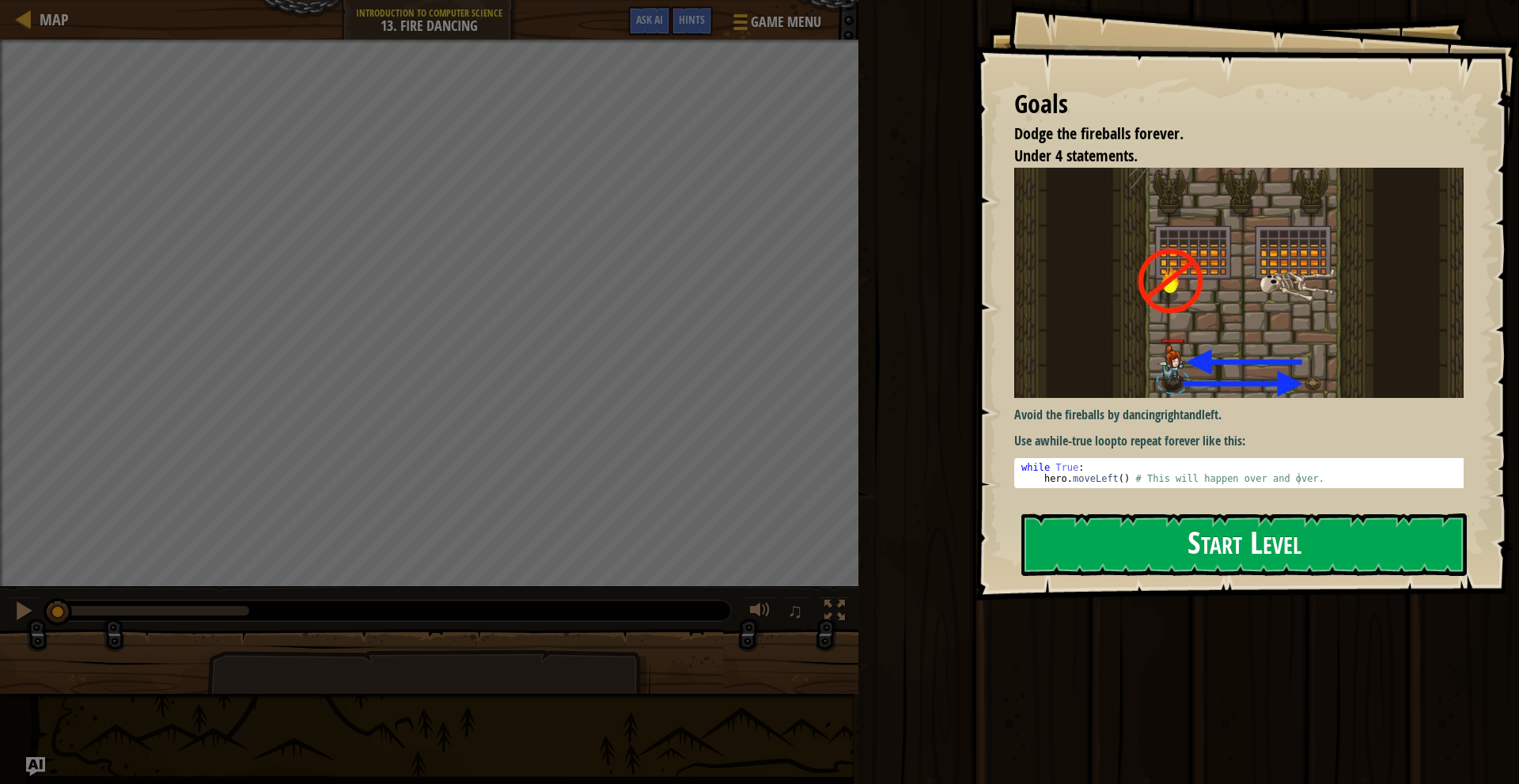
click at [1196, 548] on button "Start Level" at bounding box center [1245, 545] width 446 height 63
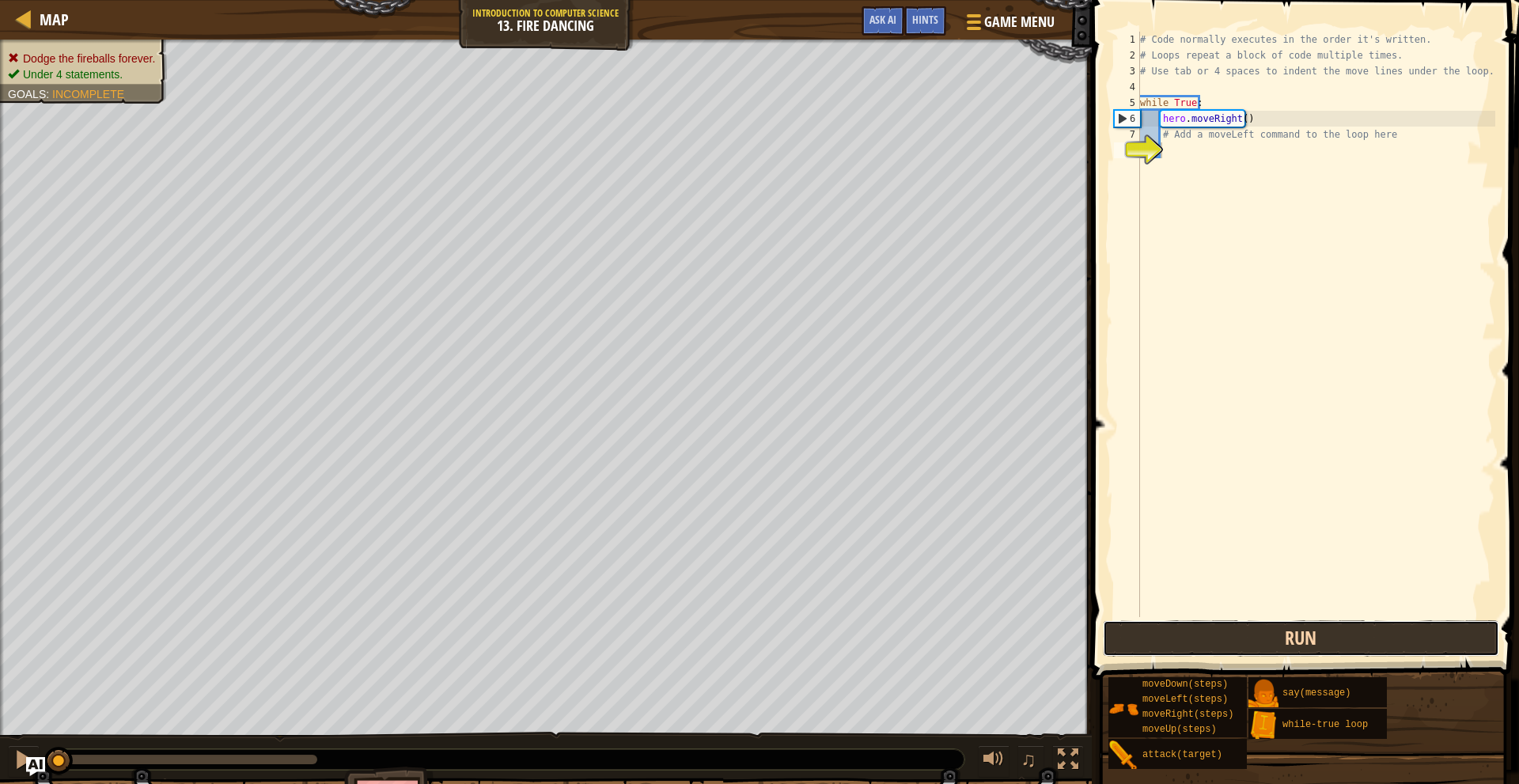
click at [1214, 636] on button "Run" at bounding box center [1301, 638] width 396 height 36
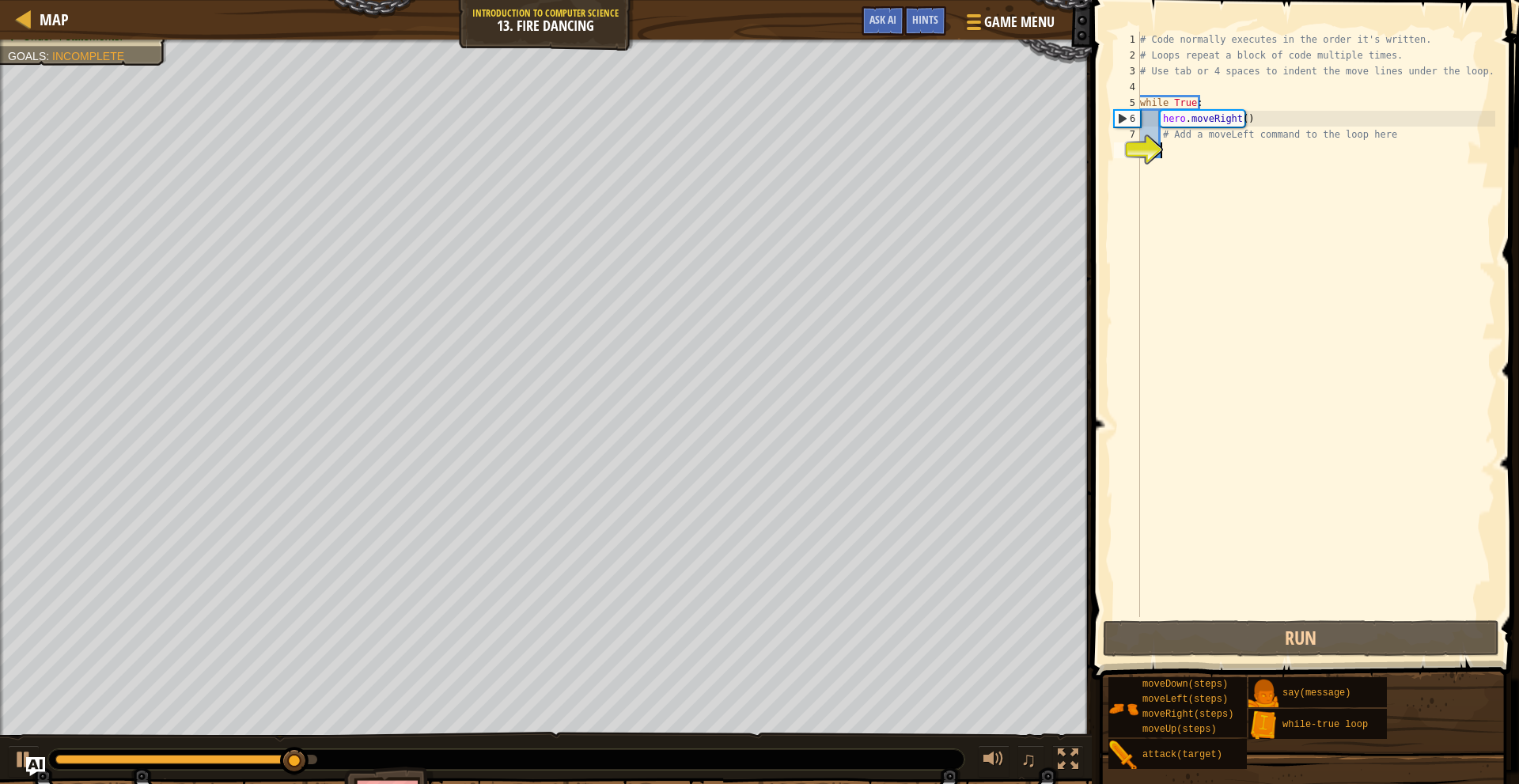
type textarea "h"
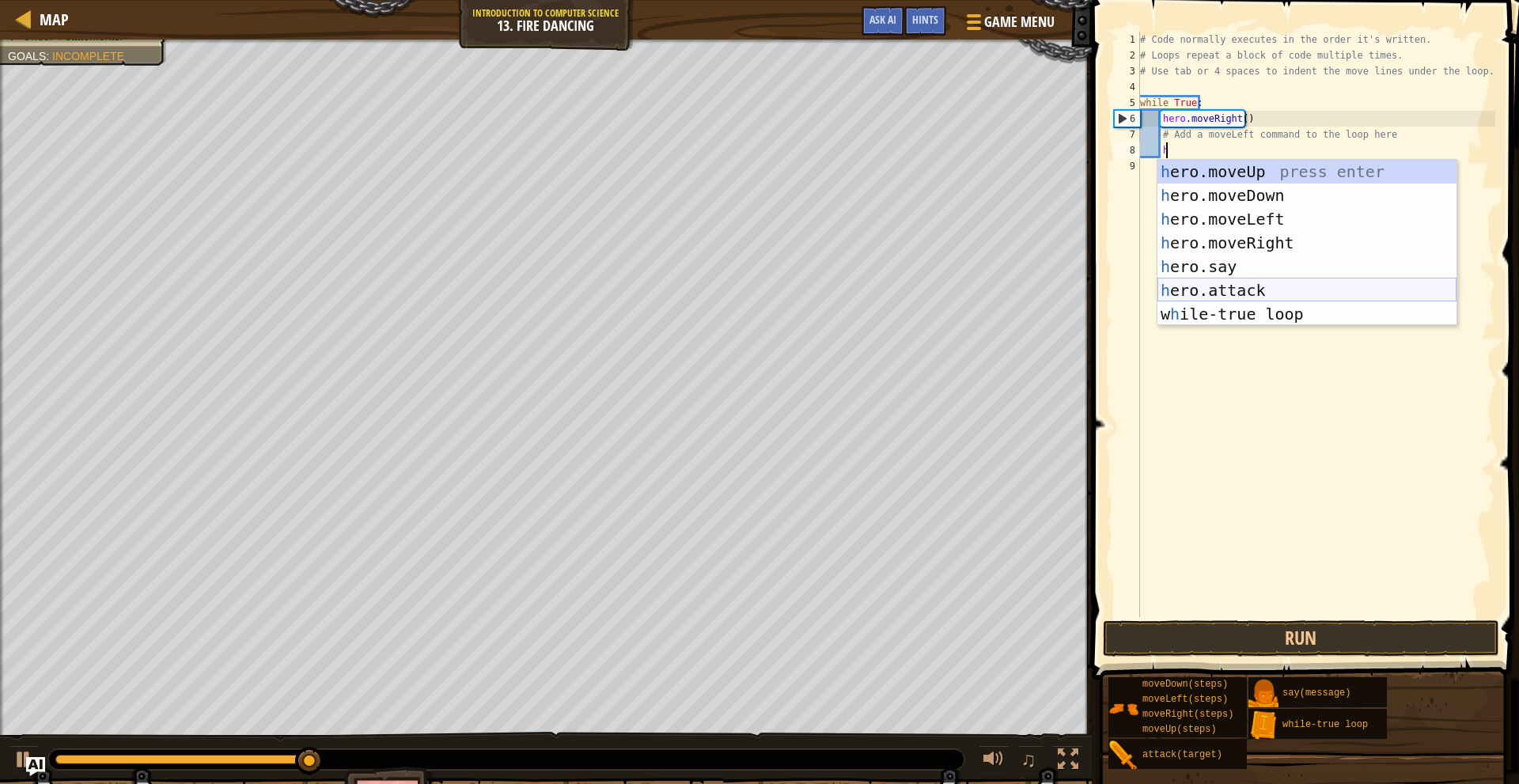
scroll to position [7, 1]
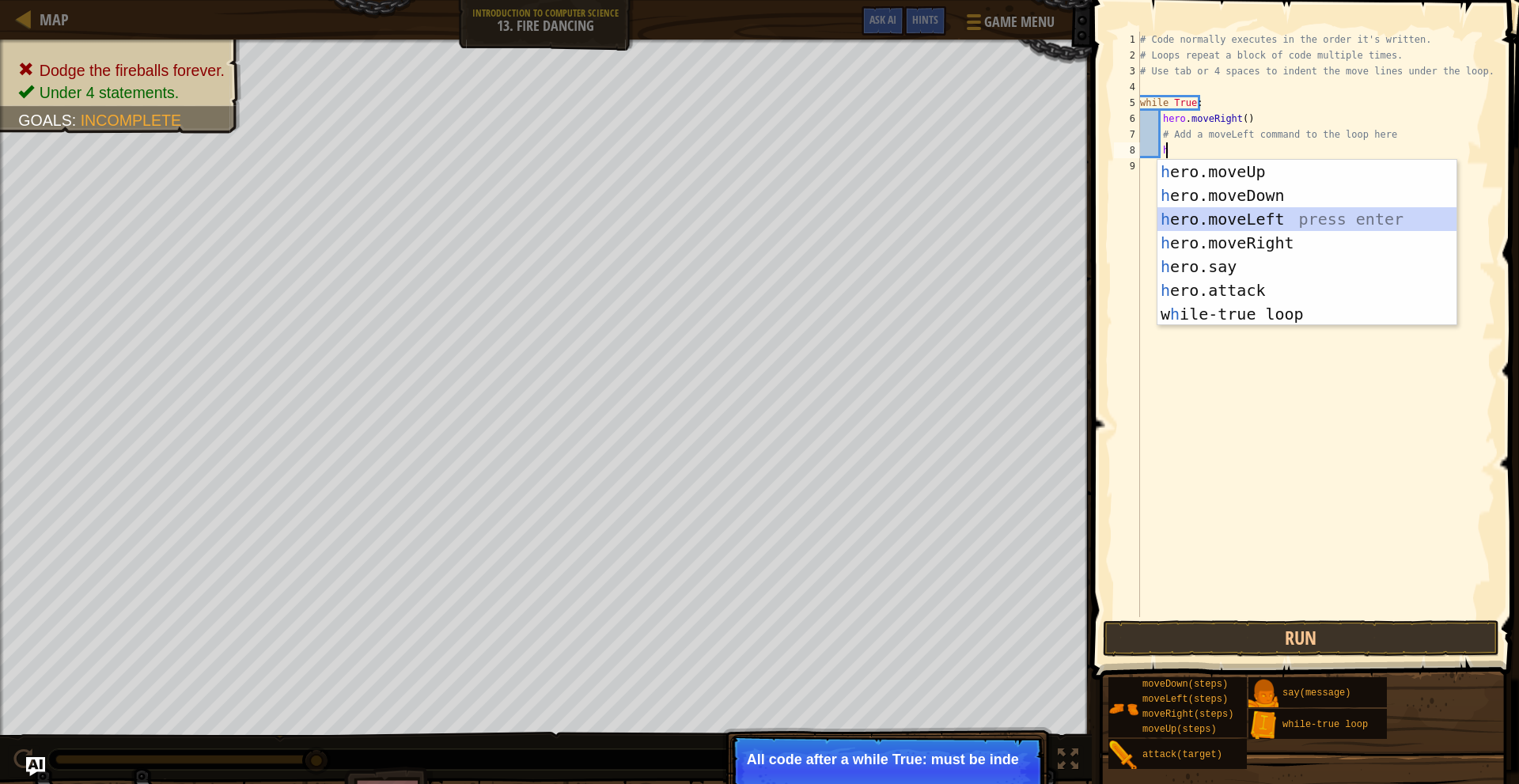
click at [1277, 223] on div "h ero.moveUp press enter h ero.moveDown press enter h ero.moveLeft press enter …" at bounding box center [1307, 267] width 299 height 214
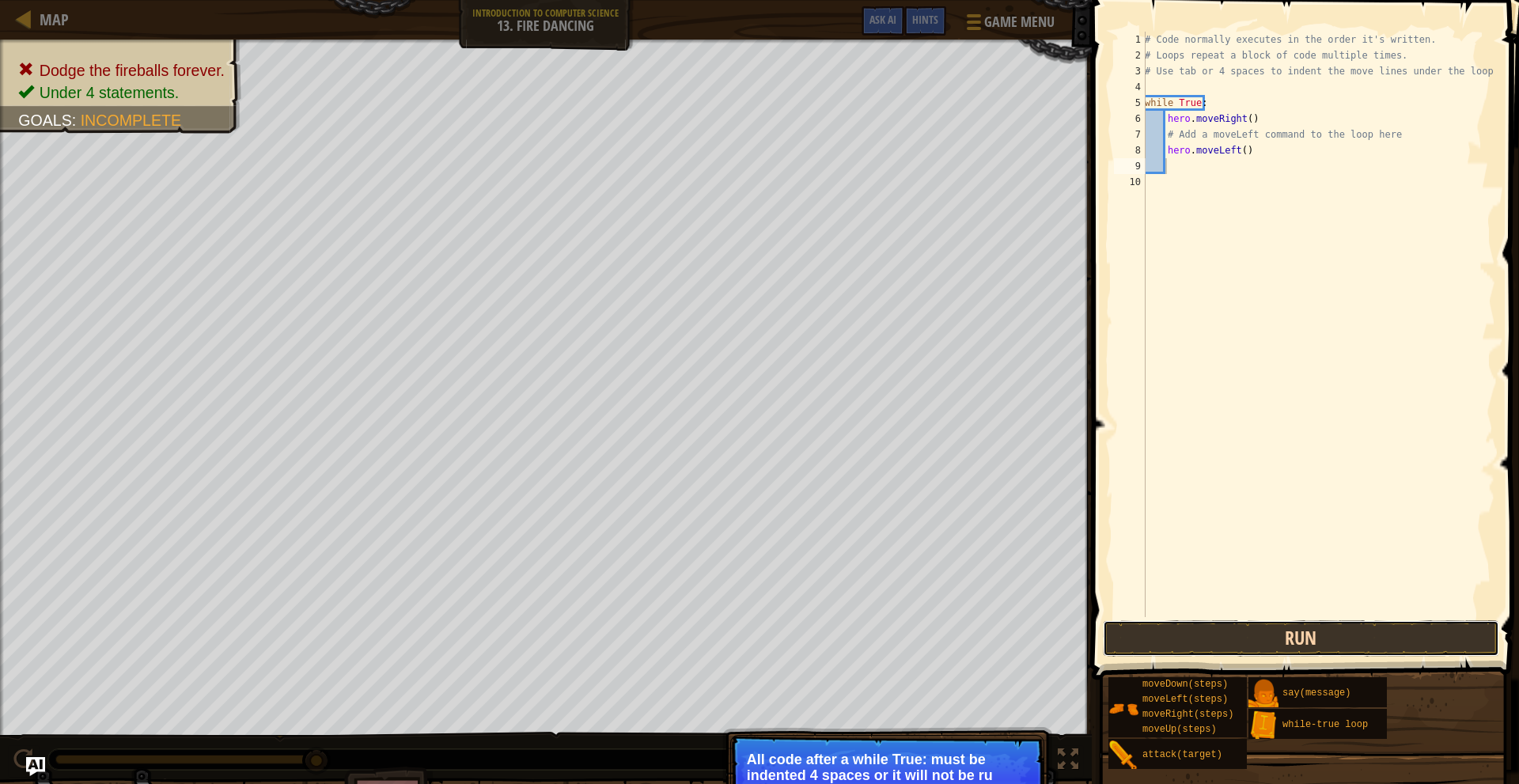
click at [1257, 652] on button "Run" at bounding box center [1301, 638] width 396 height 36
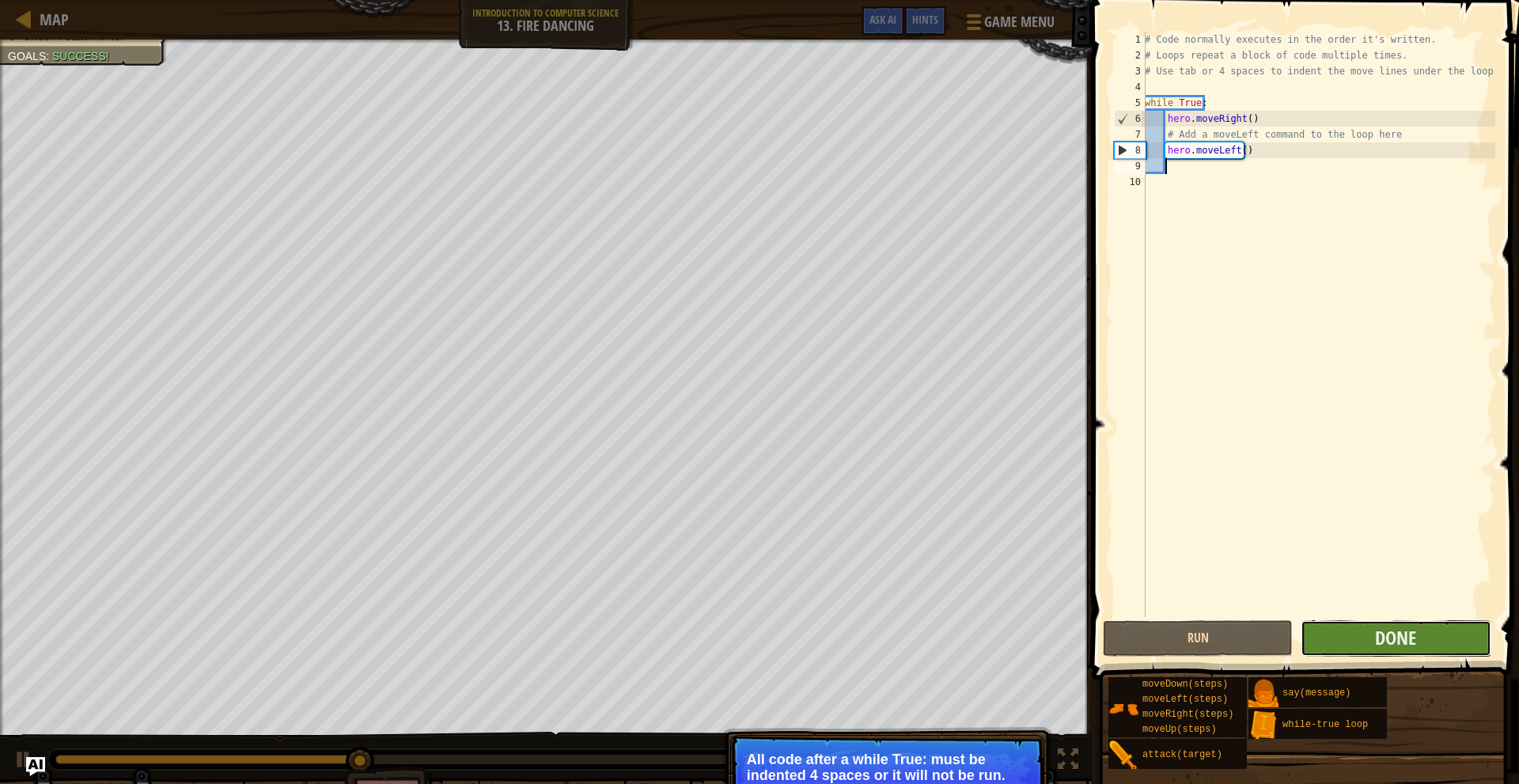
click at [1379, 654] on button "Done" at bounding box center [1396, 638] width 190 height 36
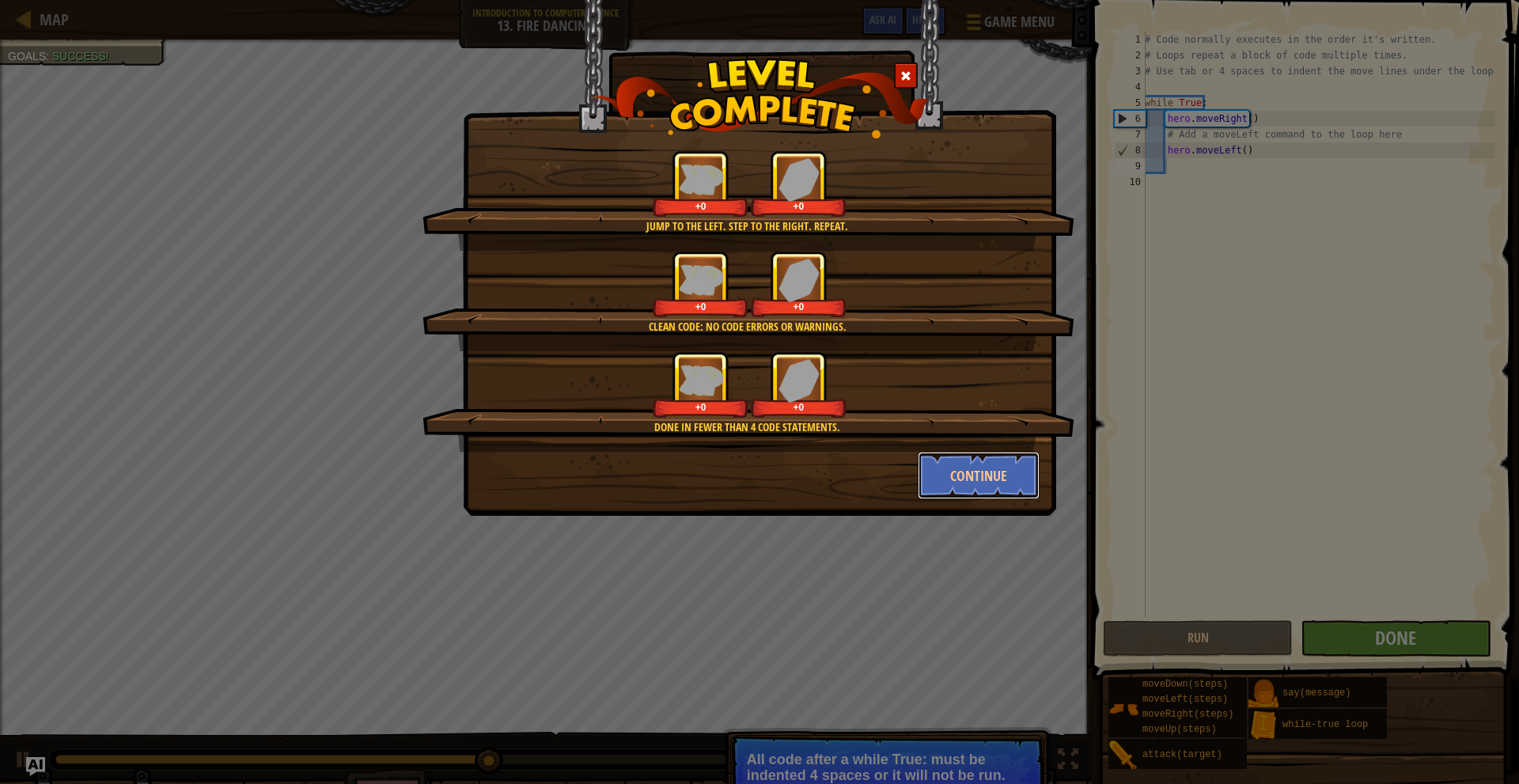
drag, startPoint x: 966, startPoint y: 488, endPoint x: 974, endPoint y: 480, distance: 10.6
click at [969, 484] on button "Continue" at bounding box center [979, 475] width 123 height 47
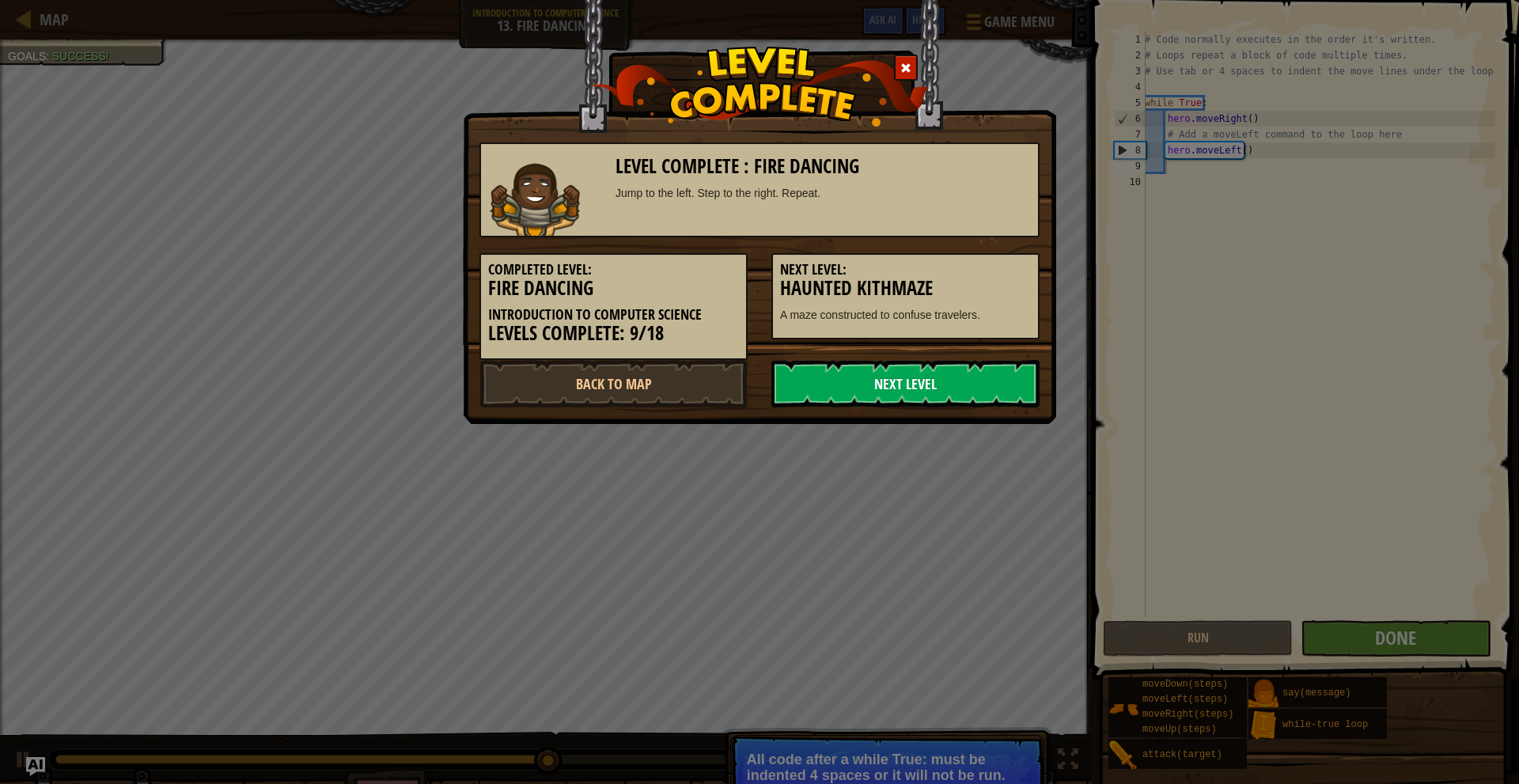
click at [935, 377] on link "Next Level" at bounding box center [906, 383] width 268 height 47
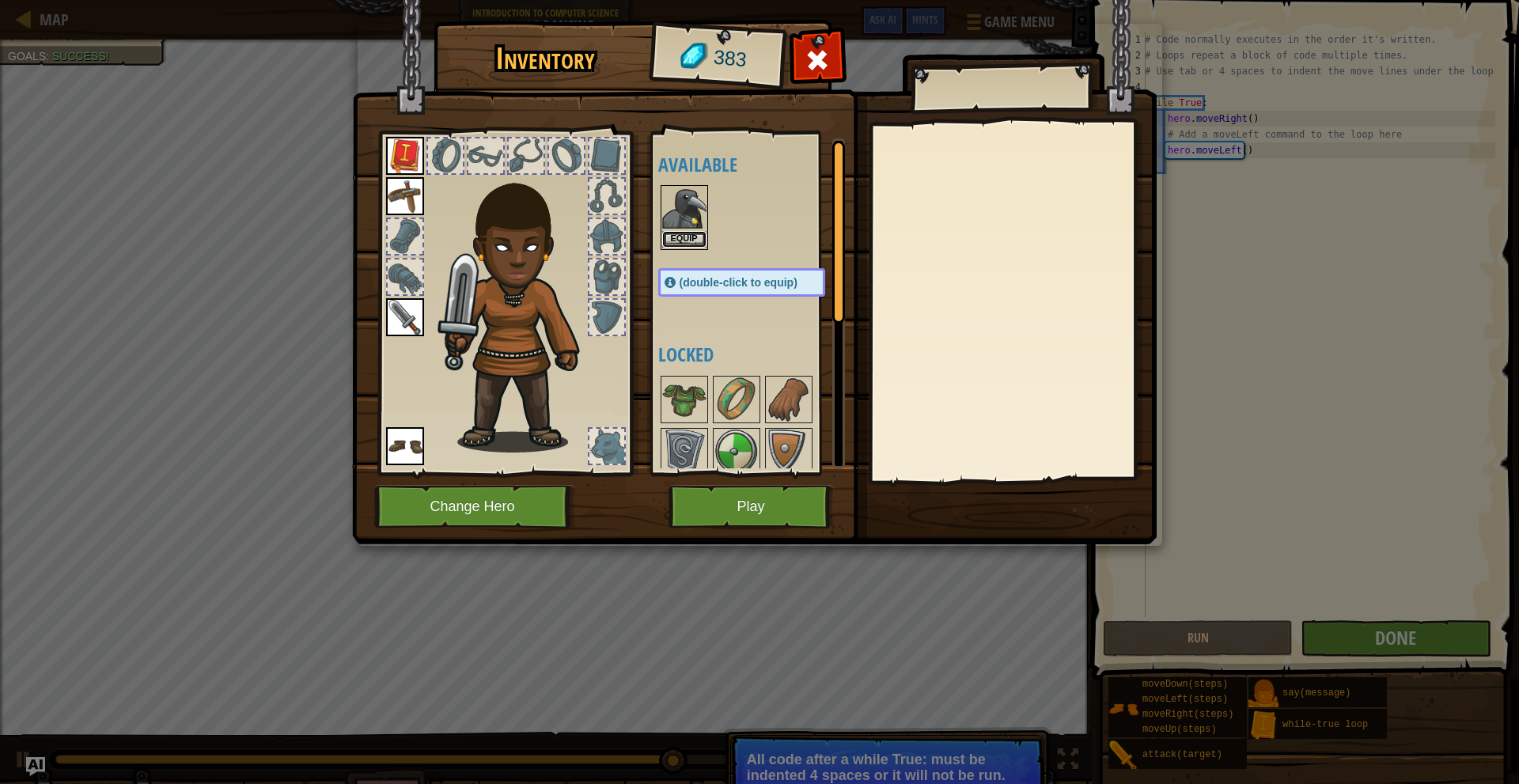
click at [677, 237] on button "Equip" at bounding box center [684, 239] width 44 height 17
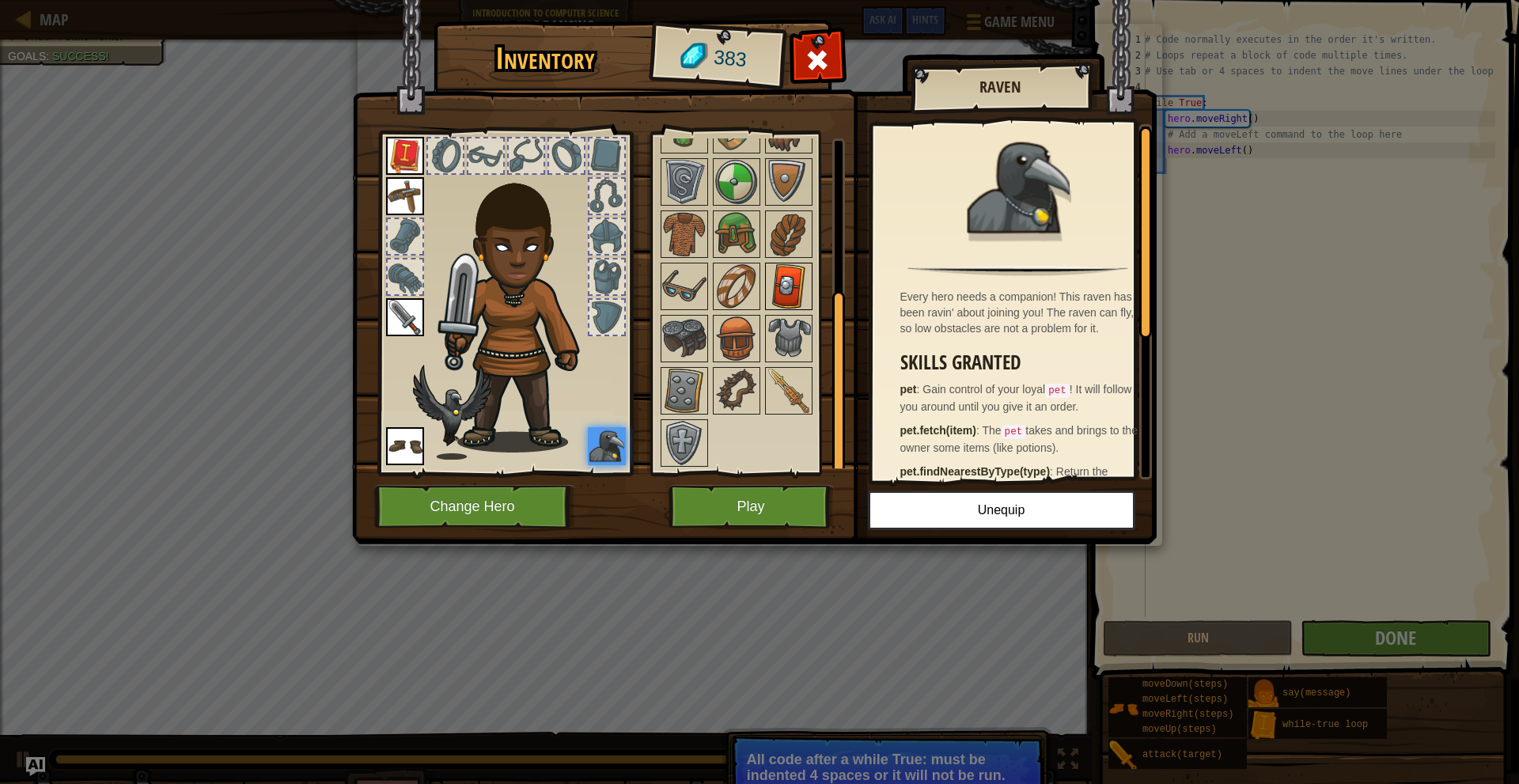
scroll to position [80, 0]
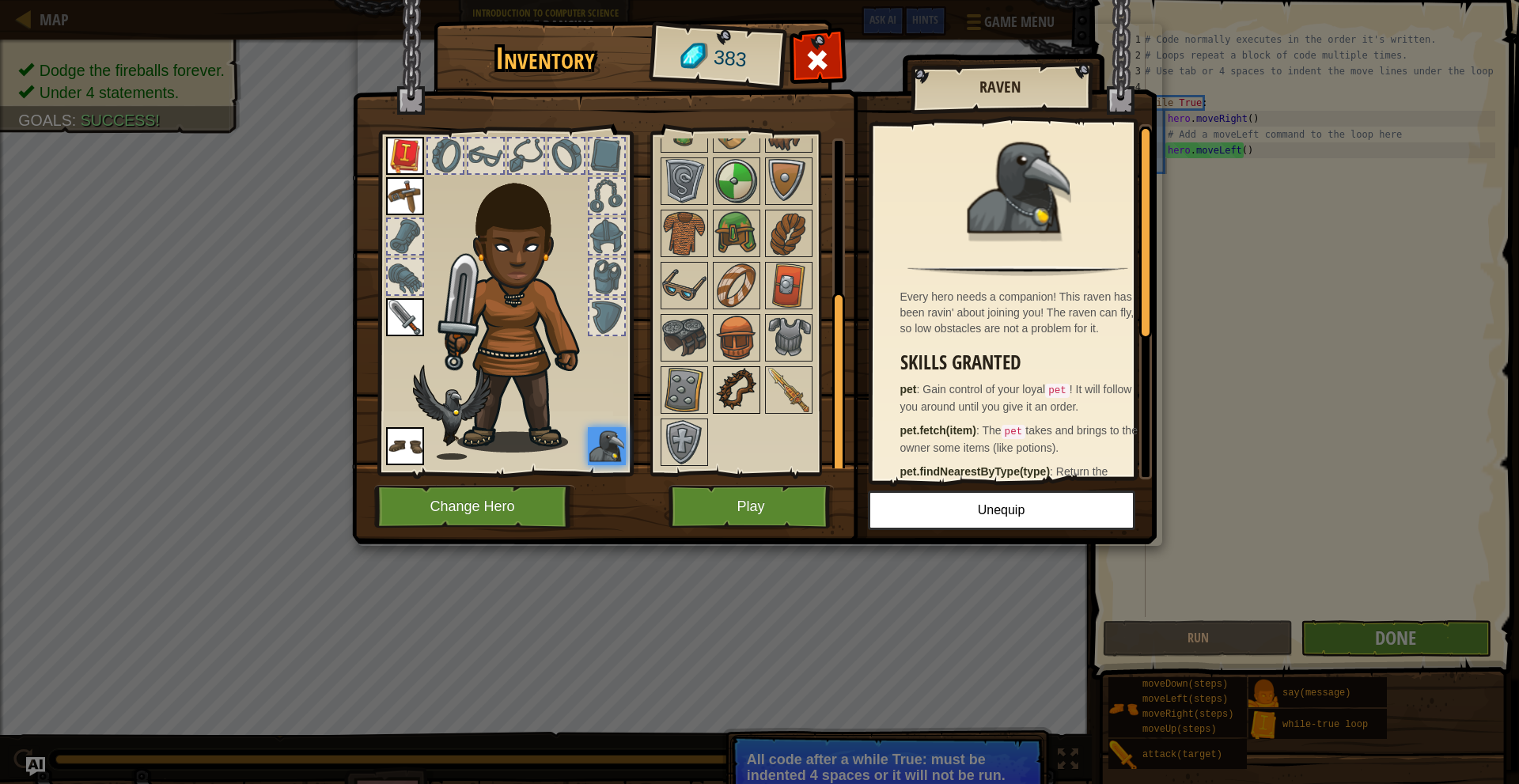
click at [740, 389] on img at bounding box center [737, 390] width 44 height 44
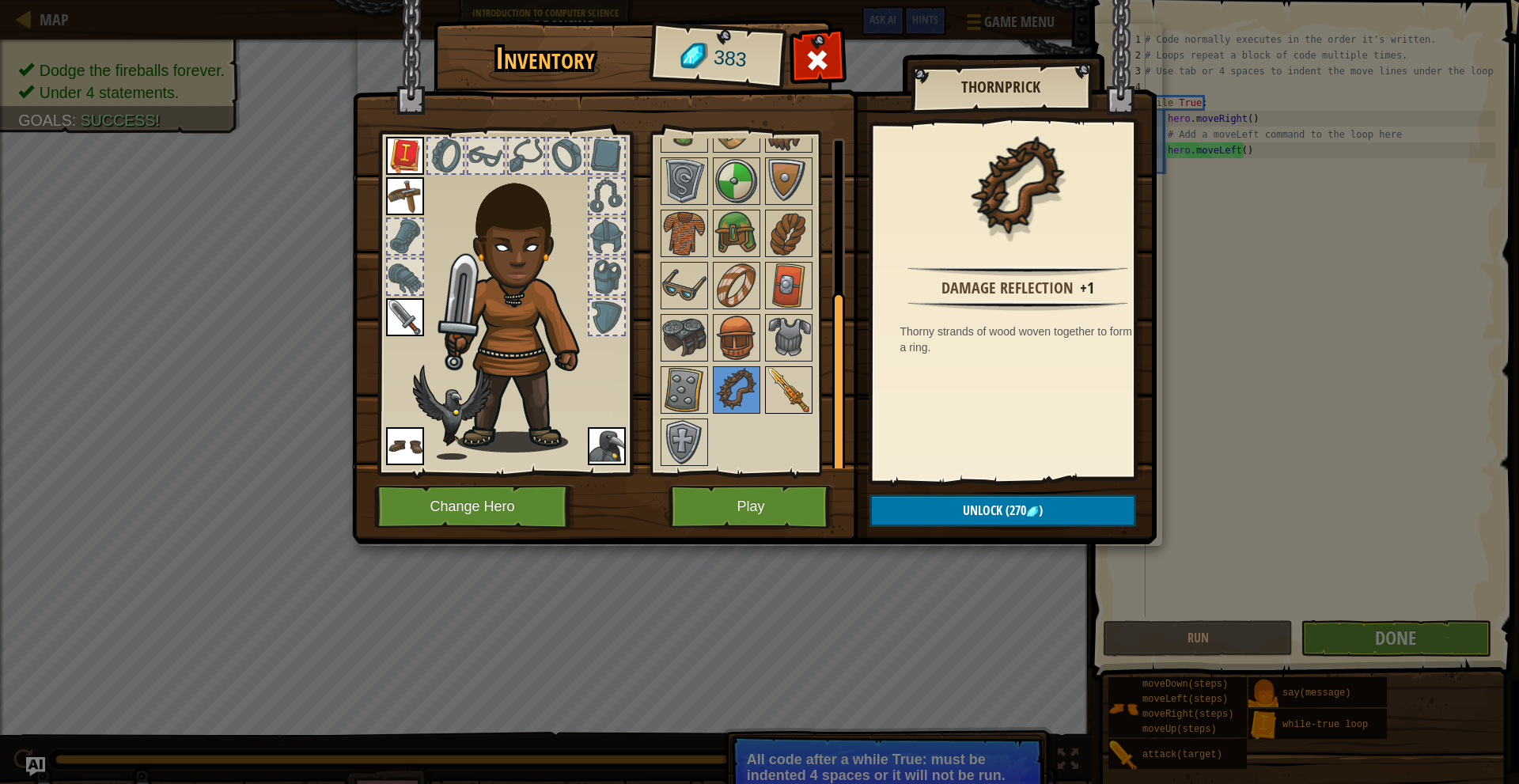
click at [791, 388] on img at bounding box center [789, 390] width 44 height 44
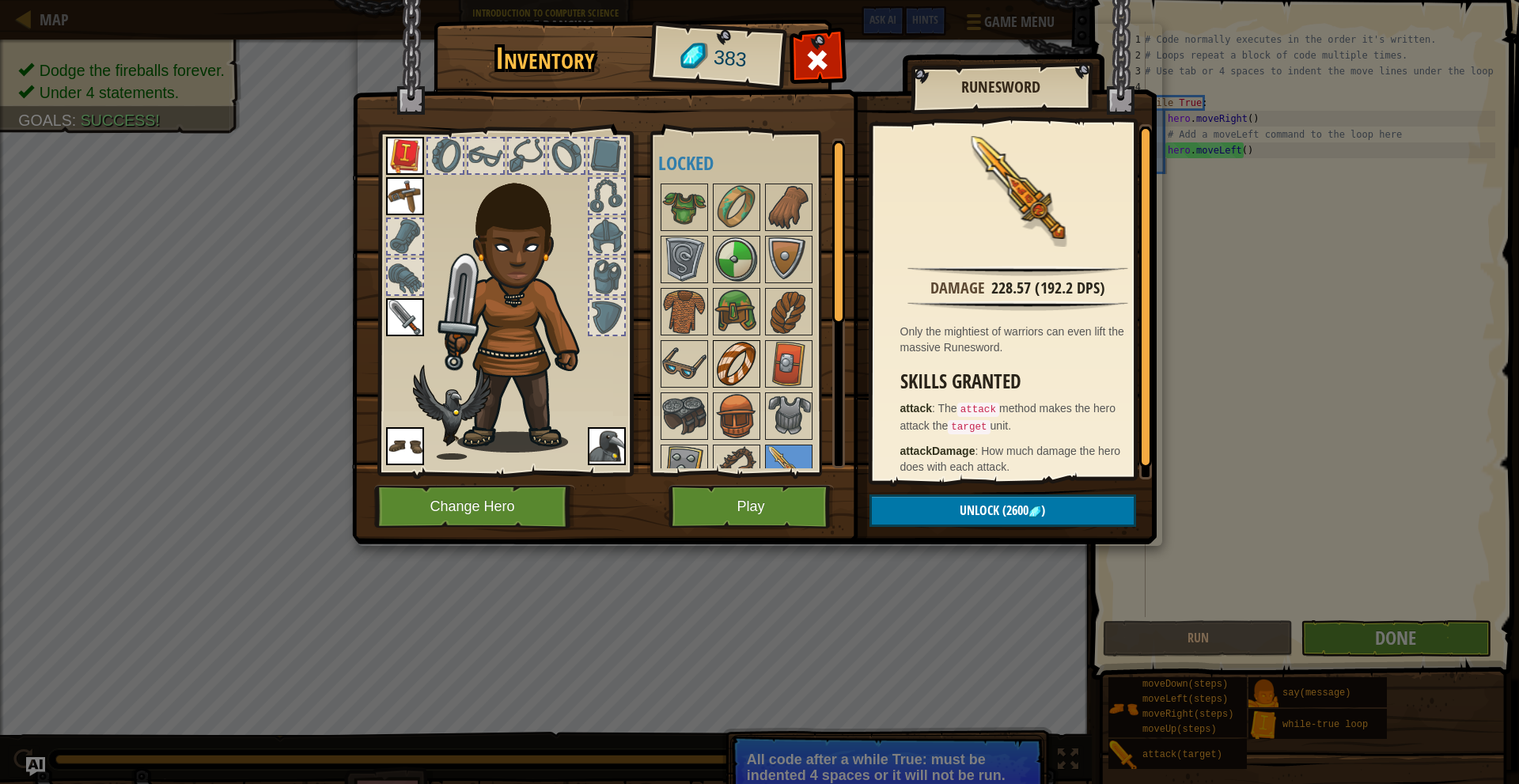
scroll to position [0, 0]
click at [725, 321] on img at bounding box center [737, 313] width 44 height 44
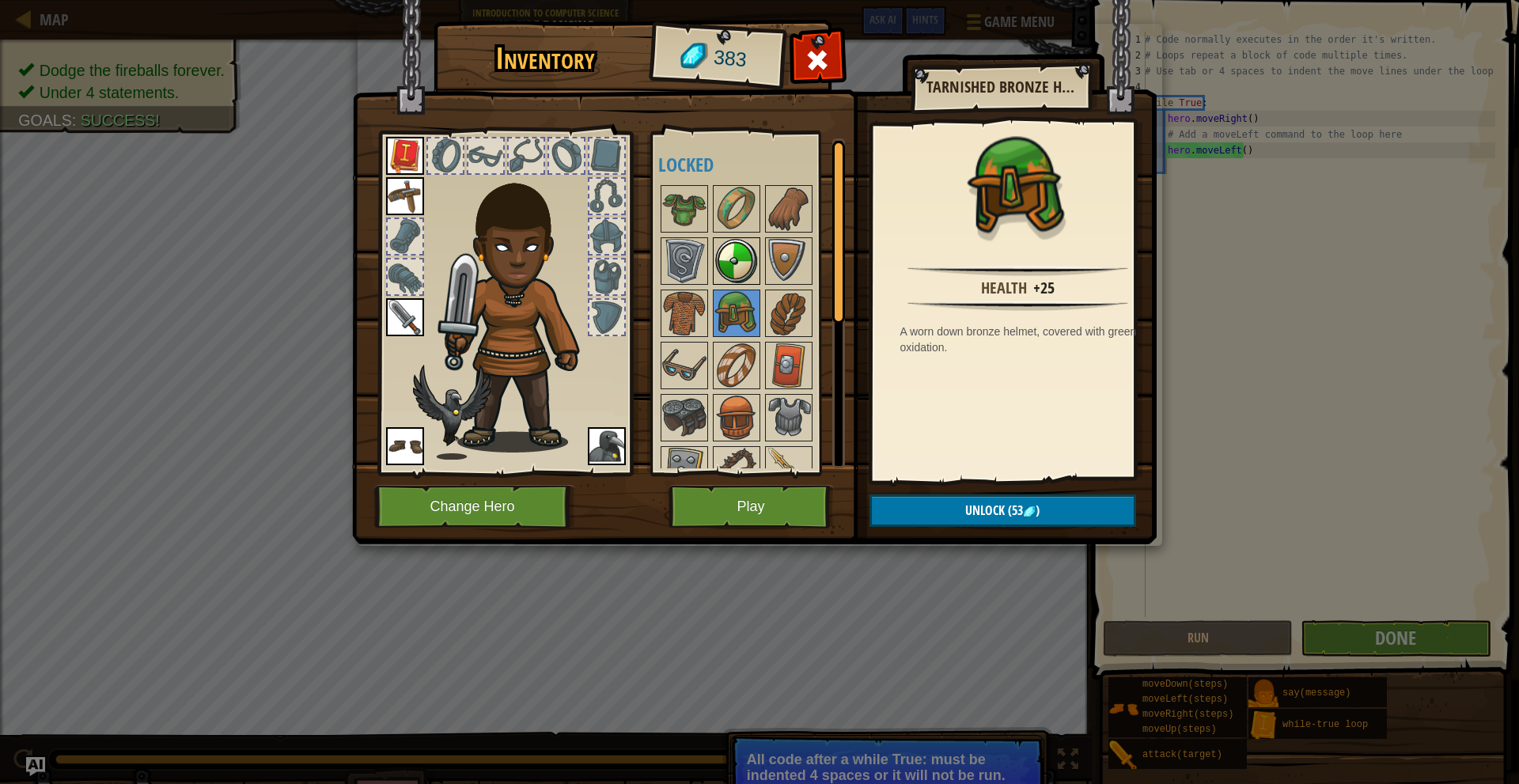
click at [729, 273] on img at bounding box center [737, 261] width 44 height 44
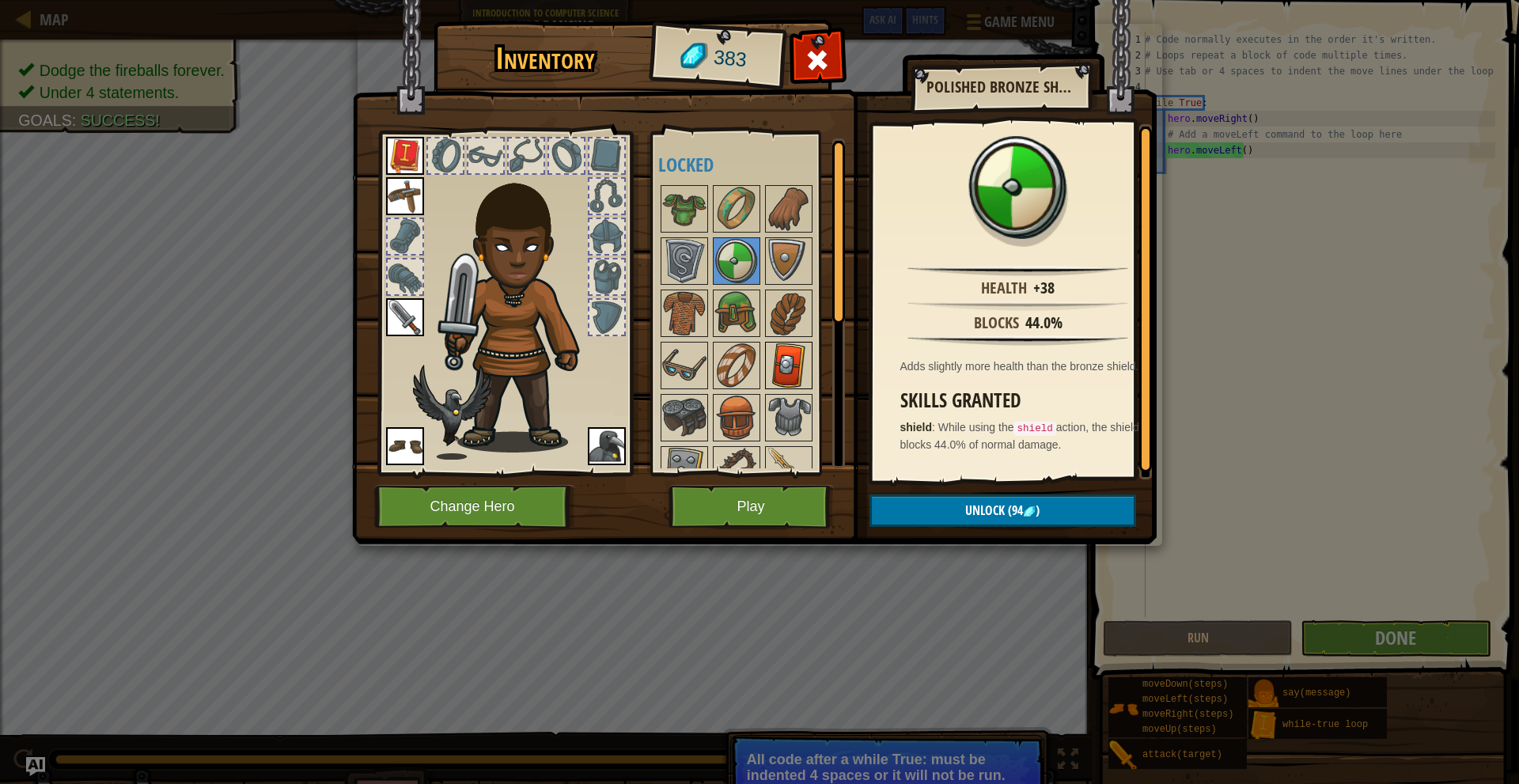
click at [802, 362] on img at bounding box center [789, 365] width 44 height 44
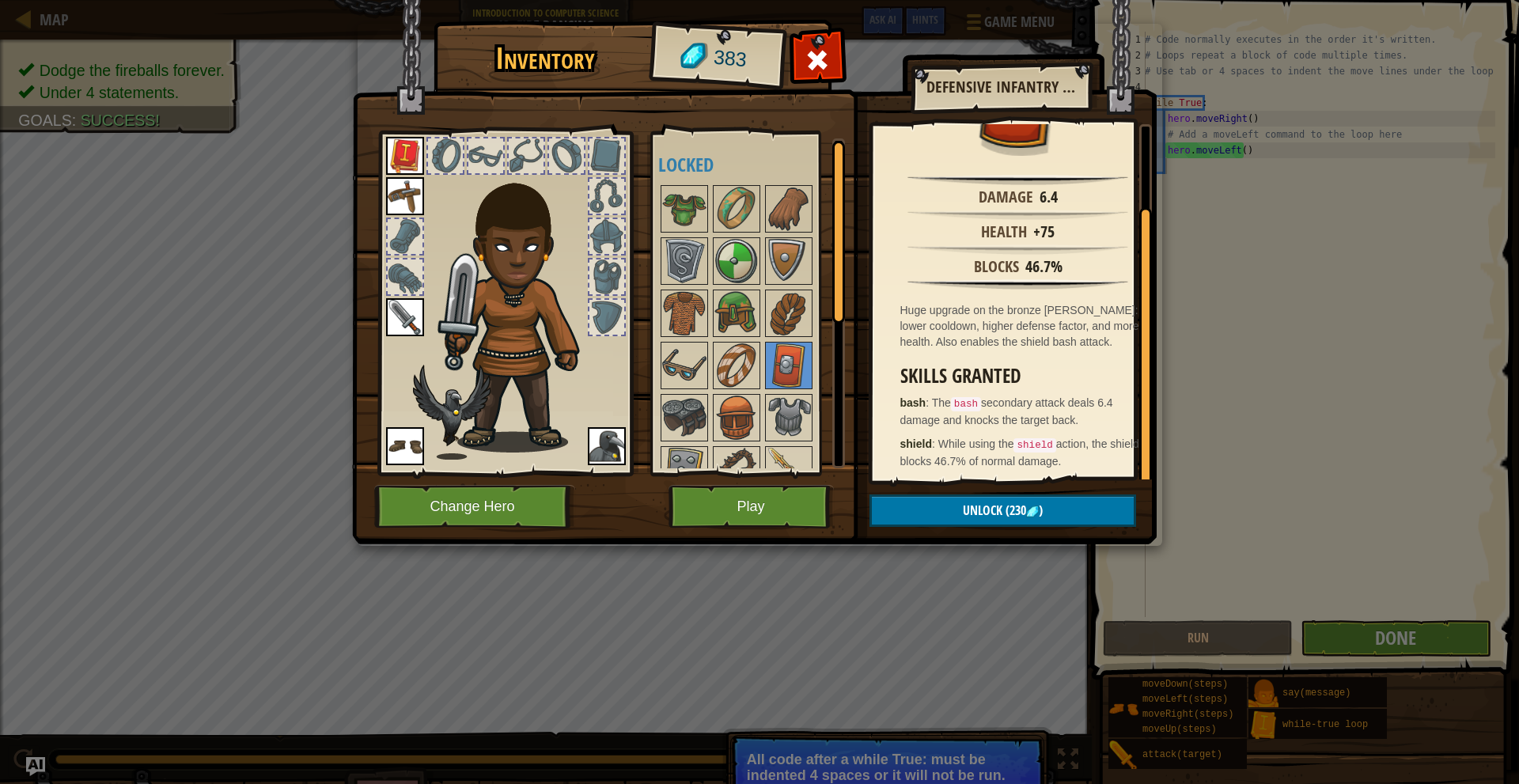
scroll to position [93, 0]
click at [772, 506] on button "Play" at bounding box center [751, 507] width 165 height 44
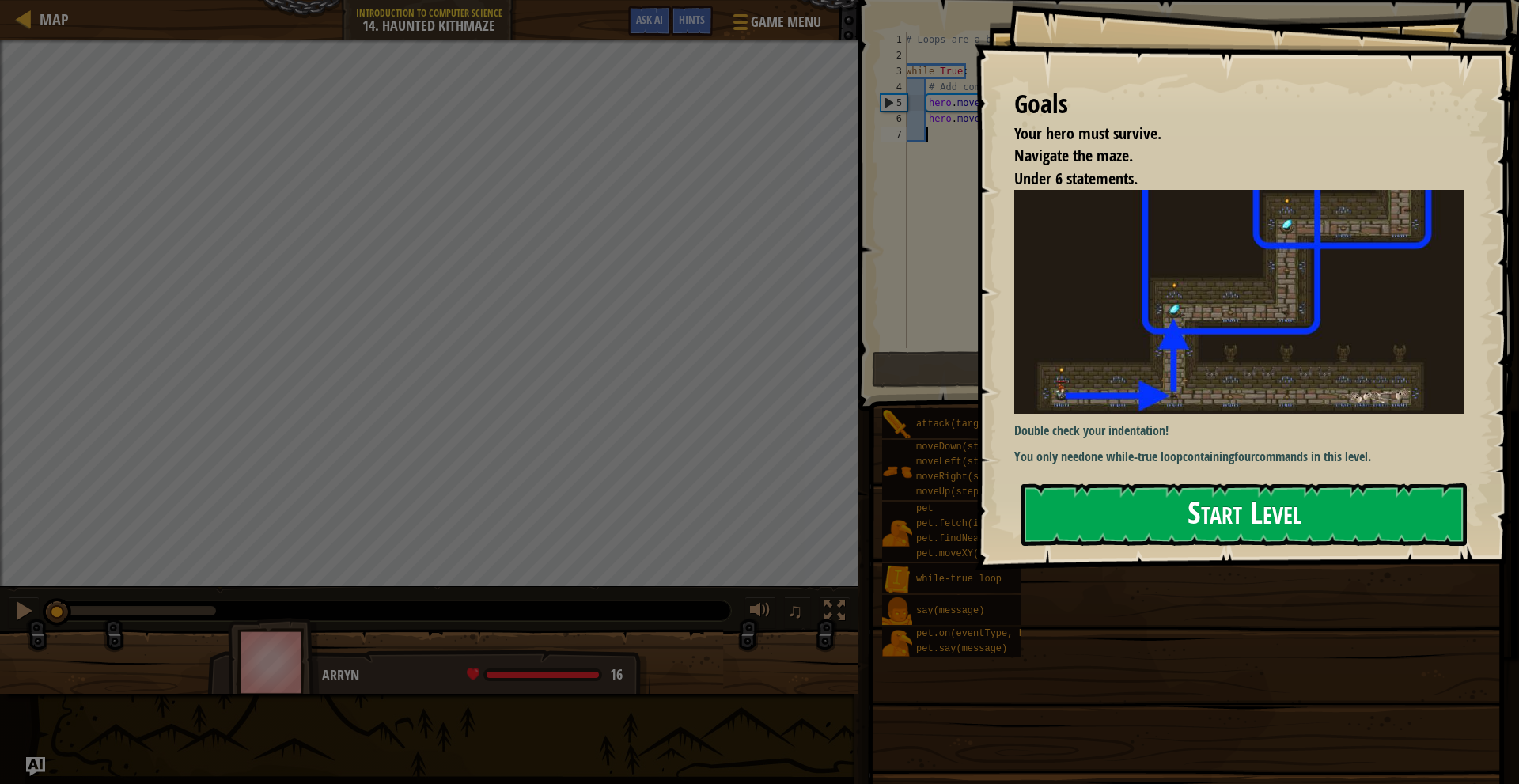
click at [1066, 537] on button "Start Level" at bounding box center [1245, 515] width 446 height 63
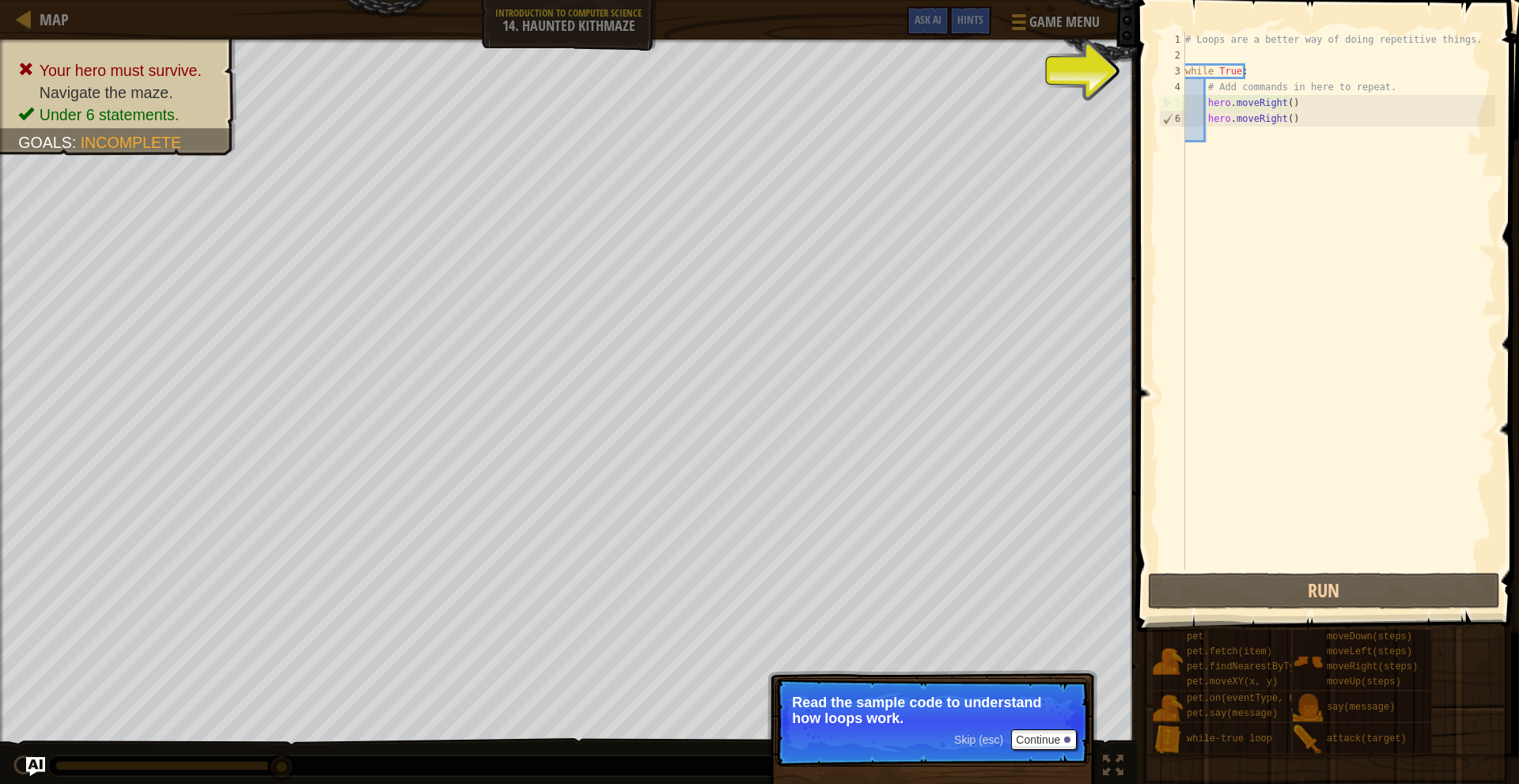
click at [1284, 109] on div "# Loops are a better way of doing repetitive things. while True : # Add command…" at bounding box center [1338, 317] width 313 height 570
click at [1298, 107] on div "# Loops are a better way of doing repetitive things. while True : # Add command…" at bounding box center [1338, 317] width 313 height 570
click at [1284, 99] on div "# Loops are a better way of doing repetitive things. while True : # Add command…" at bounding box center [1338, 317] width 313 height 570
click at [1255, 74] on div "# Loops are a better way of doing repetitive things. while True : # Add command…" at bounding box center [1338, 317] width 313 height 570
click at [1198, 89] on div "# Loops are a better way of doing repetitive things. while True : # Add command…" at bounding box center [1338, 317] width 313 height 570
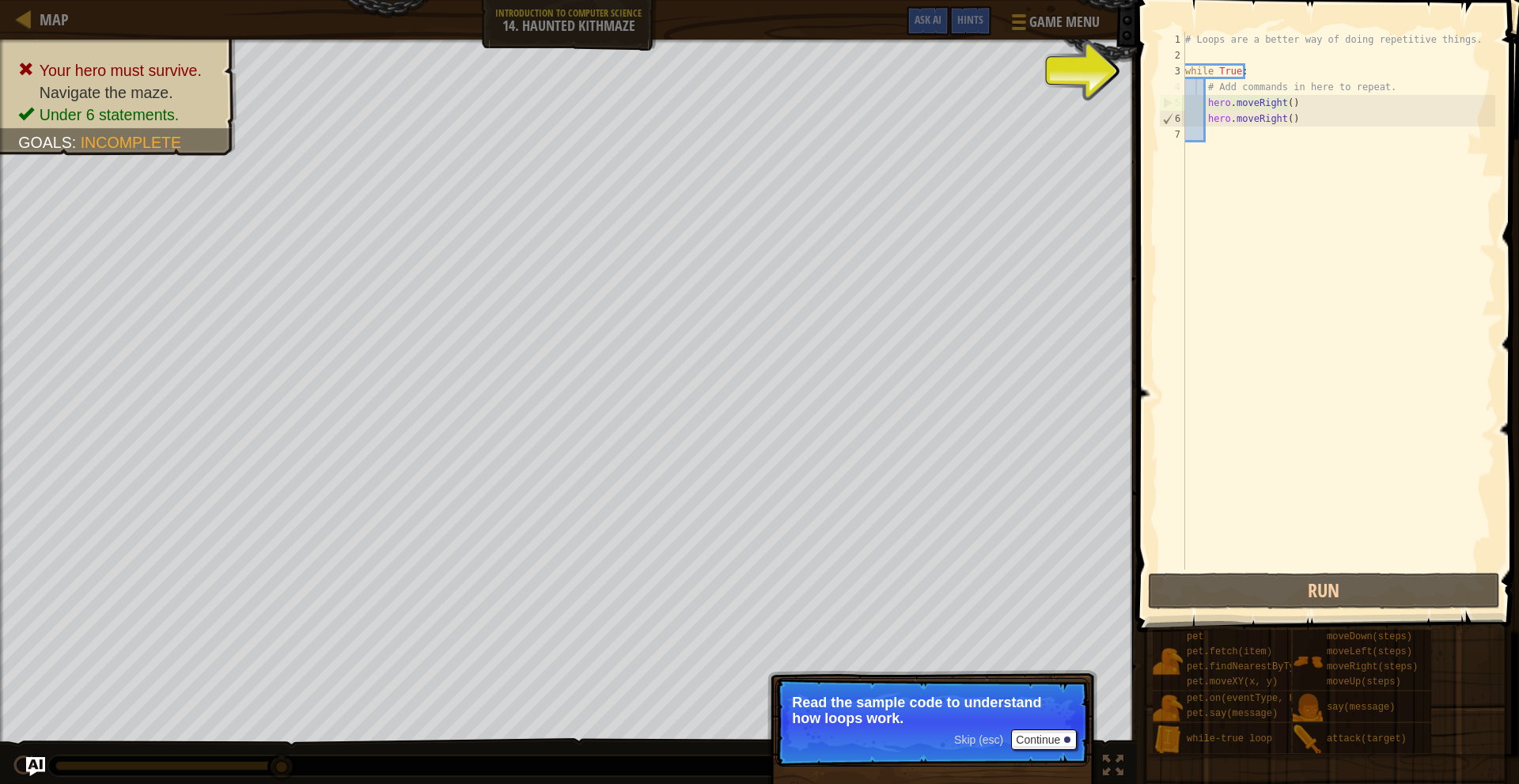
click at [1212, 89] on div "# Loops are a better way of doing repetitive things. while True : # Add command…" at bounding box center [1338, 317] width 313 height 570
drag, startPoint x: 1138, startPoint y: 89, endPoint x: 1170, endPoint y: 85, distance: 32.6
click at [1143, 88] on span at bounding box center [1329, 293] width 395 height 679
drag, startPoint x: 1170, startPoint y: 85, endPoint x: 1201, endPoint y: 99, distance: 34.0
click at [1171, 85] on div "4" at bounding box center [1172, 87] width 26 height 16
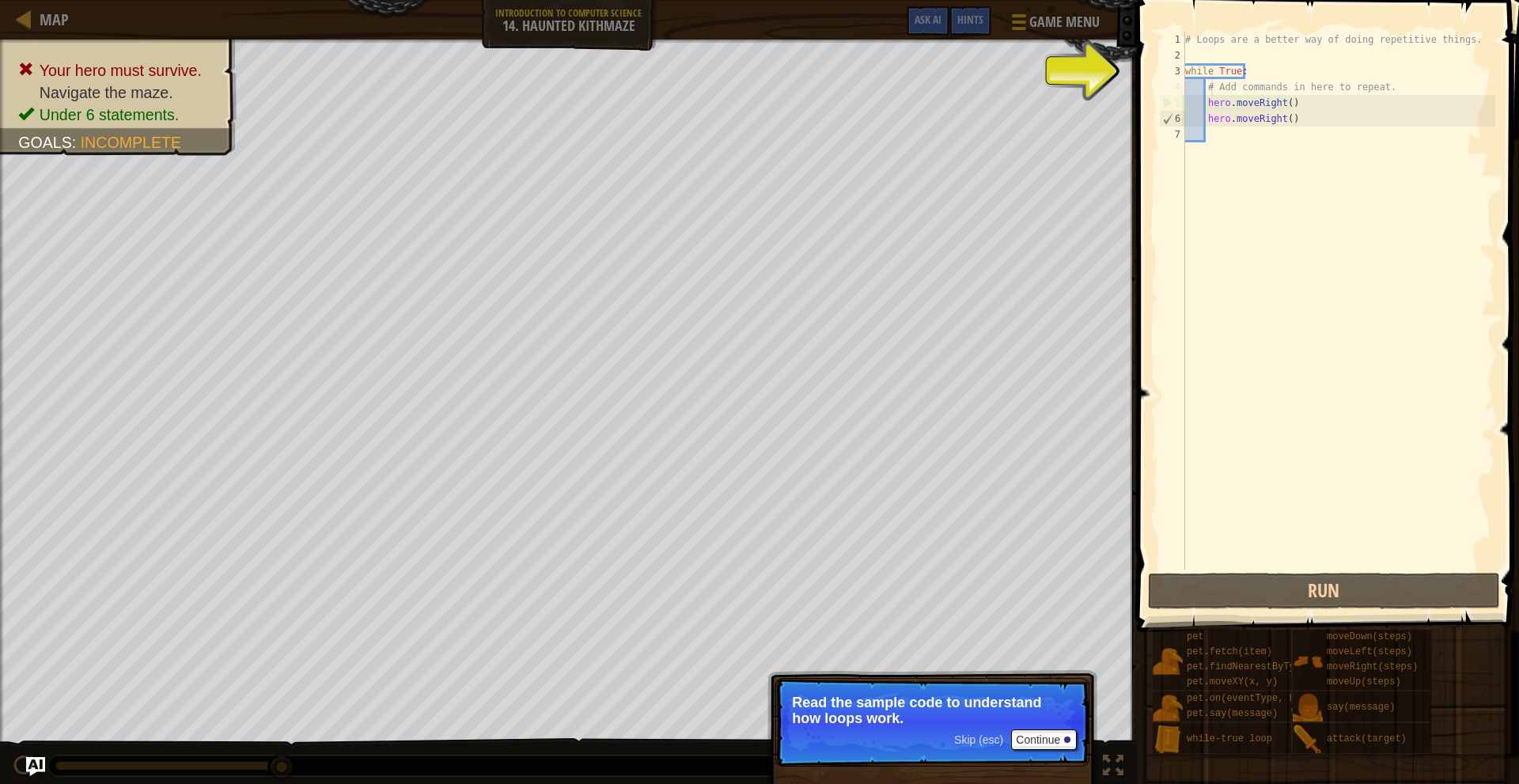
drag, startPoint x: 1278, startPoint y: 99, endPoint x: 1288, endPoint y: 101, distance: 9.8
click at [1280, 99] on div "# Loops are a better way of doing repetitive things. while True : # Add command…" at bounding box center [1338, 317] width 313 height 570
click at [1296, 103] on div "# Loops are a better way of doing repetitive things. while True : # Add command…" at bounding box center [1338, 317] width 313 height 570
click at [1295, 120] on div "# Loops are a better way of doing repetitive things. while True : # Add command…" at bounding box center [1338, 317] width 313 height 570
click at [1197, 112] on div "# Loops are a better way of doing repetitive things. while True : # Add command…" at bounding box center [1338, 317] width 313 height 570
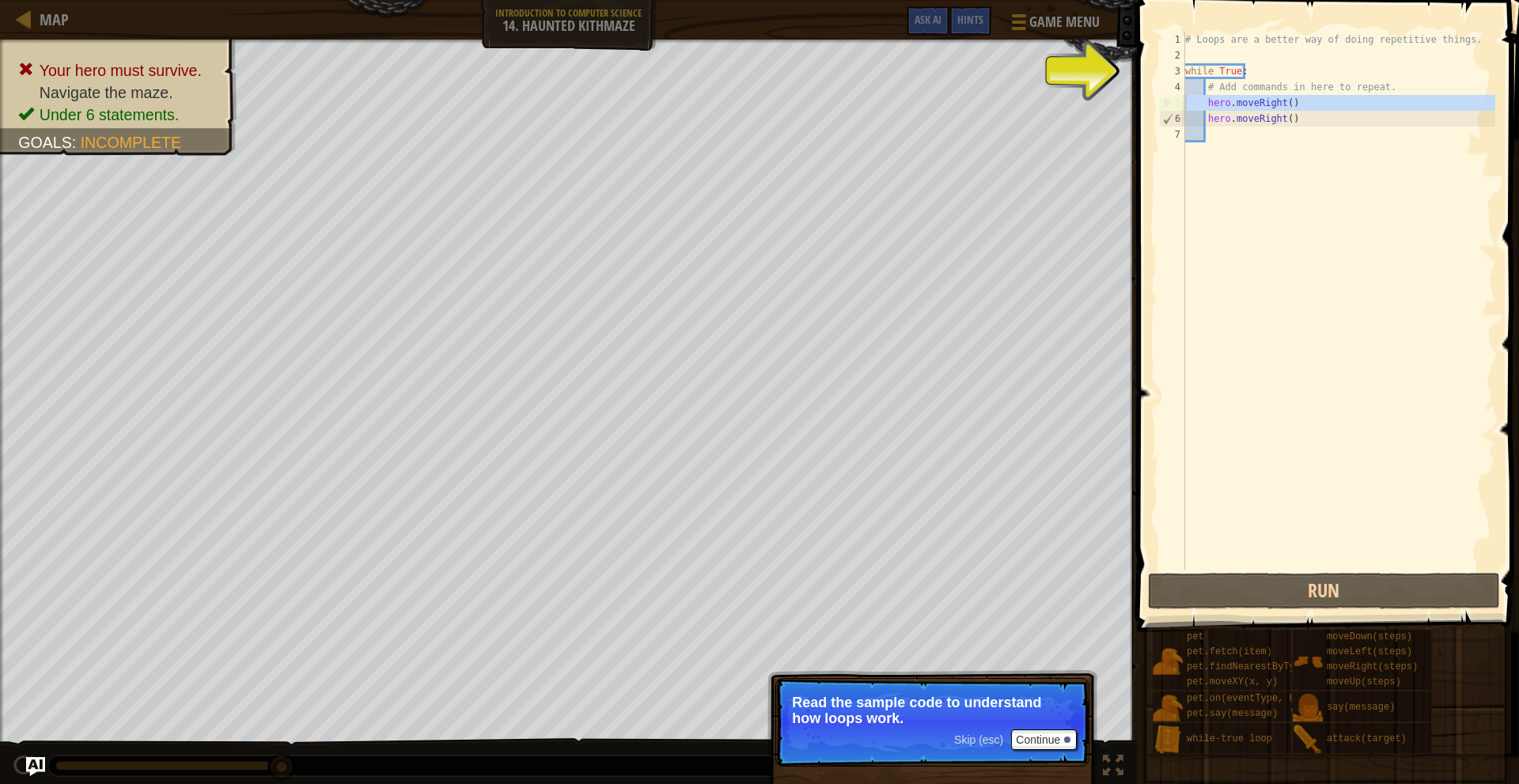
drag, startPoint x: 1169, startPoint y: 108, endPoint x: 1177, endPoint y: 93, distance: 17.7
click at [1170, 104] on div "5" at bounding box center [1172, 103] width 25 height 16
click at [1177, 93] on div "4" at bounding box center [1172, 87] width 26 height 16
click at [1182, 96] on div "5" at bounding box center [1172, 103] width 25 height 16
click at [1178, 101] on div "5" at bounding box center [1172, 103] width 25 height 16
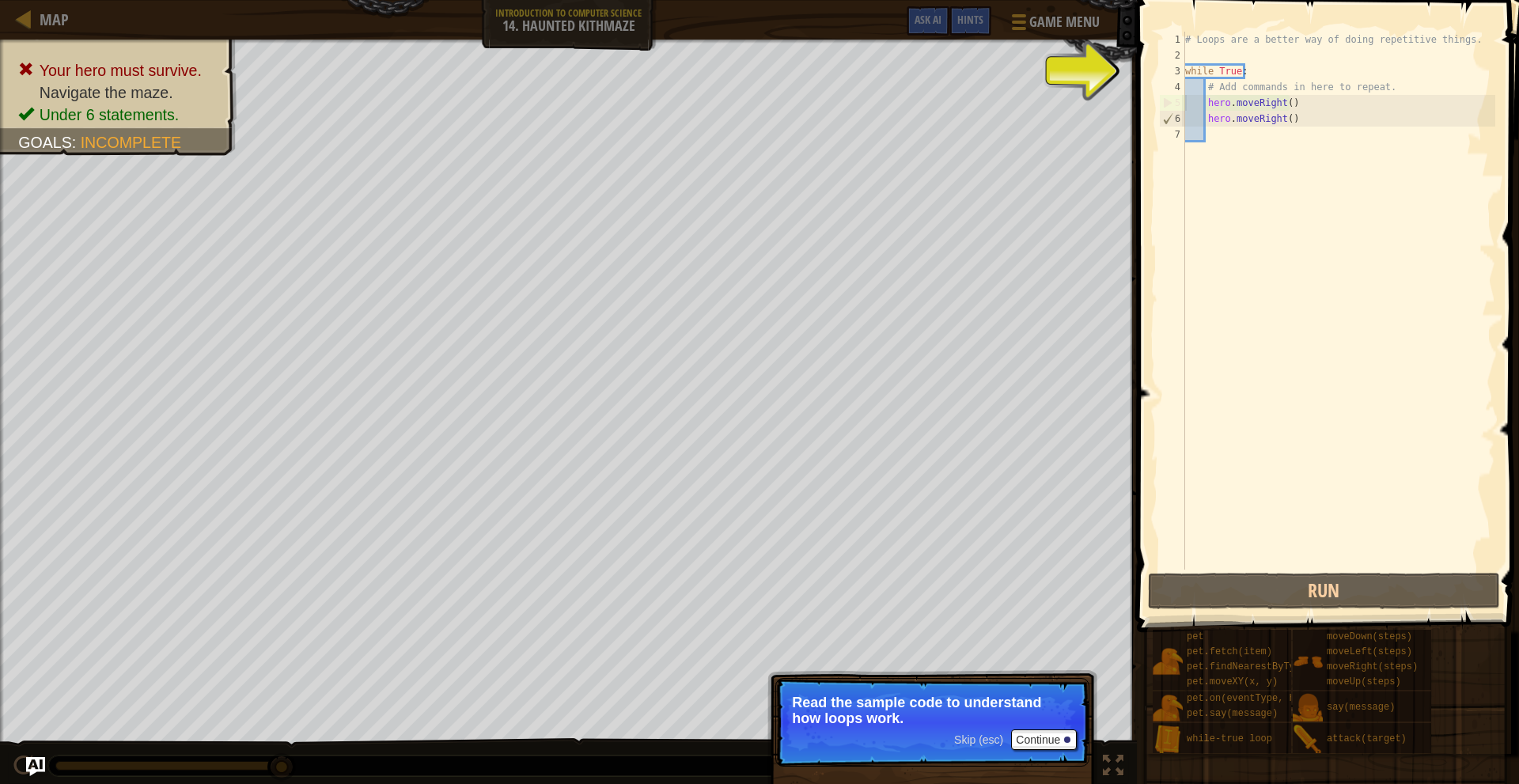
click at [1178, 104] on div "5" at bounding box center [1172, 103] width 25 height 16
click at [1315, 109] on div "# Loops are a better way of doing repetitive things. while True : # Add command…" at bounding box center [1338, 317] width 313 height 570
click at [1314, 120] on div "# Loops are a better way of doing repetitive things. while True : # Add command…" at bounding box center [1338, 317] width 313 height 570
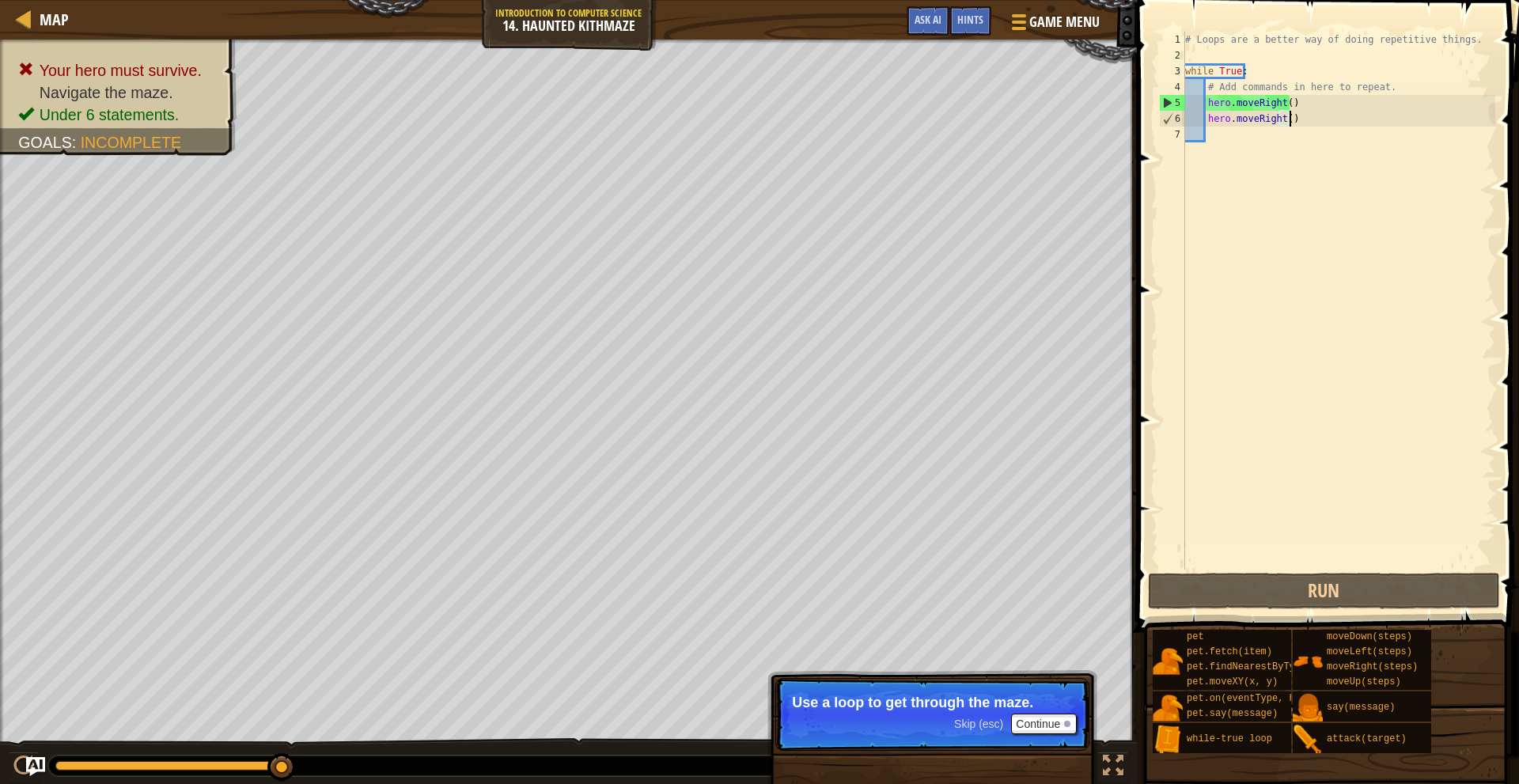
click at [1284, 104] on div "# Loops are a better way of doing repetitive things. while True : # Add command…" at bounding box center [1338, 317] width 313 height 570
type textarea "hero.moveRight(2)"
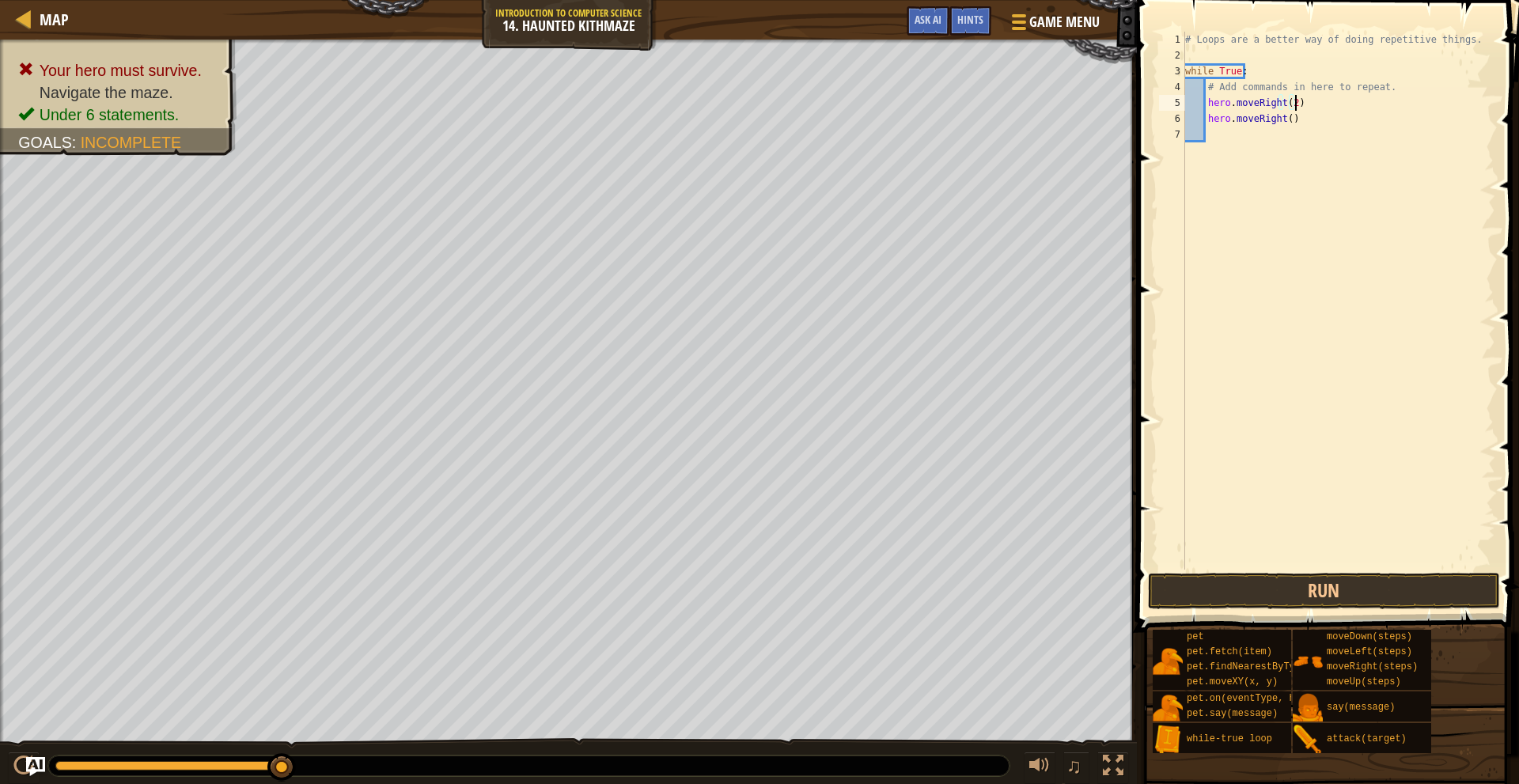
click at [1311, 103] on div "# Loops are a better way of doing repetitive things. while True : # Add command…" at bounding box center [1338, 317] width 313 height 570
type textarea "h"
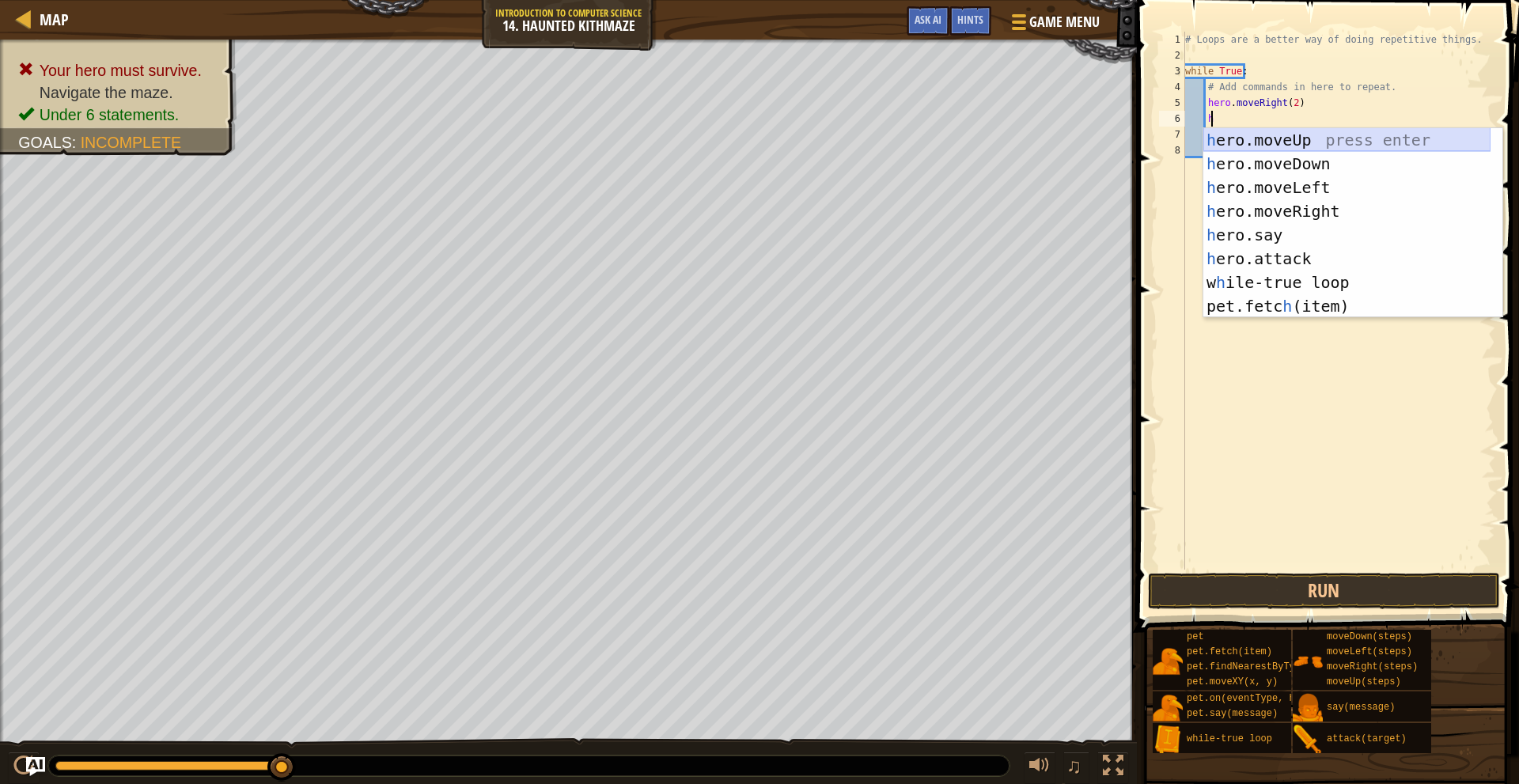
click at [1343, 141] on div "h ero.moveUp press enter h ero.moveDown press enter h ero.moveLeft press enter …" at bounding box center [1347, 246] width 287 height 237
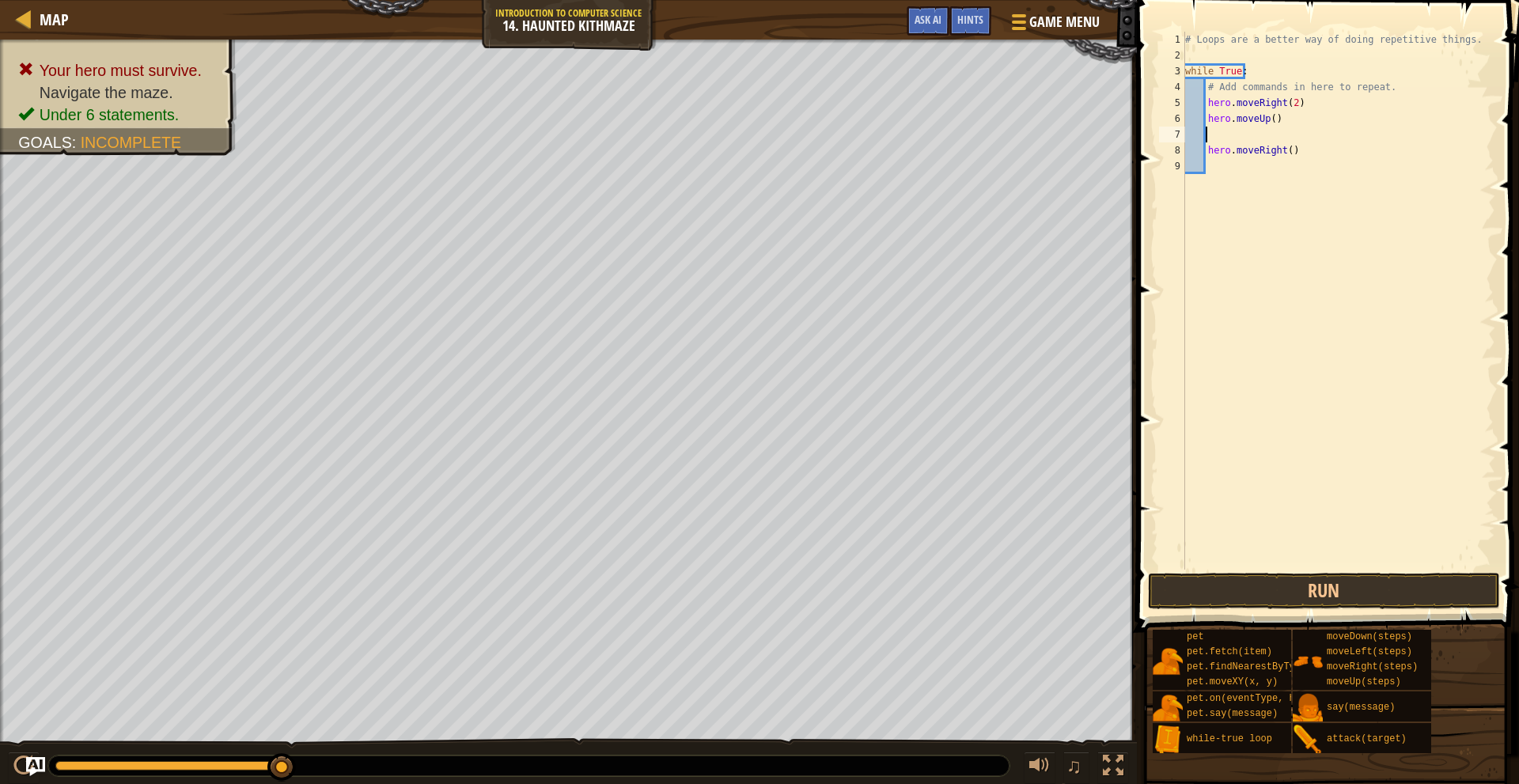
scroll to position [7, 2]
click at [1270, 123] on div "# Loops are a better way of doing repetitive things. while True : # Add command…" at bounding box center [1338, 317] width 313 height 570
click at [1277, 131] on div "# Loops are a better way of doing repetitive things. while True : # Add command…" at bounding box center [1338, 317] width 313 height 570
type textarea "2"
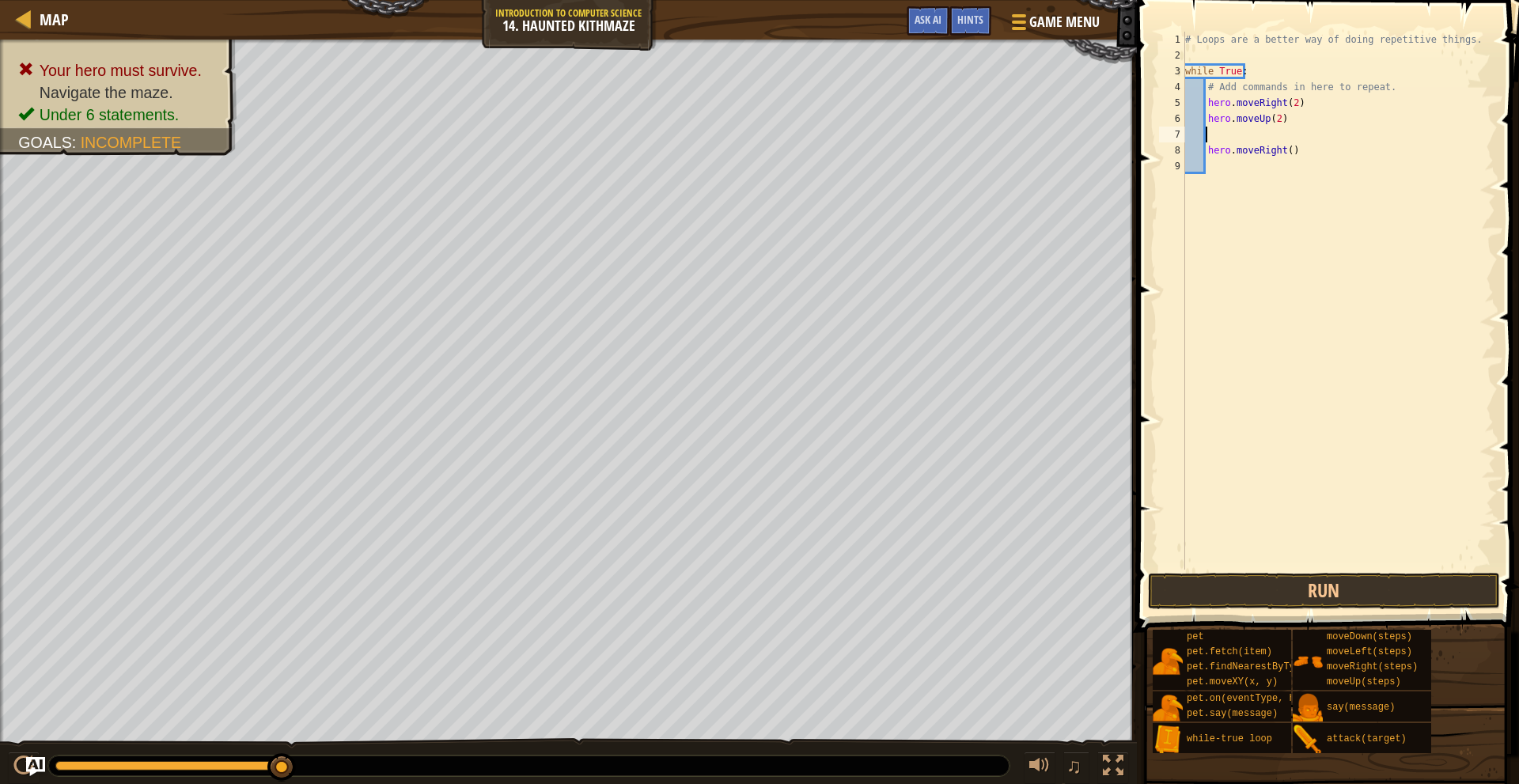
type textarea "h"
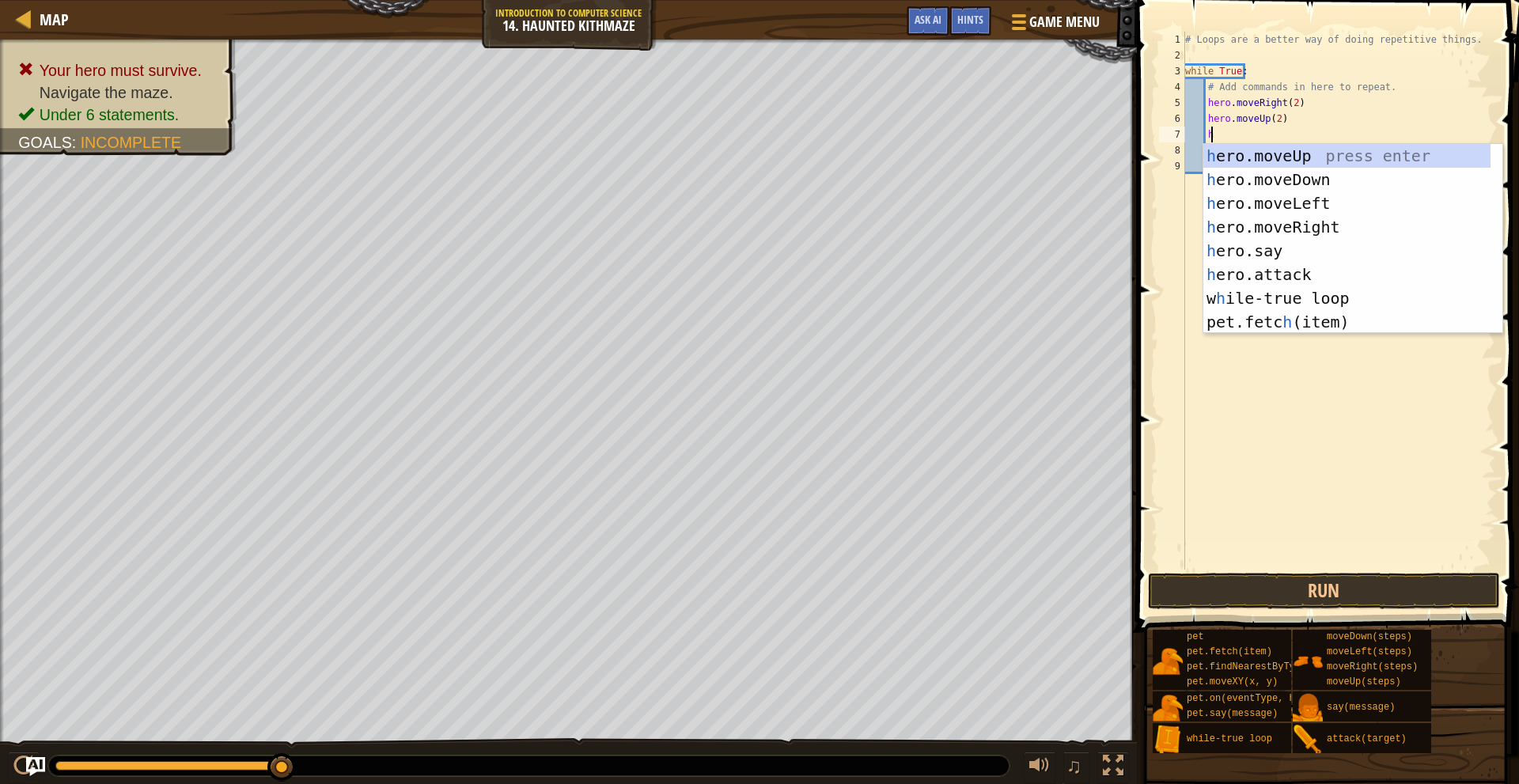
scroll to position [7, 2]
click at [1289, 220] on div "h ero.moveUp press enter h ero.moveDown press enter h ero.moveLeft press enter …" at bounding box center [1347, 262] width 287 height 237
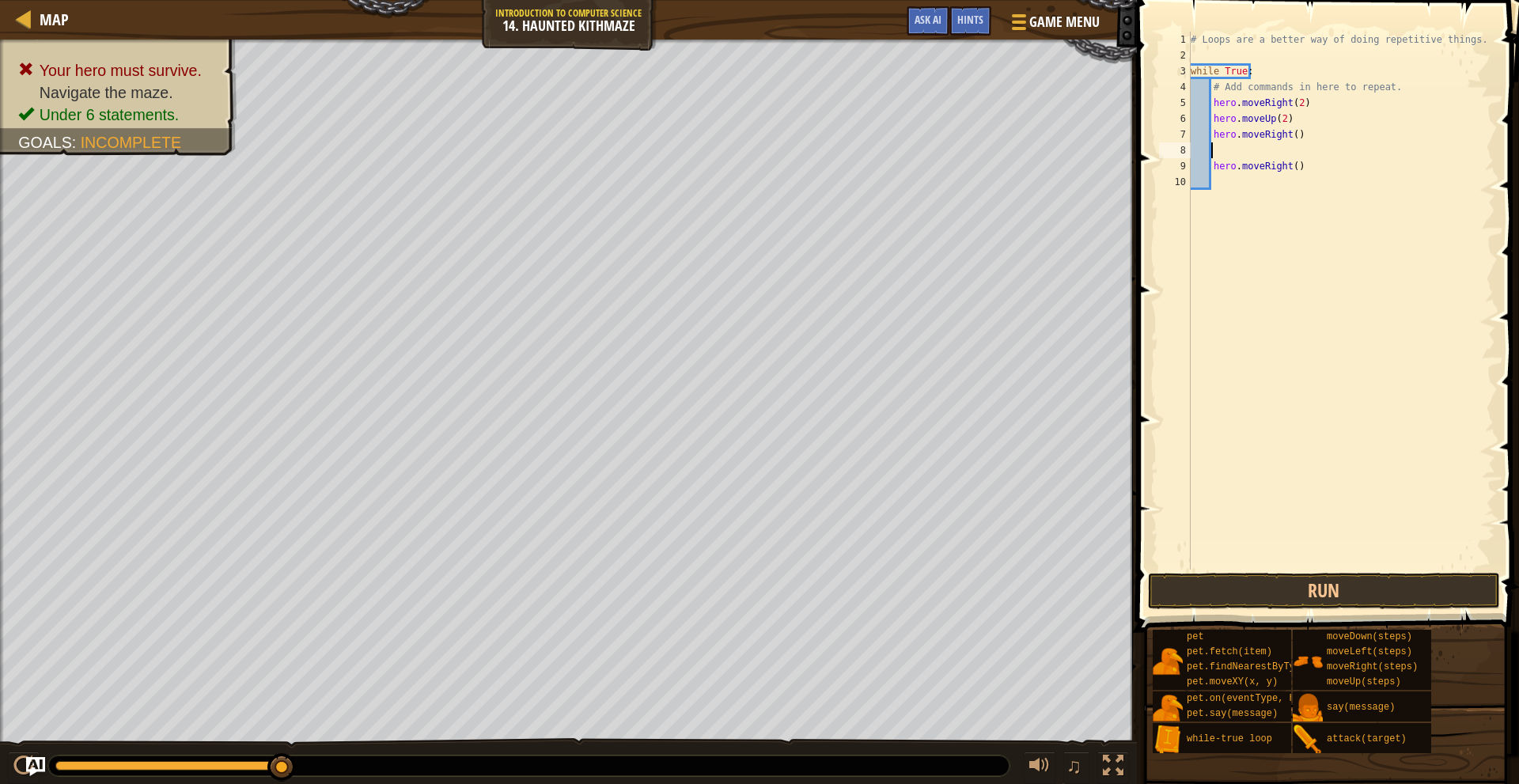
scroll to position [7, 1]
click at [1288, 135] on div "# Loops are a better way of doing repetitive things. while True : # Add command…" at bounding box center [1342, 317] width 309 height 570
type textarea "hero.moveRight(2)"
click at [1278, 157] on div "# Loops are a better way of doing repetitive things. while True : # Add command…" at bounding box center [1342, 317] width 309 height 570
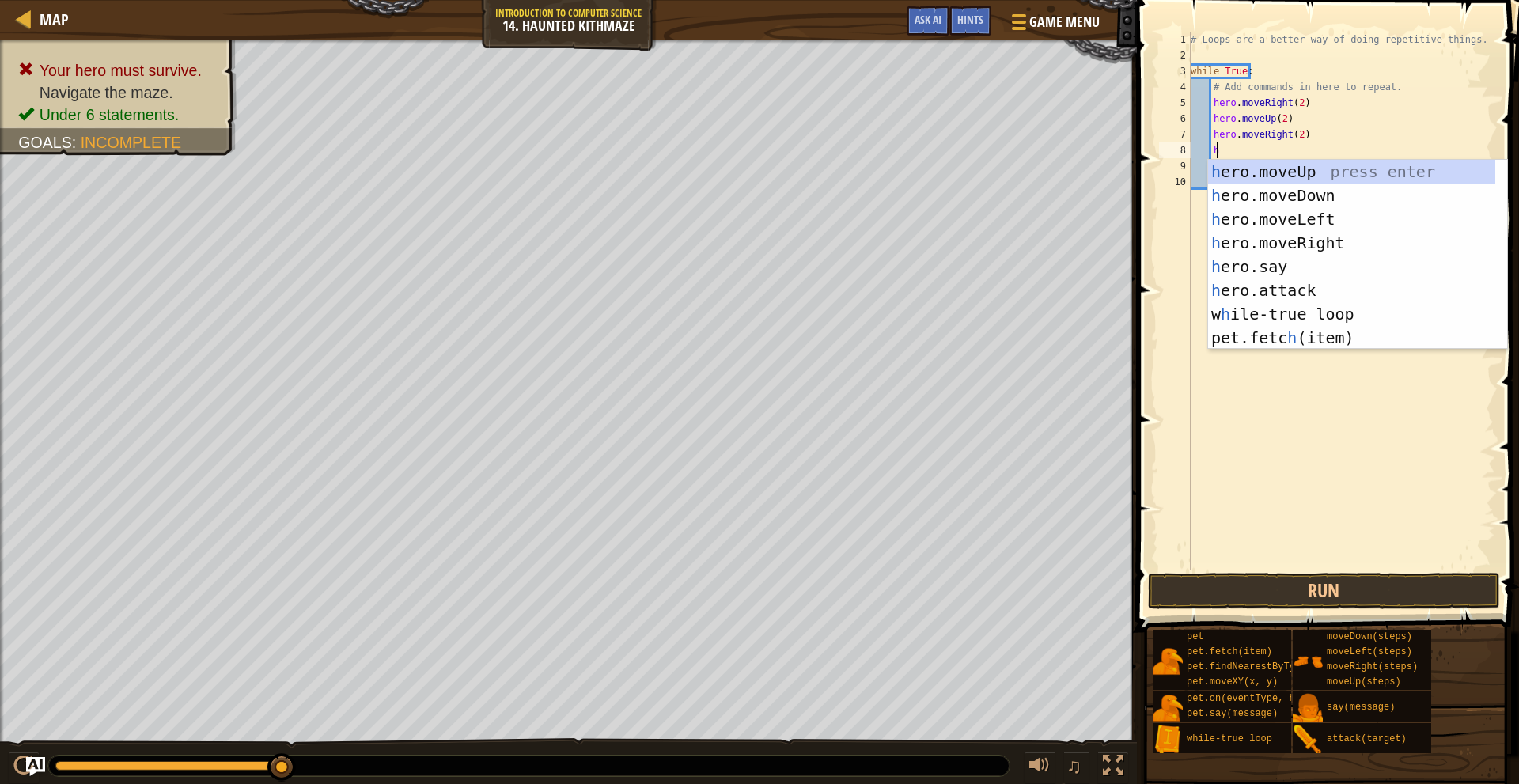
scroll to position [7, 2]
type textarea "h"
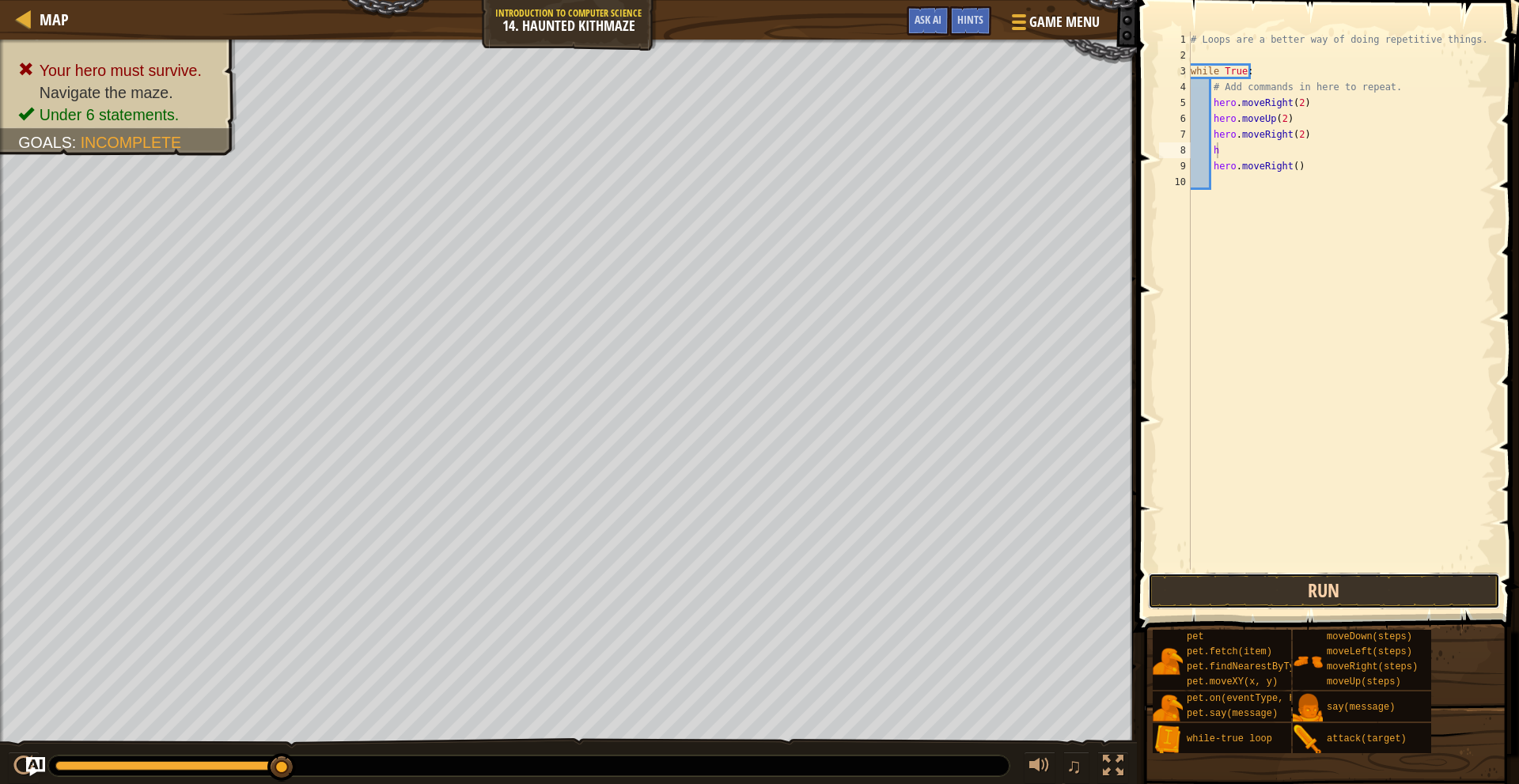
click at [1406, 577] on button "Run" at bounding box center [1324, 591] width 352 height 36
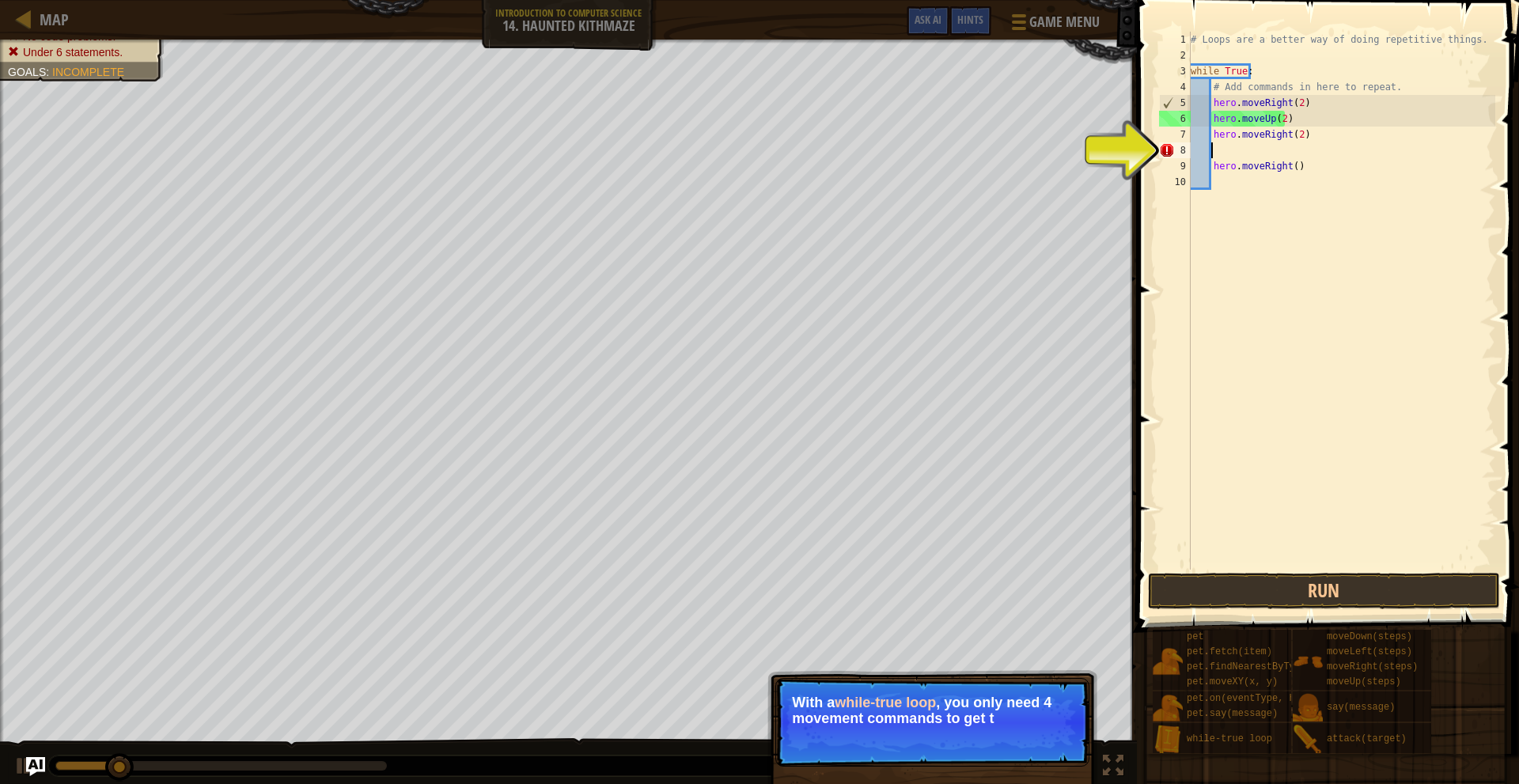
scroll to position [7, 1]
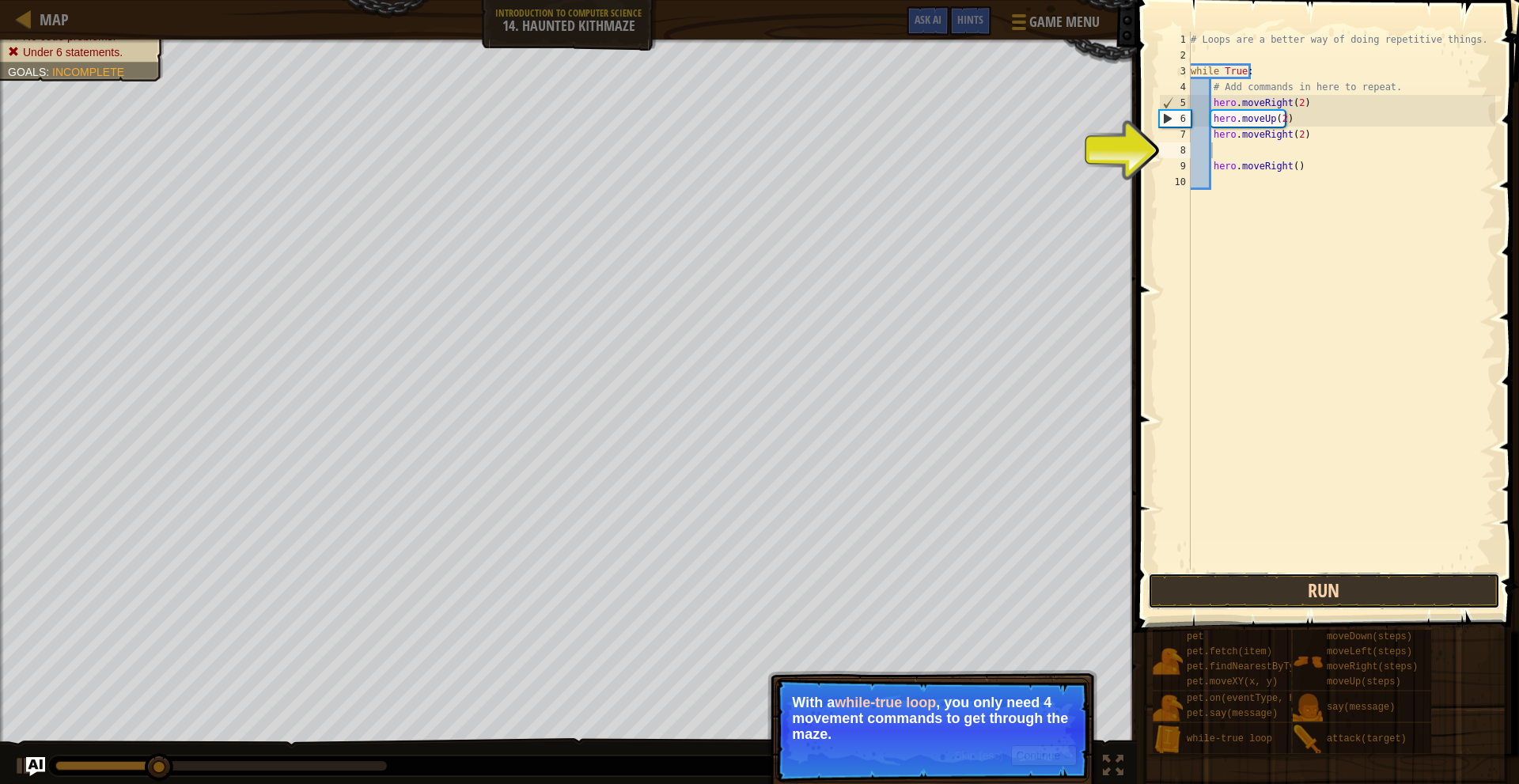
click at [1337, 597] on button "Run" at bounding box center [1324, 591] width 352 height 36
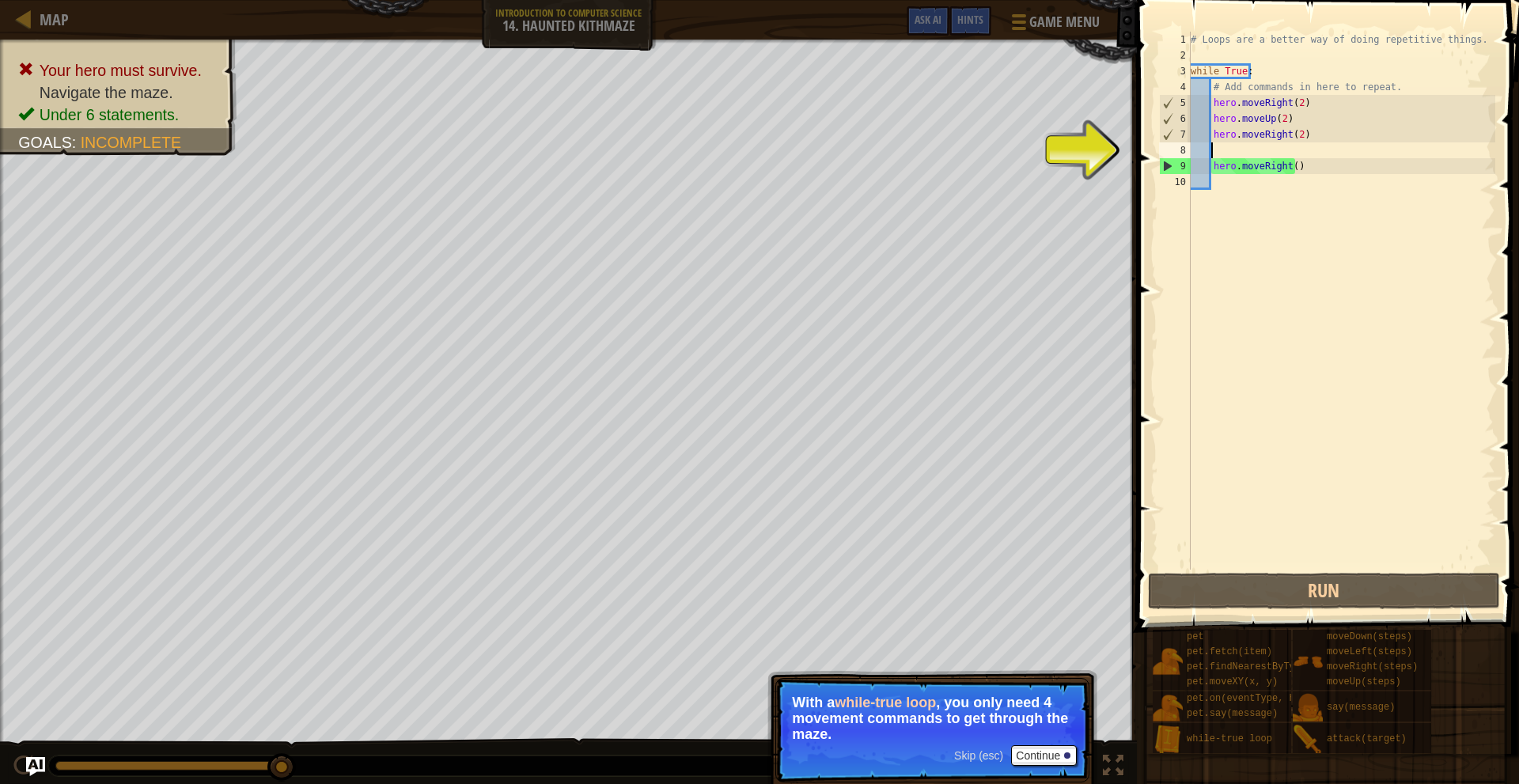
scroll to position [7, 1]
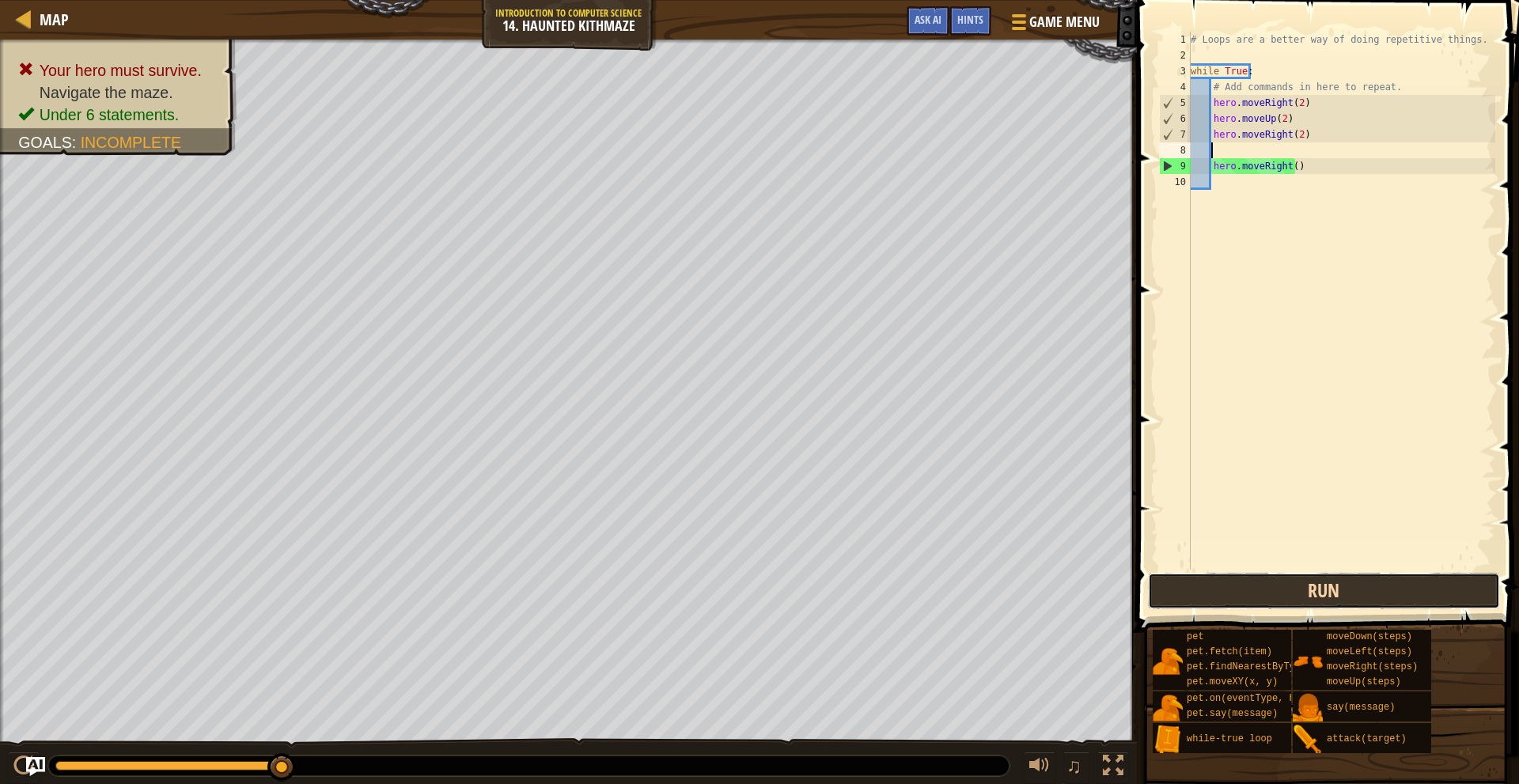
click at [1172, 588] on button "Run" at bounding box center [1324, 591] width 352 height 36
type textarea "h"
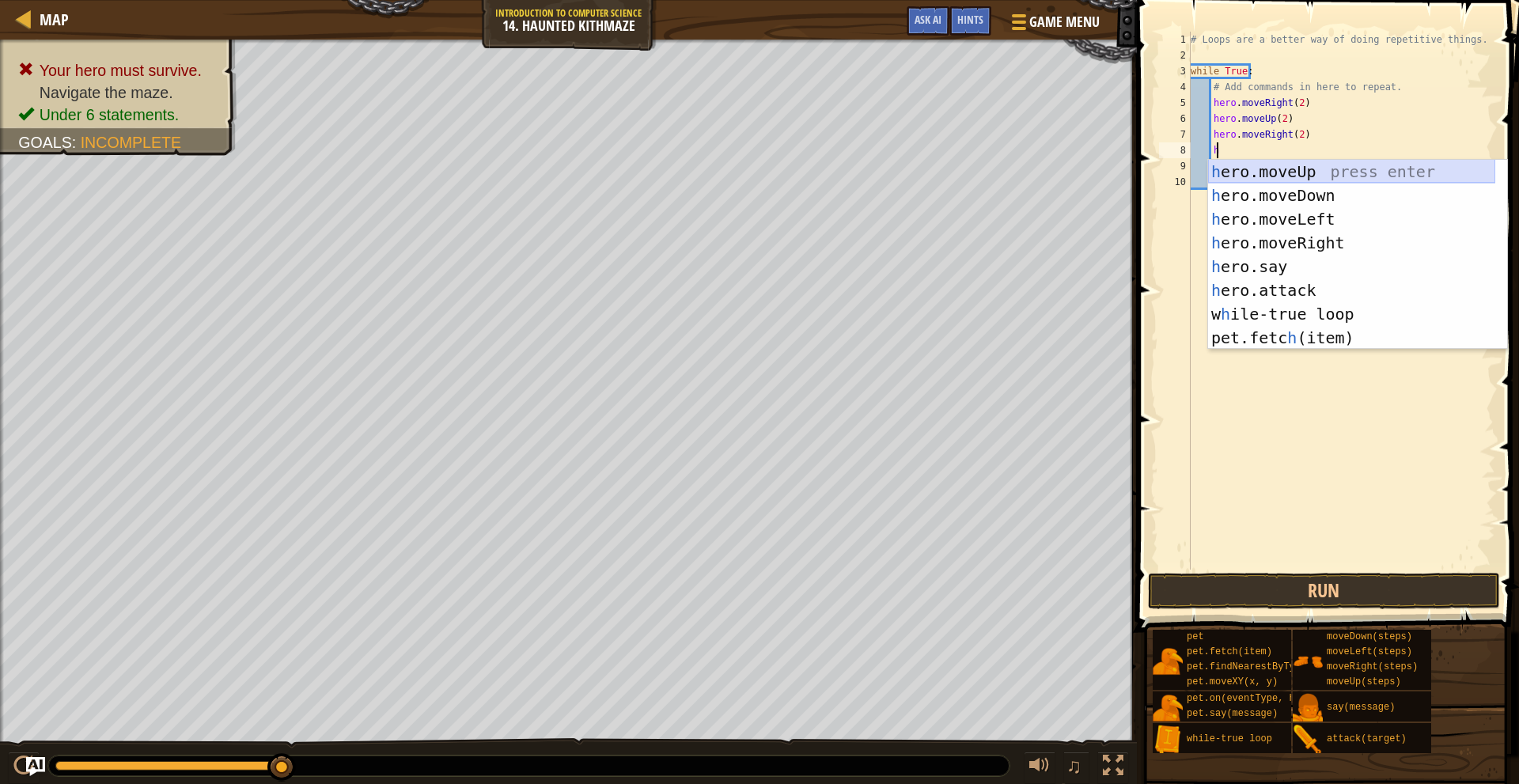
click at [1309, 173] on div "h ero.moveUp press enter h ero.moveDown press enter h ero.moveLeft press enter …" at bounding box center [1351, 278] width 287 height 237
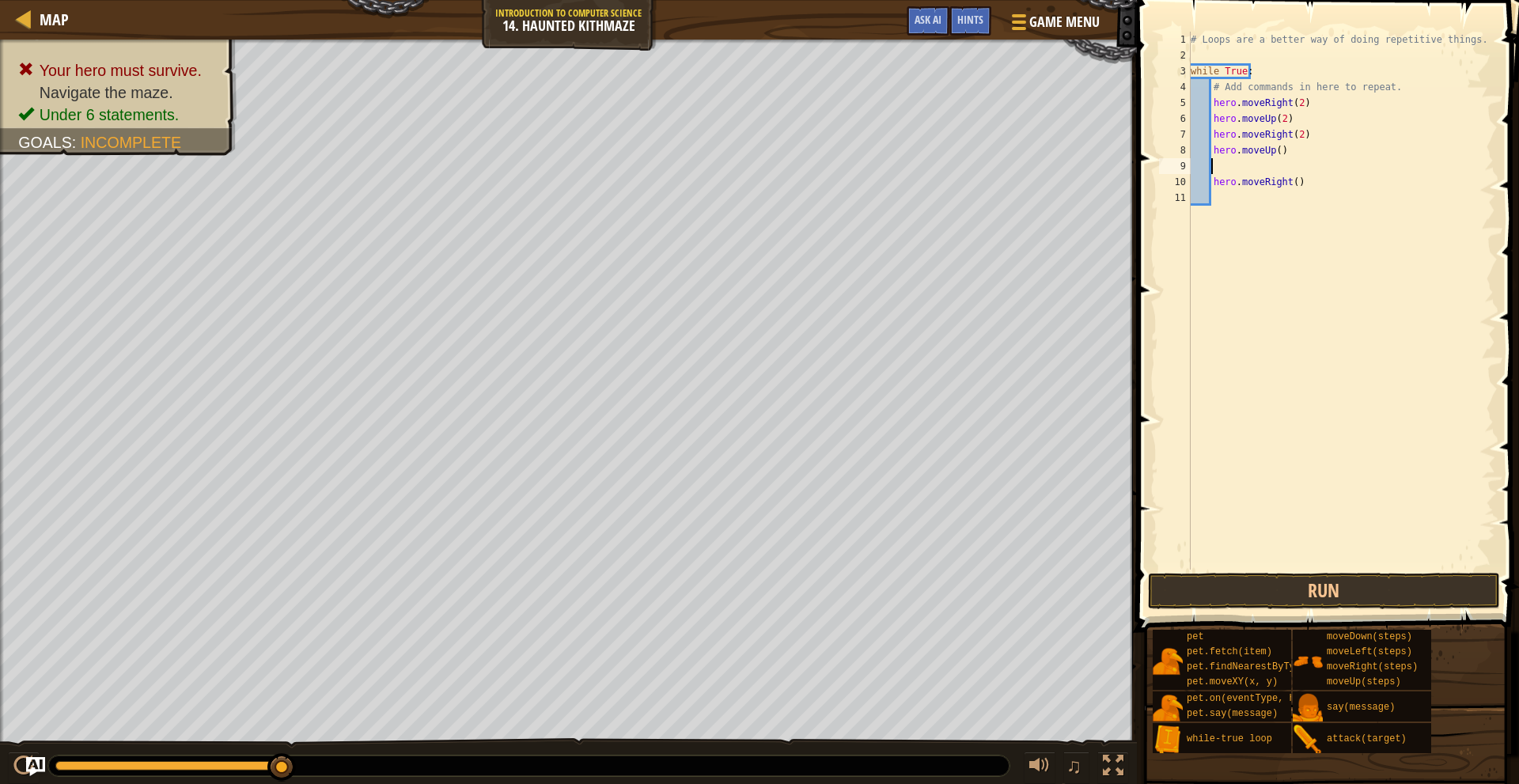
scroll to position [7, 1]
click at [1274, 150] on div "# Loops are a better way of doing repetitive things. while True : # Add command…" at bounding box center [1342, 317] width 309 height 570
click at [1301, 176] on div "# Loops are a better way of doing repetitive things. while True : # Add command…" at bounding box center [1342, 317] width 309 height 570
type textarea "hero.moveRight()"
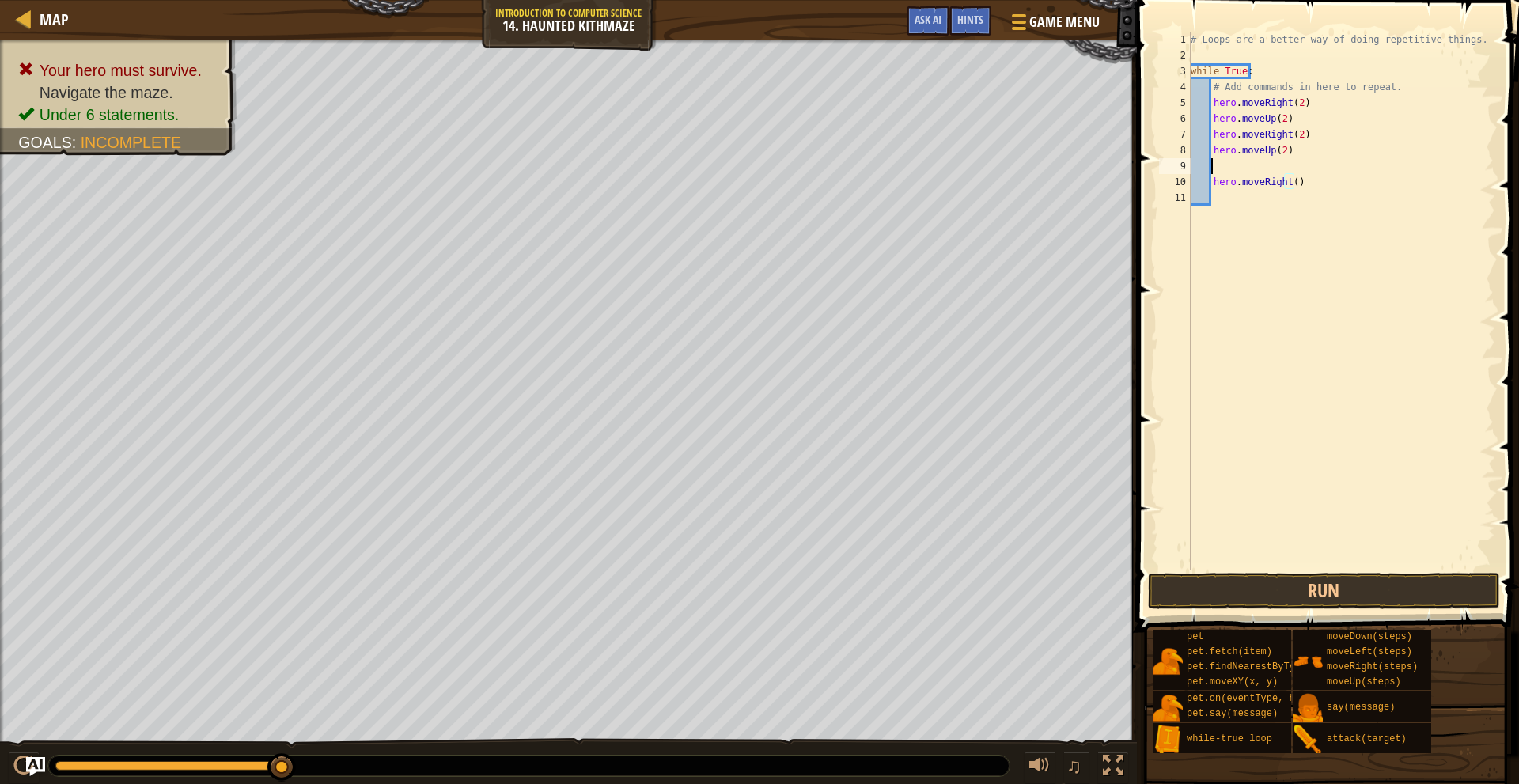
click at [1309, 165] on div "# Loops are a better way of doing repetitive things. while True : # Add command…" at bounding box center [1342, 317] width 309 height 570
click at [1302, 170] on div "# Loops are a better way of doing repetitive things. while True : # Add command…" at bounding box center [1342, 317] width 309 height 570
click at [1291, 164] on div "# Loops are a better way of doing repetitive things. while True : # Add command…" at bounding box center [1342, 317] width 309 height 570
type textarea "hero.moveRight(2)"
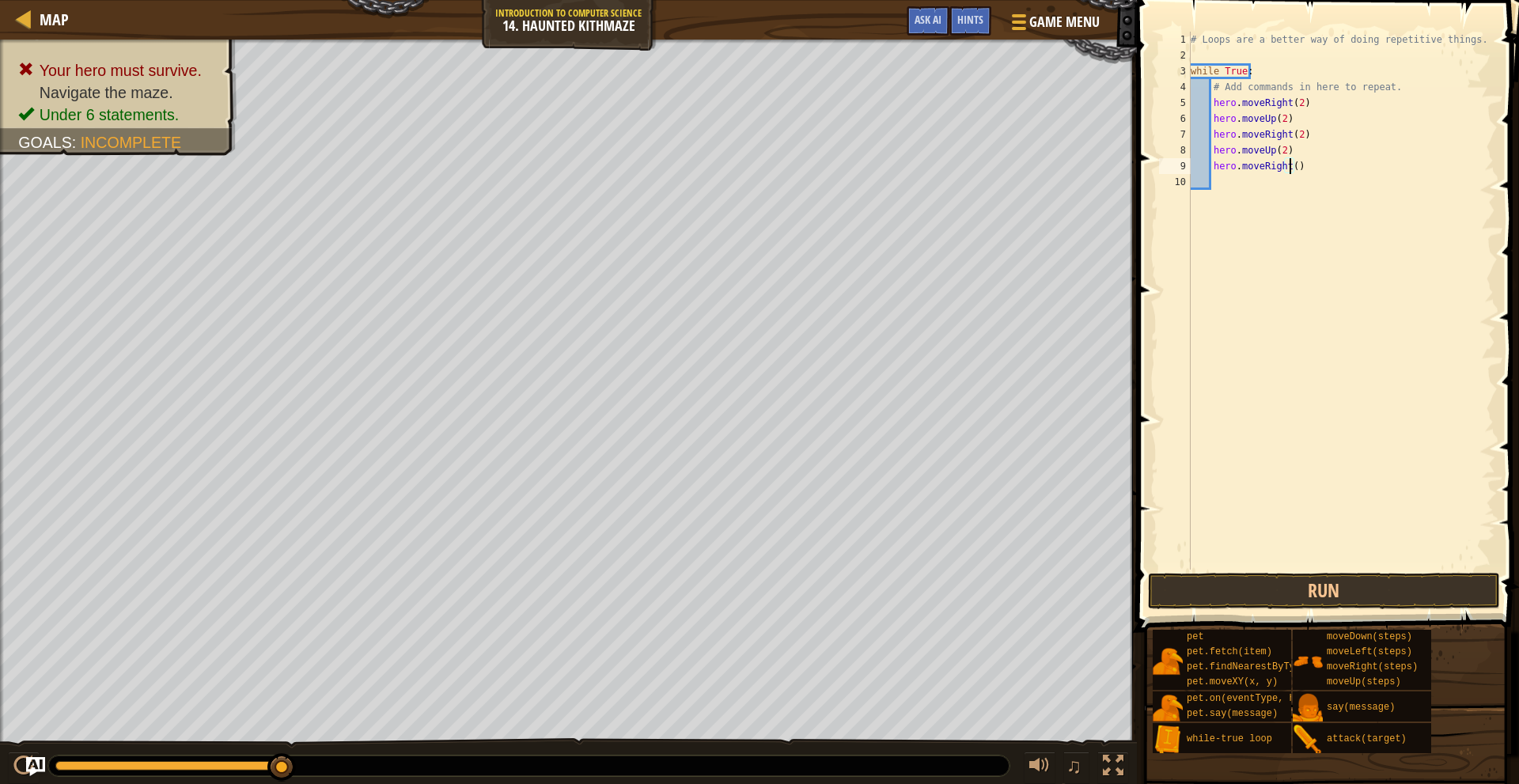
scroll to position [7, 9]
click at [1323, 169] on div "# Loops are a better way of doing repetitive things. while True : # Add command…" at bounding box center [1342, 317] width 309 height 570
type textarea "h"
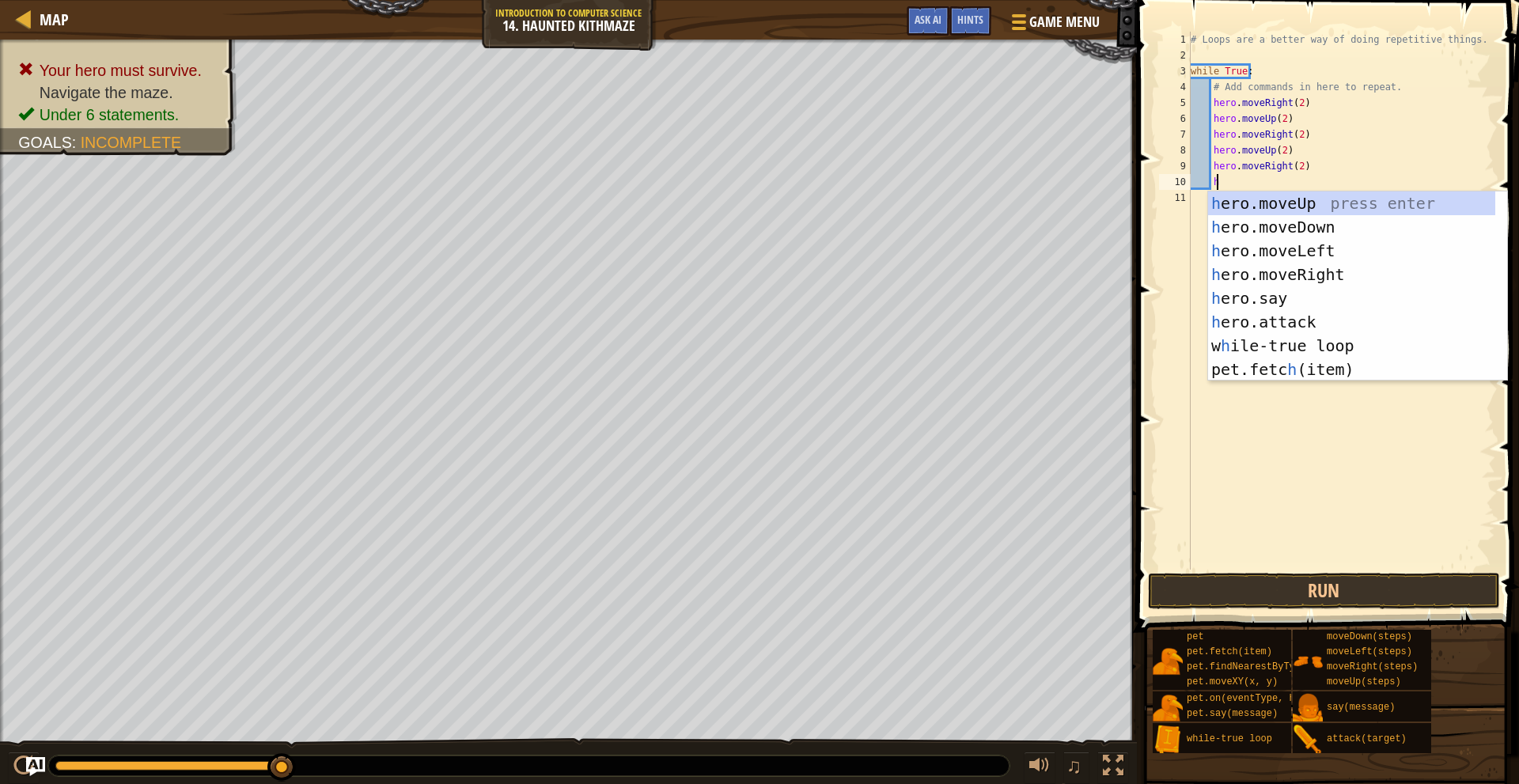
scroll to position [7, 2]
click at [1284, 208] on div "h ero.moveUp press enter h ero.moveDown press enter h ero.moveLeft press enter …" at bounding box center [1351, 310] width 287 height 237
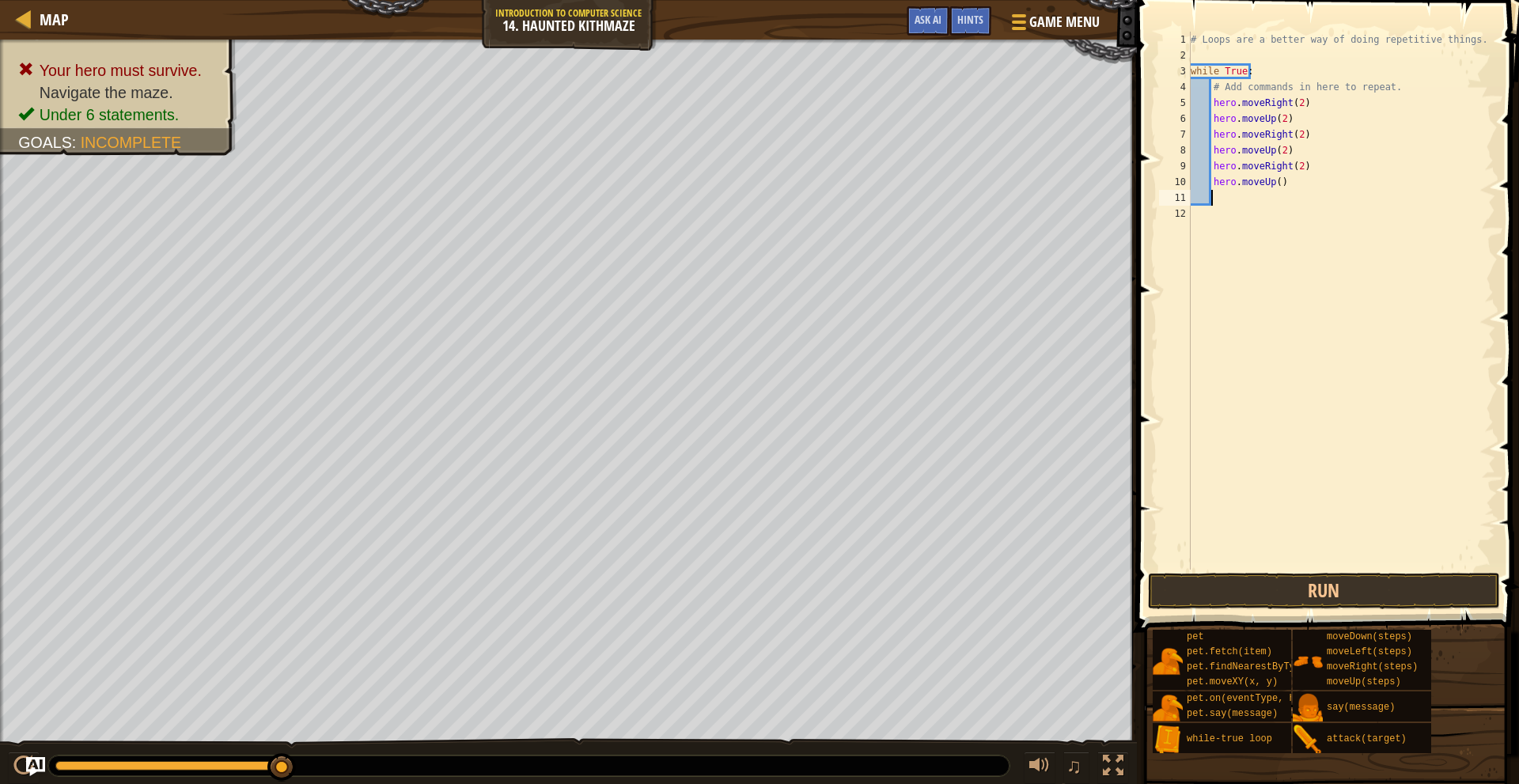
scroll to position [7, 1]
click at [1274, 182] on div "# Loops are a better way of doing repetitive things. while True : # Add command…" at bounding box center [1342, 317] width 309 height 570
click at [1322, 612] on span at bounding box center [1329, 293] width 395 height 679
click at [1335, 594] on button "Run" at bounding box center [1324, 591] width 352 height 36
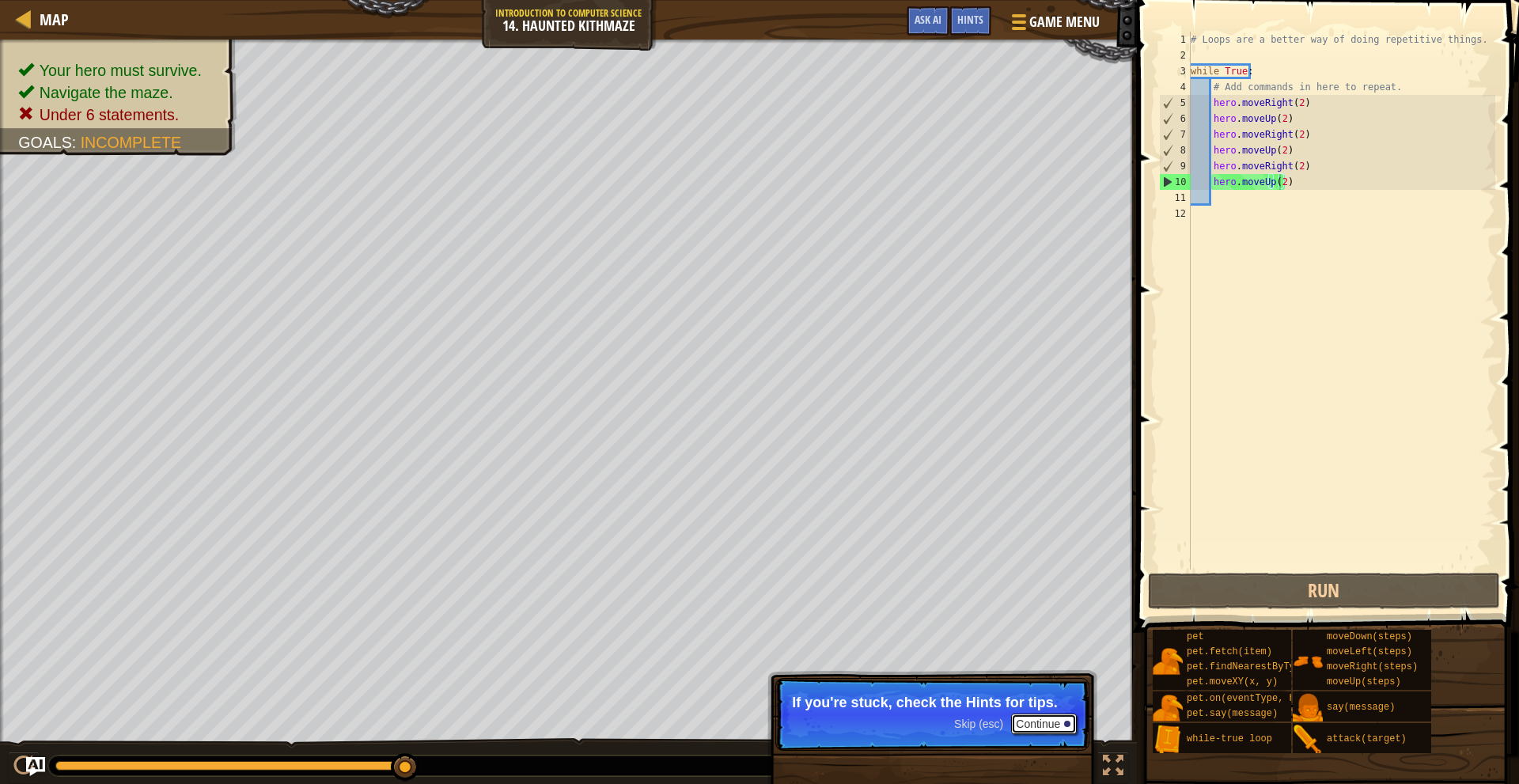
click at [1057, 720] on button "Continue" at bounding box center [1044, 724] width 66 height 21
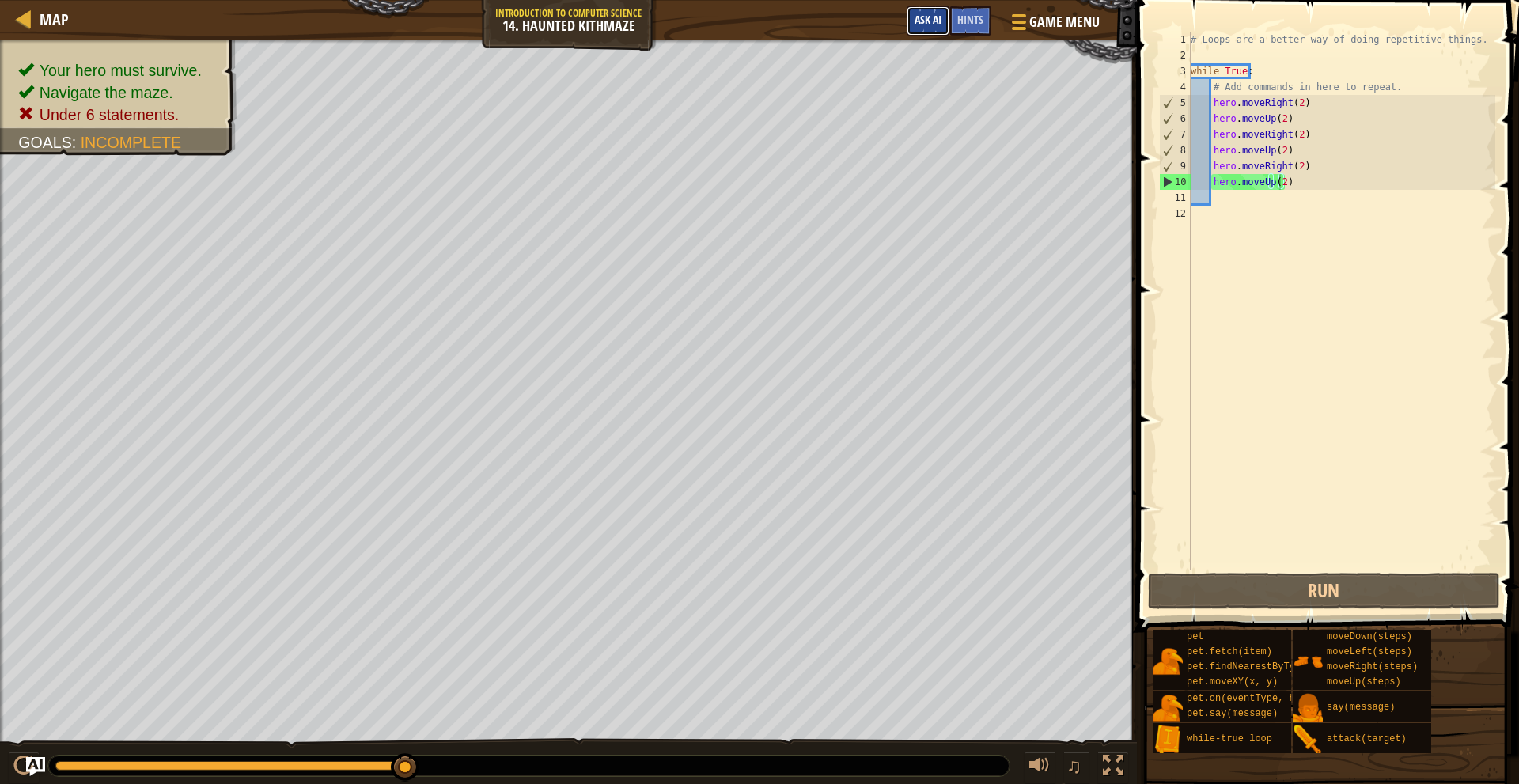
click at [931, 23] on span "Ask AI" at bounding box center [928, 19] width 27 height 15
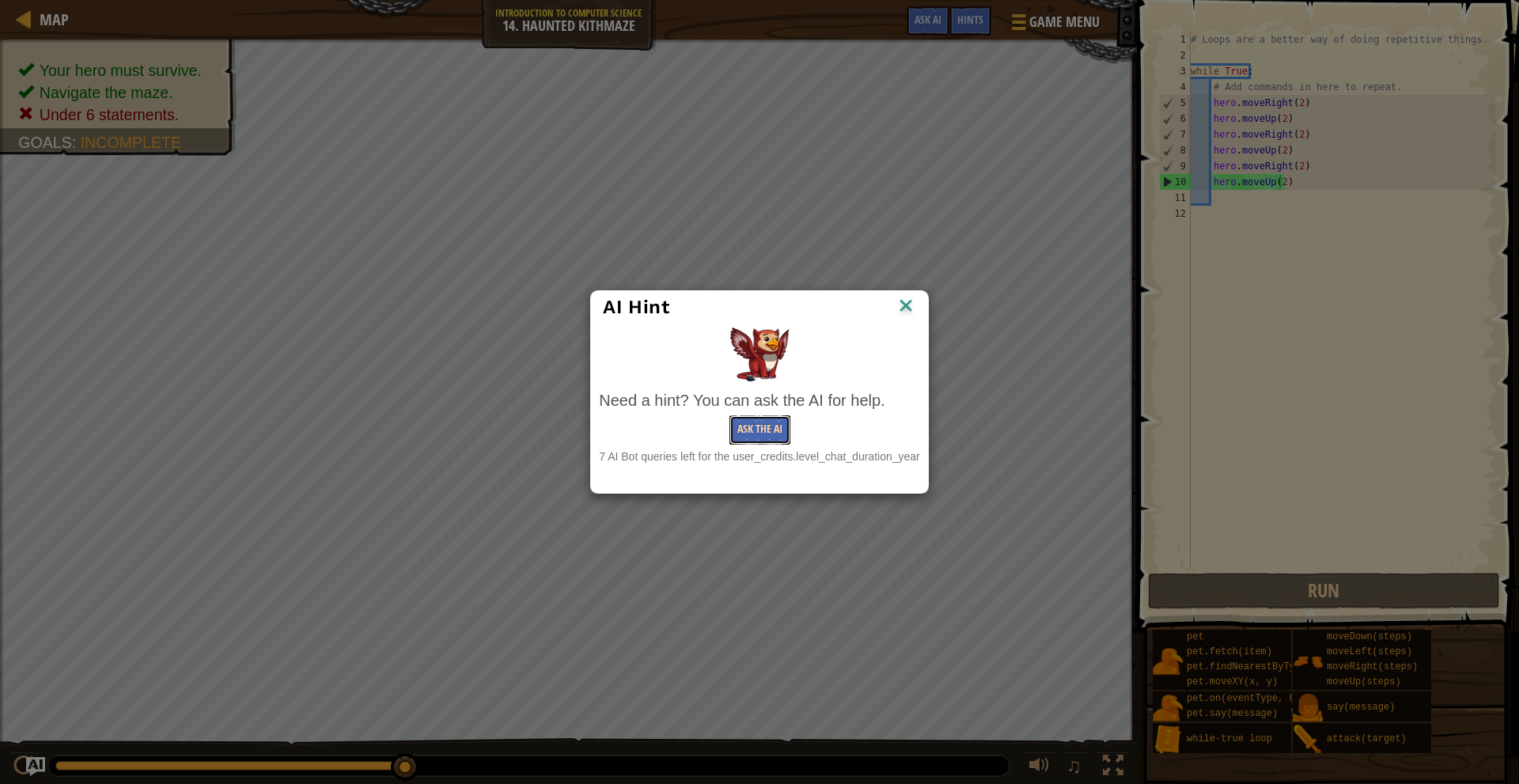
click at [761, 434] on button "Ask the AI" at bounding box center [760, 429] width 61 height 29
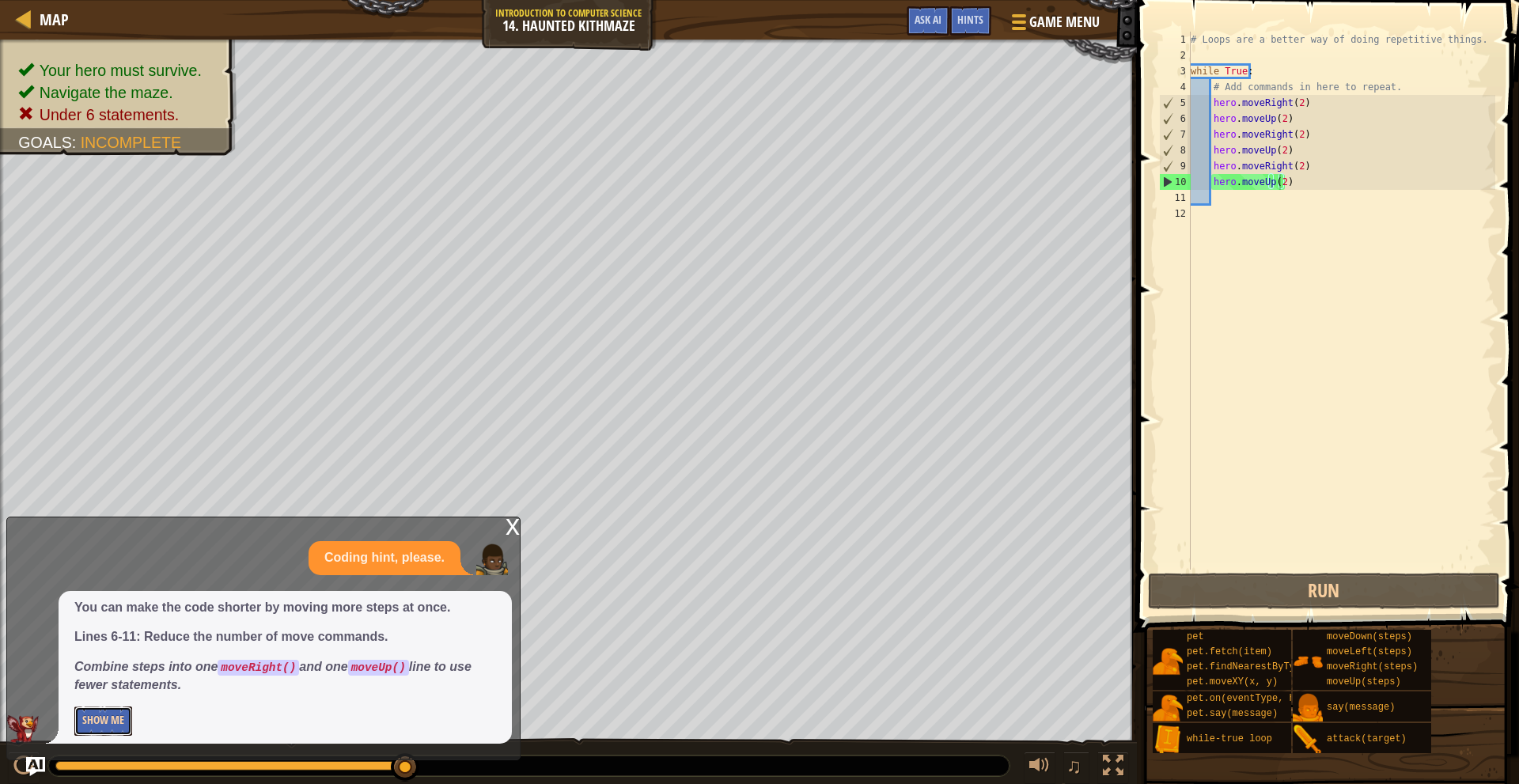
click at [89, 719] on button "Show Me" at bounding box center [103, 721] width 58 height 29
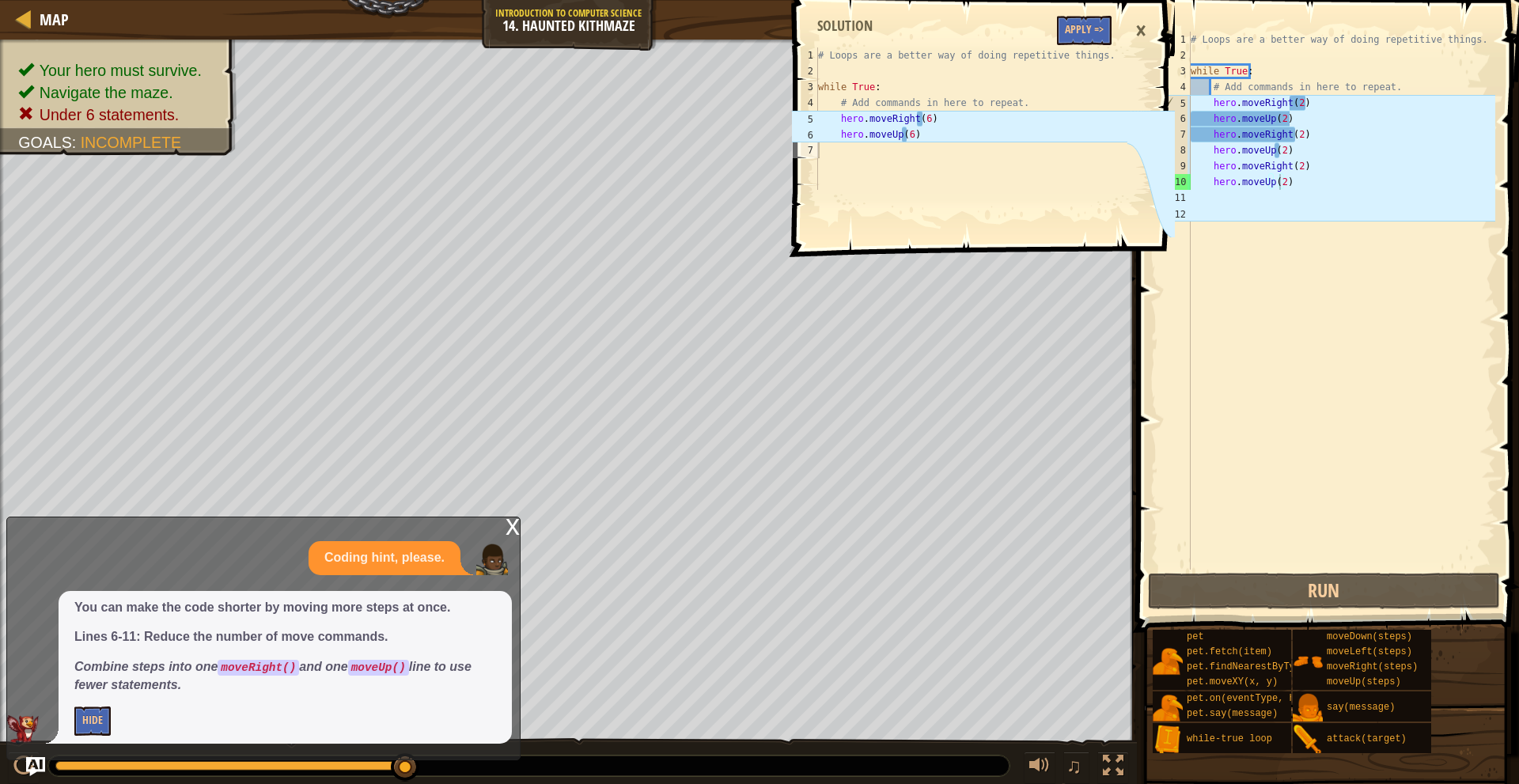
click at [1144, 34] on div "×" at bounding box center [1141, 31] width 27 height 36
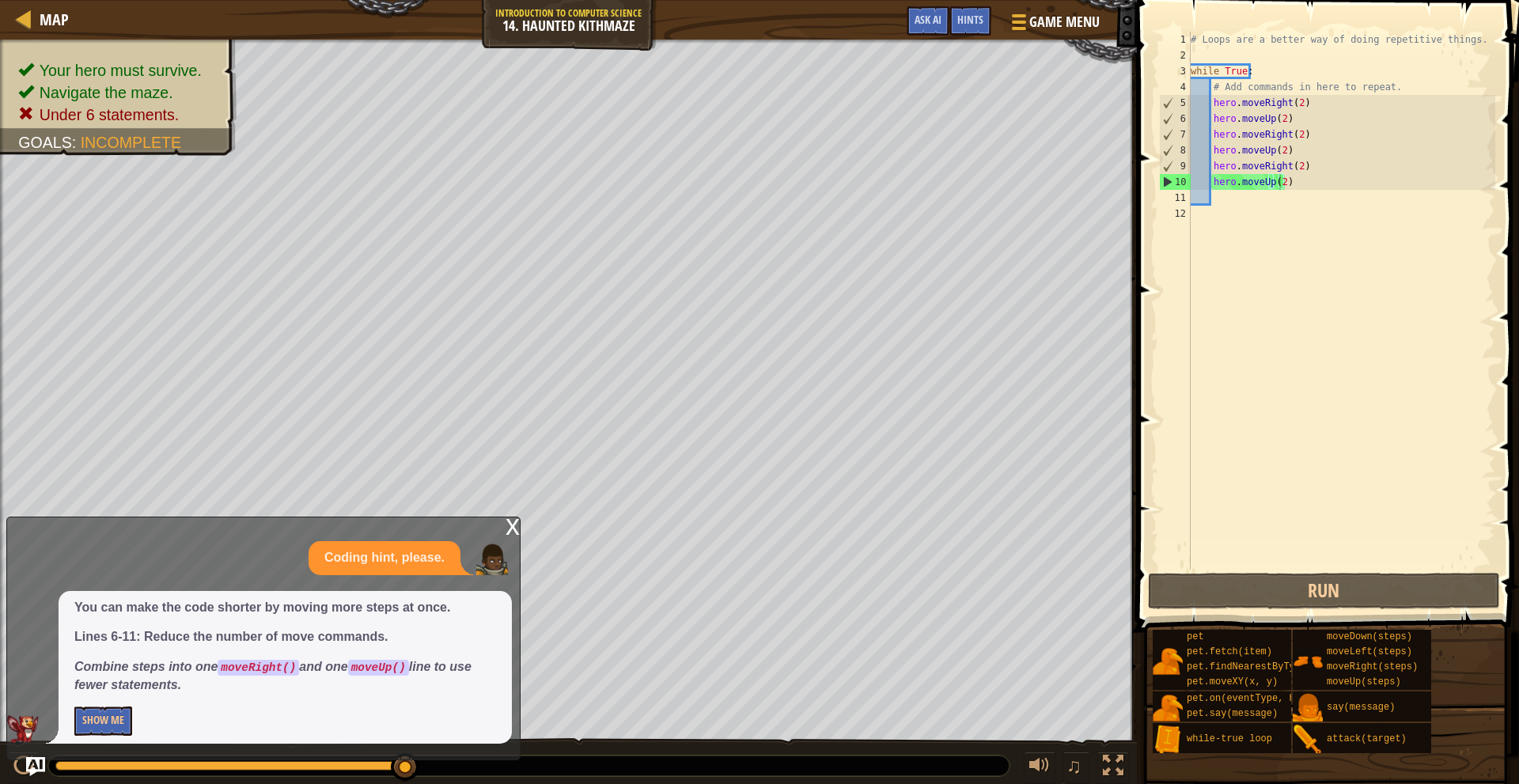
click at [1277, 119] on div "# Loops are a better way of doing repetitive things. while True : # Add command…" at bounding box center [1342, 317] width 308 height 570
click at [1280, 121] on div "# Loops are a better way of doing repetitive things. while True : # Add command…" at bounding box center [1342, 317] width 308 height 570
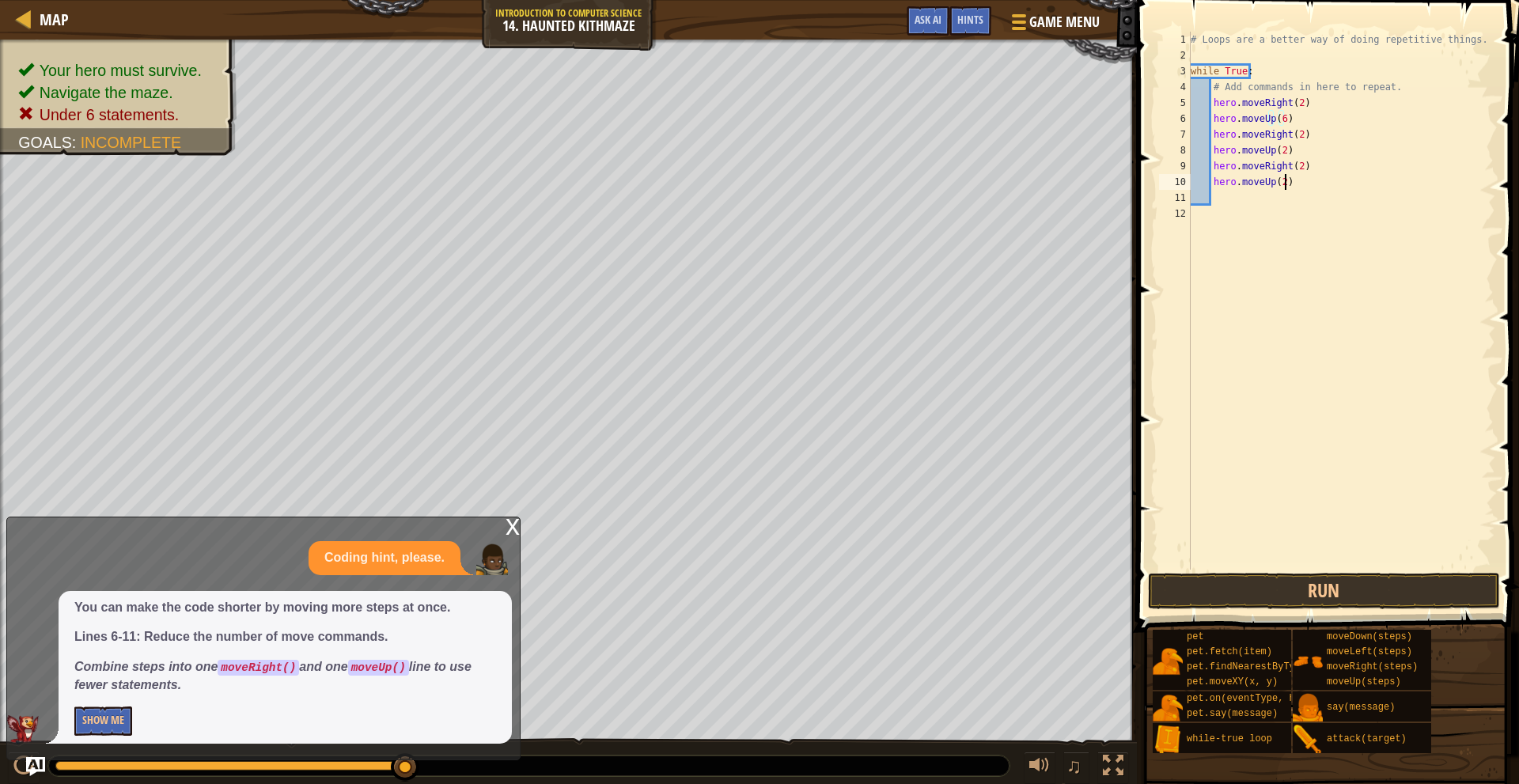
click at [1288, 189] on div "# Loops are a better way of doing repetitive things. while True : # Add command…" at bounding box center [1342, 317] width 308 height 570
type textarea "h"
click at [1296, 152] on div "# Loops are a better way of doing repetitive things. while True : # Add command…" at bounding box center [1342, 317] width 308 height 570
type textarea "h"
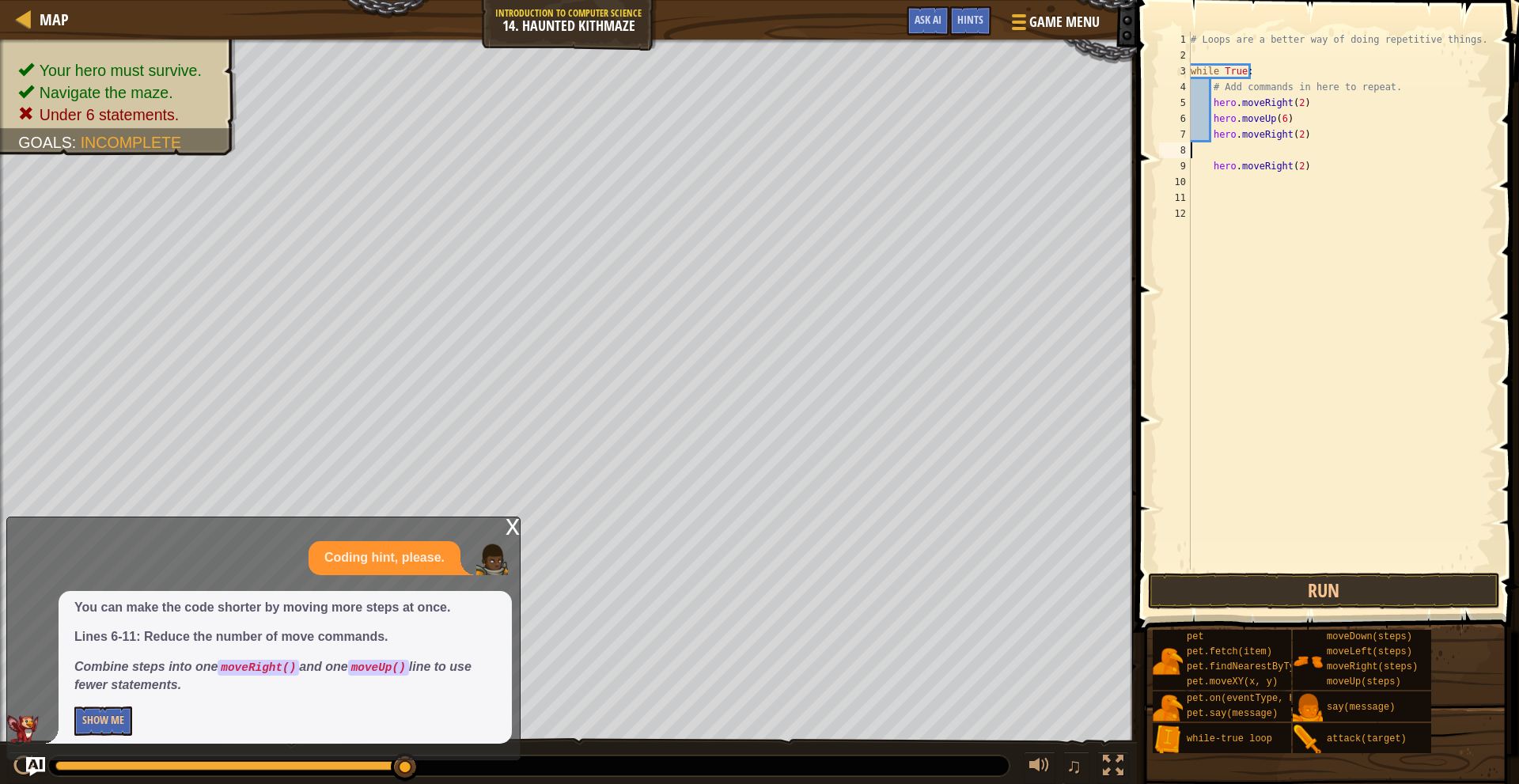
scroll to position [7, 0]
drag, startPoint x: 1285, startPoint y: 595, endPoint x: 1292, endPoint y: 588, distance: 10.1
click at [1292, 589] on button "Run" at bounding box center [1324, 591] width 352 height 36
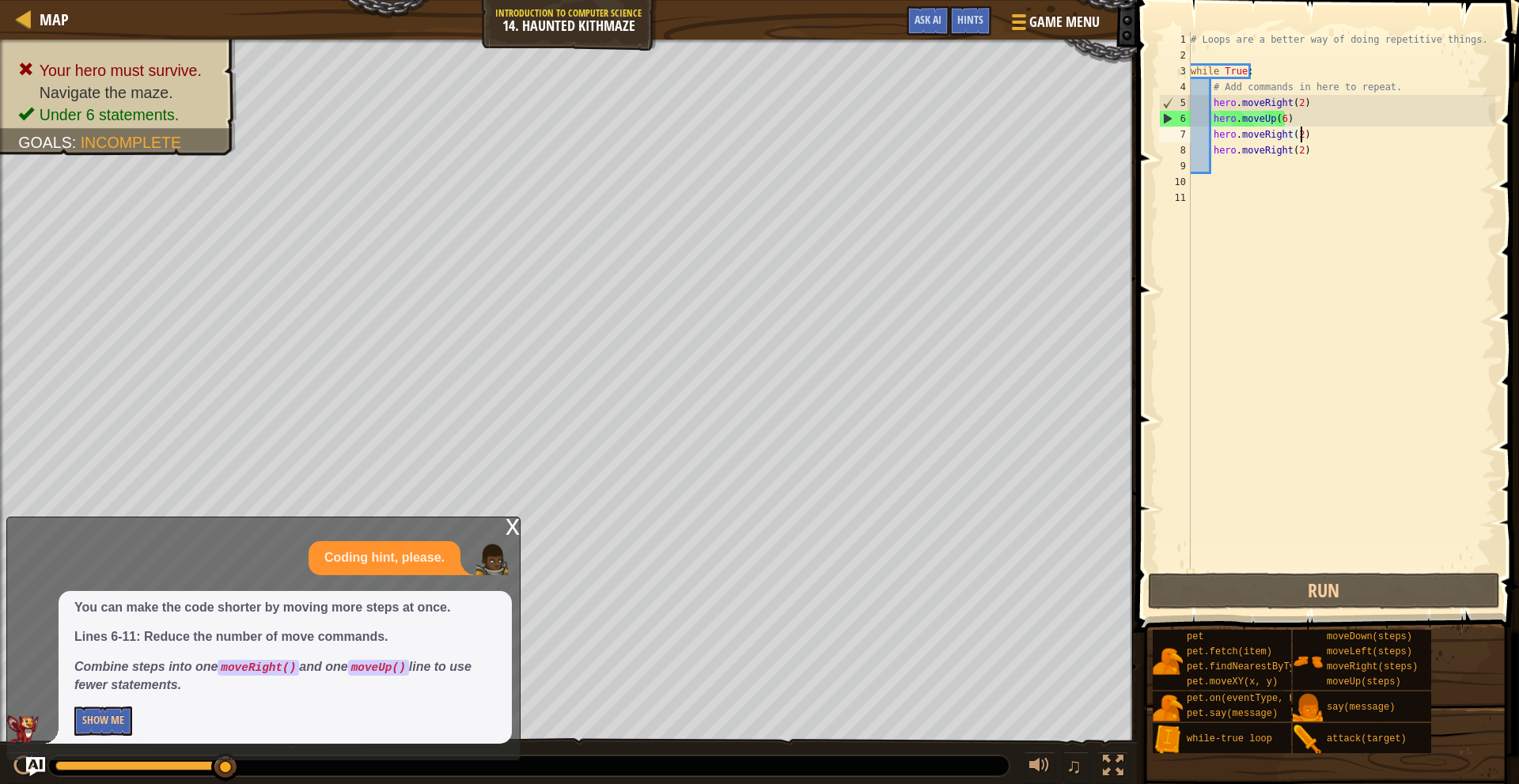
click at [1278, 121] on div "# Loops are a better way of doing repetitive things. while True : # Add command…" at bounding box center [1342, 317] width 308 height 570
click at [961, 16] on span "Hints" at bounding box center [971, 19] width 26 height 15
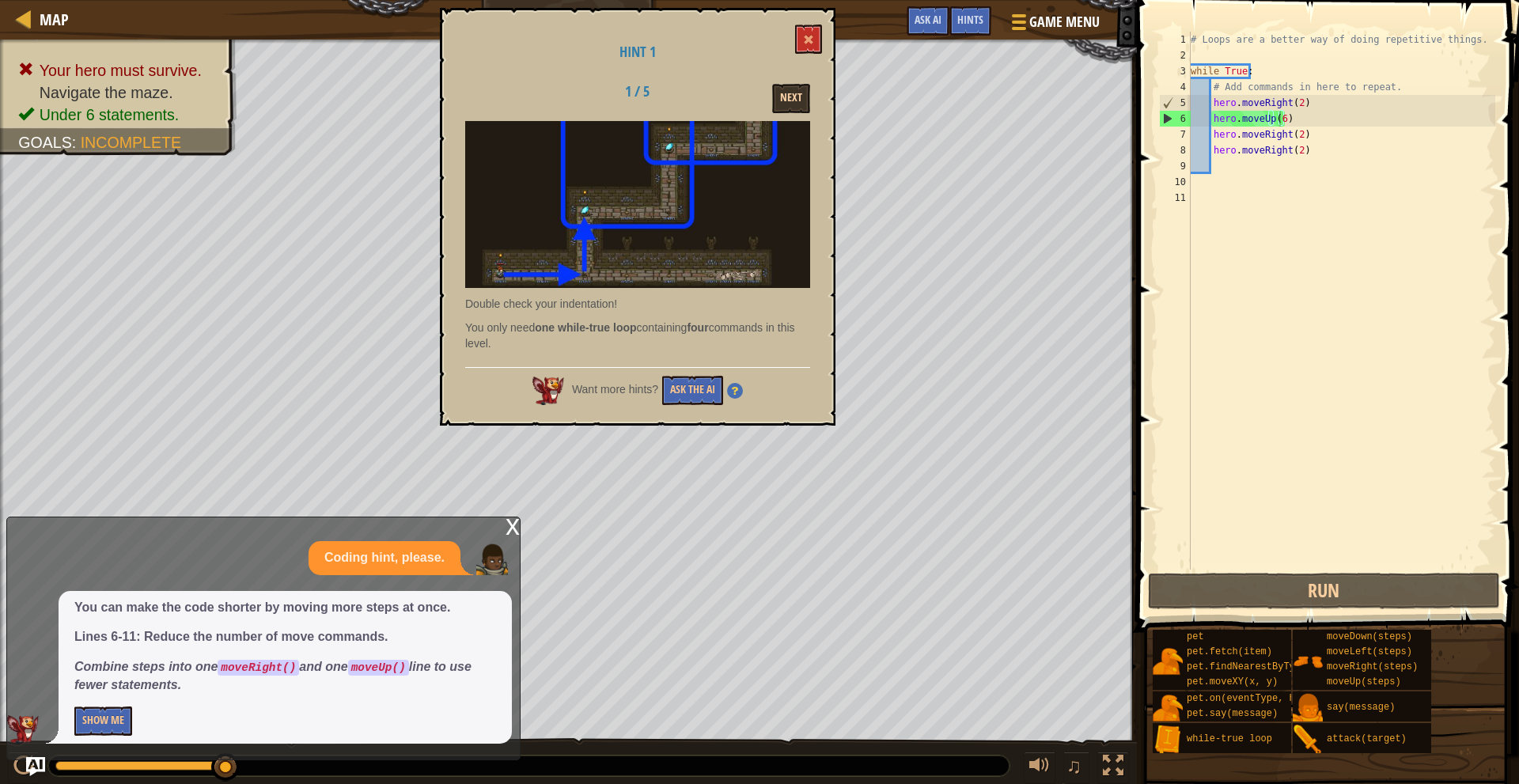
drag, startPoint x: 792, startPoint y: 73, endPoint x: 792, endPoint y: 87, distance: 14.2
click at [792, 79] on div "Hint 1 1 / 5 Next Double check your indentation! You only need one while-true l…" at bounding box center [638, 217] width 396 height 418
click at [792, 87] on button "Next" at bounding box center [791, 98] width 38 height 29
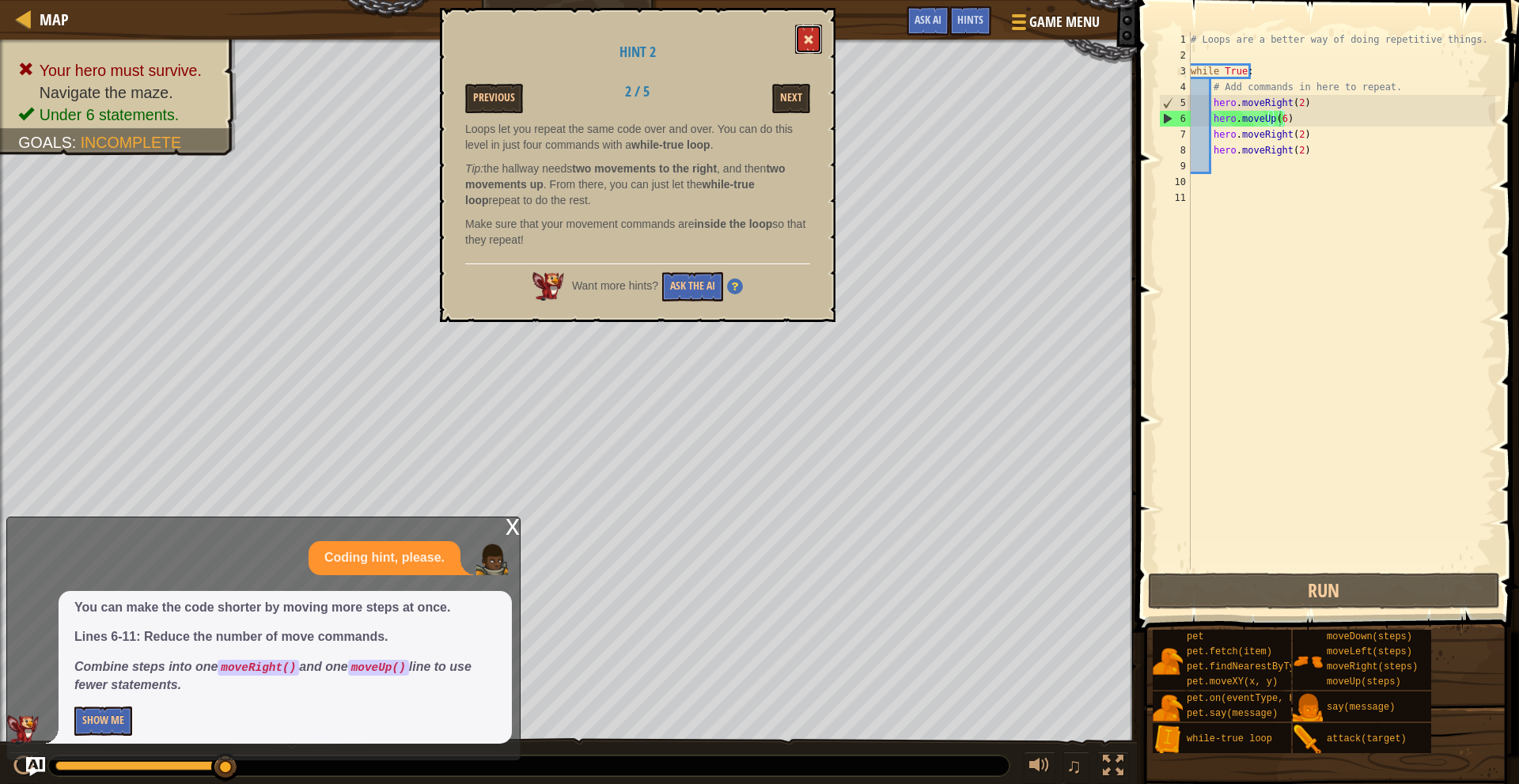
click at [806, 43] on span at bounding box center [808, 39] width 11 height 11
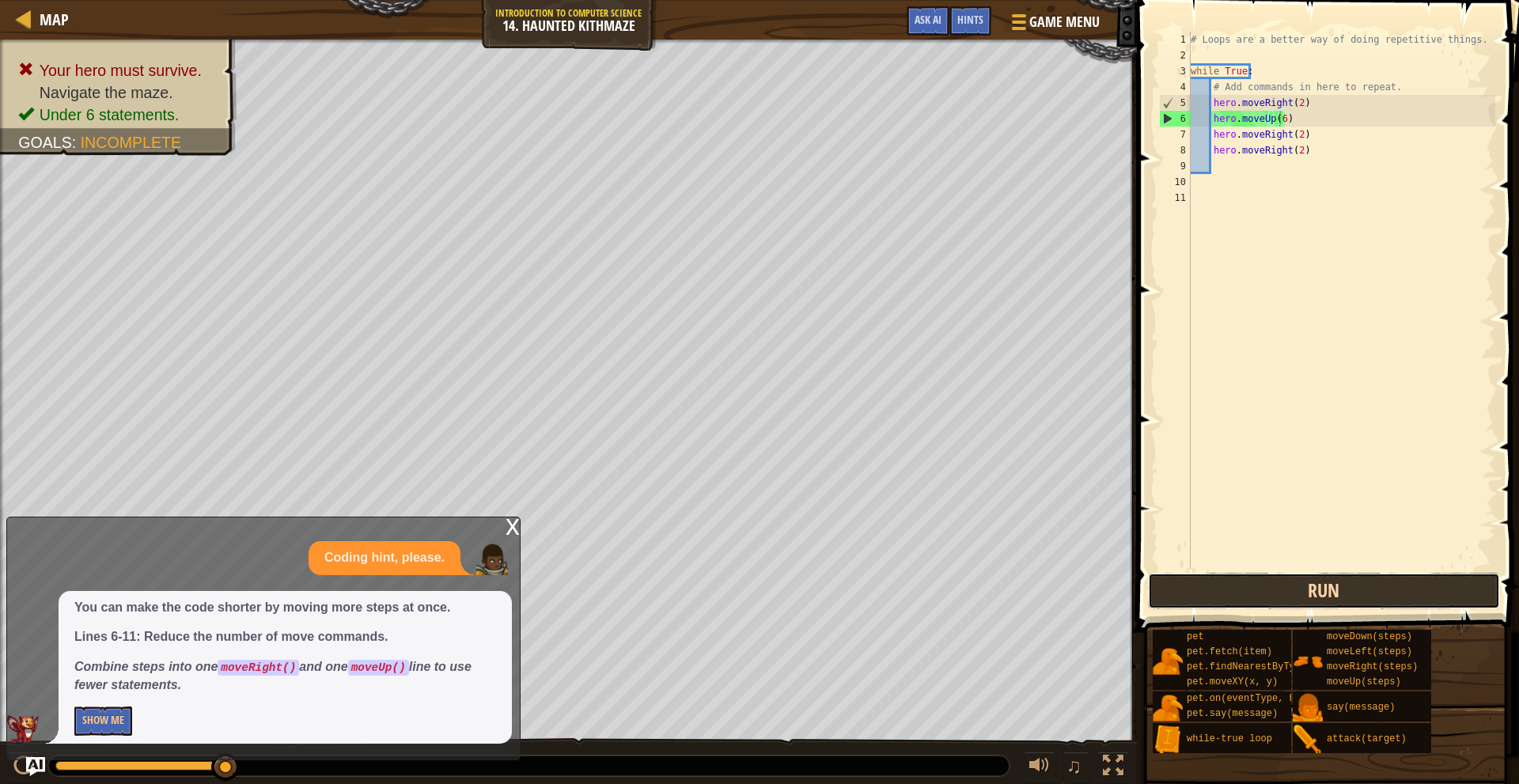
click at [1411, 579] on button "Run" at bounding box center [1324, 591] width 352 height 36
click at [520, 527] on div "x Coding hint, please. You can make the code shorter by moving more steps at on…" at bounding box center [263, 639] width 514 height 244
click at [1277, 124] on div "# Loops are a better way of doing repetitive things. while True : # Add command…" at bounding box center [1342, 317] width 308 height 570
click at [1284, 120] on div "# Loops are a better way of doing repetitive things. while True : # Add command…" at bounding box center [1342, 317] width 308 height 570
click at [1278, 123] on div "# Loops are a better way of doing repetitive things. while True : # Add command…" at bounding box center [1342, 317] width 308 height 570
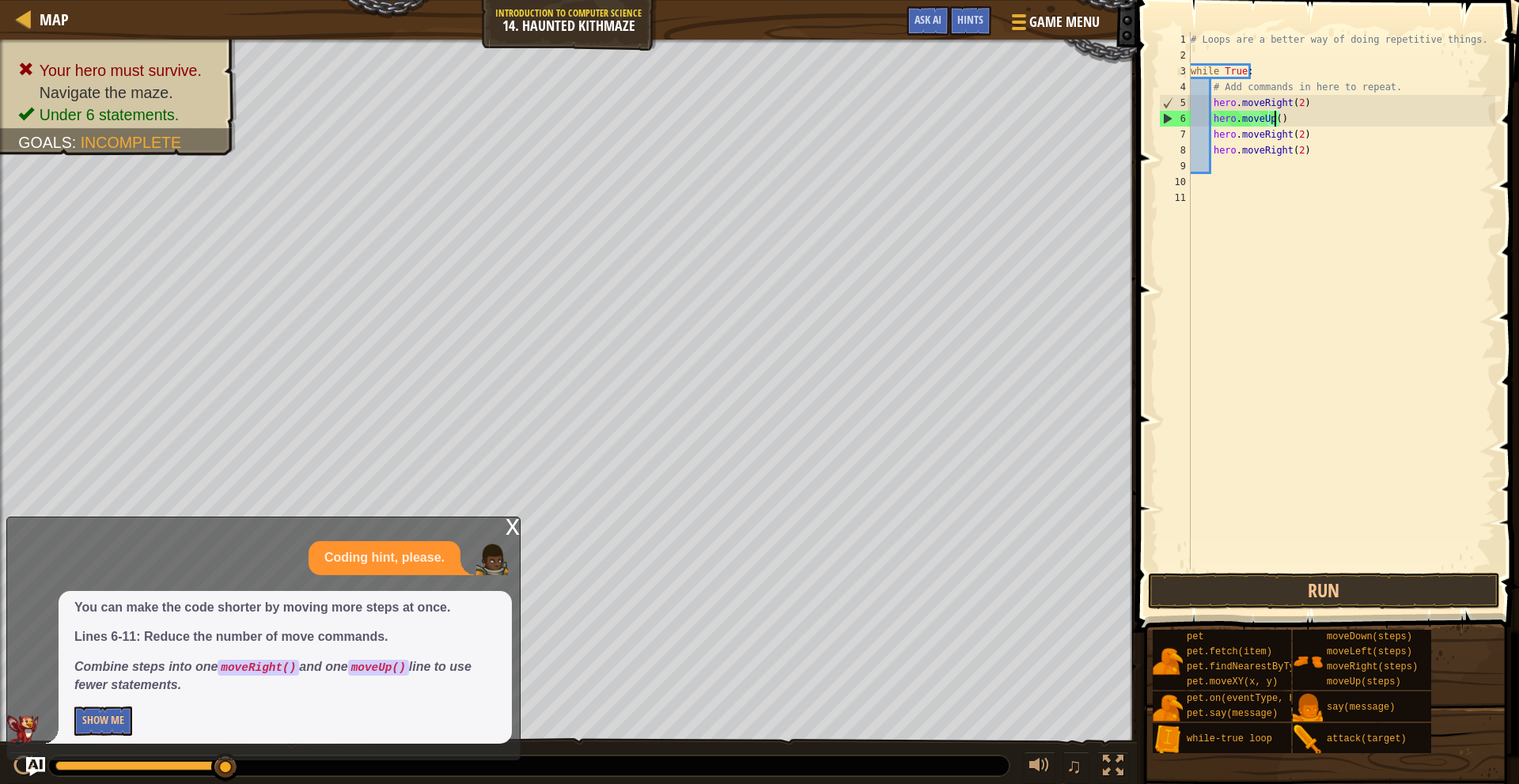
scroll to position [7, 7]
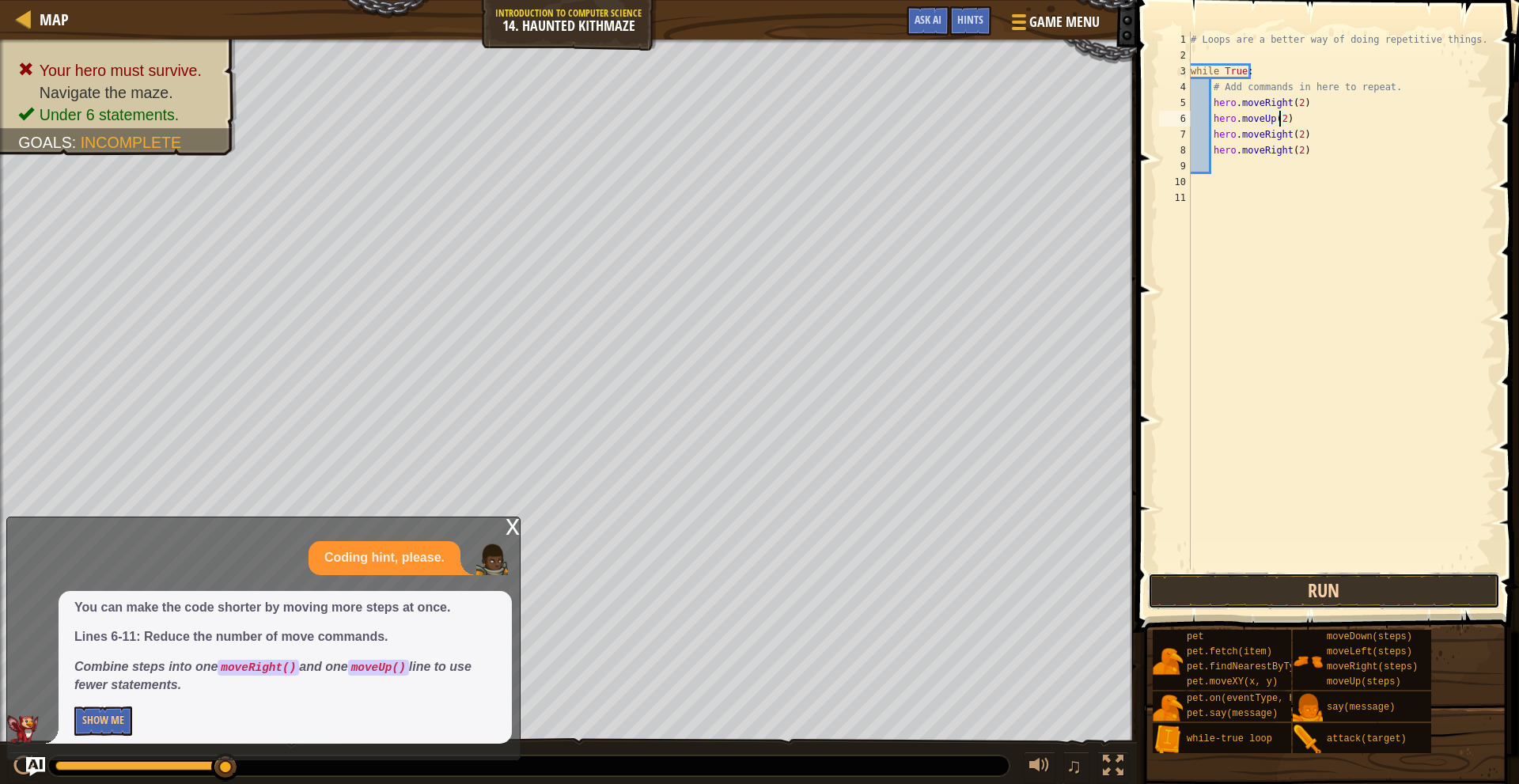
click at [1417, 594] on button "Run" at bounding box center [1324, 591] width 352 height 36
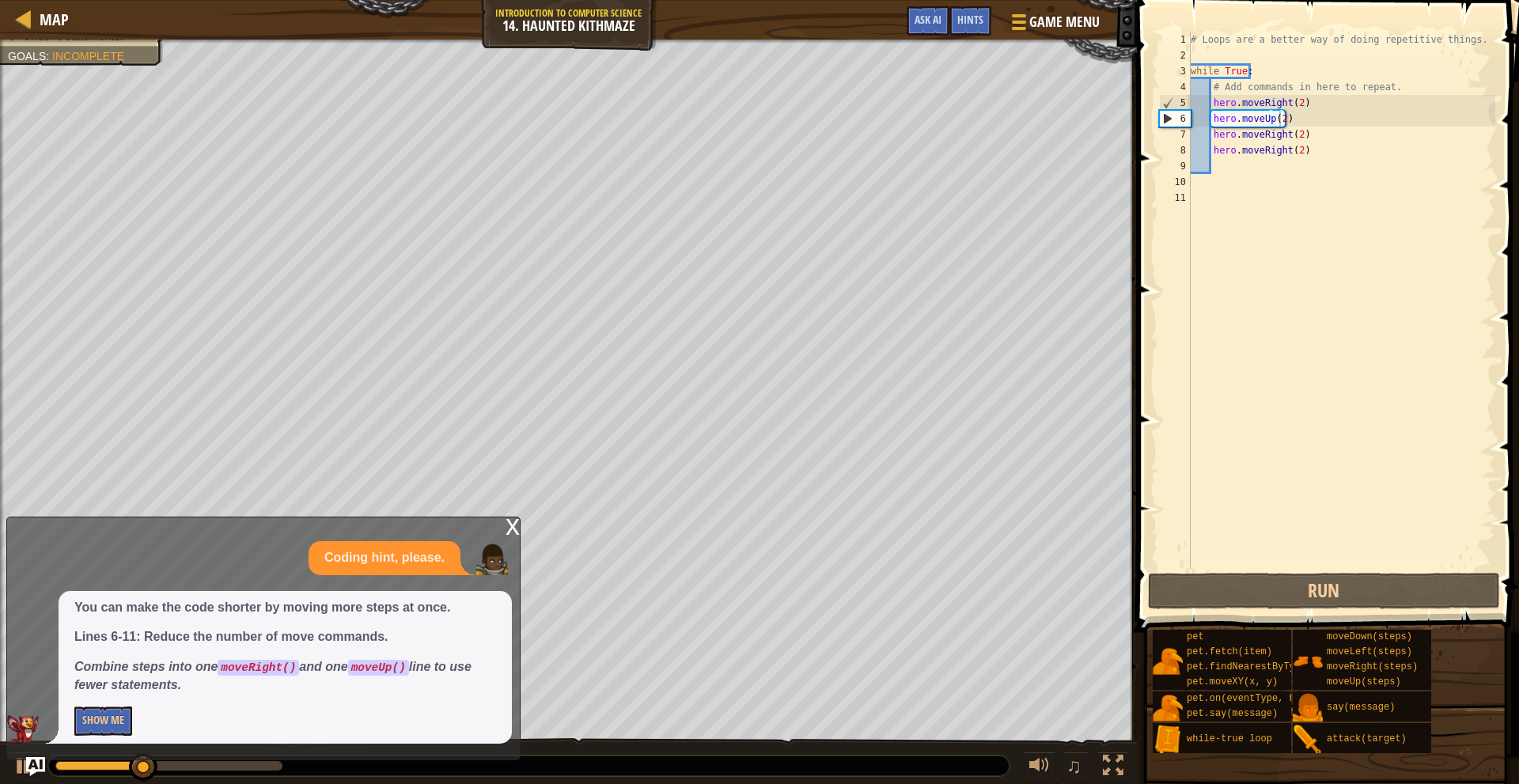
click at [506, 529] on div "x" at bounding box center [513, 526] width 14 height 16
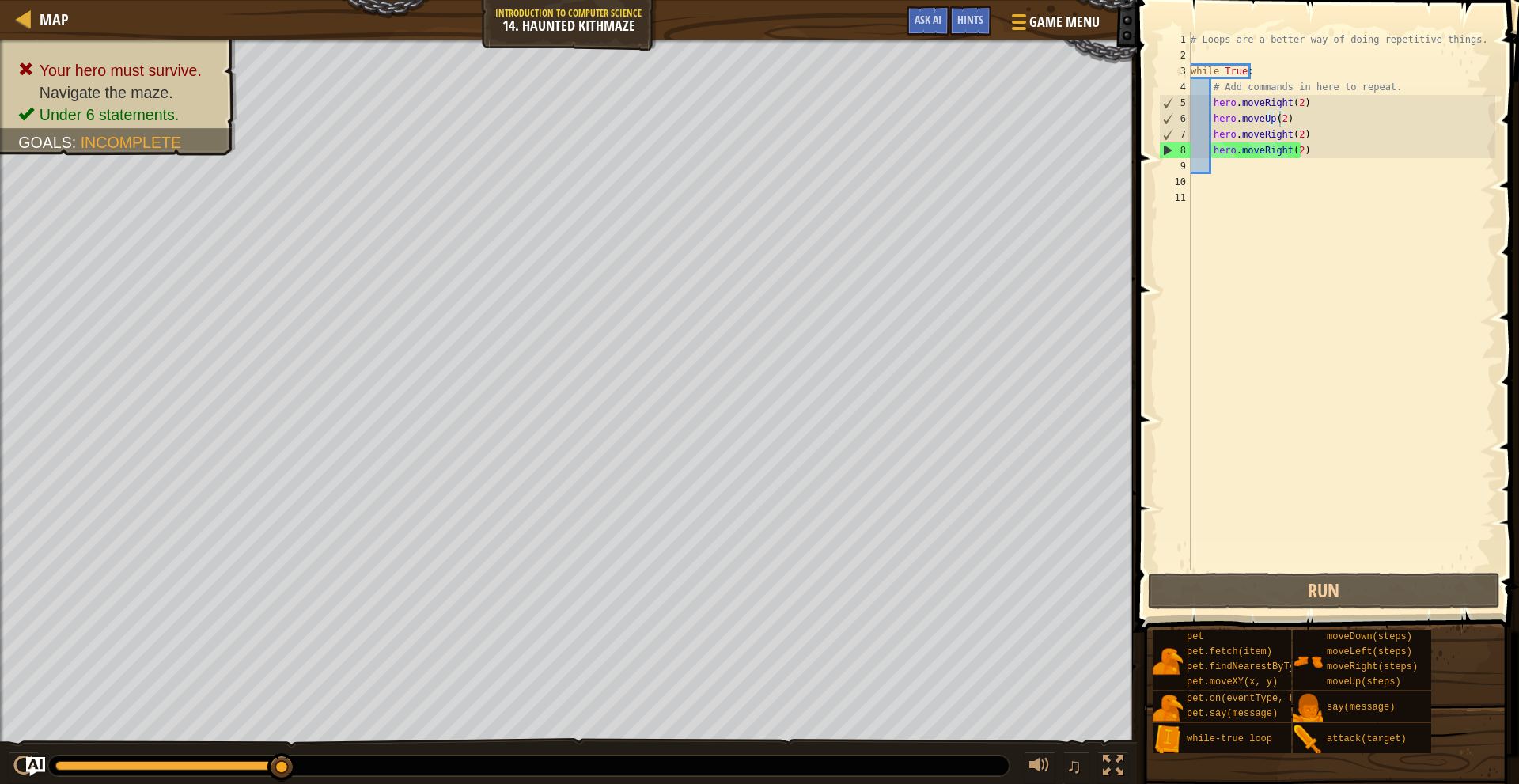
click at [1317, 153] on div "# Loops are a better way of doing repetitive things. while True : # Add command…" at bounding box center [1342, 317] width 308 height 570
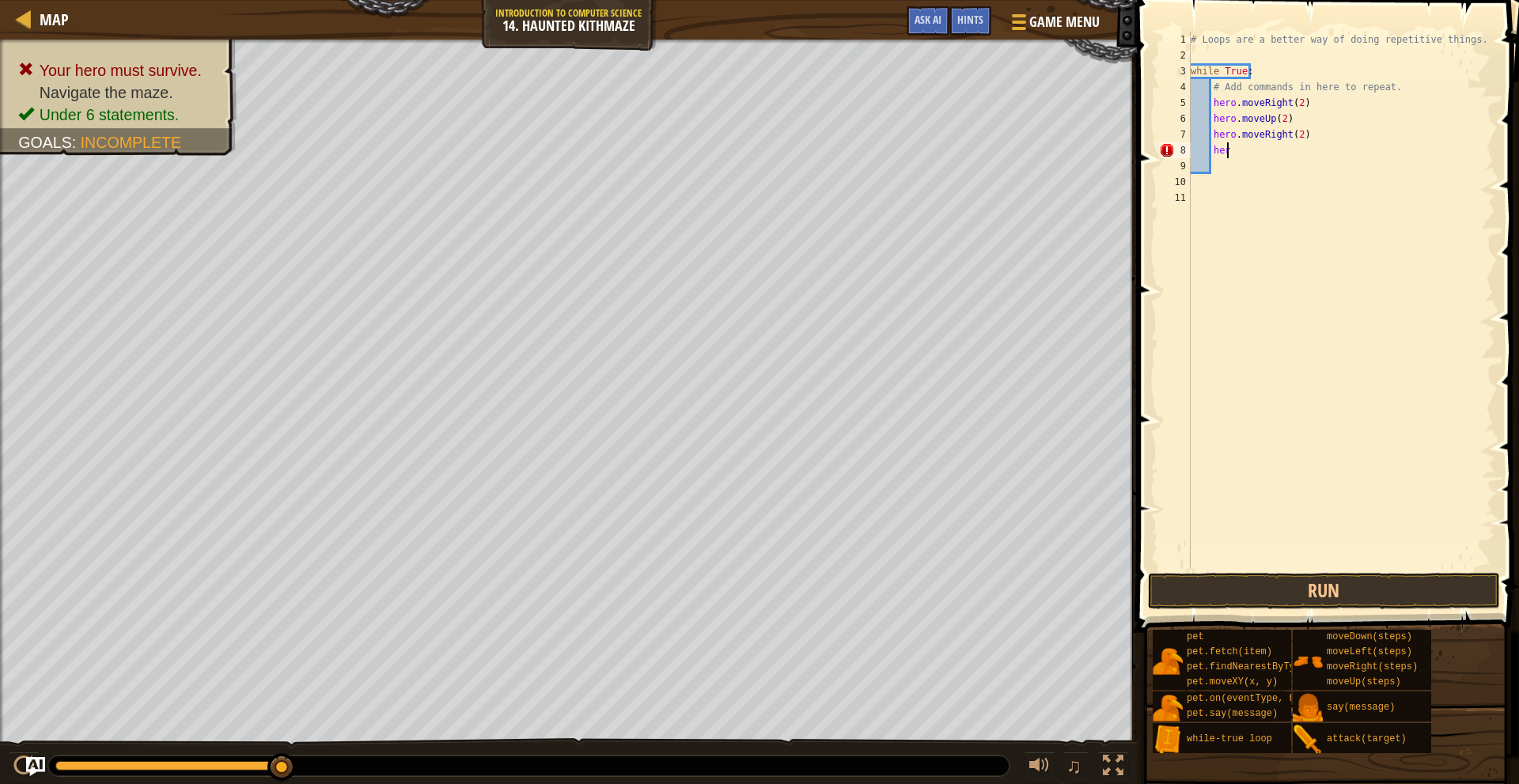
type textarea "h"
type textarea "hero.moveRight(2)"
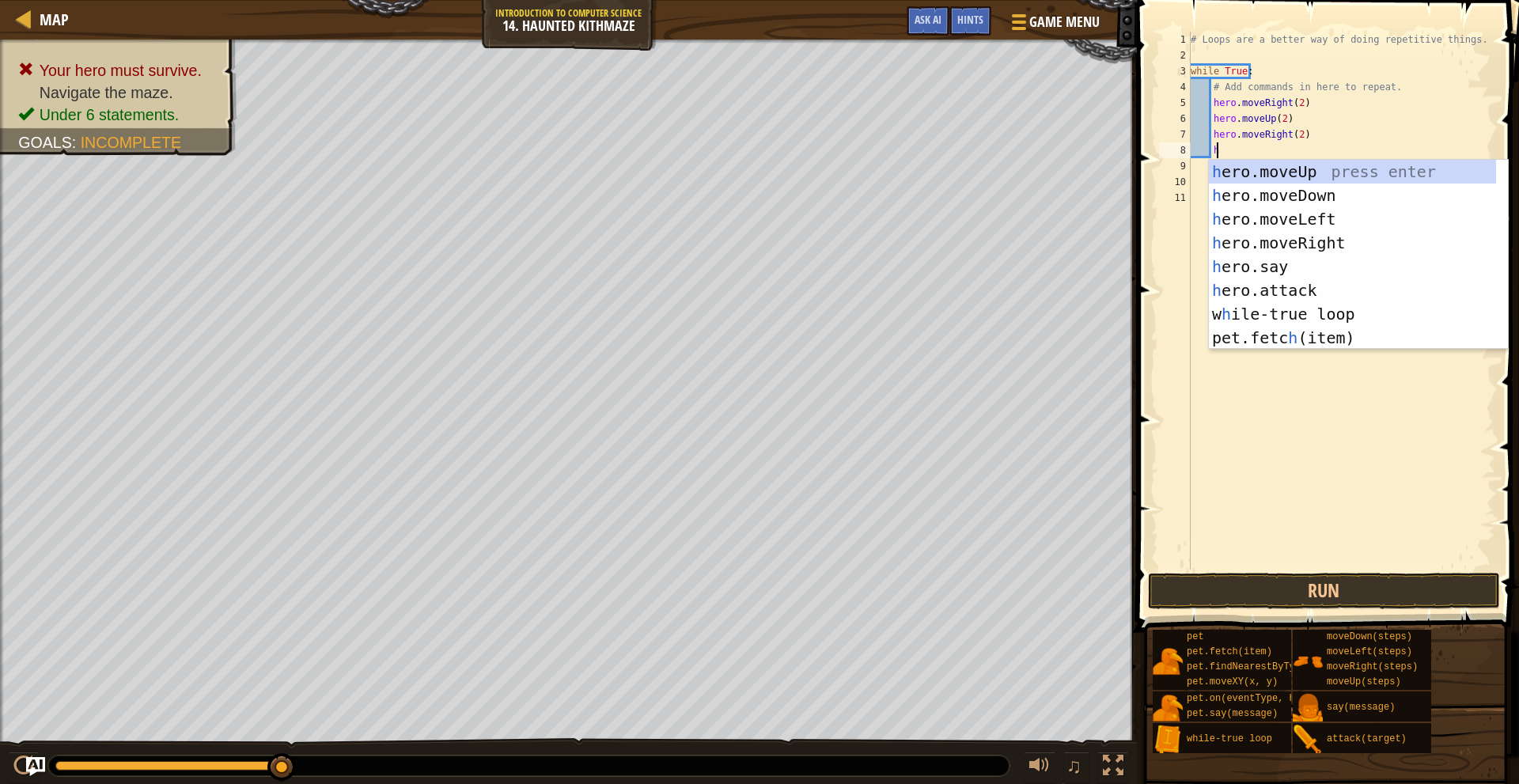
scroll to position [7, 2]
click at [1277, 335] on div "h ero.moveUp press enter h ero.moveDown press enter h ero.moveLeft press enter …" at bounding box center [1352, 278] width 287 height 237
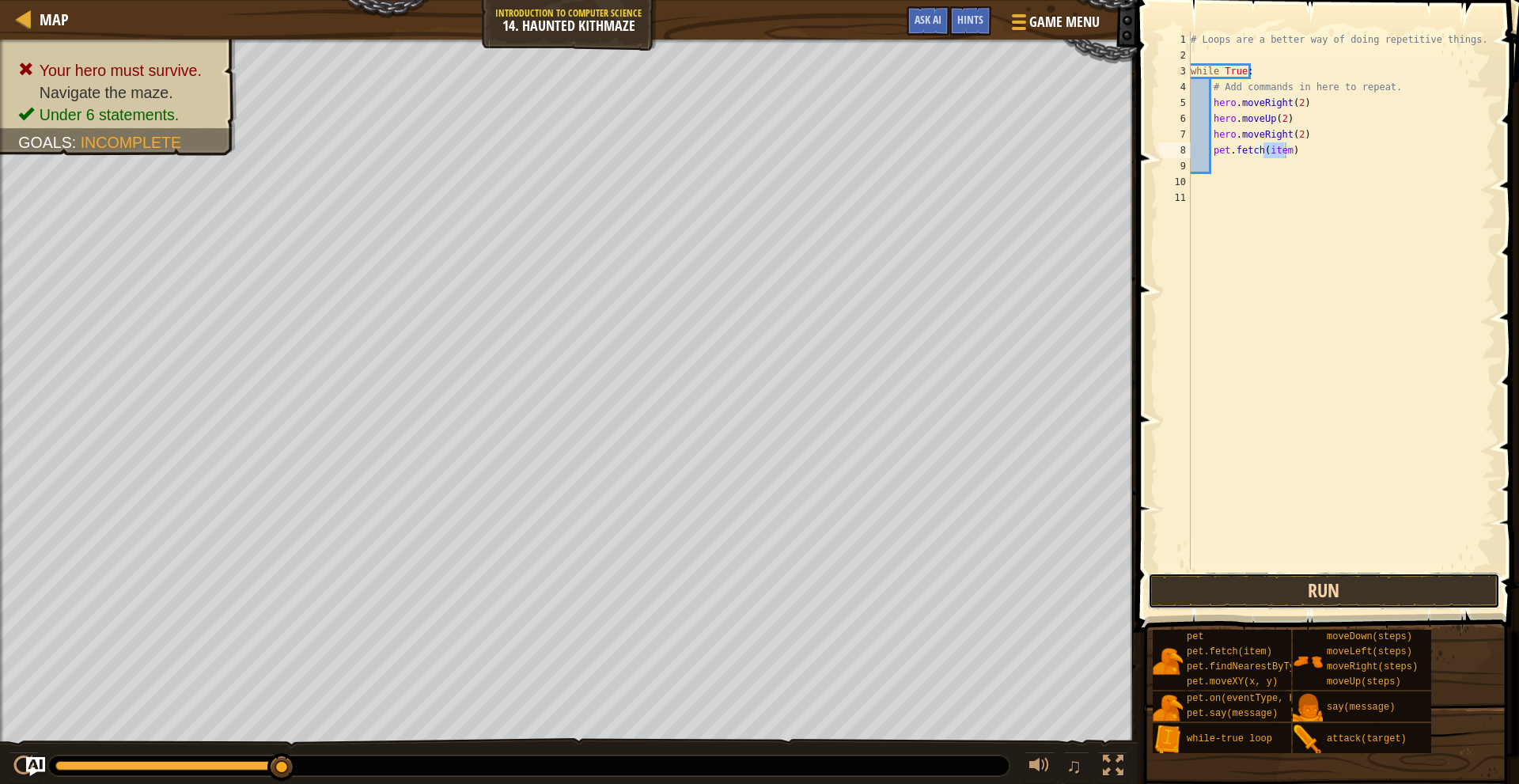
click at [1282, 593] on button "Run" at bounding box center [1324, 591] width 352 height 36
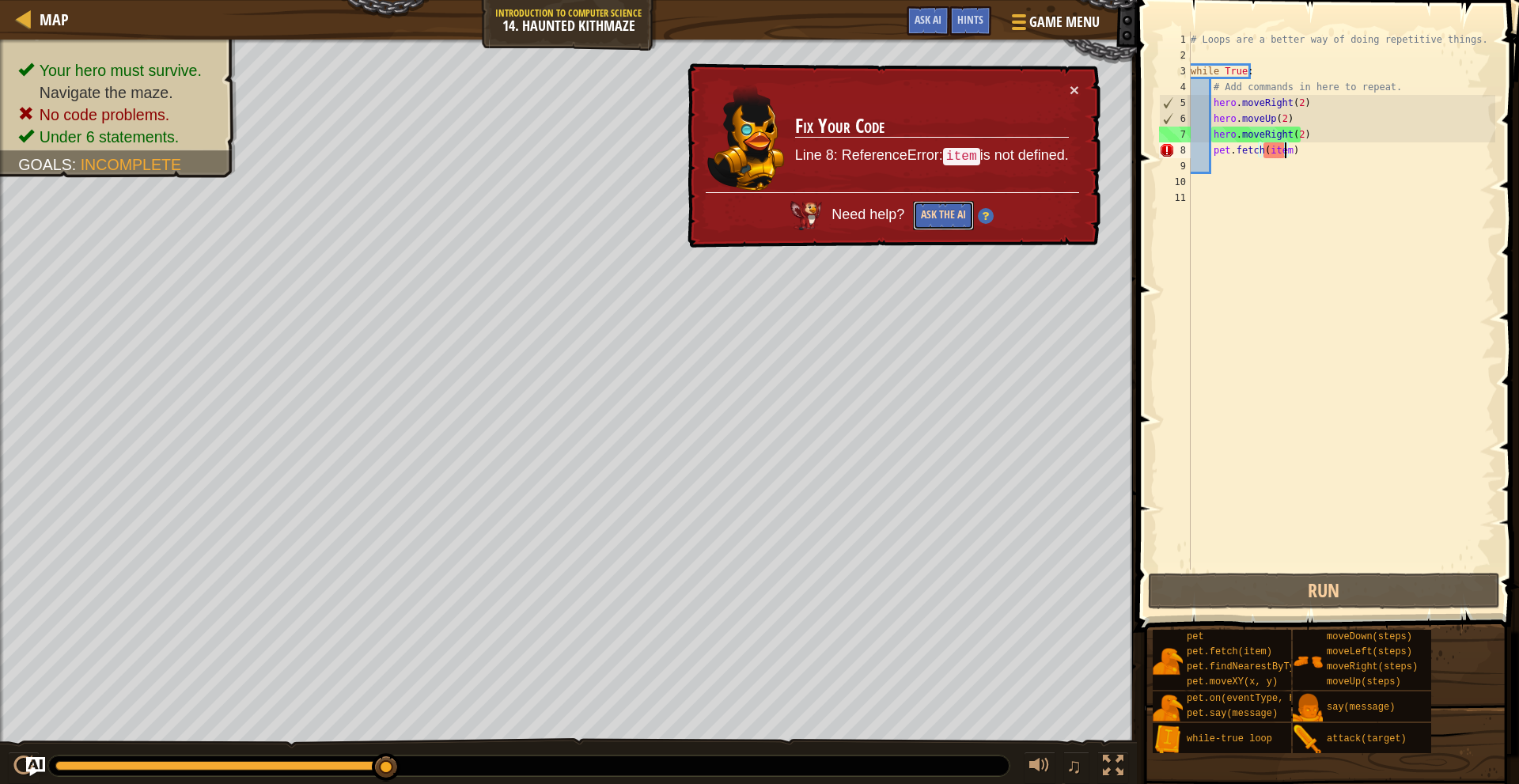
click at [954, 216] on button "Ask the AI" at bounding box center [943, 215] width 61 height 29
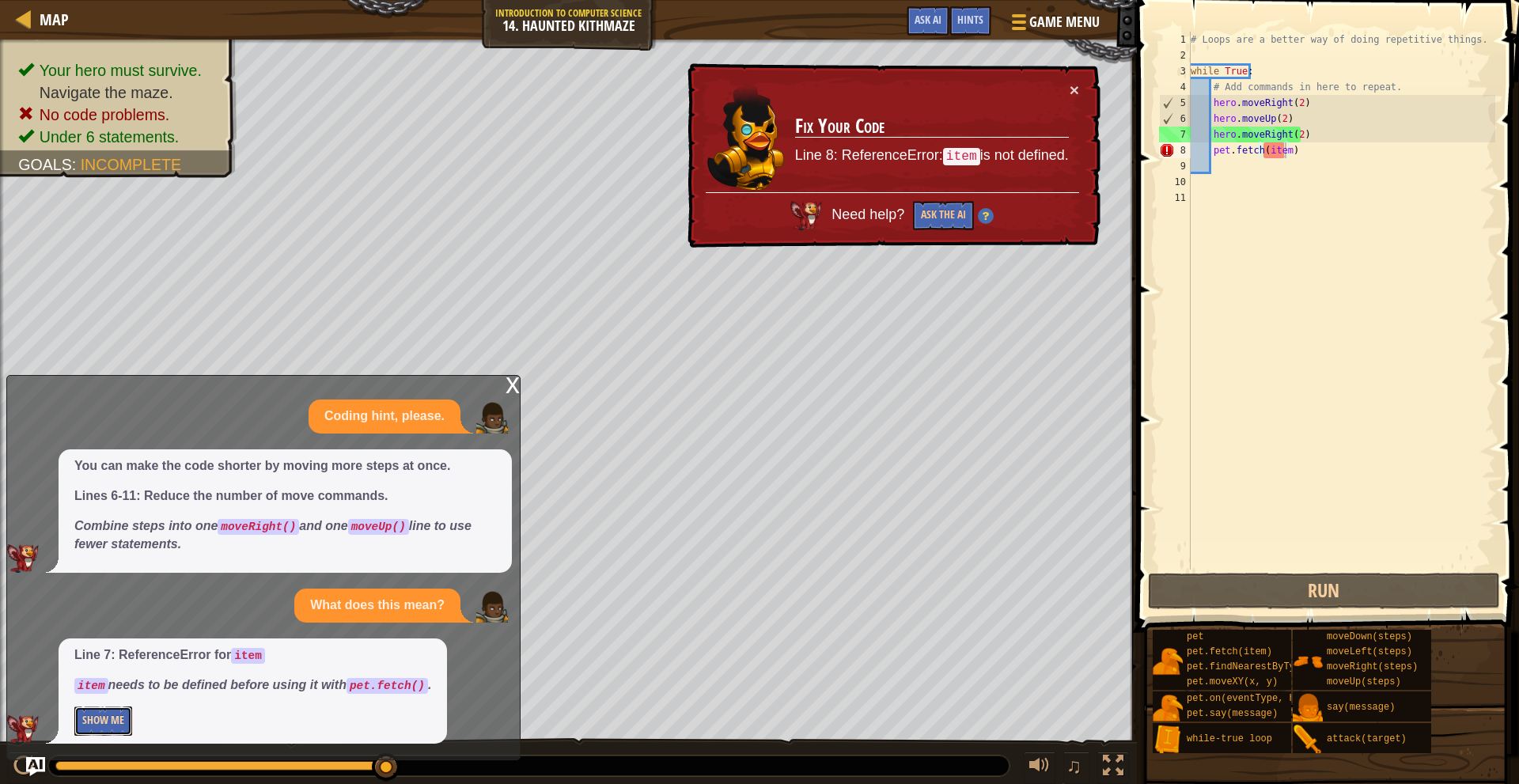
drag, startPoint x: 100, startPoint y: 715, endPoint x: 106, endPoint y: 708, distance: 9.5
click at [101, 712] on button "Show Me" at bounding box center [103, 721] width 58 height 29
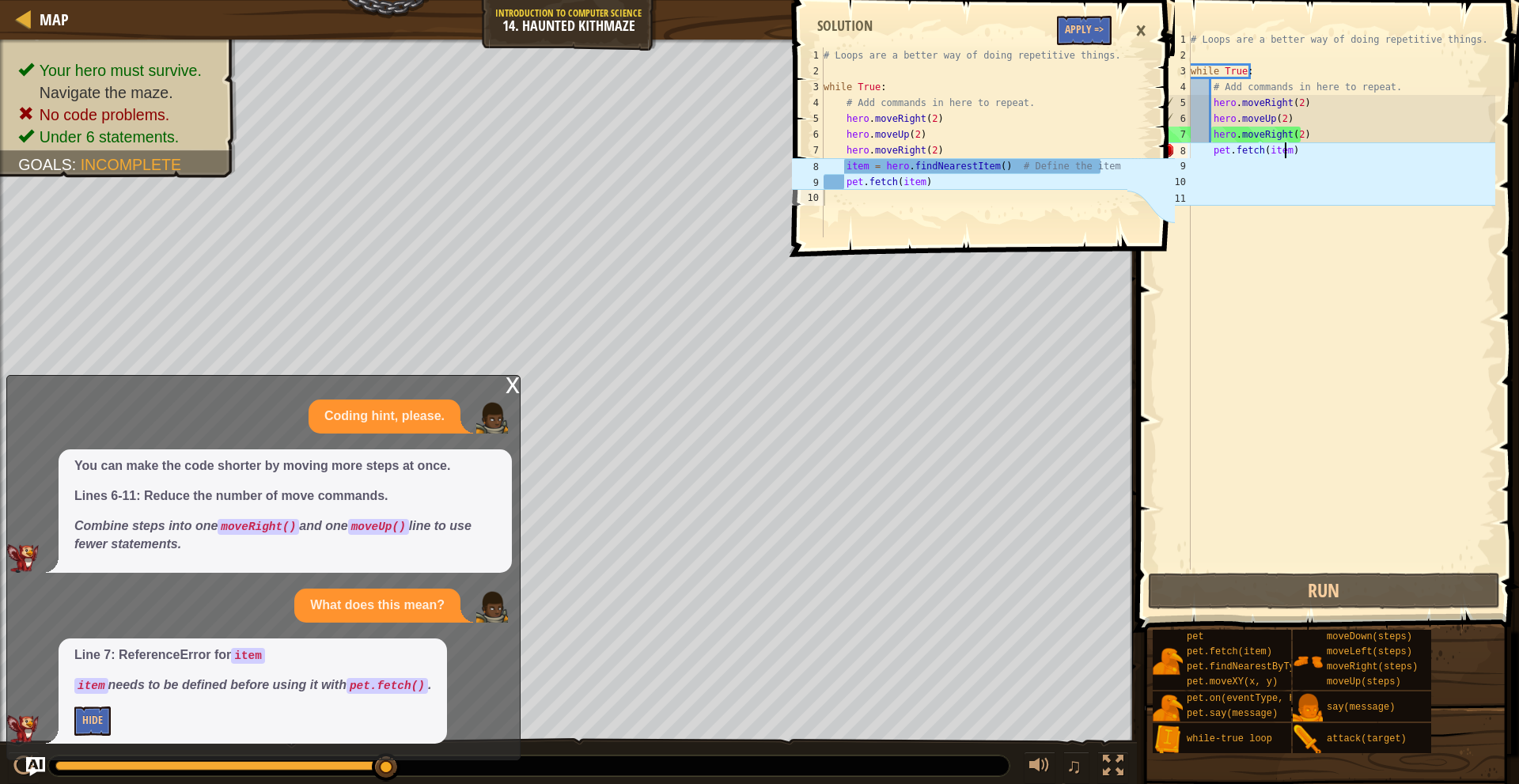
click at [1304, 151] on div "# Loops are a better way of doing repetitive things. while True : # Add command…" at bounding box center [1342, 317] width 308 height 570
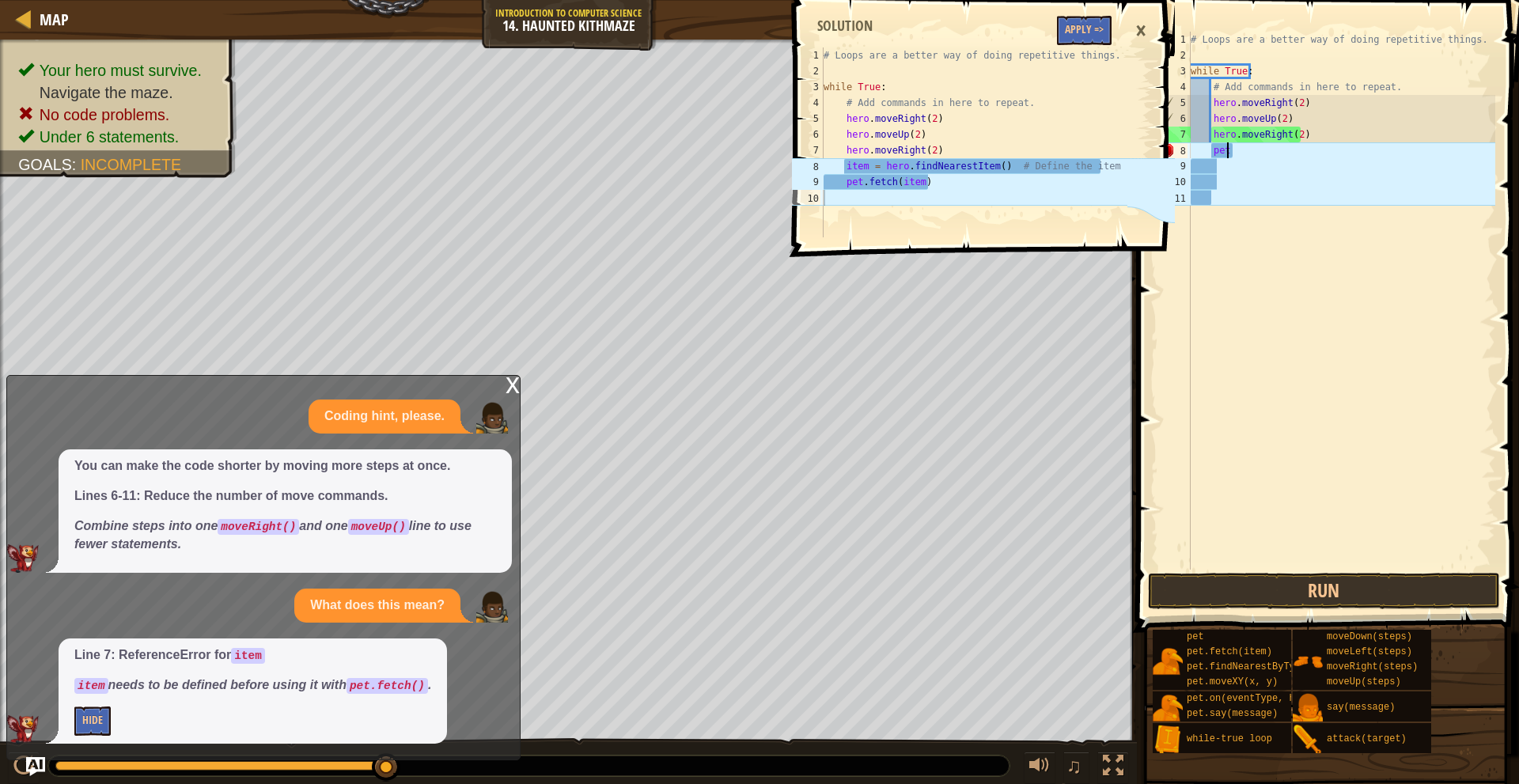
type textarea "p"
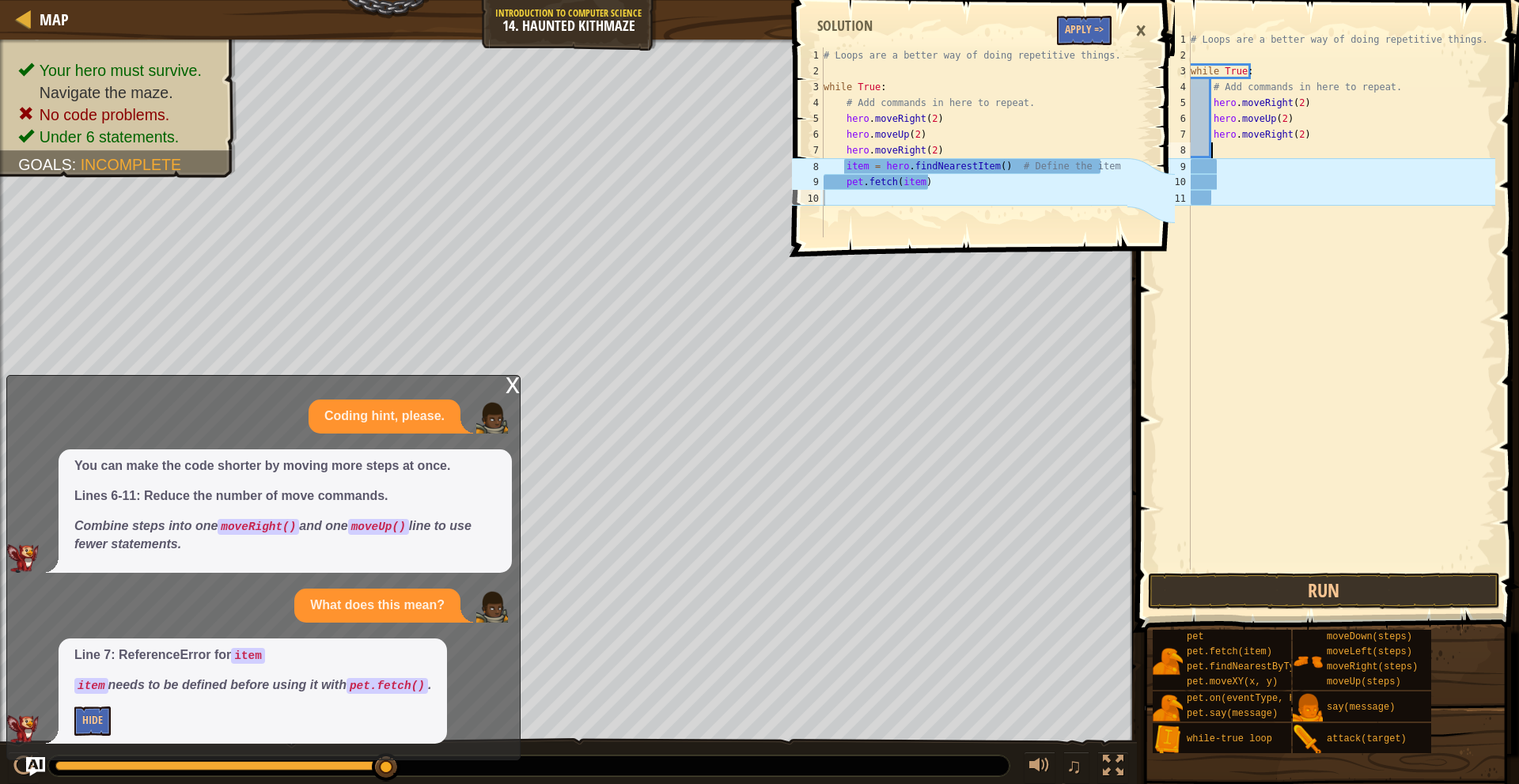
type textarea "i"
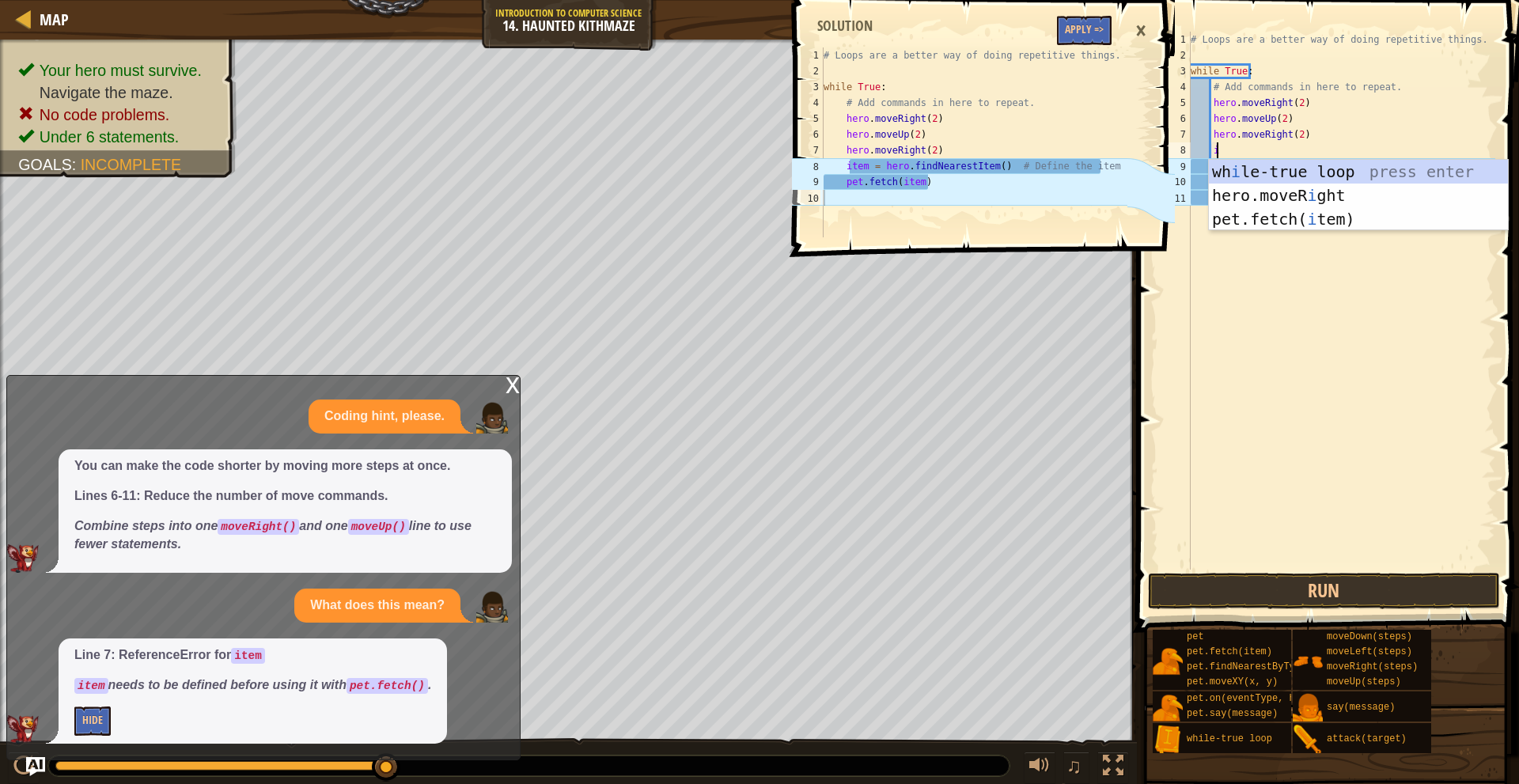
scroll to position [7, 2]
click at [1277, 165] on div "wh i le-true loop press enter hero.moveR i ght press enter pet.fetch( i tem) pr…" at bounding box center [1358, 219] width 299 height 119
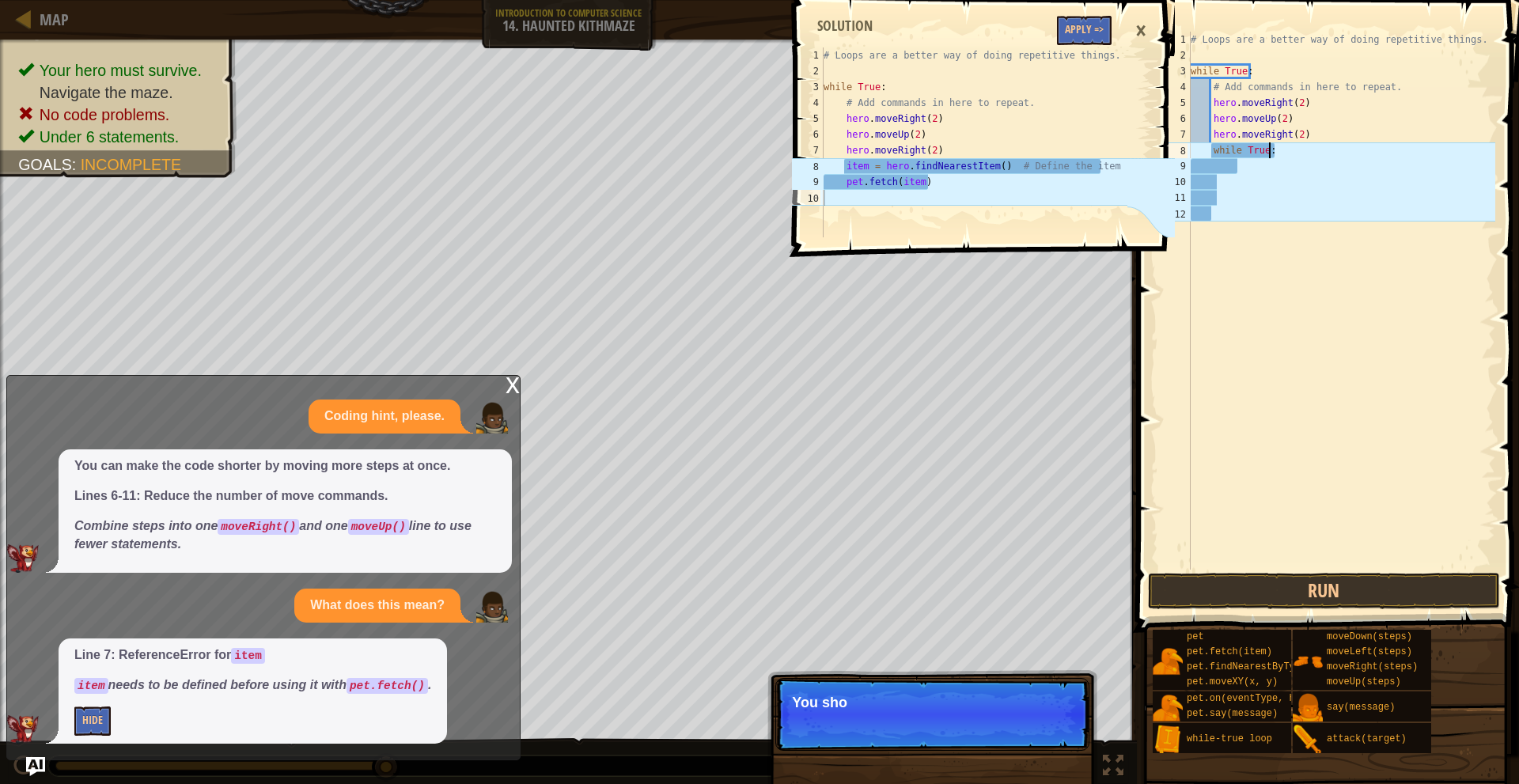
click at [1287, 154] on div "# Loops are a better way of doing repetitive things. while True : # Add command…" at bounding box center [1342, 317] width 308 height 570
type textarea "w"
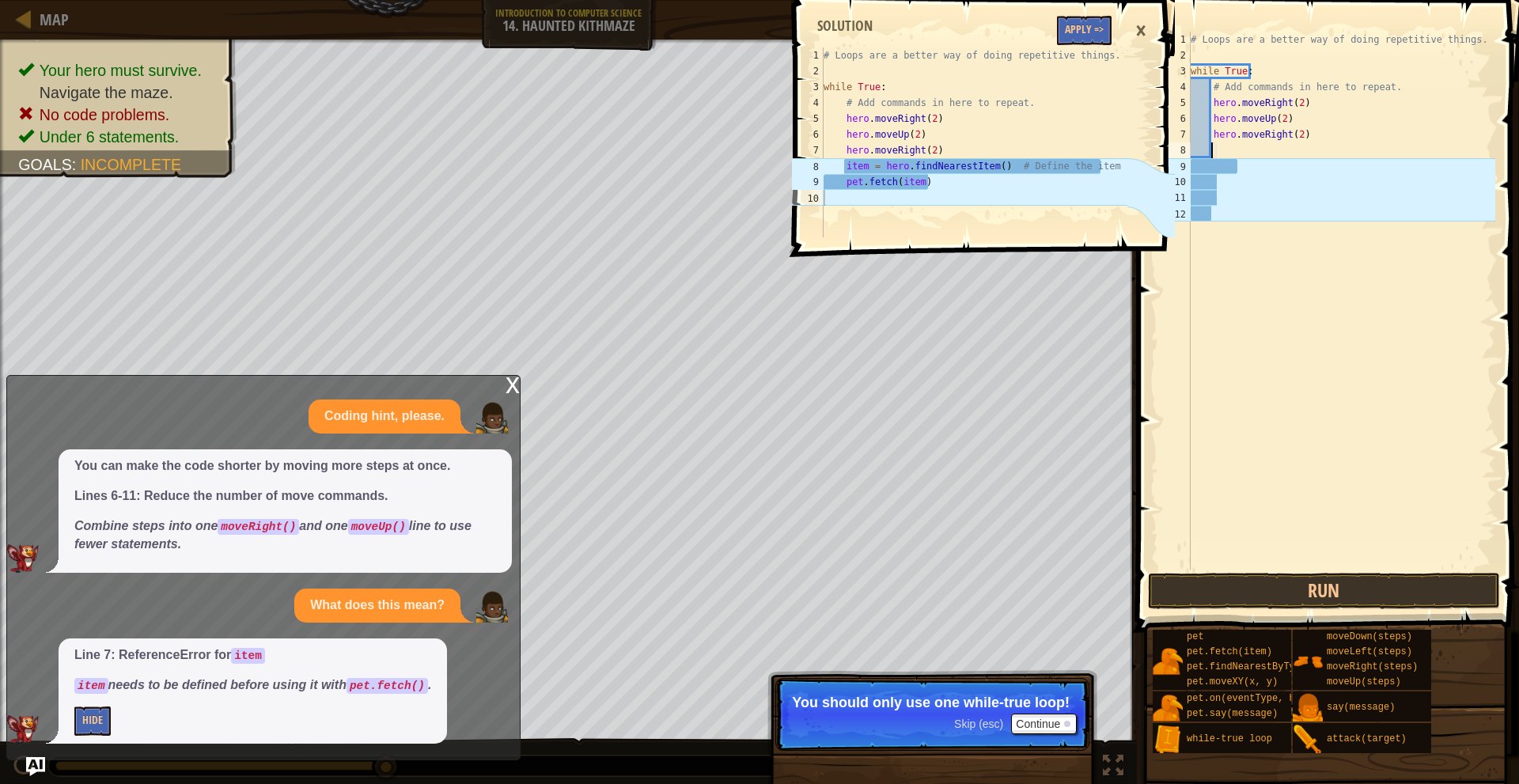
click at [1041, 723] on div "1 2 3 4 5 6 7 8 9 10 # Loops are a better way of doing repetitive things. while…" at bounding box center [982, 392] width 387 height 784
click at [1034, 725] on div "1 2 3 4 5 6 7 8 9 10 # Loops are a better way of doing repetitive things. while…" at bounding box center [982, 392] width 387 height 784
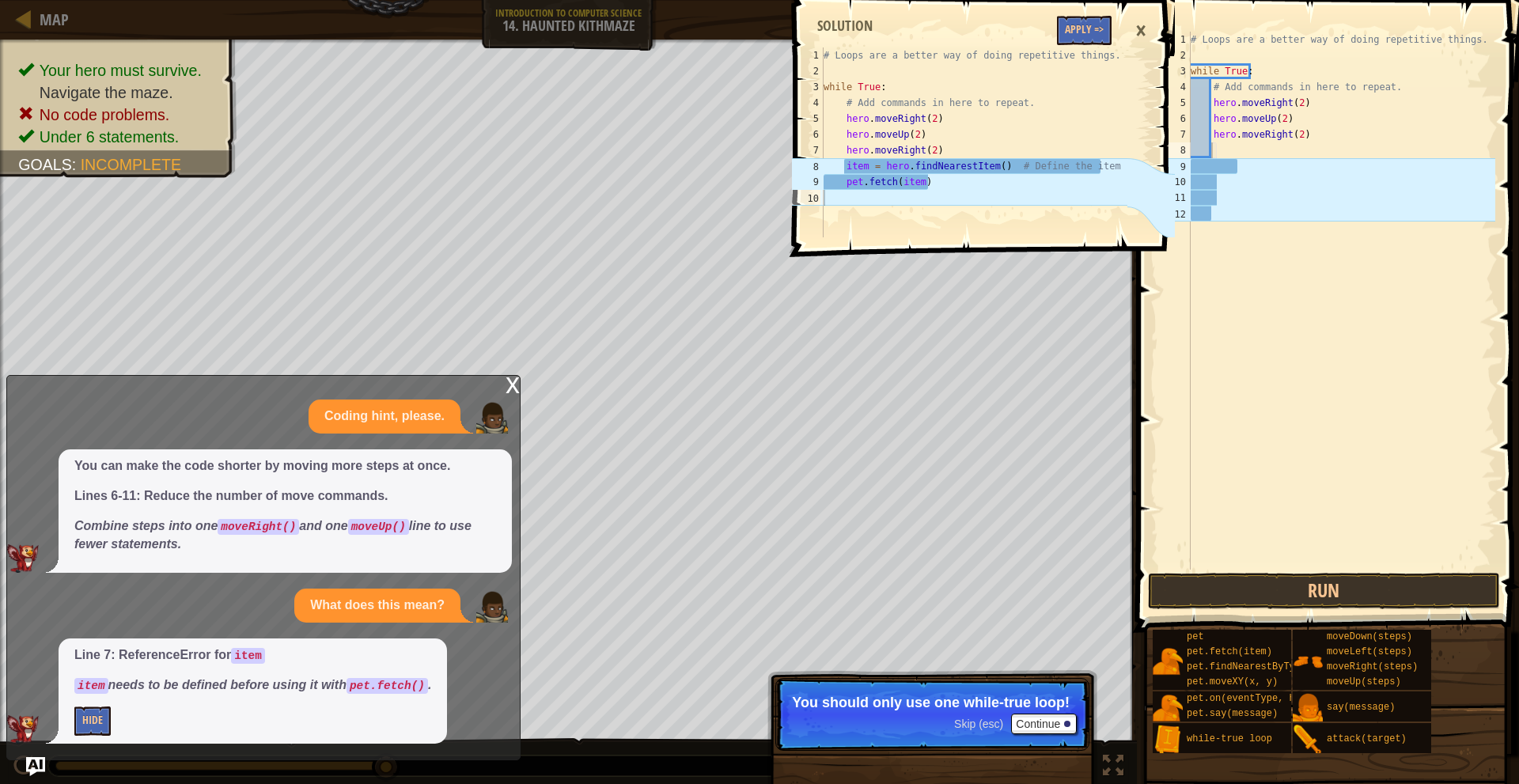
click at [1034, 725] on div "1 2 3 4 5 6 7 8 9 10 # Loops are a better way of doing repetitive things. while…" at bounding box center [982, 392] width 387 height 784
click at [1034, 723] on div "1 2 3 4 5 6 7 8 9 10 # Loops are a better way of doing repetitive things. while…" at bounding box center [982, 392] width 387 height 784
click at [1047, 714] on div "1 2 3 4 5 6 7 8 9 10 # Loops are a better way of doing repetitive things. while…" at bounding box center [982, 392] width 387 height 784
click at [994, 727] on div "1 2 3 4 5 6 7 8 9 10 # Loops are a better way of doing repetitive things. while…" at bounding box center [982, 392] width 387 height 784
click at [993, 725] on div "1 2 3 4 5 6 7 8 9 10 # Loops are a better way of doing repetitive things. while…" at bounding box center [982, 392] width 387 height 784
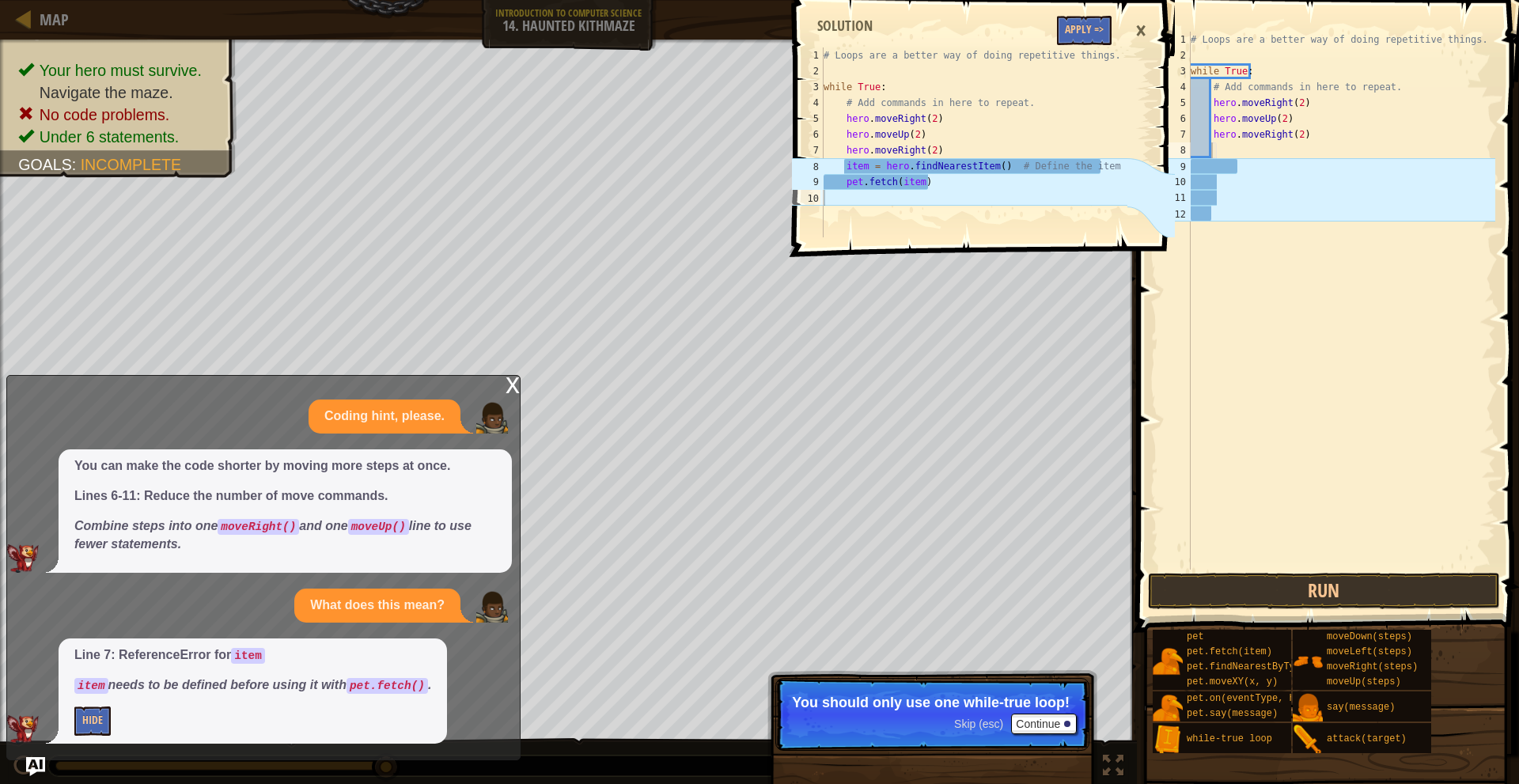
drag, startPoint x: 503, startPoint y: 393, endPoint x: 519, endPoint y: 392, distance: 16.7
click at [504, 393] on div "x Coding hint, please. You can make the code shorter by moving more steps at on…" at bounding box center [263, 567] width 514 height 385
drag, startPoint x: 496, startPoint y: 392, endPoint x: 507, endPoint y: 391, distance: 11.1
click at [507, 391] on div "x Coding hint, please. You can make the code shorter by moving more steps at on…" at bounding box center [263, 567] width 514 height 385
click at [508, 392] on div "x" at bounding box center [513, 384] width 14 height 16
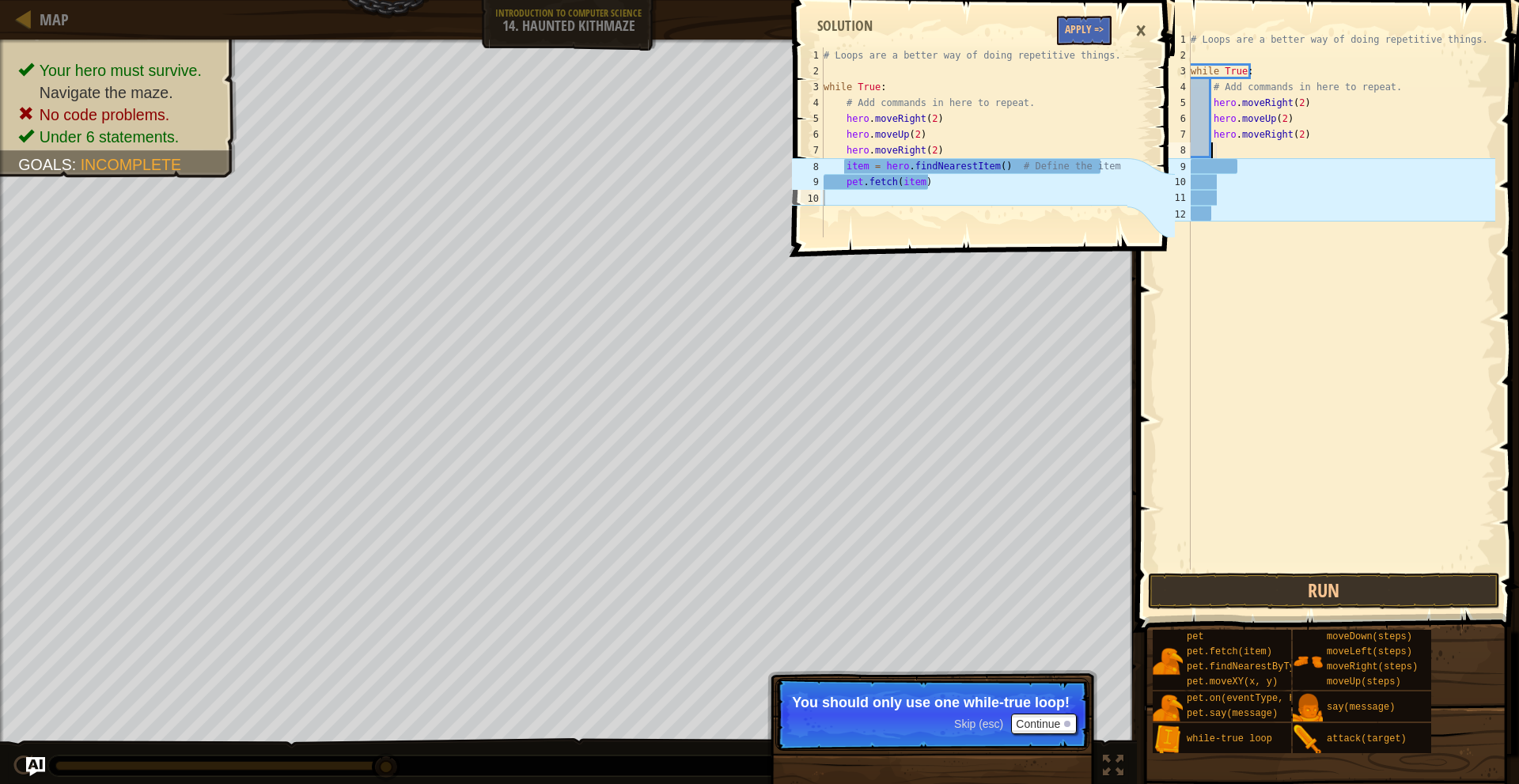
click at [1274, 150] on div "# Loops are a better way of doing repetitive things. while True : # Add command…" at bounding box center [1342, 317] width 308 height 570
type textarea "u"
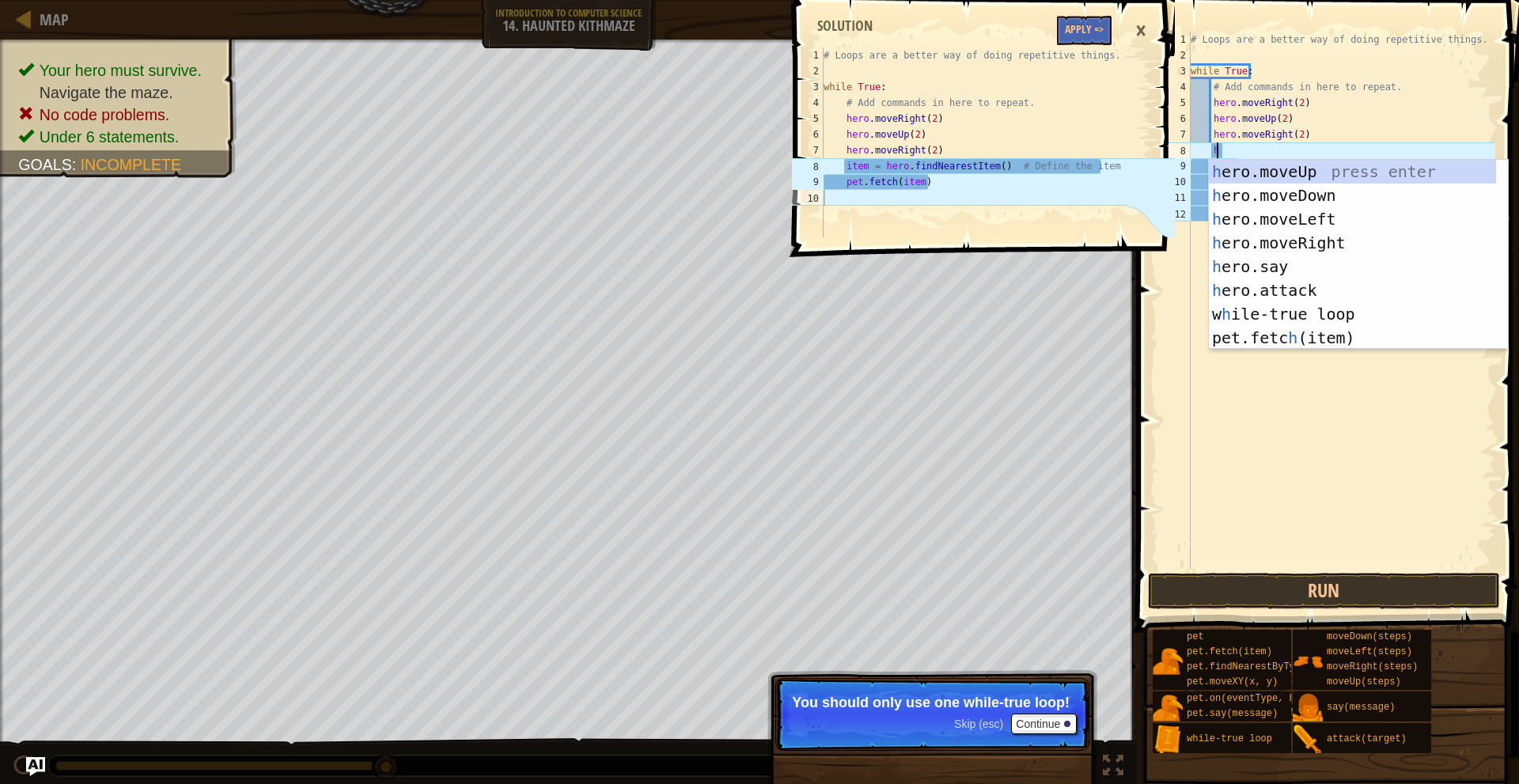
scroll to position [7, 2]
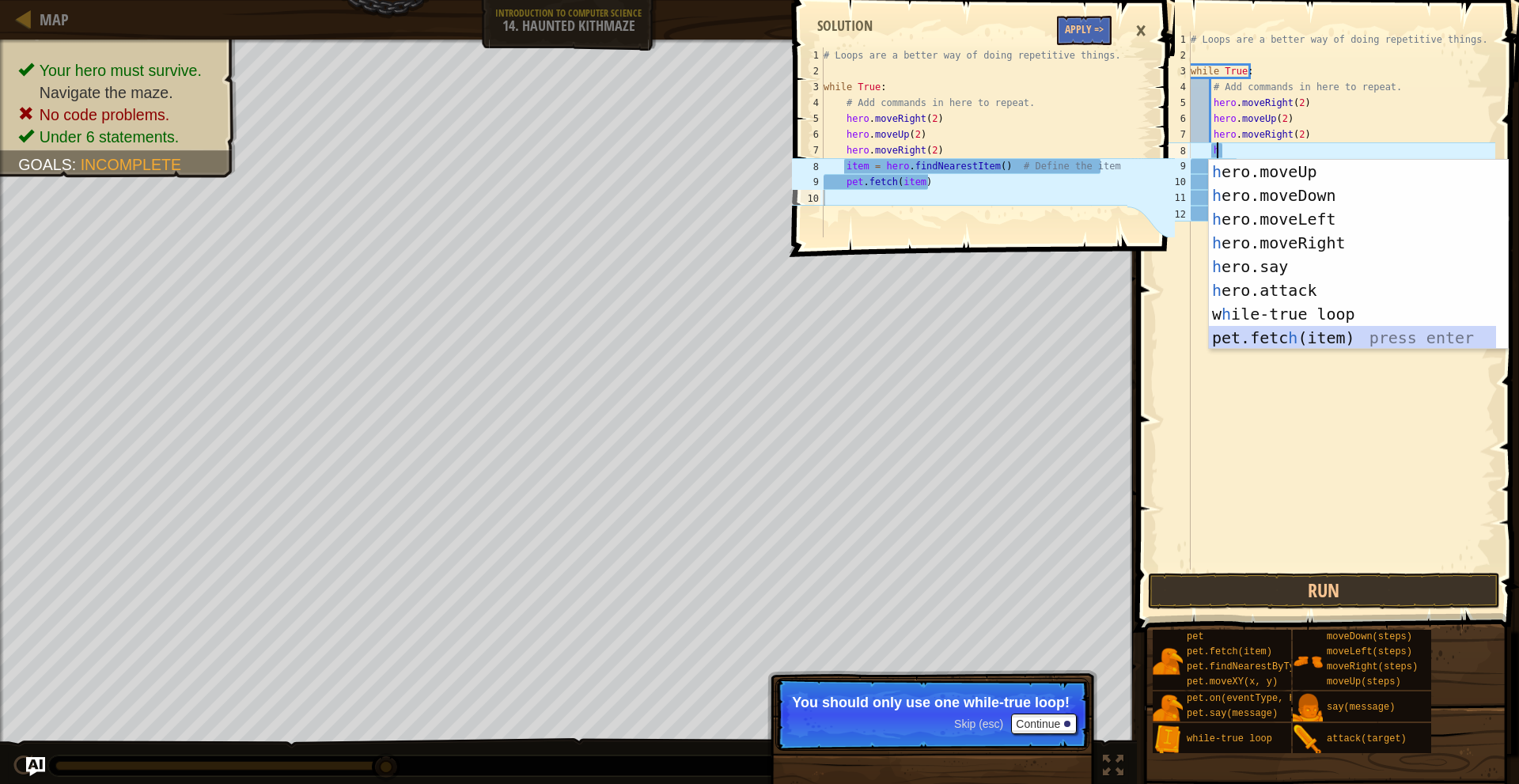
click at [1338, 332] on div "h ero.moveUp press enter h ero.moveDown press enter h ero.moveLeft press enter …" at bounding box center [1358, 278] width 299 height 237
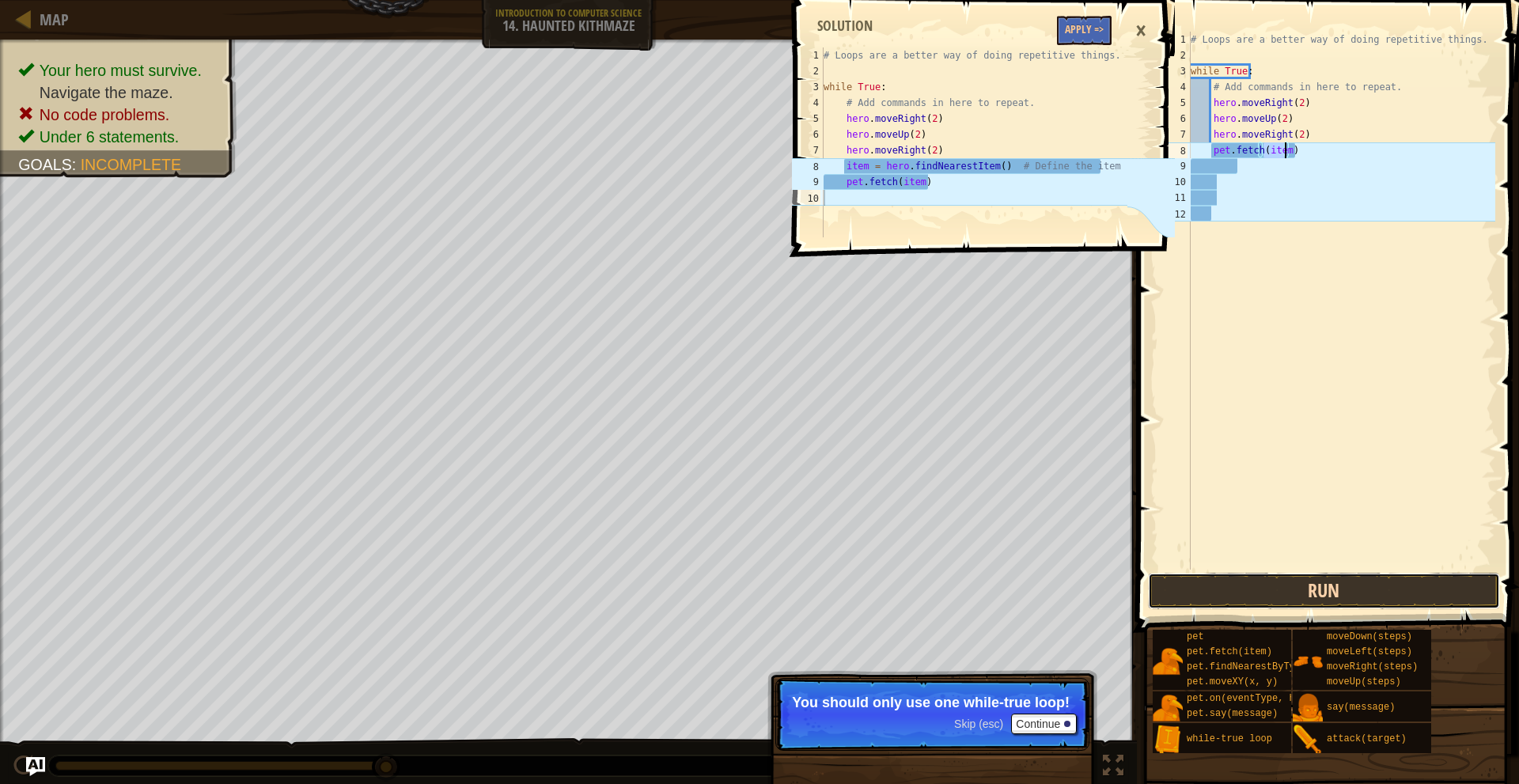
click at [1357, 591] on button "Run" at bounding box center [1324, 591] width 352 height 36
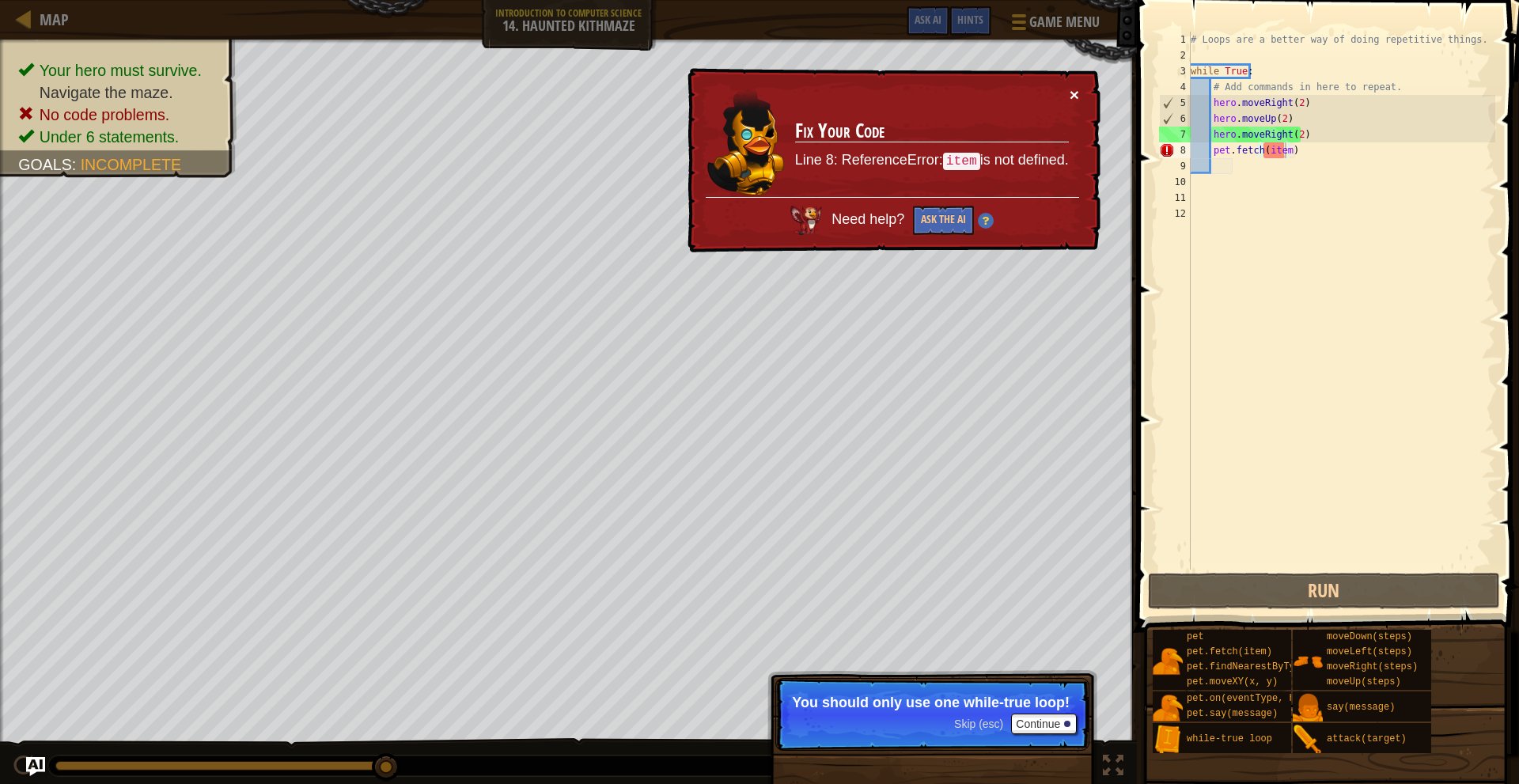
click at [1072, 89] on button "×" at bounding box center [1074, 94] width 9 height 17
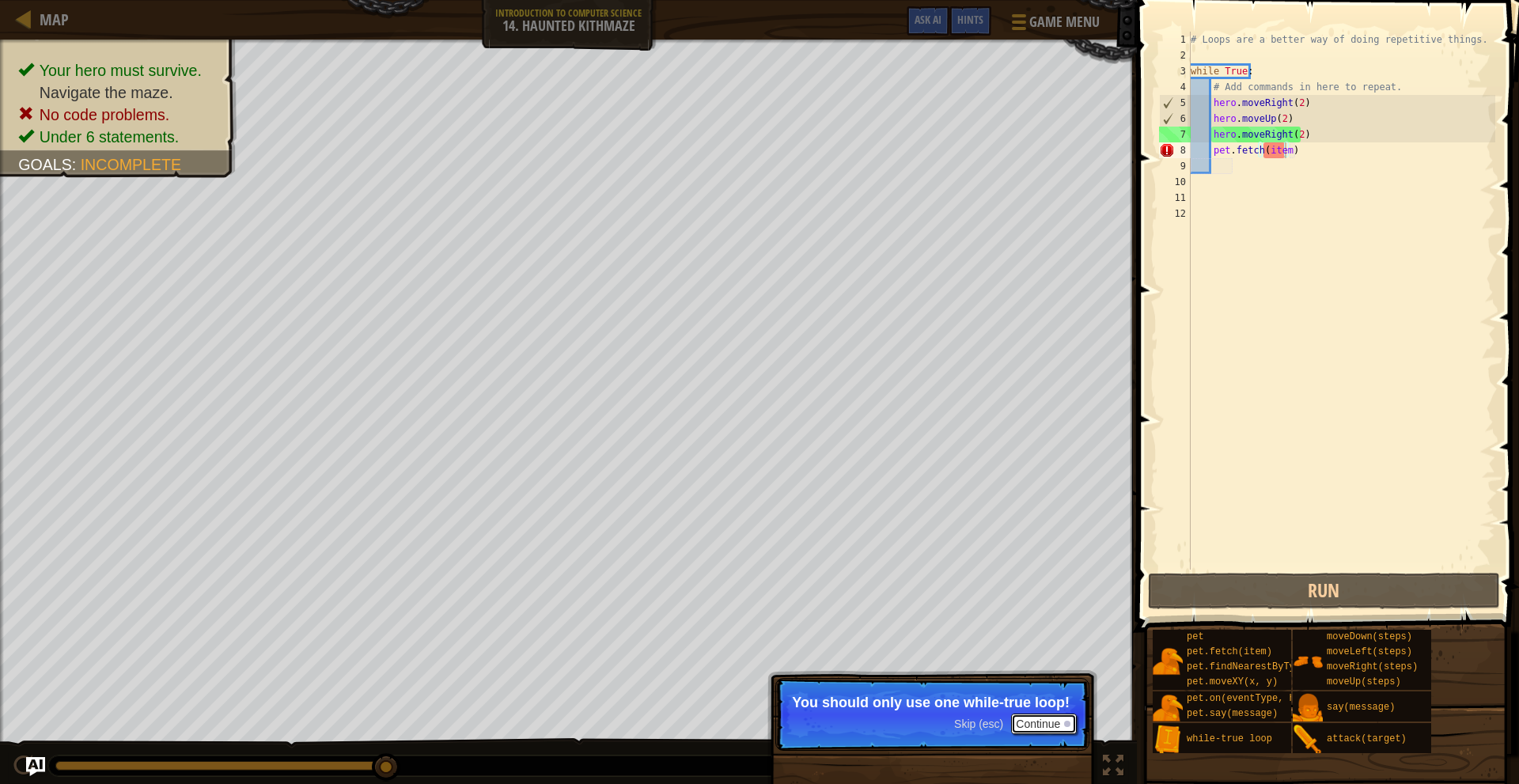
click at [1034, 729] on button "Continue" at bounding box center [1044, 724] width 66 height 21
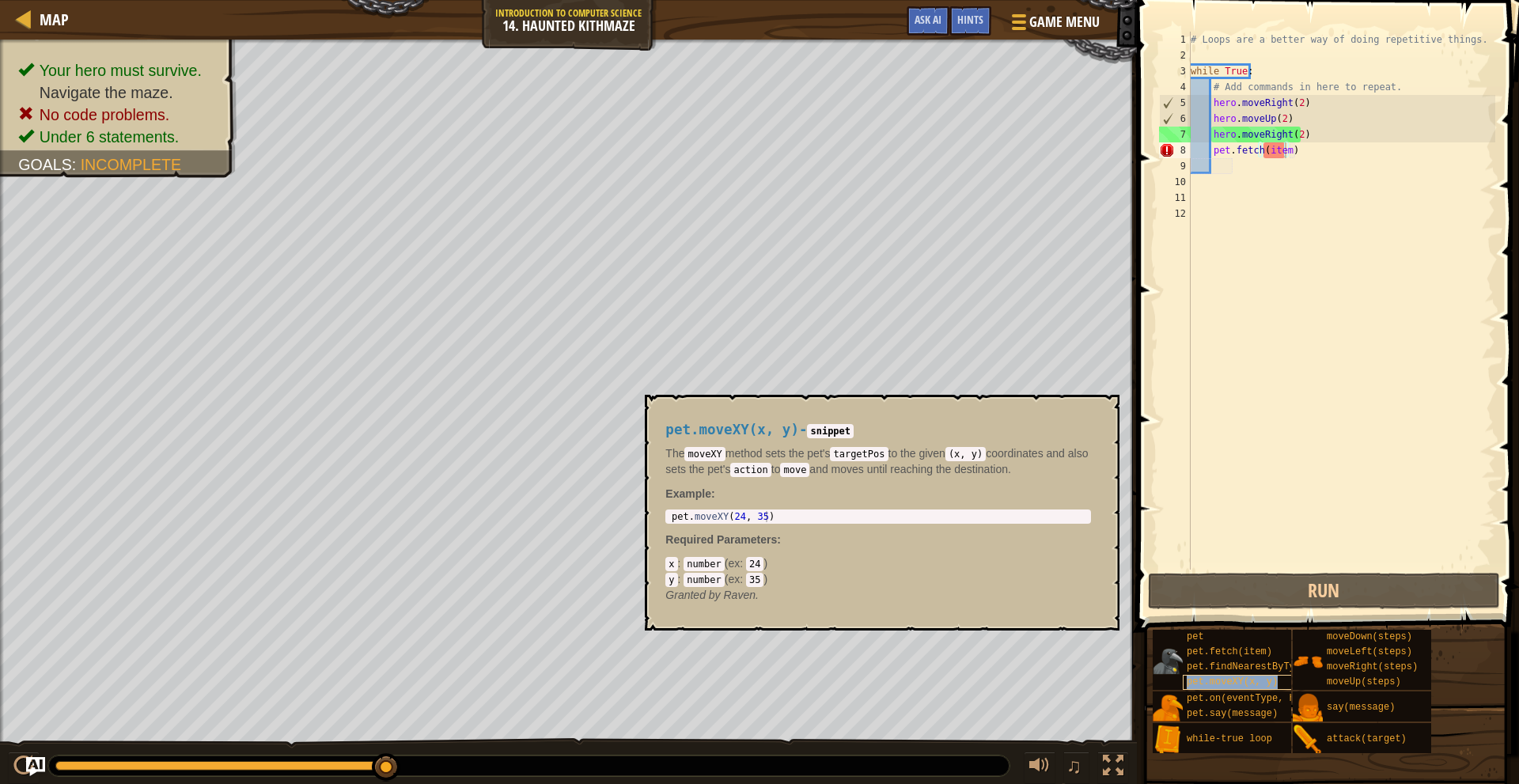
click at [1260, 678] on span "pet.moveXY(x, y)" at bounding box center [1232, 682] width 91 height 11
click at [1096, 410] on button "×" at bounding box center [1102, 413] width 13 height 22
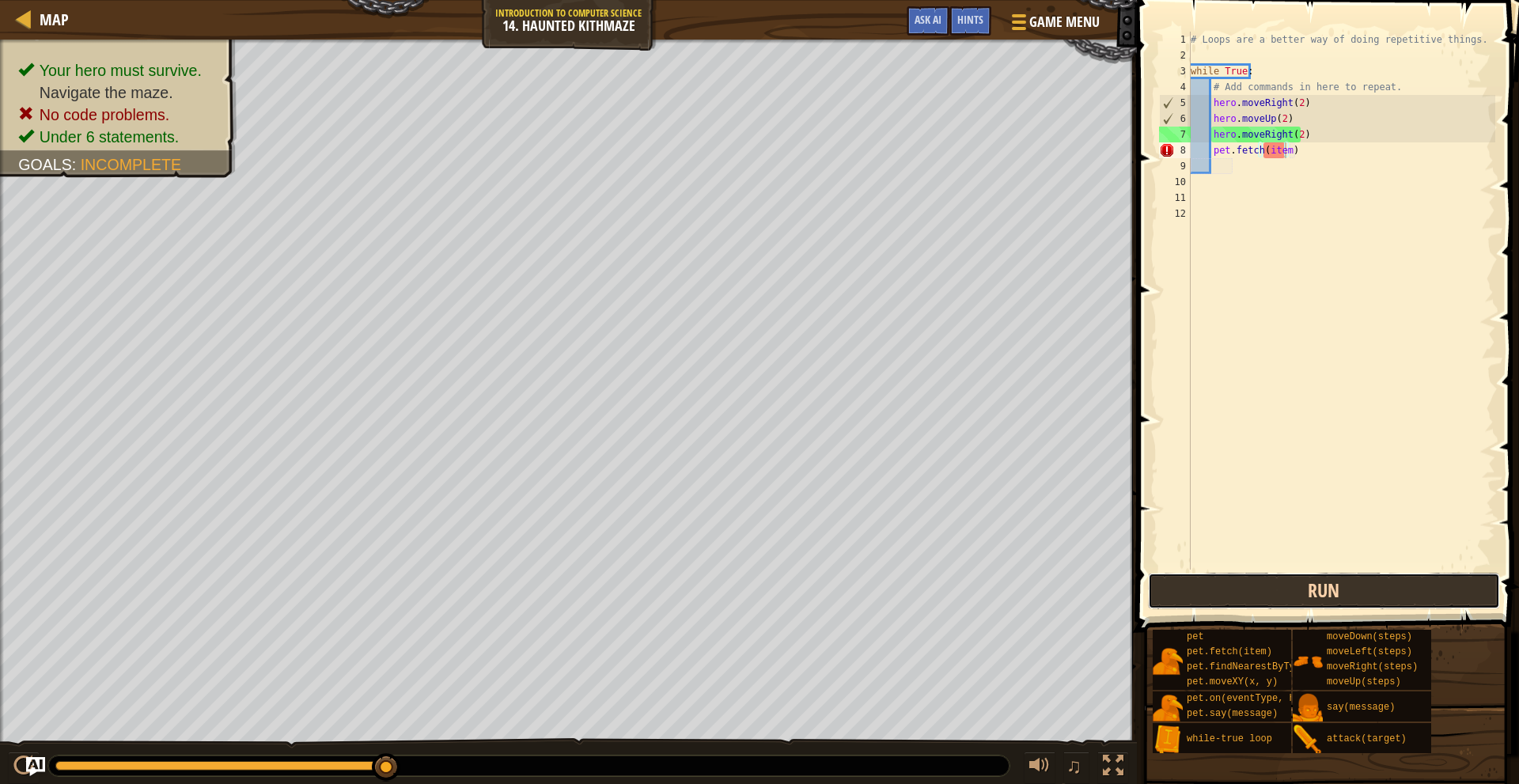
click at [1263, 592] on button "Run" at bounding box center [1324, 591] width 352 height 36
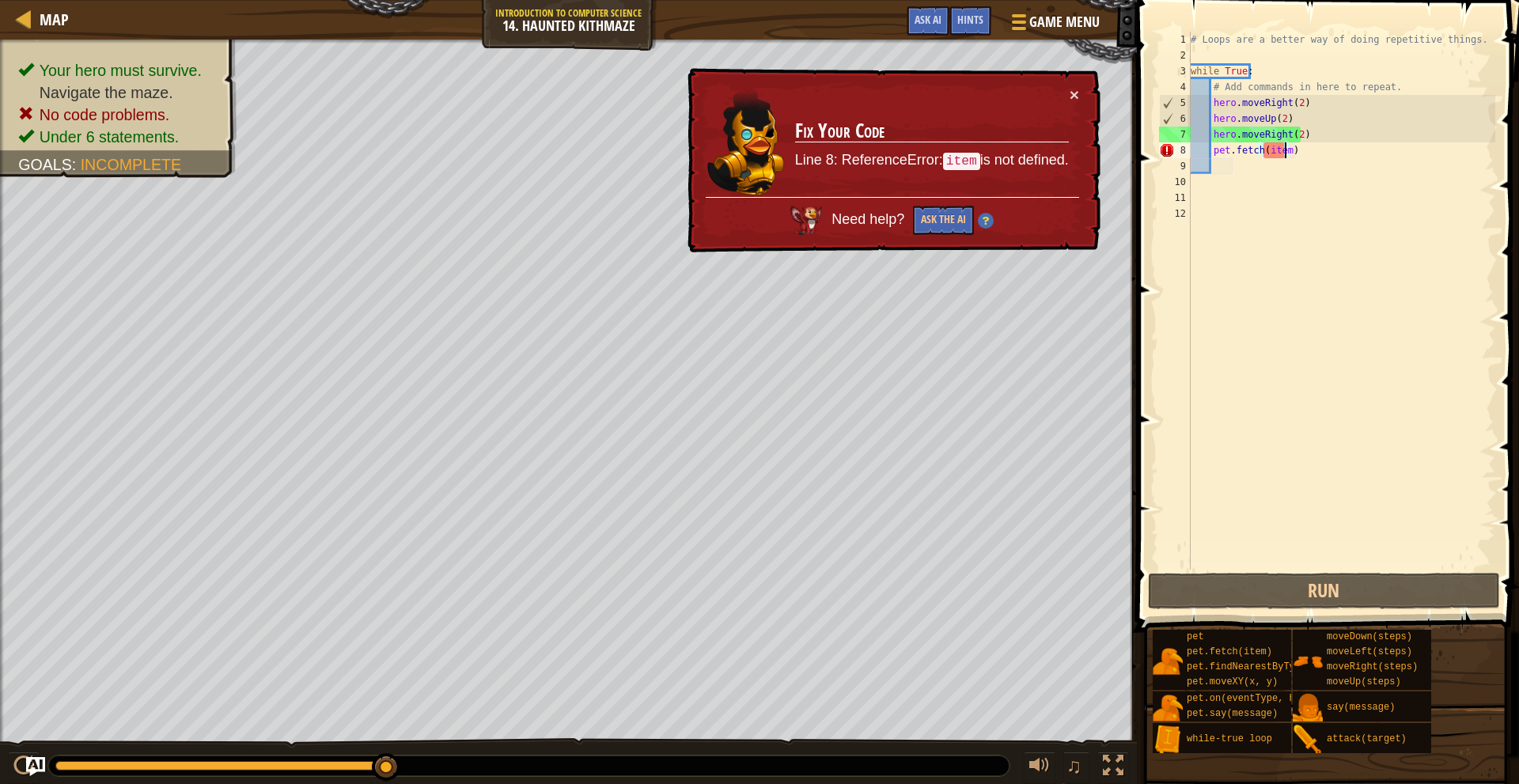
click at [1272, 156] on div "# Loops are a better way of doing repetitive things. while True : # Add command…" at bounding box center [1342, 317] width 308 height 570
click at [1318, 154] on div "# Loops are a better way of doing repetitive things. while True : # Add command…" at bounding box center [1342, 317] width 308 height 570
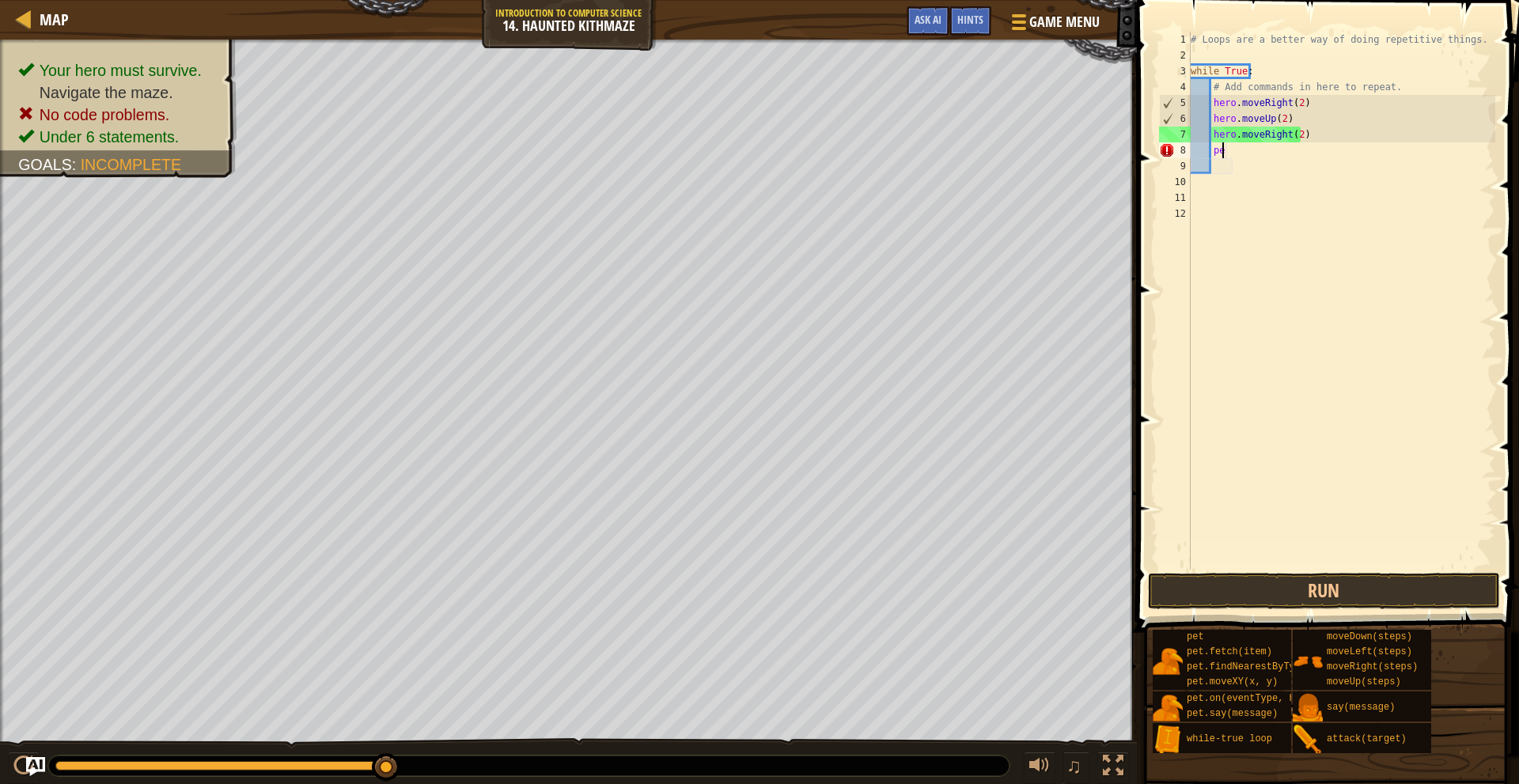
type textarea "p"
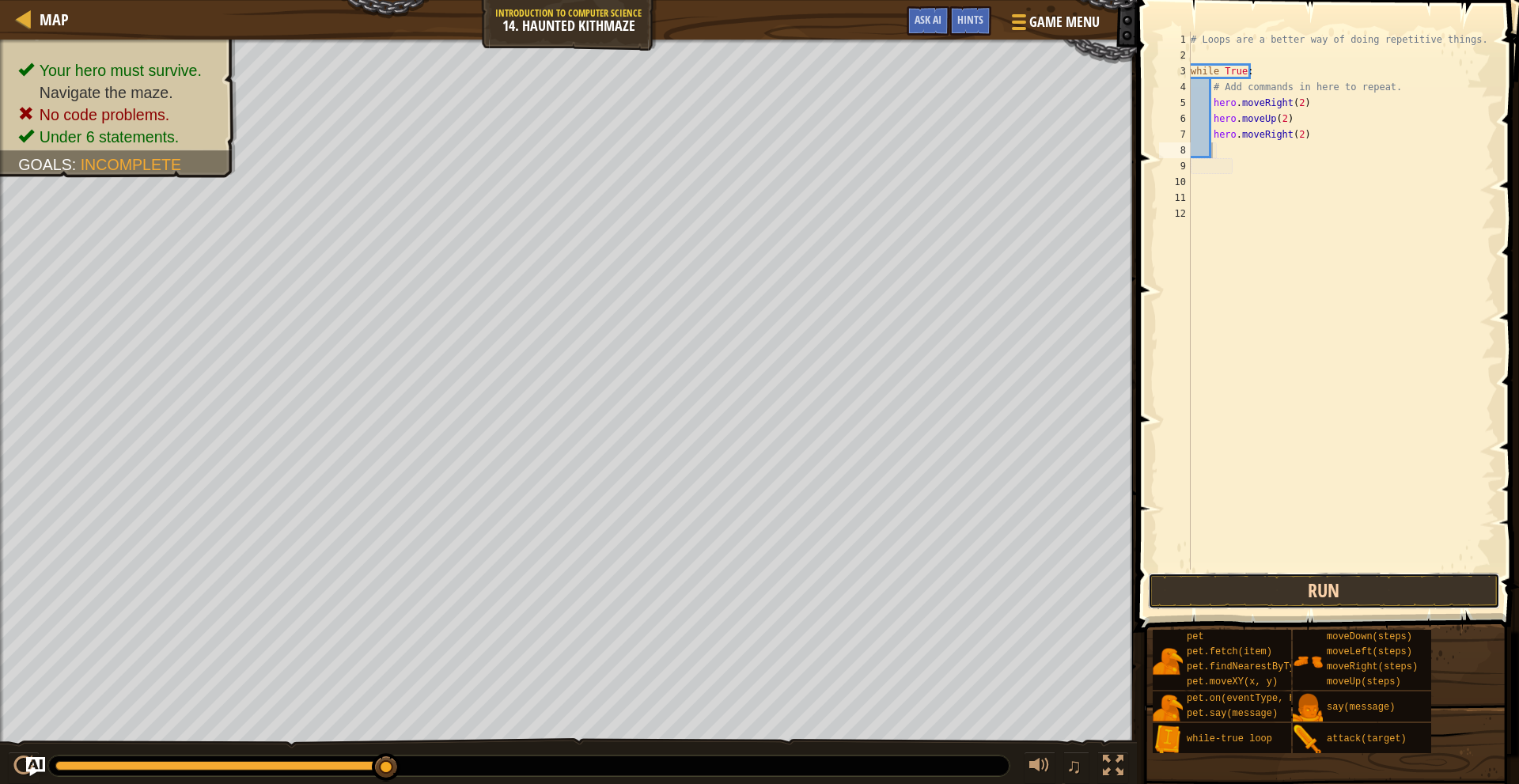
click at [1330, 583] on button "Run" at bounding box center [1324, 591] width 352 height 36
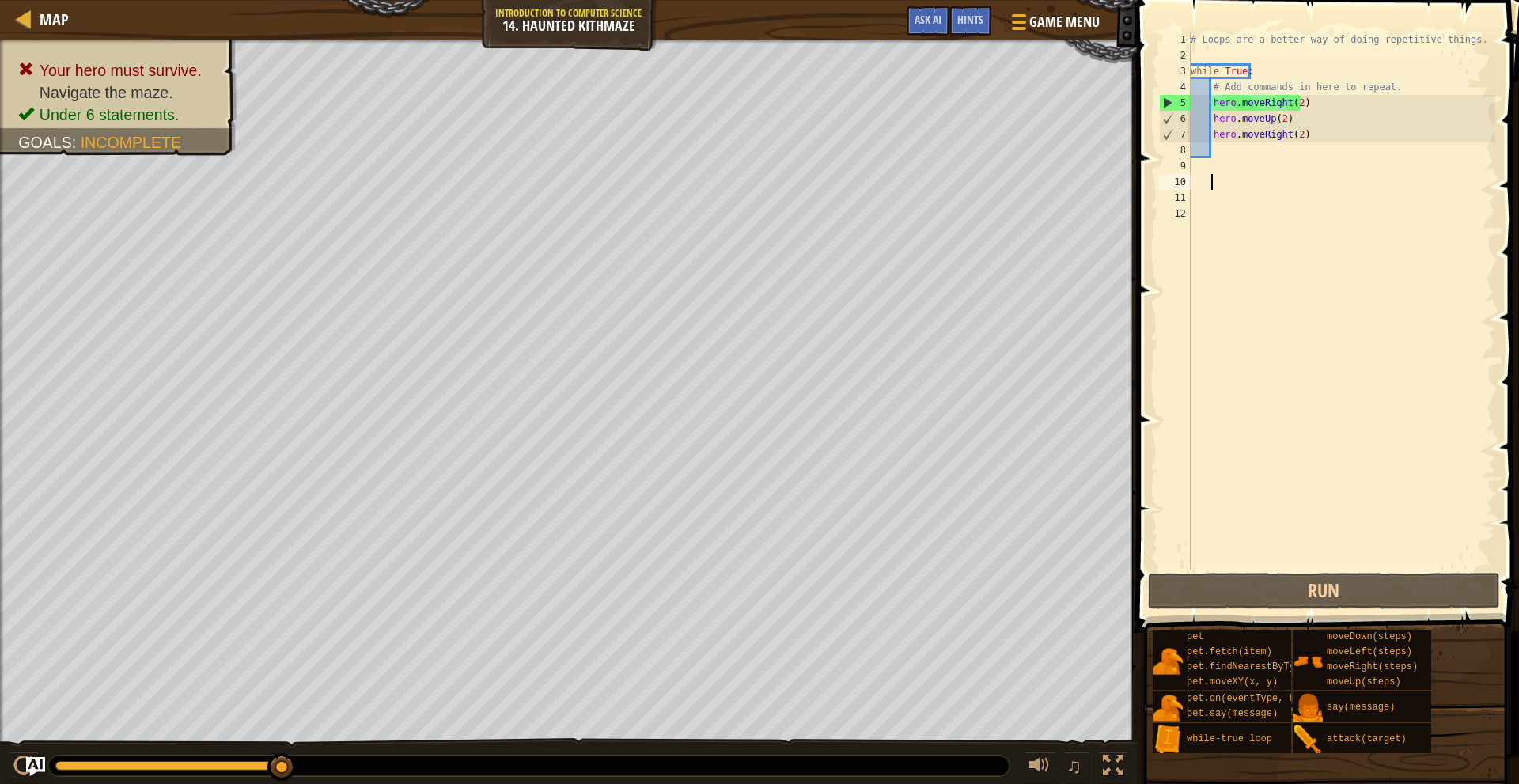
click at [1240, 176] on div "# Loops are a better way of doing repetitive things. while True : # Add command…" at bounding box center [1342, 317] width 308 height 570
click at [1246, 168] on div "# Loops are a better way of doing repetitive things. while True : # Add command…" at bounding box center [1342, 317] width 308 height 570
click at [1299, 153] on div "# Loops are a better way of doing repetitive things. while True : # Add command…" at bounding box center [1342, 317] width 308 height 570
type textarea "h"
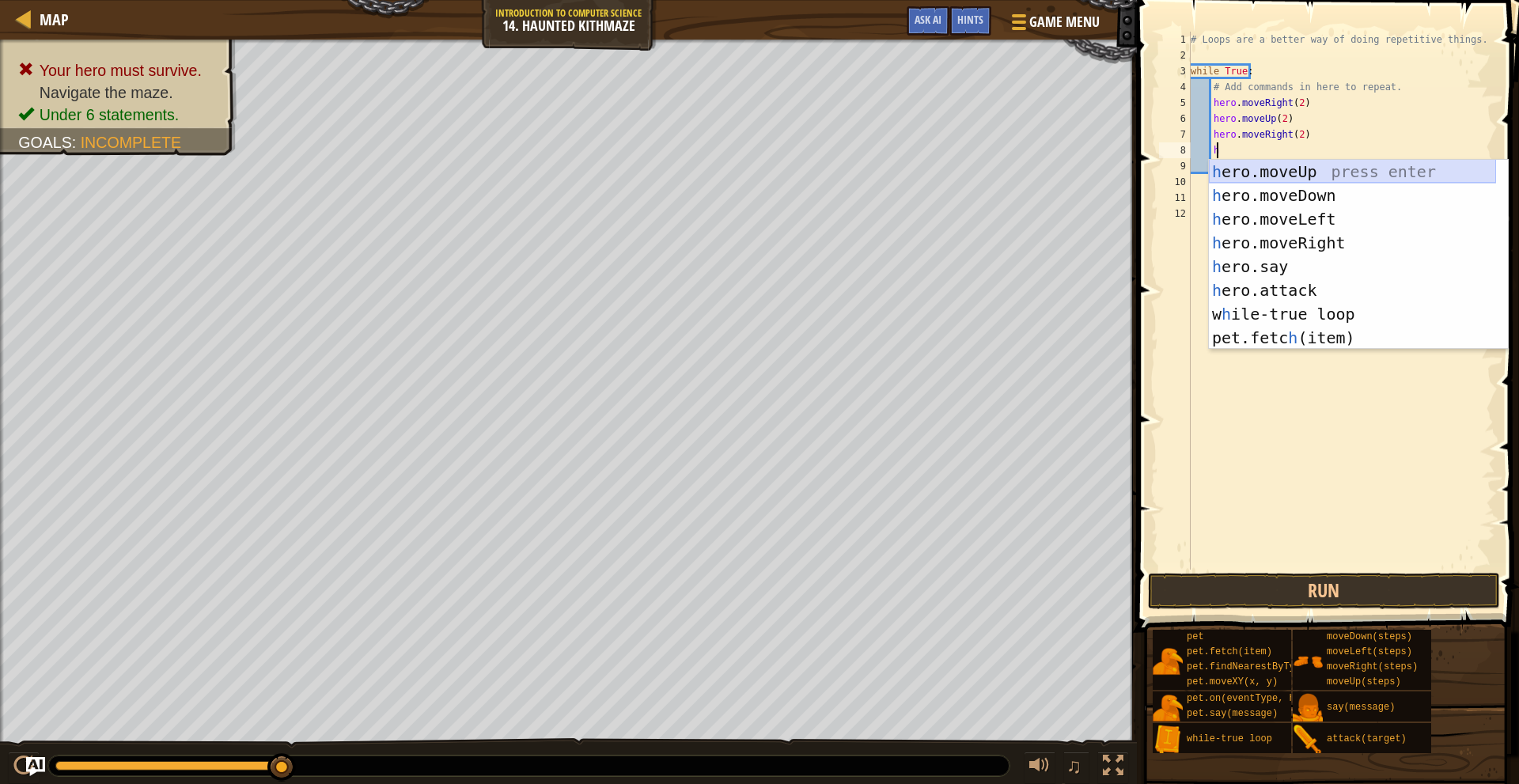
click at [1330, 171] on div "h ero.moveUp press enter h ero.moveDown press enter h ero.moveLeft press enter …" at bounding box center [1352, 278] width 287 height 237
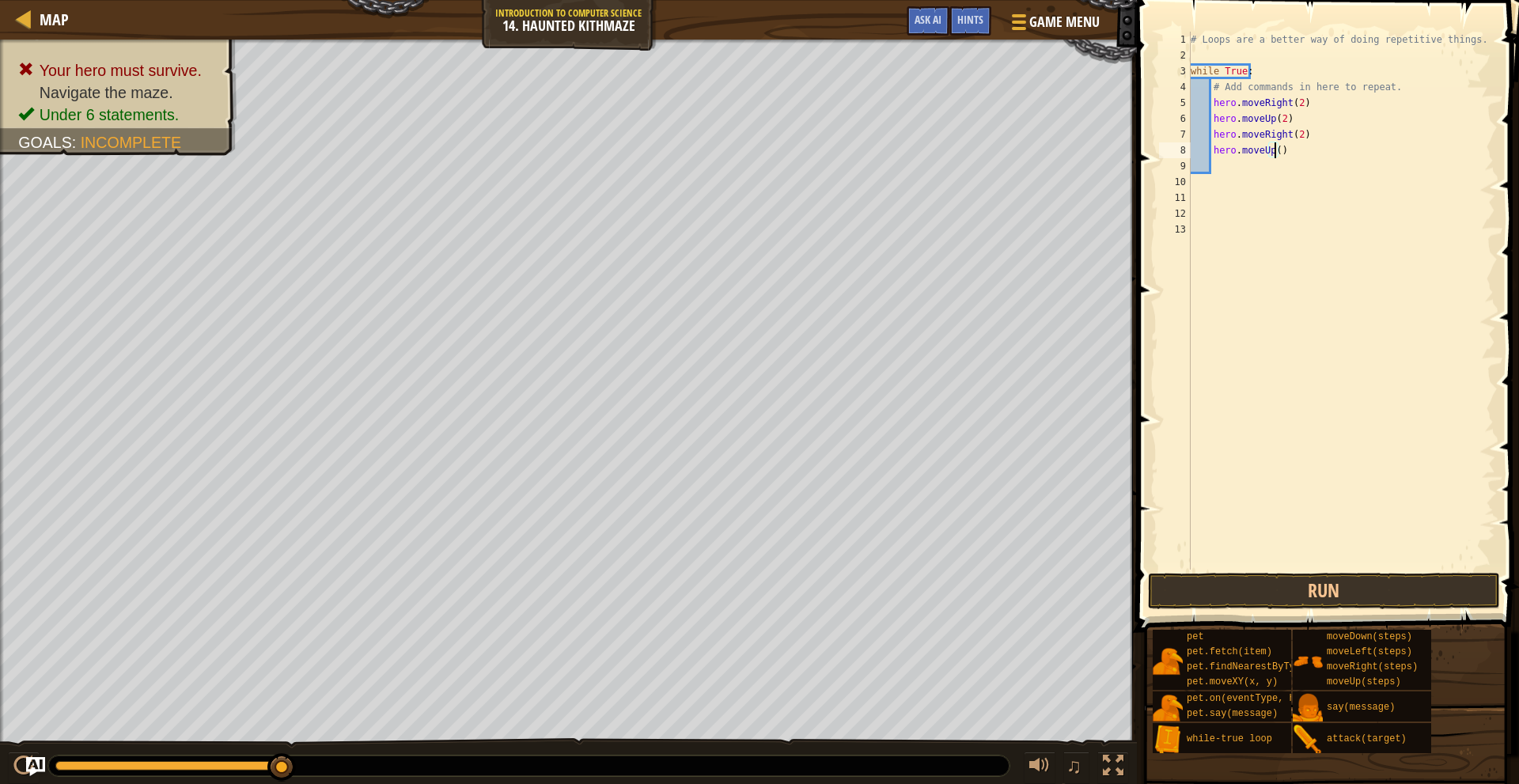
click at [1275, 154] on div "# Loops are a better way of doing repetitive things. while True : # Add command…" at bounding box center [1342, 317] width 308 height 570
type textarea "hero.moveUp(2)"
click at [1331, 602] on button "Run" at bounding box center [1324, 591] width 352 height 36
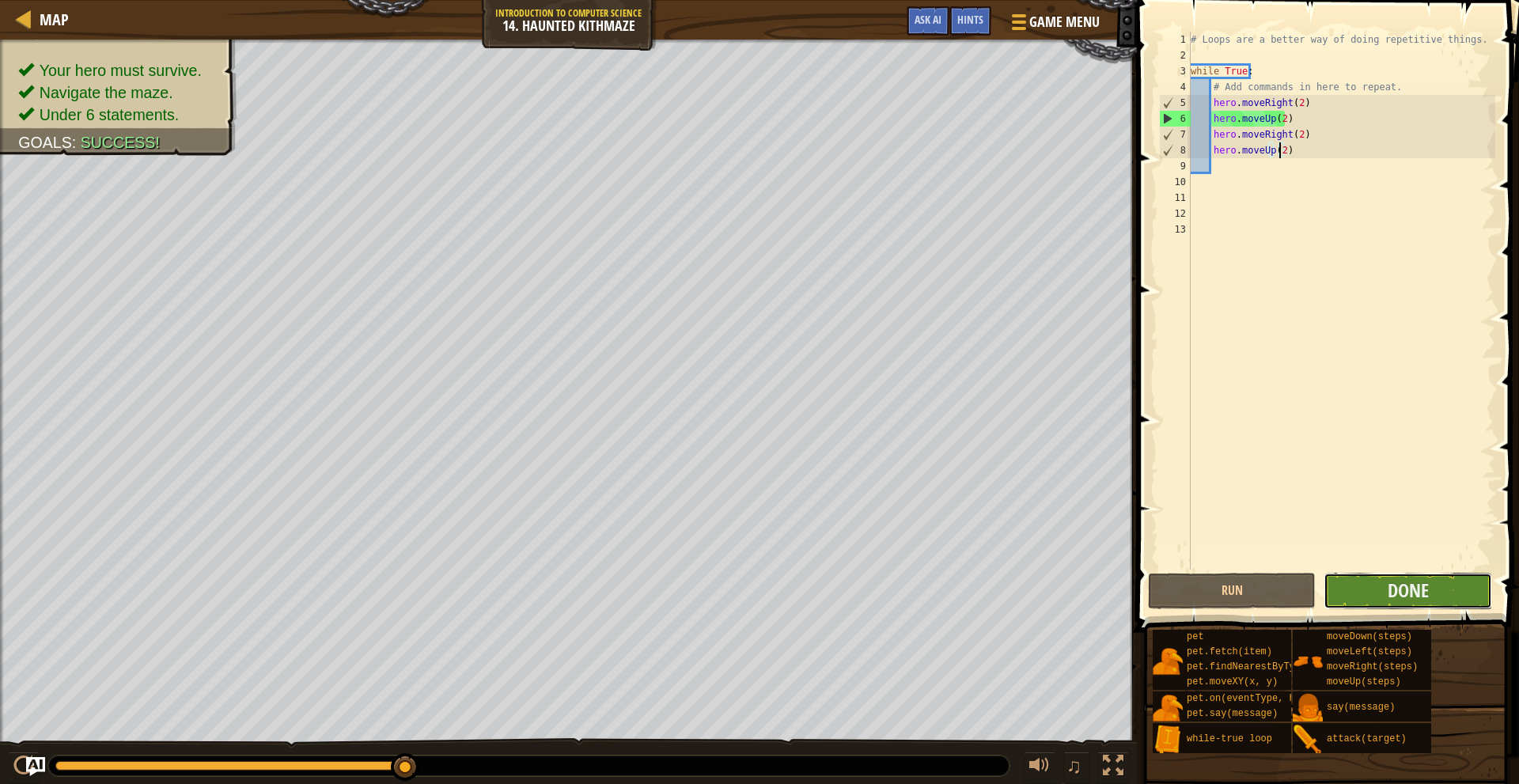
click at [1364, 579] on button "Done" at bounding box center [1408, 591] width 168 height 36
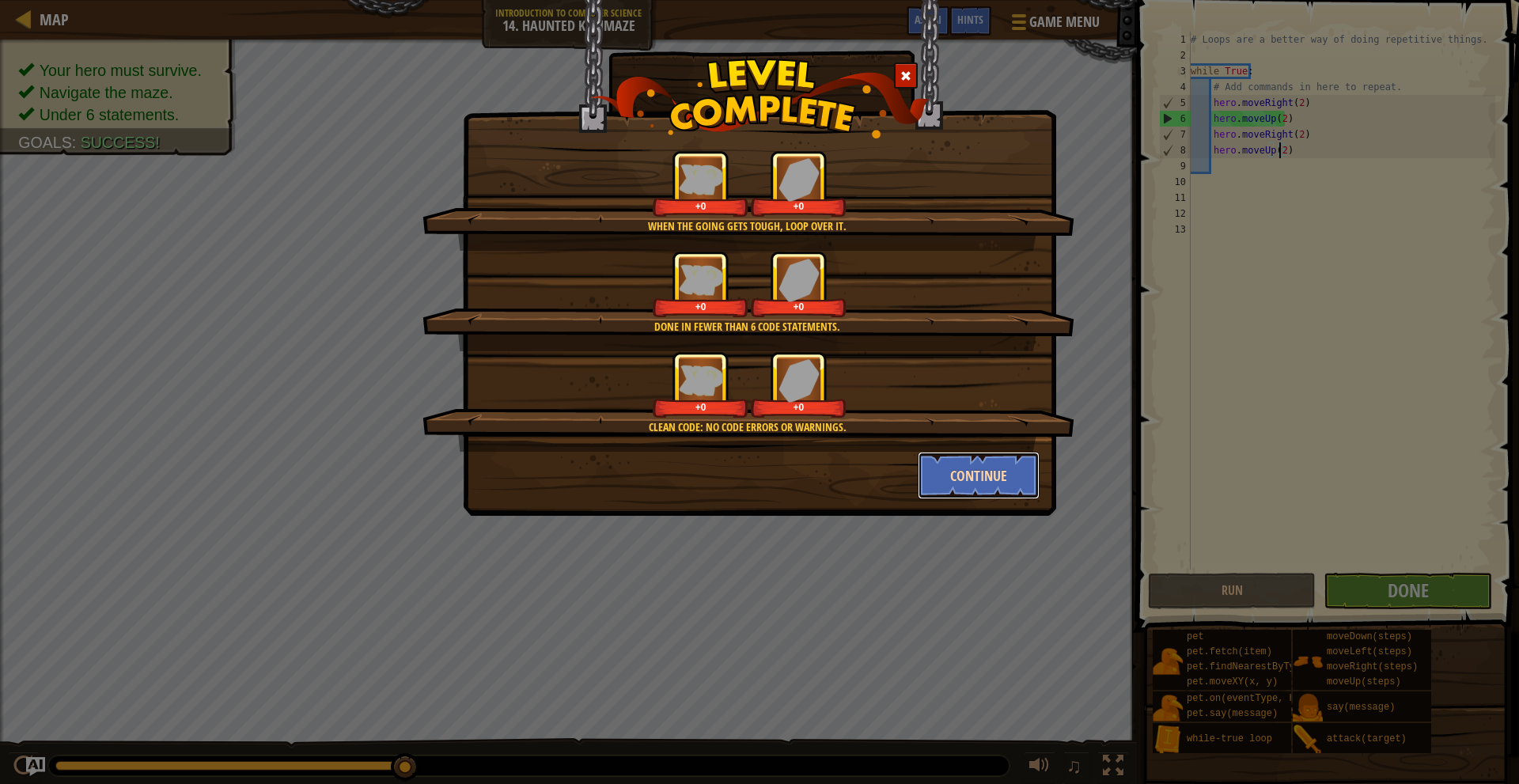
click at [1012, 471] on button "Continue" at bounding box center [979, 475] width 123 height 47
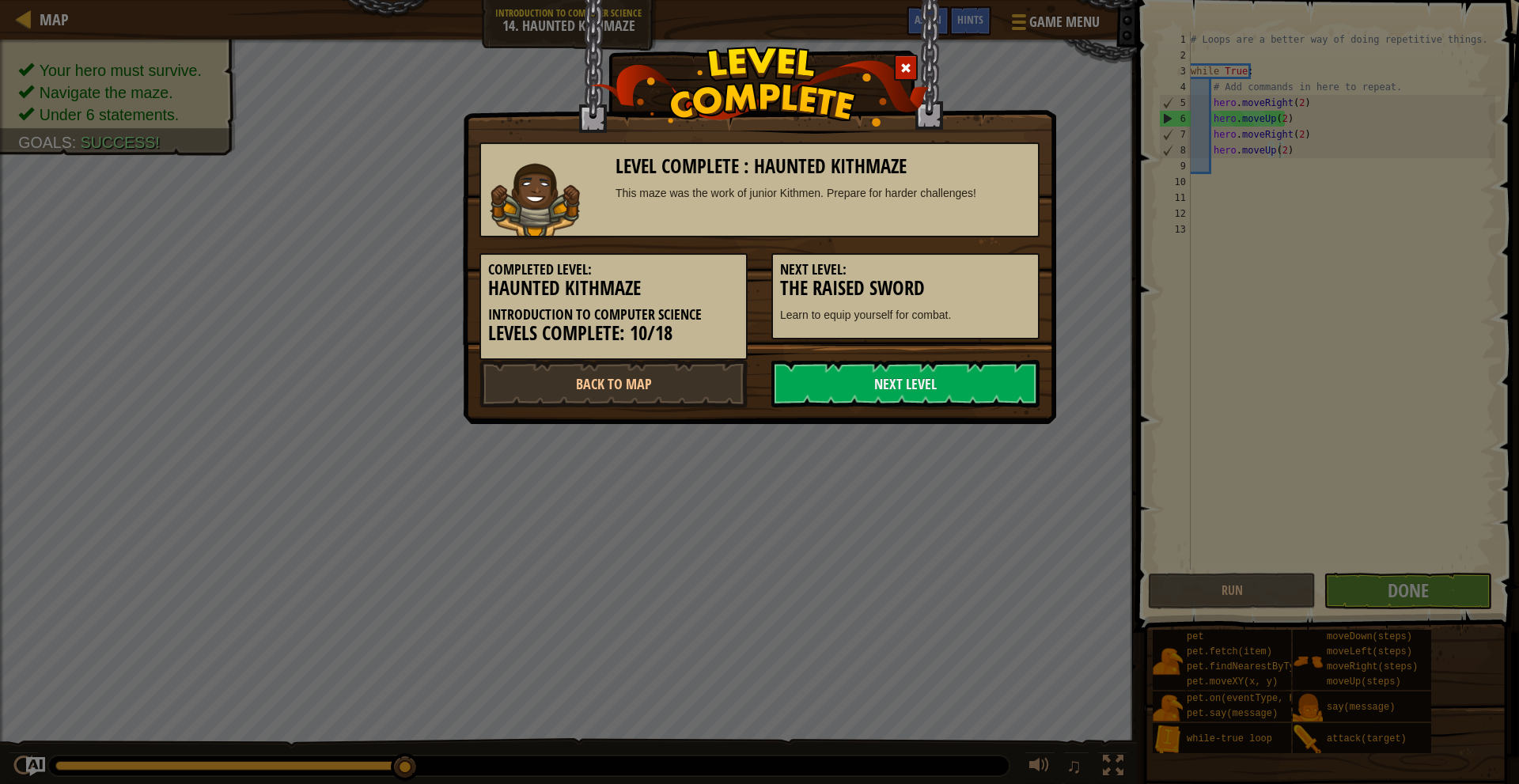
click at [1014, 472] on div "Level Complete : Haunted Kithmaze This maze was the work of junior Kithmen. Pre…" at bounding box center [759, 392] width 1519 height 784
click at [974, 396] on link "Next Level" at bounding box center [906, 383] width 268 height 47
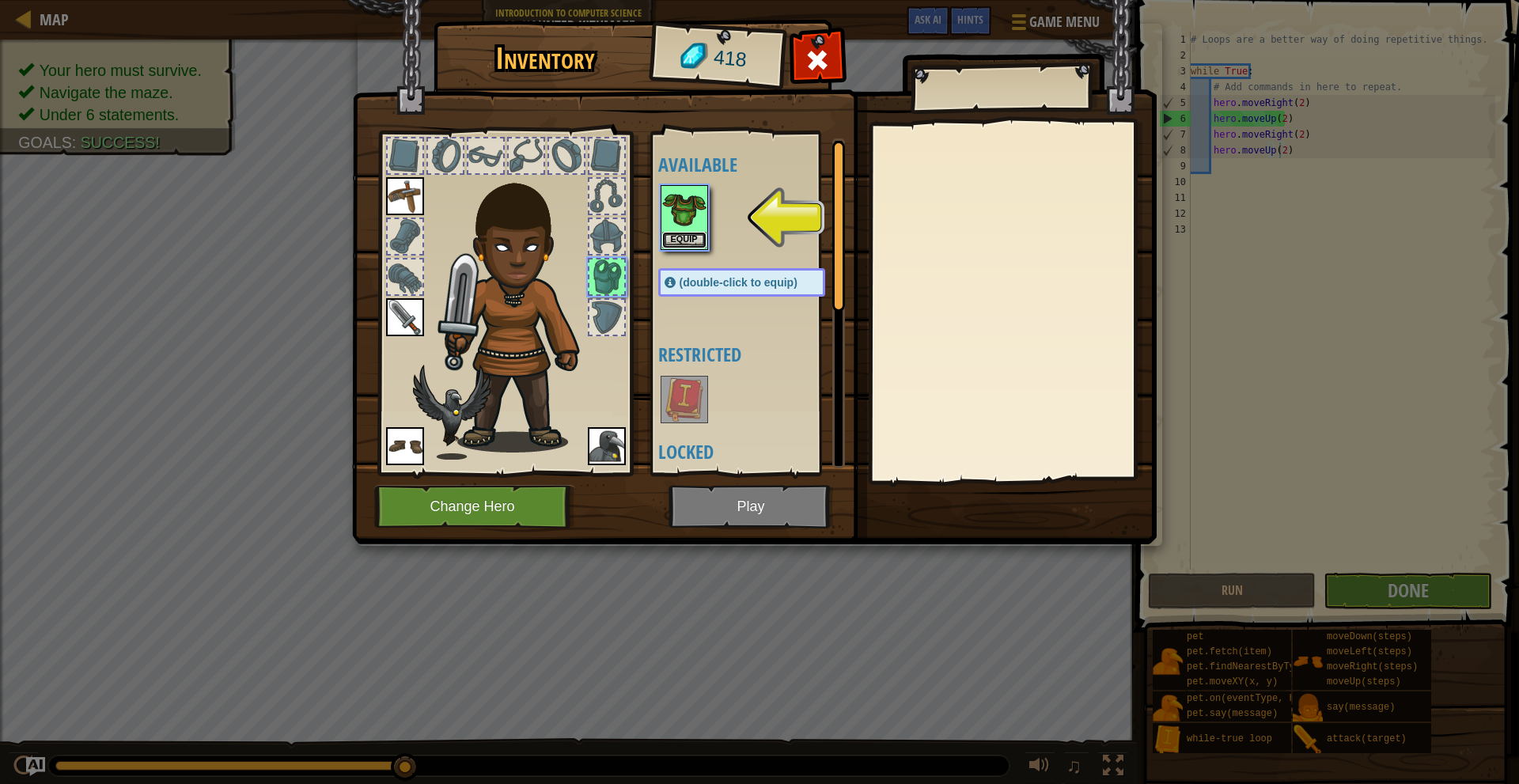
drag, startPoint x: 702, startPoint y: 241, endPoint x: 697, endPoint y: 261, distance: 21.1
click at [702, 241] on button "Equip" at bounding box center [684, 240] width 44 height 17
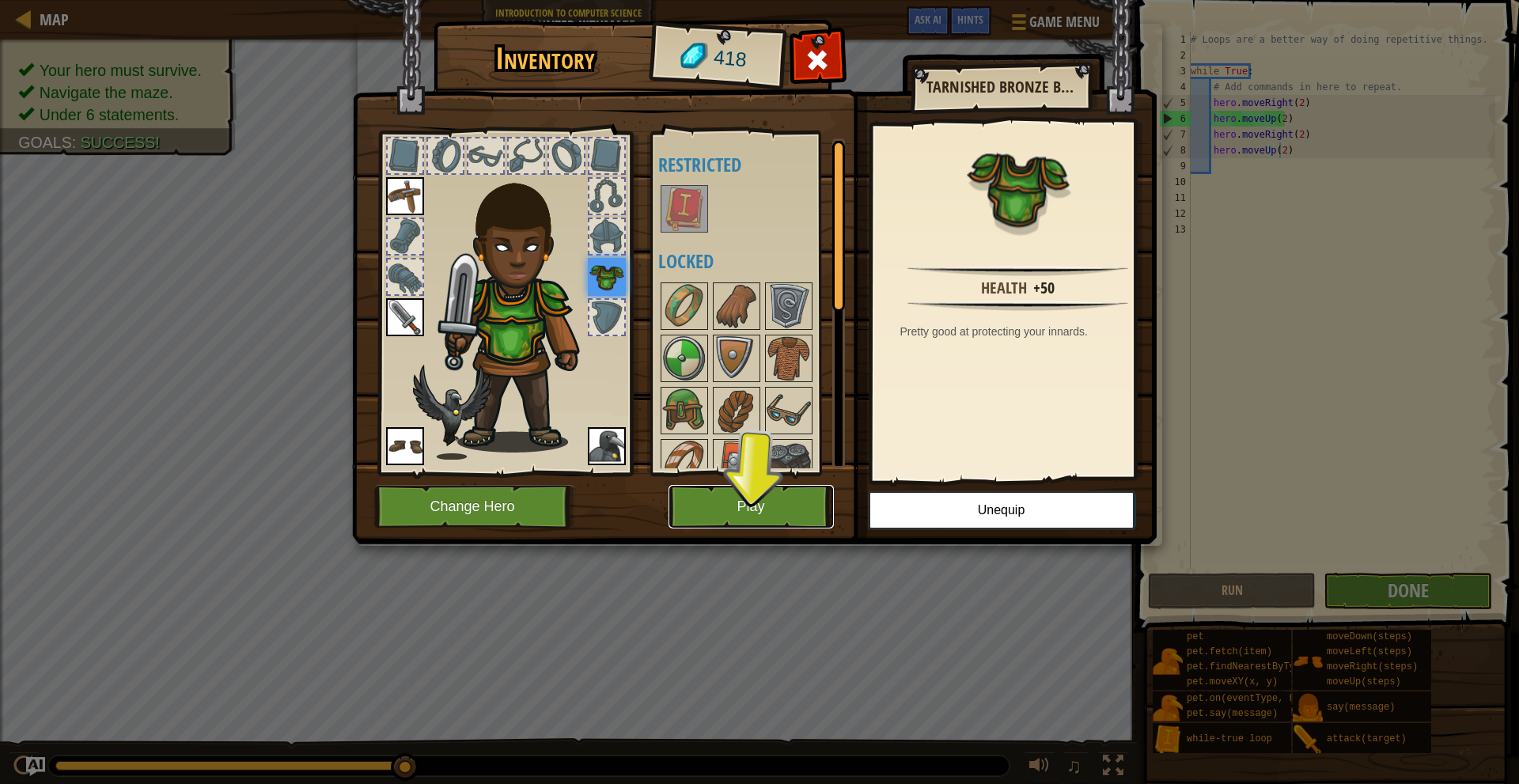
click at [776, 500] on button "Play" at bounding box center [751, 507] width 165 height 44
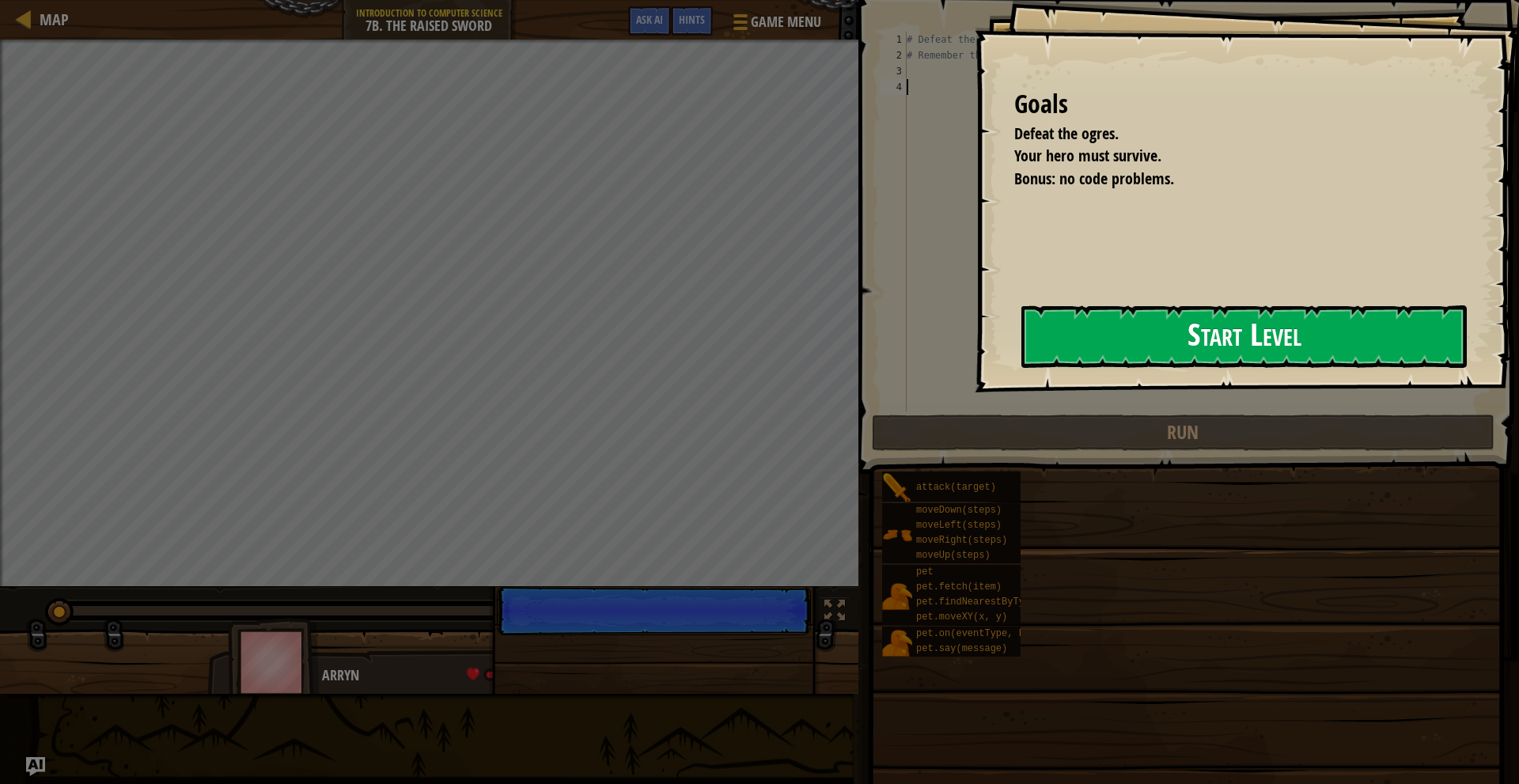
drag, startPoint x: 1081, startPoint y: 347, endPoint x: 1041, endPoint y: 374, distance: 49.0
click at [1079, 347] on button "Start Level" at bounding box center [1245, 336] width 446 height 63
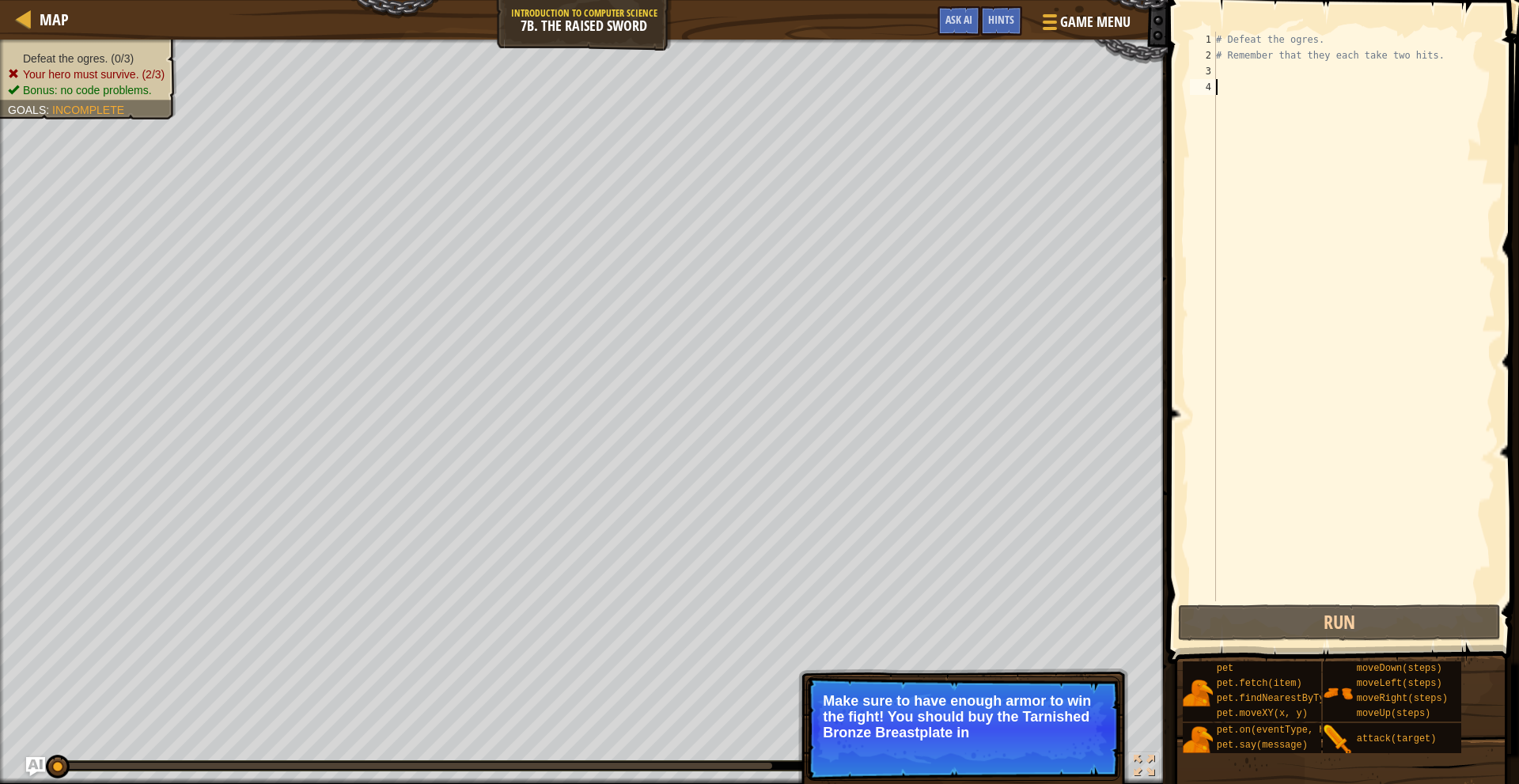
scroll to position [7, 0]
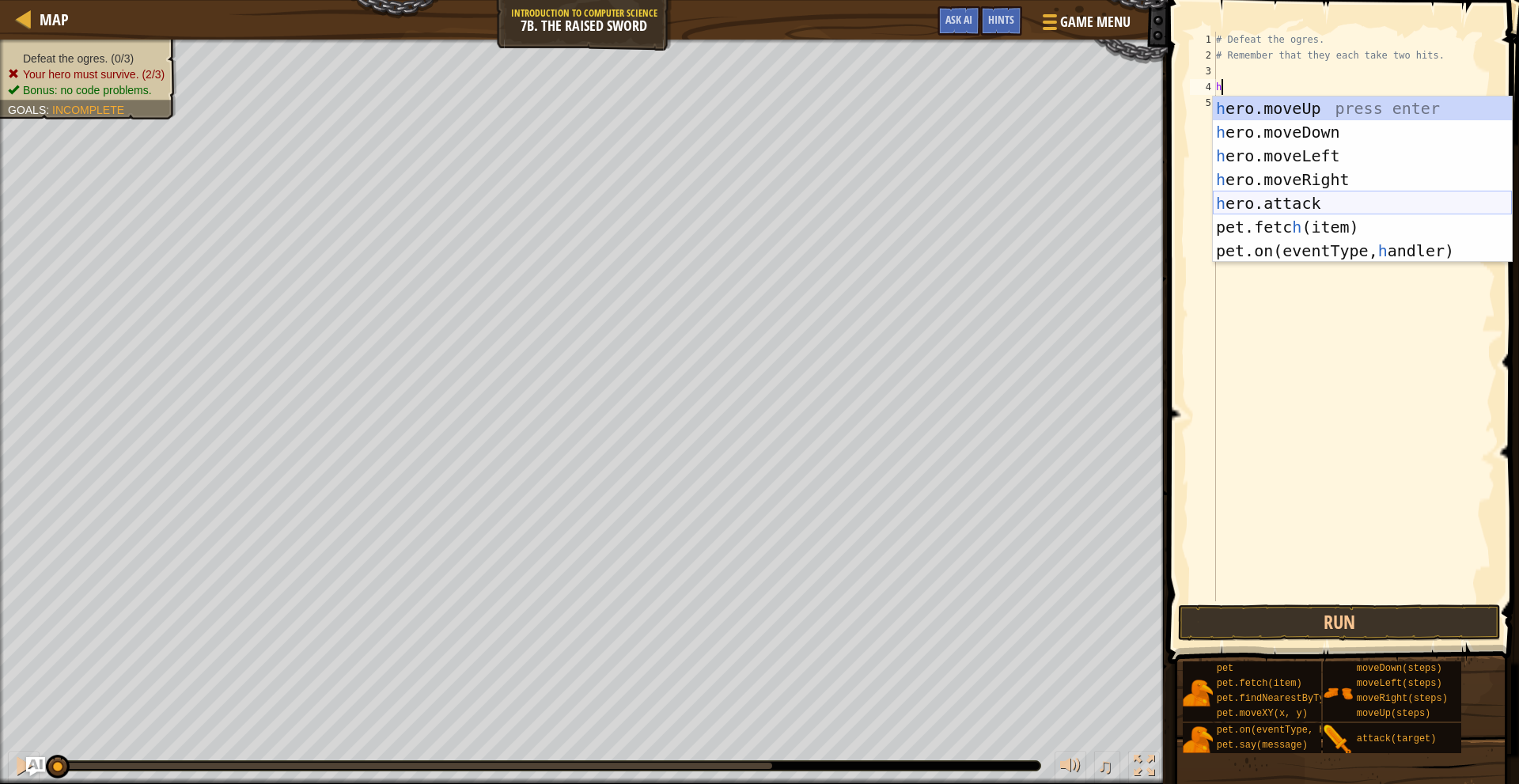
click at [1296, 198] on div "h ero.moveUp press enter h ero.moveDown press enter h ero.moveLeft press enter …" at bounding box center [1362, 204] width 299 height 214
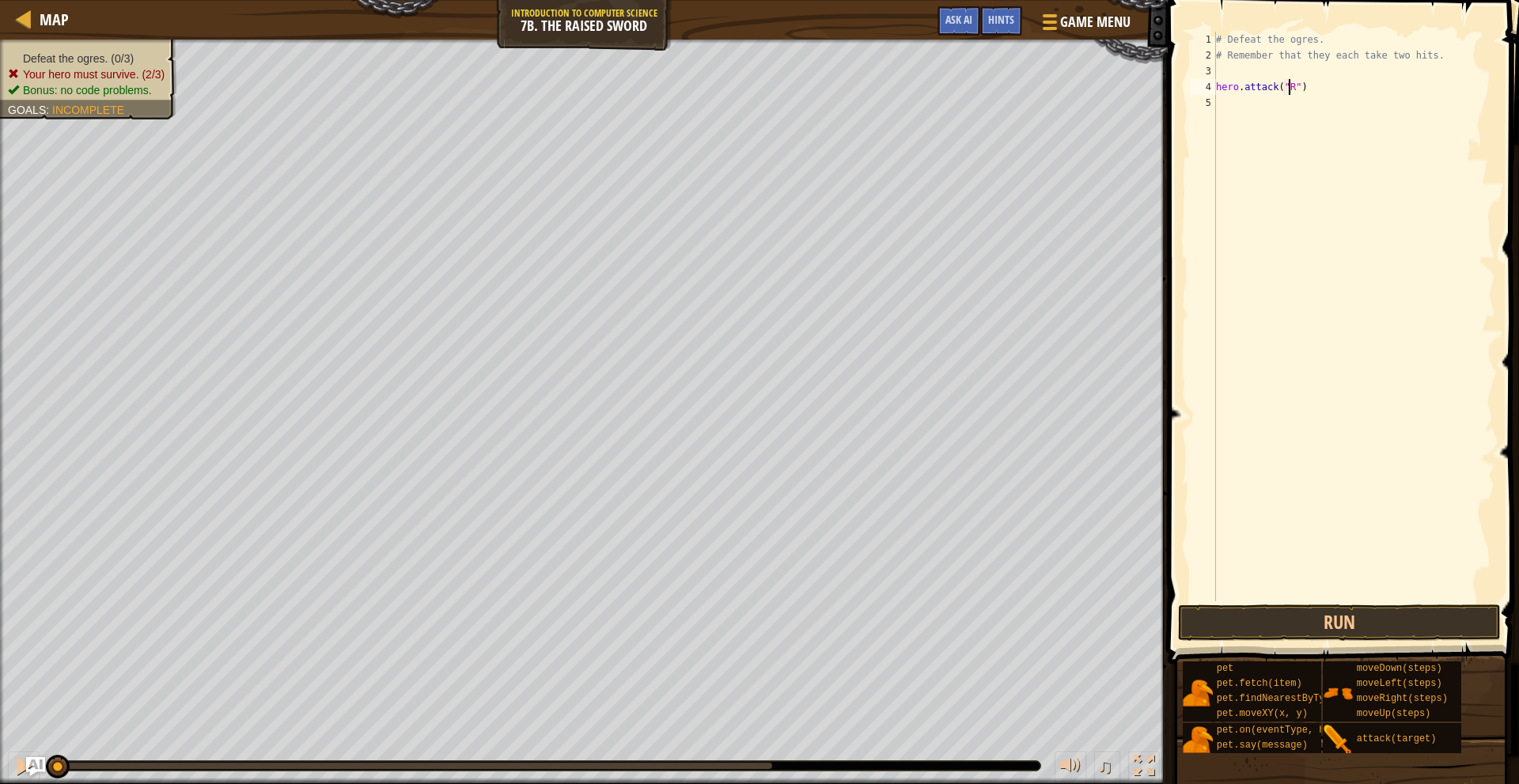
scroll to position [7, 6]
type textarea "hero.attack("Rig")"
click at [1324, 94] on div "# Defeat the ogres. # Remember that they each take two hits. hero . attack ( "R…" at bounding box center [1354, 332] width 283 height 601
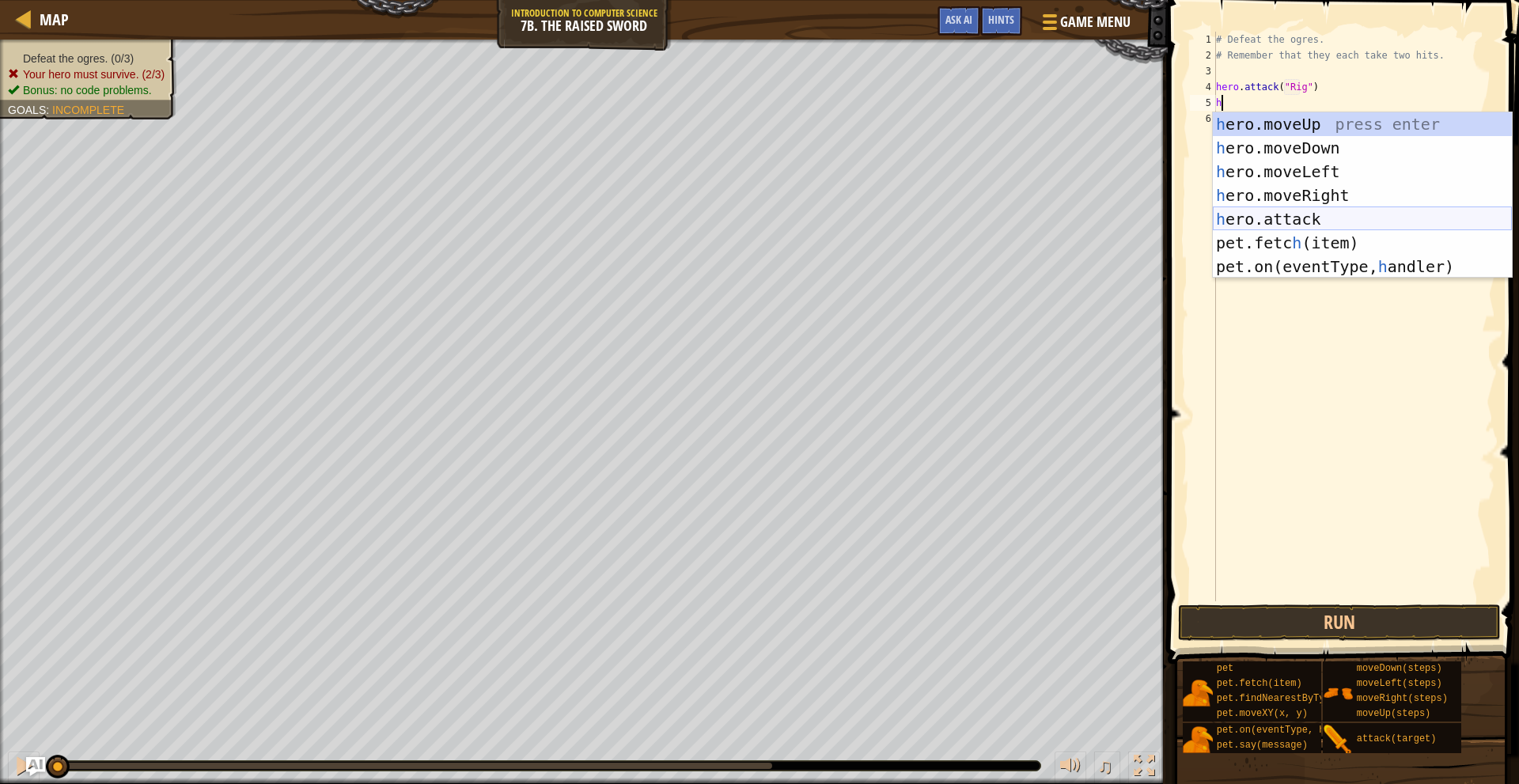
click at [1339, 209] on div "h ero.moveUp press enter h ero.moveDown press enter h ero.moveLeft press enter …" at bounding box center [1362, 219] width 299 height 214
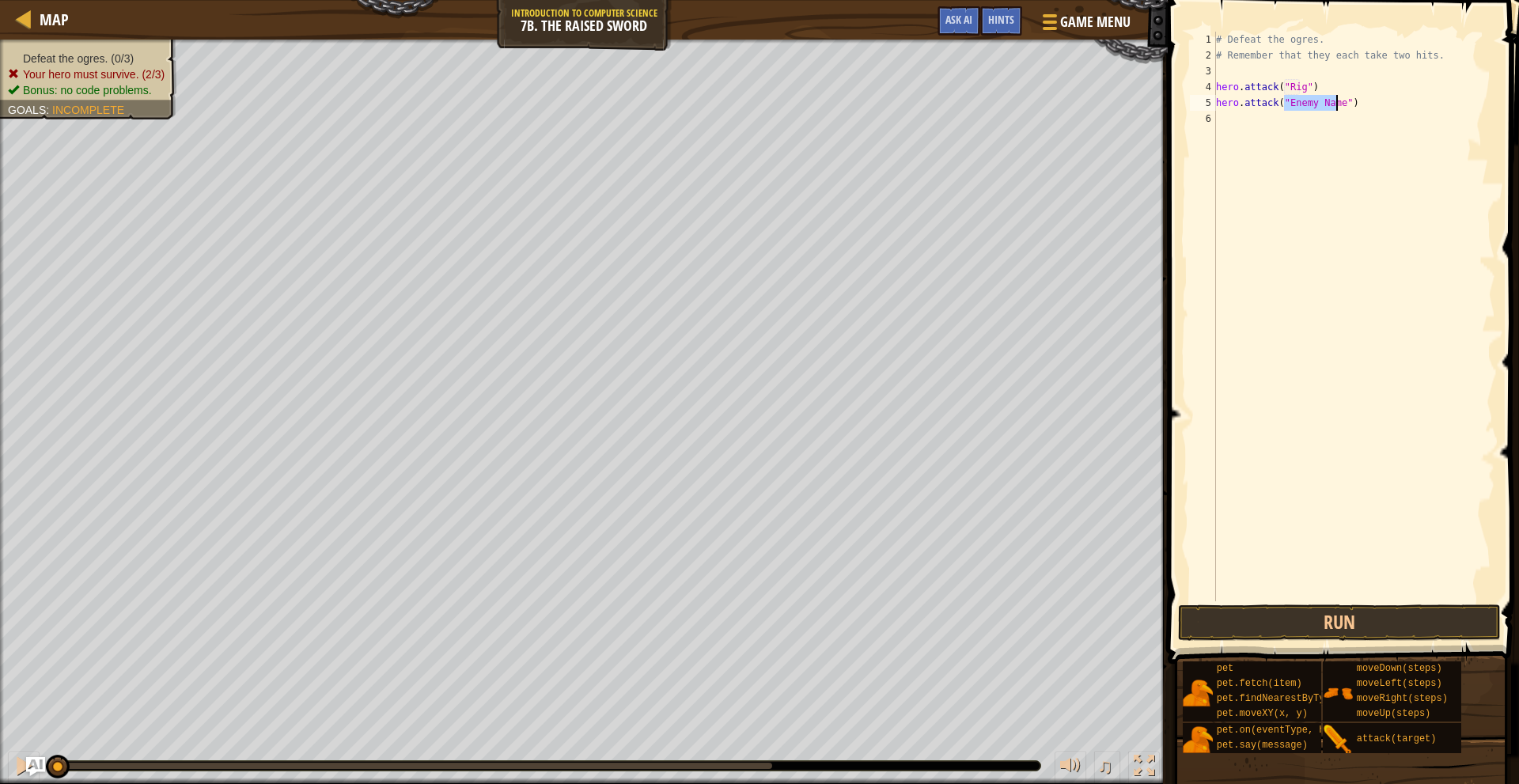
scroll to position [7, 6]
type textarea "hero.attack("Rig")"
click at [1341, 108] on div "# Defeat the ogres. # Remember that they each take two hits. hero . attack ( "R…" at bounding box center [1354, 332] width 283 height 601
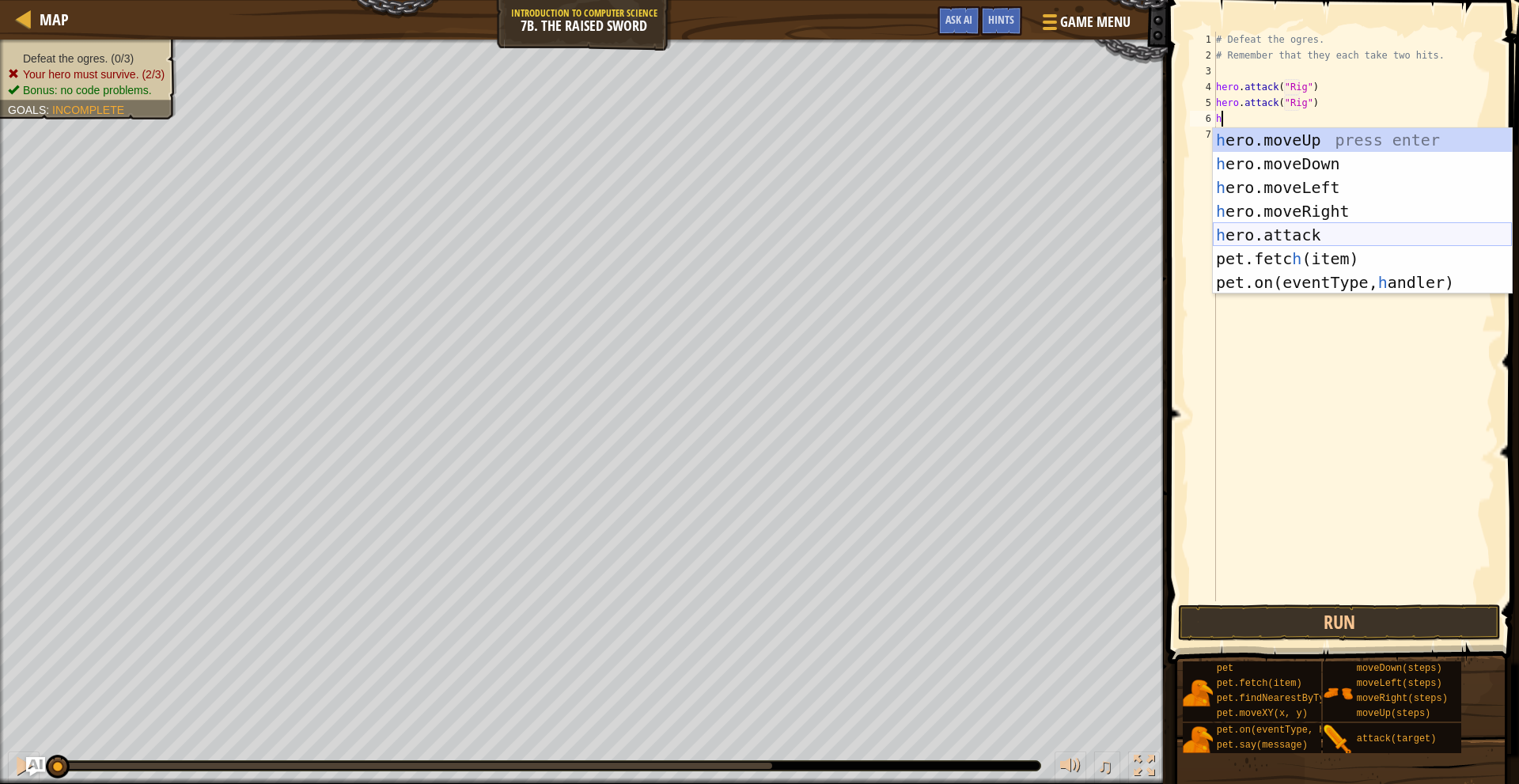
click at [1288, 226] on div "h ero.moveUp press enter h ero.moveDown press enter h ero.moveLeft press enter …" at bounding box center [1362, 235] width 299 height 214
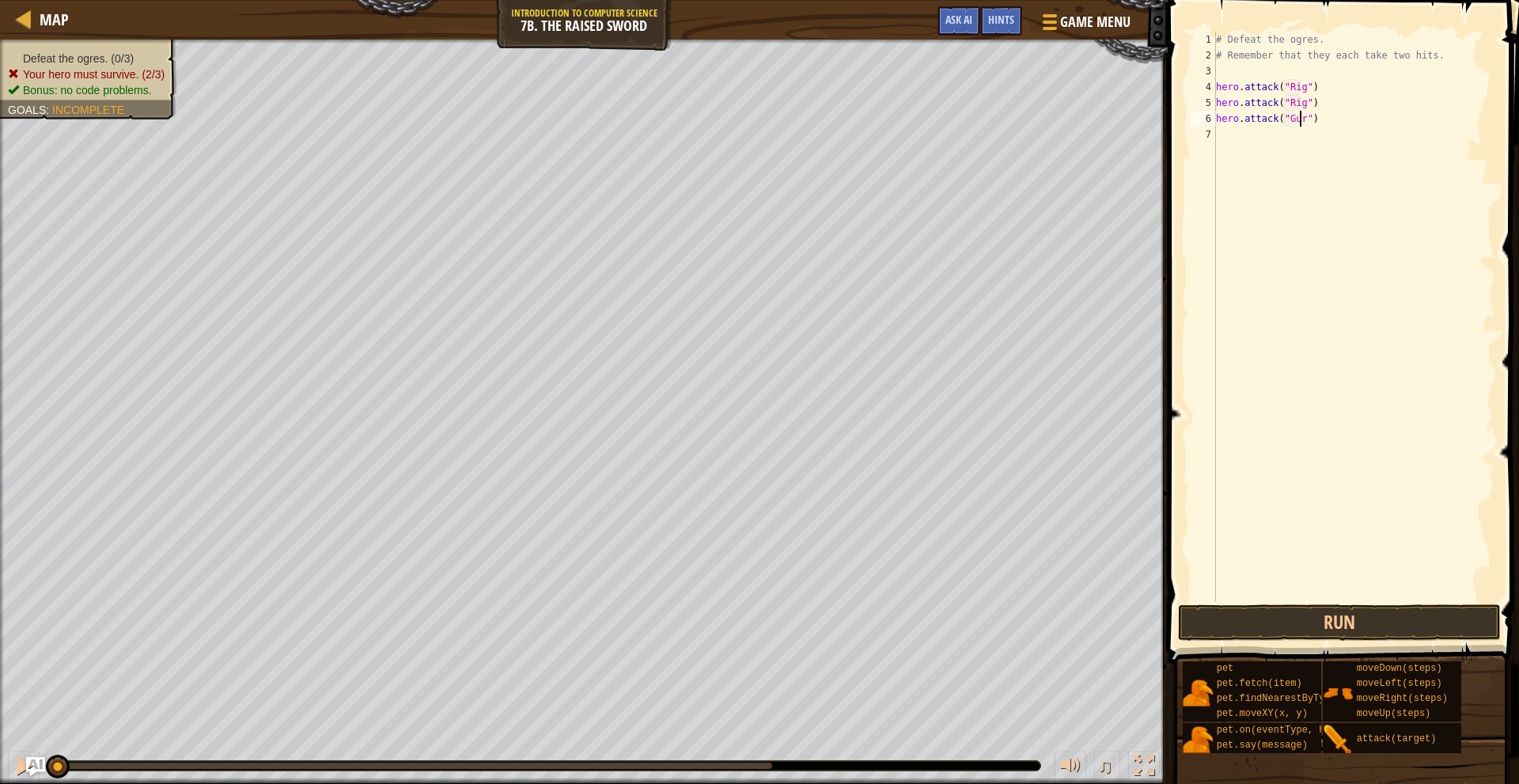
scroll to position [7, 7]
type textarea "hero.attack("Gurt")"
click at [1337, 122] on div "# Defeat the ogres. # Remember that they each take two hits. hero . attack ( "R…" at bounding box center [1354, 332] width 283 height 601
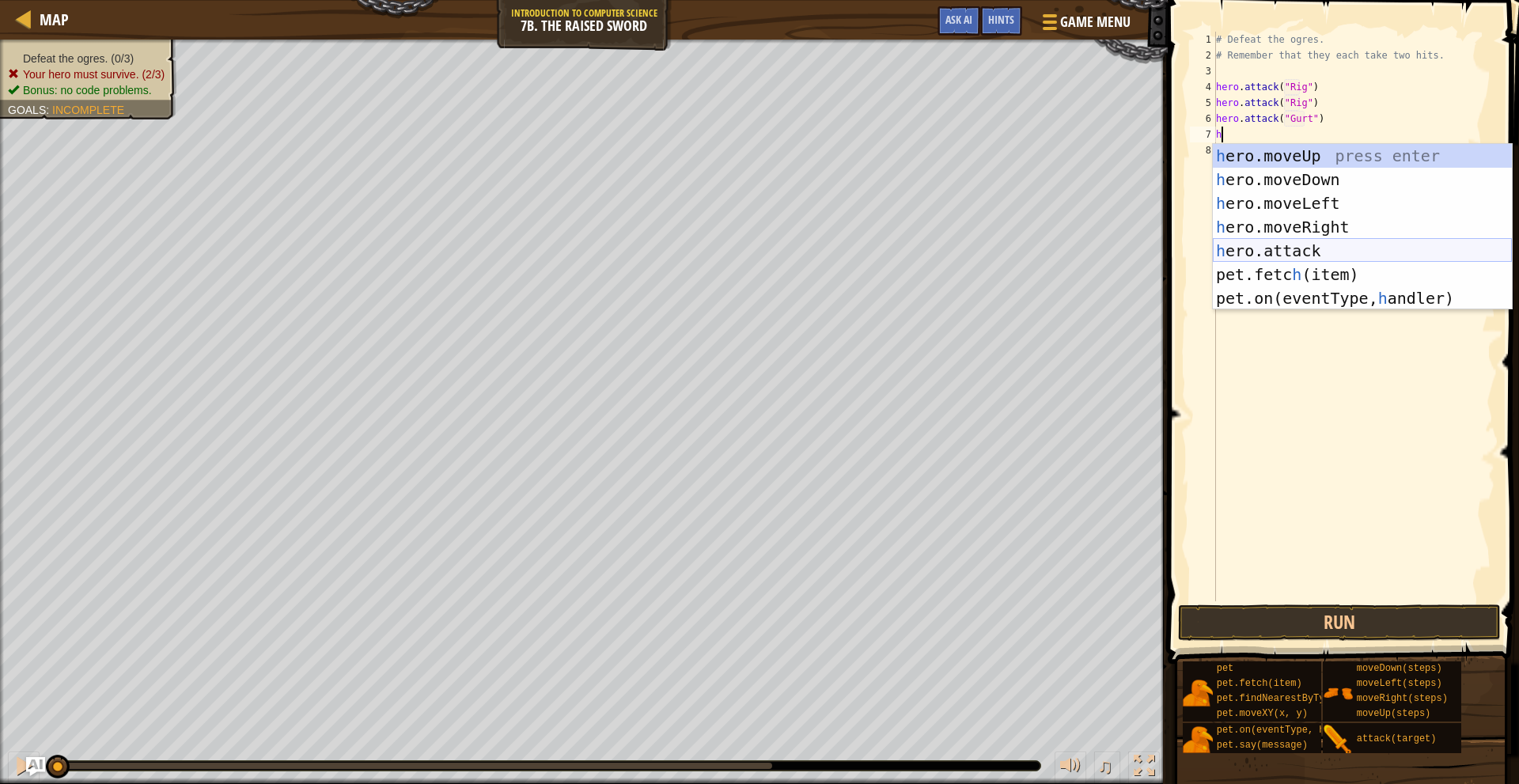
click at [1311, 244] on div "h ero.moveUp press enter h ero.moveDown press enter h ero.moveLeft press enter …" at bounding box center [1362, 251] width 299 height 214
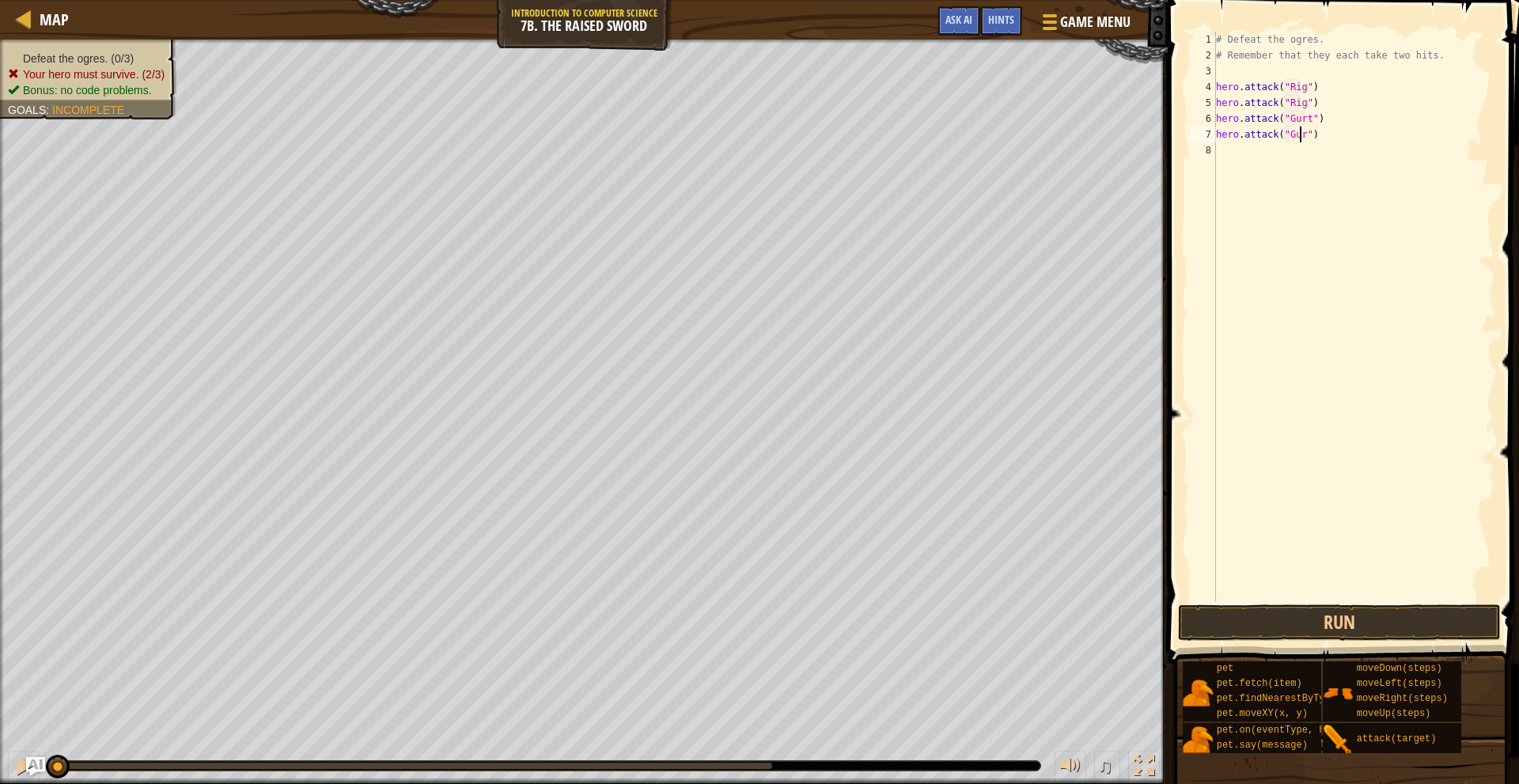
scroll to position [7, 7]
type textarea "hero.attack("Gurt")"
click at [1340, 142] on div "# Defeat the ogres. # Remember that they each take two hits. hero . attack ( "R…" at bounding box center [1354, 332] width 283 height 601
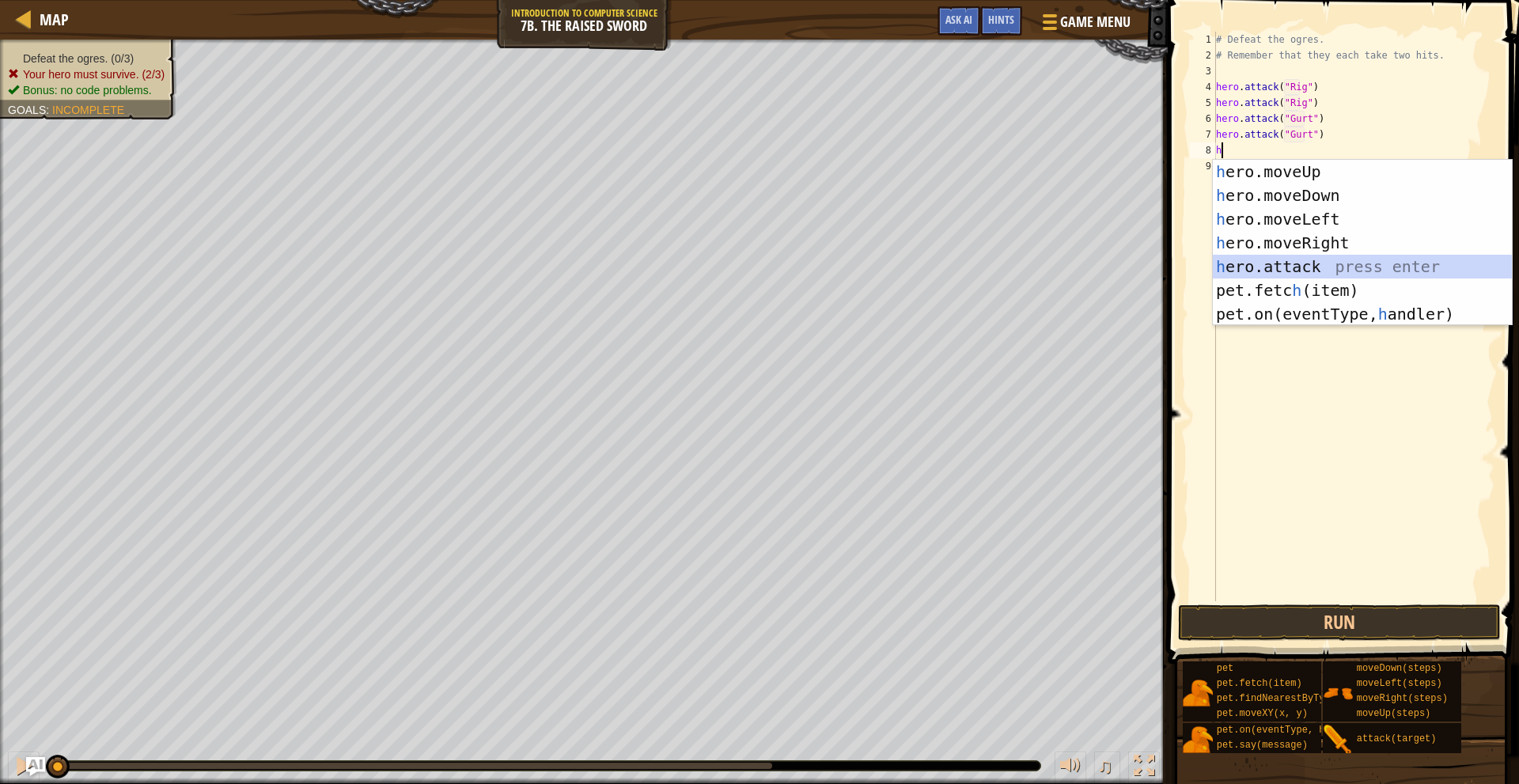
click at [1287, 267] on div "h ero.moveUp press enter h ero.moveDown press enter h ero.moveLeft press enter …" at bounding box center [1362, 267] width 299 height 214
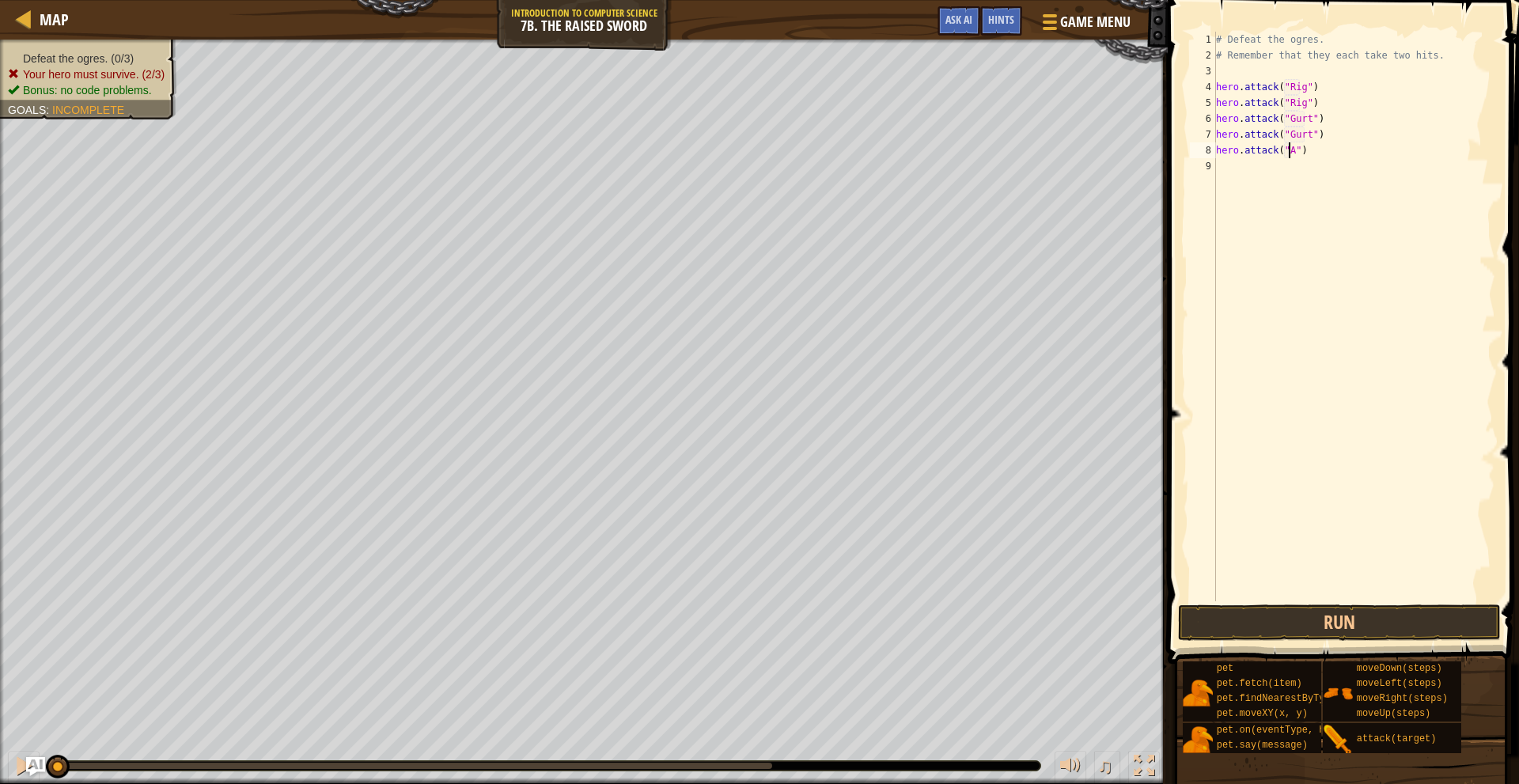
scroll to position [7, 6]
type textarea "hero.attack("Ack")"
click at [1320, 167] on div "# Defeat the ogres. # Remember that they each take two hits. hero . attack ( "R…" at bounding box center [1354, 332] width 283 height 601
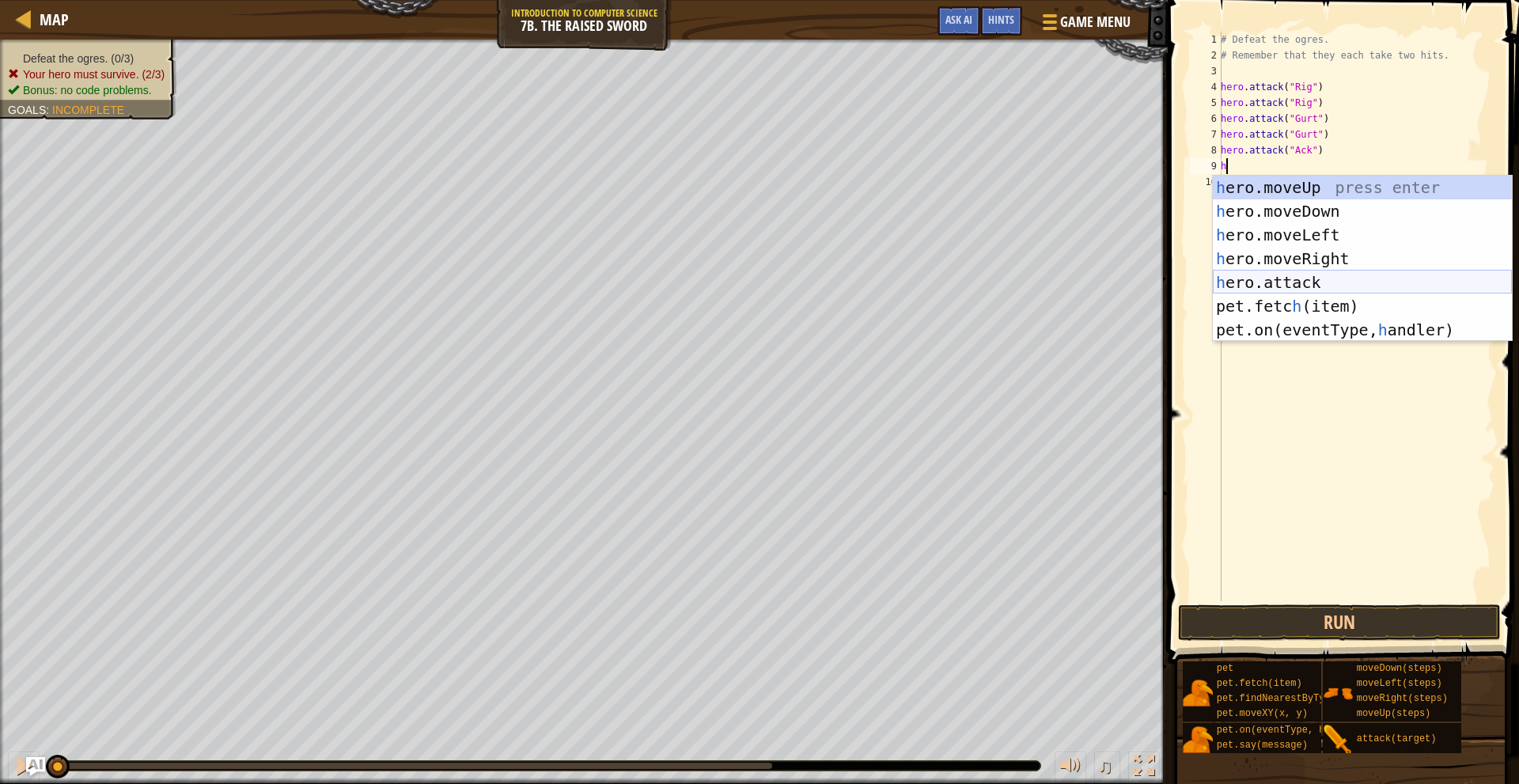
click at [1307, 271] on div "h ero.moveUp press enter h ero.moveDown press enter h ero.moveLeft press enter …" at bounding box center [1362, 283] width 299 height 214
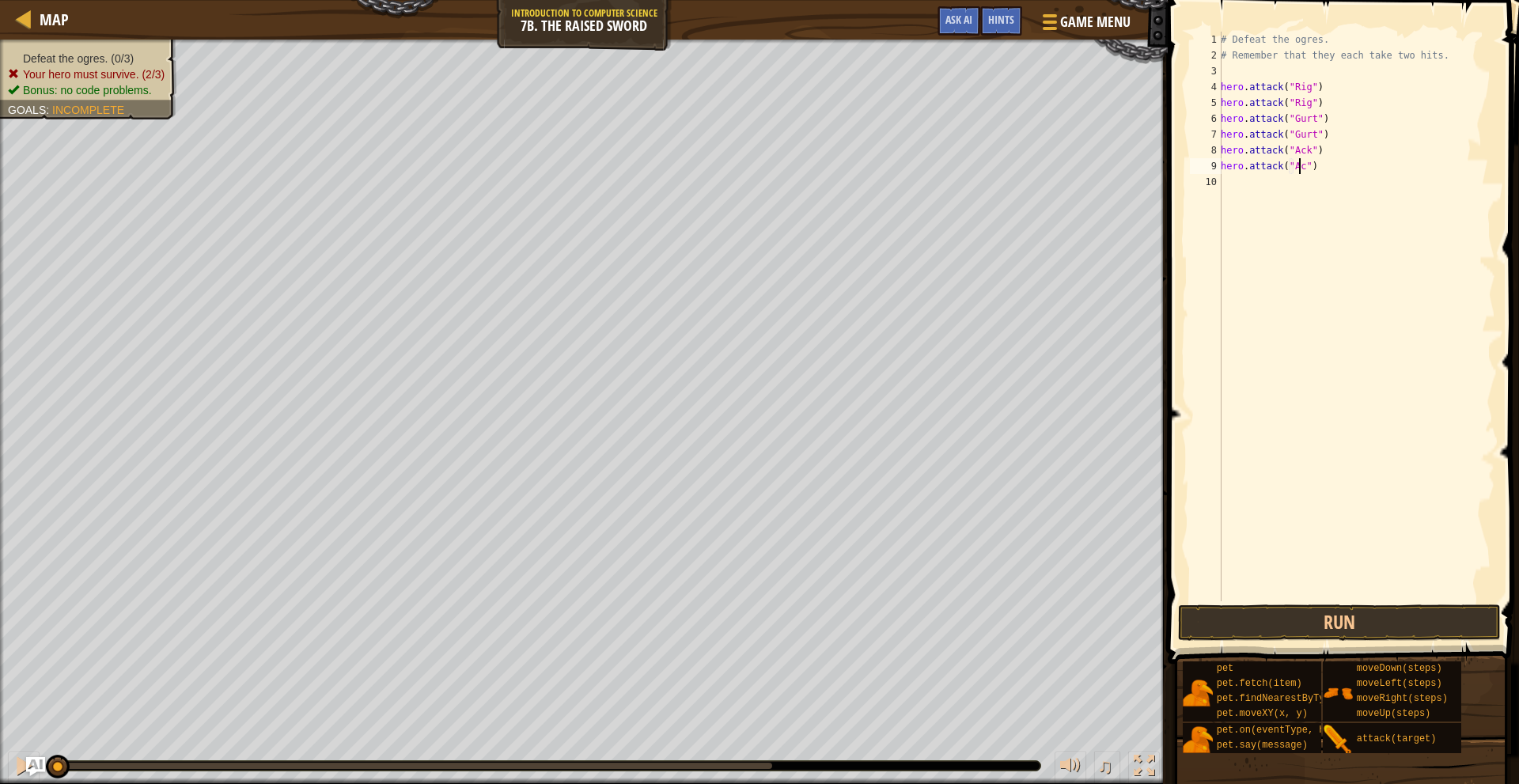
type textarea "hero.attack("Ack")"
click at [1330, 170] on div "# Defeat the ogres. # Remember that they each take two hits. hero . attack ( "R…" at bounding box center [1357, 332] width 278 height 601
click at [1326, 186] on div "# Defeat the ogres. # Remember that they each take two hits. hero . attack ( "R…" at bounding box center [1357, 332] width 278 height 601
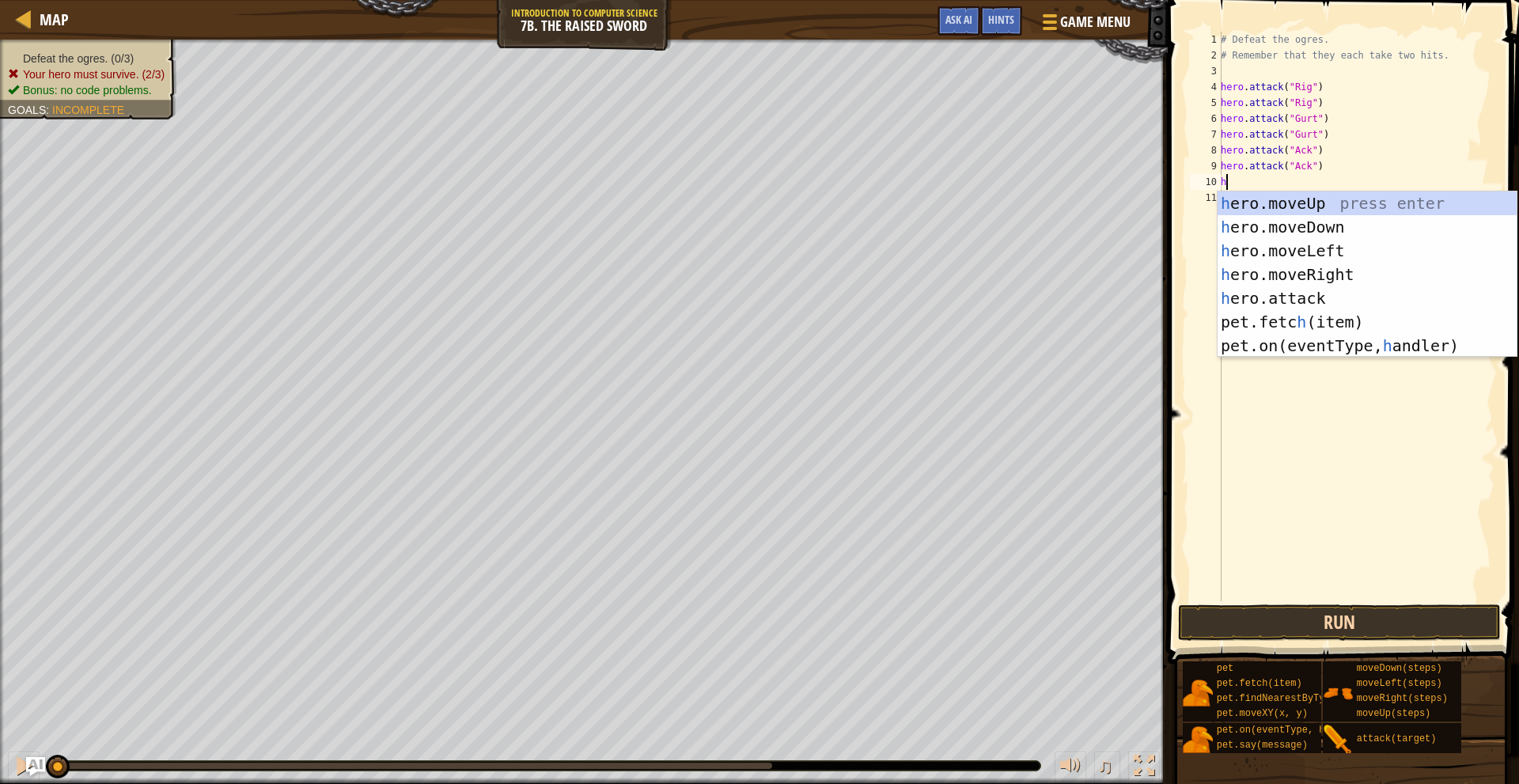
type textarea "h"
click at [1377, 620] on button "Run" at bounding box center [1339, 623] width 322 height 36
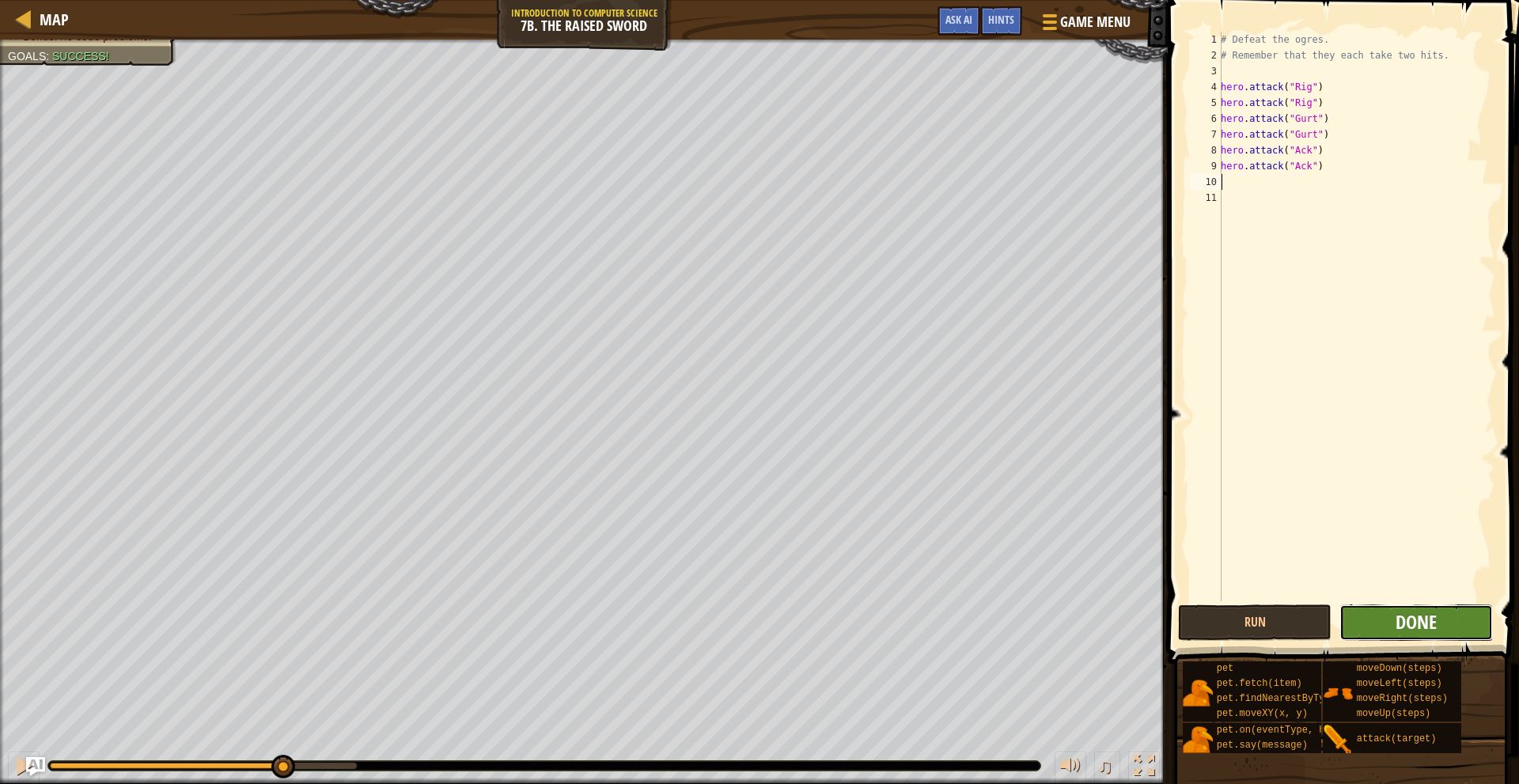
click at [1427, 617] on span "Done" at bounding box center [1416, 621] width 41 height 25
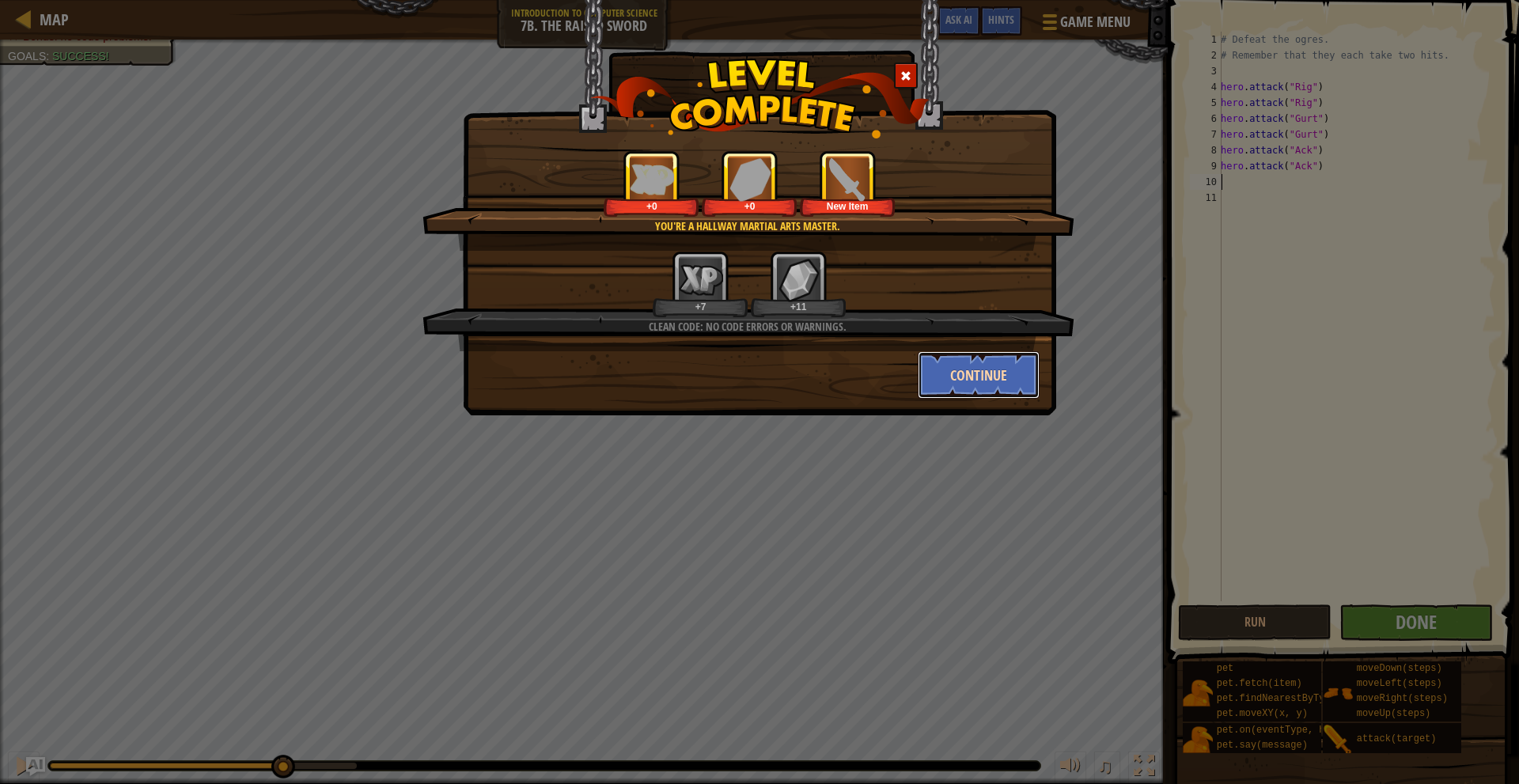
click at [943, 360] on button "Continue" at bounding box center [979, 374] width 123 height 47
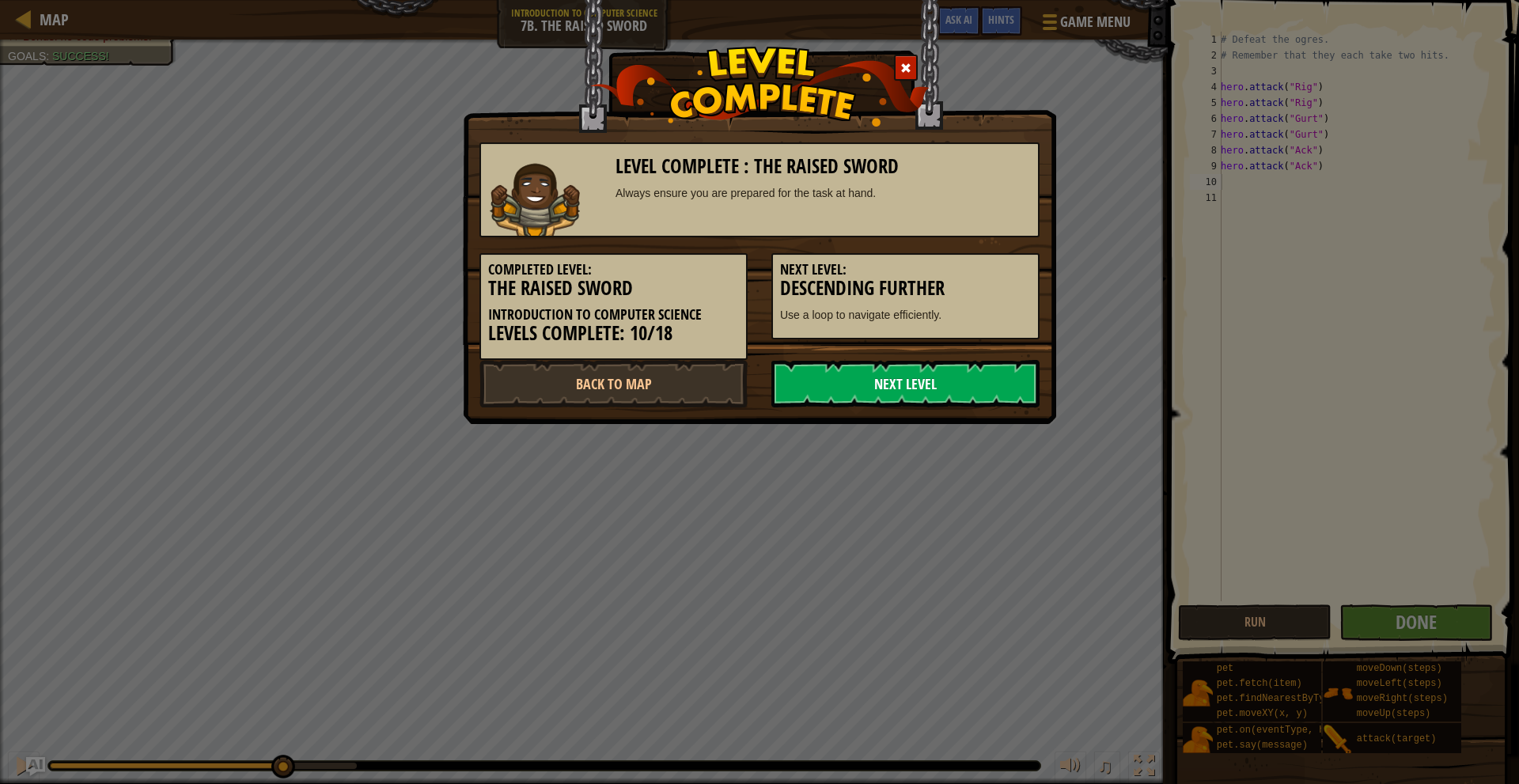
click at [799, 366] on link "Next Level" at bounding box center [906, 383] width 268 height 47
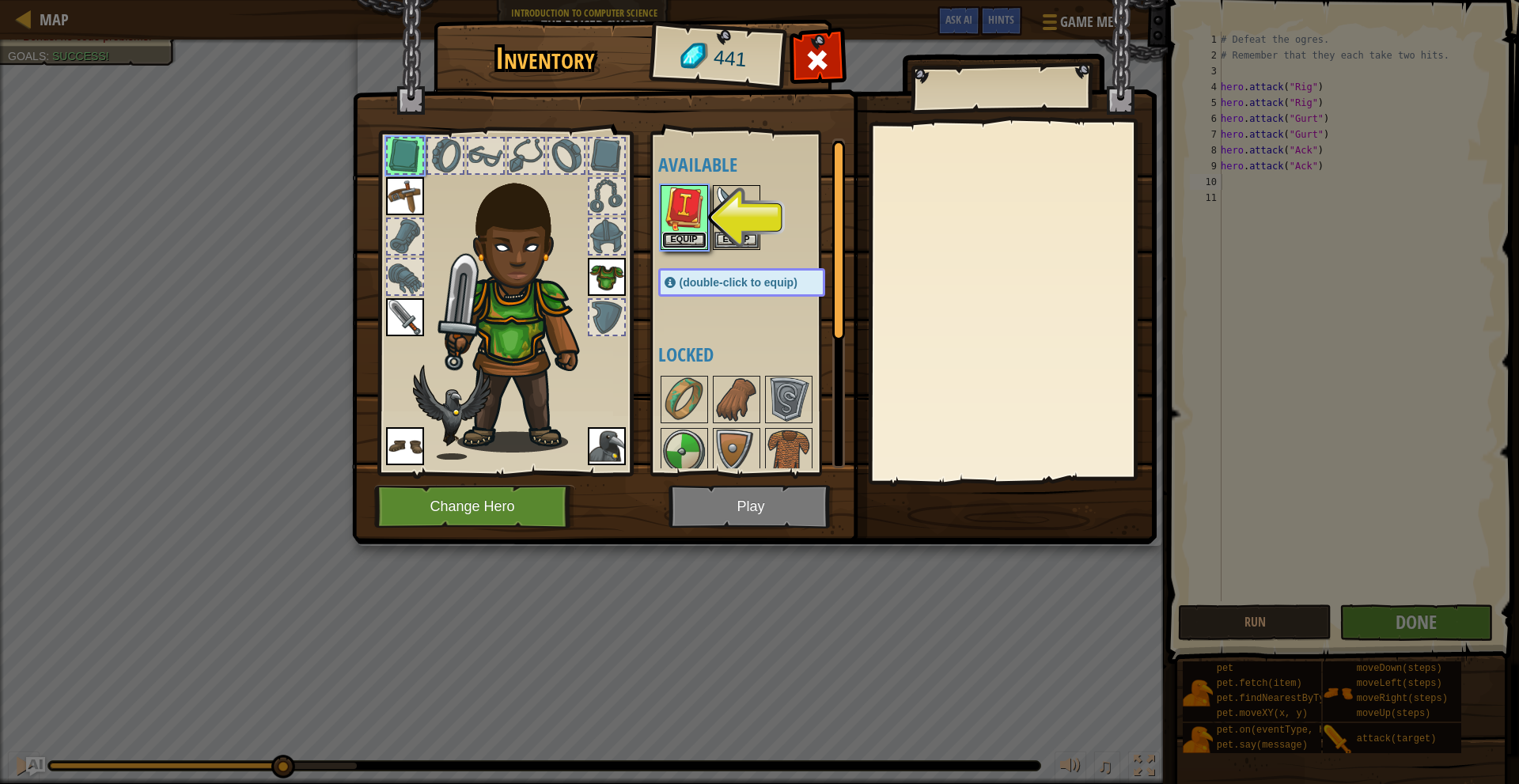
drag, startPoint x: 681, startPoint y: 241, endPoint x: 715, endPoint y: 237, distance: 34.4
click at [681, 241] on button "Equip" at bounding box center [684, 240] width 44 height 17
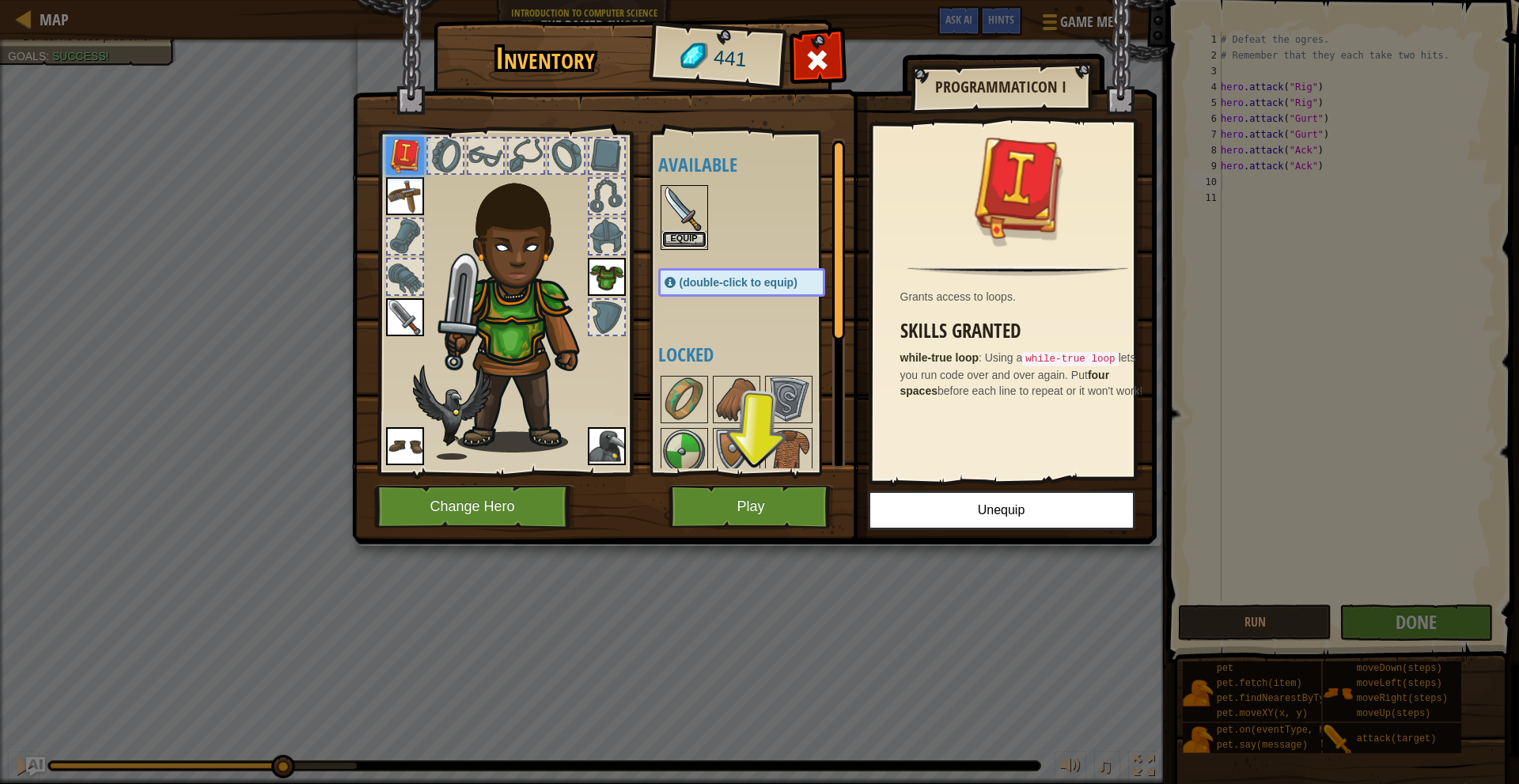
click at [696, 243] on button "Equip" at bounding box center [684, 239] width 44 height 17
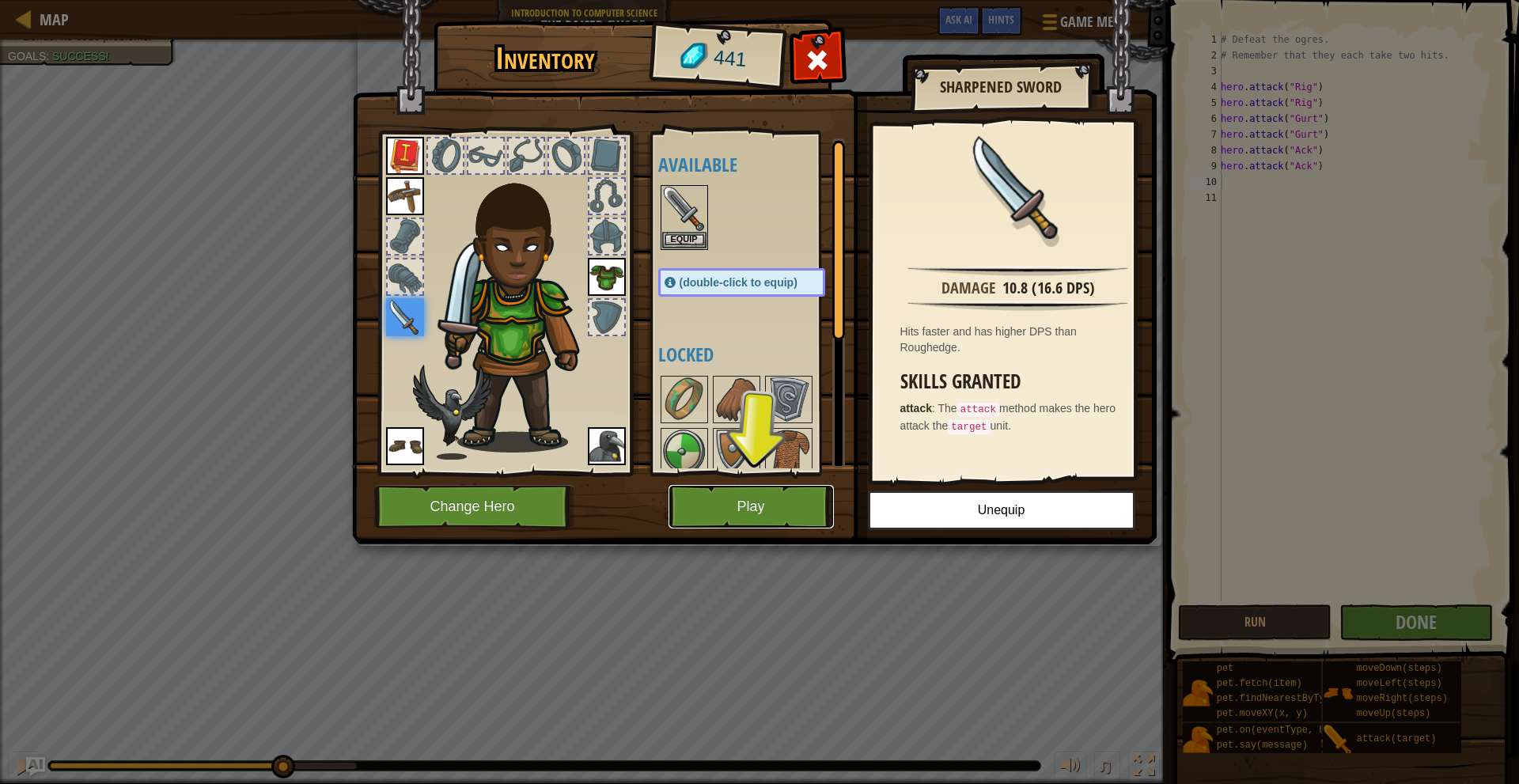
click at [794, 490] on button "Play" at bounding box center [751, 507] width 165 height 44
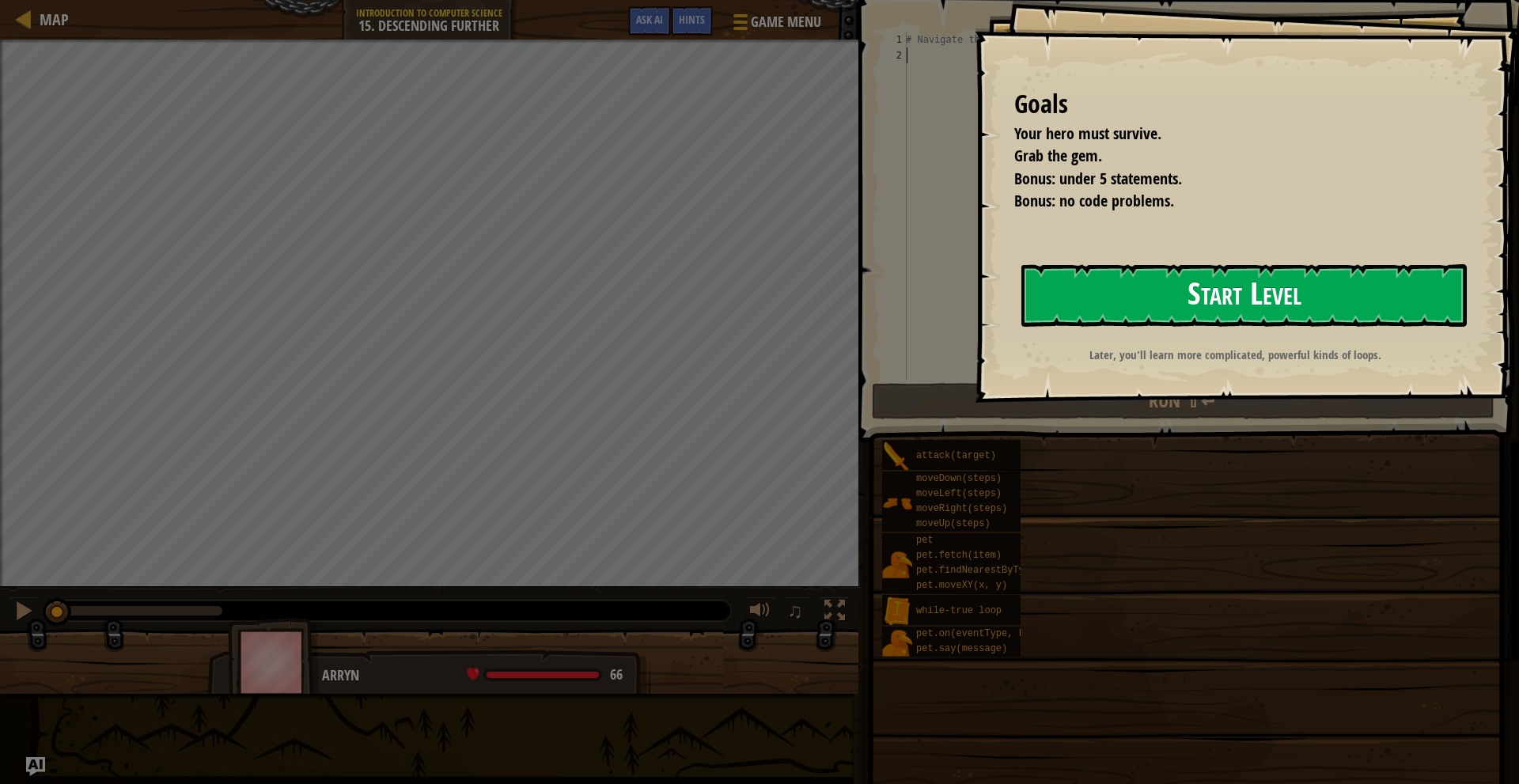
click at [1092, 275] on button "Start Level" at bounding box center [1245, 295] width 446 height 63
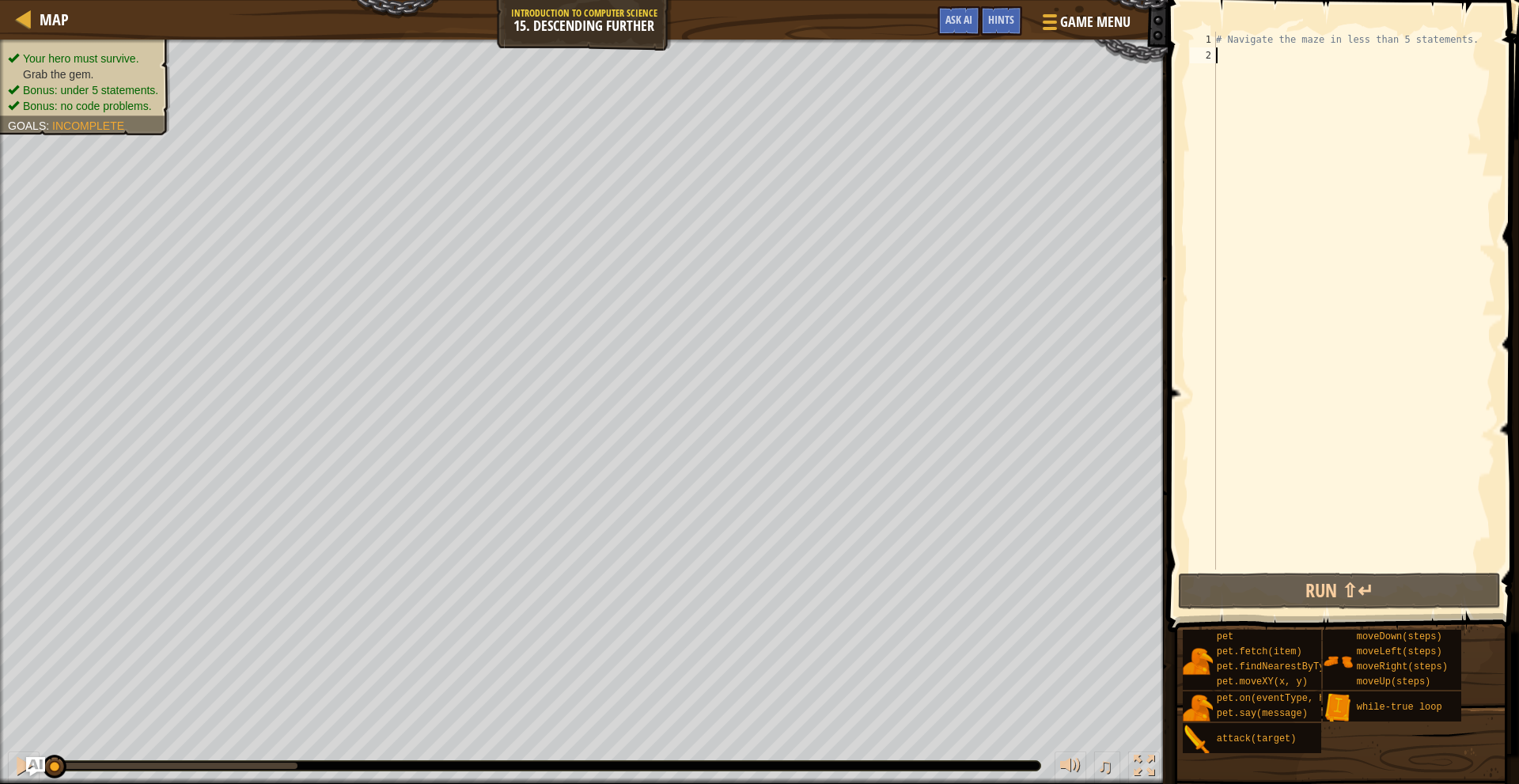
type textarea "h"
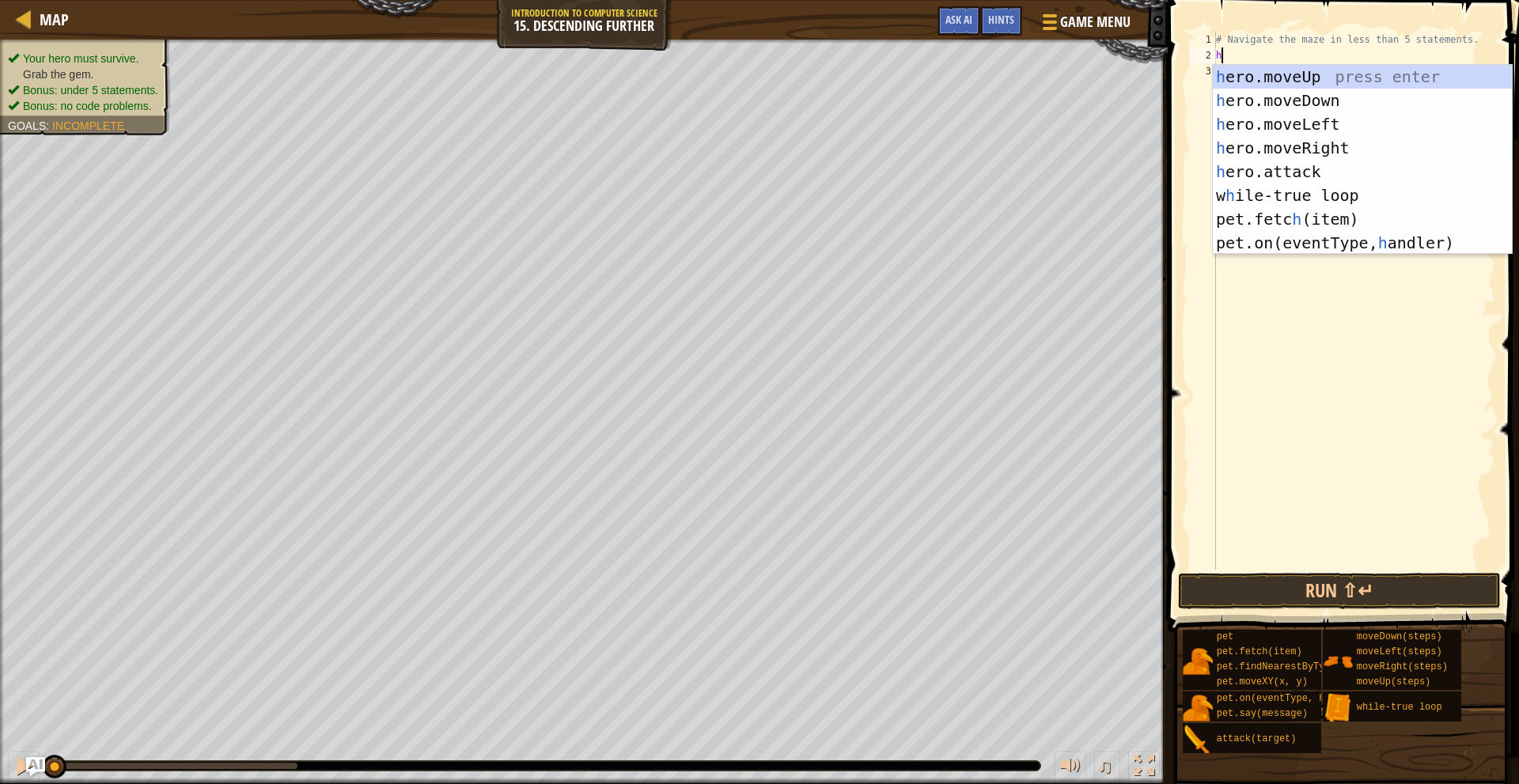
scroll to position [7, 0]
click at [1323, 145] on div "h ero.moveUp press enter h ero.moveDown press enter h ero.moveLeft press enter …" at bounding box center [1362, 183] width 299 height 237
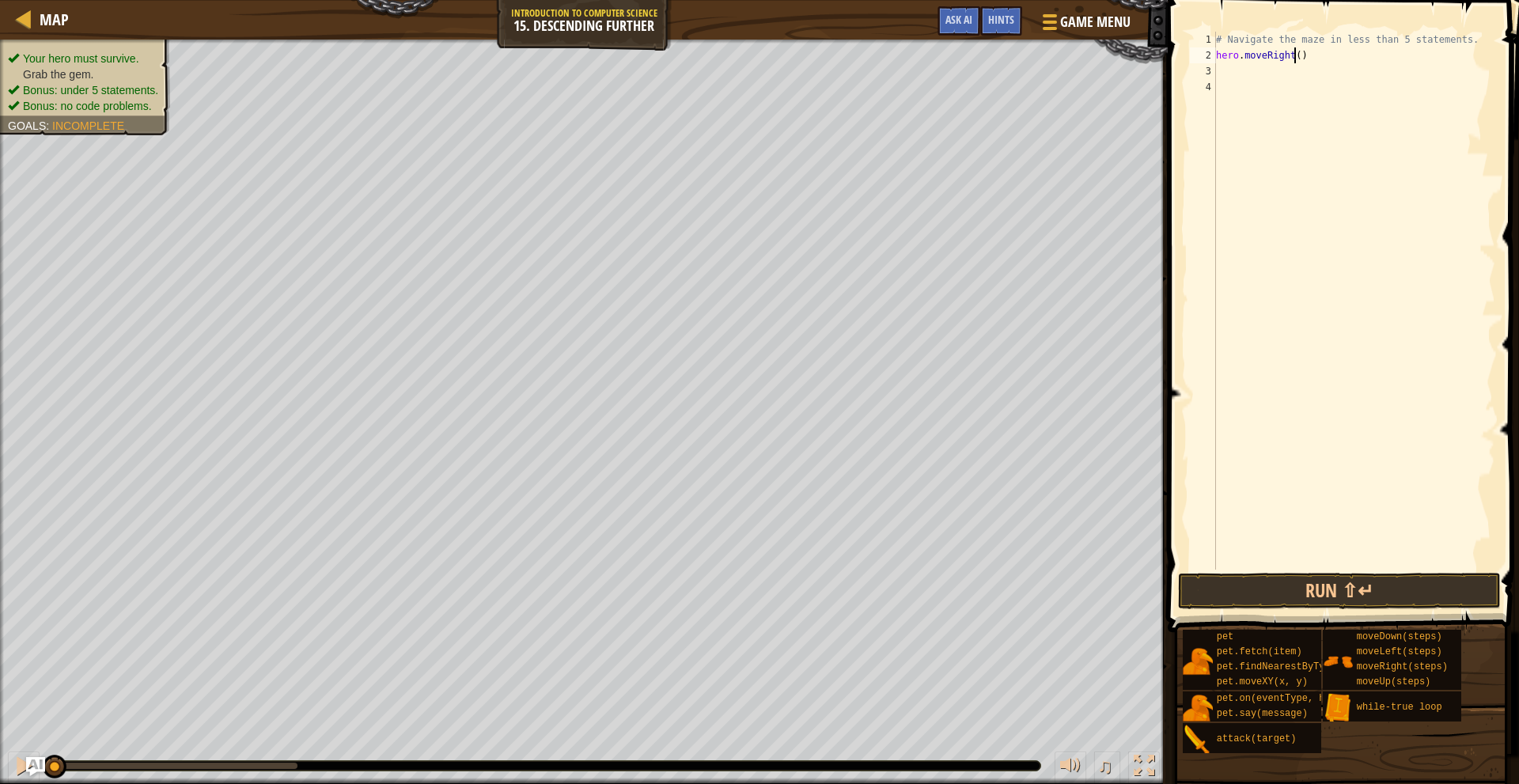
click at [1293, 59] on div "# Navigate the maze in less than 5 statements. hero . moveRight ( )" at bounding box center [1354, 317] width 283 height 570
type textarea "hero.moveRight(2)"
click at [1301, 72] on div "# Navigate the maze in less than 5 statements. hero . moveRight ( 2 )" at bounding box center [1354, 317] width 283 height 570
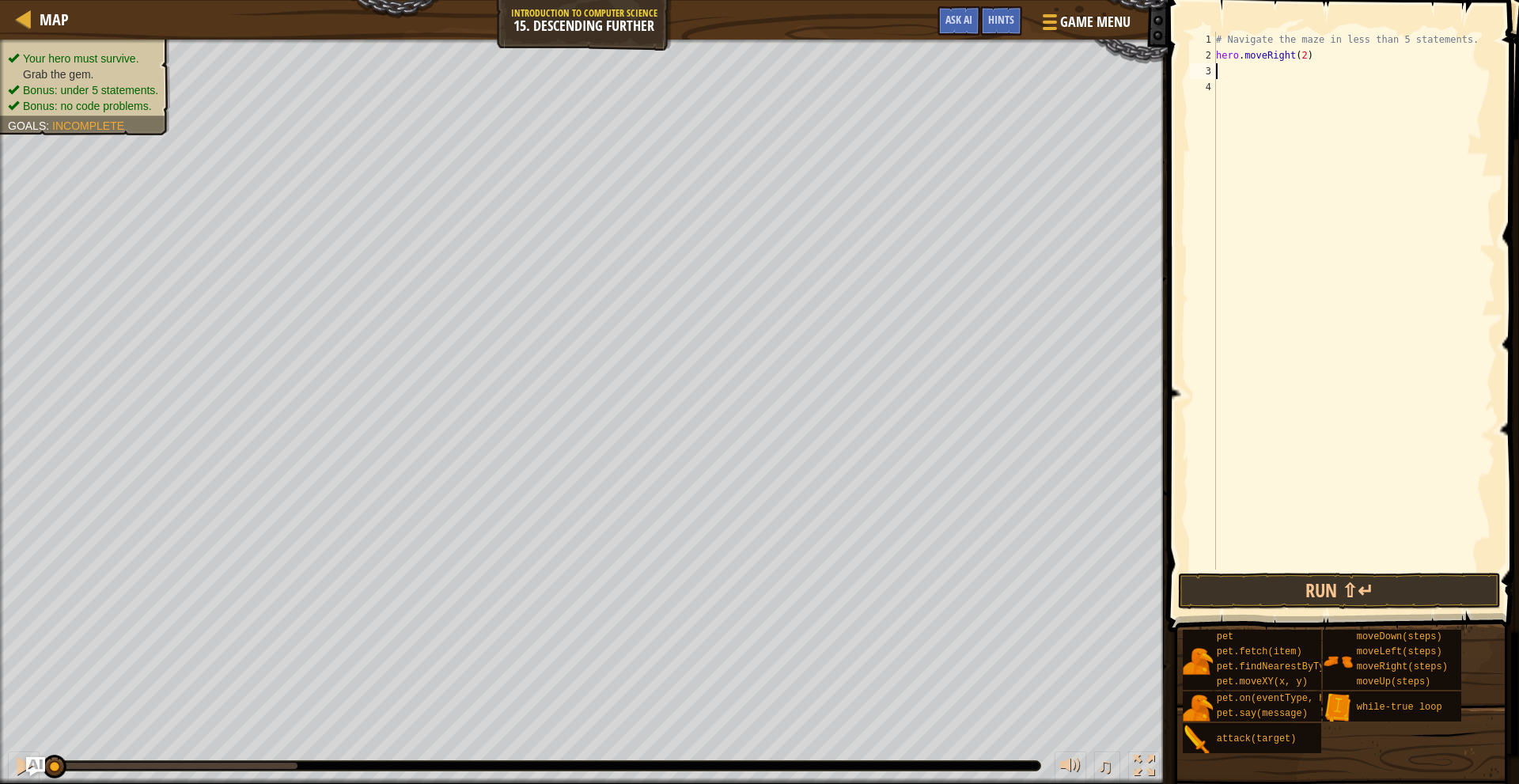
type textarea "h"
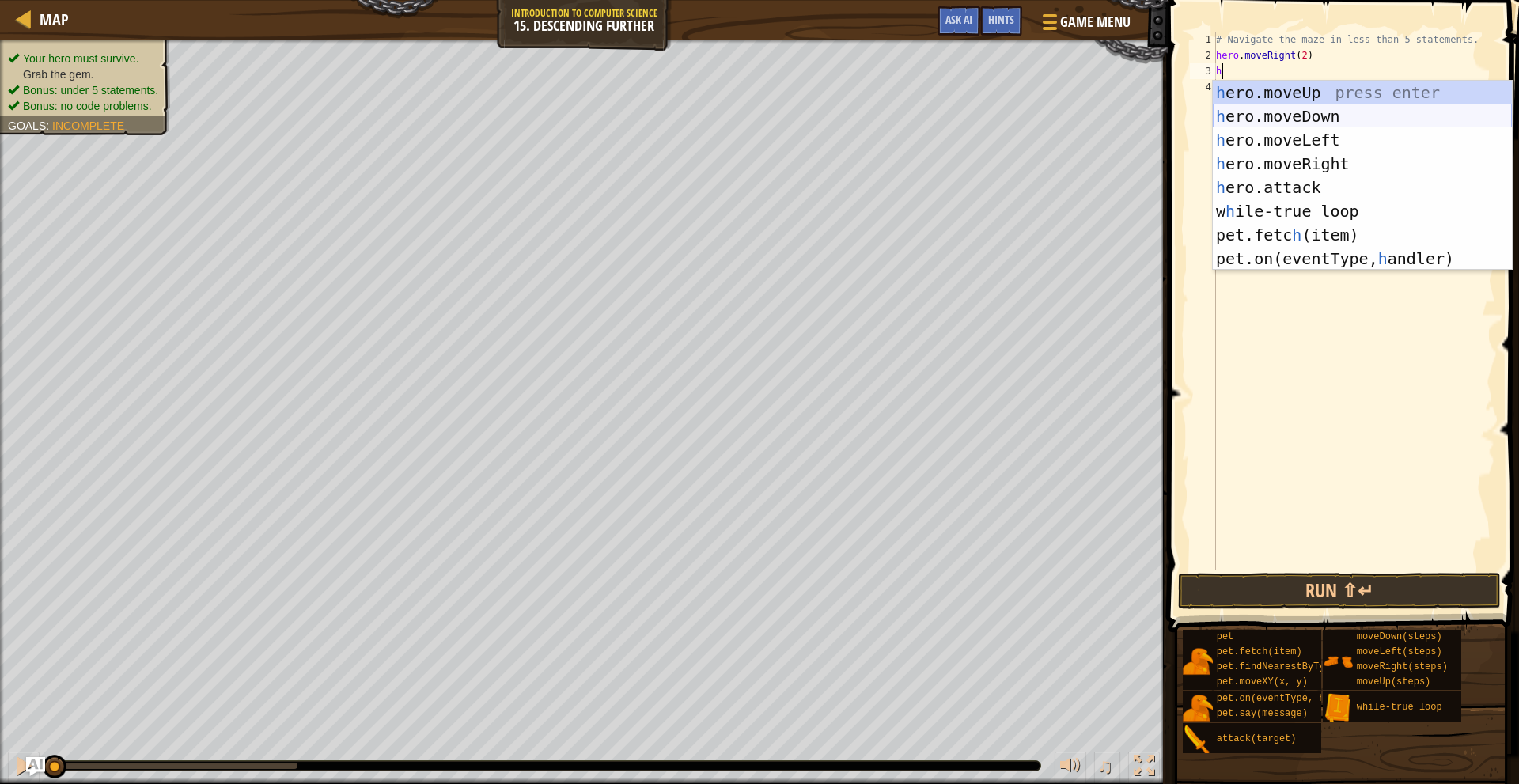
click at [1299, 116] on div "h ero.moveUp press enter h ero.moveDown press enter h ero.moveLeft press enter …" at bounding box center [1362, 199] width 299 height 237
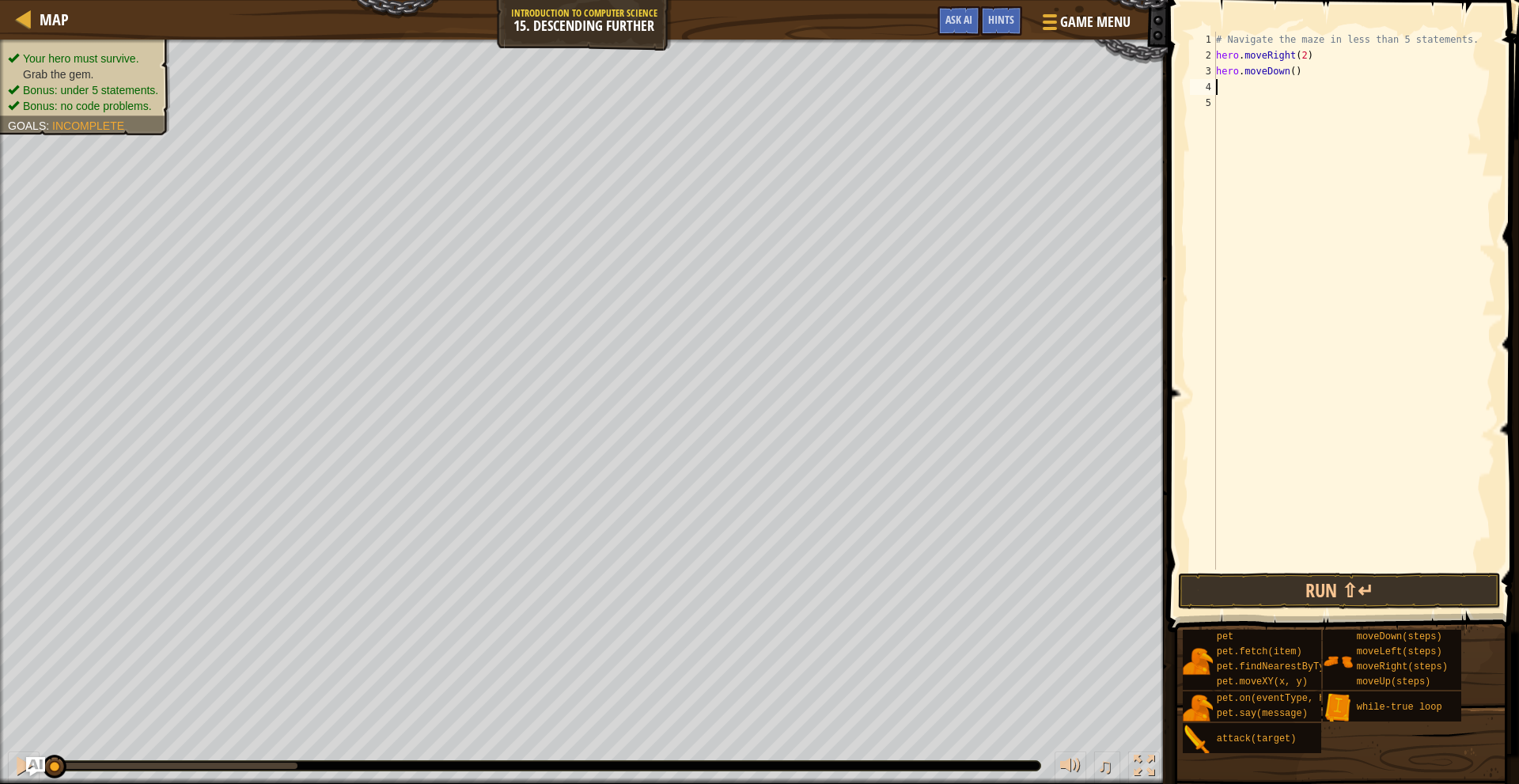
type textarea "h"
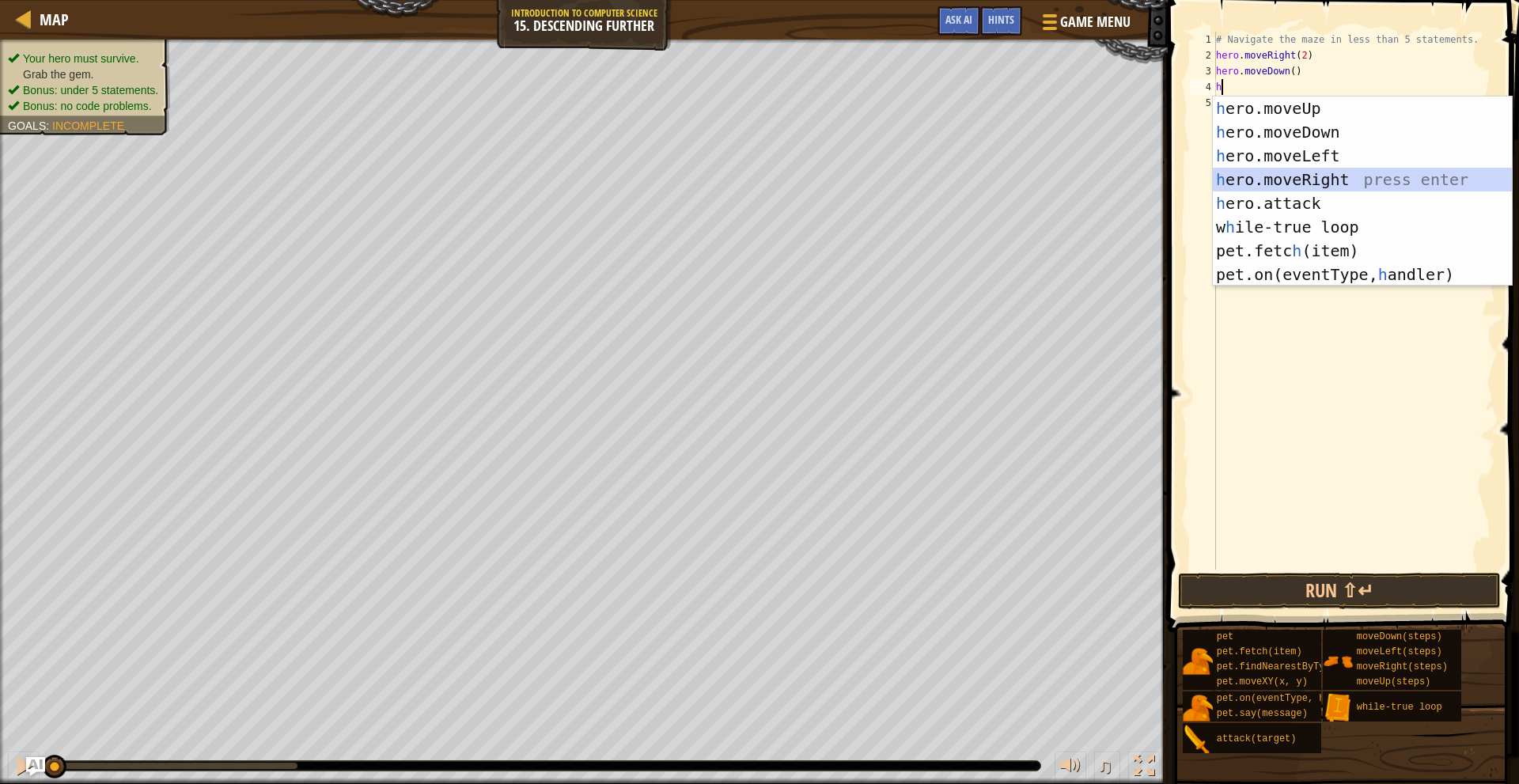
click at [1284, 174] on div "h ero.moveUp press enter h ero.moveDown press enter h ero.moveLeft press enter …" at bounding box center [1362, 215] width 299 height 237
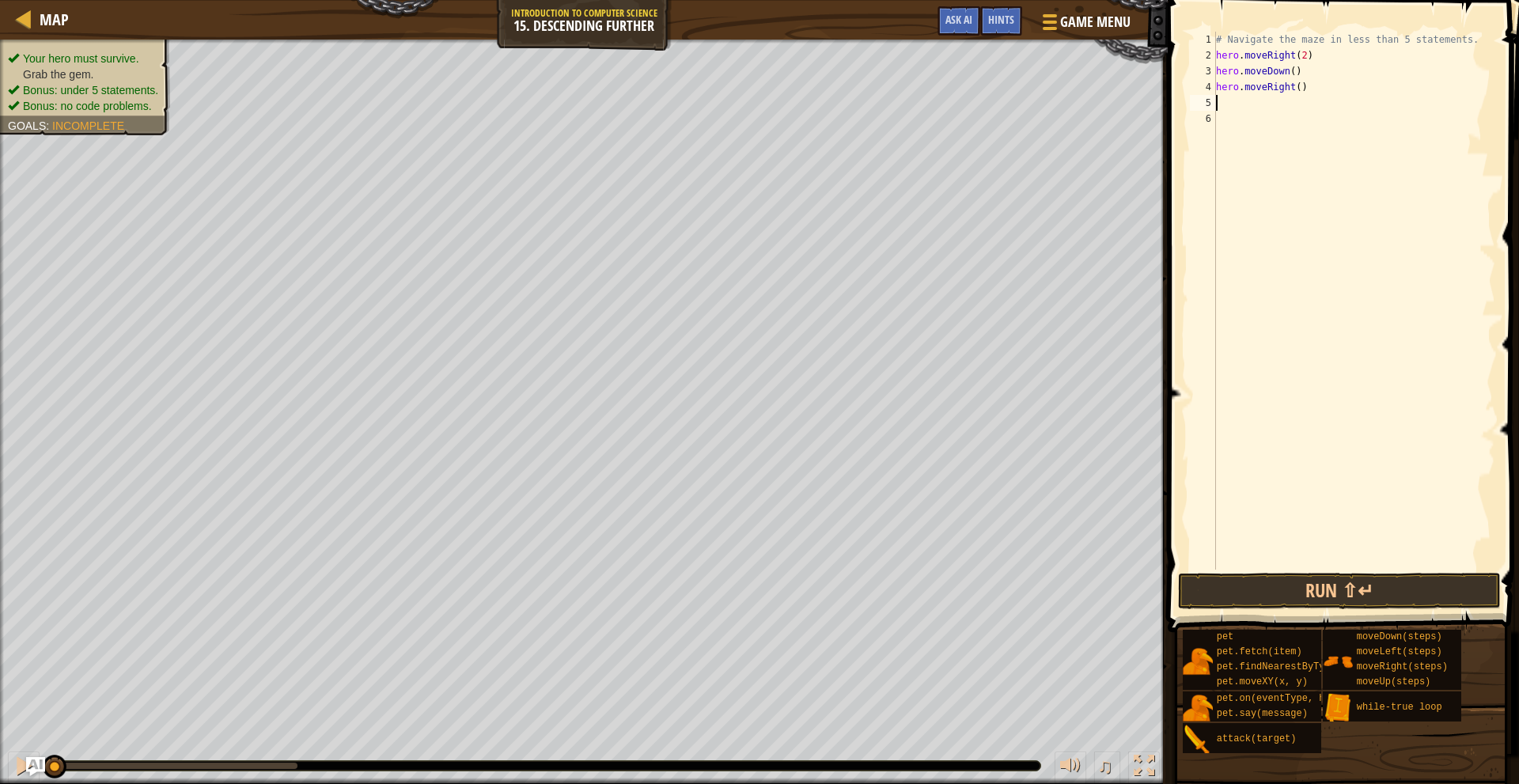
click at [1292, 89] on div "# Navigate the maze in less than 5 statements. hero . moveRight ( 2 ) hero . mo…" at bounding box center [1354, 317] width 283 height 570
click at [1292, 91] on div "# Navigate the maze in less than 5 statements. hero . moveRight ( 2 ) hero . mo…" at bounding box center [1354, 317] width 283 height 570
type textarea "hero.moveRight(2)"
click at [1291, 112] on div "# Navigate the maze in less than 5 statements. hero . moveRight ( 2 ) hero . mo…" at bounding box center [1354, 317] width 283 height 570
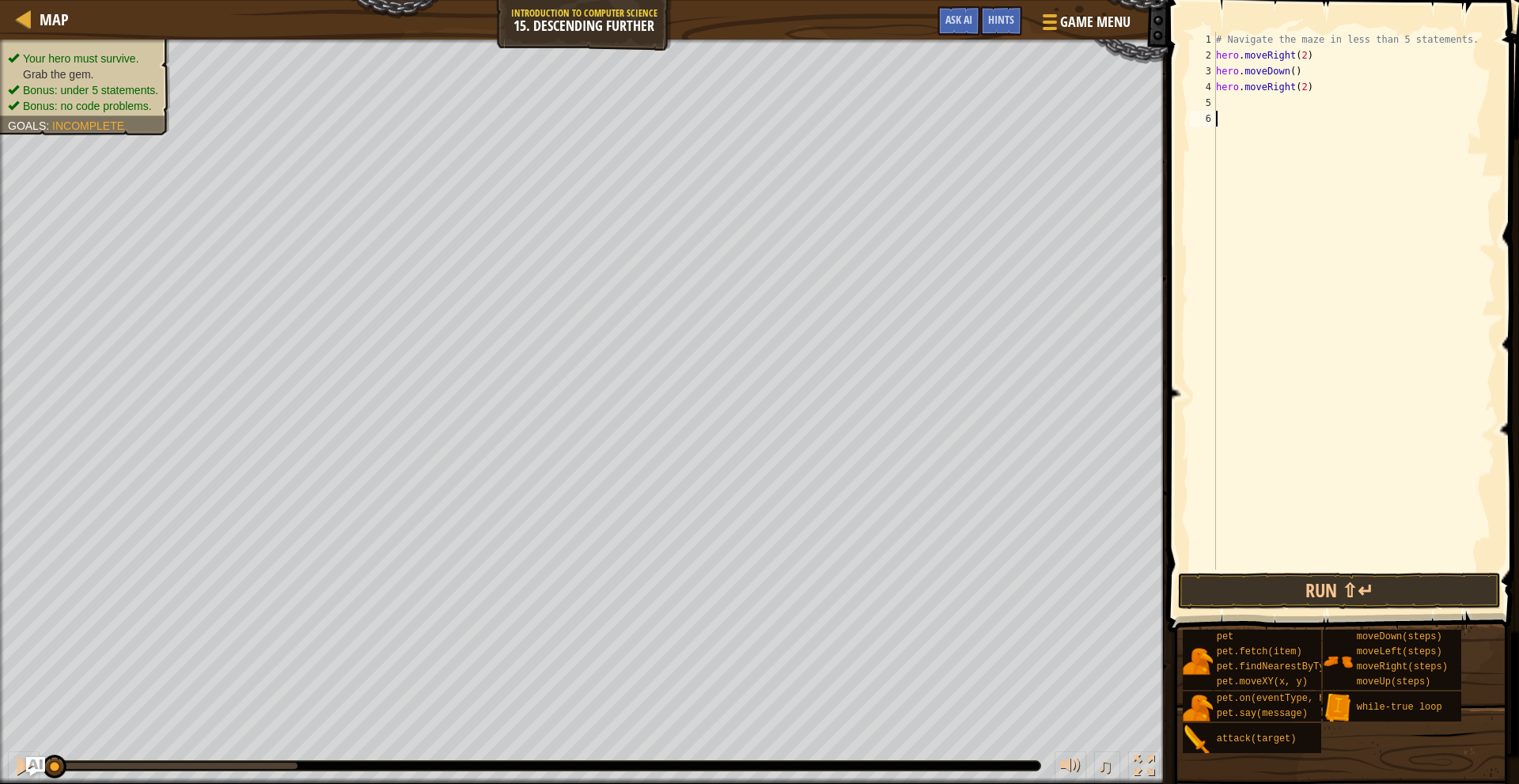
scroll to position [7, 0]
click at [1292, 105] on div "# Navigate the maze in less than 5 statements. hero . moveRight ( 2 ) hero . mo…" at bounding box center [1354, 317] width 283 height 570
type textarea "h"
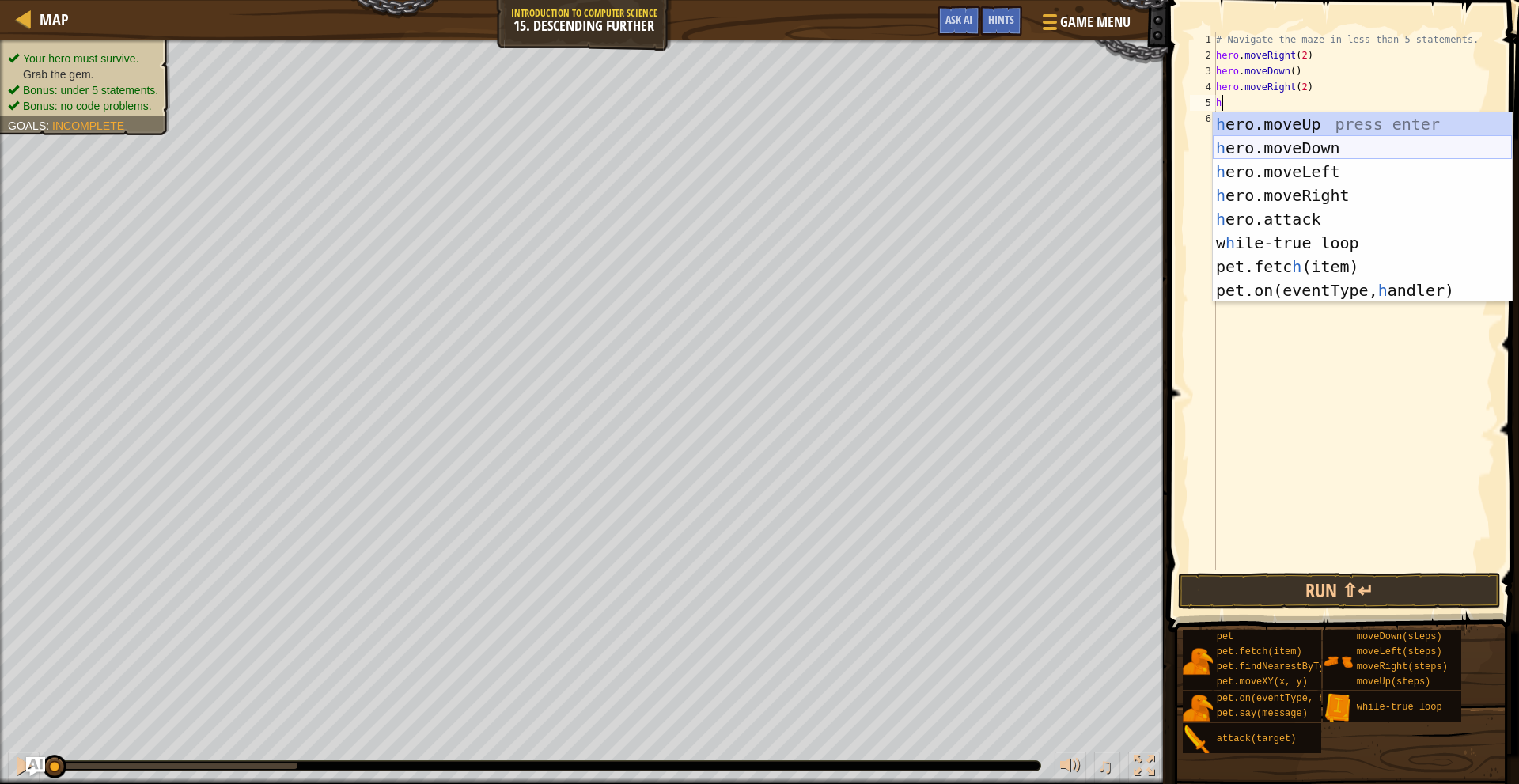
click at [1313, 148] on div "h ero.moveUp press enter h ero.moveDown press enter h ero.moveLeft press enter …" at bounding box center [1362, 230] width 299 height 237
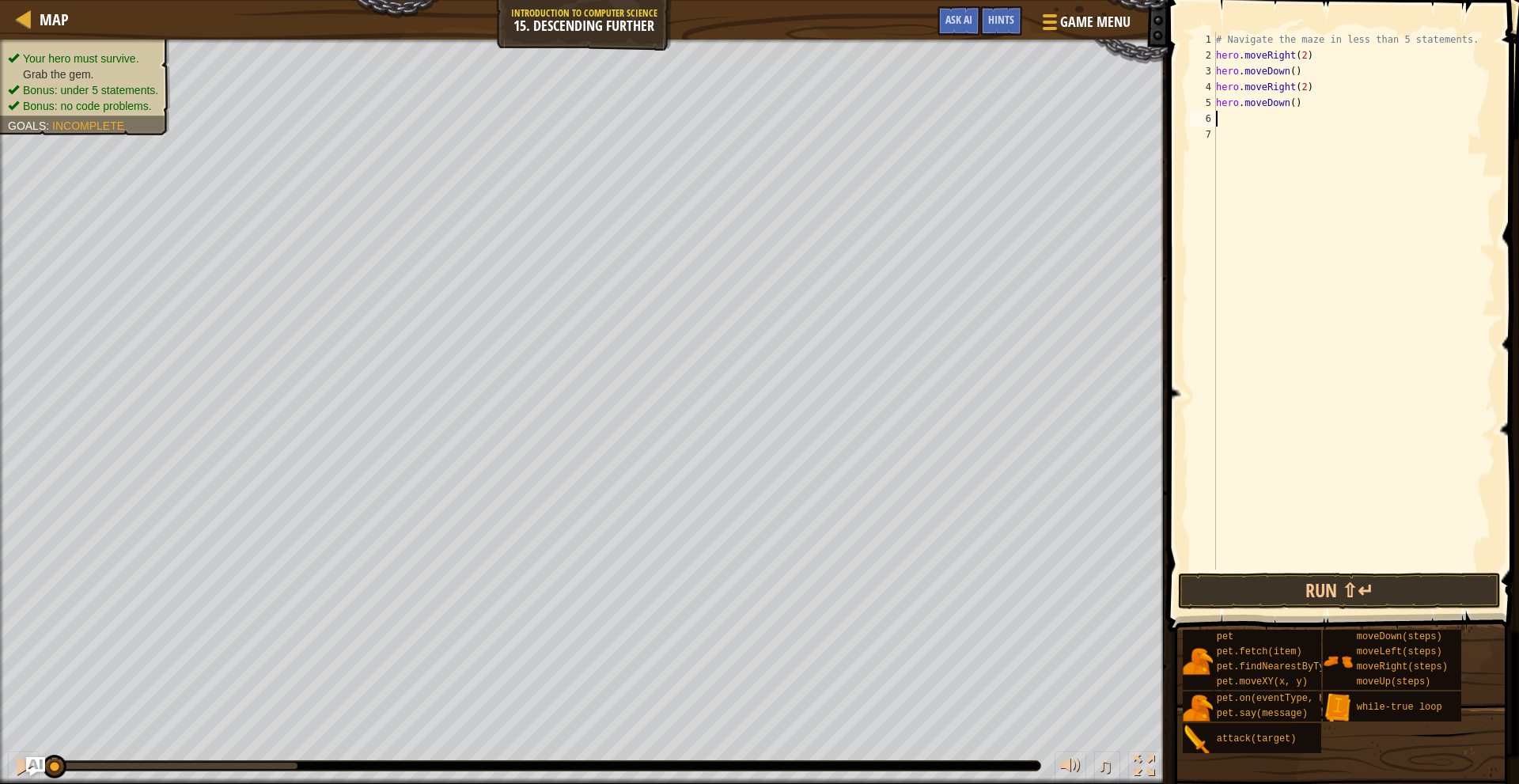
type textarea "h"
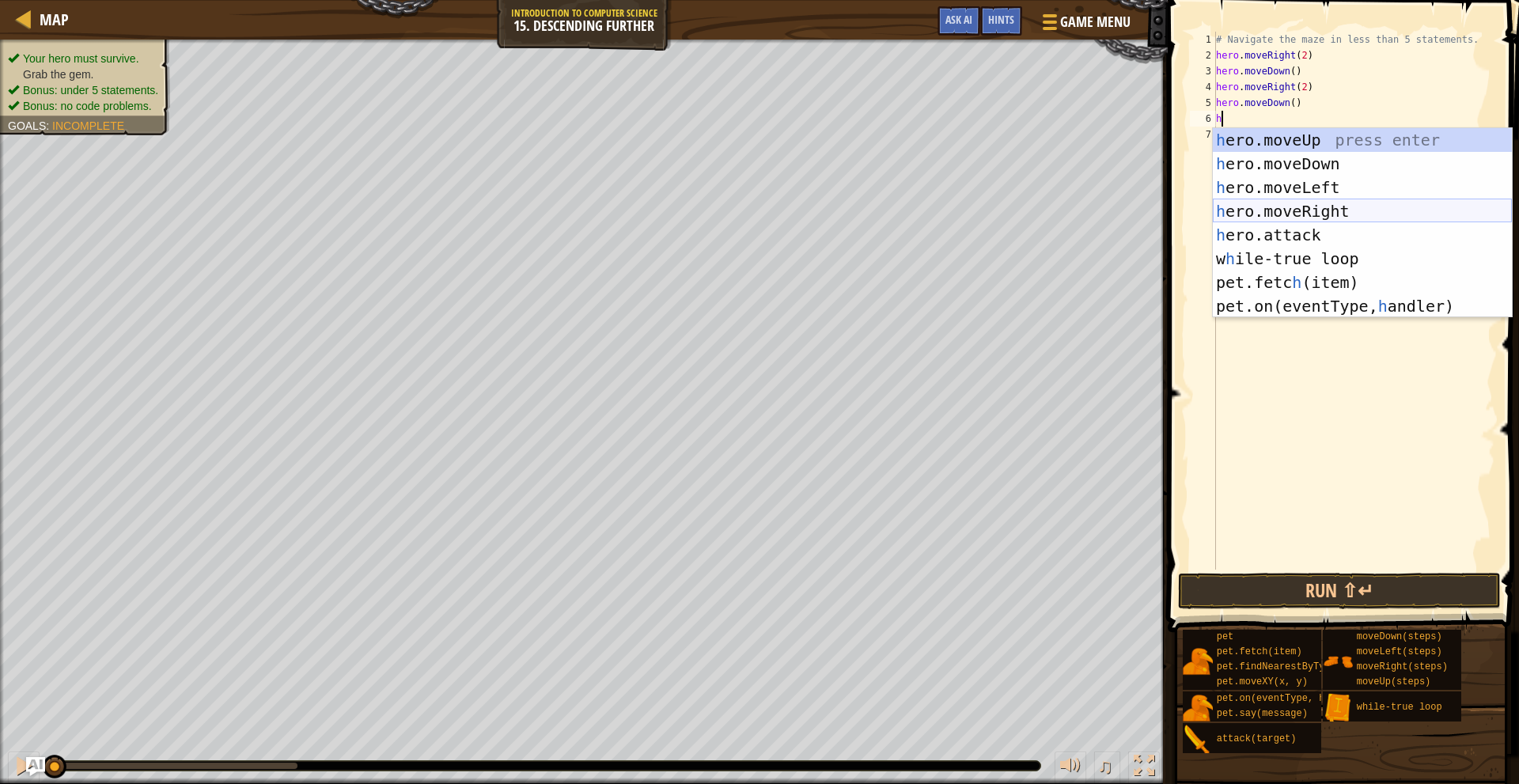
click at [1283, 203] on div "h ero.moveUp press enter h ero.moveDown press enter h ero.moveLeft press enter …" at bounding box center [1362, 246] width 299 height 237
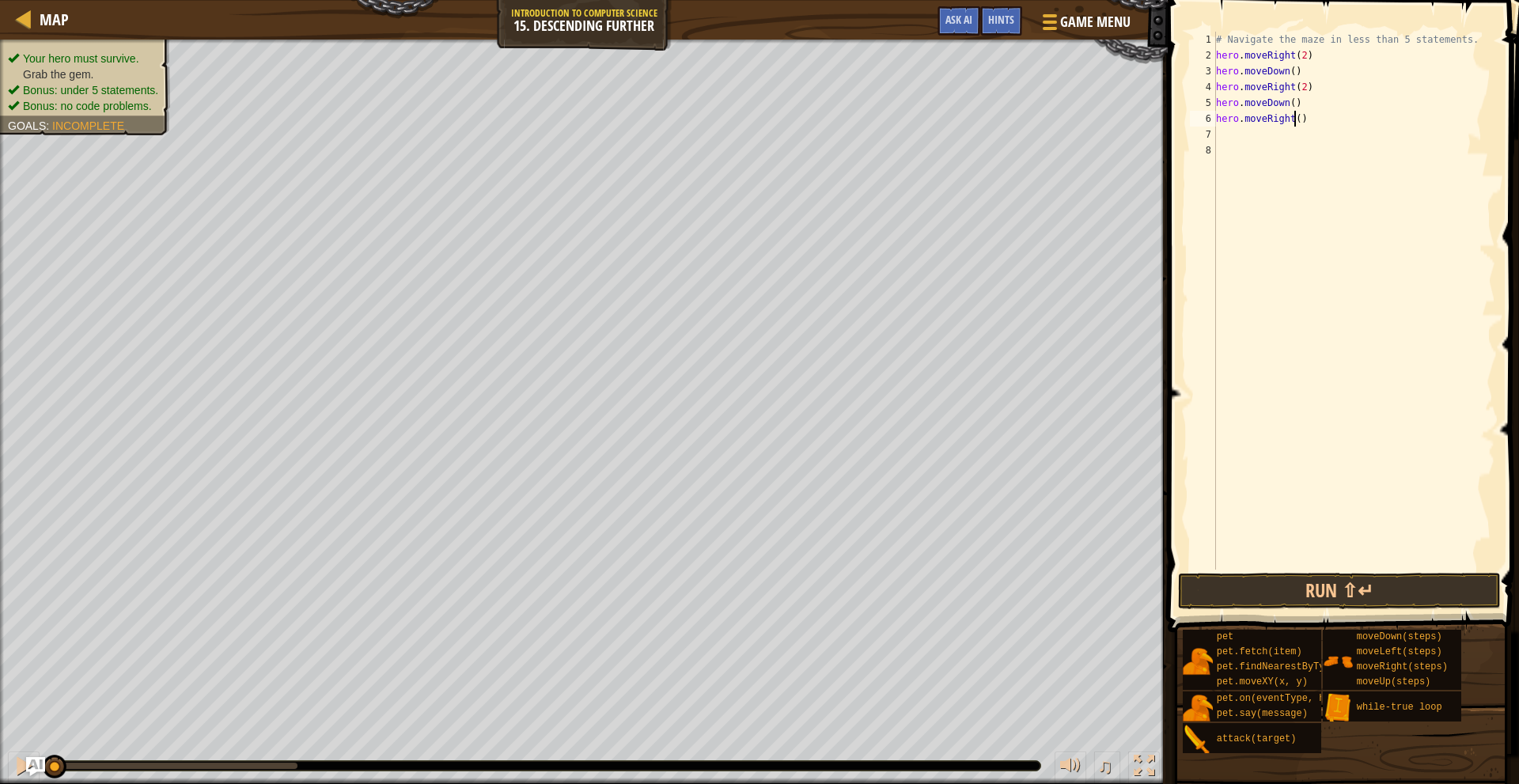
click at [1295, 122] on div "# Navigate the maze in less than 5 statements. hero . moveRight ( 2 ) hero . mo…" at bounding box center [1354, 317] width 283 height 570
click at [1378, 586] on button "Run ⇧↵" at bounding box center [1339, 591] width 322 height 36
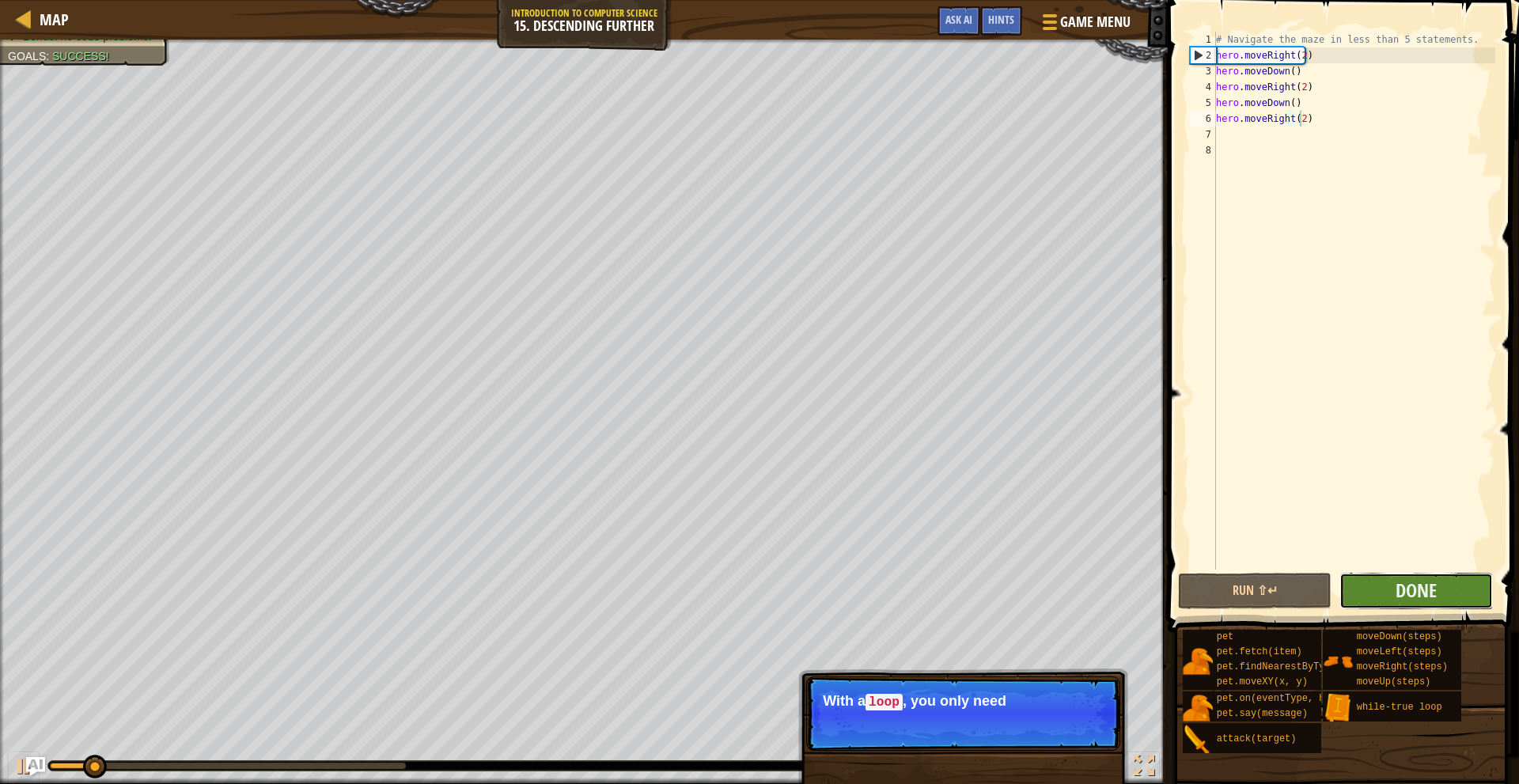
click at [1393, 583] on button "Done" at bounding box center [1417, 591] width 154 height 36
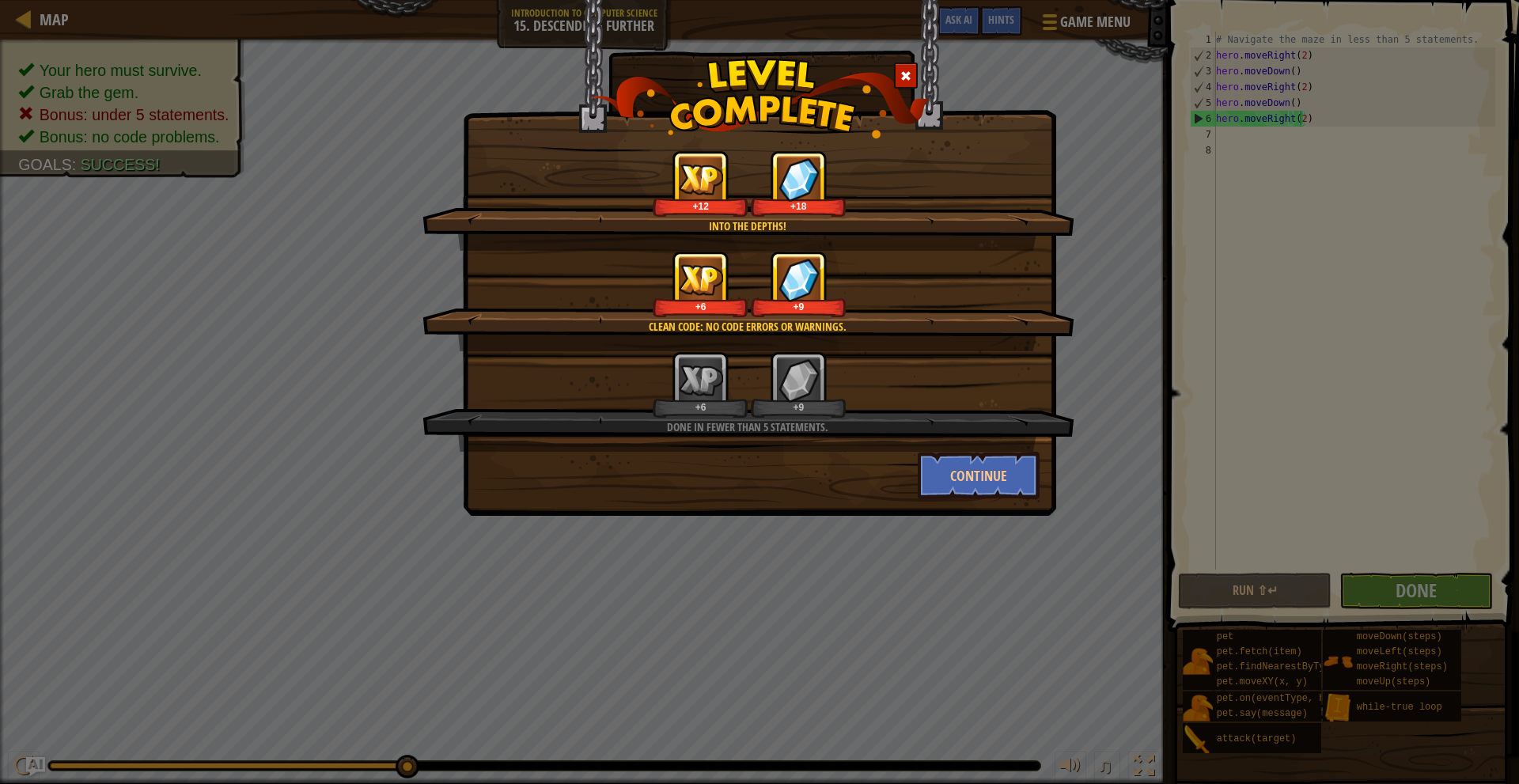
click at [909, 64] on div at bounding box center [906, 76] width 24 height 26
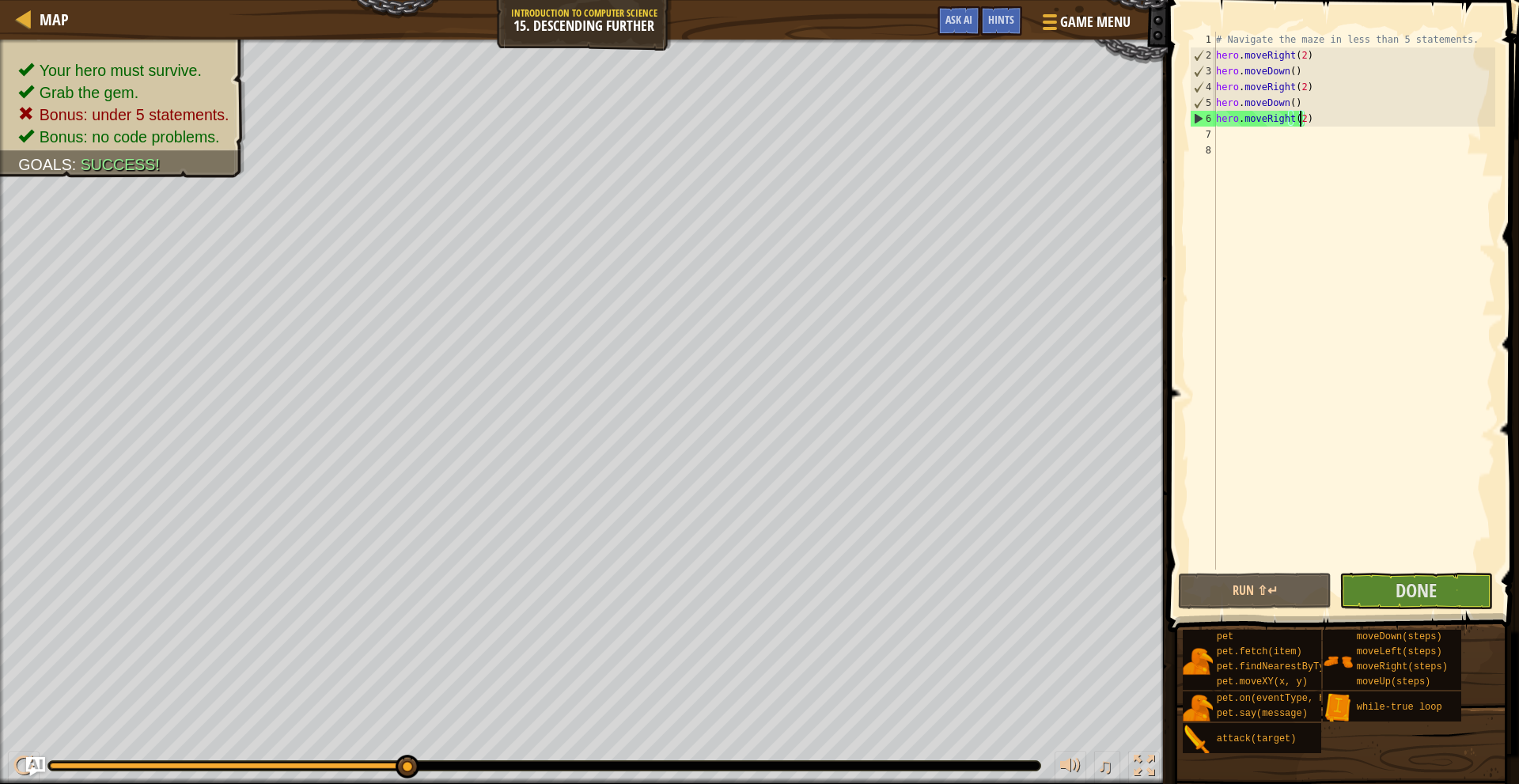
click at [1311, 55] on div "# Navigate the maze in less than 5 statements. hero . moveRight ( 2 ) hero . mo…" at bounding box center [1354, 317] width 283 height 570
click at [1455, 40] on div "# Navigate the maze in less than 5 statements. hero . moveRight ( 2 ) hero . mo…" at bounding box center [1354, 317] width 283 height 570
type textarea "# Navigate the maze in less than 5 statements."
click at [1461, 40] on div "# Navigate the maze in less than 5 statements. hero . moveRight ( 2 ) hero . mo…" at bounding box center [1354, 317] width 283 height 570
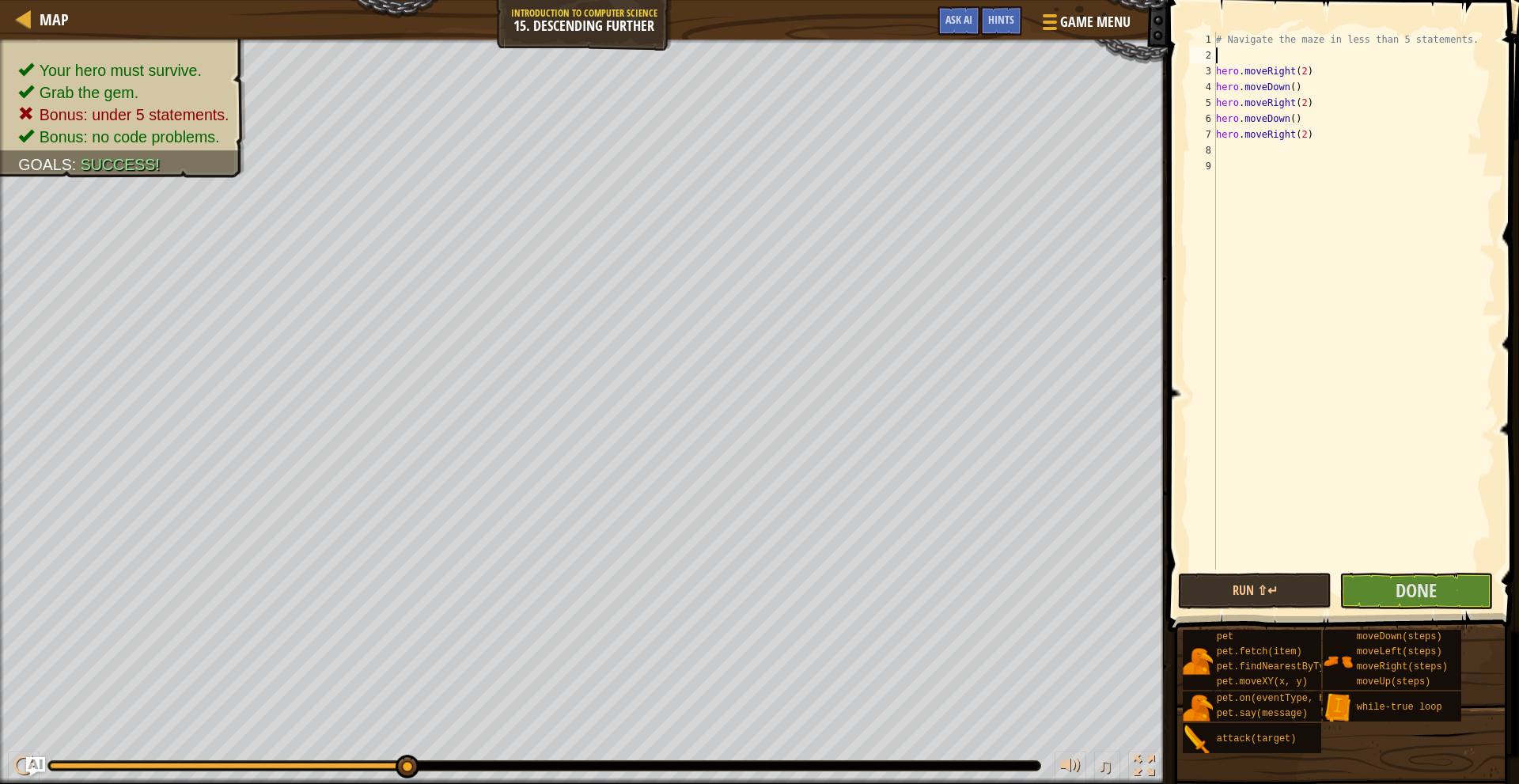
type textarea "w"
click at [1347, 76] on div "w hile-true loop press enter hero.moveDo w n press enter" at bounding box center [1362, 112] width 299 height 95
click at [1299, 73] on div "# Navigate the maze in less than 5 statements. while True : hero . moveRight ( …" at bounding box center [1354, 317] width 283 height 570
click at [1310, 136] on div "# Navigate the maze in less than 5 statements. while True : hero . moveRight ( …" at bounding box center [1354, 317] width 283 height 570
type textarea "h"
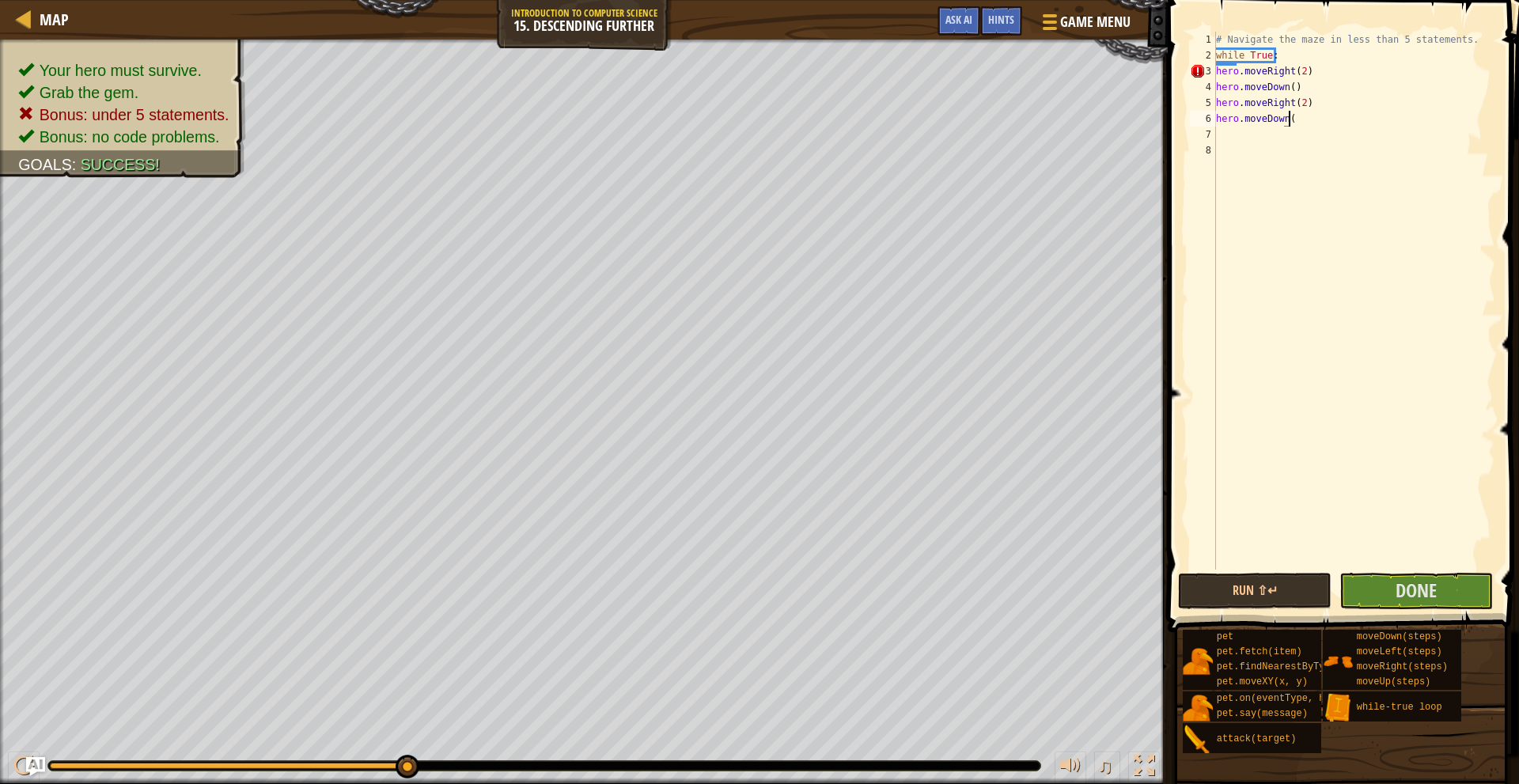
click at [1304, 116] on div "# Navigate the maze in less than 5 statements. while True : hero . moveRight ( …" at bounding box center [1354, 317] width 283 height 570
type textarea "h"
click at [1308, 104] on div "# Navigate the maze in less than 5 statements. while True : hero . moveRight ( …" at bounding box center [1354, 317] width 283 height 570
type textarea "h"
click at [1398, 595] on span "Done" at bounding box center [1416, 590] width 41 height 25
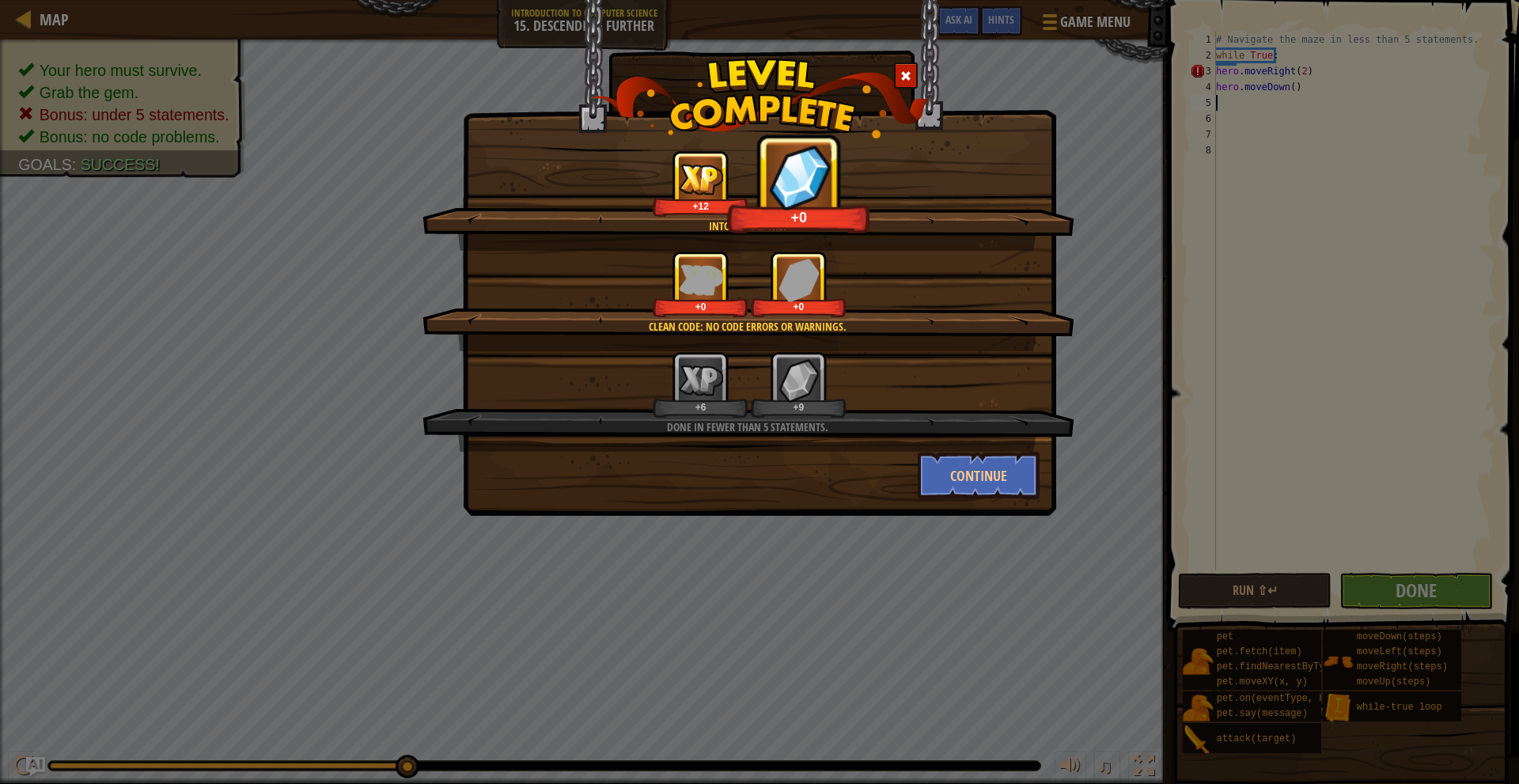
click at [905, 77] on span at bounding box center [906, 75] width 11 height 11
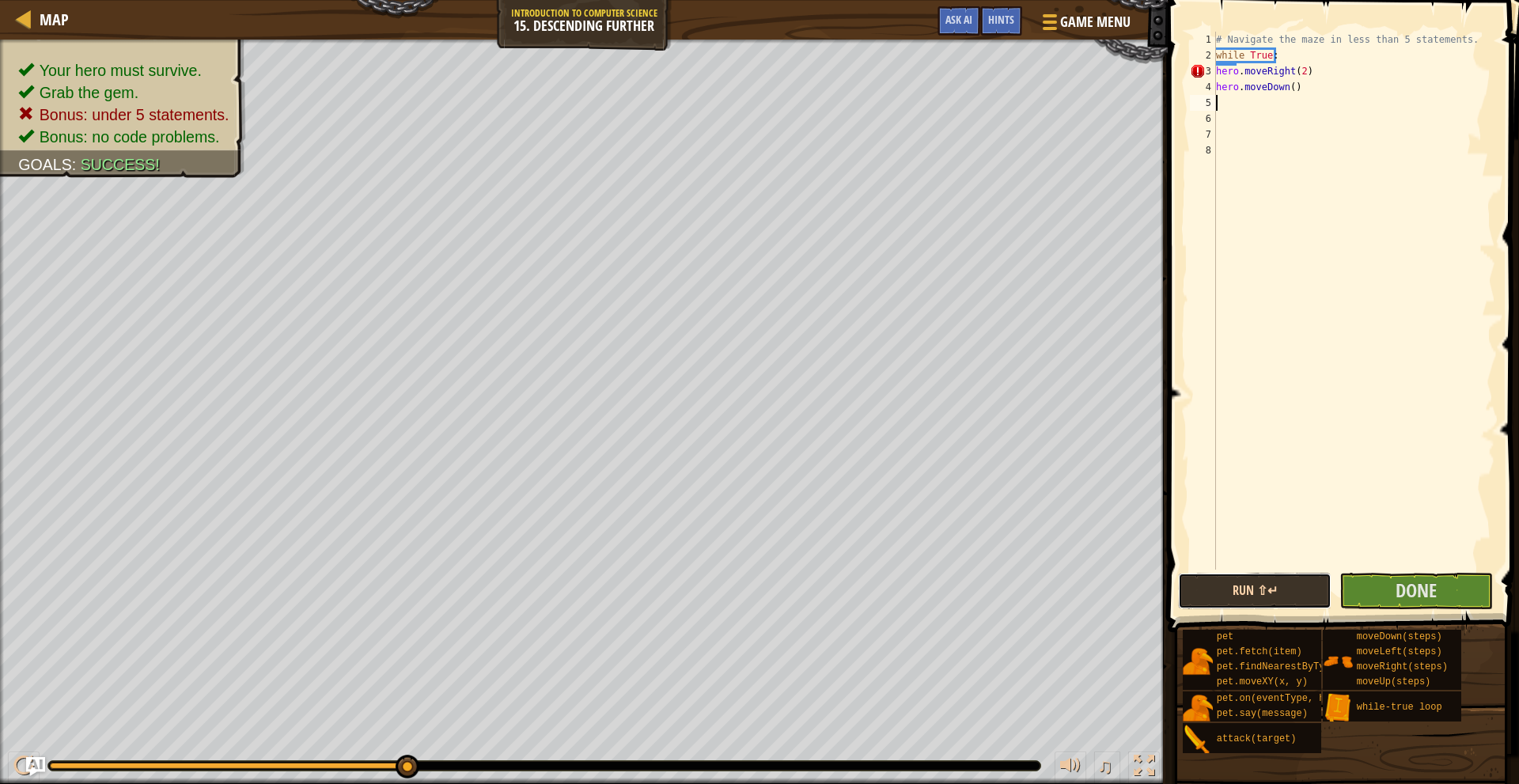
click at [1224, 576] on button "Run ⇧↵" at bounding box center [1255, 591] width 154 height 36
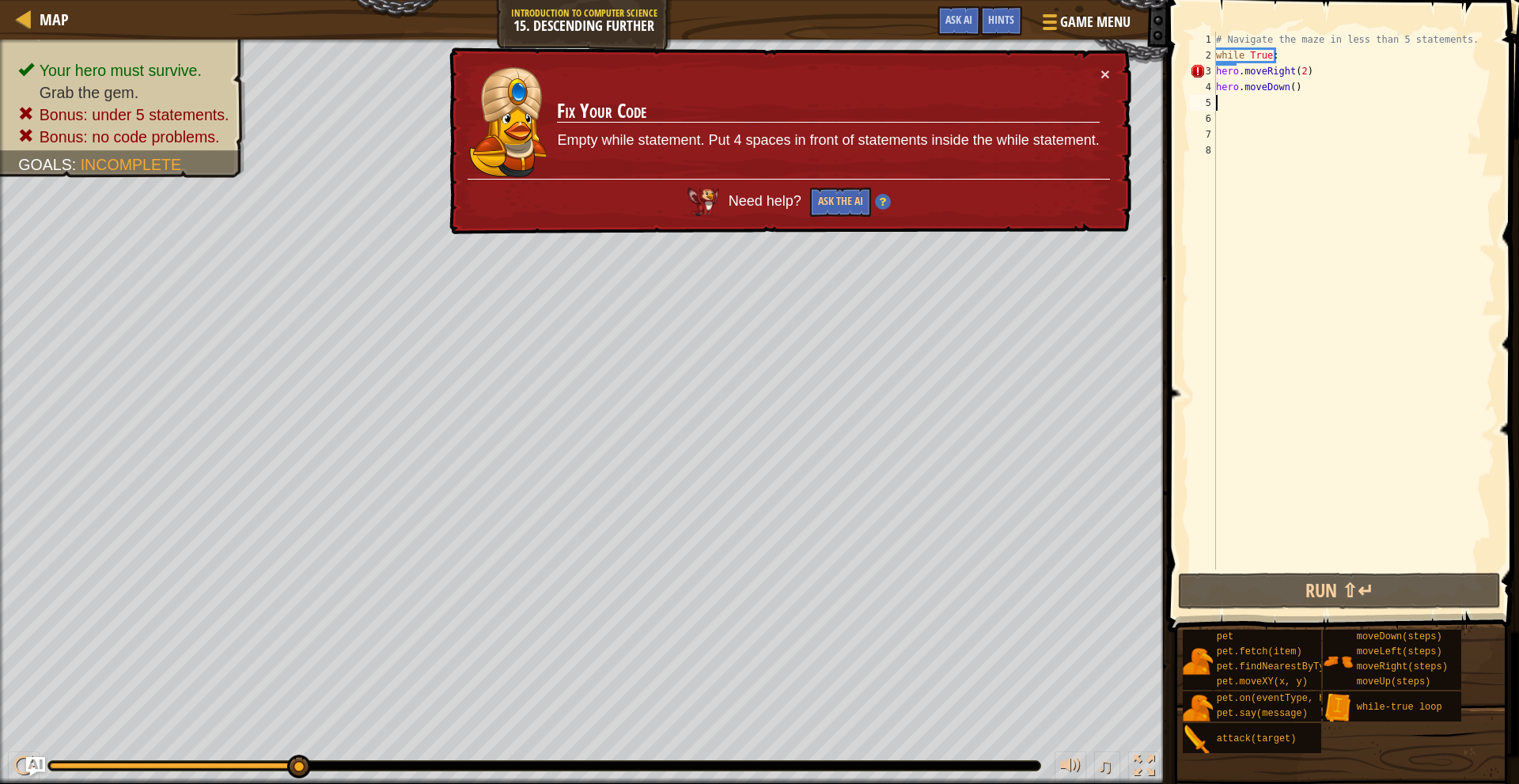
click at [1096, 78] on td "Fix Your Code Empty while statement. Put 4 spaces in front of statements inside…" at bounding box center [828, 122] width 544 height 113
click at [1101, 71] on button "×" at bounding box center [1105, 74] width 9 height 17
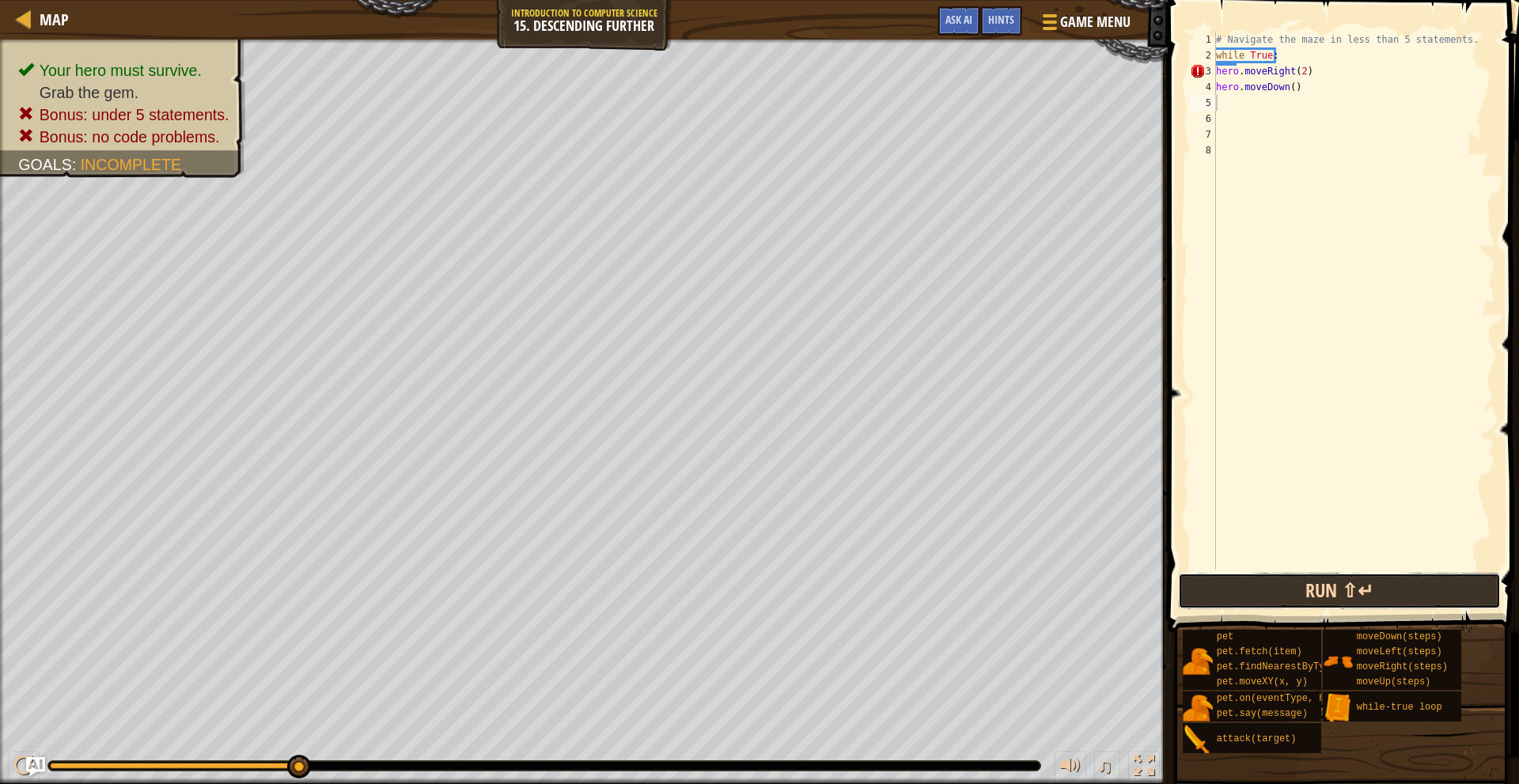
click at [1366, 594] on button "Run ⇧↵" at bounding box center [1339, 591] width 322 height 36
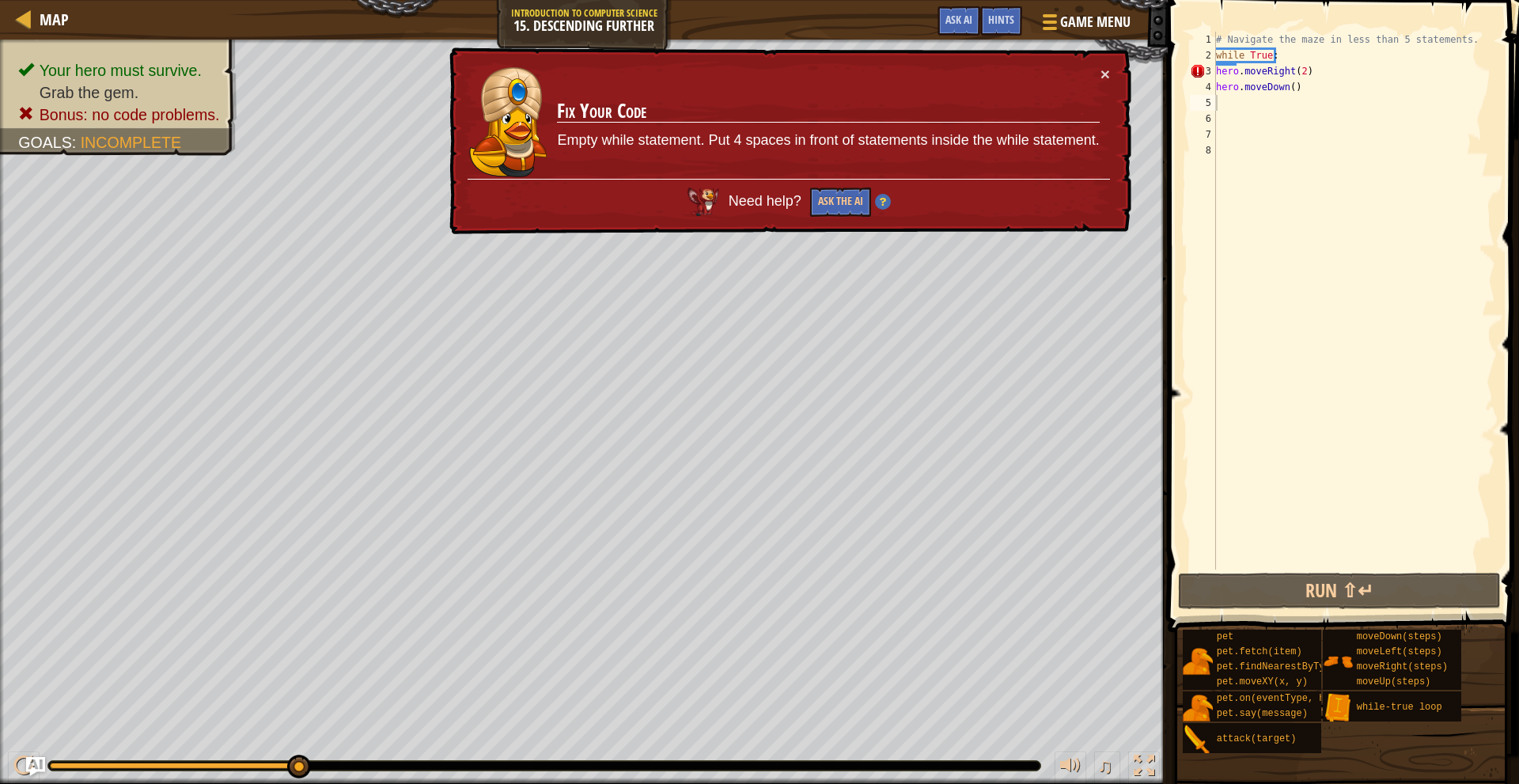
click at [1110, 78] on div "× Fix Your Code Empty while statement. Put 4 spaces in front of statements insi…" at bounding box center [788, 141] width 685 height 188
type textarea "h"
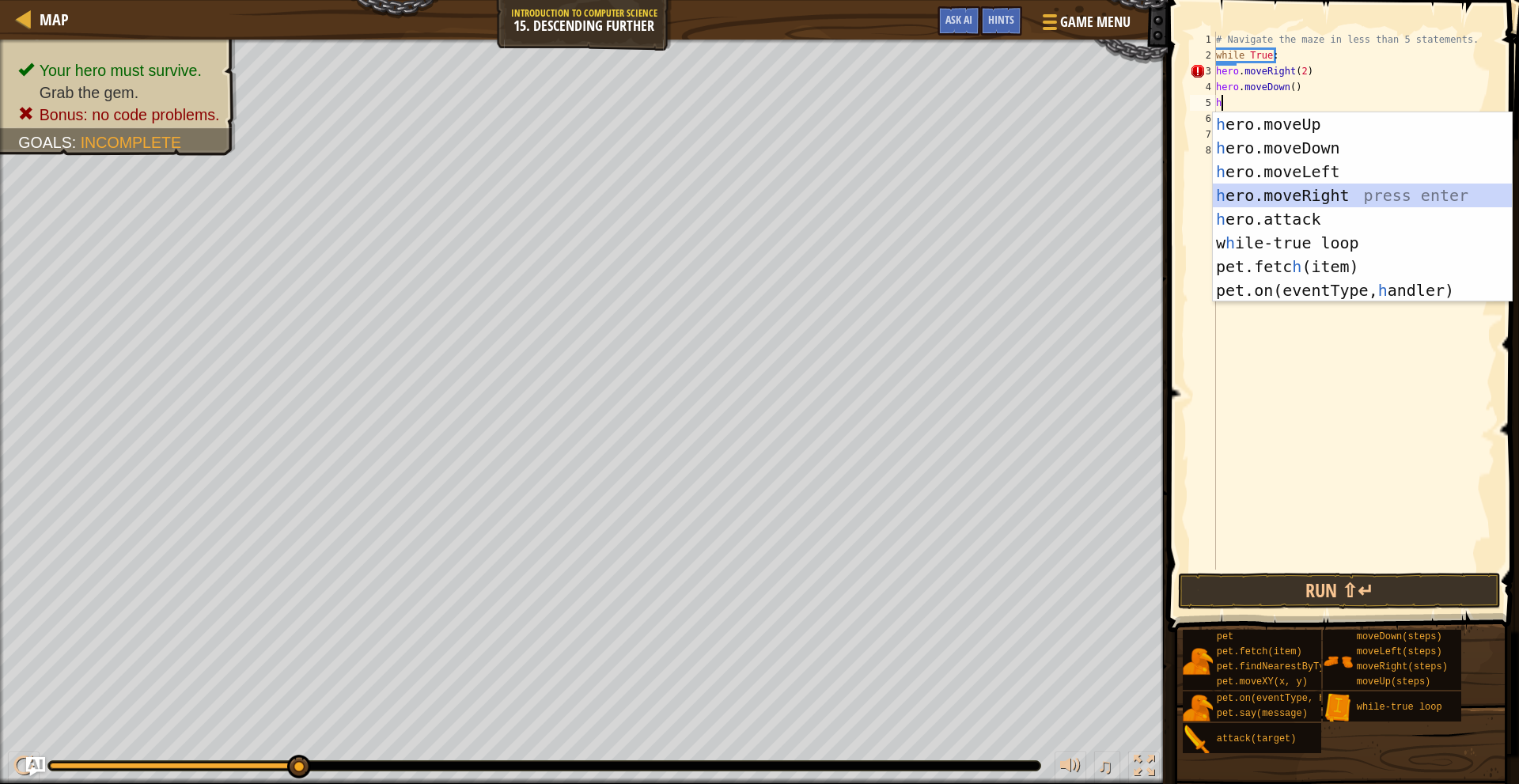
click at [1316, 202] on div "h ero.moveUp press enter h ero.moveDown press enter h ero.moveLeft press enter …" at bounding box center [1362, 230] width 299 height 237
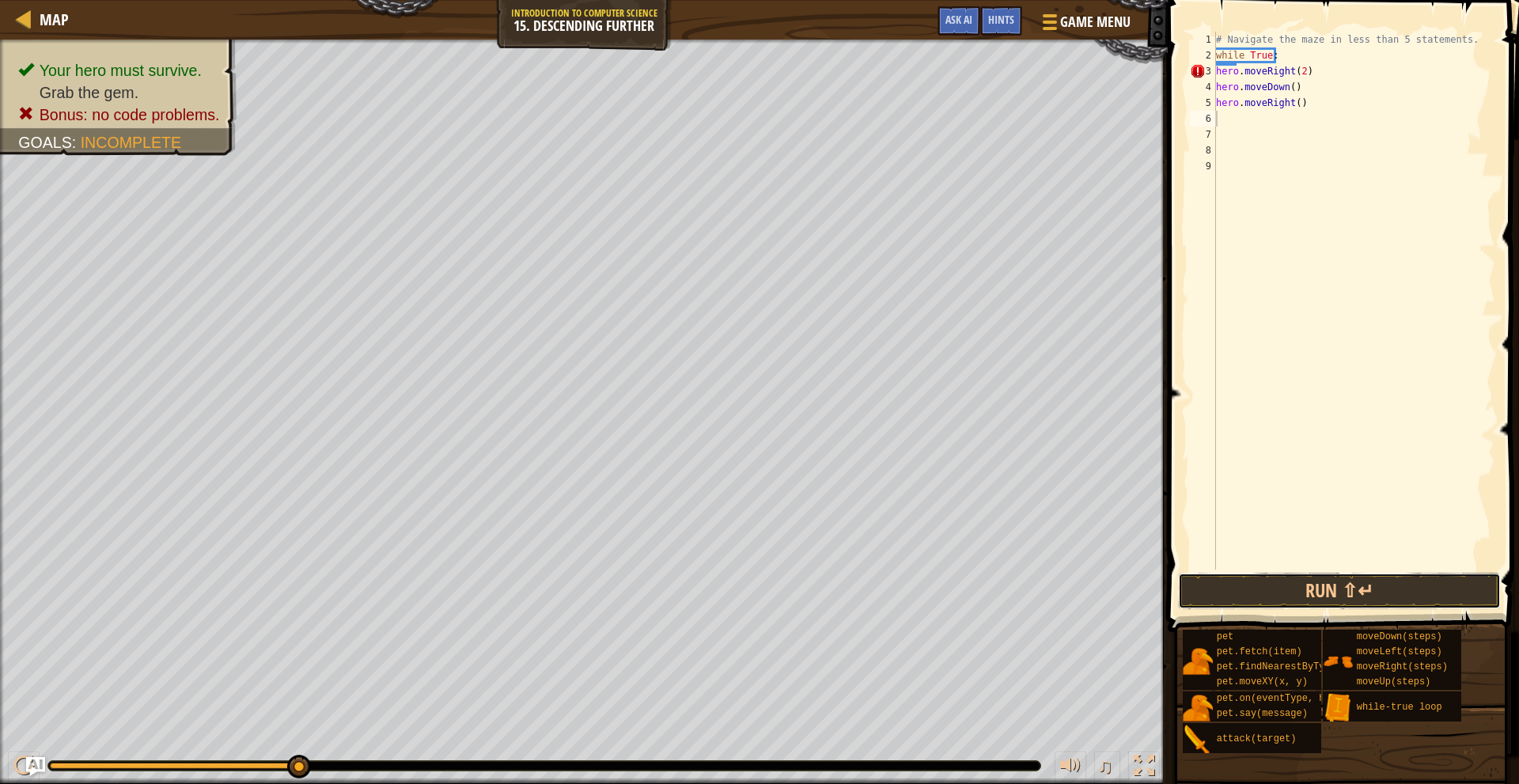
click at [1358, 576] on button "Run ⇧↵" at bounding box center [1339, 591] width 322 height 36
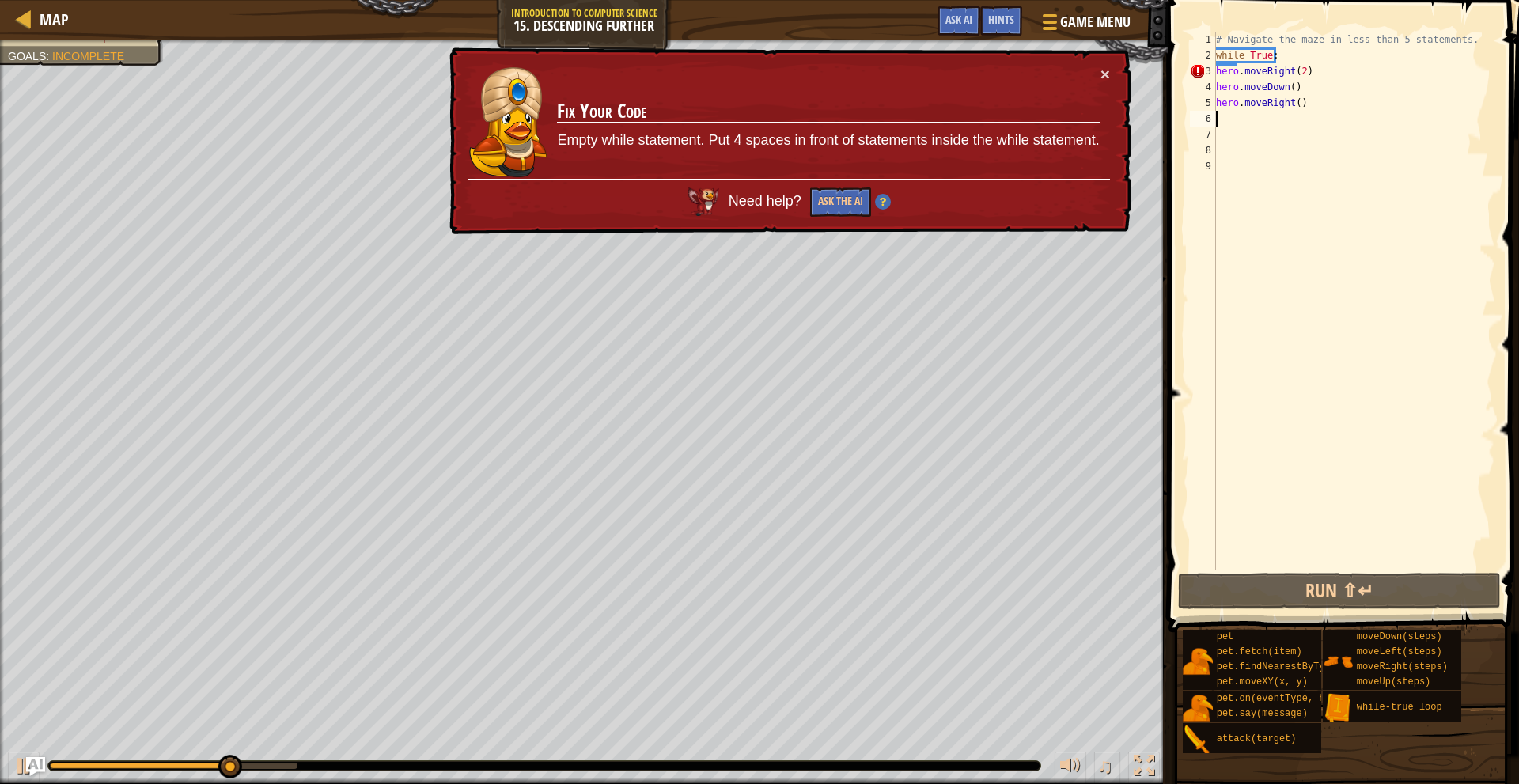
click at [1303, 69] on div "# Navigate the maze in less than 5 statements. while True : hero . moveRight ( …" at bounding box center [1354, 317] width 283 height 570
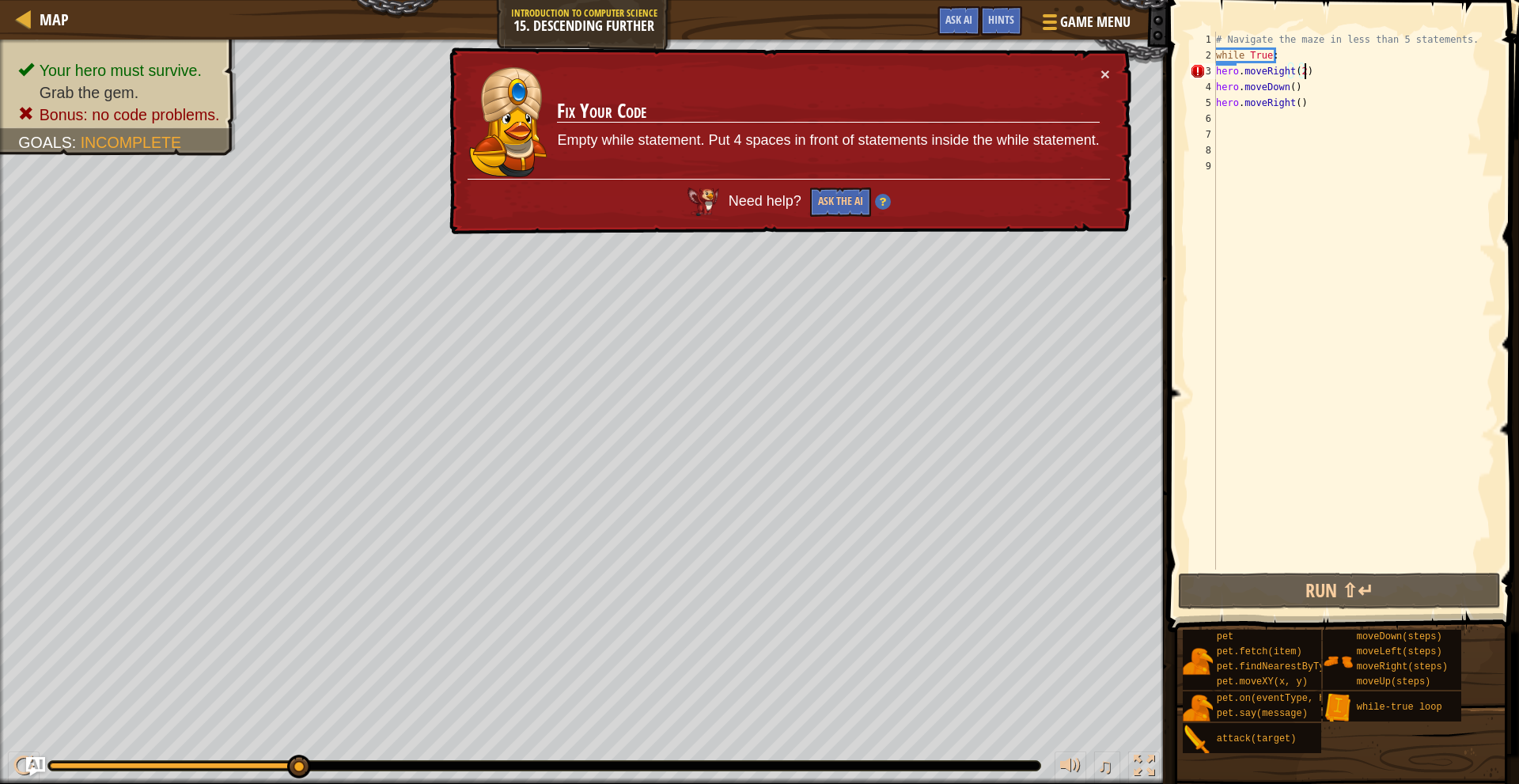
click at [1299, 72] on div "# Navigate the maze in less than 5 statements. while True : hero . moveRight ( …" at bounding box center [1354, 317] width 283 height 570
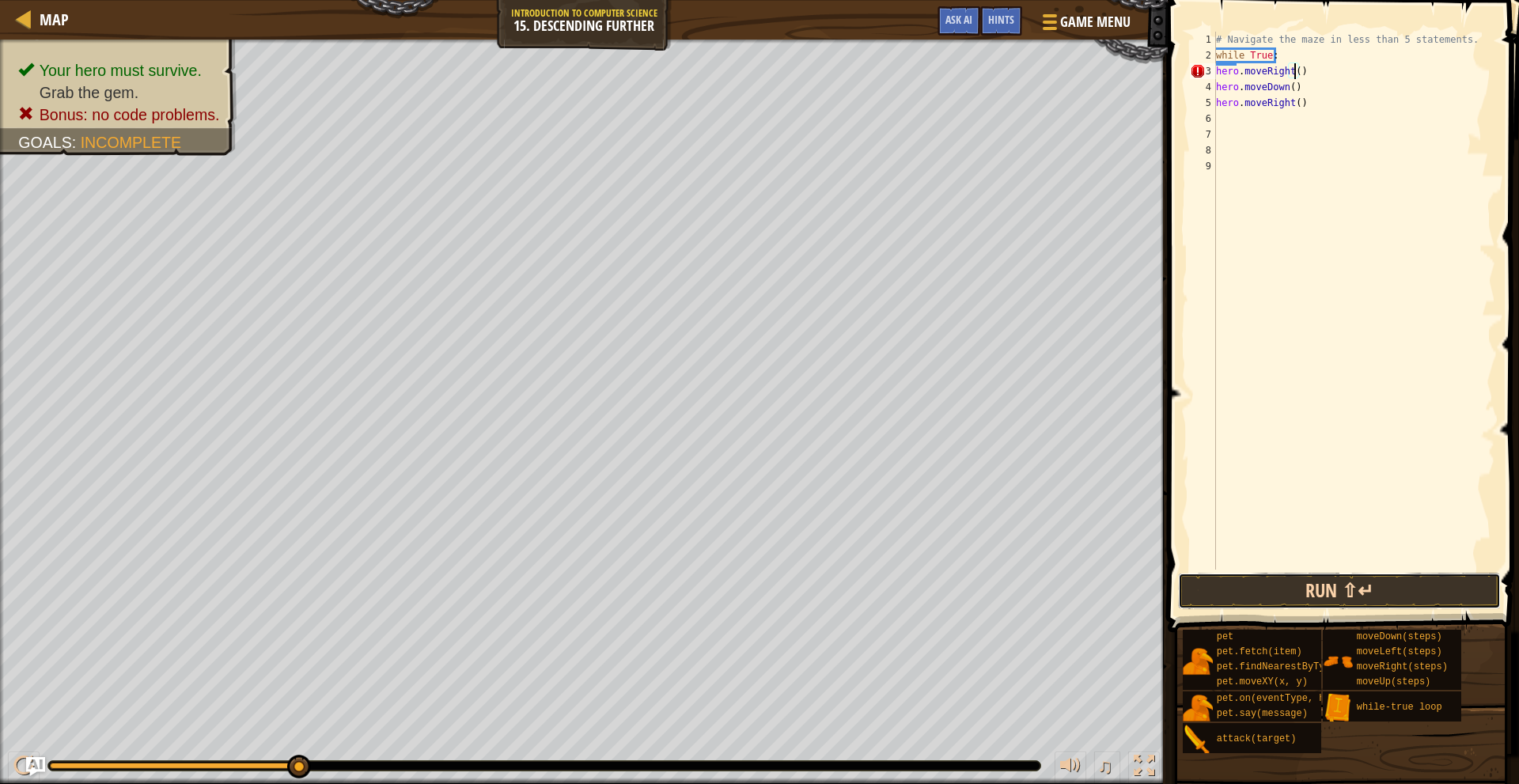
click at [1316, 590] on button "Run ⇧↵" at bounding box center [1339, 591] width 322 height 36
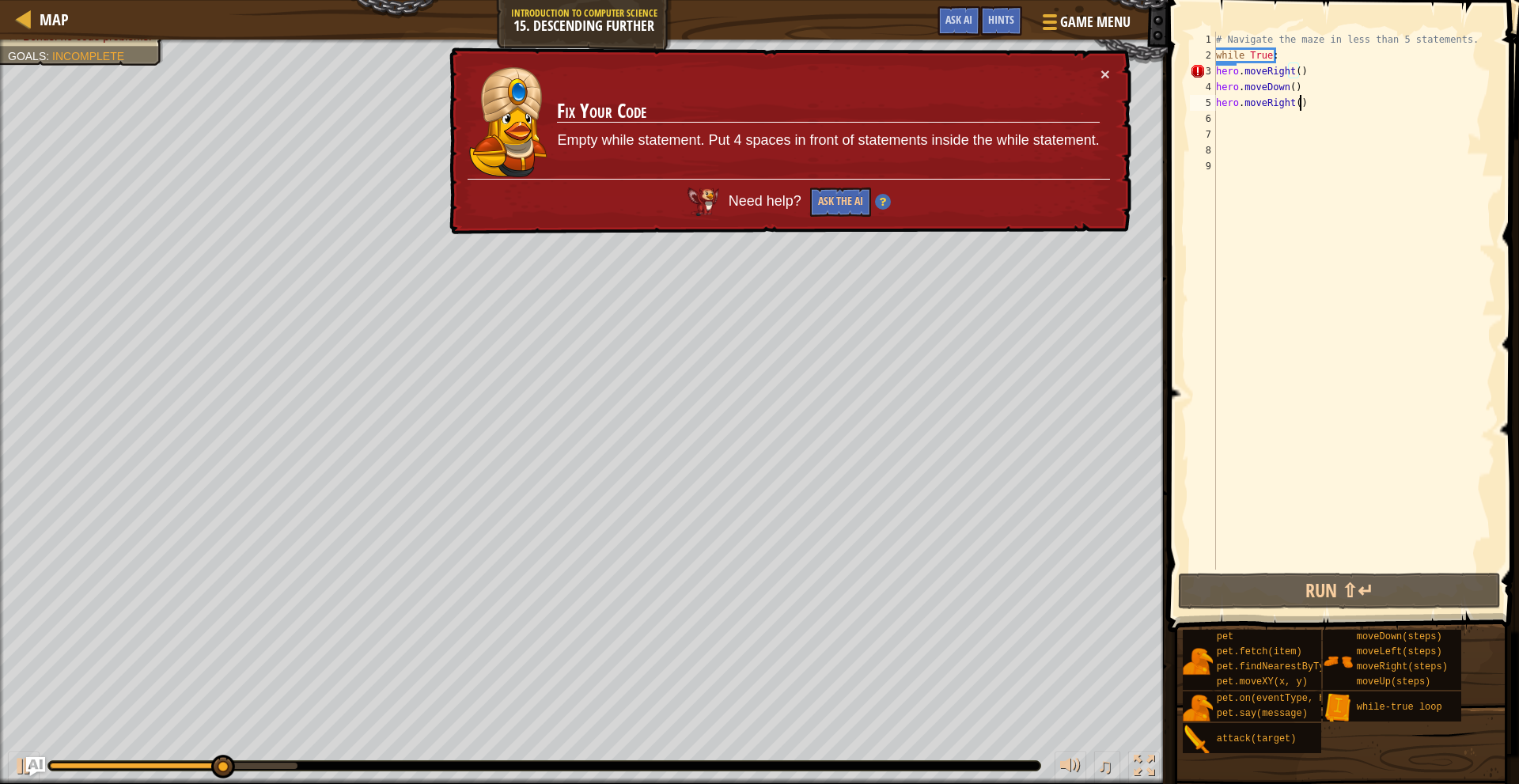
click at [1329, 107] on div "# Navigate the maze in less than 5 statements. while True : hero . moveRight ( …" at bounding box center [1354, 317] width 283 height 570
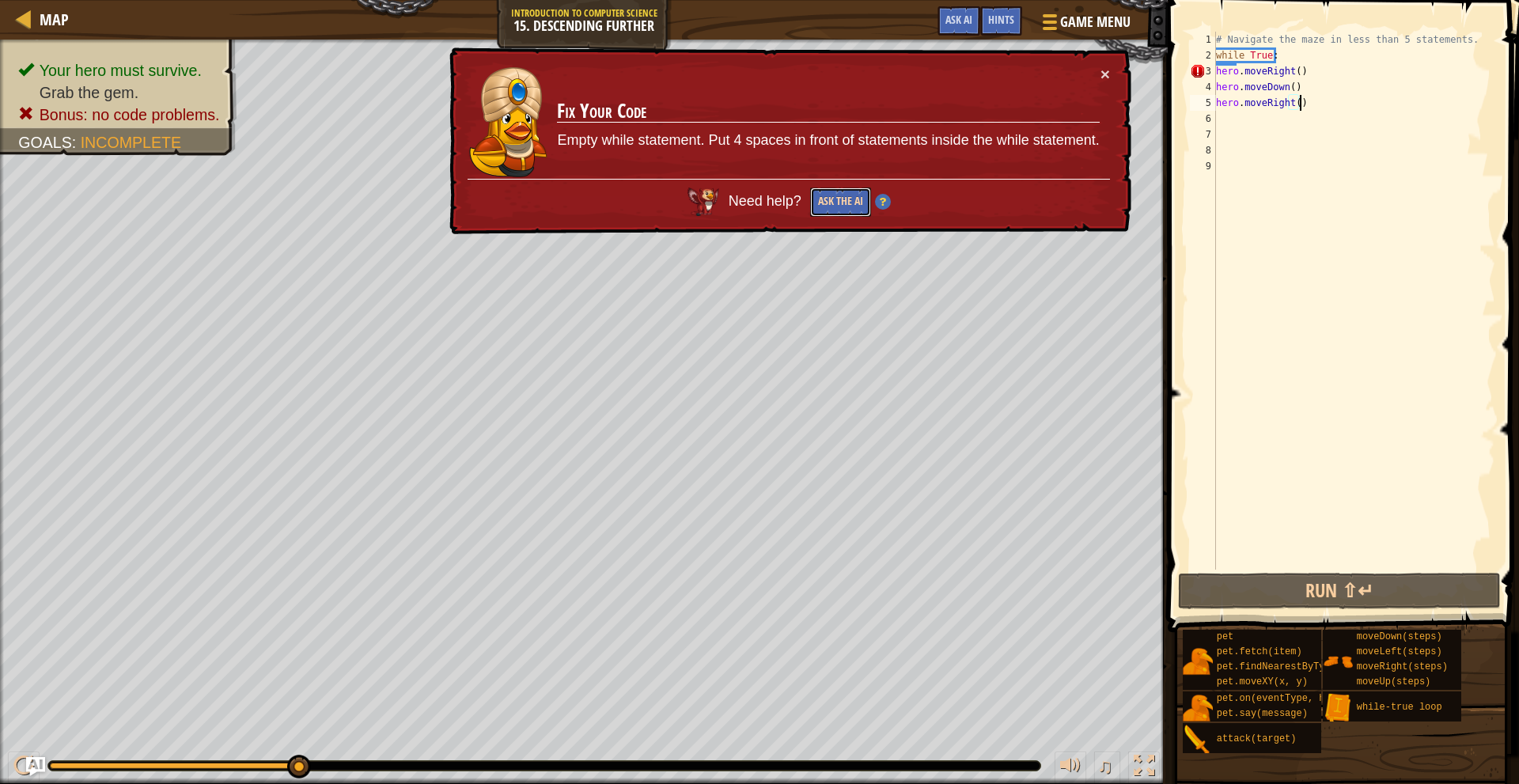
click at [842, 195] on button "Ask the AI" at bounding box center [840, 202] width 61 height 29
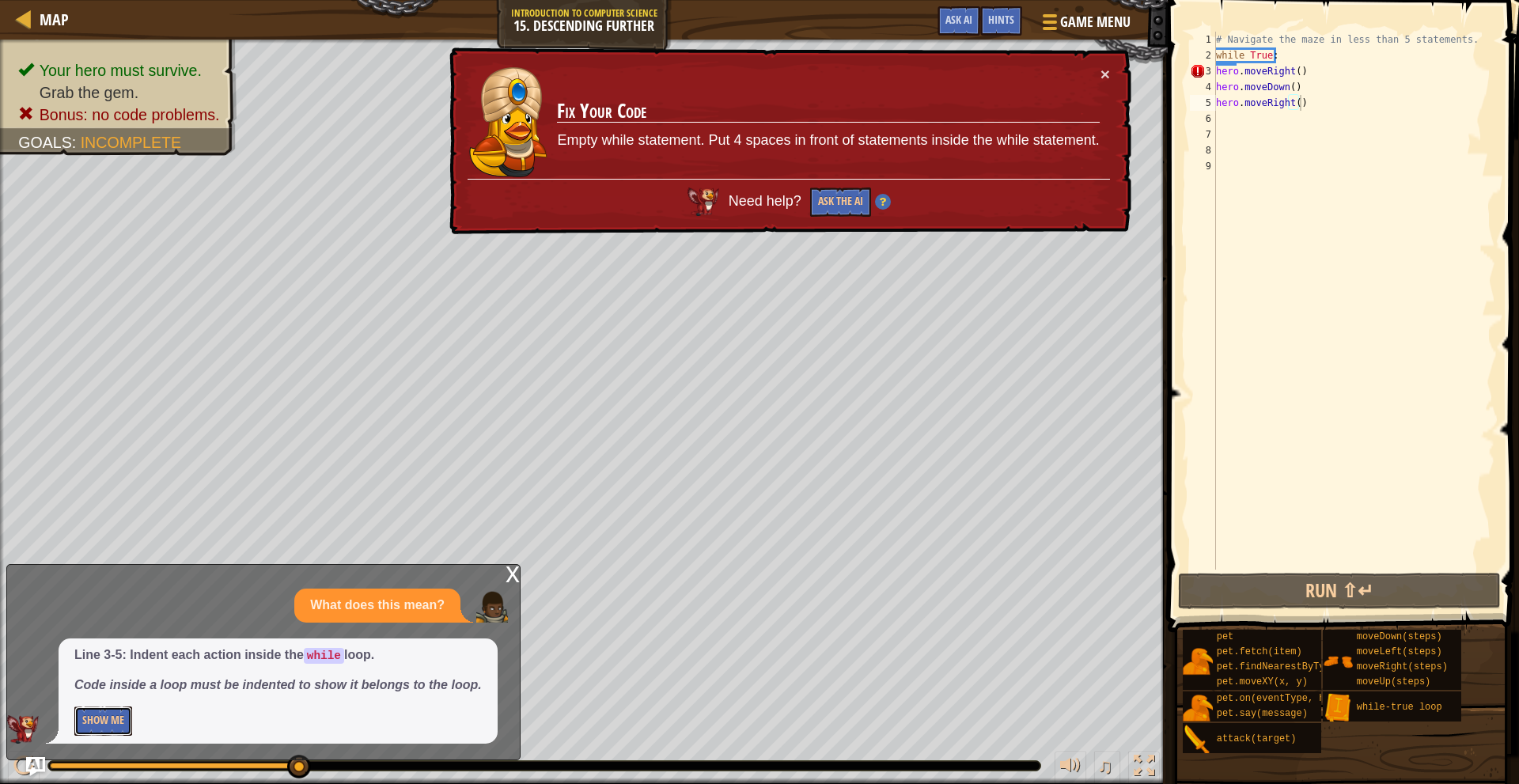
drag, startPoint x: 121, startPoint y: 721, endPoint x: 152, endPoint y: 719, distance: 30.9
click at [122, 721] on button "Show Me" at bounding box center [103, 721] width 58 height 29
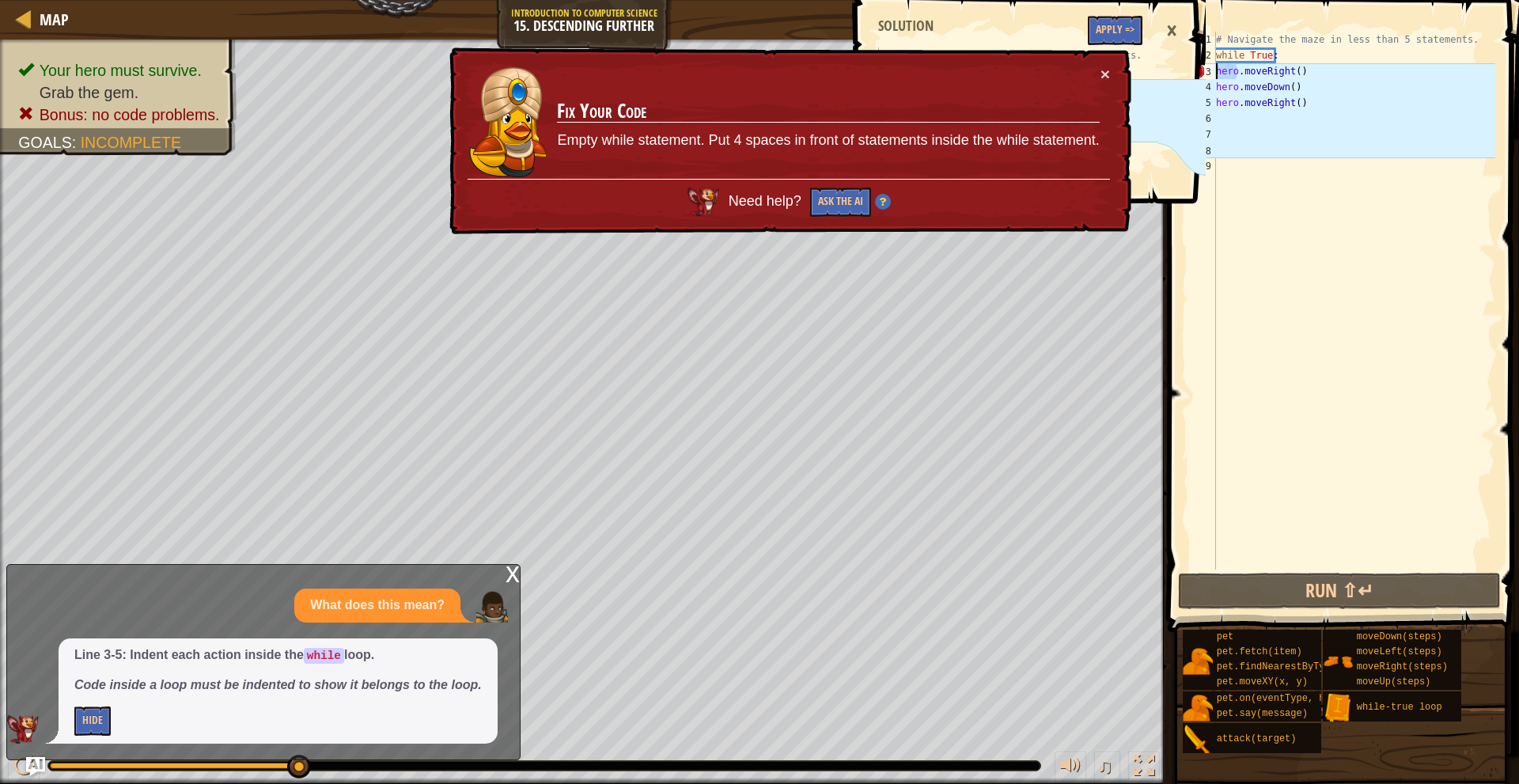
drag, startPoint x: 1238, startPoint y: 77, endPoint x: 1202, endPoint y: 78, distance: 35.6
click at [1202, 78] on div "Map Introduction to Computer Science 15. Descending Further Game Menu Done Hint…" at bounding box center [759, 392] width 1519 height 784
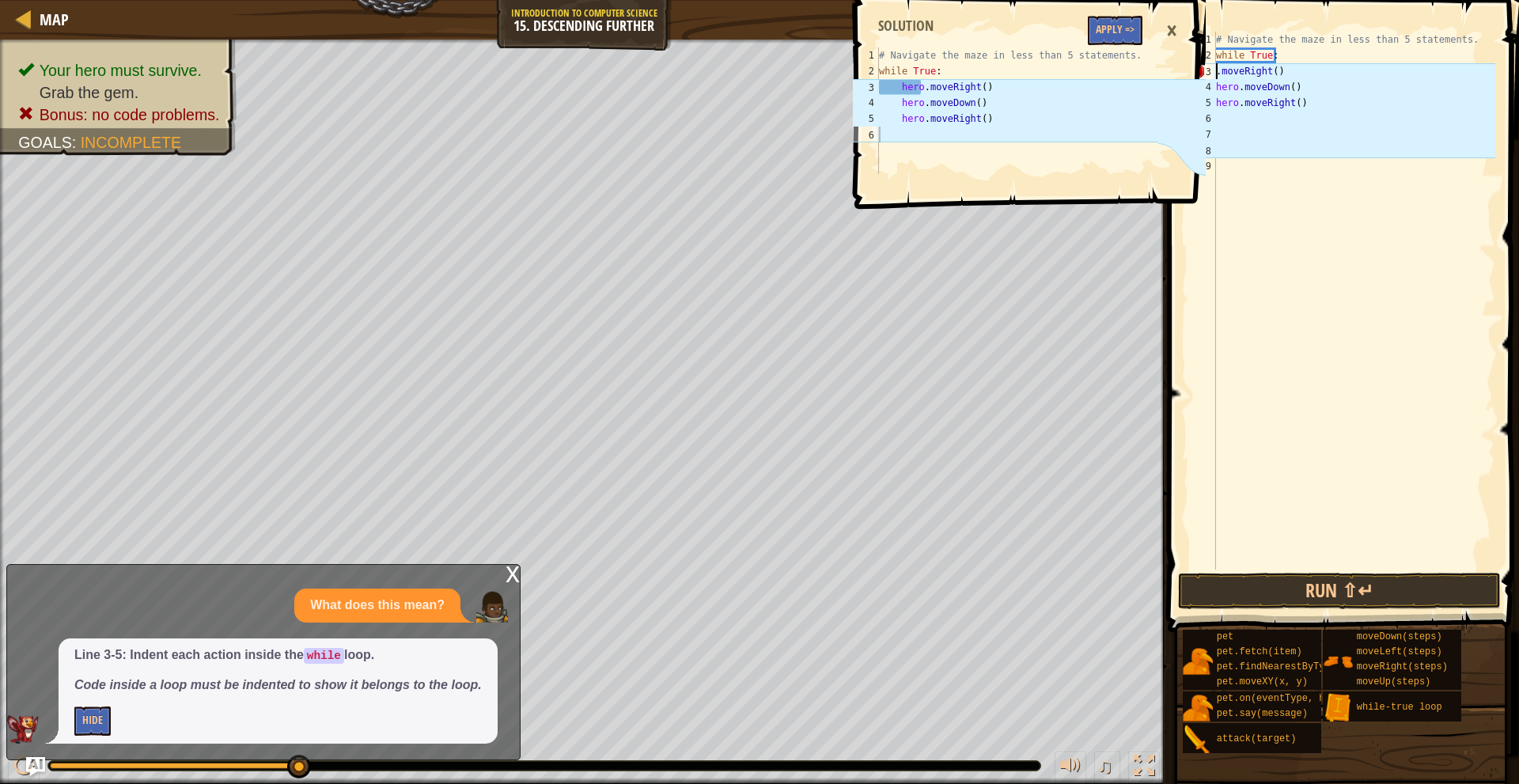
click at [1289, 69] on div "# Navigate the maze in less than 5 statements. while True : . moveRight ( ) her…" at bounding box center [1354, 317] width 283 height 570
type textarea "."
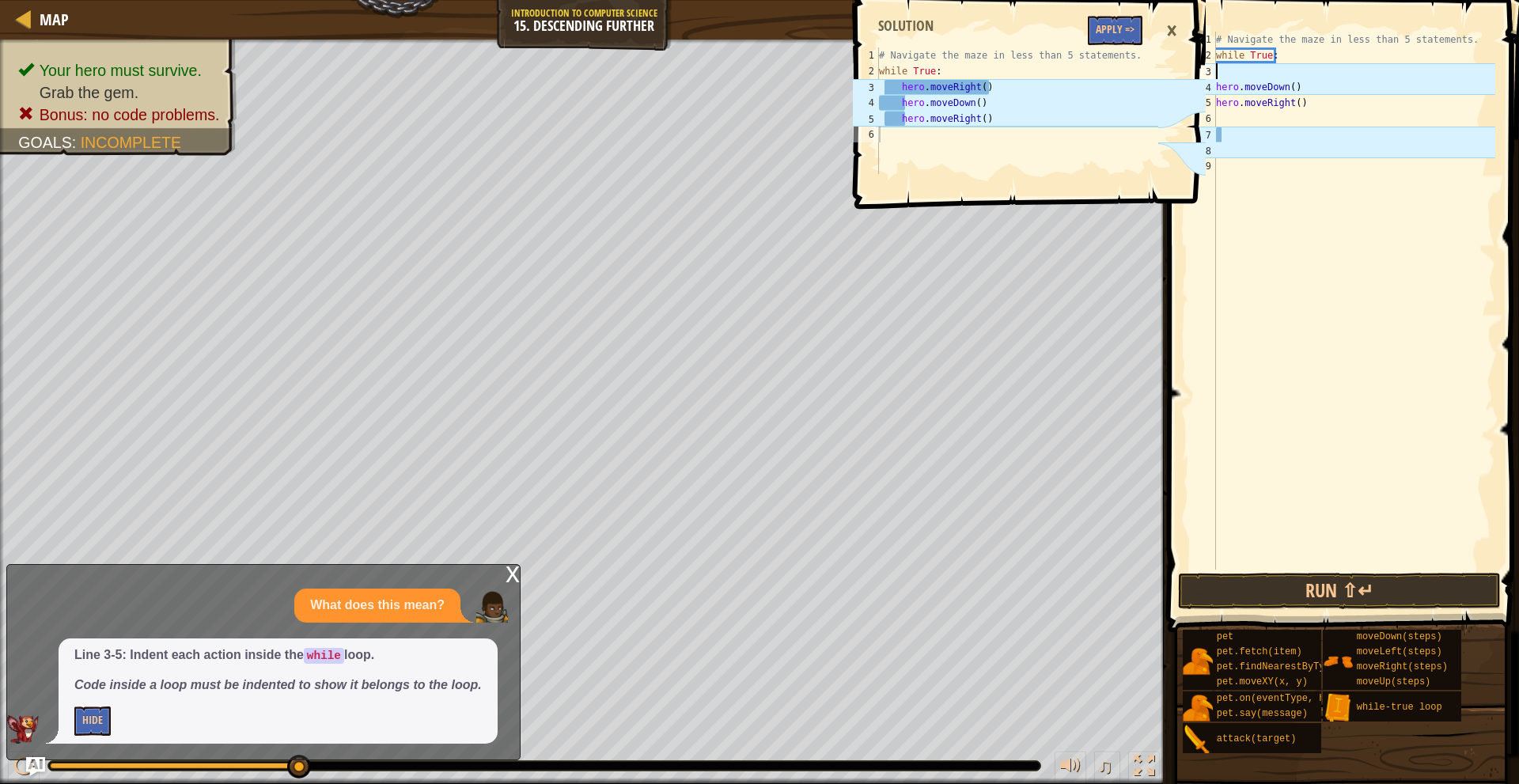
type textarea "h"
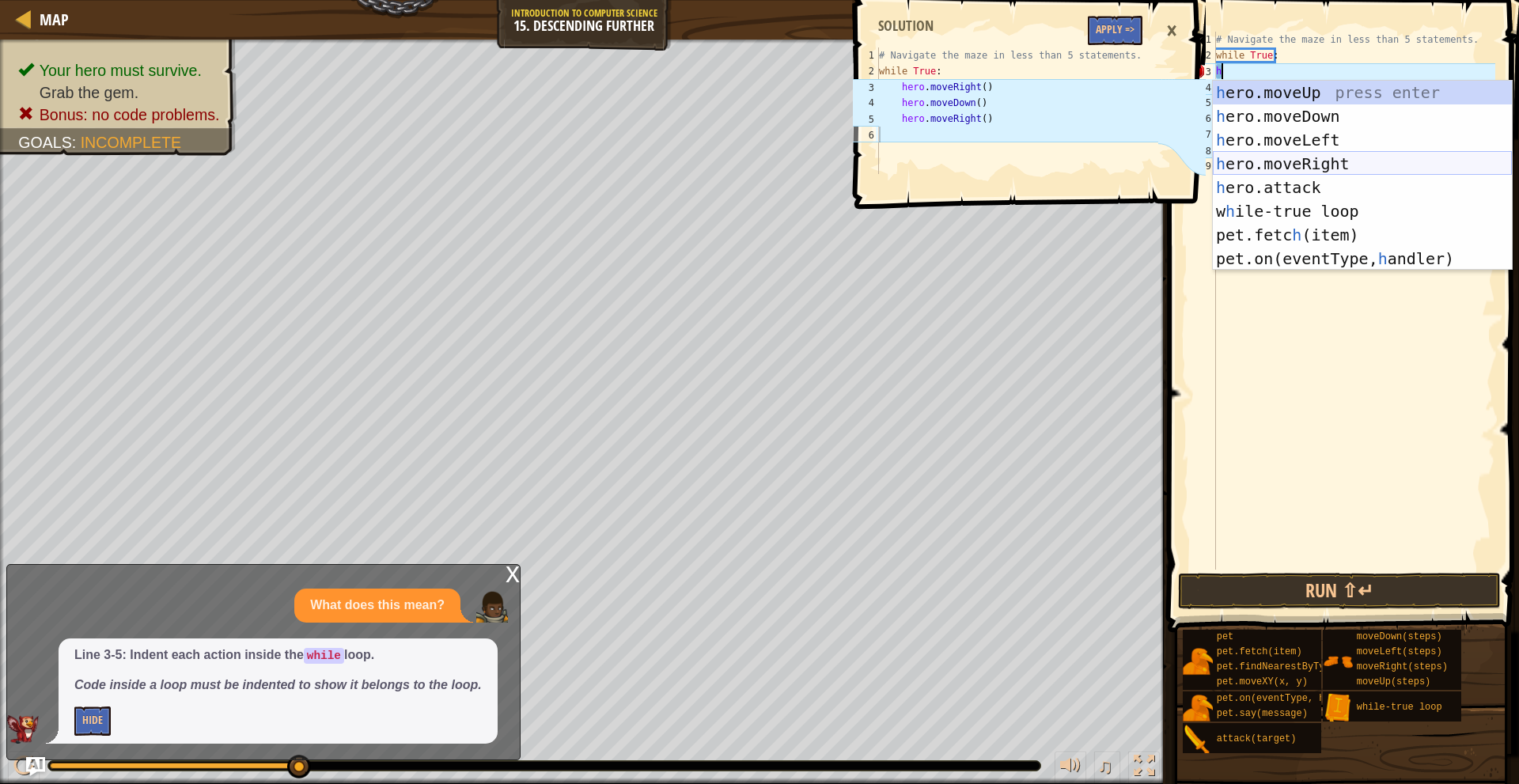
click at [1324, 159] on div "h ero.moveUp press enter h ero.moveDown press enter h ero.moveLeft press enter …" at bounding box center [1362, 199] width 299 height 237
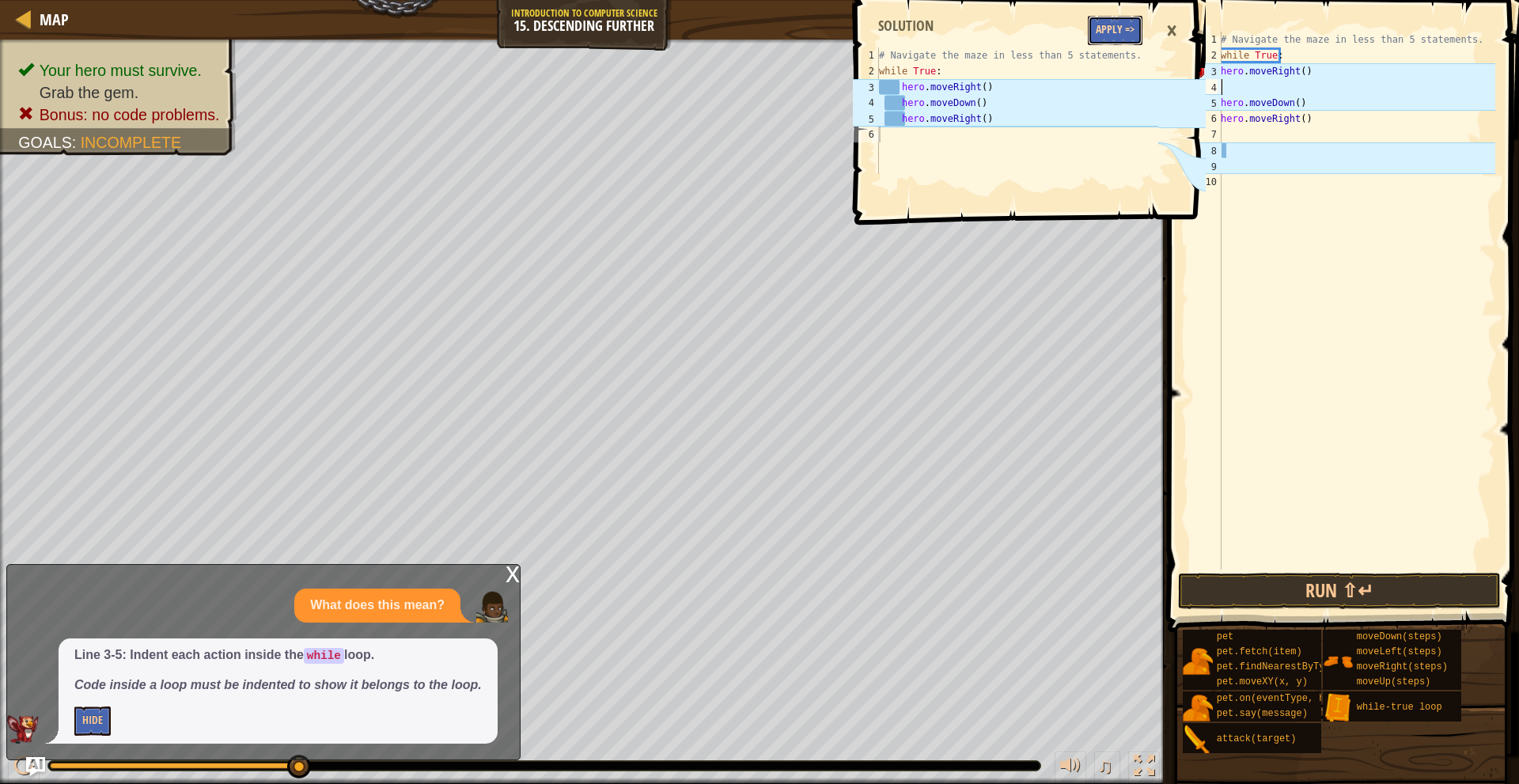
click at [1117, 21] on button "Apply =>" at bounding box center [1115, 30] width 55 height 29
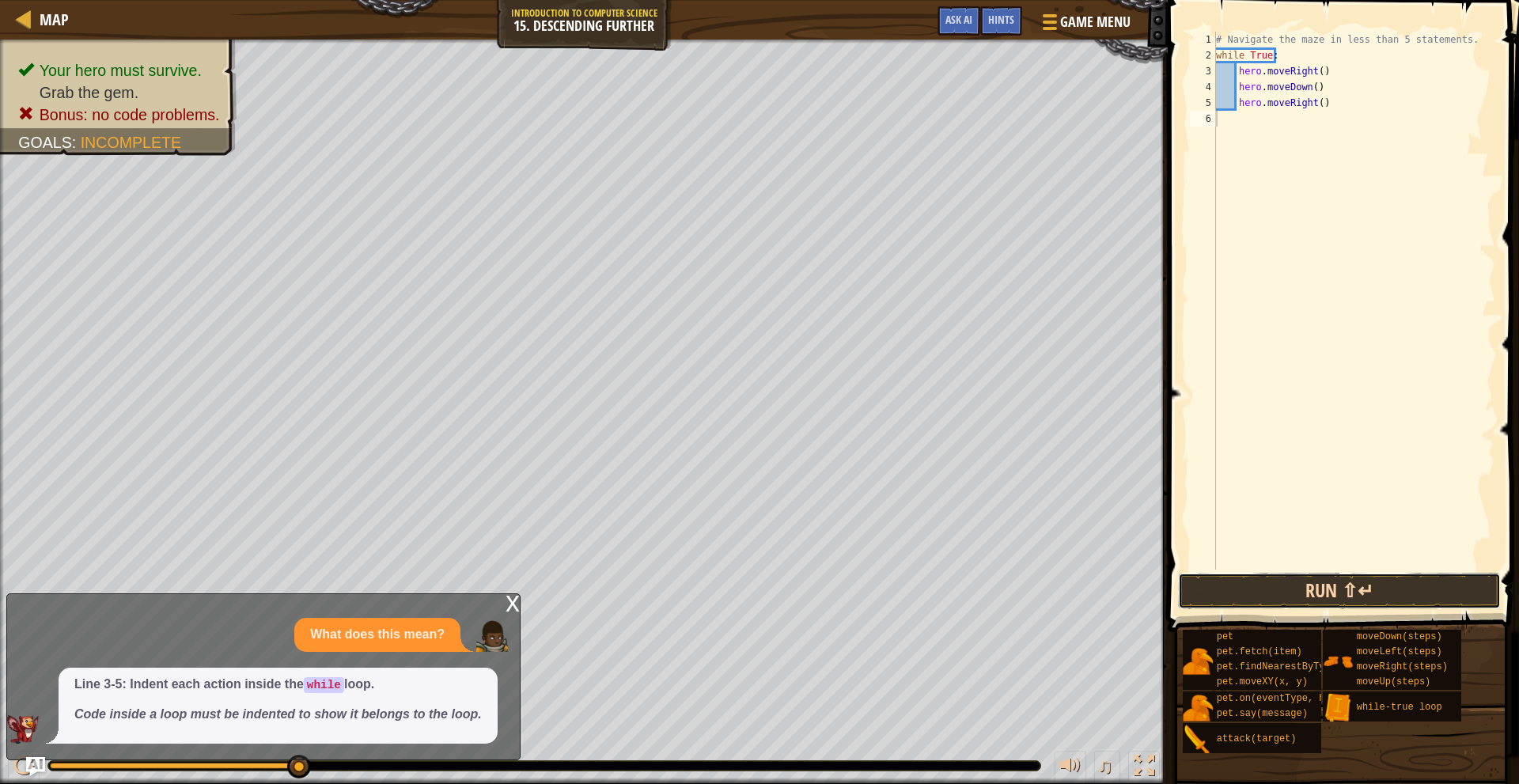
drag, startPoint x: 1299, startPoint y: 586, endPoint x: 1288, endPoint y: 578, distance: 13.5
click at [1298, 586] on button "Run ⇧↵" at bounding box center [1339, 591] width 322 height 36
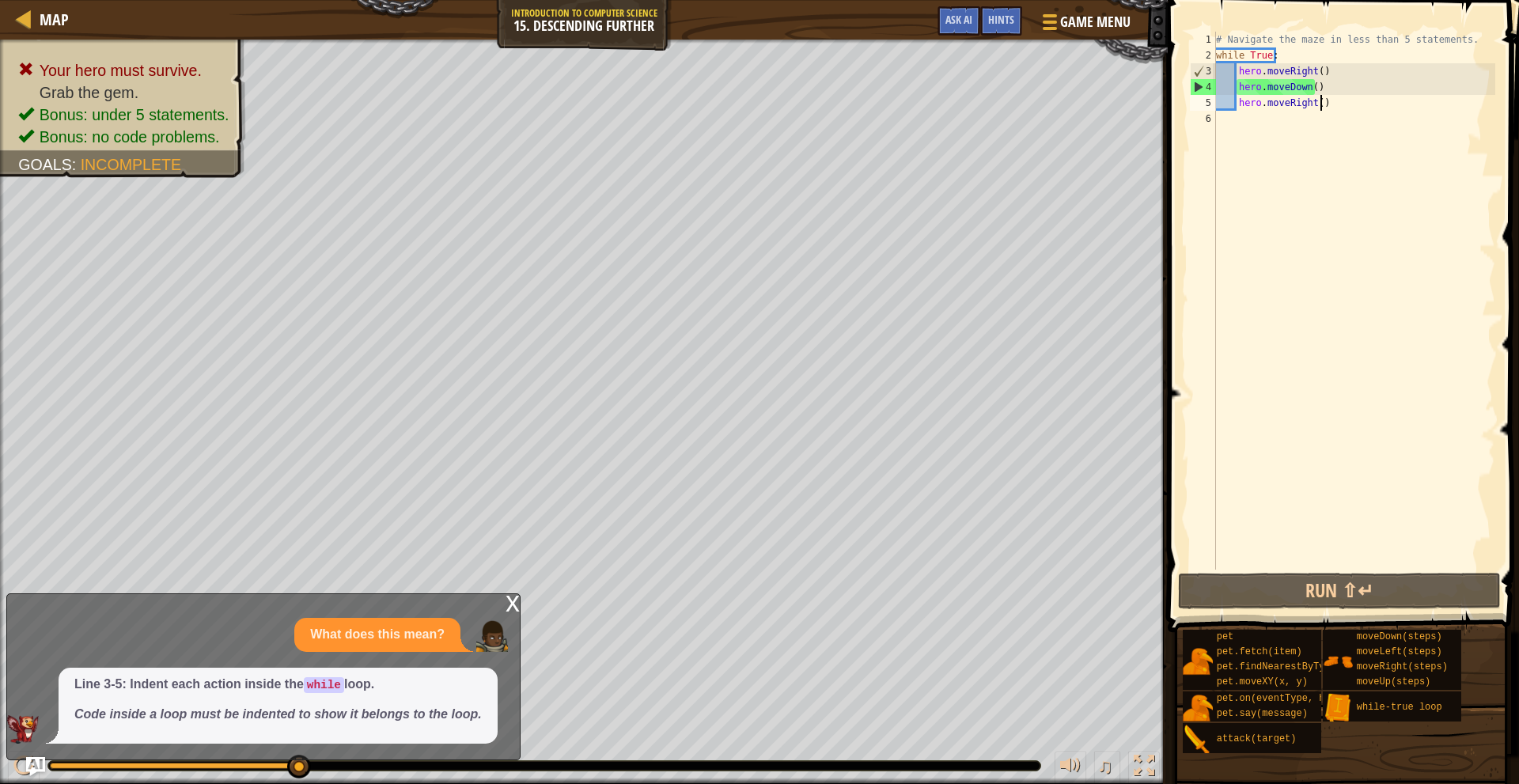
click at [1350, 107] on div "# Navigate the maze in less than 5 statements. while True : hero . moveRight ( …" at bounding box center [1354, 317] width 283 height 570
type textarea "h"
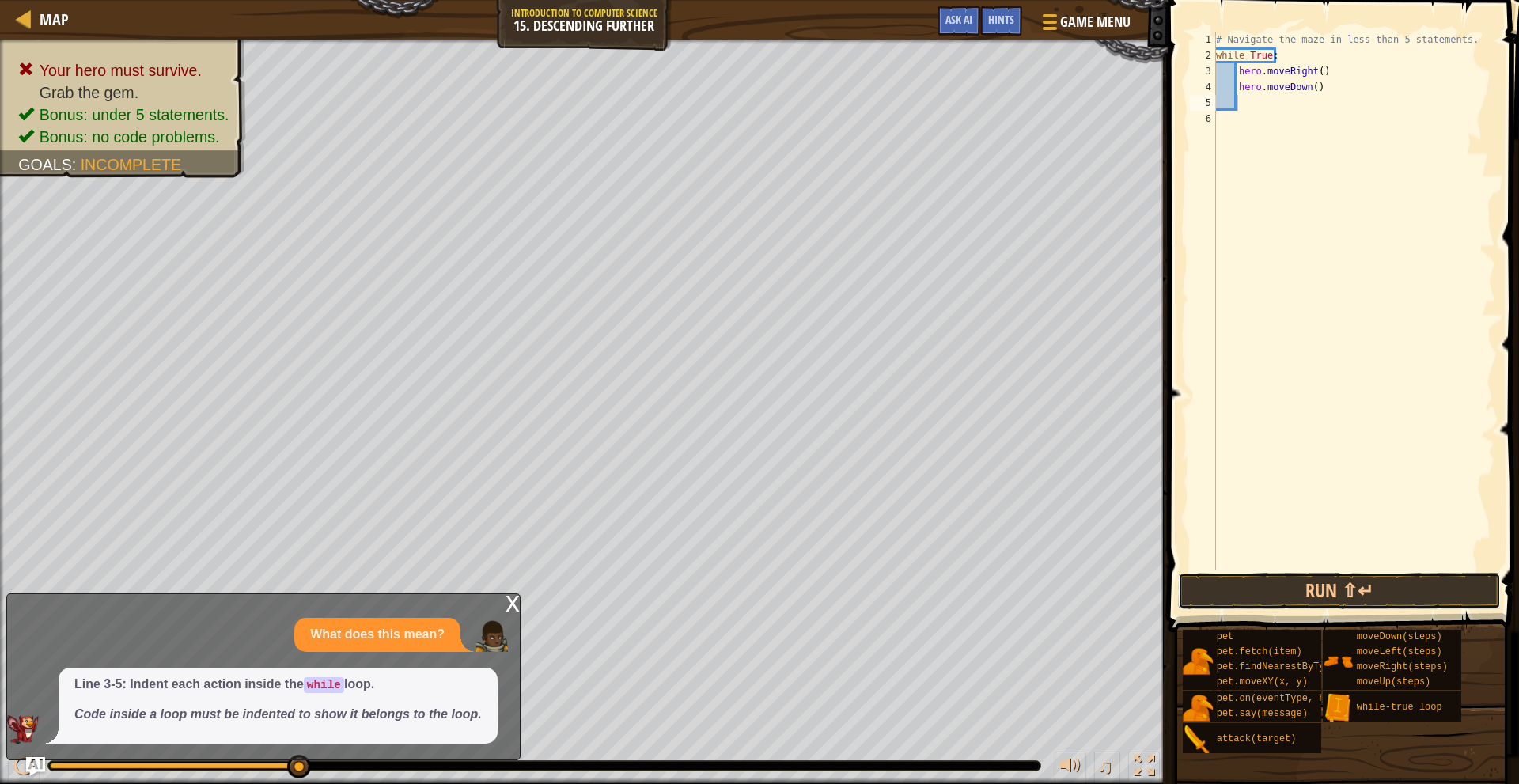
click at [1243, 567] on div "1 2 3 4 5 6 # Navigate the maze in less than 5 statements. while True : hero . …" at bounding box center [1341, 347] width 356 height 679
click at [1254, 579] on button "Run ⇧↵" at bounding box center [1339, 591] width 322 height 36
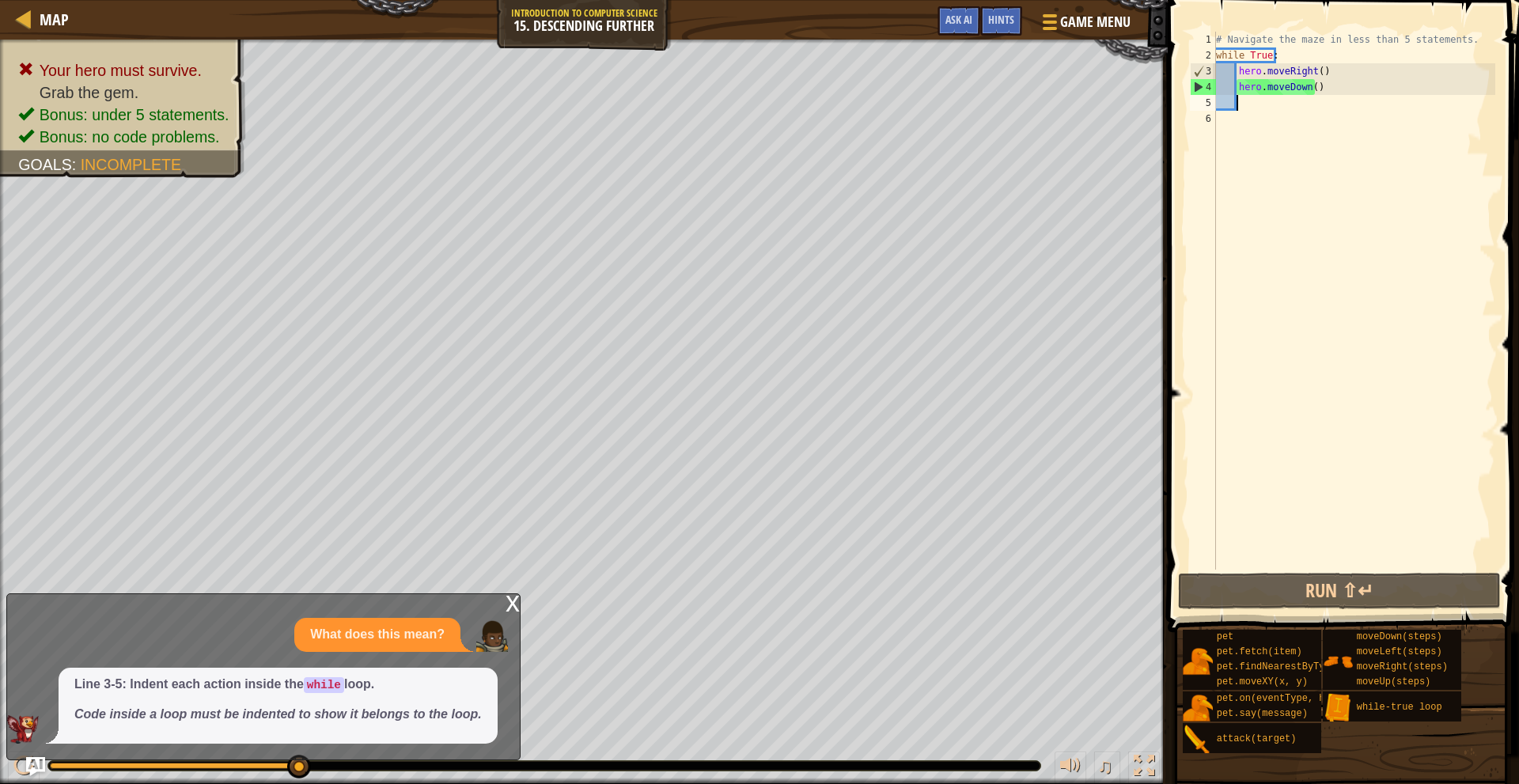
click at [1316, 71] on div "# Navigate the maze in less than 5 statements. while True : hero . moveRight ( …" at bounding box center [1354, 317] width 283 height 570
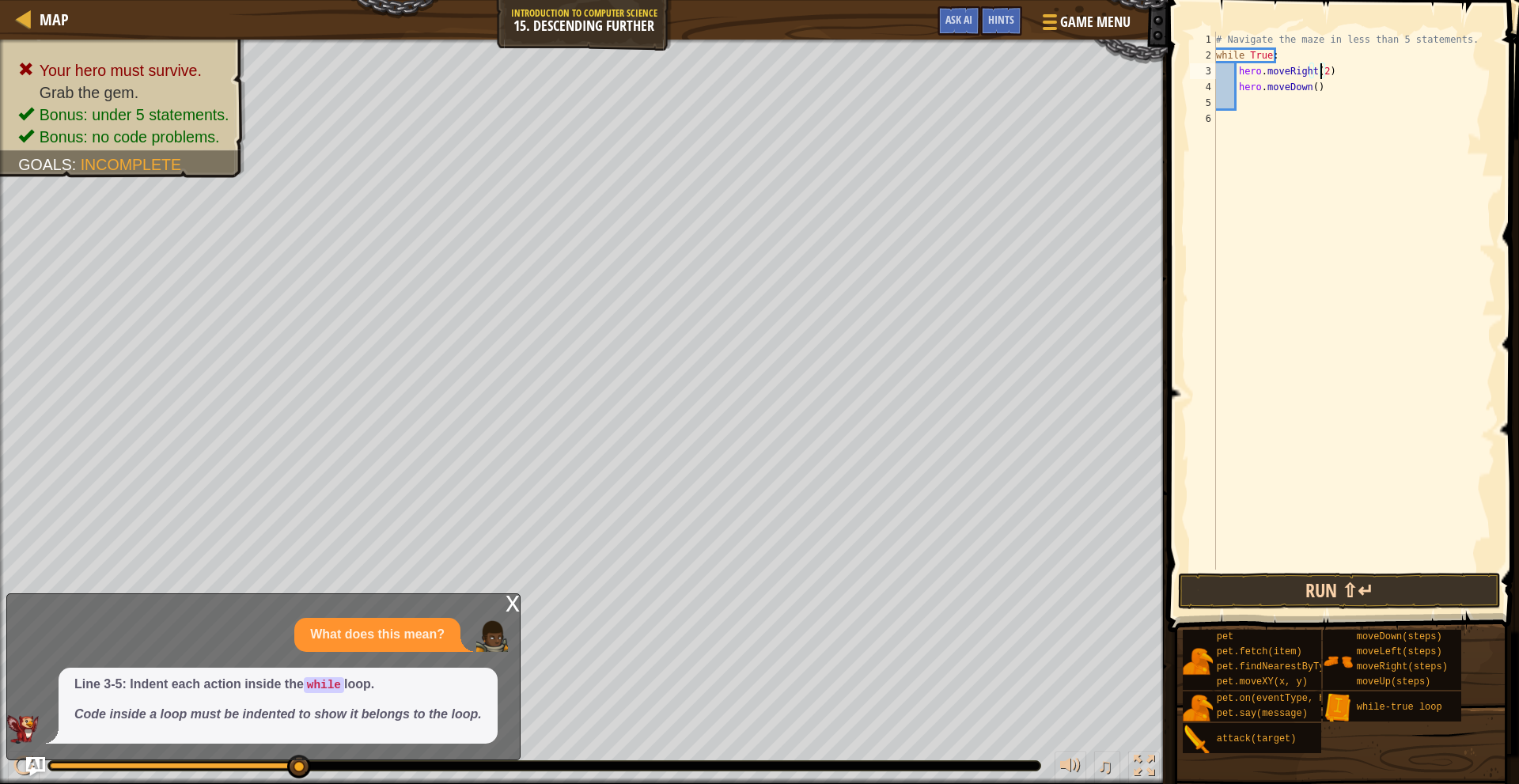
type textarea "hero.moveRight(2)"
click at [1369, 587] on button "Run ⇧↵" at bounding box center [1339, 591] width 322 height 36
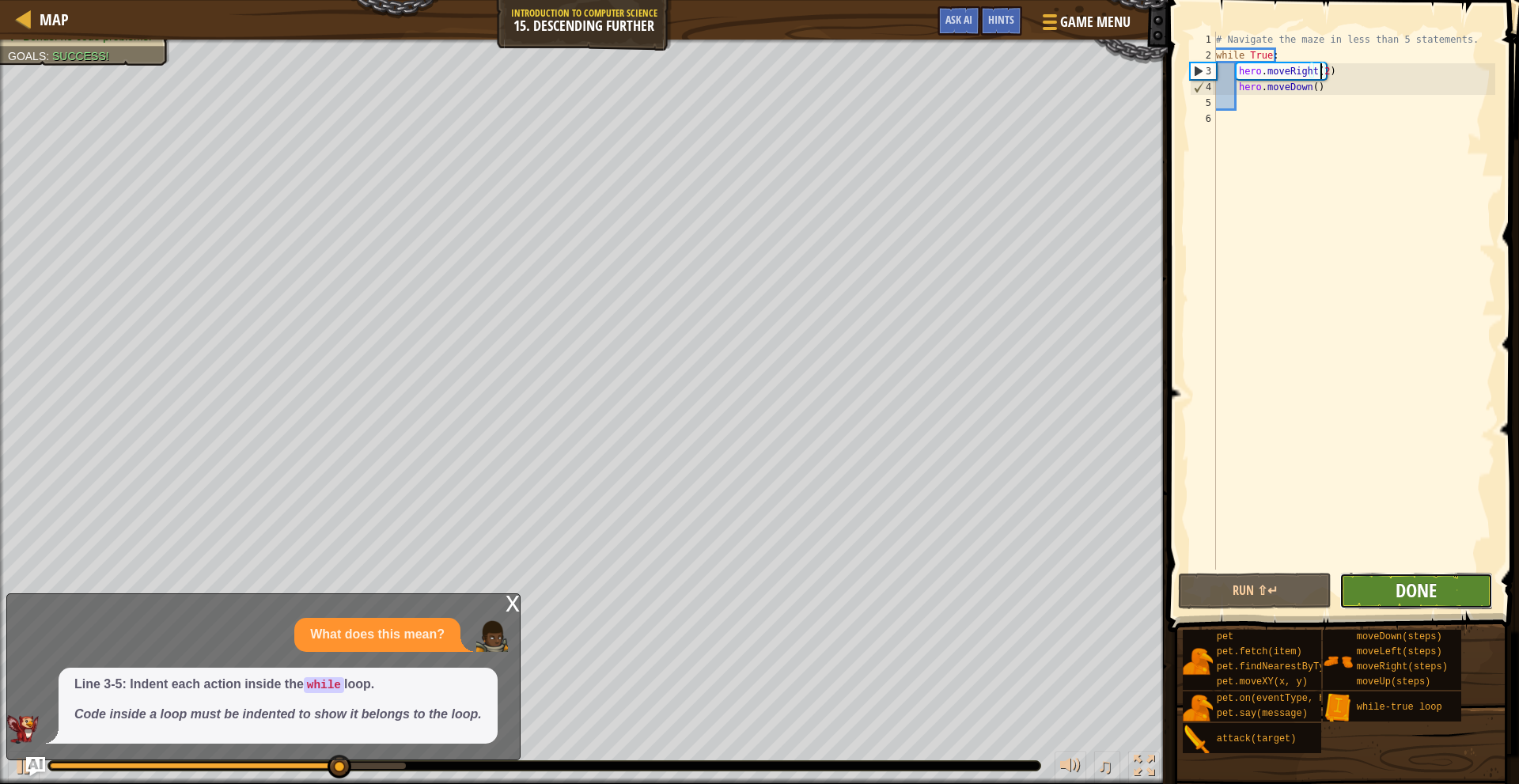
click at [1397, 585] on span "Done" at bounding box center [1416, 590] width 41 height 25
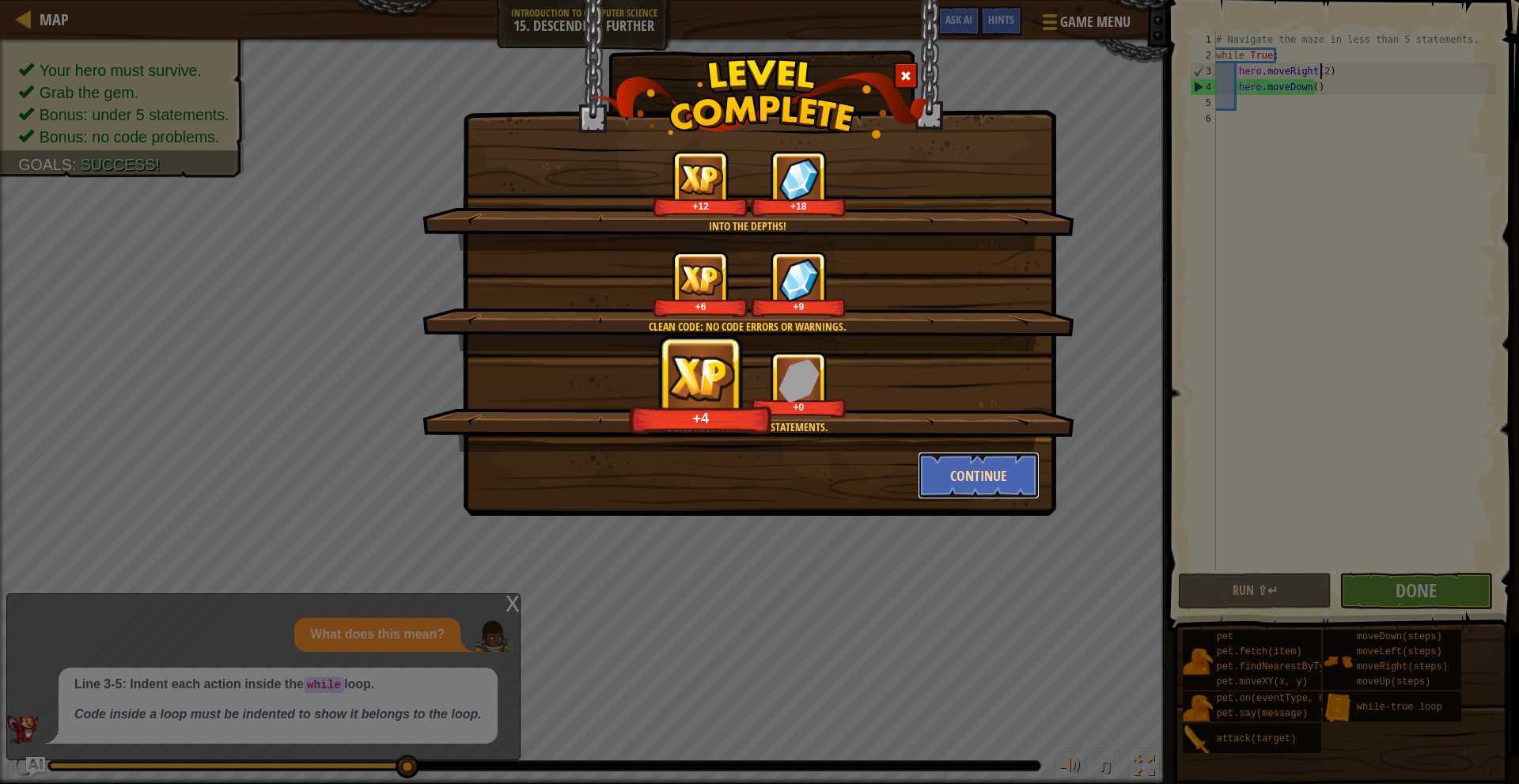
click at [947, 476] on button "Continue" at bounding box center [979, 475] width 123 height 47
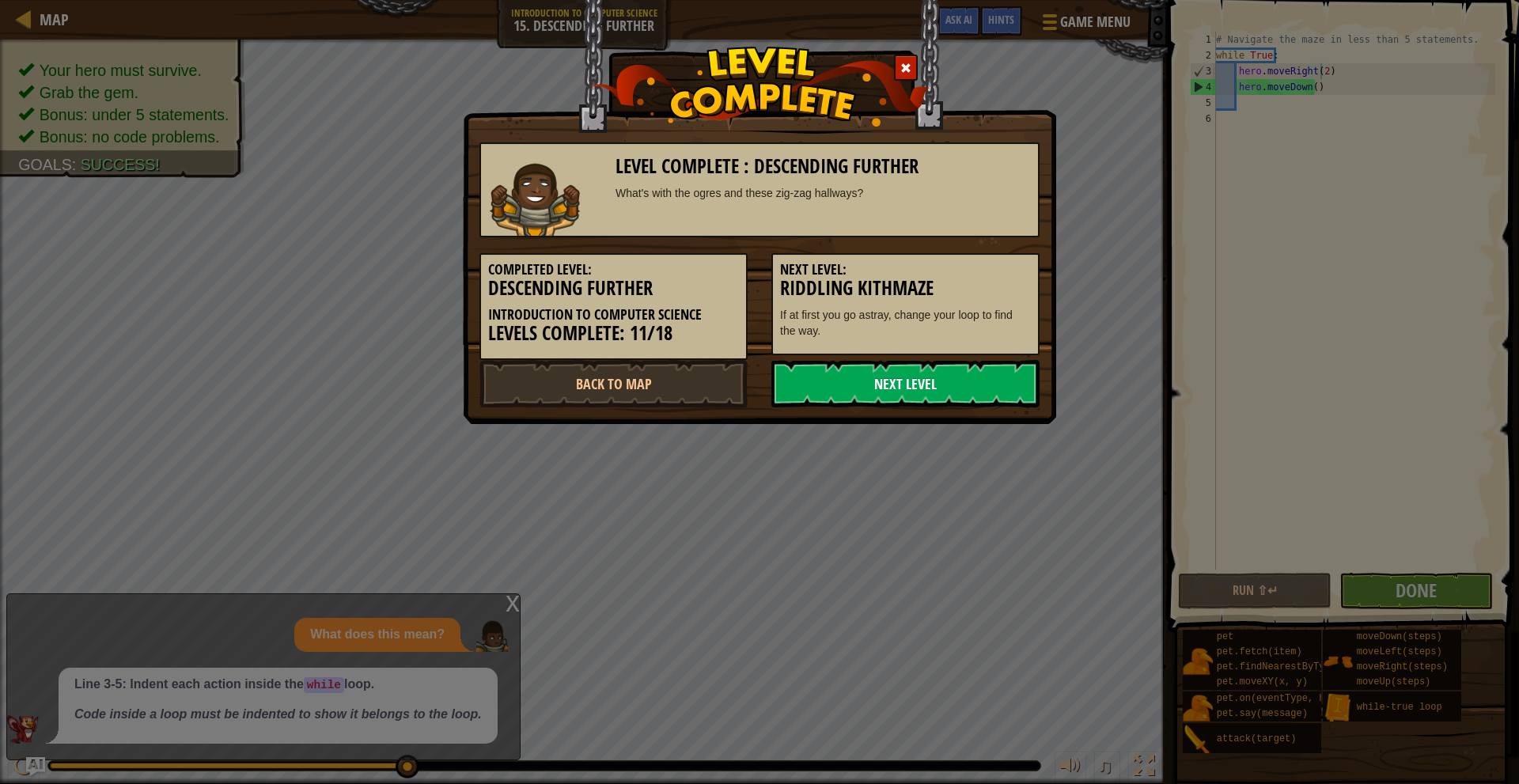
click at [890, 397] on link "Next Level" at bounding box center [906, 383] width 268 height 47
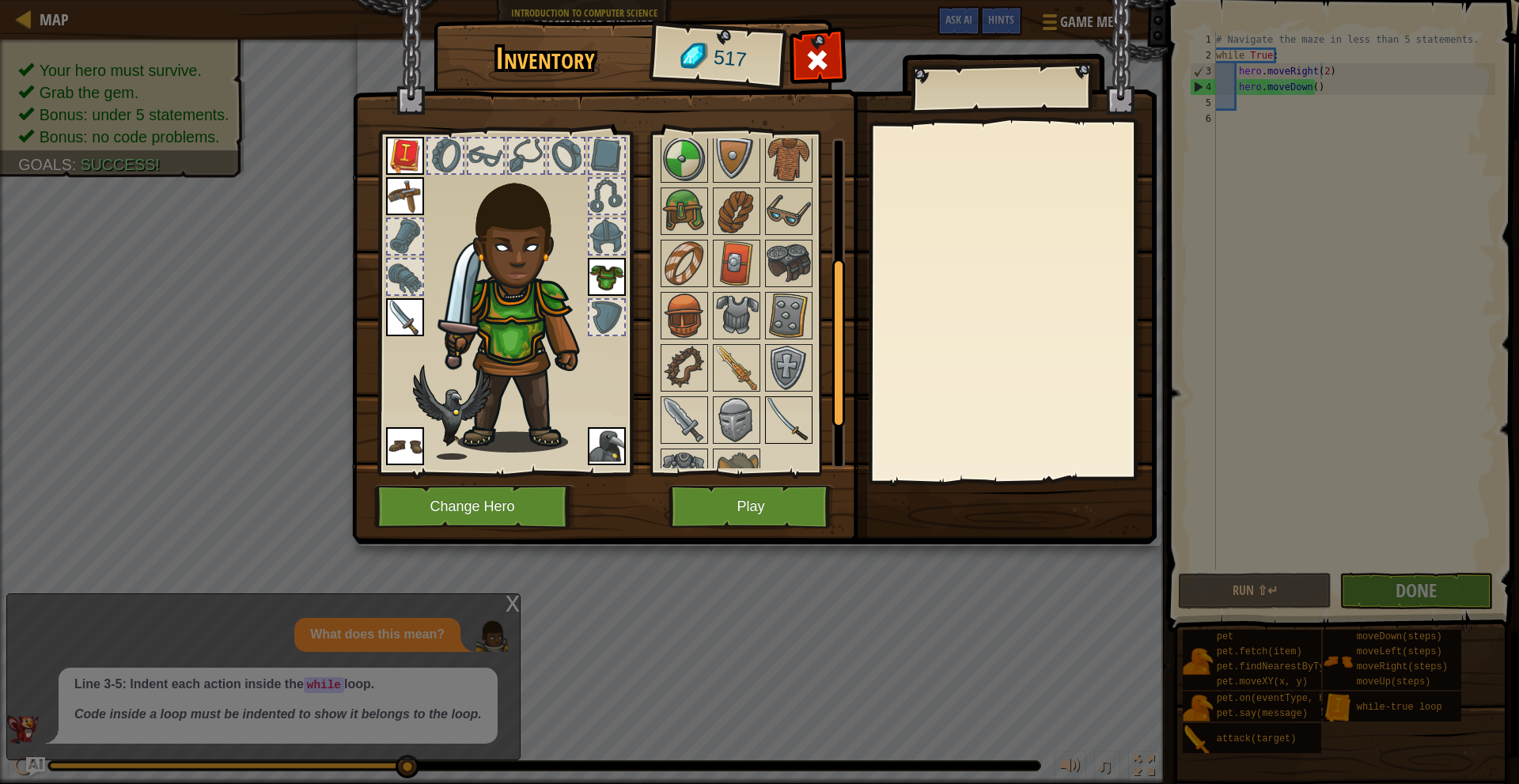
scroll to position [323, 0]
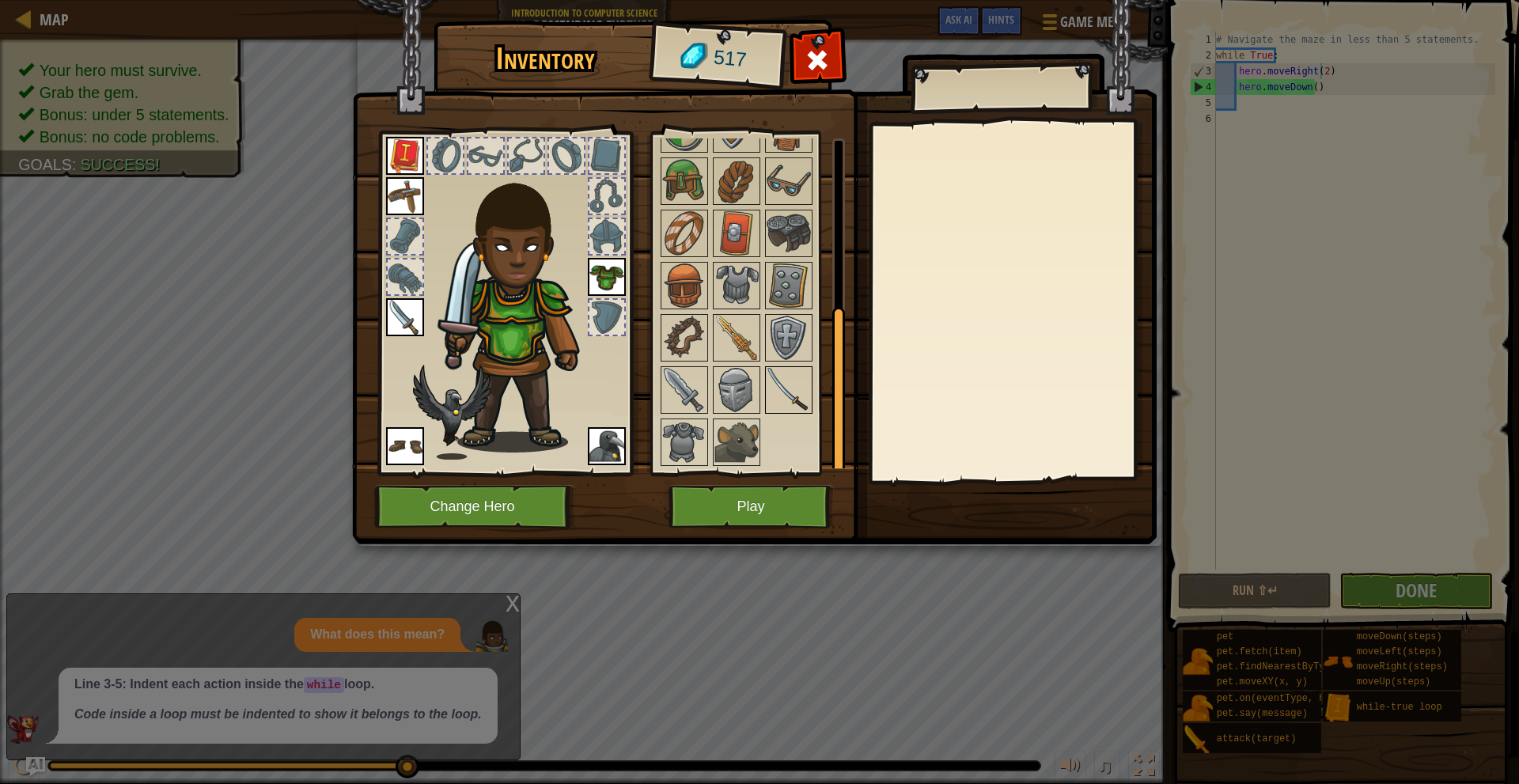
click at [789, 386] on img at bounding box center [789, 390] width 44 height 44
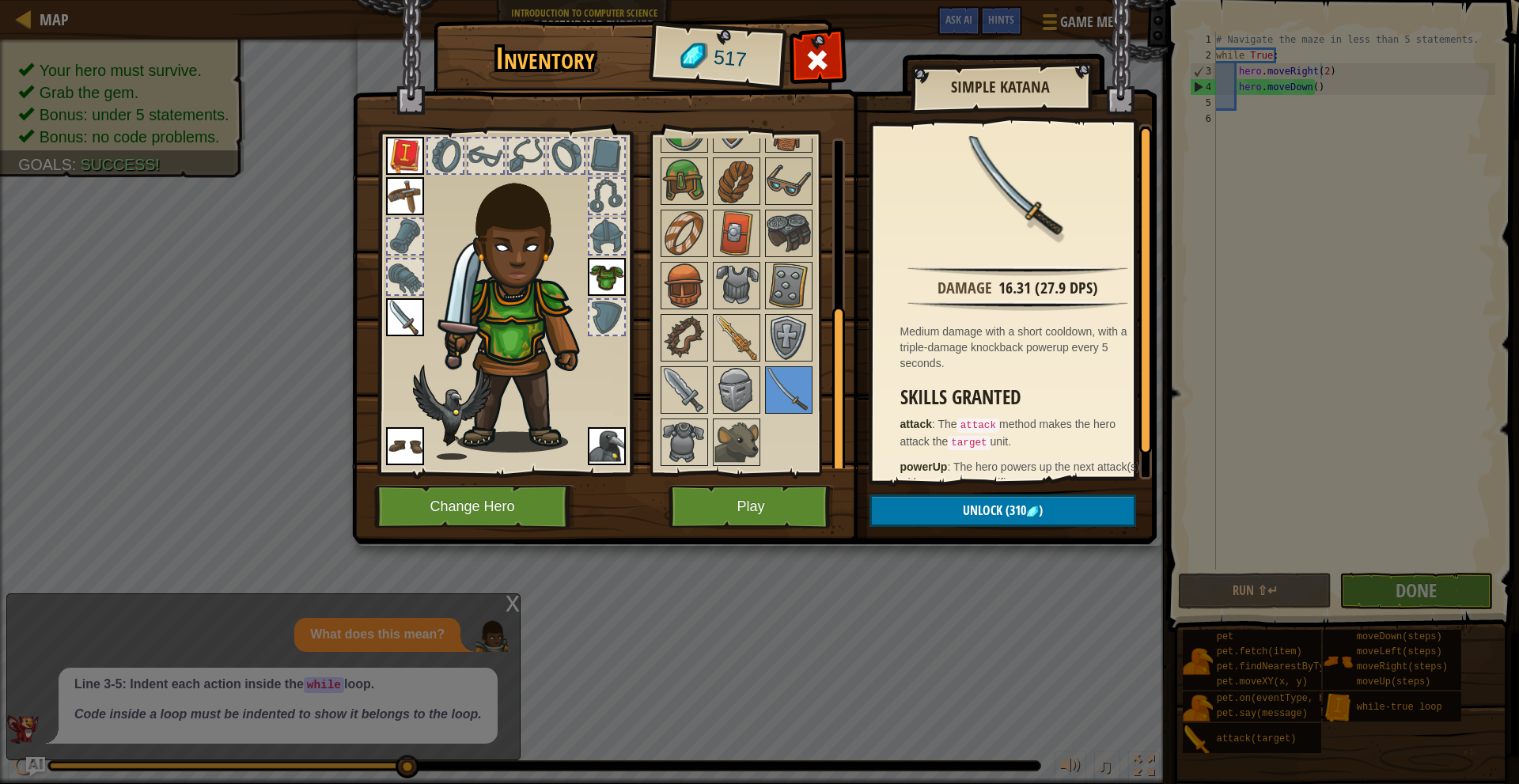
click at [393, 322] on img at bounding box center [405, 317] width 38 height 38
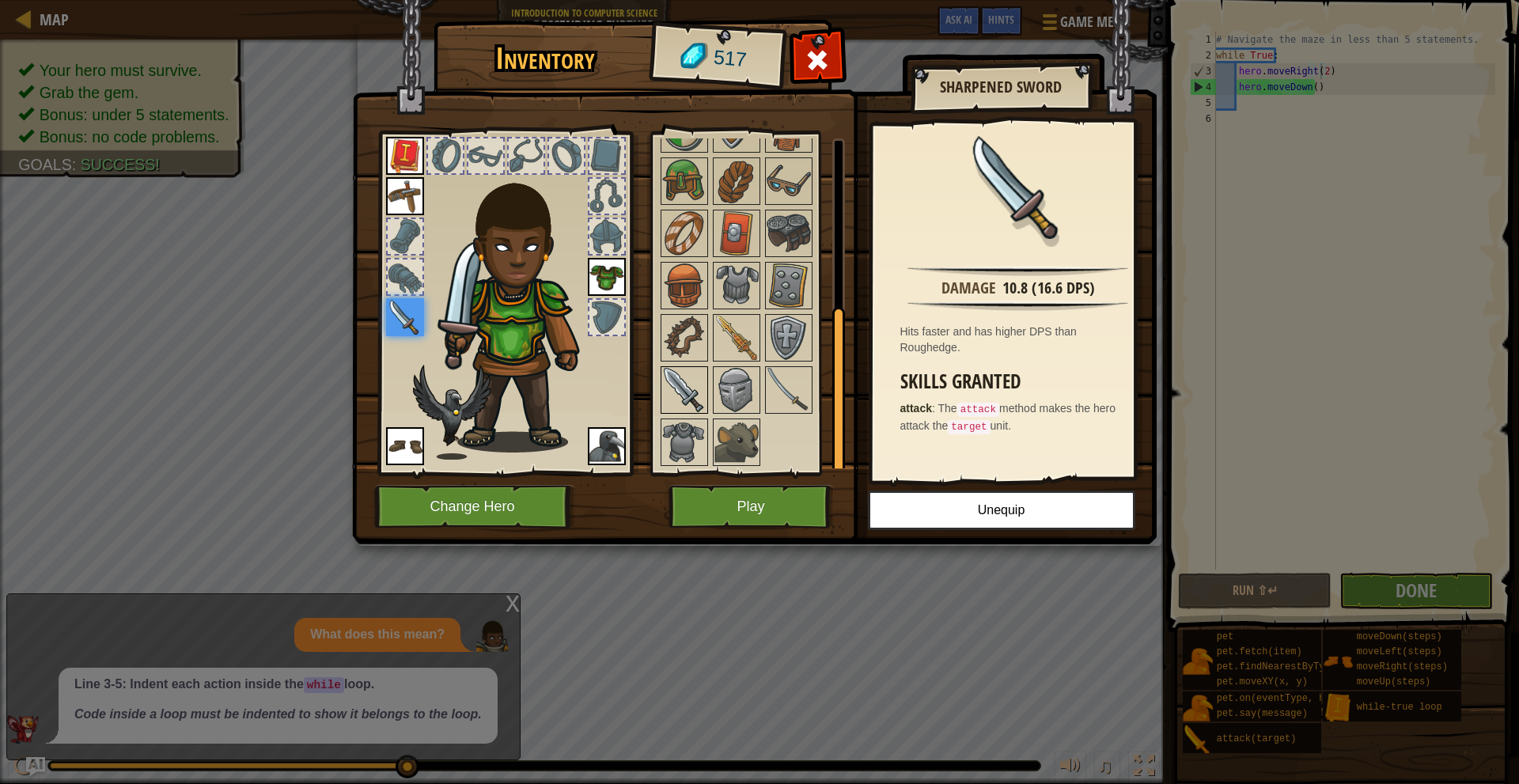
click at [692, 390] on img at bounding box center [684, 390] width 44 height 44
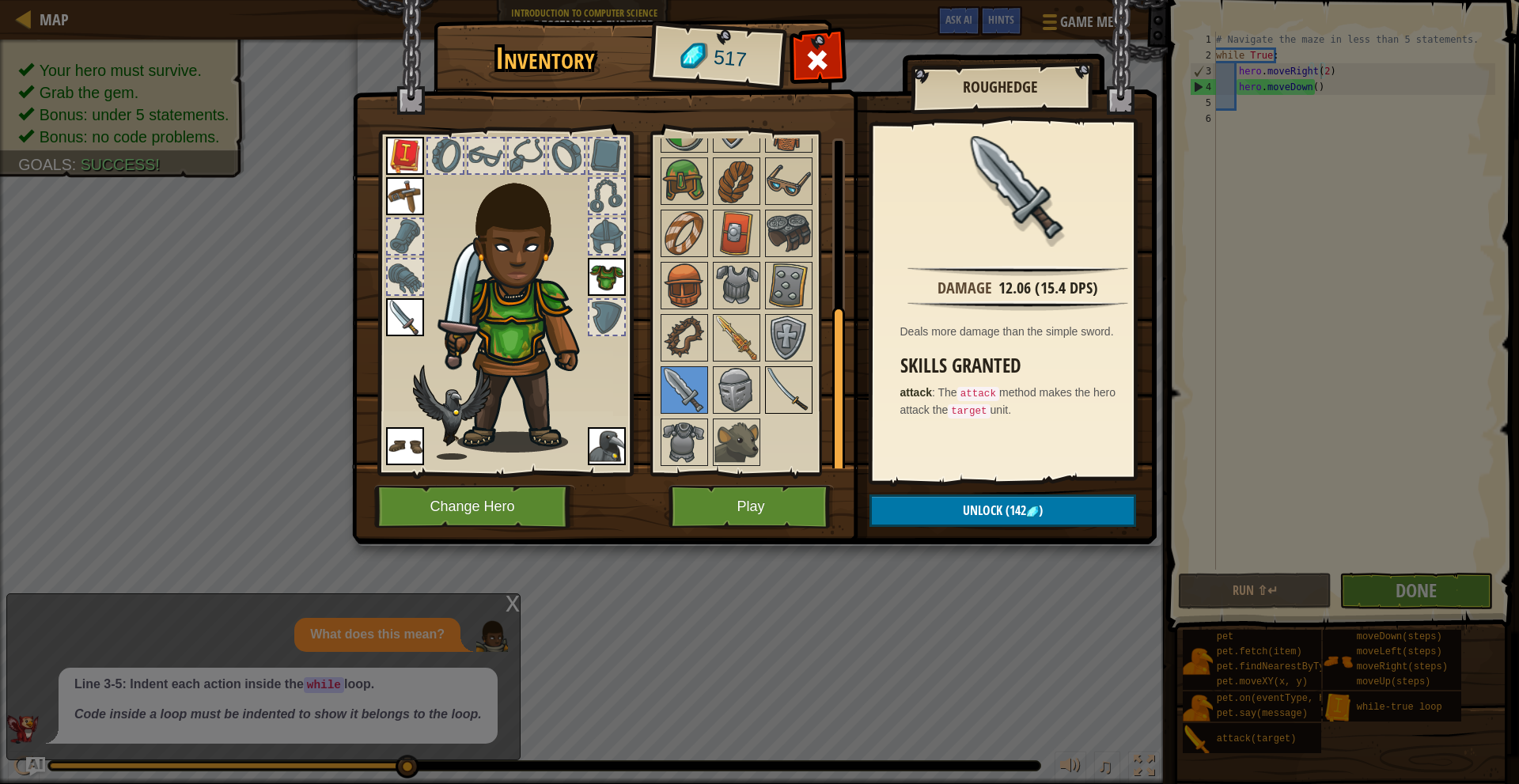
click at [803, 390] on img at bounding box center [789, 390] width 44 height 44
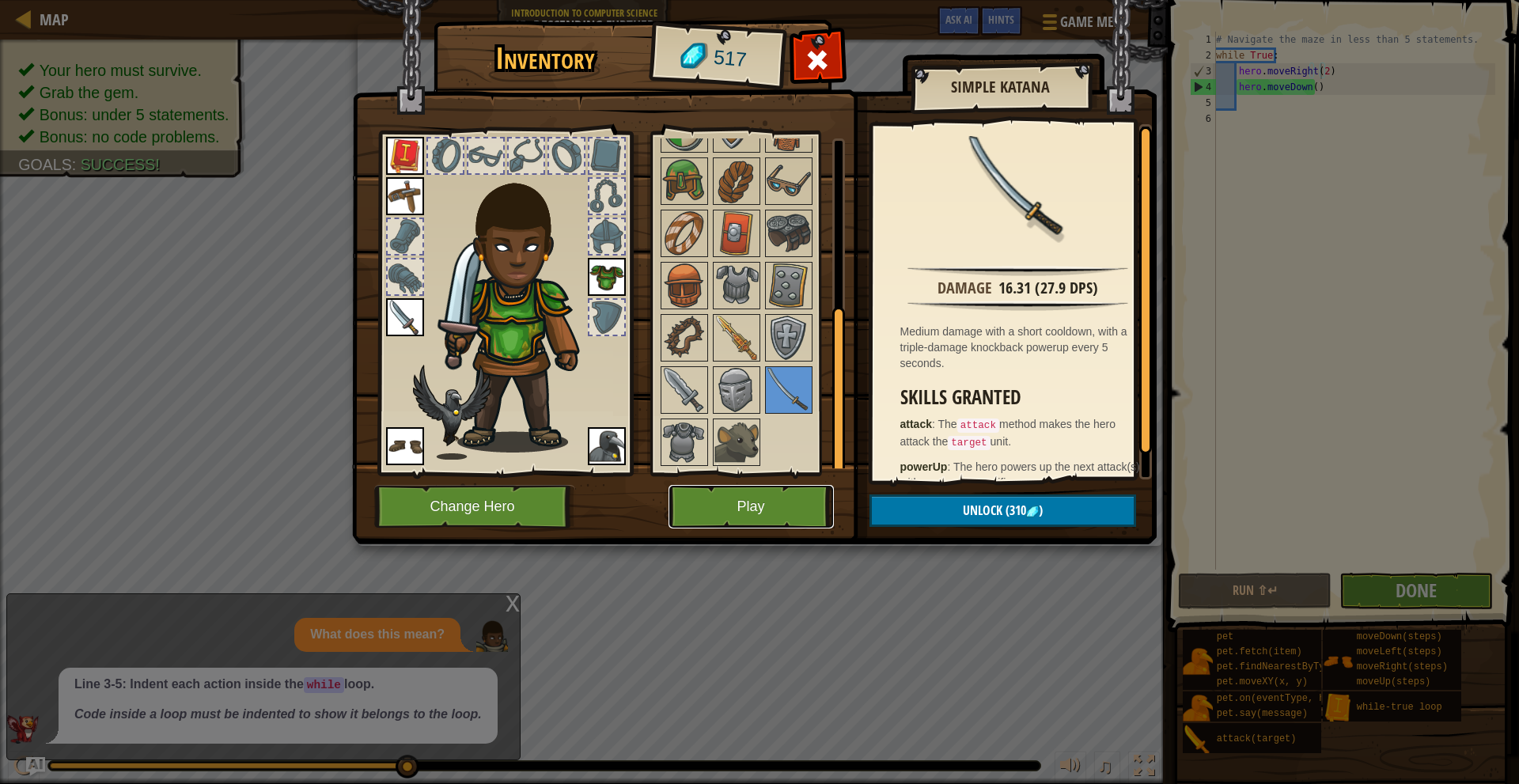
click at [814, 498] on button "Play" at bounding box center [751, 507] width 165 height 44
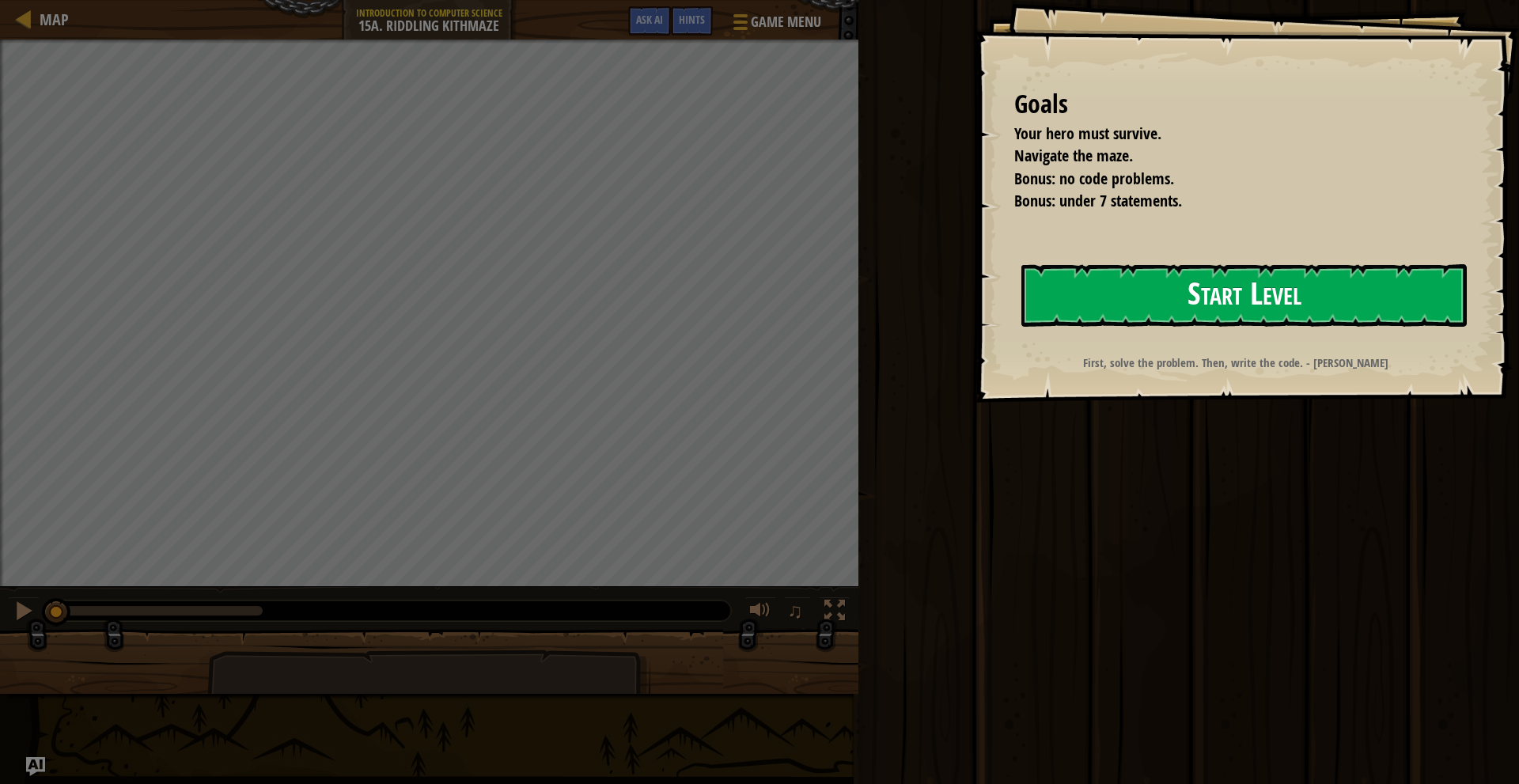
drag, startPoint x: 1060, startPoint y: 290, endPoint x: 1045, endPoint y: 280, distance: 17.6
click at [1060, 290] on button "Start Level" at bounding box center [1245, 295] width 446 height 63
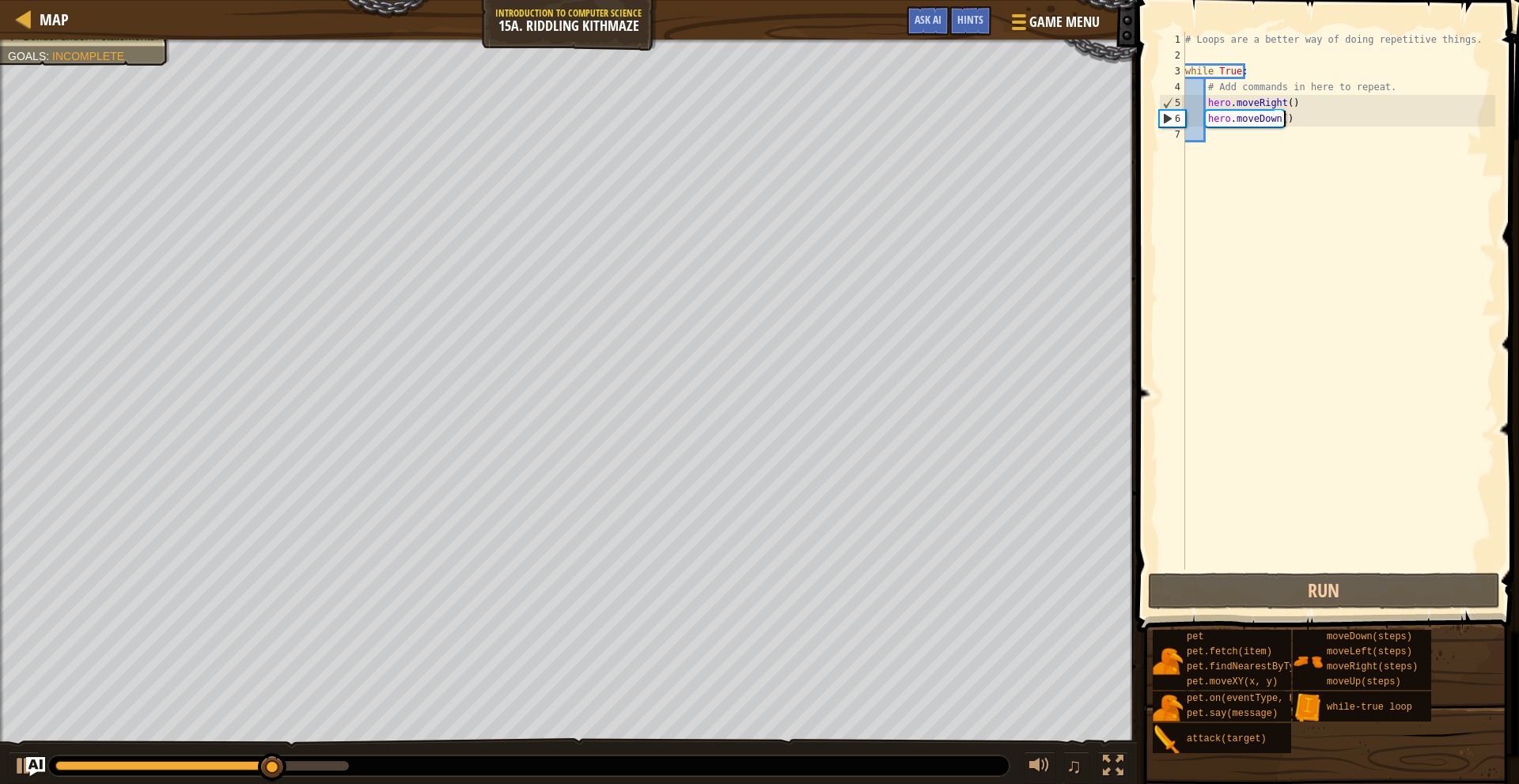
click at [1302, 114] on div "# Loops are a better way of doing repetitive things. while True : # Add command…" at bounding box center [1338, 317] width 313 height 570
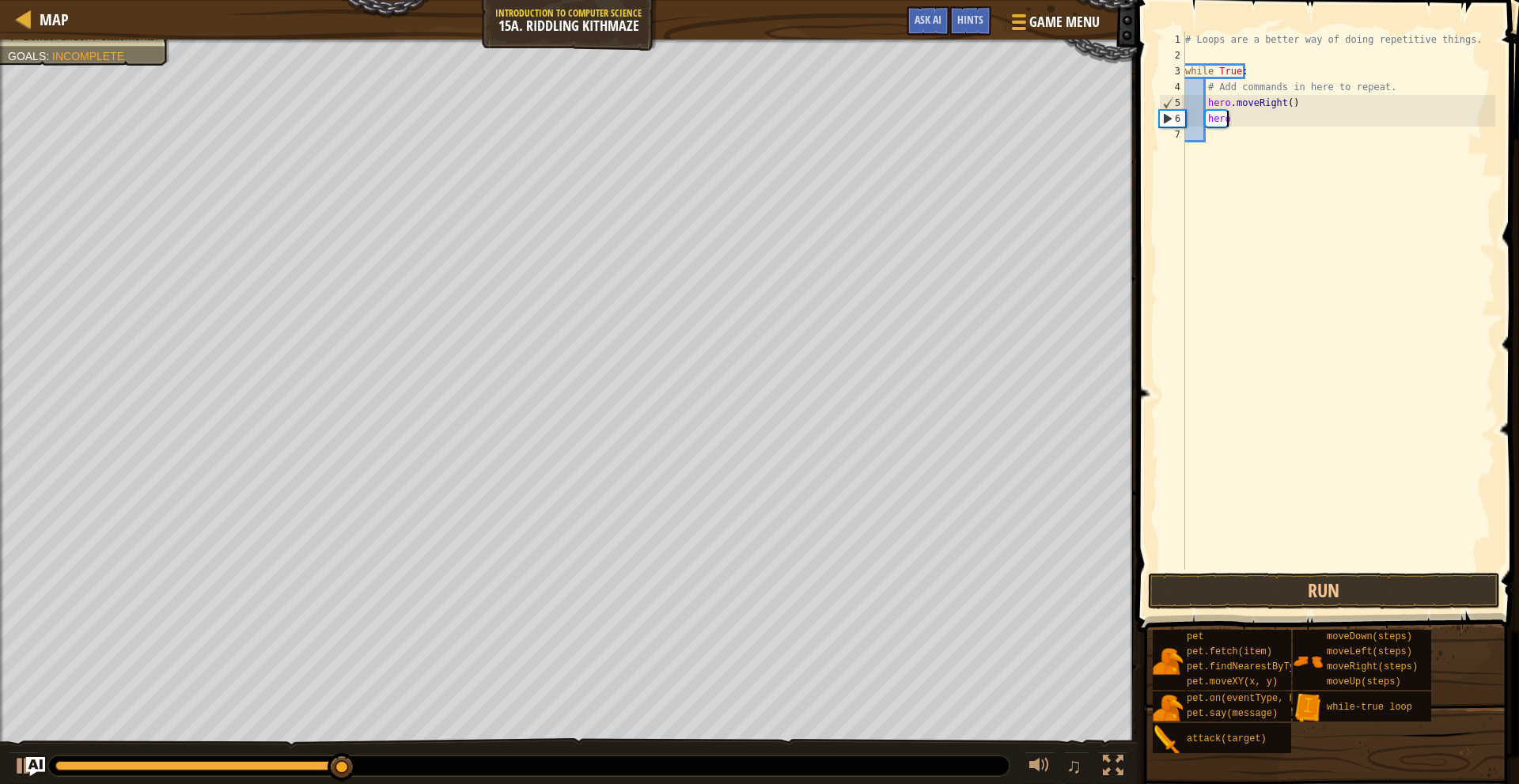
type textarea "h"
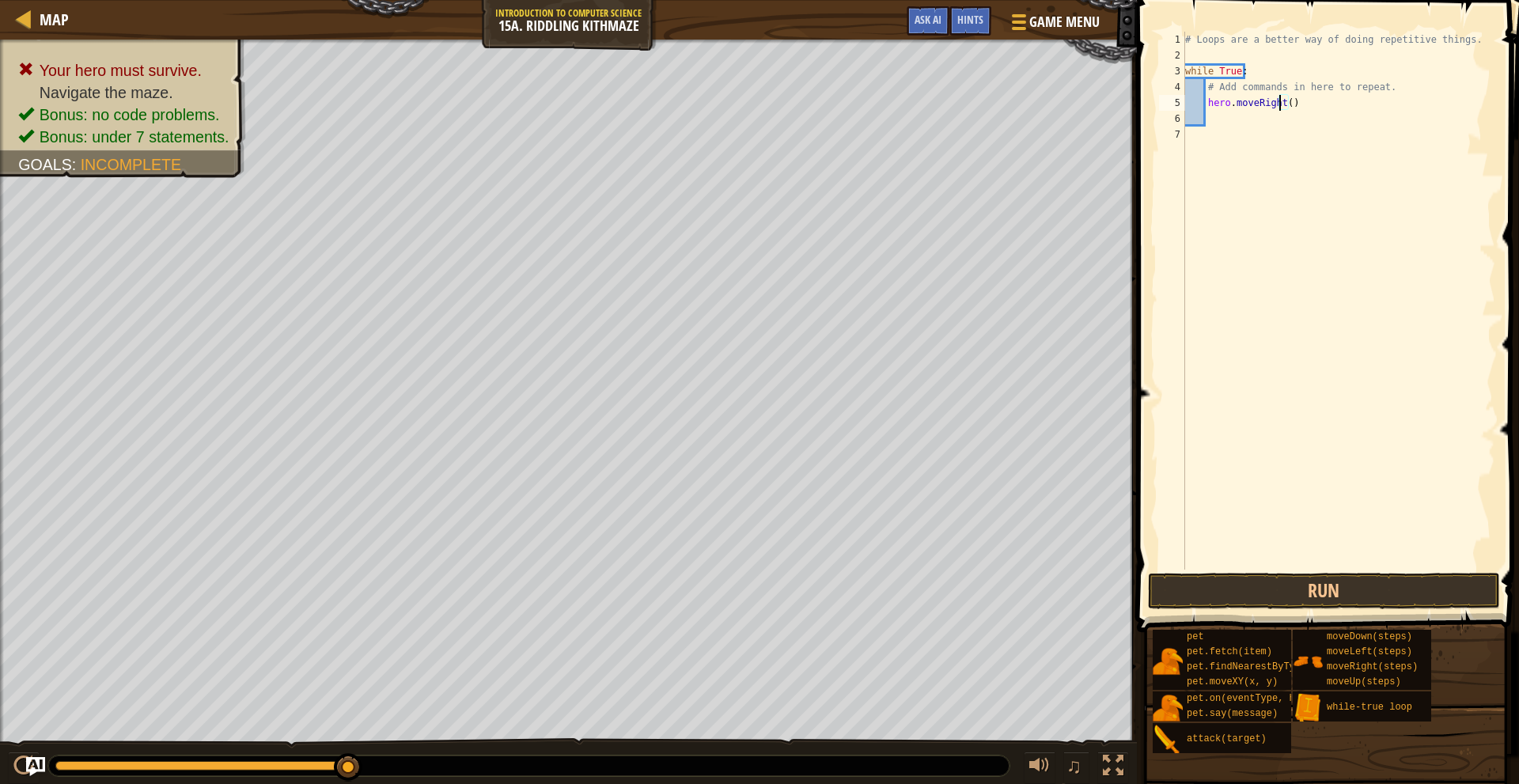
click at [1281, 108] on div "# Loops are a better way of doing repetitive things. while True : # Add command…" at bounding box center [1338, 317] width 313 height 570
type textarea "hero.moveRight()"
click at [1348, 590] on button "Run" at bounding box center [1324, 591] width 352 height 36
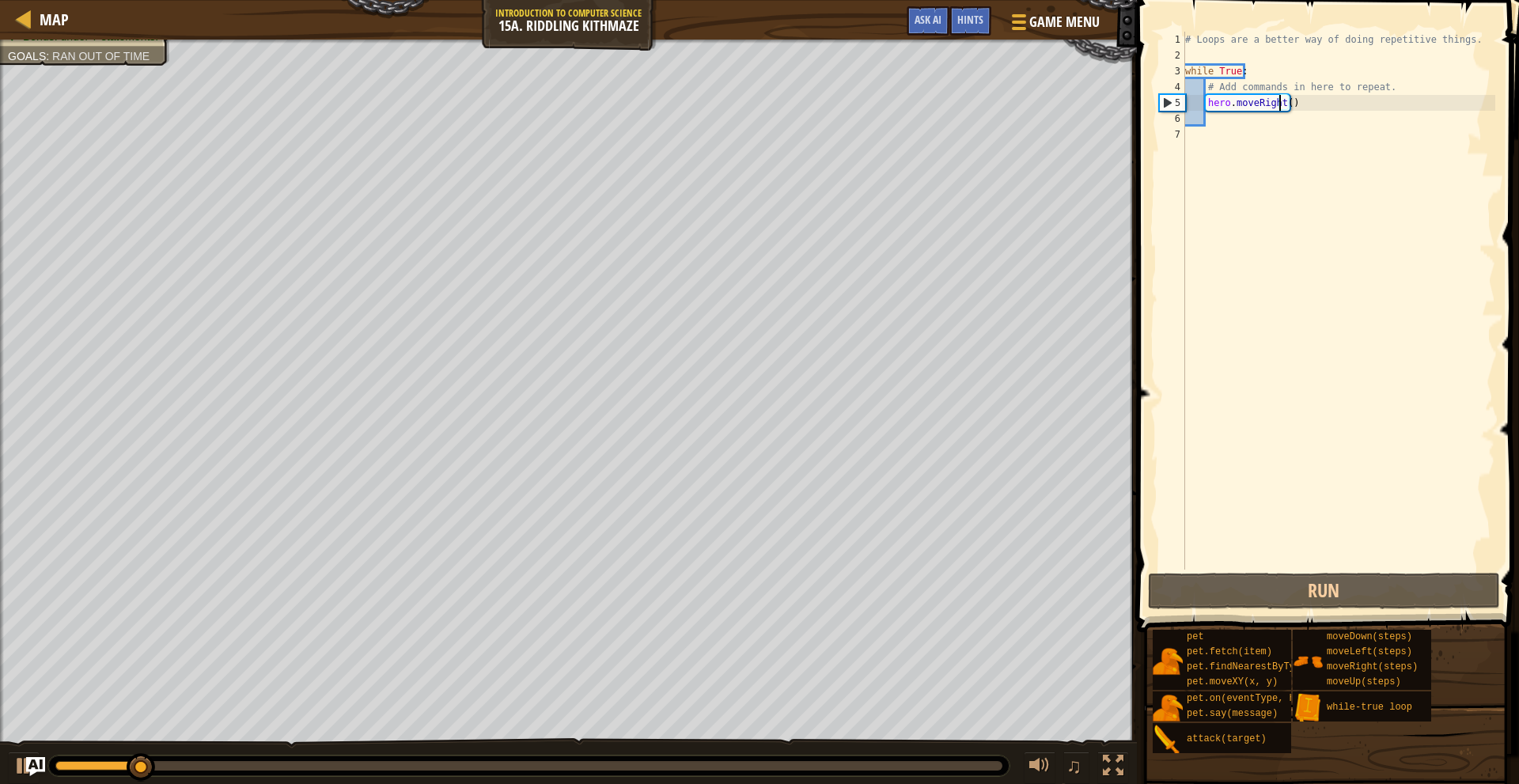
click at [1307, 106] on div "# Loops are a better way of doing repetitive things. while True : # Add command…" at bounding box center [1338, 317] width 313 height 570
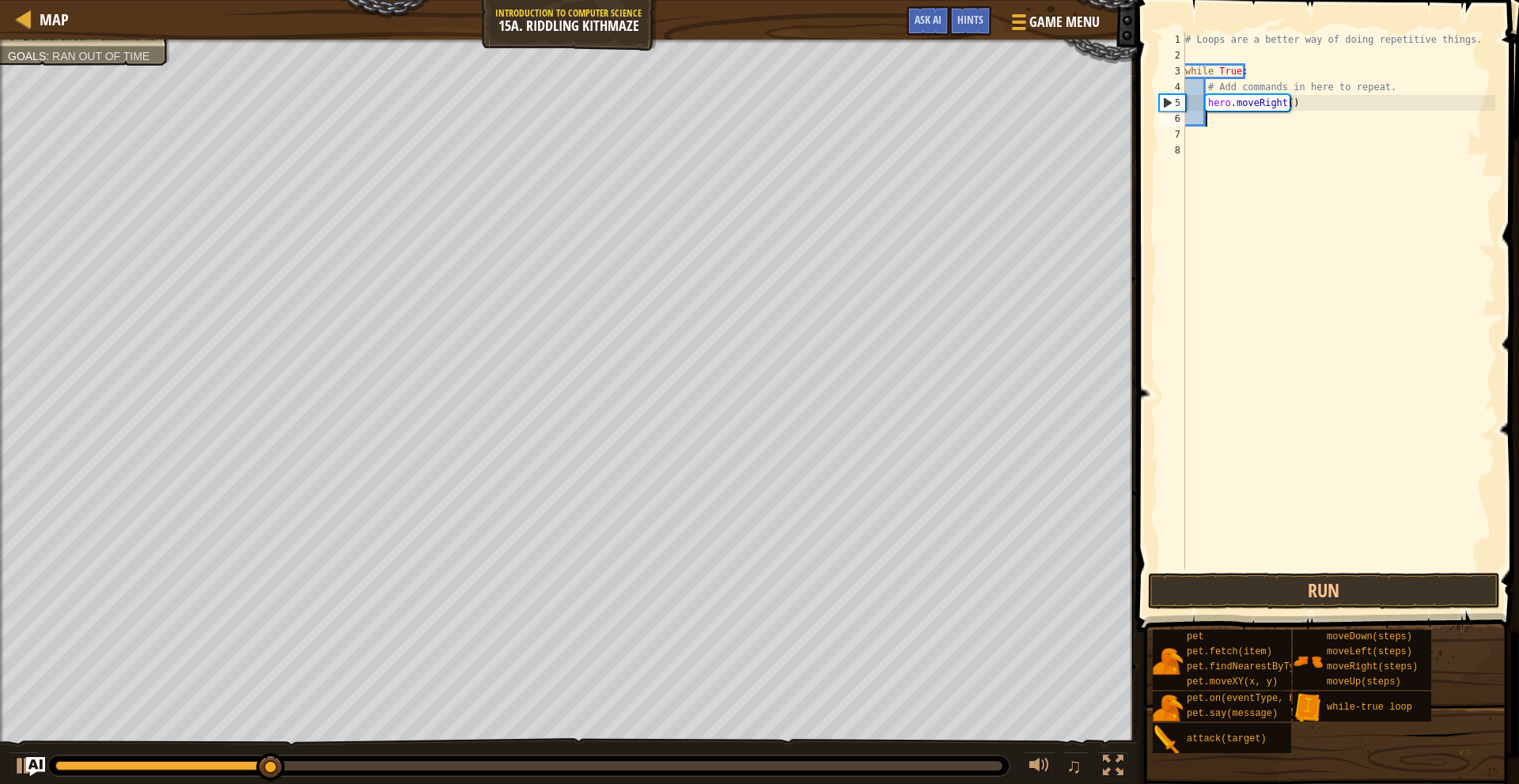
type textarea "h"
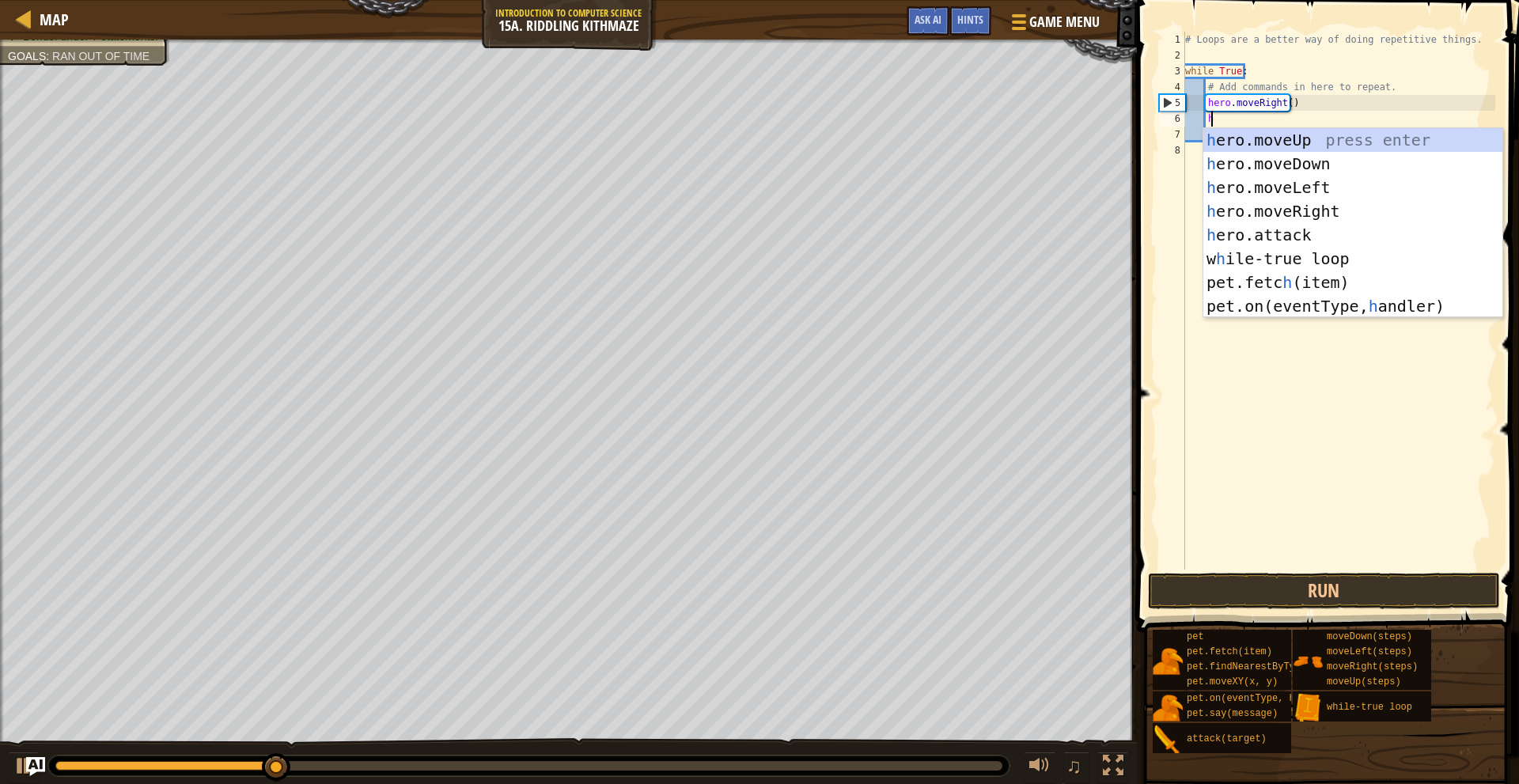
scroll to position [7, 2]
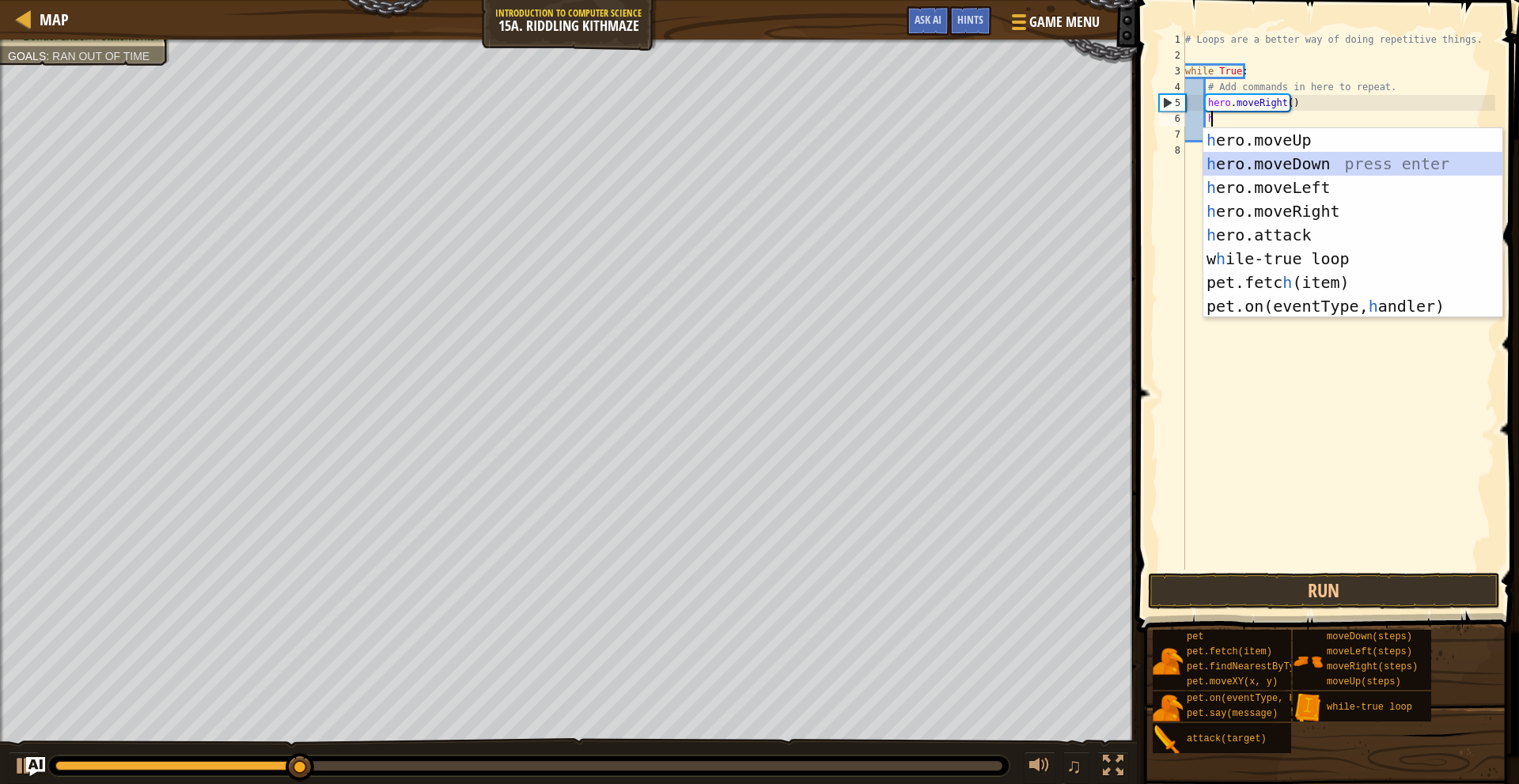
click at [1284, 165] on div "h ero.moveUp press enter h ero.moveDown press enter h ero.moveLeft press enter …" at bounding box center [1353, 246] width 299 height 237
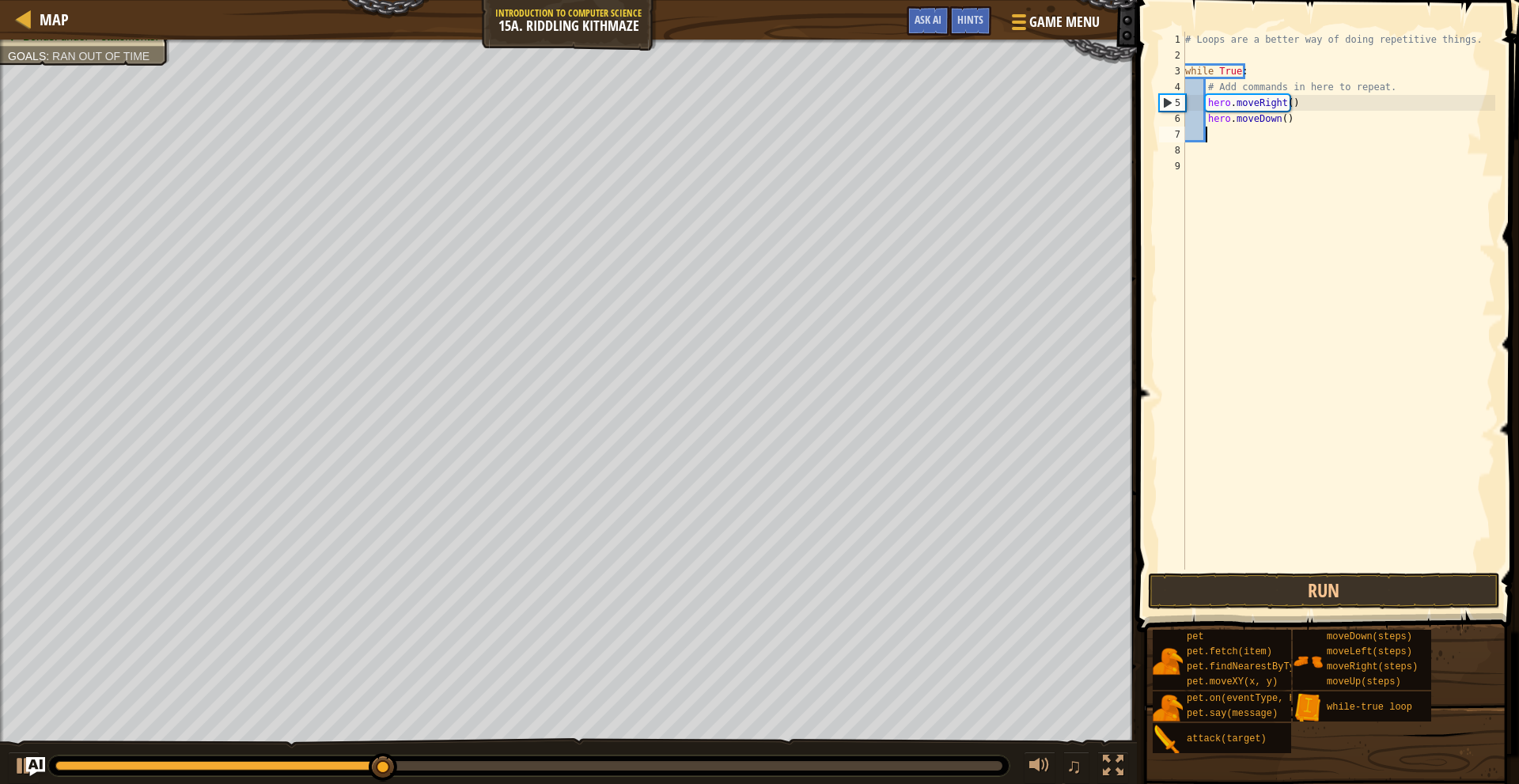
type textarea "h"
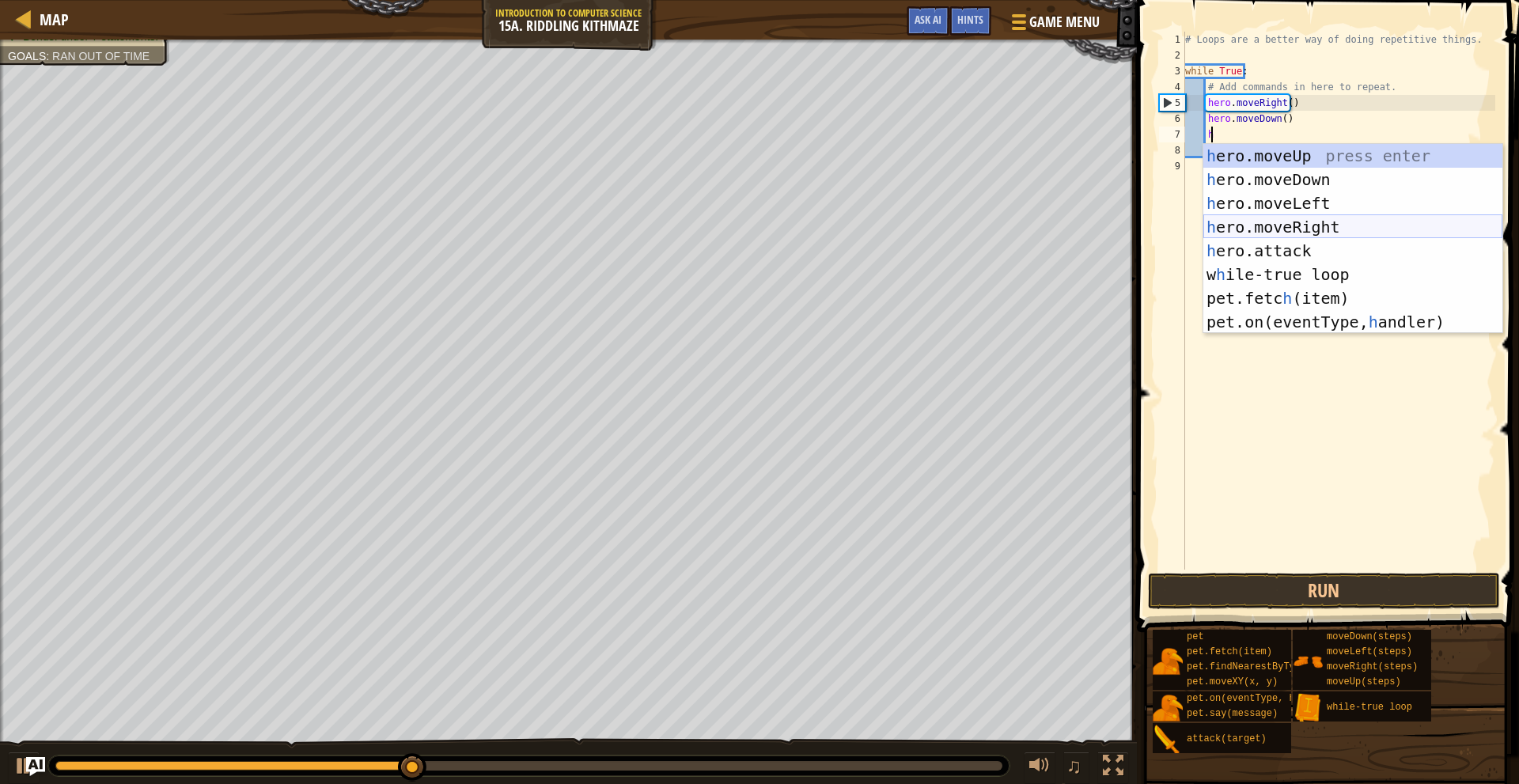
click at [1326, 225] on div "h ero.moveUp press enter h ero.moveDown press enter h ero.moveLeft press enter …" at bounding box center [1353, 262] width 299 height 237
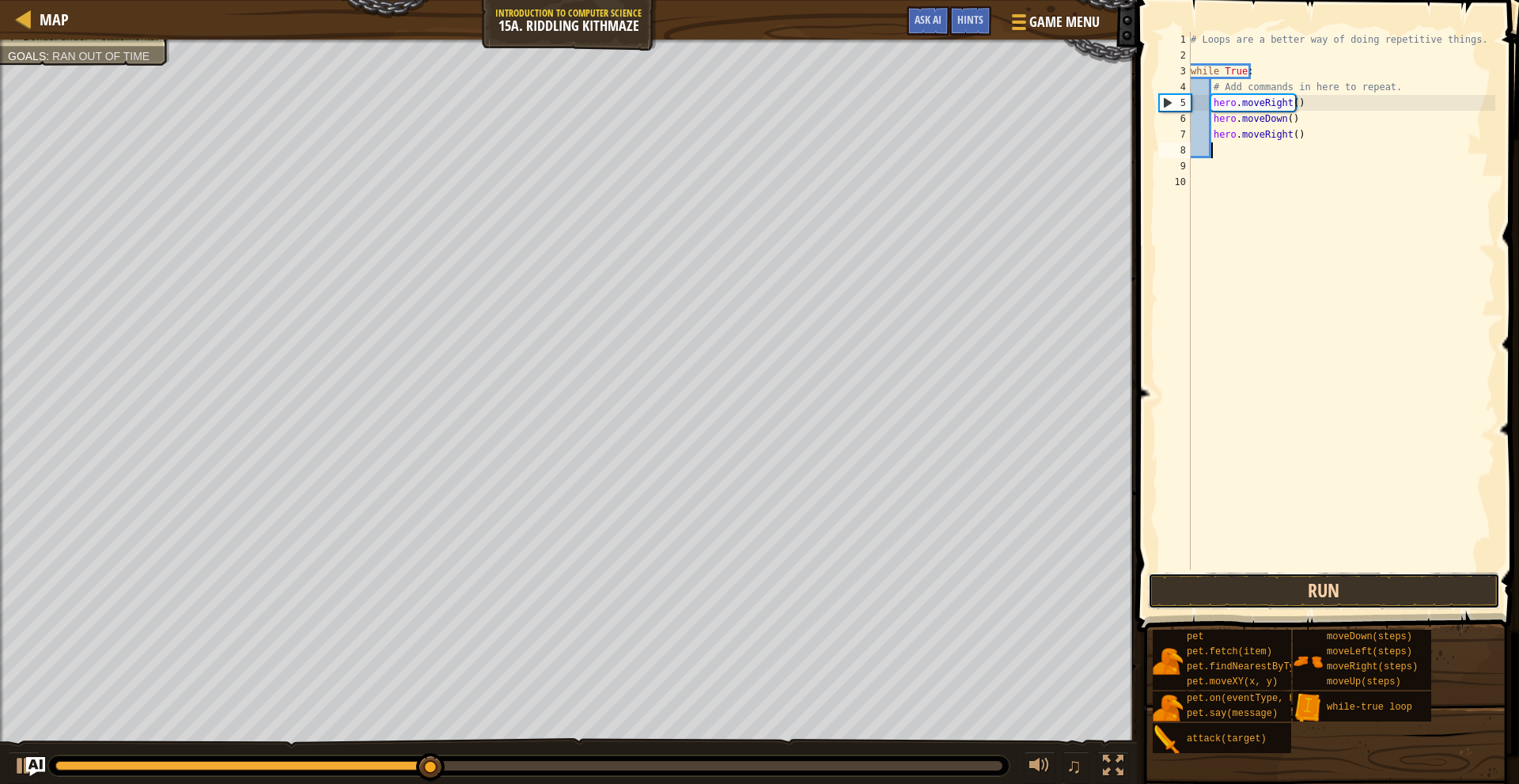
click at [1384, 595] on button "Run" at bounding box center [1324, 591] width 352 height 36
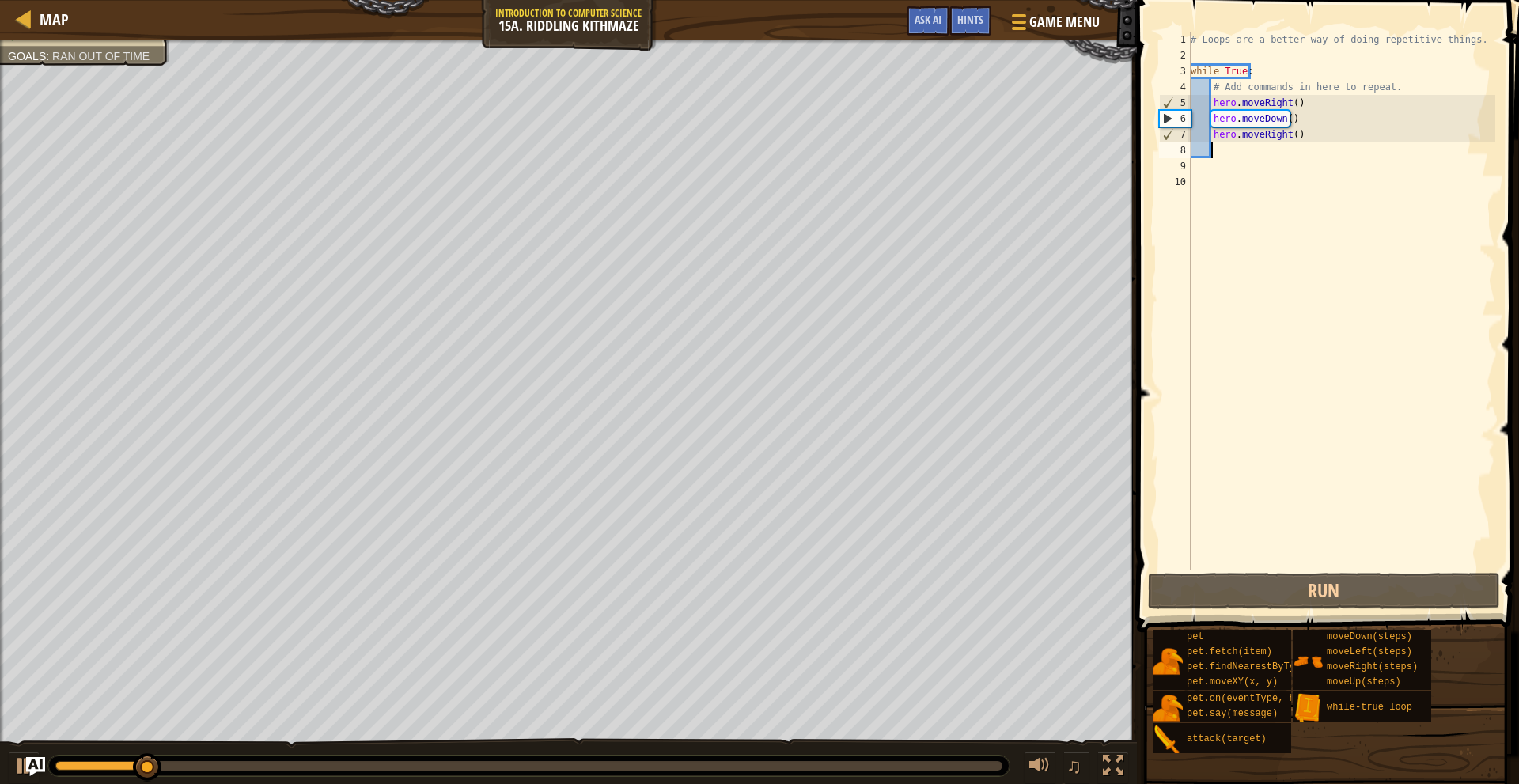
click at [1304, 142] on div "# Loops are a better way of doing repetitive things. while True : # Add command…" at bounding box center [1342, 317] width 309 height 570
click at [1315, 135] on div "# Loops are a better way of doing repetitive things. while True : # Add command…" at bounding box center [1342, 317] width 309 height 570
type textarea "hero.moveRight()"
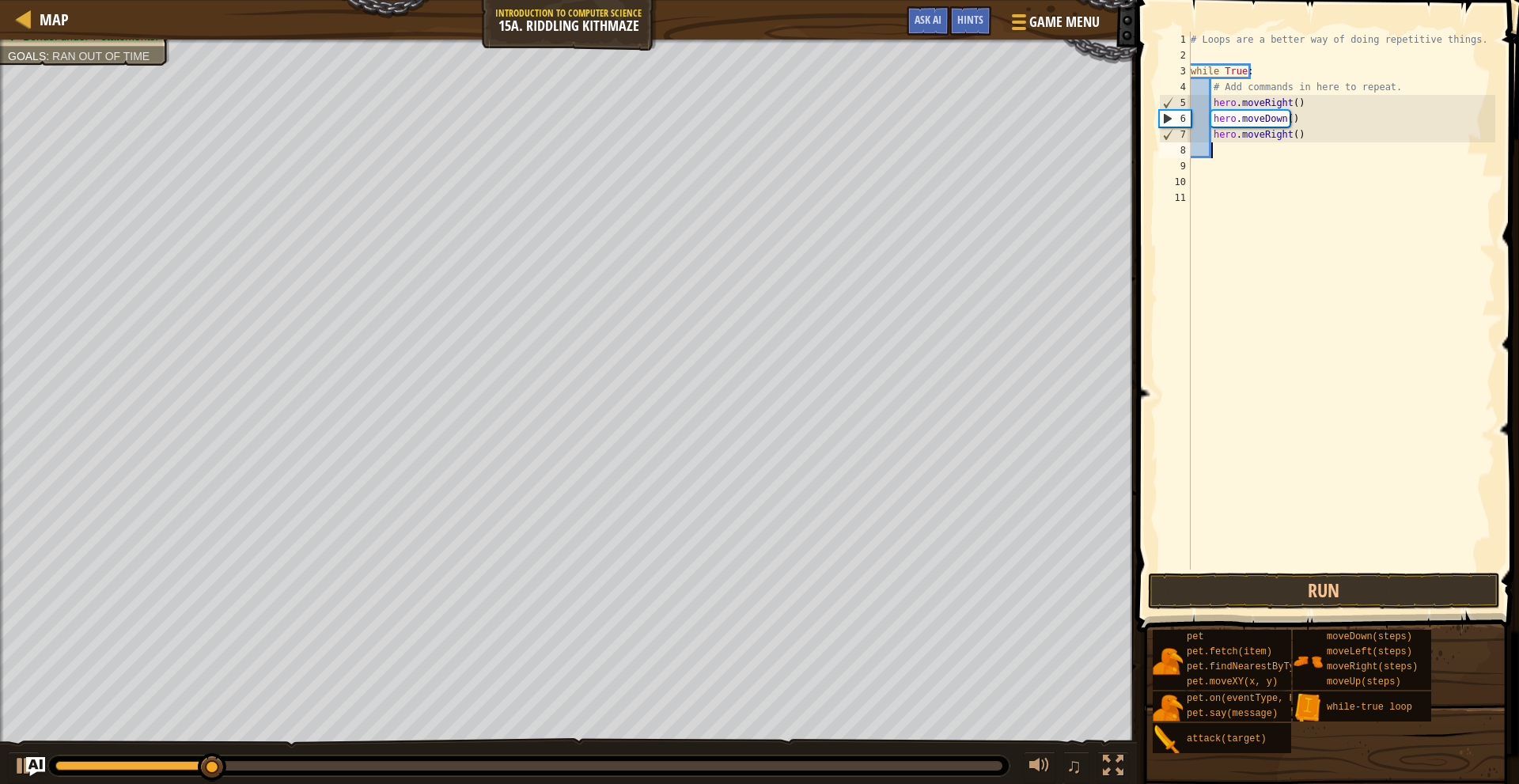
type textarea "h"
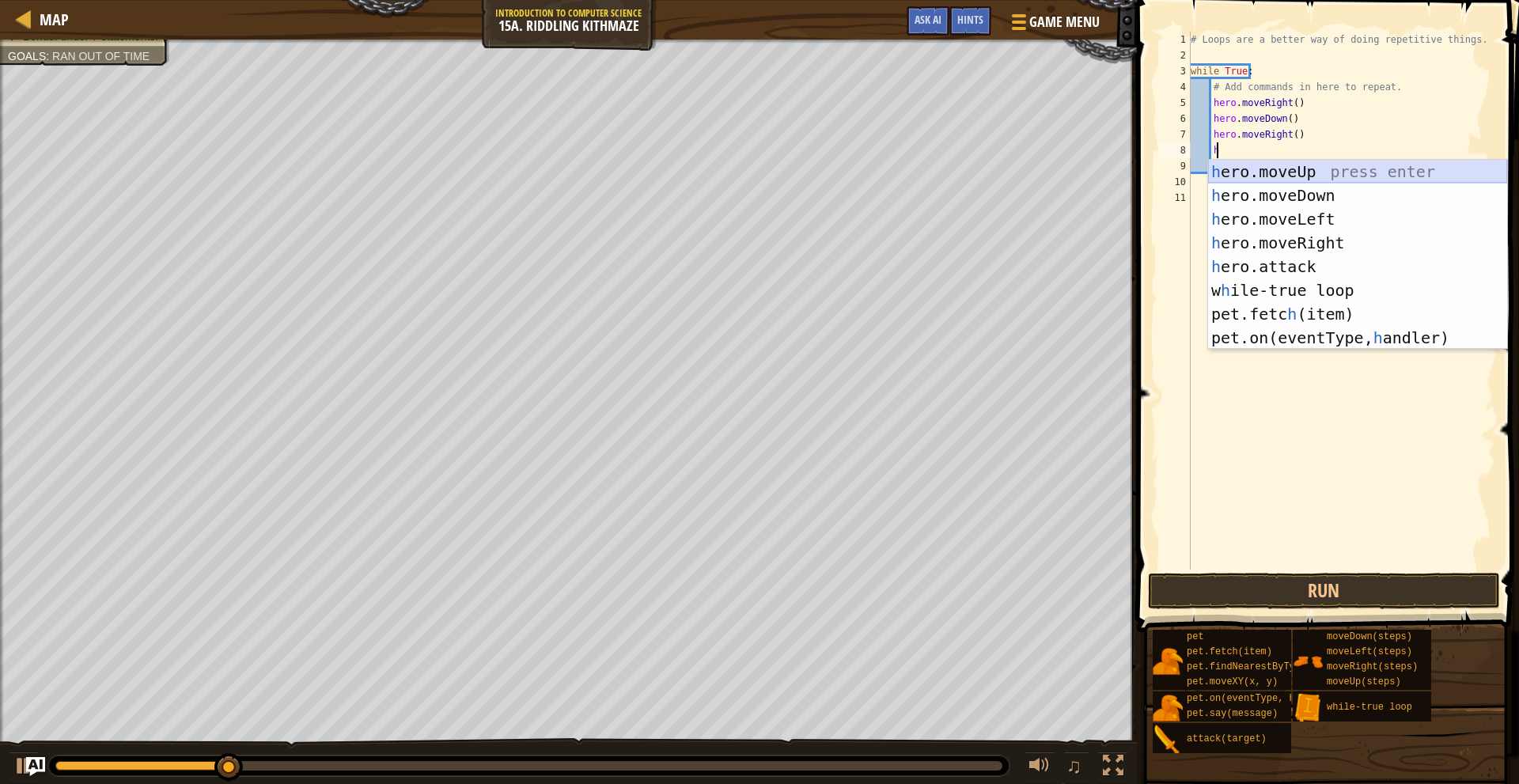
click at [1292, 167] on div "h ero.moveUp press enter h ero.moveDown press enter h ero.moveLeft press enter …" at bounding box center [1357, 278] width 299 height 237
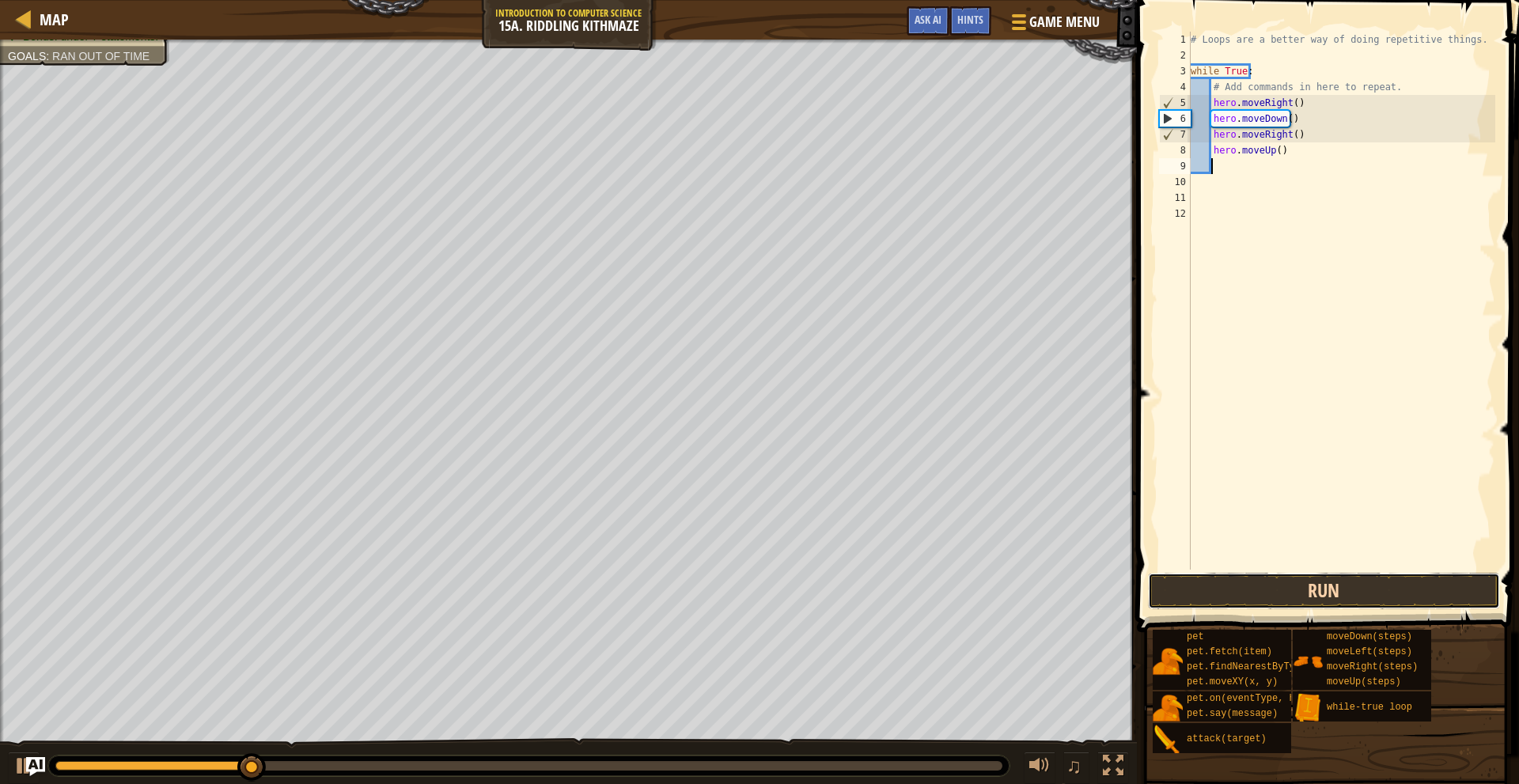
click at [1364, 578] on button "Run" at bounding box center [1324, 591] width 352 height 36
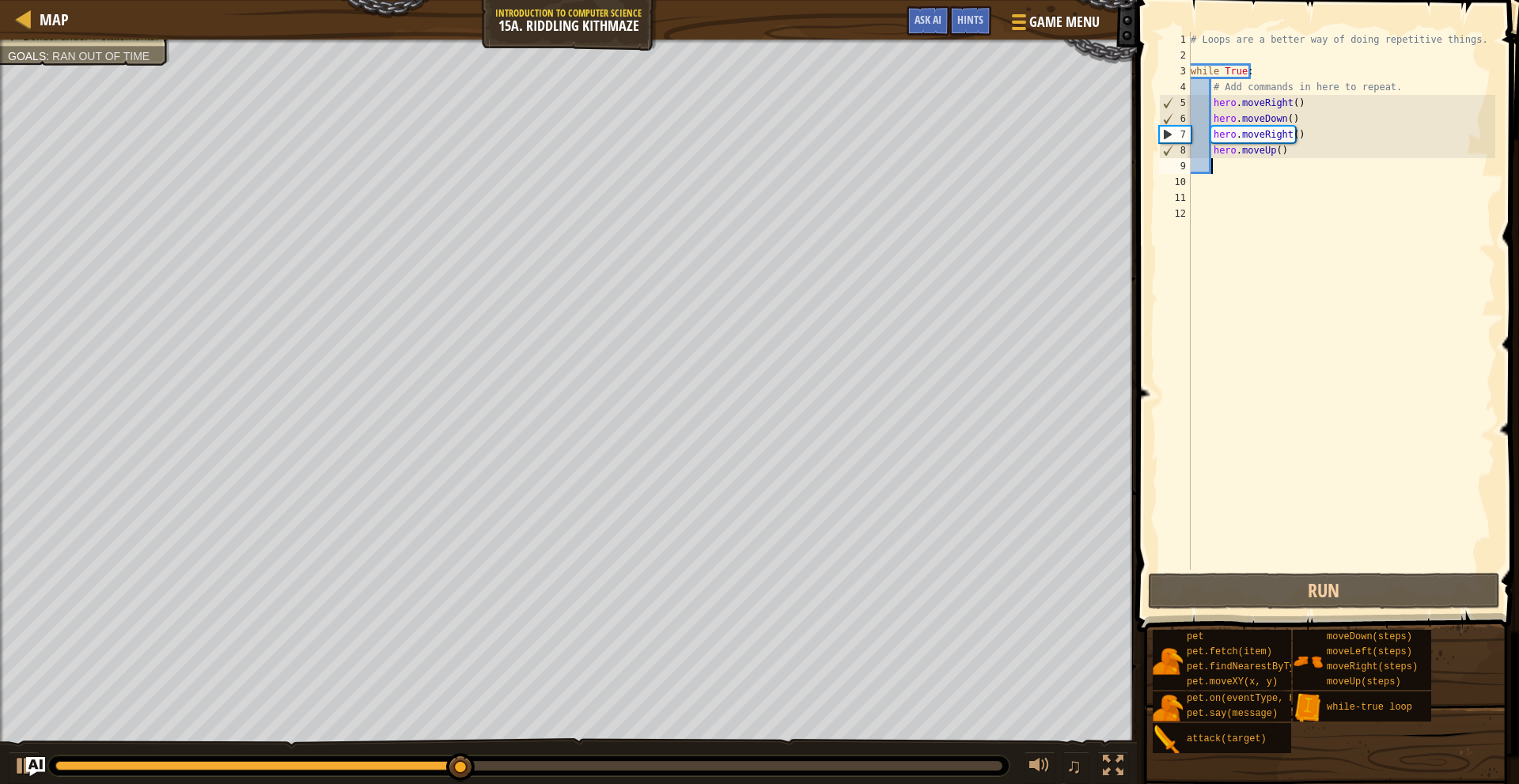
click at [1292, 103] on div "# Loops are a better way of doing repetitive things. while True : # Add command…" at bounding box center [1342, 317] width 309 height 570
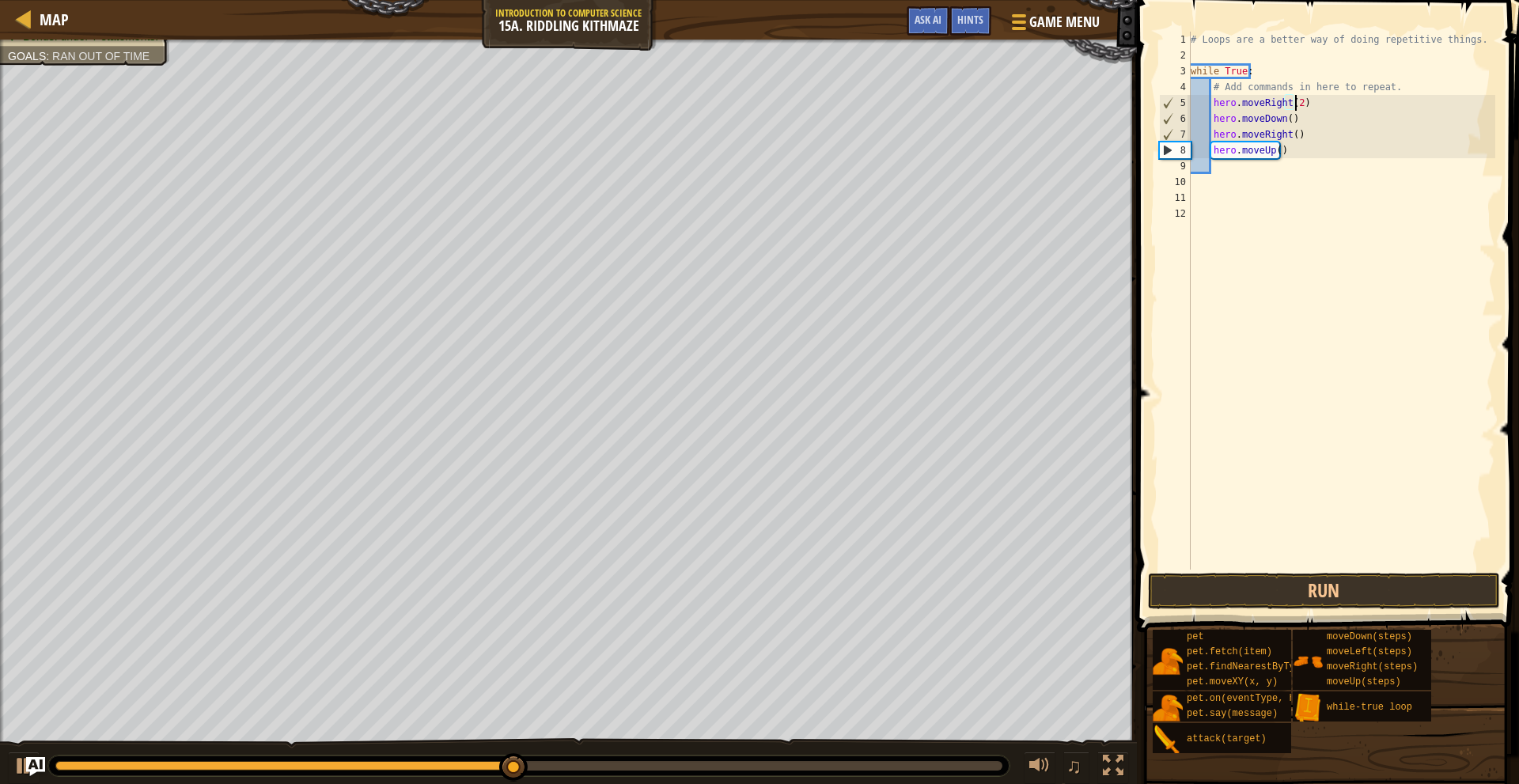
scroll to position [7, 9]
click at [1287, 594] on button "Run" at bounding box center [1324, 591] width 352 height 36
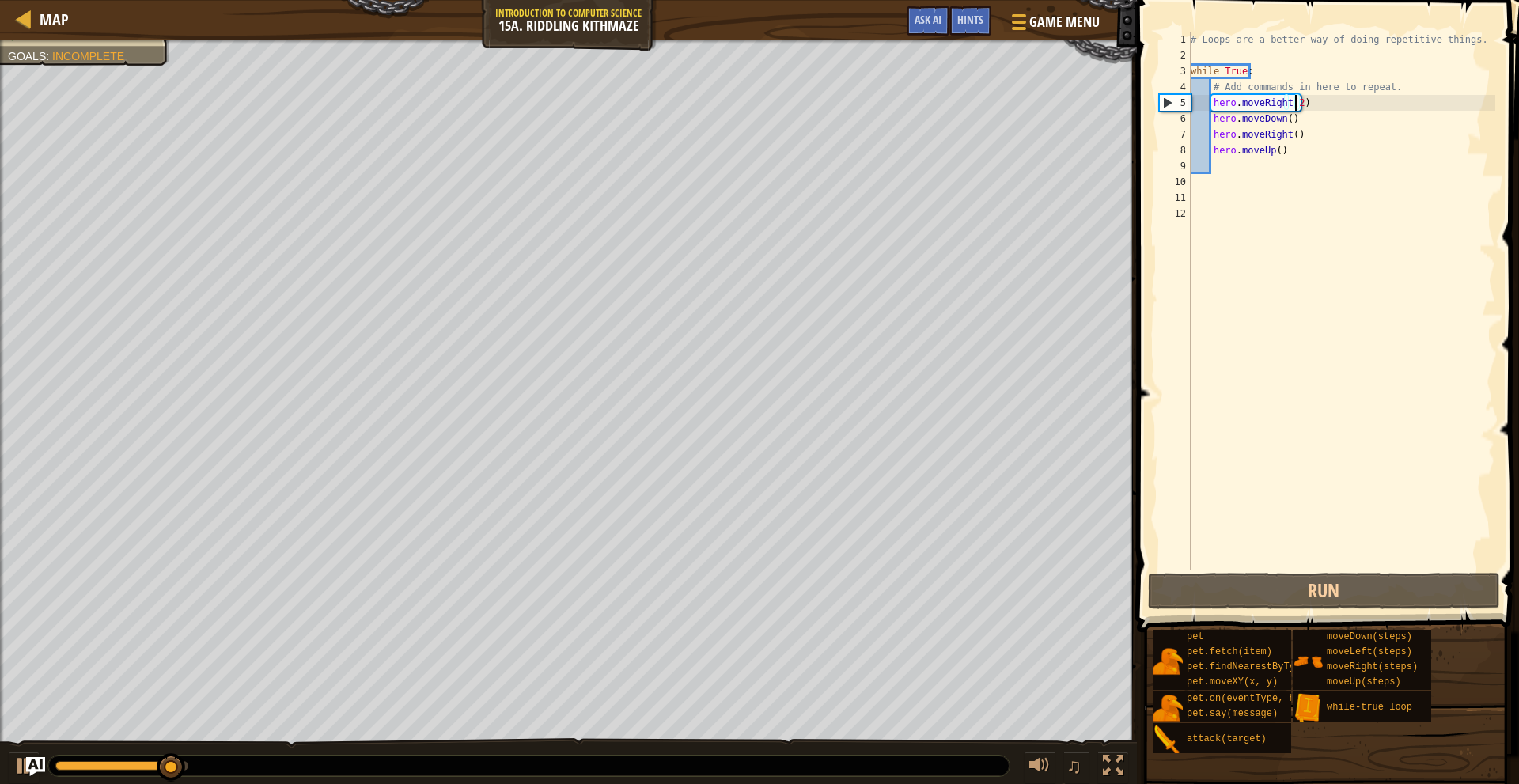
scroll to position [7, 8]
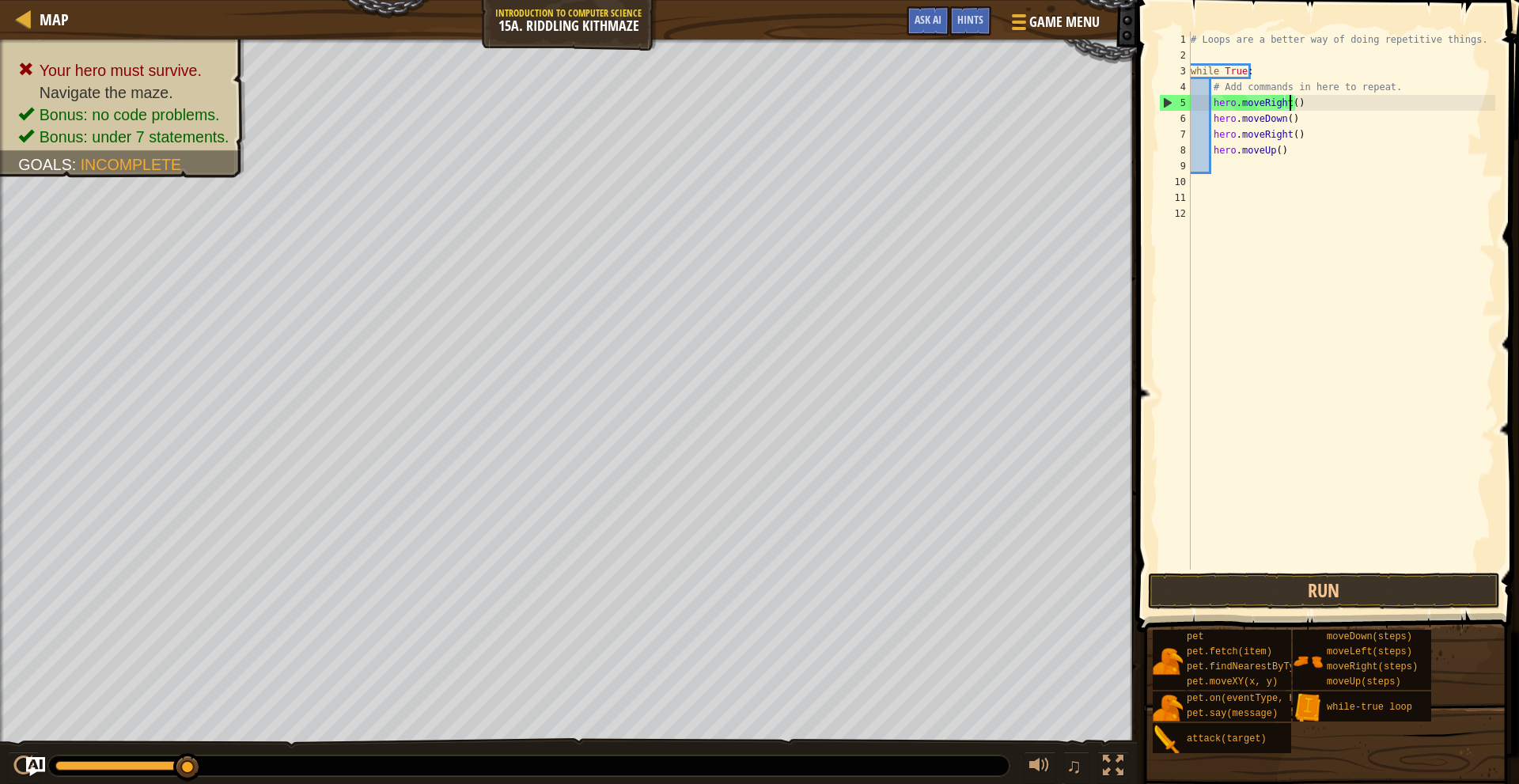
click at [1315, 135] on div "# Loops are a better way of doing repetitive things. while True : # Add command…" at bounding box center [1342, 317] width 309 height 570
click at [1288, 135] on div "# Loops are a better way of doing repetitive things. while True : # Add command…" at bounding box center [1342, 317] width 309 height 570
click at [1289, 141] on div "# Loops are a better way of doing repetitive things. while True : # Add command…" at bounding box center [1342, 317] width 309 height 570
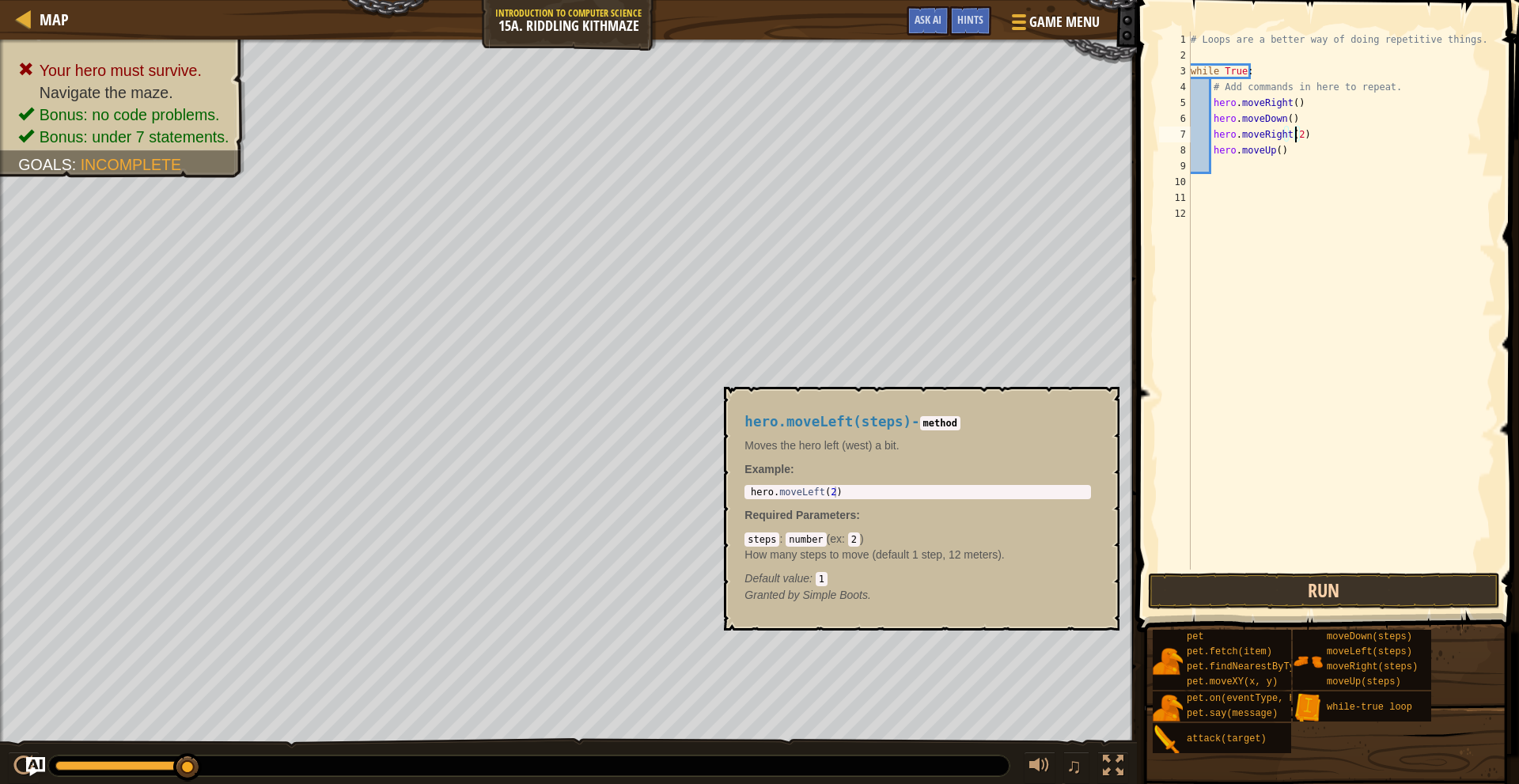
type textarea "hero.moveRight(2)"
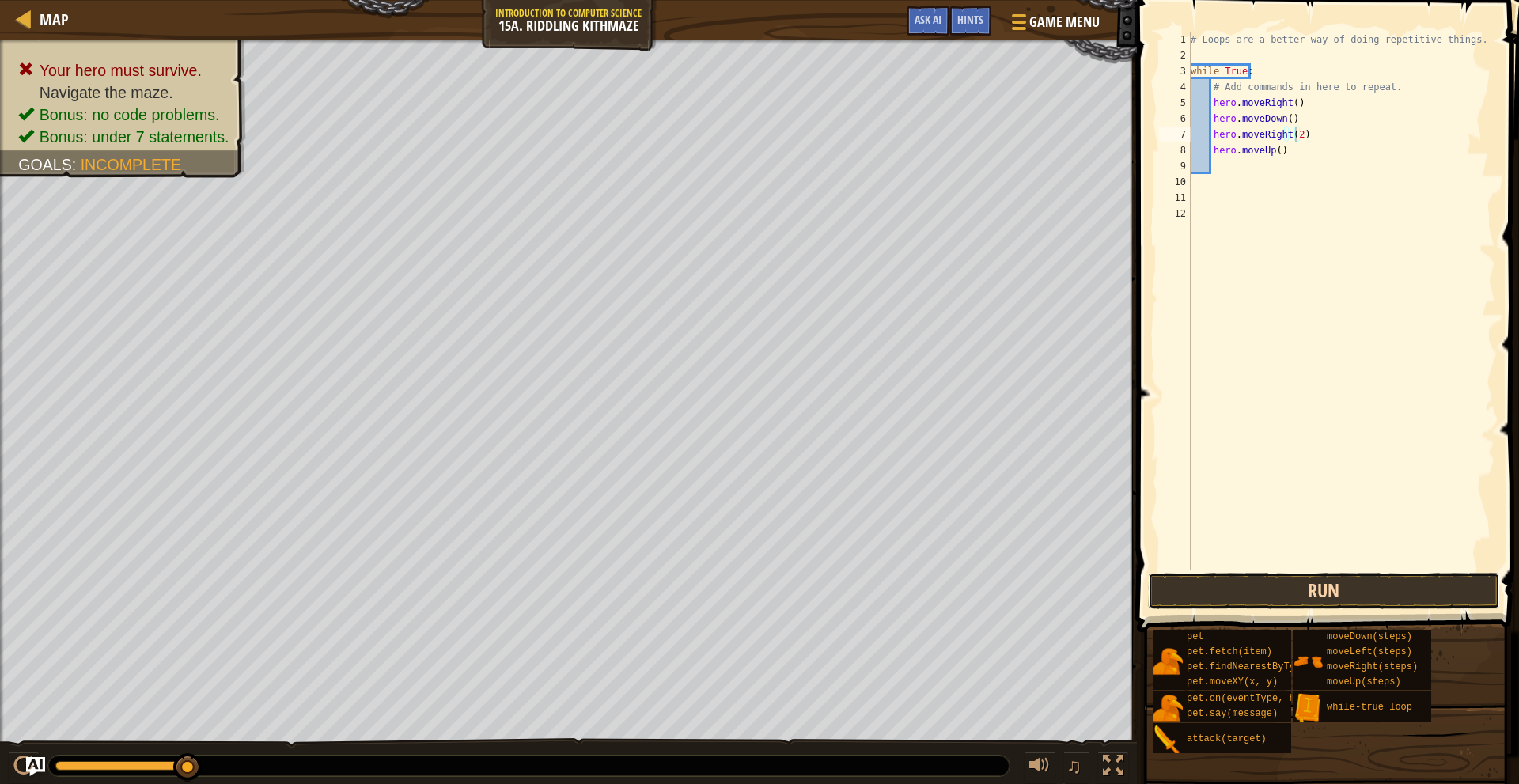
click at [1341, 594] on button "Run" at bounding box center [1324, 591] width 352 height 36
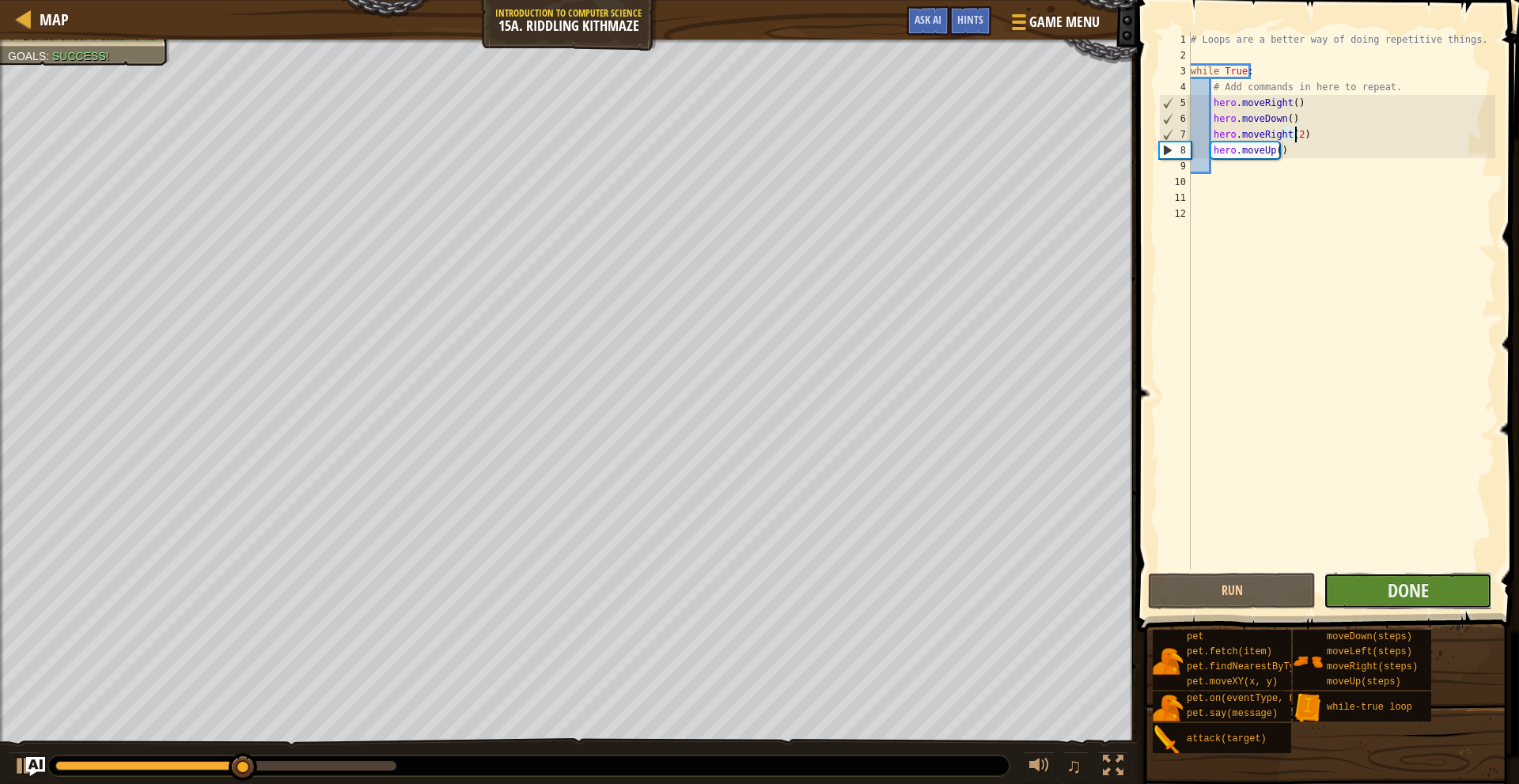
click at [1403, 603] on button "Done" at bounding box center [1408, 591] width 168 height 36
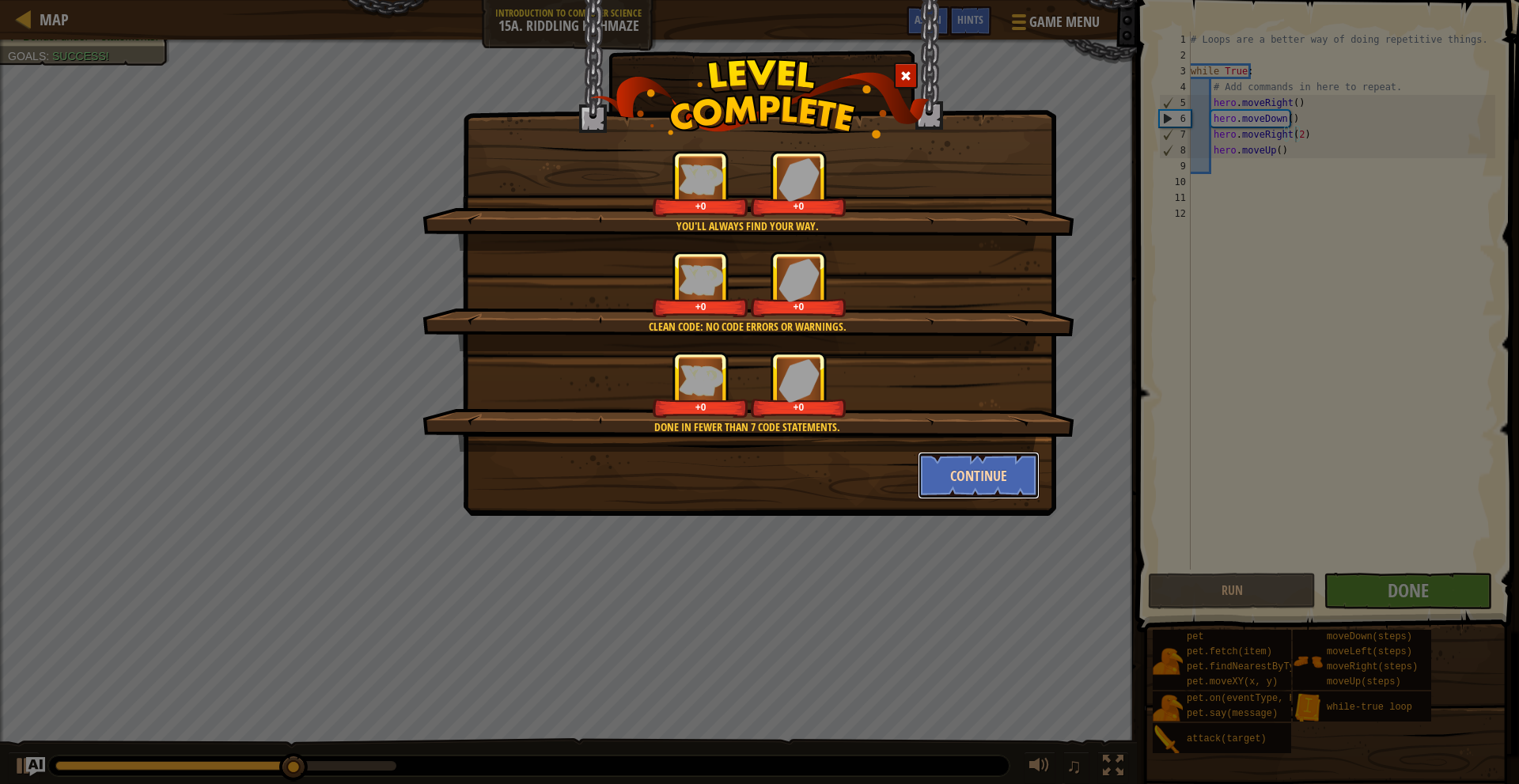
click at [924, 477] on button "Continue" at bounding box center [979, 475] width 123 height 47
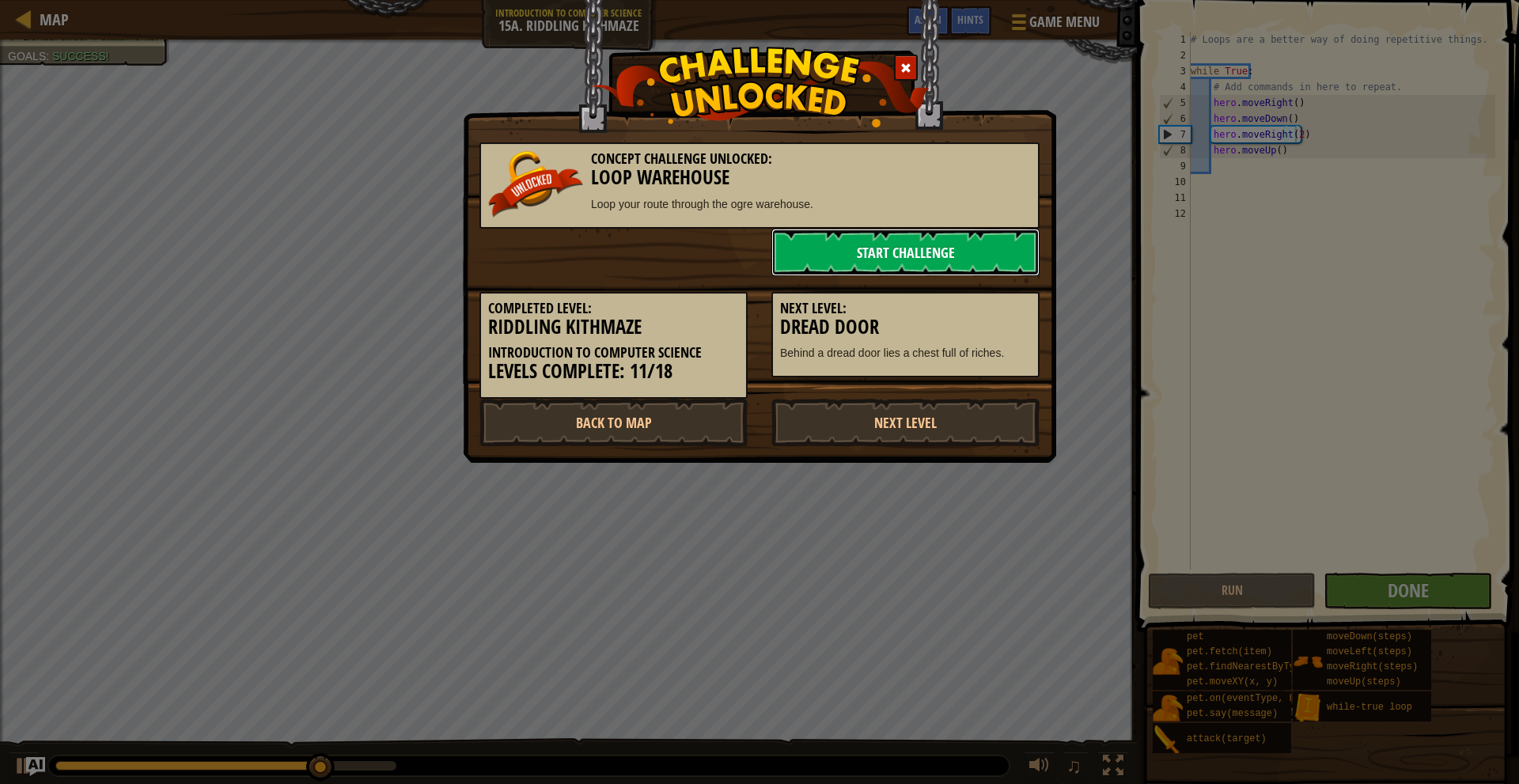
click at [905, 249] on link "Start Challenge" at bounding box center [906, 252] width 268 height 47
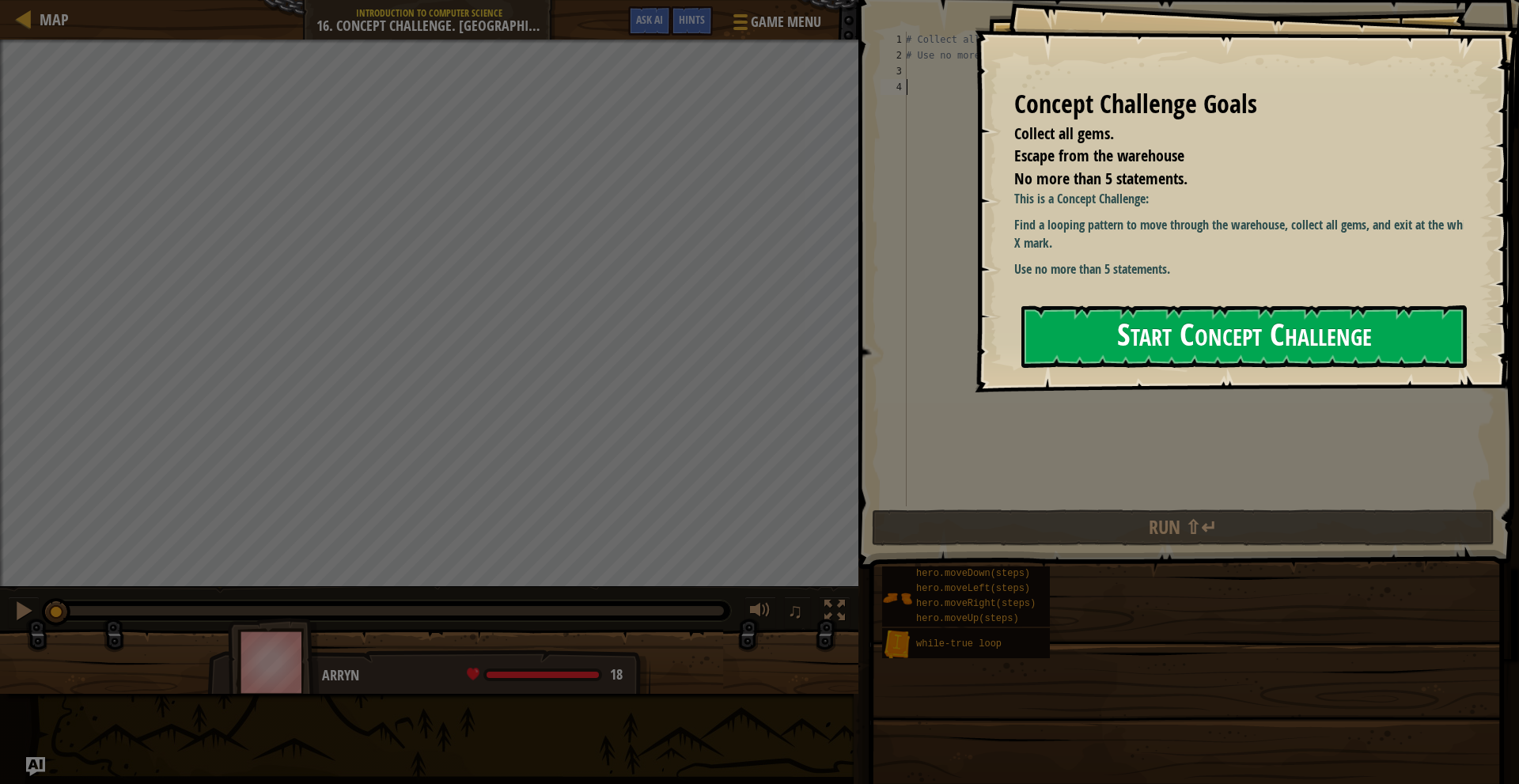
click at [1148, 340] on button "Start Concept Challenge" at bounding box center [1245, 336] width 446 height 63
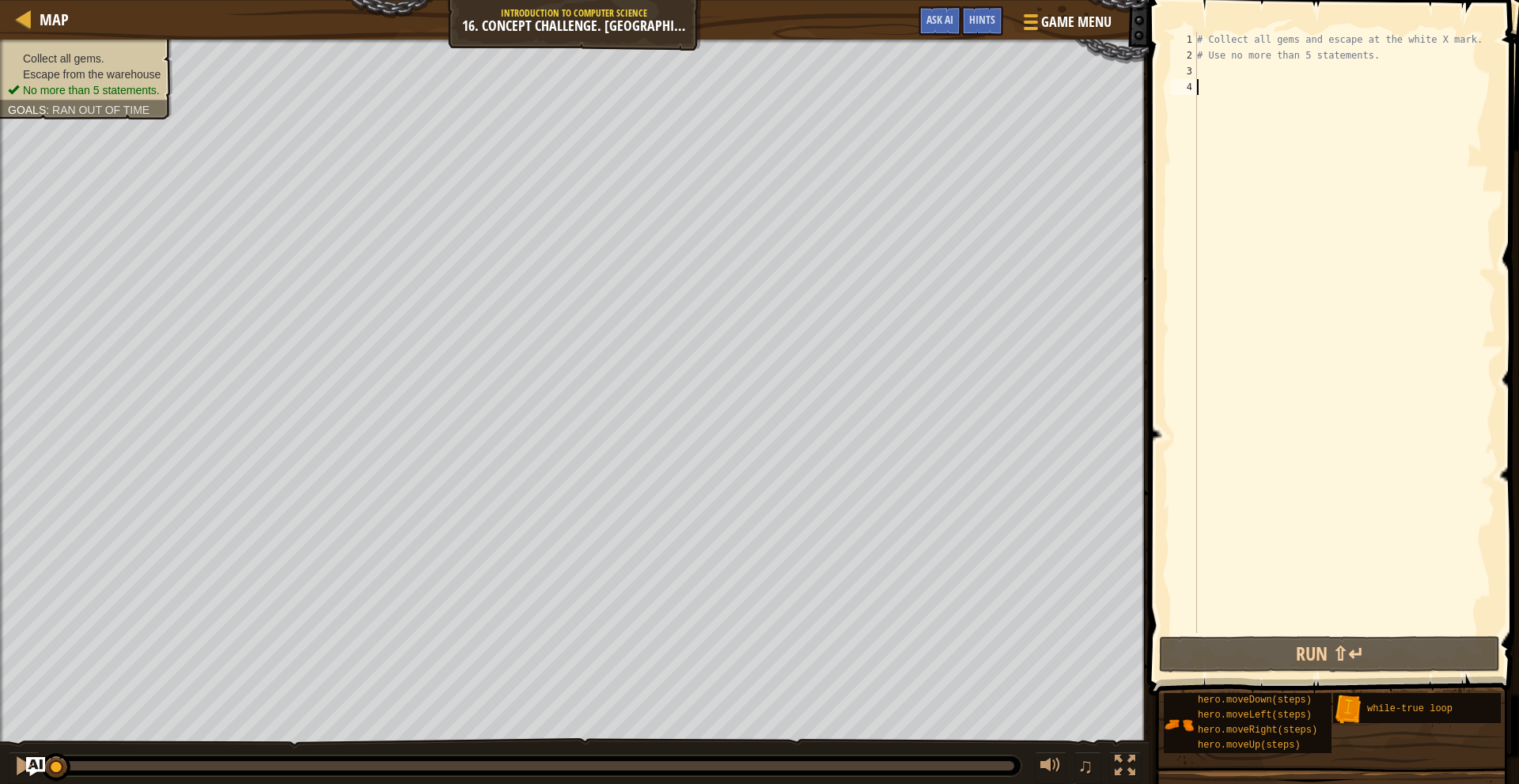
type textarea "h"
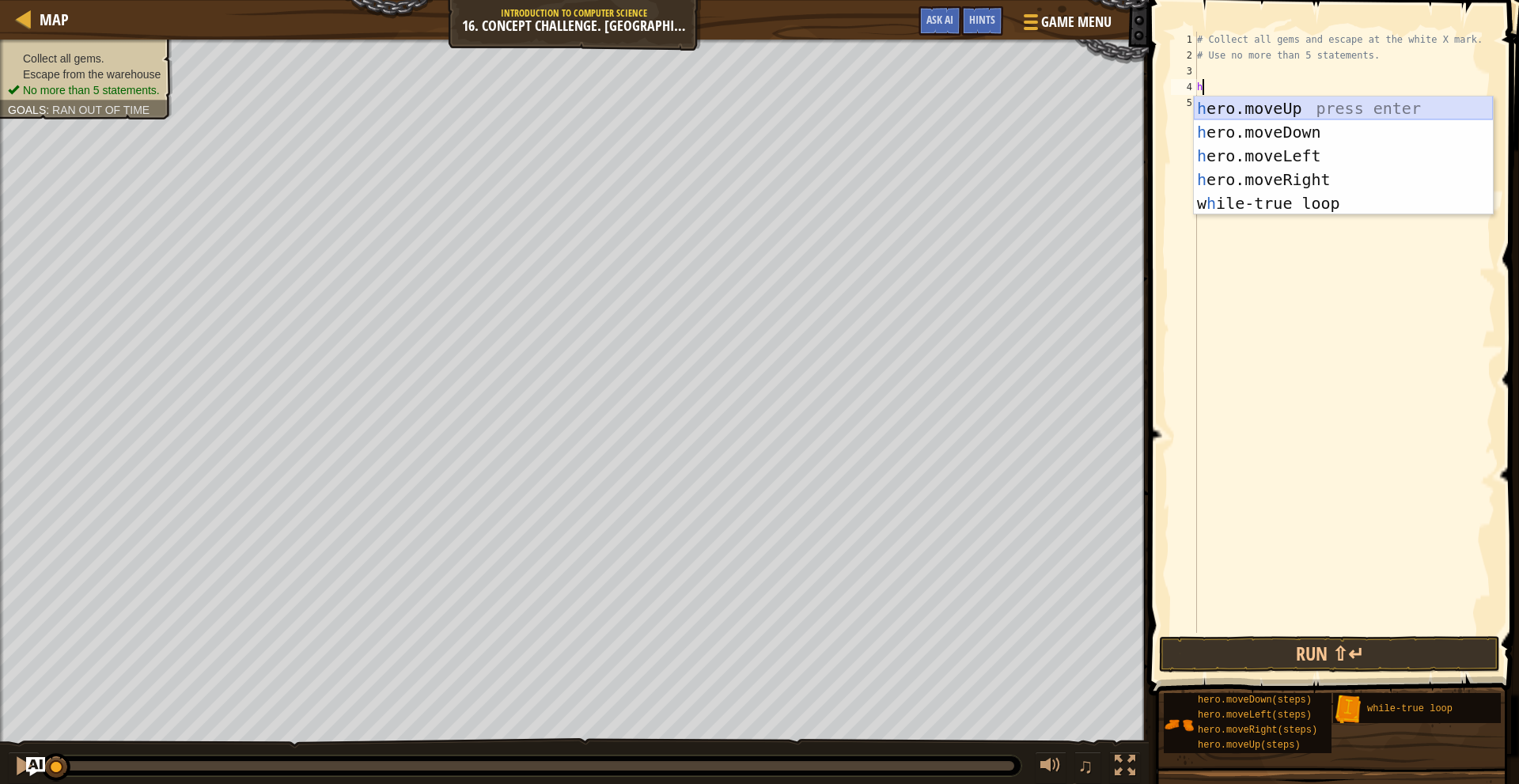
click at [1206, 114] on div "h ero.moveUp press enter h ero.moveDown press enter h ero.moveLeft press enter …" at bounding box center [1343, 180] width 299 height 166
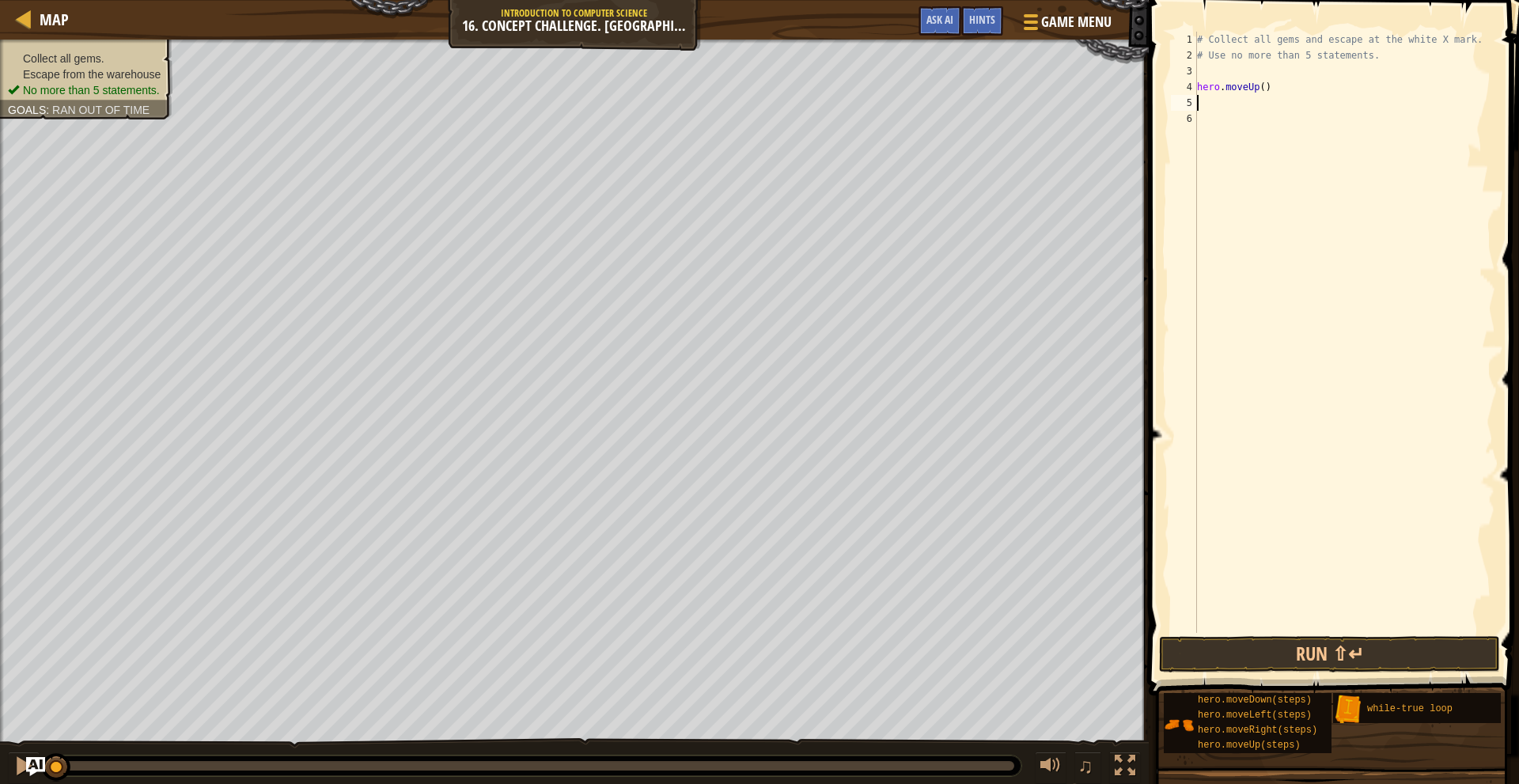
type textarea "h"
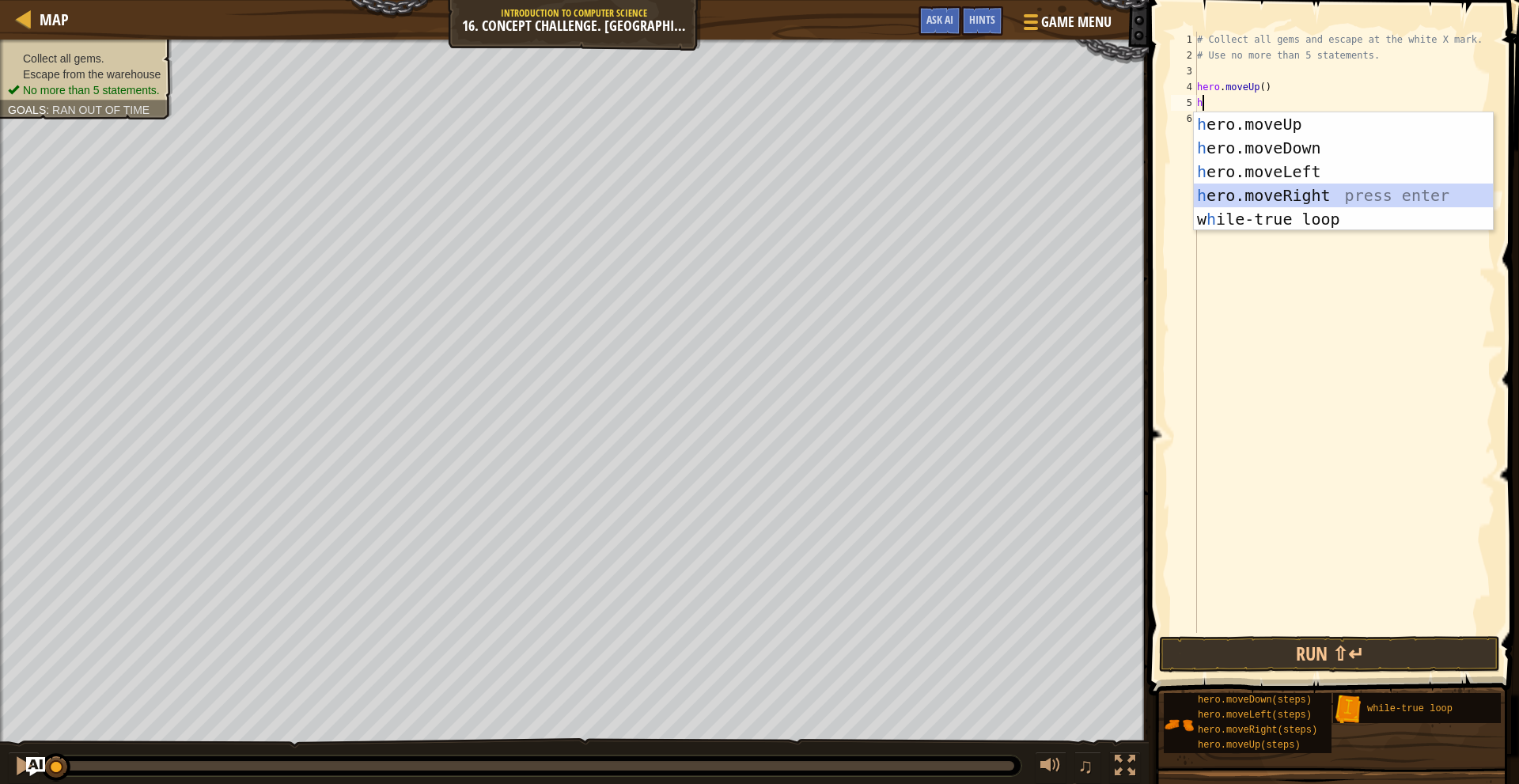
click at [1289, 187] on div "h ero.moveUp press enter h ero.moveDown press enter h ero.moveLeft press enter …" at bounding box center [1343, 195] width 299 height 166
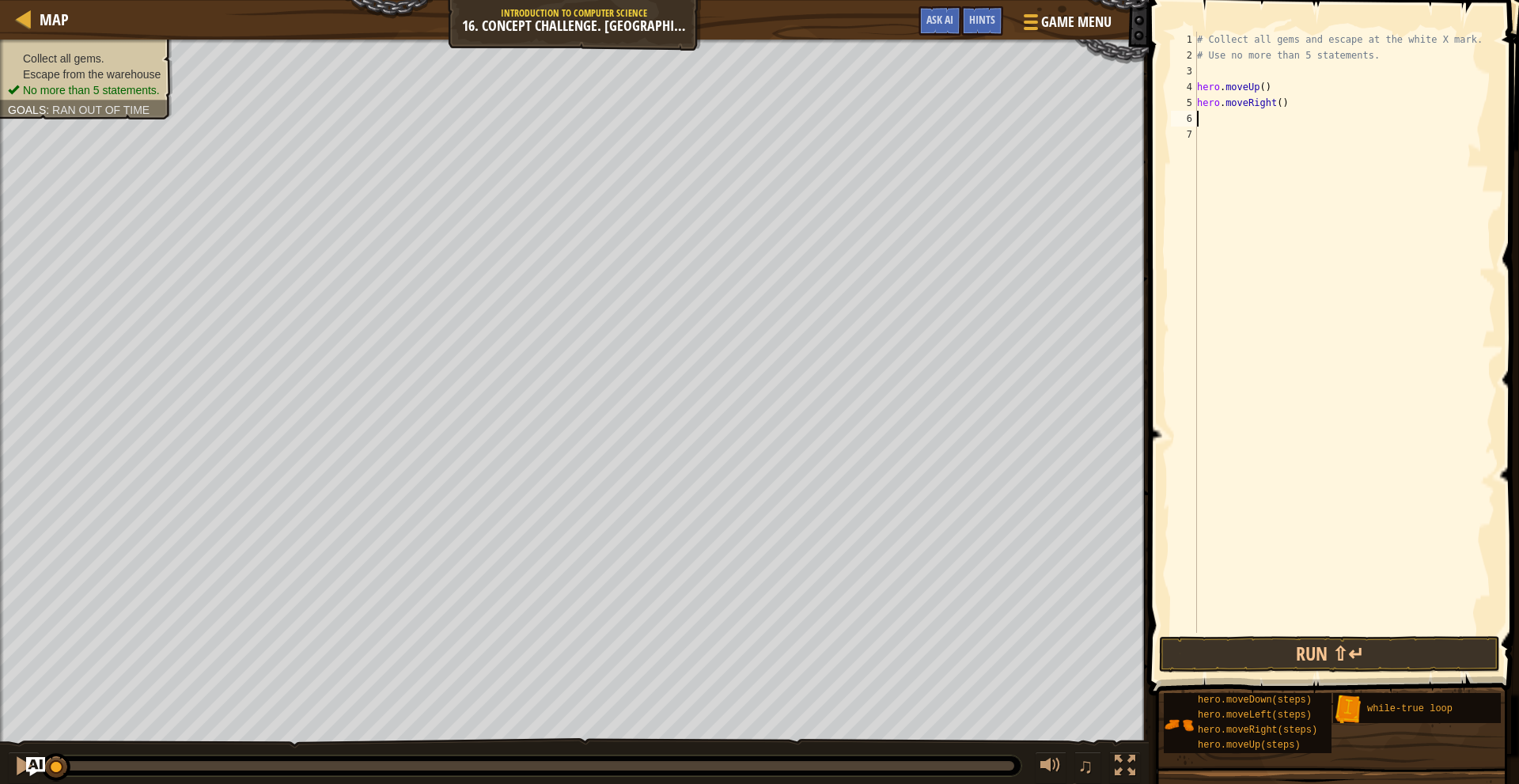
click at [1275, 109] on div "# Collect all gems and escape at the white X mark. # Use no more than 5 stateme…" at bounding box center [1345, 348] width 302 height 633
type textarea "hero.moveRight(2)"
click at [1296, 125] on div "# Collect all gems and escape at the white X mark. # Use no more than 5 stateme…" at bounding box center [1345, 348] width 302 height 633
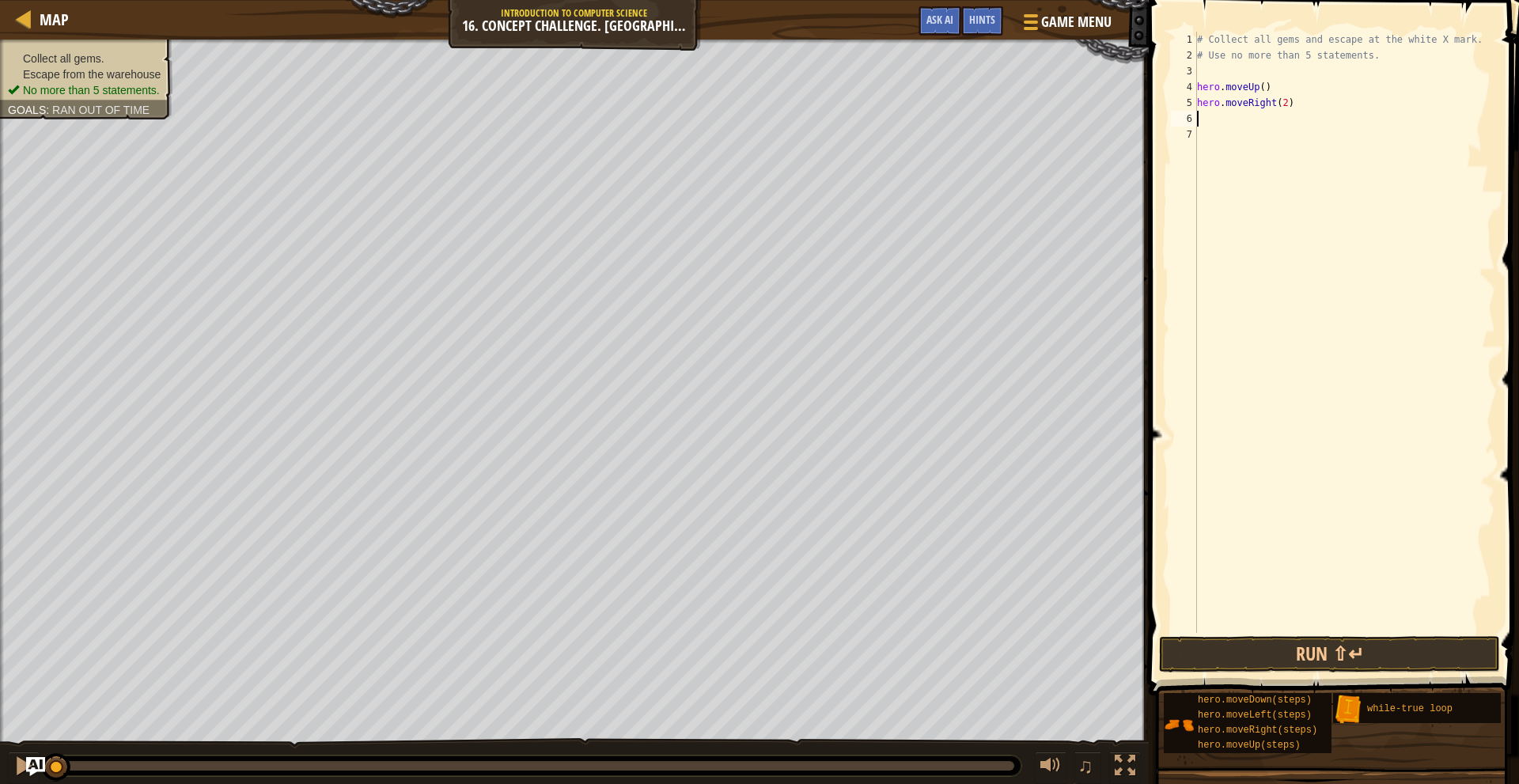
type textarea "h"
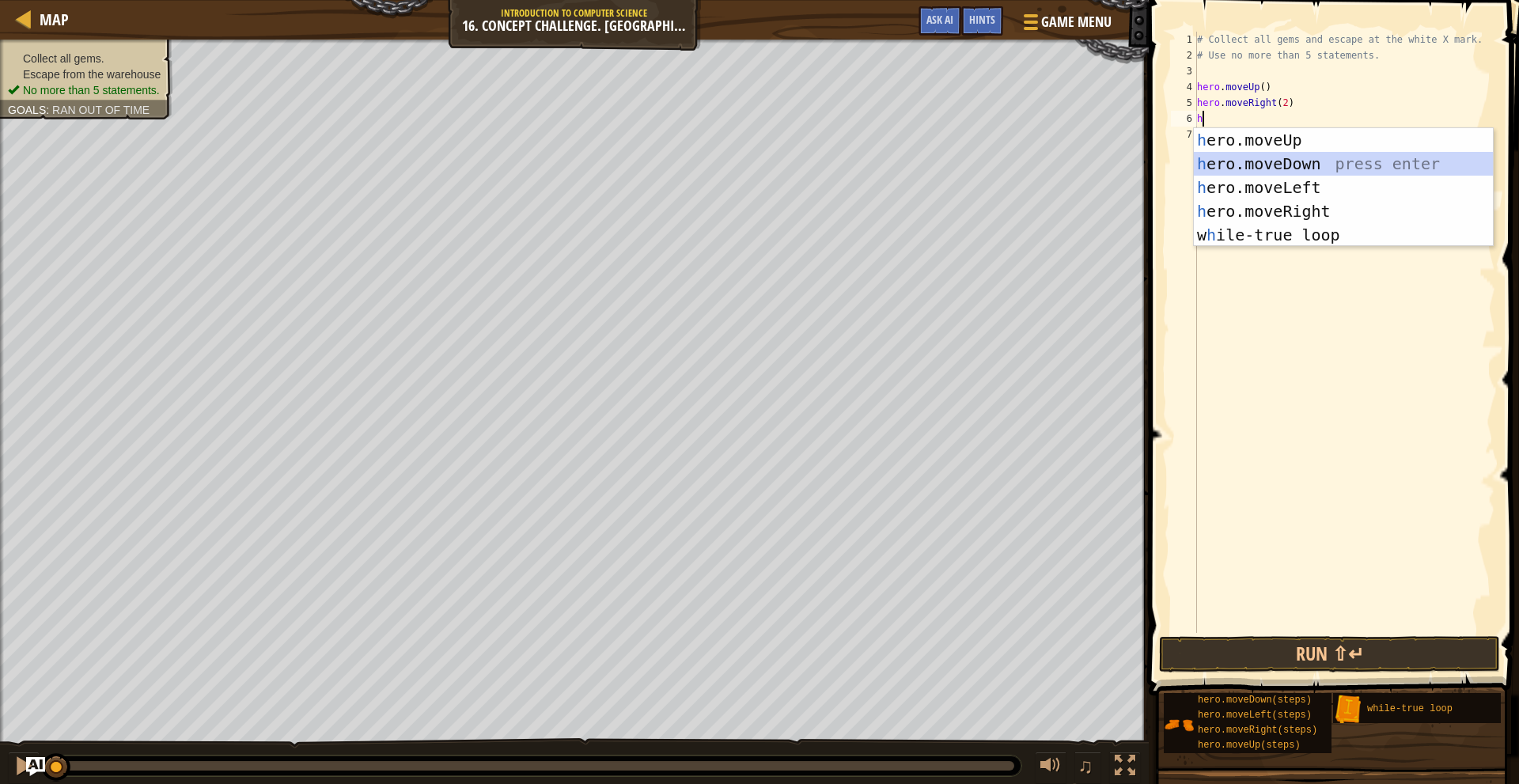
click at [1311, 156] on div "h ero.moveUp press enter h ero.moveDown press enter h ero.moveLeft press enter …" at bounding box center [1343, 211] width 299 height 166
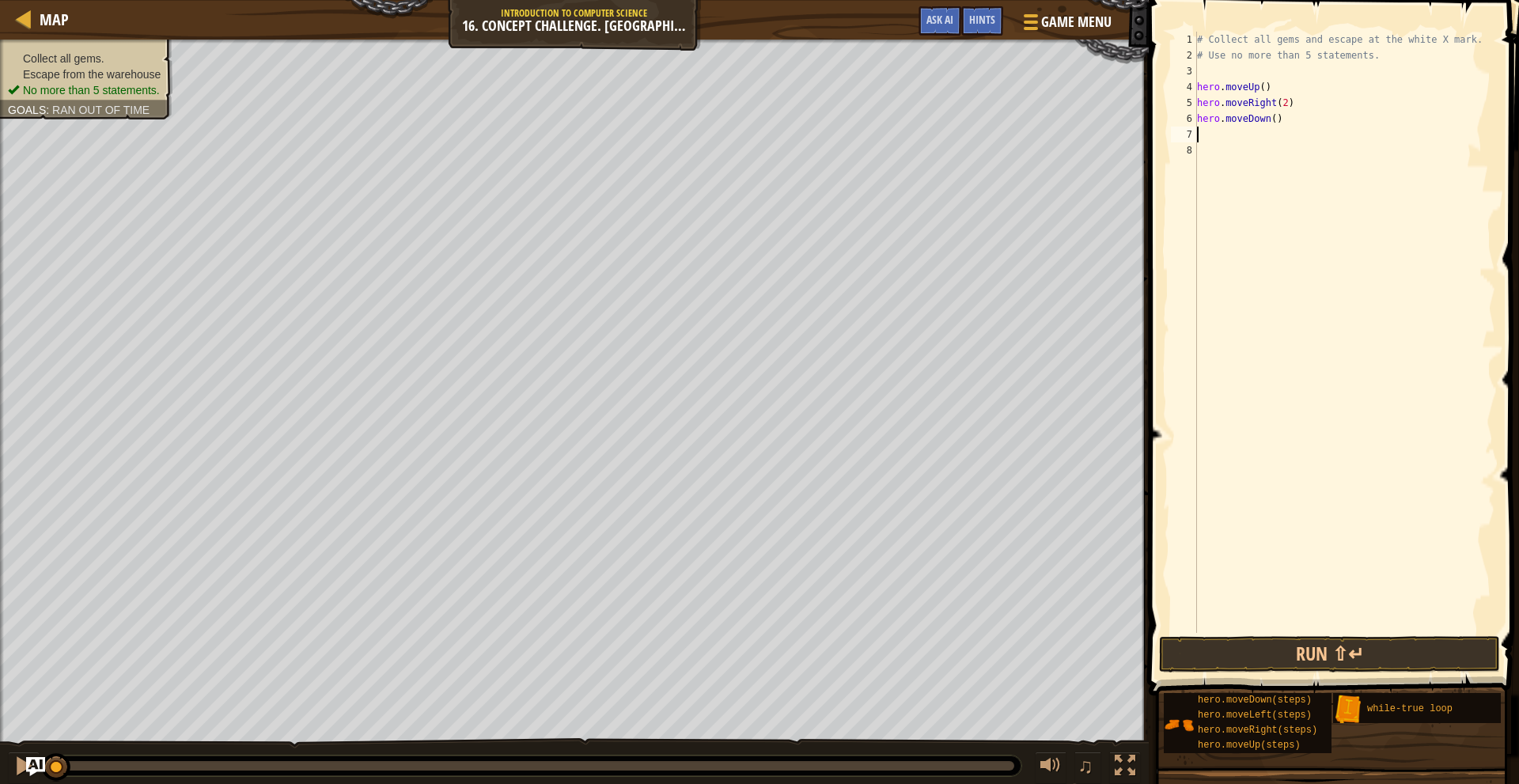
type textarea "h"
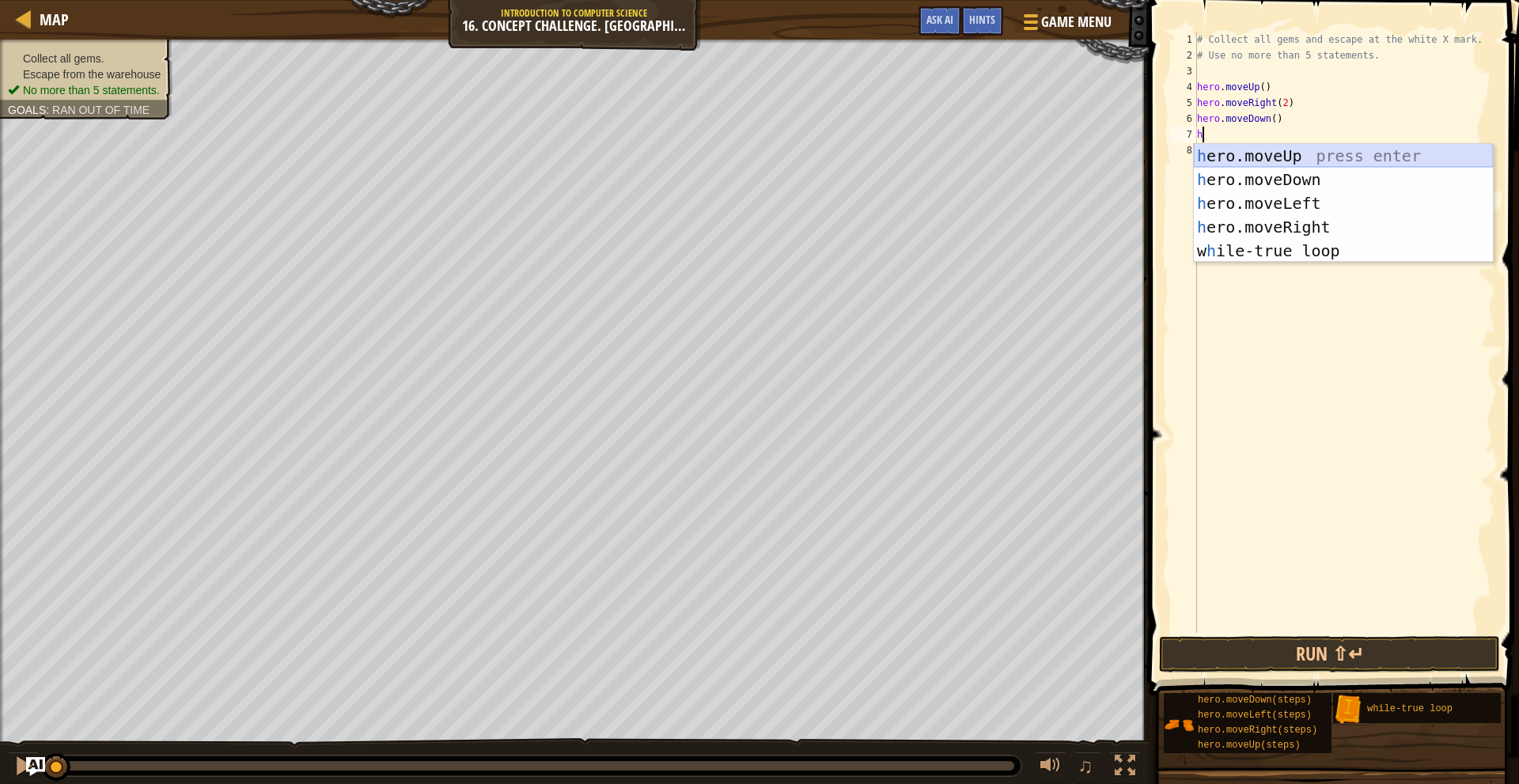
click at [1256, 150] on div "h ero.moveUp press enter h ero.moveDown press enter h ero.moveLeft press enter …" at bounding box center [1343, 227] width 299 height 166
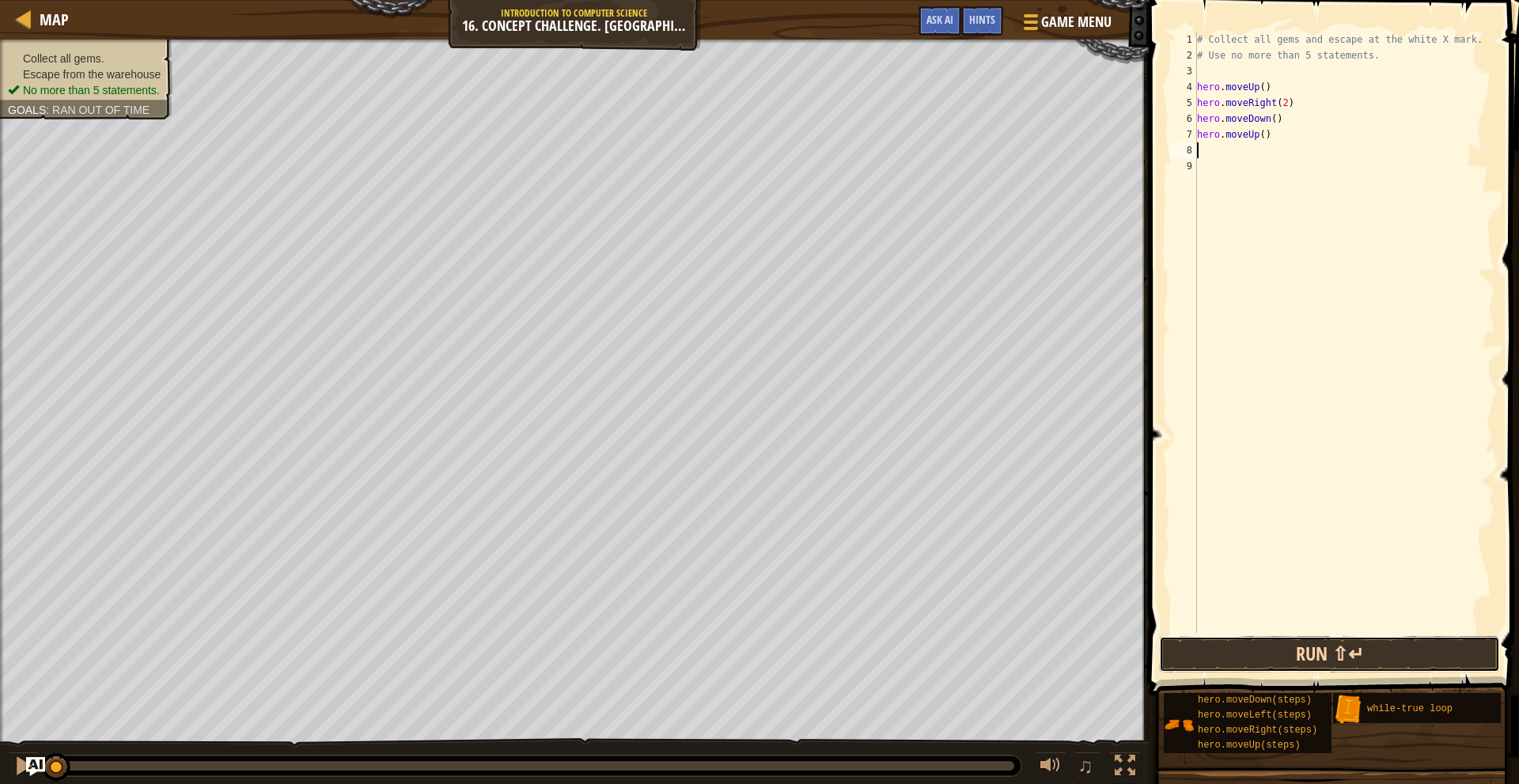
click at [1319, 651] on button "Run ⇧↵" at bounding box center [1329, 654] width 341 height 36
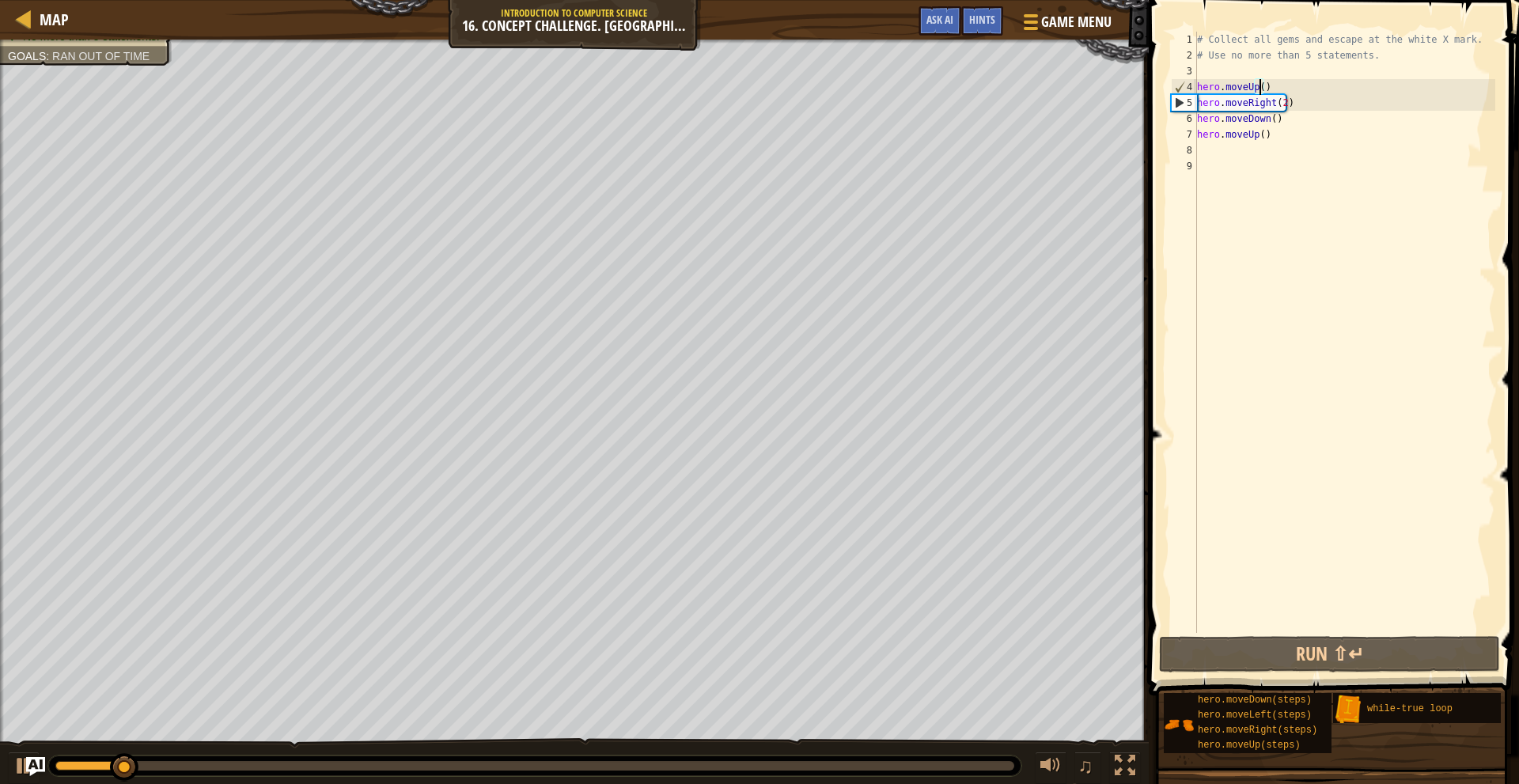
click at [1259, 93] on div "# Collect all gems and escape at the white X mark. # Use no more than 5 stateme…" at bounding box center [1345, 348] width 302 height 633
click at [1353, 649] on button "Run ⇧↵" at bounding box center [1329, 654] width 341 height 36
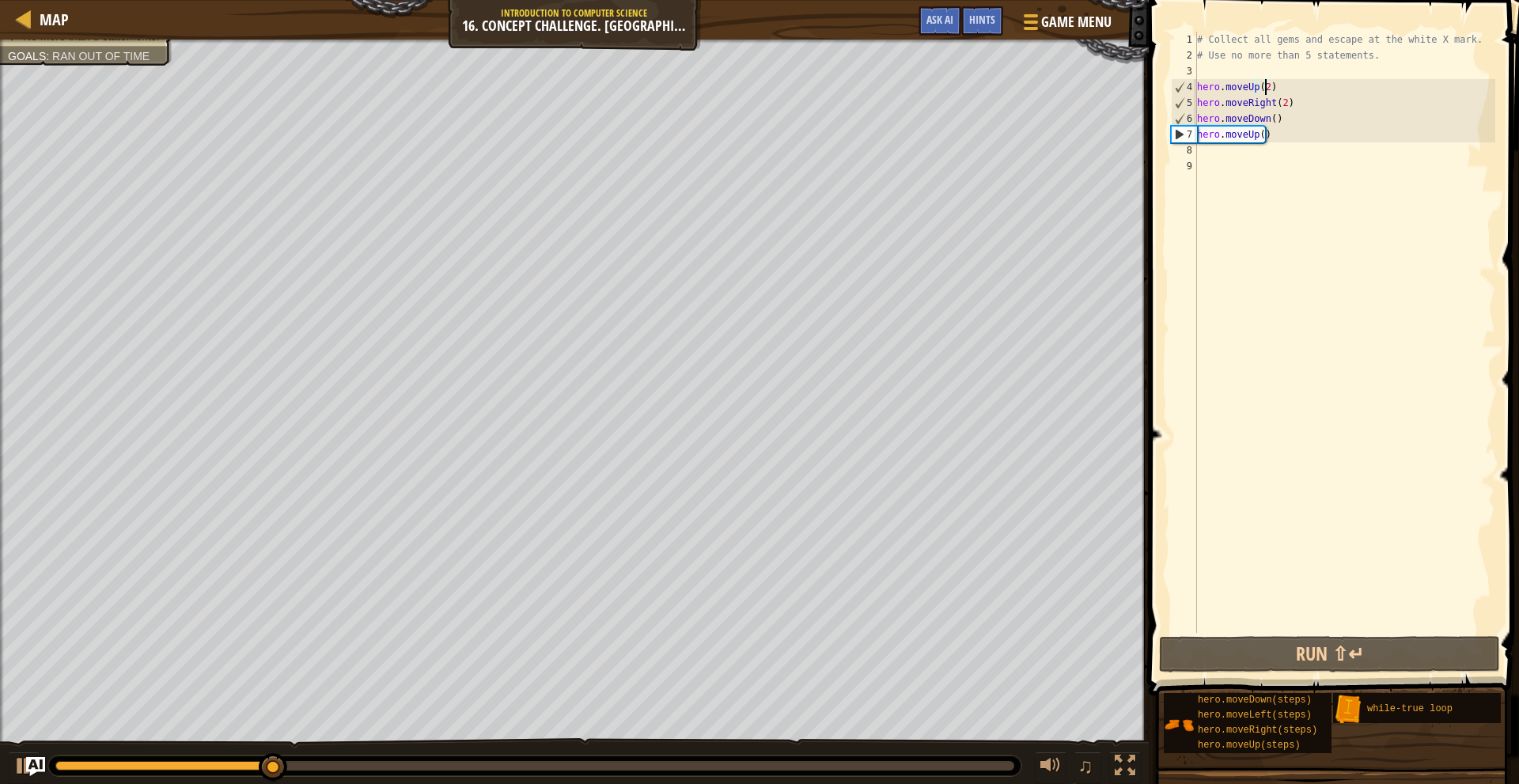
click at [1280, 104] on div "# Collect all gems and escape at the white X mark. # Use no more than 5 stateme…" at bounding box center [1345, 348] width 302 height 633
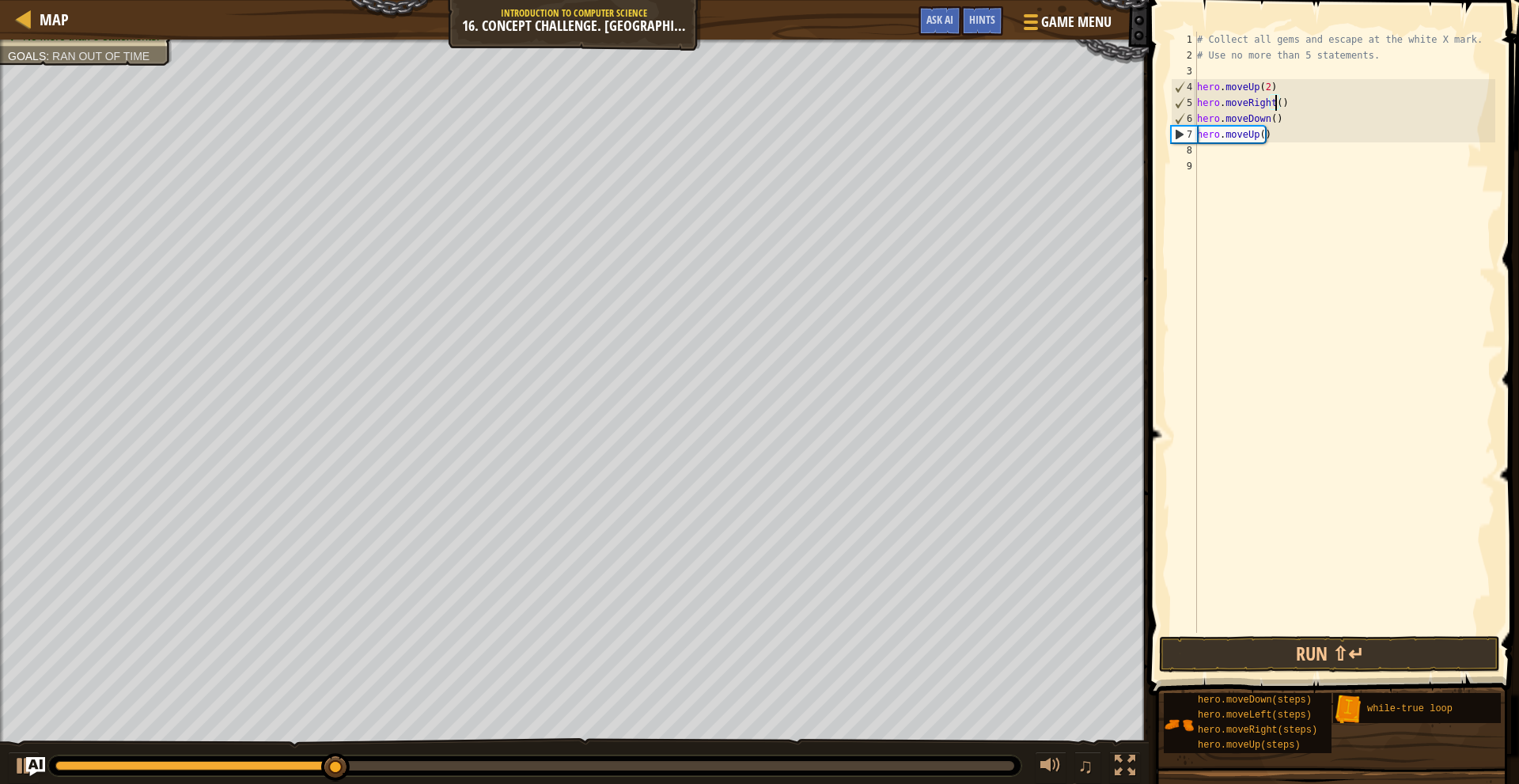
click at [1269, 121] on div "# Collect all gems and escape at the white X mark. # Use no more than 5 stateme…" at bounding box center [1345, 348] width 302 height 633
click at [1285, 123] on div "# Collect all gems and escape at the white X mark. # Use no more than 5 stateme…" at bounding box center [1345, 348] width 302 height 633
click at [1307, 648] on button "Run ⇧↵" at bounding box center [1329, 654] width 341 height 36
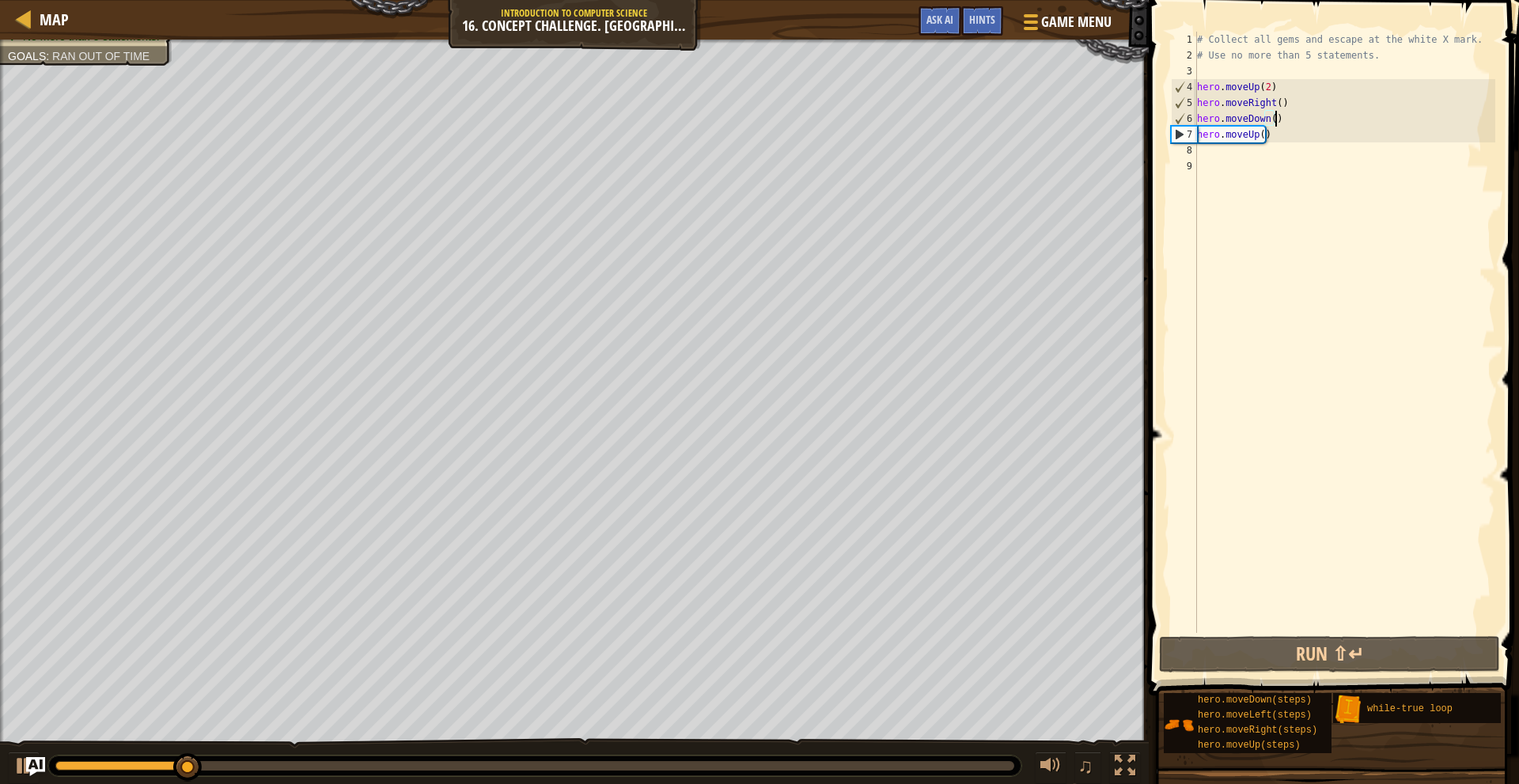
click at [1313, 115] on div "# Collect all gems and escape at the white X mark. # Use no more than 5 stateme…" at bounding box center [1345, 348] width 302 height 633
click at [948, 17] on span "Ask AI" at bounding box center [940, 19] width 27 height 15
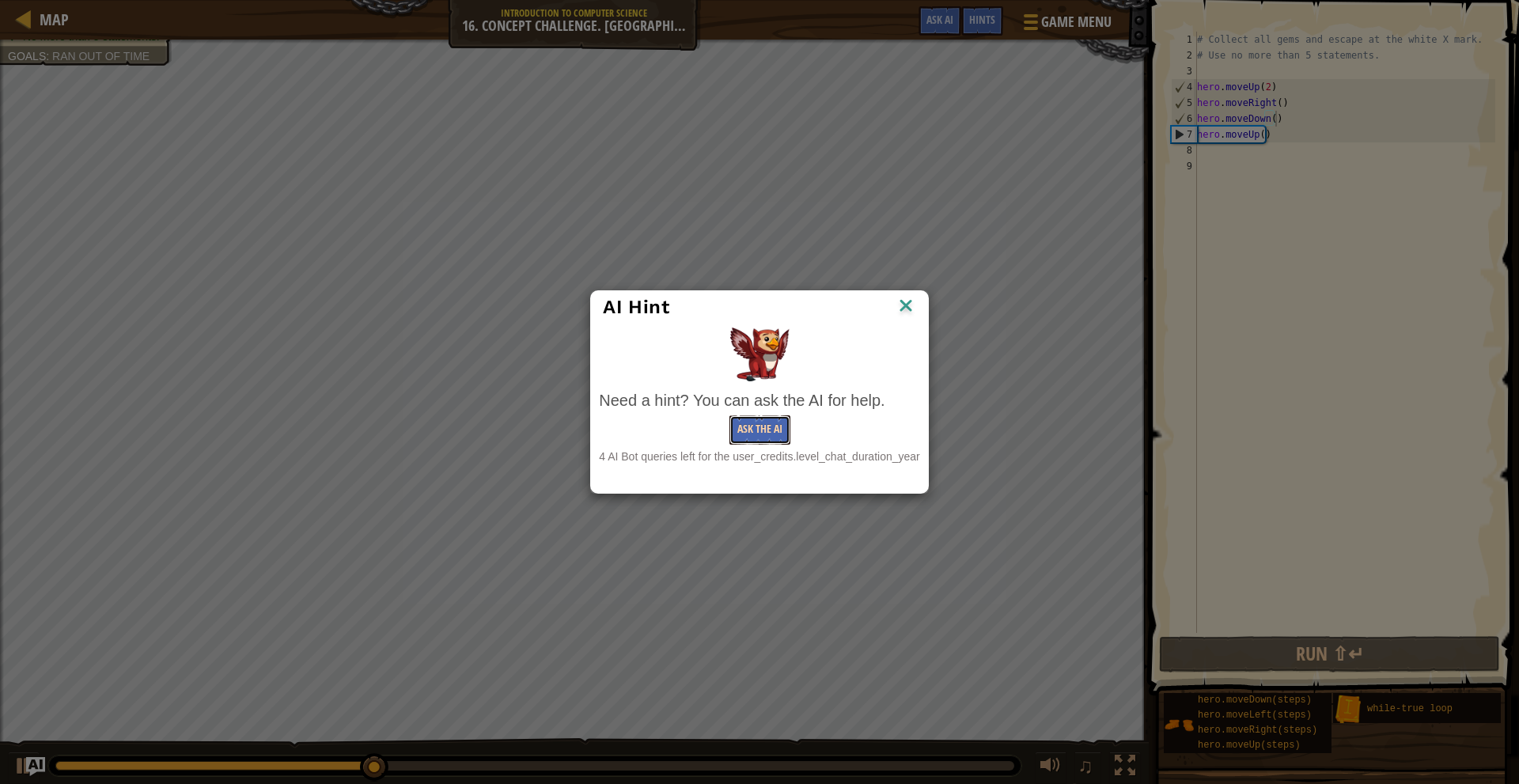
click at [768, 421] on button "Ask the AI" at bounding box center [760, 429] width 61 height 29
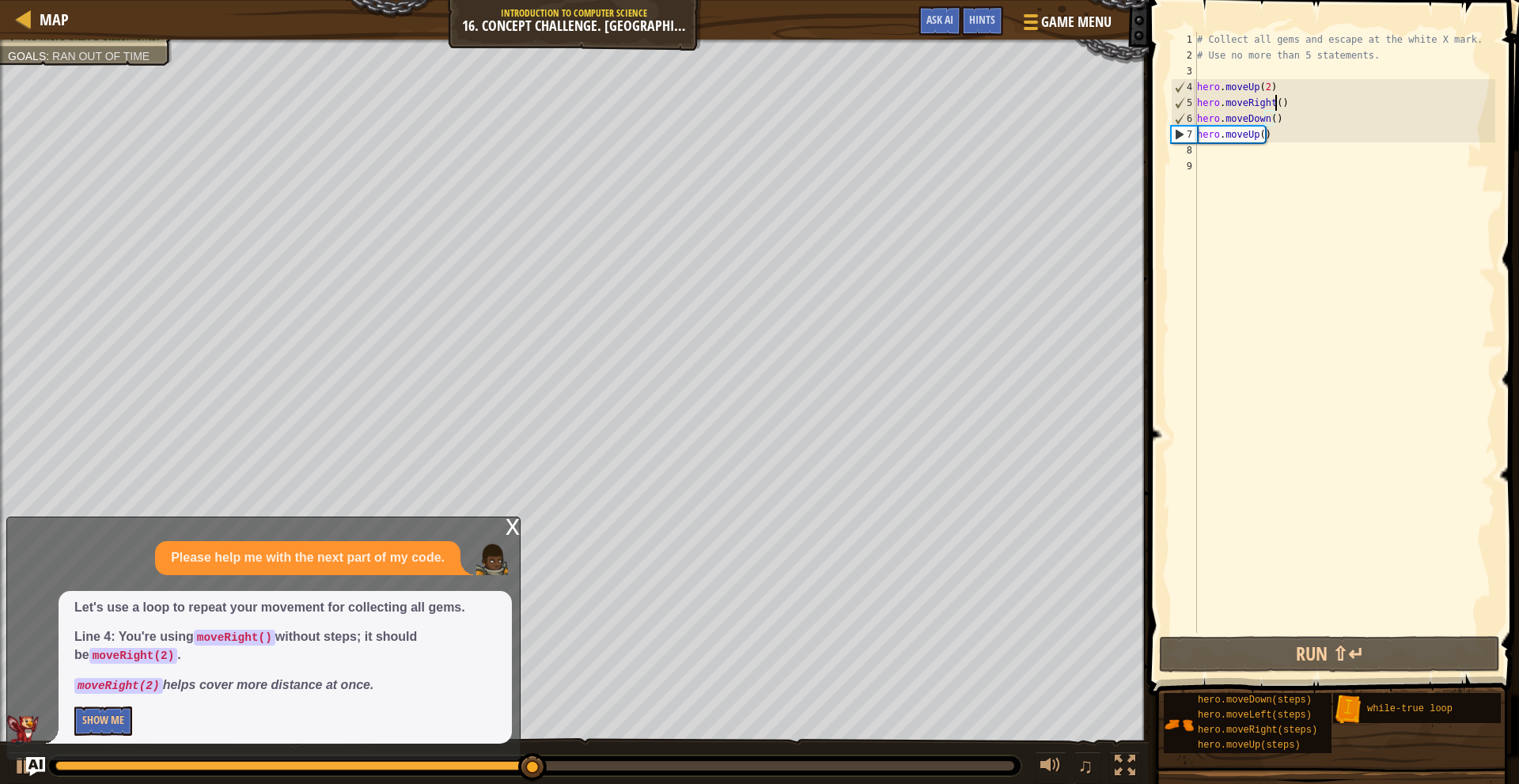
click at [1277, 107] on div "# Collect all gems and escape at the white X mark. # Use no more than 5 stateme…" at bounding box center [1345, 348] width 302 height 633
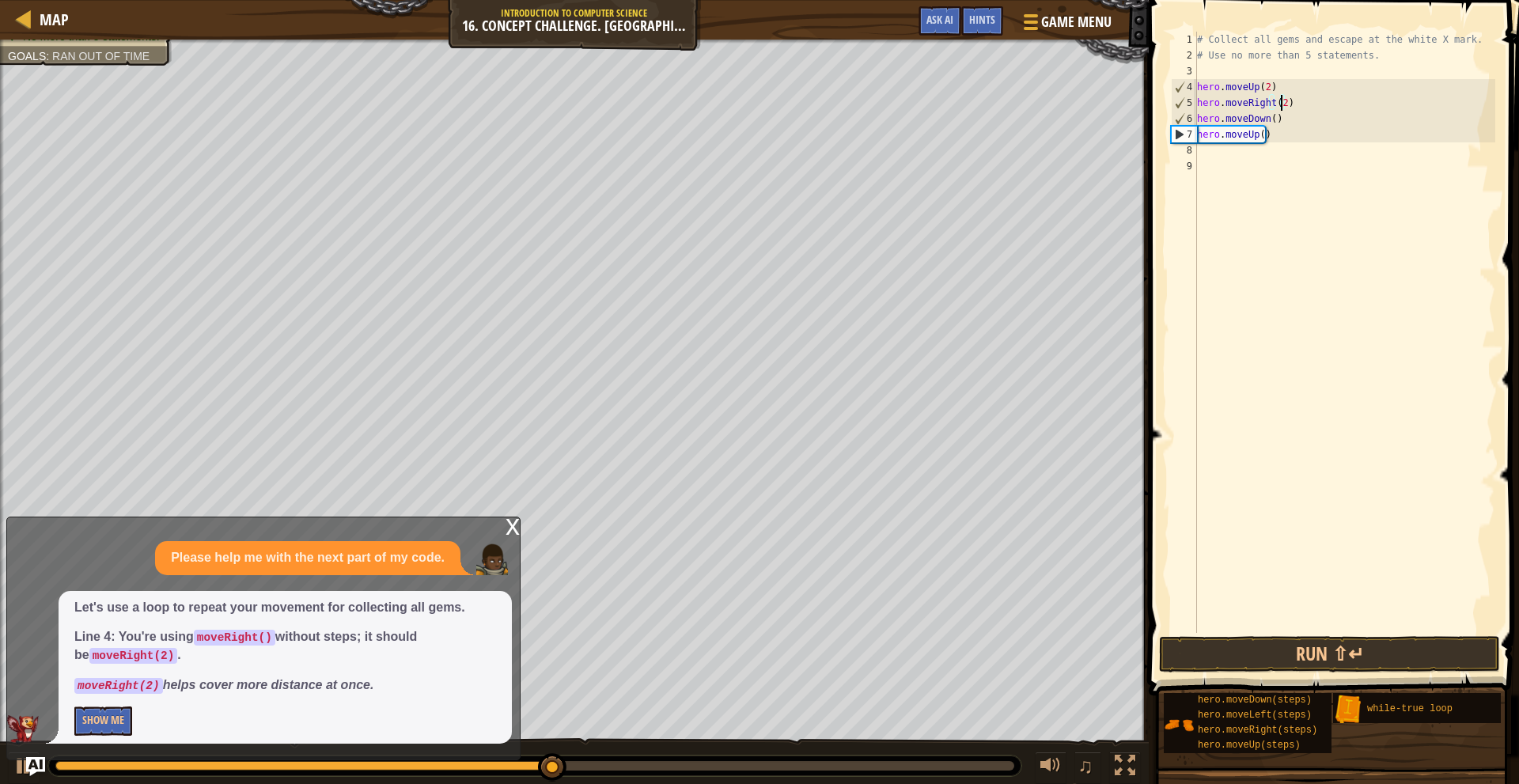
scroll to position [7, 6]
click at [1272, 118] on div "# Collect all gems and escape at the white X mark. # Use no more than 5 stateme…" at bounding box center [1345, 348] width 302 height 633
click at [1255, 141] on div "# Collect all gems and escape at the white X mark. # Use no more than 5 stateme…" at bounding box center [1345, 348] width 302 height 633
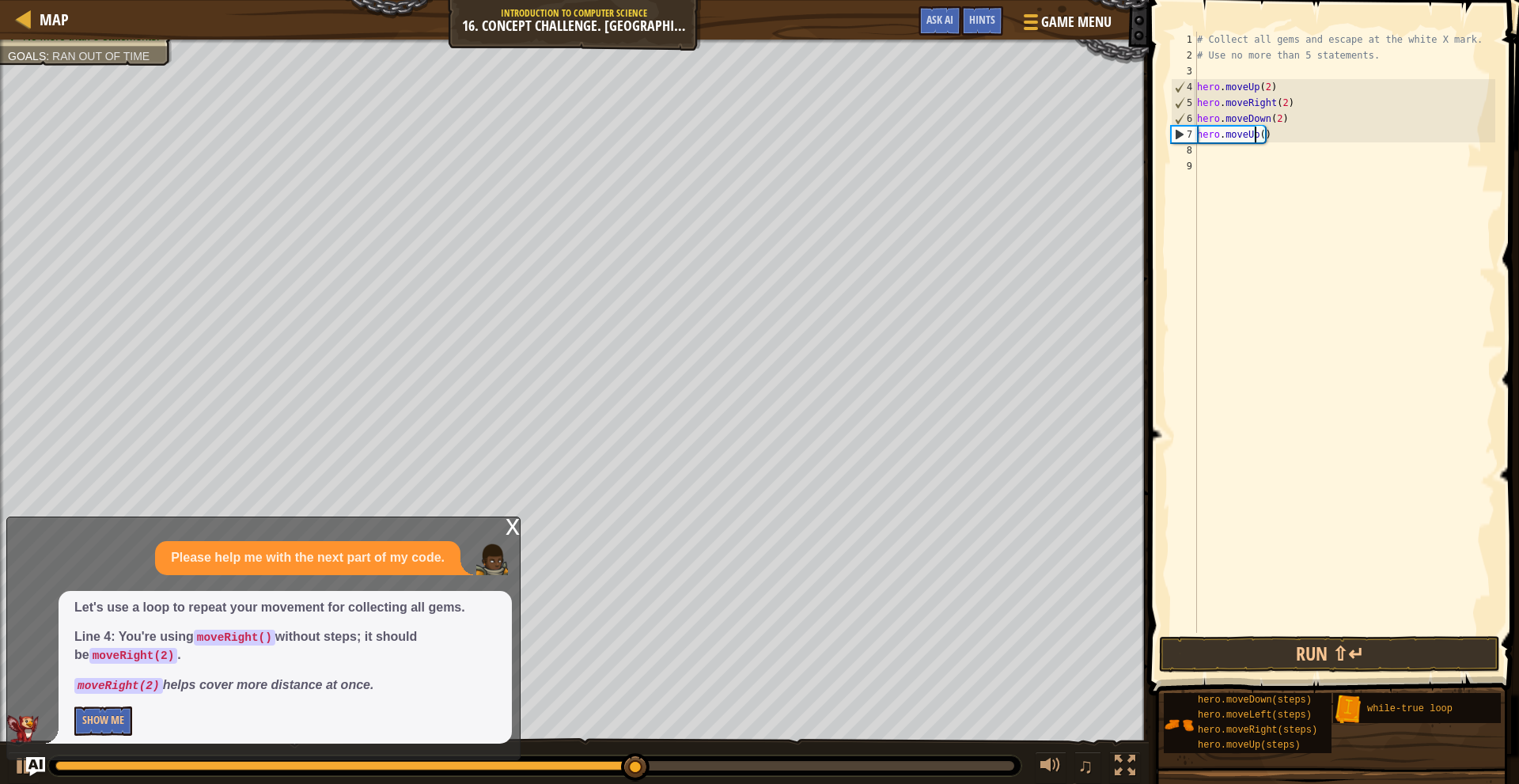
click at [1259, 135] on div "# Collect all gems and escape at the white X mark. # Use no more than 5 stateme…" at bounding box center [1345, 348] width 302 height 633
type textarea "hero.moveUp(2)"
click at [1401, 654] on button "Run ⇧↵" at bounding box center [1329, 654] width 341 height 36
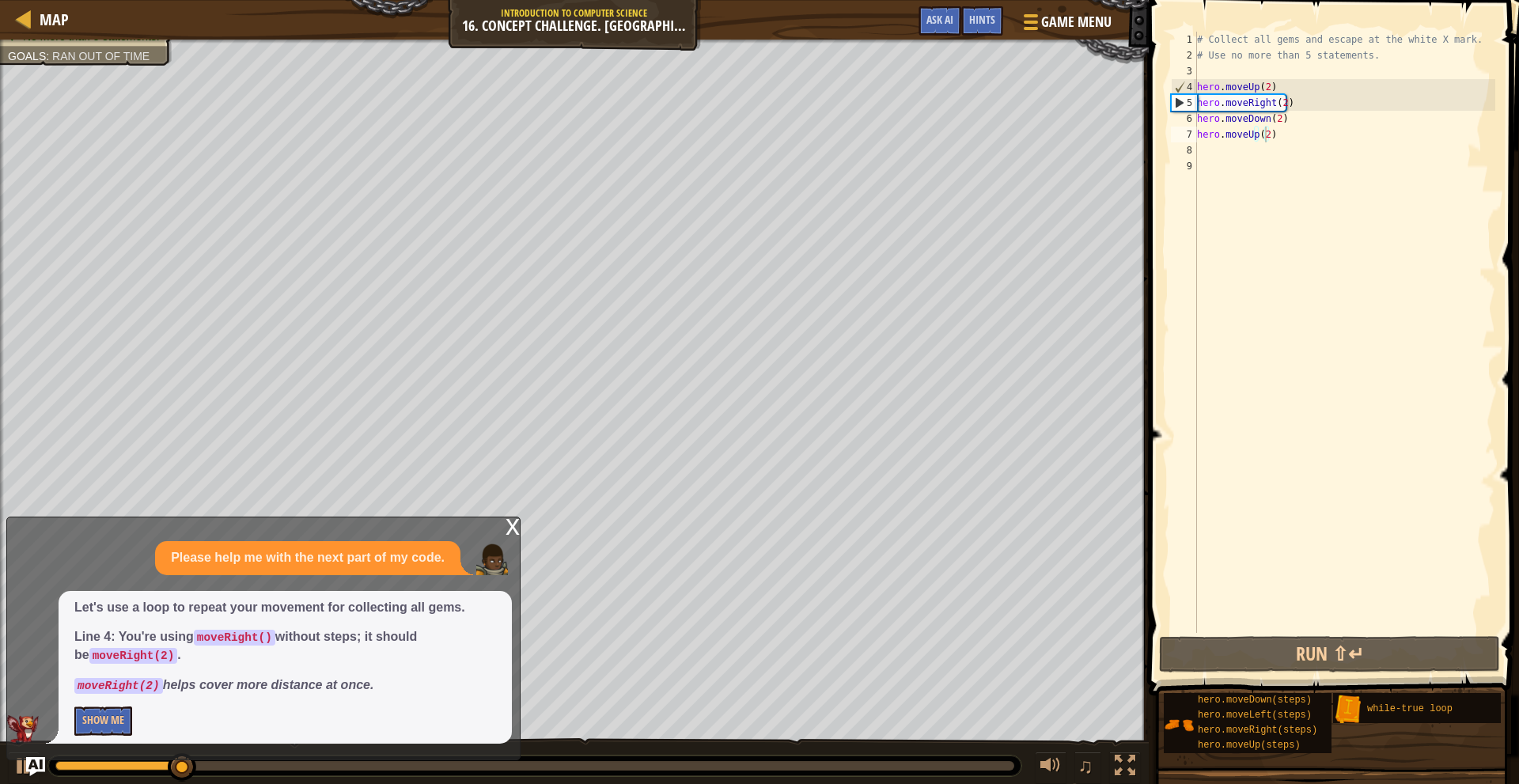
click at [507, 522] on div "x" at bounding box center [513, 526] width 14 height 16
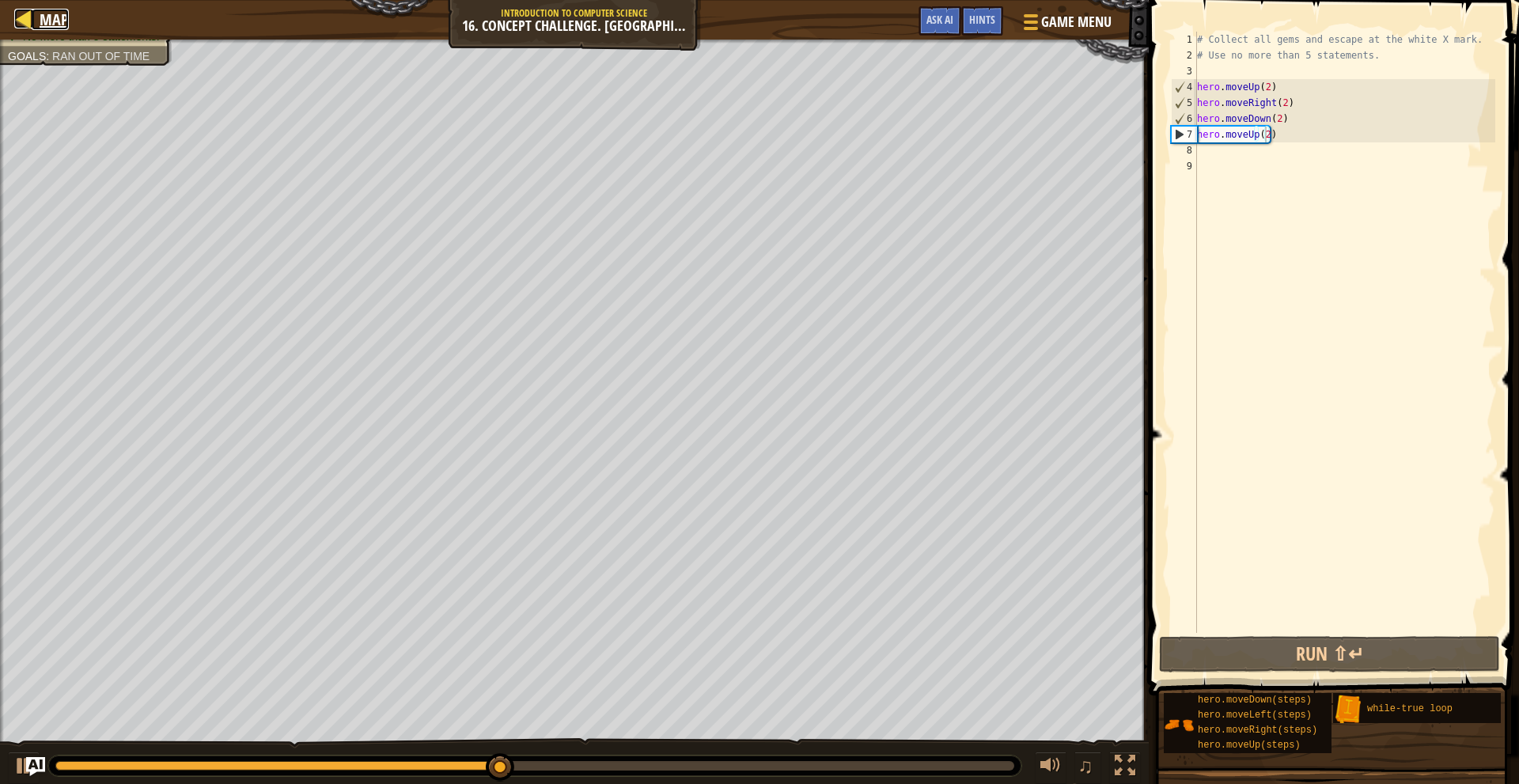
click at [56, 25] on span "Map" at bounding box center [54, 19] width 29 height 21
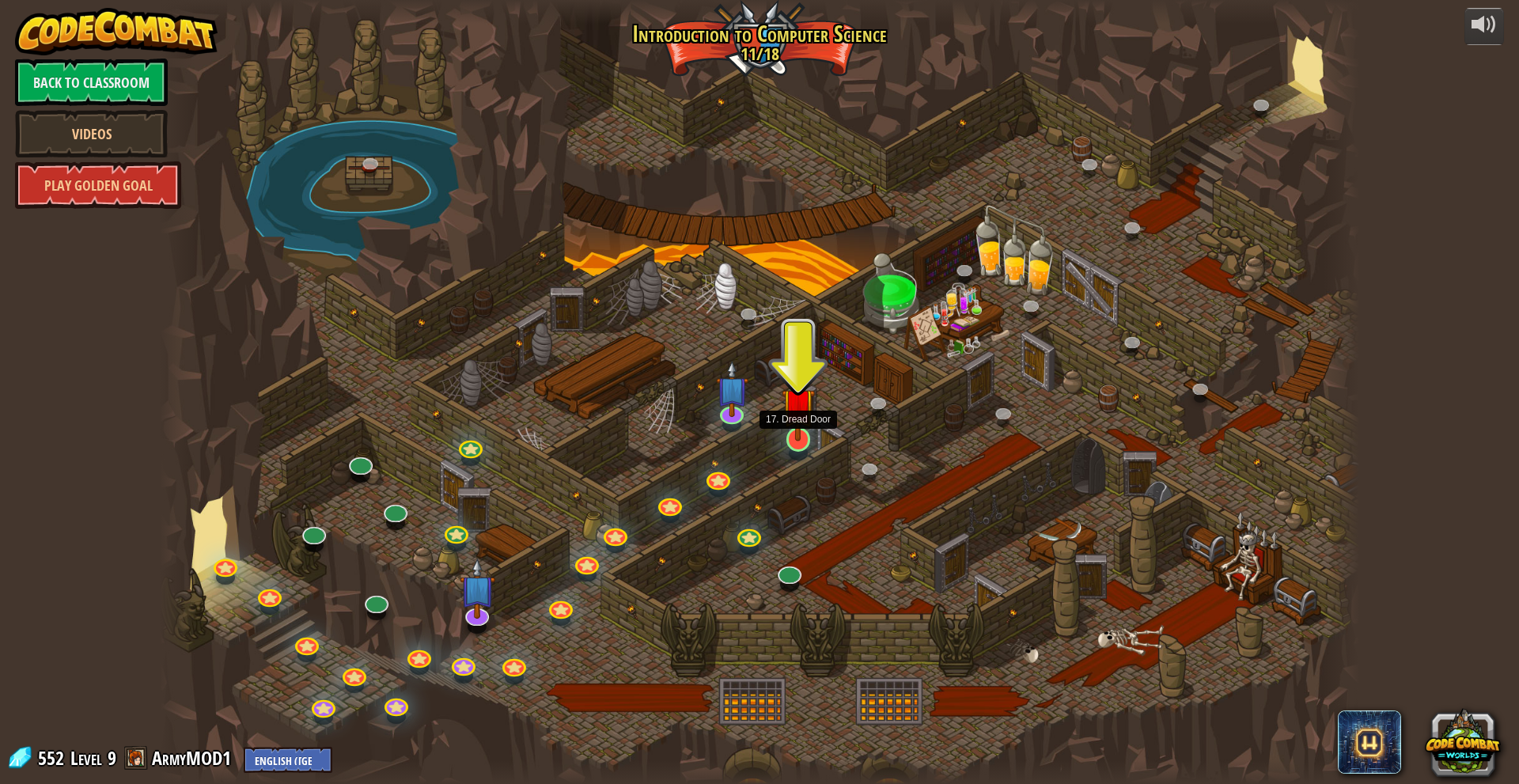
click at [802, 438] on img at bounding box center [798, 404] width 32 height 75
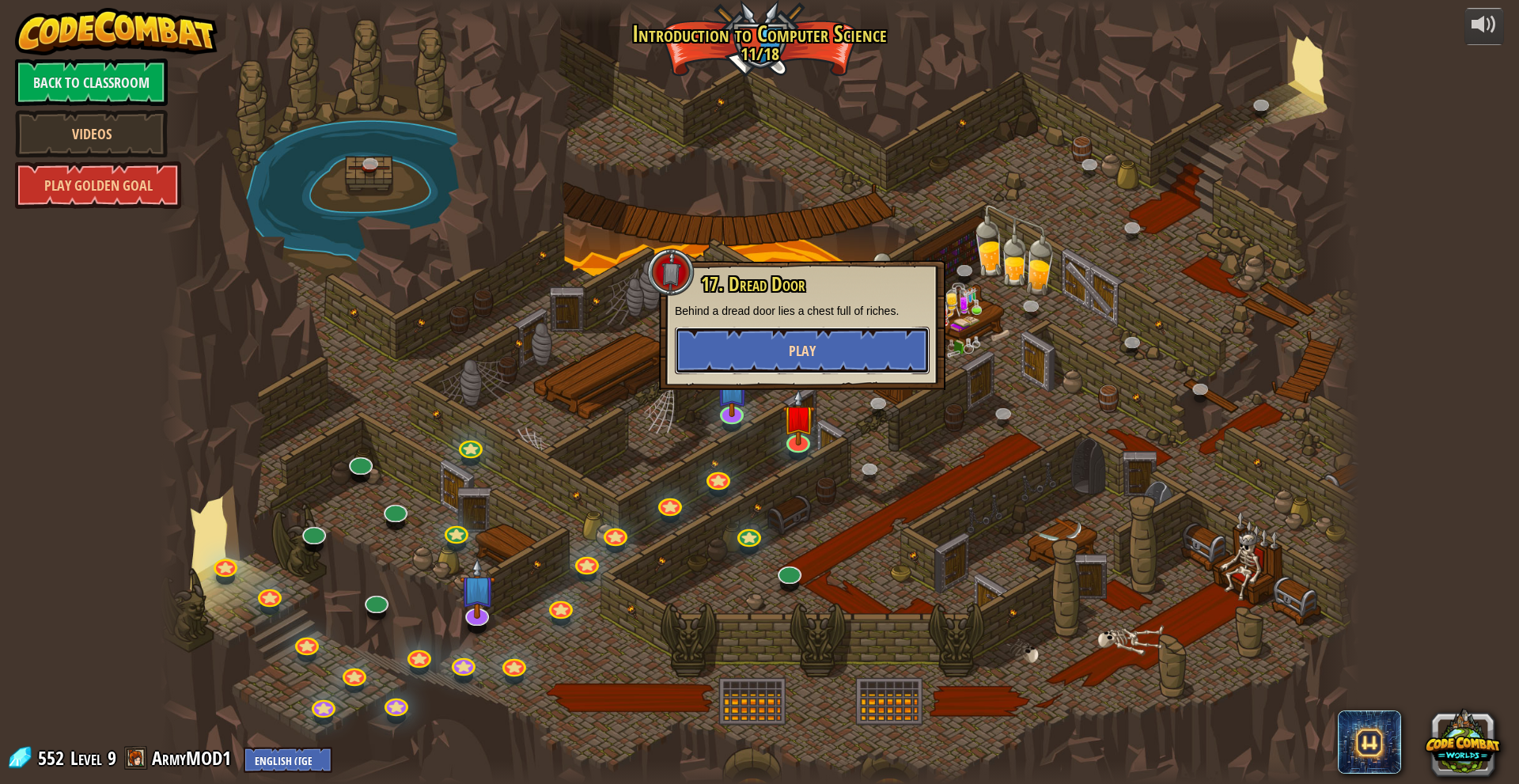
click at [816, 359] on button "Play" at bounding box center [802, 350] width 255 height 47
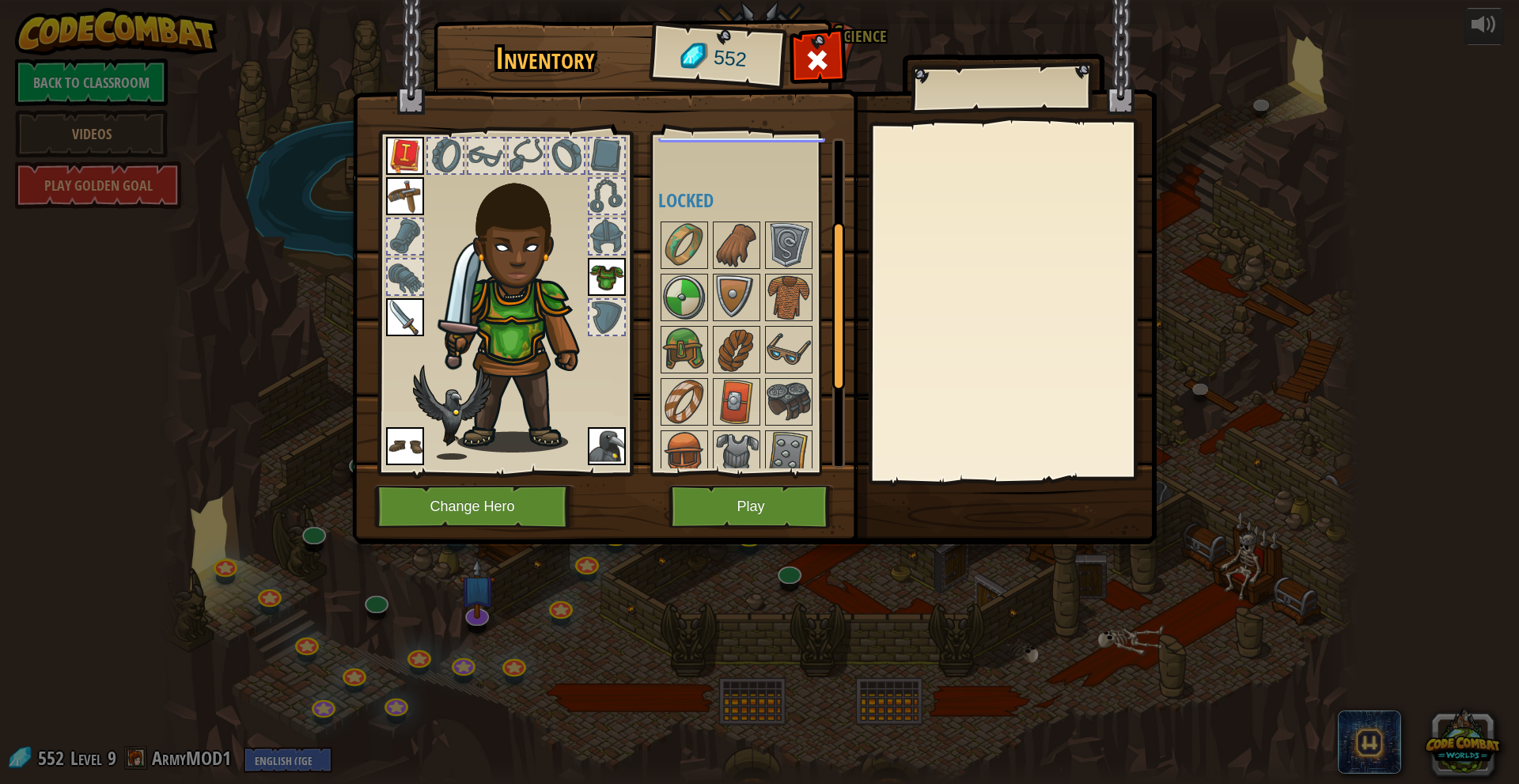
scroll to position [158, 0]
click at [772, 498] on button "Play" at bounding box center [751, 507] width 165 height 44
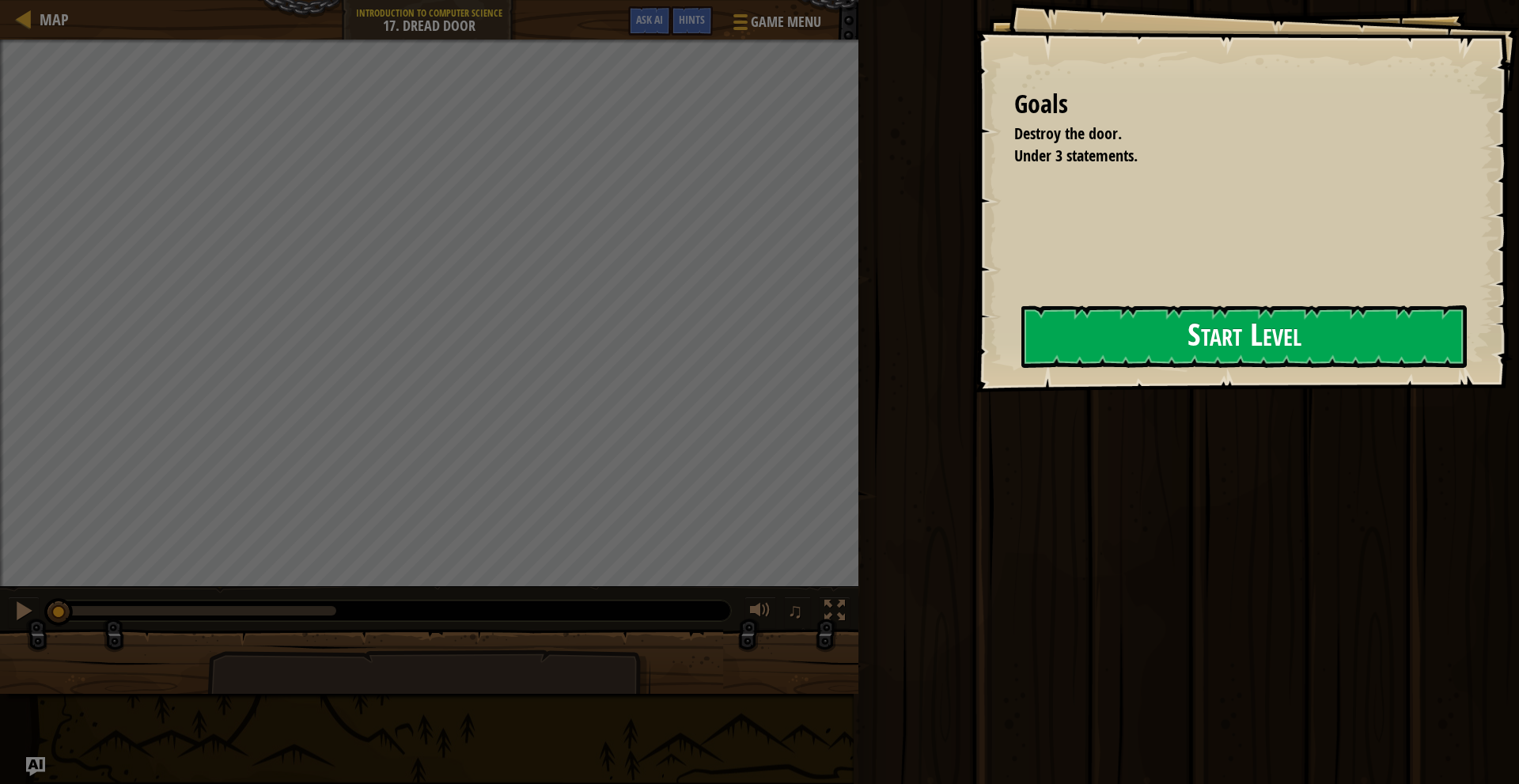
click at [1139, 343] on button "Start Level" at bounding box center [1245, 336] width 446 height 63
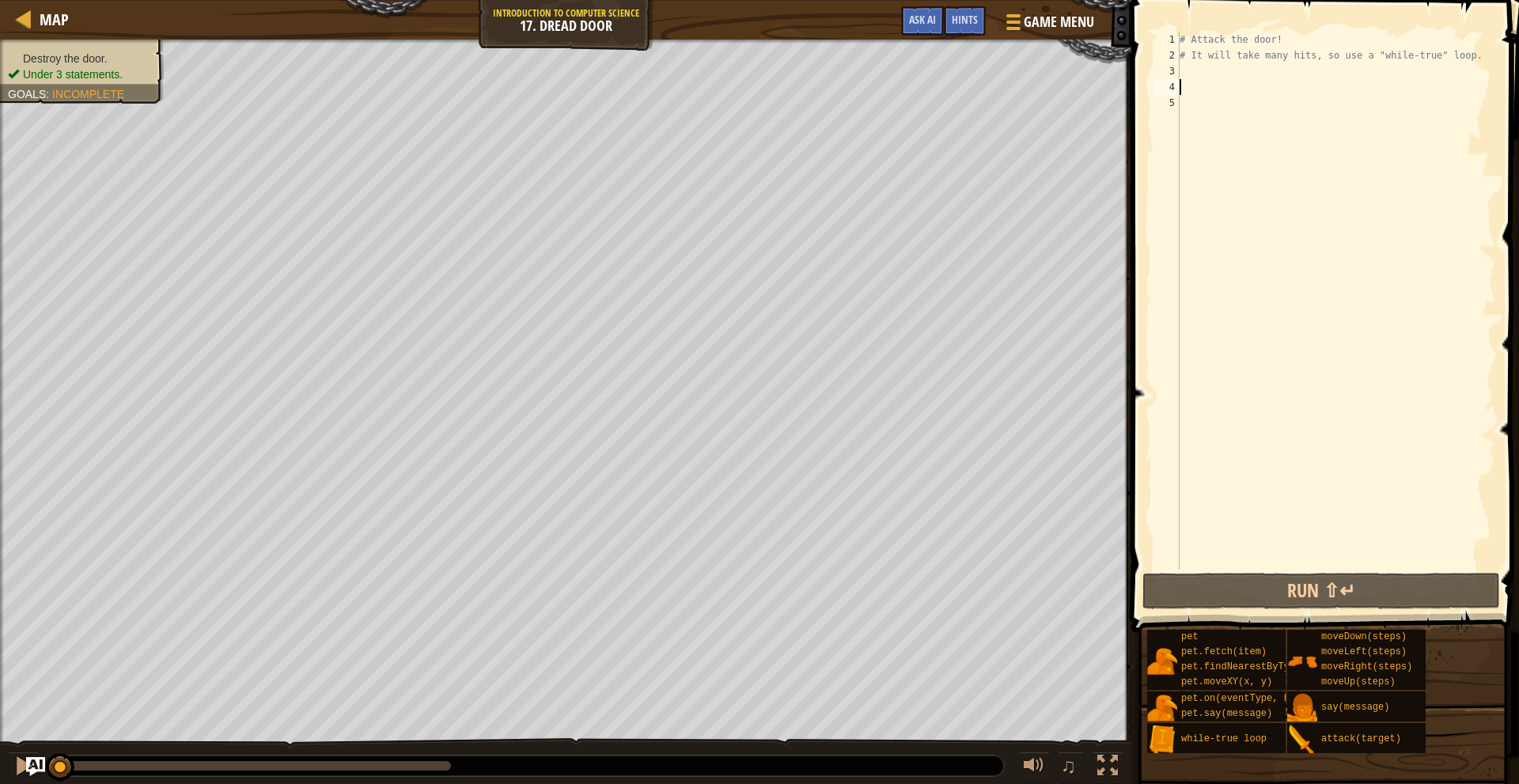
click at [1238, 81] on div "# Attack the door! # It will take many hits, so use a "while-true" loop." at bounding box center [1336, 317] width 319 height 570
click at [1237, 72] on div "# Attack the door! # It will take many hits, so use a "while-true" loop." at bounding box center [1336, 317] width 319 height 570
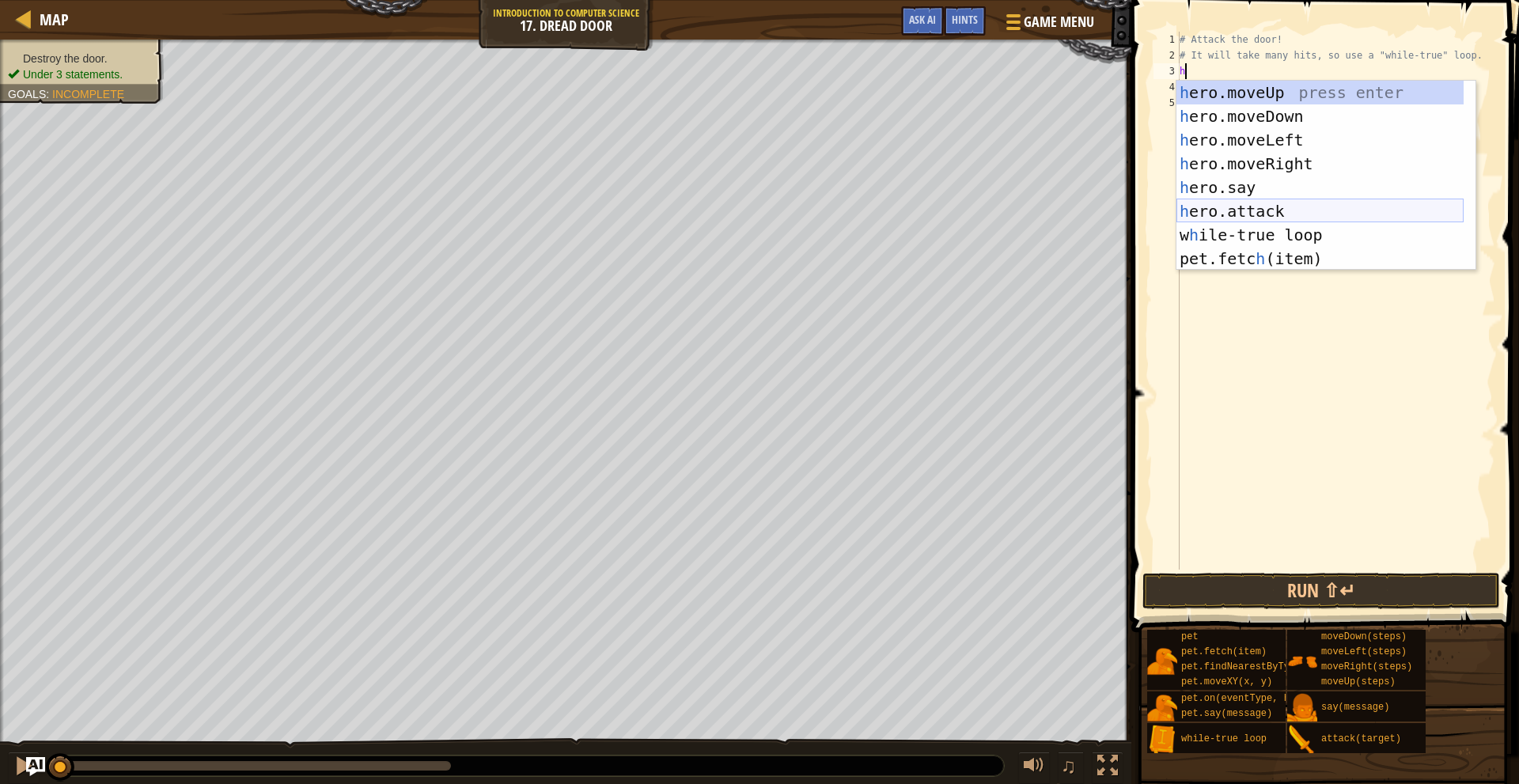
click at [1283, 209] on div "h ero.moveUp press enter h ero.moveDown press enter h ero.moveLeft press enter …" at bounding box center [1320, 199] width 287 height 237
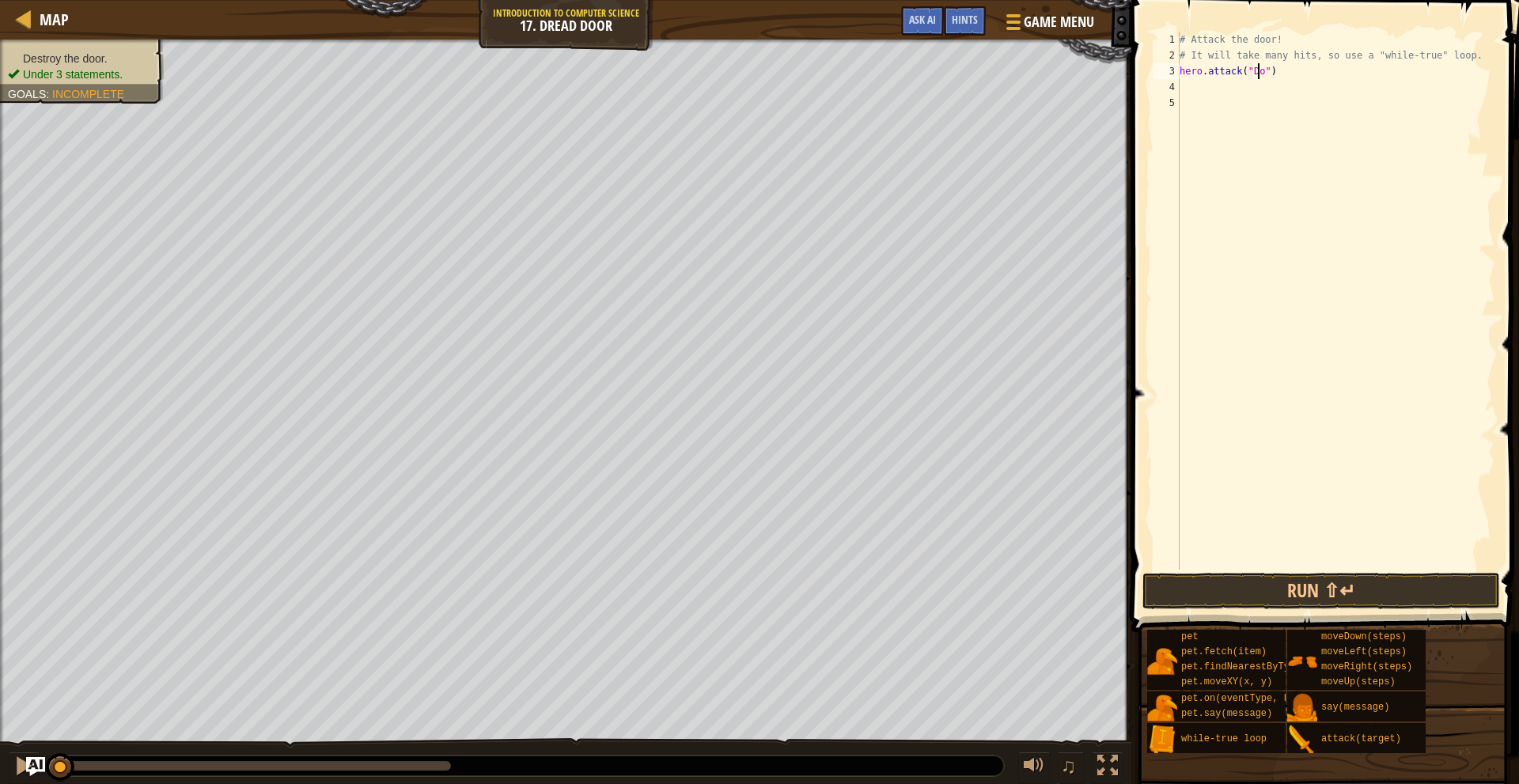
scroll to position [7, 7]
type textarea "hero.attack("Door")"
click at [1354, 586] on button "Run ⇧↵" at bounding box center [1322, 591] width 358 height 36
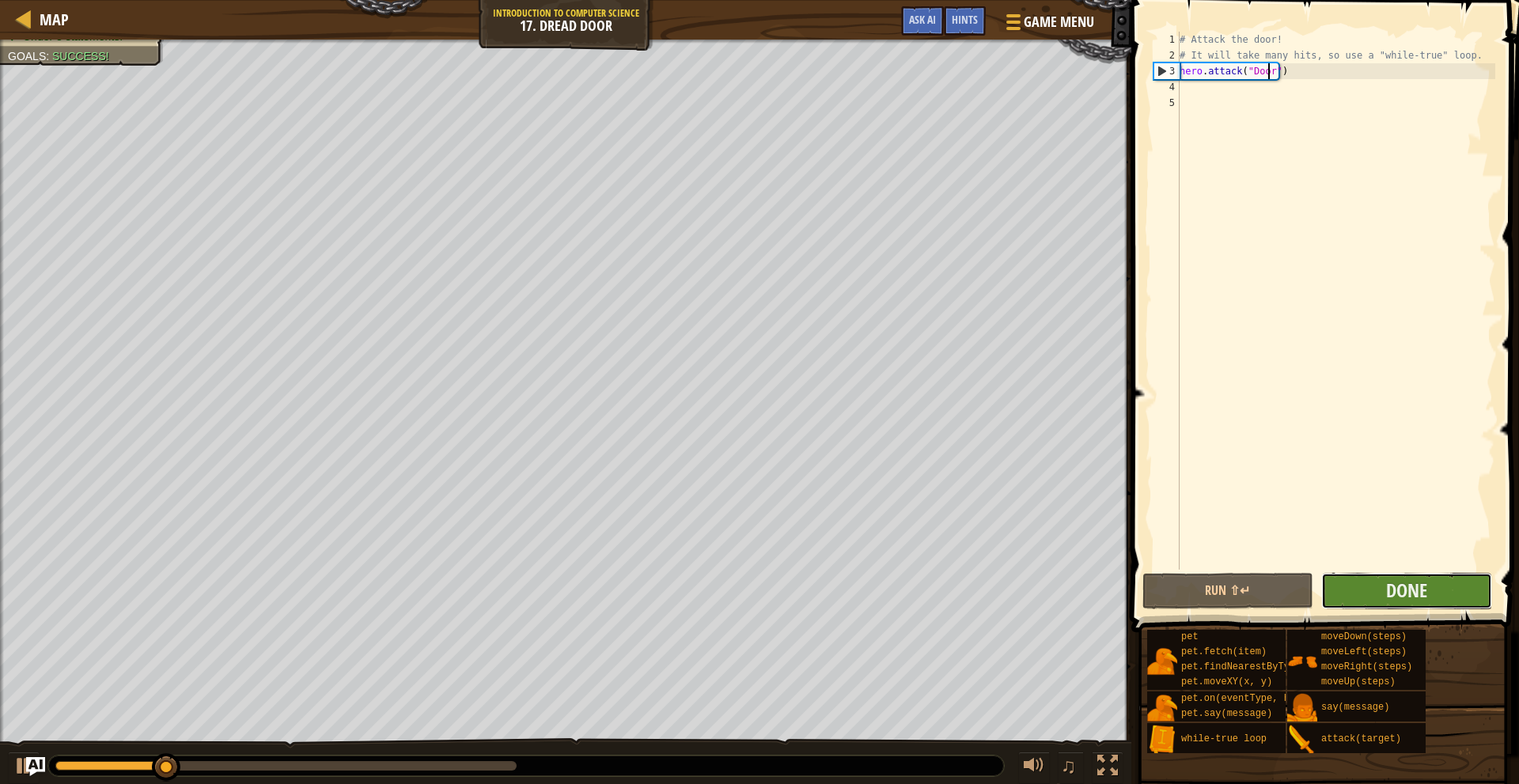
click at [1355, 582] on button "Done" at bounding box center [1407, 591] width 171 height 36
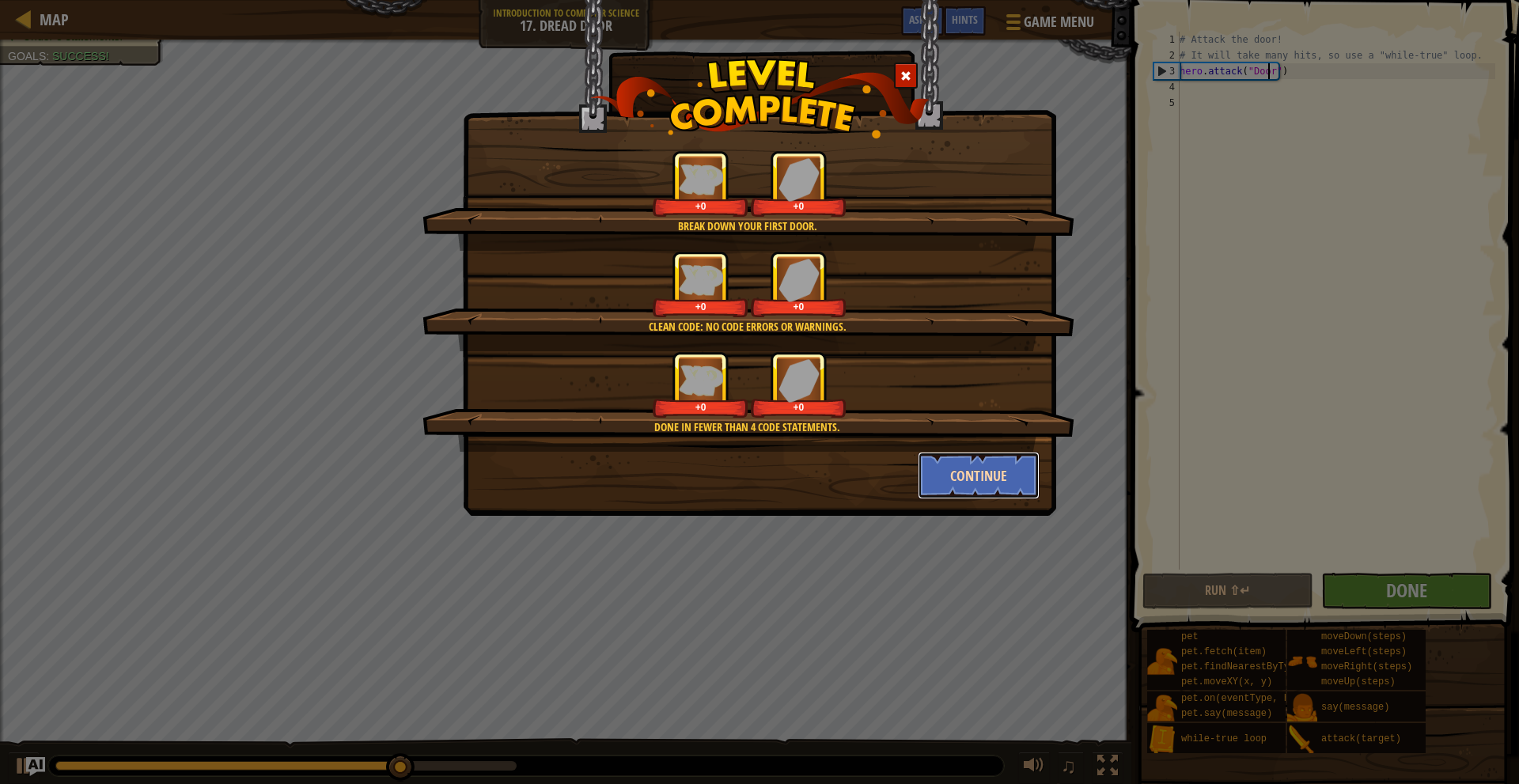
click at [983, 470] on button "Continue" at bounding box center [979, 475] width 123 height 47
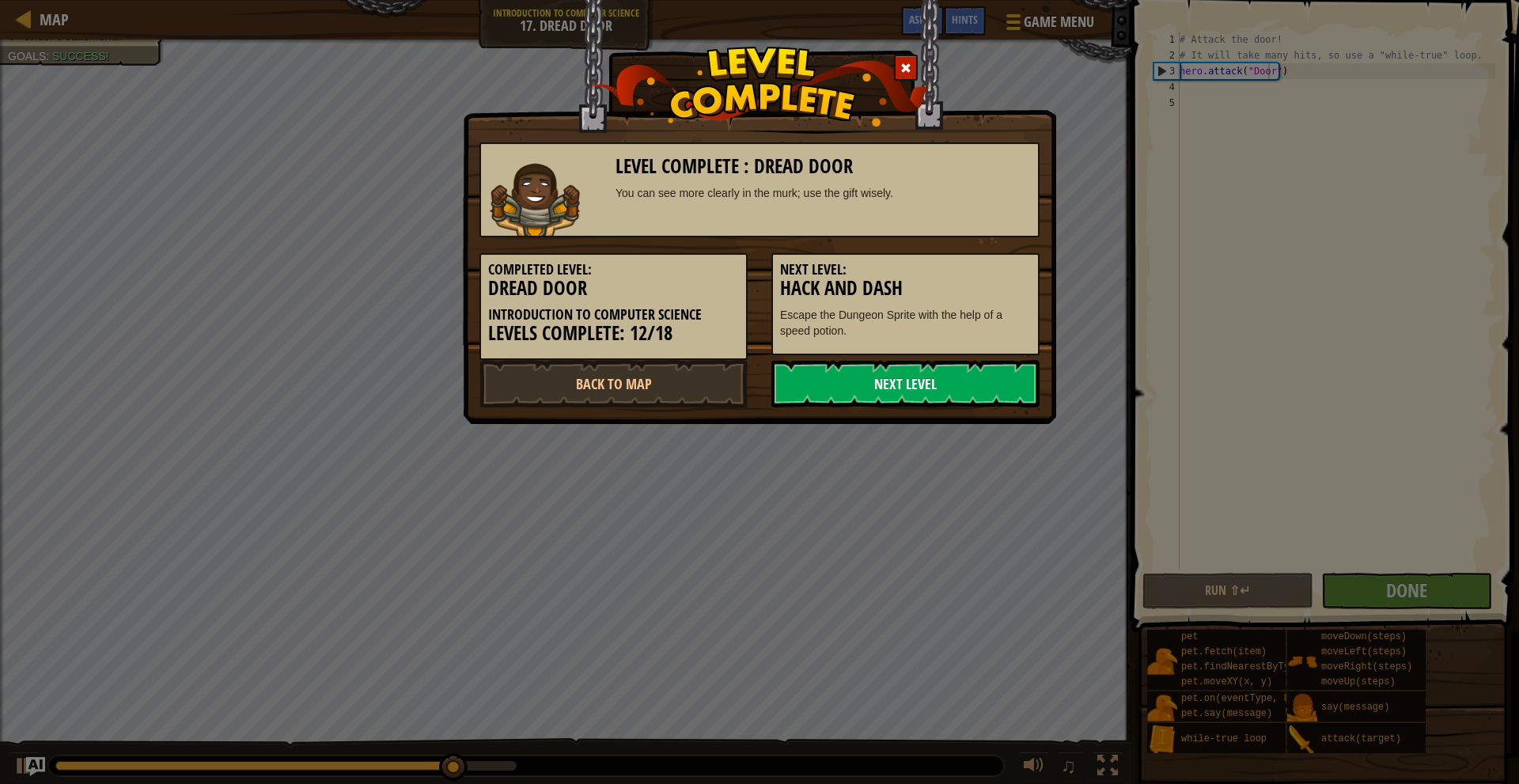
click at [932, 399] on link "Next Level" at bounding box center [906, 383] width 268 height 47
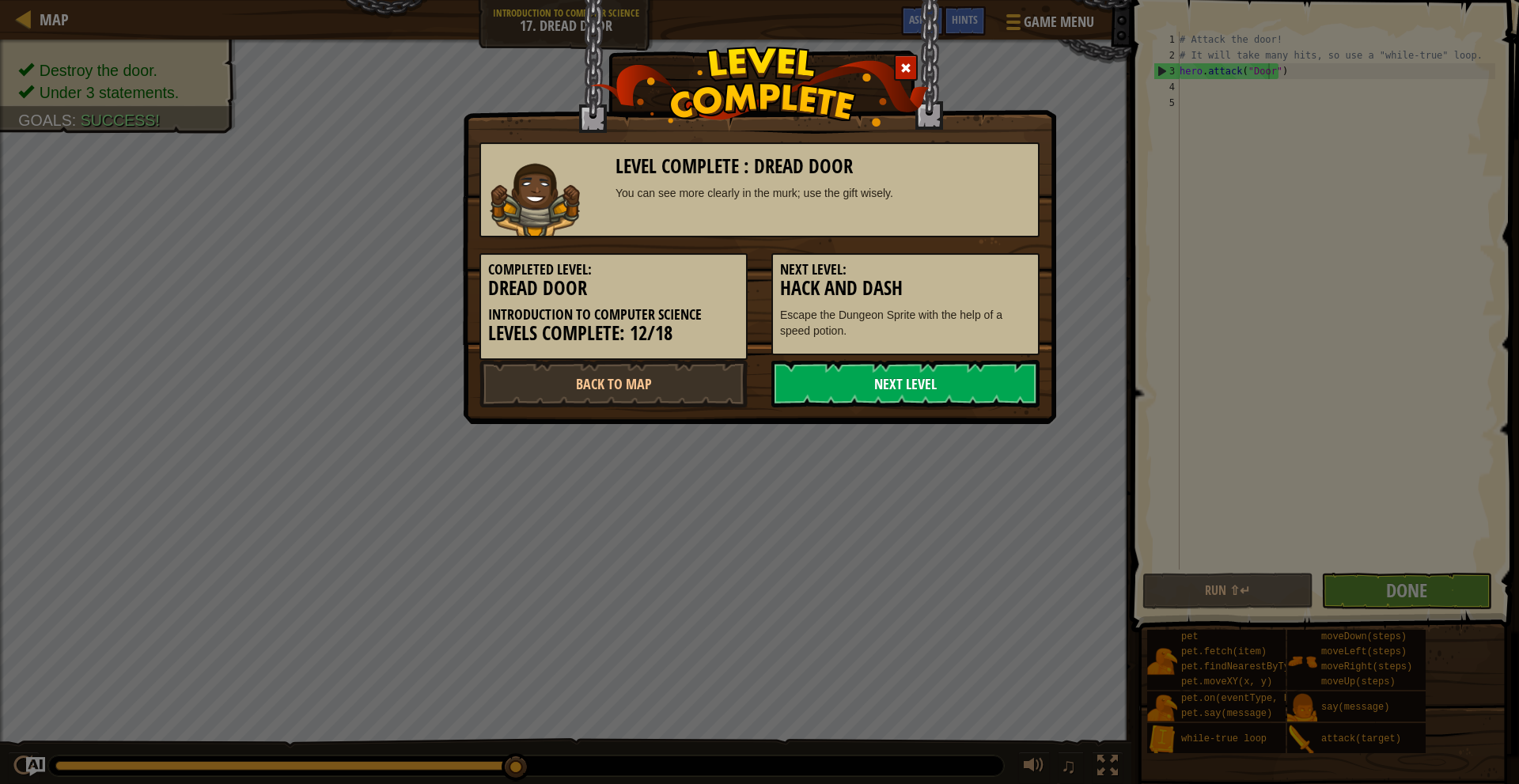
click at [1003, 386] on link "Next Level" at bounding box center [906, 383] width 268 height 47
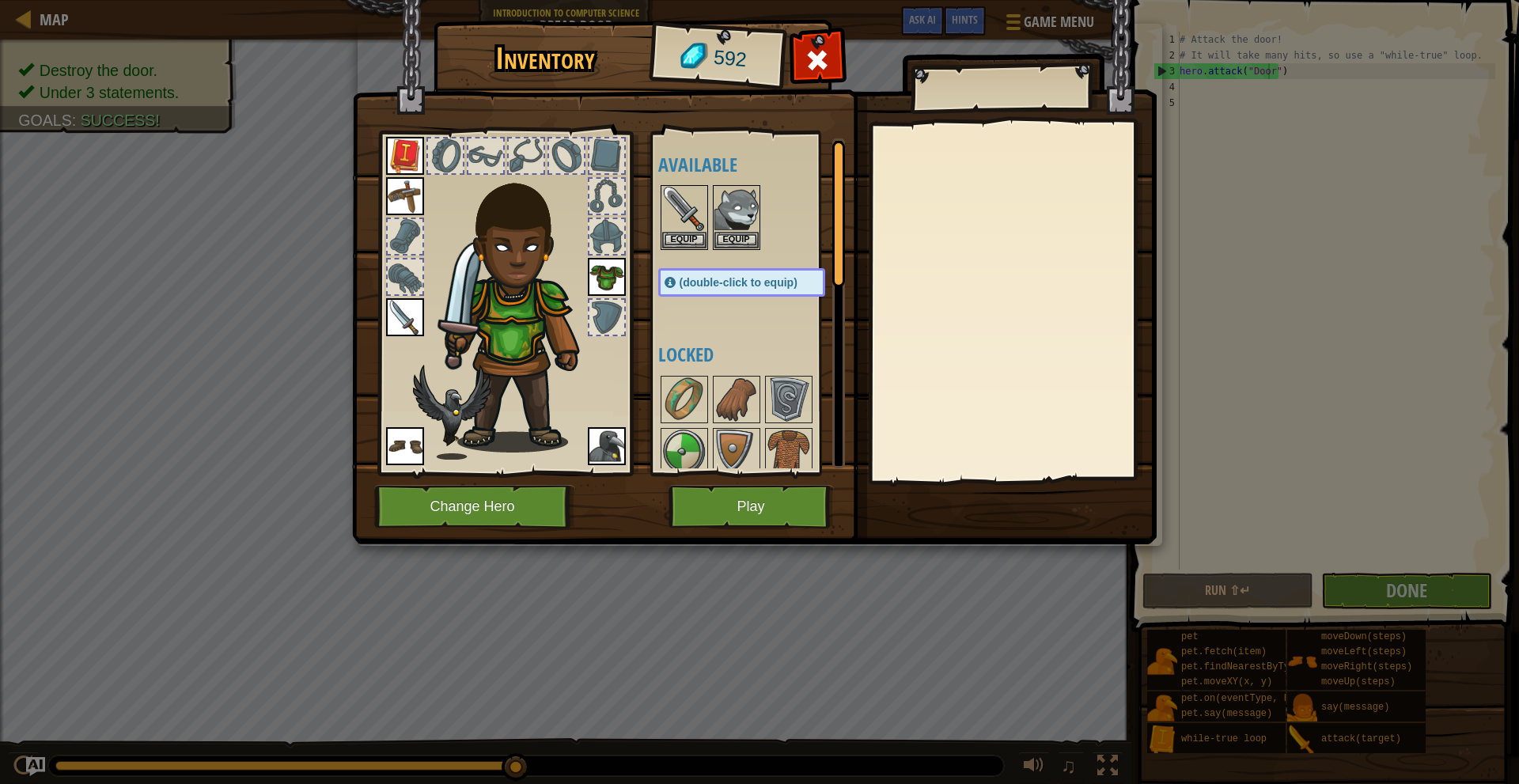
drag, startPoint x: 749, startPoint y: 480, endPoint x: 769, endPoint y: 286, distance: 195.0
click at [780, 302] on div "Inventory 592 Available Equip Equip Equip Equip Equip Equip Equip (double-click…" at bounding box center [760, 285] width 805 height 522
click at [751, 236] on button "Equip" at bounding box center [737, 239] width 44 height 17
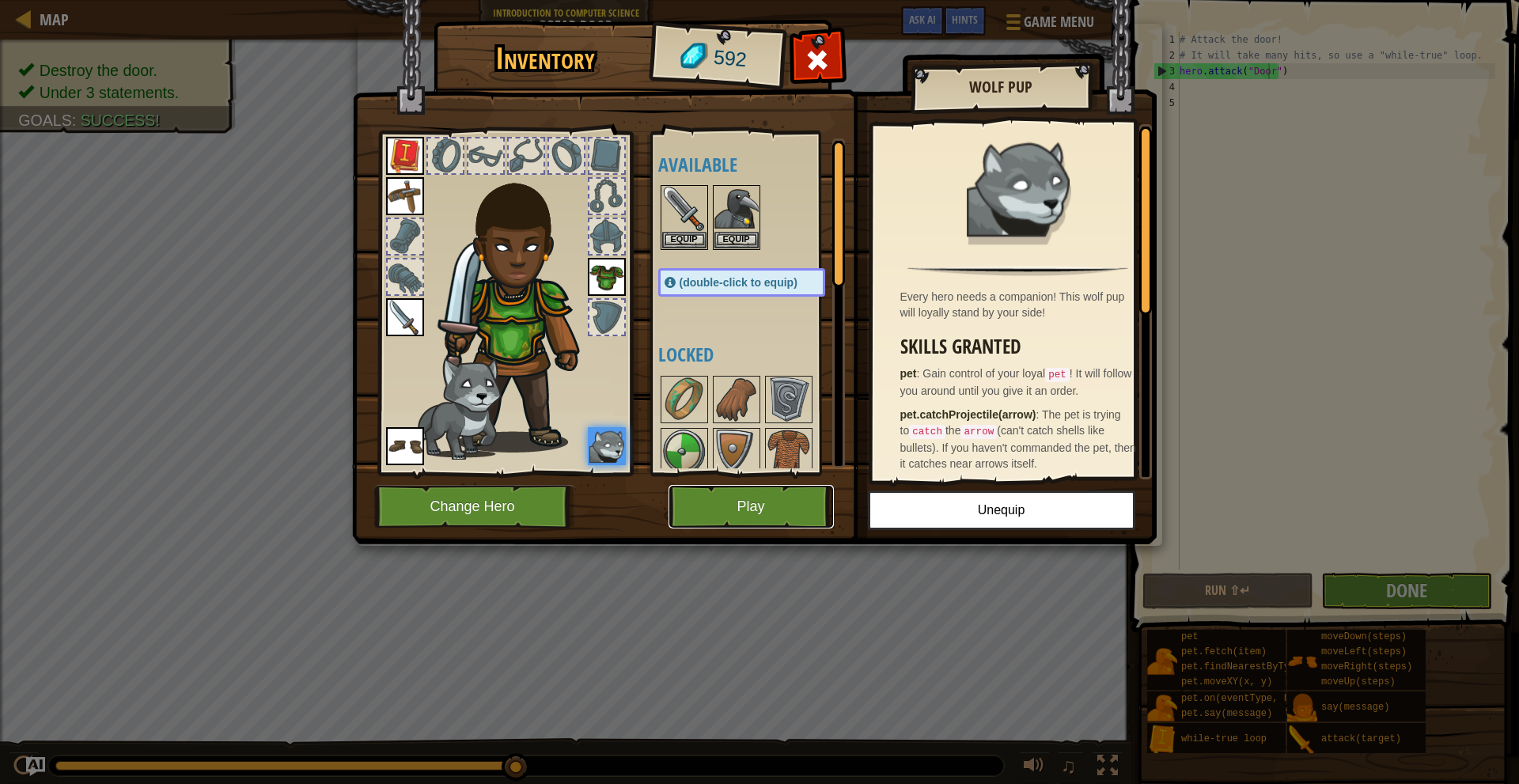
click at [727, 492] on button "Play" at bounding box center [751, 507] width 165 height 44
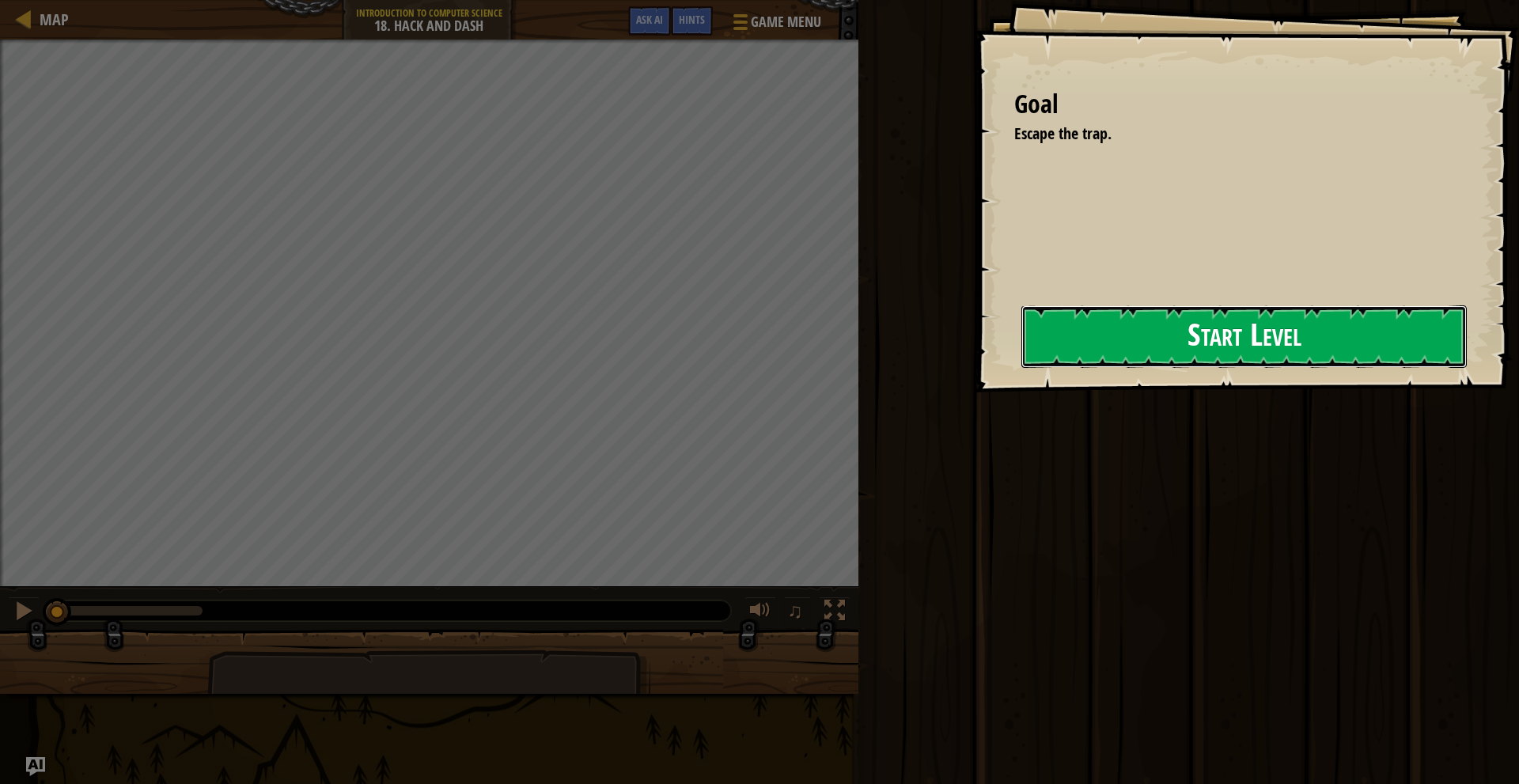
click at [1061, 354] on button "Start Level" at bounding box center [1245, 336] width 446 height 63
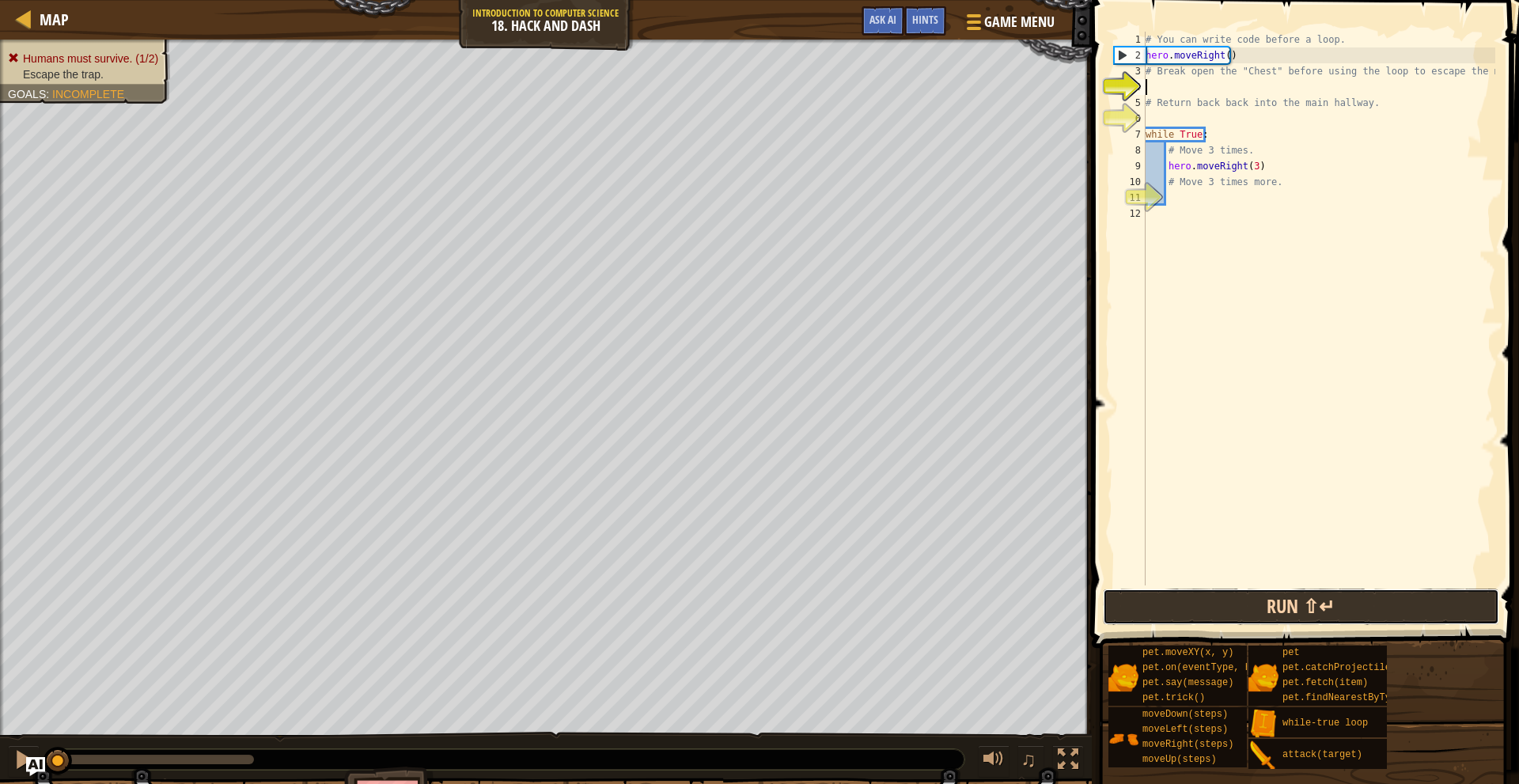
click at [1312, 601] on button "Run ⇧↵" at bounding box center [1301, 607] width 396 height 36
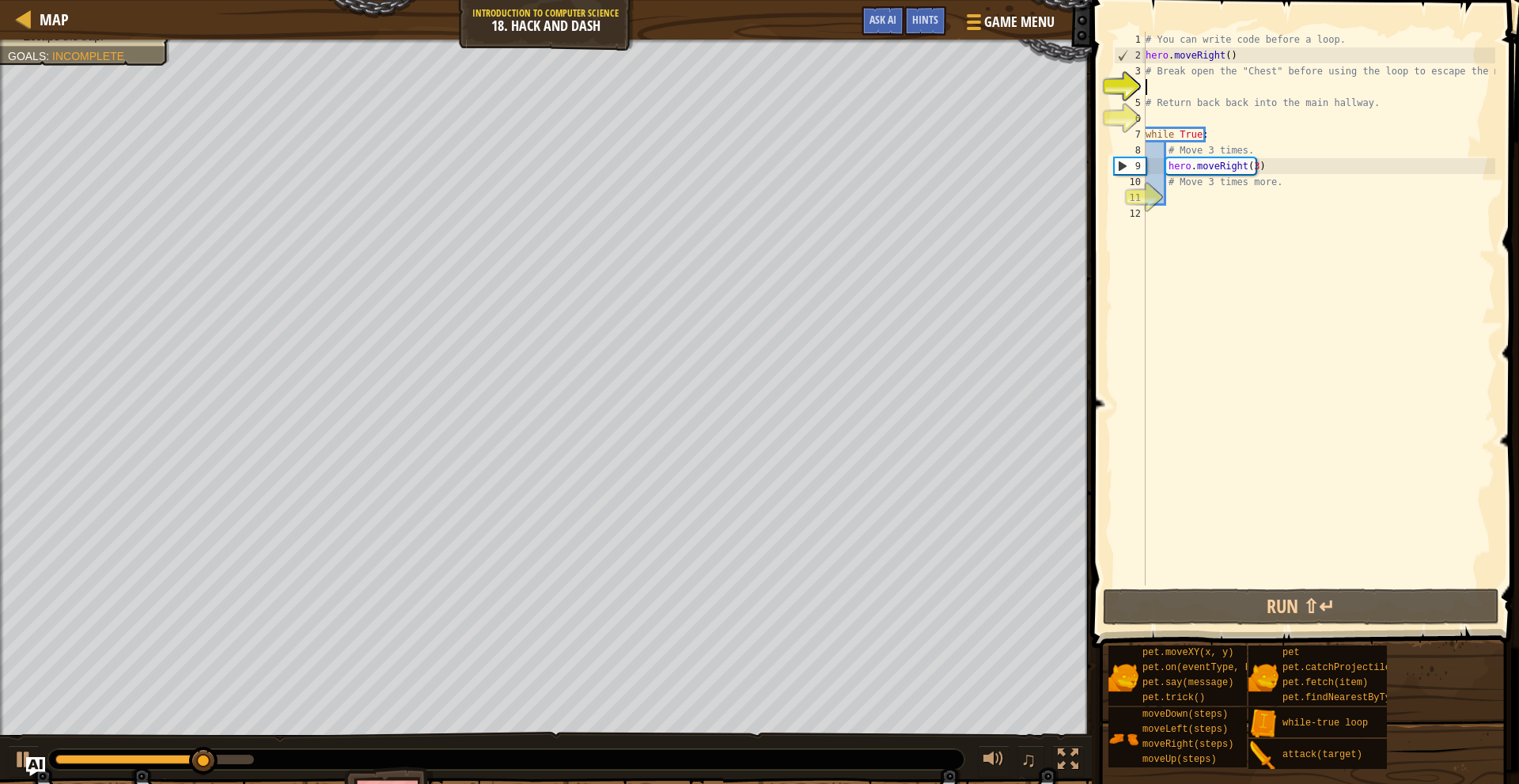
click at [1296, 158] on div "# You can write code before a loop. hero . moveRight ( ) # Break open the "Ches…" at bounding box center [1319, 325] width 353 height 586
type textarea "hero.moveRight(3)"
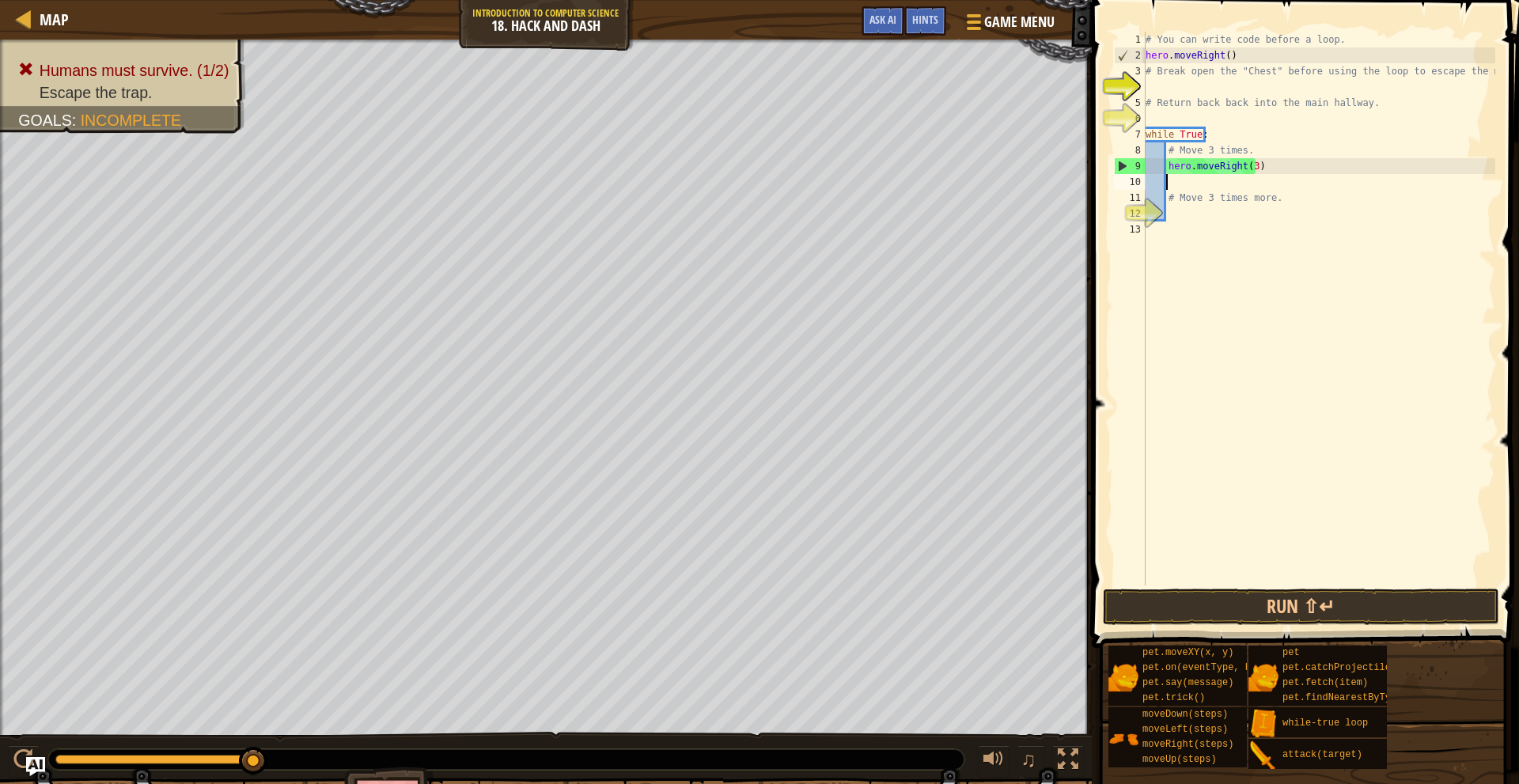
type textarea "h"
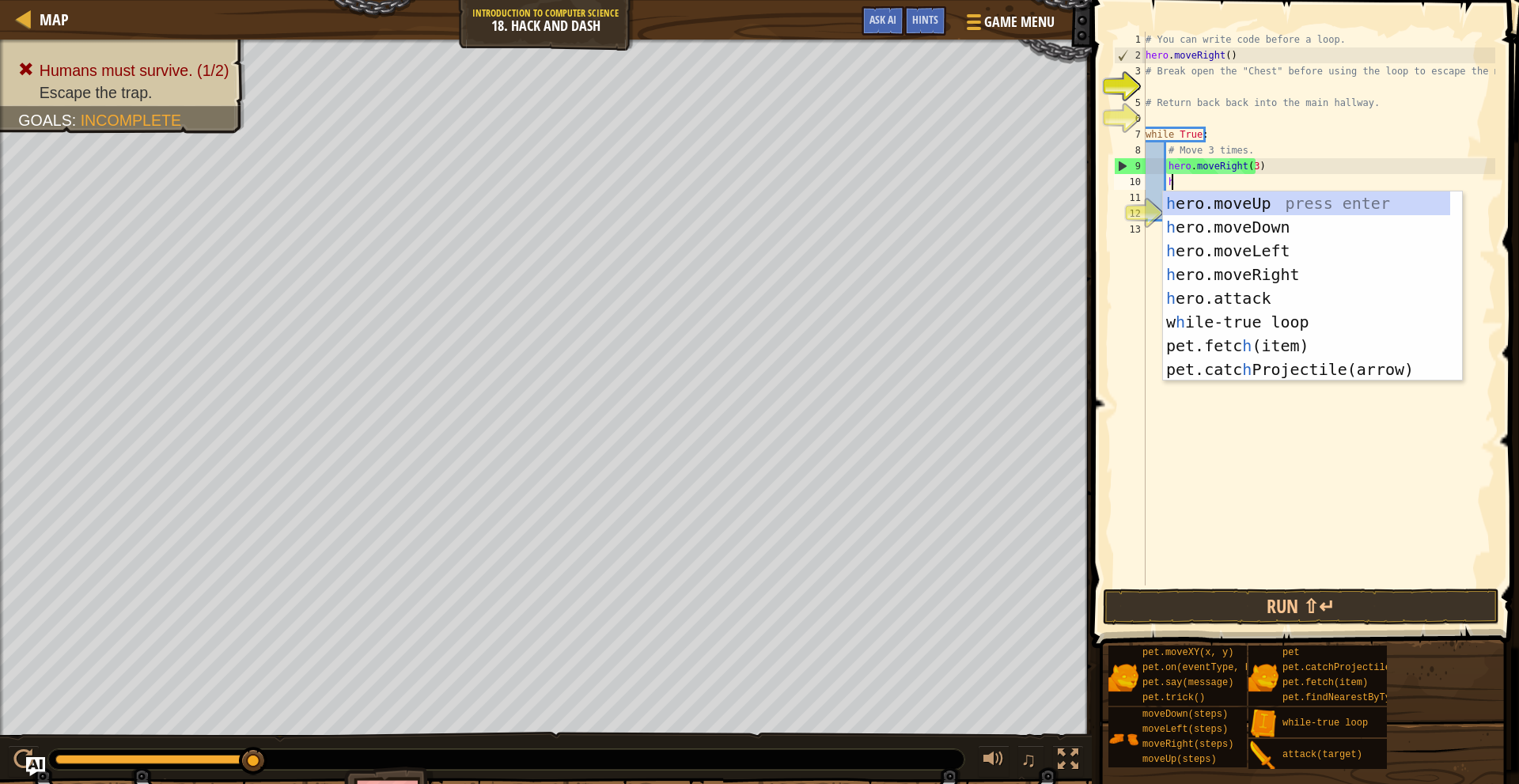
scroll to position [7, 1]
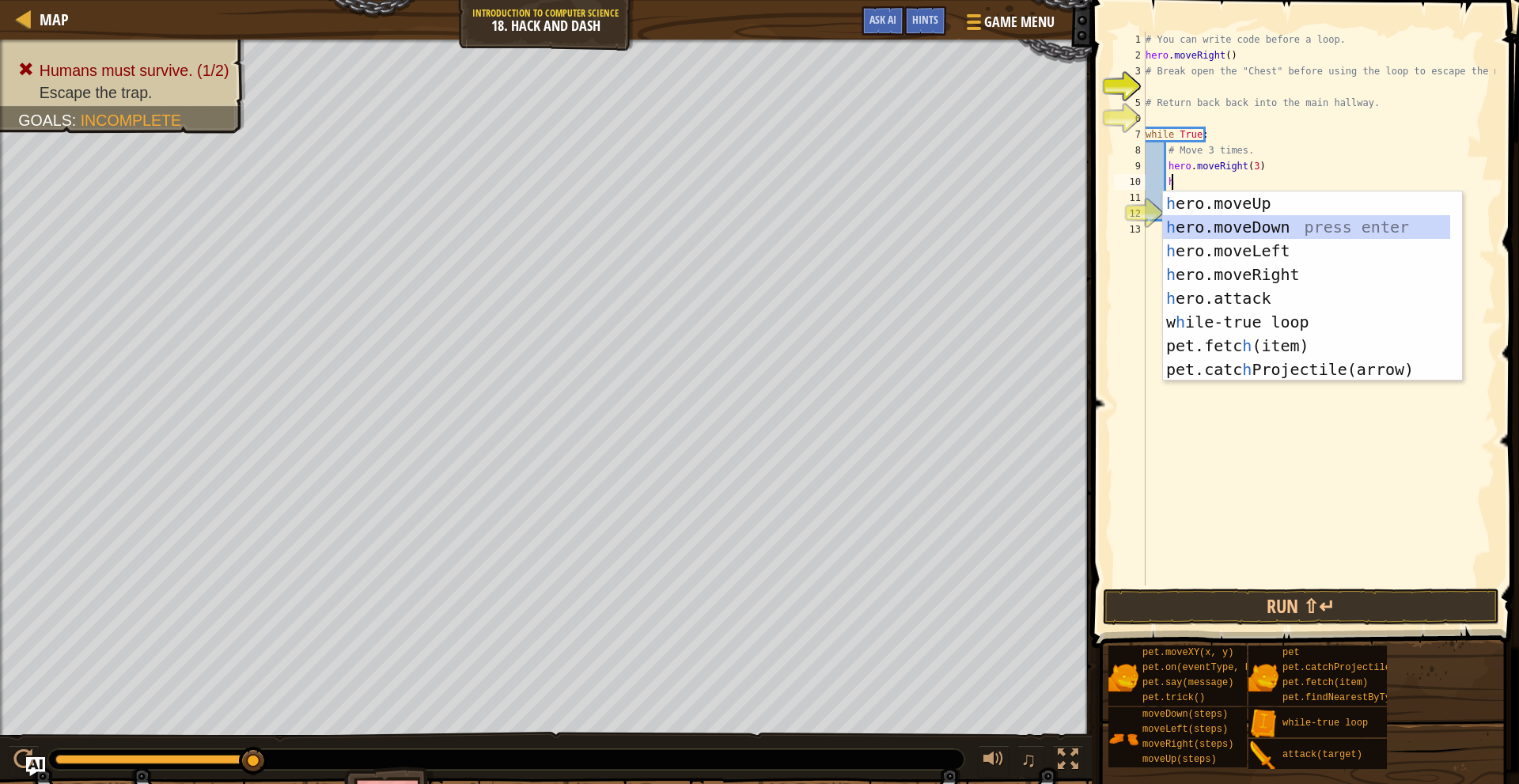
click at [1302, 226] on div "h ero.moveUp press enter h ero.moveDown press enter h ero.moveLeft press enter …" at bounding box center [1306, 310] width 287 height 237
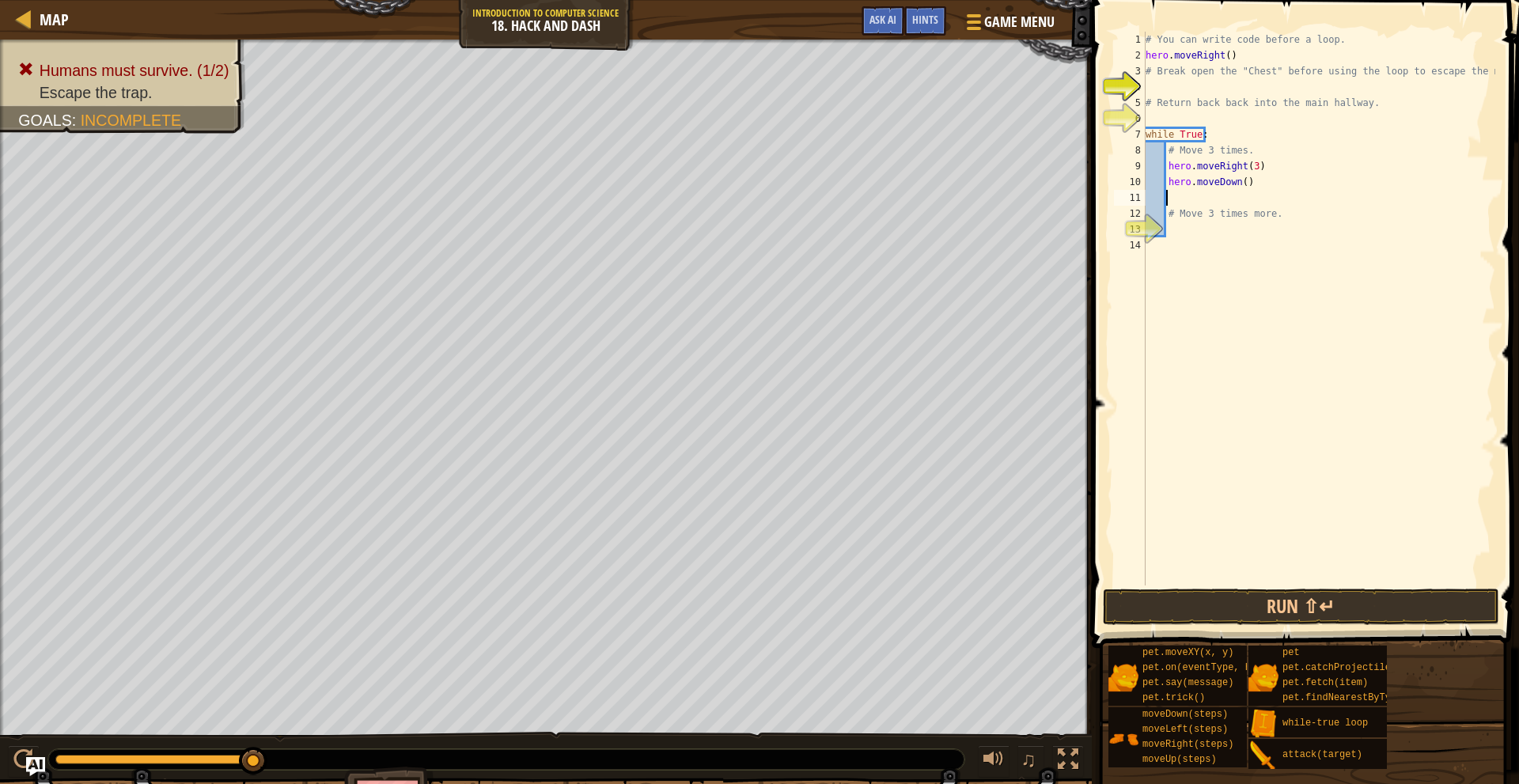
click at [1238, 188] on div "# You can write code before a loop. hero . moveRight ( ) # Break open the "Ches…" at bounding box center [1319, 325] width 353 height 586
type textarea "hero.moveDown(3)"
drag, startPoint x: 1301, startPoint y: 639, endPoint x: 1300, endPoint y: 617, distance: 22.2
click at [1300, 613] on button "Run ⇧↵" at bounding box center [1301, 607] width 396 height 36
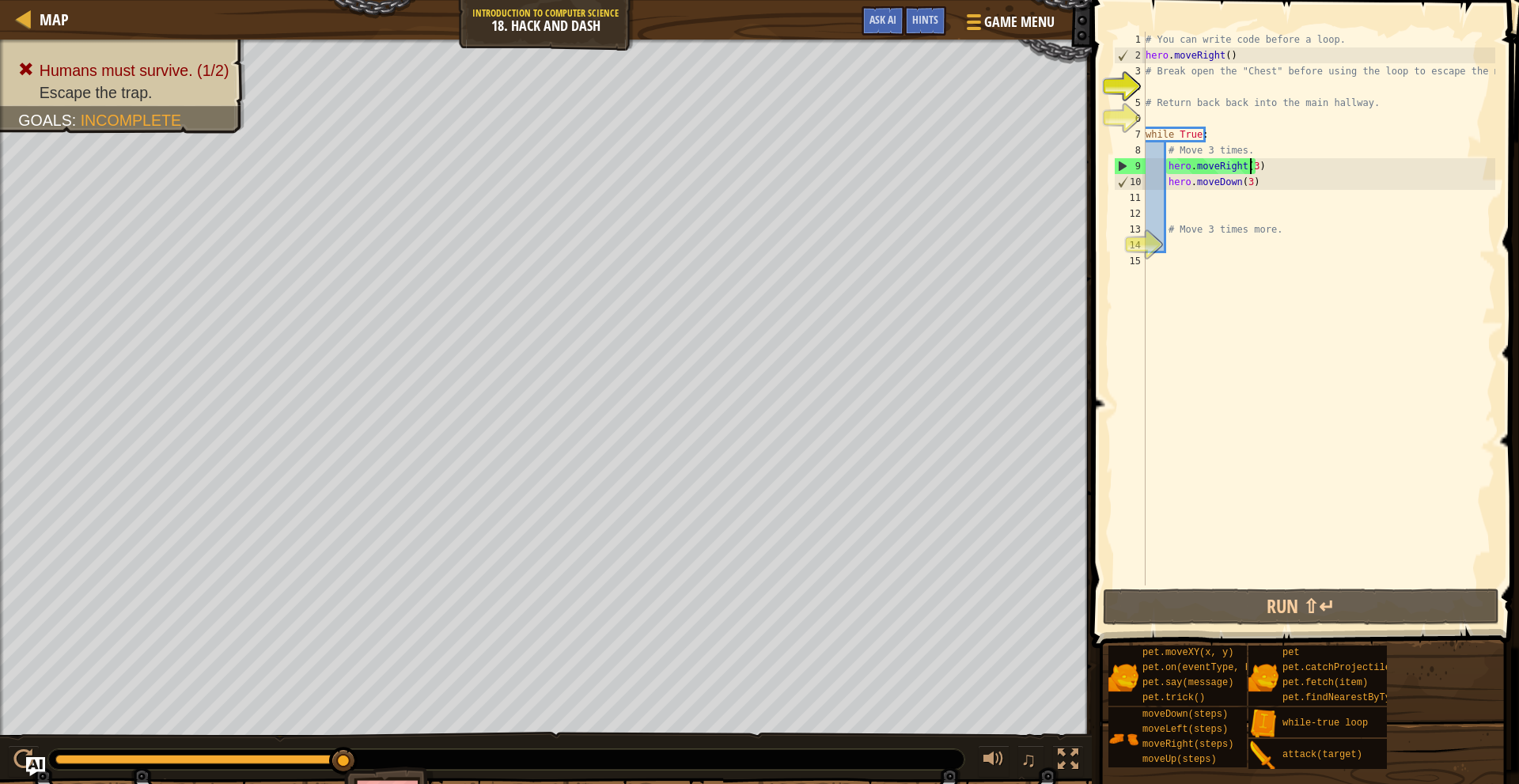
click at [1250, 172] on div "# You can write code before a loop. hero . moveRight ( ) # Break open the "Ches…" at bounding box center [1319, 325] width 353 height 586
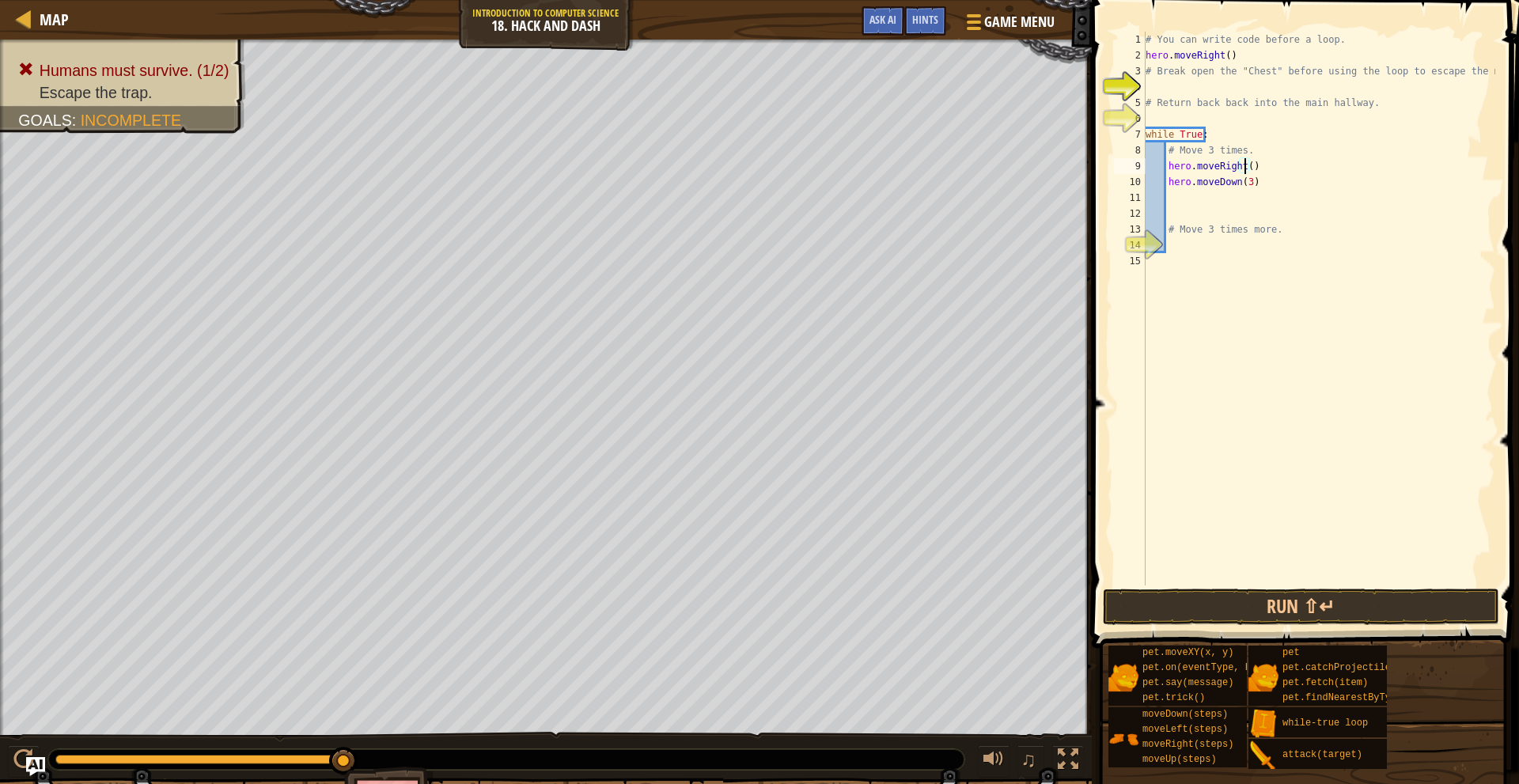
scroll to position [7, 8]
click at [1322, 597] on button "Run ⇧↵" at bounding box center [1301, 607] width 396 height 36
click at [1283, 183] on div "# You can write code before a loop. hero . moveRight ( ) # Break open the "Ches…" at bounding box center [1319, 325] width 353 height 586
type textarea "hero.moveDown(3)"
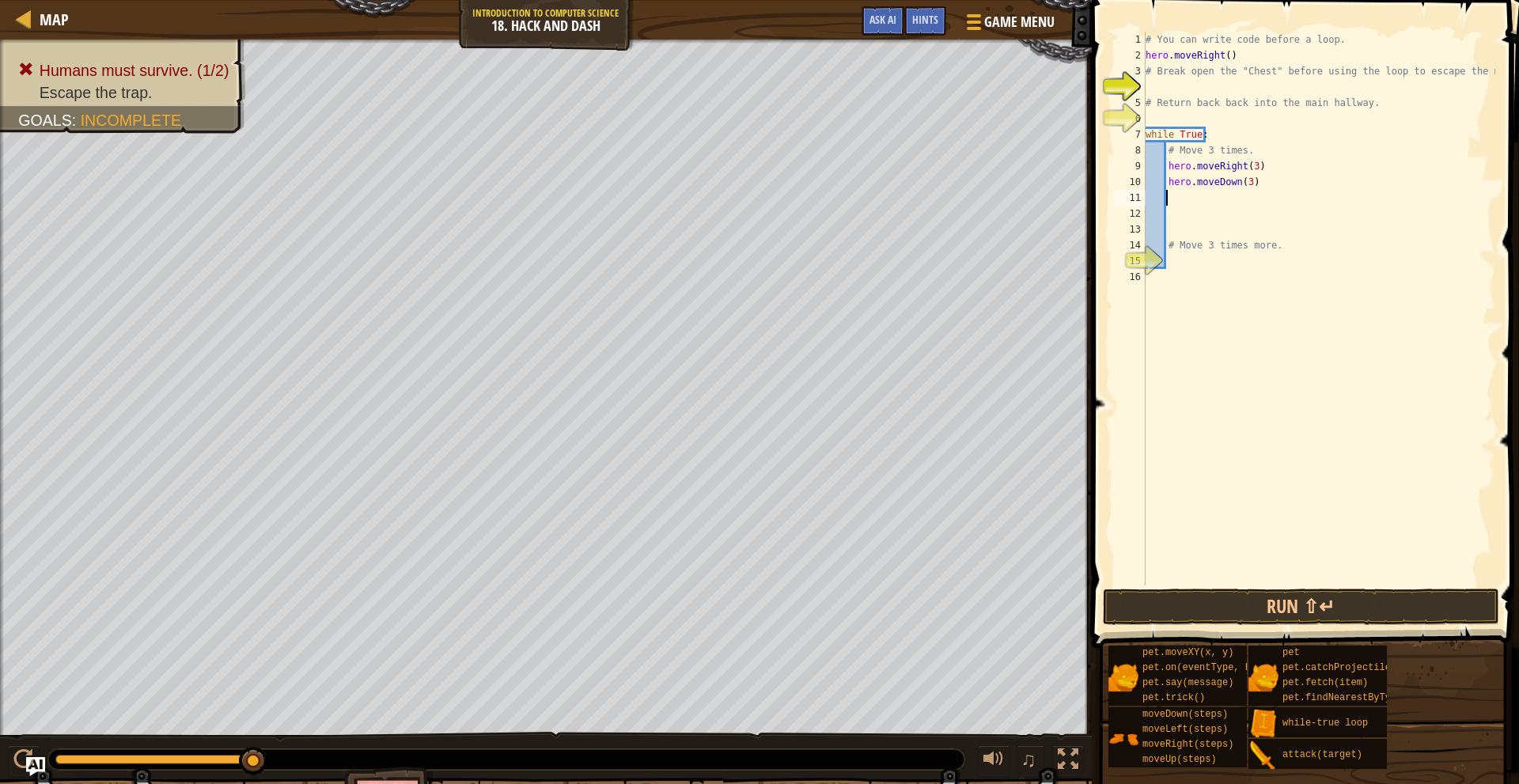
type textarea "h"
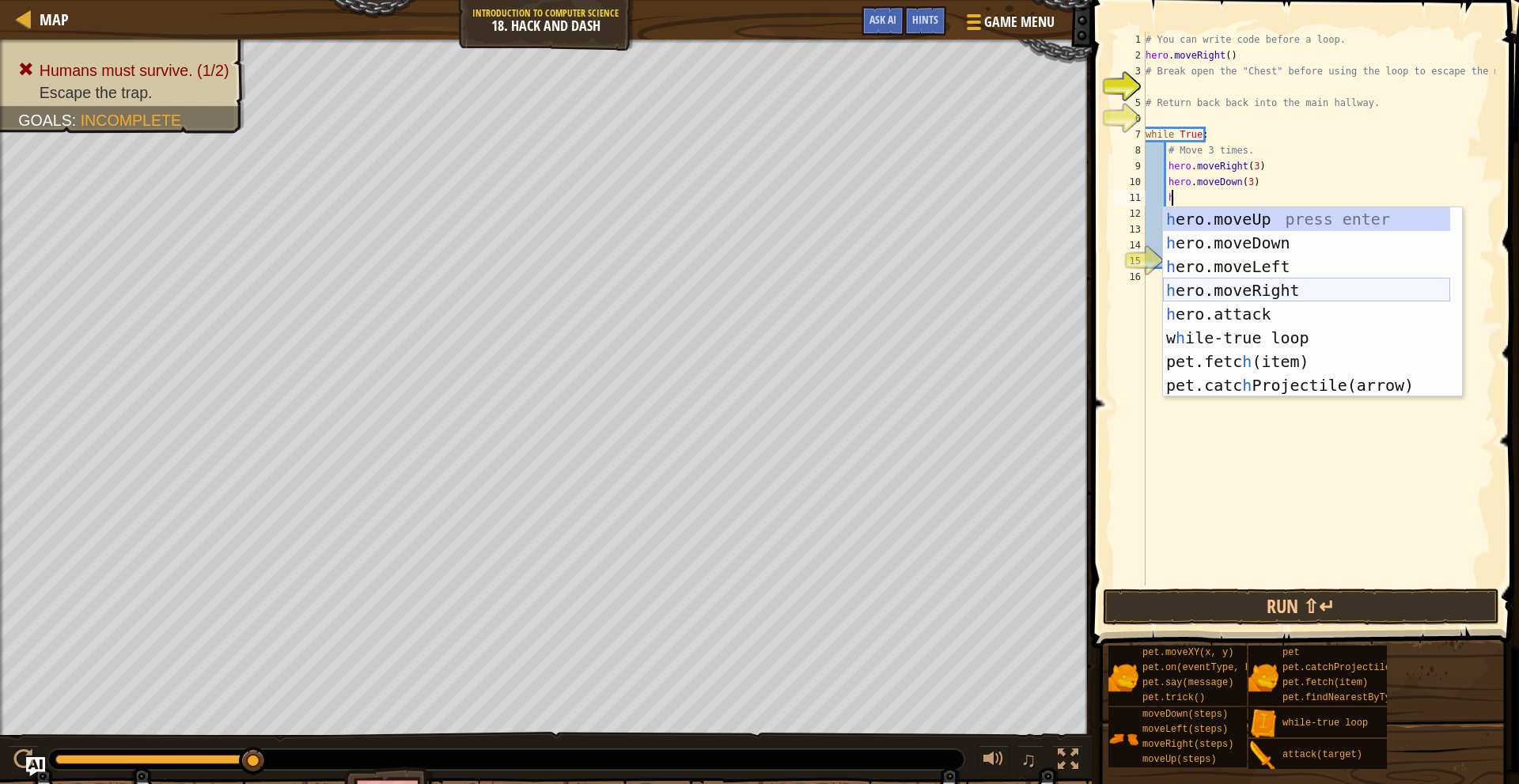
click at [1261, 294] on div "h ero.moveUp press enter h ero.moveDown press enter h ero.moveLeft press enter …" at bounding box center [1306, 325] width 287 height 237
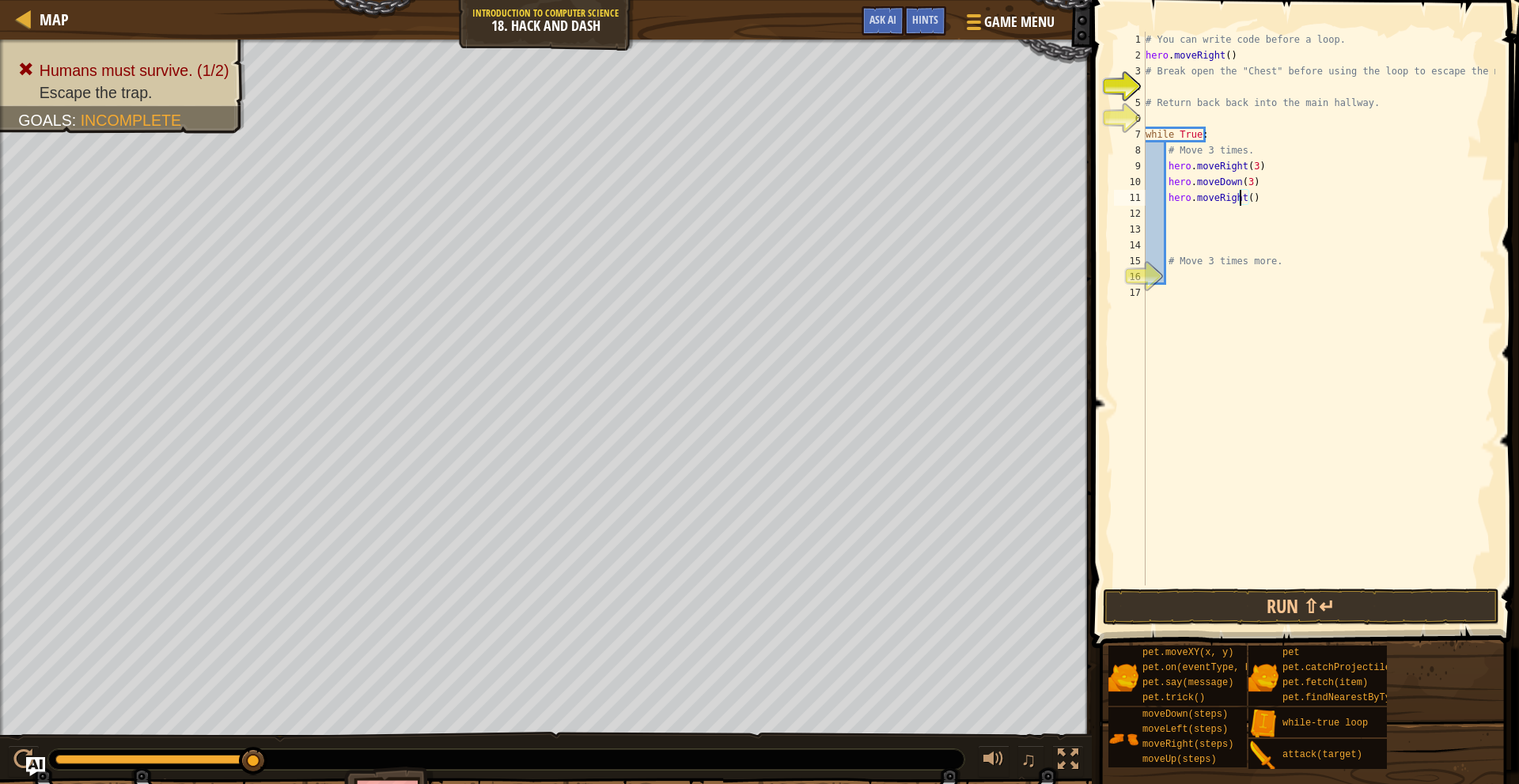
click at [1239, 200] on div "# You can write code before a loop. hero . moveRight ( ) # Break open the "Ches…" at bounding box center [1319, 325] width 353 height 586
click at [1246, 205] on div "# You can write code before a loop. hero . moveRight ( ) # Break open the "Ches…" at bounding box center [1319, 325] width 353 height 586
click at [1341, 603] on button "Run ⇧↵" at bounding box center [1301, 607] width 396 height 36
type textarea "hero.moveRight(3)"
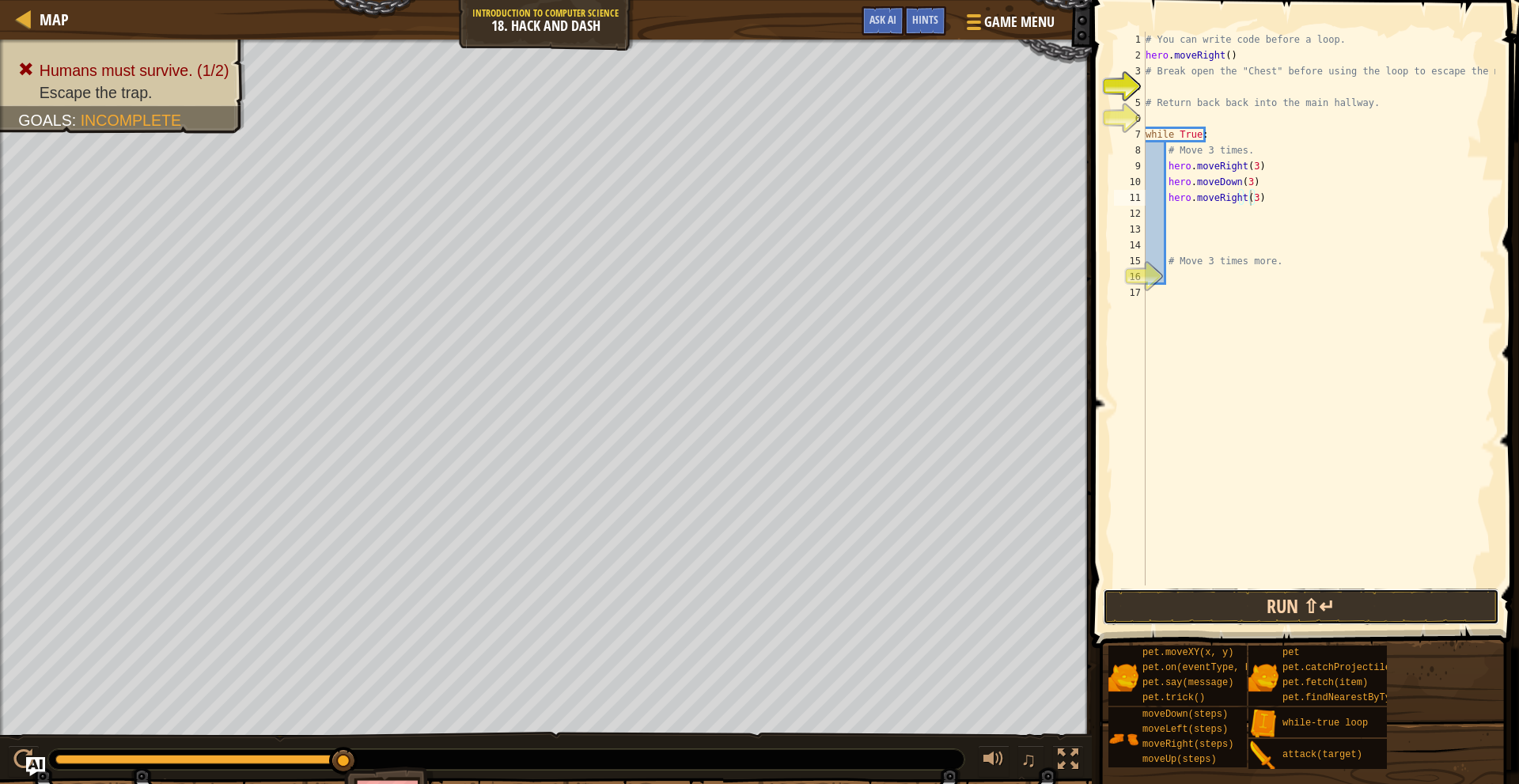
click at [1197, 590] on button "Run ⇧↵" at bounding box center [1301, 607] width 396 height 36
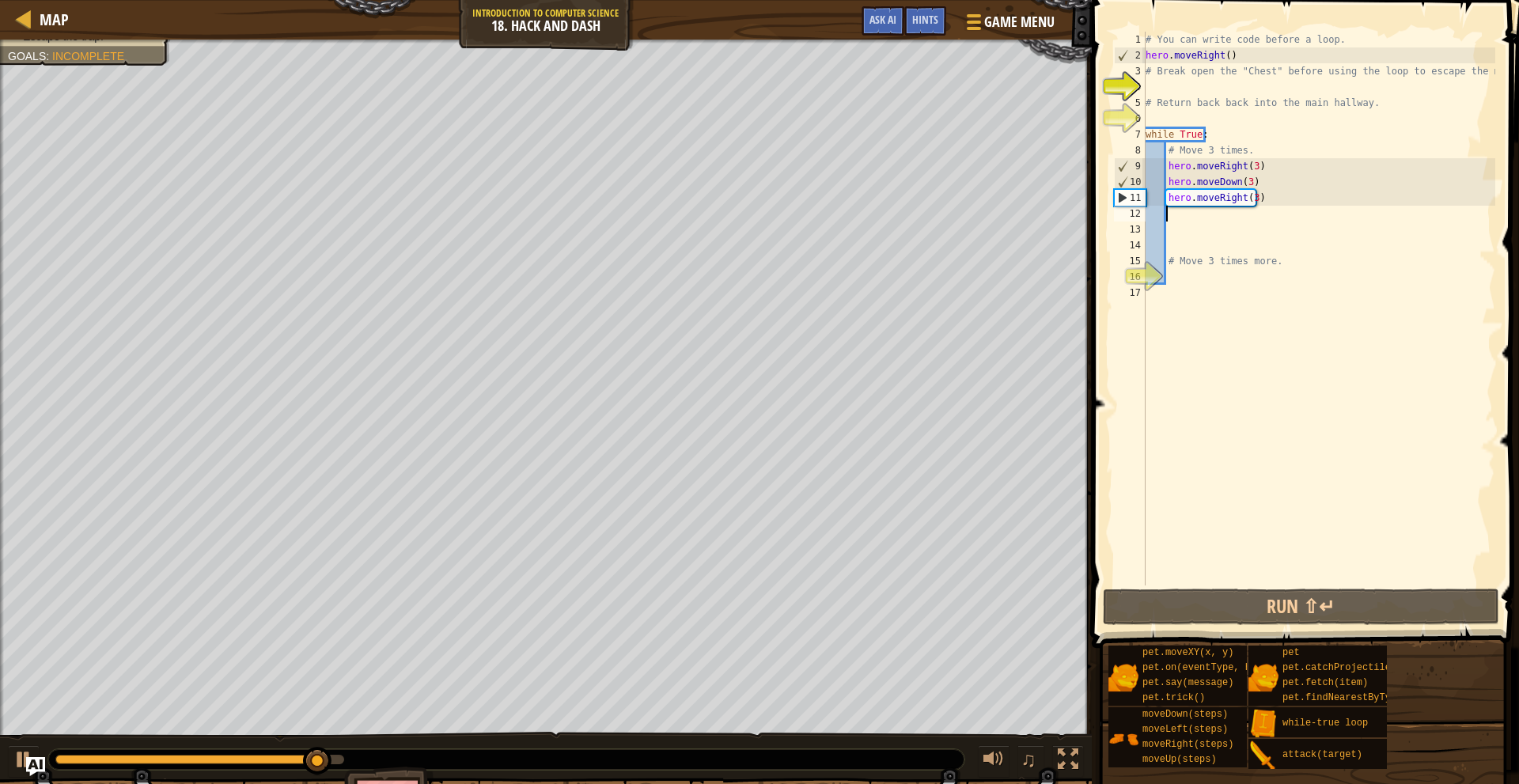
click at [1279, 208] on div "# You can write code before a loop. hero . moveRight ( ) # Break open the "Ches…" at bounding box center [1319, 325] width 353 height 586
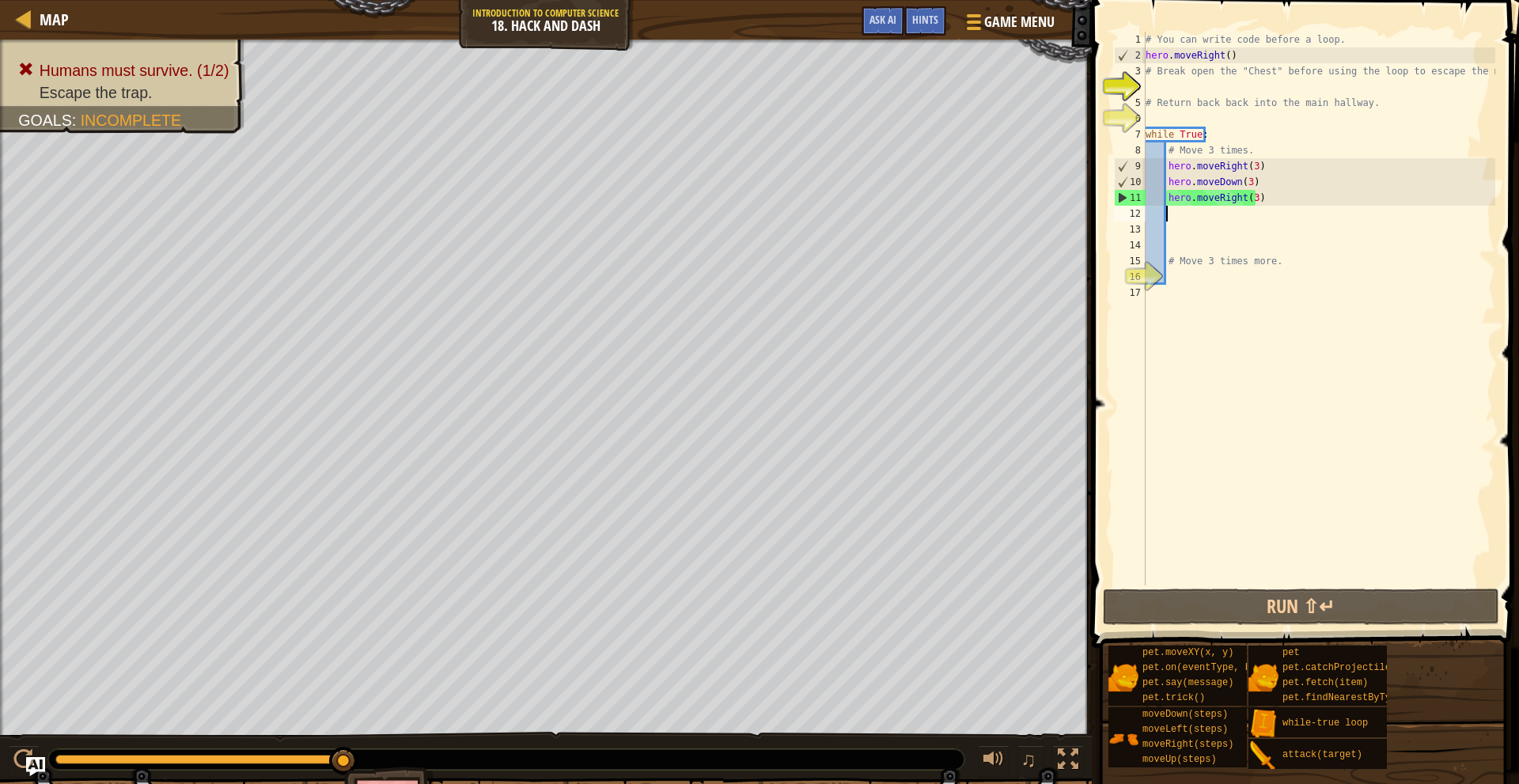
type textarea "h"
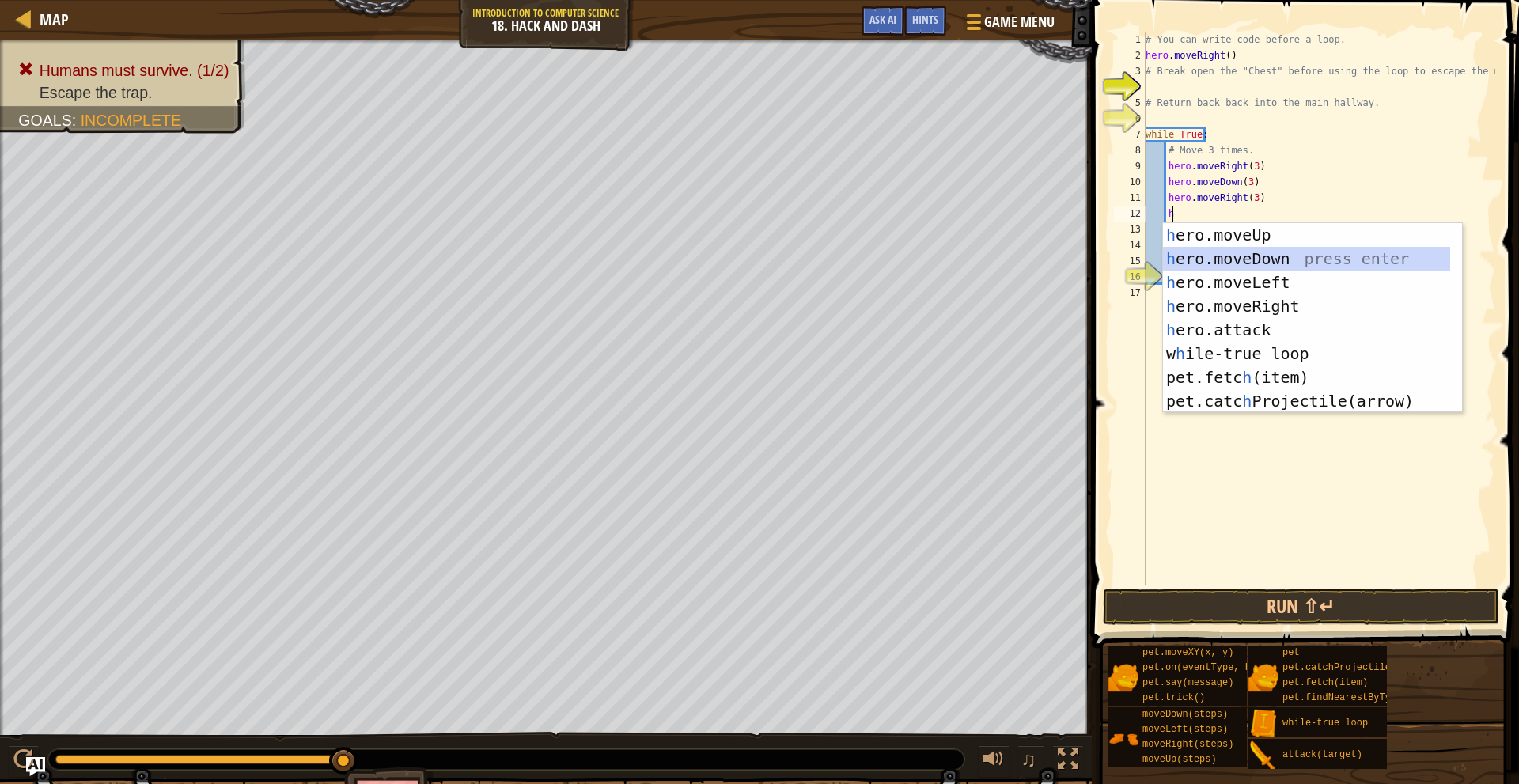
click at [1290, 265] on div "h ero.moveUp press enter h ero.moveDown press enter h ero.moveLeft press enter …" at bounding box center [1306, 341] width 287 height 237
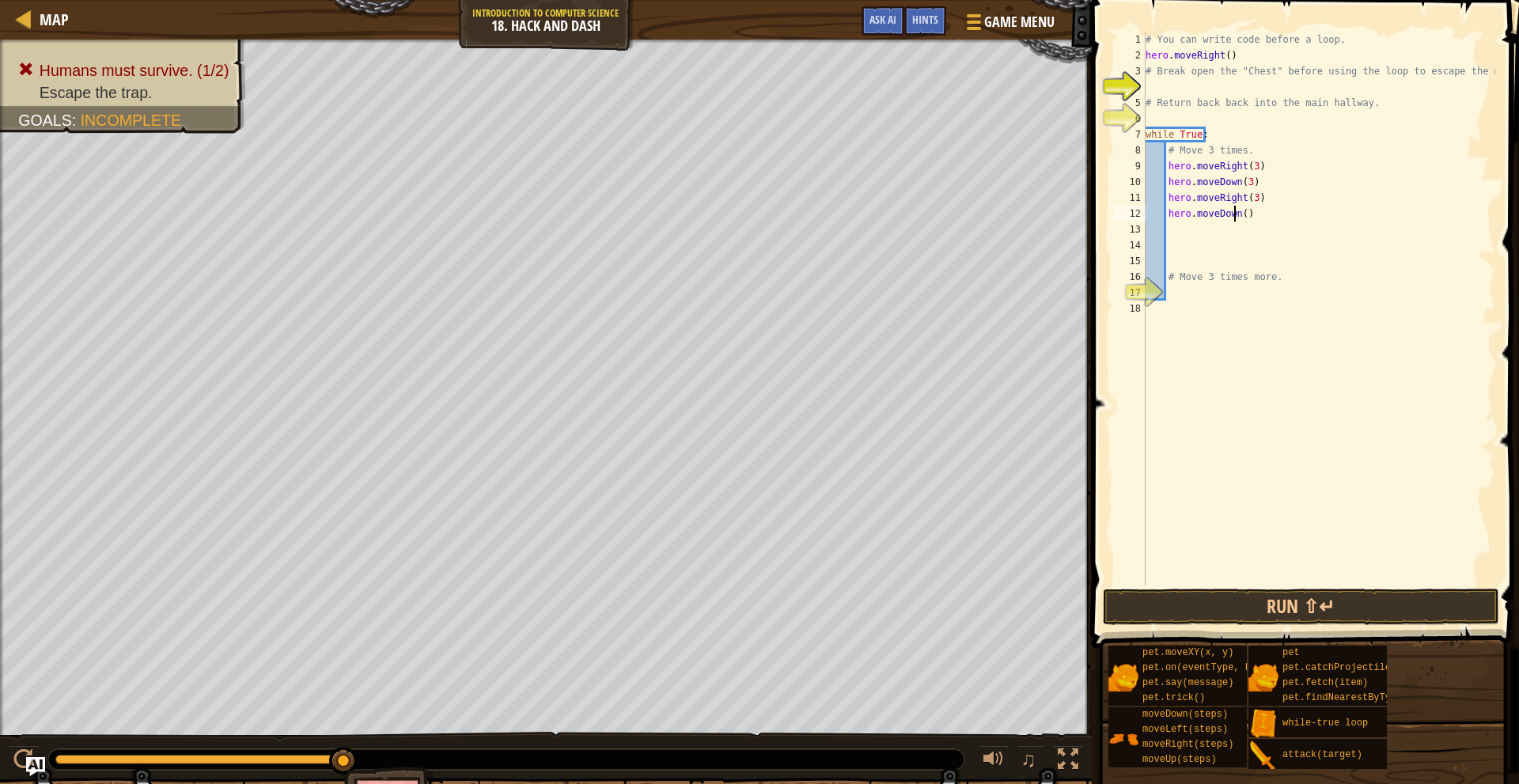
click at [1237, 215] on div "# You can write code before a loop. hero . moveRight ( ) # Break open the "Ches…" at bounding box center [1319, 325] width 353 height 586
click at [1239, 217] on div "# You can write code before a loop. hero . moveRight ( ) # Break open the "Ches…" at bounding box center [1319, 325] width 353 height 586
type textarea "hero.moveDown(3)"
click at [1260, 619] on button "Run ⇧↵" at bounding box center [1301, 607] width 396 height 36
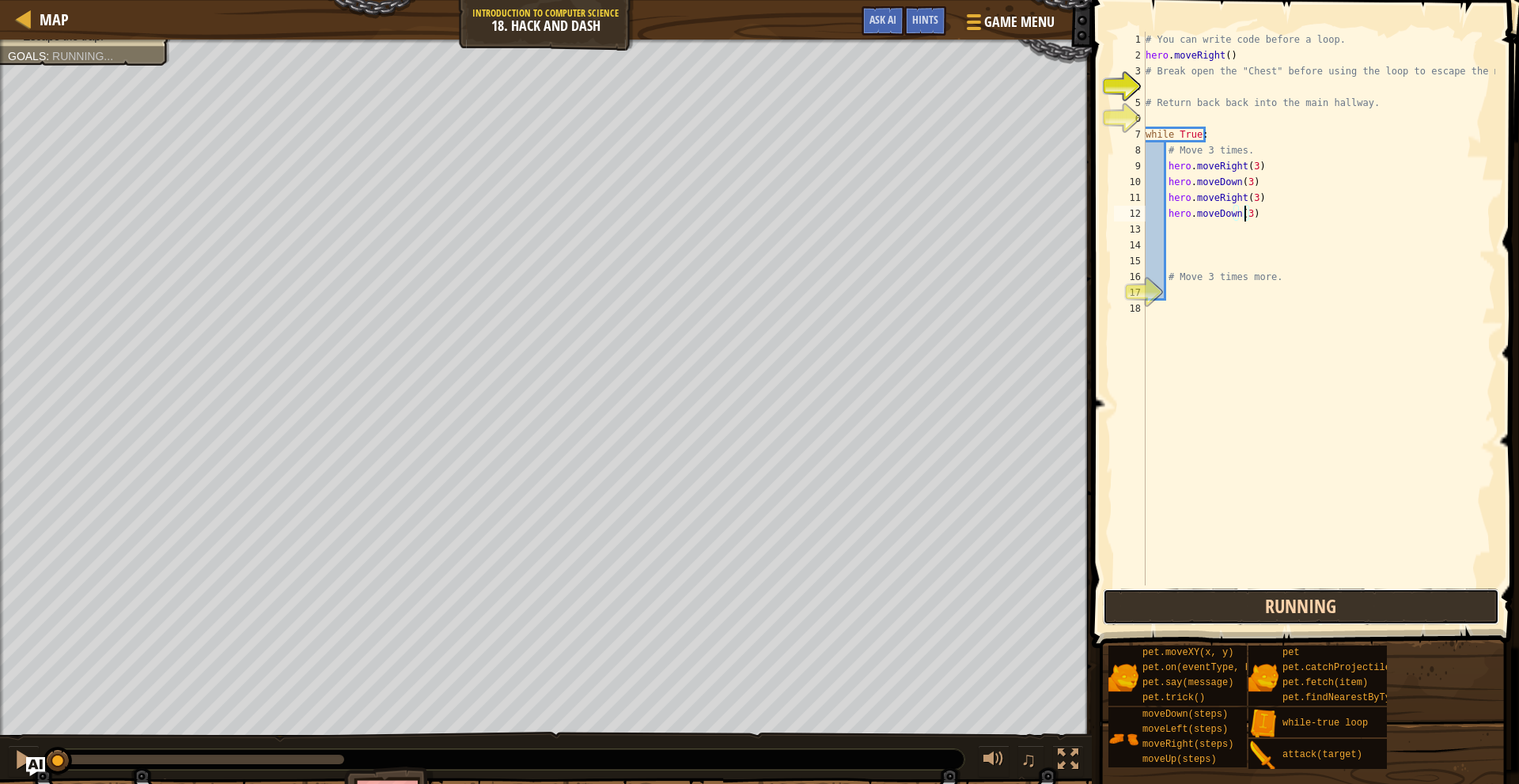
click at [1265, 602] on button "Running" at bounding box center [1301, 607] width 396 height 36
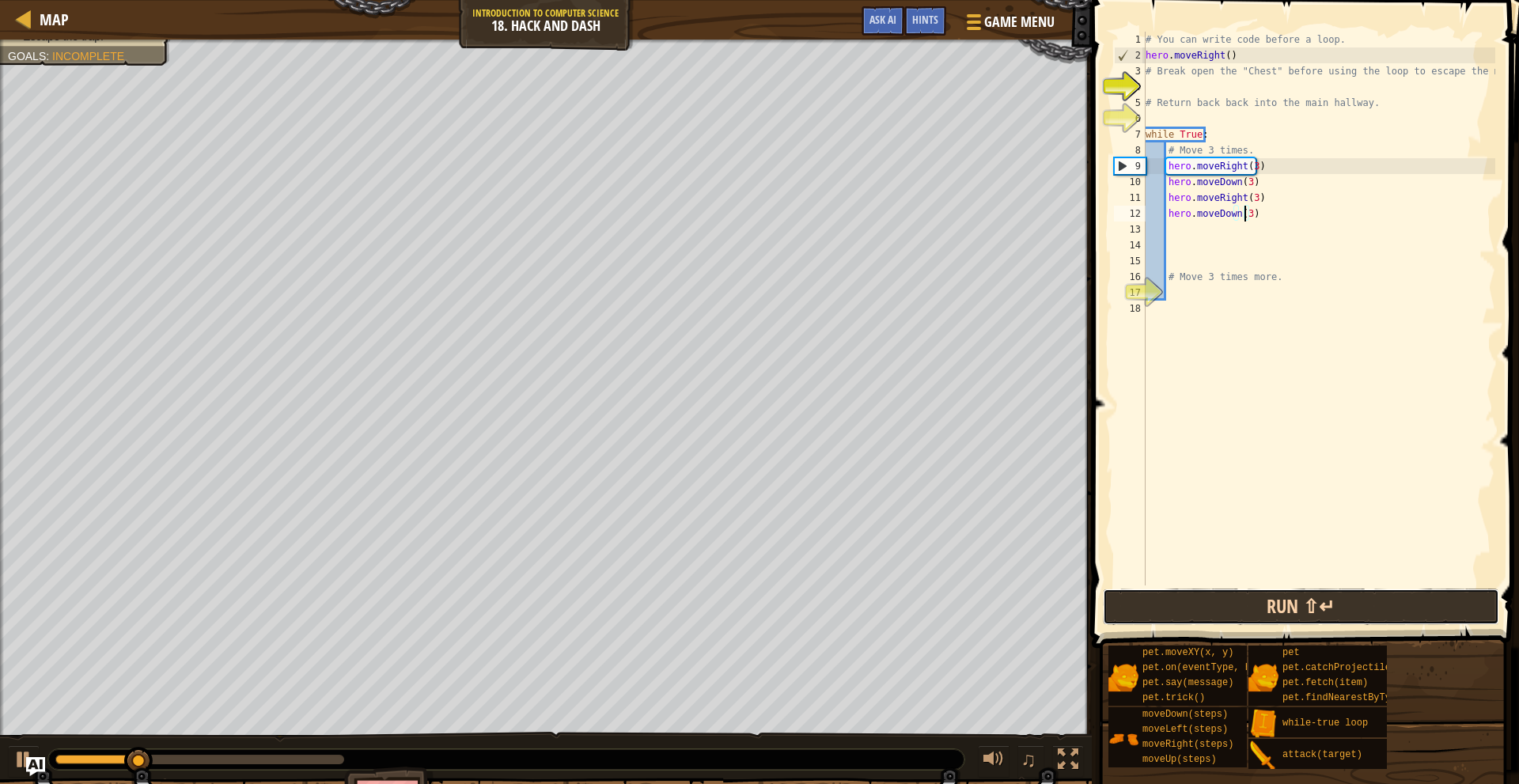
click at [1275, 609] on button "Run ⇧↵" at bounding box center [1301, 607] width 396 height 36
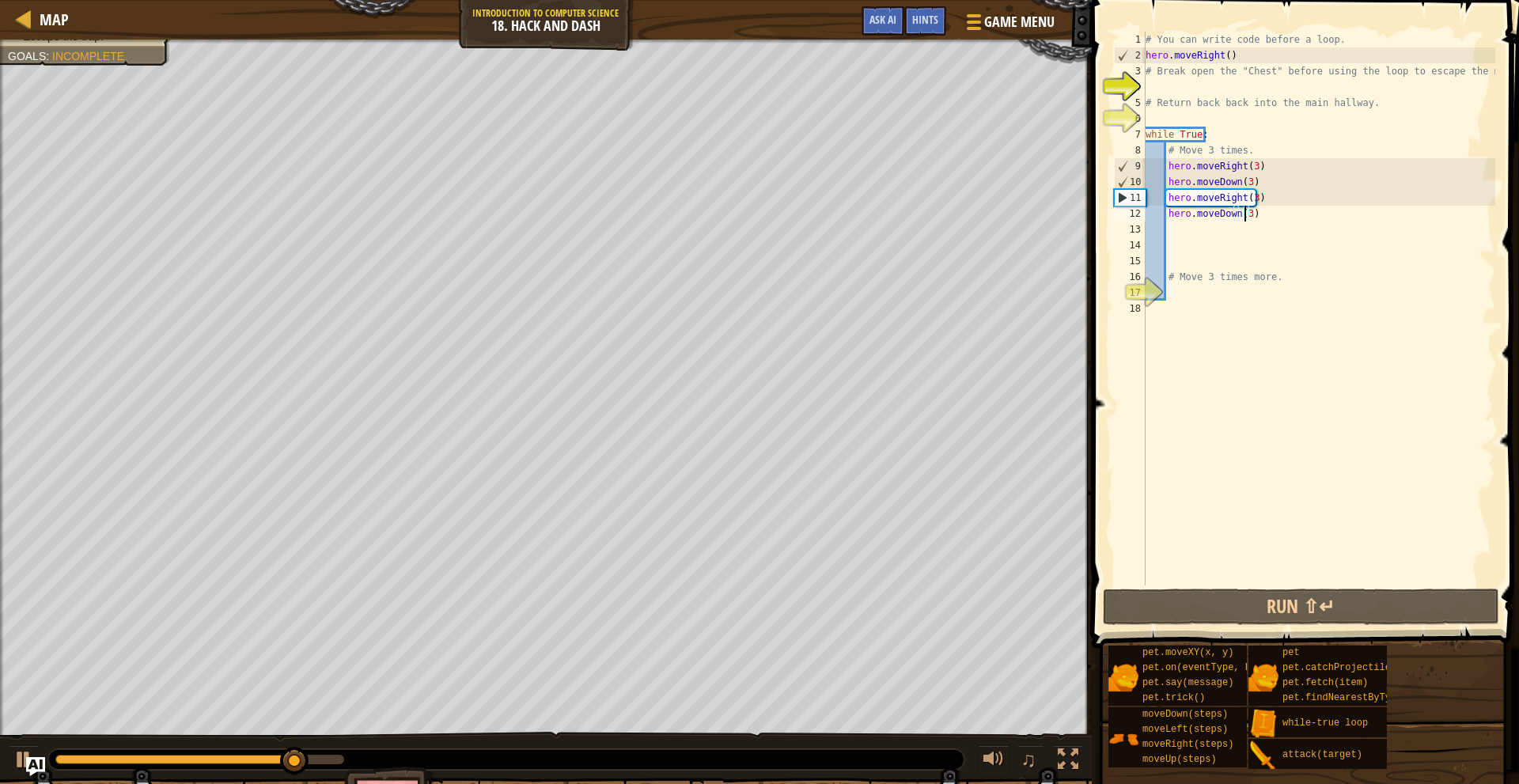
click at [1243, 246] on div "# You can write code before a loop. hero . moveRight ( ) # Break open the "Ches…" at bounding box center [1319, 325] width 353 height 586
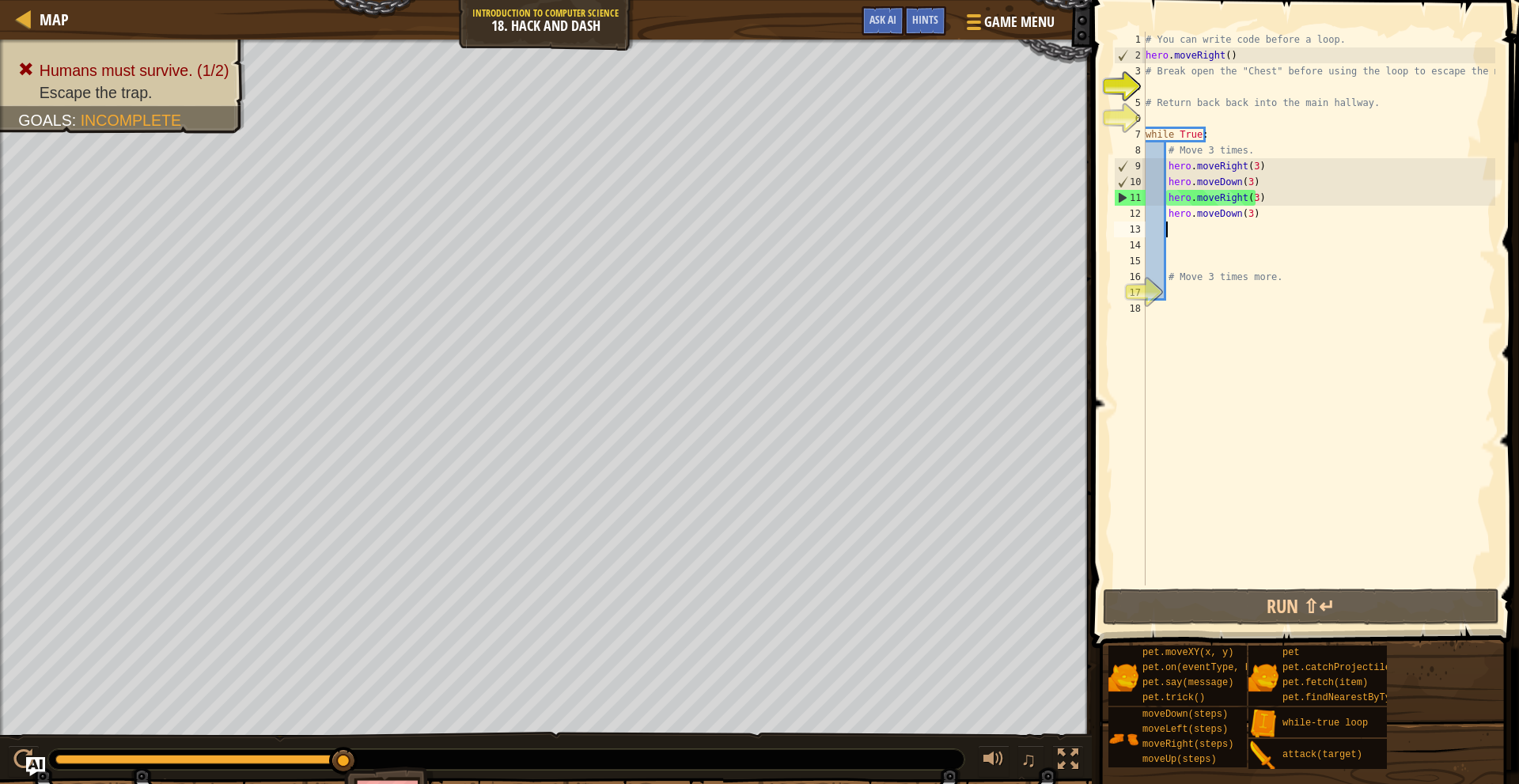
click at [1205, 228] on div "# You can write code before a loop. hero . moveRight ( ) # Break open the "Ches…" at bounding box center [1319, 325] width 353 height 586
type textarea "h"
click at [1292, 167] on div "# You can write code before a loop. hero . moveRight ( ) # Break open the "Ches…" at bounding box center [1319, 325] width 353 height 586
type textarea "hero.moveRight(3)"
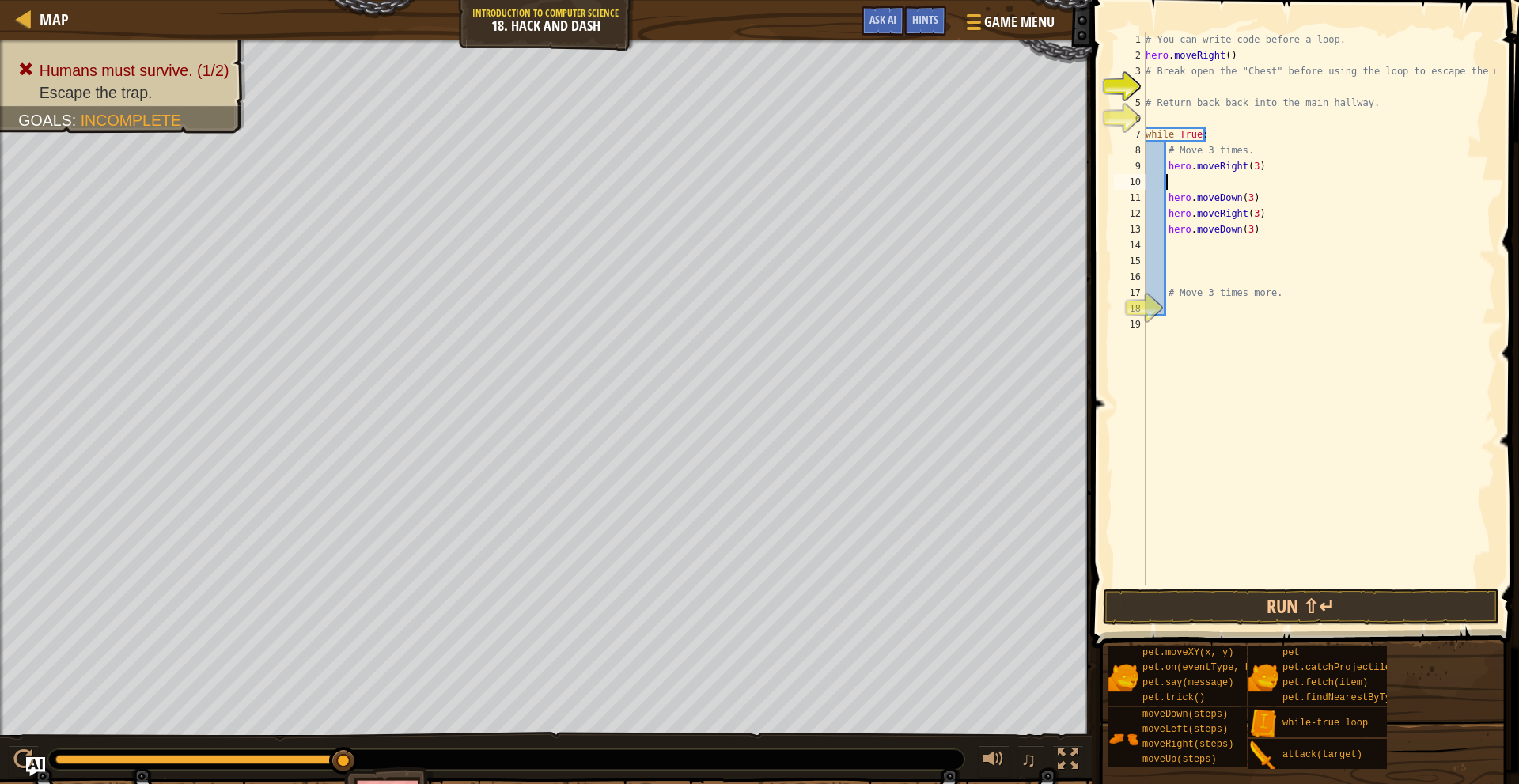
type textarea "h"
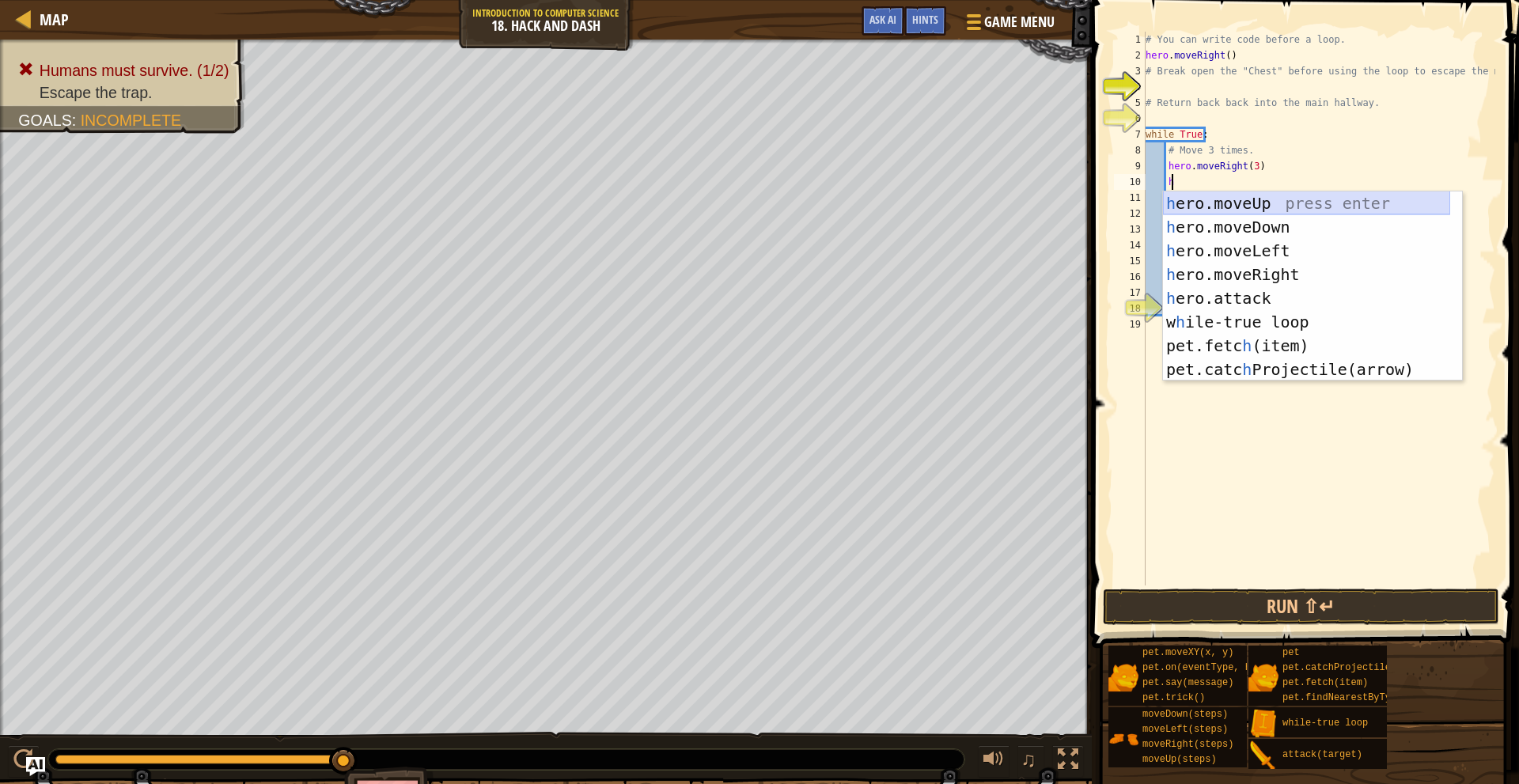
click at [1259, 203] on div "h ero.moveUp press enter h ero.moveDown press enter h ero.moveLeft press enter …" at bounding box center [1306, 310] width 287 height 237
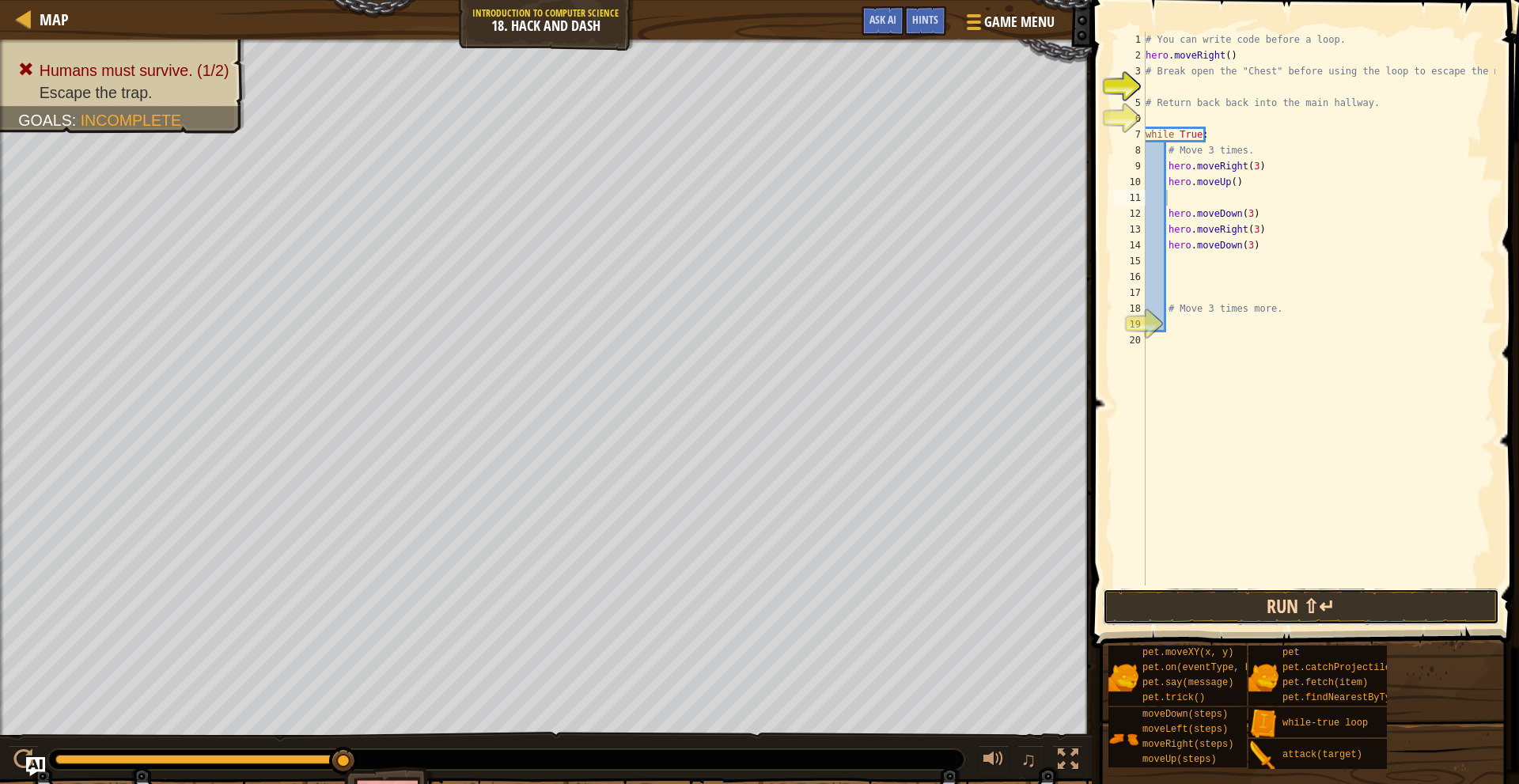
click at [1258, 598] on button "Run ⇧↵" at bounding box center [1301, 607] width 396 height 36
